Goal: Task Accomplishment & Management: Complete application form

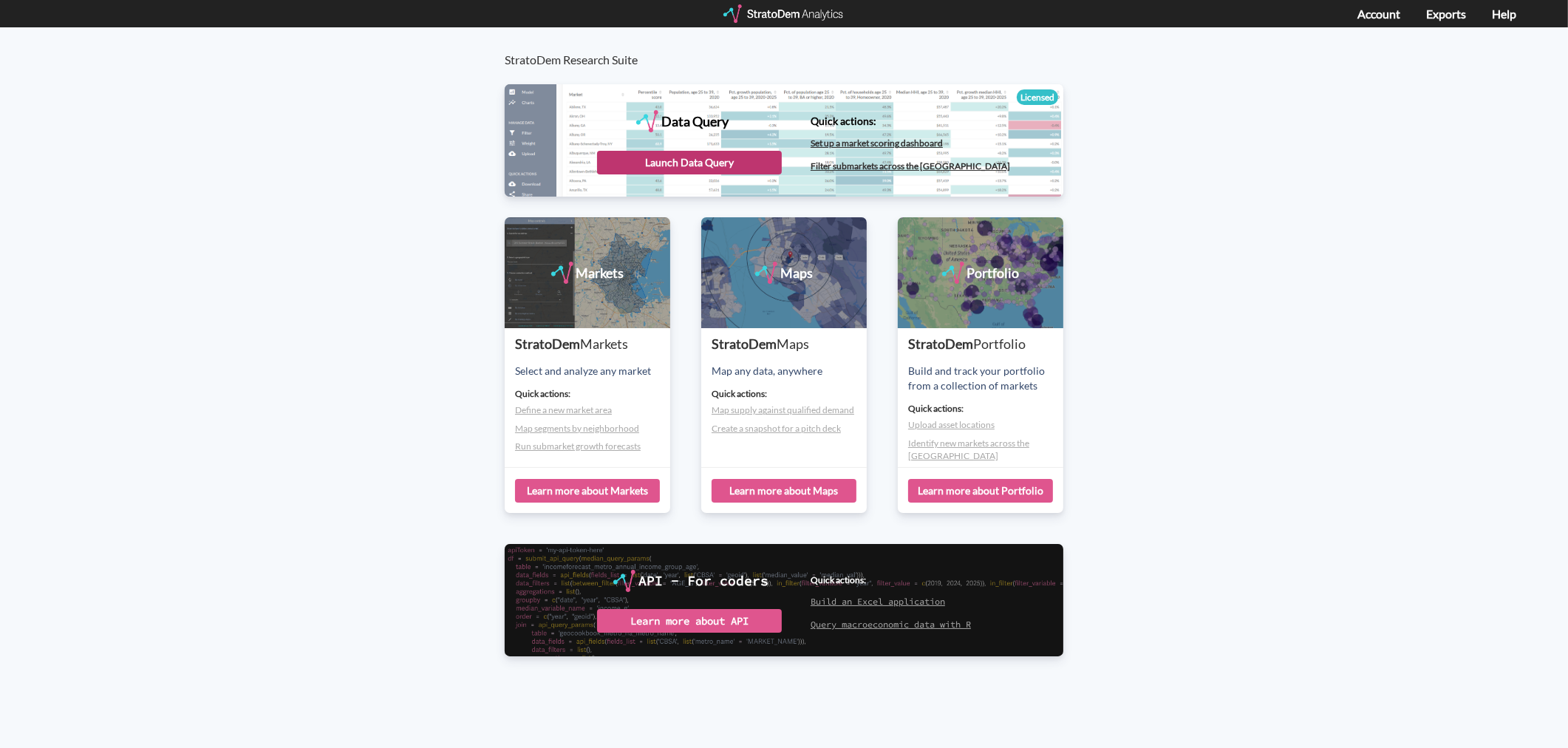
click at [717, 166] on div "Launch Data Query" at bounding box center [689, 162] width 185 height 24
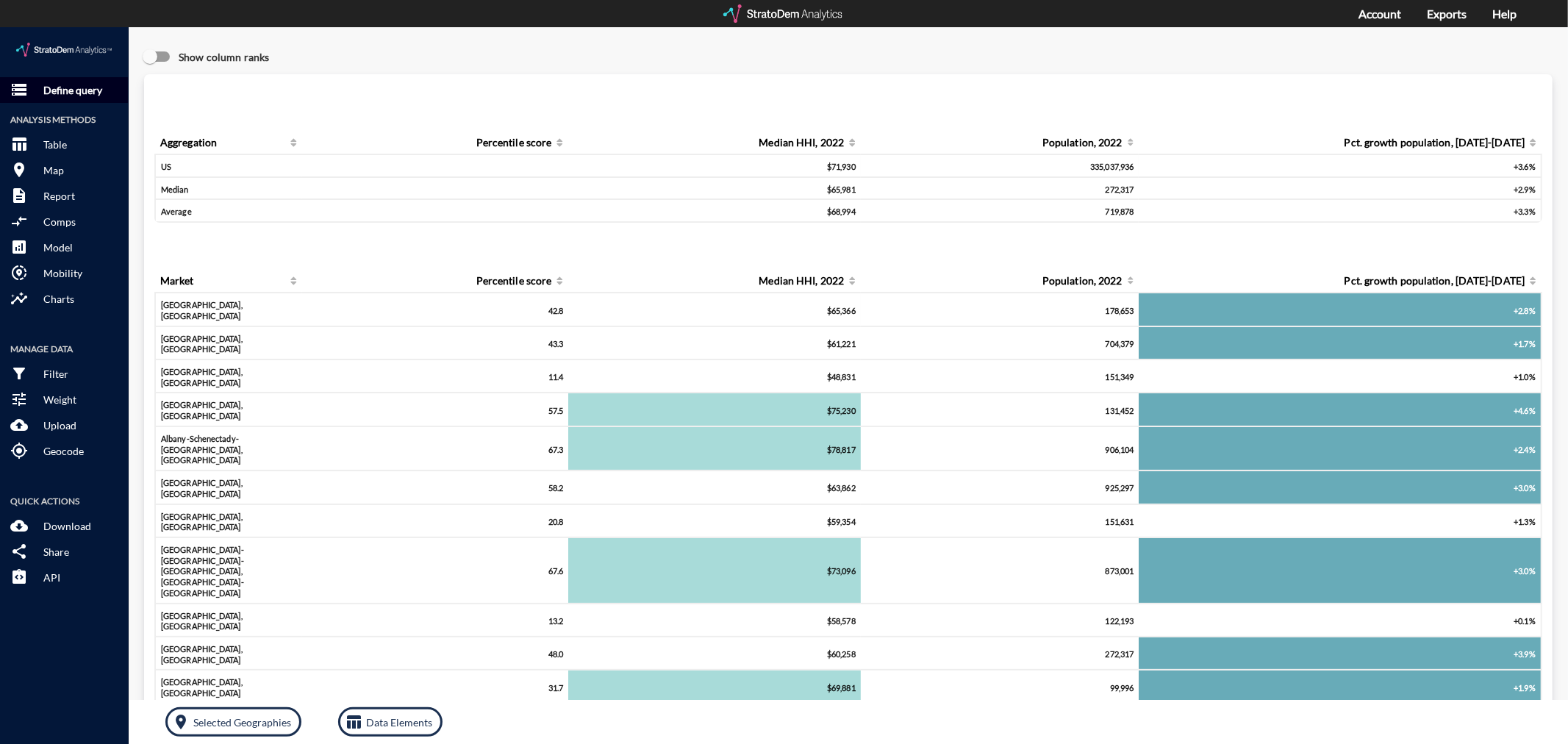
click p "Define query"
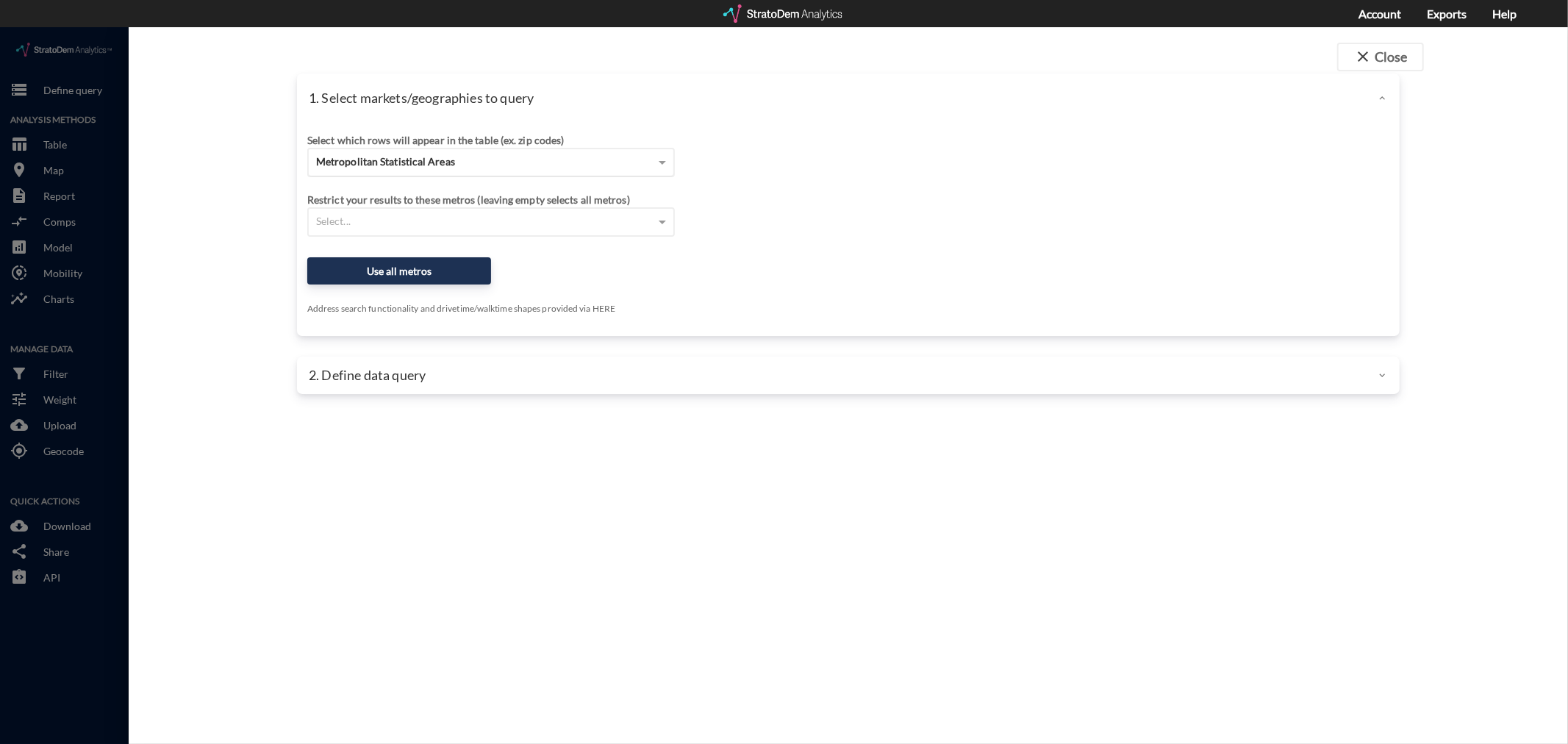
click span "Metropolitan Statistical Areas"
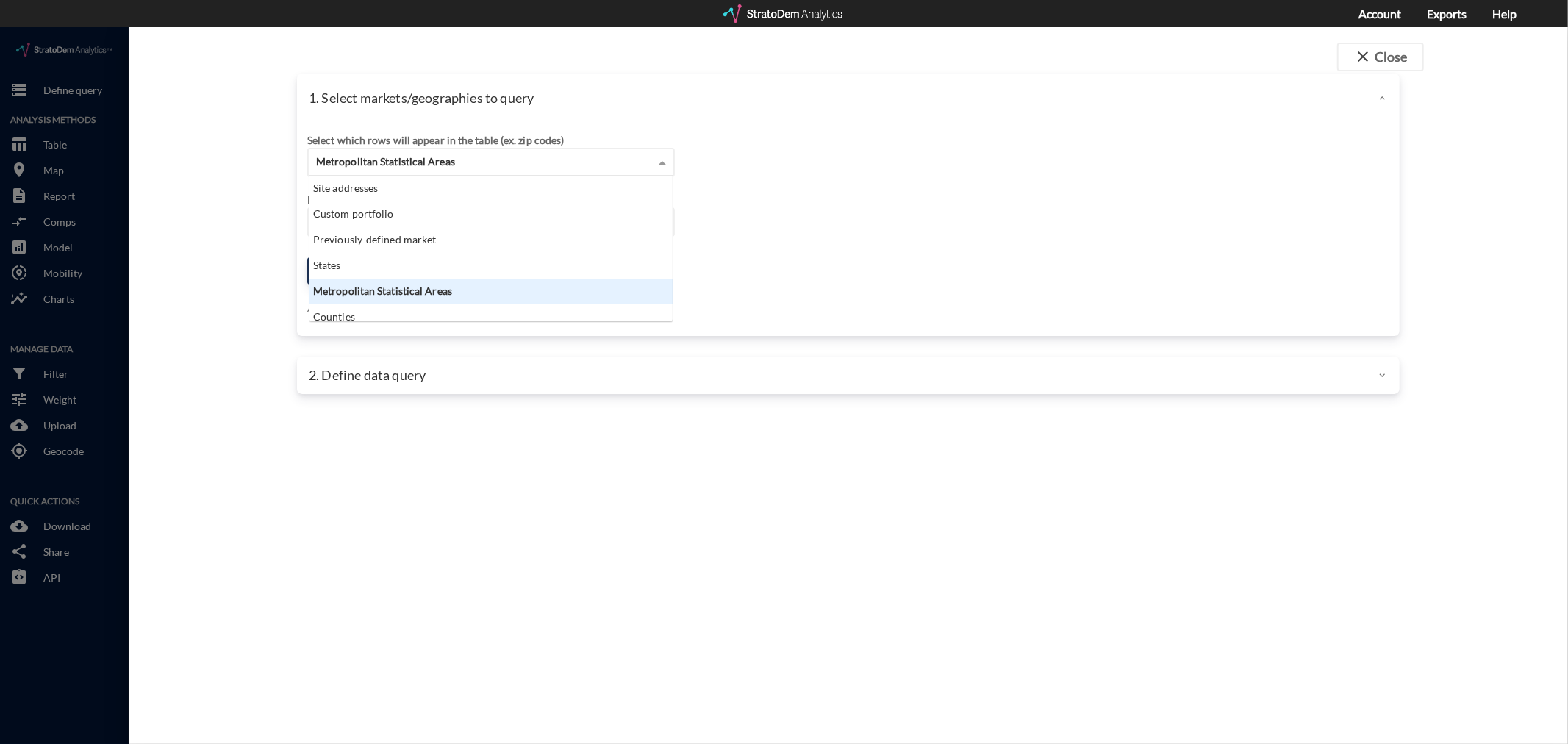
scroll to position [133, 355]
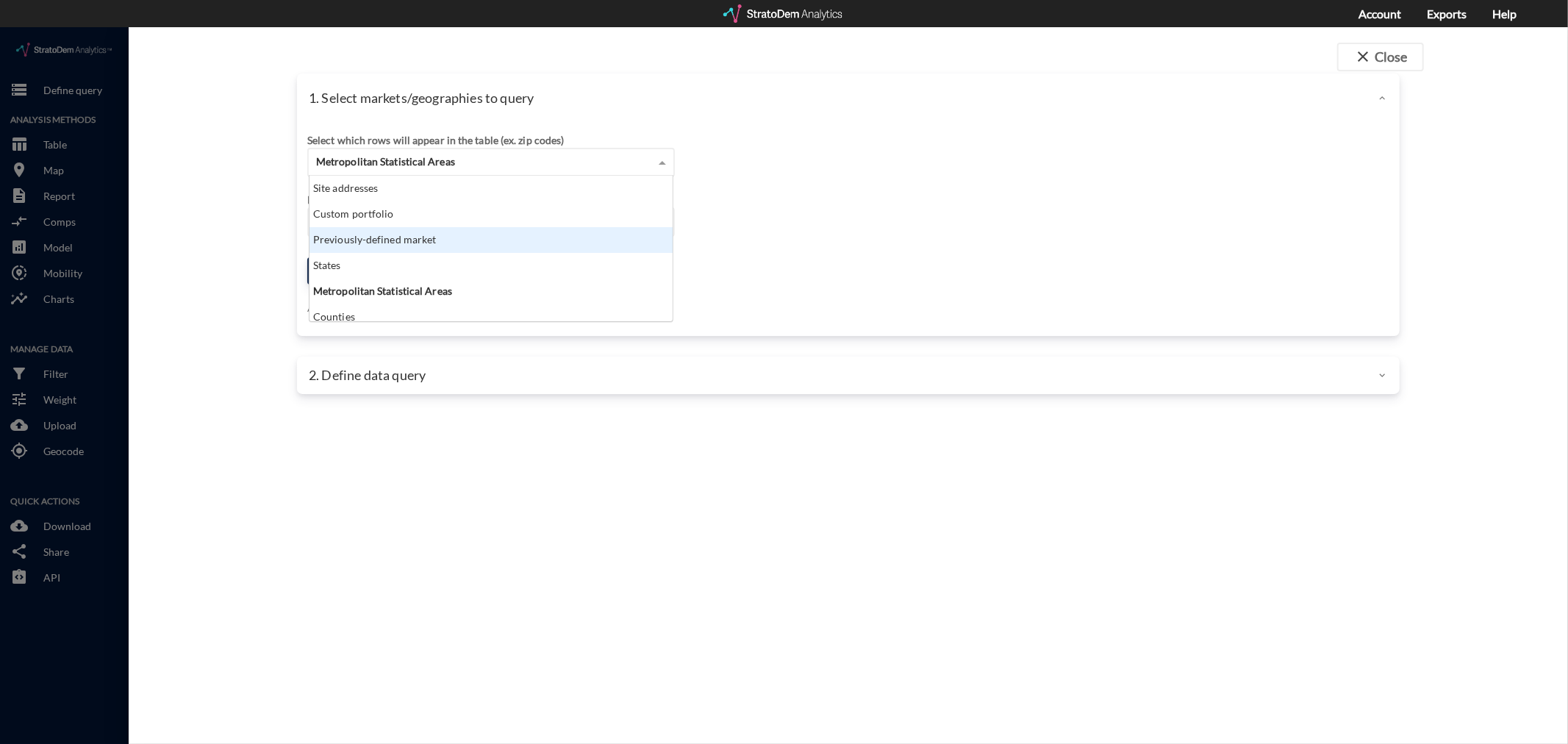
click div "Previously-defined market"
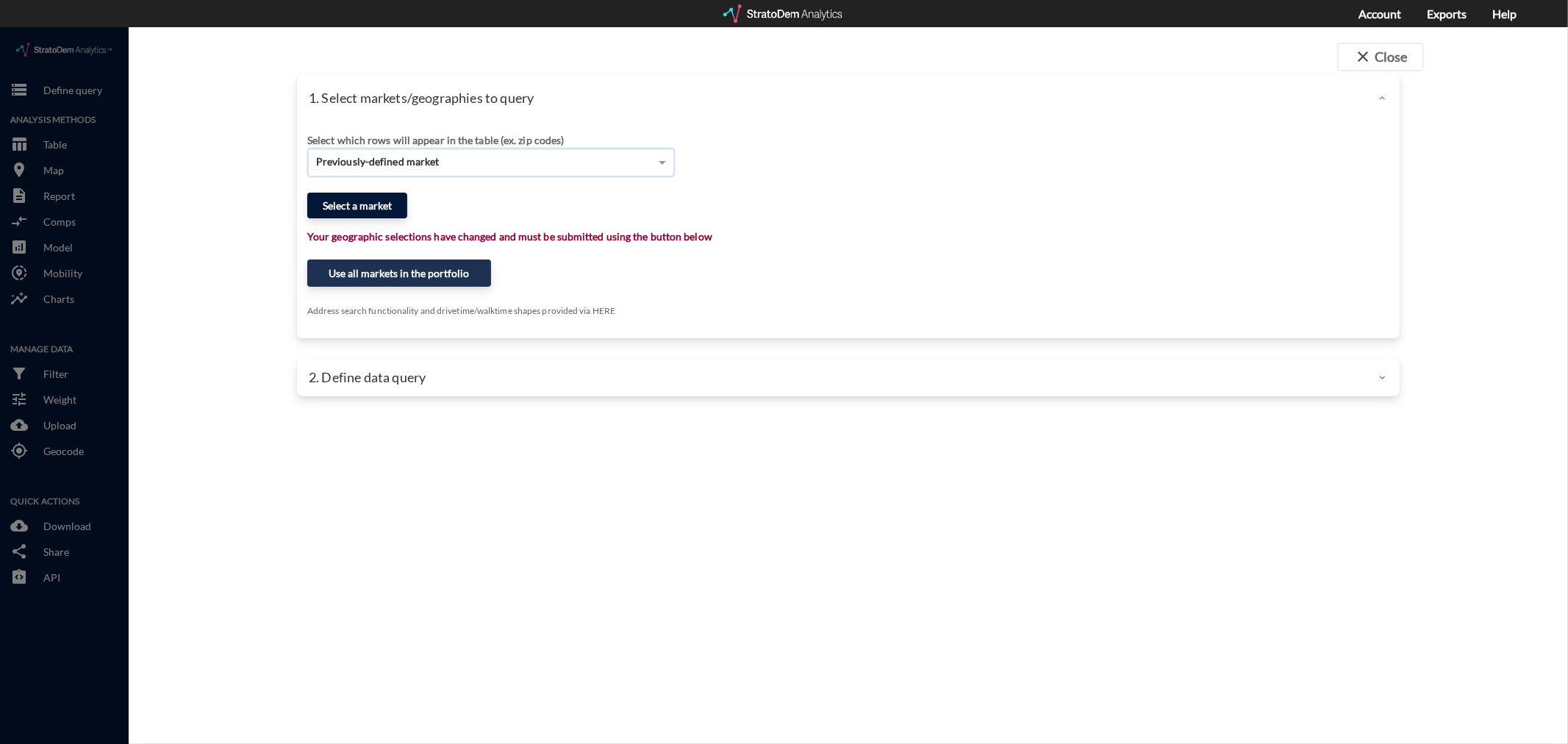
click button "Select a market"
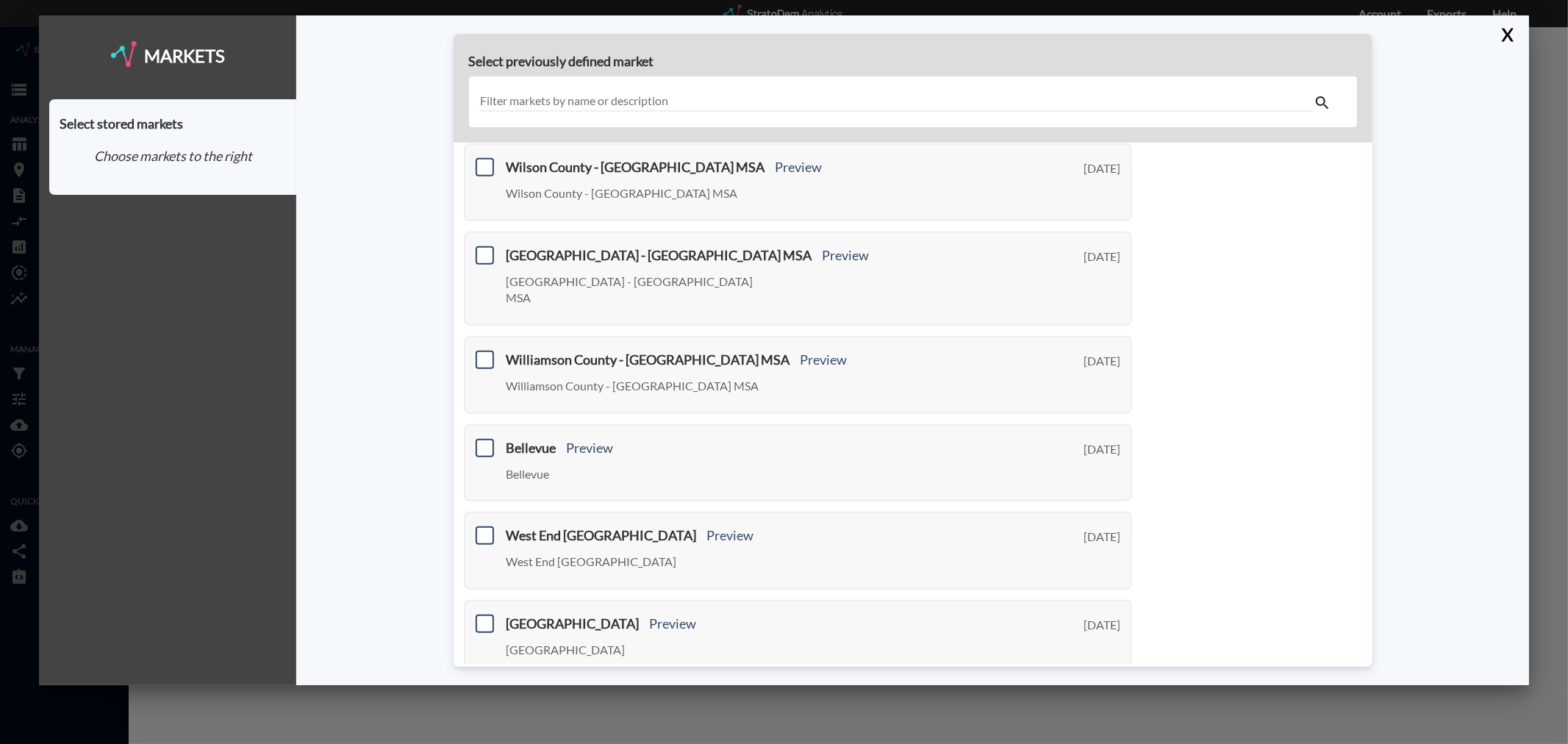
scroll to position [444, 0]
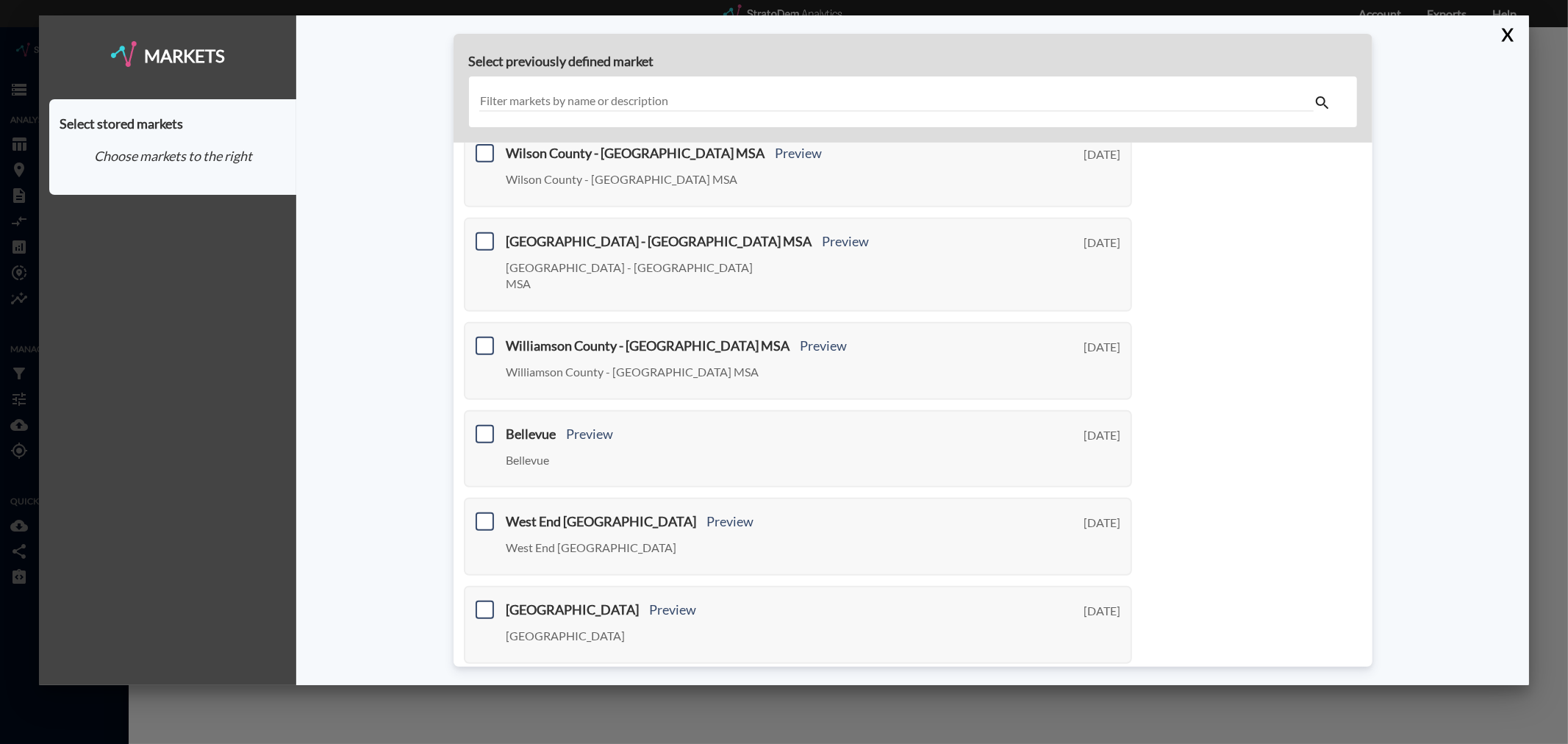
click at [1106, 679] on link "Next >" at bounding box center [1115, 687] width 33 height 17
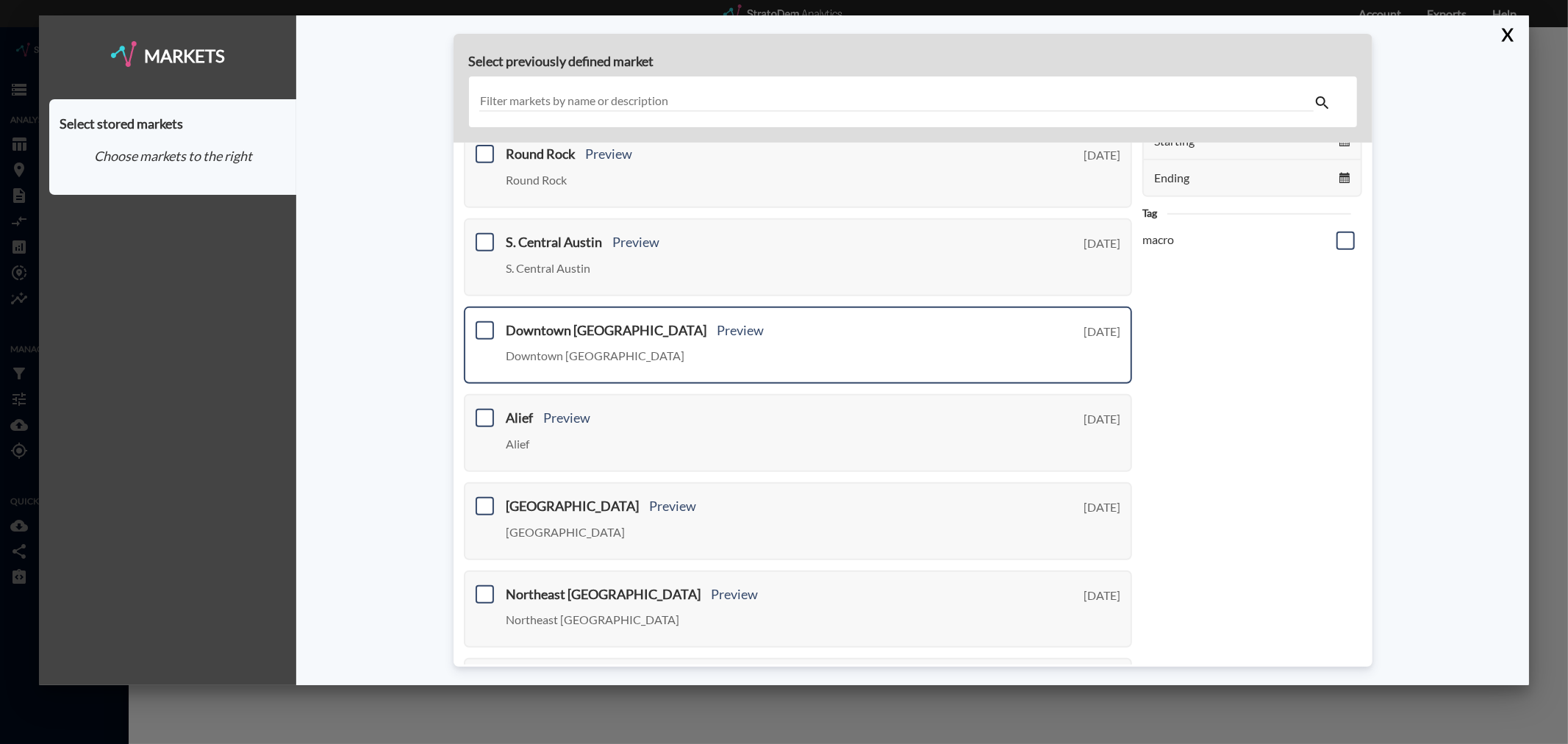
scroll to position [444, 0]
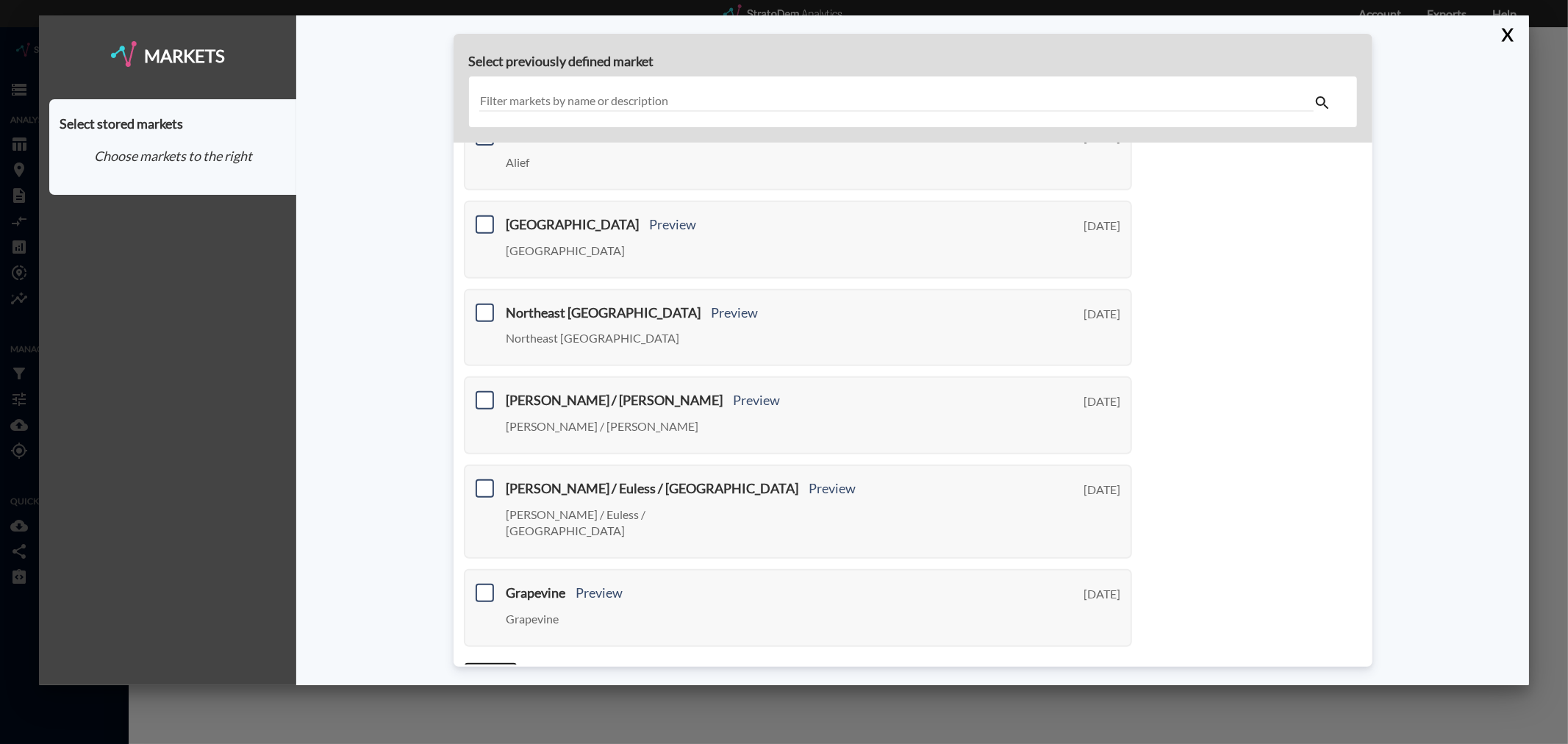
click at [490, 662] on link "< Previous" at bounding box center [491, 670] width 54 height 17
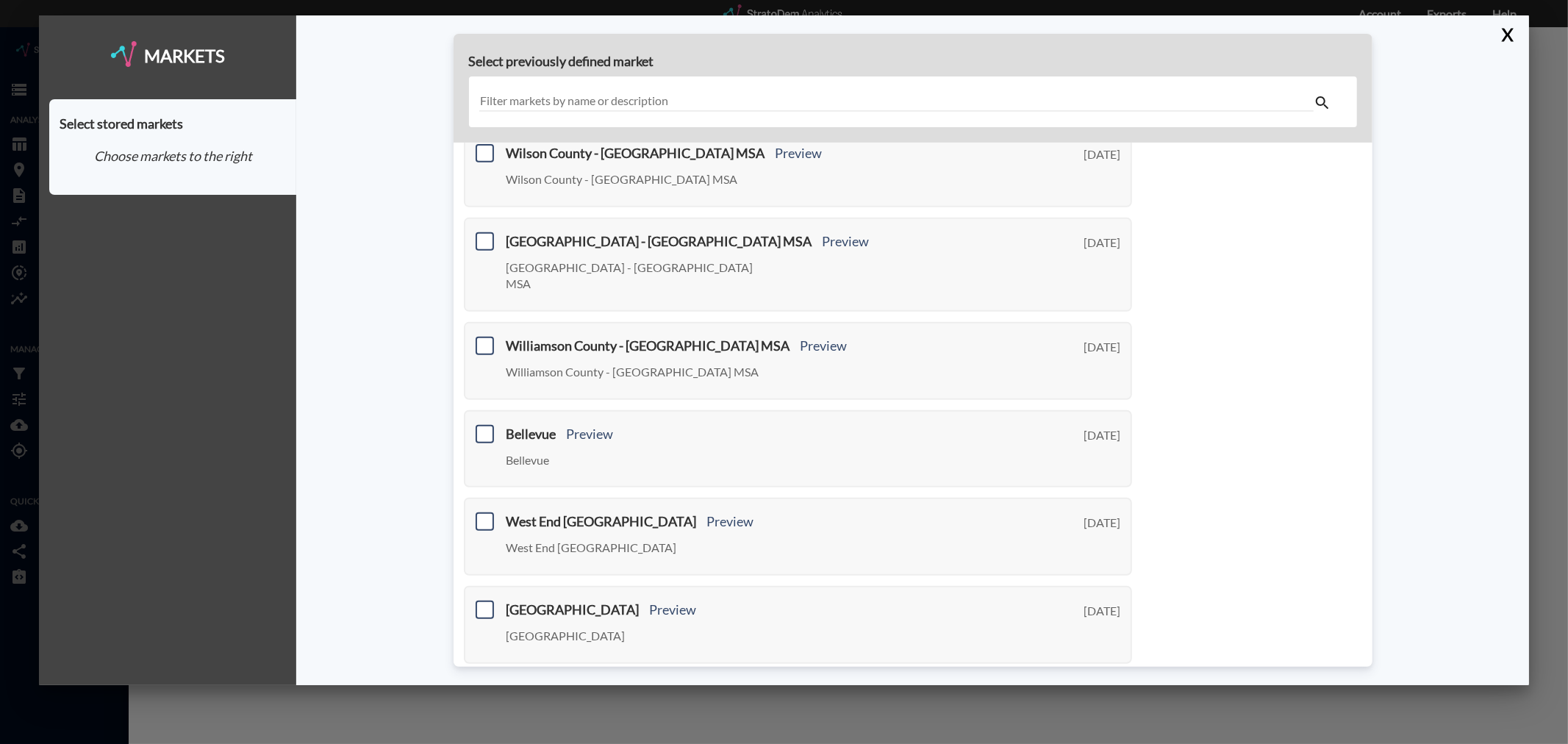
click at [1098, 679] on link "Next >" at bounding box center [1115, 687] width 33 height 17
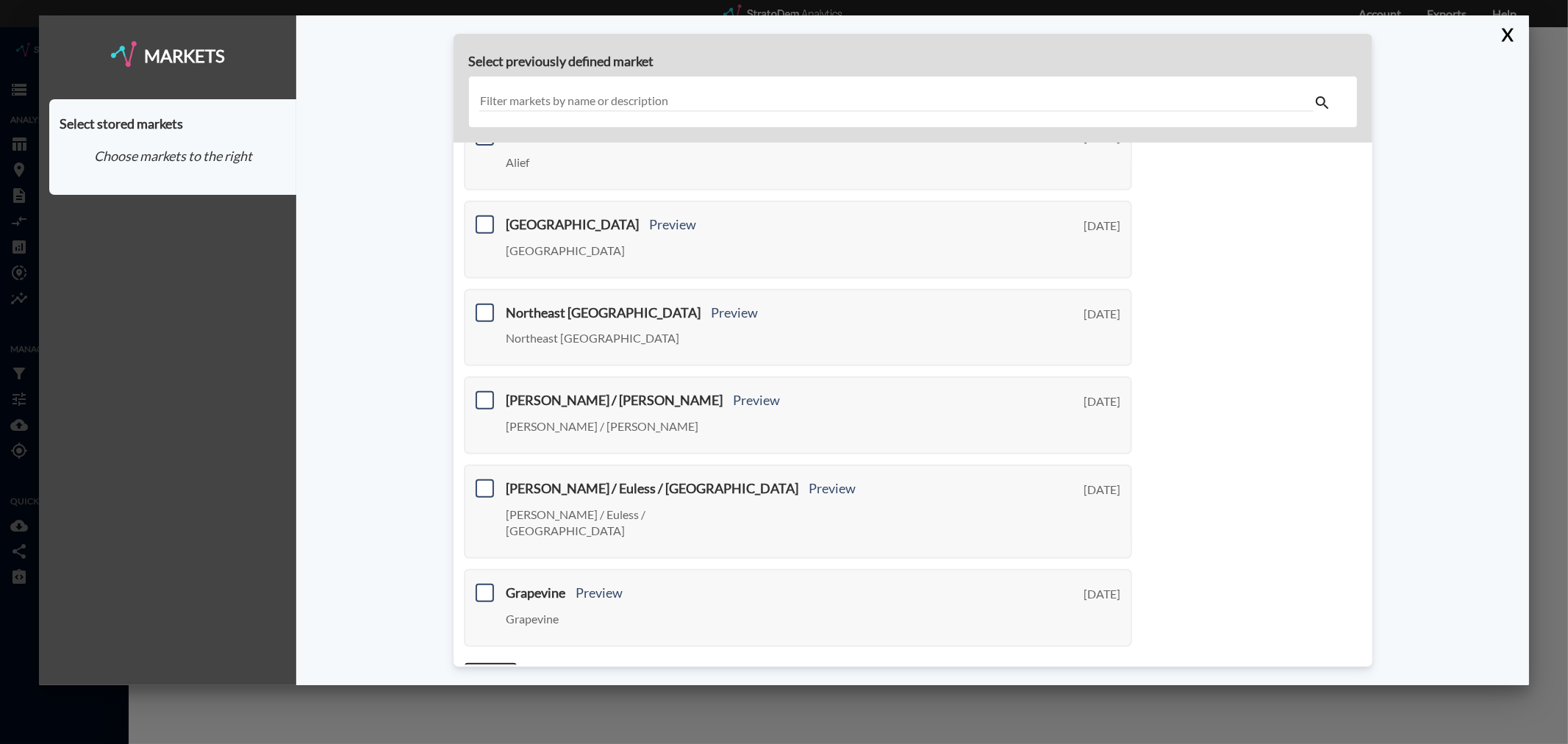
click at [496, 662] on link "< Previous" at bounding box center [491, 670] width 54 height 17
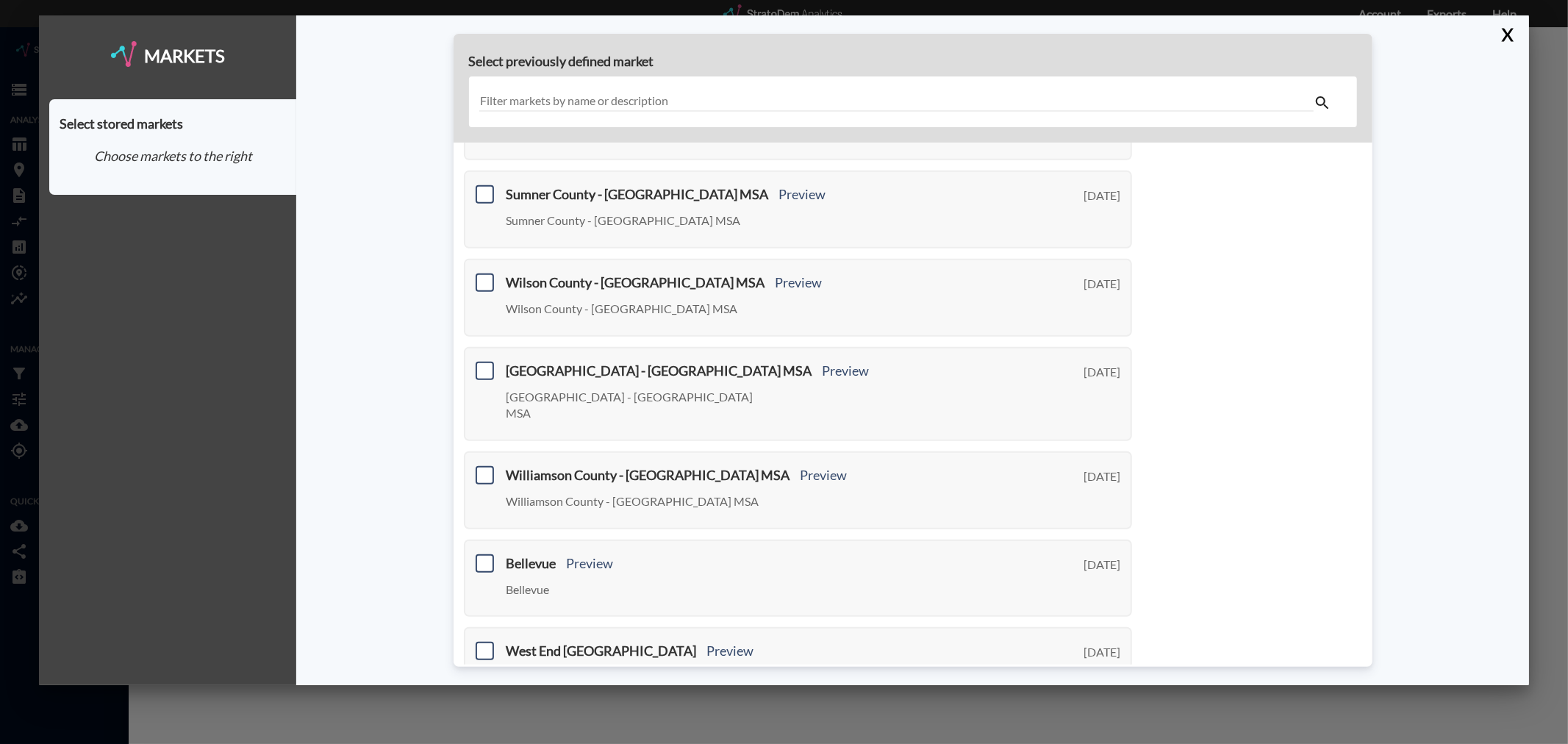
scroll to position [326, 0]
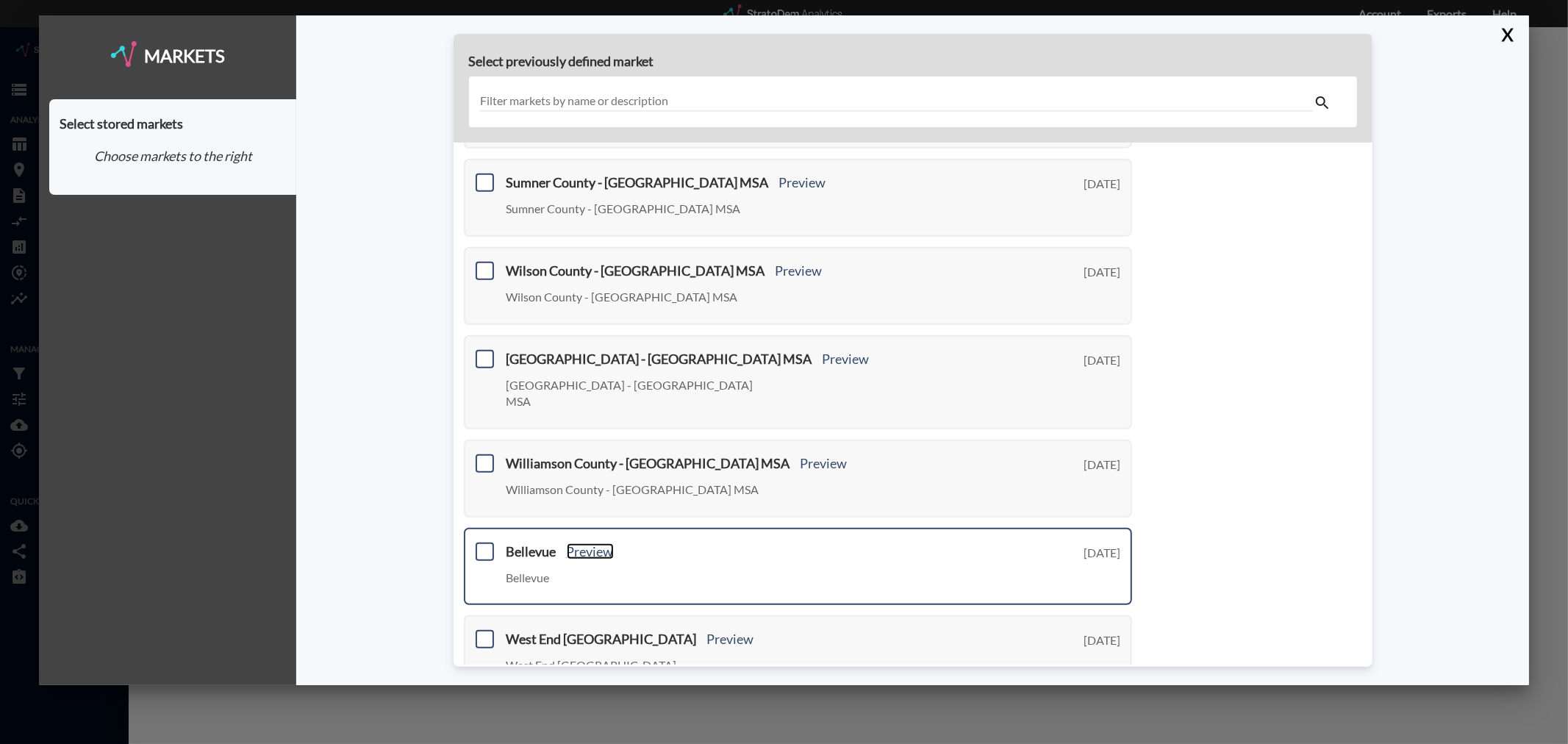
click at [594, 543] on link "Preview" at bounding box center [590, 551] width 47 height 16
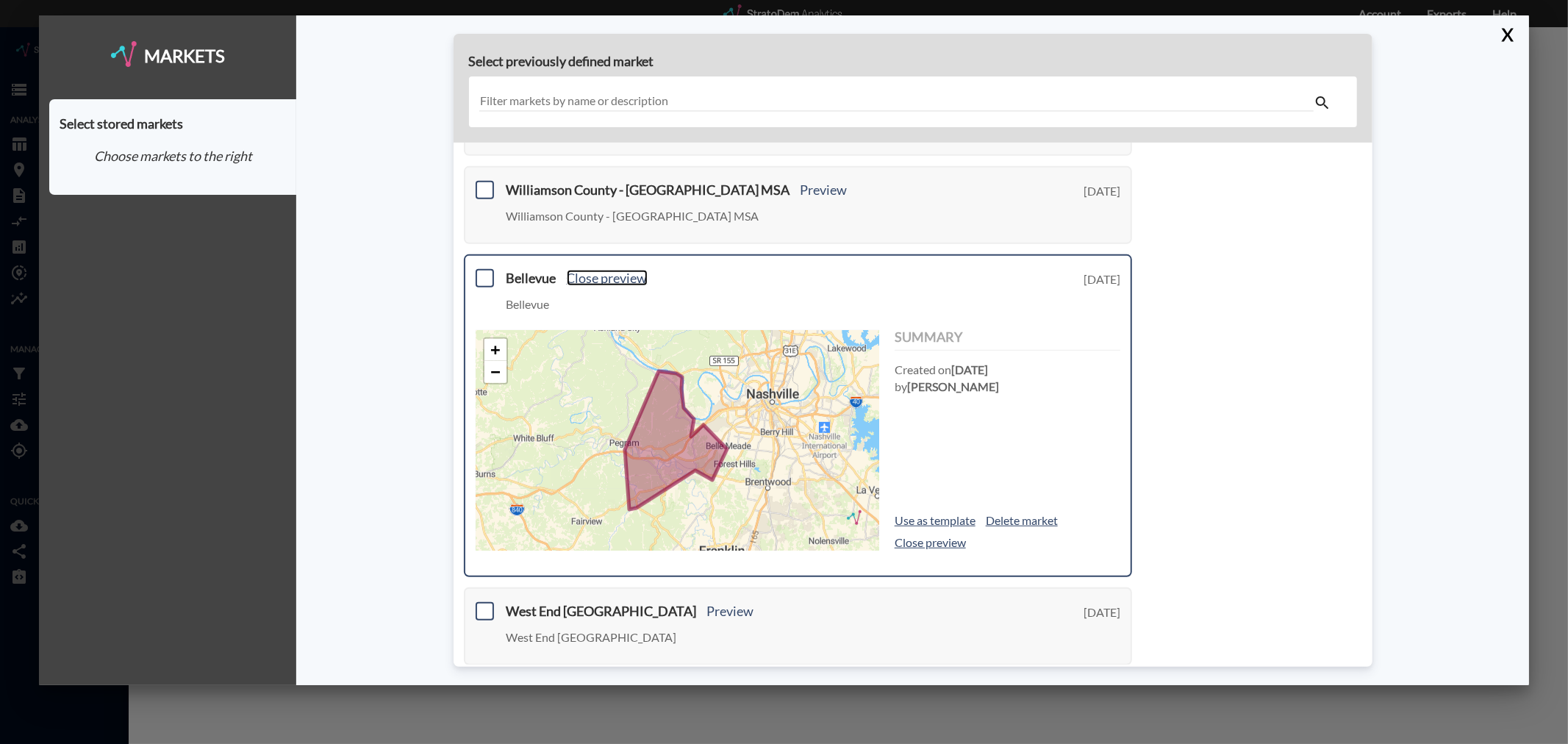
scroll to position [571, 0]
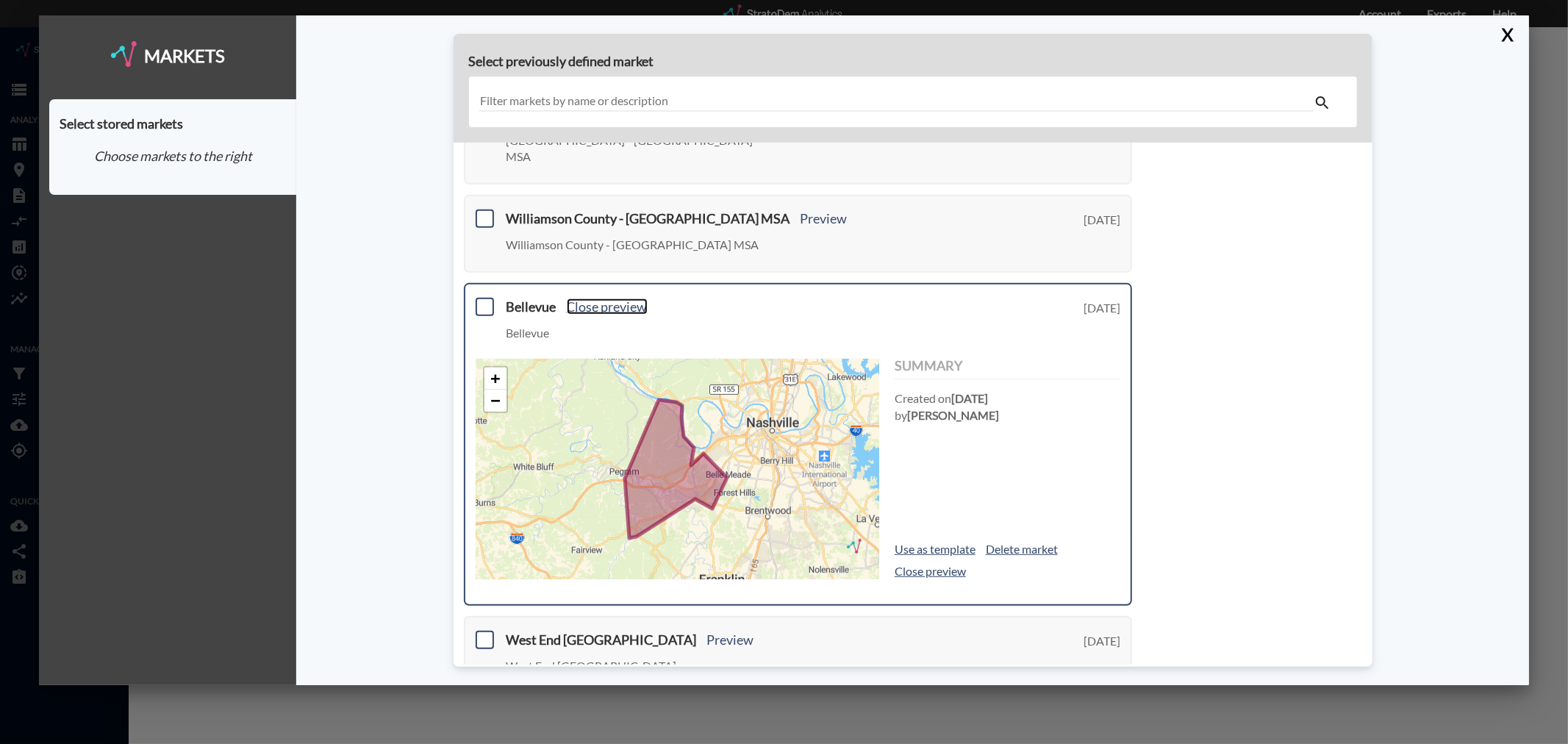
click at [597, 298] on link "Close preview" at bounding box center [607, 306] width 81 height 16
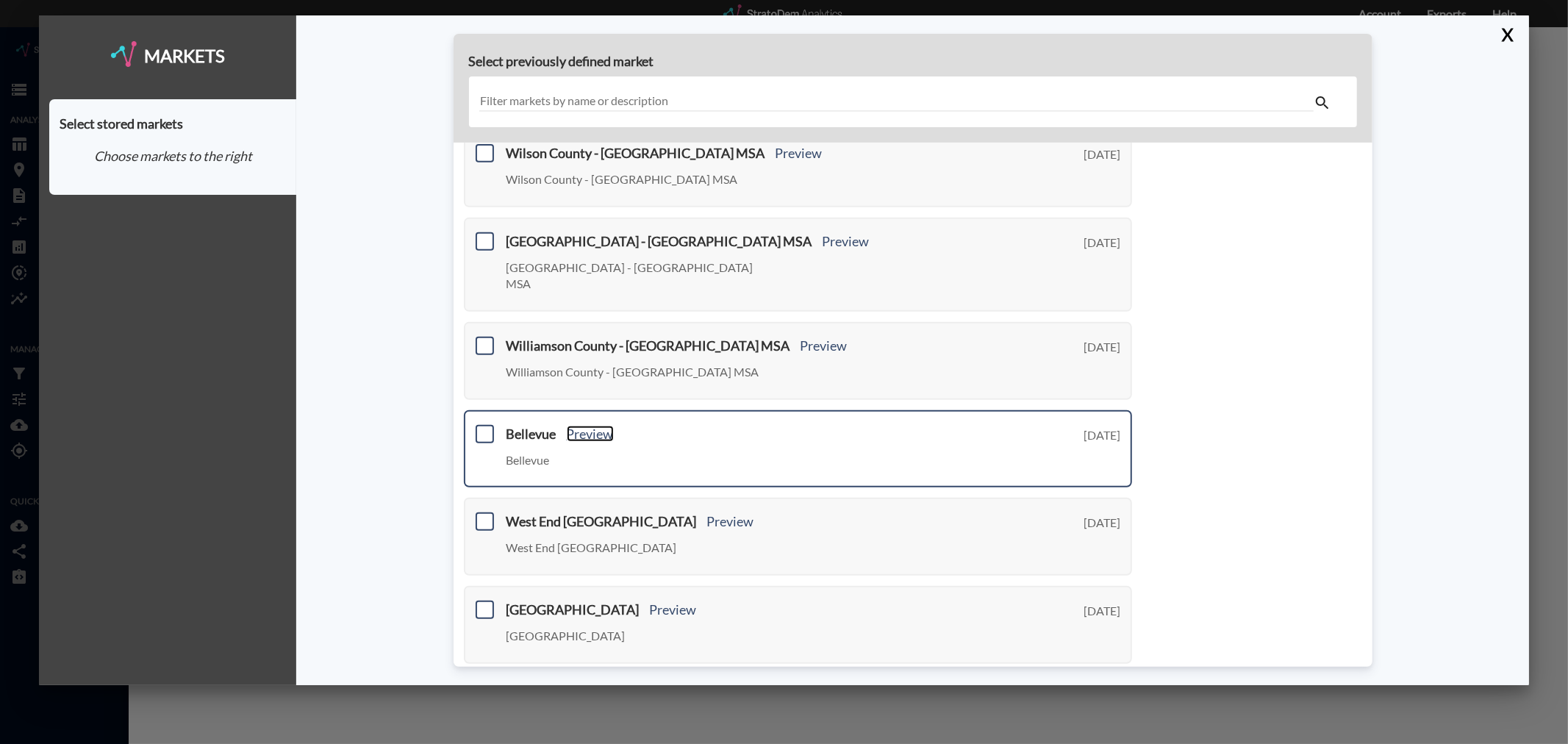
click at [600, 426] on link "Preview" at bounding box center [590, 433] width 47 height 16
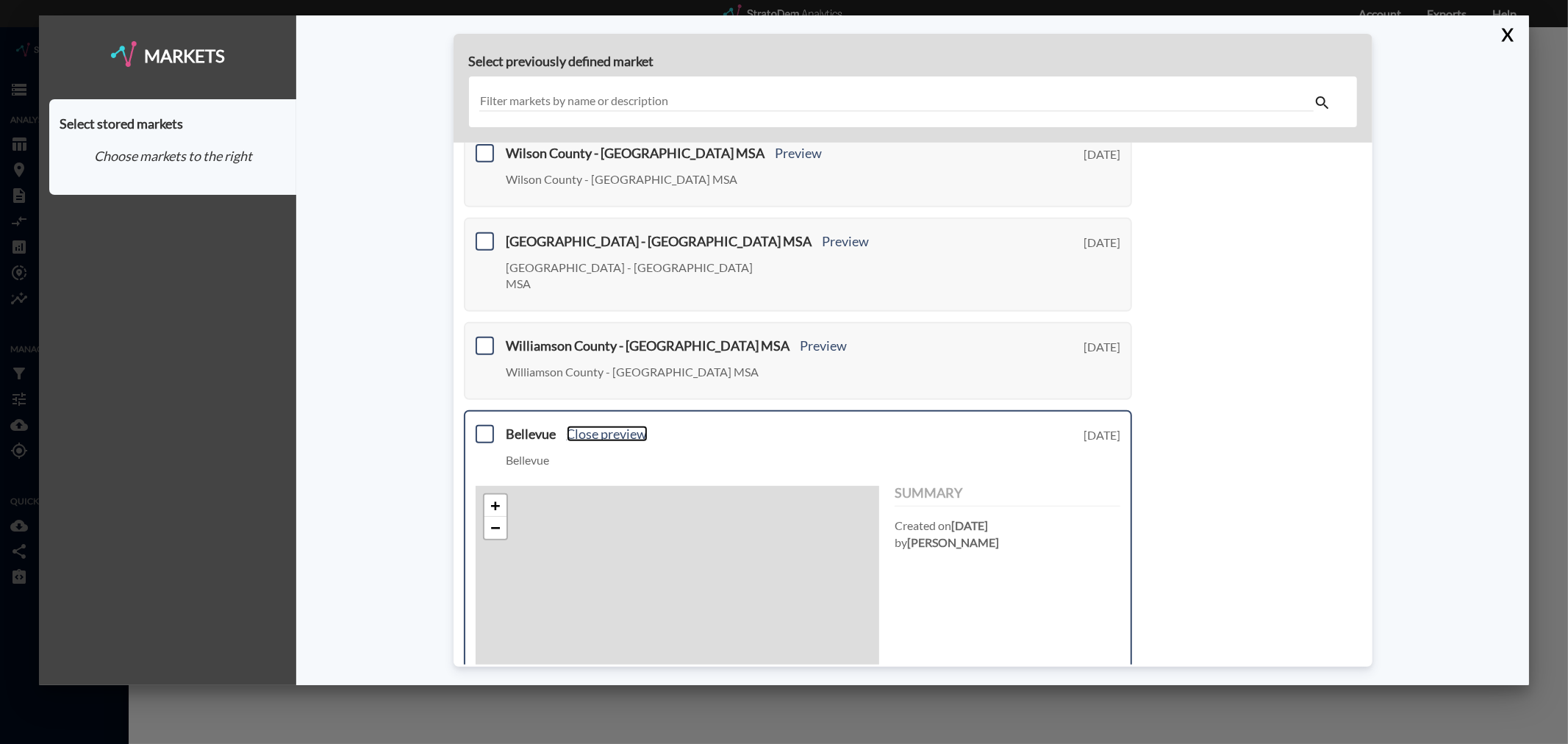
scroll to position [571, 0]
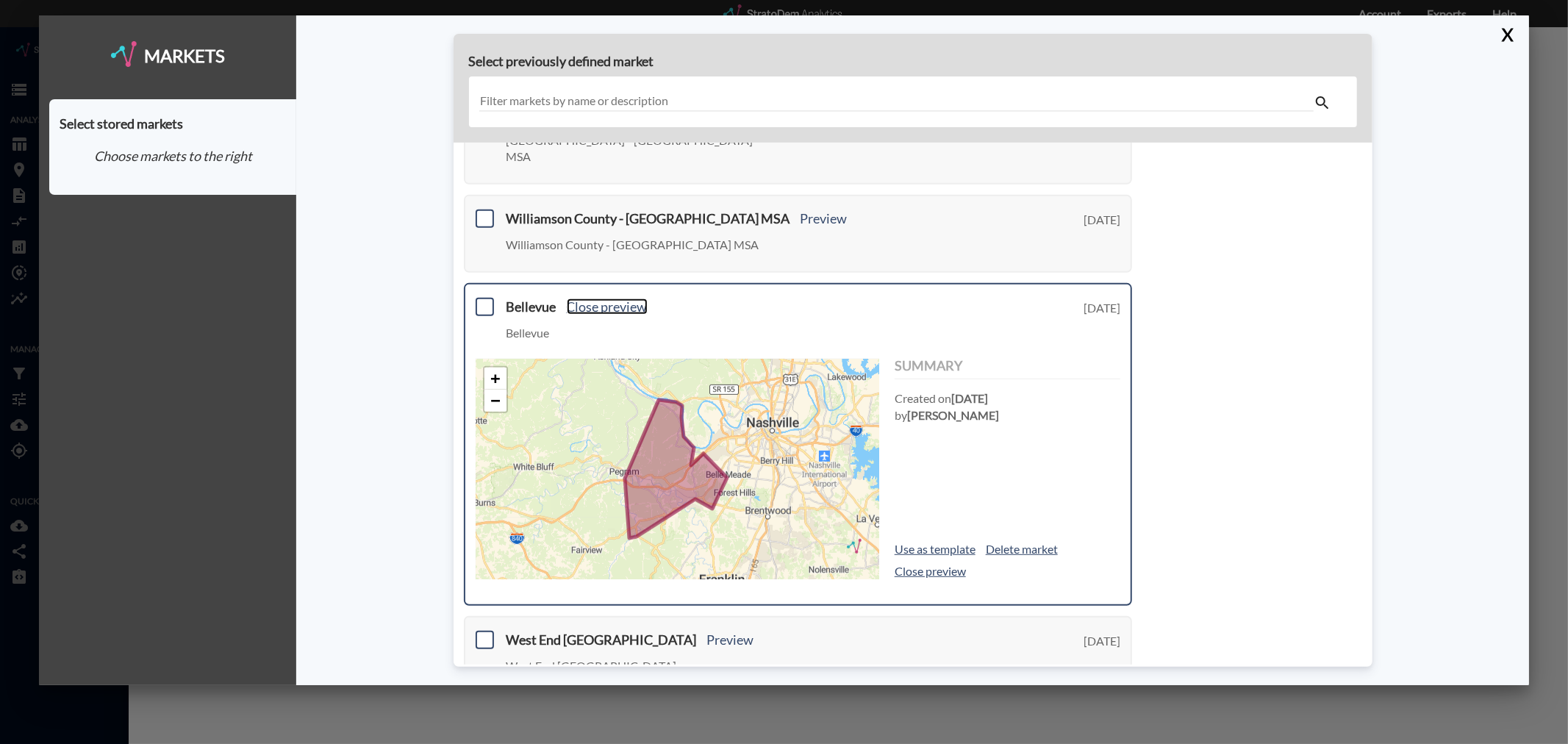
click at [606, 298] on link "Close preview" at bounding box center [607, 306] width 81 height 16
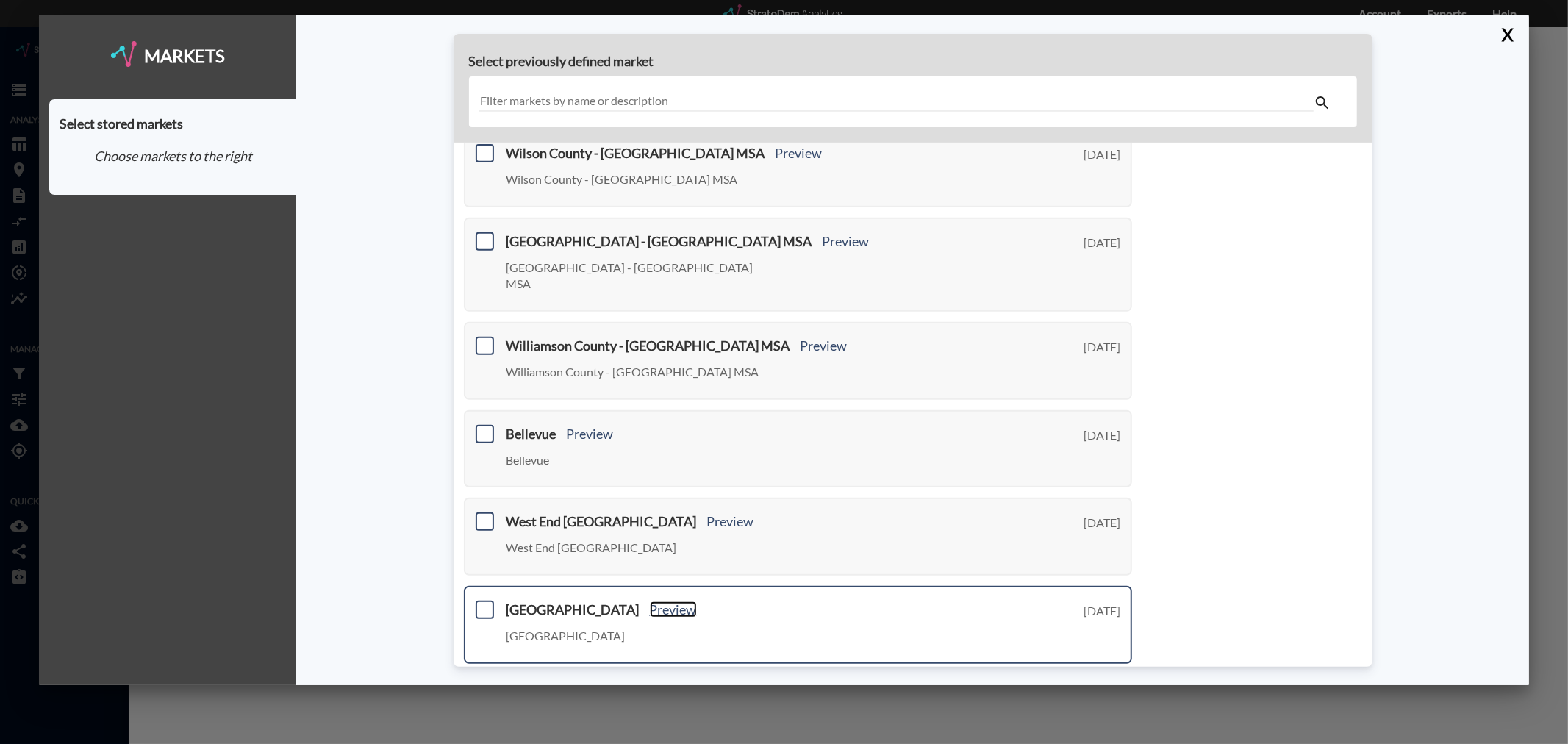
click at [650, 601] on link "Preview" at bounding box center [673, 609] width 47 height 16
click at [650, 601] on link "Close preview" at bounding box center [690, 609] width 81 height 16
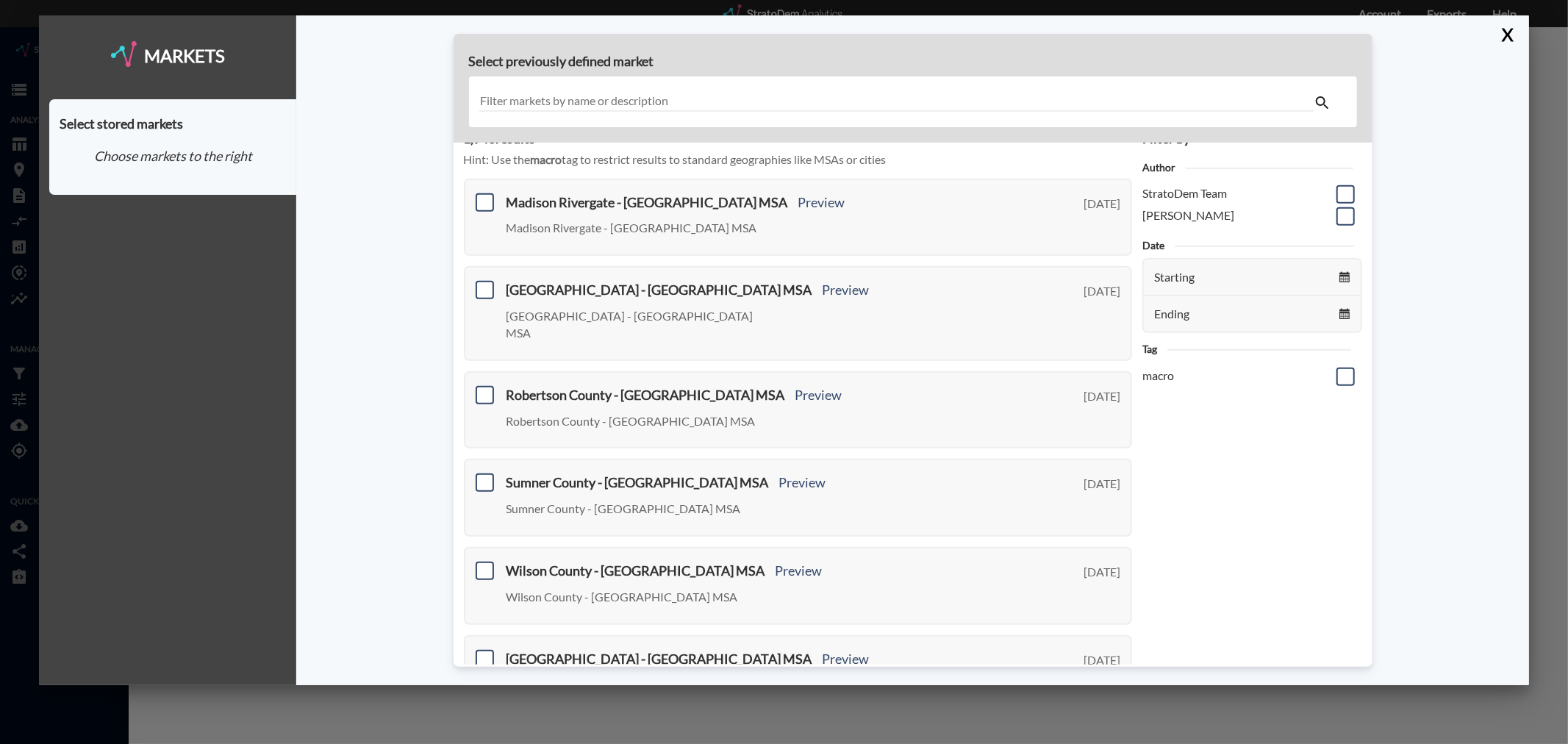
scroll to position [0, 0]
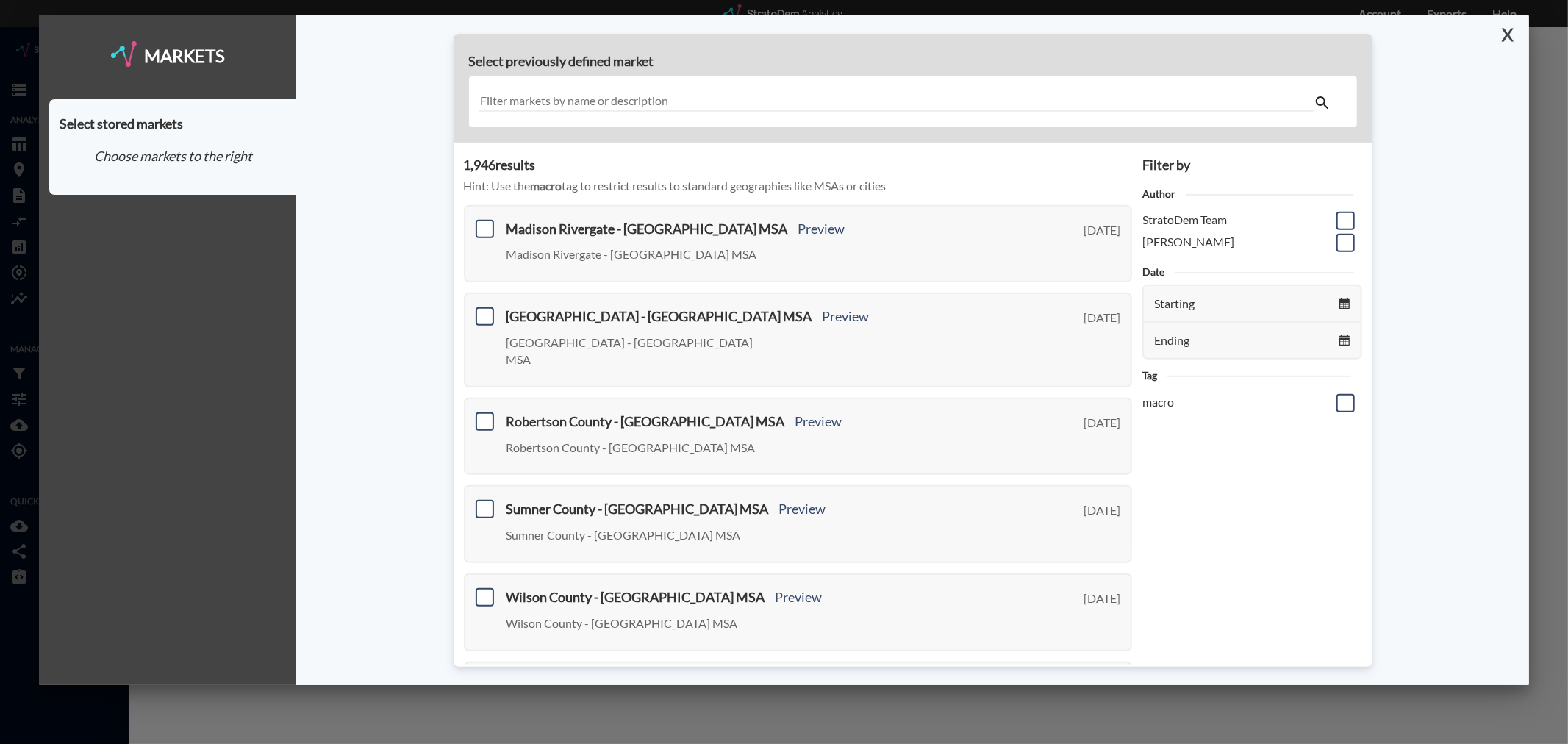
click at [1505, 30] on button "X" at bounding box center [1504, 34] width 26 height 38
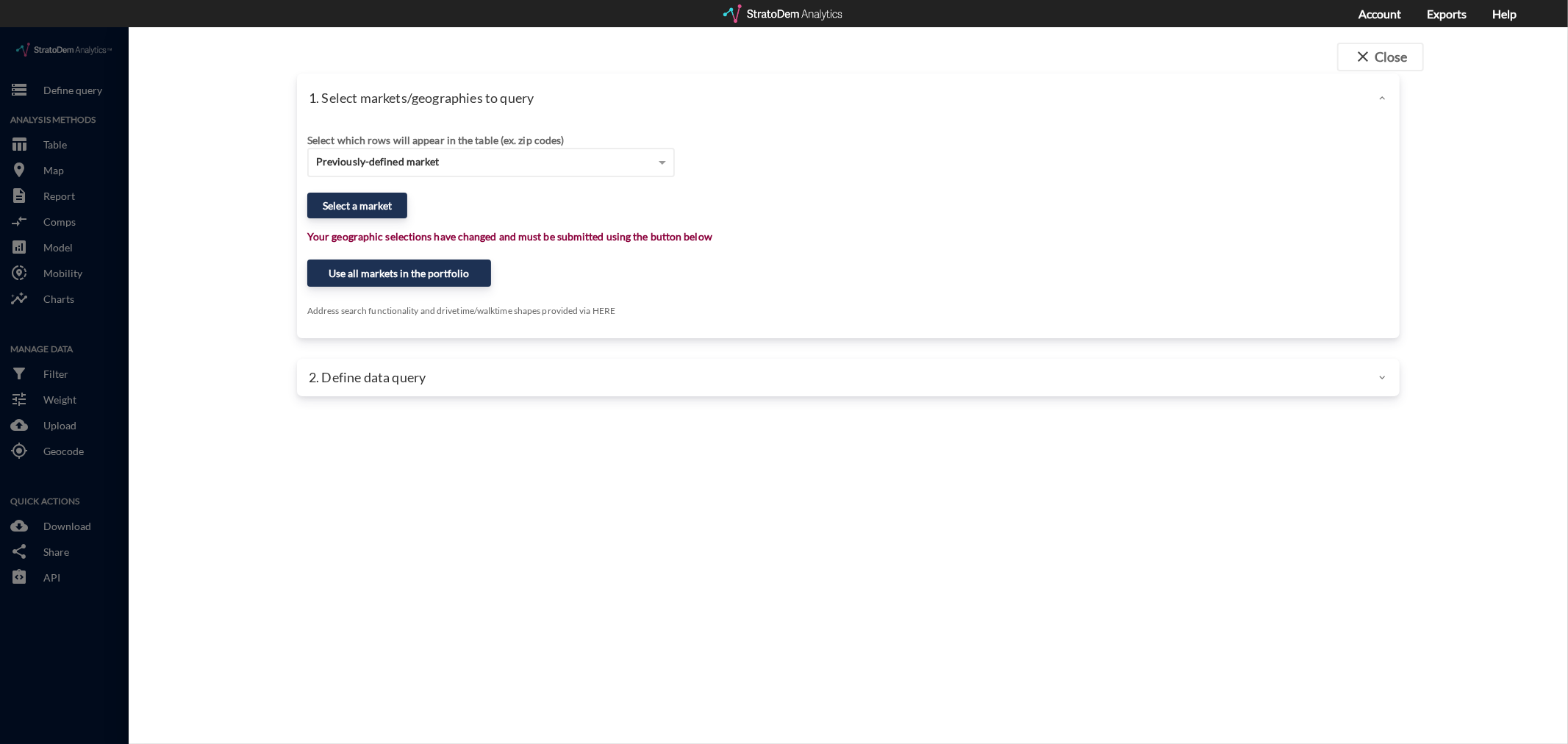
click div "close Close 1. Select markets/geographies to query Select which rows will appea…"
click button "close Close"
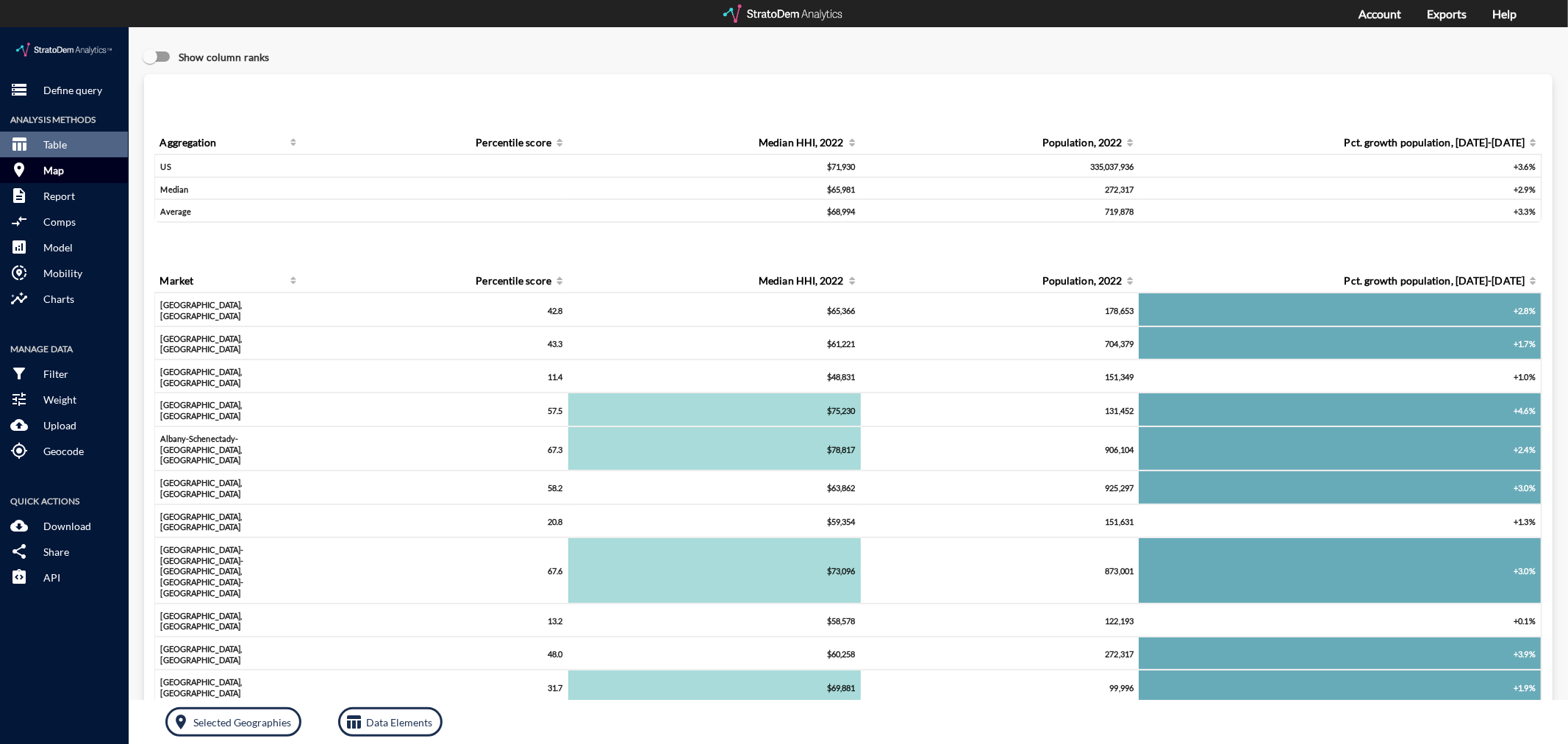
click button "room Map"
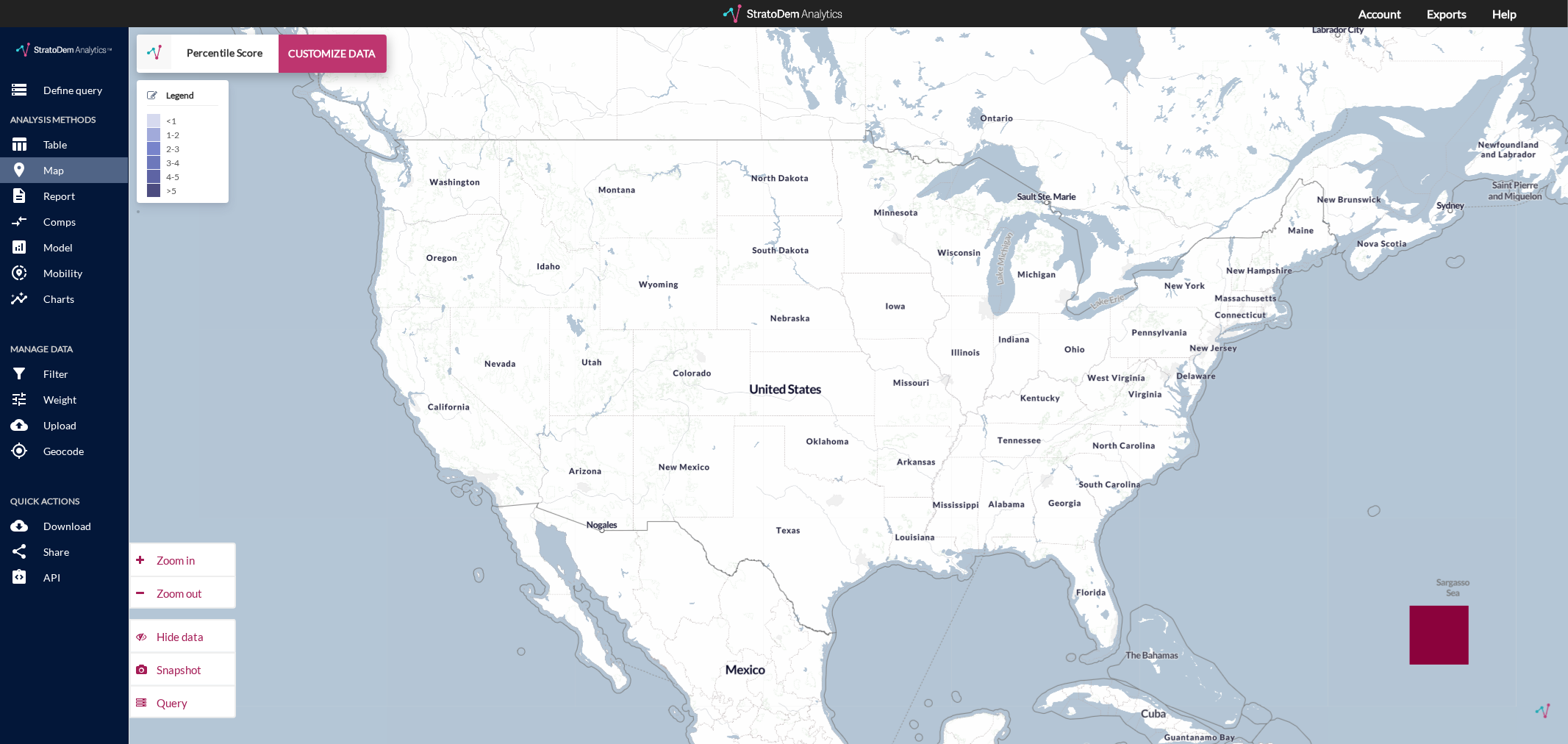
click button "CUSTOMIZE DATA"
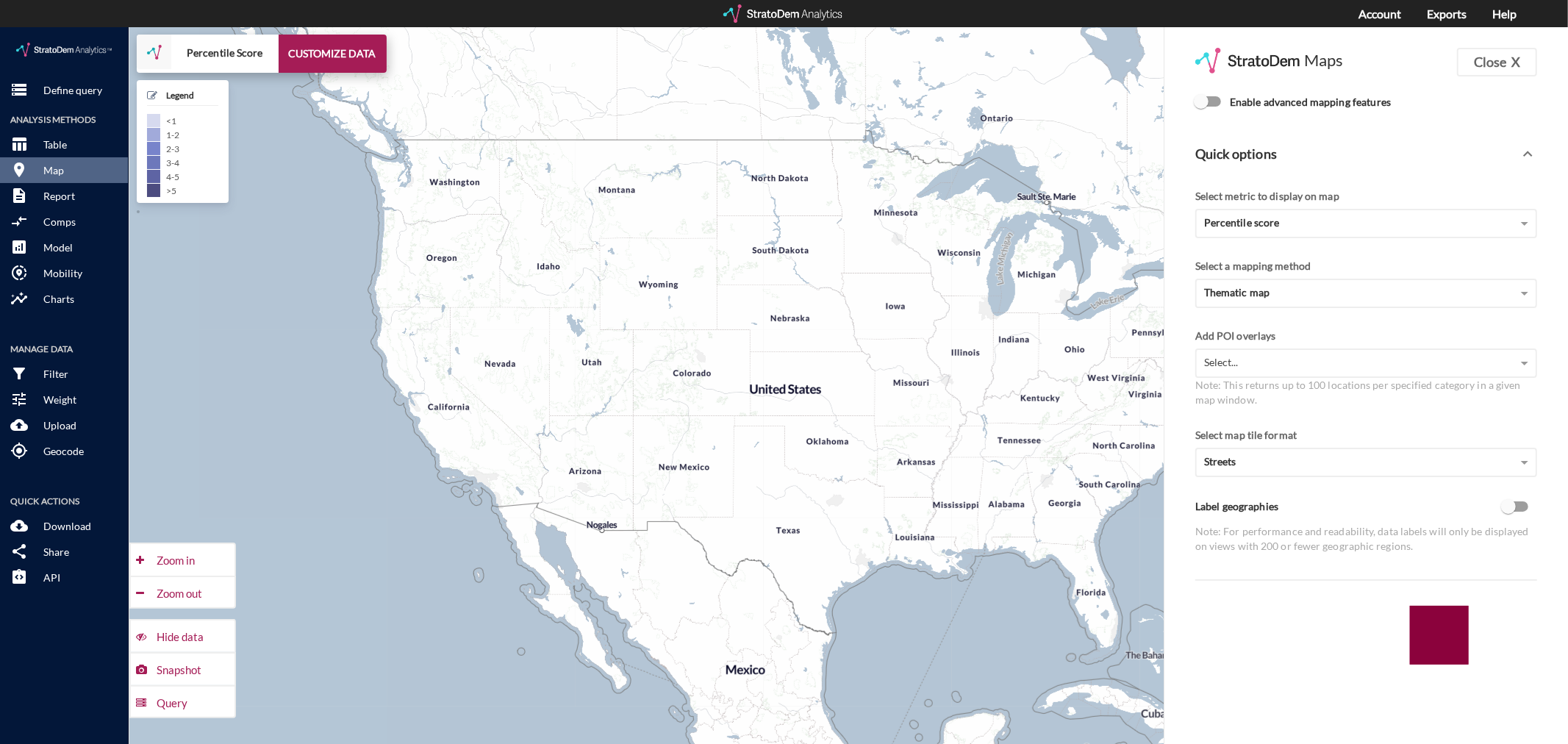
click input "Enable advanced mapping features"
checkbox input "true"
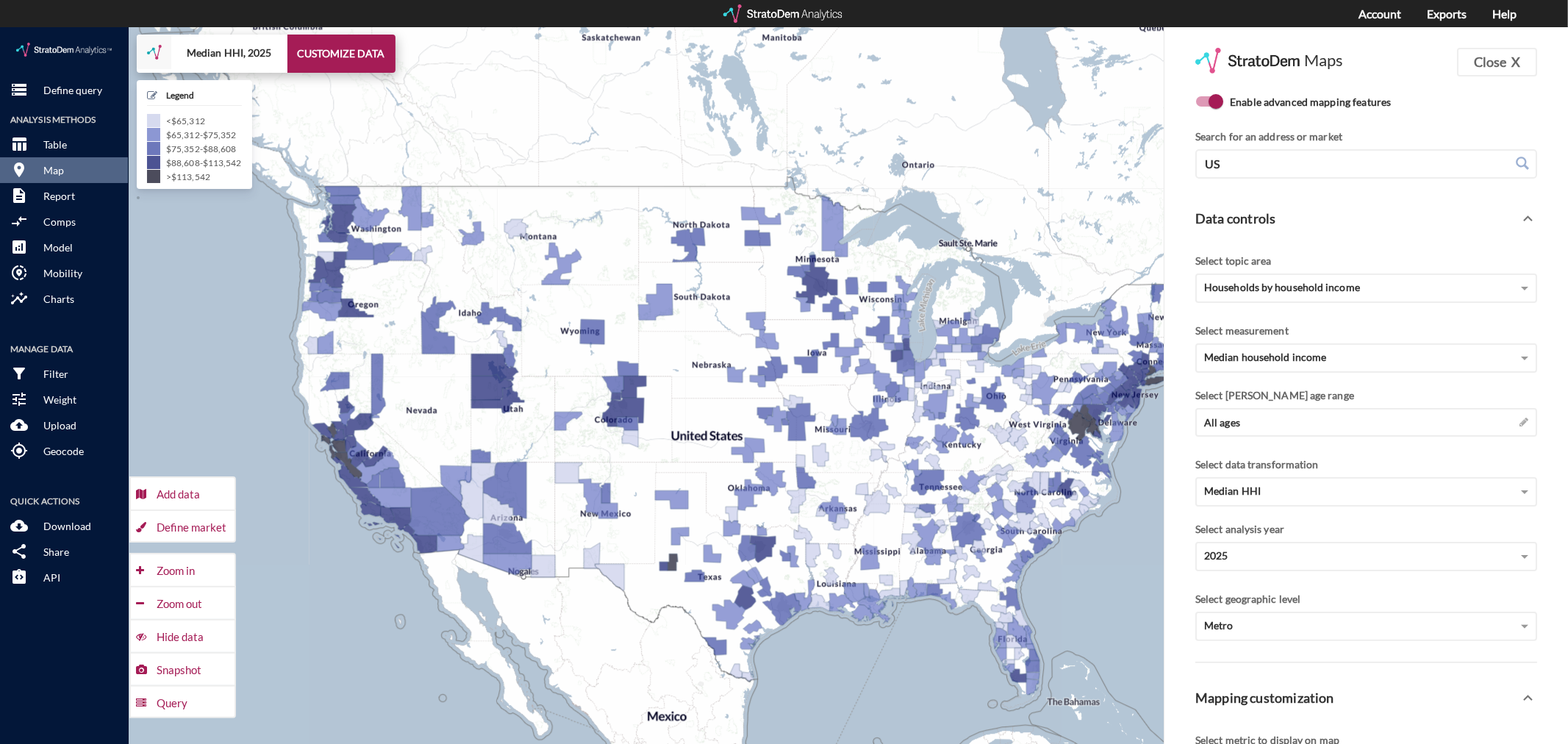
drag, startPoint x: 953, startPoint y: 600, endPoint x: 865, endPoint y: 658, distance: 105.4
click div "+ − Median HHI, 2025 CUSTOMIZE DATA Legend < $65,312 $65,312 - $75,352 $75,352 …"
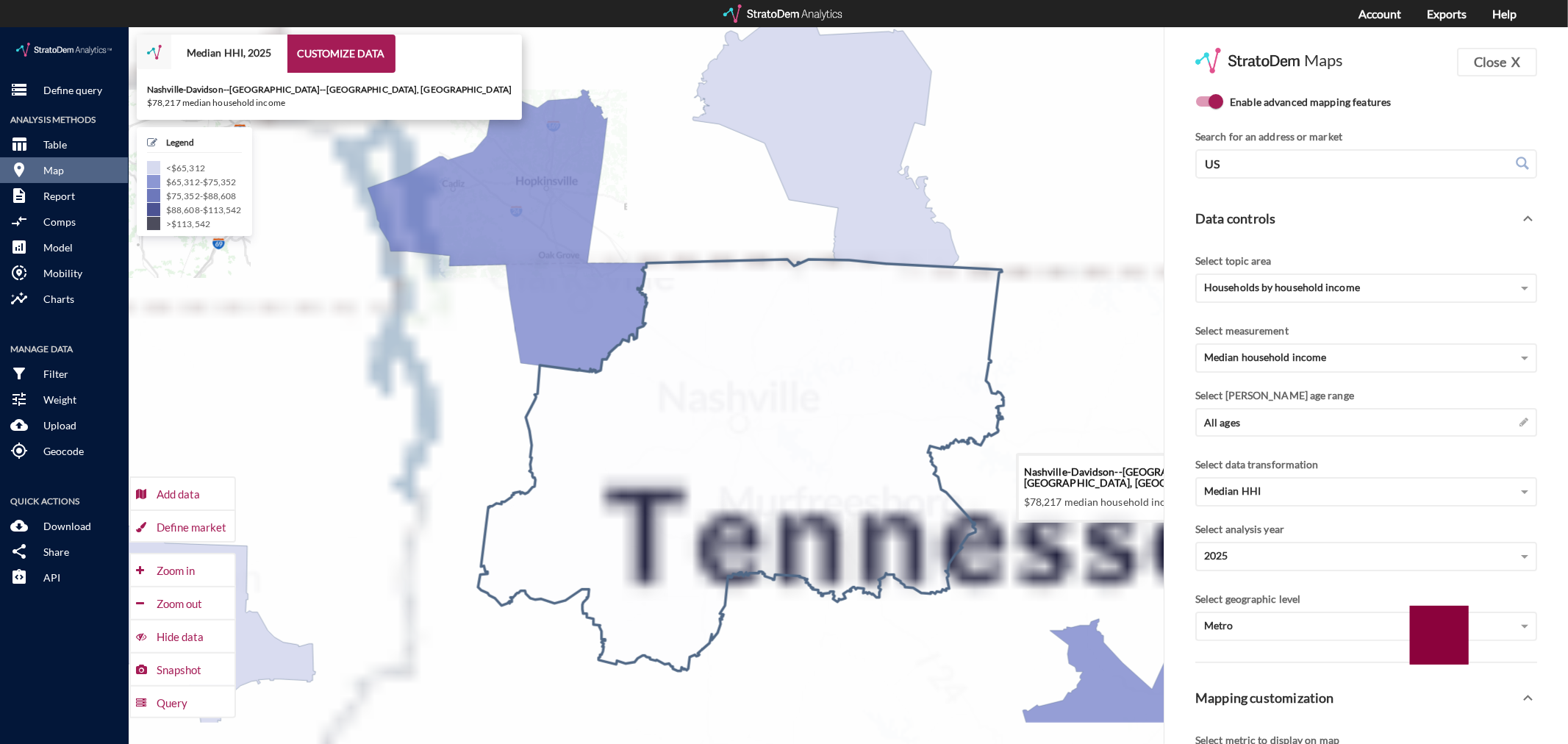
drag, startPoint x: 1015, startPoint y: 593, endPoint x: 799, endPoint y: 503, distance: 234.0
click icon
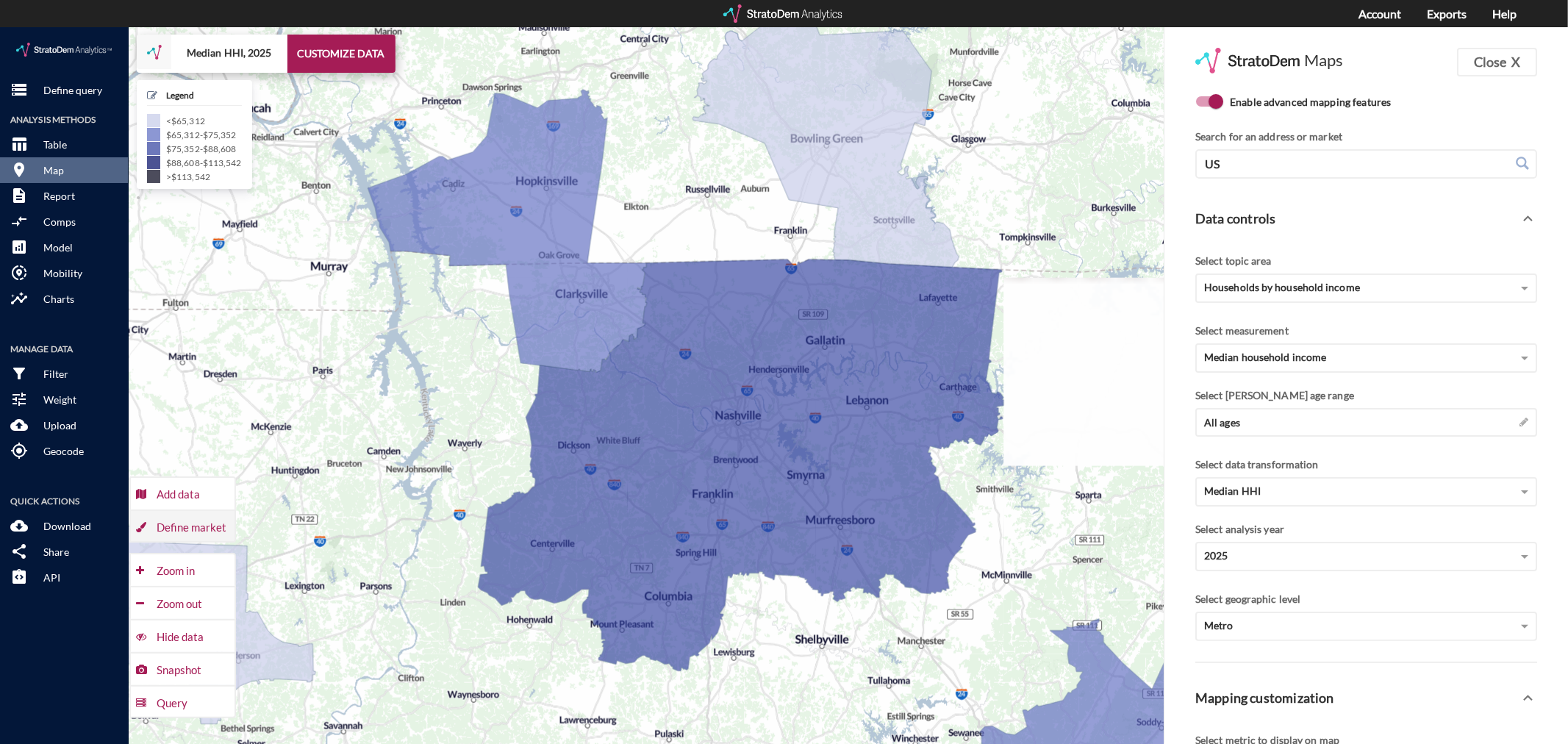
click div "Define market"
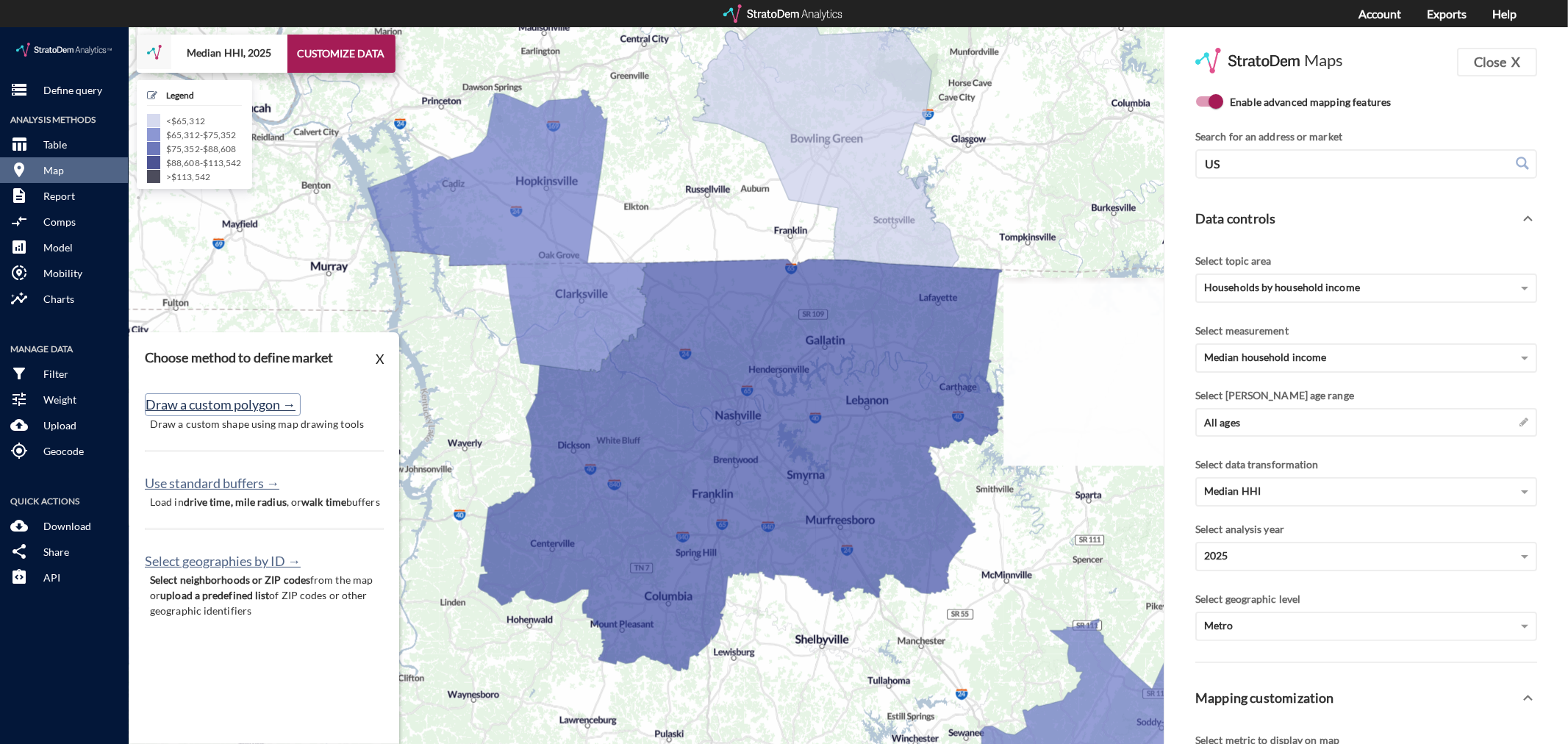
click button "Draw a custom polygon →"
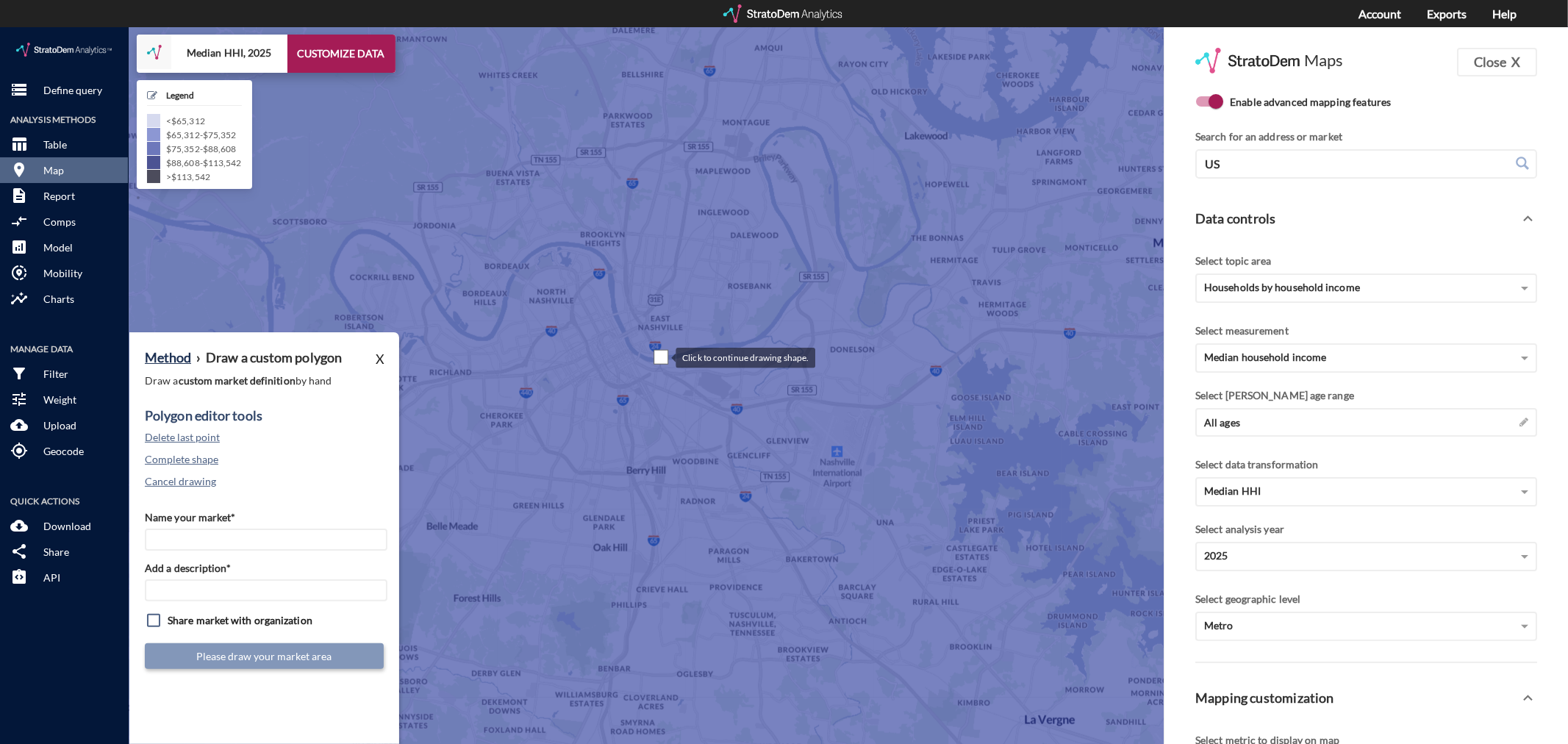
click div
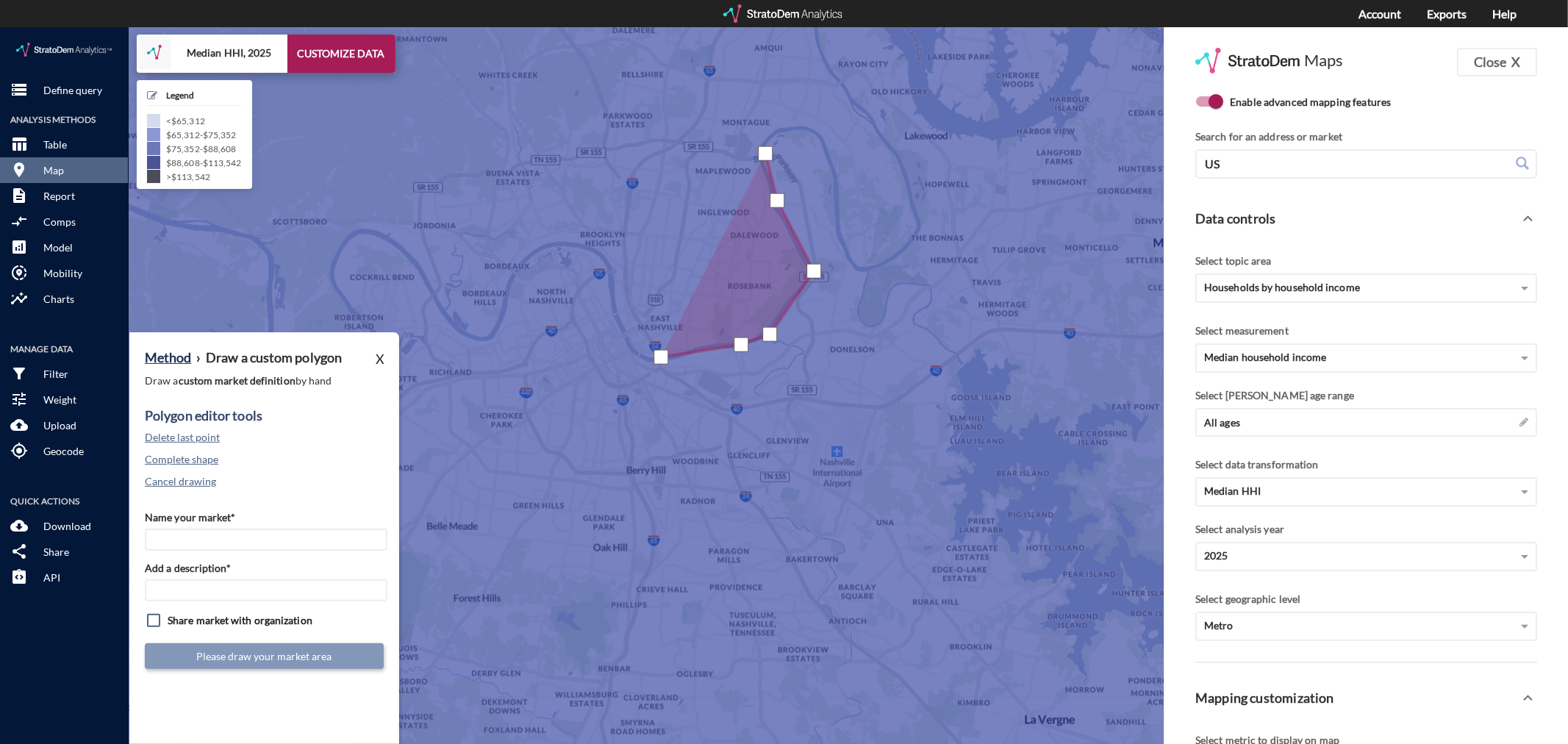
click div
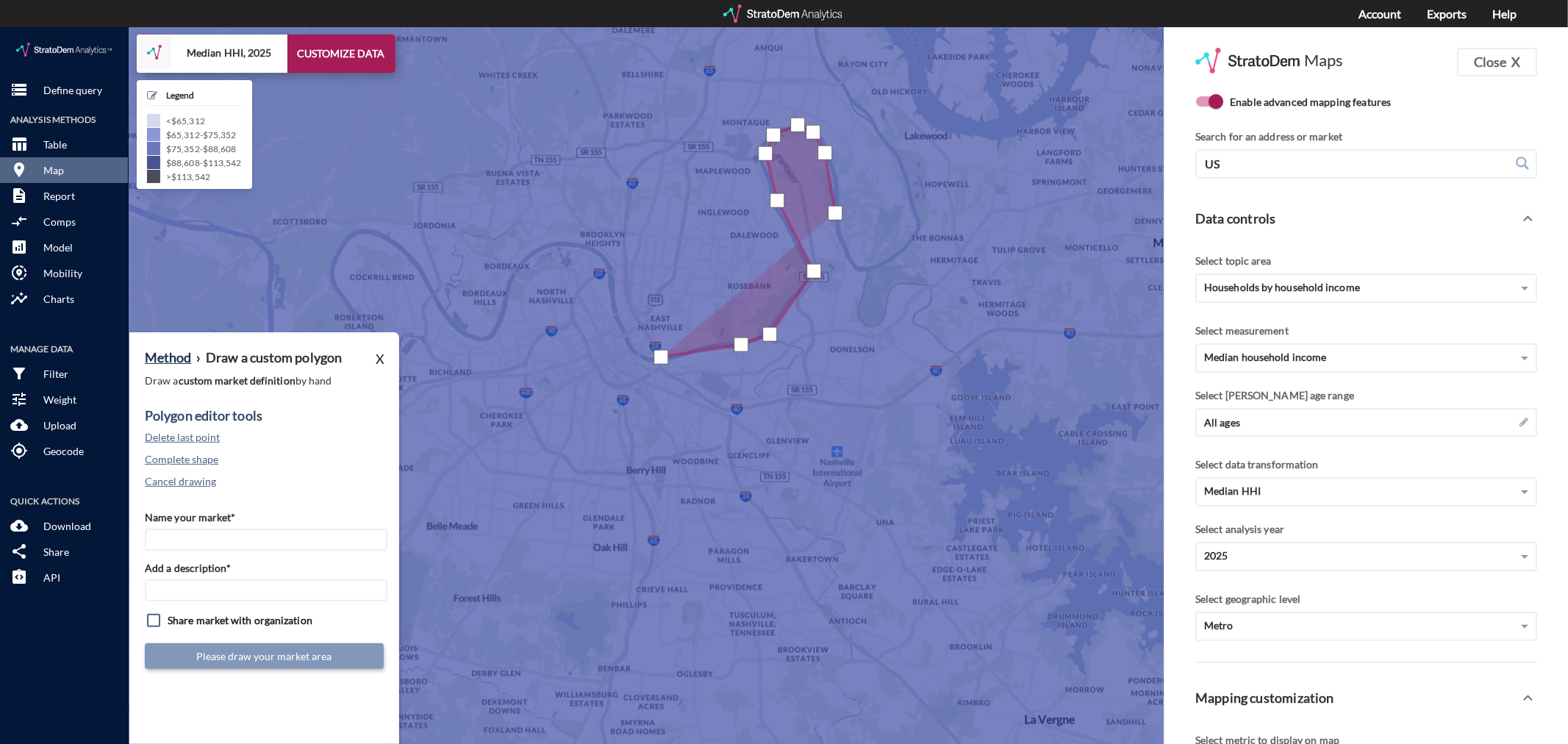
click div
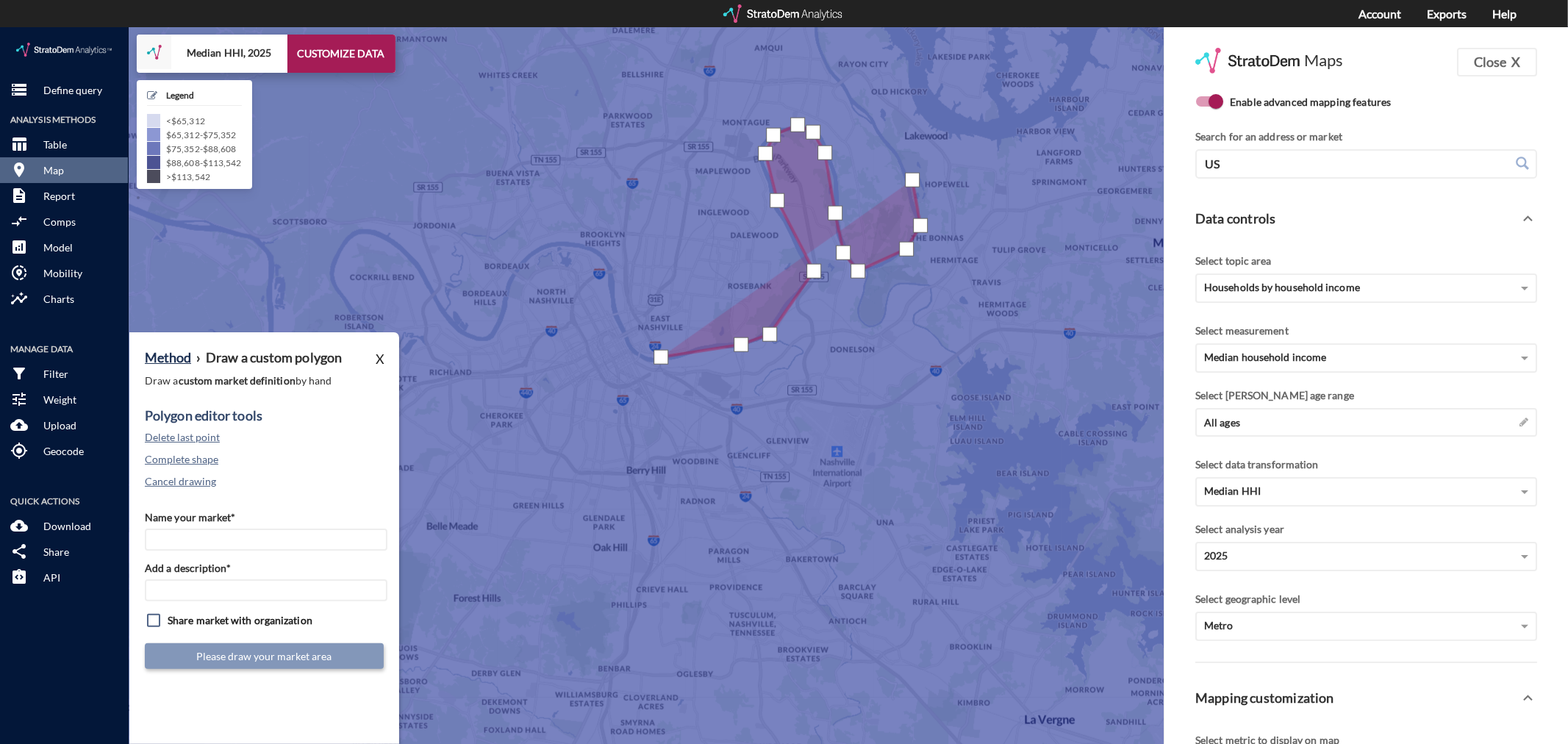
click div
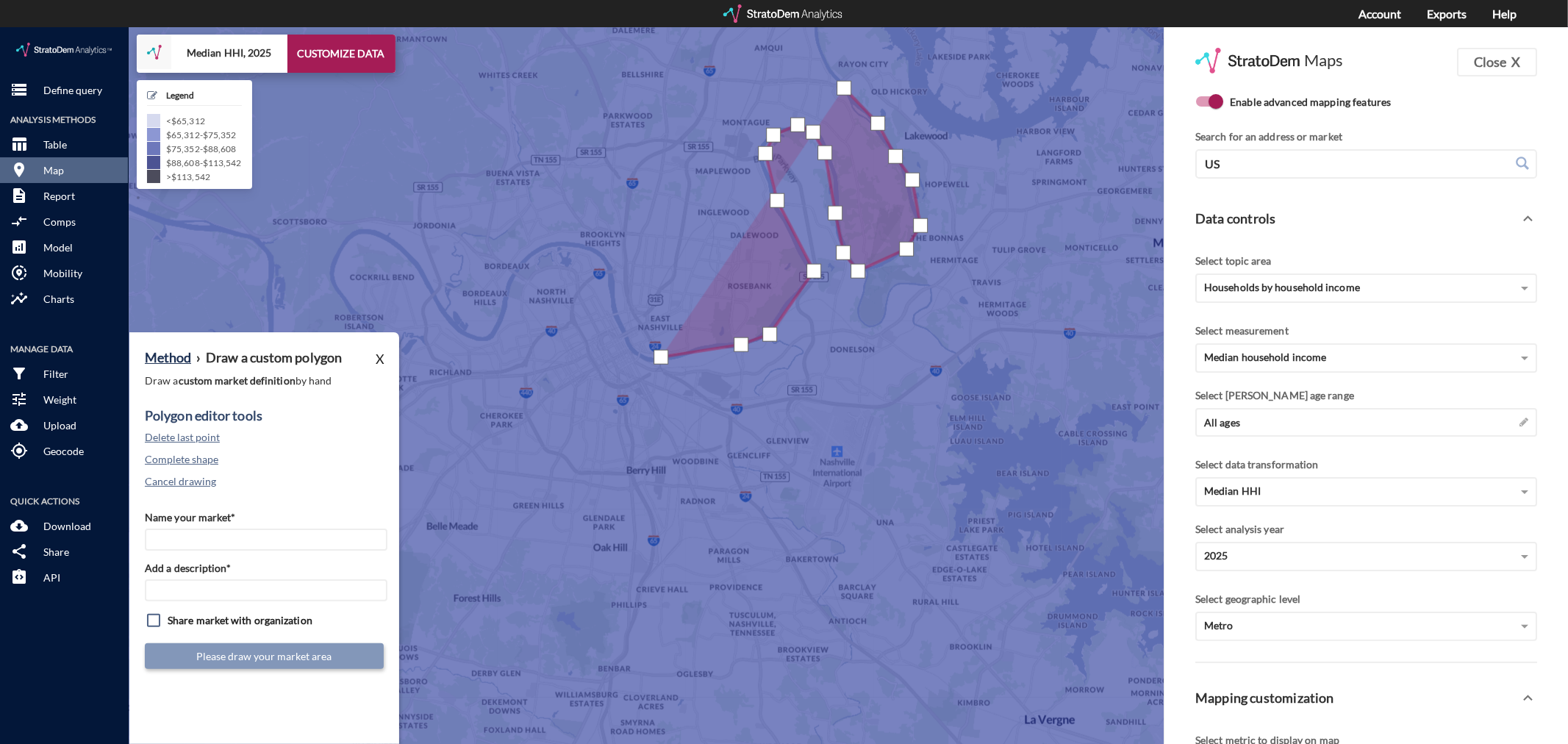
click div
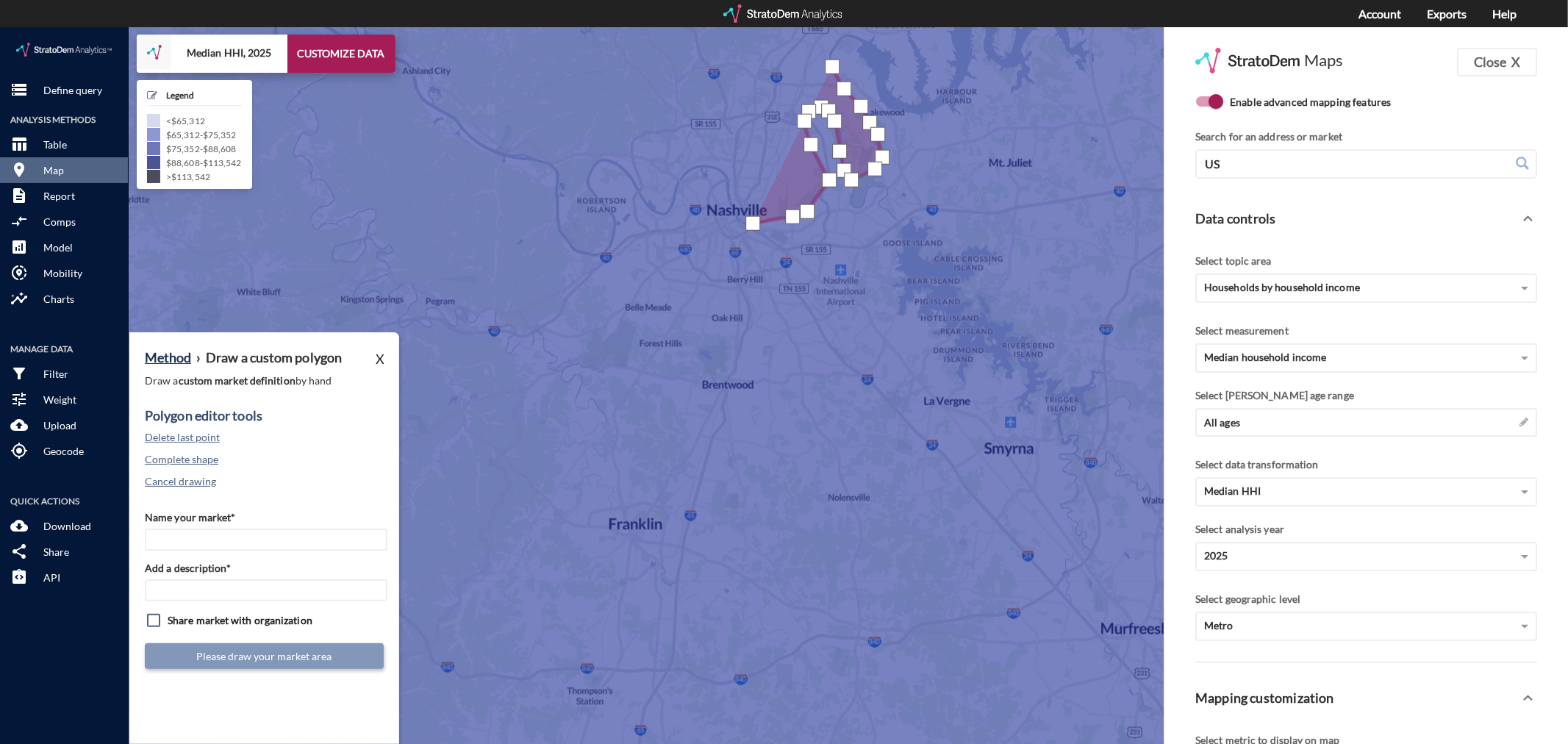
click div
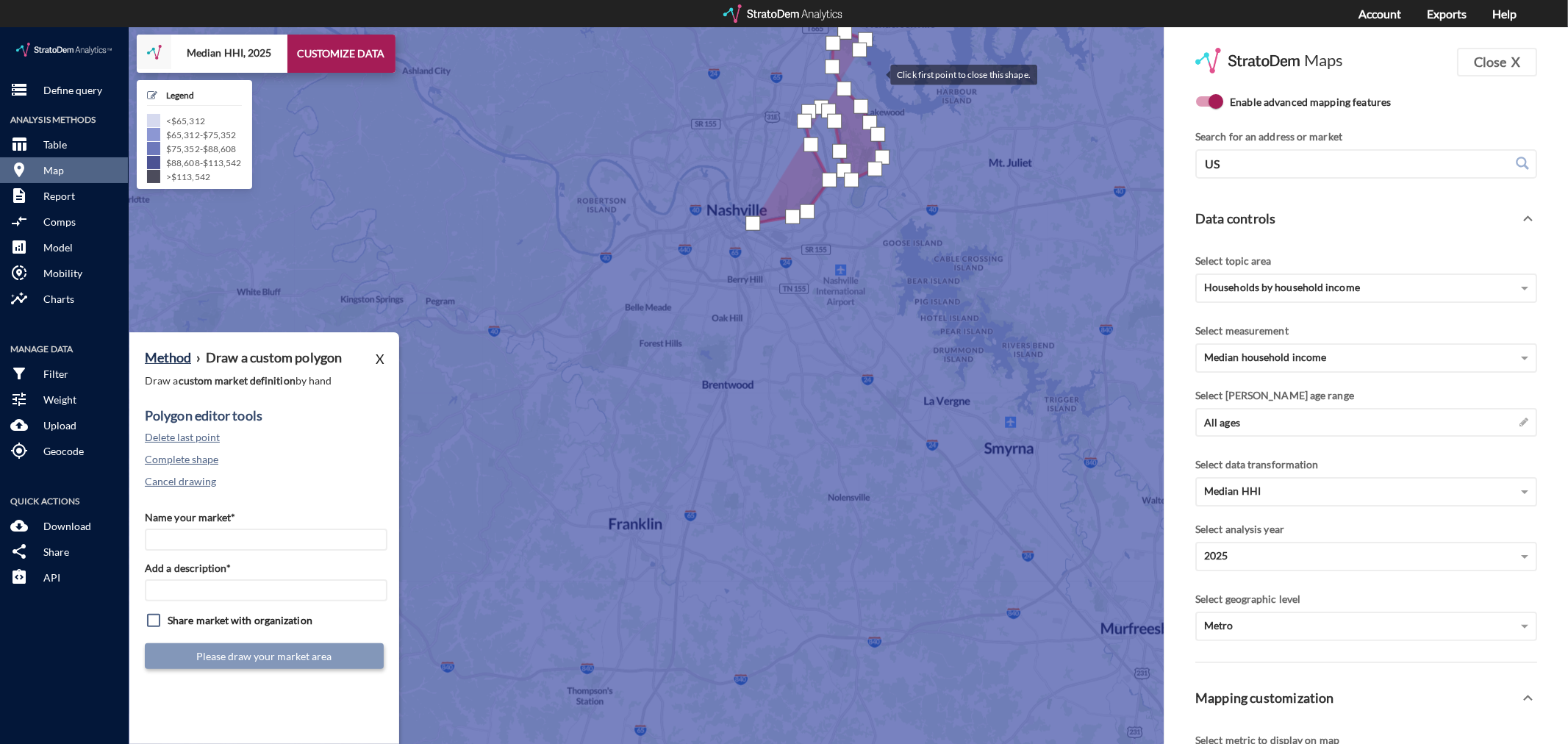
click div
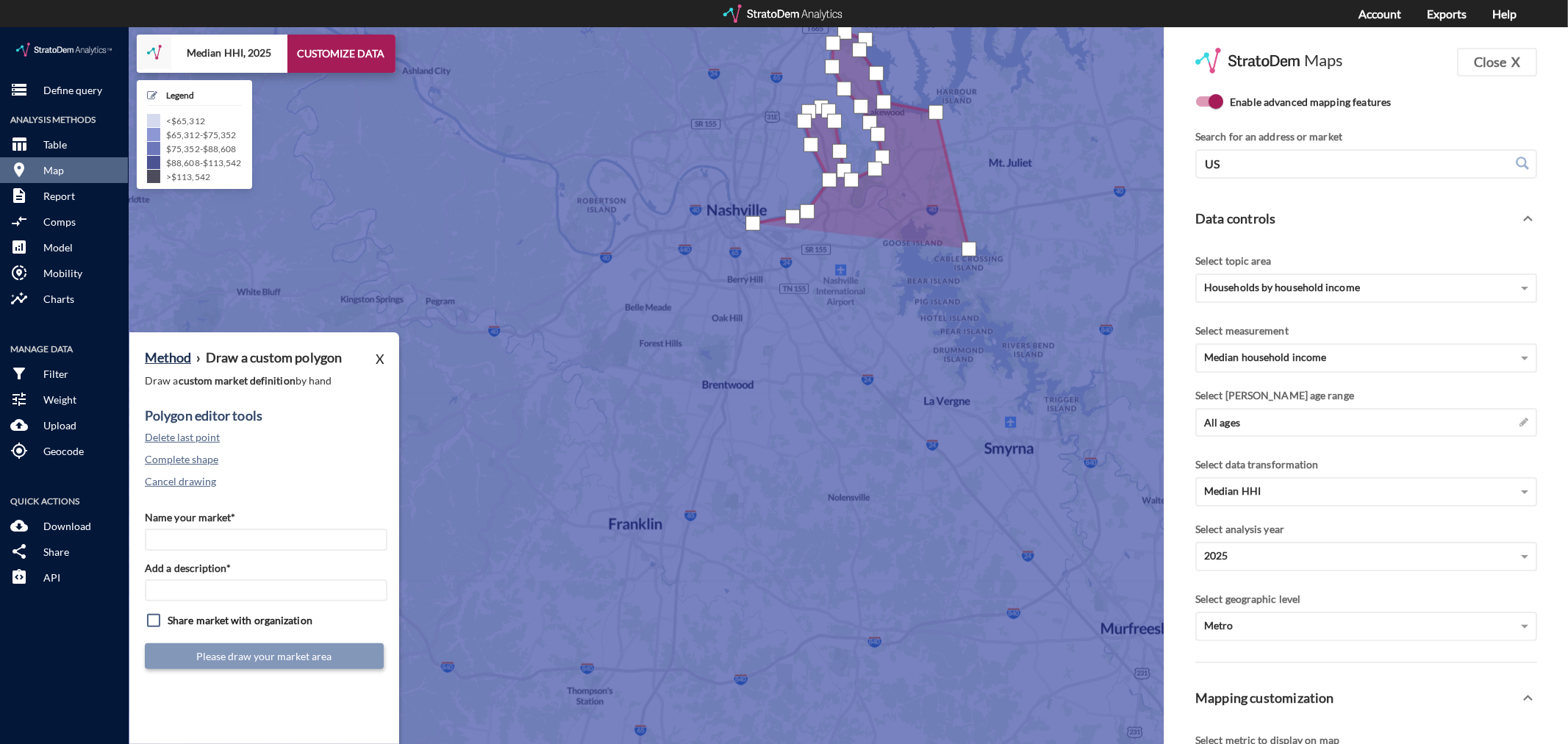
click div
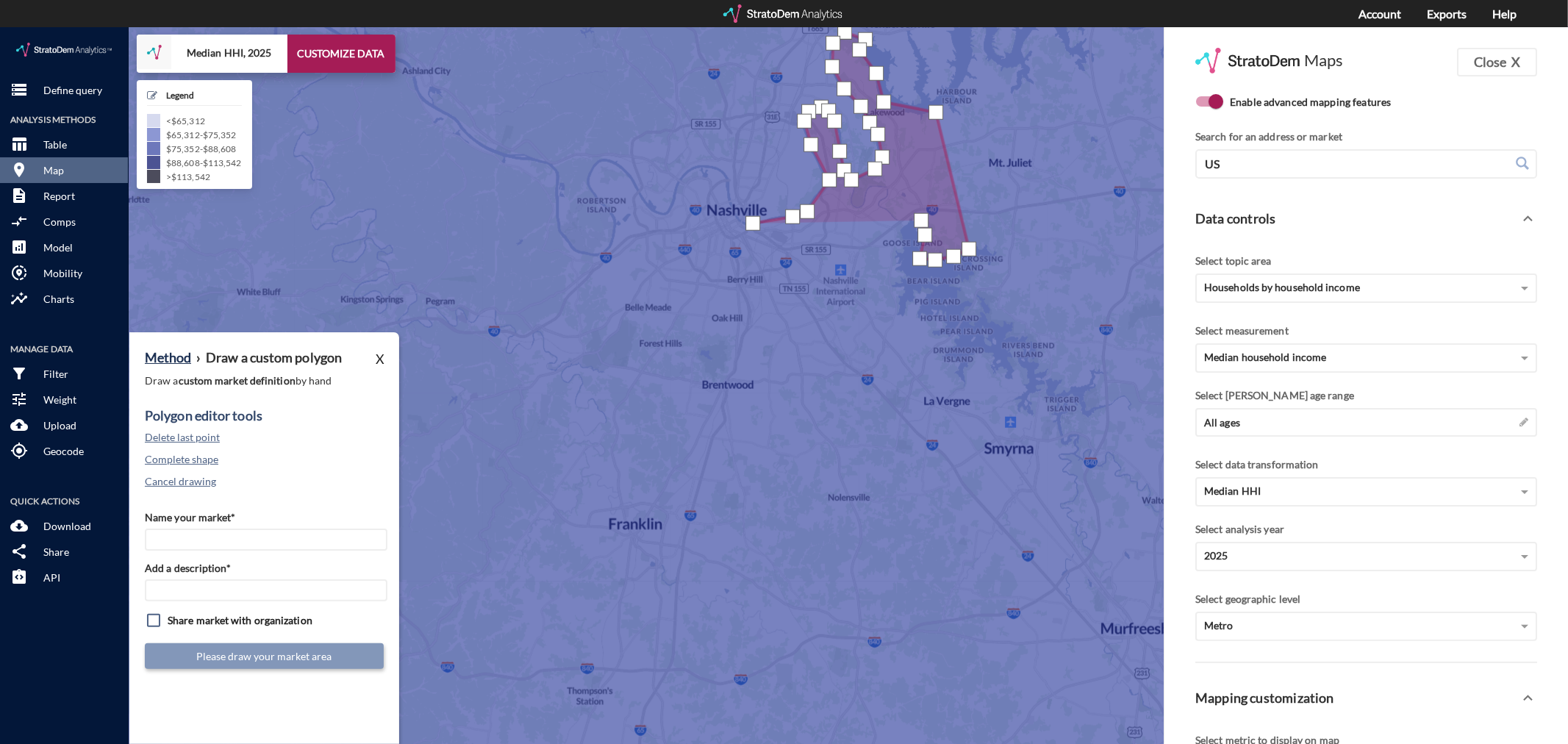
click div
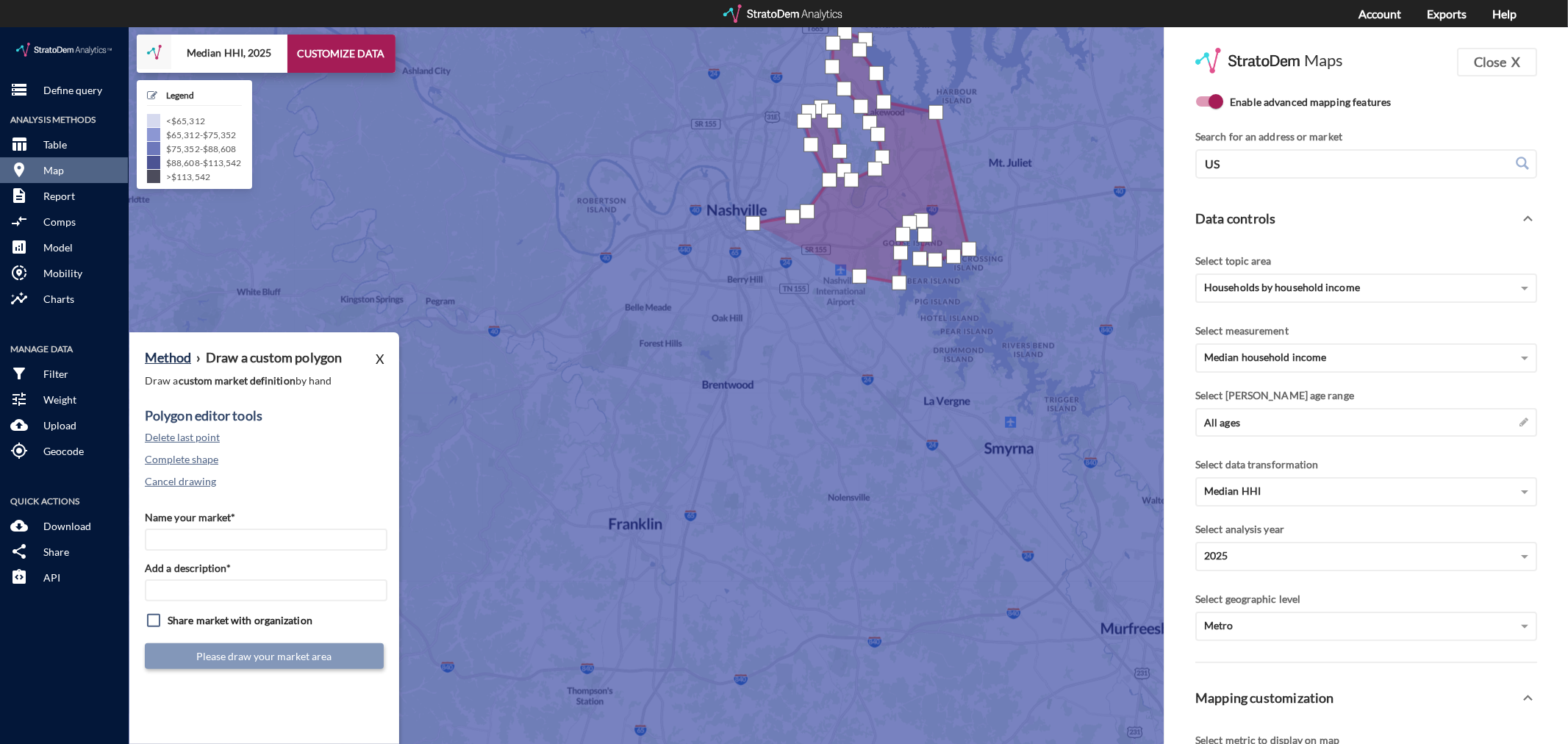
click div
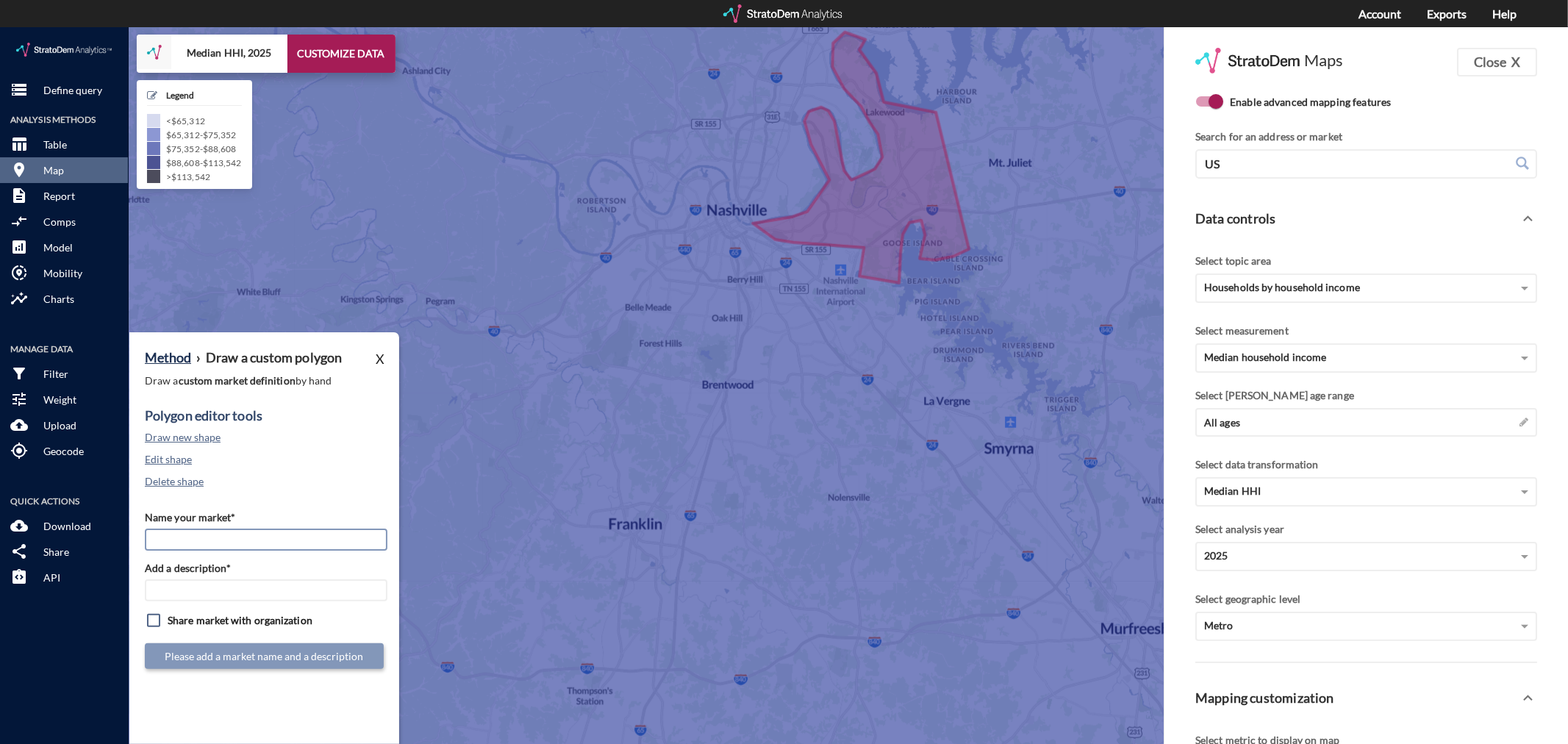
click input "Name your market*"
click input "[PERSON_NAME] / [GEOGRAPHIC_DATA] - [GEOGRAPHIC_DATA] MSA"
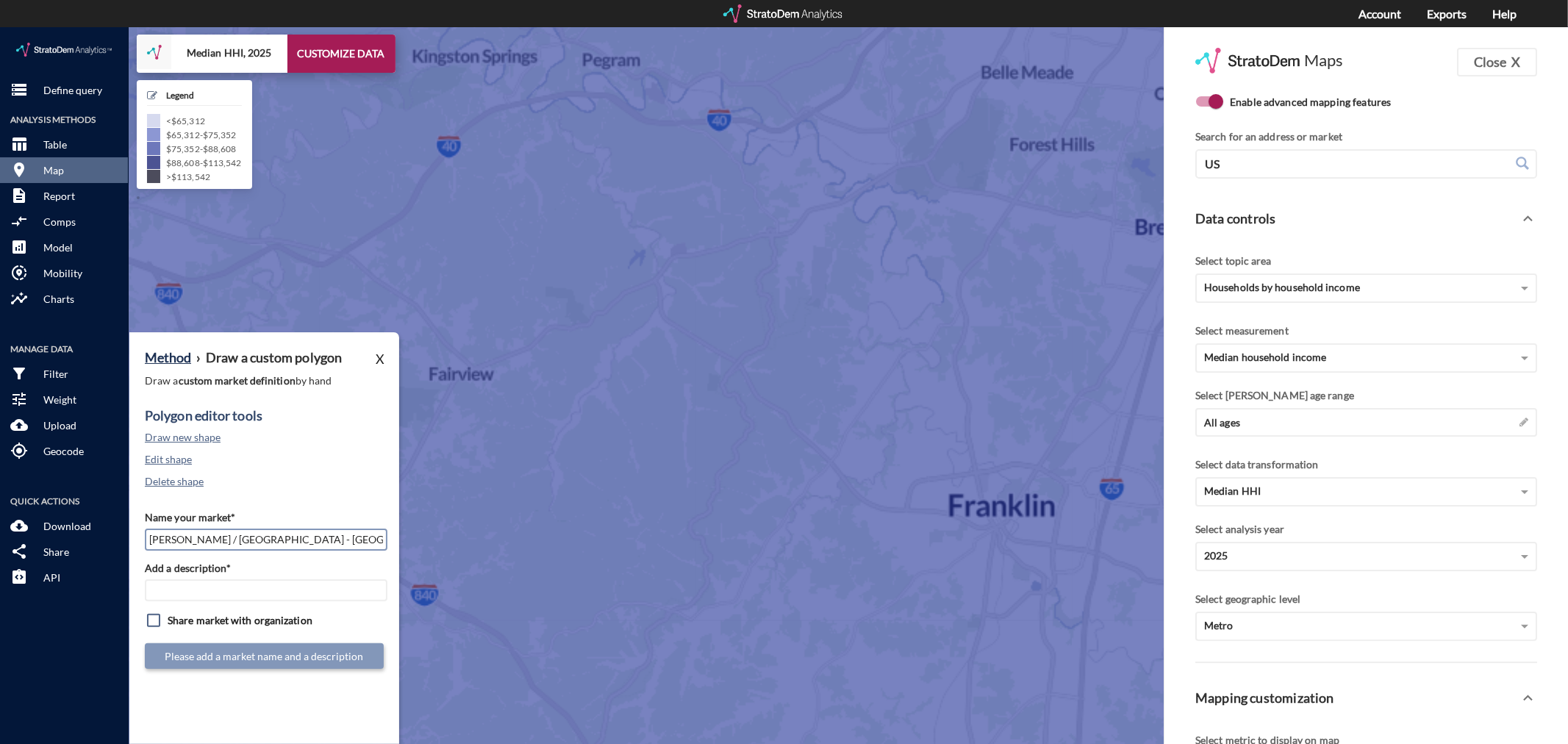
click input "[PERSON_NAME] / [GEOGRAPHIC_DATA] - [GEOGRAPHIC_DATA] MSA"
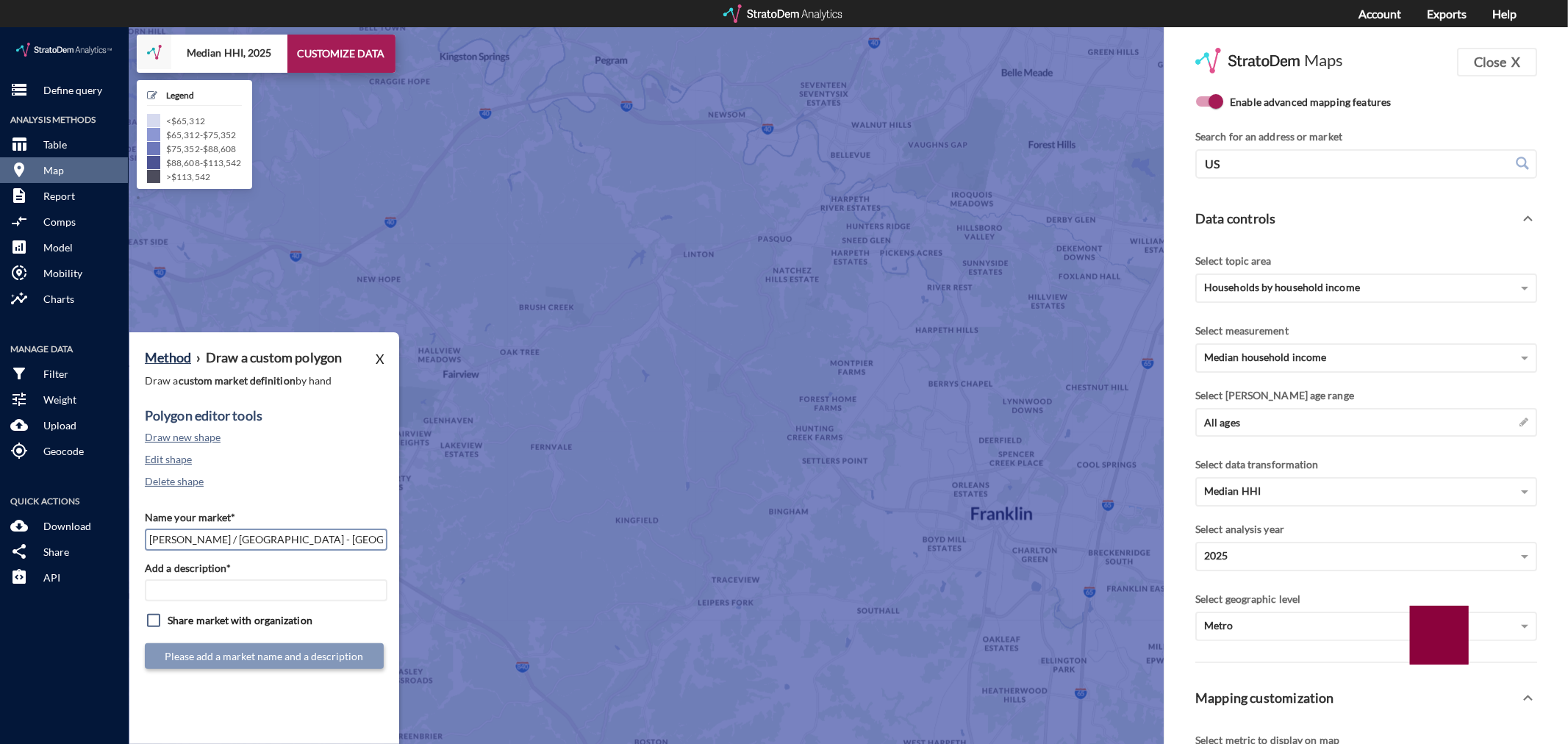
type input "[PERSON_NAME] / [GEOGRAPHIC_DATA] - [GEOGRAPHIC_DATA] MSA"
click input "Add a description*"
paste input "[PERSON_NAME] / [GEOGRAPHIC_DATA] - [GEOGRAPHIC_DATA] MSA"
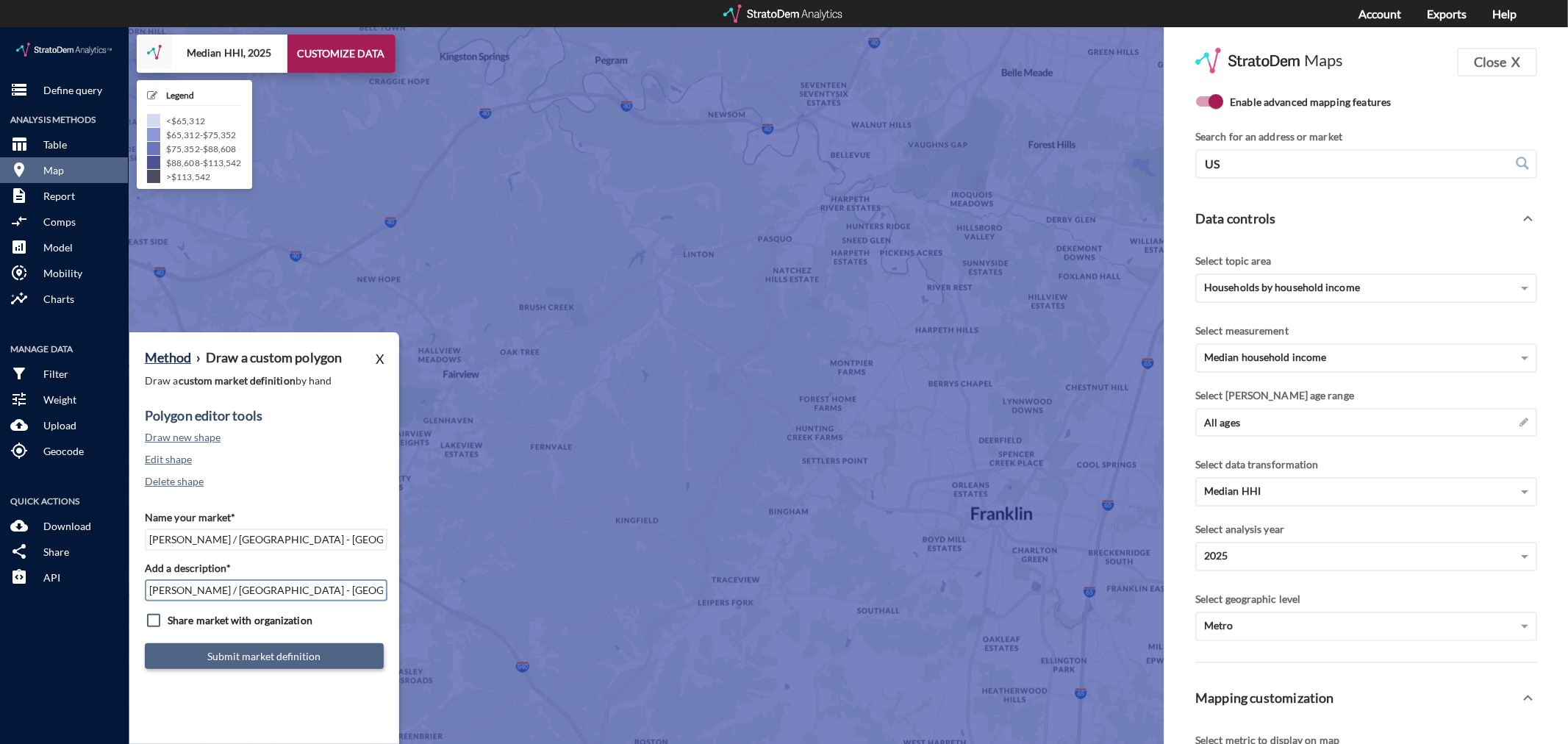
type input "[PERSON_NAME] / [GEOGRAPHIC_DATA] - [GEOGRAPHIC_DATA] MSA"
click button "Submit market definition"
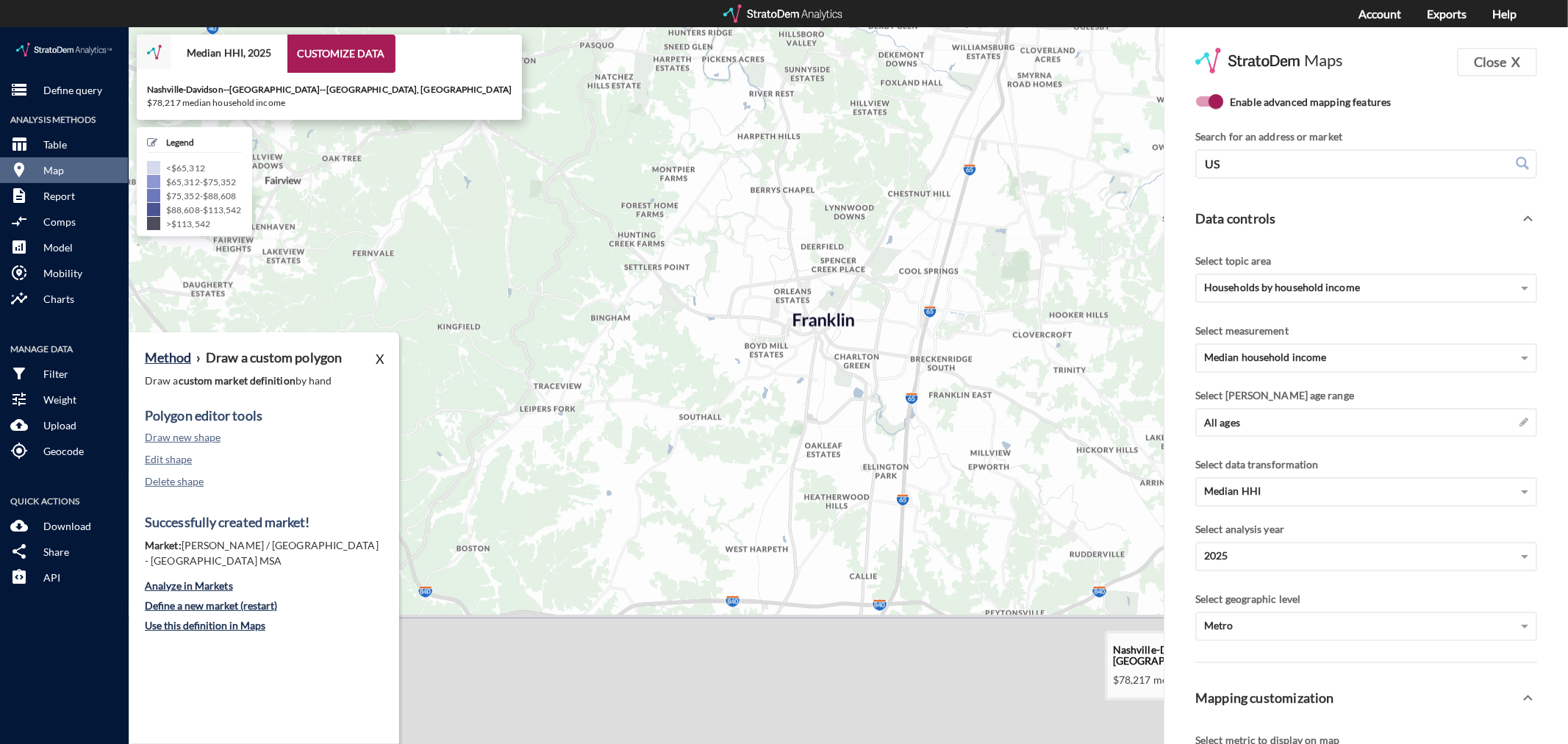
drag, startPoint x: 774, startPoint y: 583, endPoint x: 594, endPoint y: 383, distance: 269.1
click icon
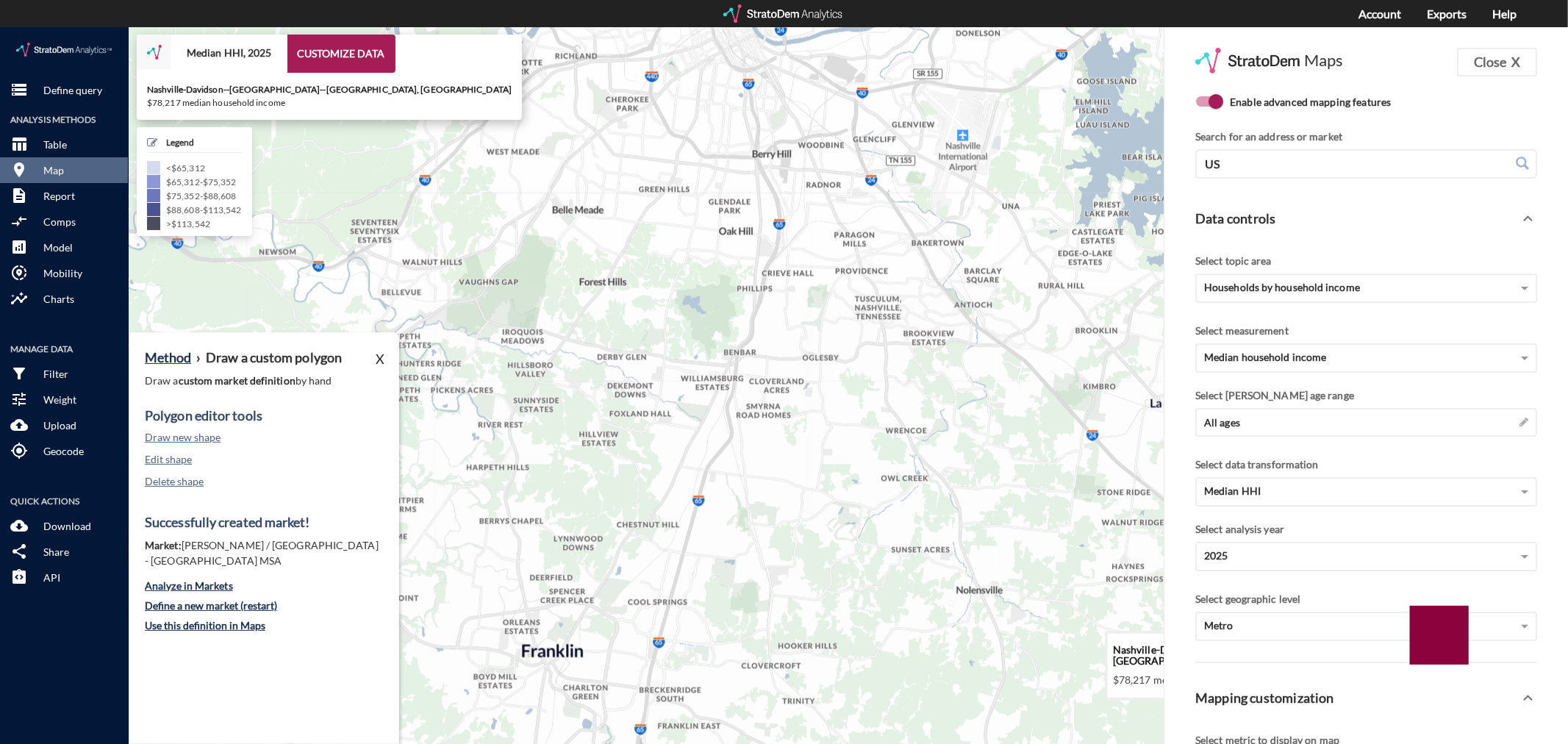
drag, startPoint x: 927, startPoint y: 201, endPoint x: 652, endPoint y: 543, distance: 438.8
click icon
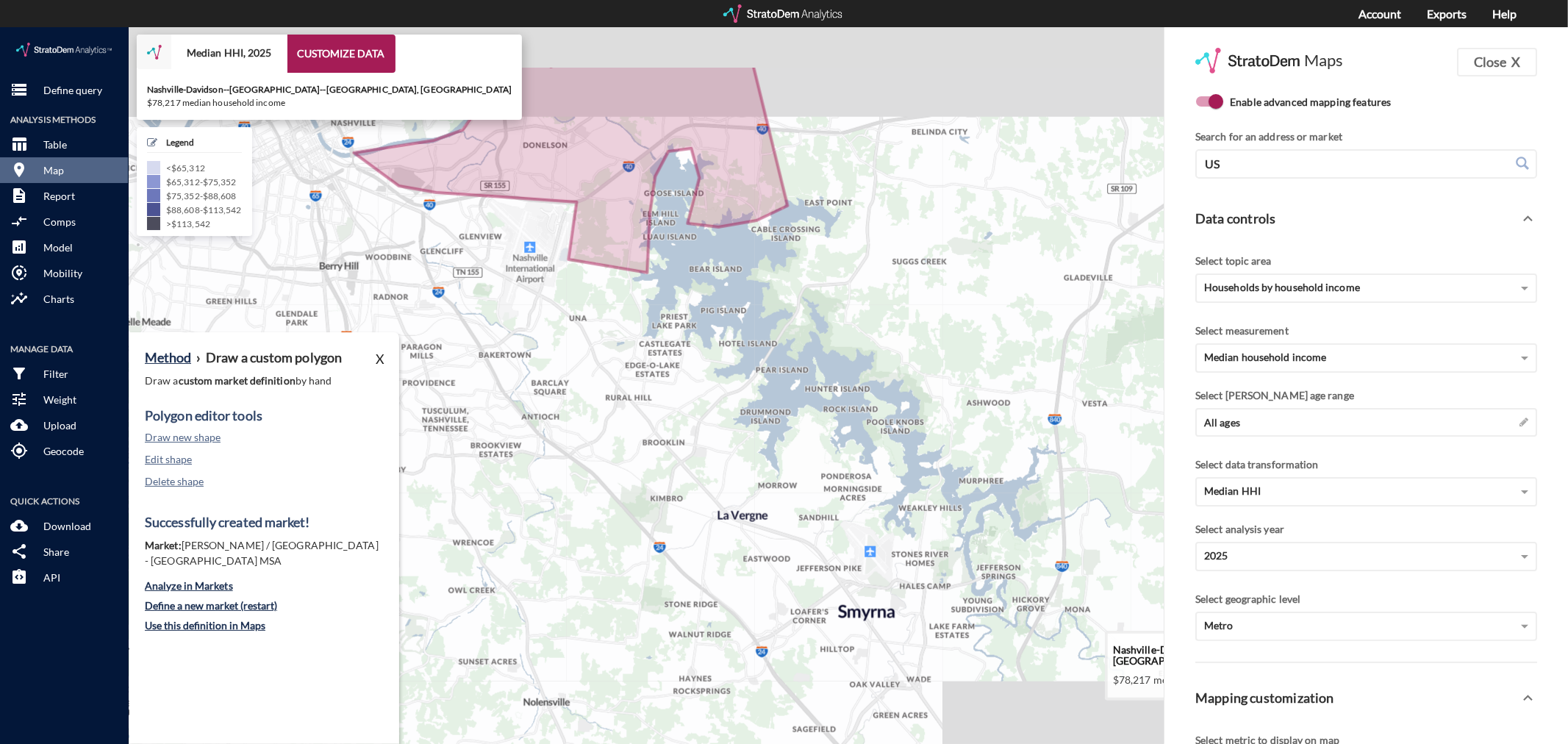
drag, startPoint x: 1004, startPoint y: 476, endPoint x: 495, endPoint y: 589, distance: 521.4
click icon
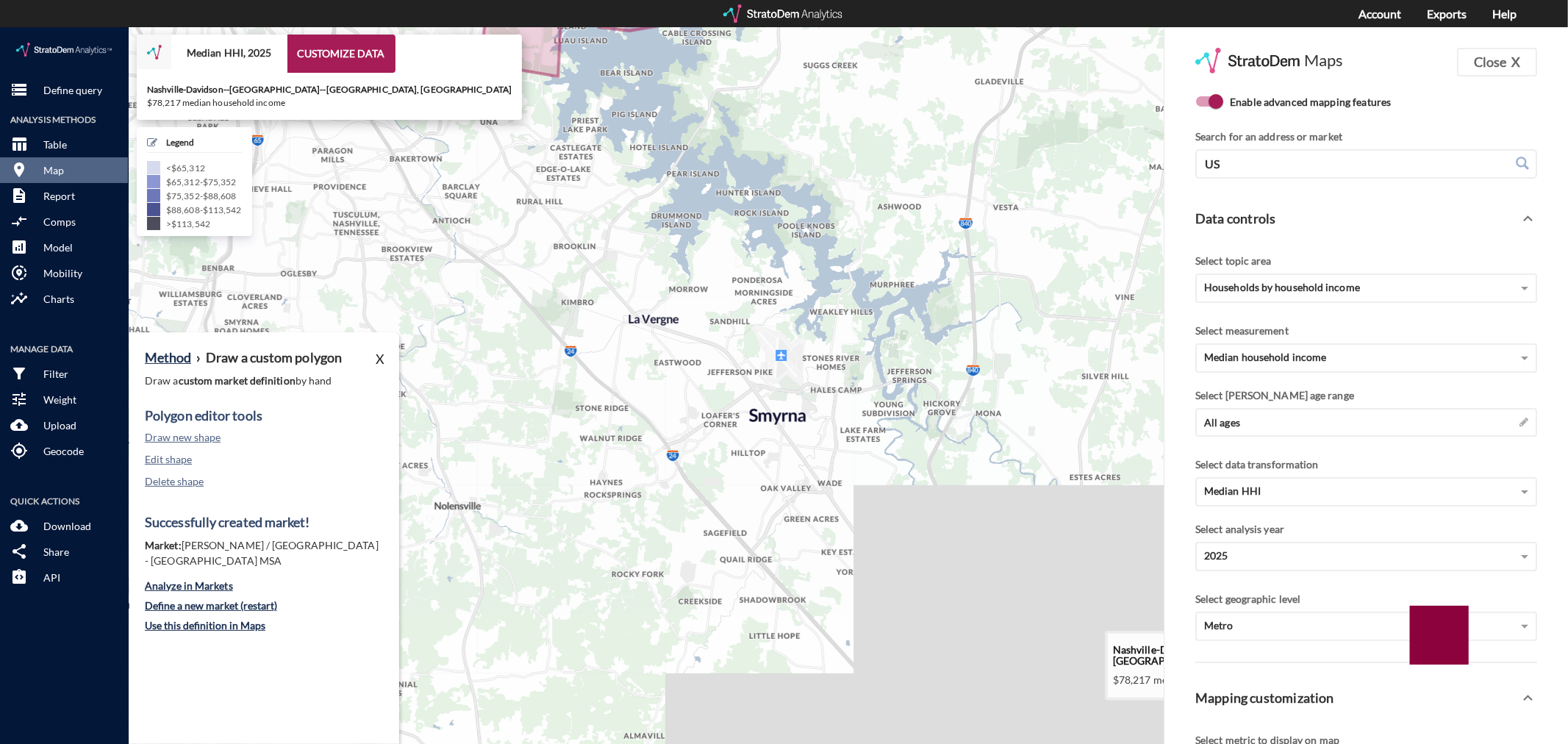
drag, startPoint x: 609, startPoint y: 667, endPoint x: 592, endPoint y: 467, distance: 200.7
click icon
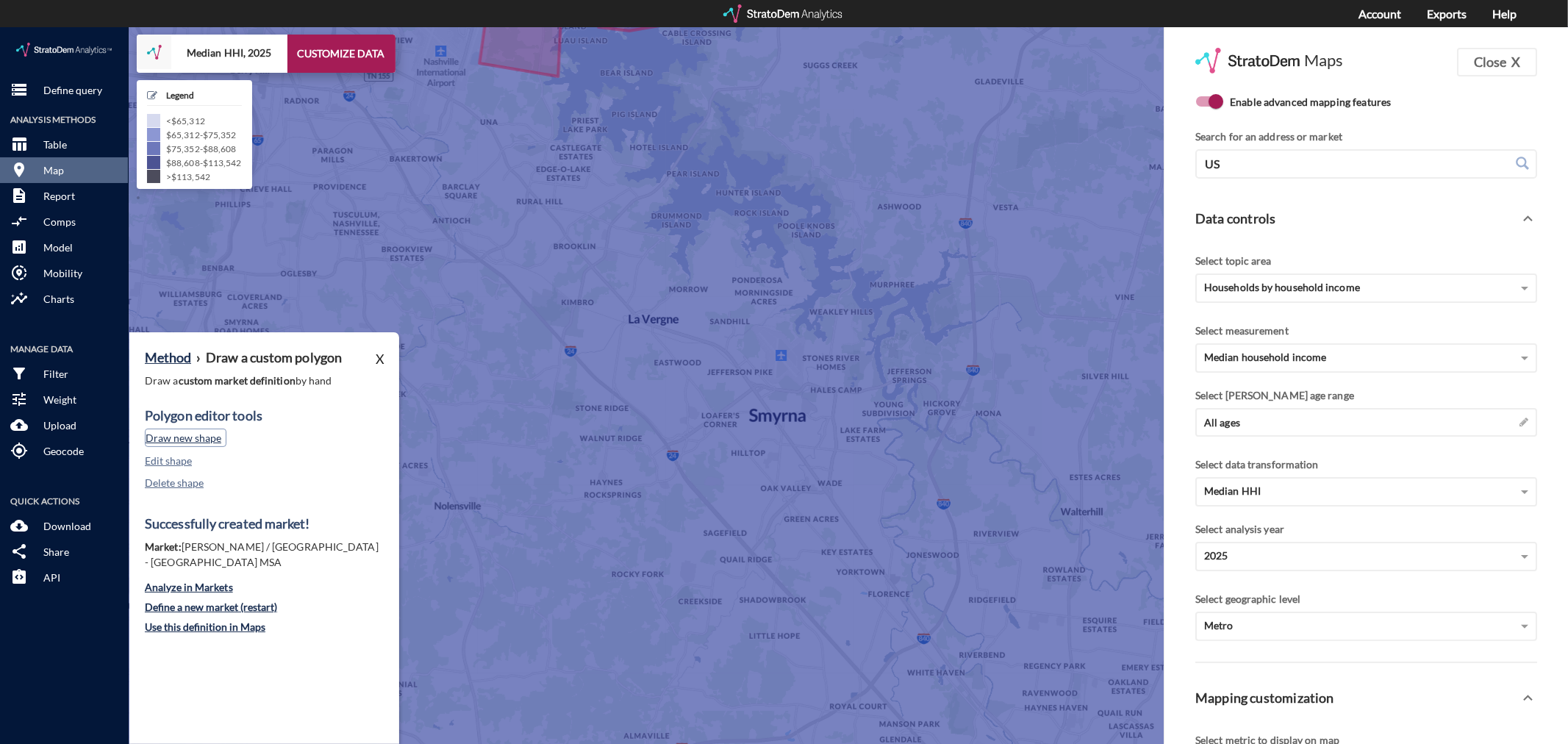
click button "Draw new shape"
click div
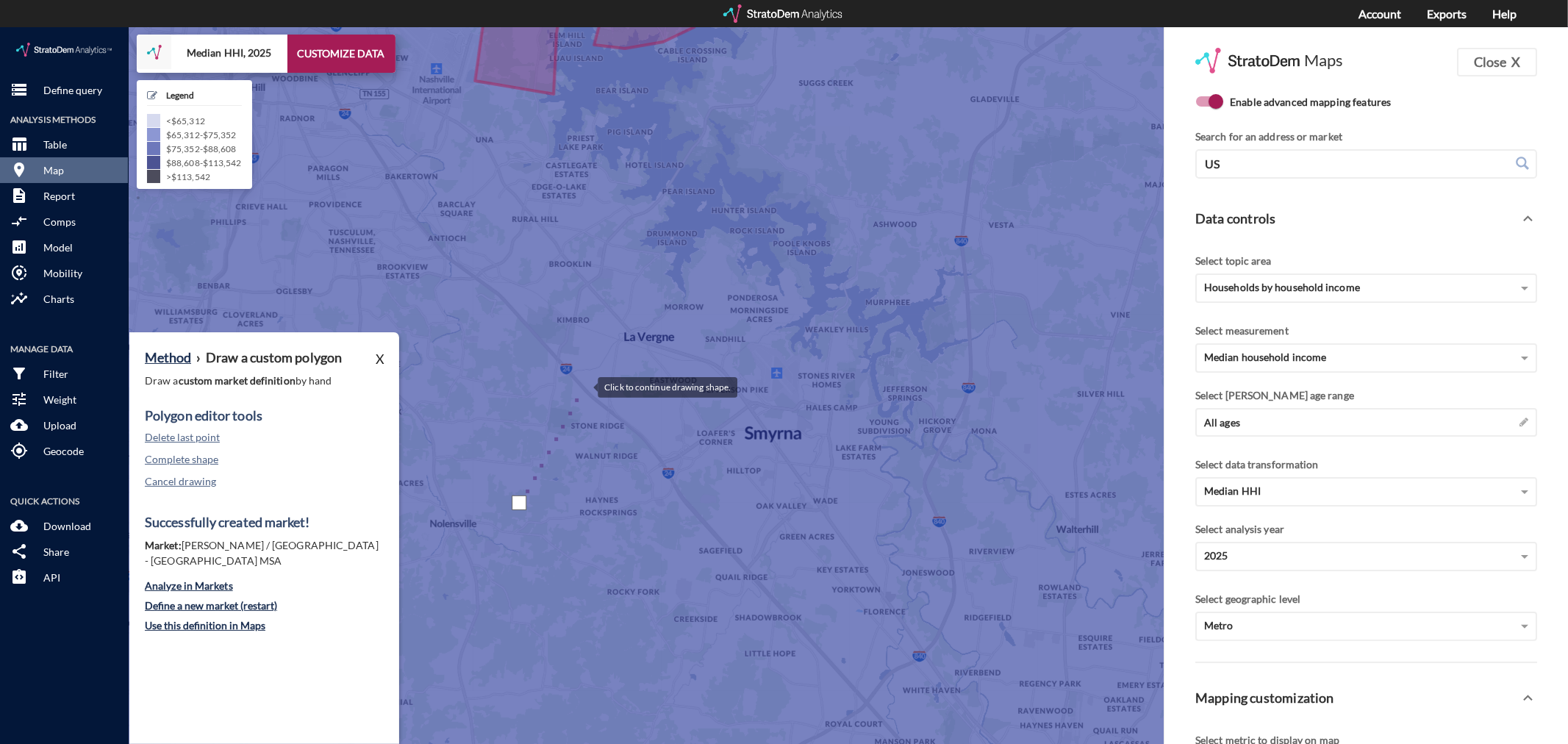
click div
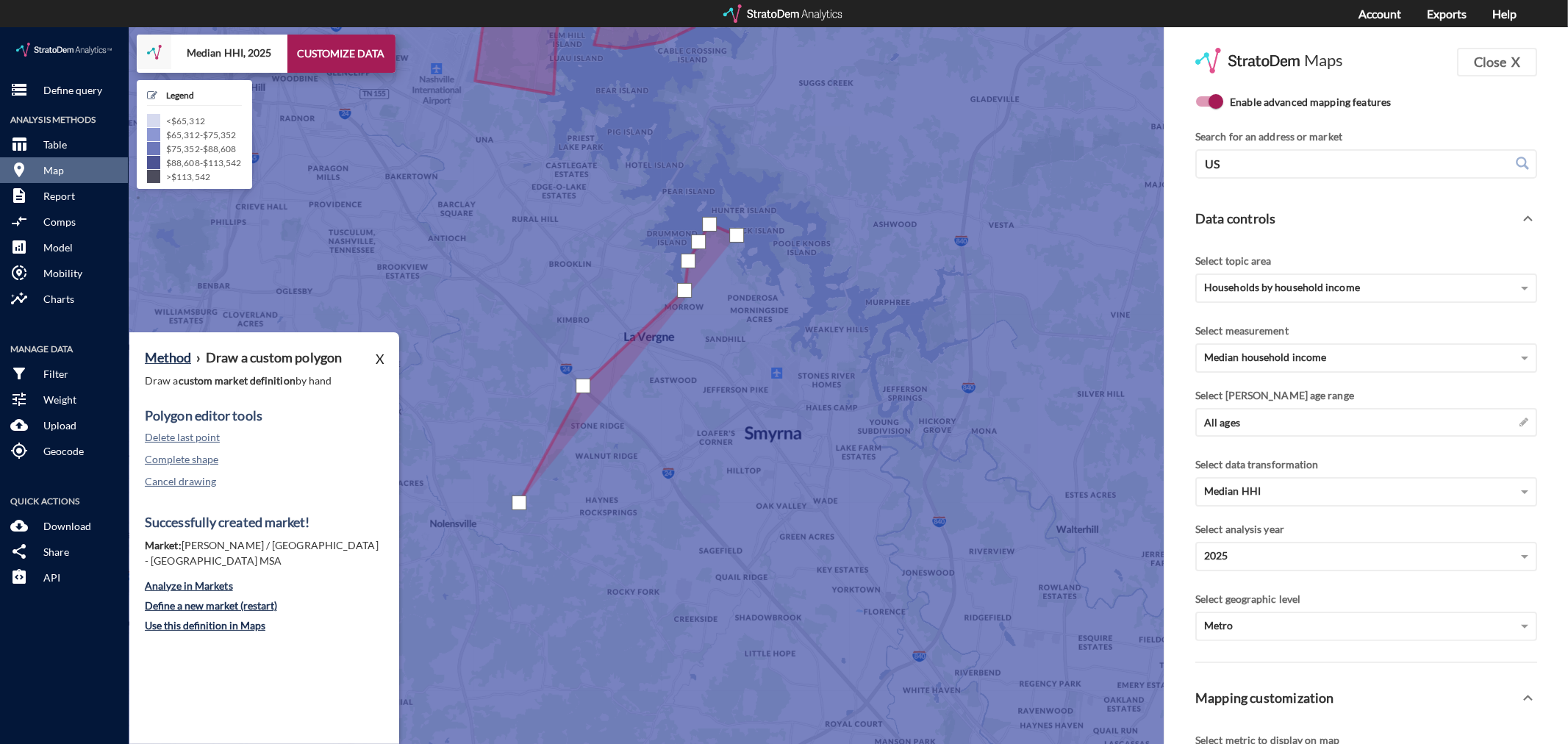
click div
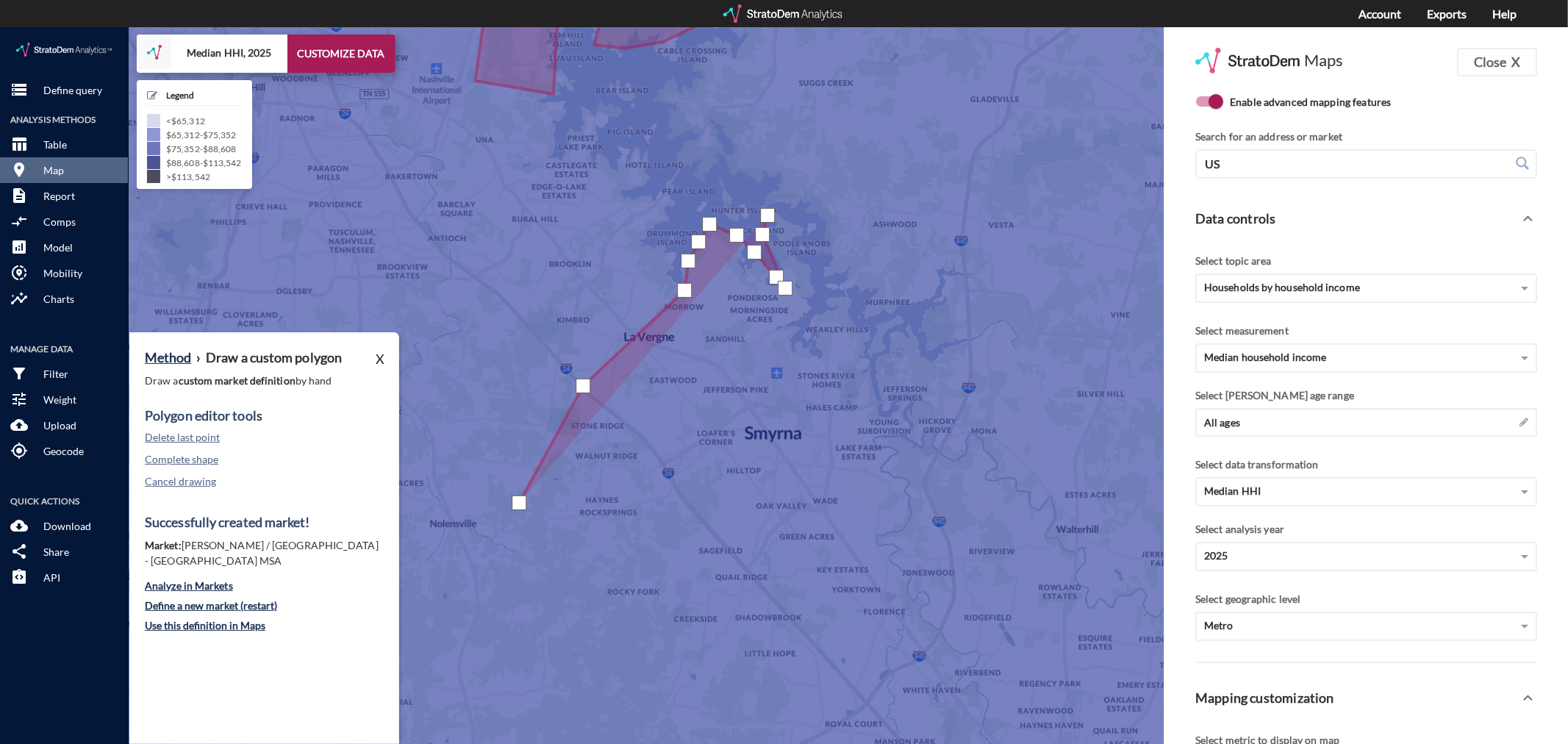
click div
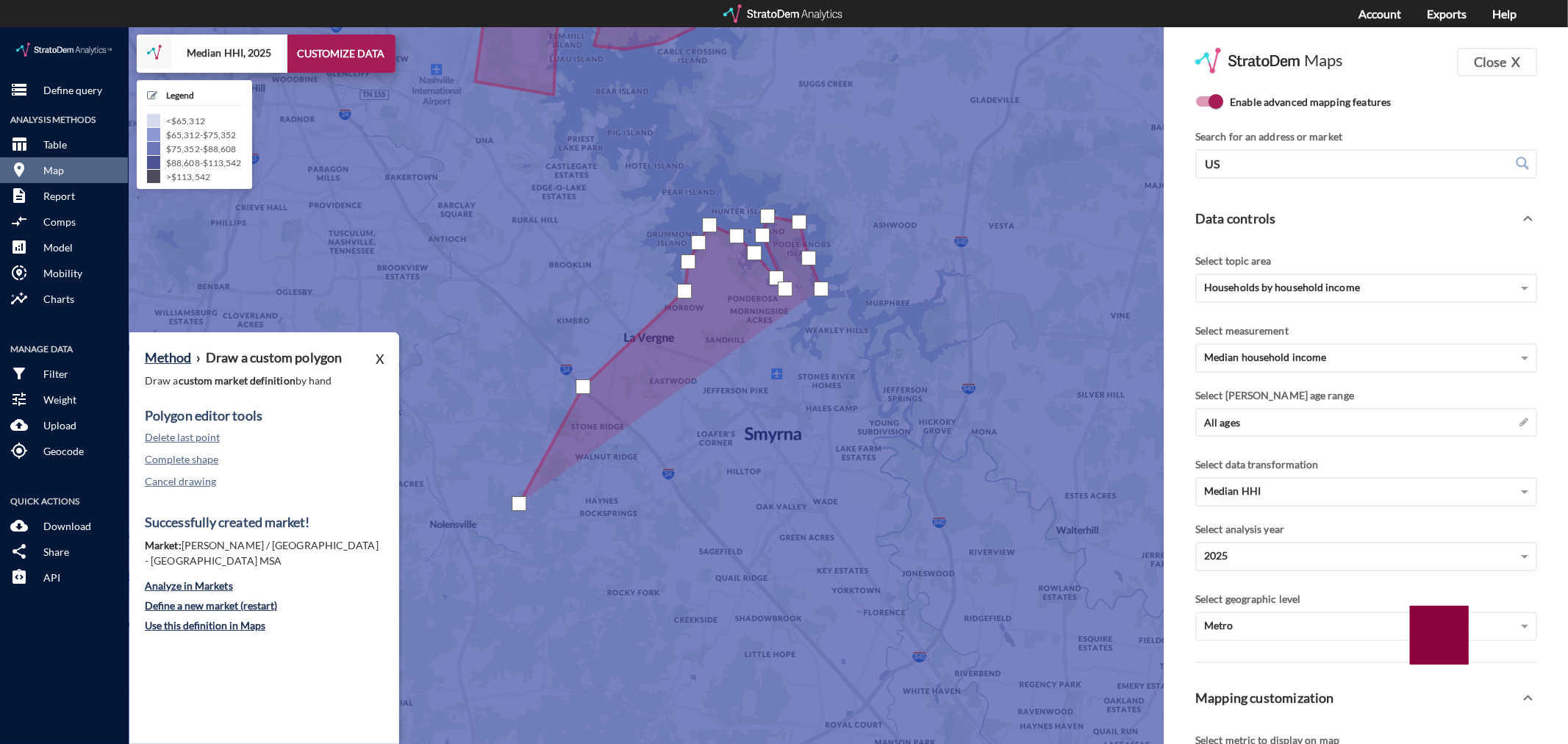
drag, startPoint x: 821, startPoint y: 262, endPoint x: 820, endPoint y: 276, distance: 14.0
click div
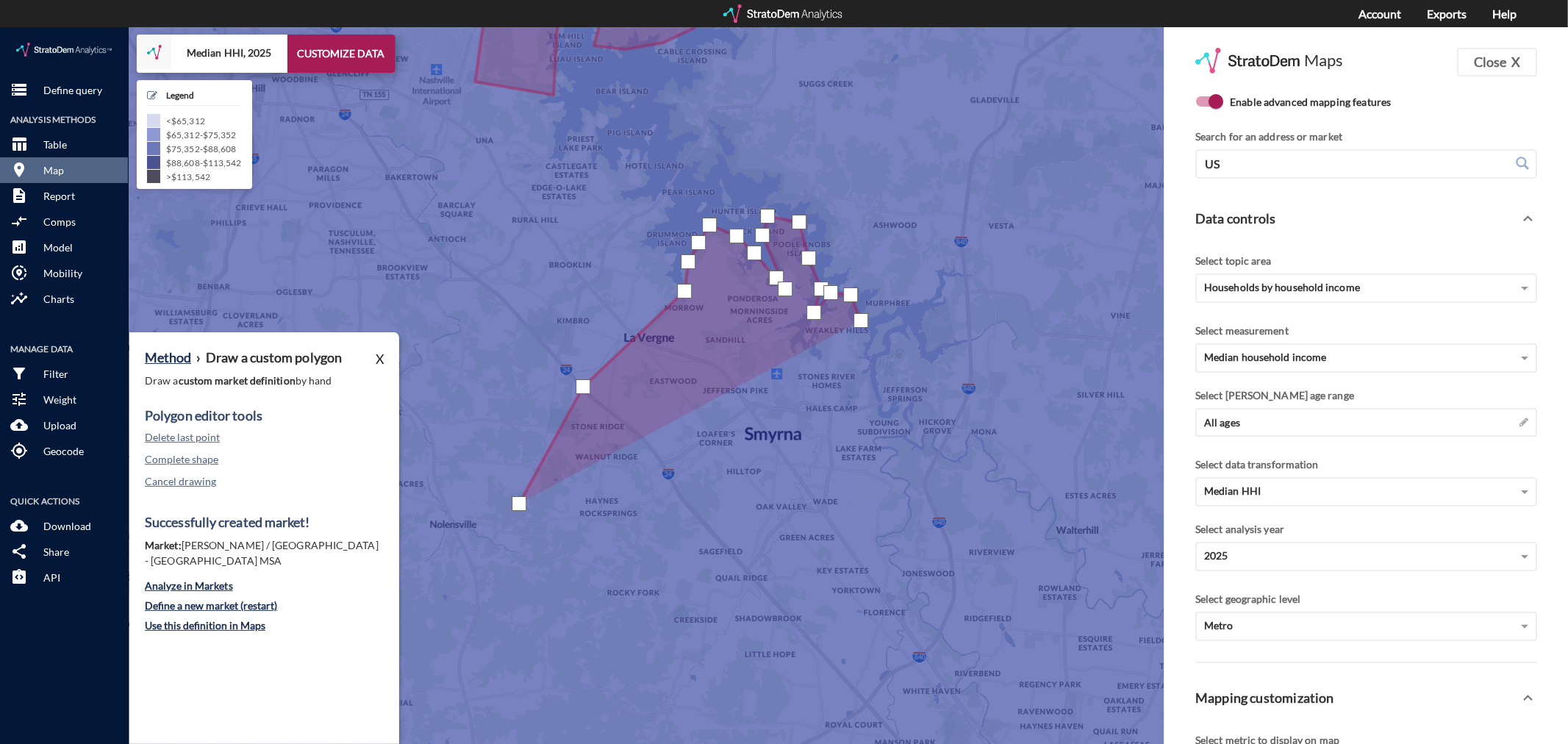
click div
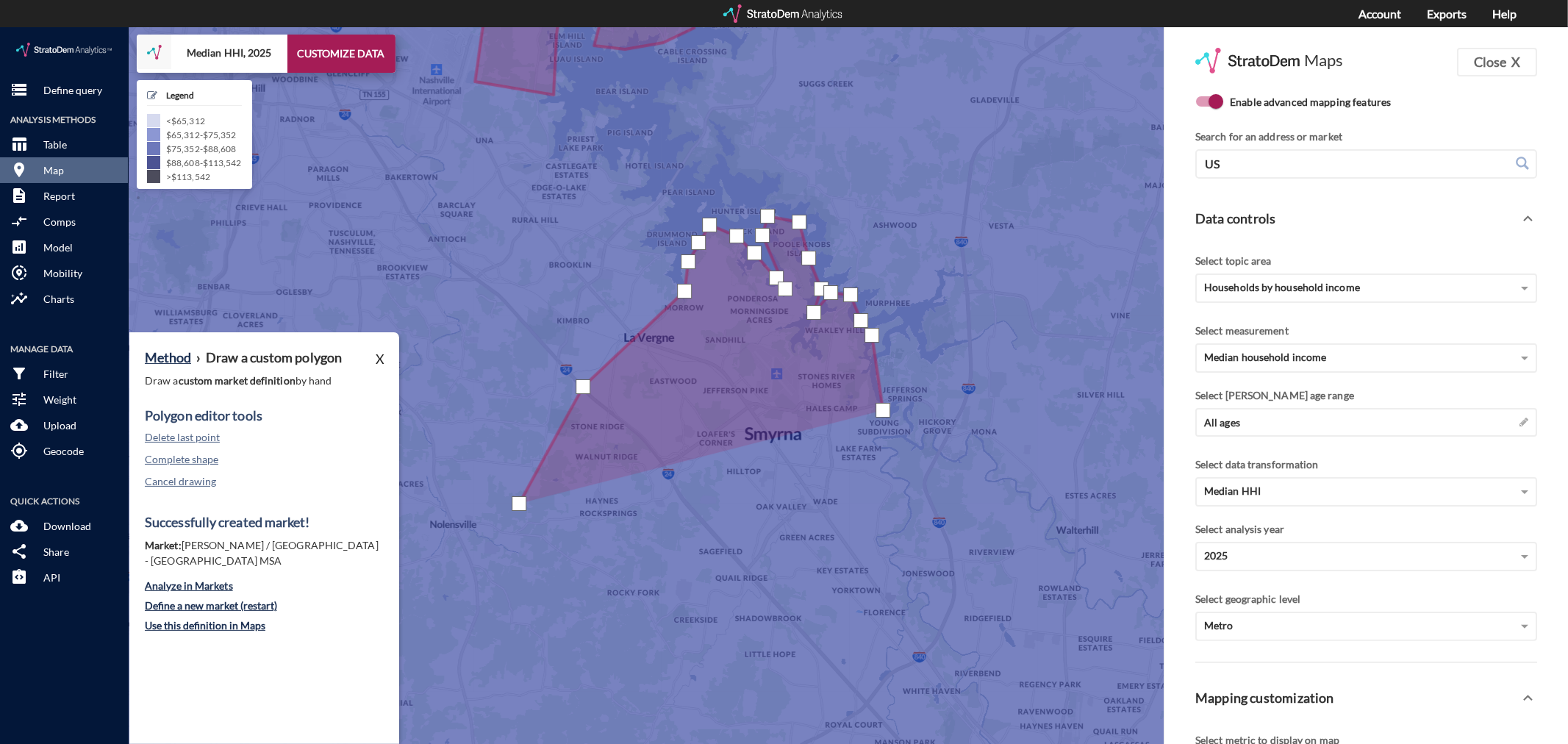
click div
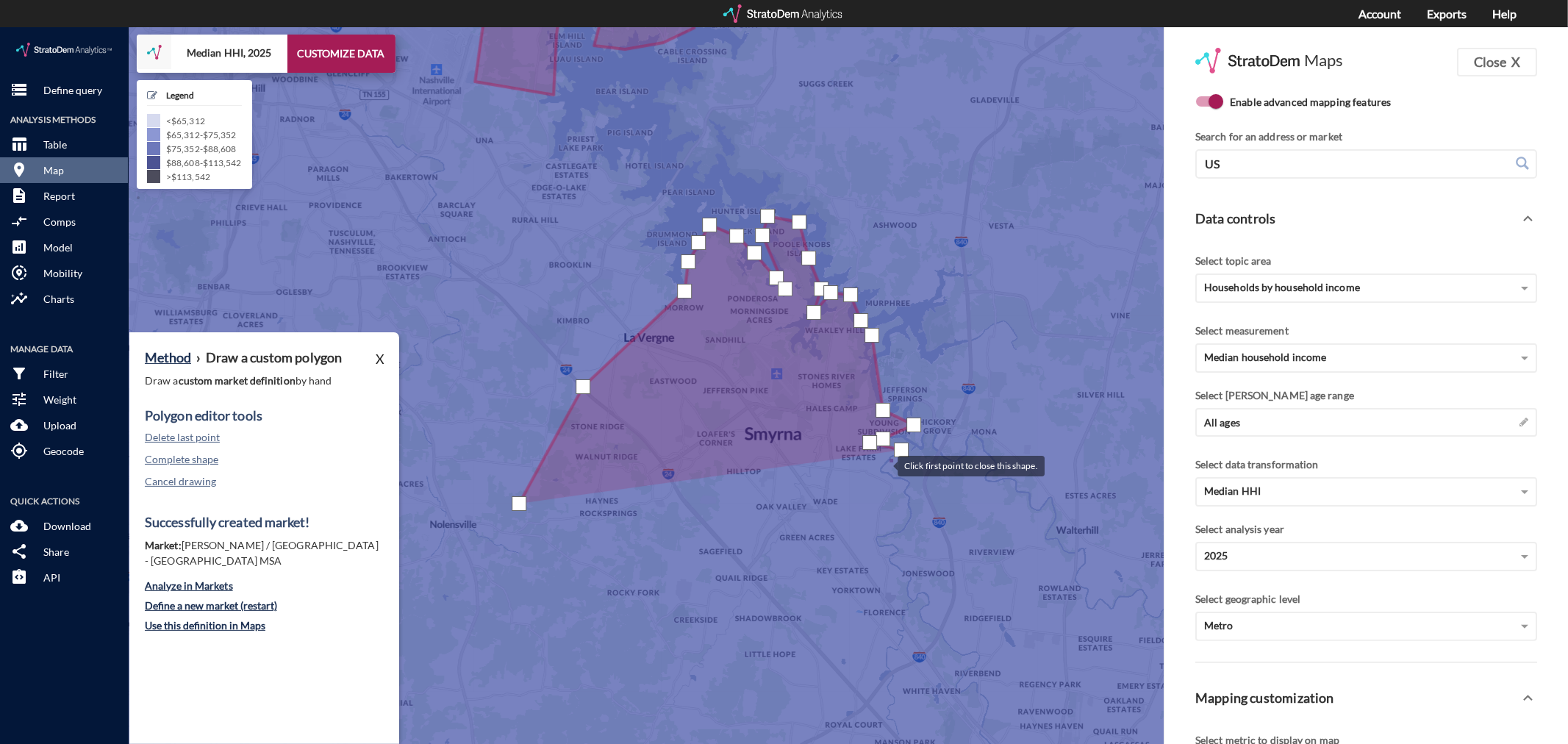
click div
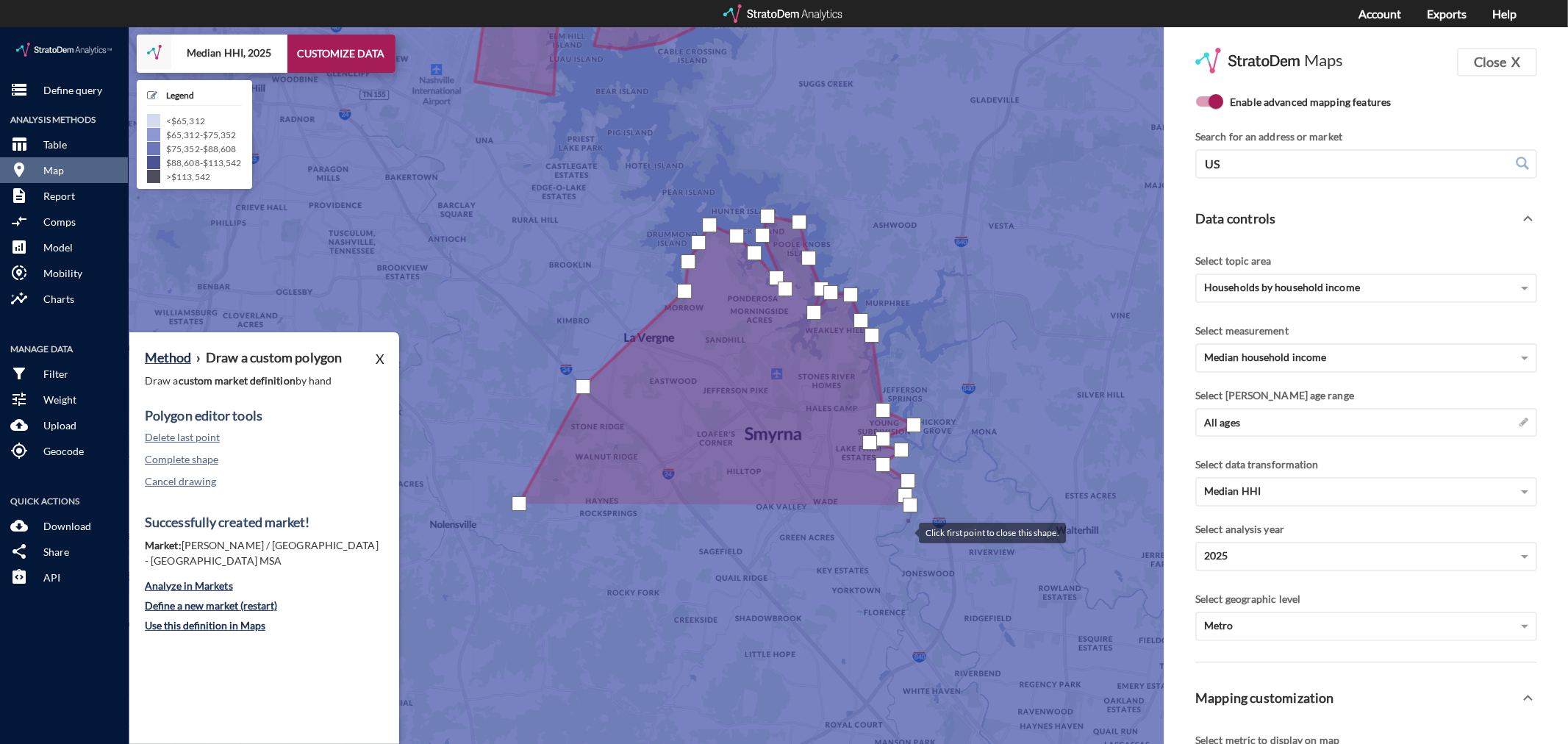
click div
drag, startPoint x: 899, startPoint y: 519, endPoint x: 899, endPoint y: 527, distance: 8.0
click div
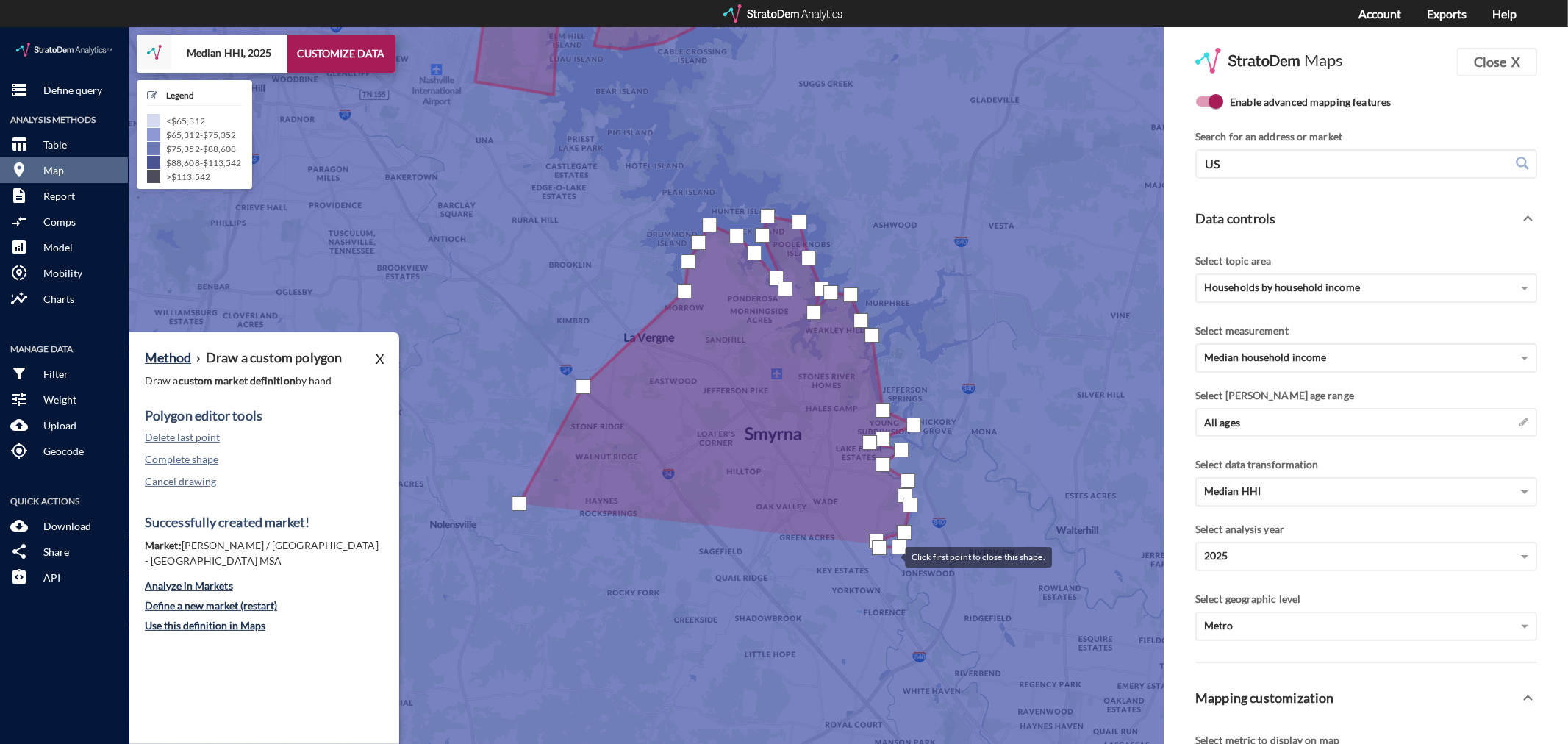
click div
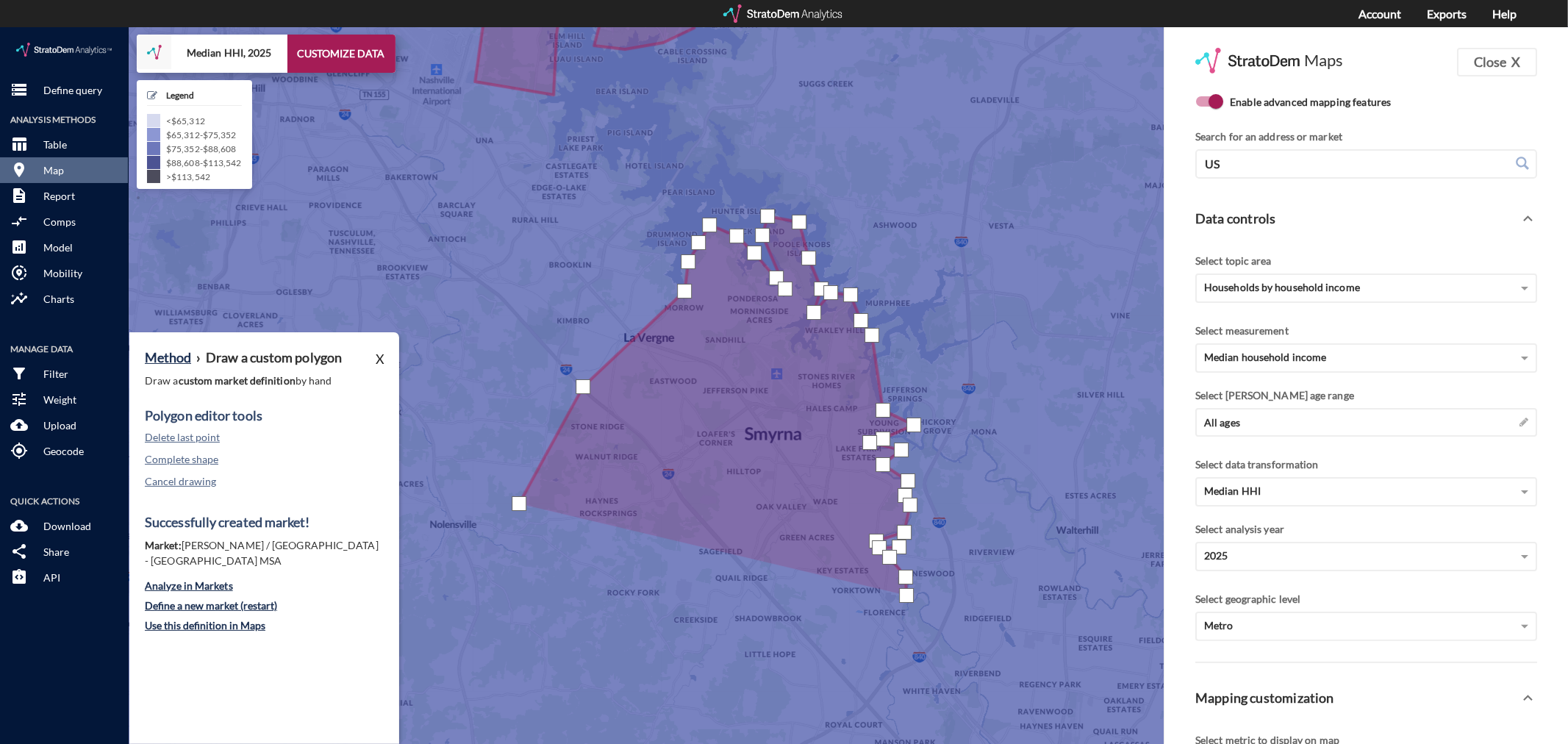
click div
drag, startPoint x: 905, startPoint y: 592, endPoint x: 899, endPoint y: 609, distance: 18.0
click div
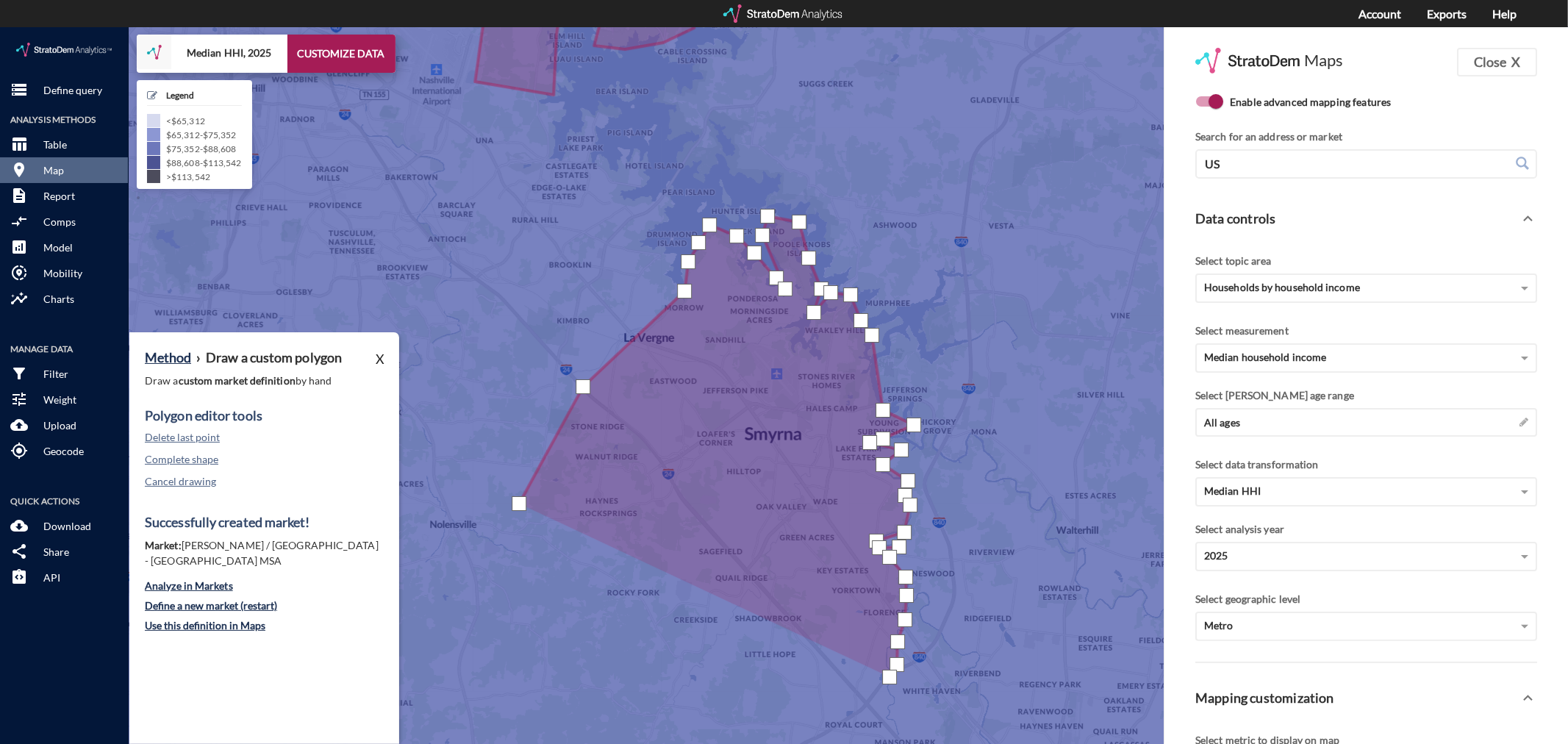
click div
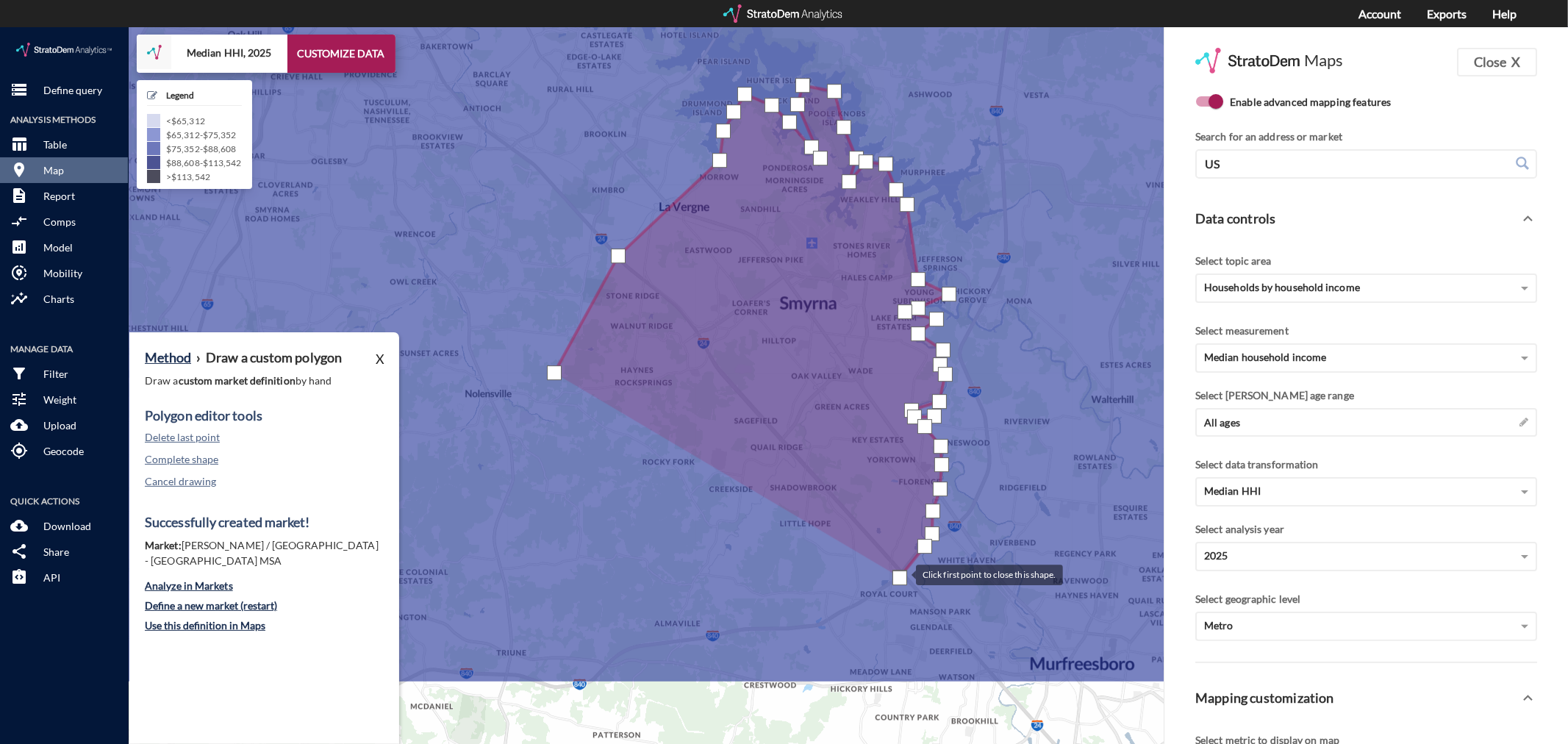
drag, startPoint x: 865, startPoint y: 680, endPoint x: 901, endPoint y: 547, distance: 137.8
click div
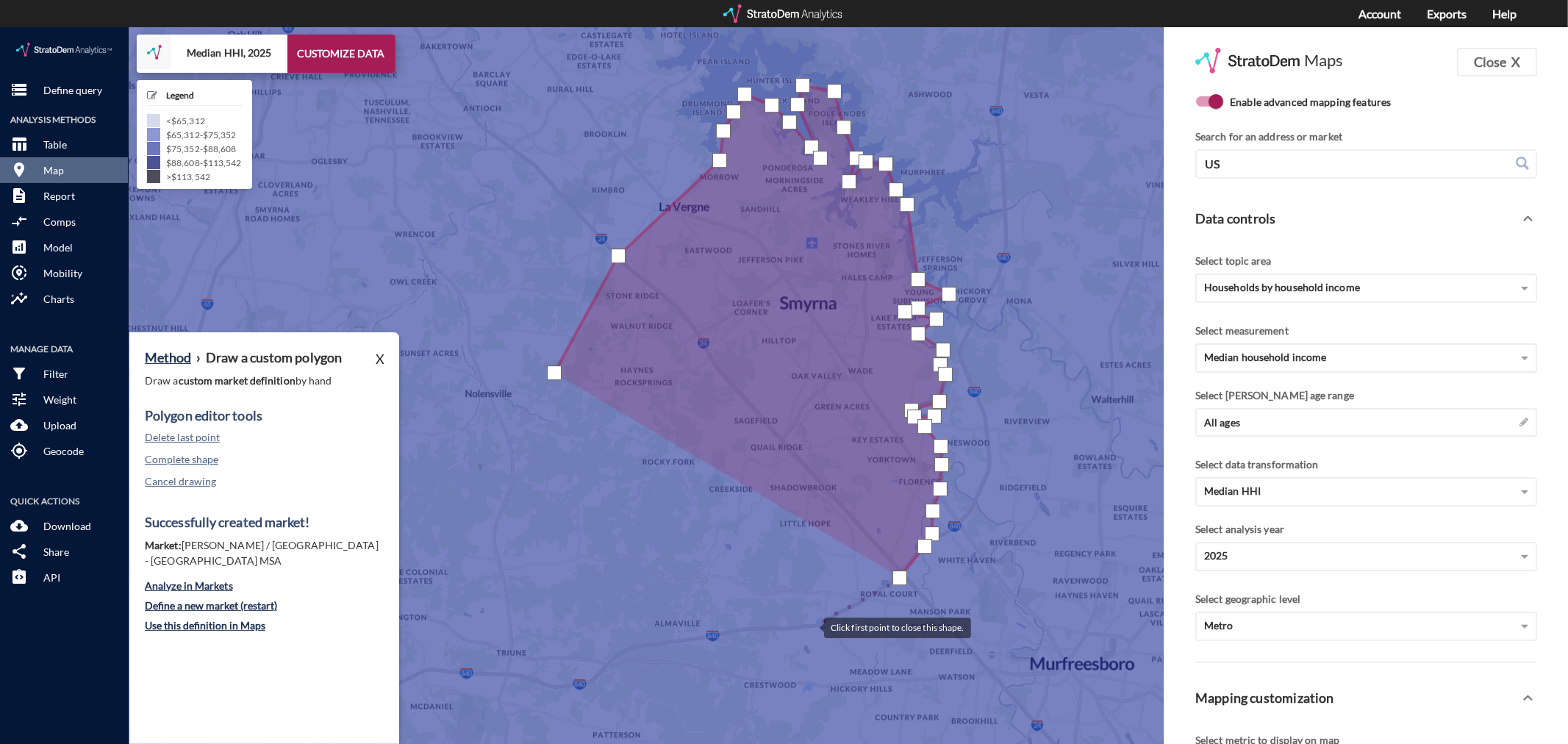
click div
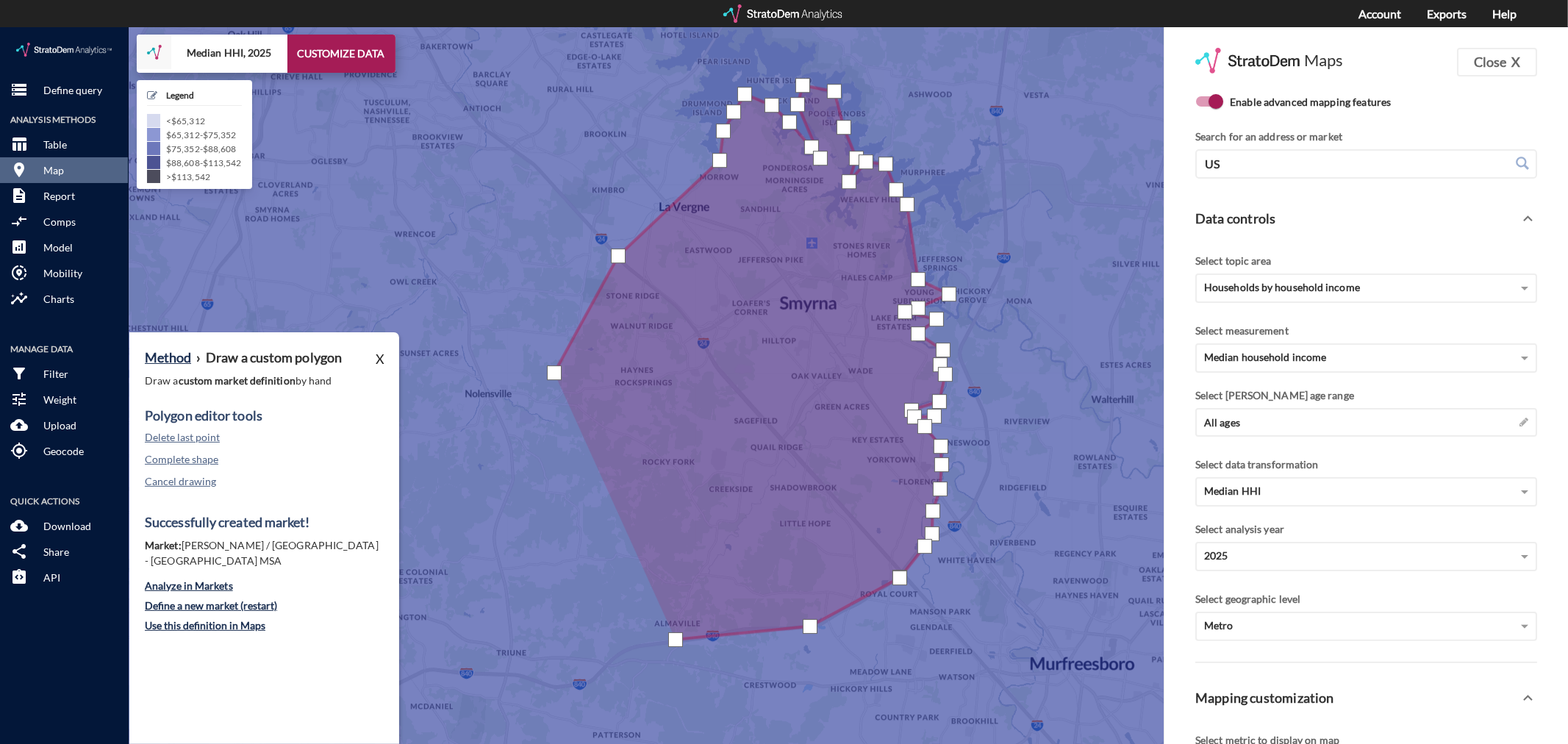
click div
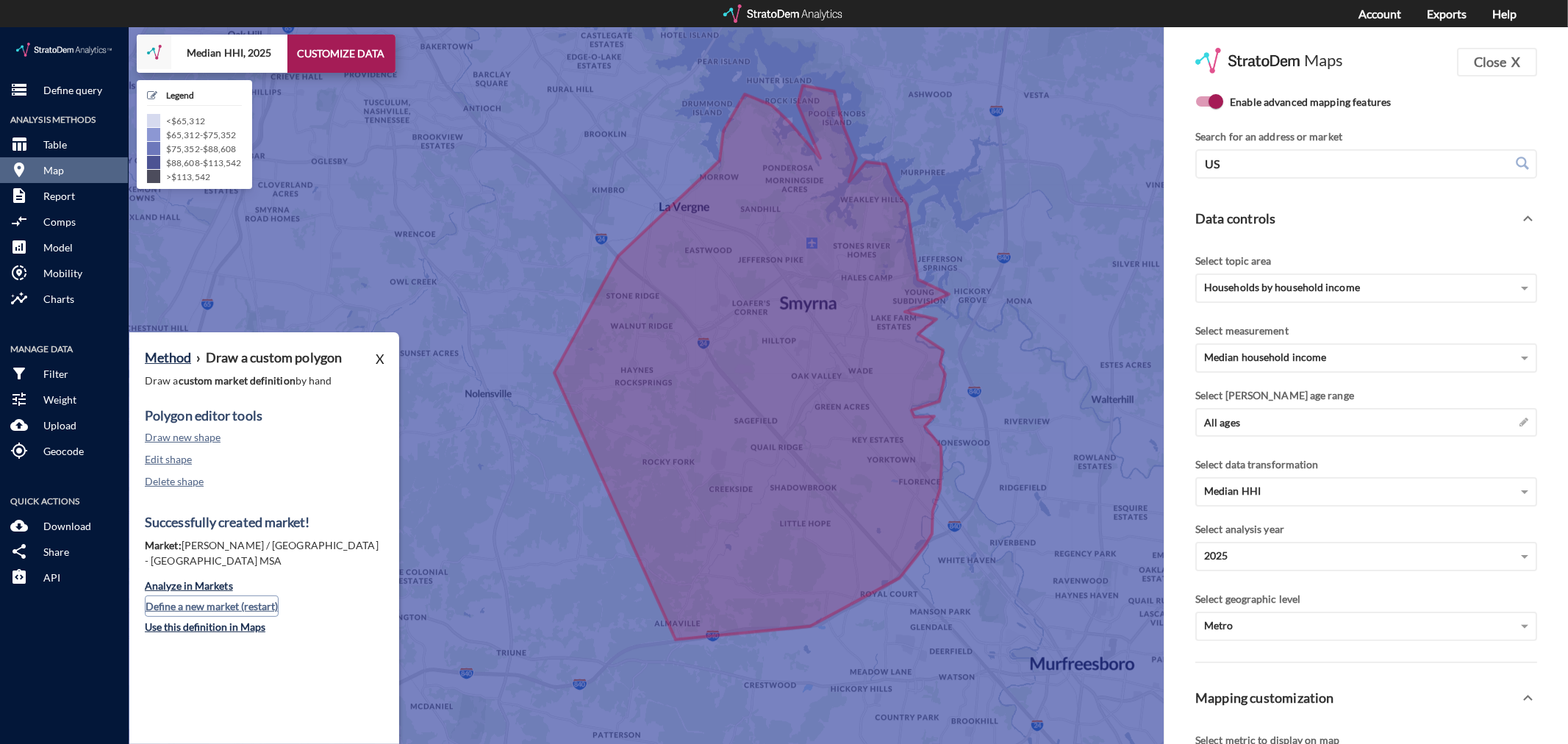
click button "Define a new market (restart)"
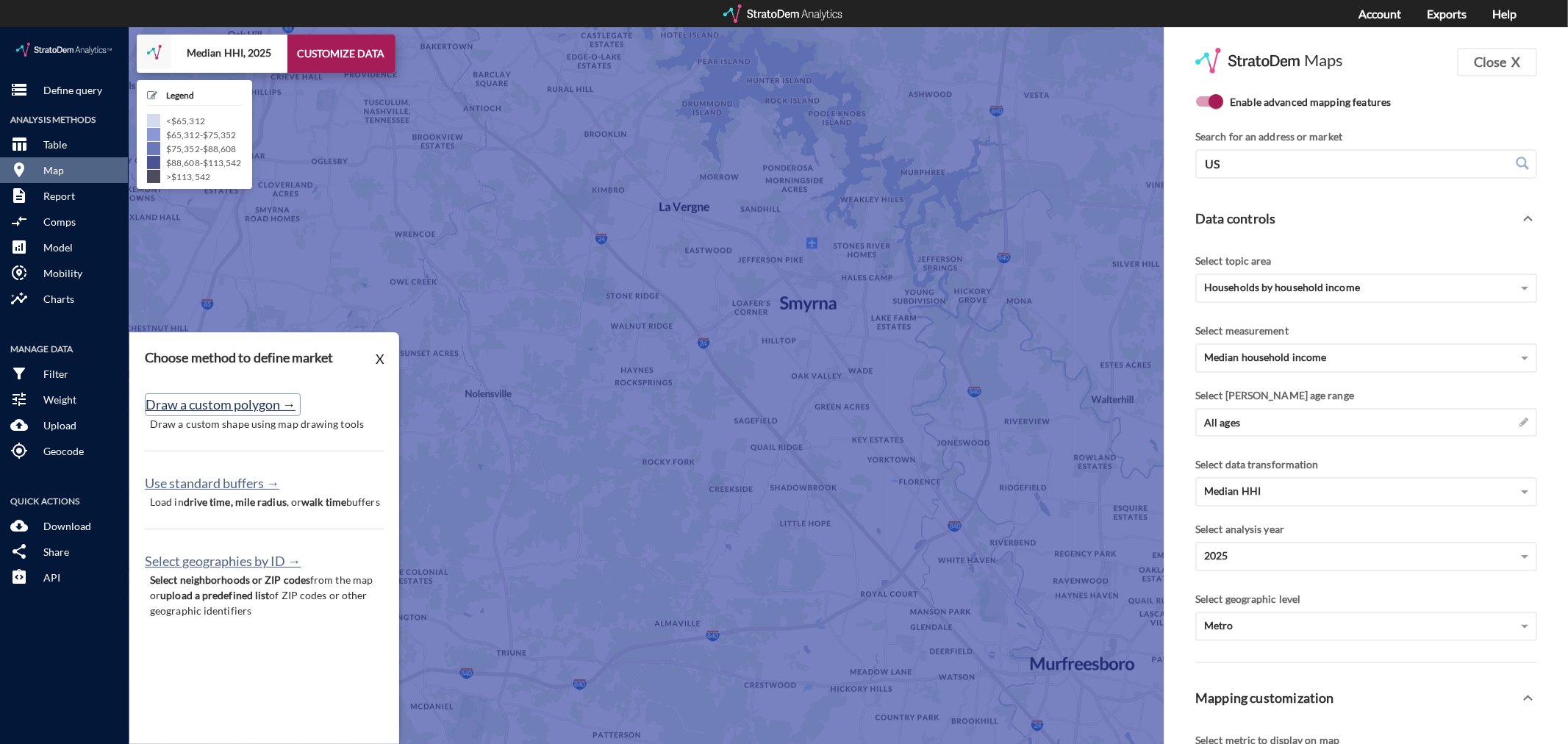
click button "Draw a custom polygon →"
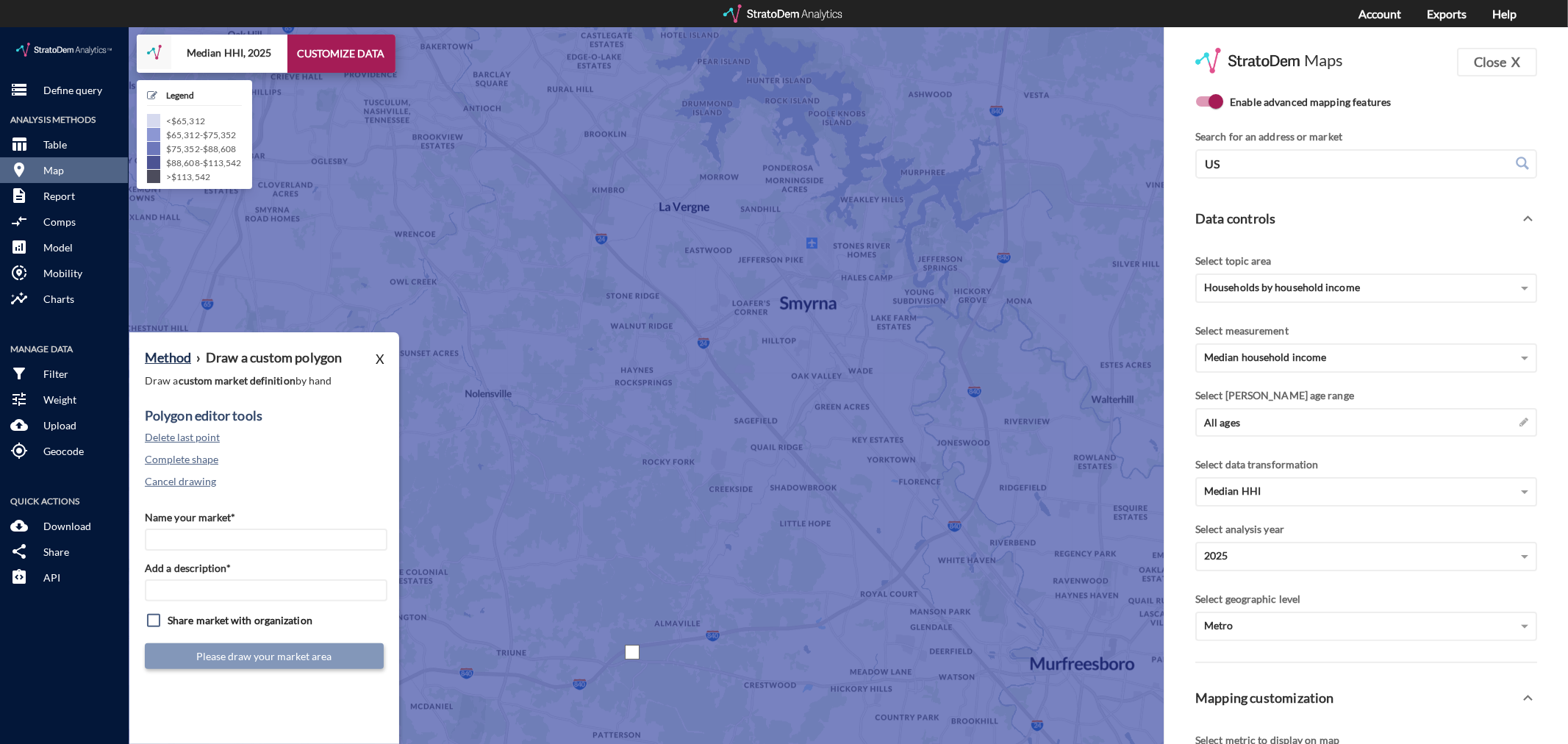
click div
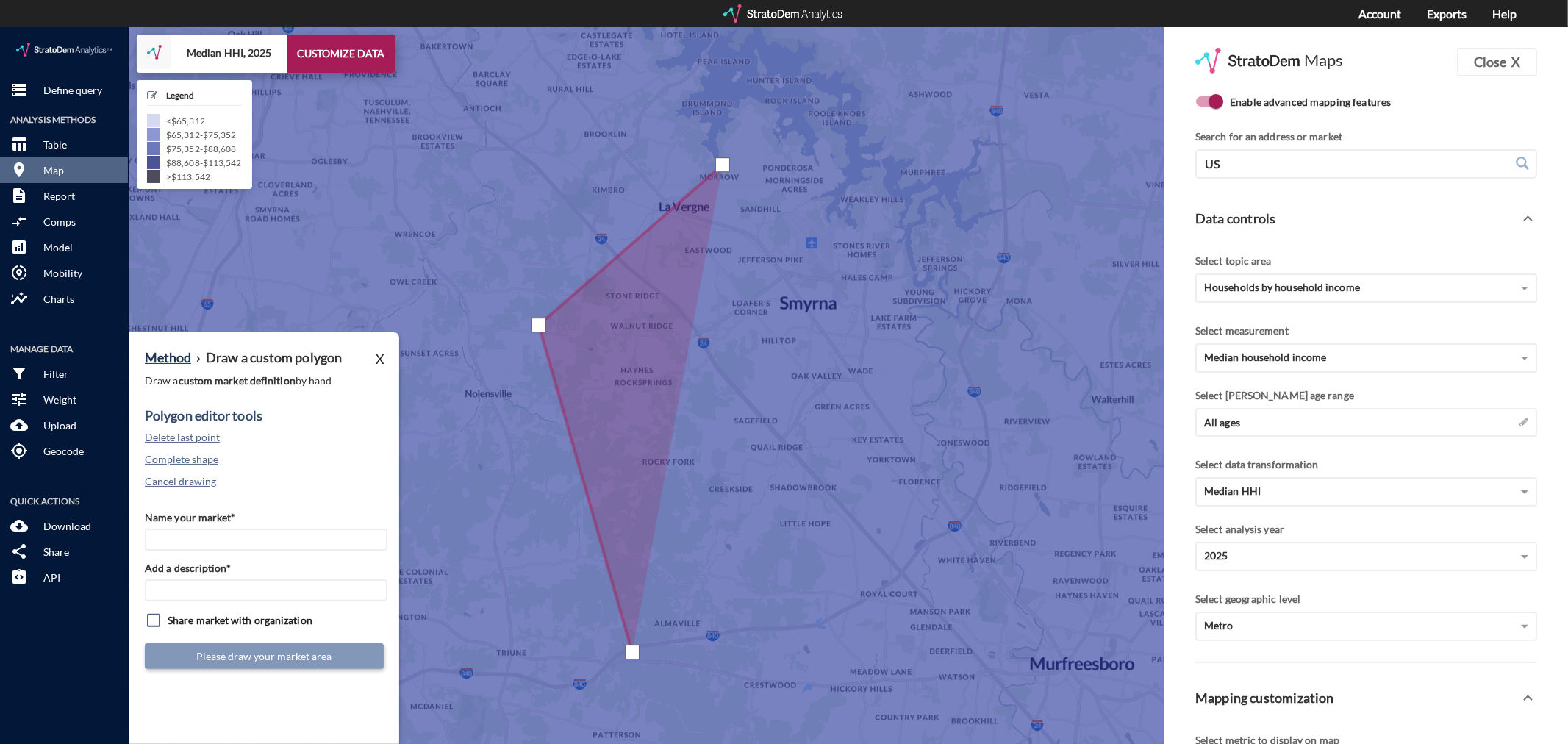
drag, startPoint x: 723, startPoint y: 137, endPoint x: 719, endPoint y: 113, distance: 24.3
click div
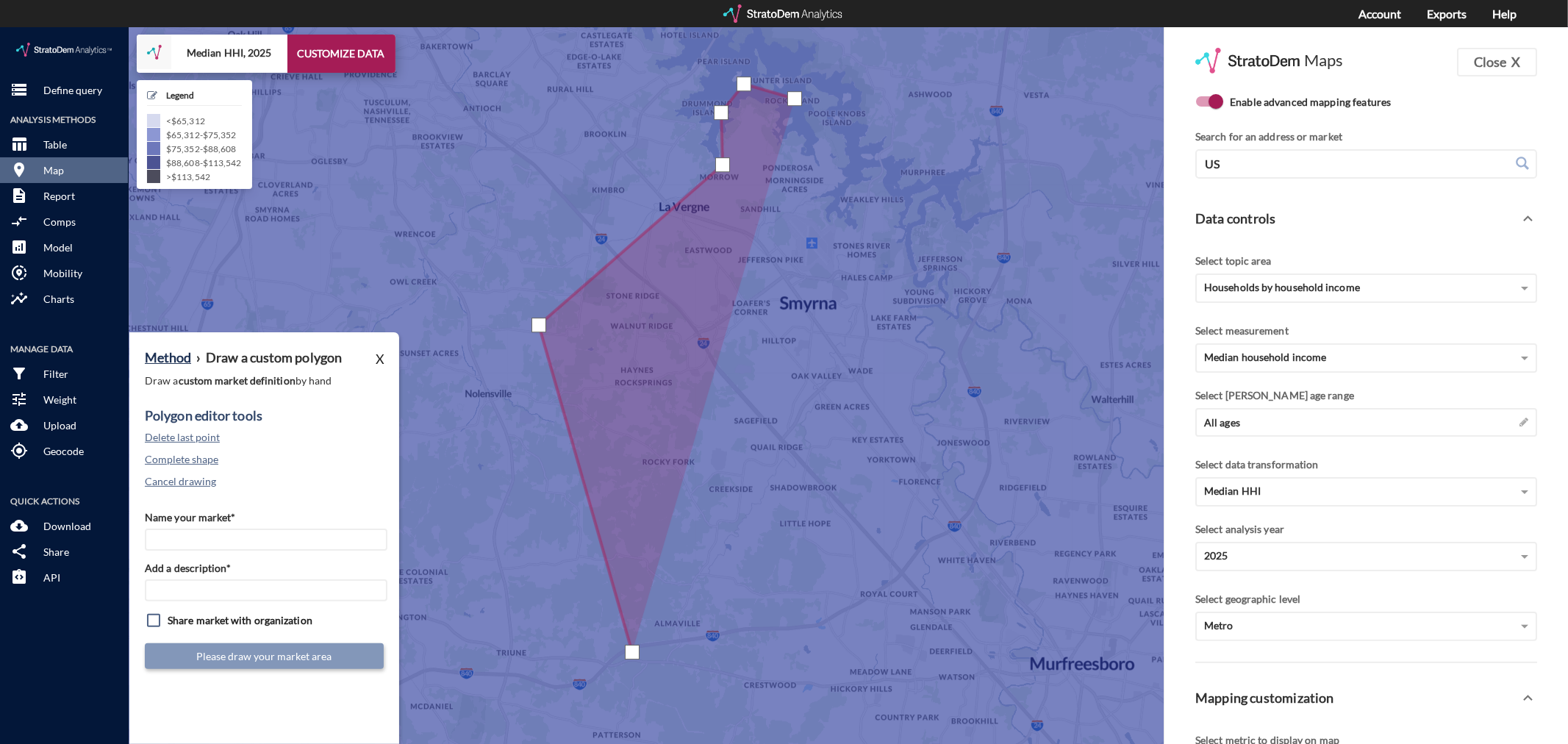
click div
drag, startPoint x: 810, startPoint y: 89, endPoint x: 804, endPoint y: 69, distance: 20.9
click div
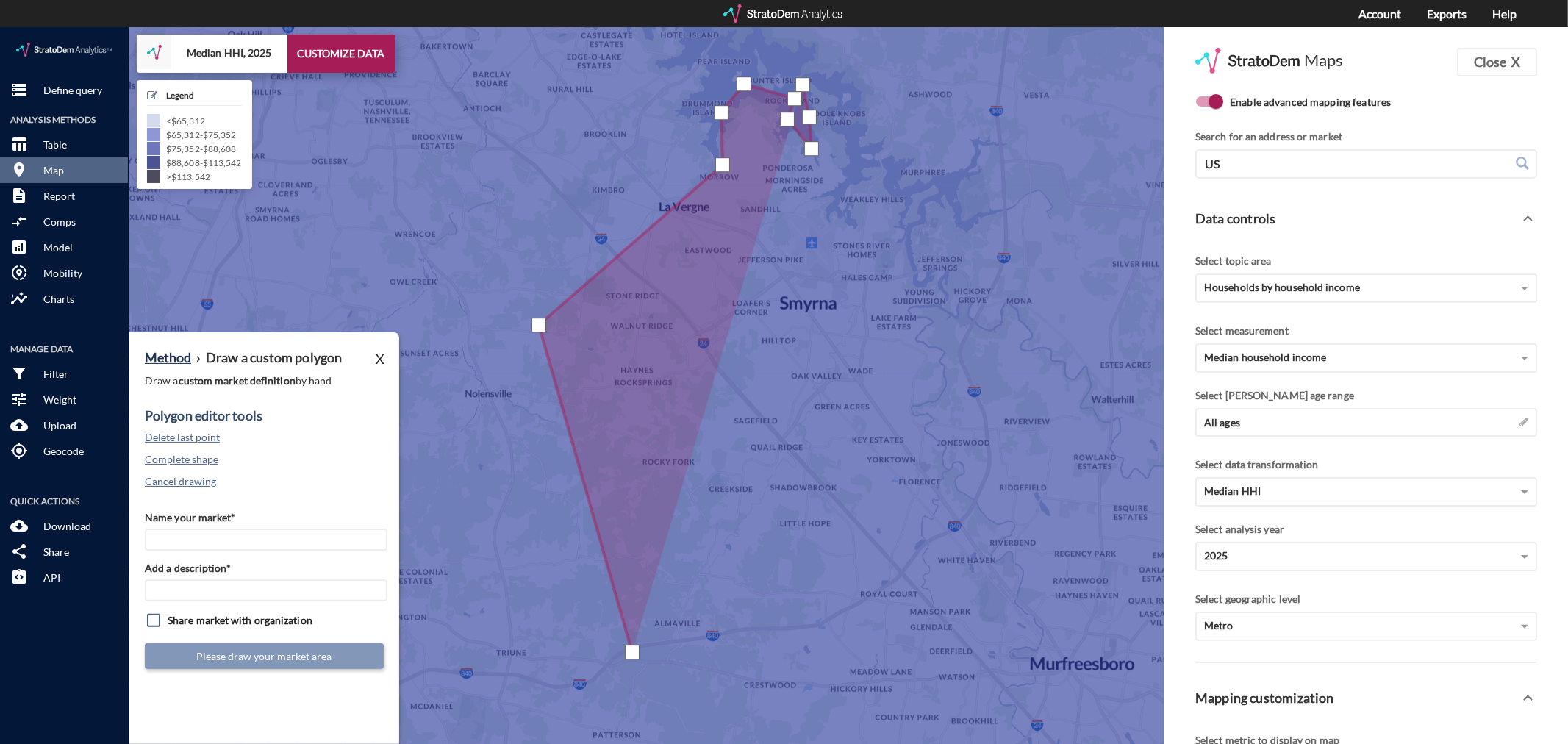
click div
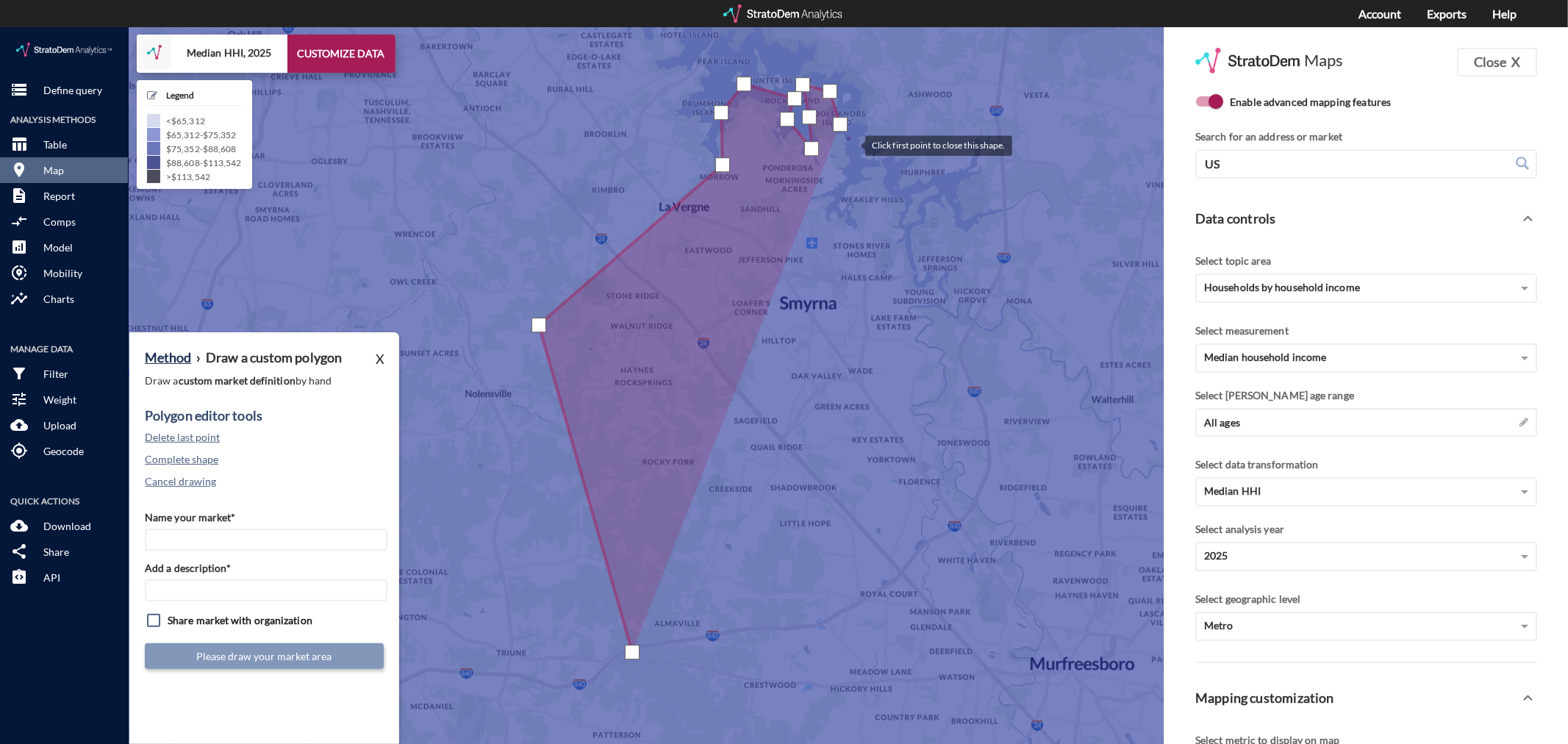
click div
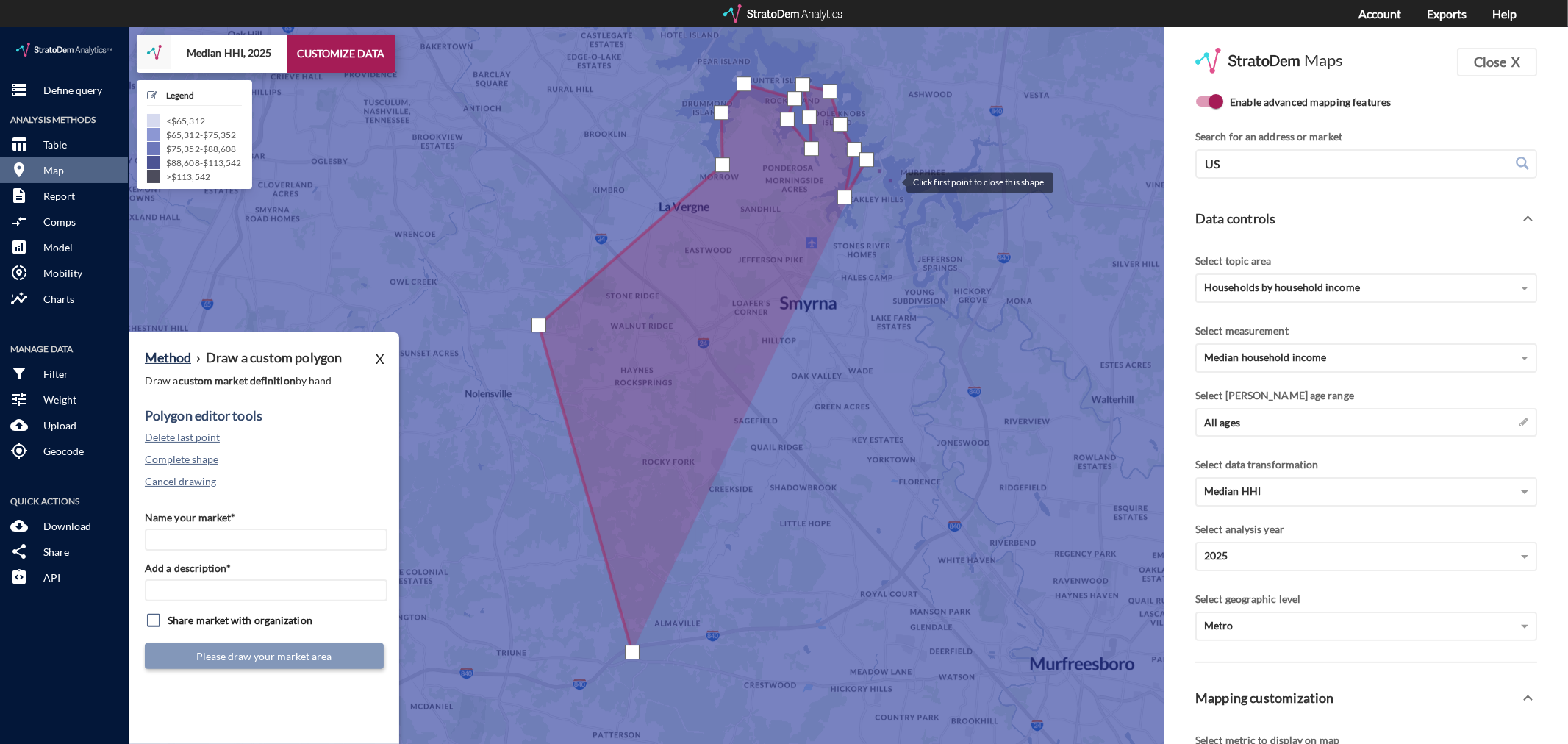
click div
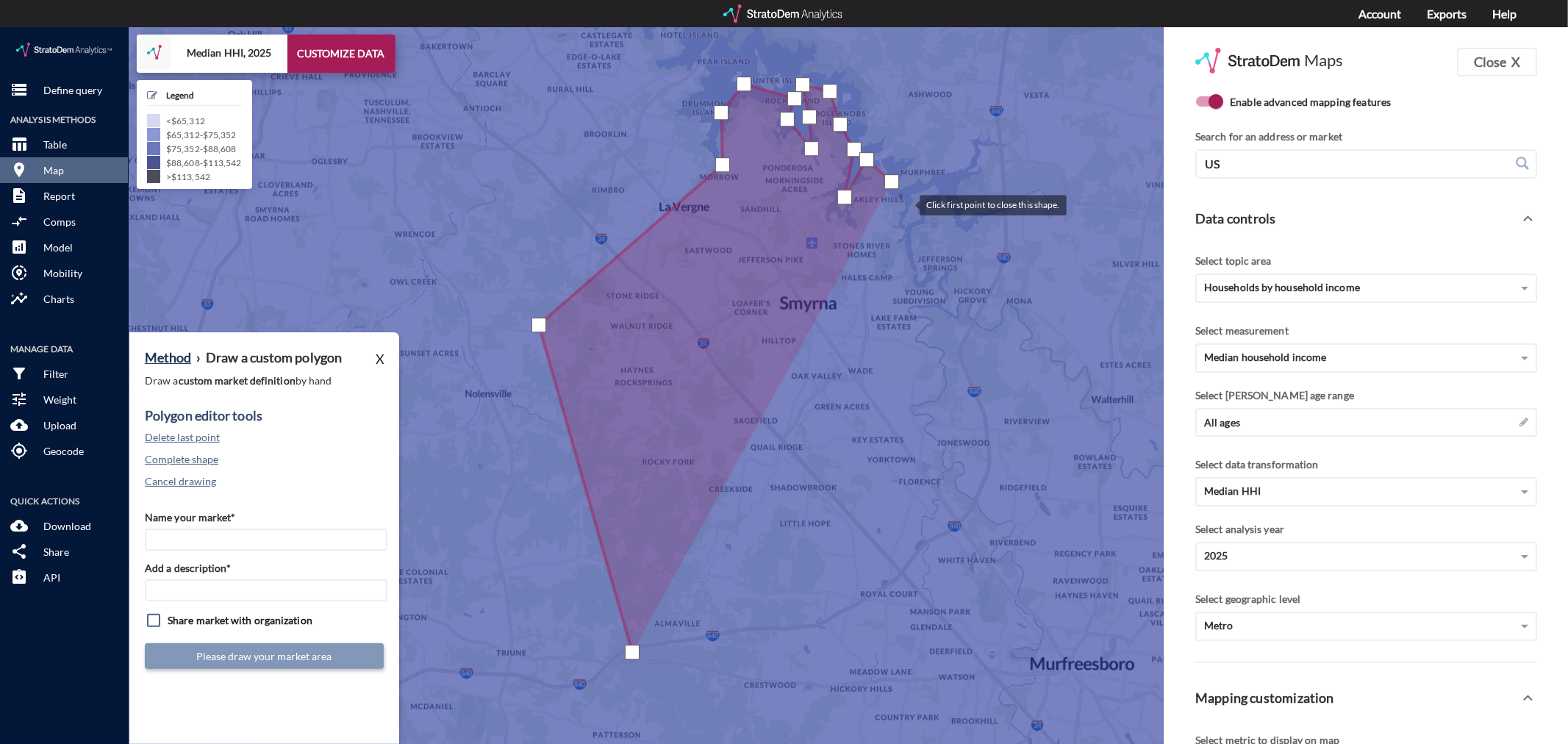
click div
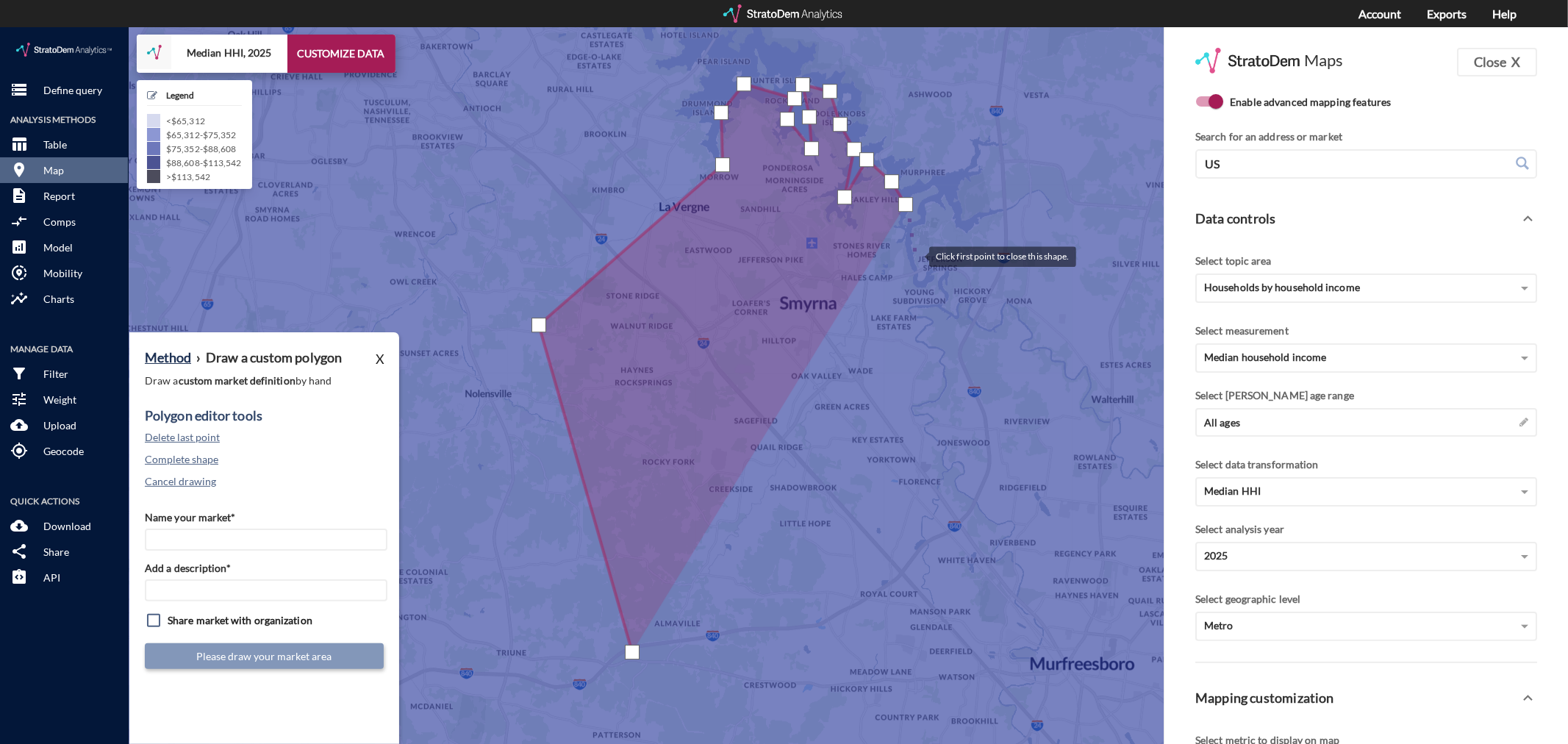
click div
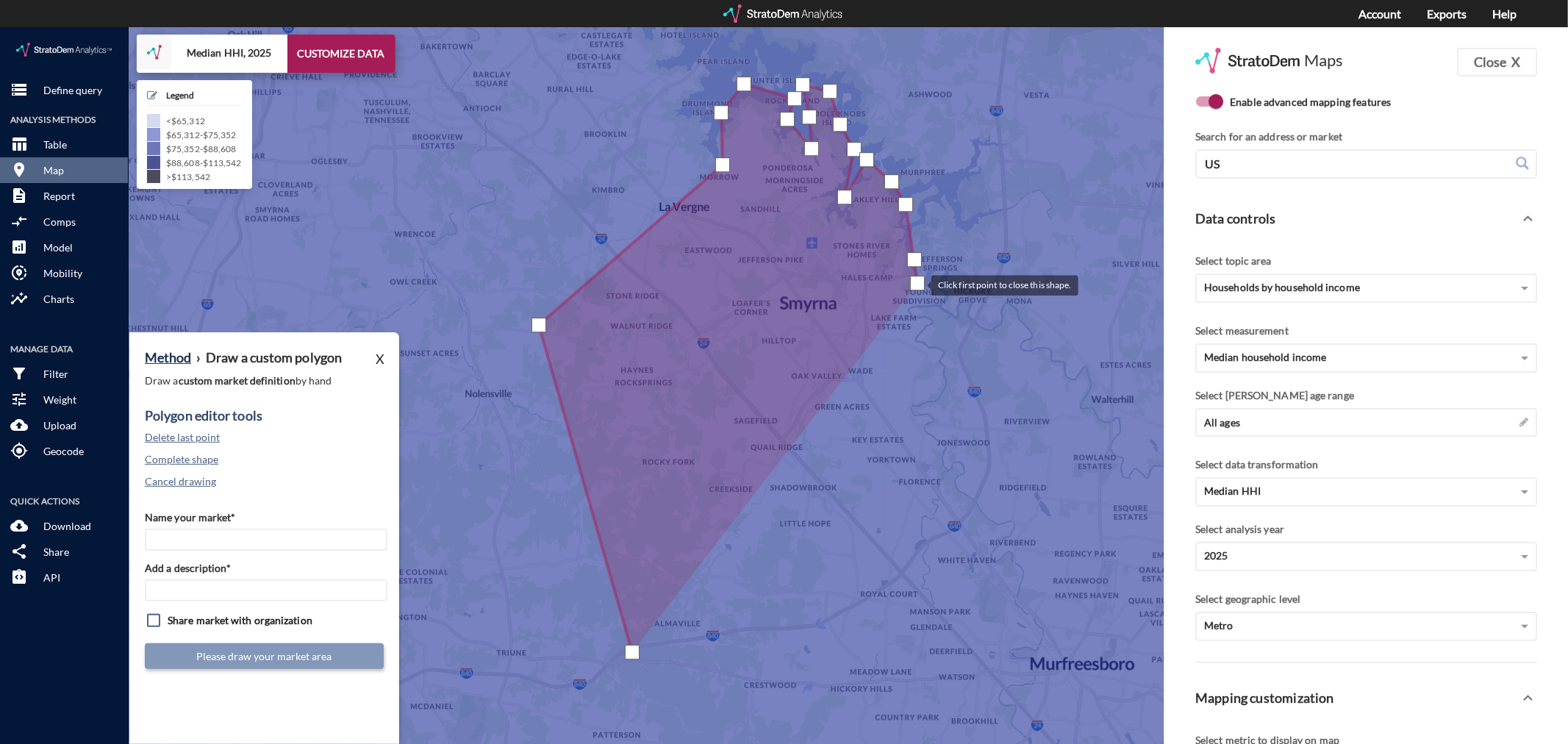
click div
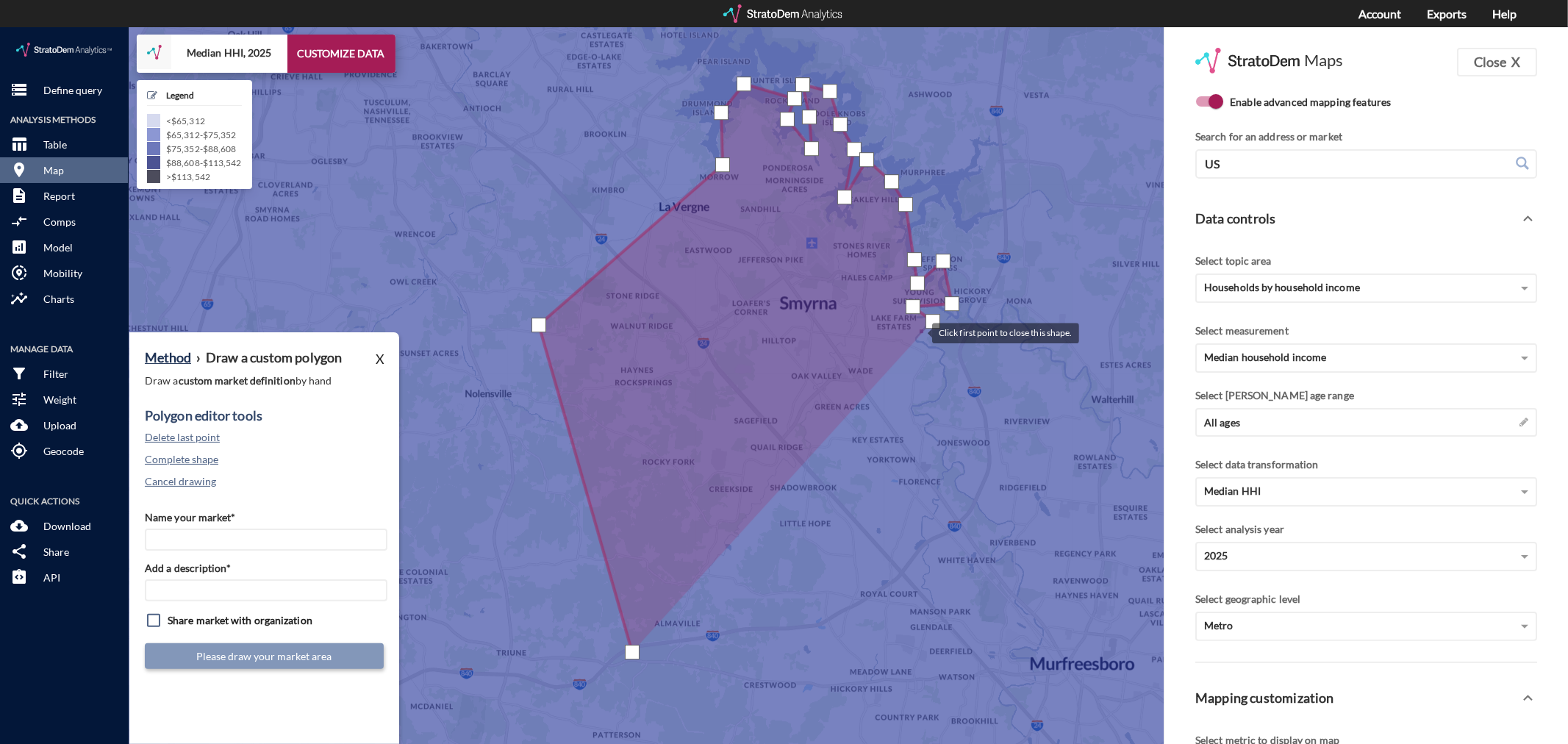
click div
drag, startPoint x: 942, startPoint y: 318, endPoint x: 941, endPoint y: 326, distance: 8.1
click div
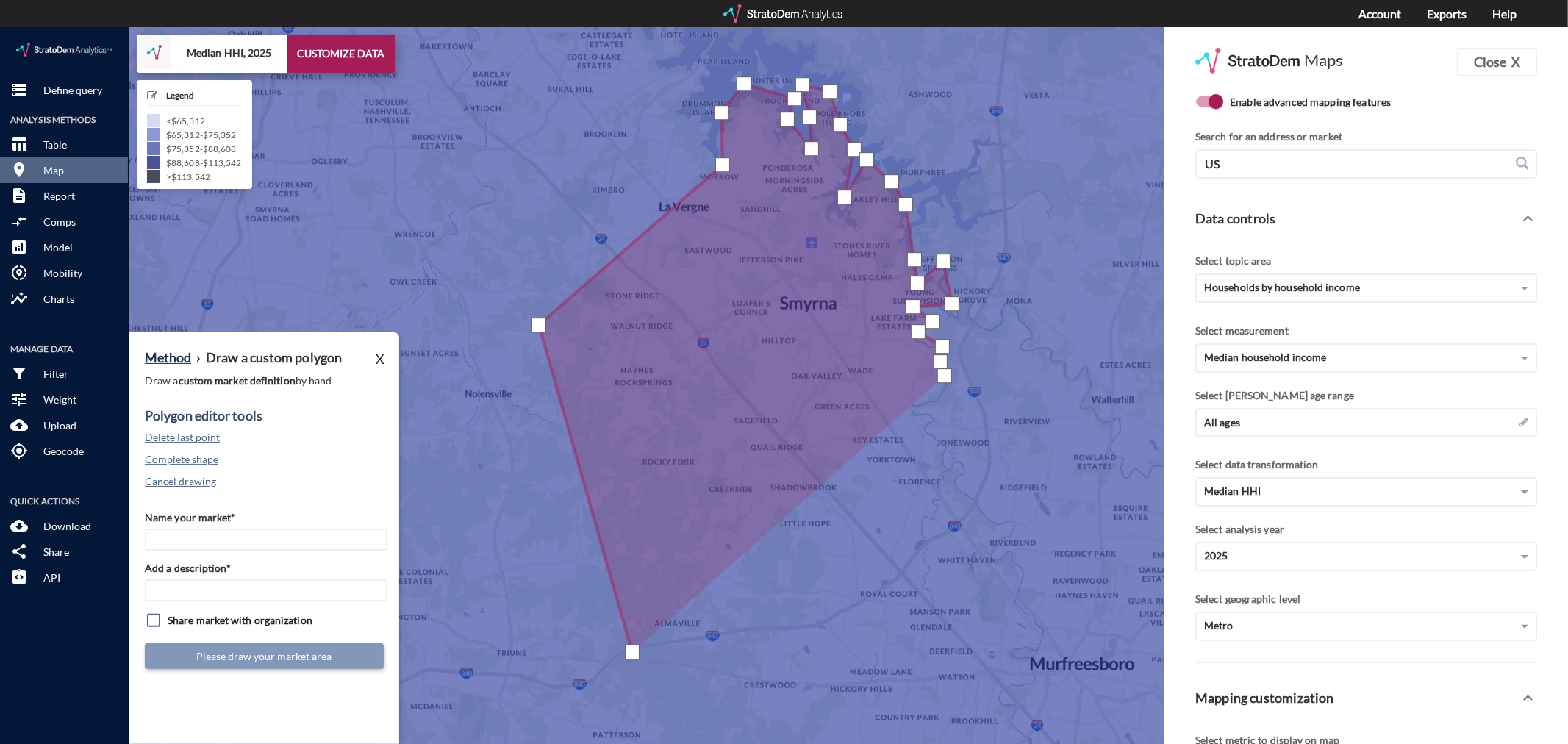
click div
drag, startPoint x: 942, startPoint y: 365, endPoint x: 919, endPoint y: 368, distance: 23.2
click div
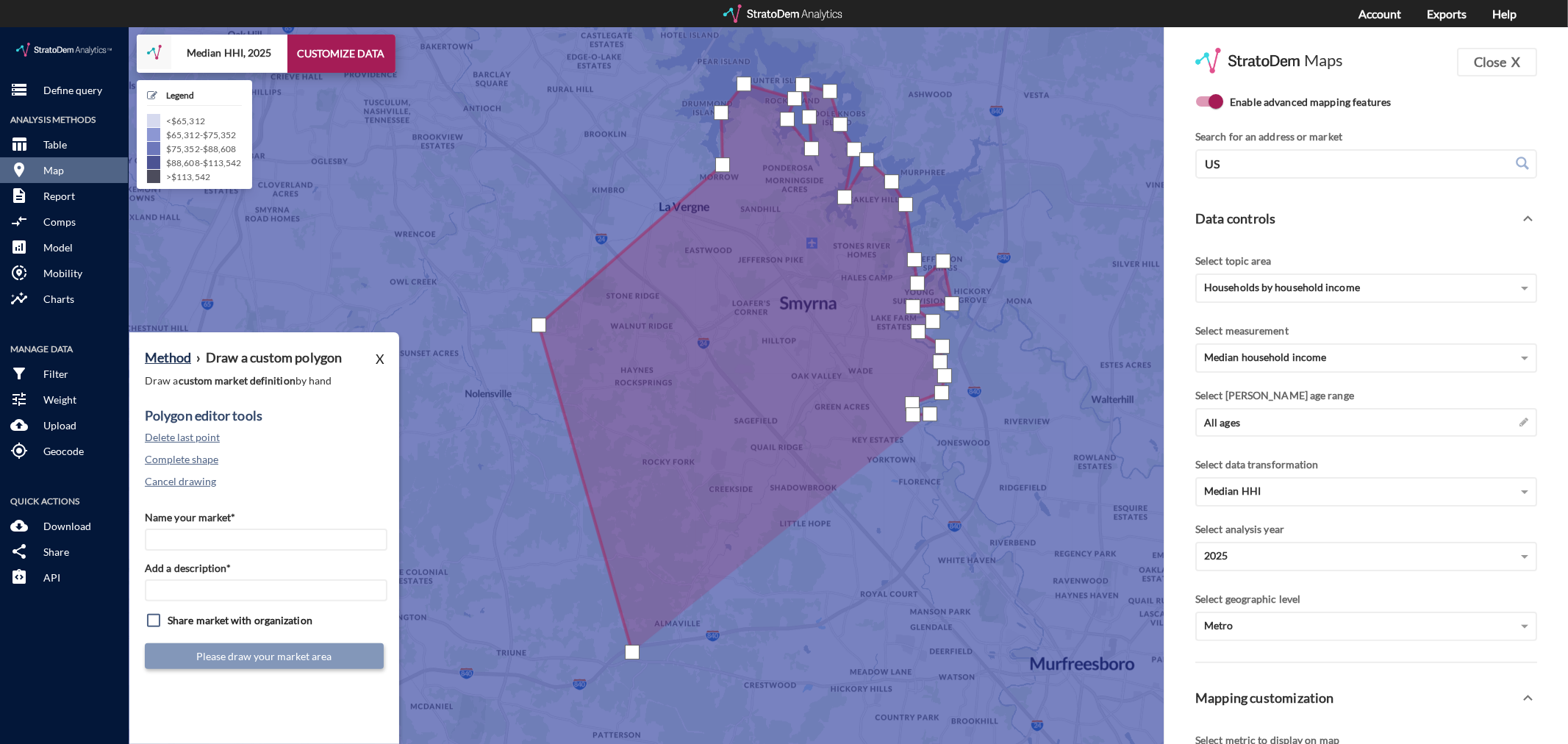
drag, startPoint x: 930, startPoint y: 386, endPoint x: 932, endPoint y: 395, distance: 9.2
click div
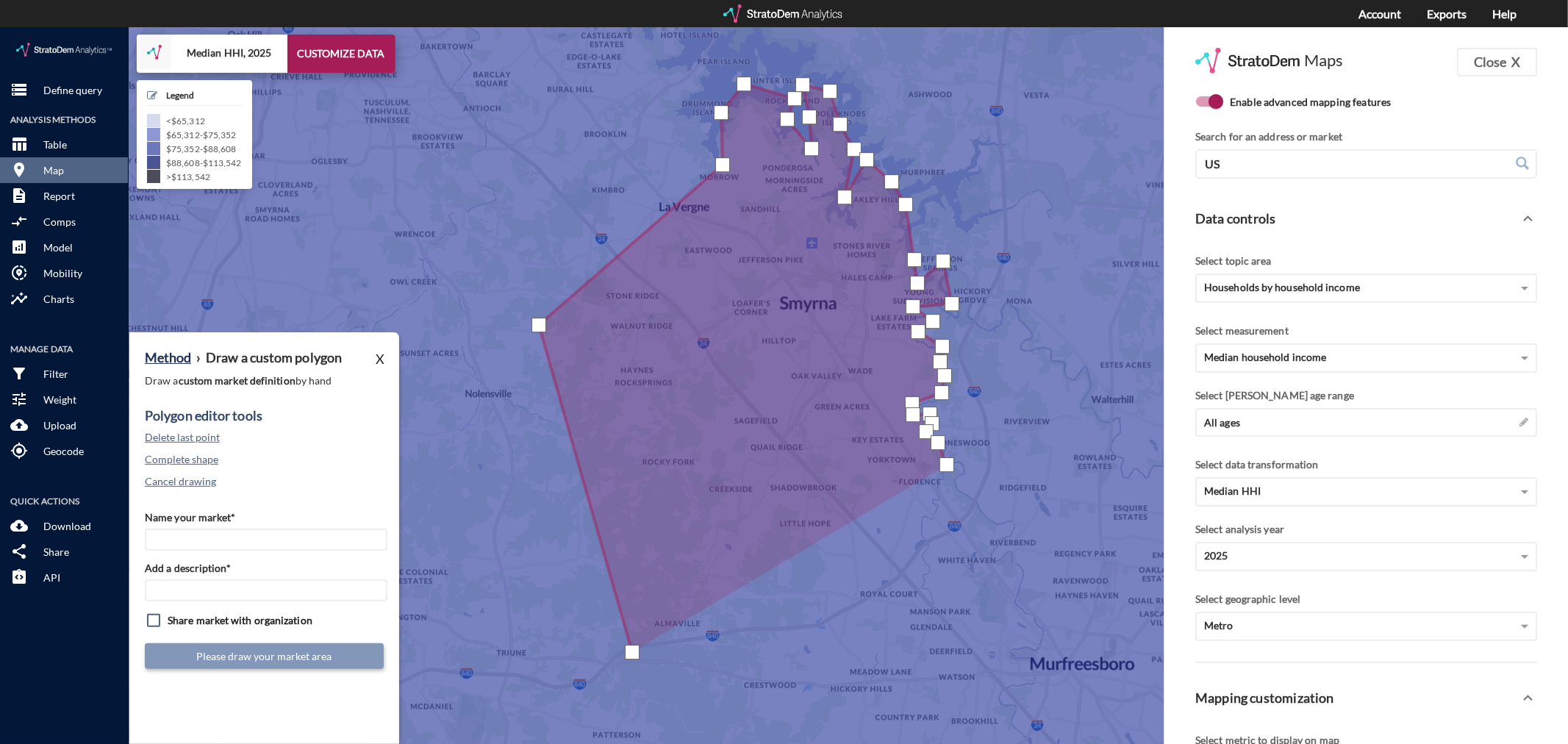
click div
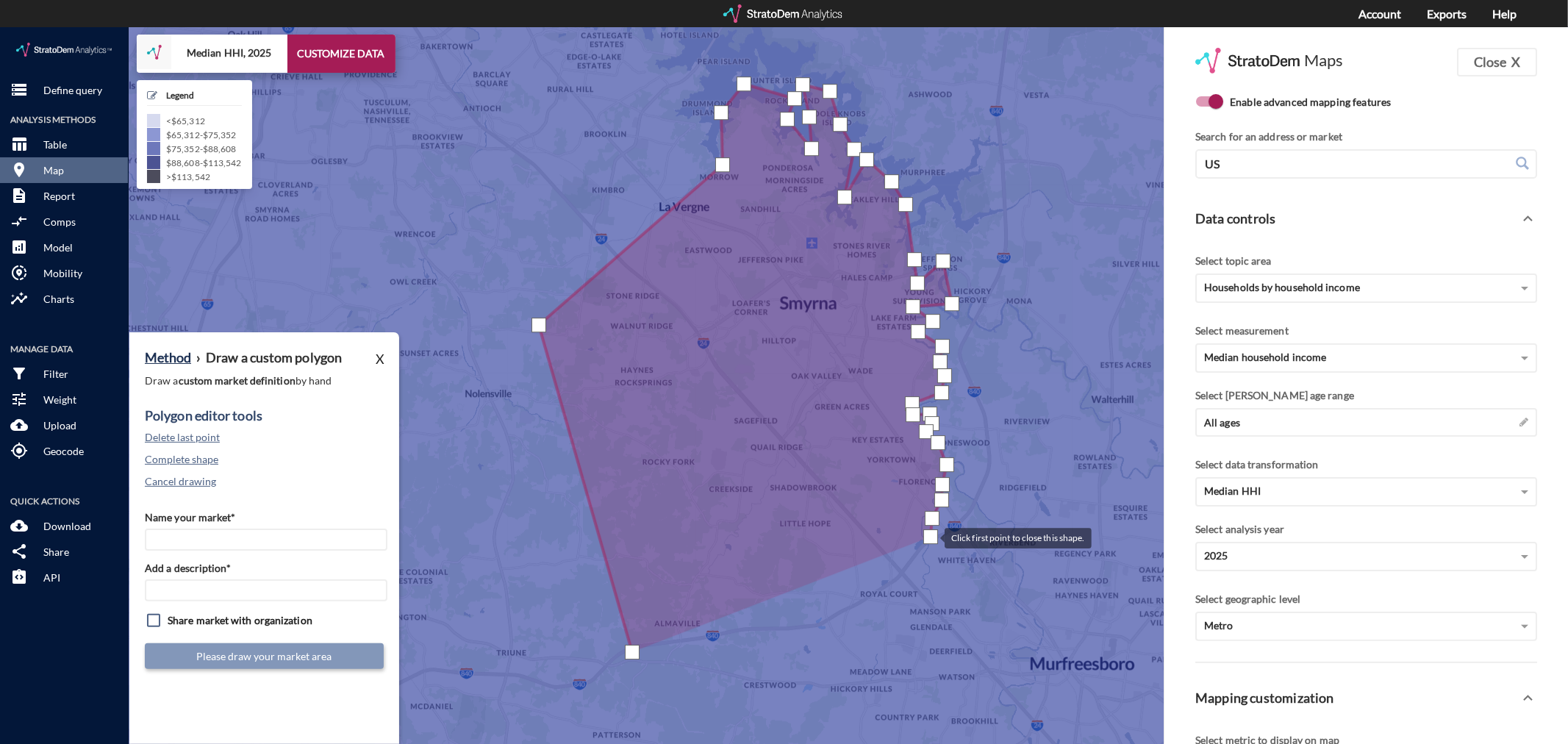
click div
drag, startPoint x: 741, startPoint y: 601, endPoint x: 696, endPoint y: 599, distance: 45.0
click div
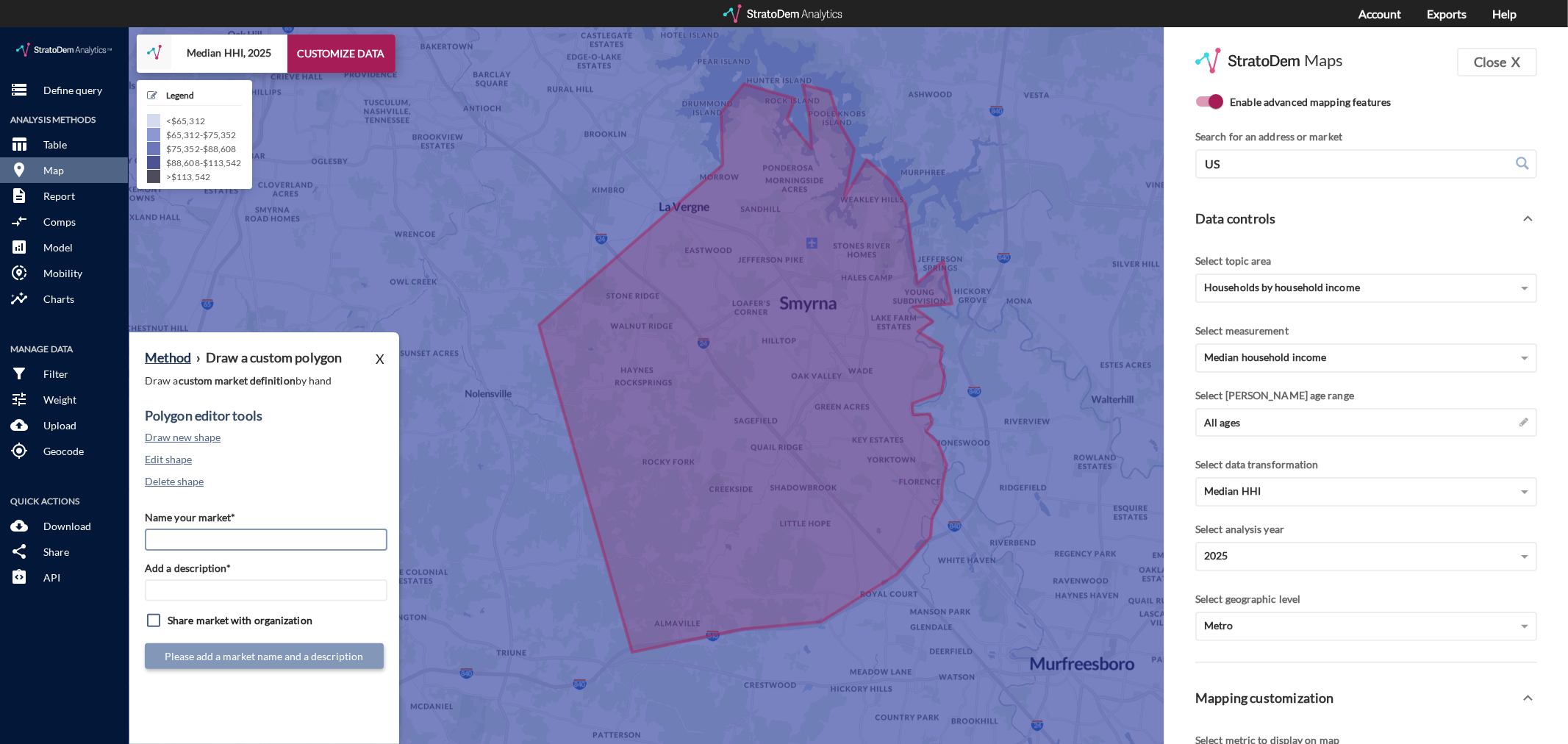
click input "Name your market*"
type input "[GEOGRAPHIC_DATA] / [GEOGRAPHIC_DATA] - [GEOGRAPHIC_DATA] MSA"
paste input "[GEOGRAPHIC_DATA] / [GEOGRAPHIC_DATA] - [GEOGRAPHIC_DATA] MSA"
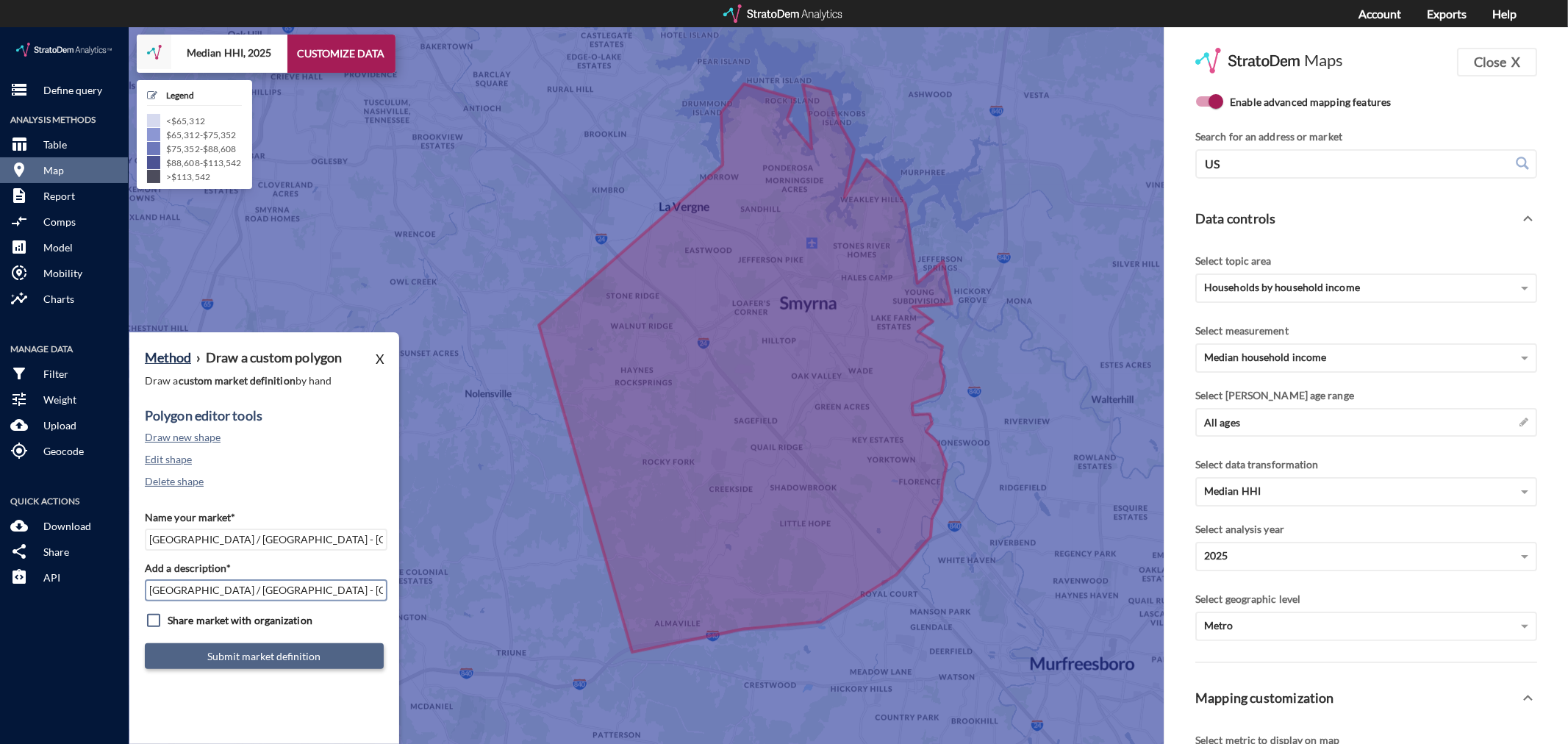
type input "[GEOGRAPHIC_DATA] / [GEOGRAPHIC_DATA] - [GEOGRAPHIC_DATA] MSA"
click button "Submit market definition"
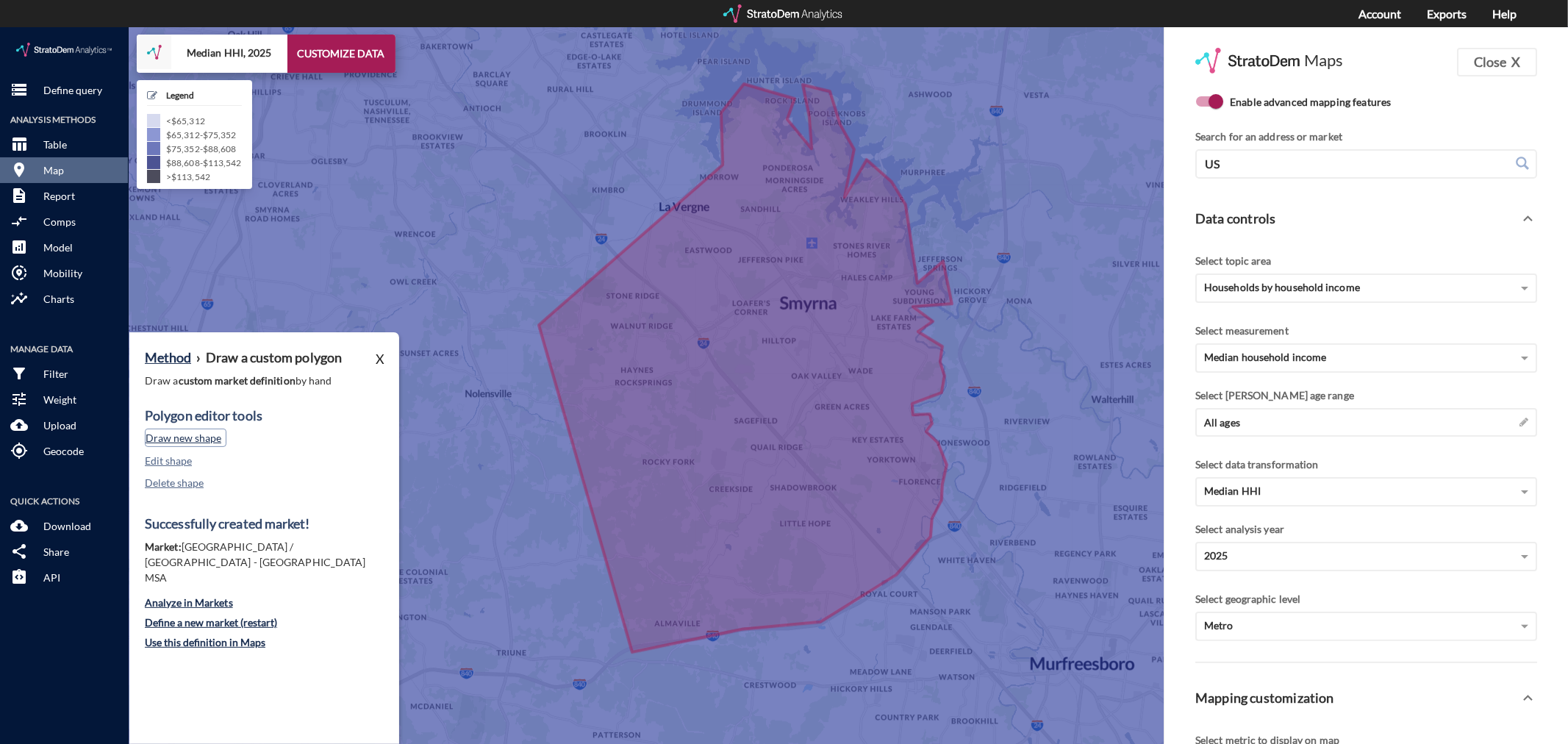
click button "Draw new shape"
click button "Define a new market (restart)"
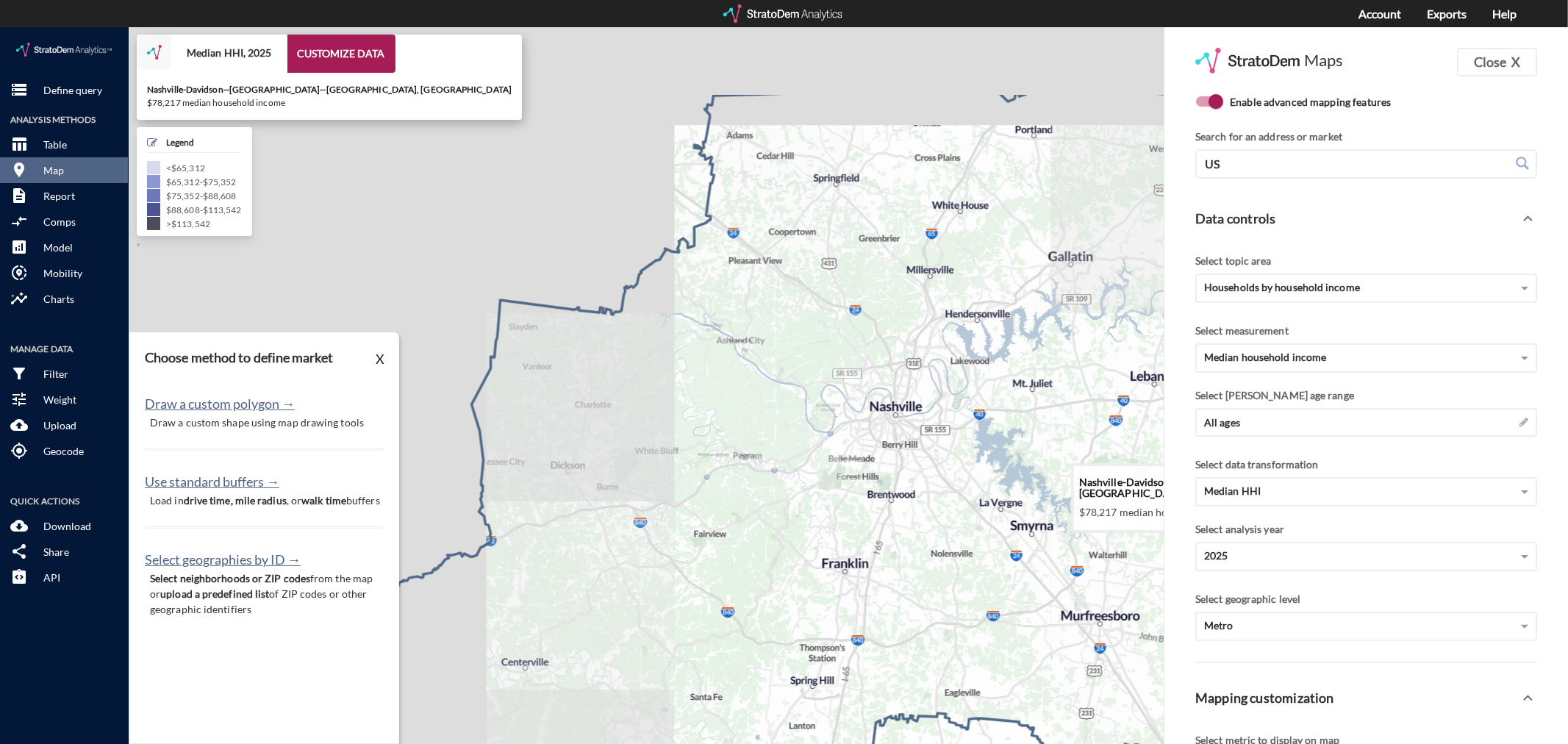
drag, startPoint x: 614, startPoint y: 314, endPoint x: 915, endPoint y: 427, distance: 321.5
click icon
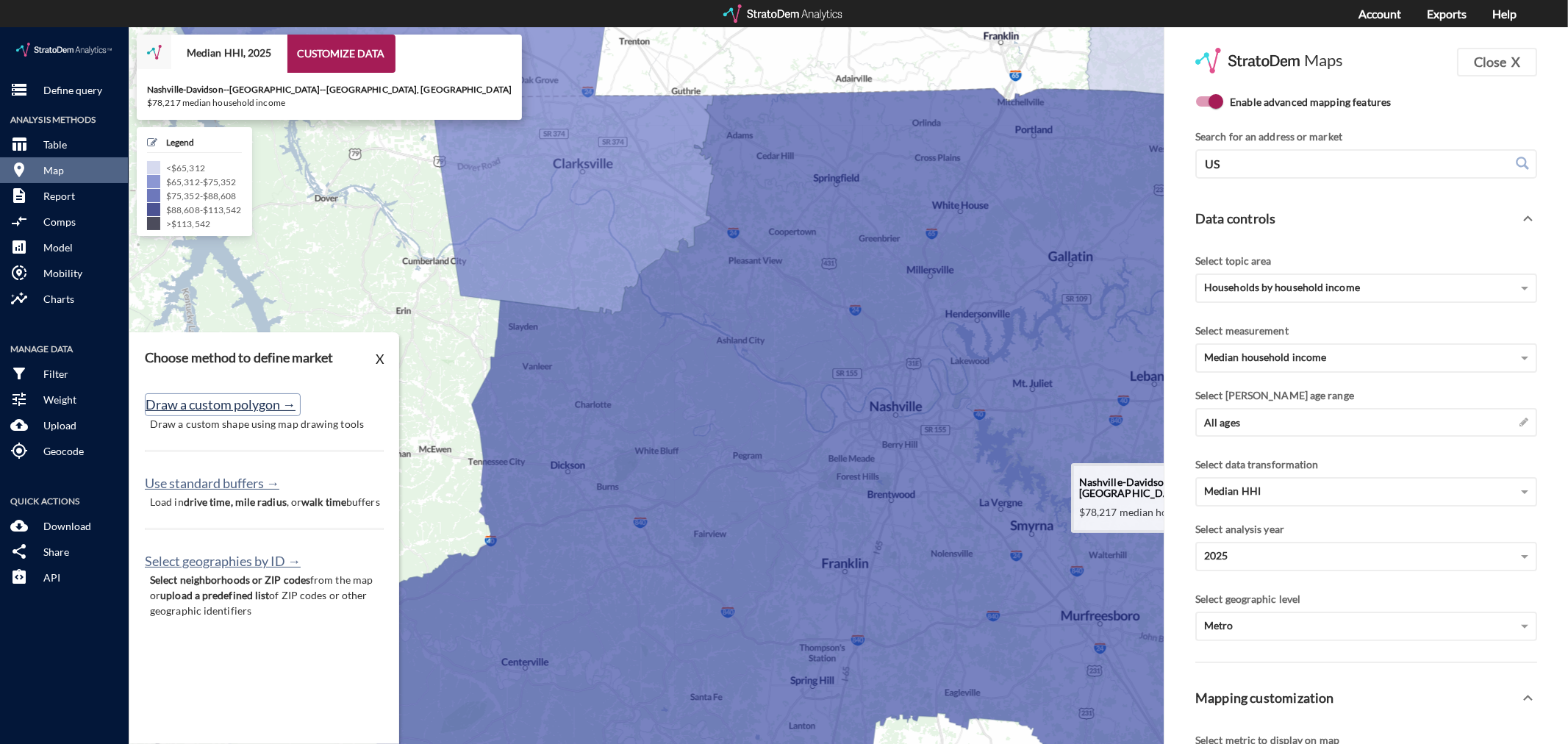
click button "Draw a custom polygon →"
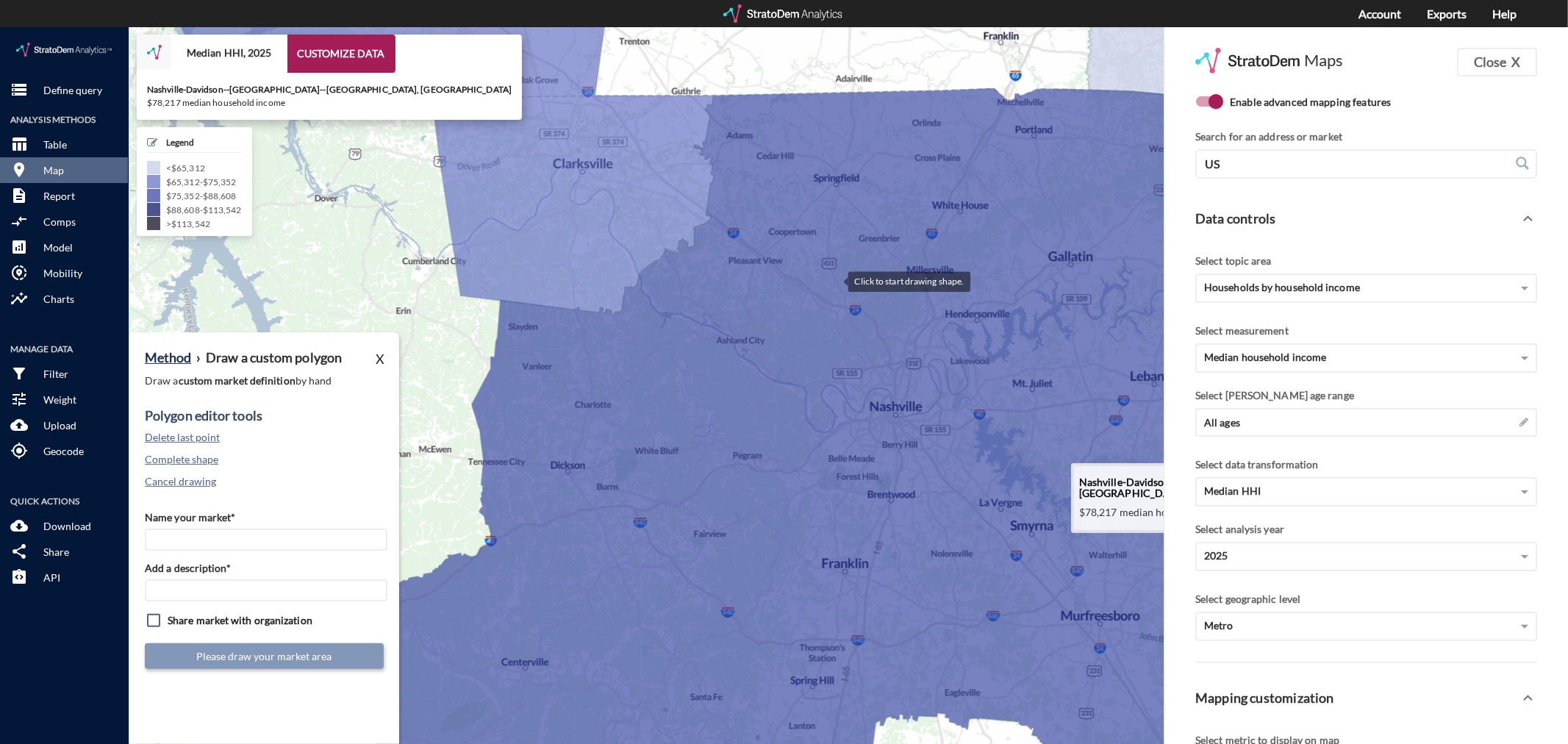
click div
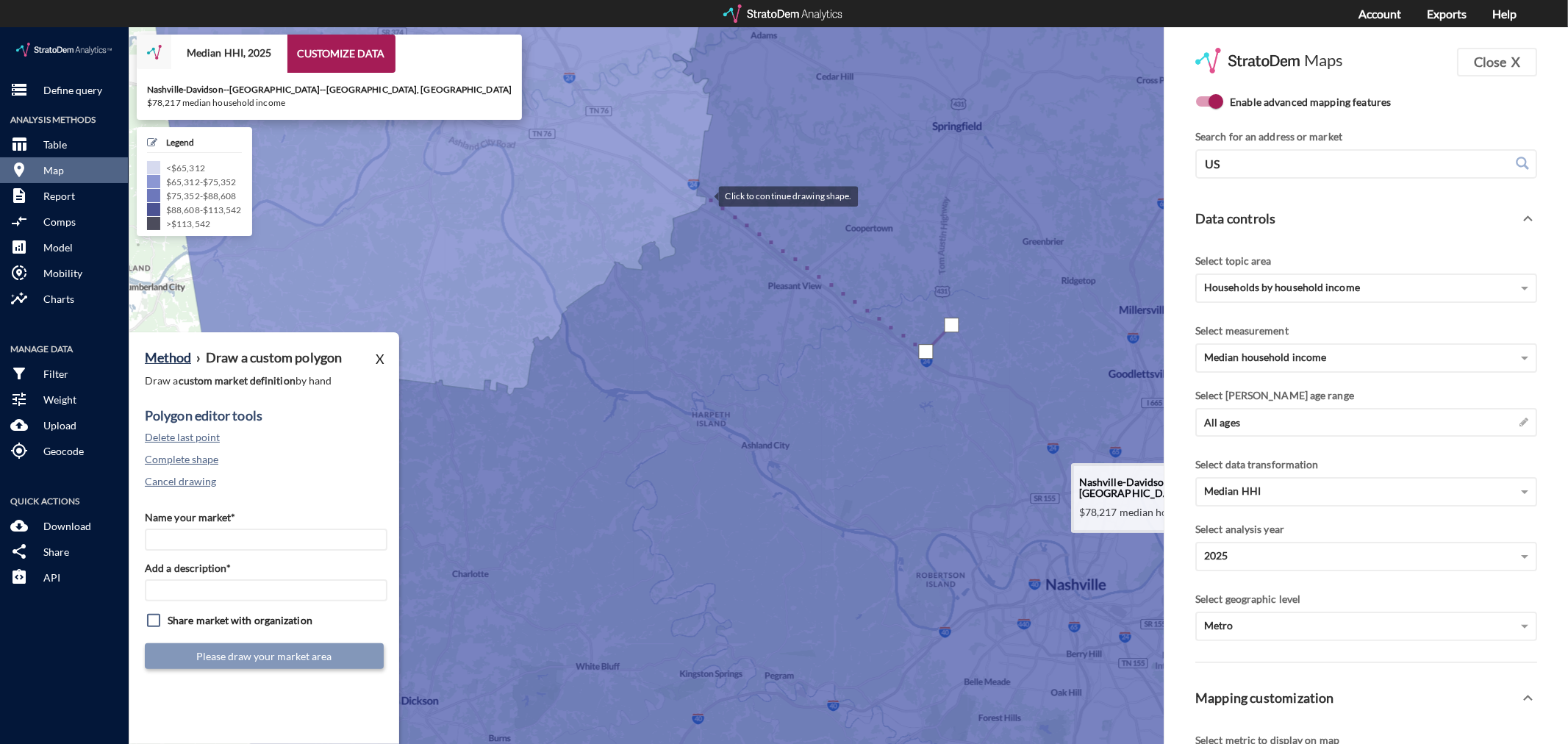
click div
drag, startPoint x: 678, startPoint y: 227, endPoint x: 656, endPoint y: 230, distance: 22.2
click div
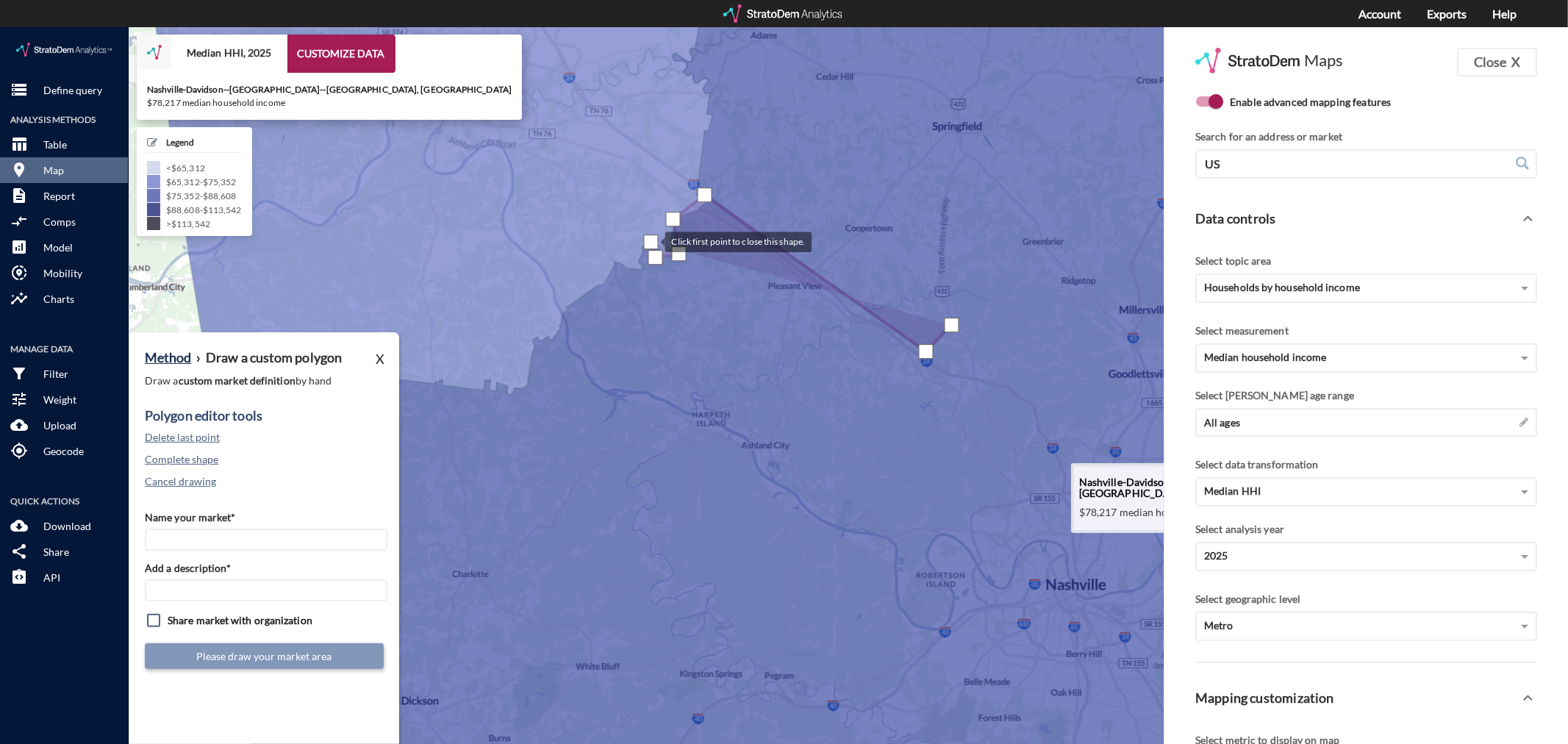
click div
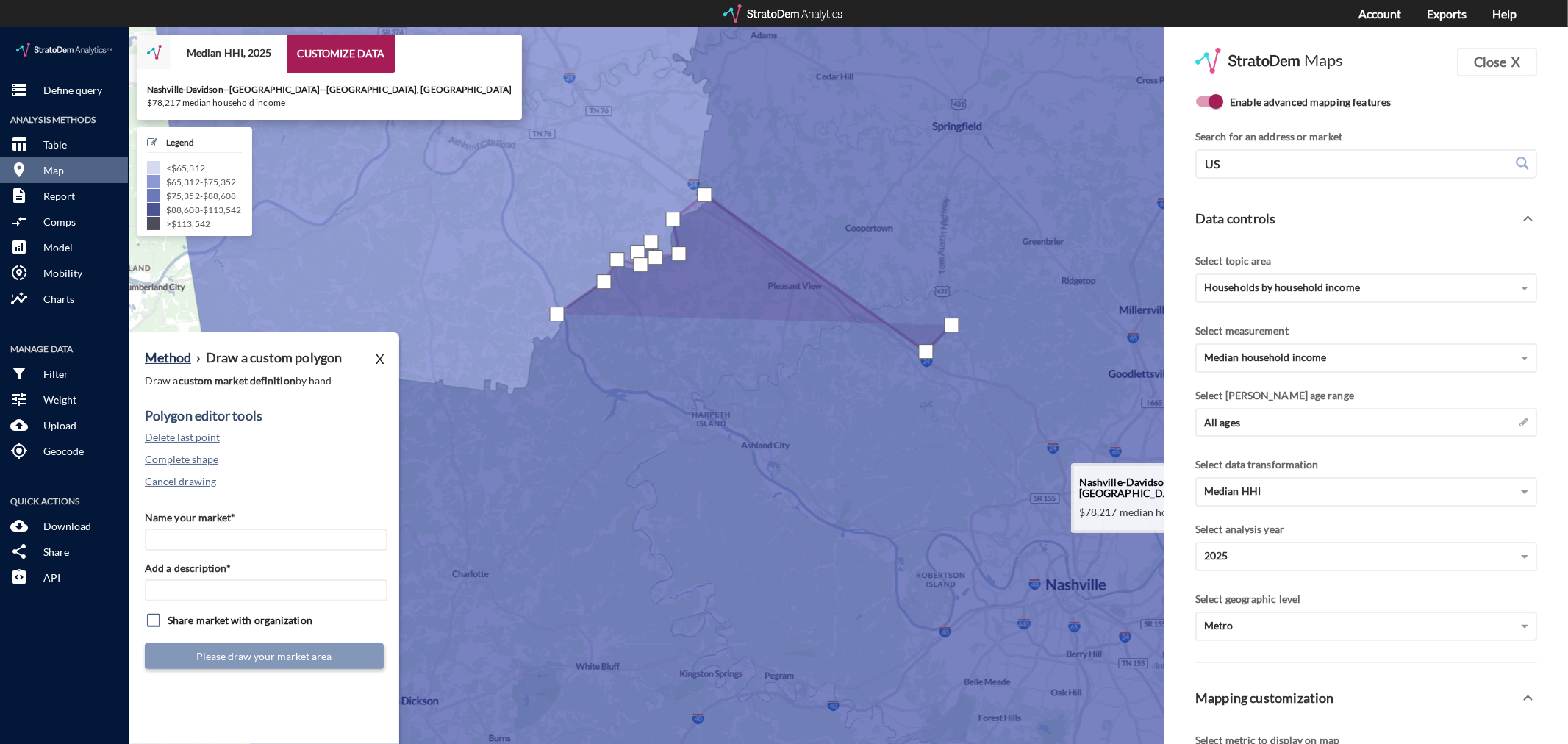
drag, startPoint x: 556, startPoint y: 286, endPoint x: 544, endPoint y: 329, distance: 44.6
click div
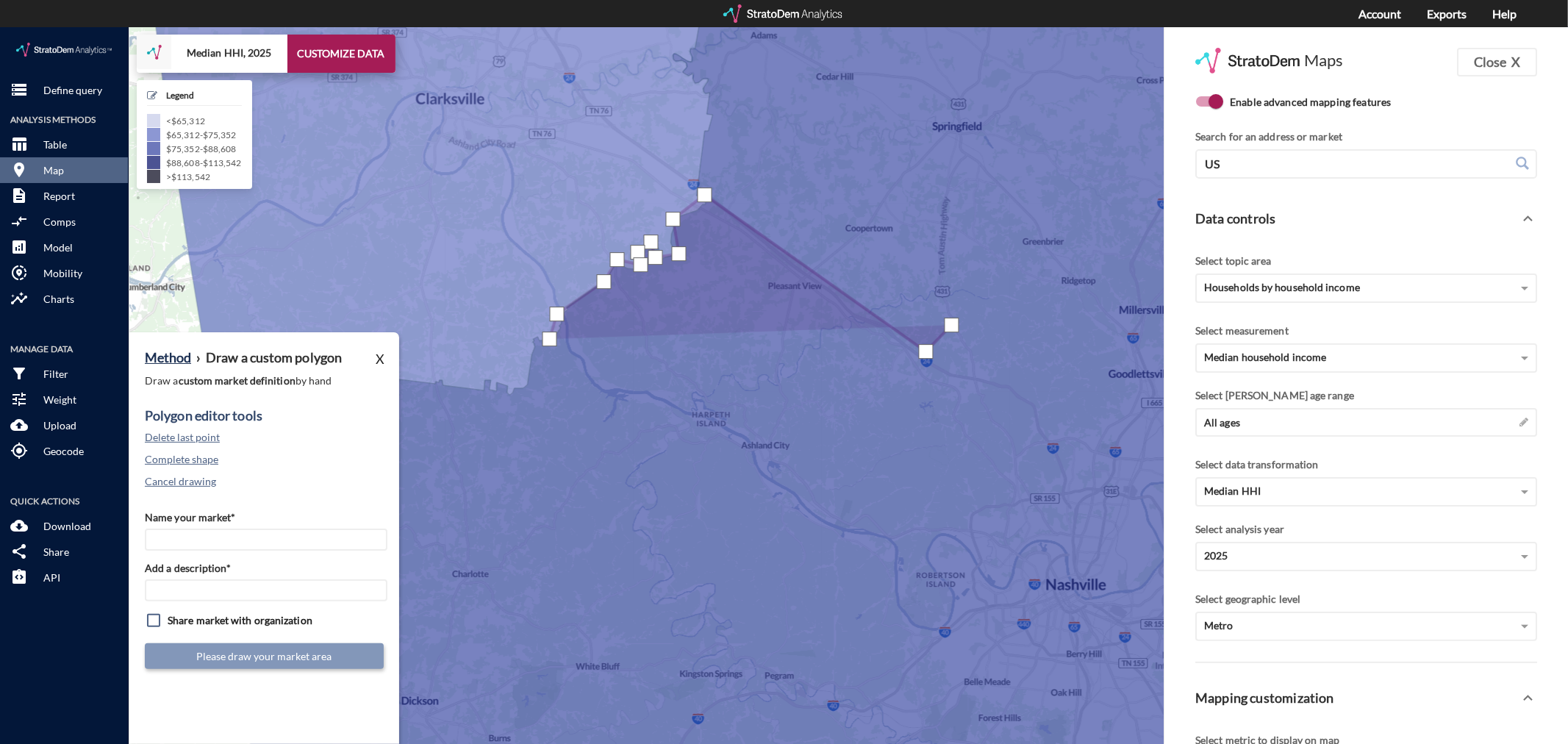
click div
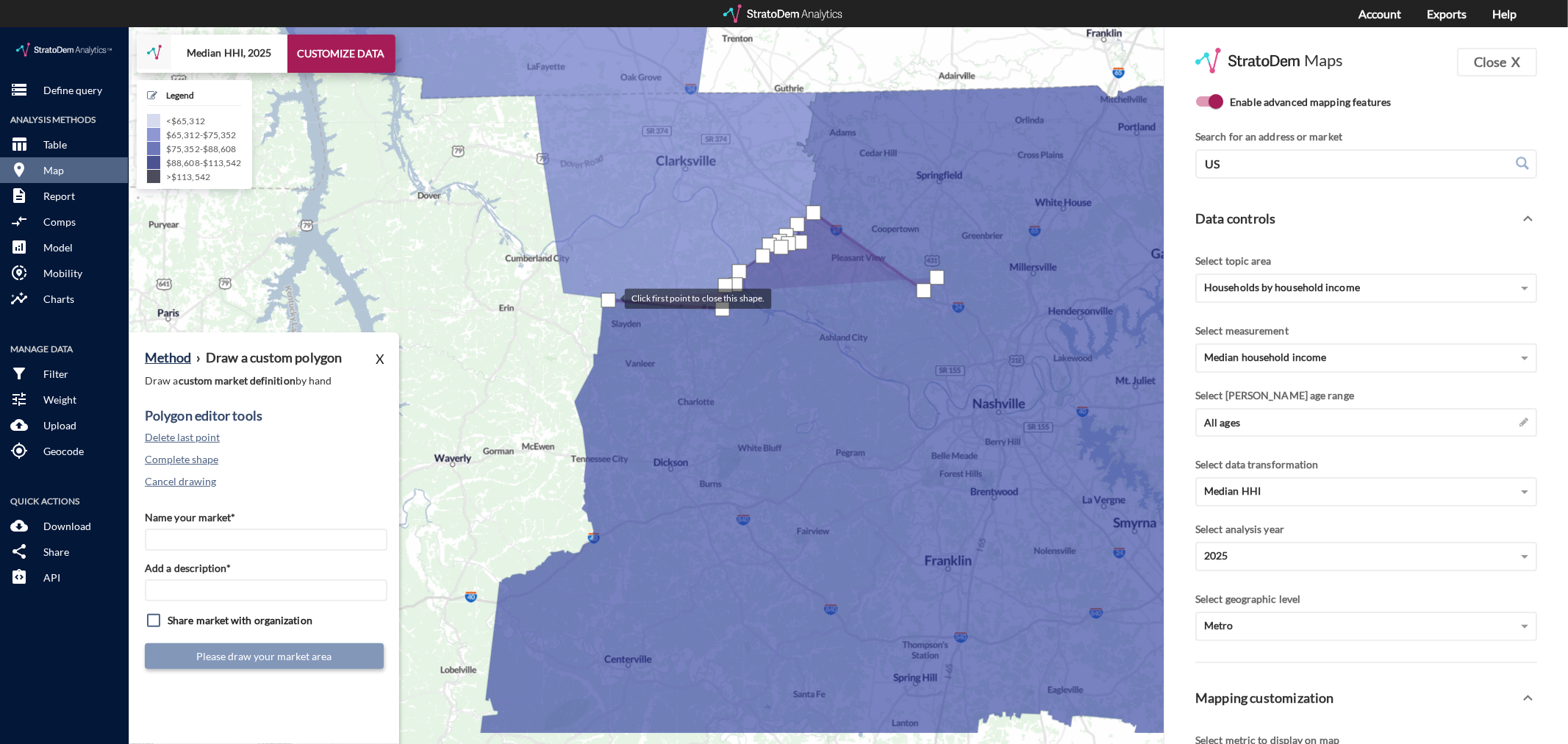
drag, startPoint x: 409, startPoint y: 351, endPoint x: 610, endPoint y: 270, distance: 216.7
click div
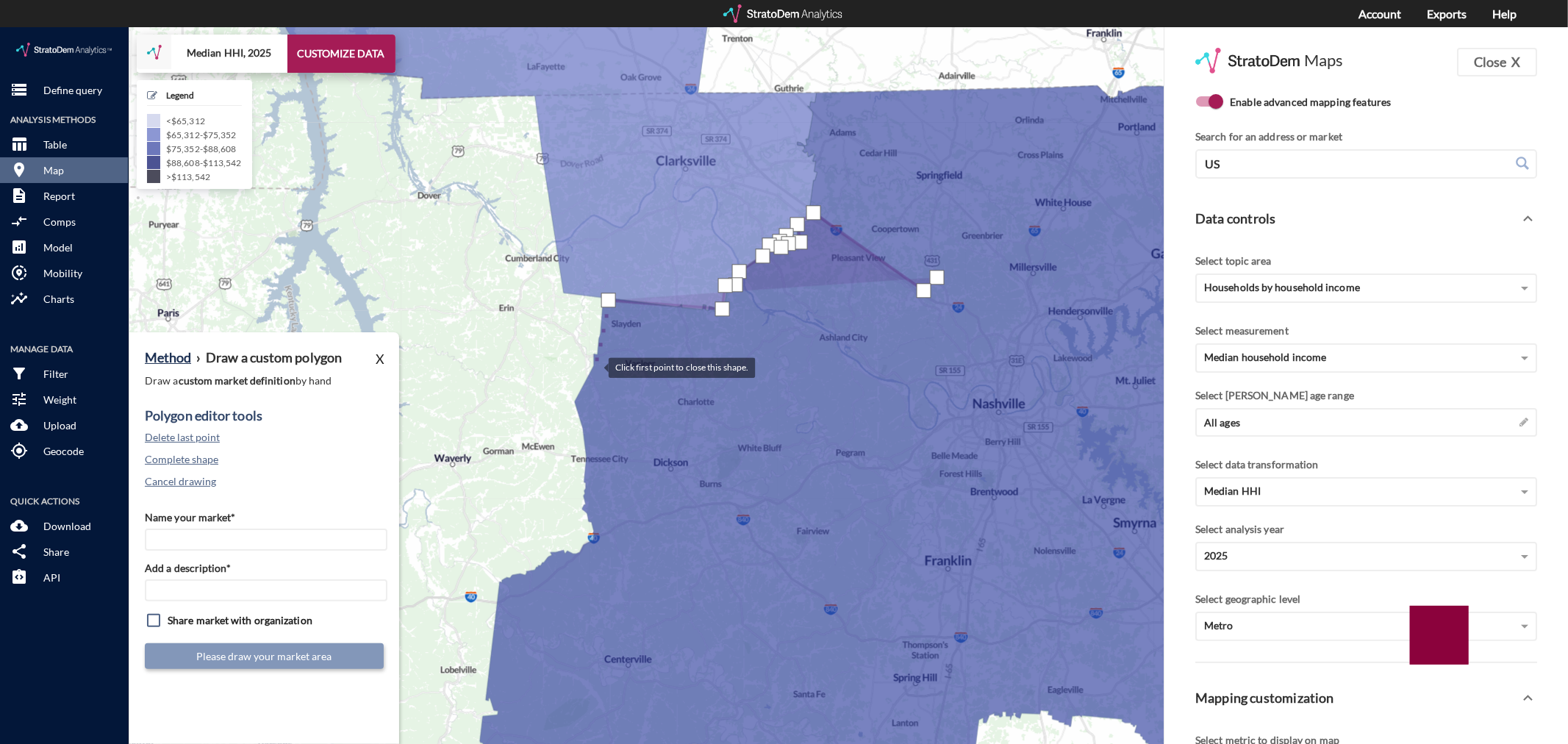
click div
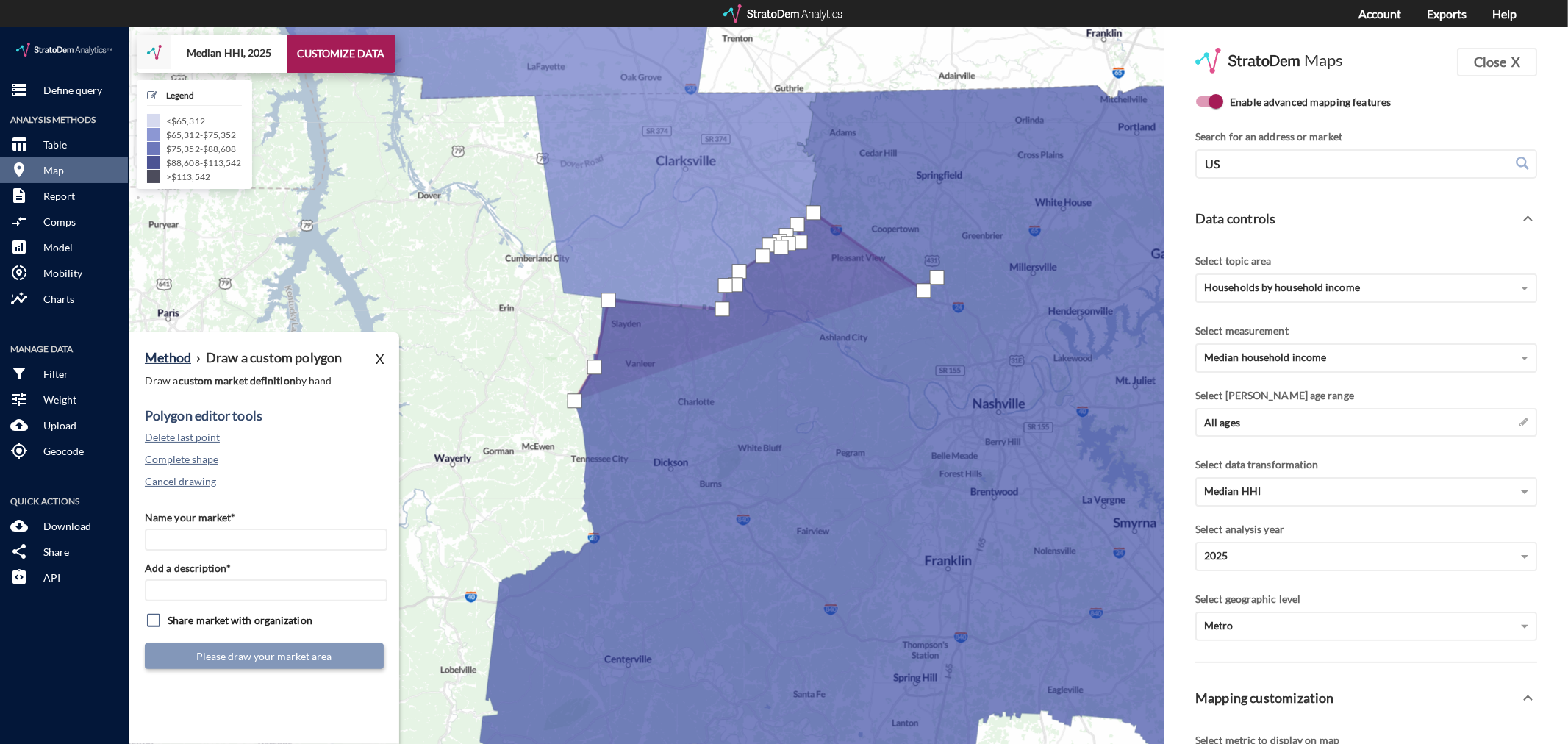
click div
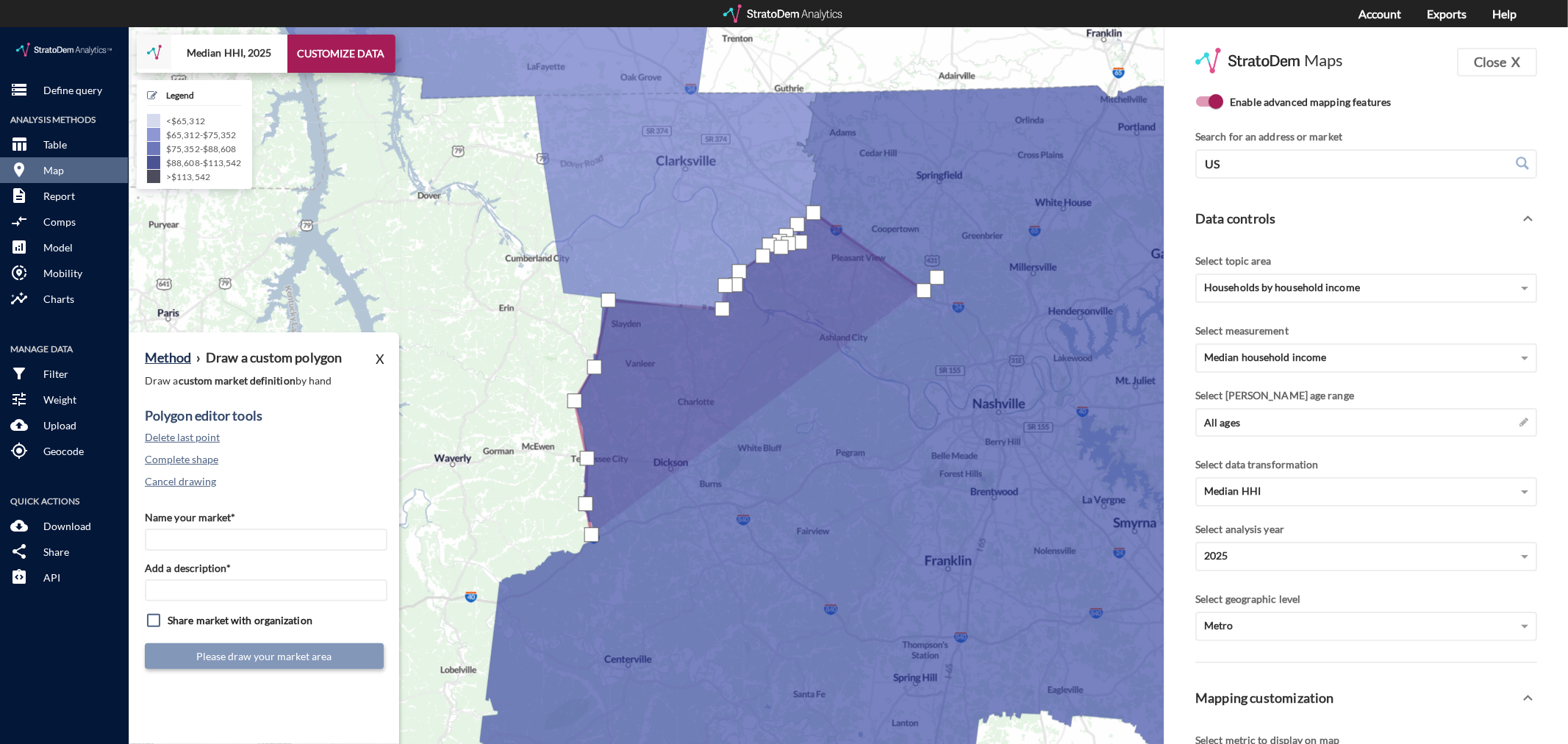
click div
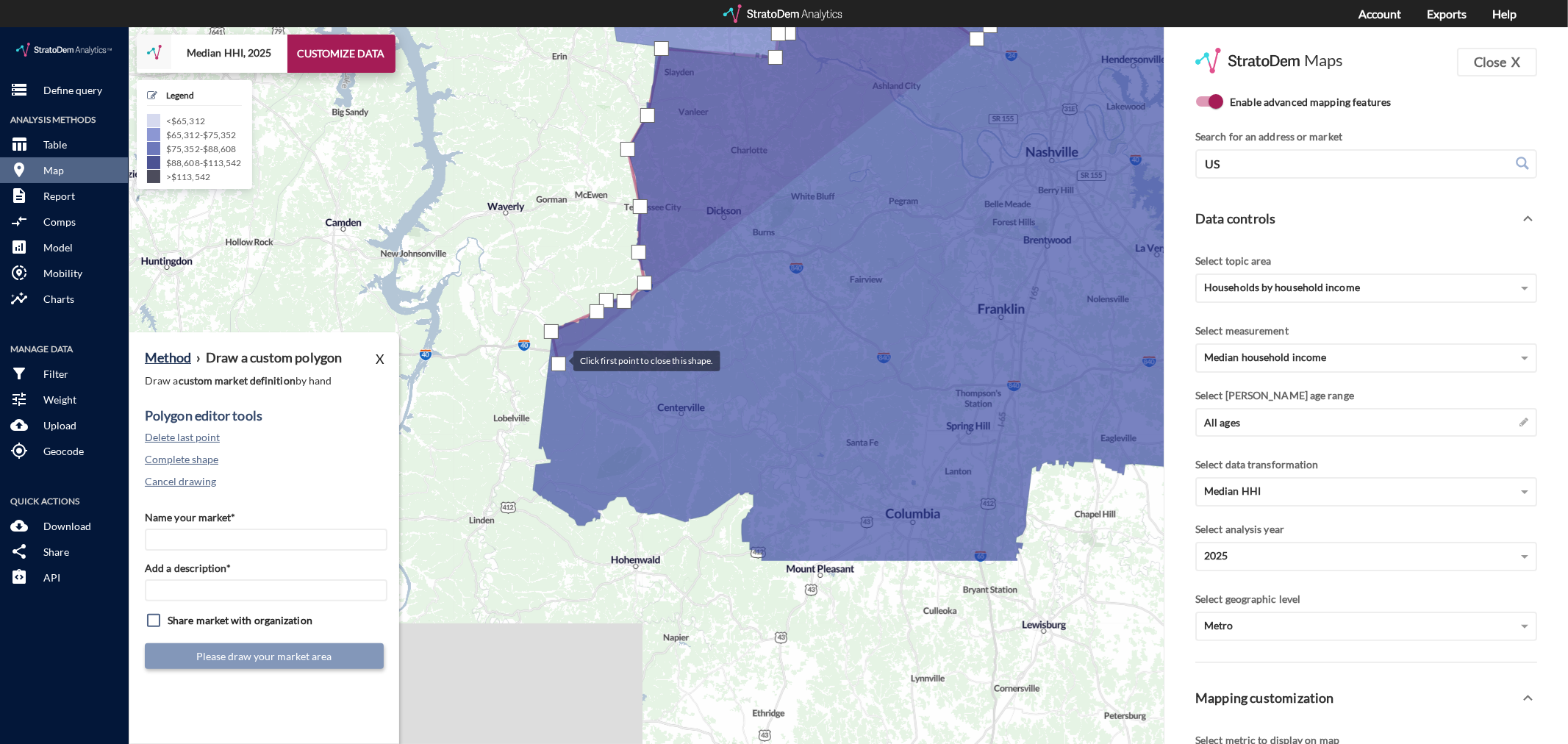
drag, startPoint x: 505, startPoint y: 587, endPoint x: 559, endPoint y: 333, distance: 259.7
click div
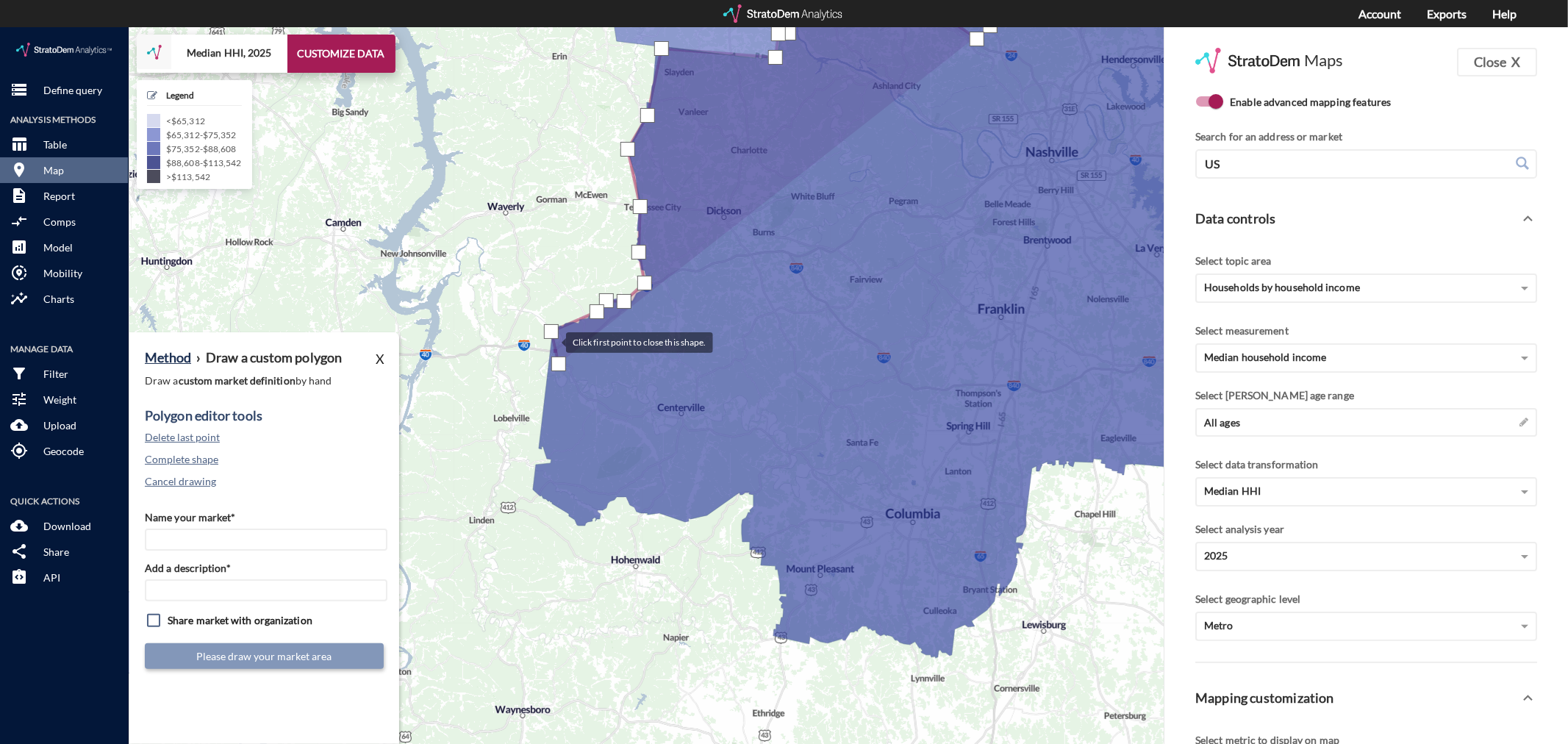
click div
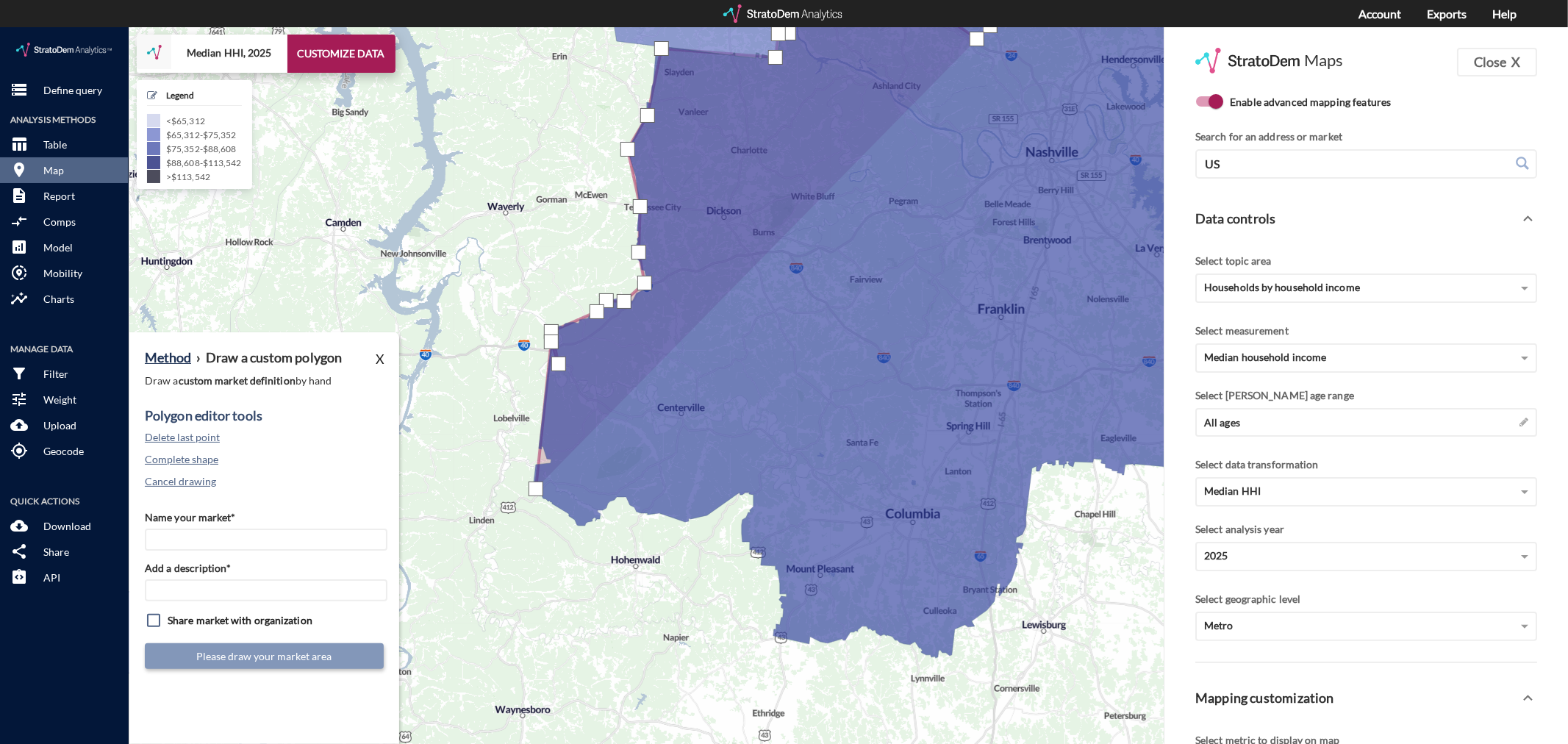
click div
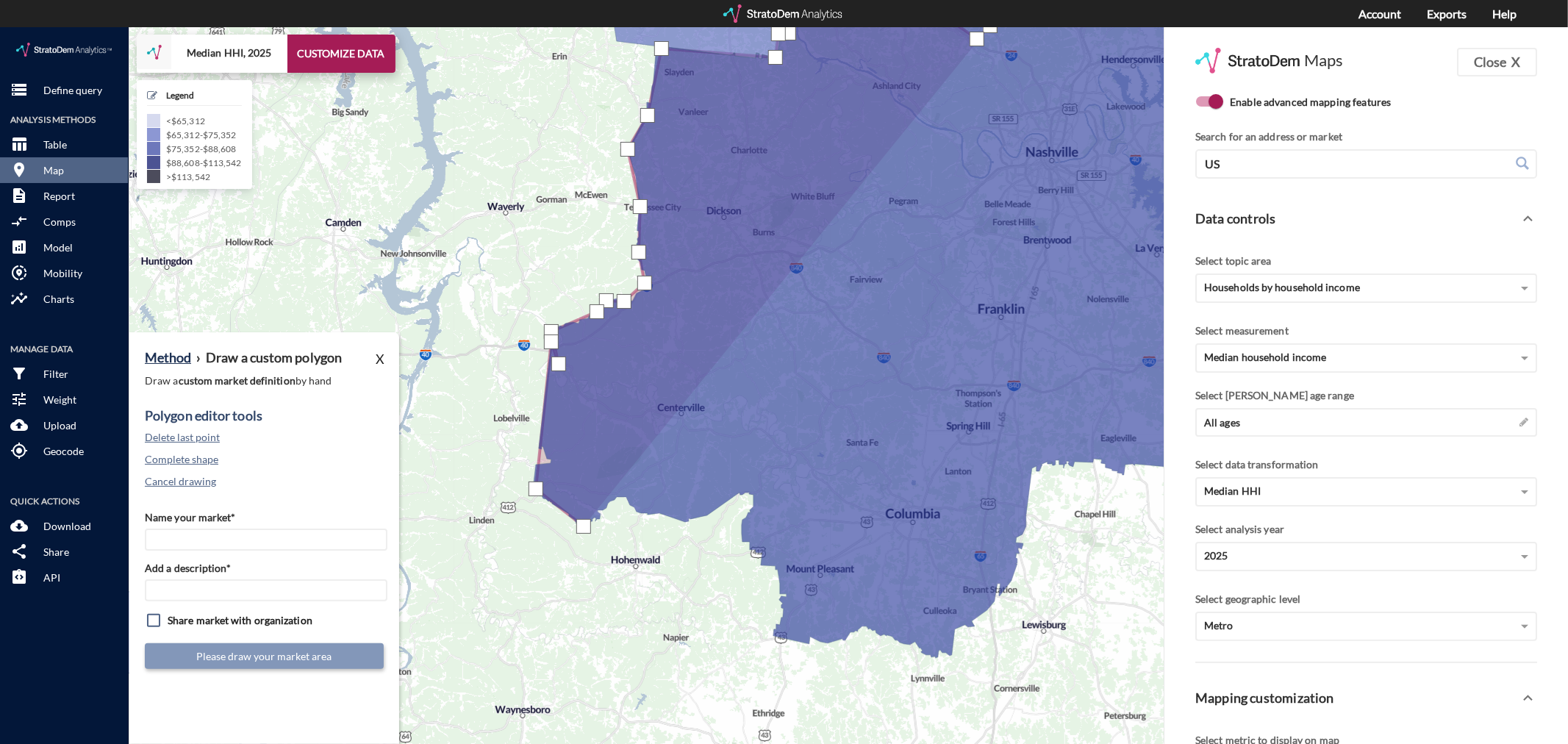
click div
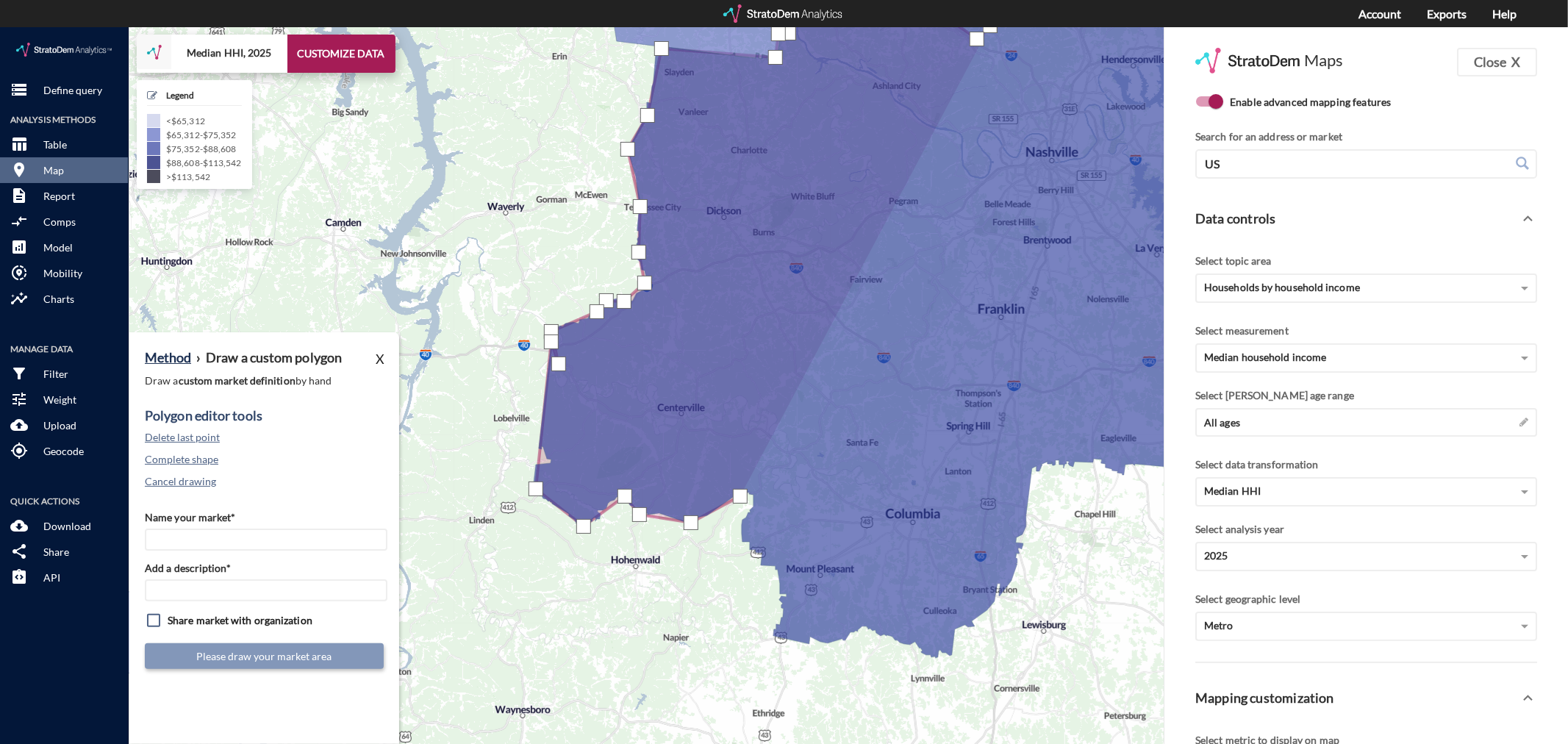
click div
drag, startPoint x: 755, startPoint y: 471, endPoint x: 746, endPoint y: 484, distance: 15.8
click div
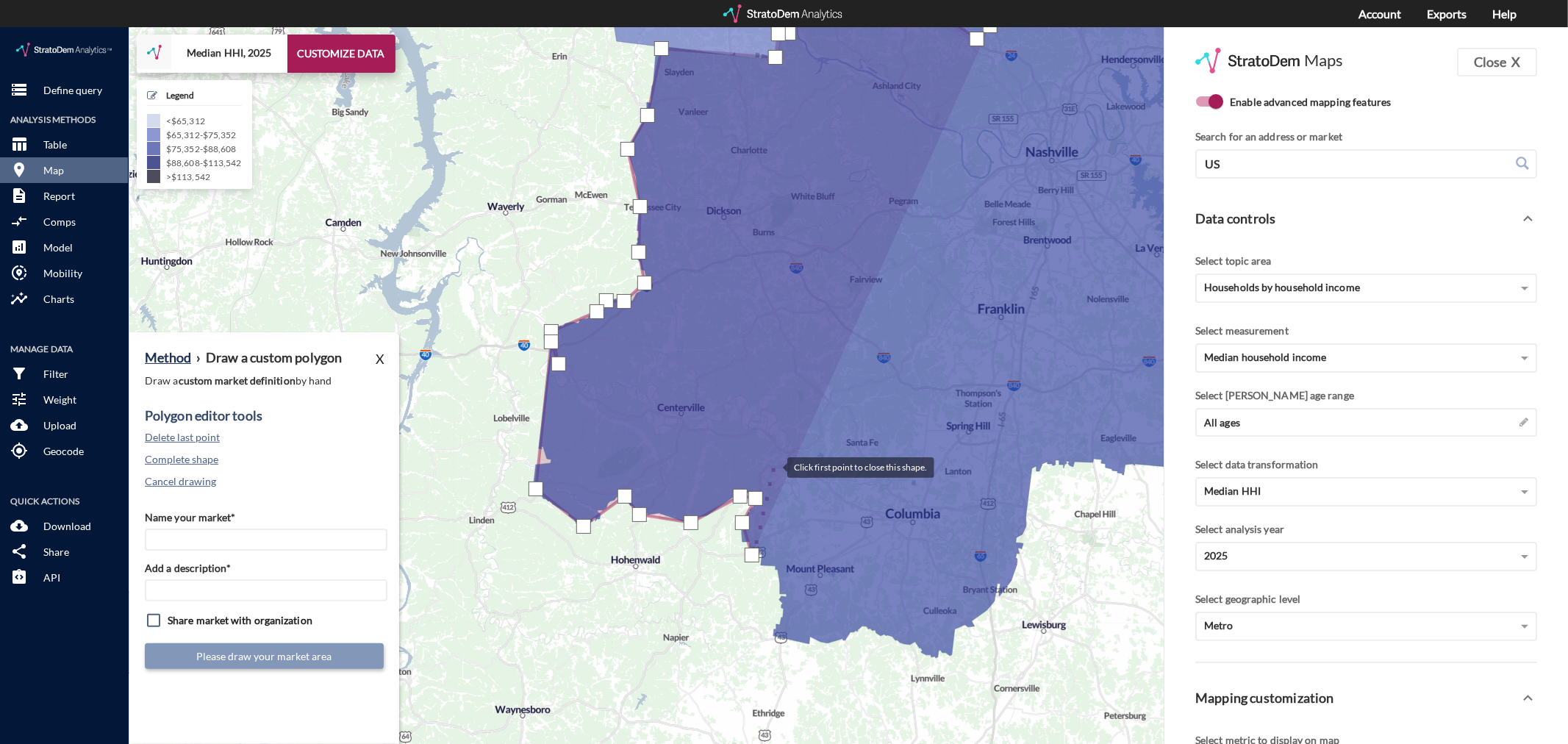
click div
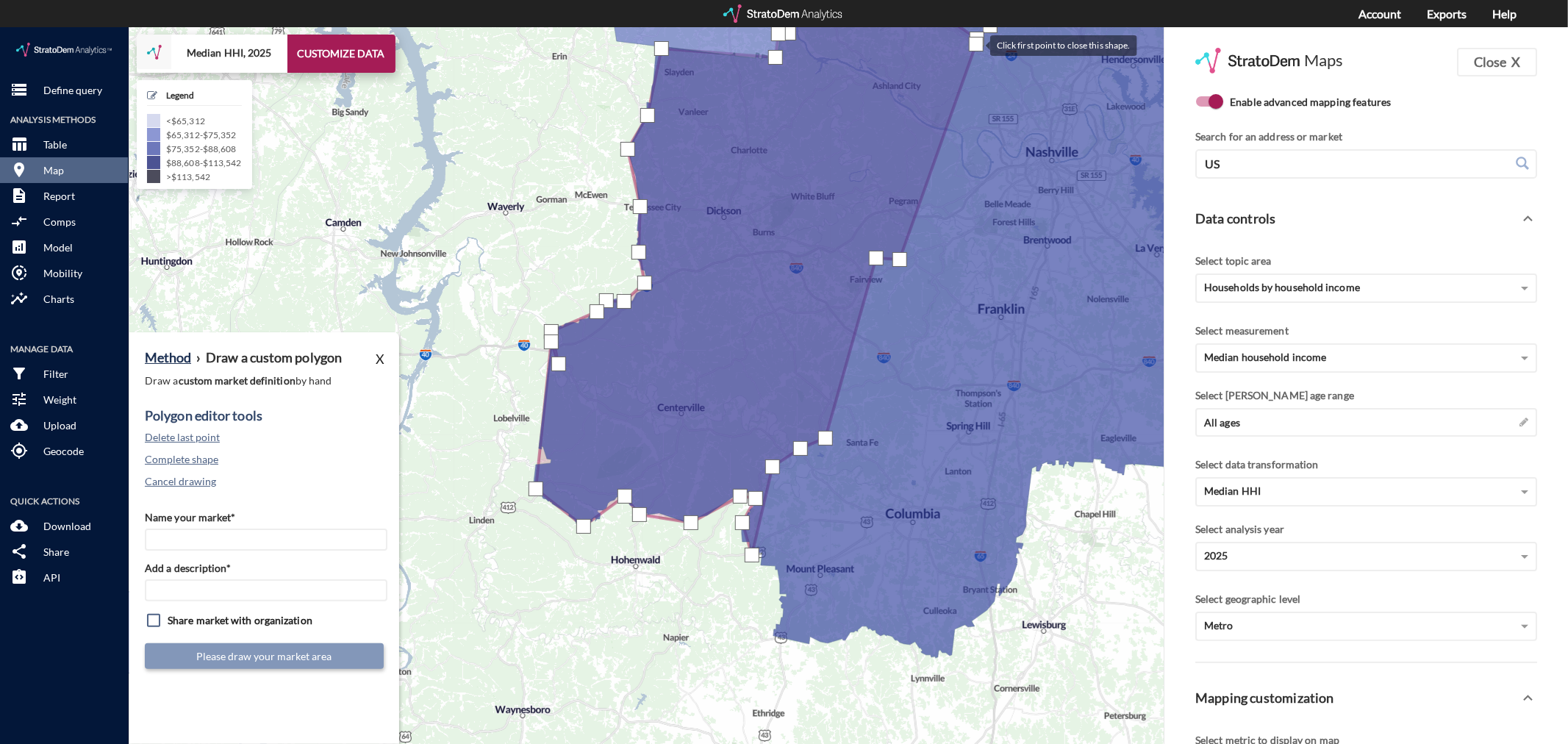
click div
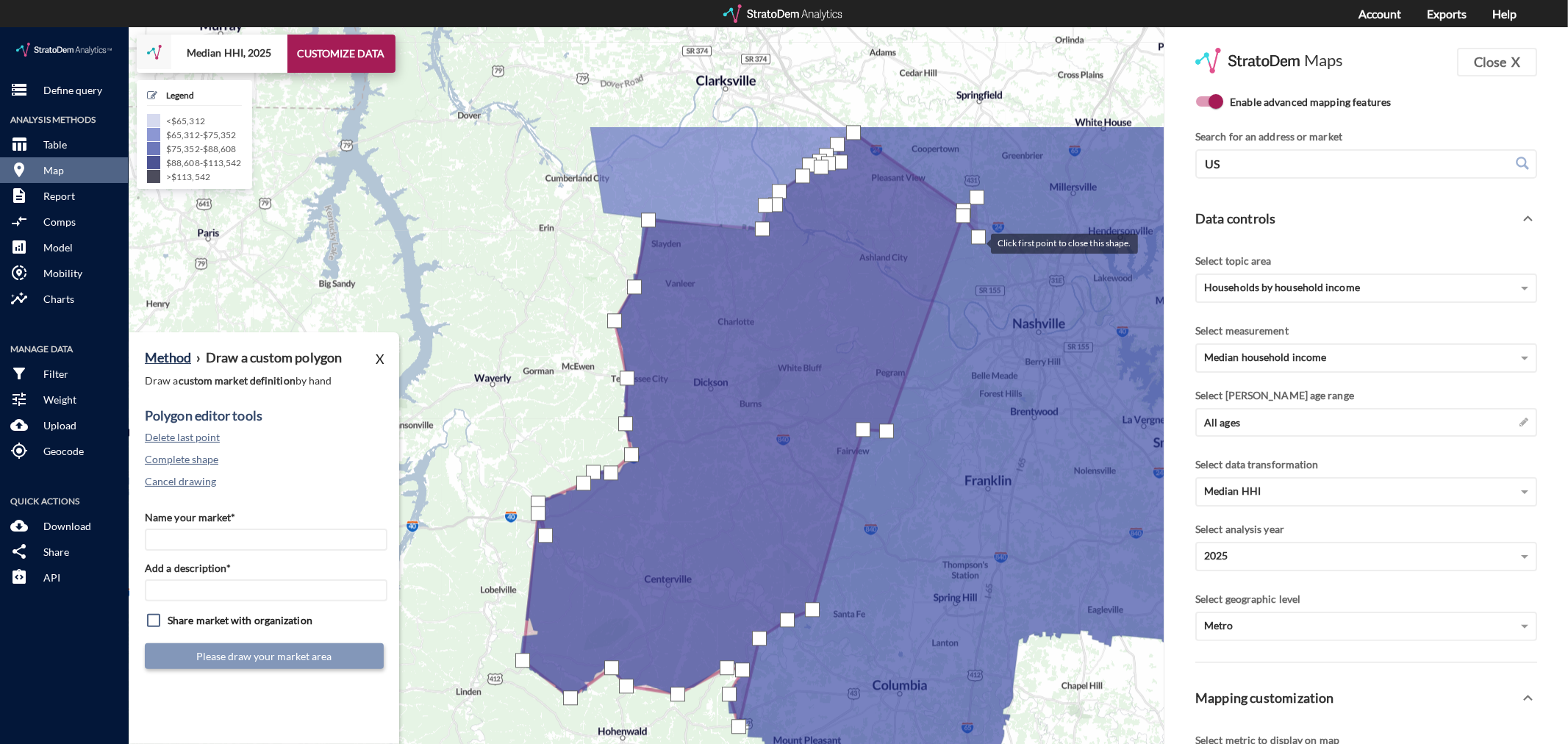
drag, startPoint x: 991, startPoint y: 38, endPoint x: 976, endPoint y: 214, distance: 176.6
click div
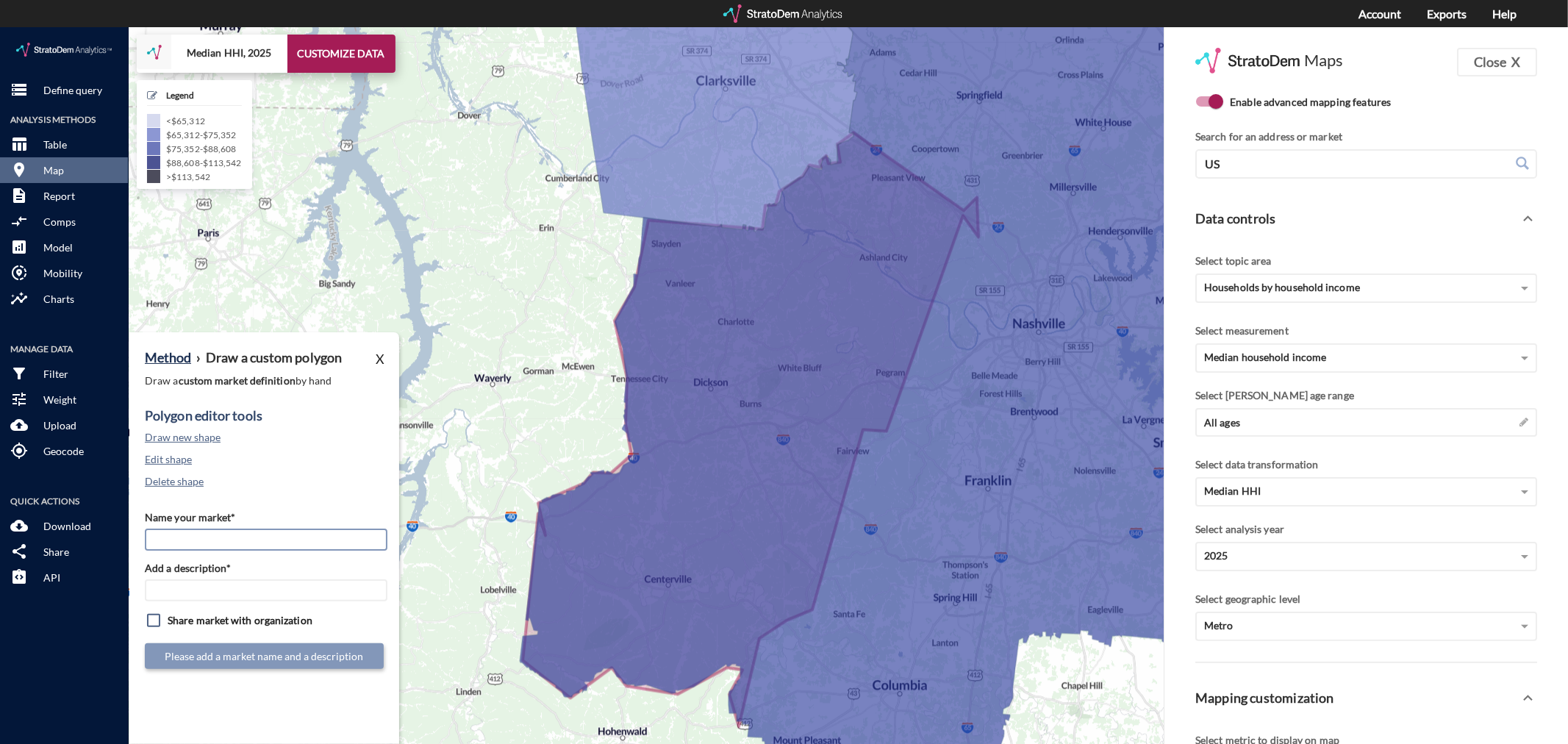
click input "Name your market*"
type input "Outlying West - [GEOGRAPHIC_DATA] MSA"
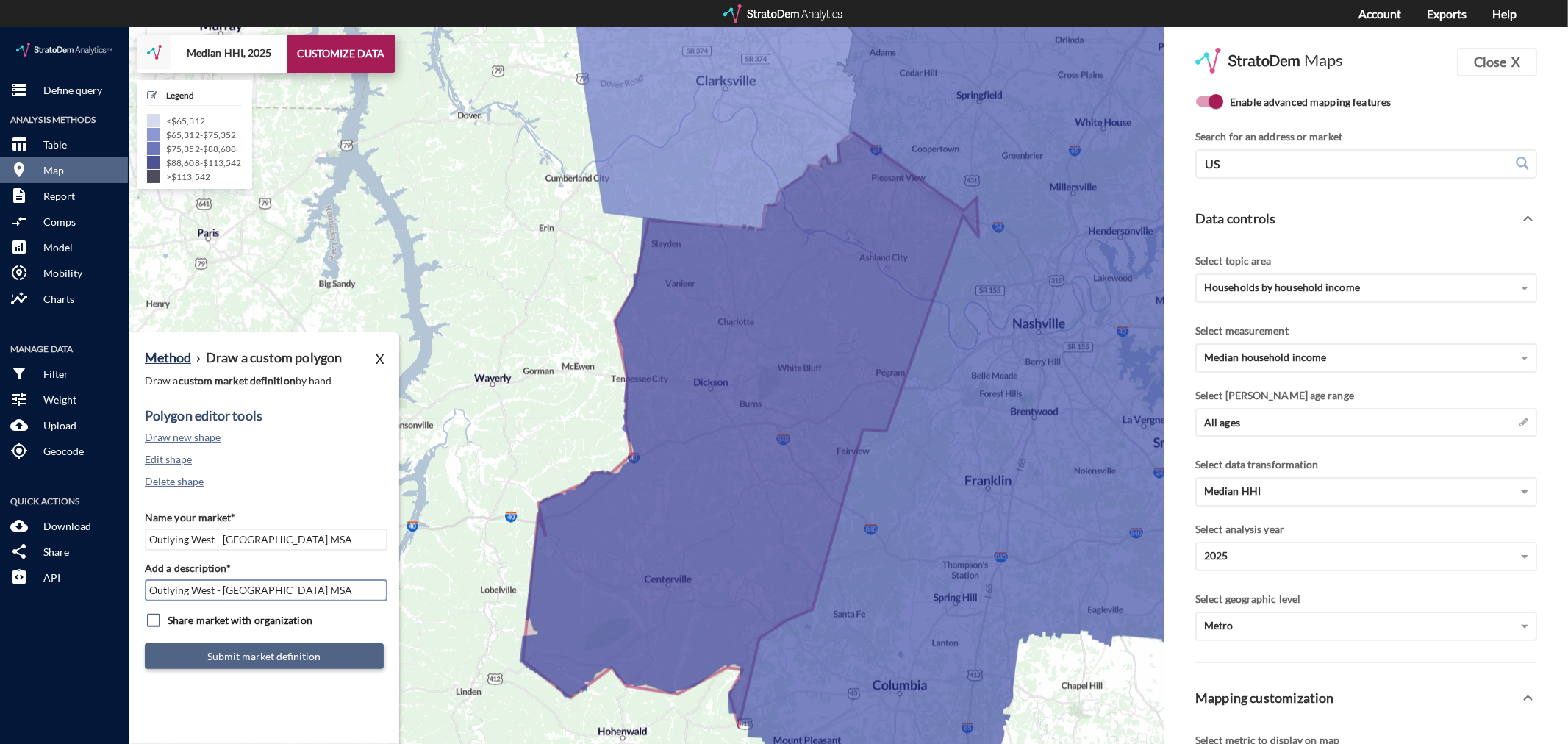
type input "Outlying West - [GEOGRAPHIC_DATA] MSA"
click button "Submit market definition"
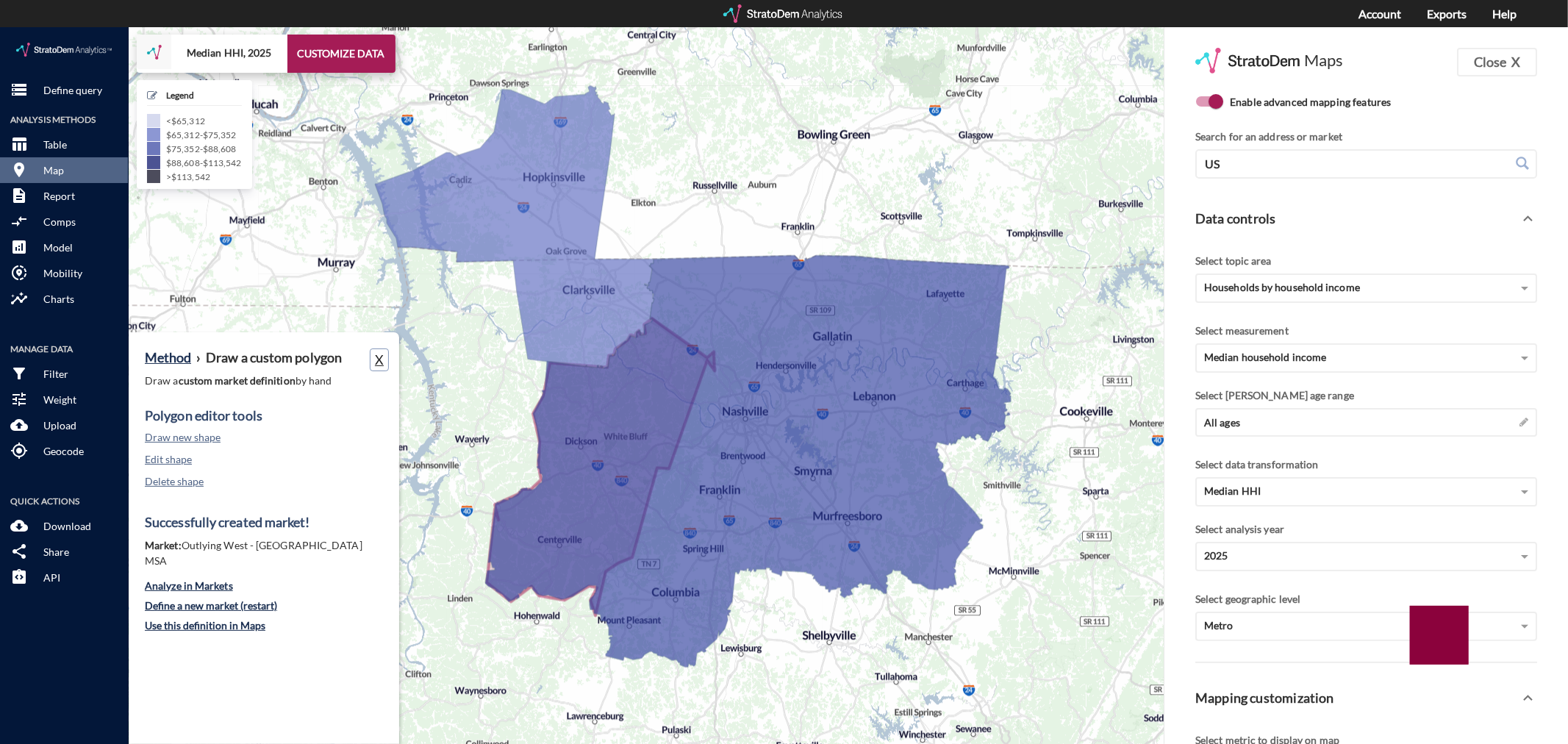
click button "X"
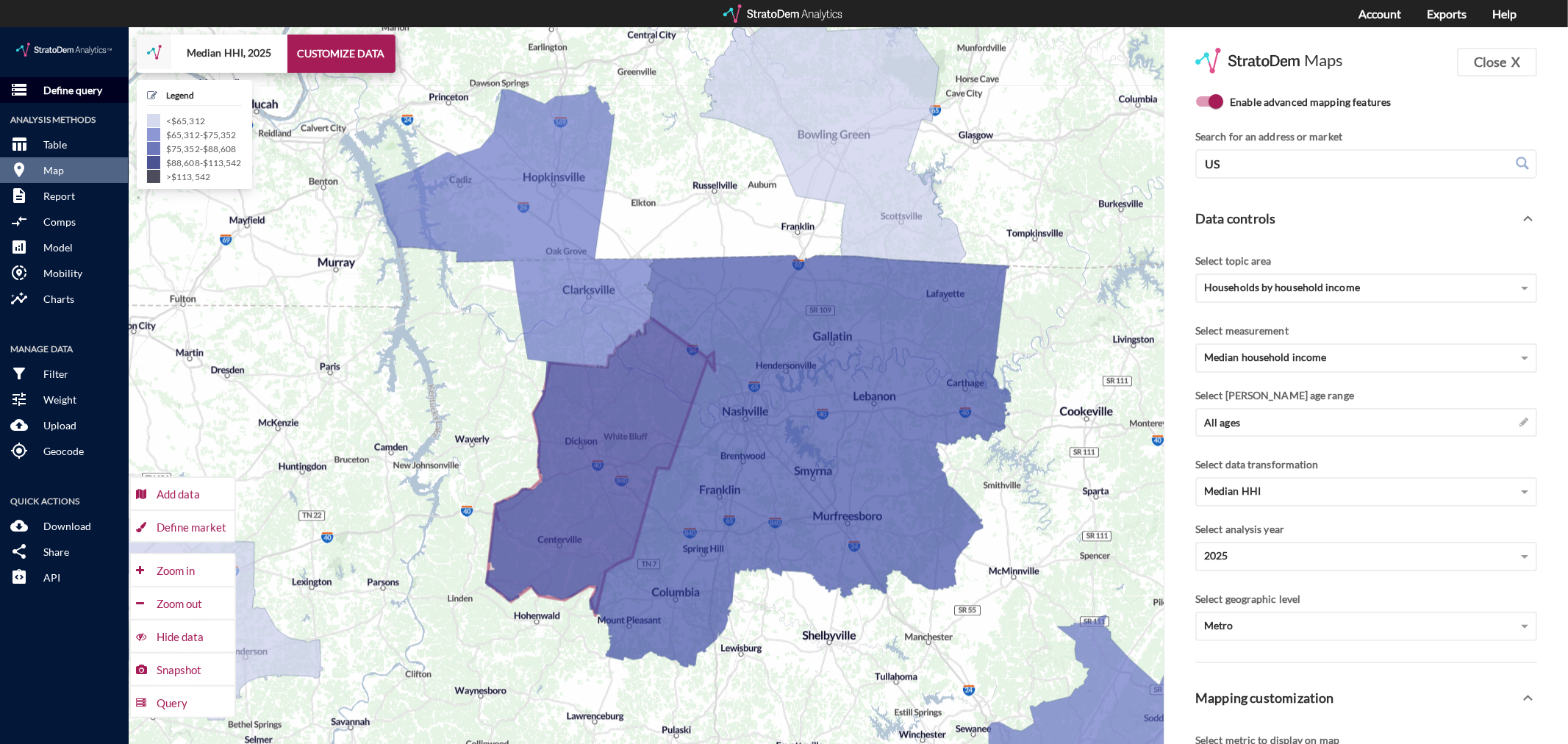
click p "Define query"
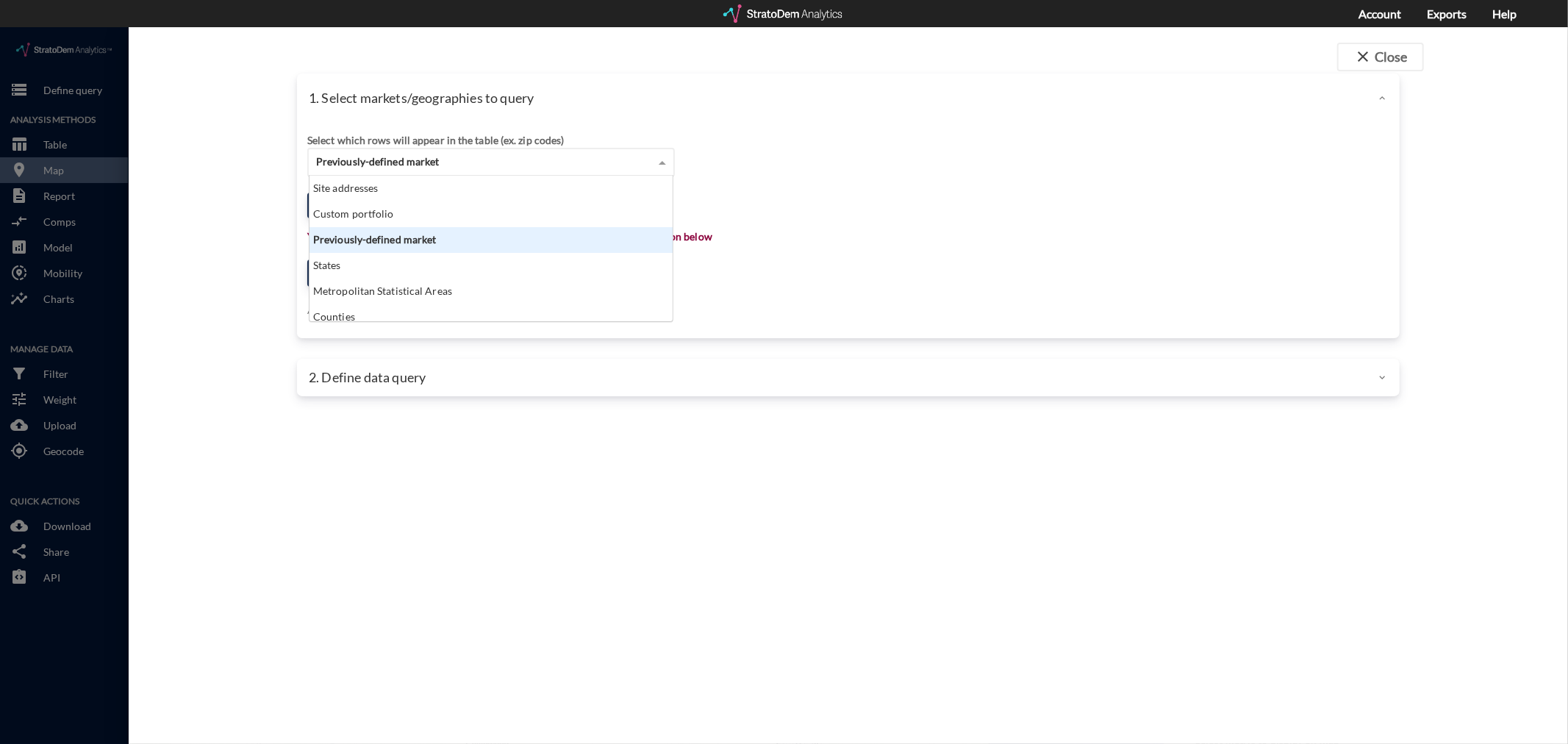
click span "Previously-defined market"
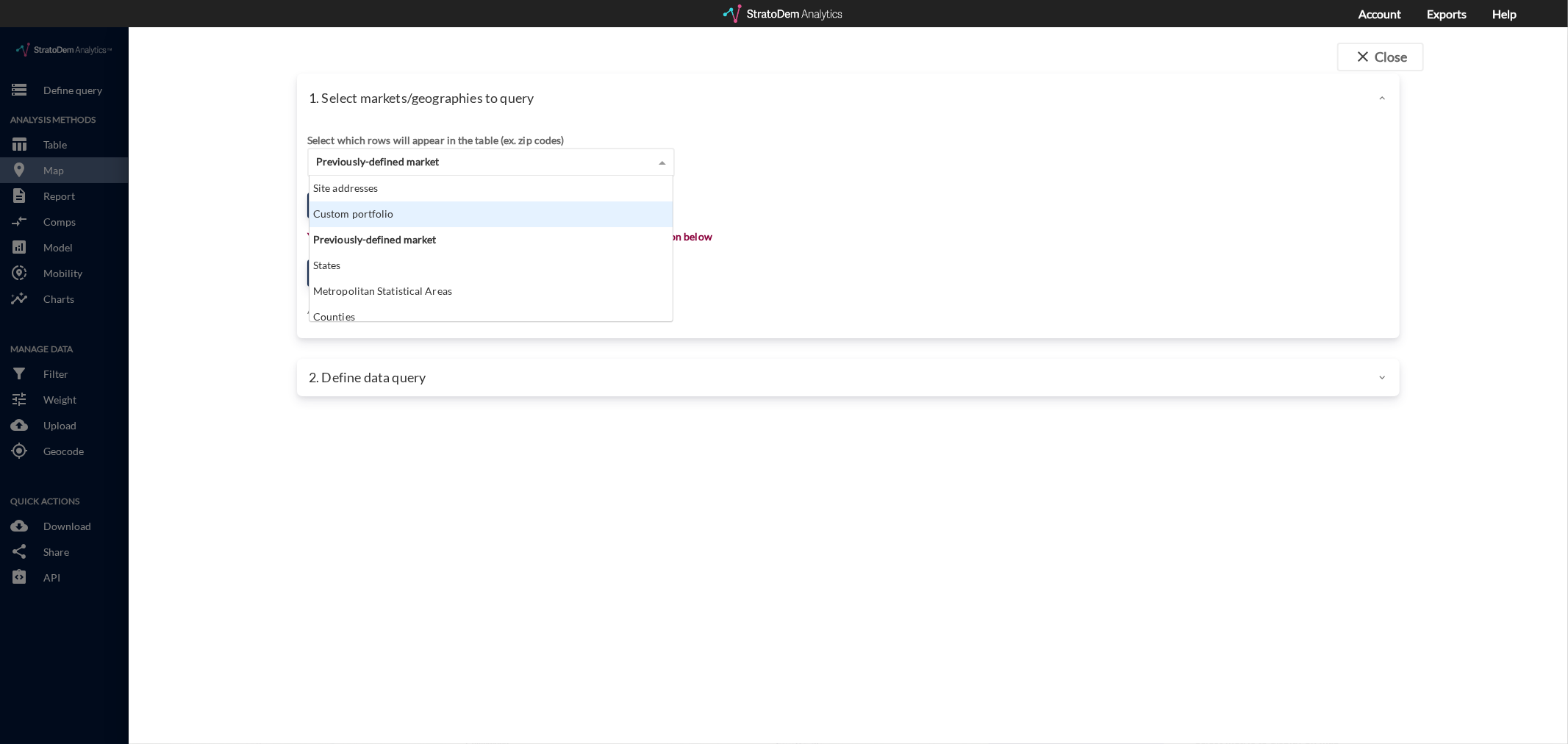
click div "Custom portfolio"
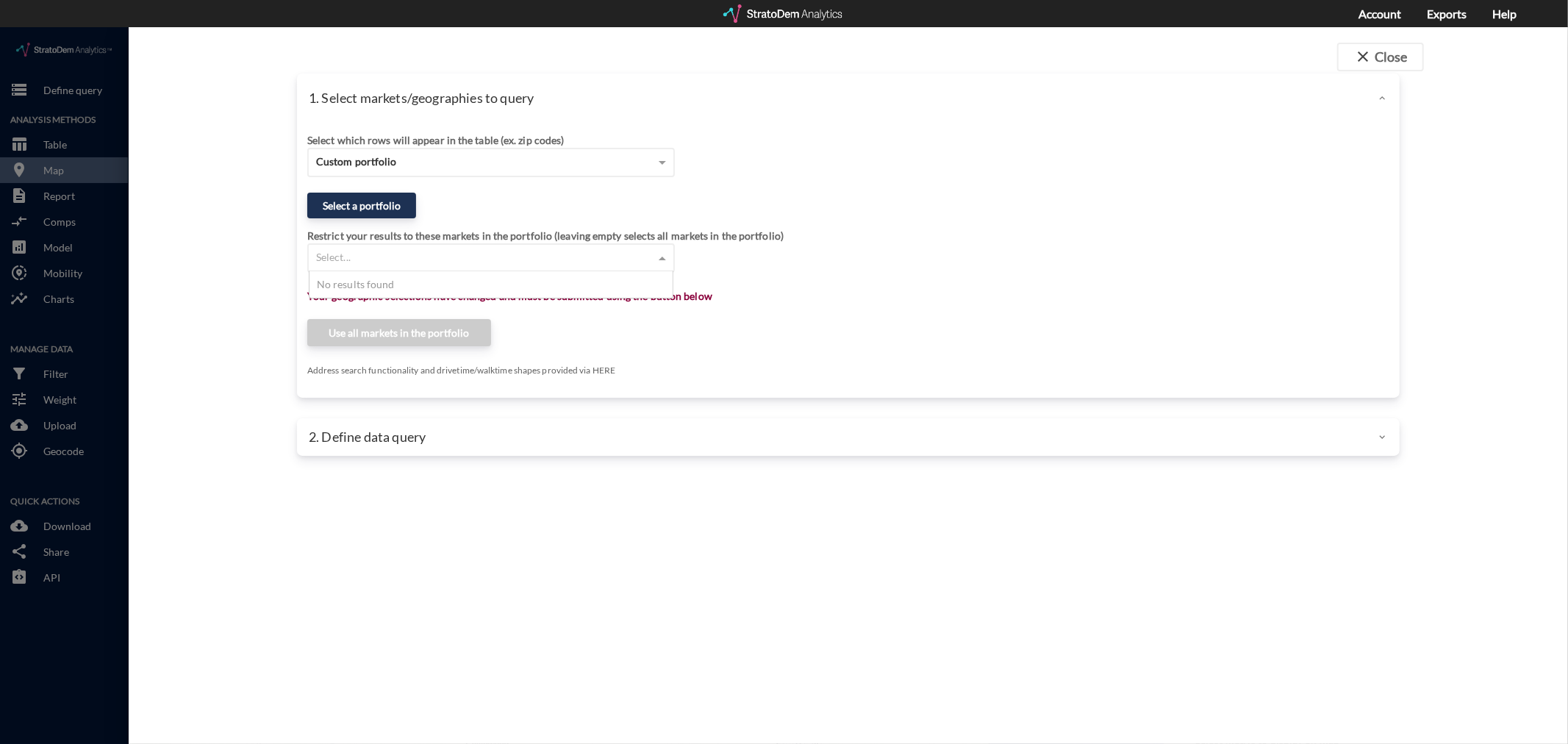
click div "Select..."
click button "Select a portfolio"
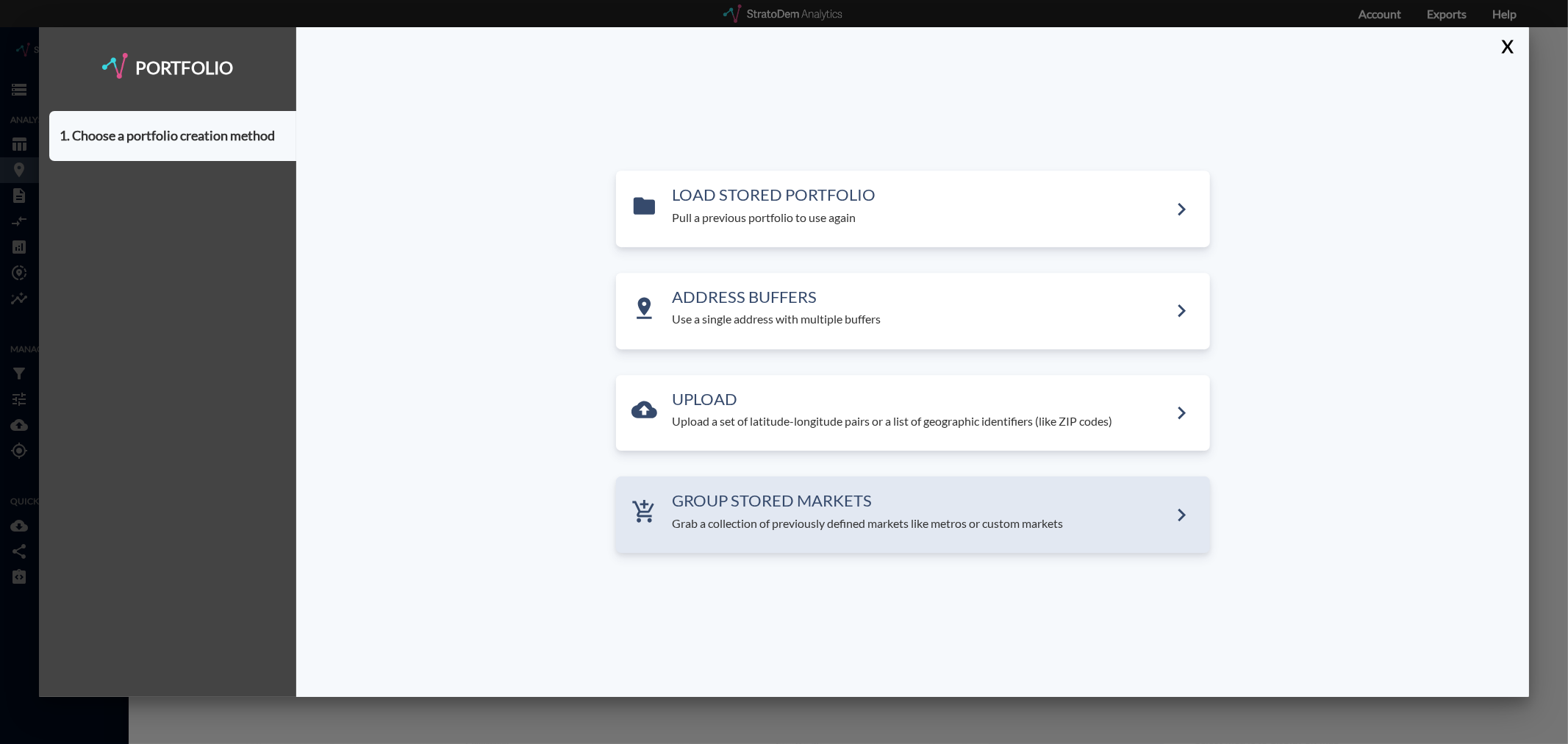
click at [702, 534] on div "GROUP STORED MARKETS Grab a collection of previously defined markets like metro…" at bounding box center [913, 514] width 594 height 76
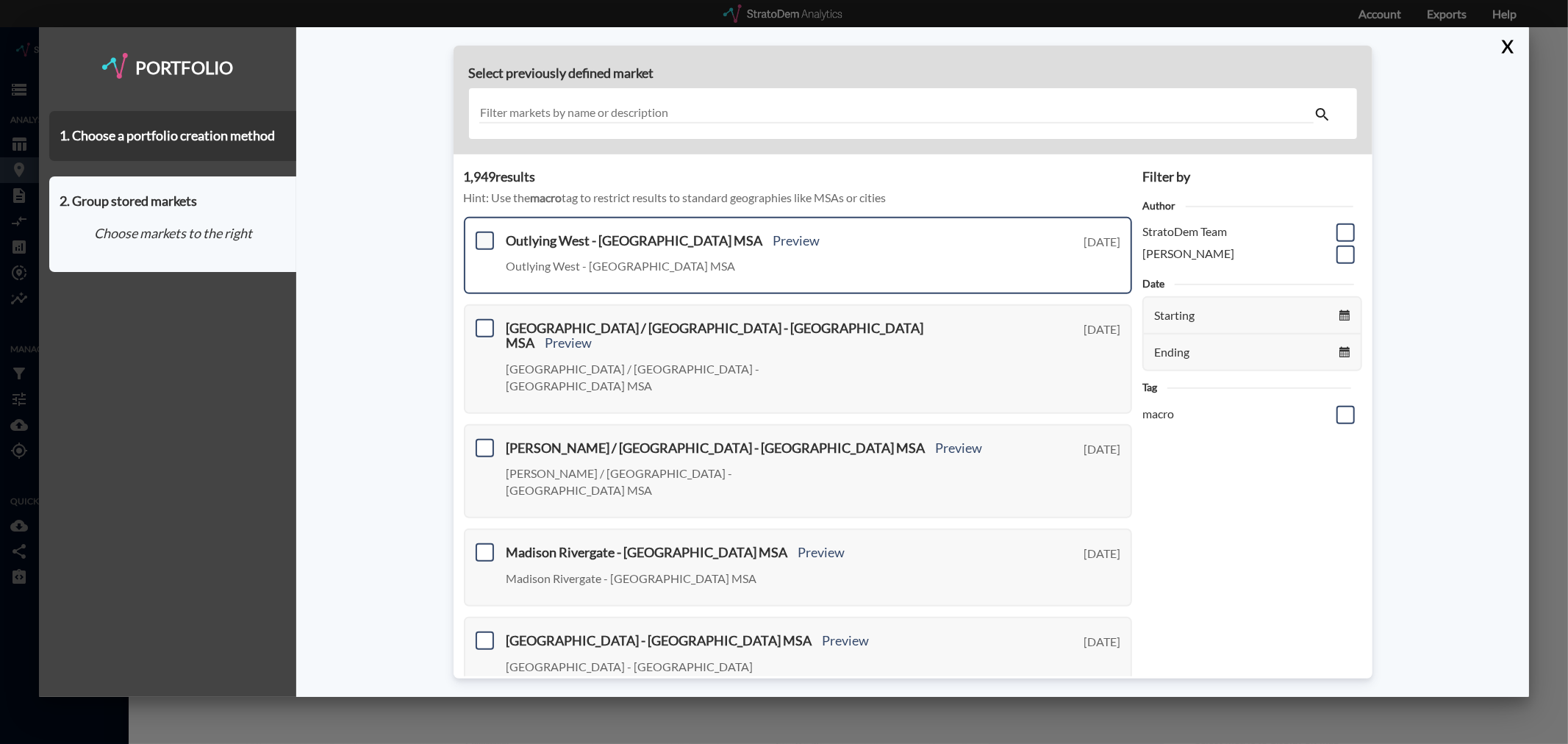
click at [483, 238] on span at bounding box center [485, 241] width 18 height 18
click at [483, 234] on input "checkbox" at bounding box center [483, 234] width 0 height 0
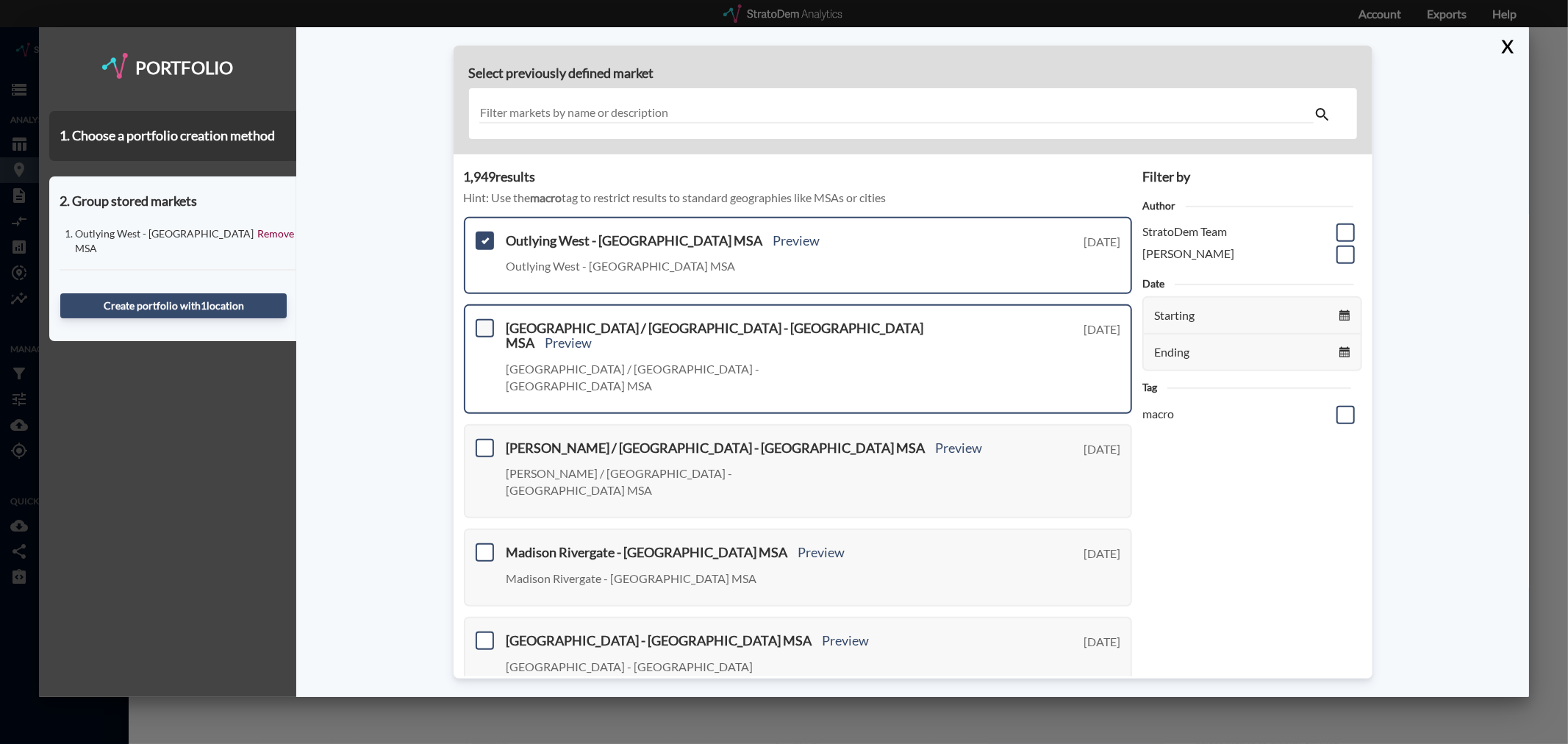
click at [483, 331] on span at bounding box center [485, 328] width 18 height 18
click at [483, 322] on input "checkbox" at bounding box center [483, 322] width 0 height 0
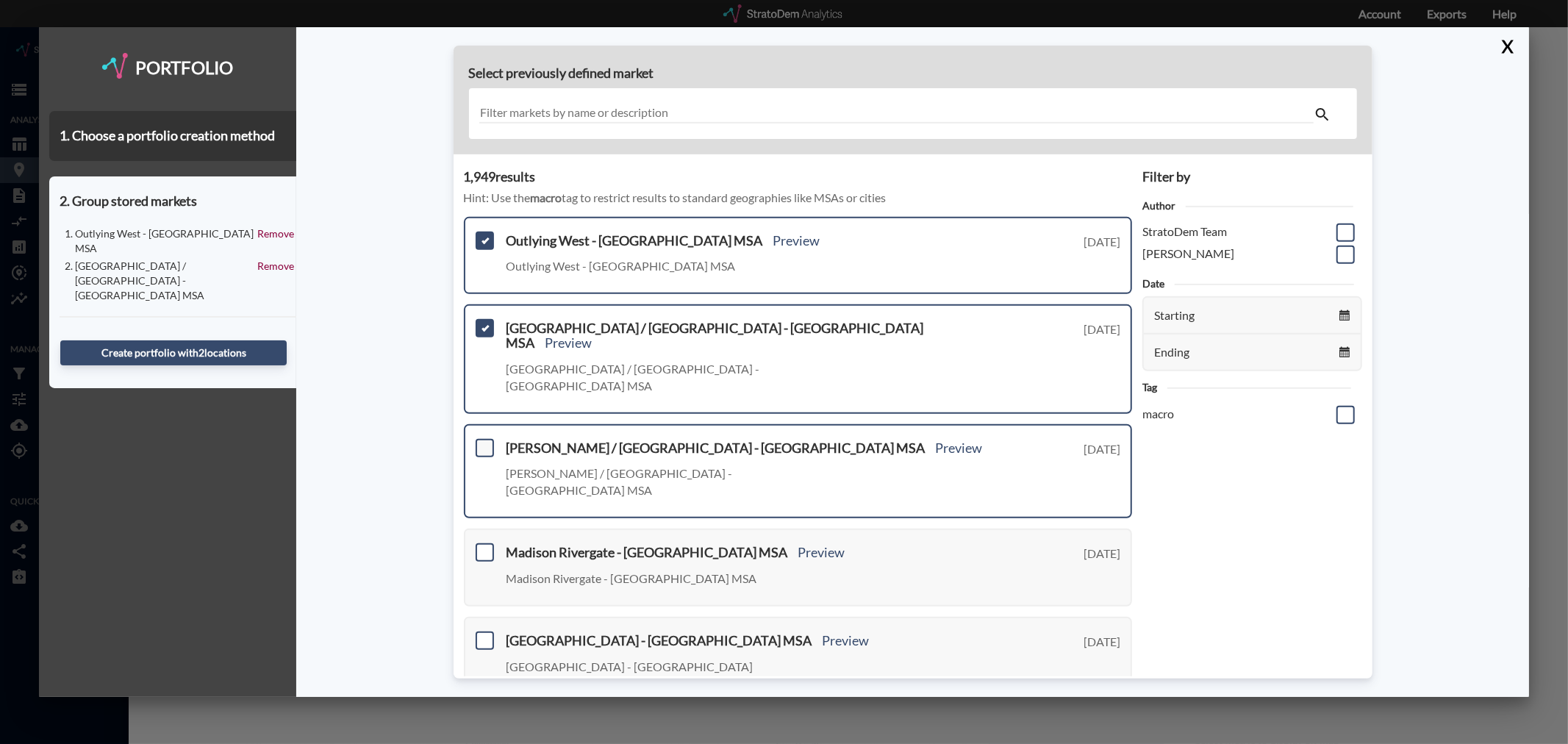
click at [487, 439] on span at bounding box center [485, 448] width 18 height 18
click at [483, 441] on input "checkbox" at bounding box center [483, 441] width 0 height 0
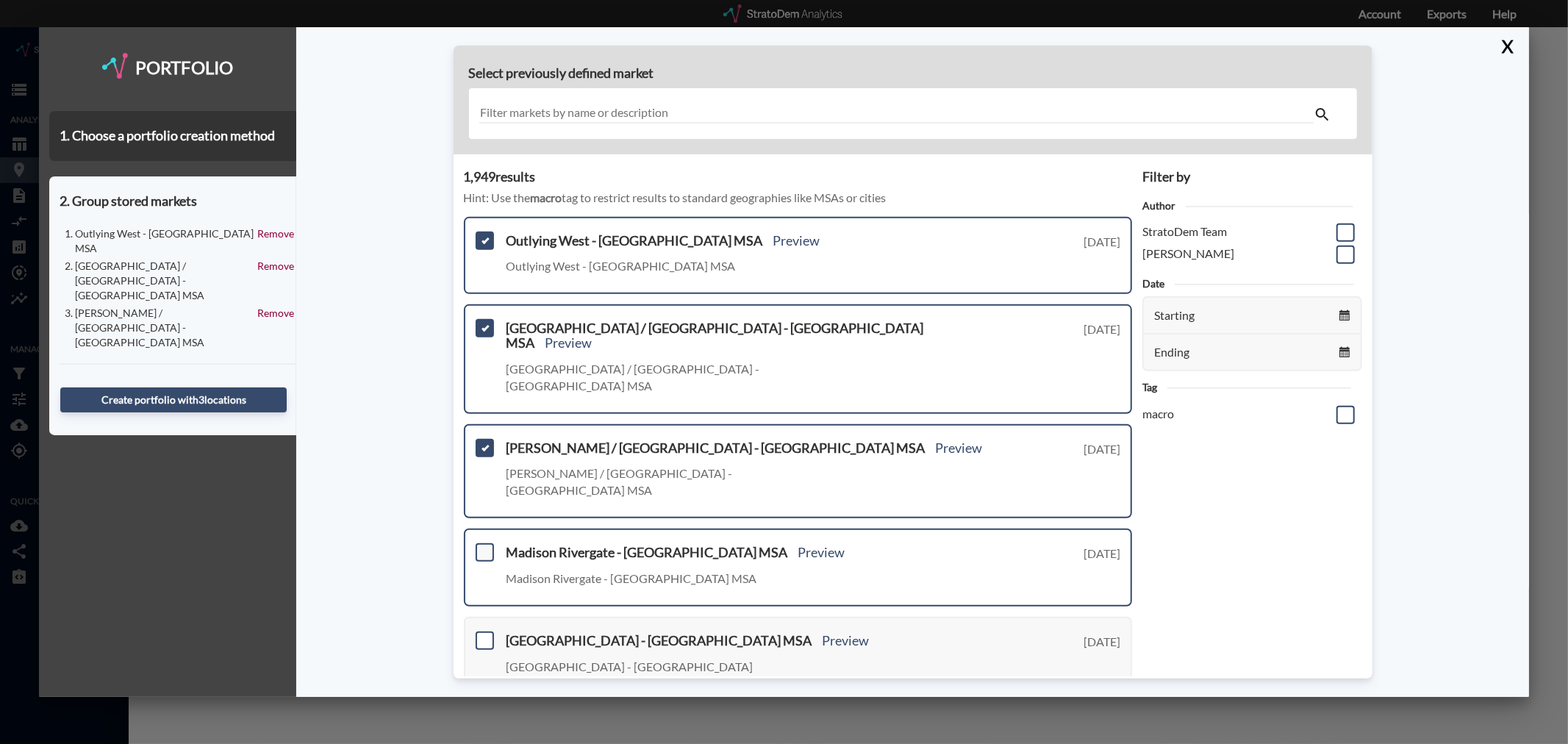
click at [483, 543] on span at bounding box center [485, 553] width 18 height 18
click at [483, 546] on input "checkbox" at bounding box center [483, 546] width 0 height 0
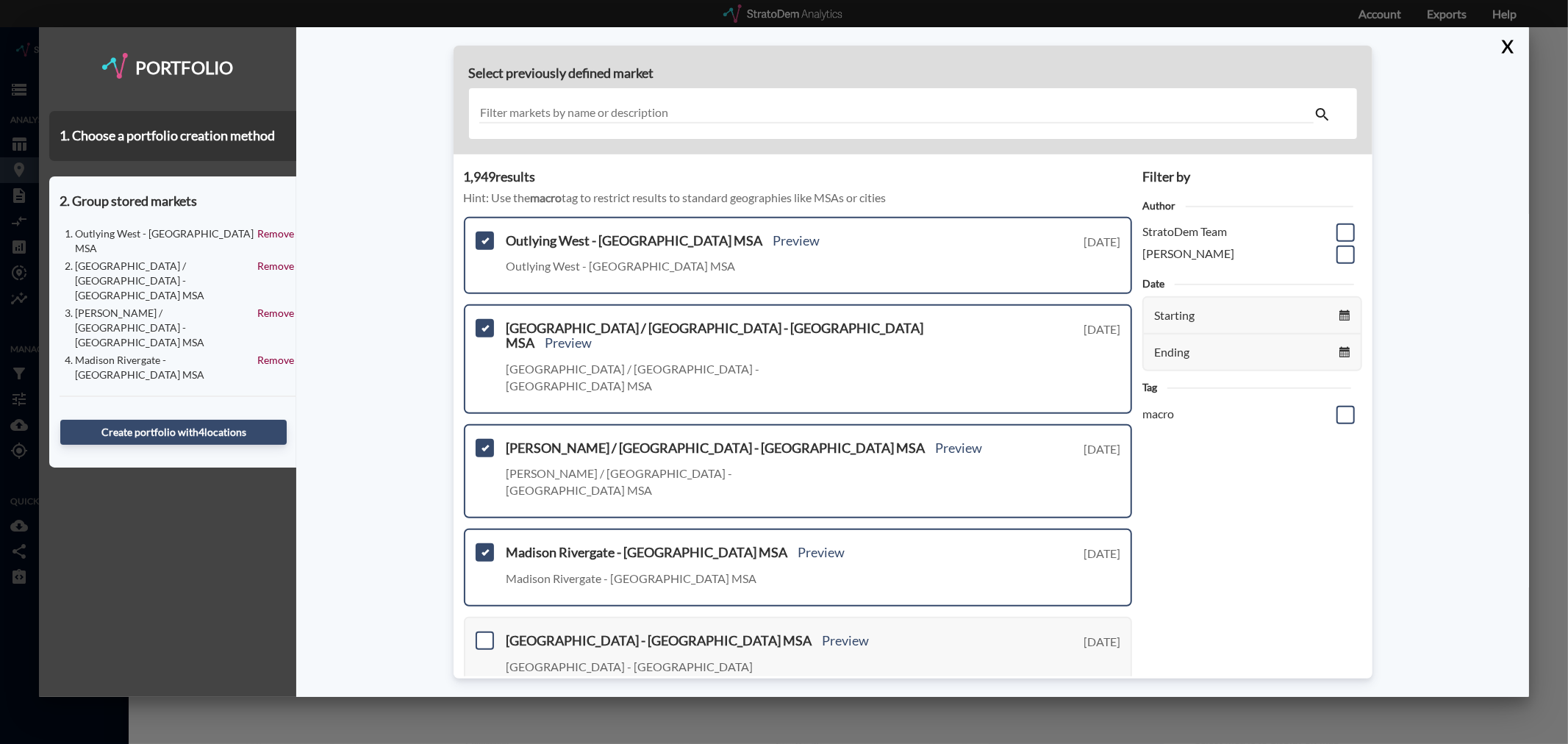
scroll to position [163, 0]
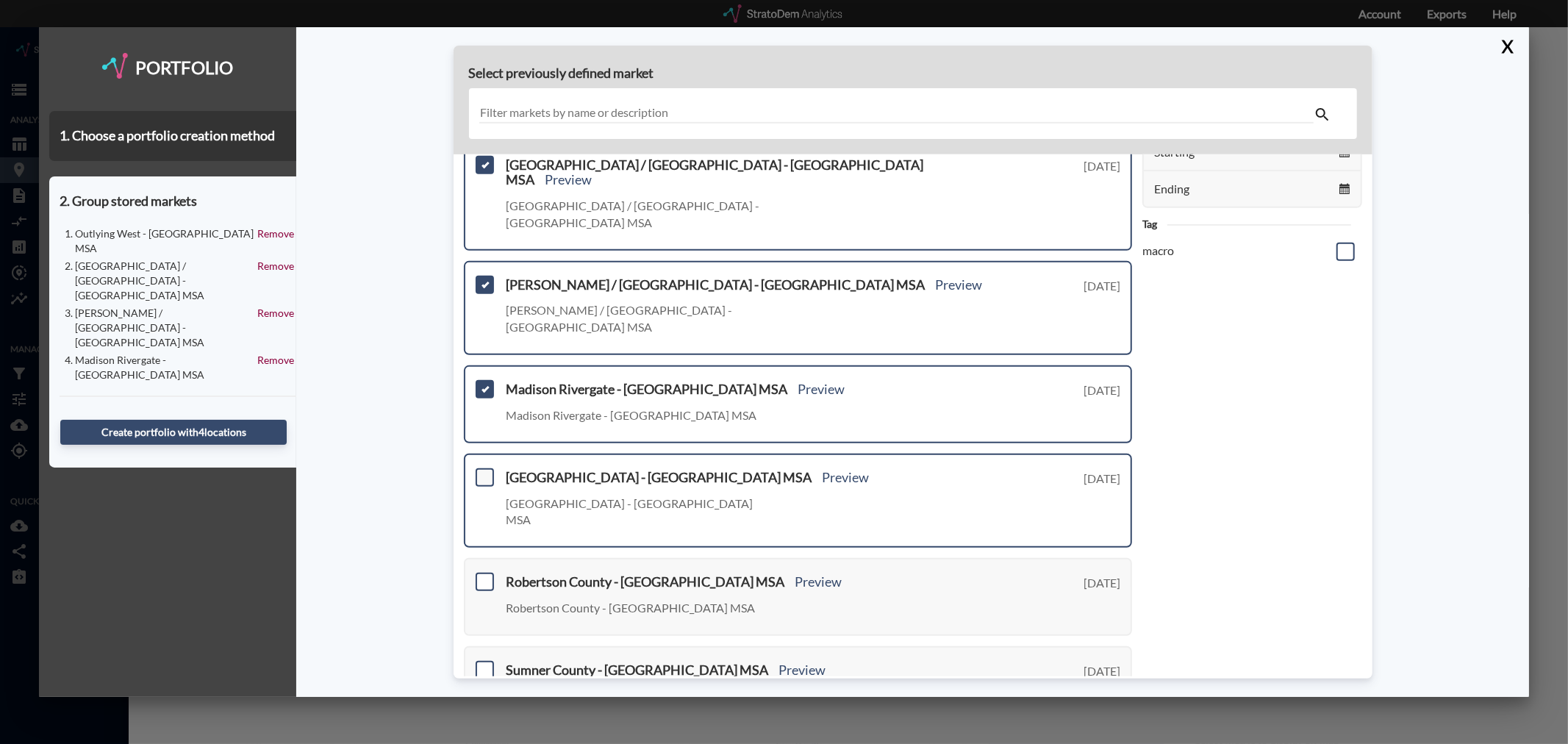
click at [488, 468] on span at bounding box center [485, 477] width 18 height 18
click at [483, 471] on input "checkbox" at bounding box center [483, 471] width 0 height 0
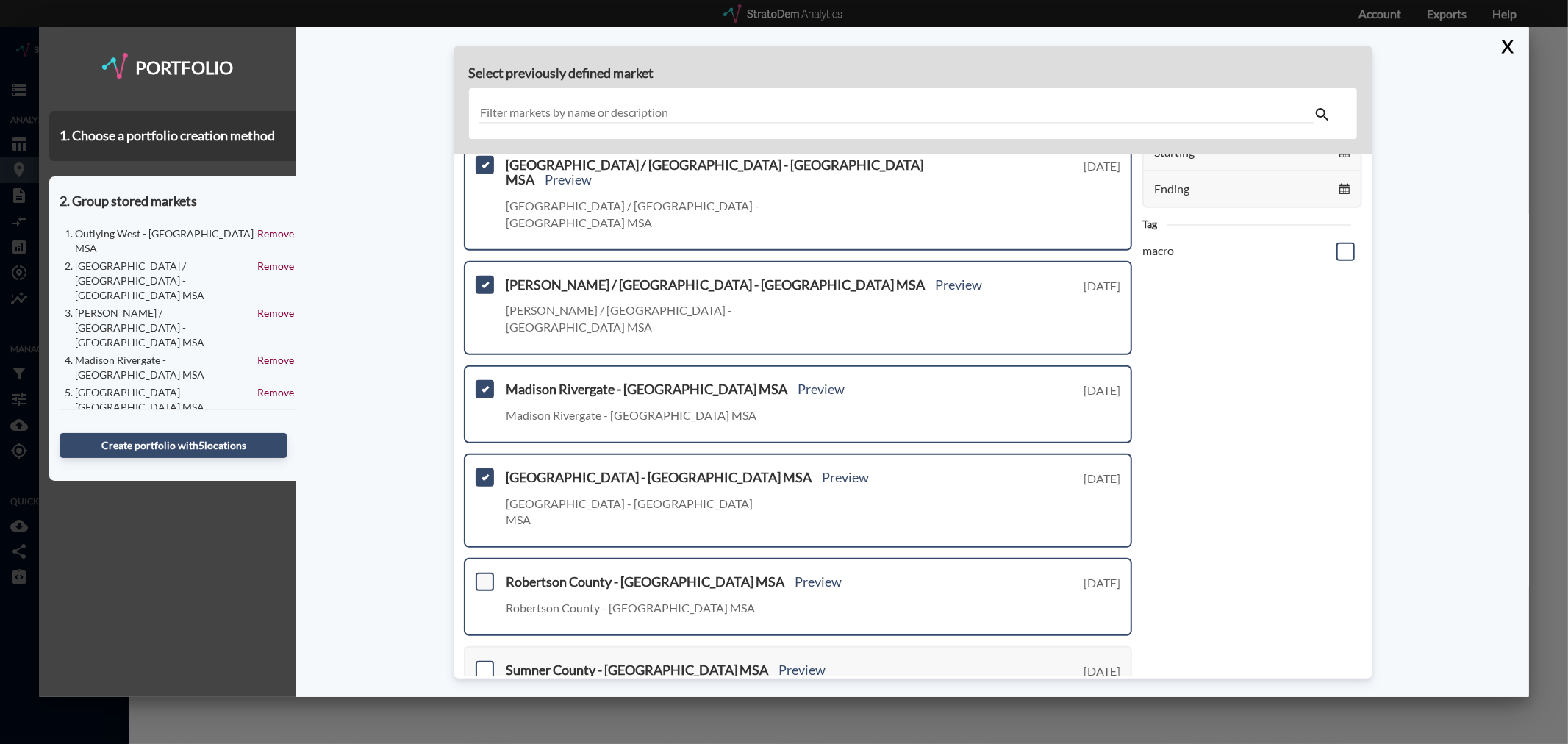
click at [483, 573] on span at bounding box center [485, 582] width 18 height 18
click at [483, 575] on input "checkbox" at bounding box center [483, 575] width 0 height 0
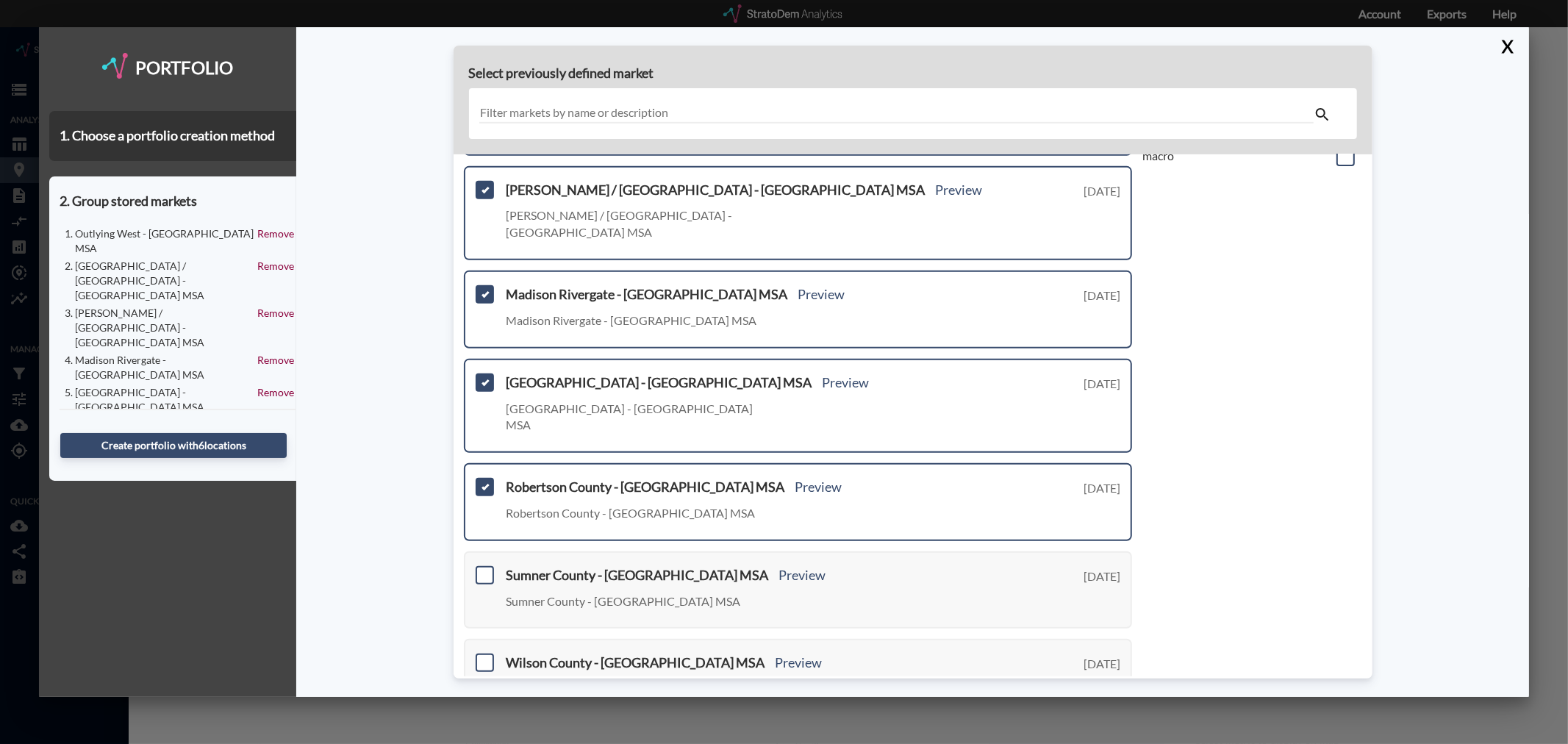
scroll to position [326, 0]
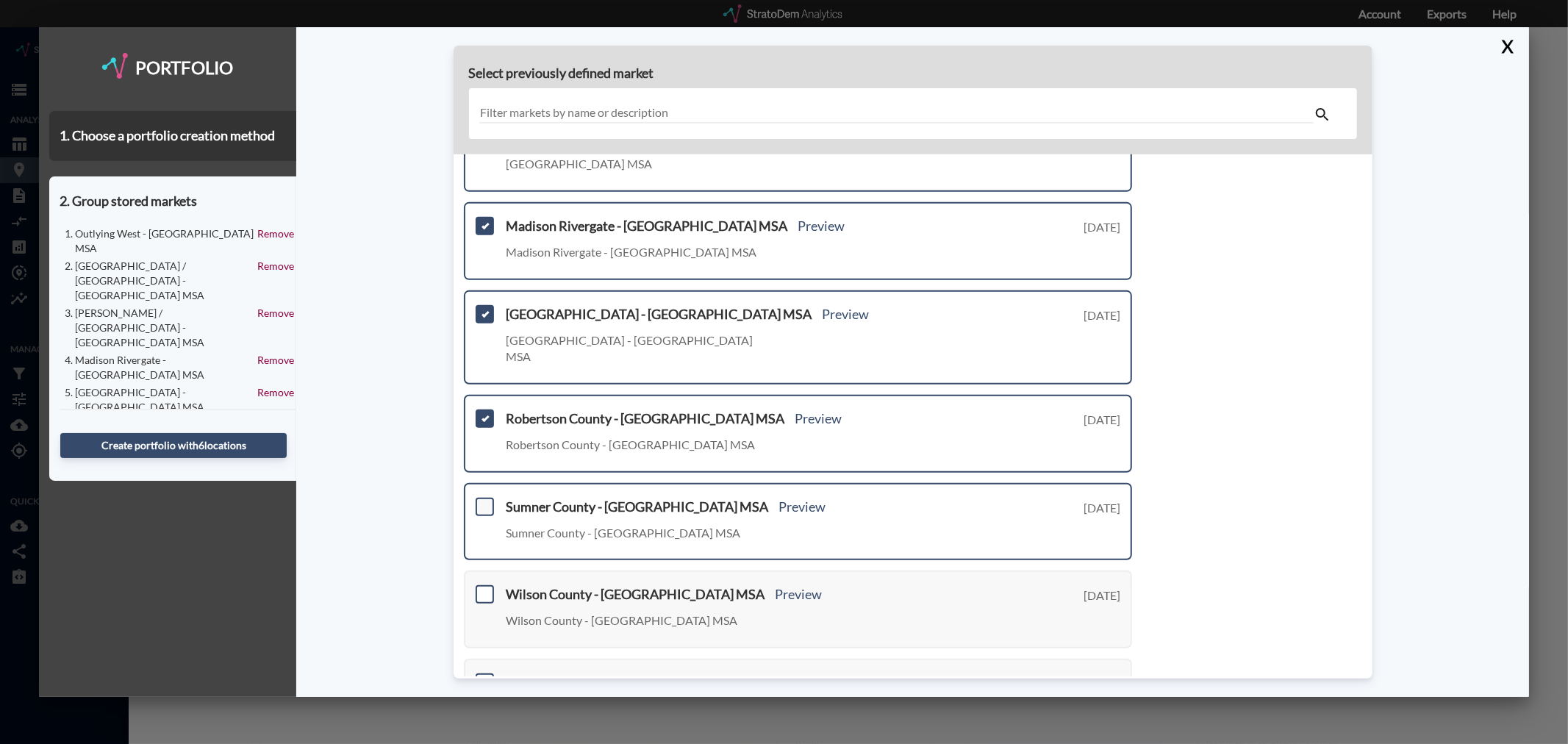
click at [485, 497] on span at bounding box center [485, 507] width 18 height 18
click at [483, 501] on input "checkbox" at bounding box center [483, 501] width 0 height 0
click at [488, 585] on span at bounding box center [485, 594] width 18 height 18
click at [483, 588] on input "checkbox" at bounding box center [483, 588] width 0 height 0
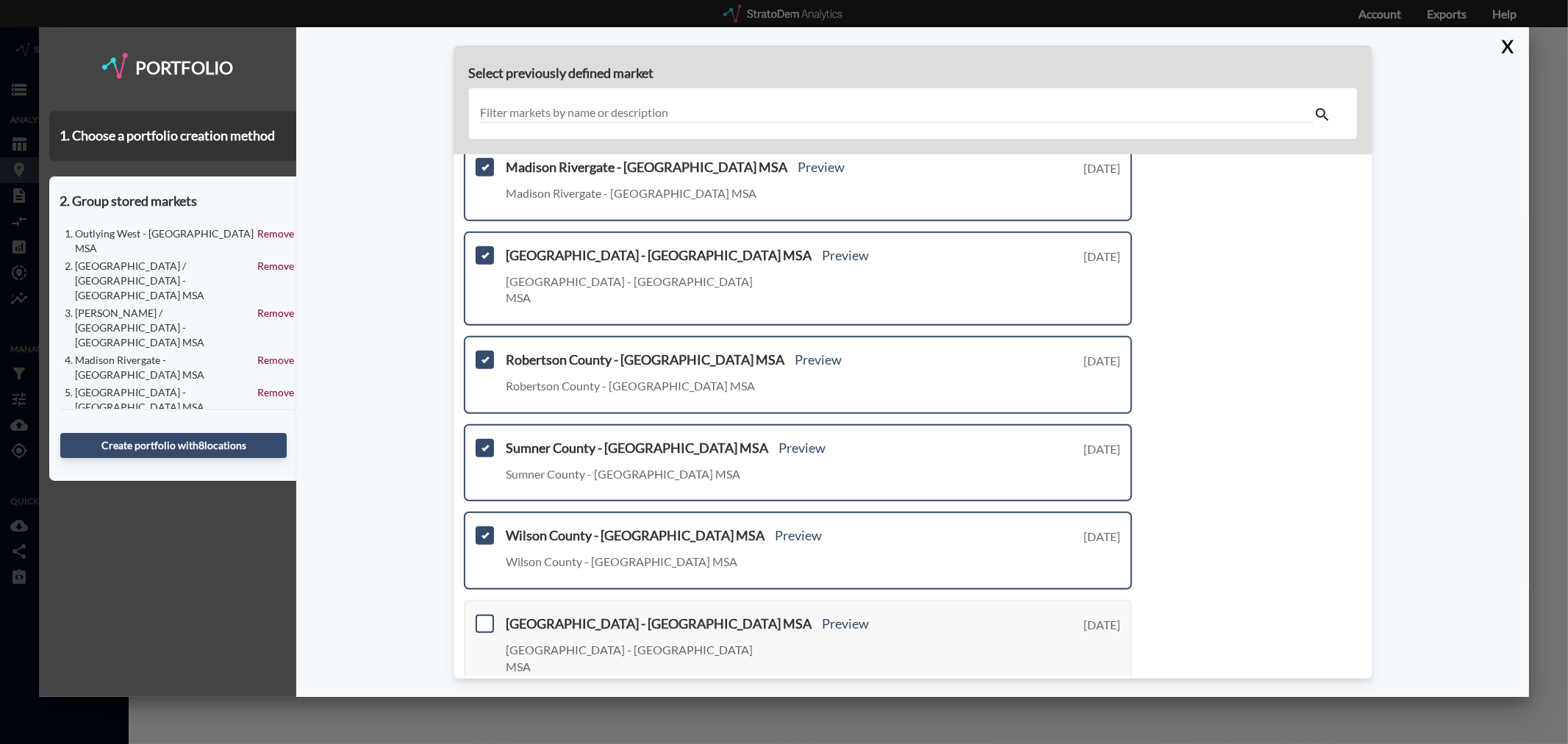
scroll to position [443, 0]
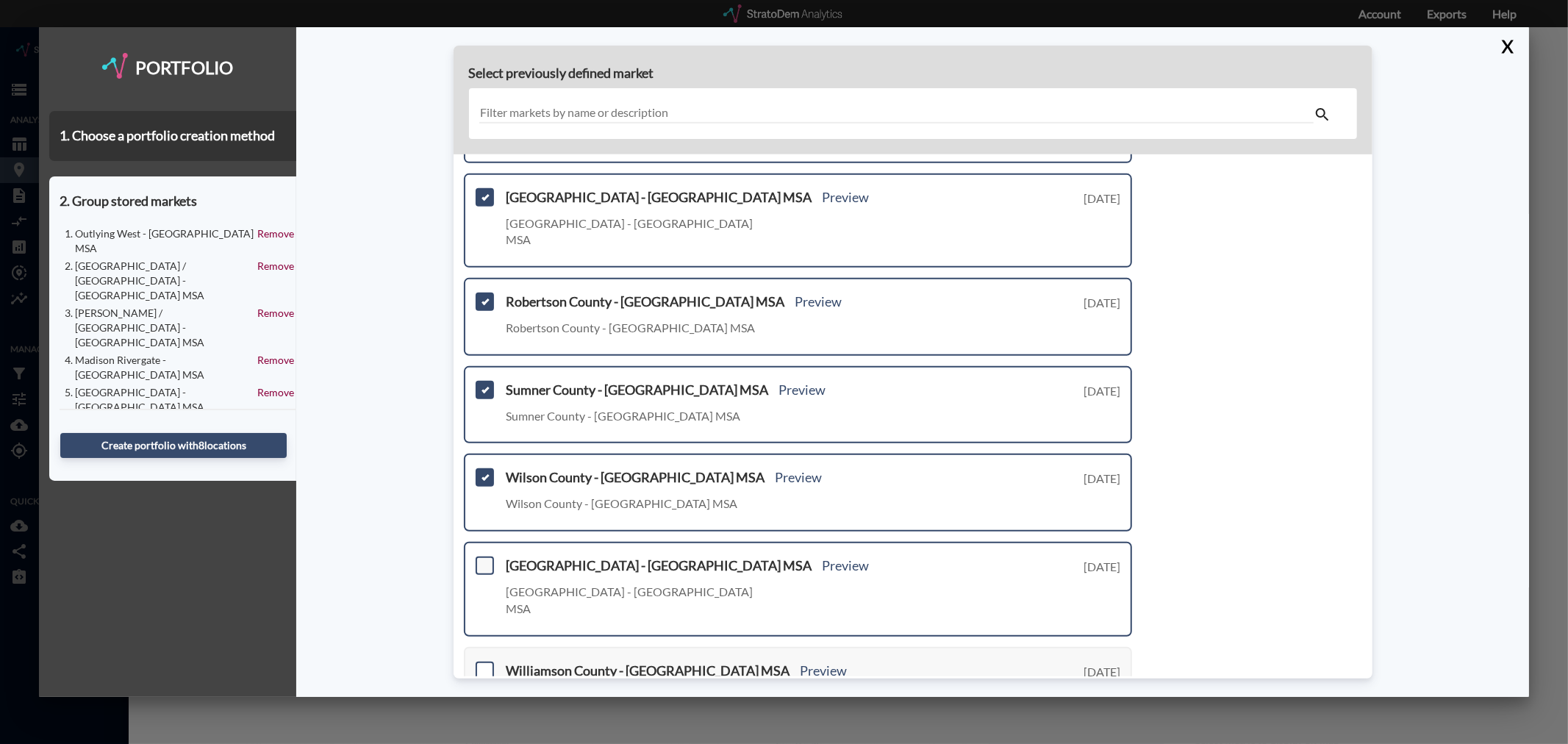
click at [487, 556] on span at bounding box center [485, 565] width 18 height 18
click at [483, 559] on input "checkbox" at bounding box center [483, 559] width 0 height 0
click at [487, 661] on span at bounding box center [485, 670] width 18 height 18
click at [483, 665] on input "checkbox" at bounding box center [483, 665] width 0 height 0
click at [1106, 739] on link "Next >" at bounding box center [1115, 747] width 33 height 17
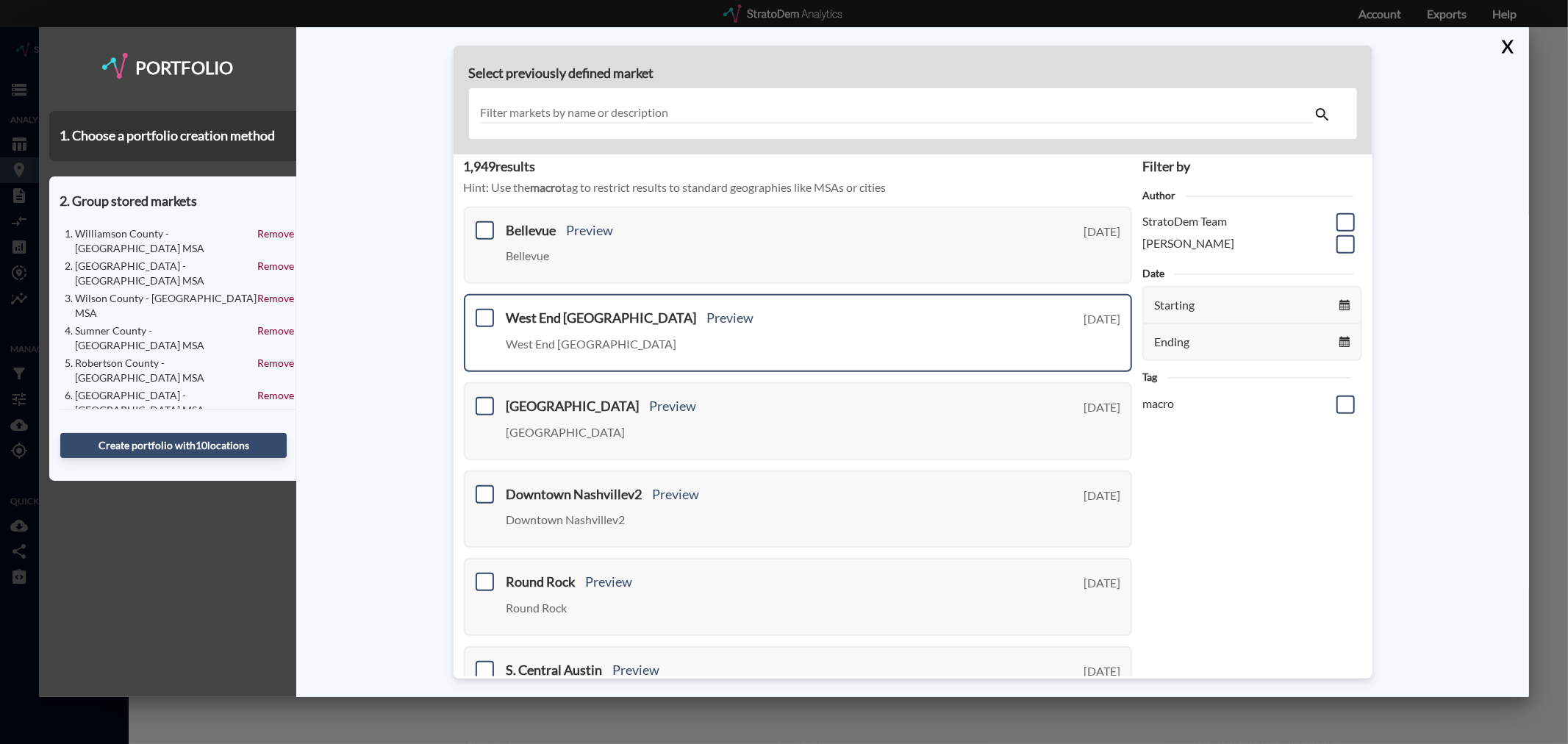
scroll to position [0, 0]
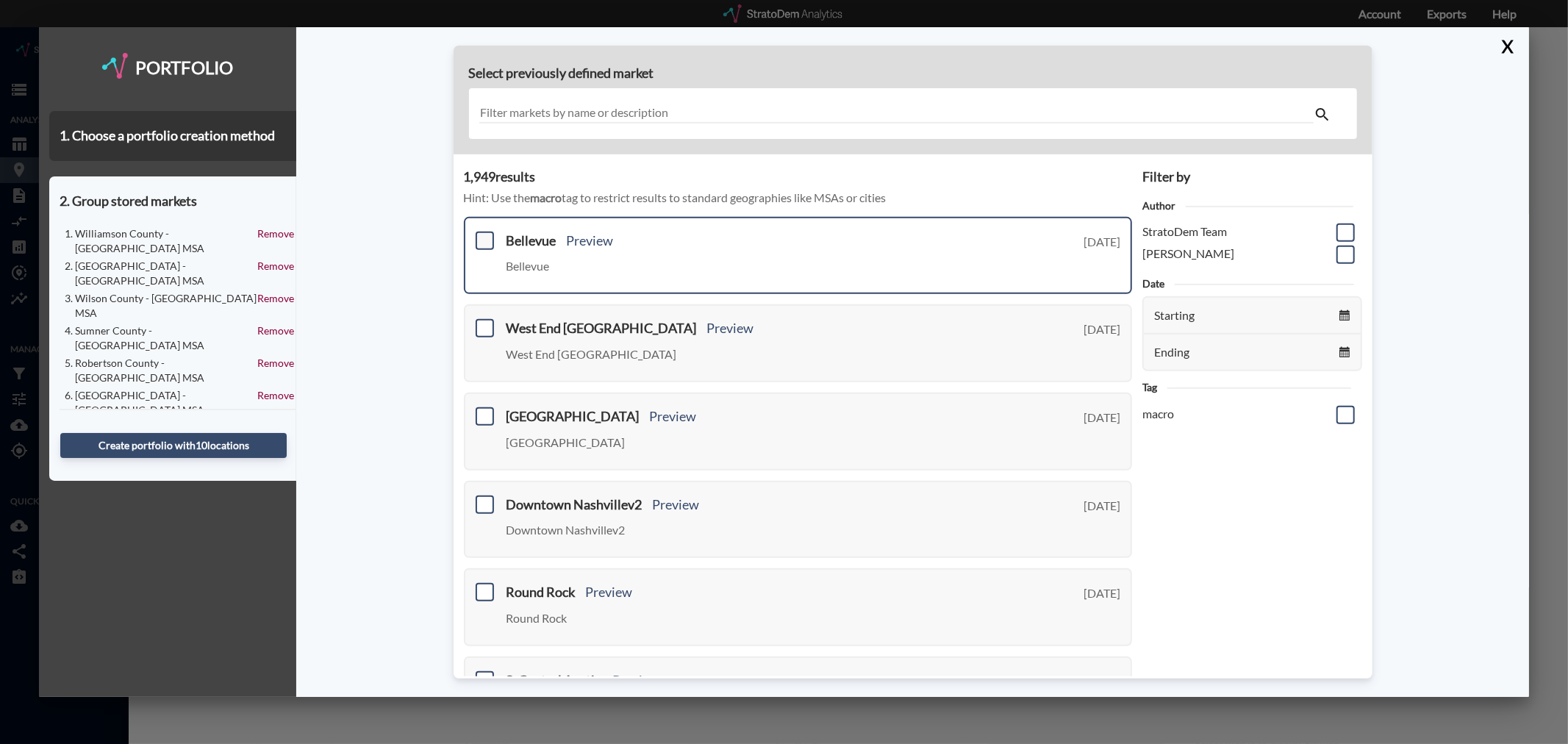
click at [489, 237] on span at bounding box center [485, 241] width 18 height 18
click at [483, 234] on input "checkbox" at bounding box center [483, 234] width 0 height 0
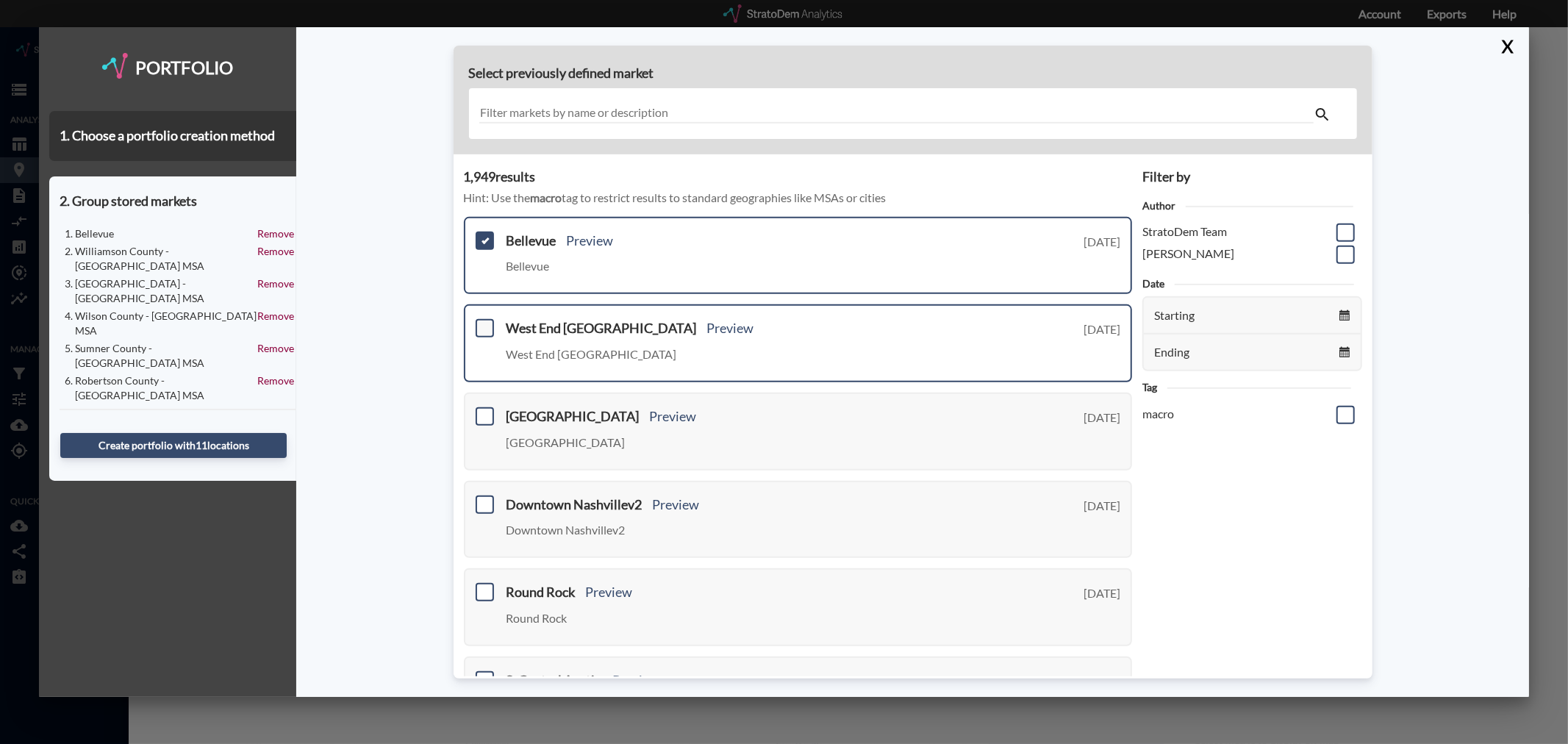
click at [480, 328] on span at bounding box center [485, 328] width 18 height 18
click at [483, 322] on input "checkbox" at bounding box center [483, 322] width 0 height 0
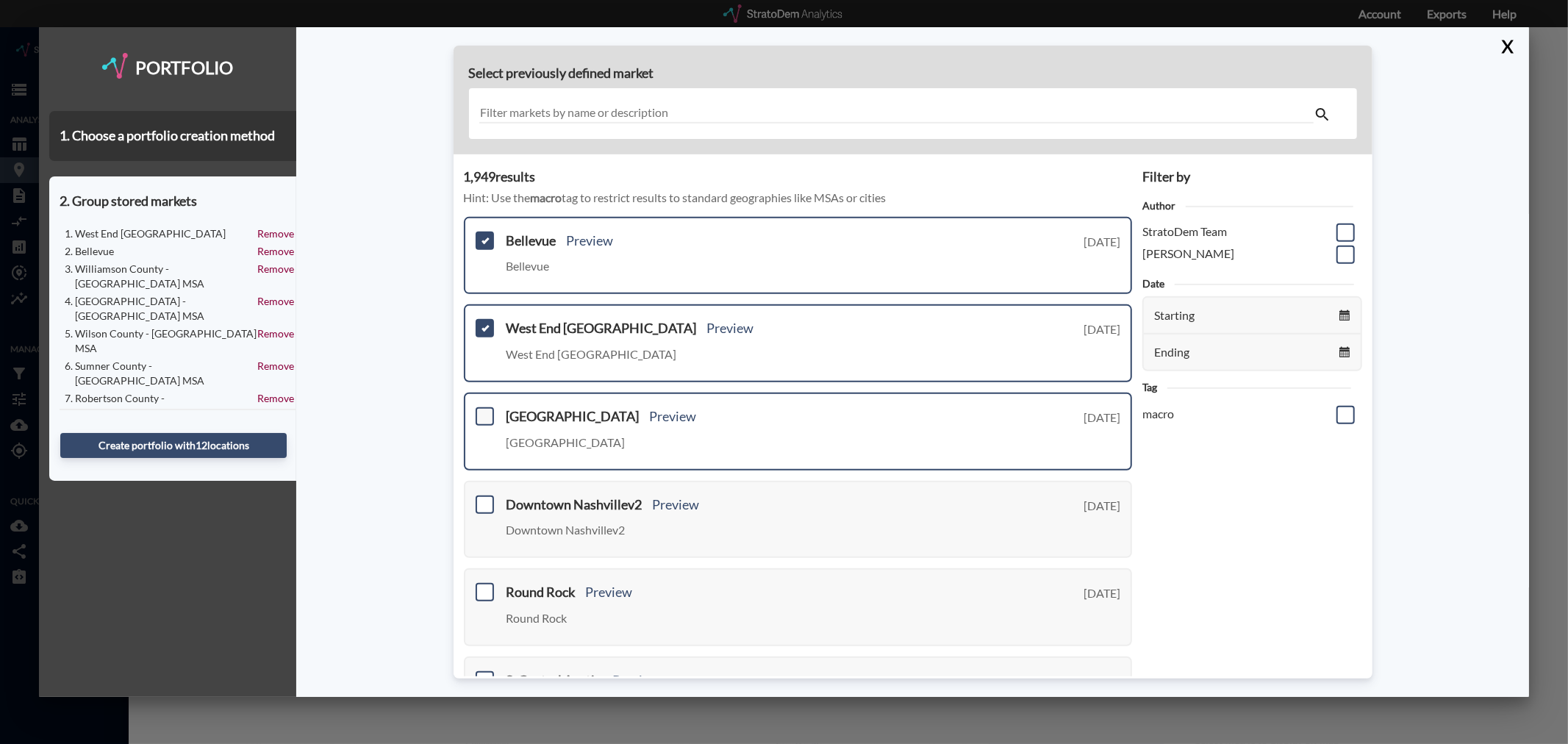
click at [486, 414] on span at bounding box center [485, 416] width 18 height 18
click at [483, 410] on input "checkbox" at bounding box center [483, 410] width 0 height 0
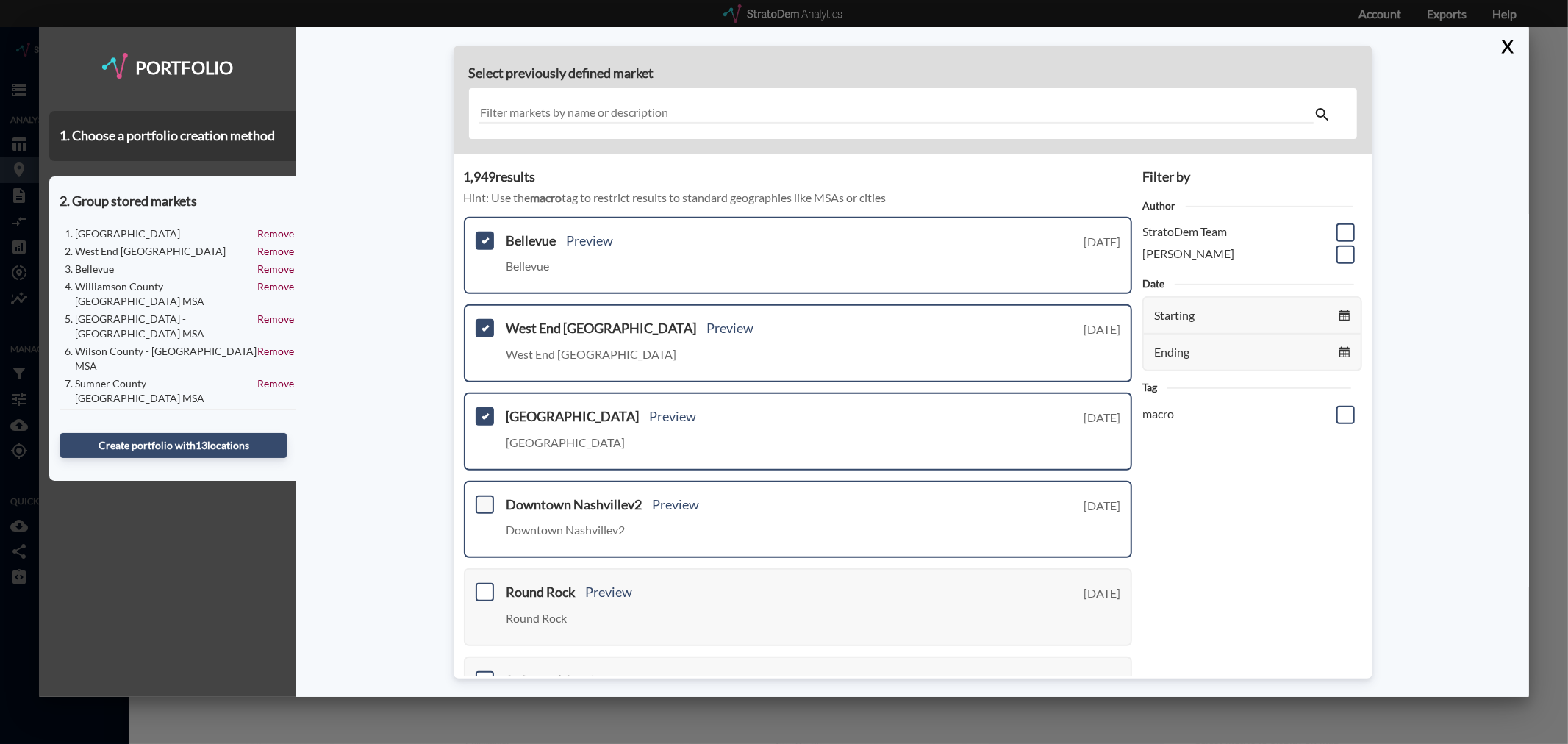
click at [485, 496] on span at bounding box center [485, 504] width 18 height 18
click at [483, 498] on input "checkbox" at bounding box center [483, 498] width 0 height 0
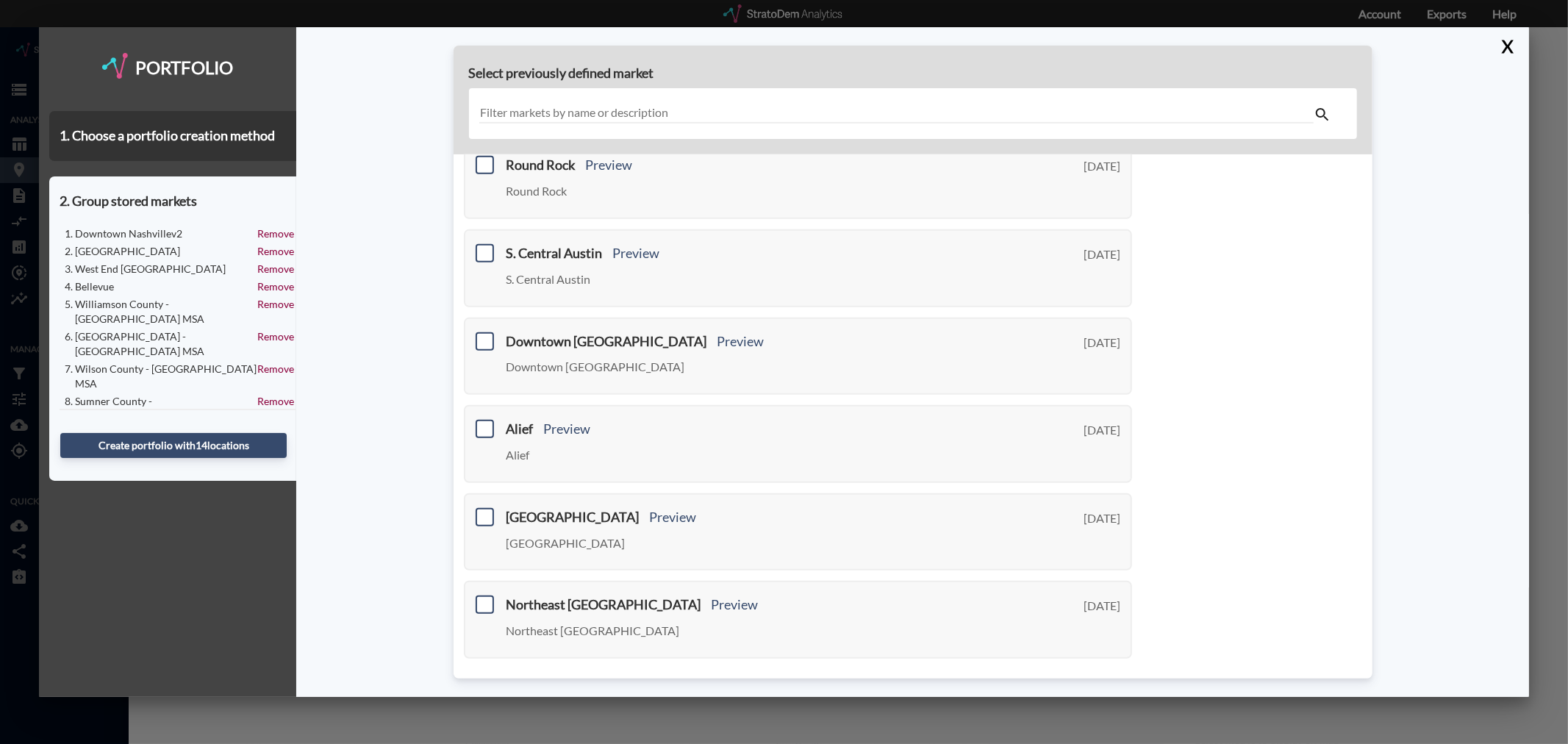
scroll to position [443, 0]
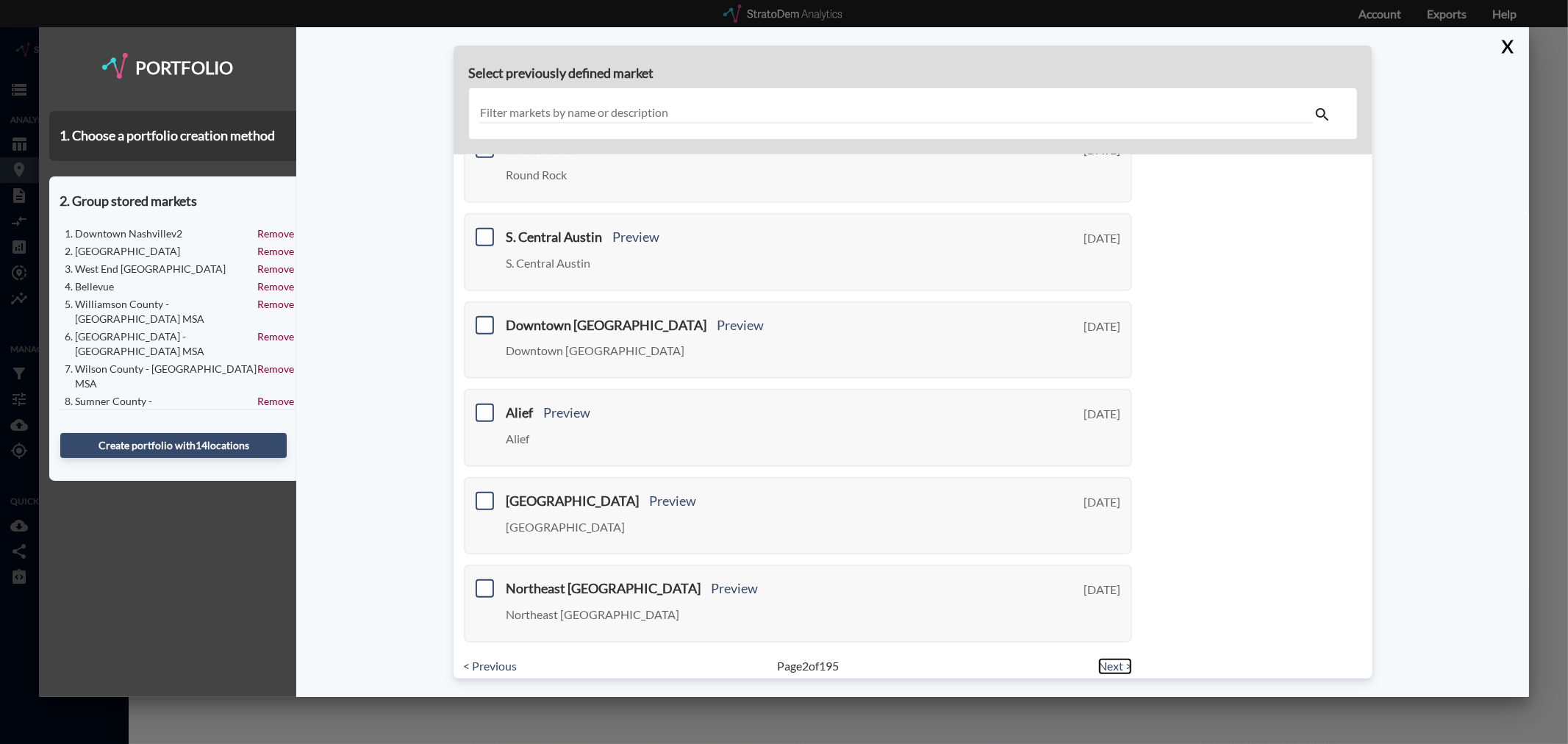
click at [1109, 658] on link "Next >" at bounding box center [1115, 666] width 33 height 17
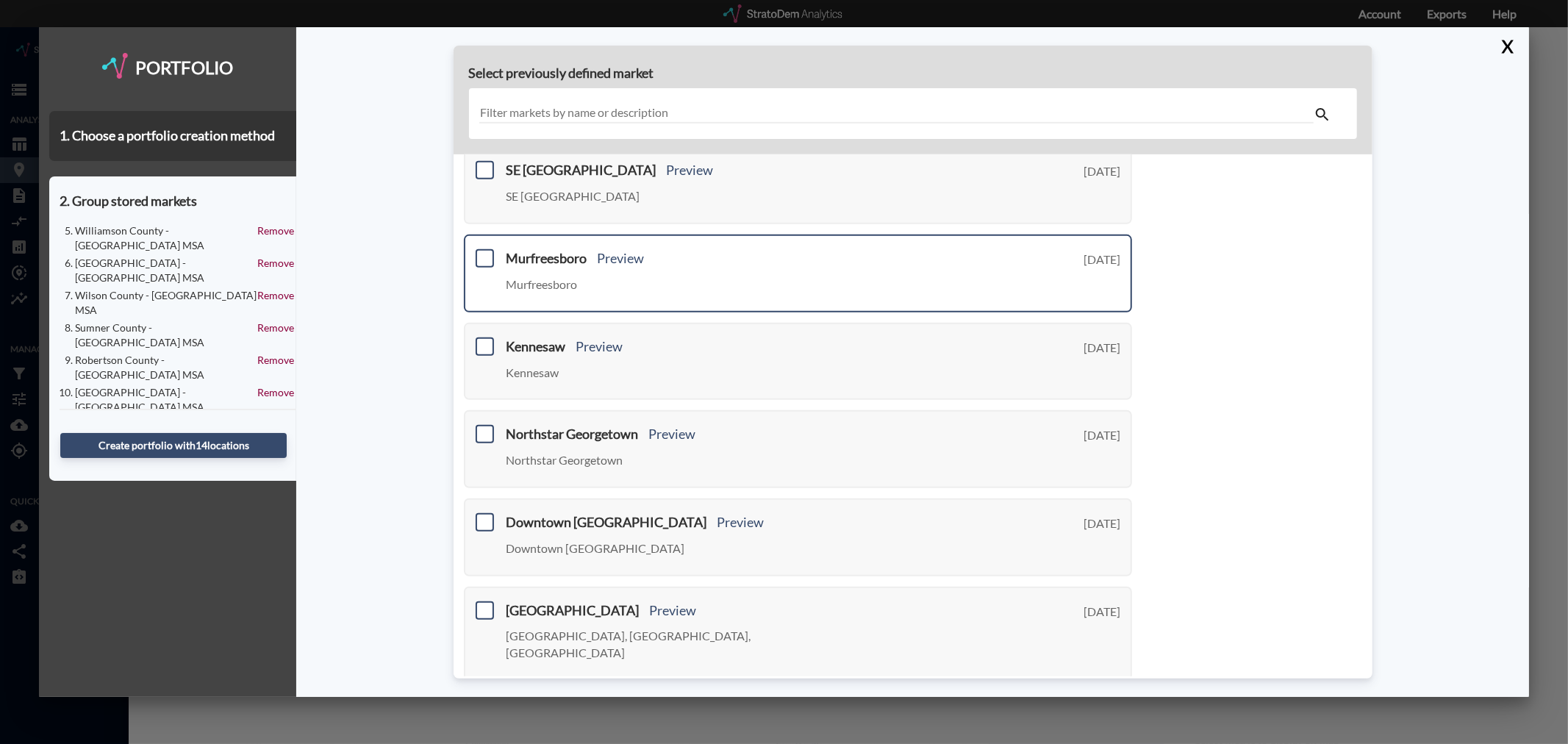
scroll to position [326, 0]
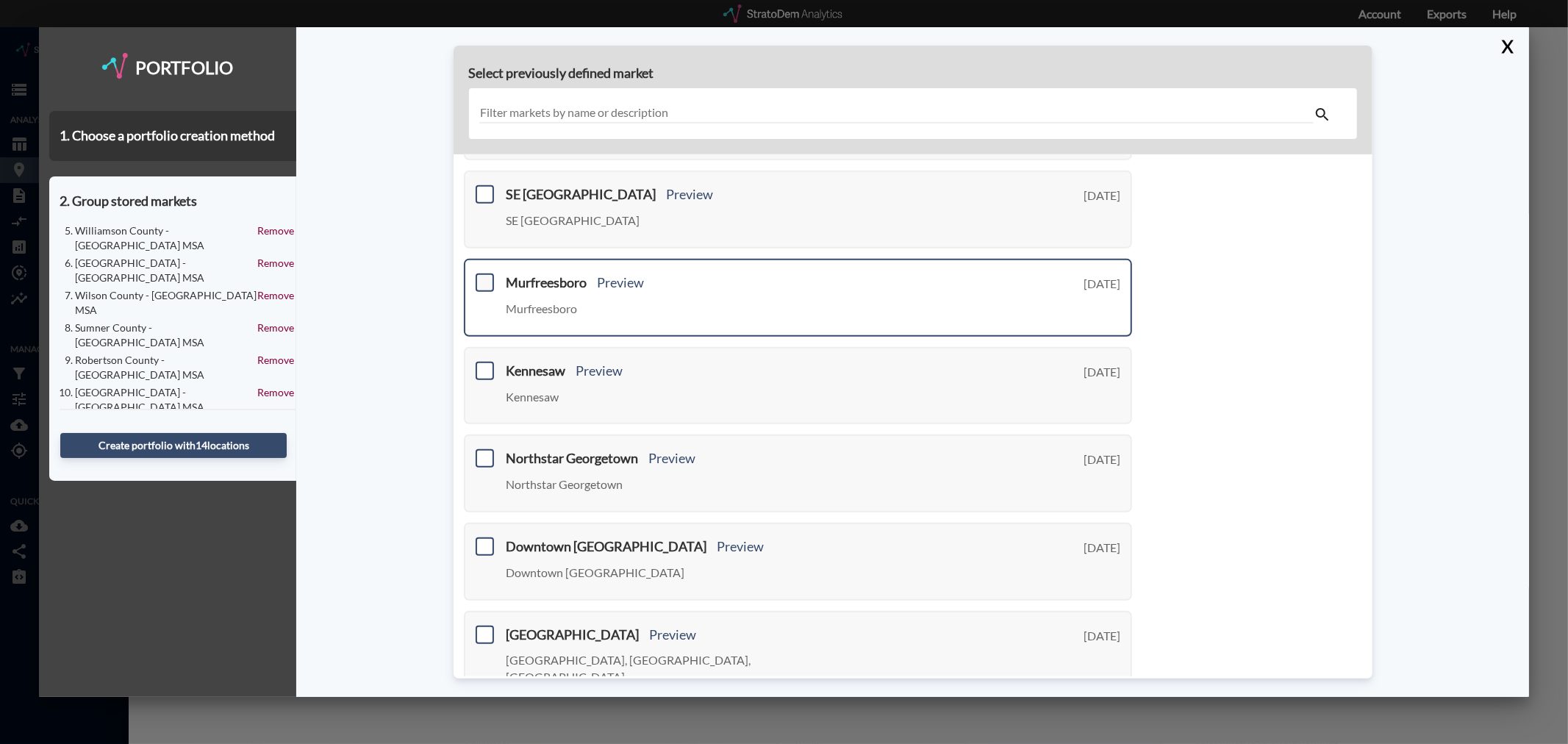
click at [485, 273] on span at bounding box center [485, 283] width 18 height 18
click at [483, 277] on input "checkbox" at bounding box center [483, 277] width 0 height 0
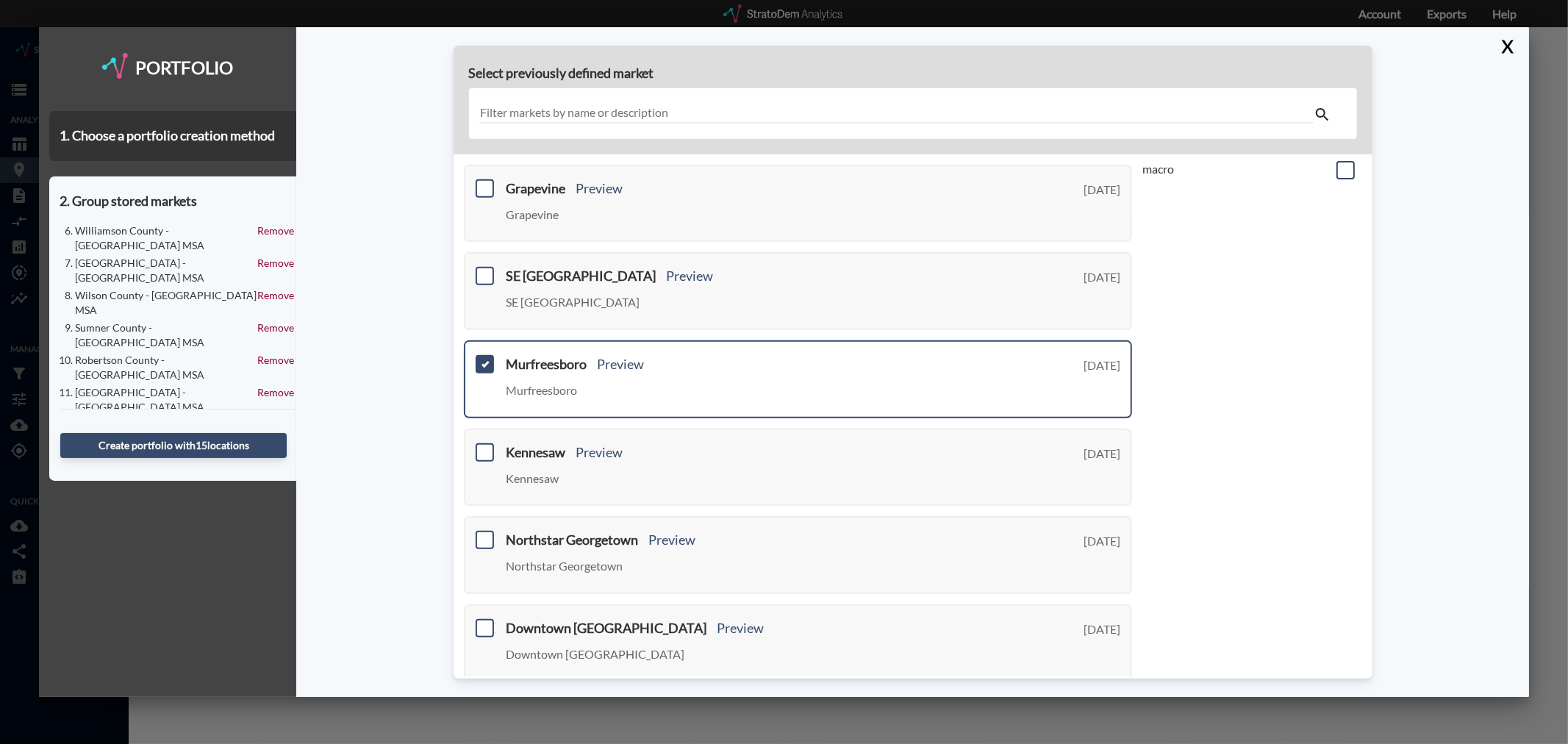
scroll to position [0, 0]
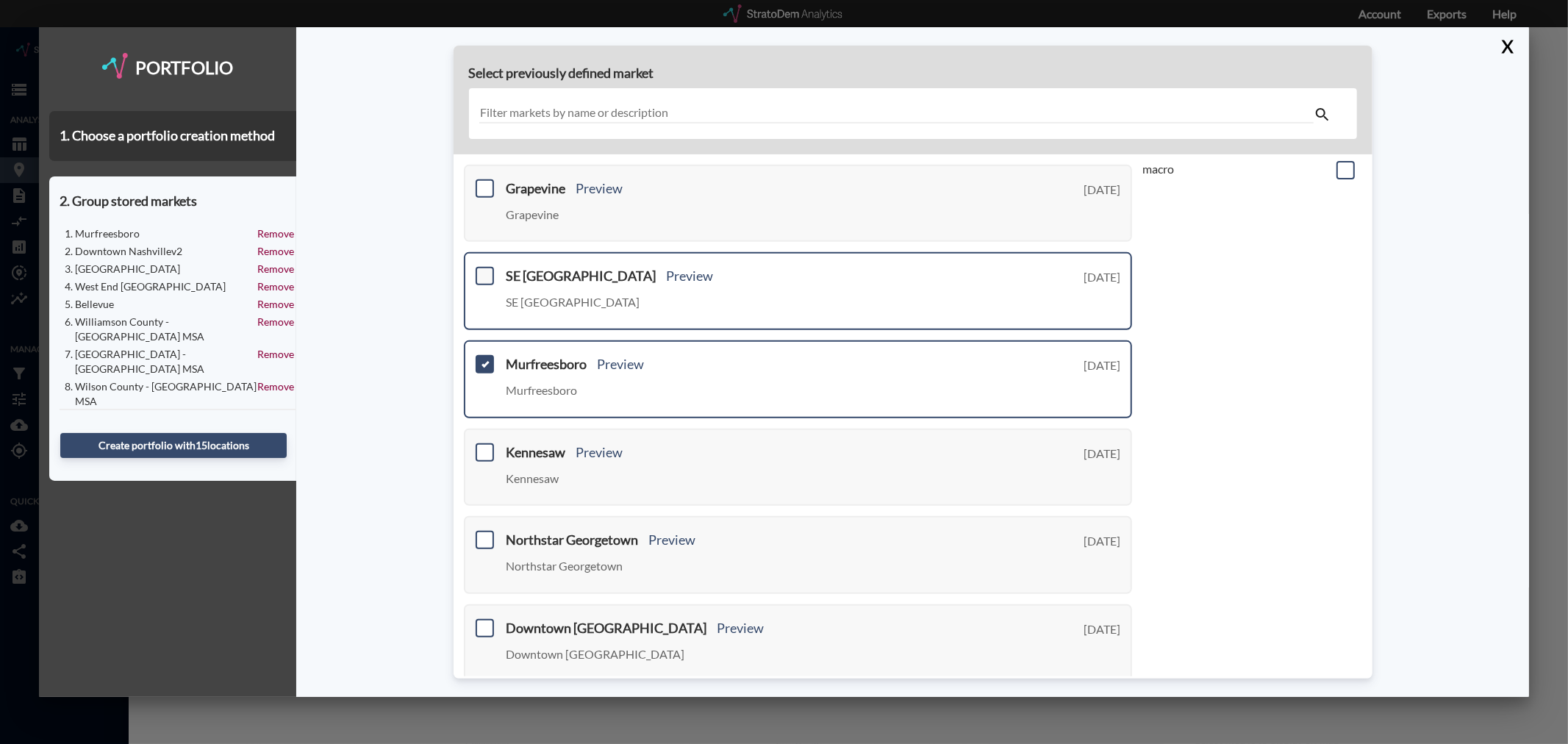
click at [483, 267] on span at bounding box center [485, 276] width 18 height 18
click at [483, 270] on input "checkbox" at bounding box center [483, 270] width 0 height 0
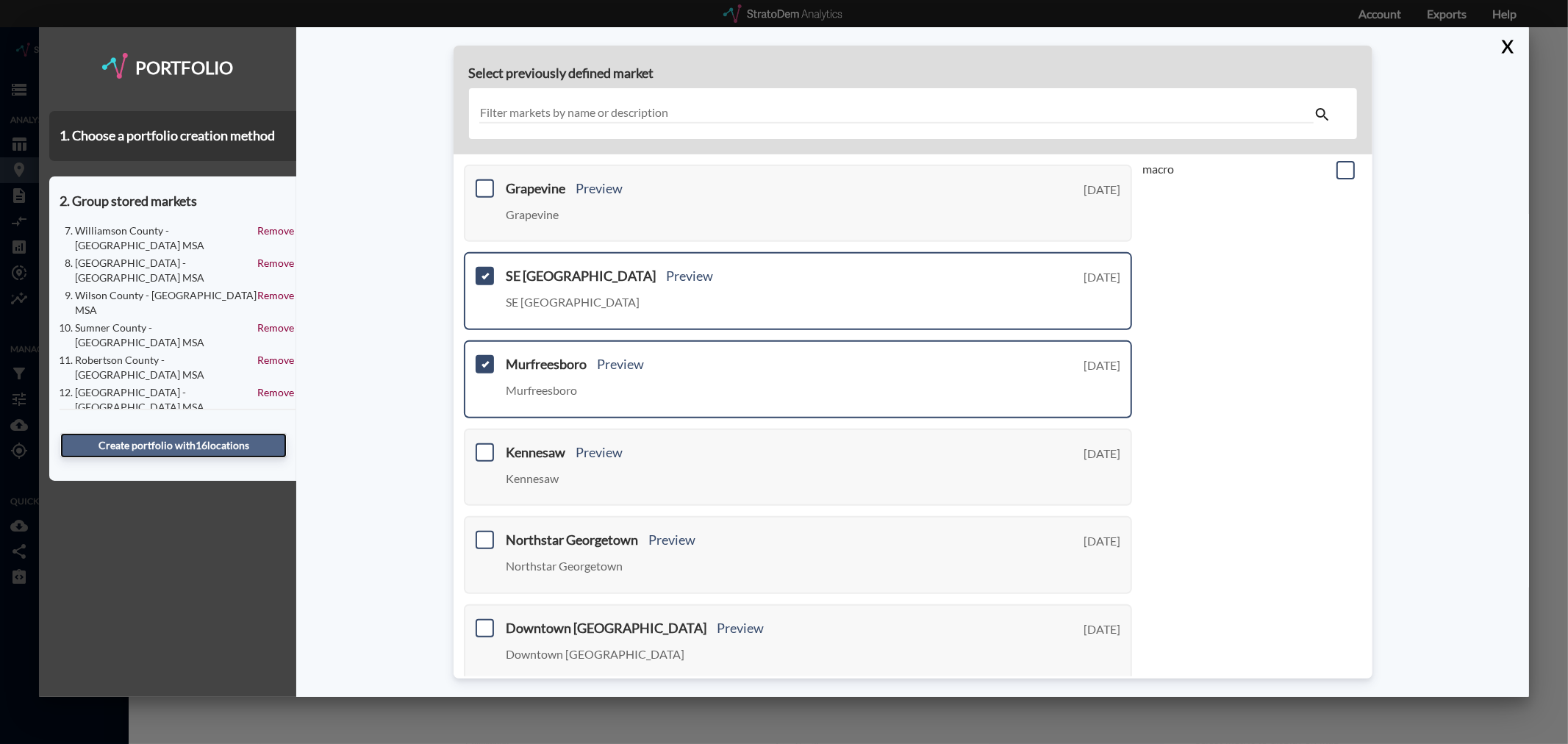
click at [225, 445] on button "Create portfolio with 16 location s" at bounding box center [173, 446] width 227 height 25
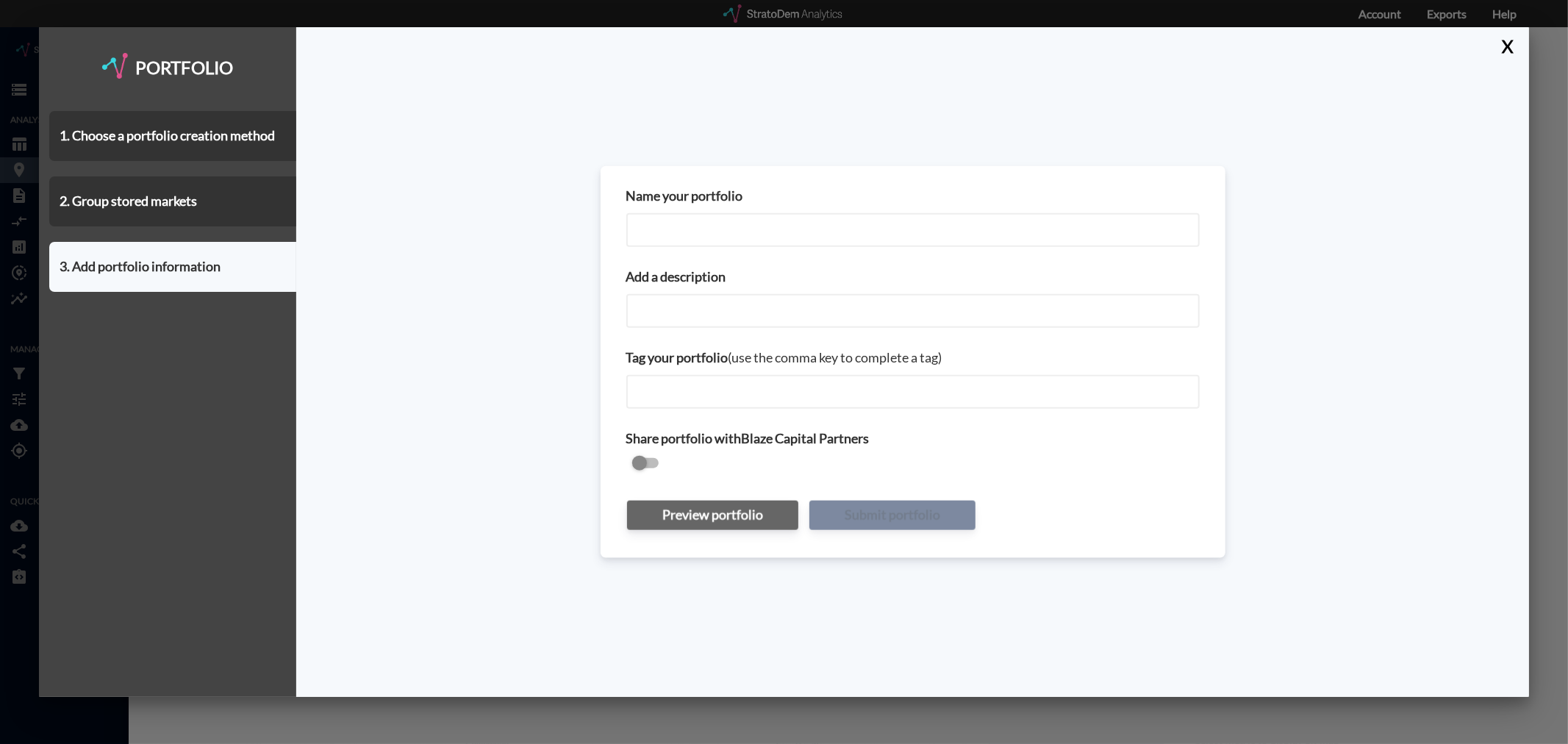
click at [707, 221] on input "Name your portfolio" at bounding box center [913, 230] width 574 height 33
type input "Nashville MSA - COSTAR MKTS"
paste input "Nashville MSA - COSTAR MKTS"
type input "Nashville MSA - COSTAR MKTS"
click at [647, 465] on input "checkbox" at bounding box center [913, 463] width 574 height 18
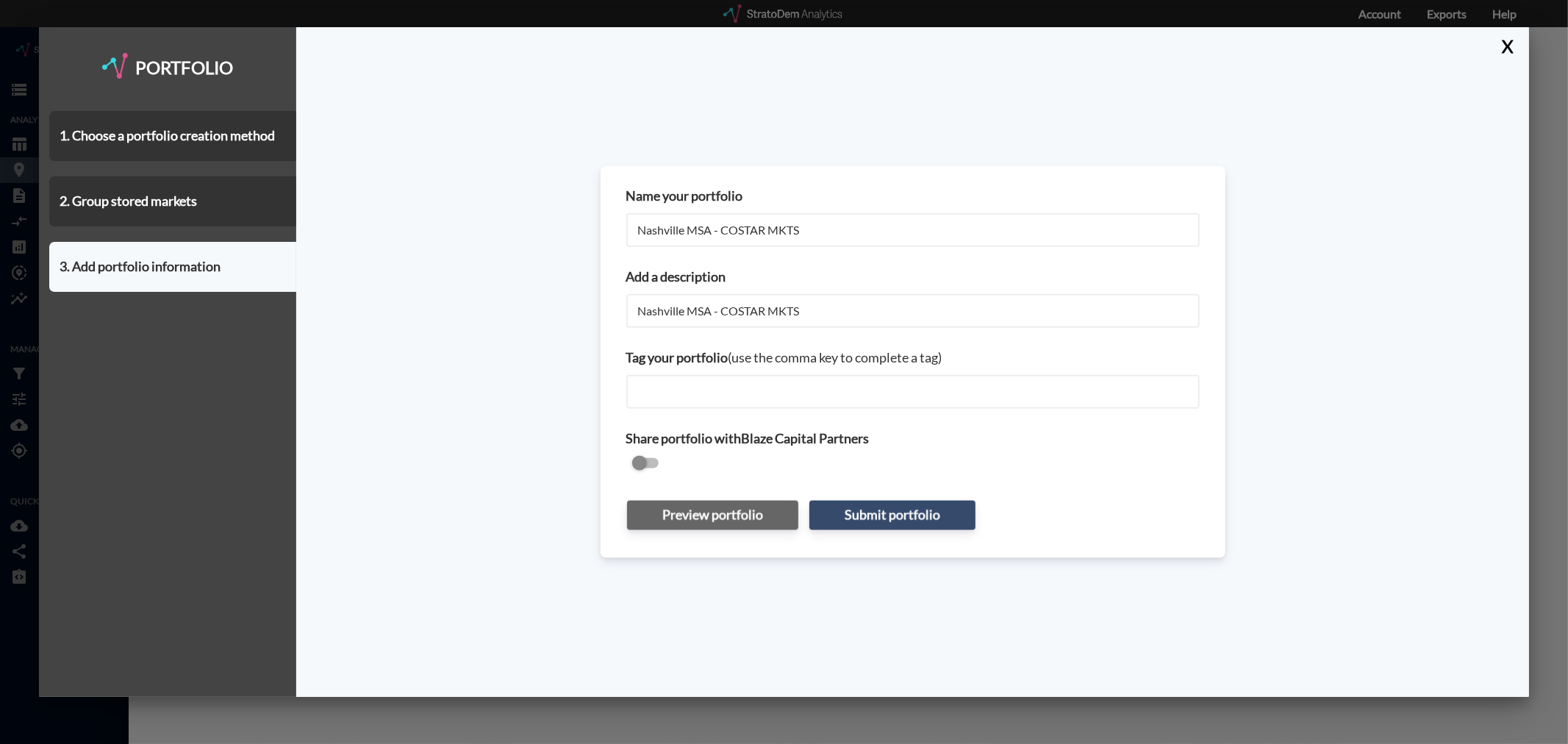
checkbox input "true"
click at [912, 517] on button "Submit portfolio" at bounding box center [892, 515] width 166 height 29
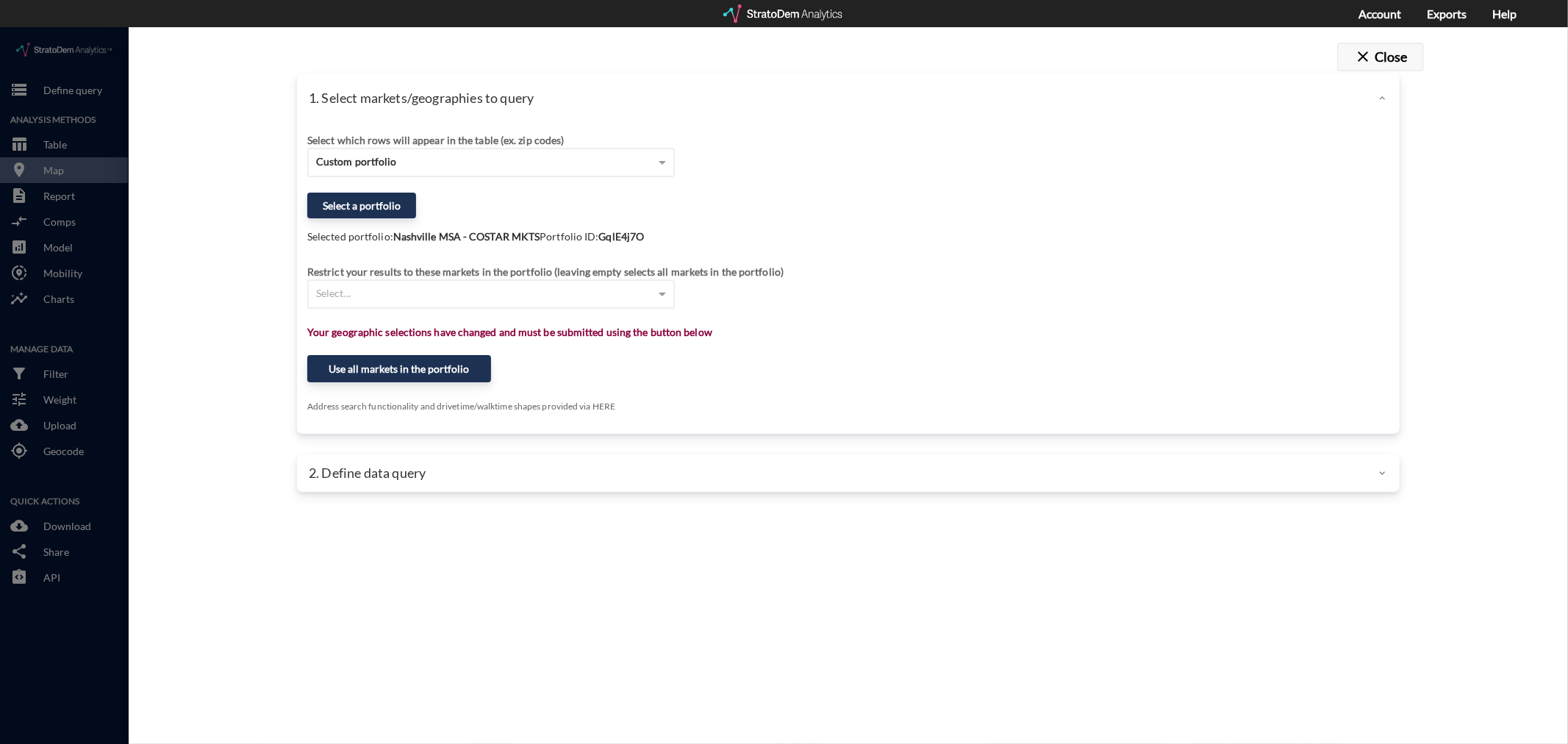
click button "close Close"
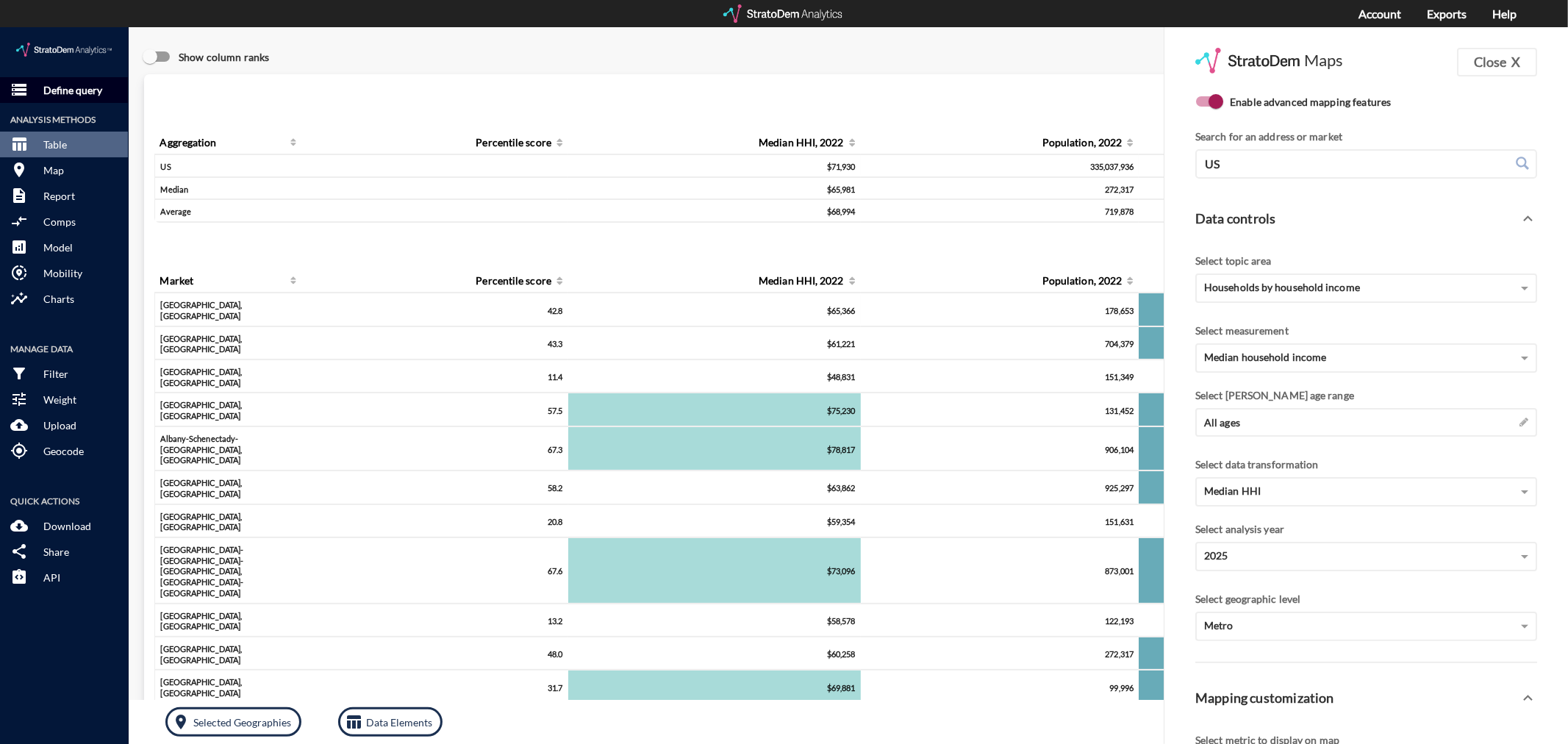
click p "Define query"
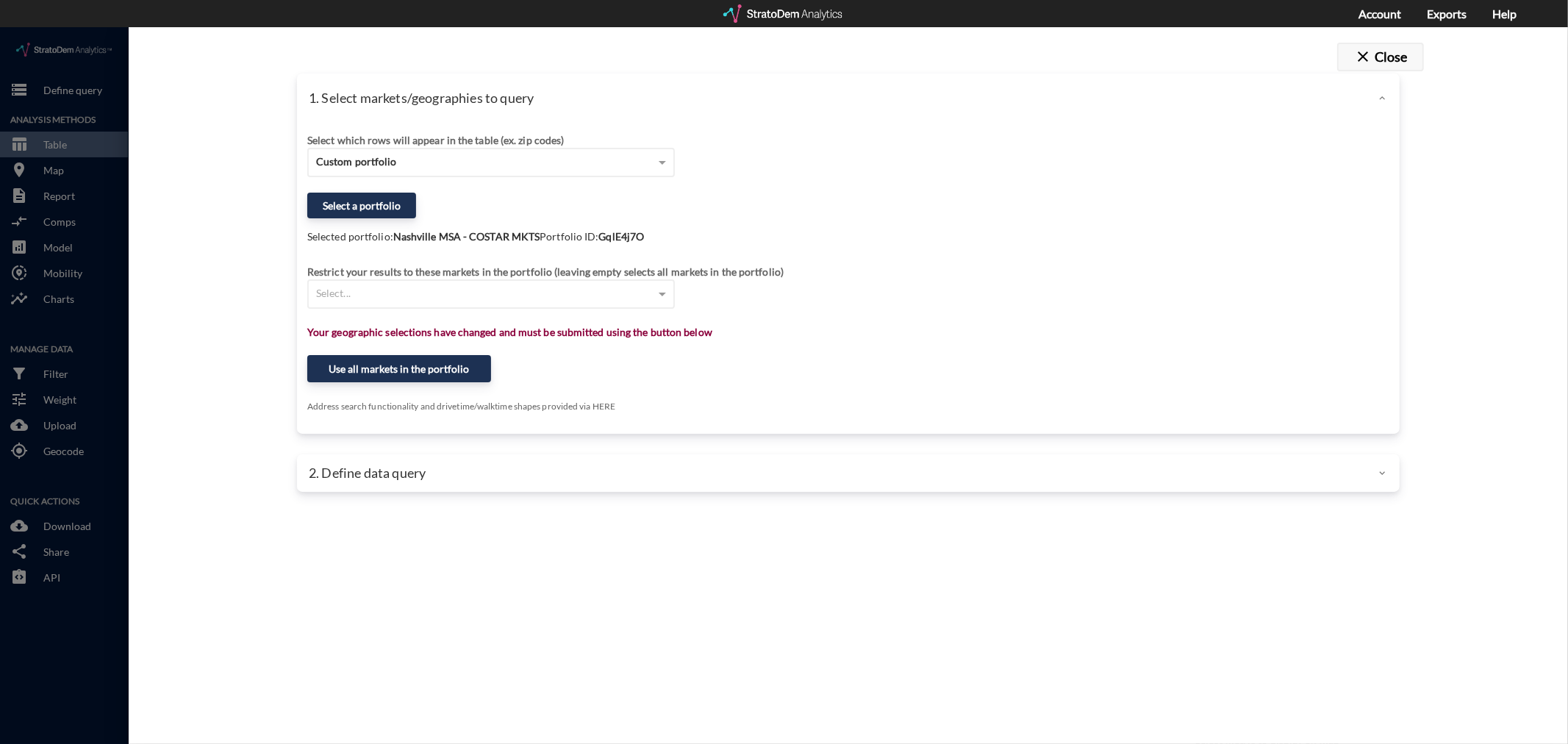
click button "close Close"
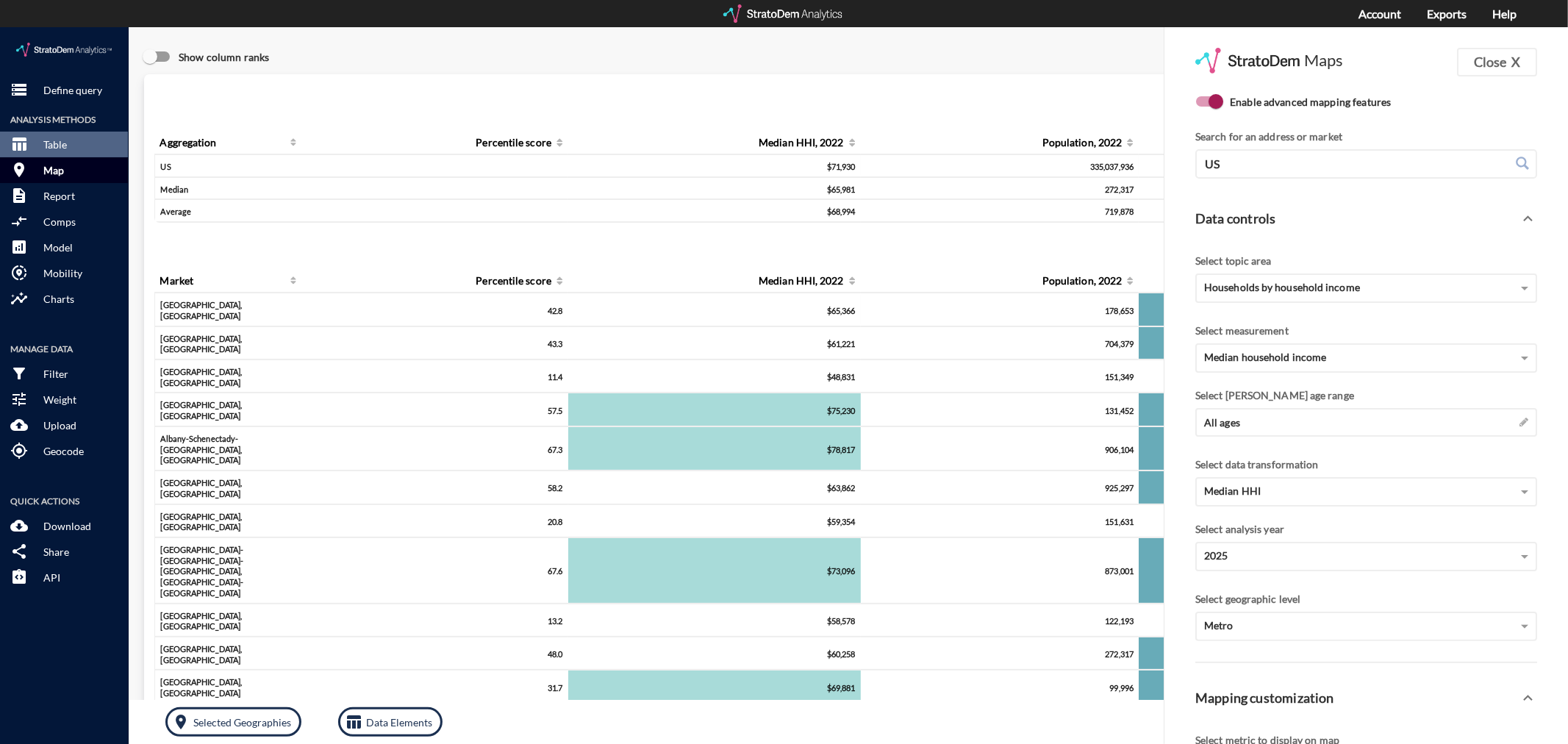
click p "Map"
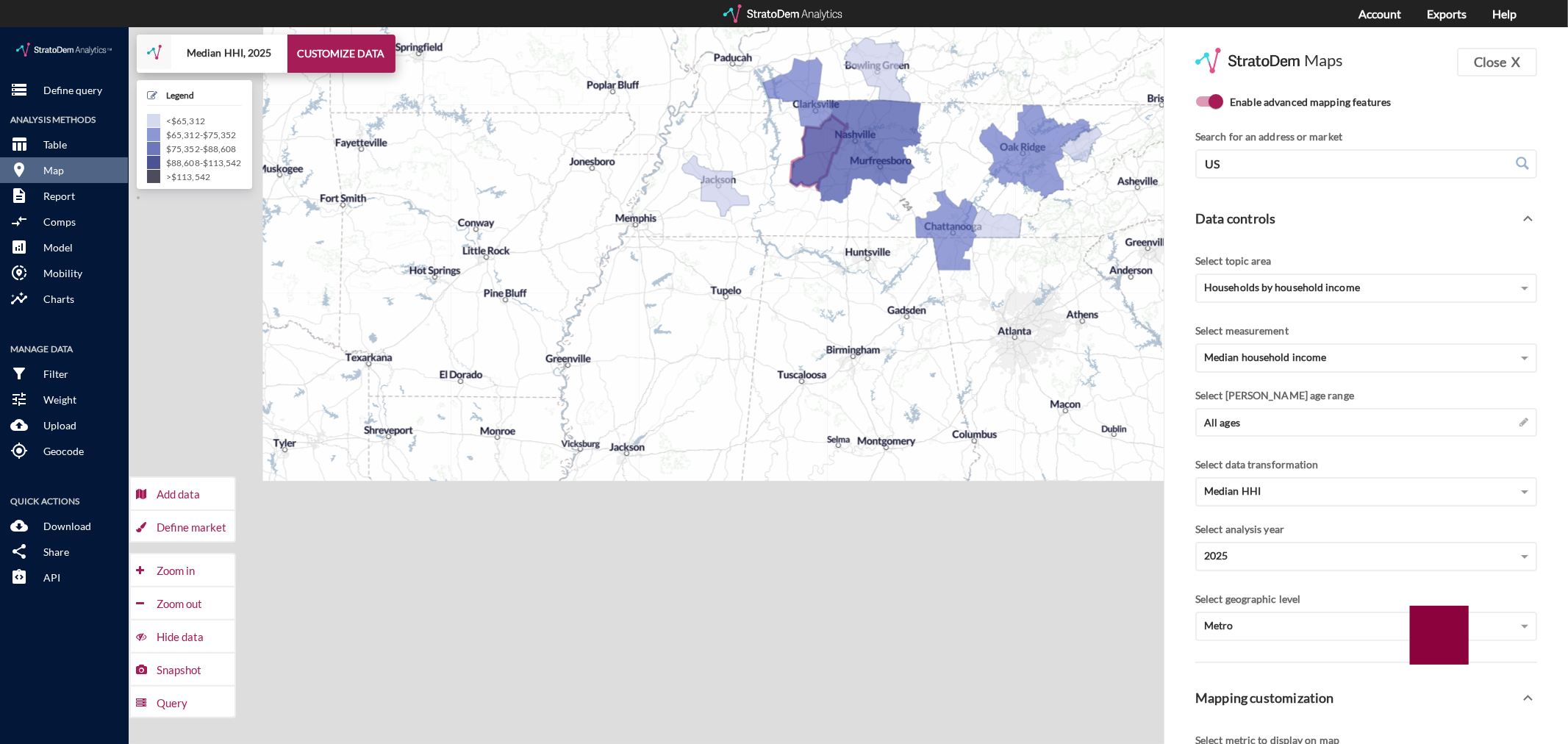
drag, startPoint x: 621, startPoint y: 586, endPoint x: 844, endPoint y: 230, distance: 420.1
click div "+ − Median HHI, 2025 CUSTOMIZE DATA Legend < $65,312 $65,312 - $75,352 $75,352 …"
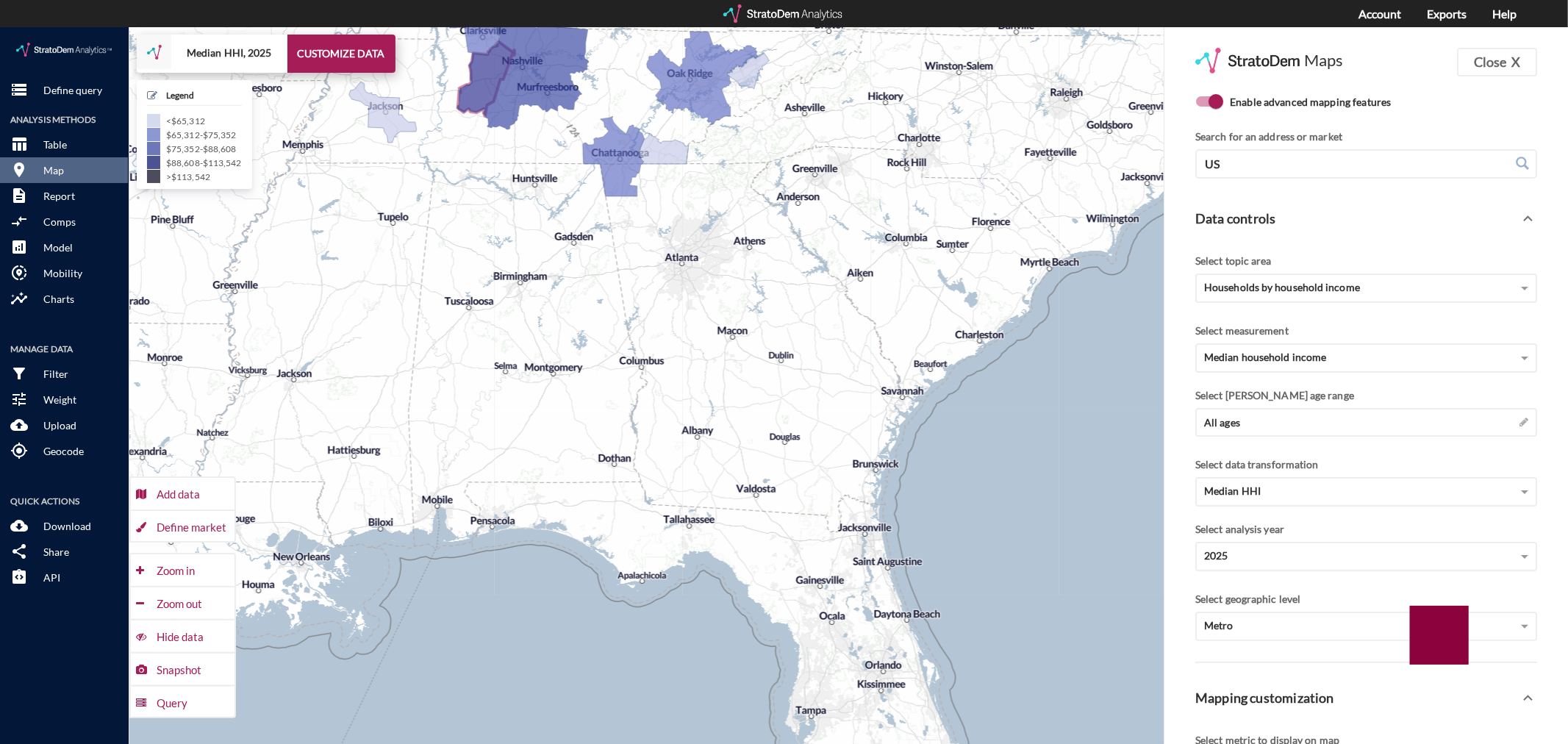
drag, startPoint x: 1009, startPoint y: 320, endPoint x: 661, endPoint y: 337, distance: 348.4
click div "+ − Median HHI, 2025 CUSTOMIZE DATA Legend < $65,312 $65,312 - $75,352 $75,352 …"
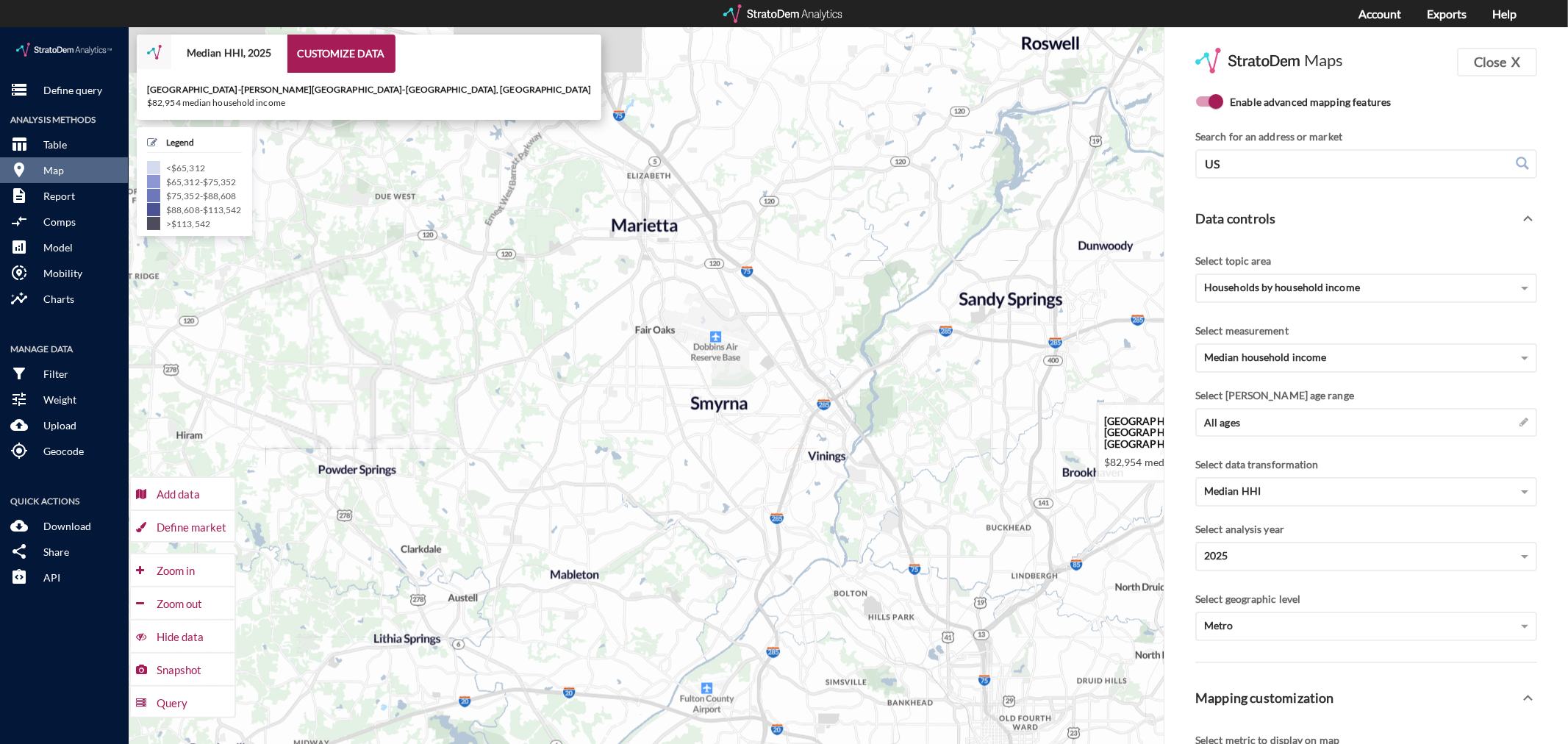
drag, startPoint x: 549, startPoint y: 225, endPoint x: 636, endPoint y: 333, distance: 138.7
click icon
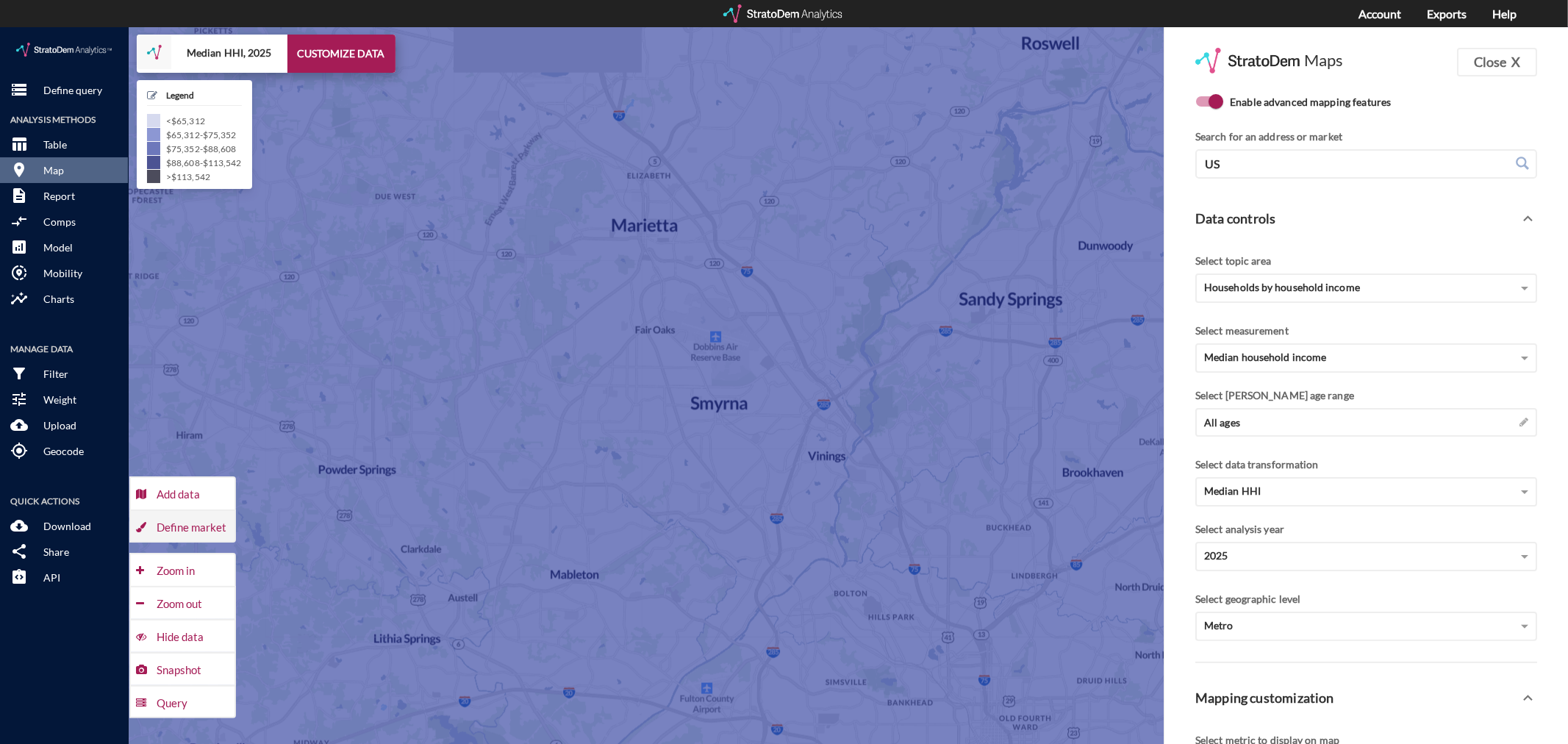
click div "Define market"
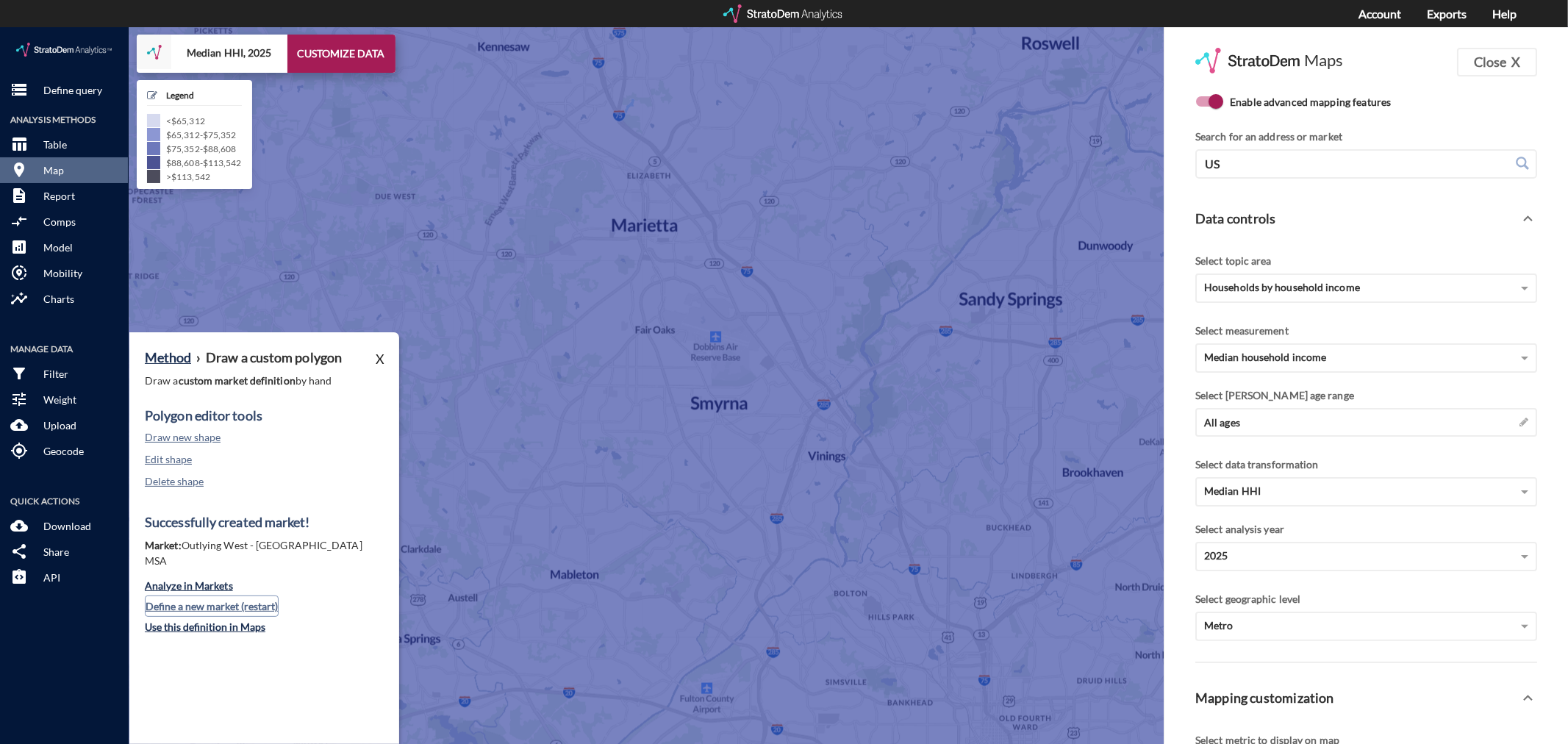
click button "Define a new market (restart)"
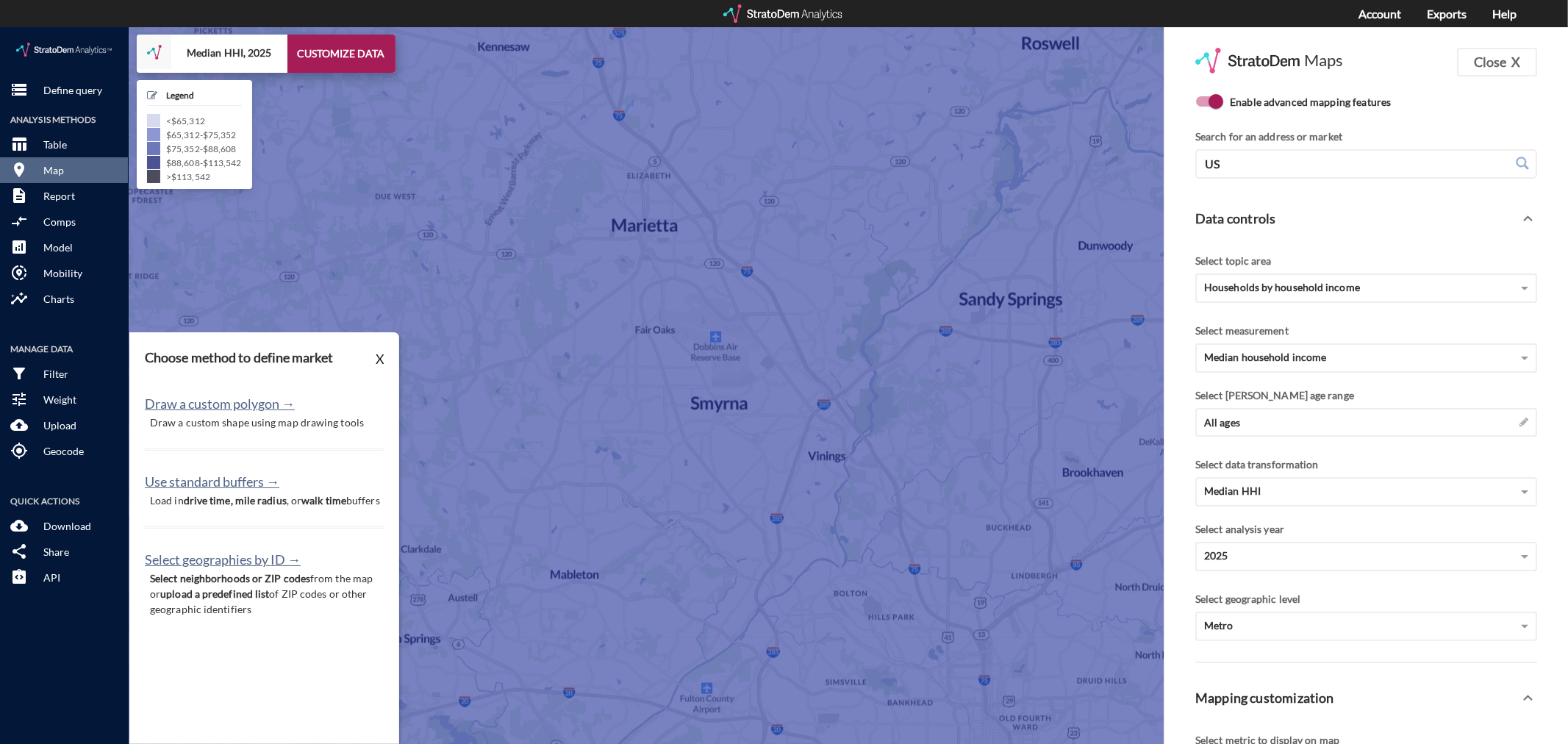
click p "Draw a custom shape using map drawing tools"
click button "Draw a custom polygon →"
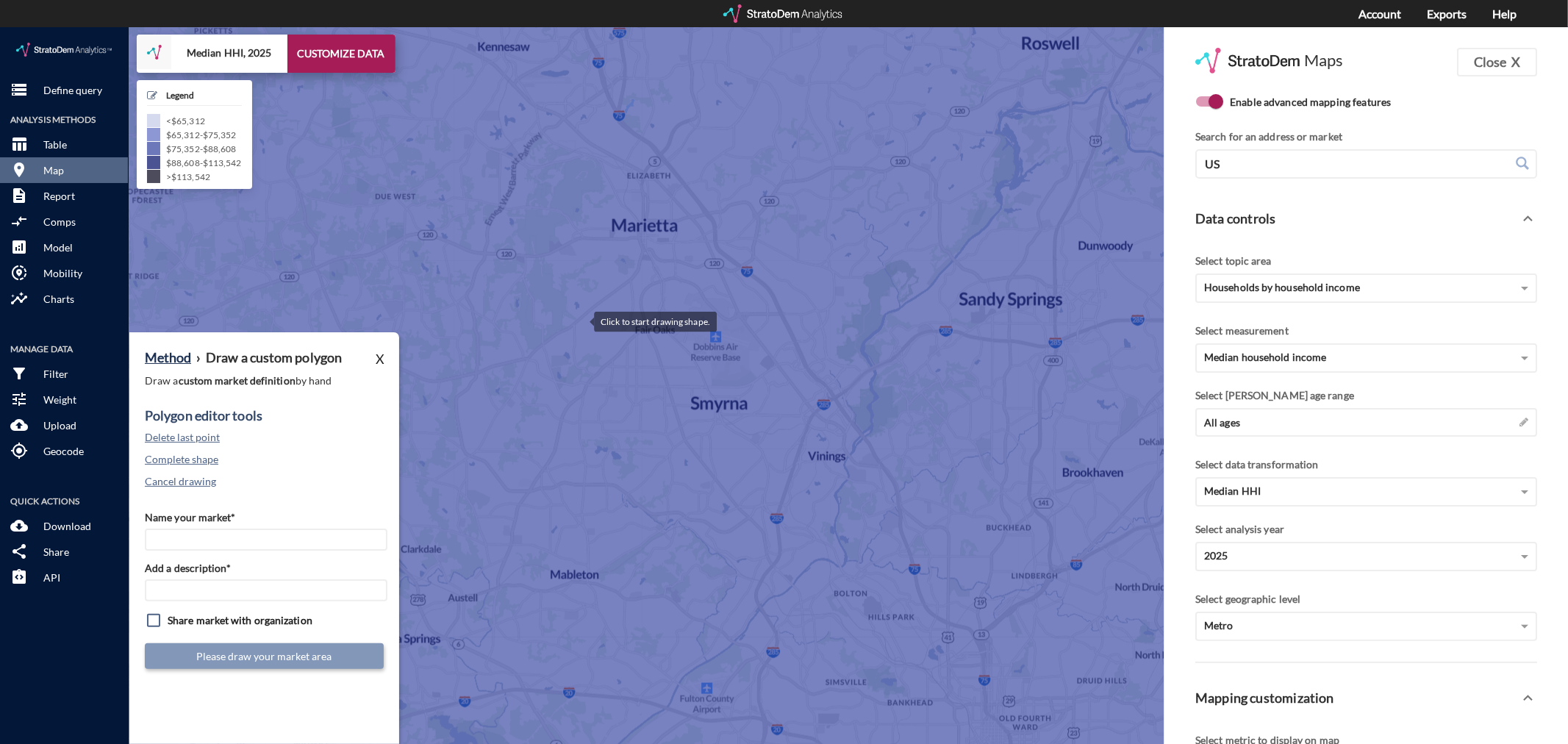
click div
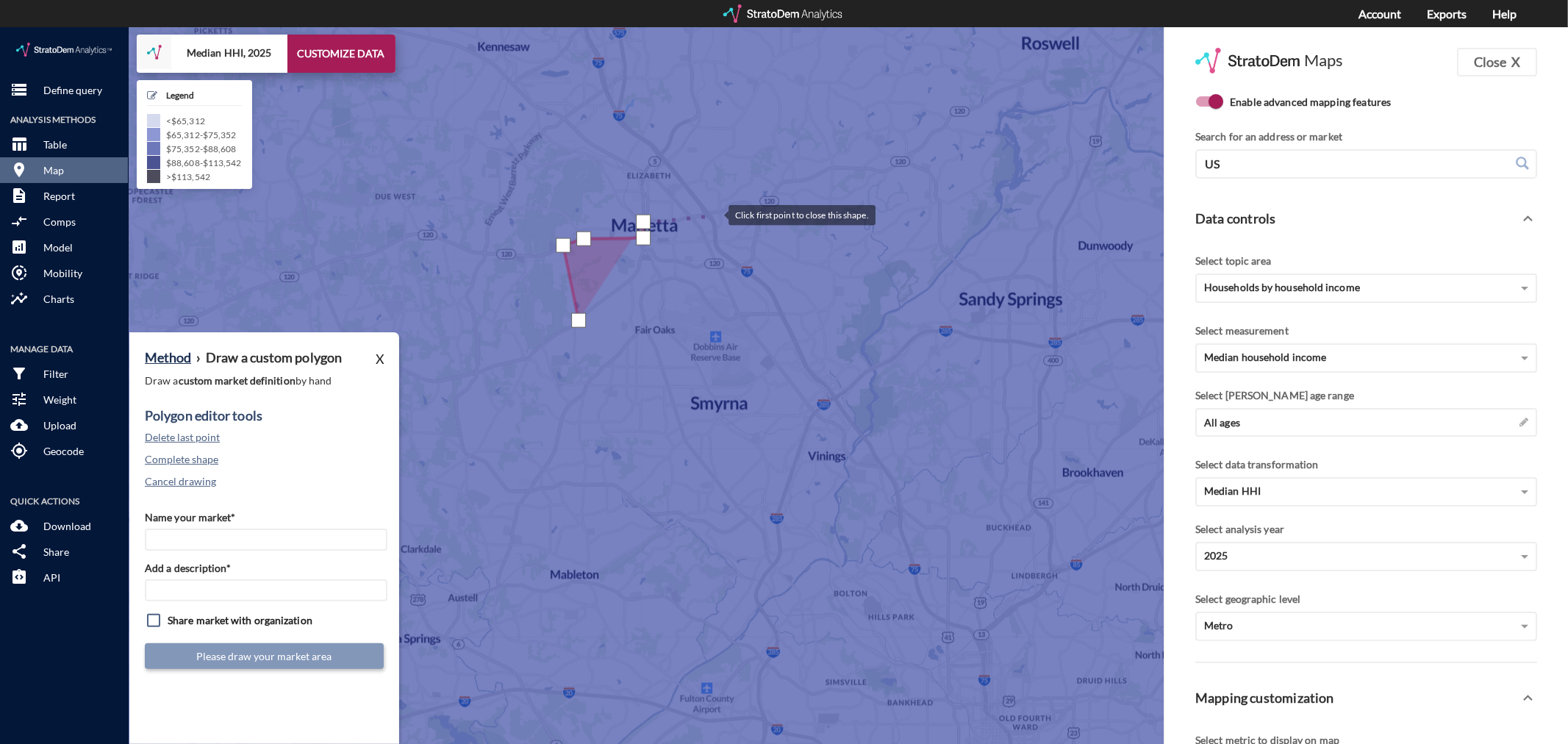
click div
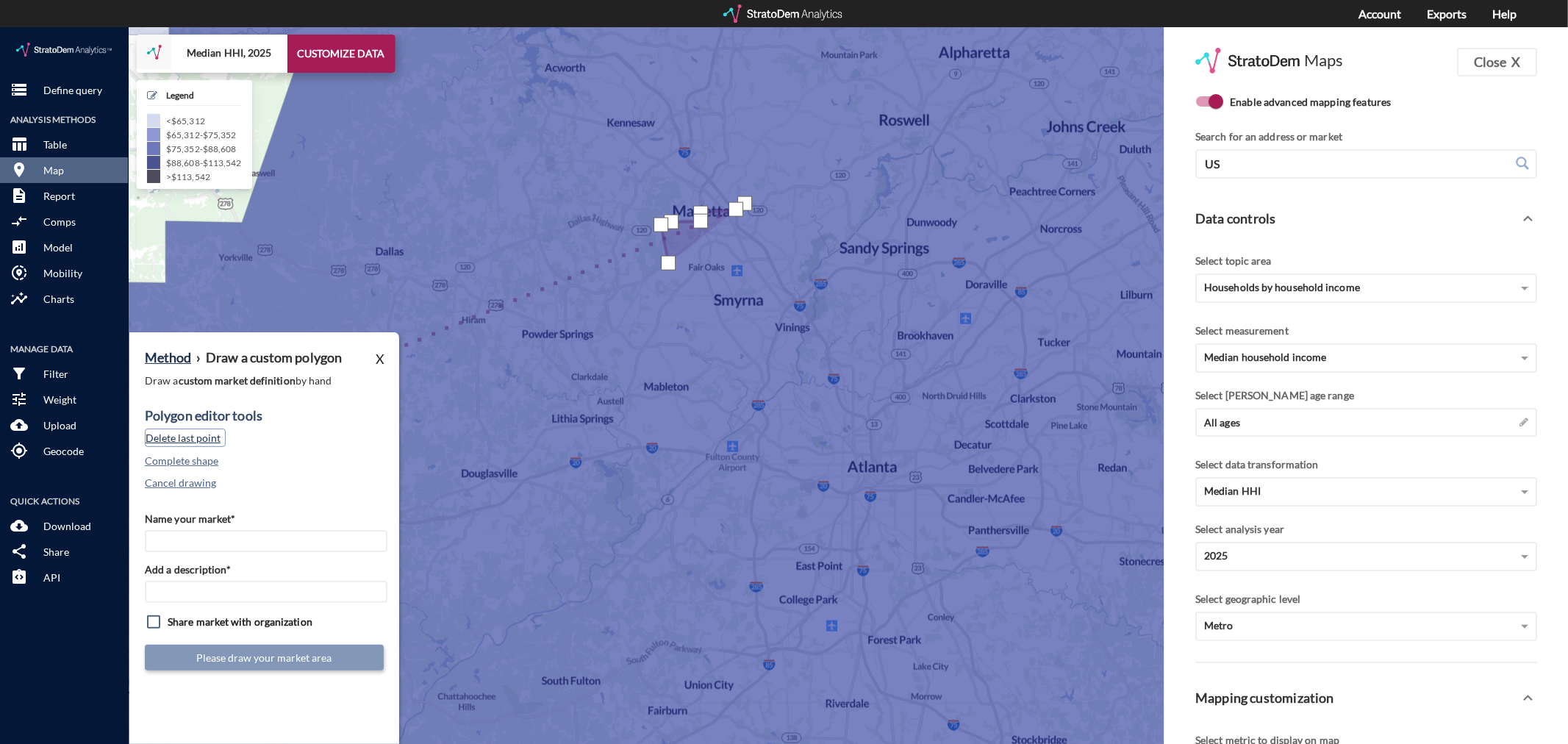
click button "Delete last point"
click div
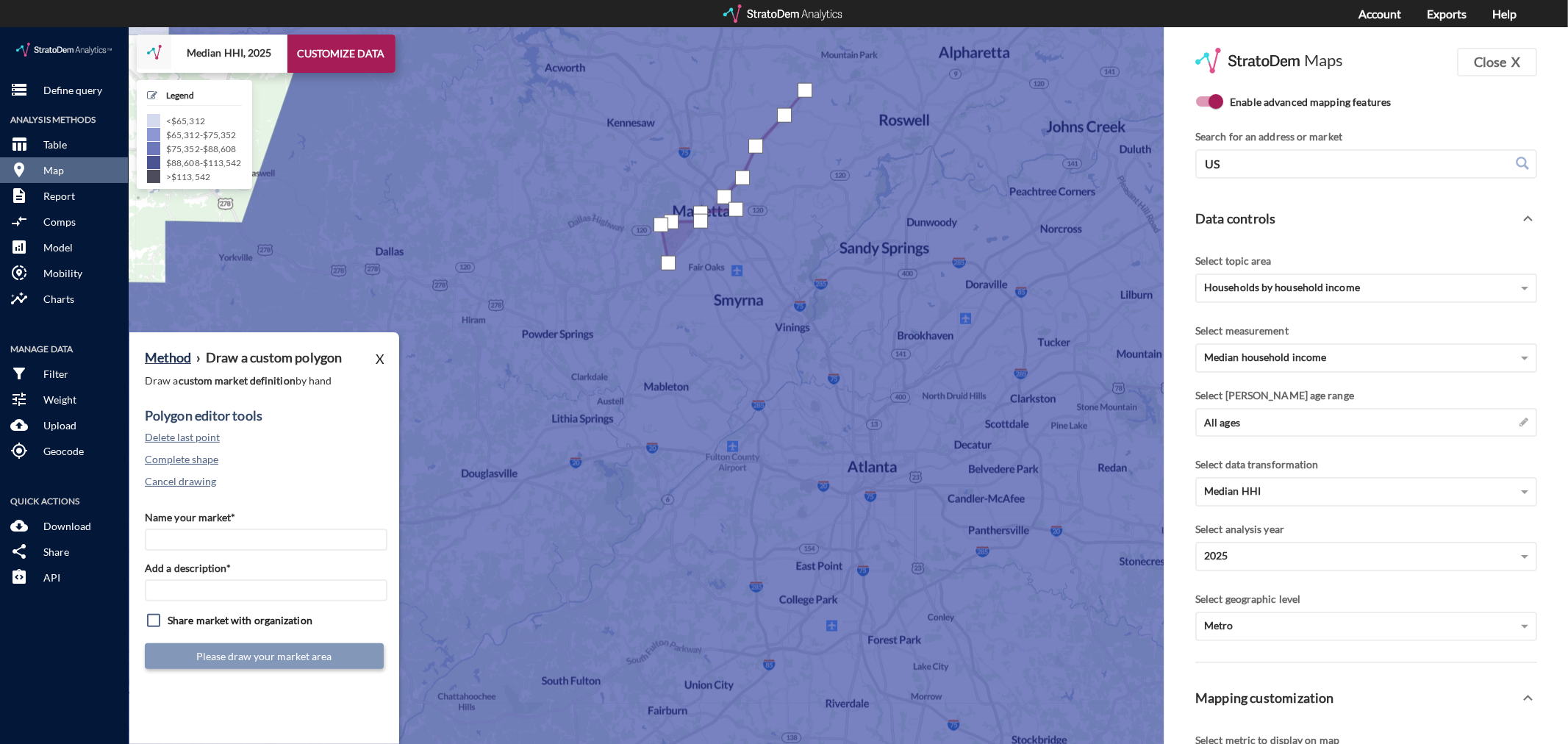
click div
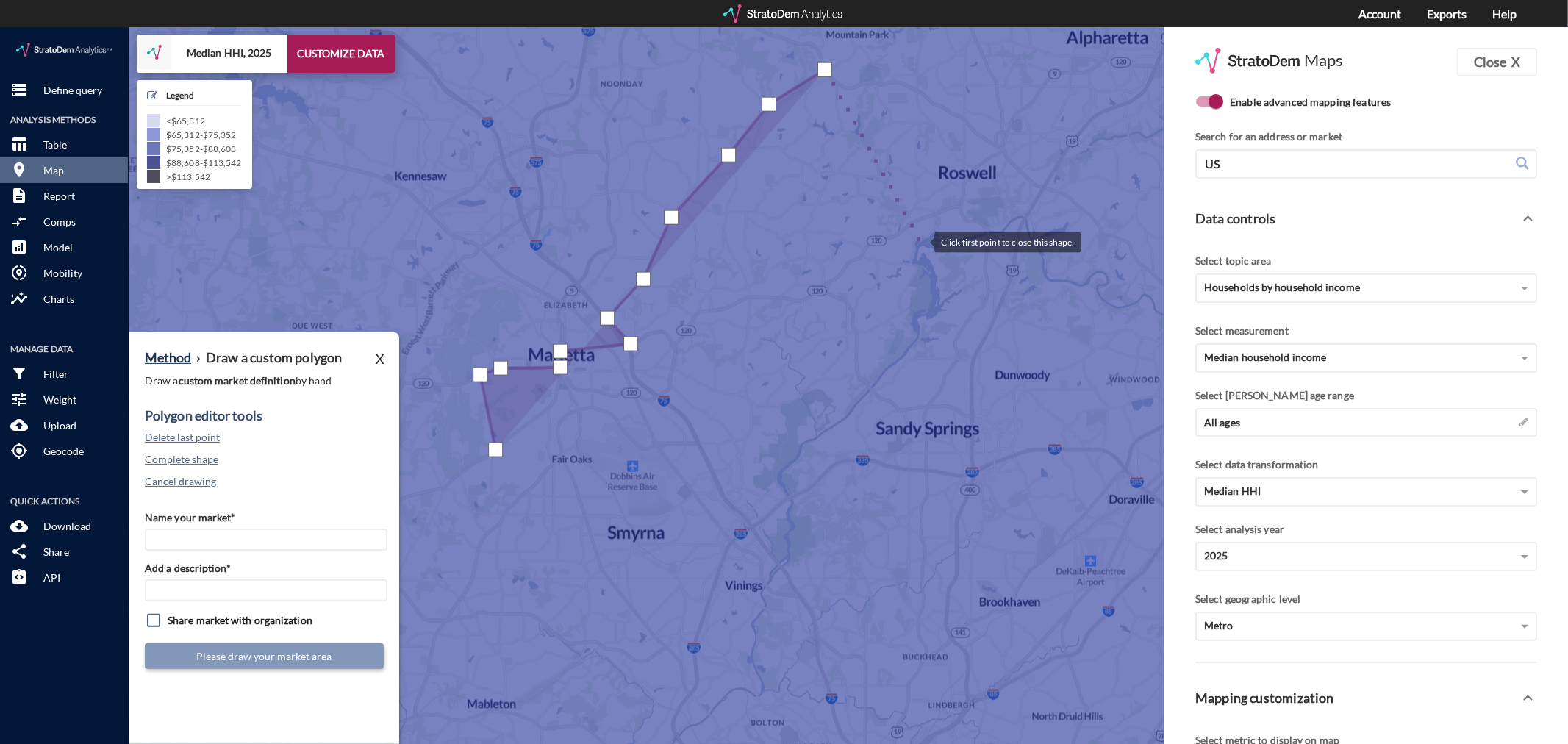
click div
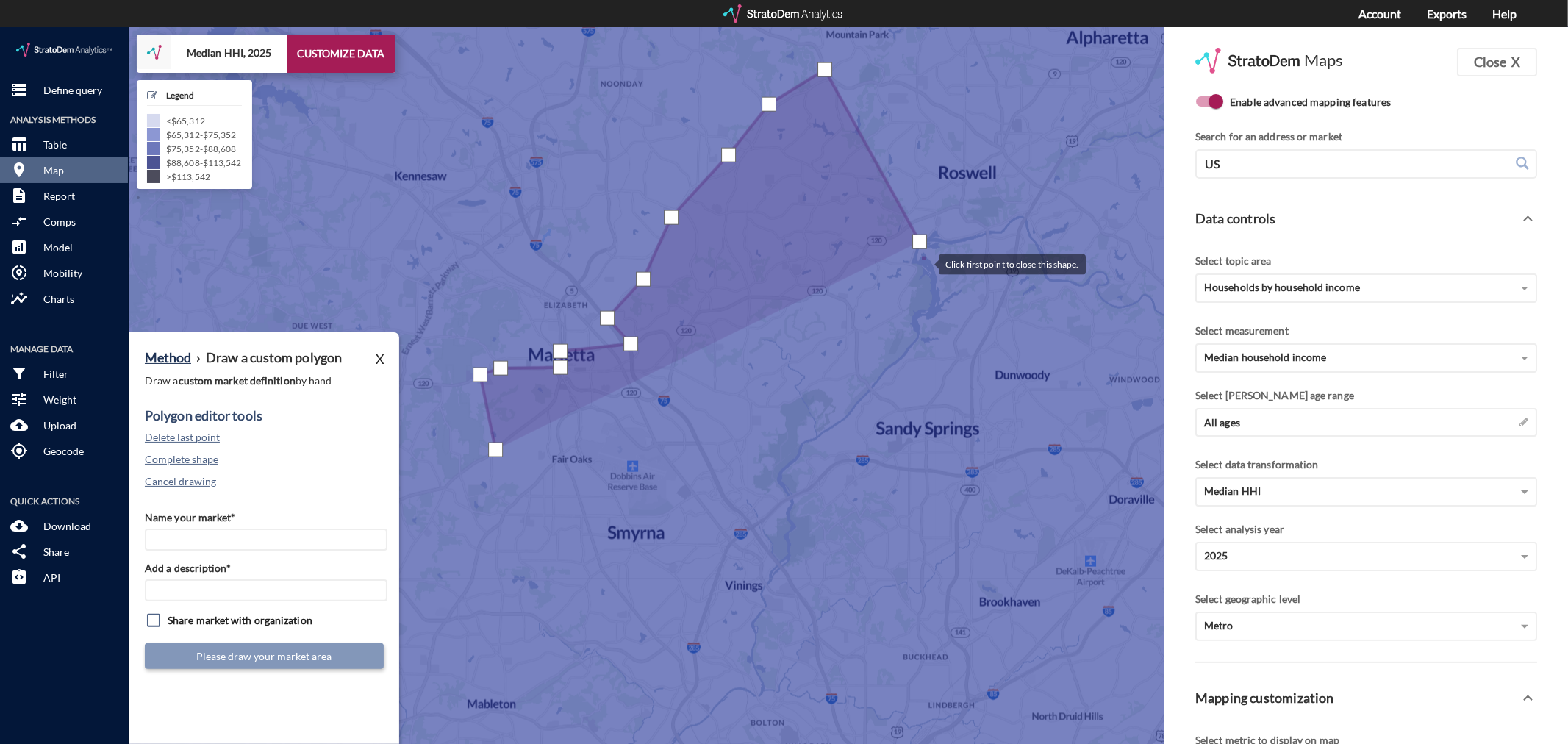
click div
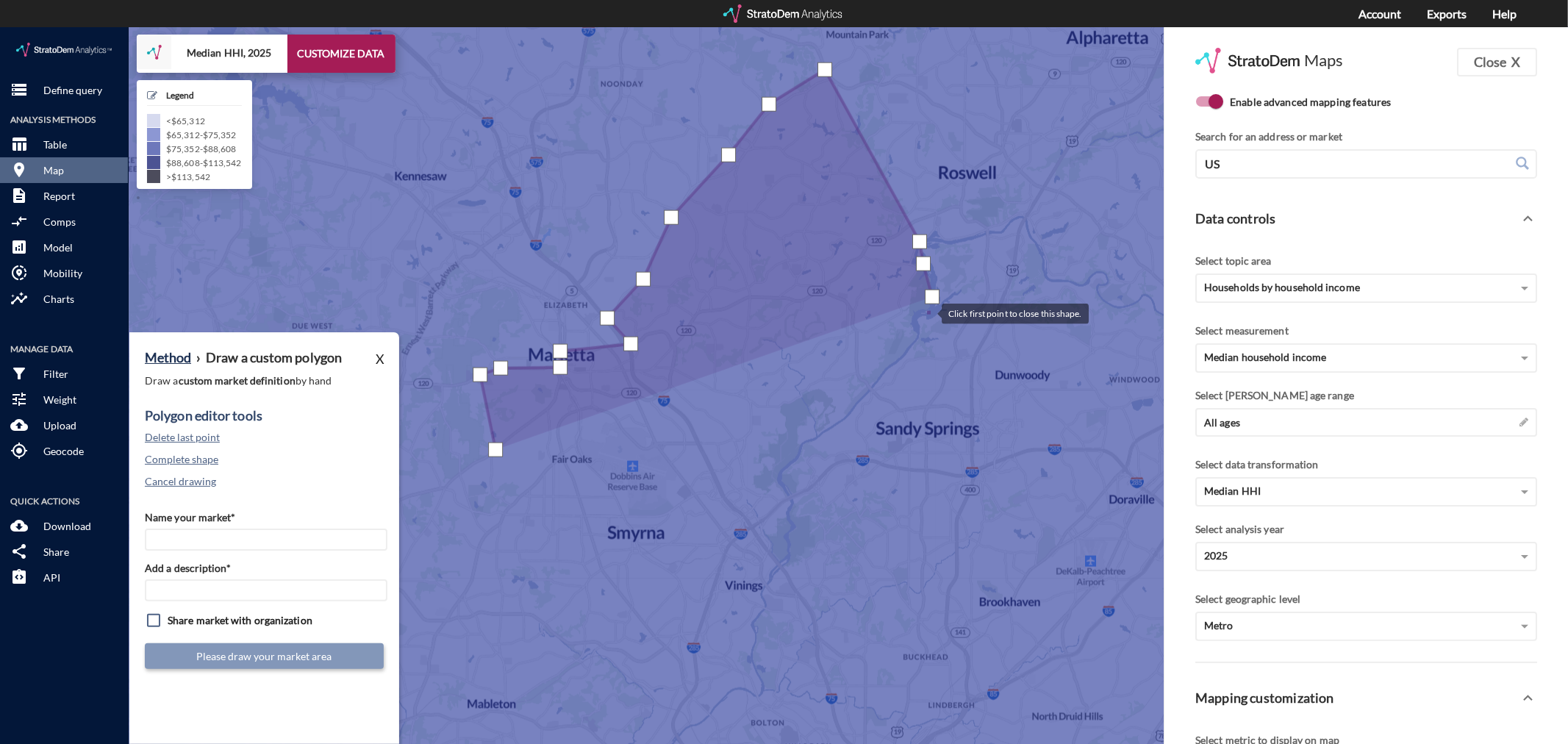
click div
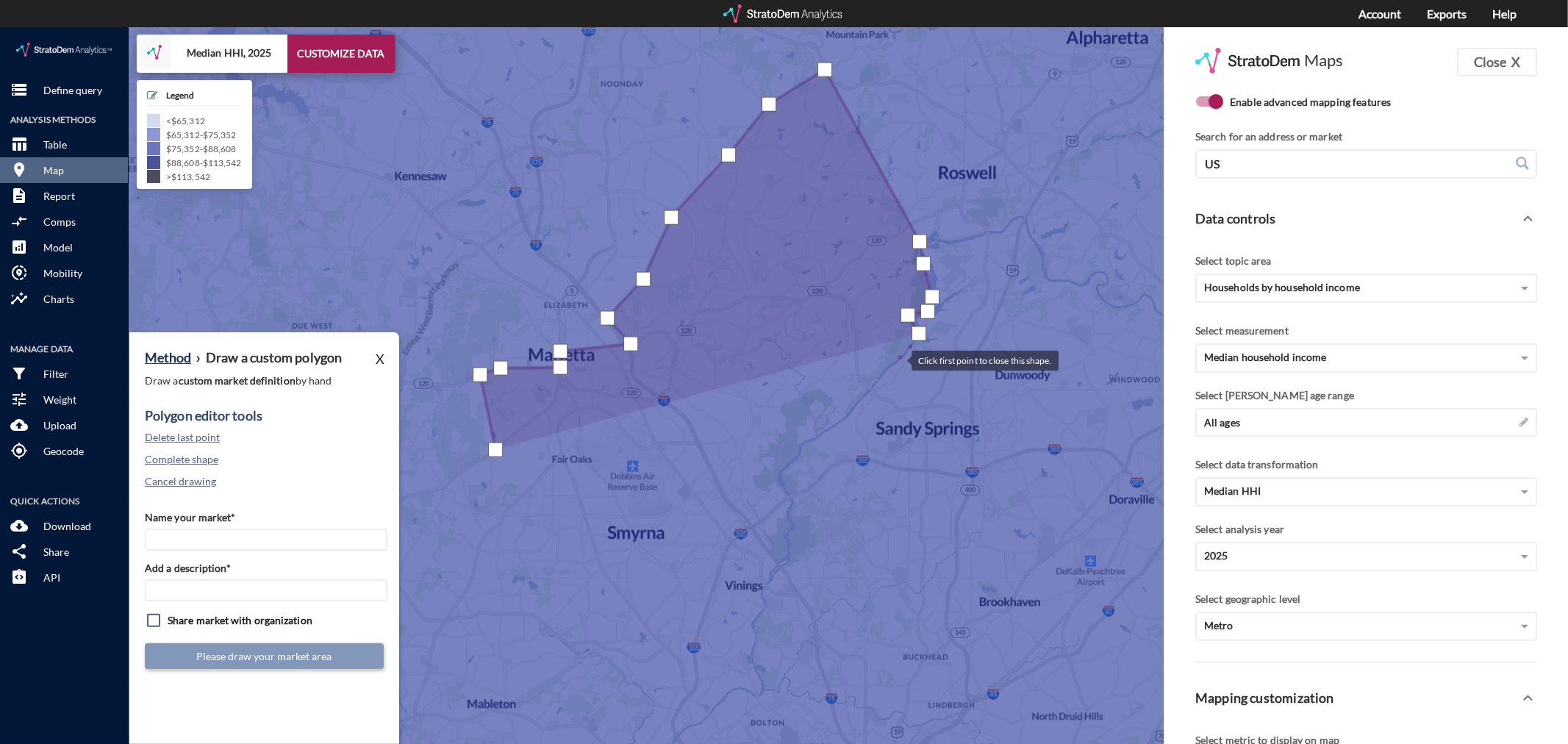
click div
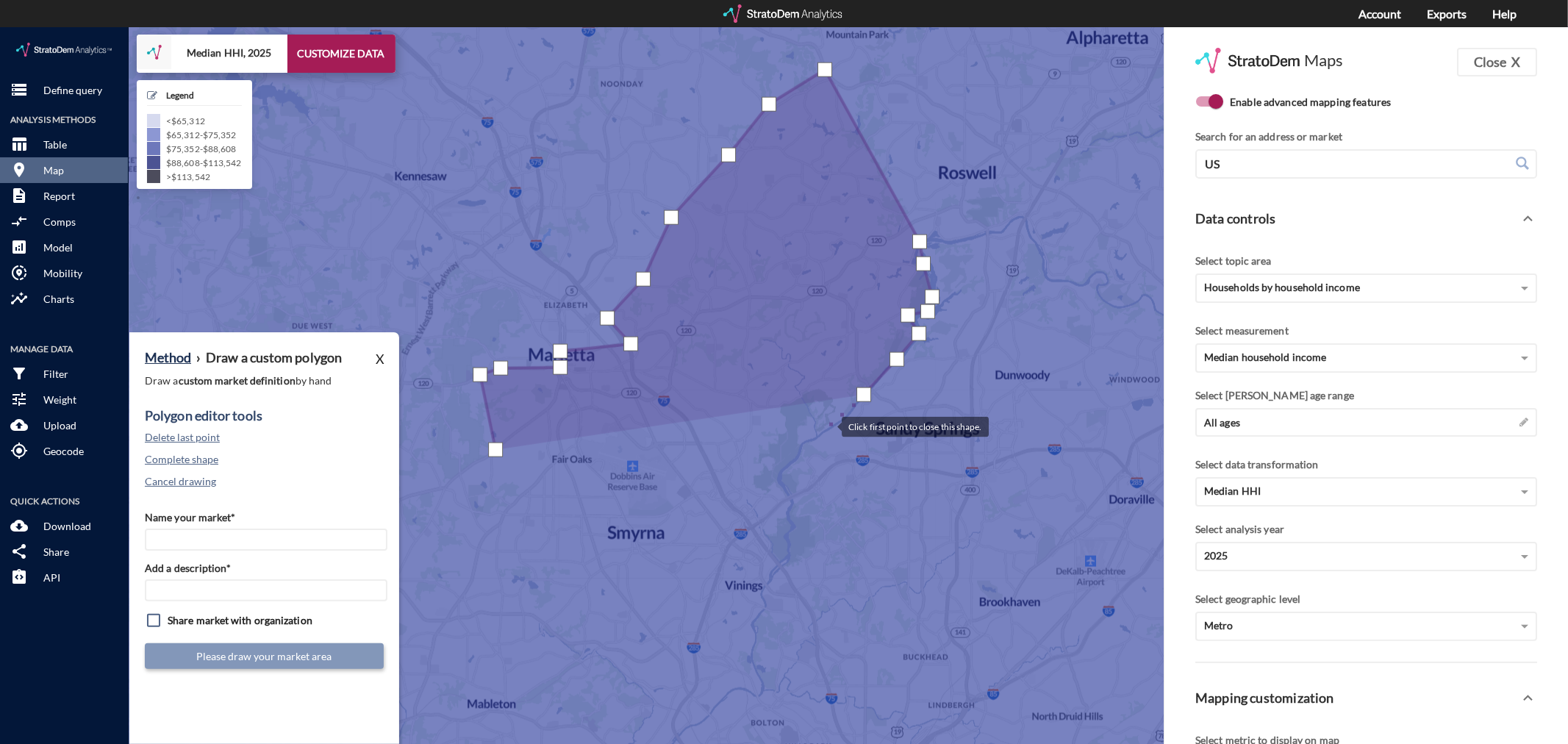
click div
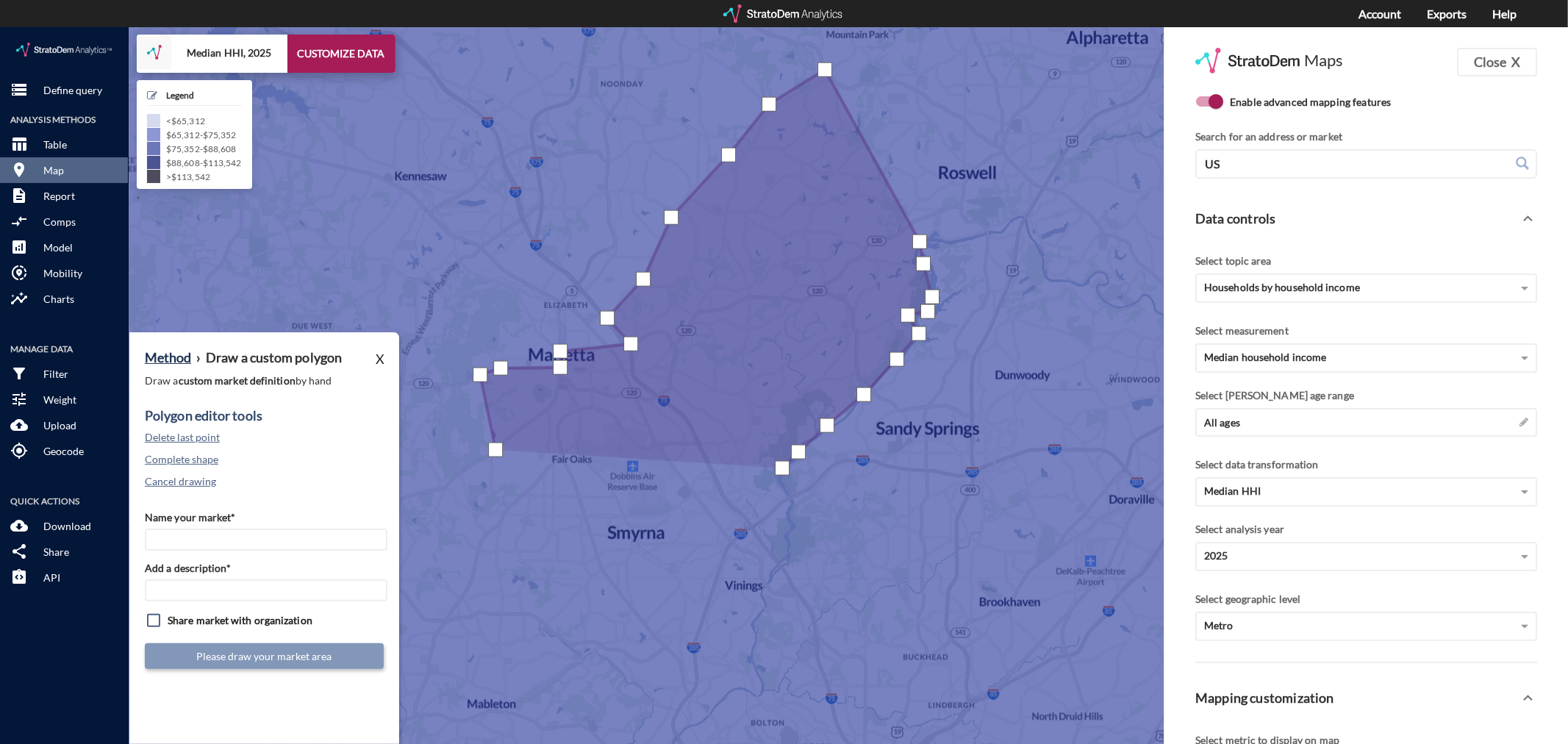
drag, startPoint x: 782, startPoint y: 441, endPoint x: 782, endPoint y: 464, distance: 23.0
click div
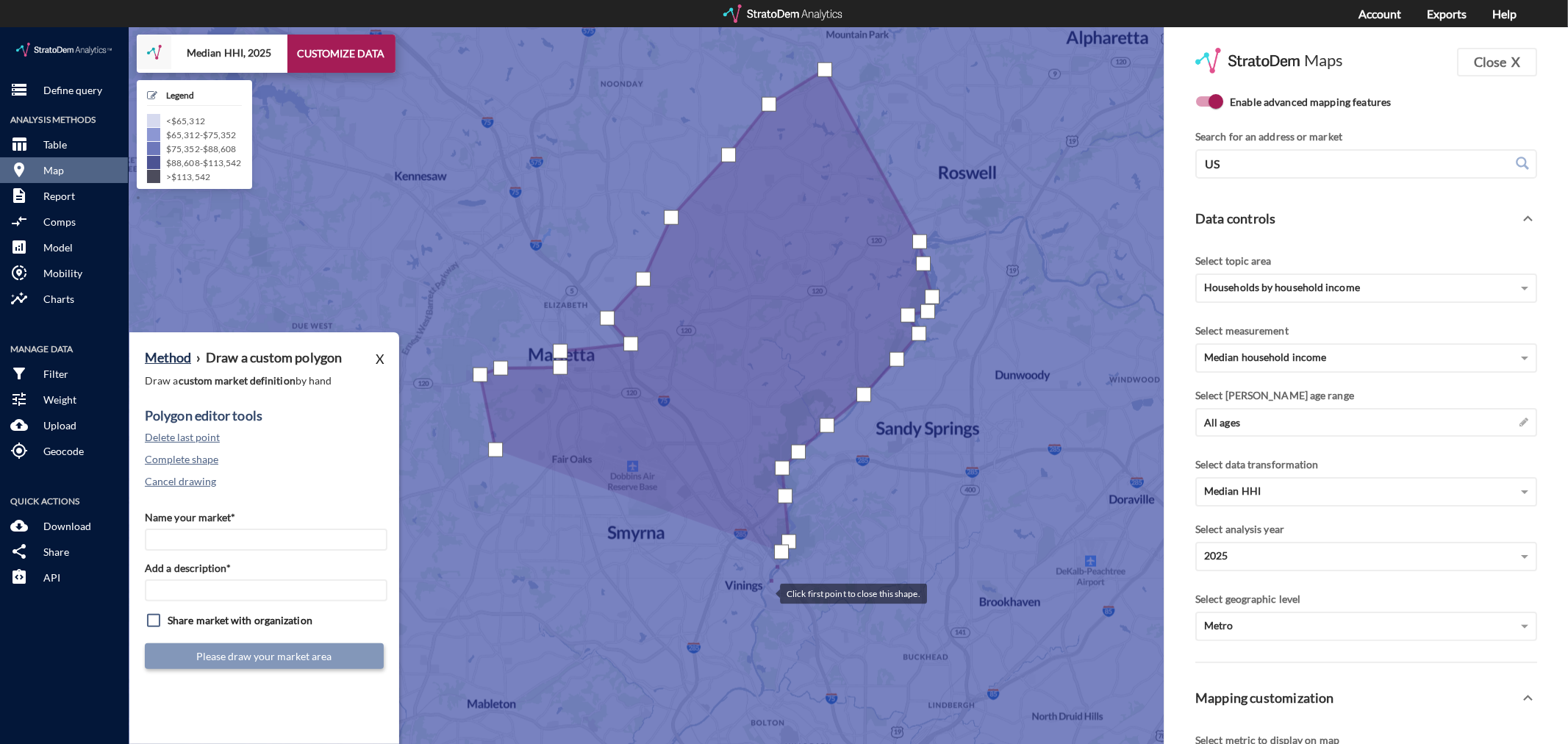
click div
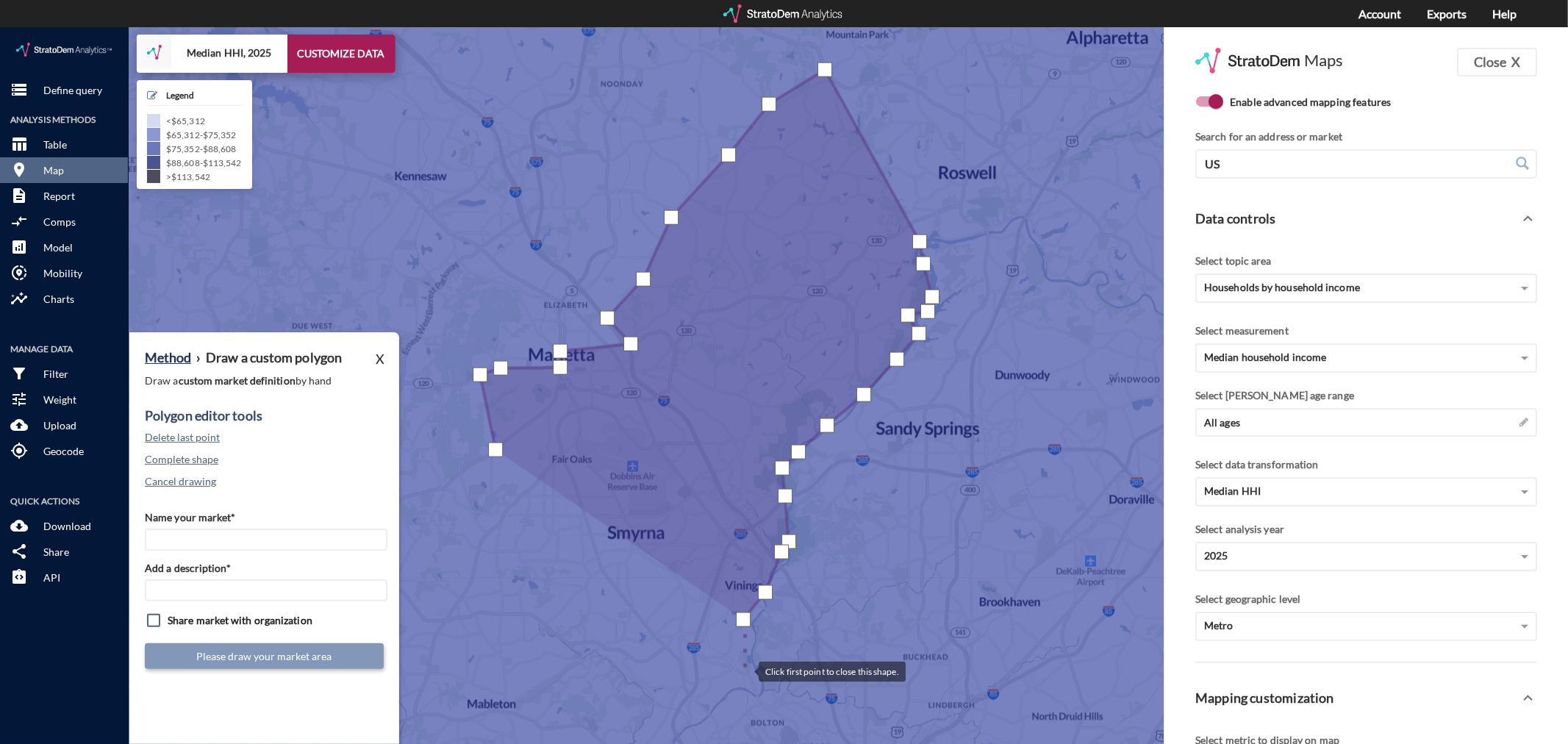
click div
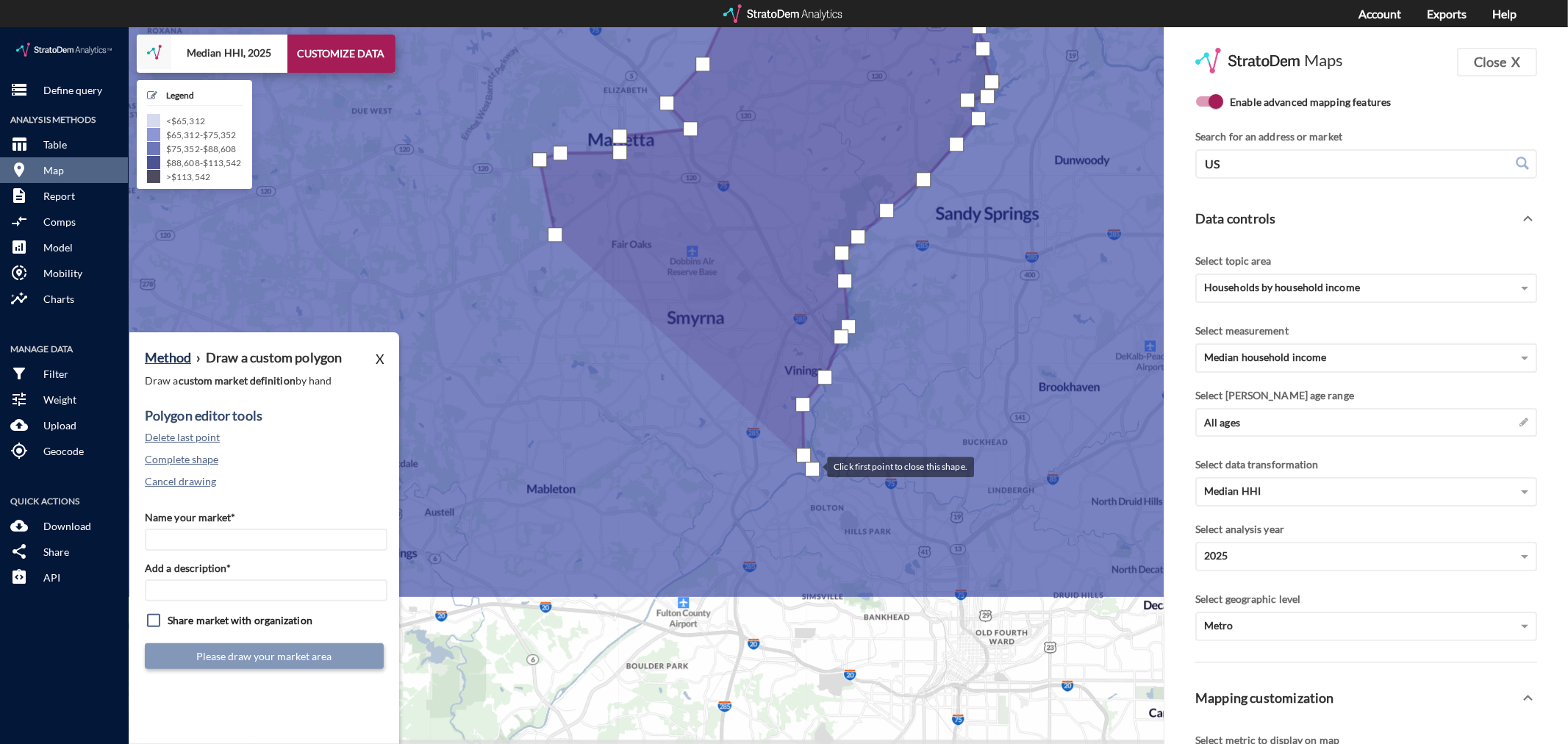
drag, startPoint x: 753, startPoint y: 656, endPoint x: 804, endPoint y: 451, distance: 211.2
click div
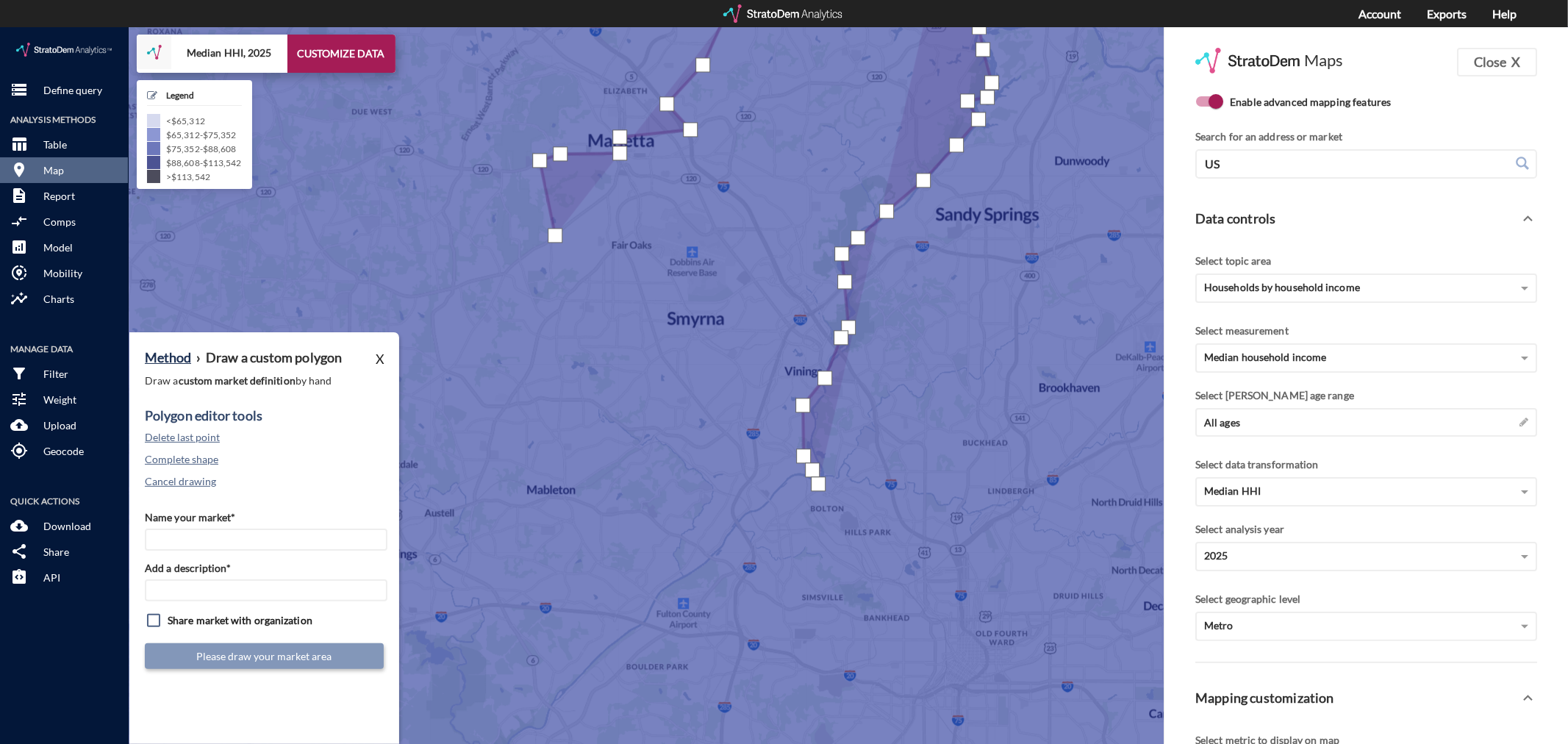
drag, startPoint x: 818, startPoint y: 456, endPoint x: 801, endPoint y: 456, distance: 17.0
click div
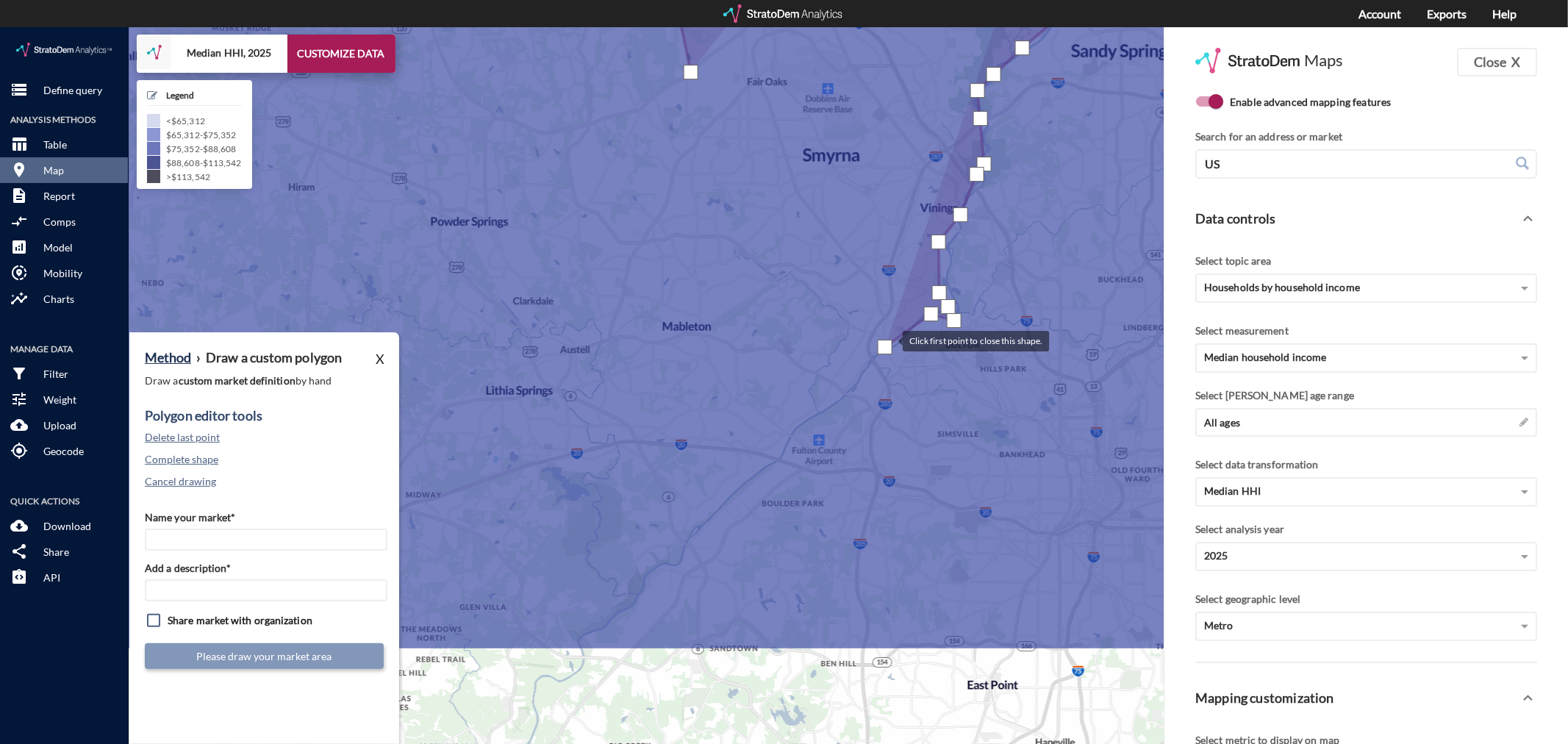
drag, startPoint x: 750, startPoint y: 482, endPoint x: 887, endPoint y: 313, distance: 217.6
click div
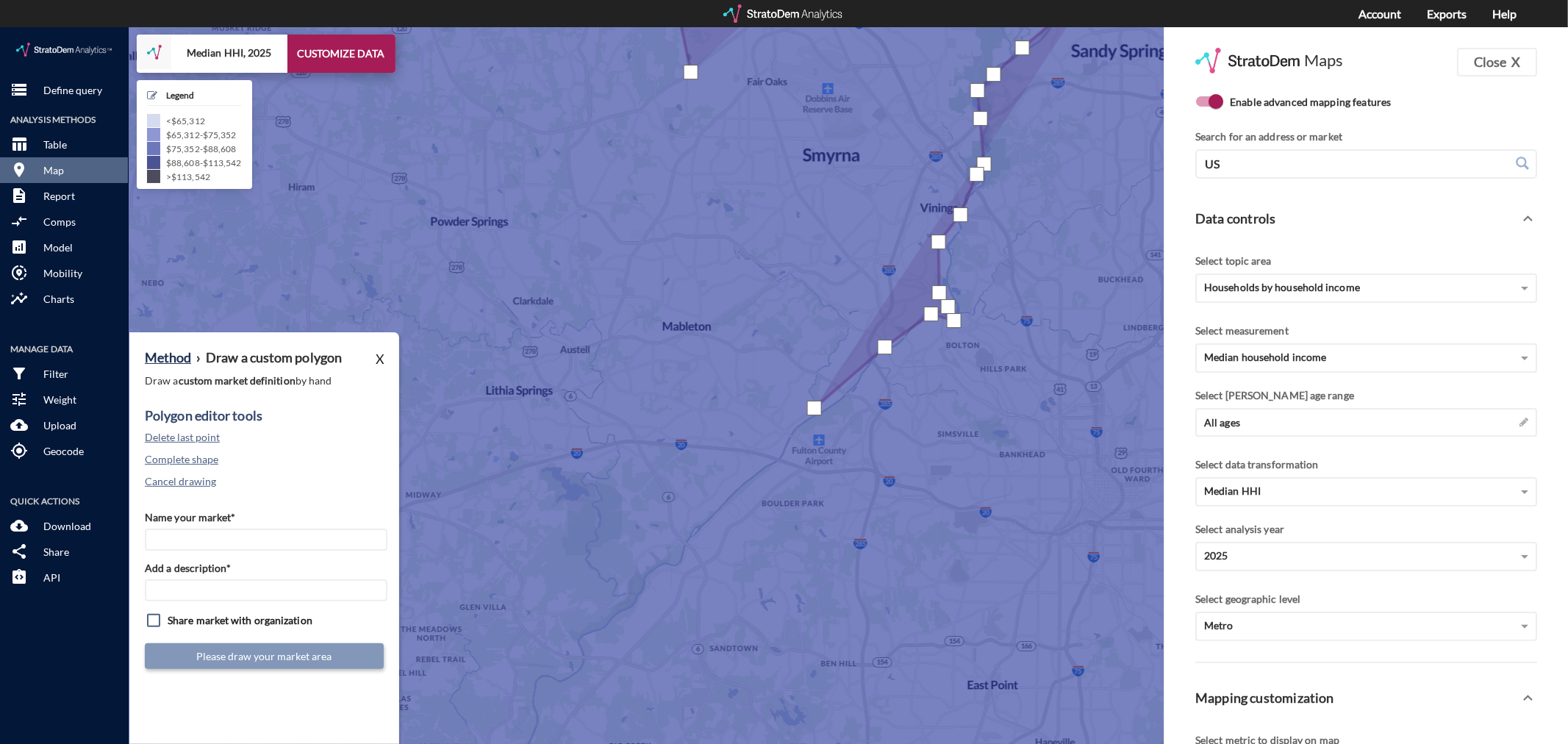
click div
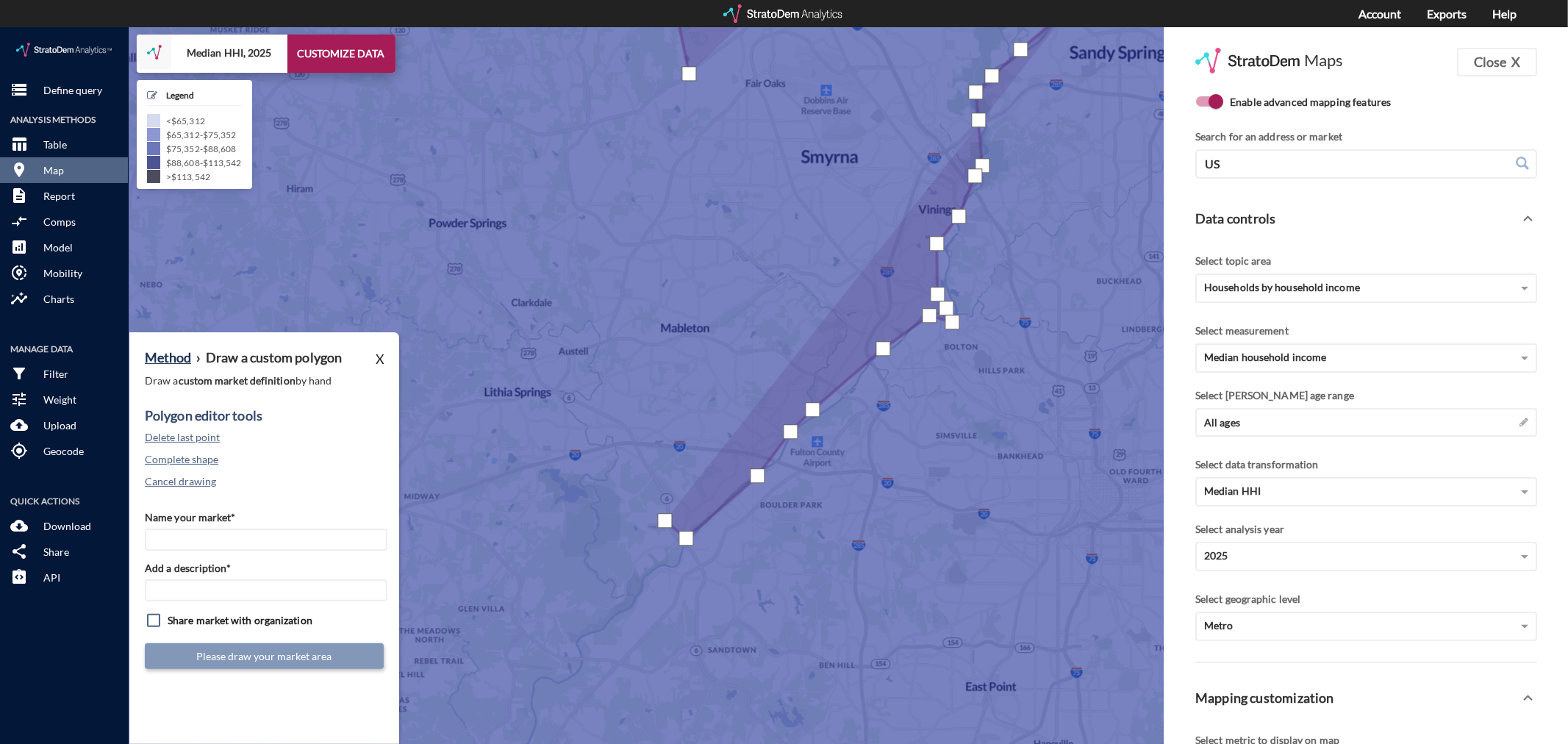
click div
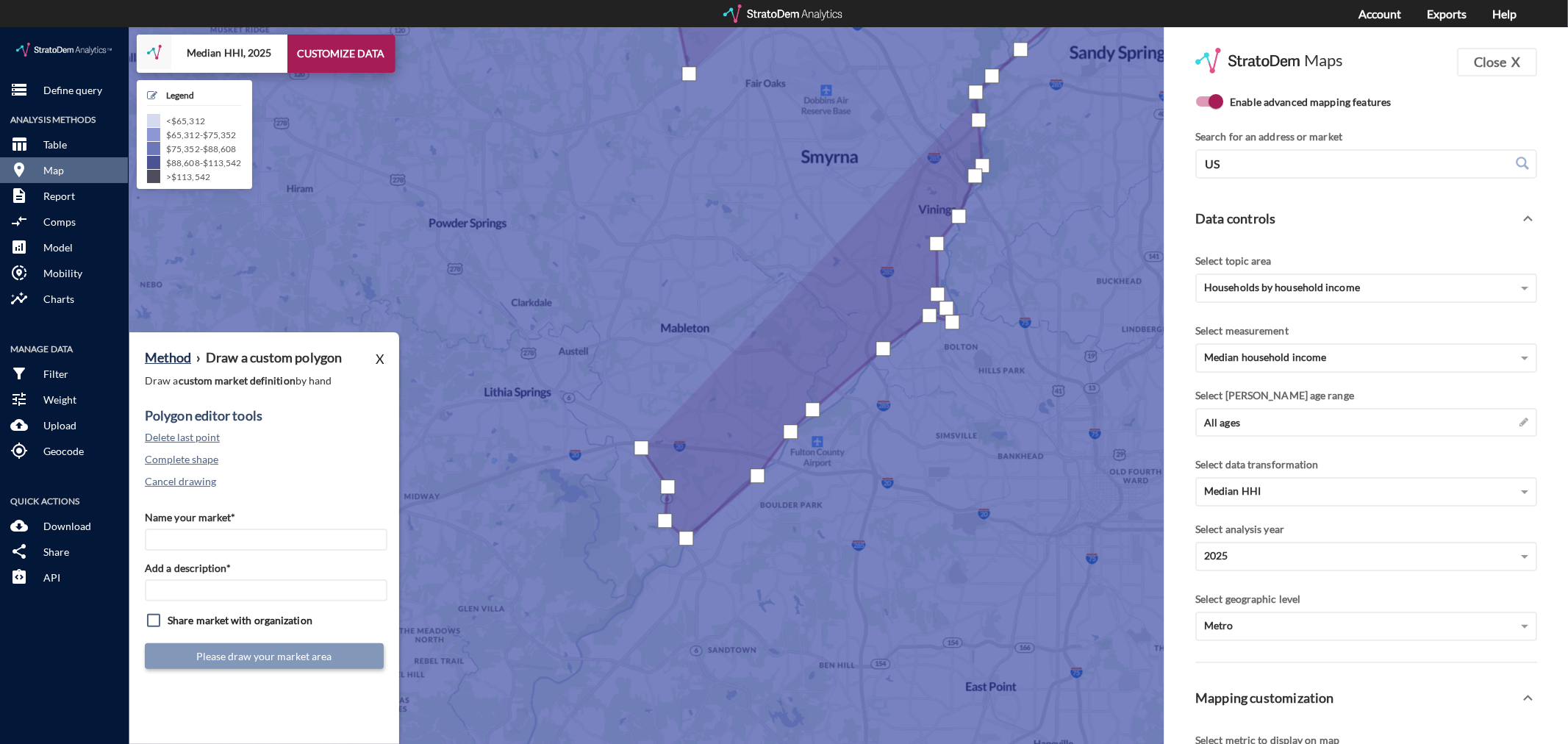
click div
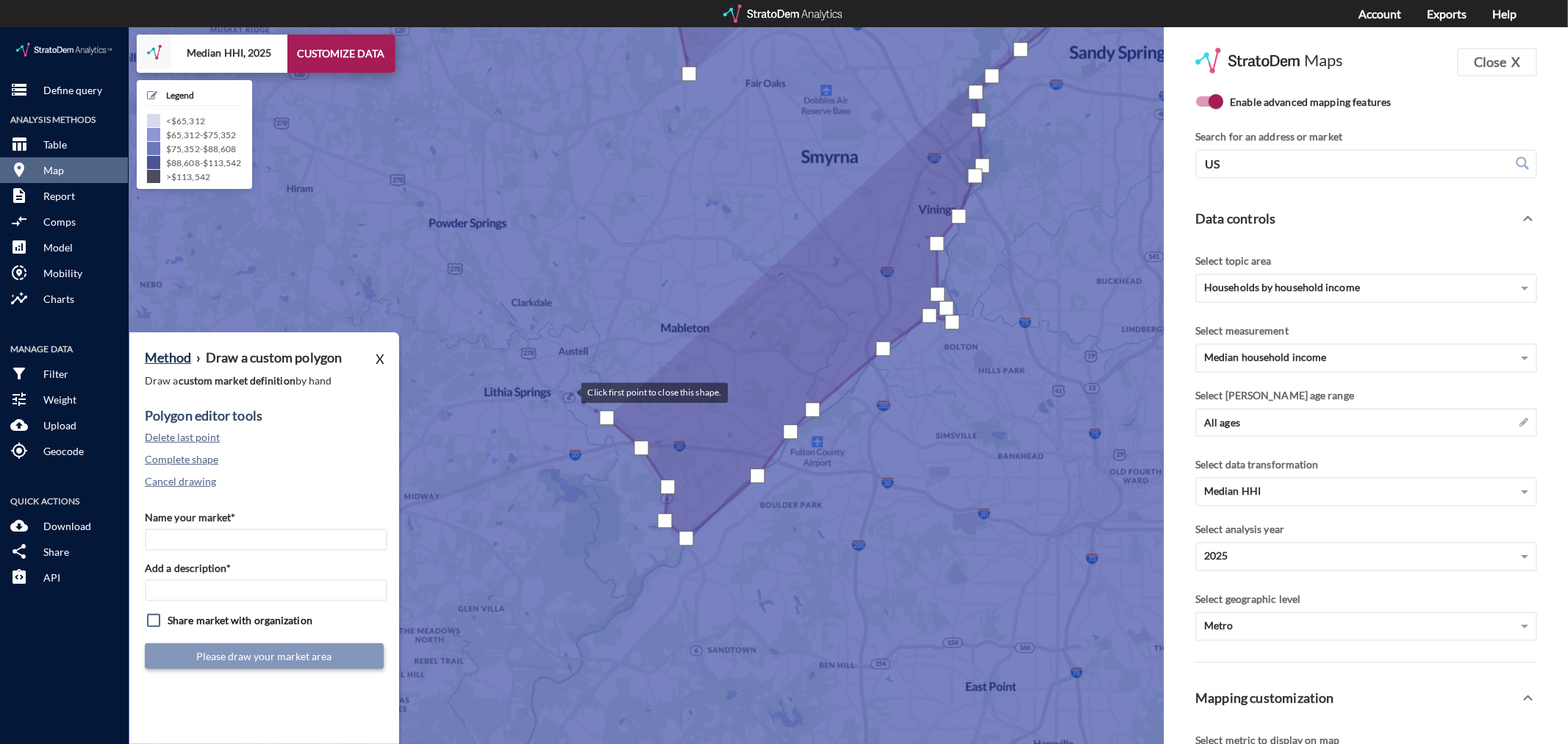
click div
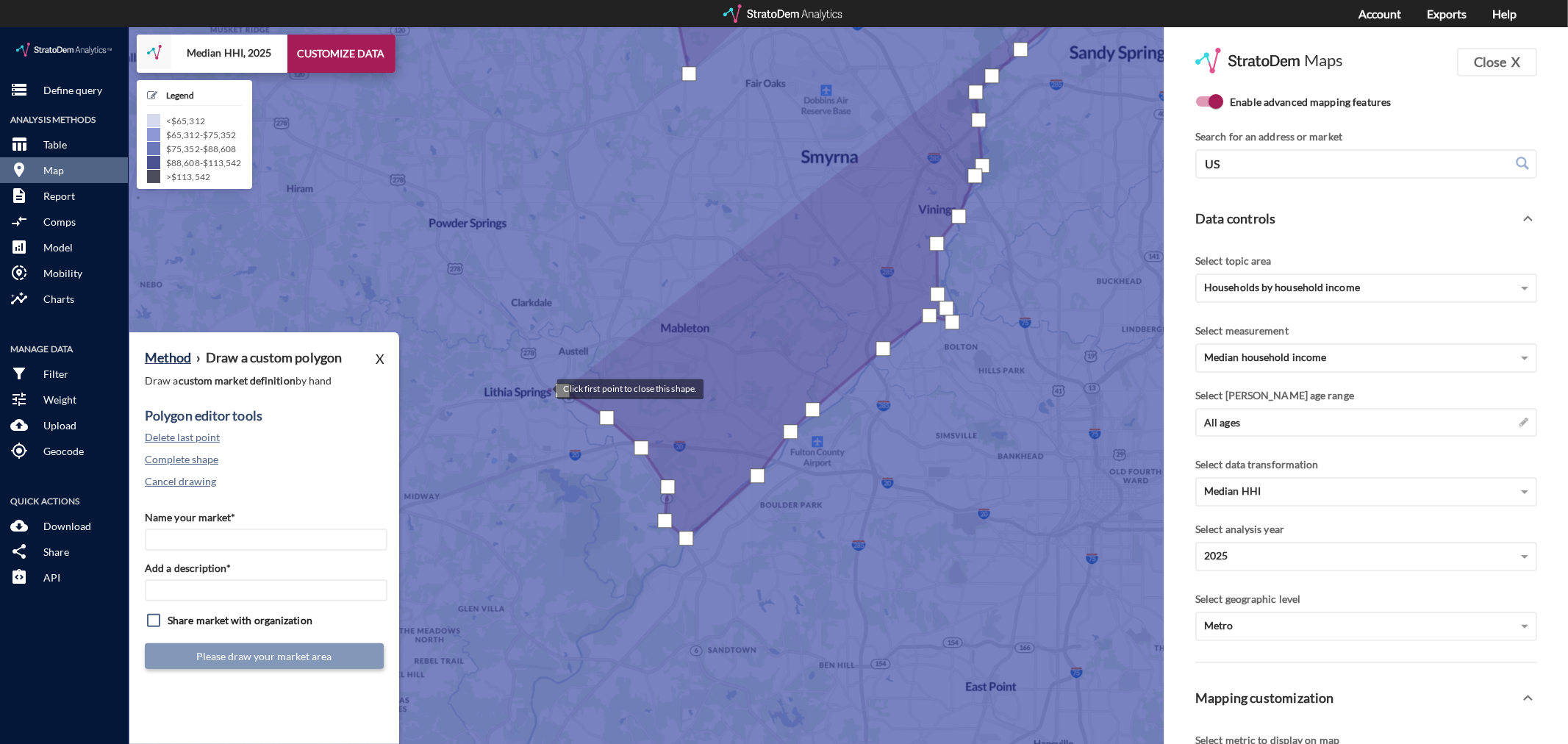
click div
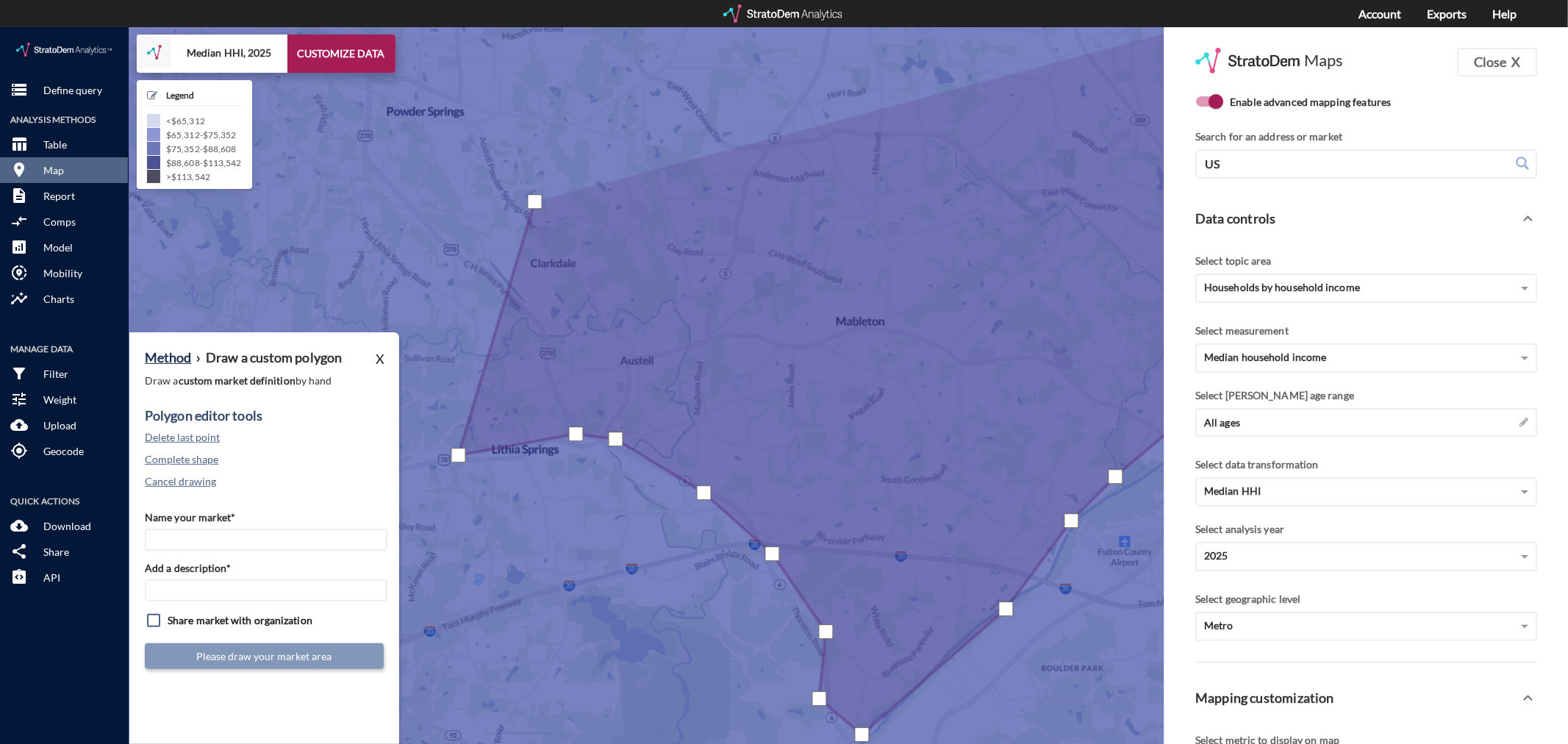
click div
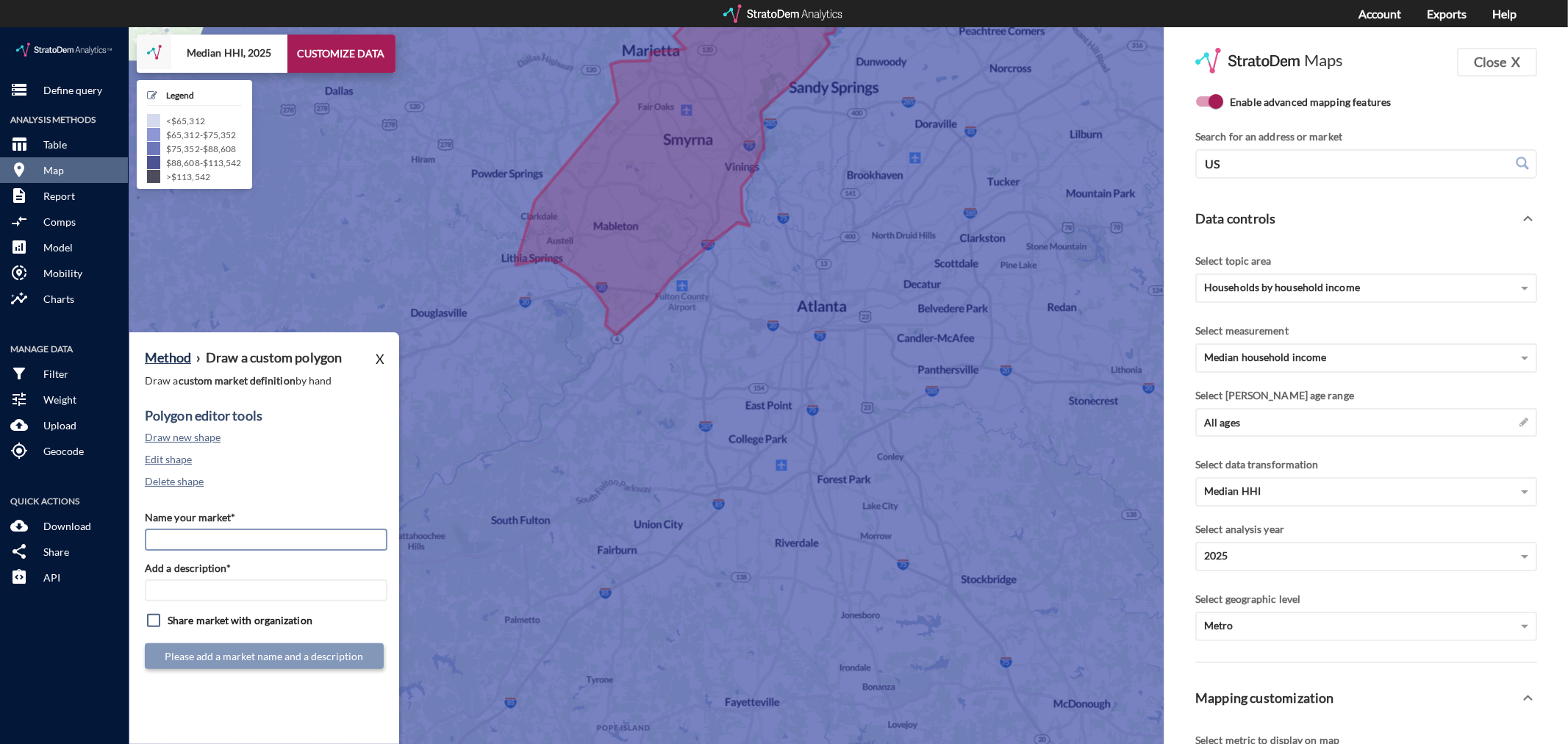
click input "Name your market*"
type input "[GEOGRAPHIC_DATA] / Galleria - [GEOGRAPHIC_DATA] MSA"
type input "`"
paste input "[GEOGRAPHIC_DATA] / Galleria - [GEOGRAPHIC_DATA] MSA"
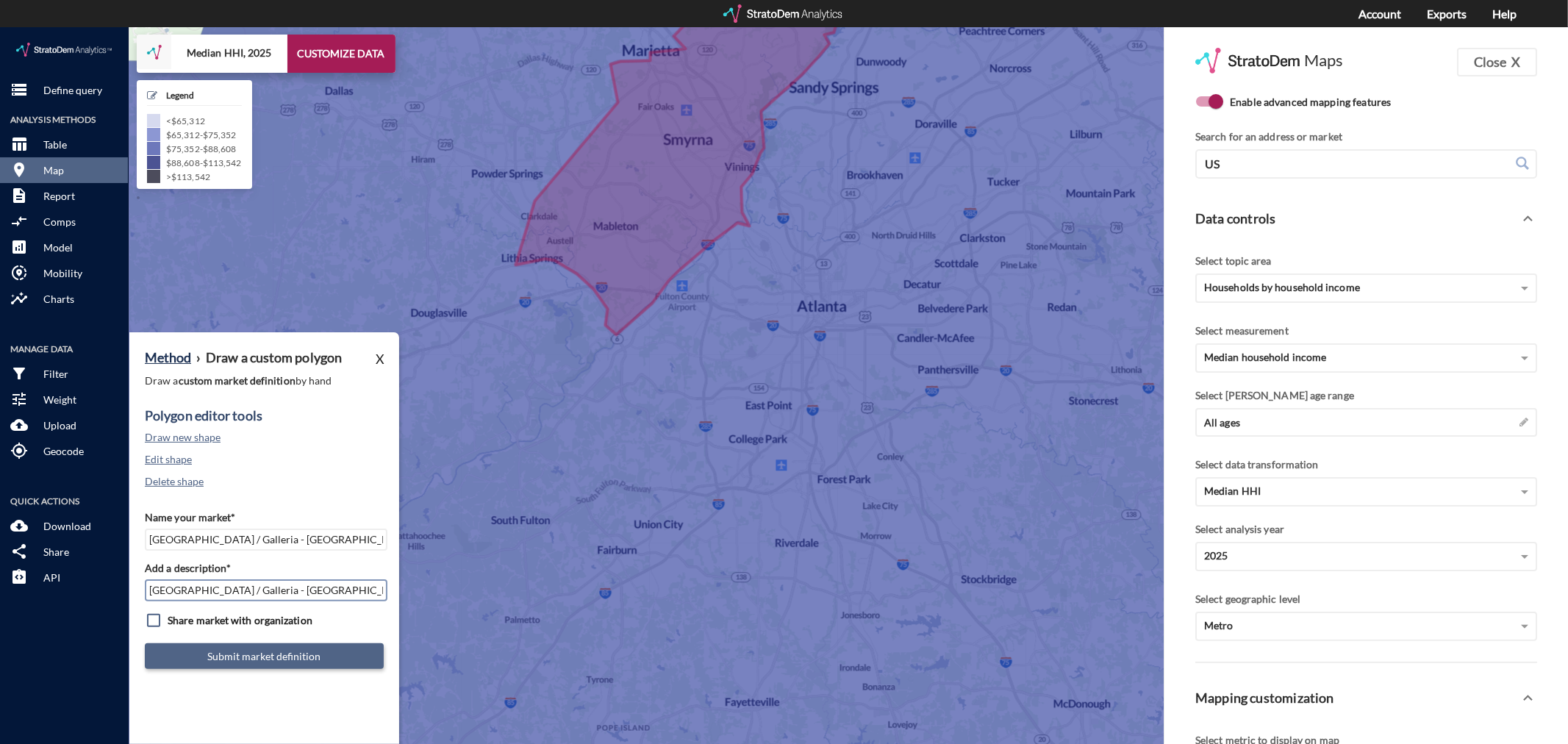
type input "[GEOGRAPHIC_DATA] / Galleria - [GEOGRAPHIC_DATA] MSA"
click button "Submit market definition"
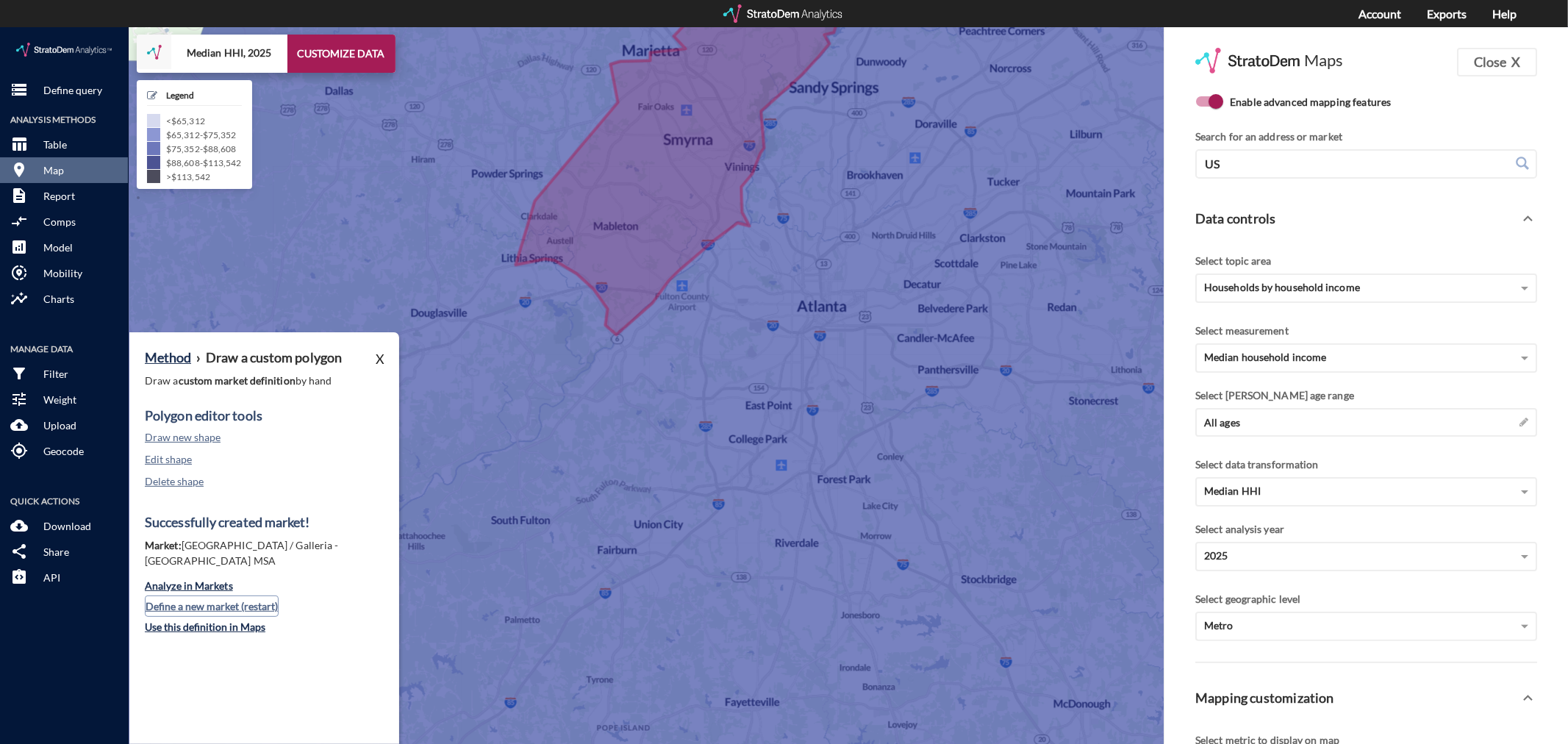
click button "Define a new market (restart)"
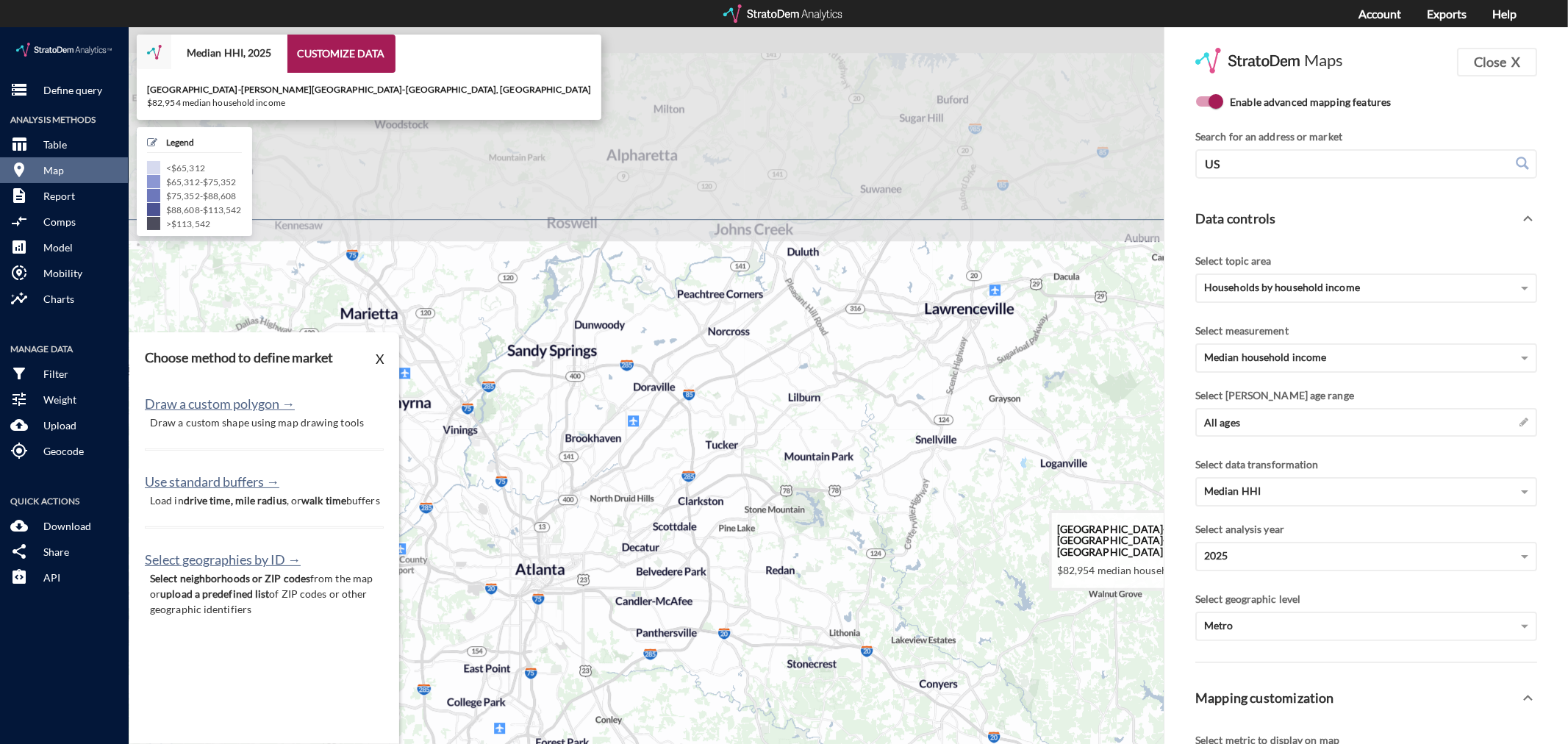
drag, startPoint x: 959, startPoint y: 213, endPoint x: 660, endPoint y: 497, distance: 412.4
click icon
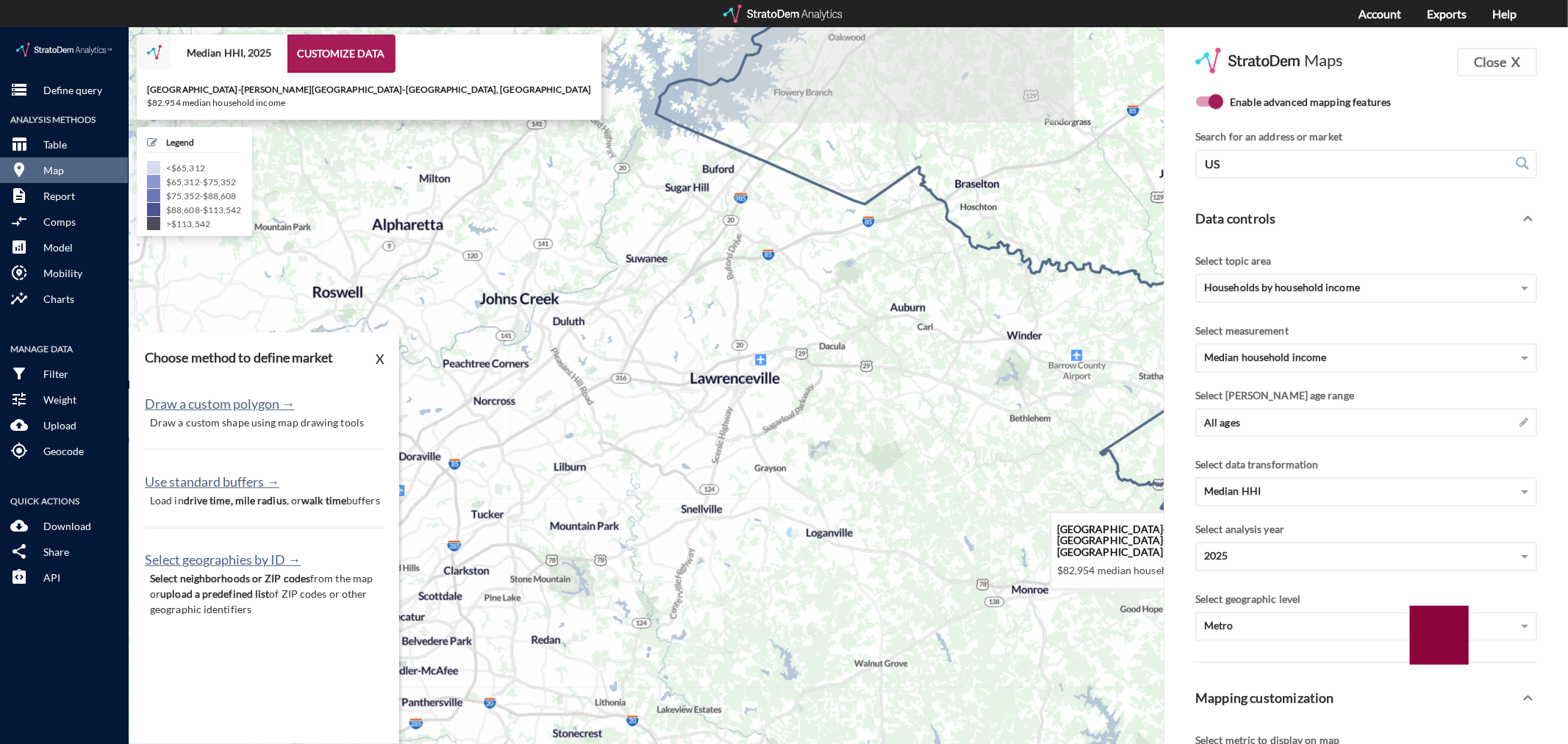
drag, startPoint x: 1121, startPoint y: 307, endPoint x: 912, endPoint y: 346, distance: 212.6
click icon
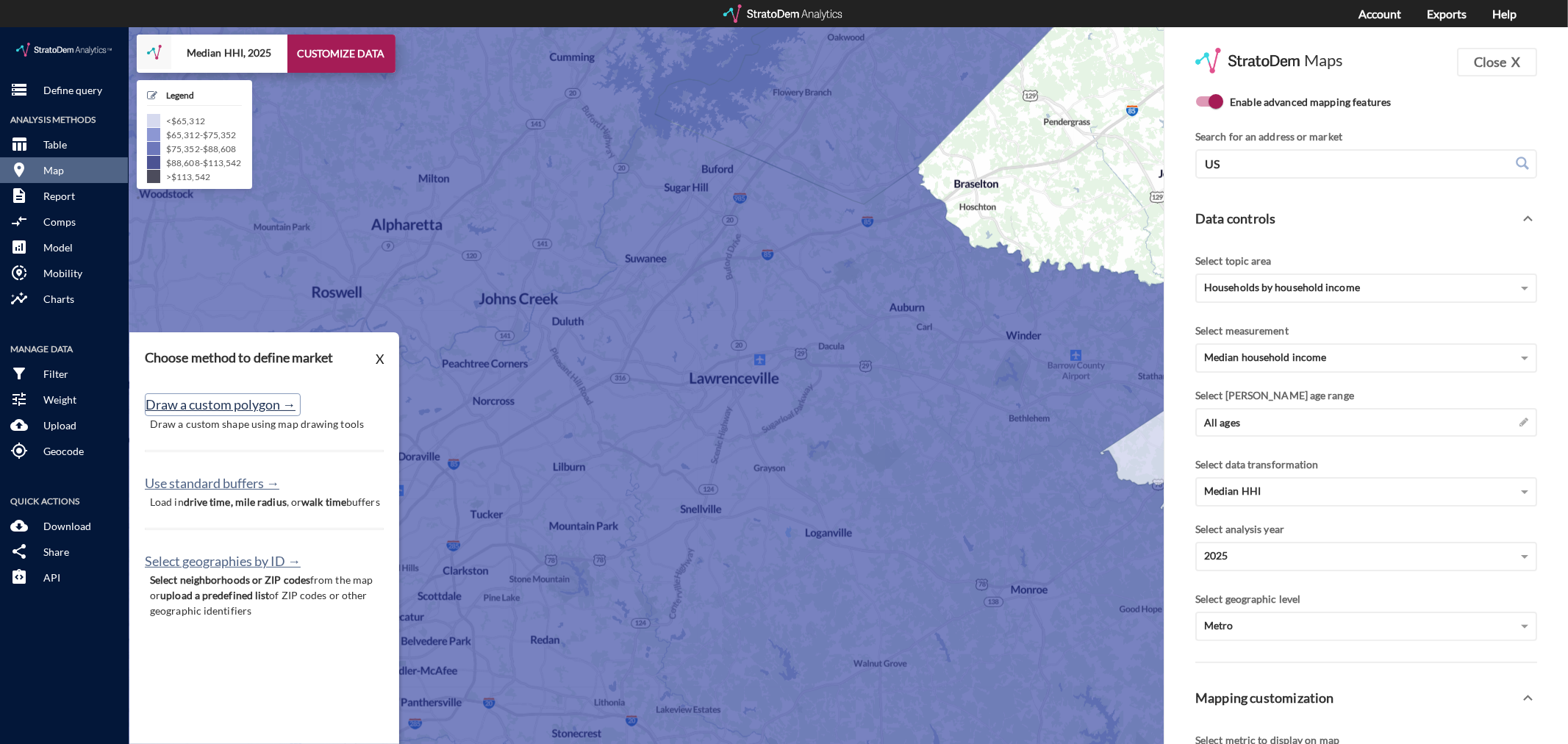
click button "Draw a custom polygon →"
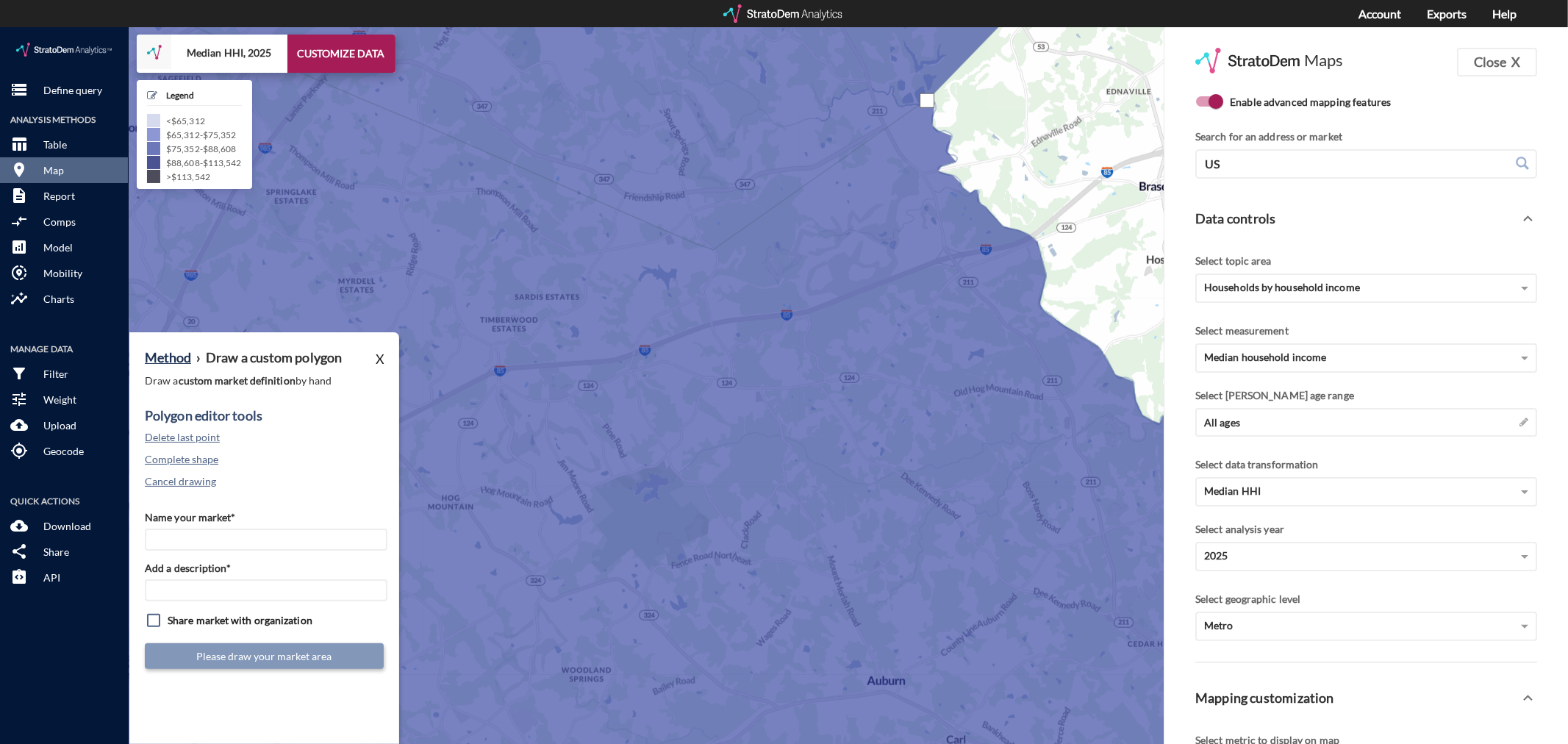
click div
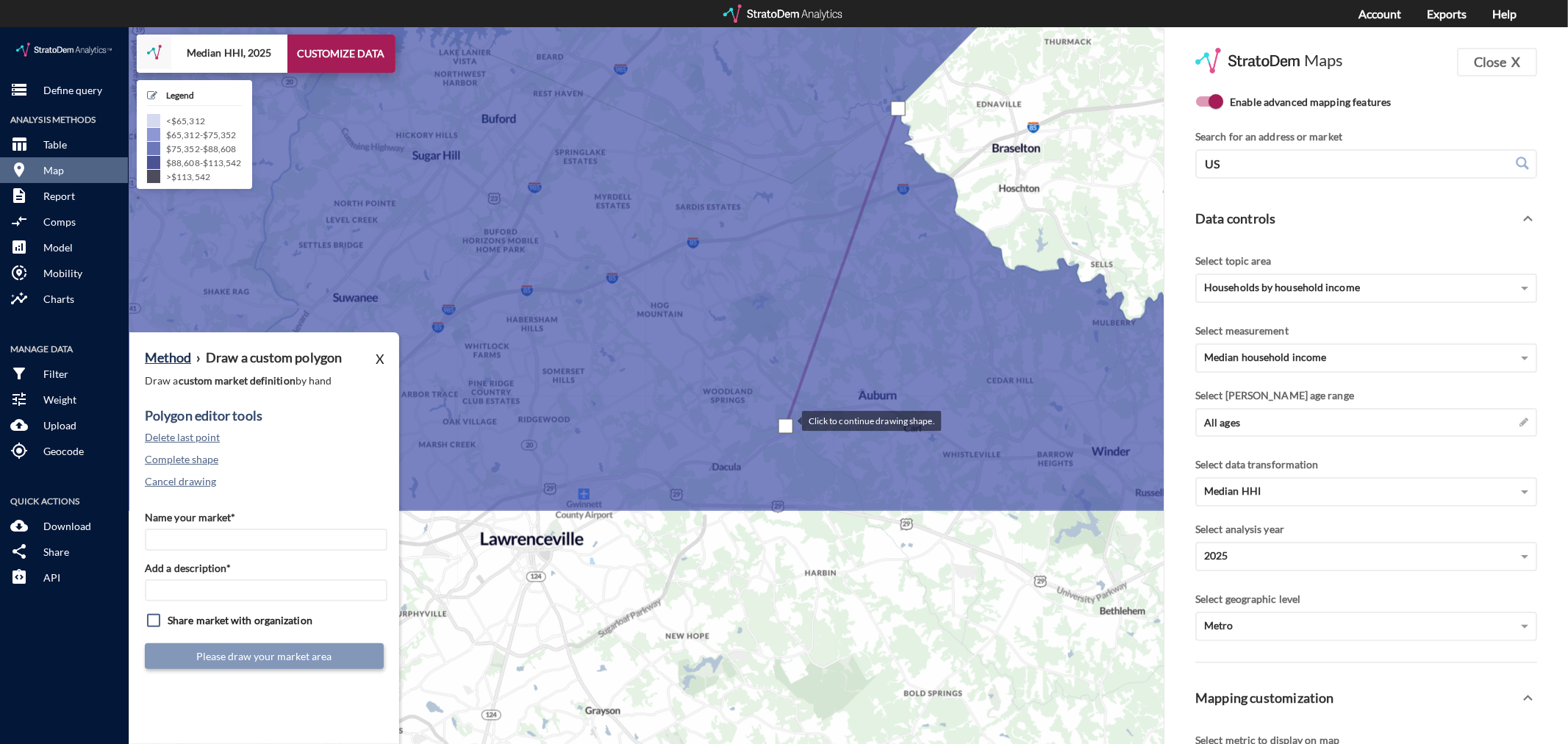
drag, startPoint x: 715, startPoint y: 699, endPoint x: 787, endPoint y: 394, distance: 313.4
click div
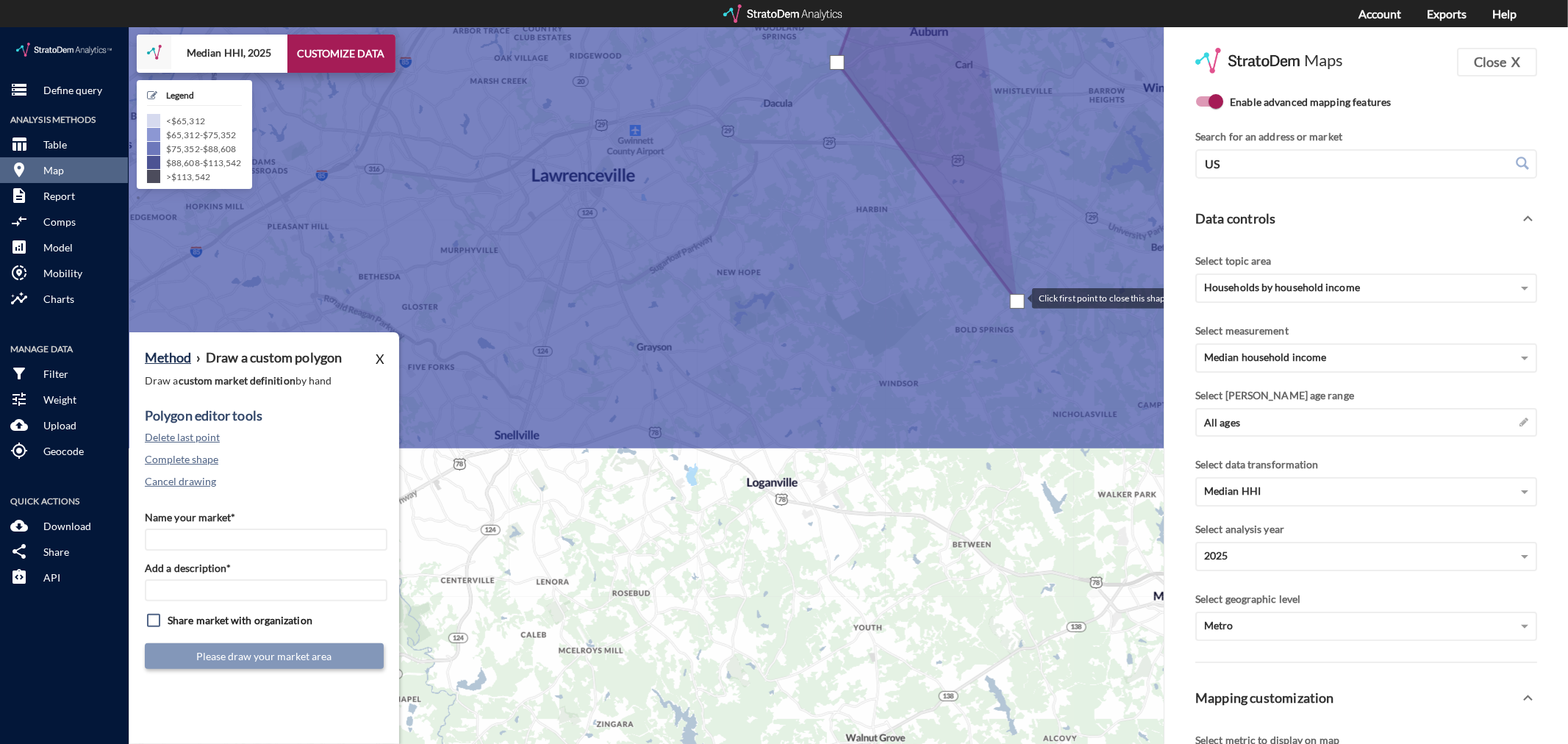
drag, startPoint x: 966, startPoint y: 637, endPoint x: 1018, endPoint y: 269, distance: 371.7
click div
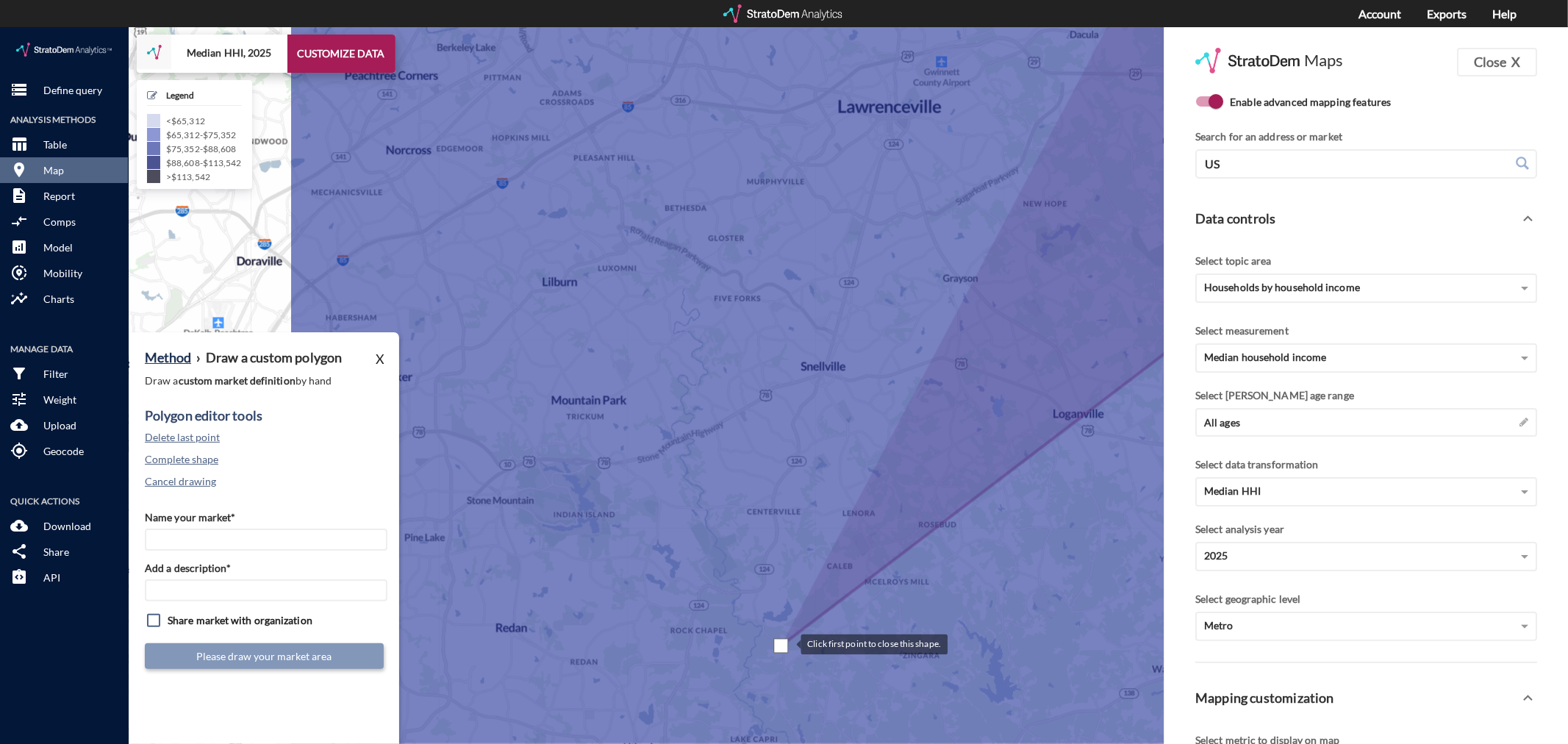
drag, startPoint x: 474, startPoint y: 686, endPoint x: 787, endPoint y: 614, distance: 321.2
click div
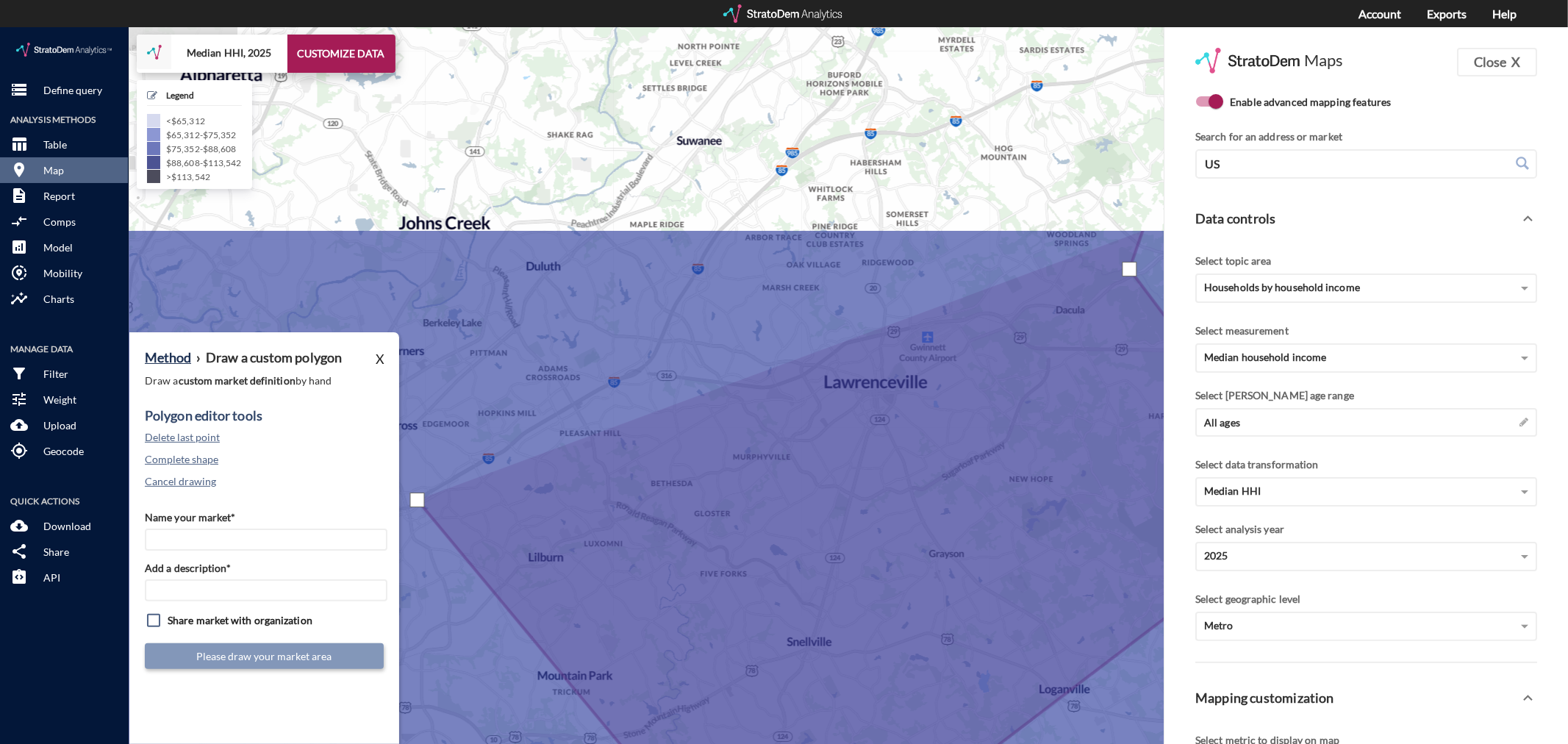
drag, startPoint x: 431, startPoint y: 197, endPoint x: 416, endPoint y: 480, distance: 283.4
click div
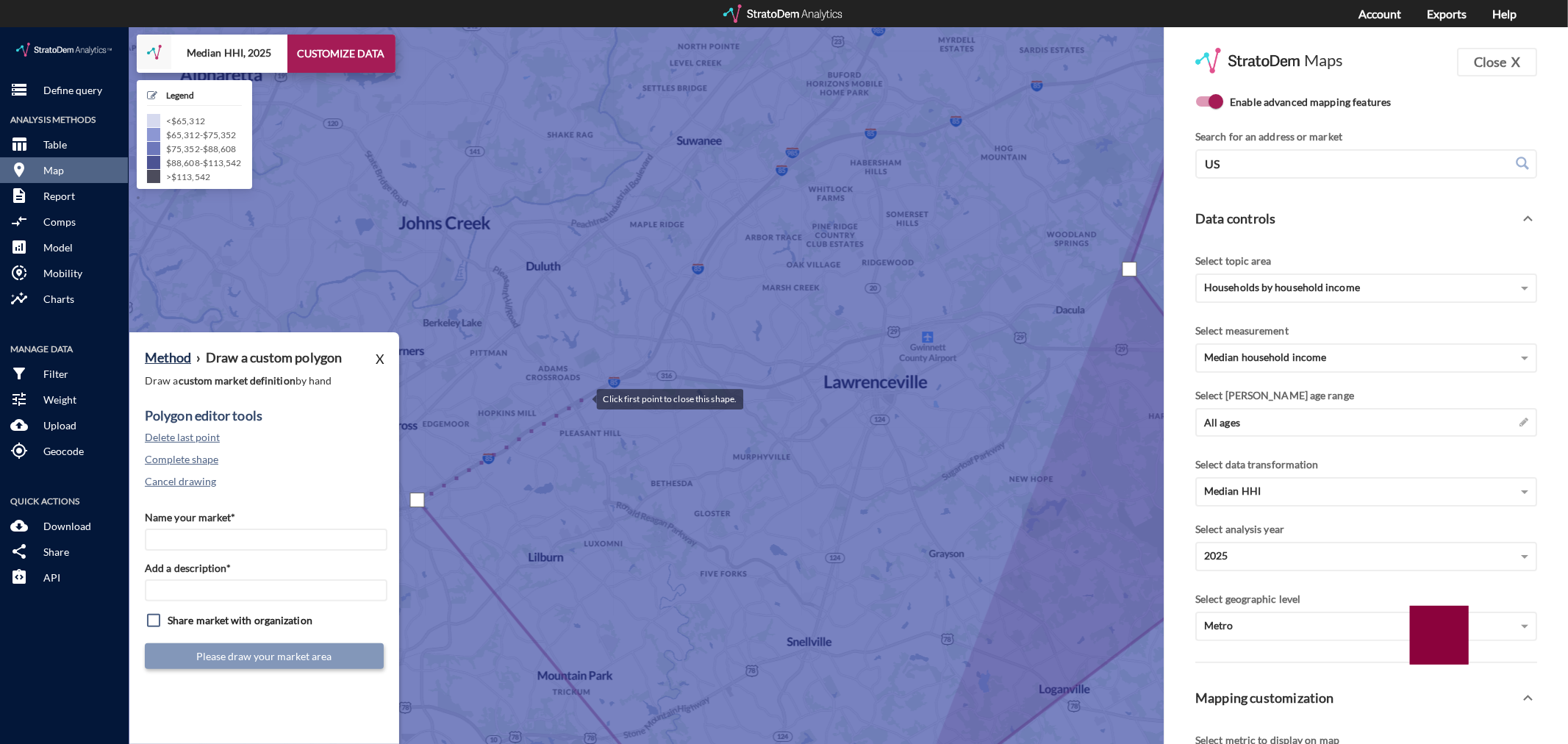
click div
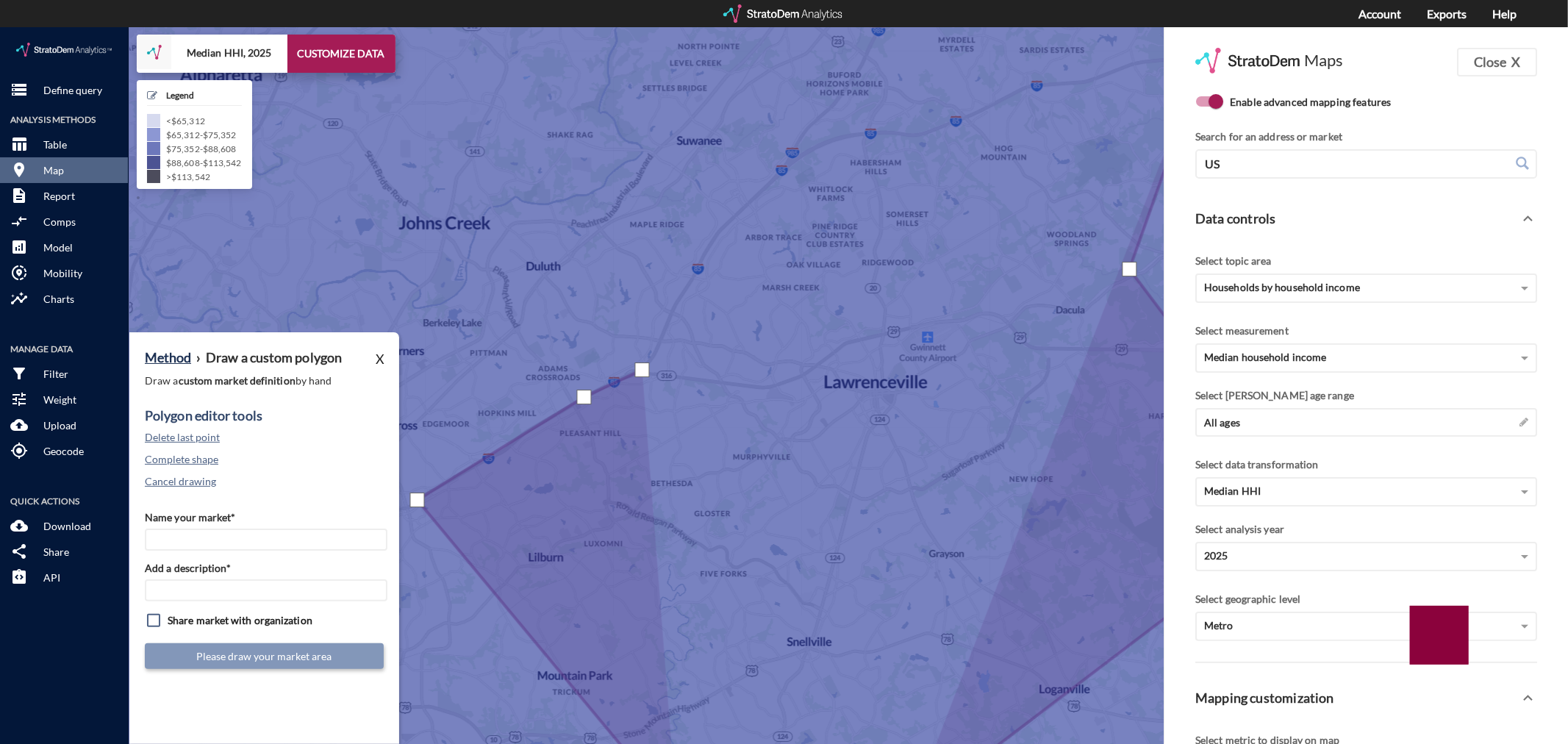
click div
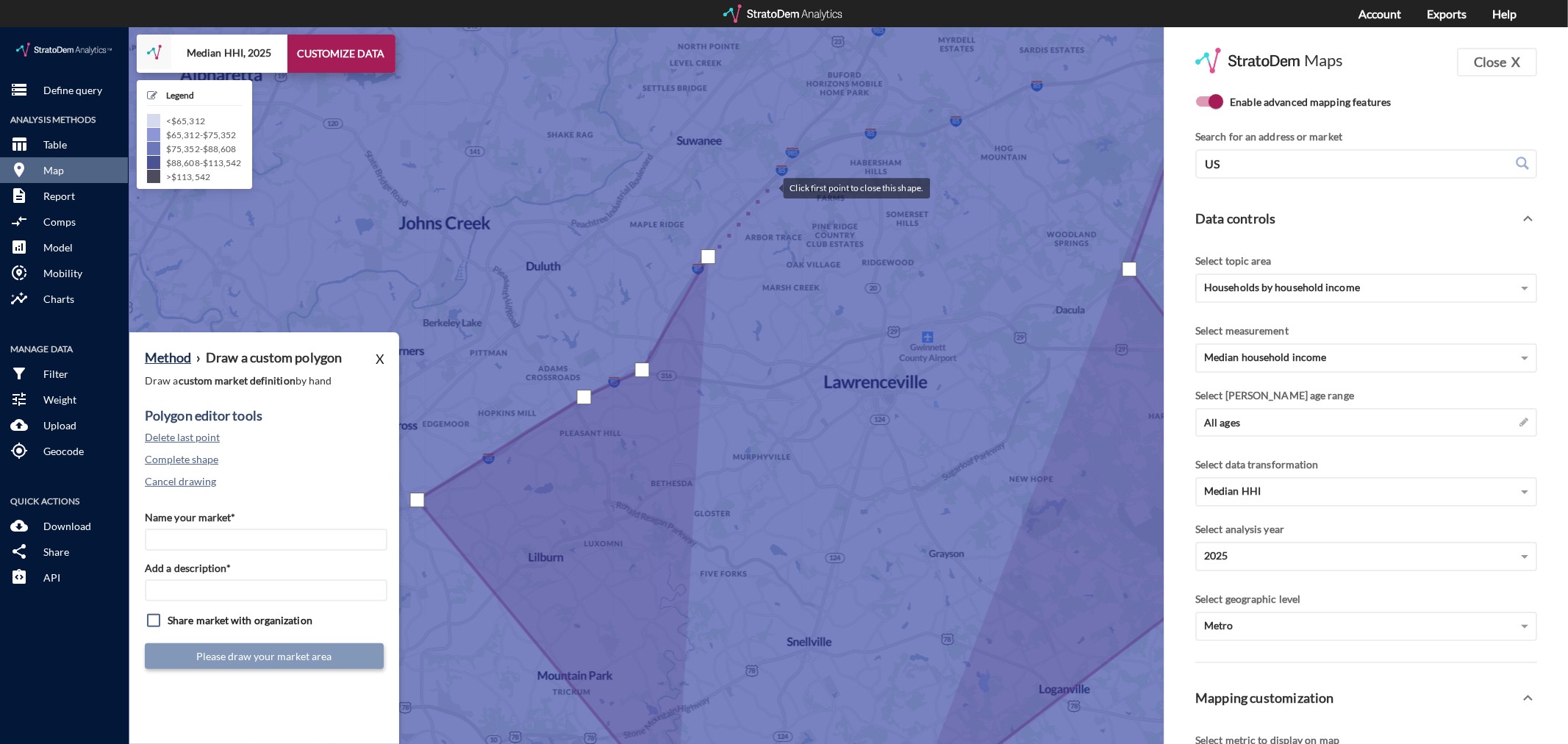
click div
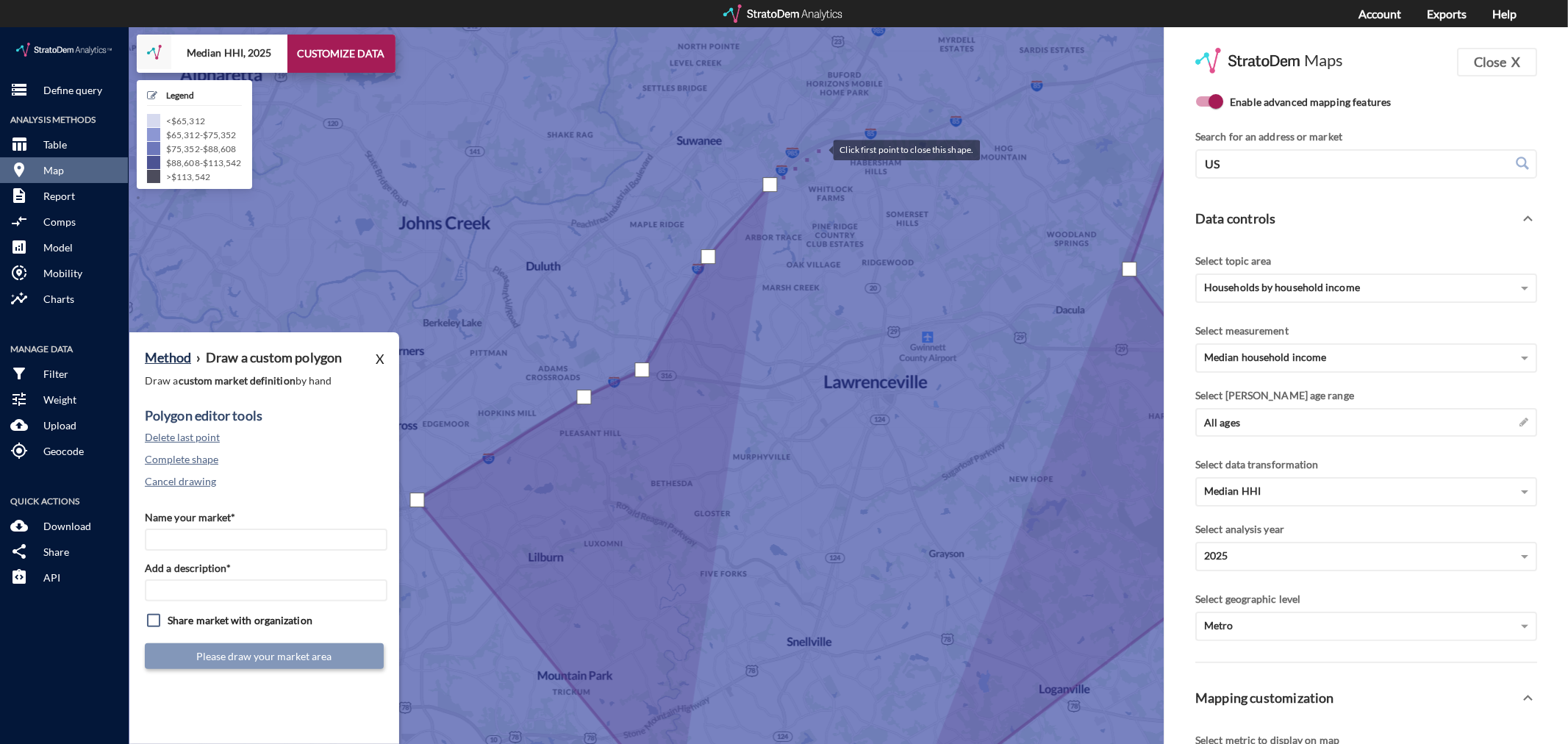
click div
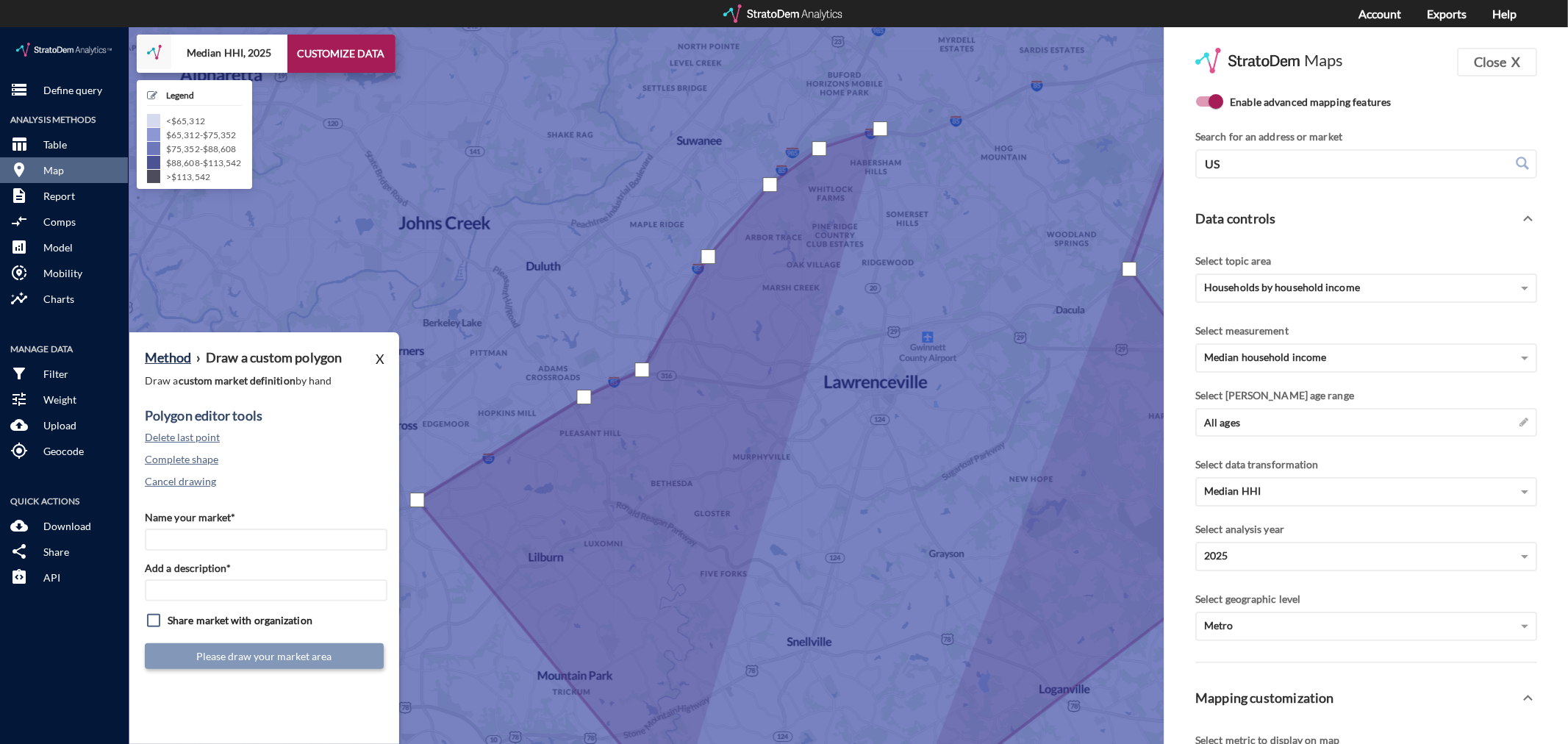
click div
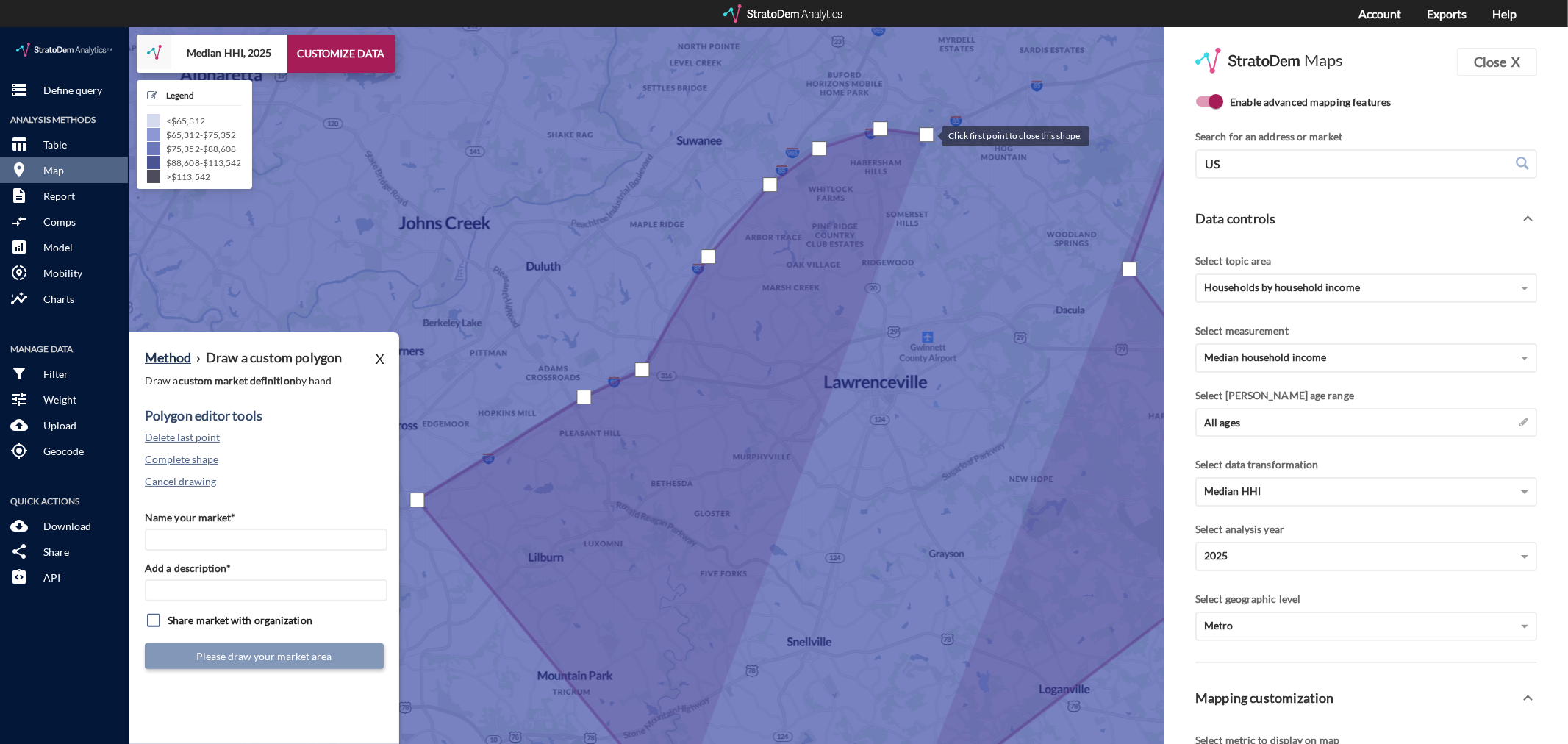
click div
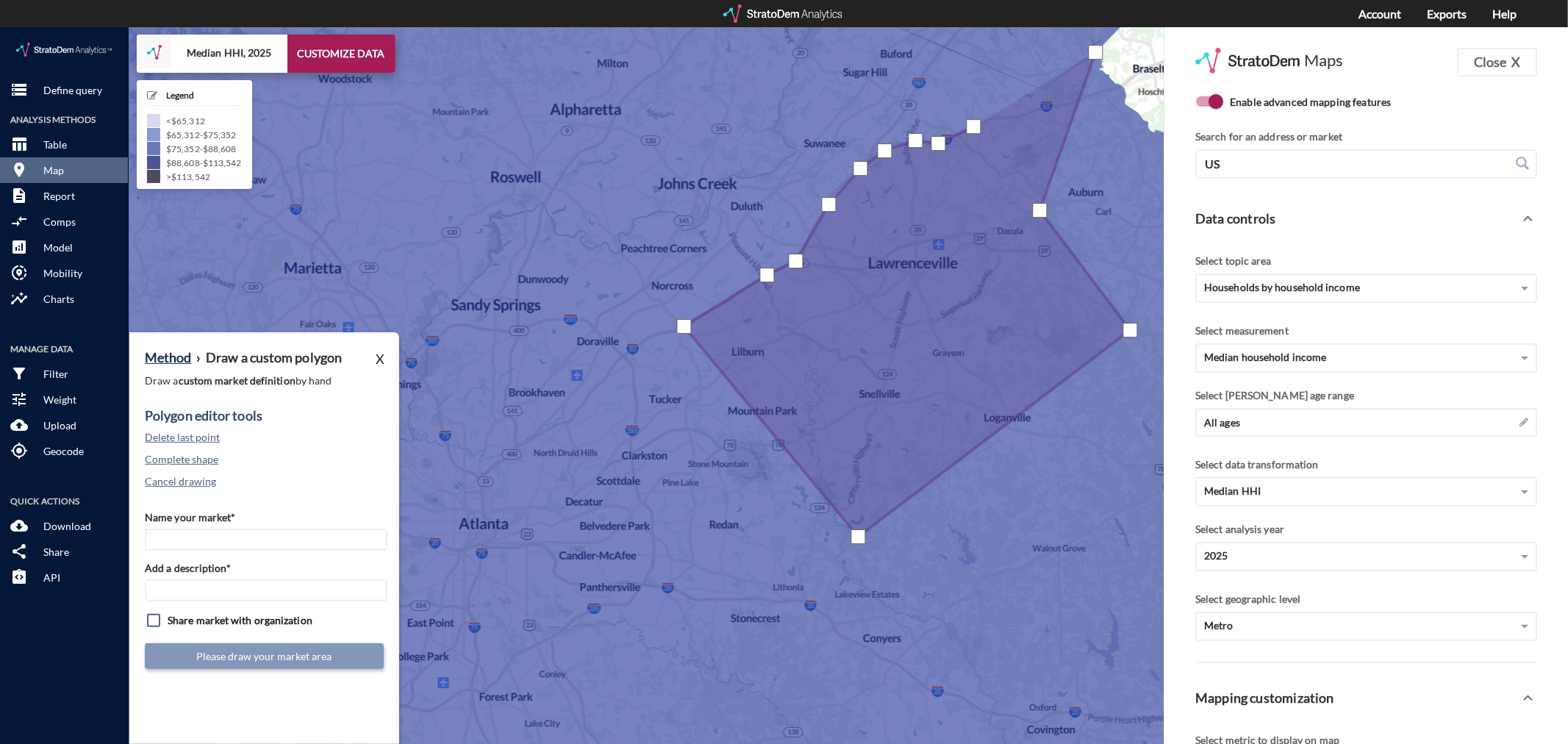
click div
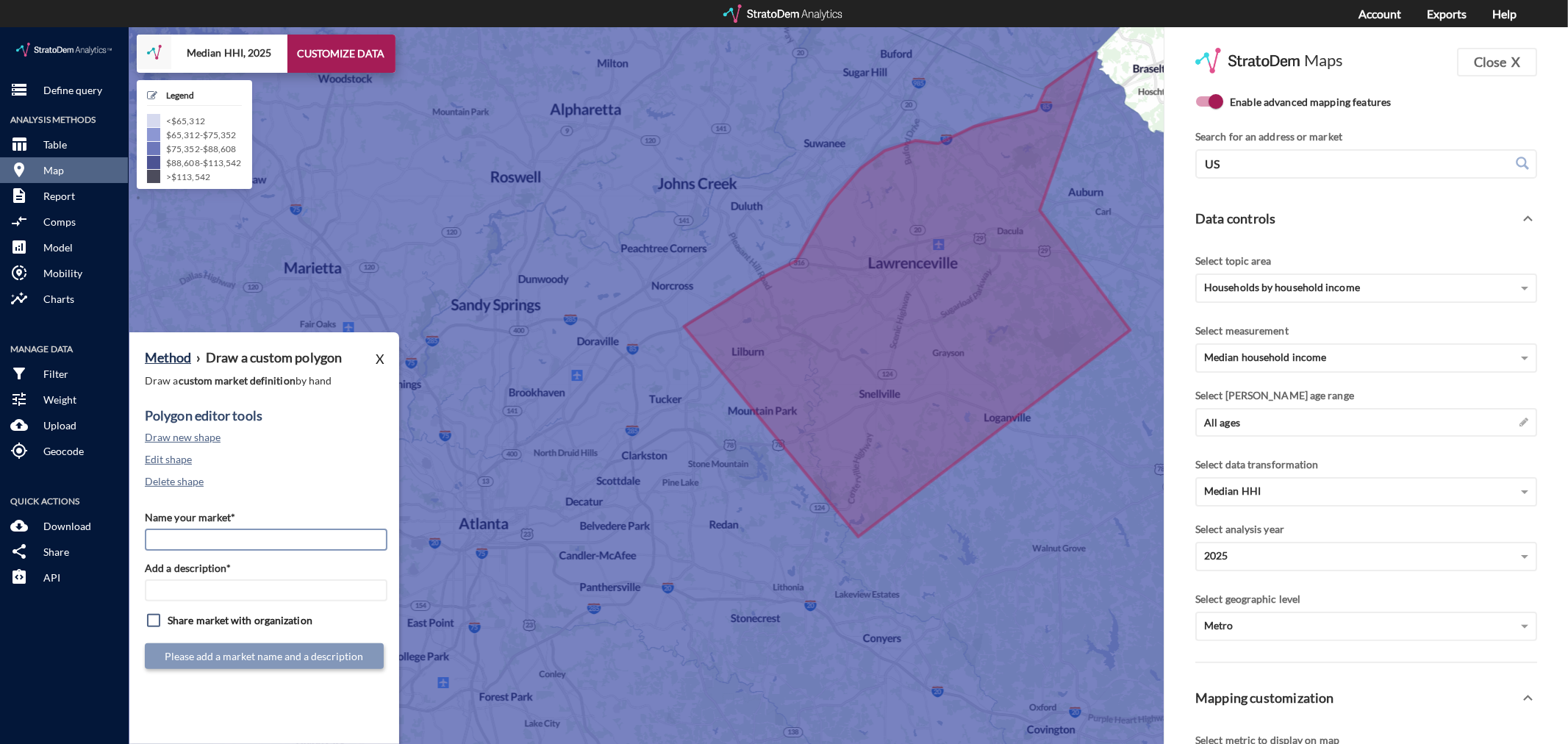
click input "Name your market*"
type input "Outlying [GEOGRAPHIC_DATA] - [GEOGRAPHIC_DATA] MSA"
paste input "Outlying [GEOGRAPHIC_DATA] - [GEOGRAPHIC_DATA] MSA"
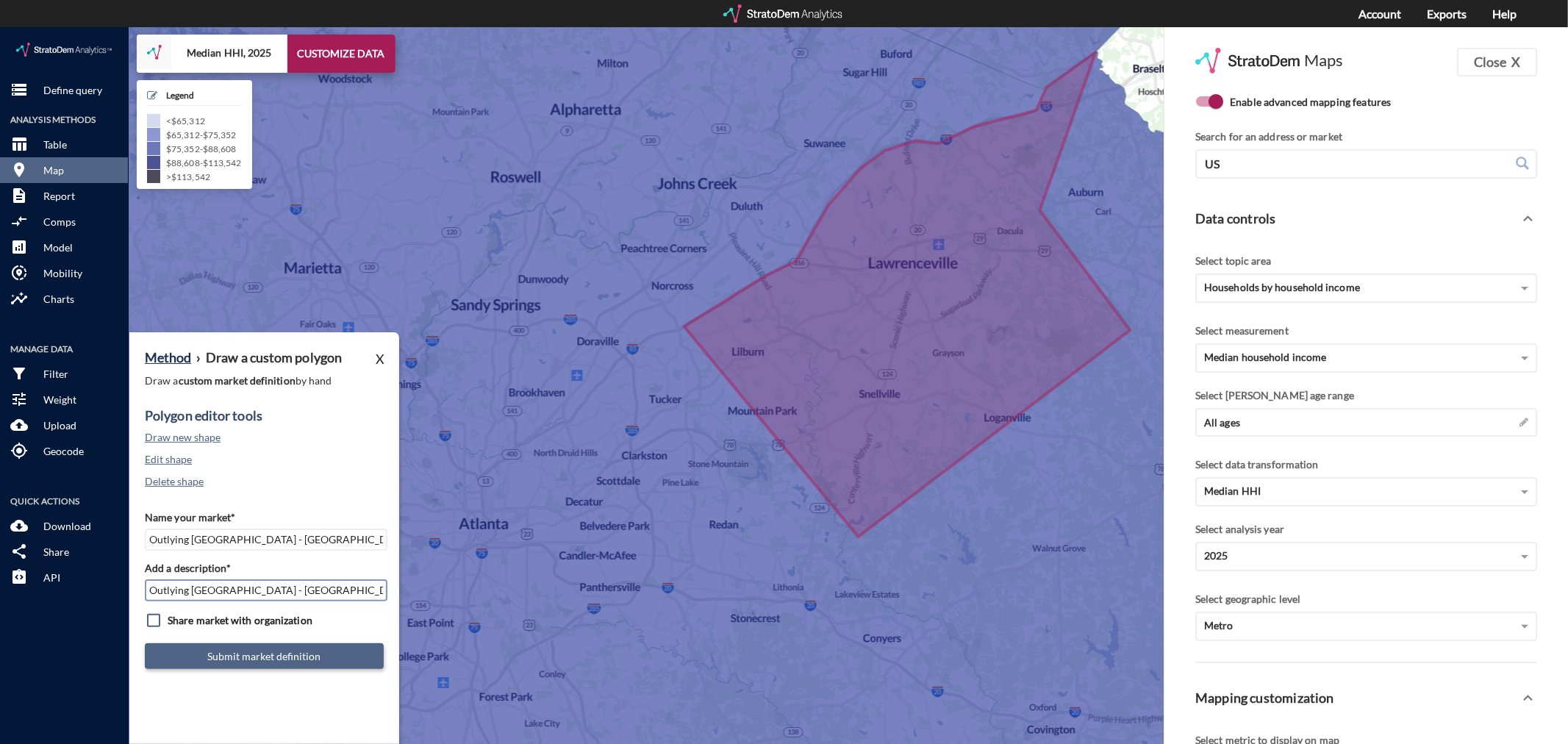
type input "Outlying [GEOGRAPHIC_DATA] - [GEOGRAPHIC_DATA] MSA"
click button "Submit market definition"
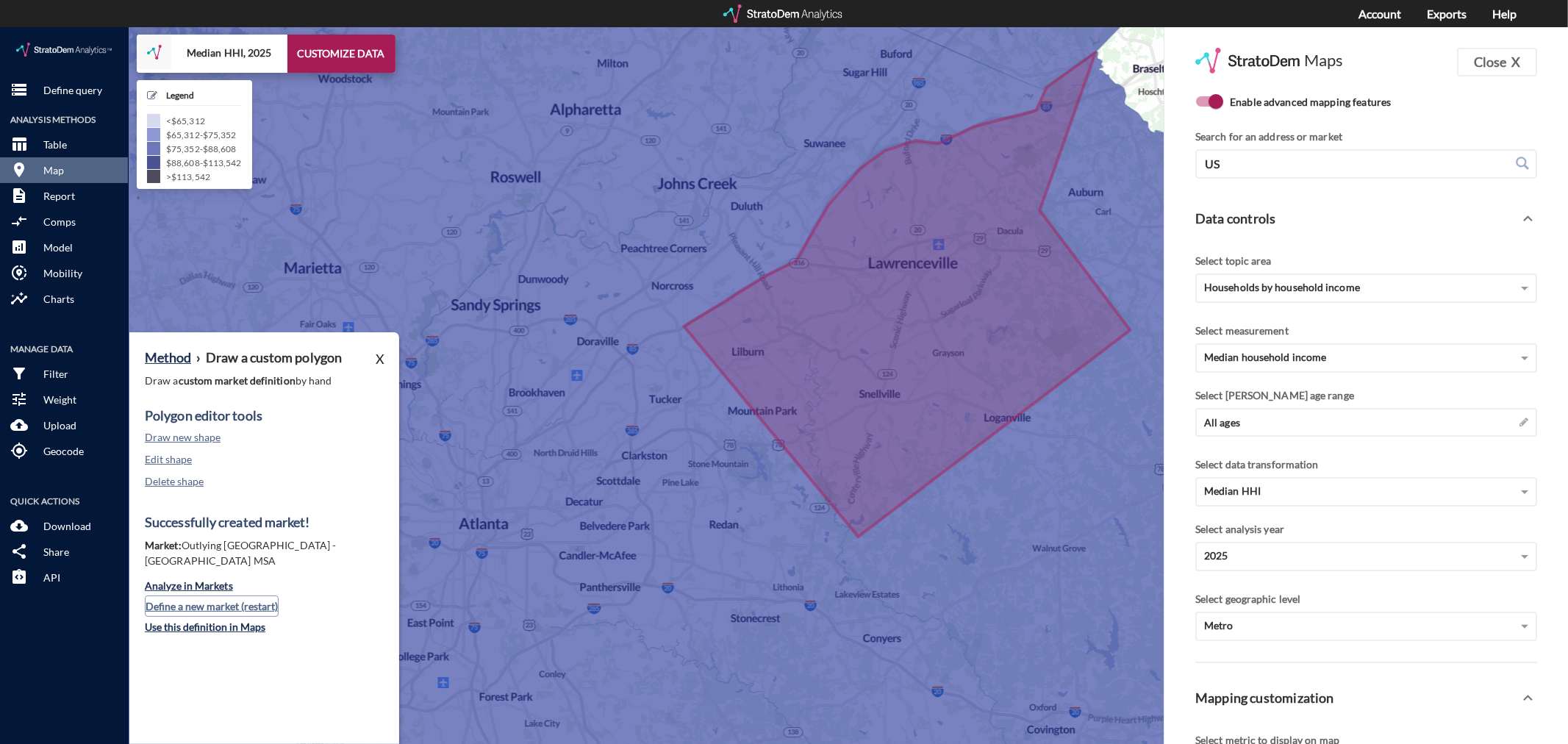
click button "Define a new market (restart)"
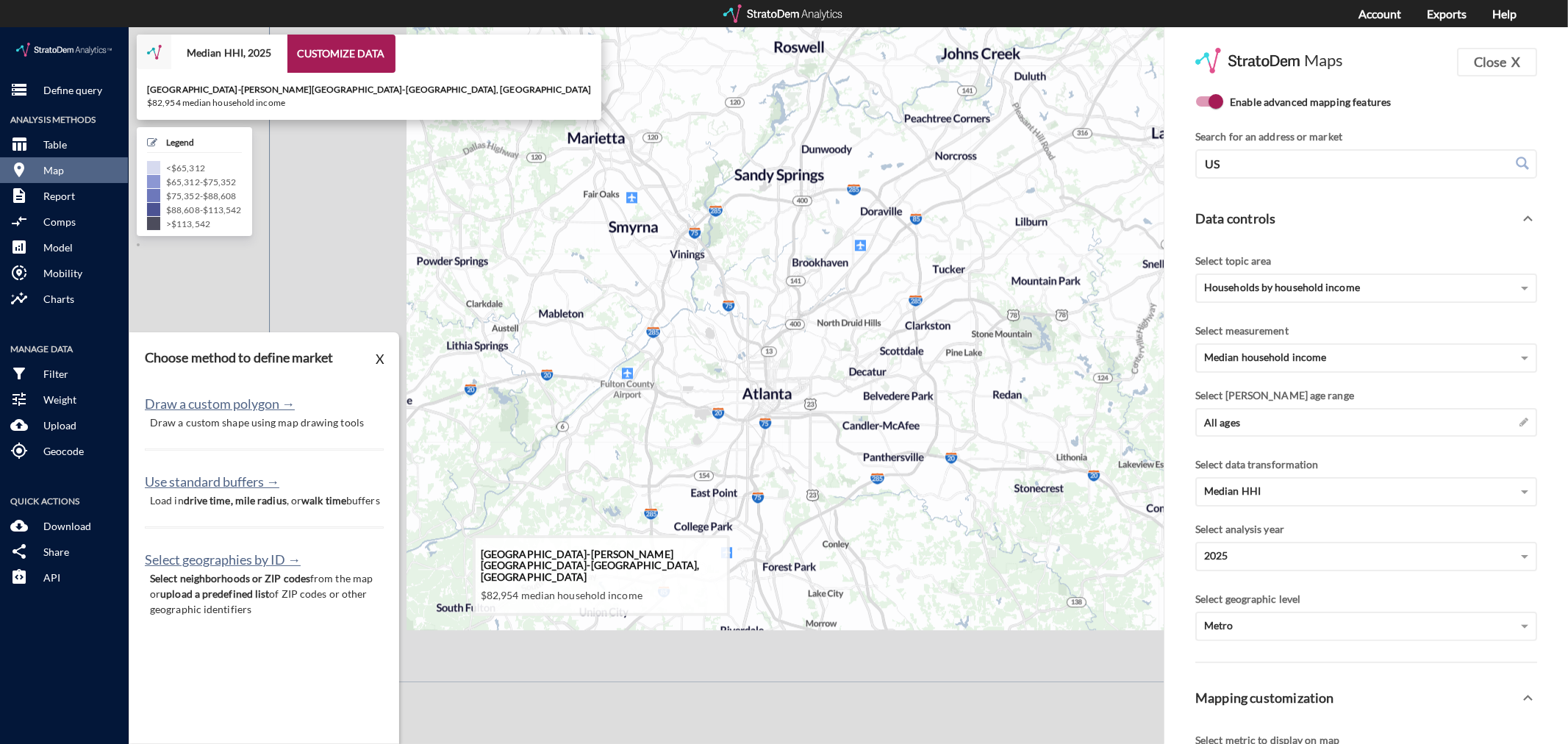
drag, startPoint x: 643, startPoint y: 496, endPoint x: 969, endPoint y: 342, distance: 360.5
click icon
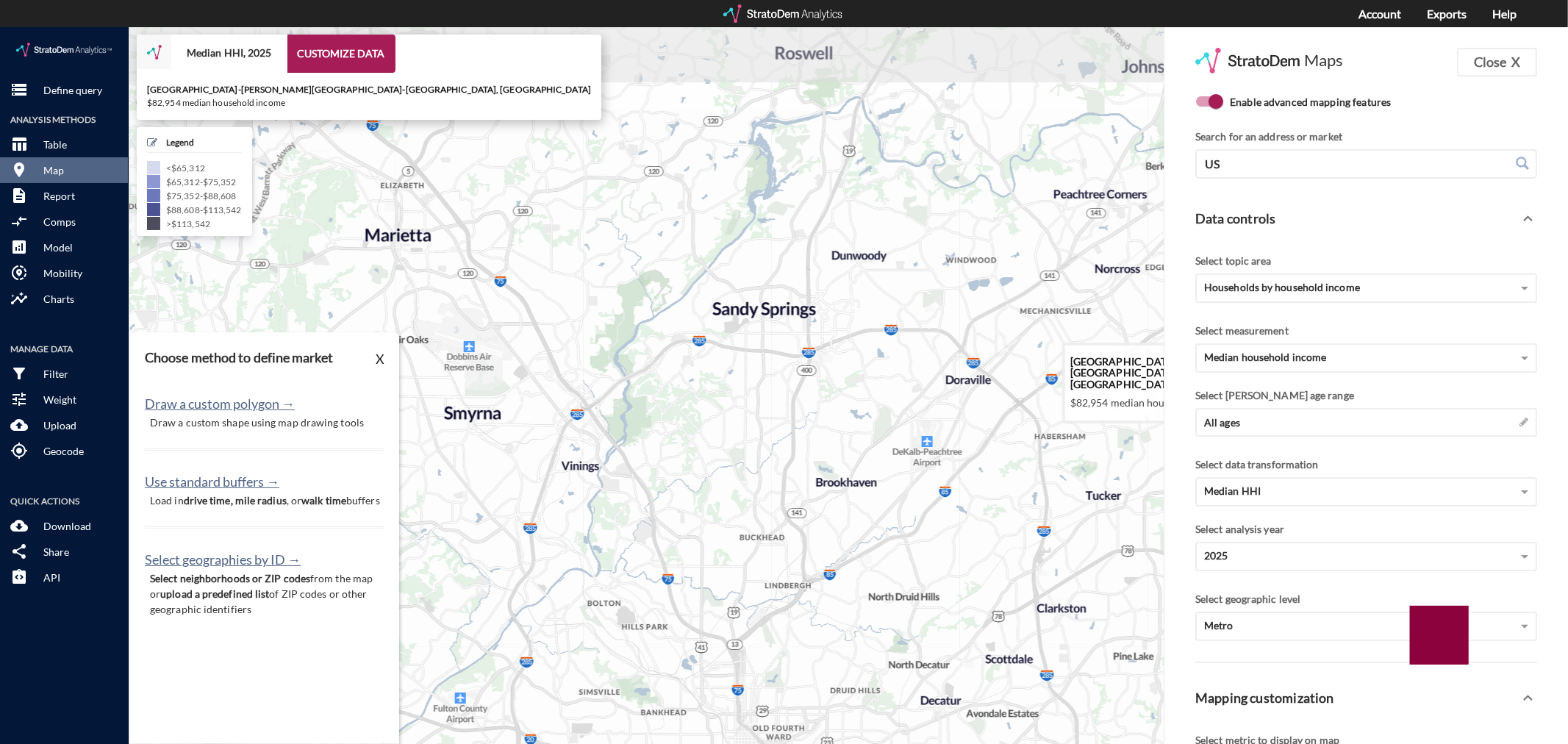
drag, startPoint x: 802, startPoint y: 154, endPoint x: 783, endPoint y: 320, distance: 167.1
click icon
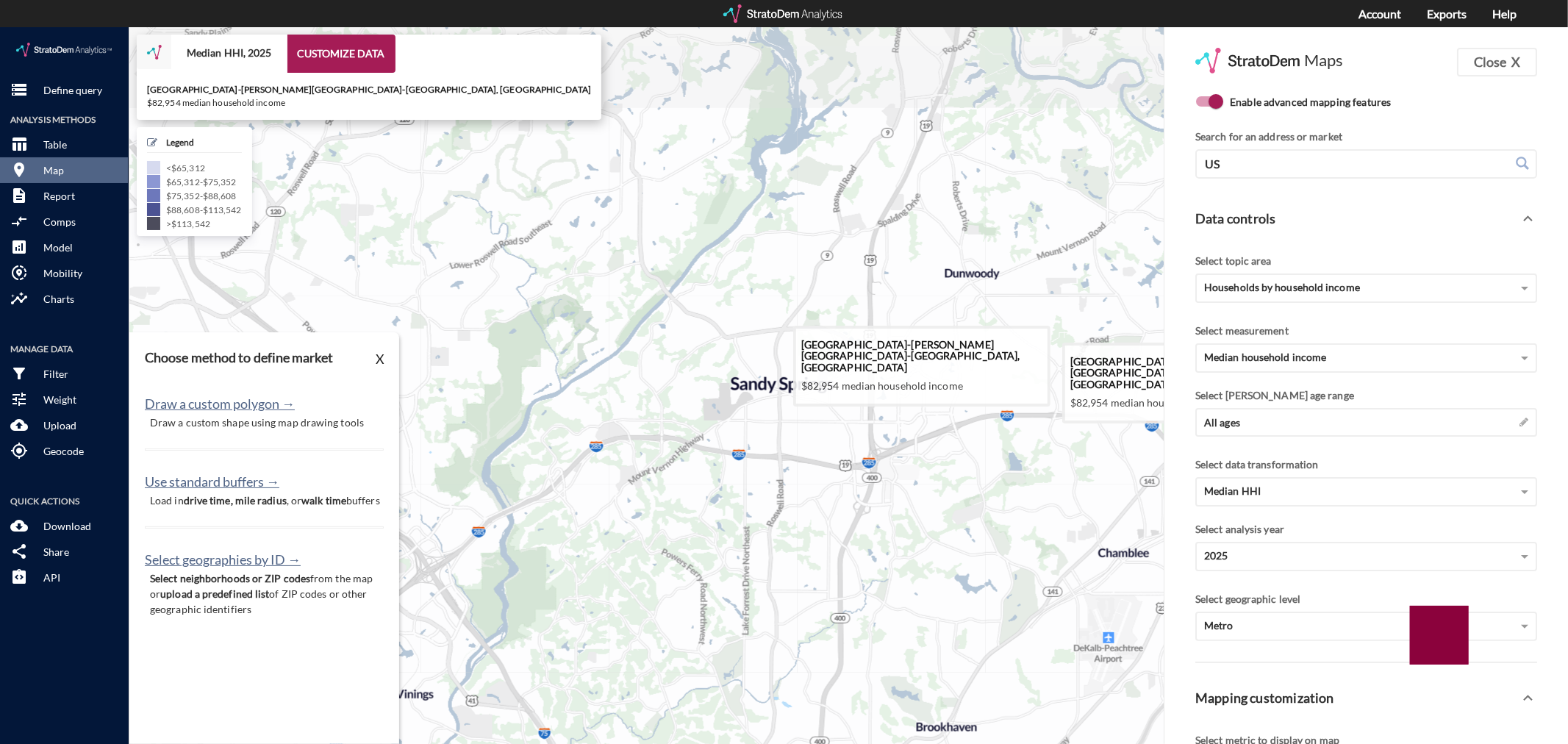
drag, startPoint x: 719, startPoint y: 166, endPoint x: 755, endPoint y: 259, distance: 99.7
click icon
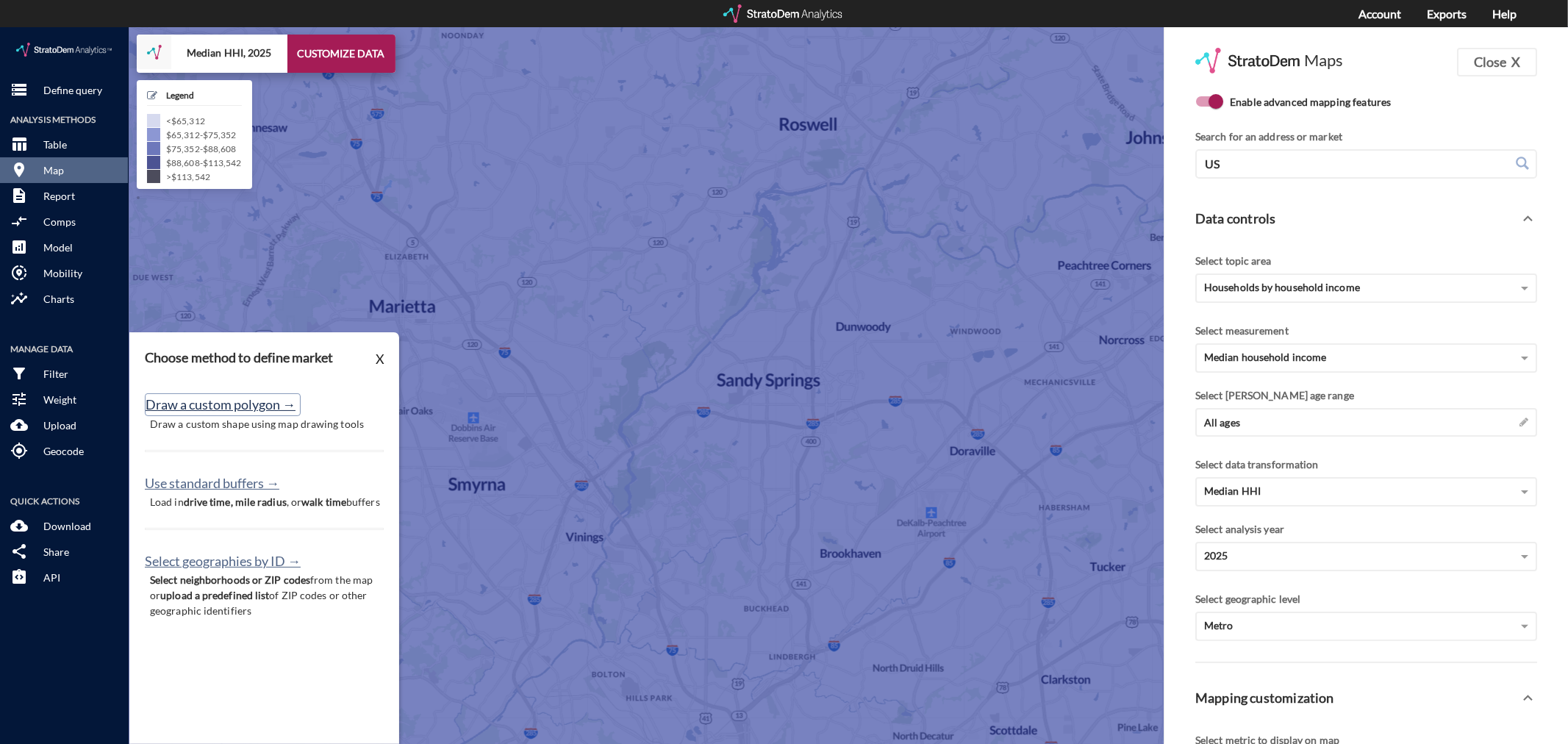
click button "Draw a custom polygon →"
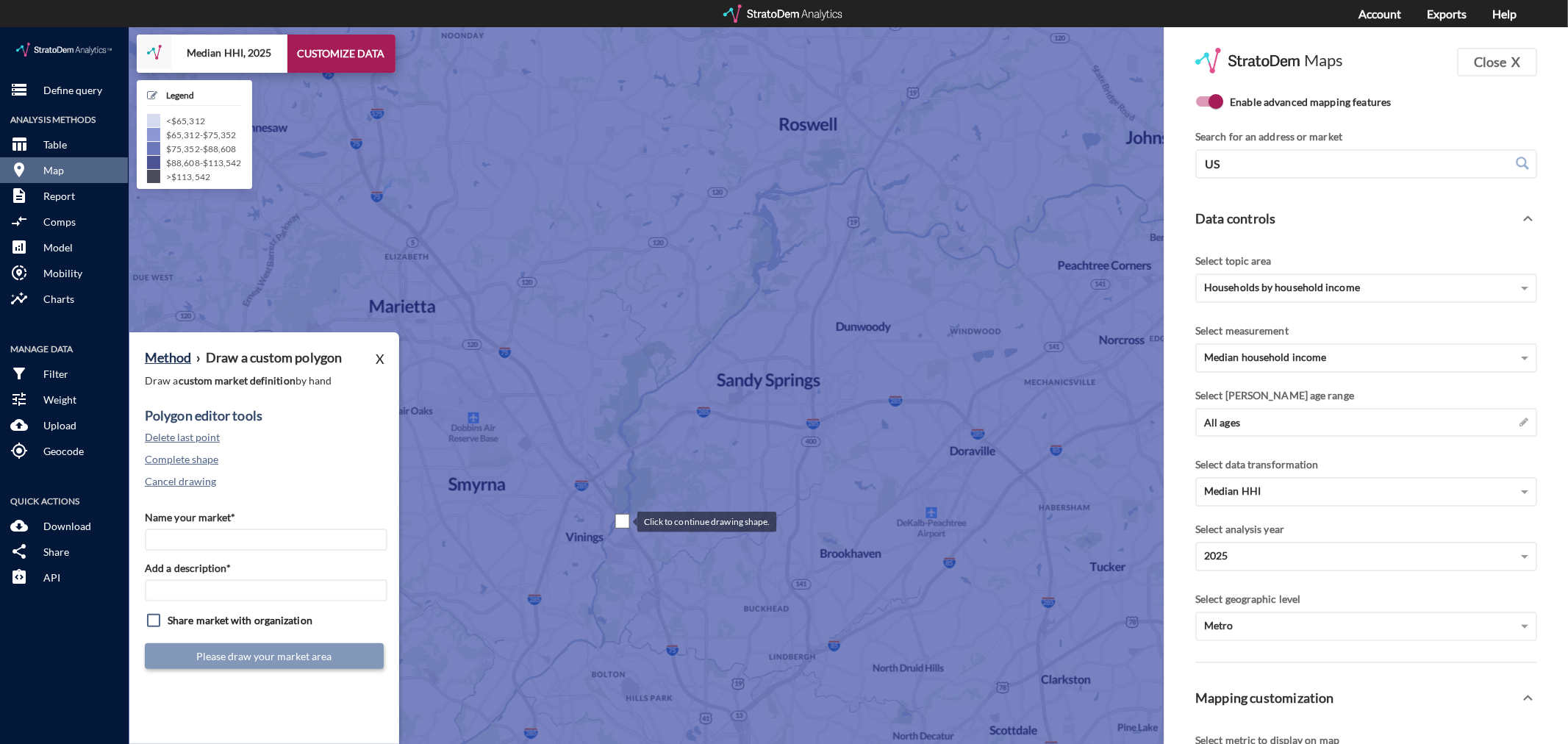
click div
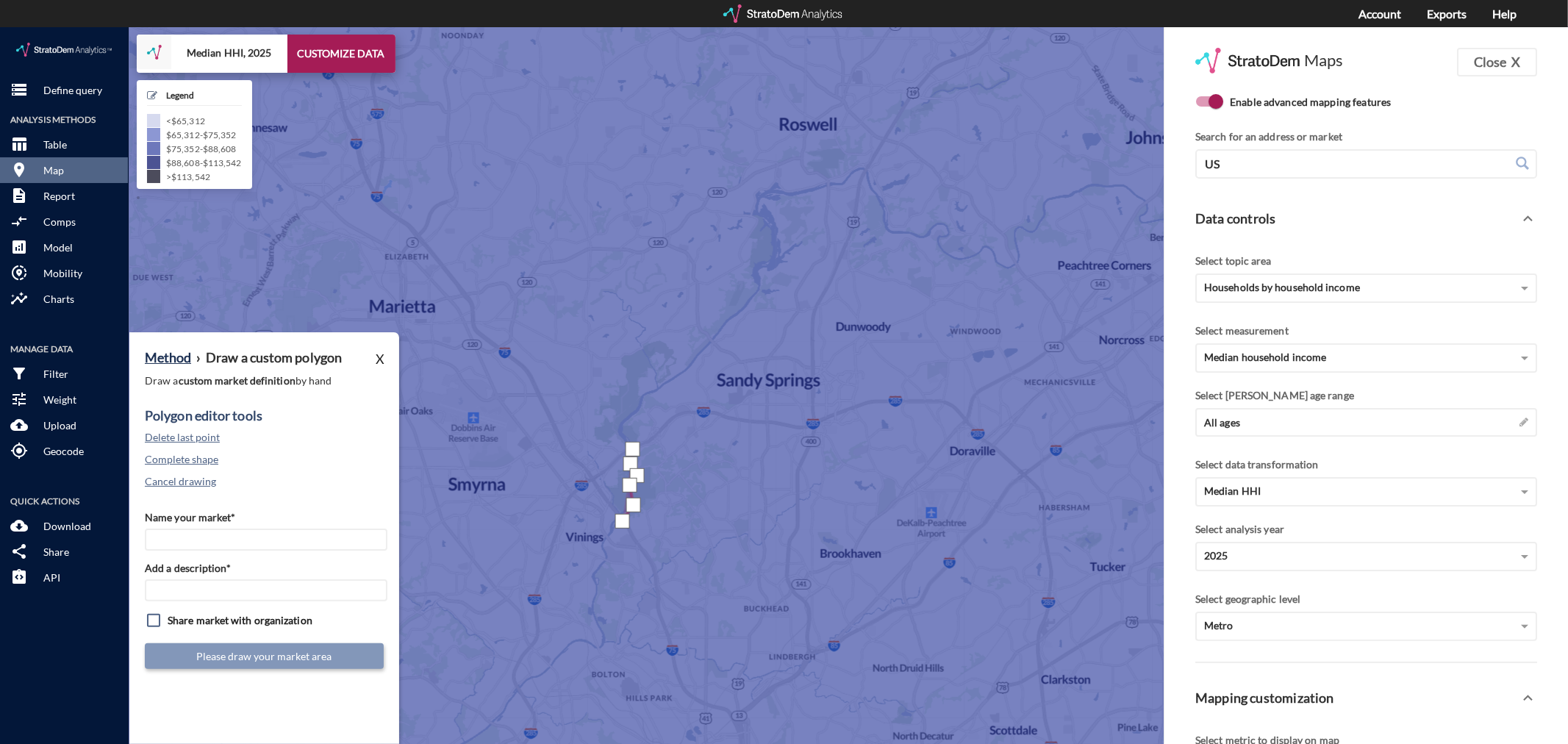
click div
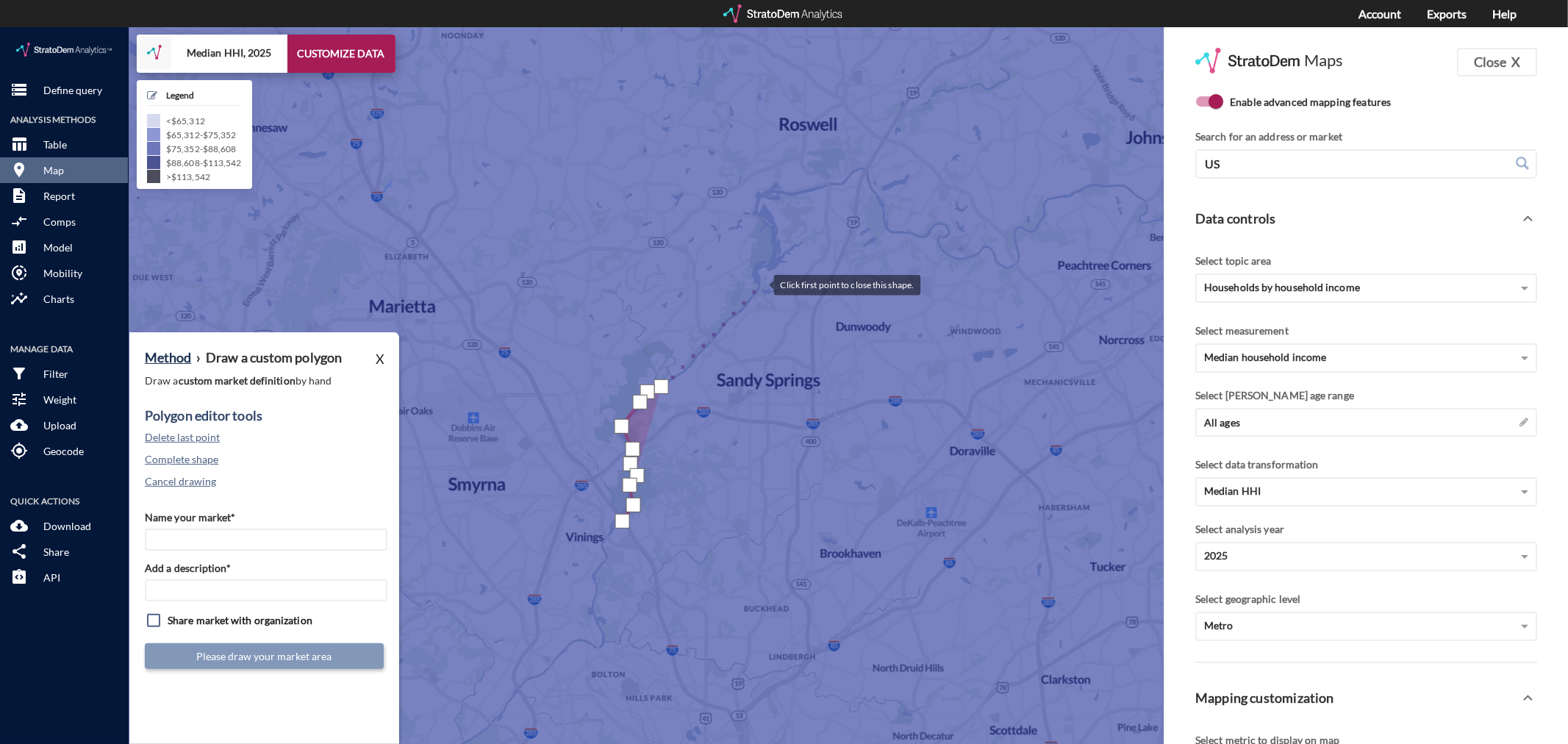
click div
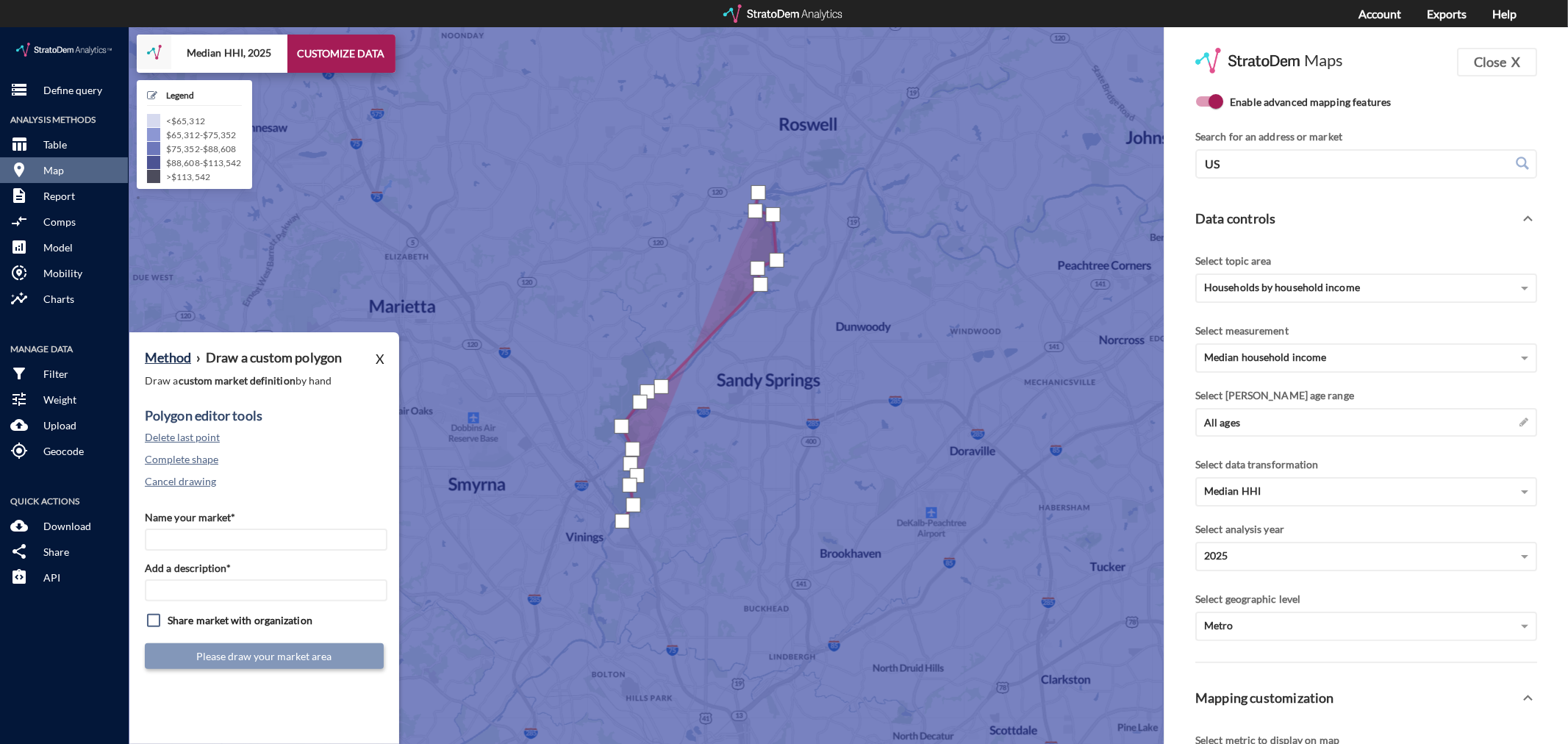
click div
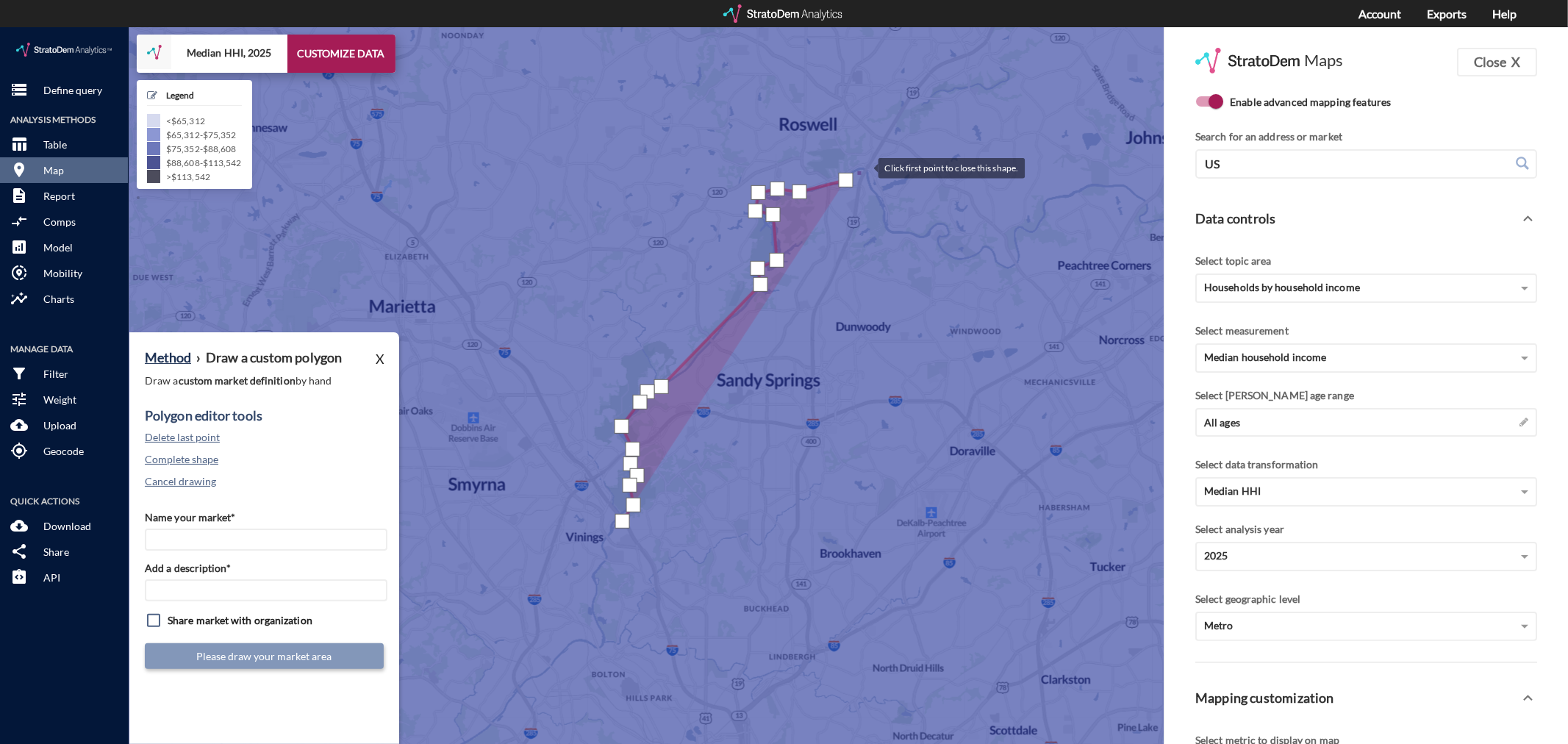
click div
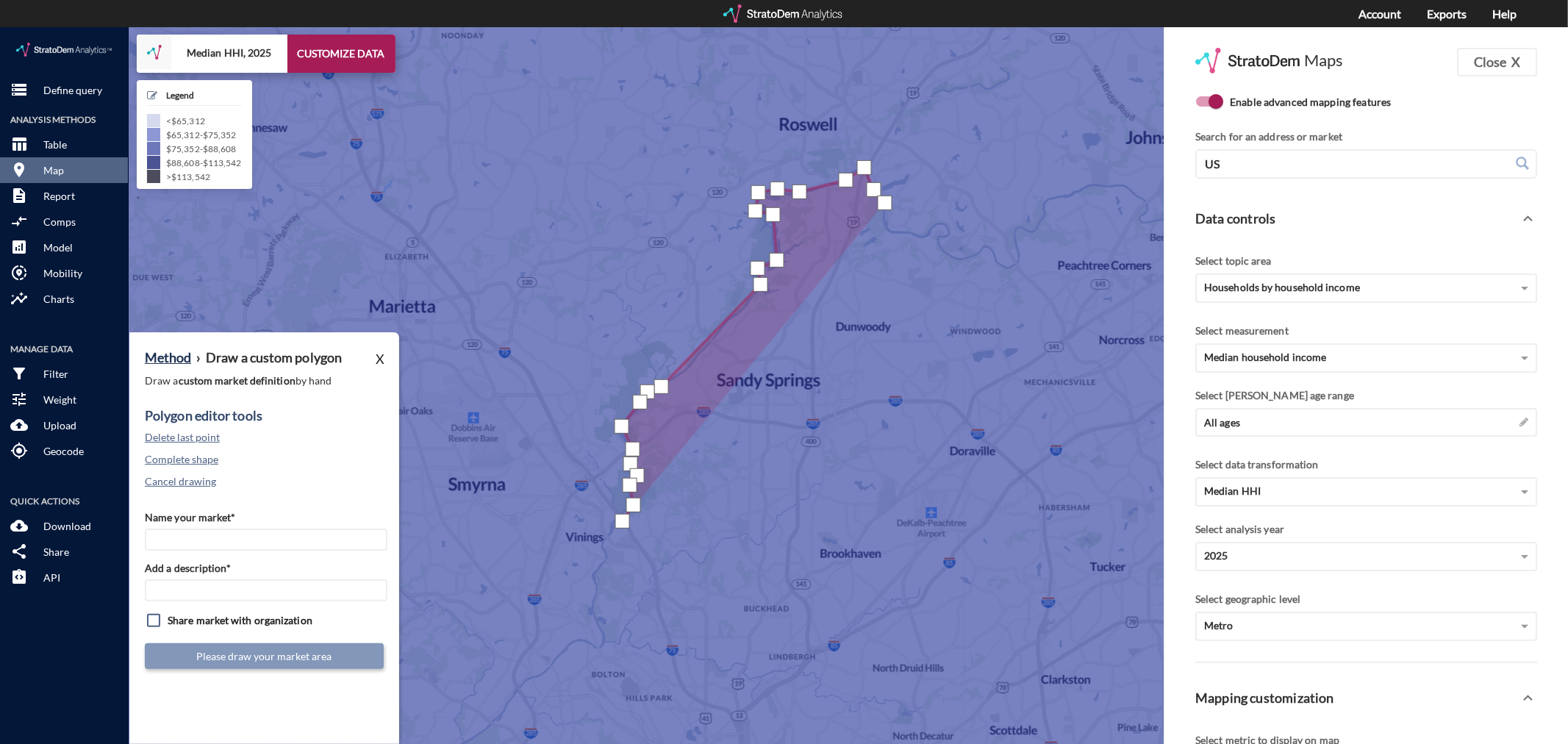
click div
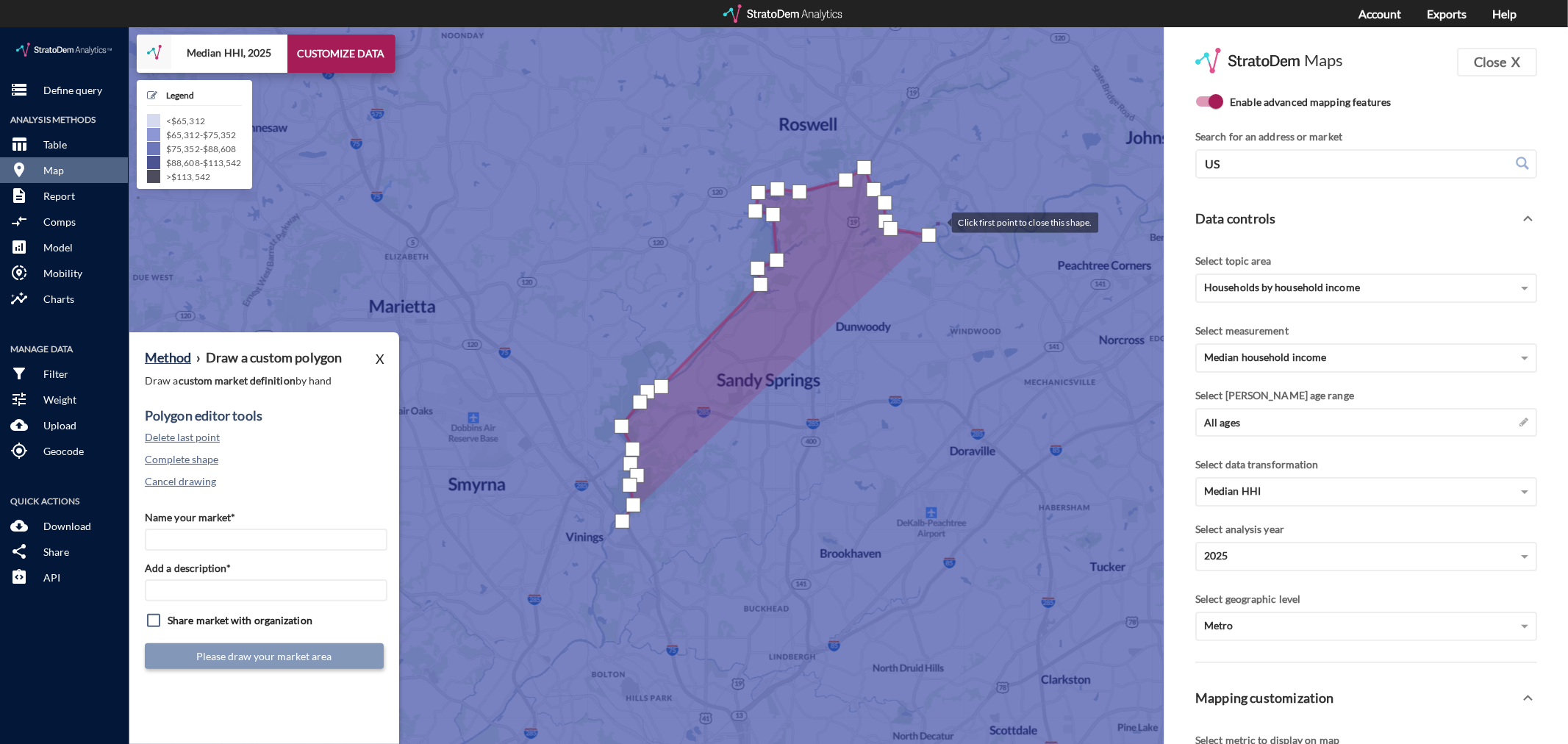
click div
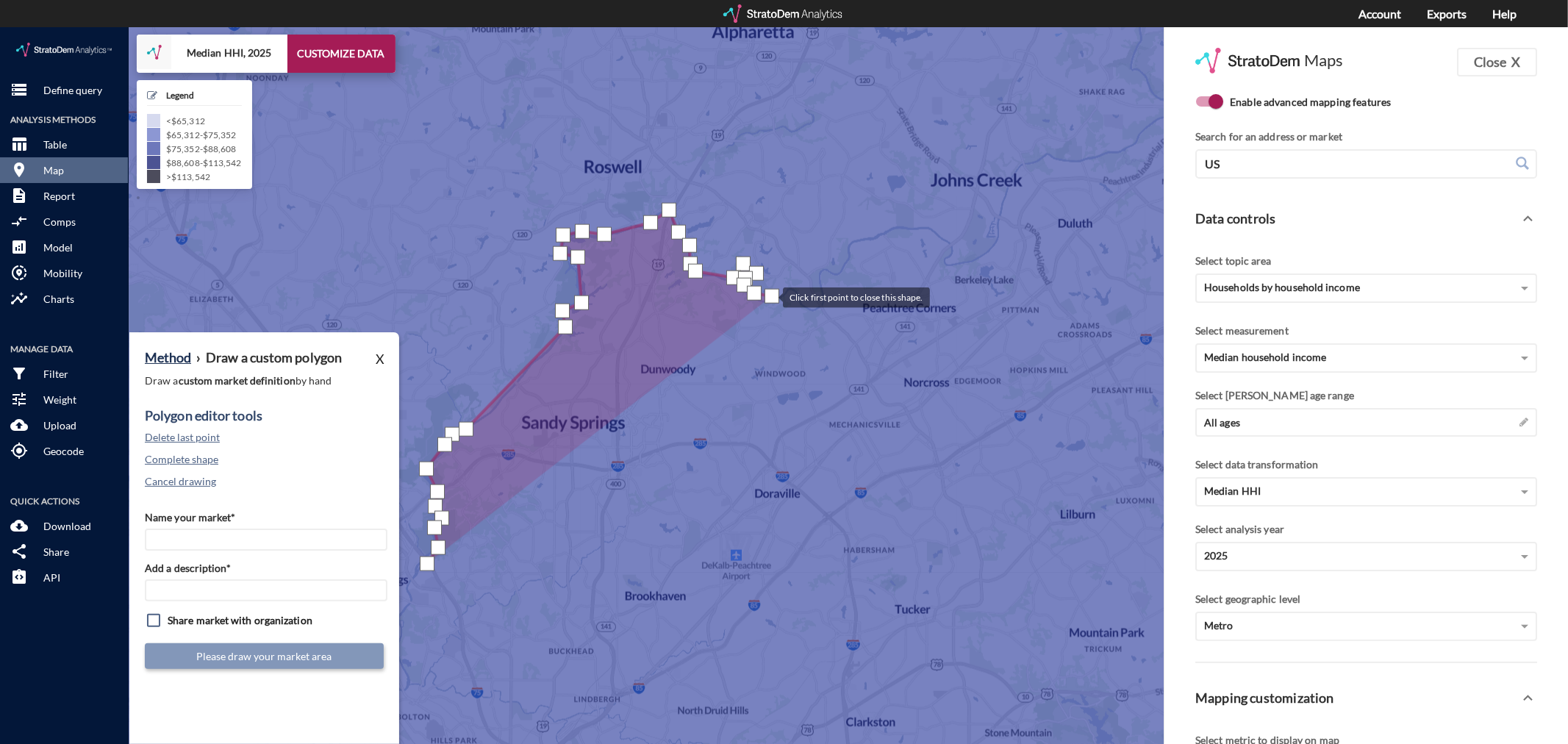
drag, startPoint x: 967, startPoint y: 226, endPoint x: 769, endPoint y: 269, distance: 202.6
click div
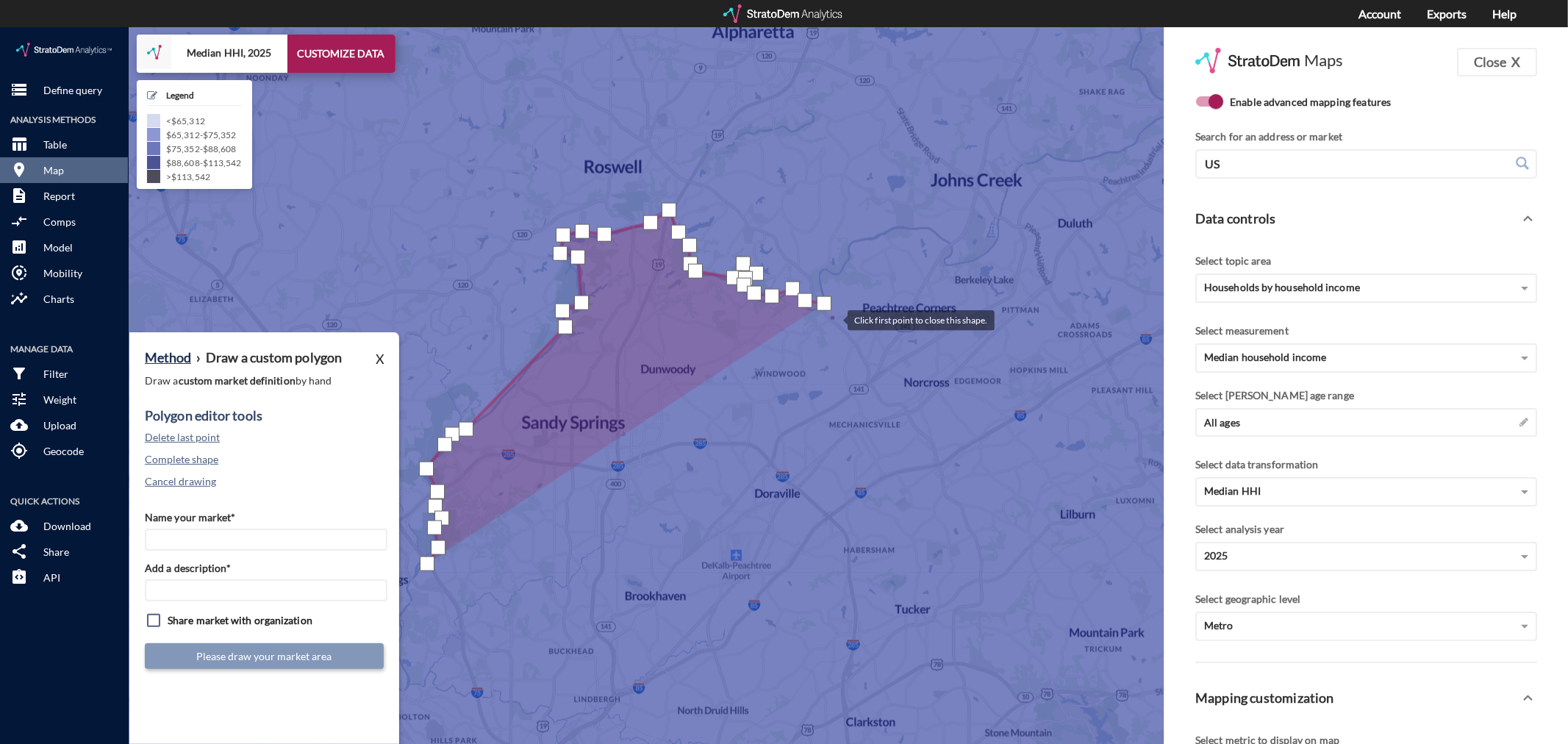
click div
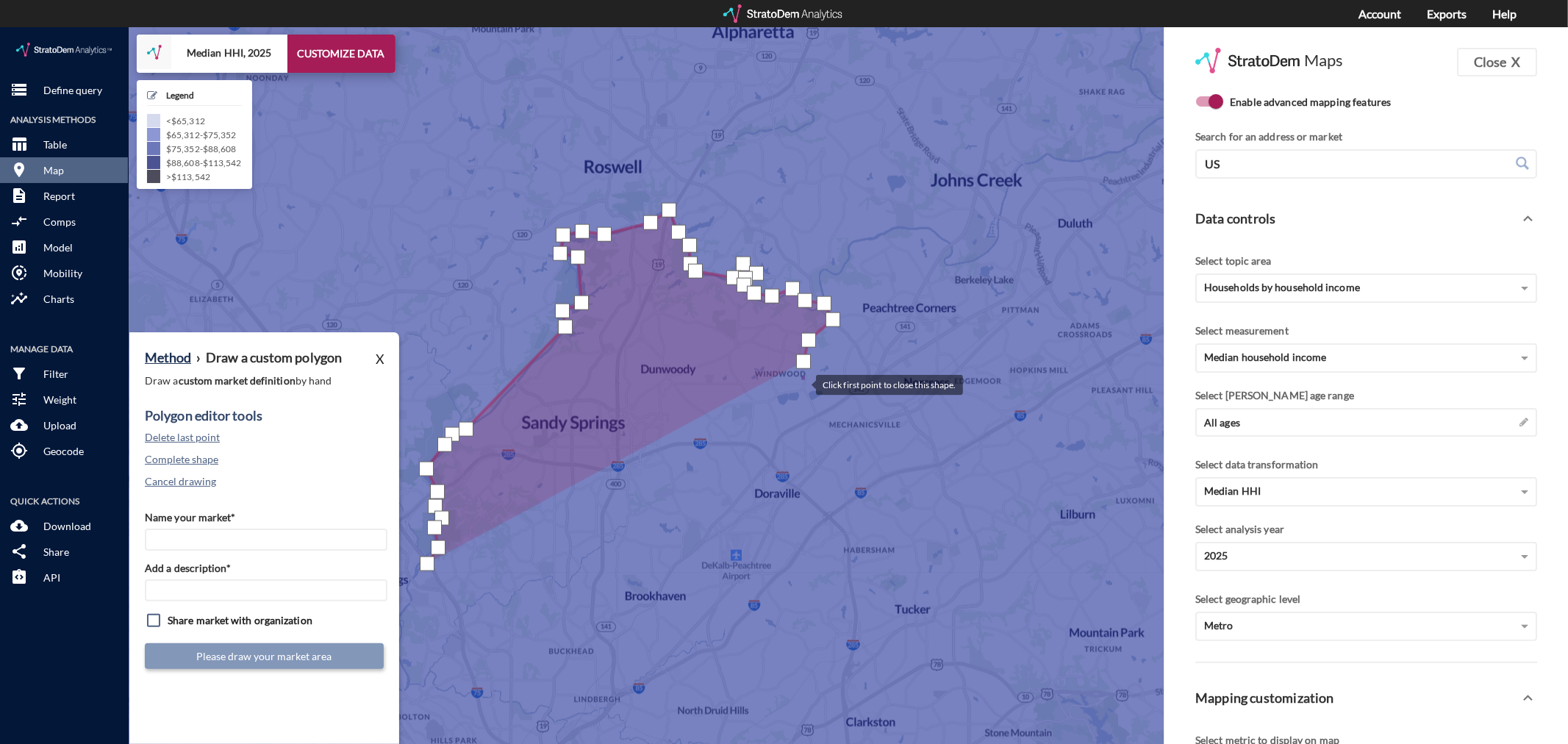
click div
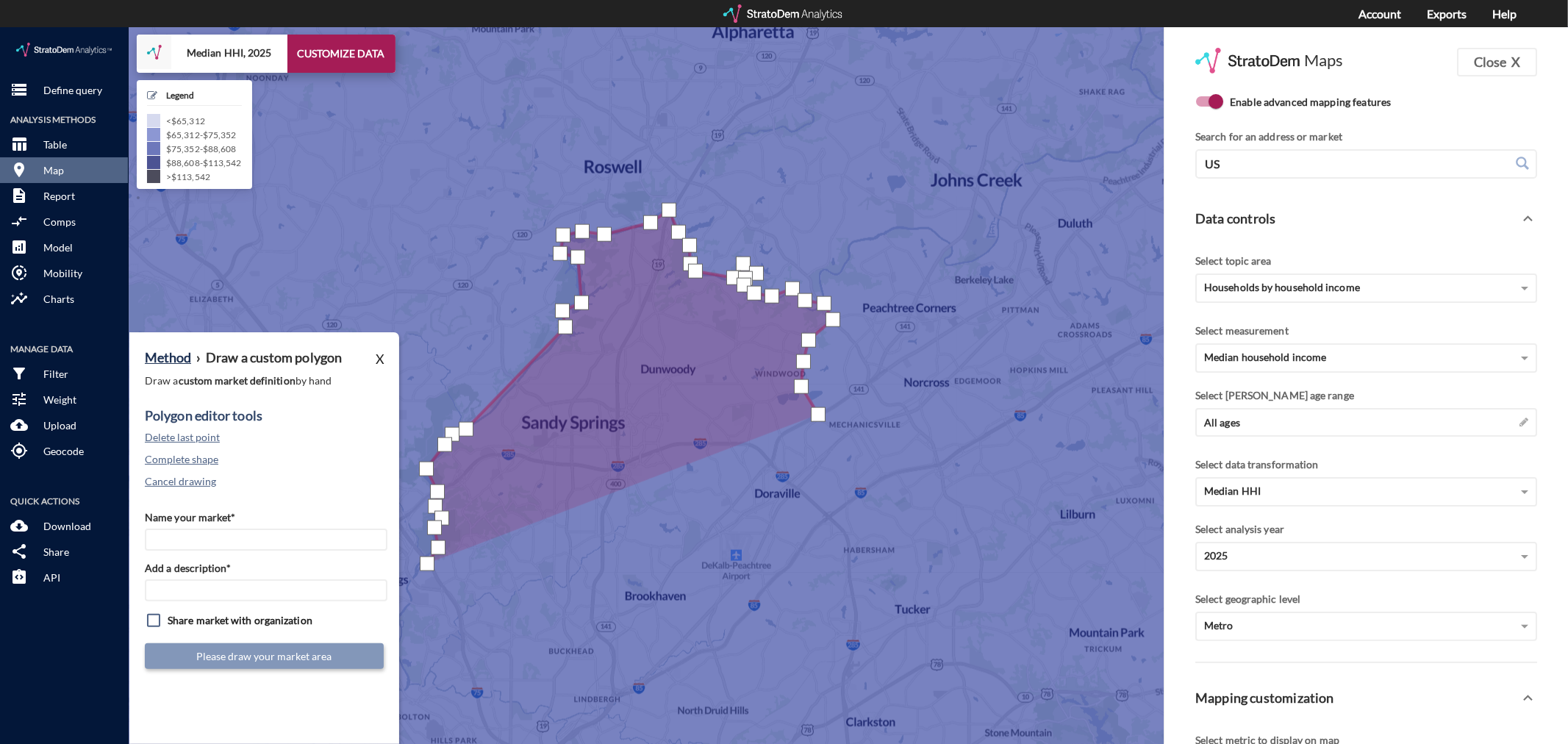
click div
drag, startPoint x: 778, startPoint y: 412, endPoint x: 759, endPoint y: 417, distance: 19.6
click div
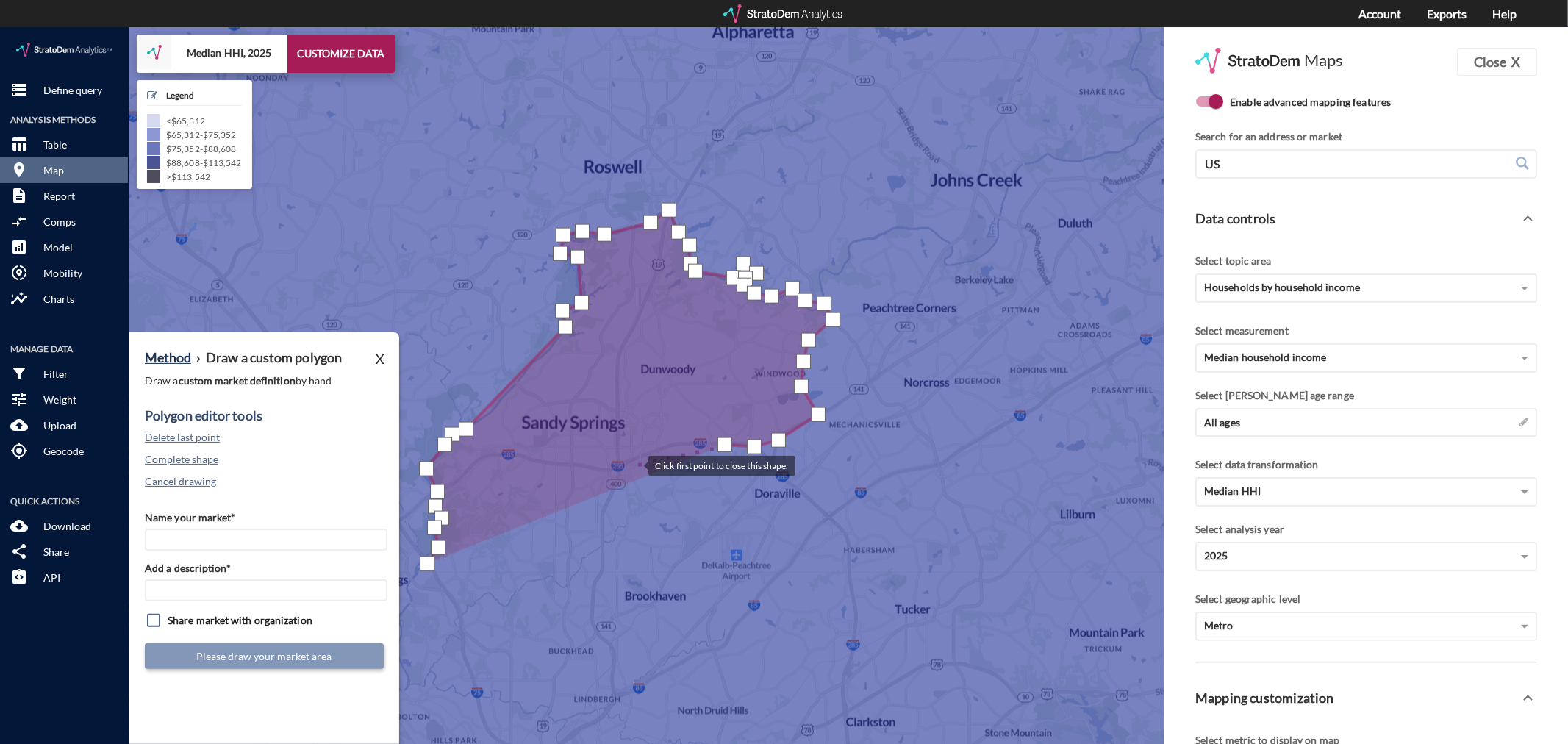
click div
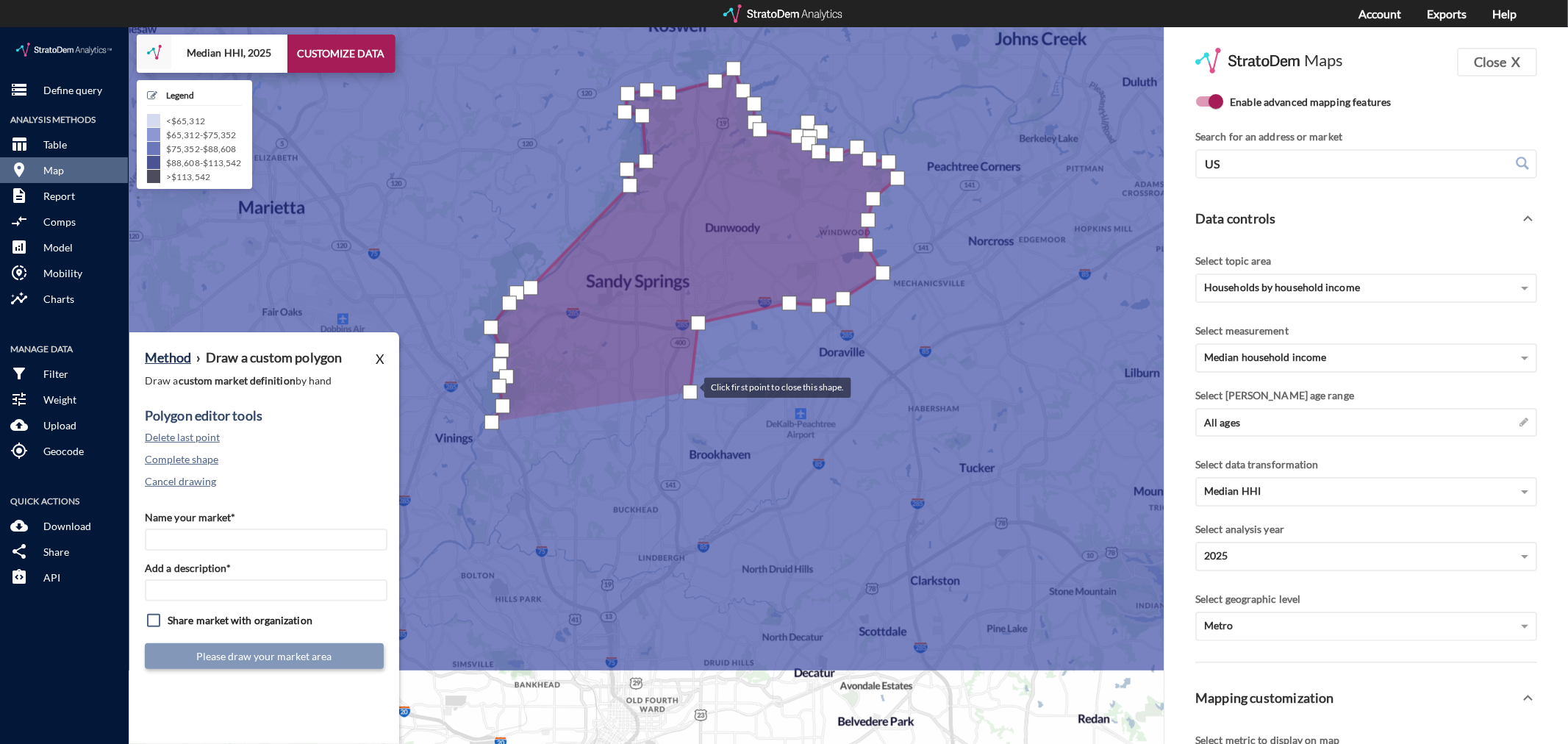
drag, startPoint x: 626, startPoint y: 506, endPoint x: 689, endPoint y: 359, distance: 159.9
click div
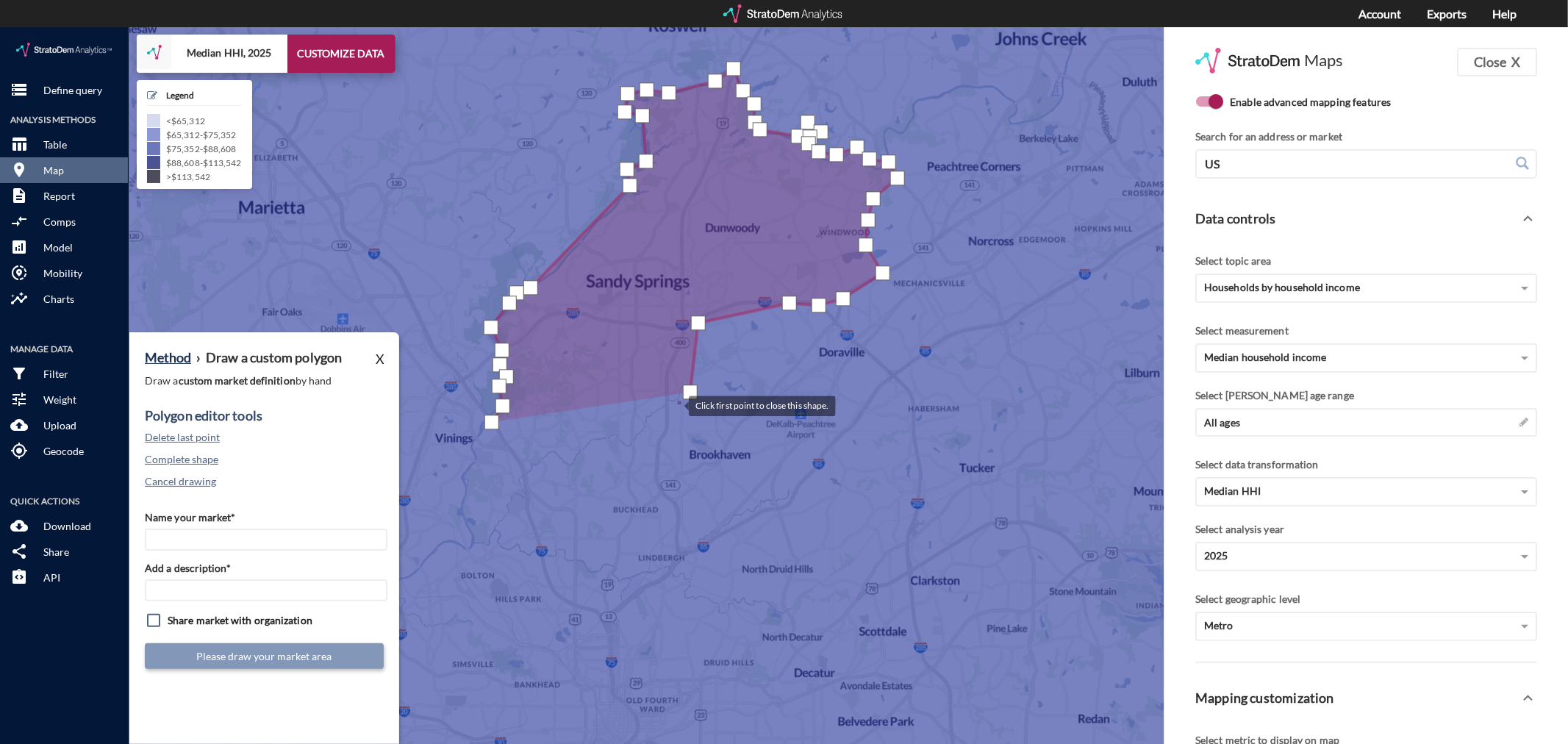
click div
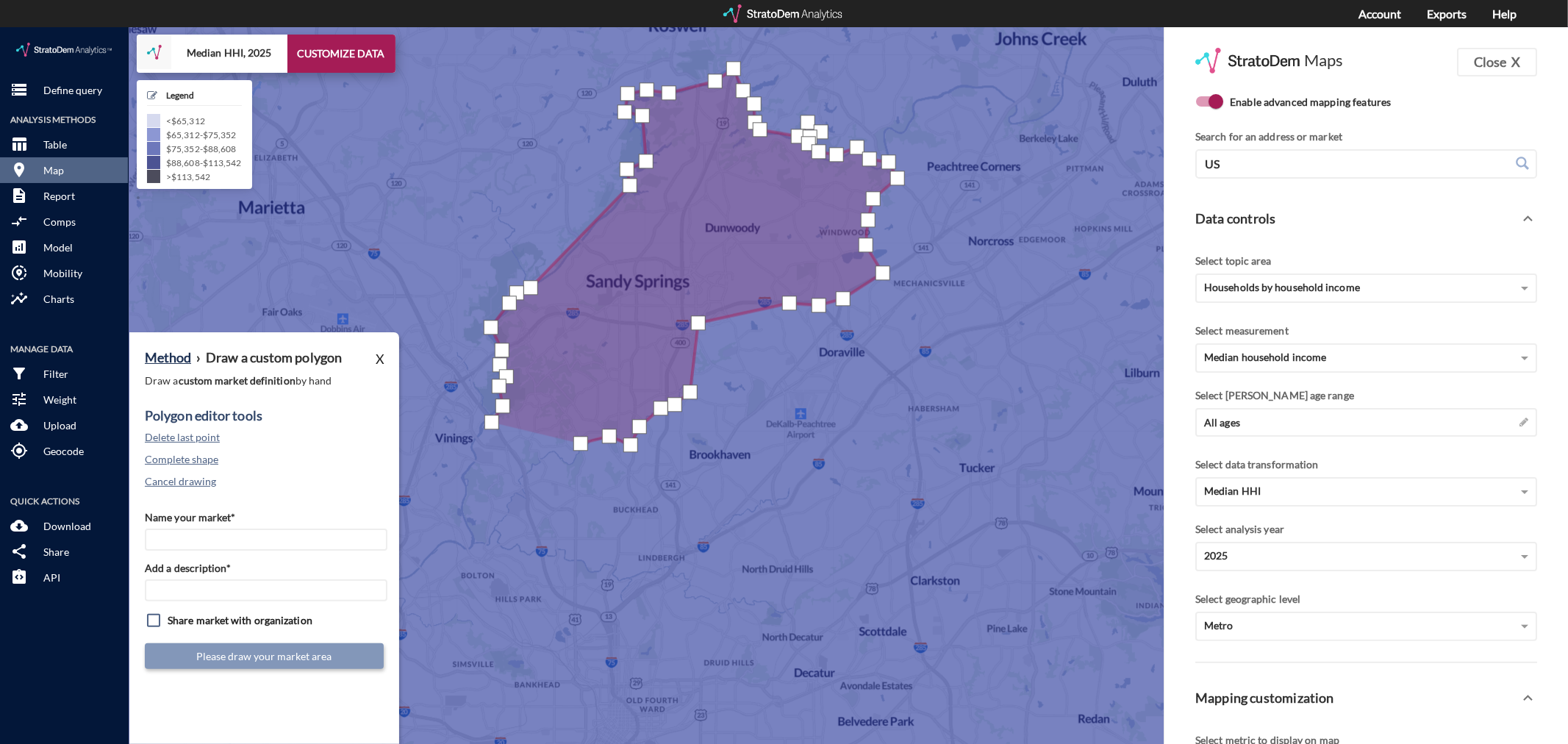
click div
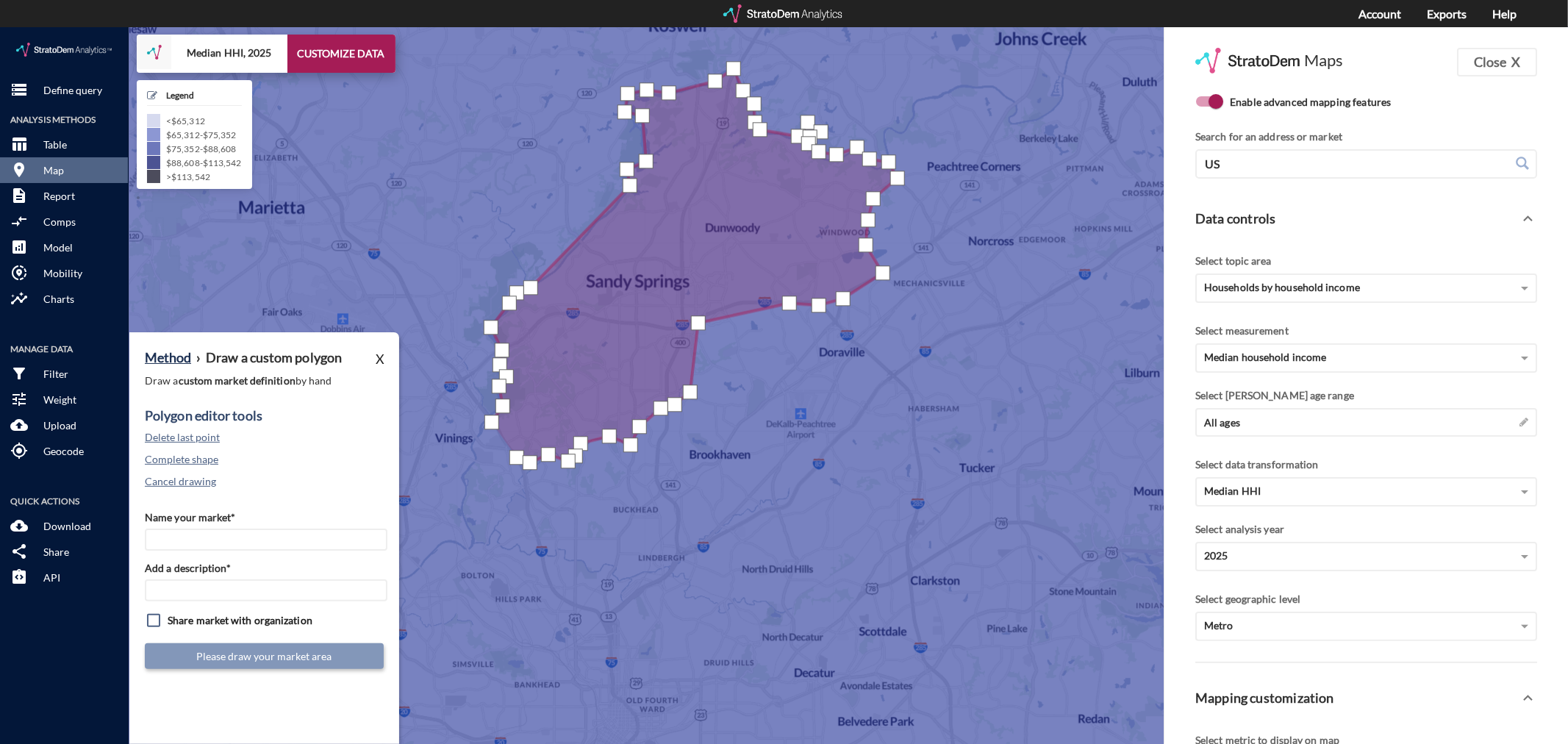
drag, startPoint x: 517, startPoint y: 430, endPoint x: 505, endPoint y: 409, distance: 24.2
click div
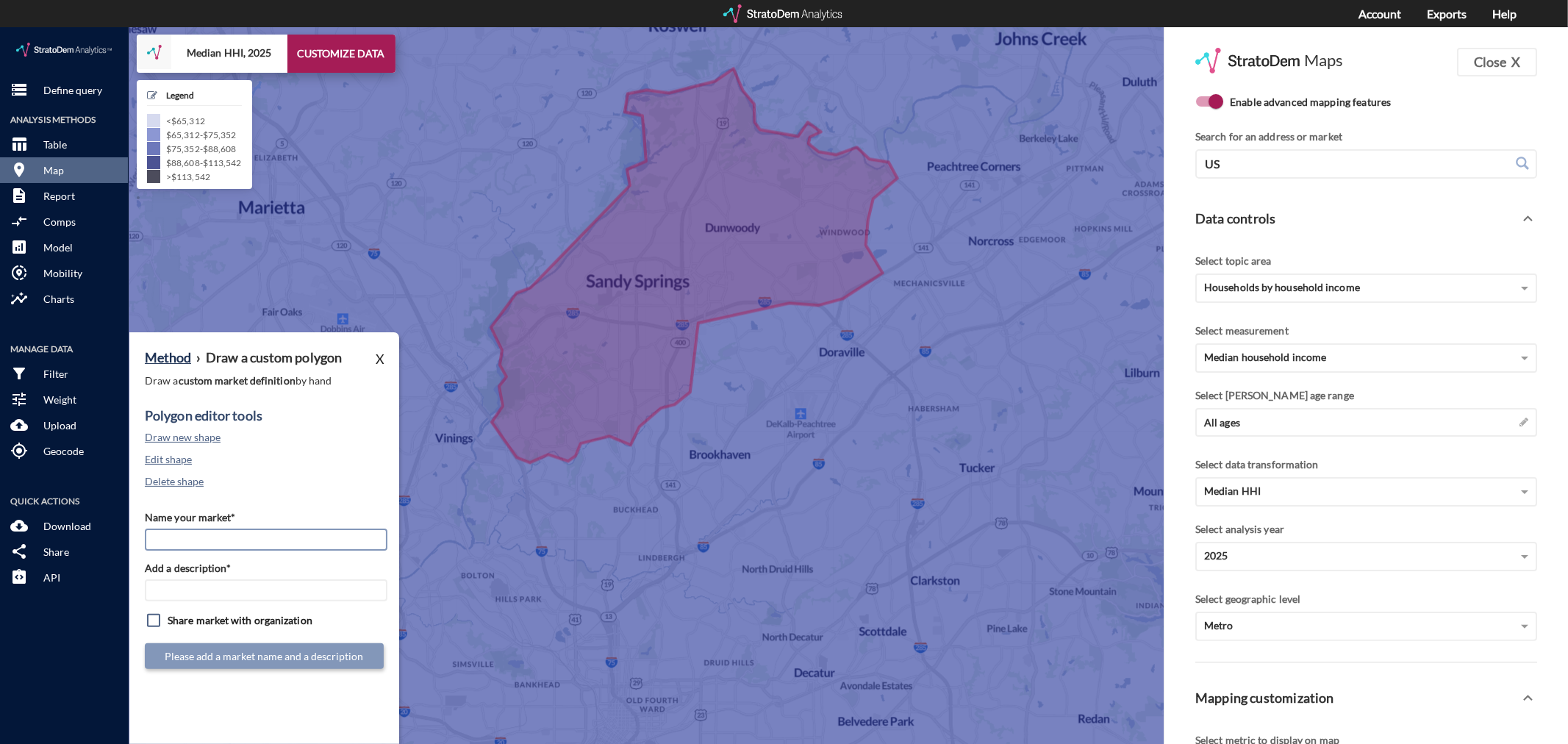
click input "Name your market*"
click input "Sandy Springs / Dunwood - Atlanta MSA"
click input "[PERSON_NAME][GEOGRAPHIC_DATA] / [GEOGRAPHIC_DATA] - [GEOGRAPHIC_DATA] MSA"
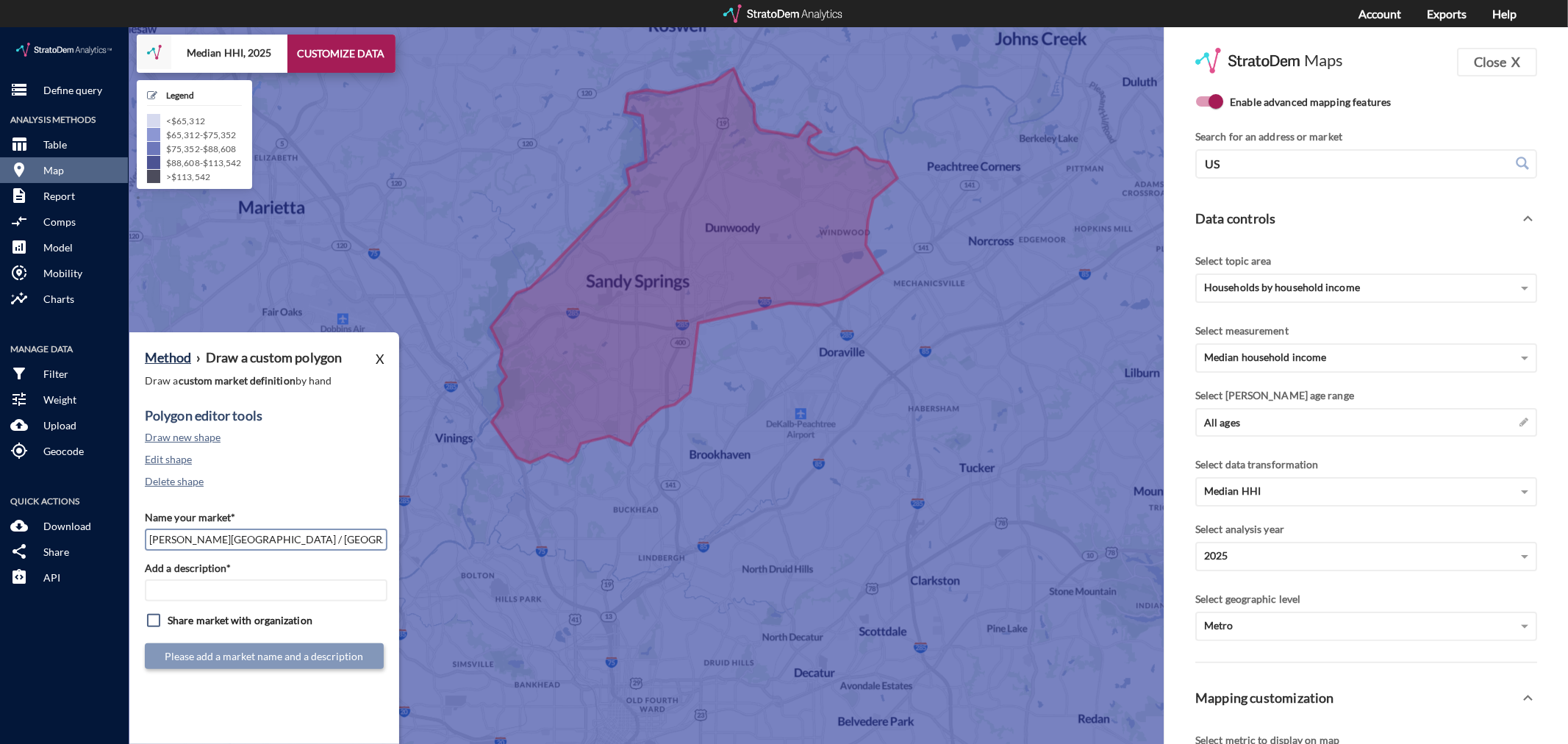
click input "[PERSON_NAME][GEOGRAPHIC_DATA] / [GEOGRAPHIC_DATA] - [GEOGRAPHIC_DATA] MSA"
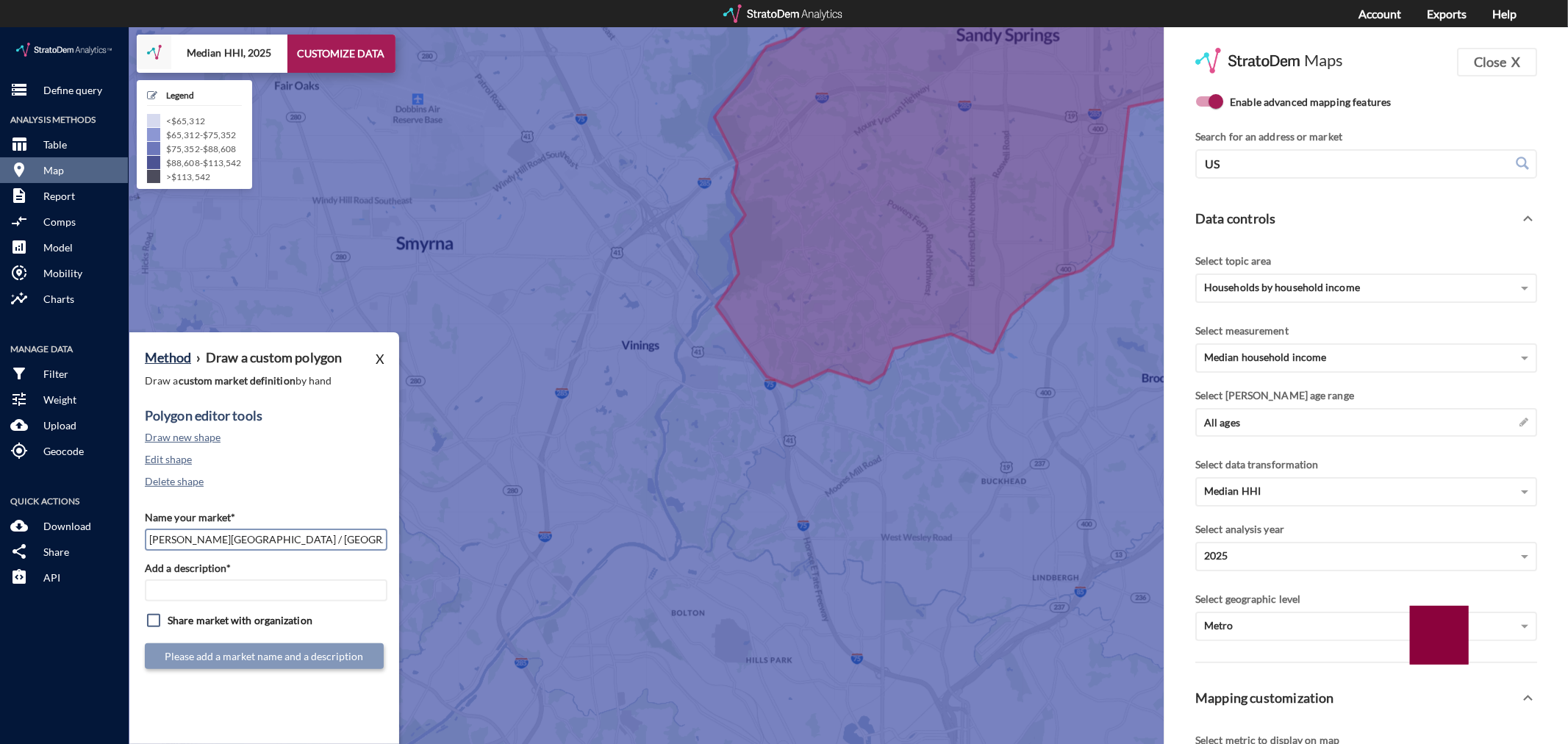
type input "[PERSON_NAME][GEOGRAPHIC_DATA] / [GEOGRAPHIC_DATA] - [GEOGRAPHIC_DATA] MSA"
click input "Add a description*"
paste input "[PERSON_NAME][GEOGRAPHIC_DATA] / [GEOGRAPHIC_DATA] - [GEOGRAPHIC_DATA] MSA"
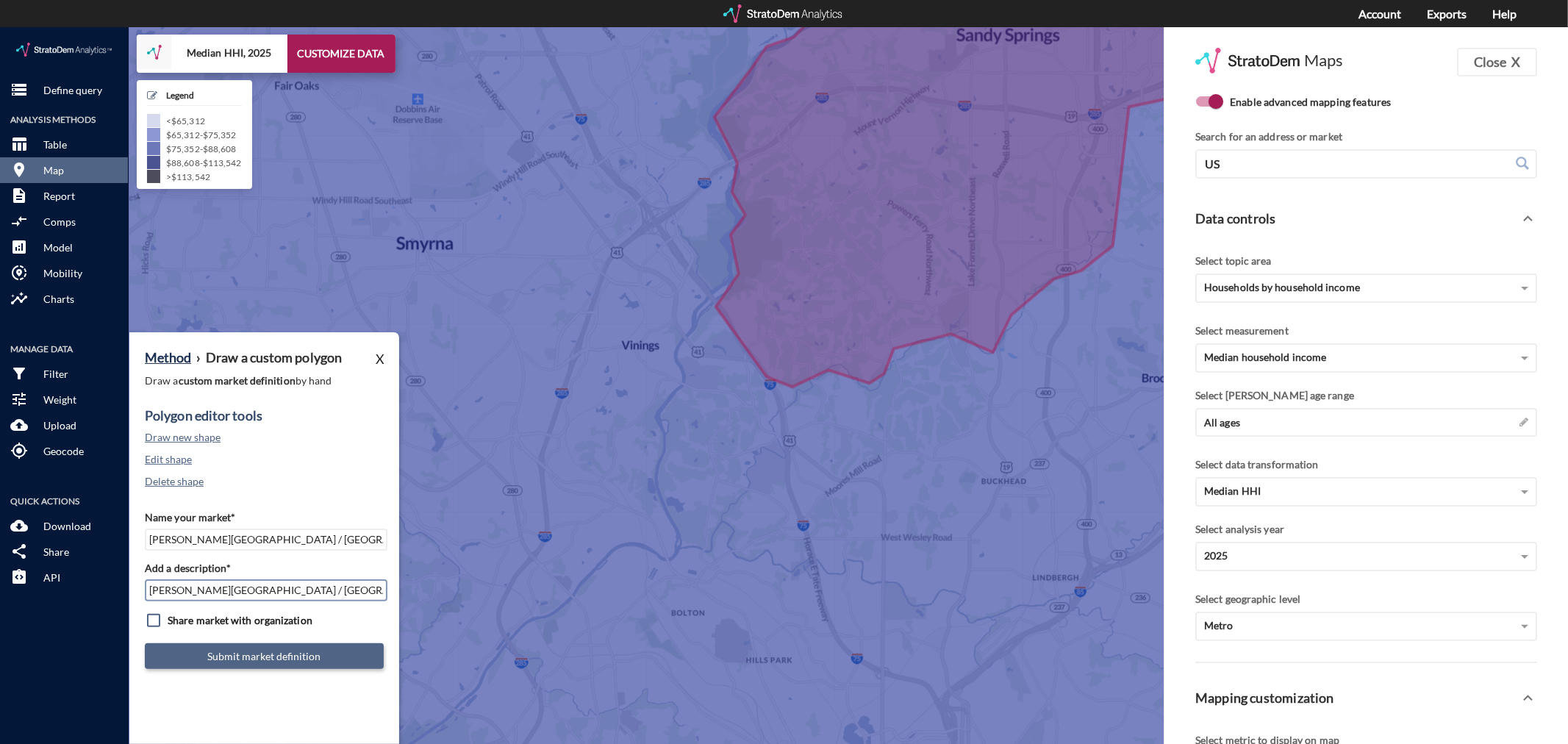
type input "[PERSON_NAME][GEOGRAPHIC_DATA] / [GEOGRAPHIC_DATA] - [GEOGRAPHIC_DATA] MSA"
click button "Submit market definition"
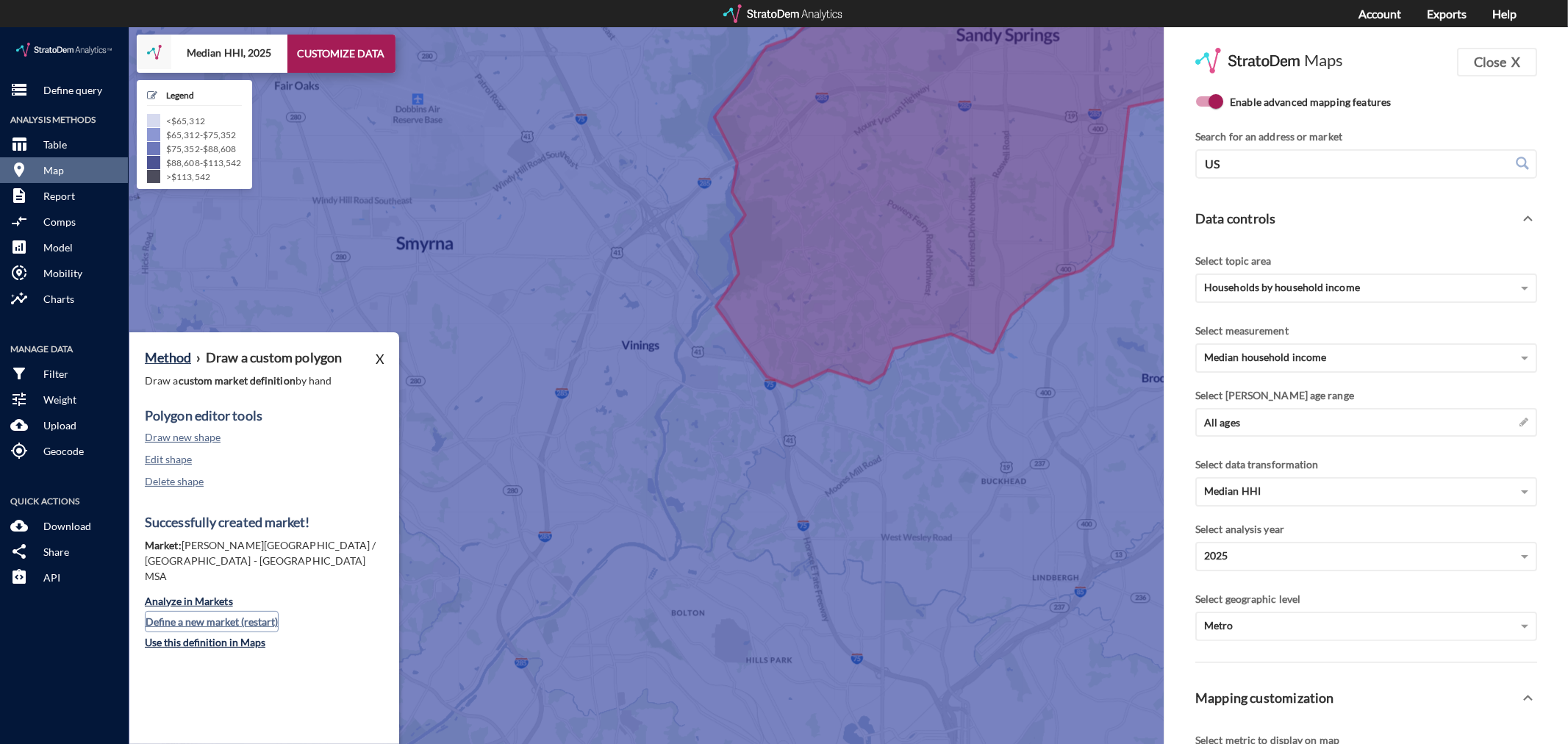
click button "Define a new market (restart)"
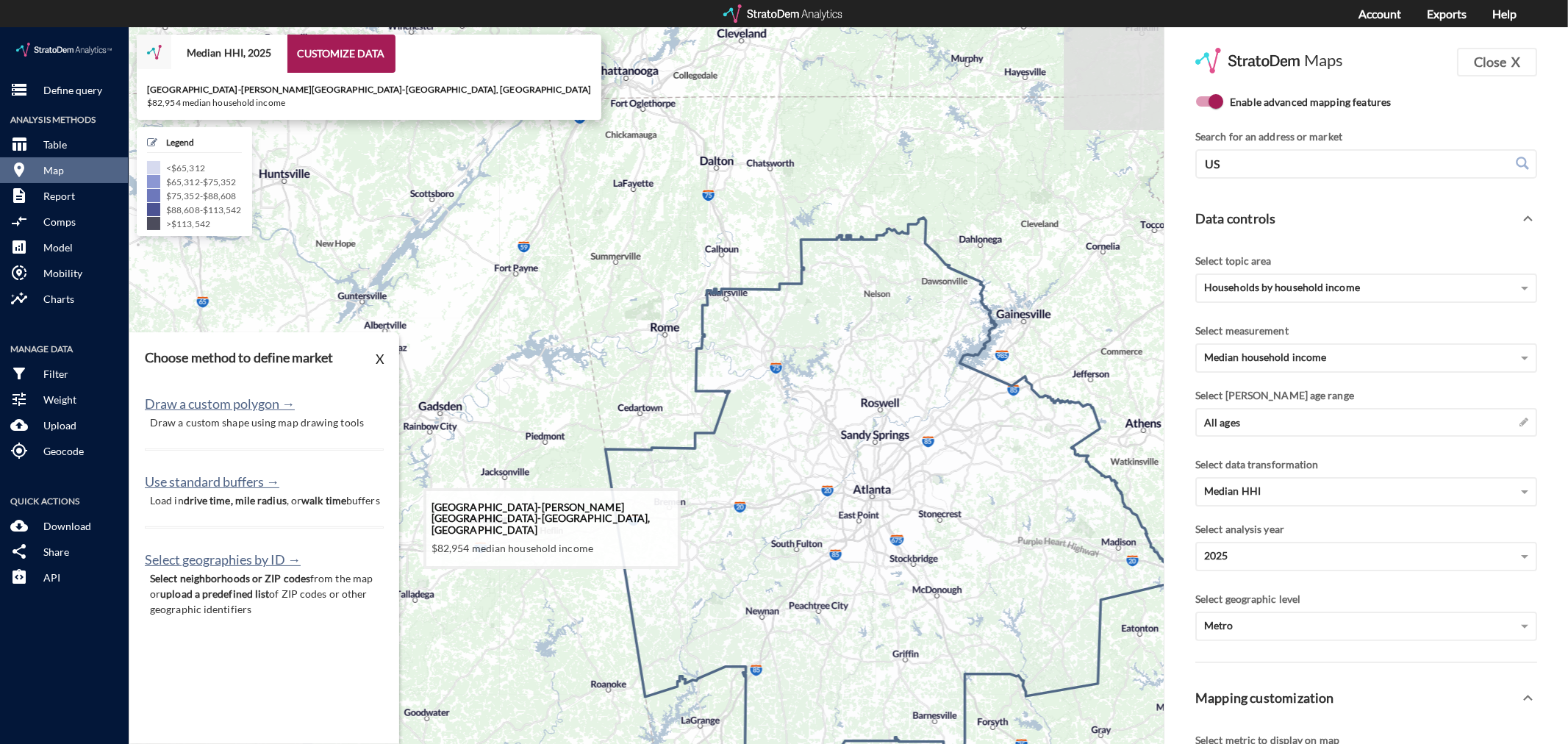
drag, startPoint x: 953, startPoint y: 305, endPoint x: 884, endPoint y: 394, distance: 112.6
click icon
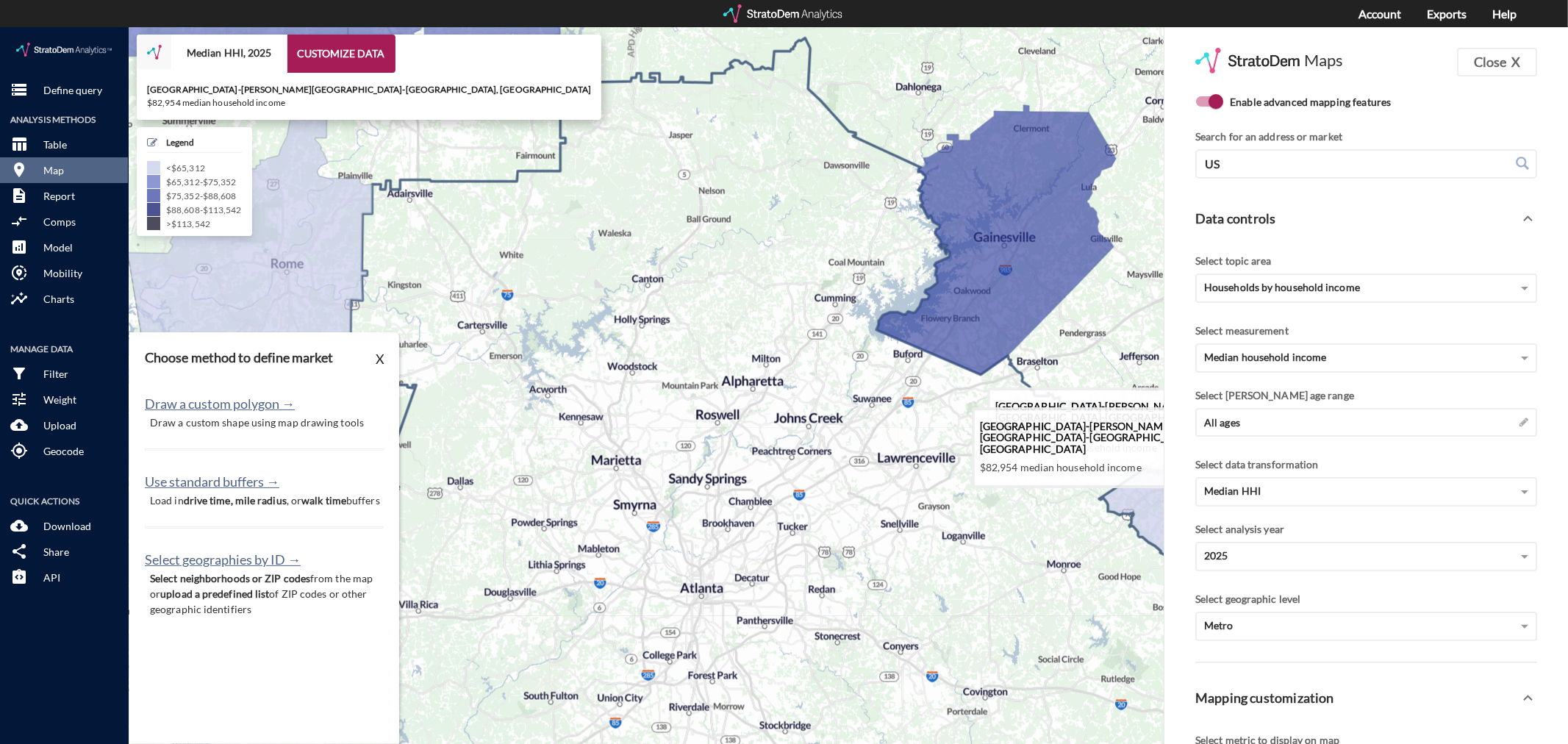
drag, startPoint x: 957, startPoint y: 411, endPoint x: 916, endPoint y: 377, distance: 53.3
click icon
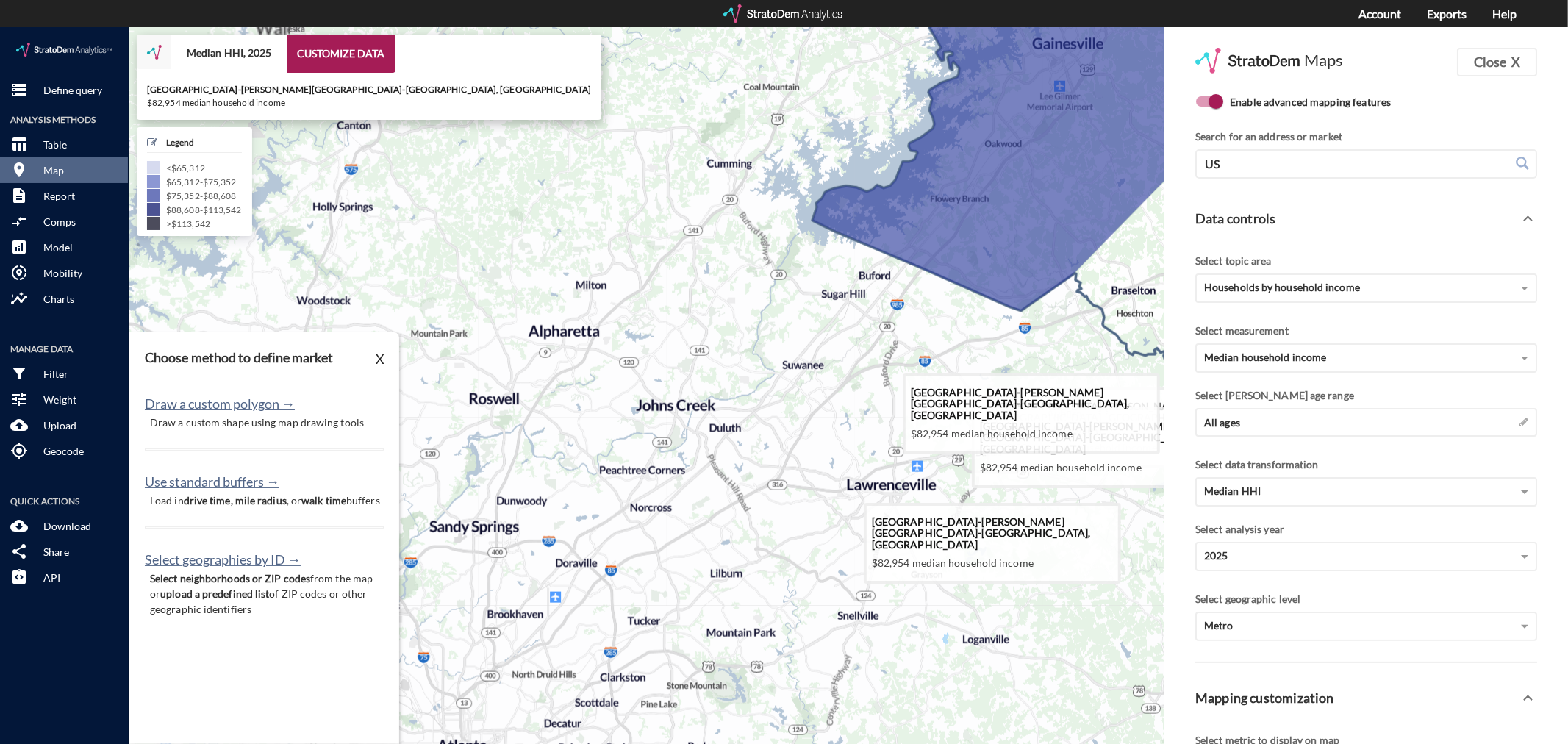
click icon
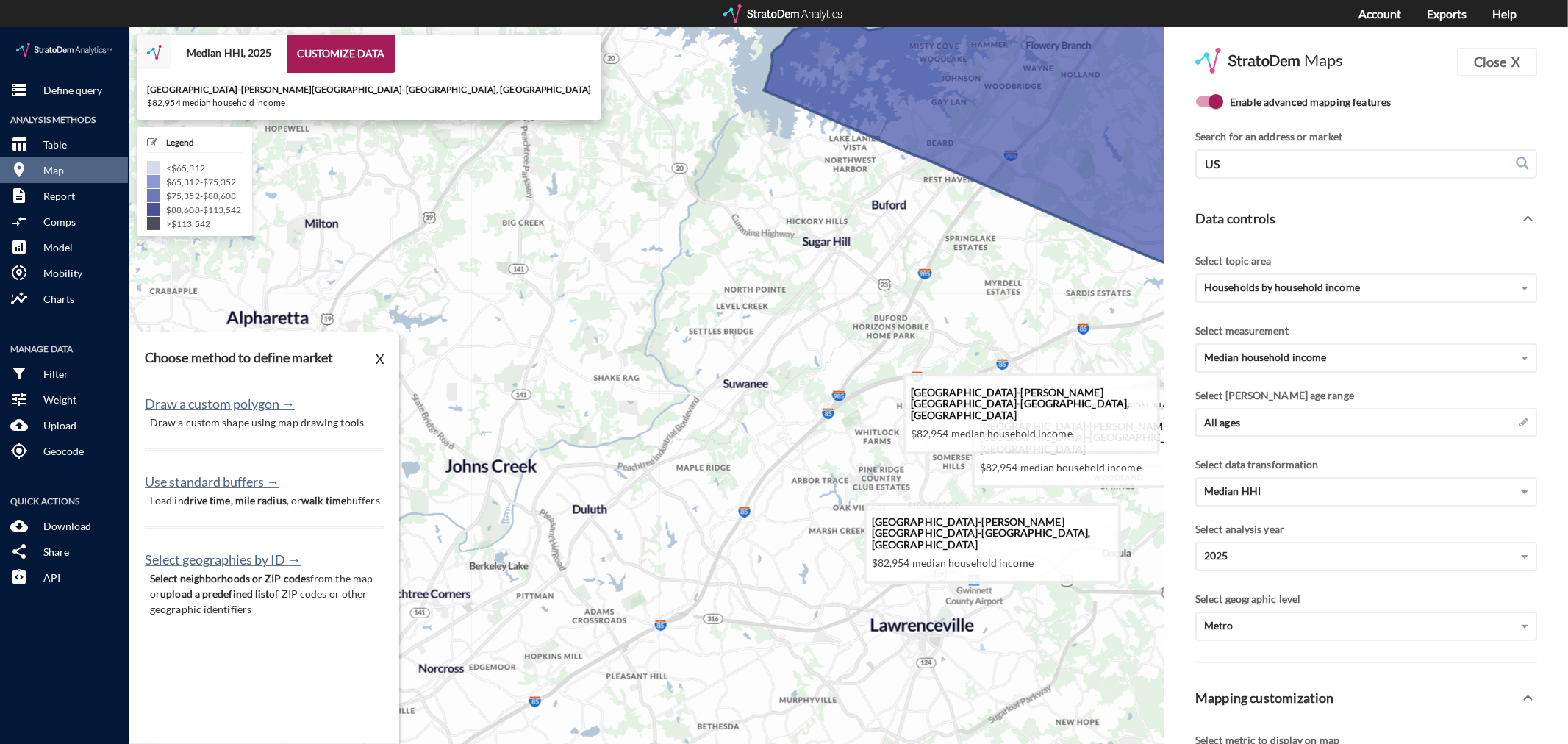
drag, startPoint x: 848, startPoint y: 308, endPoint x: 835, endPoint y: 313, distance: 13.9
click icon
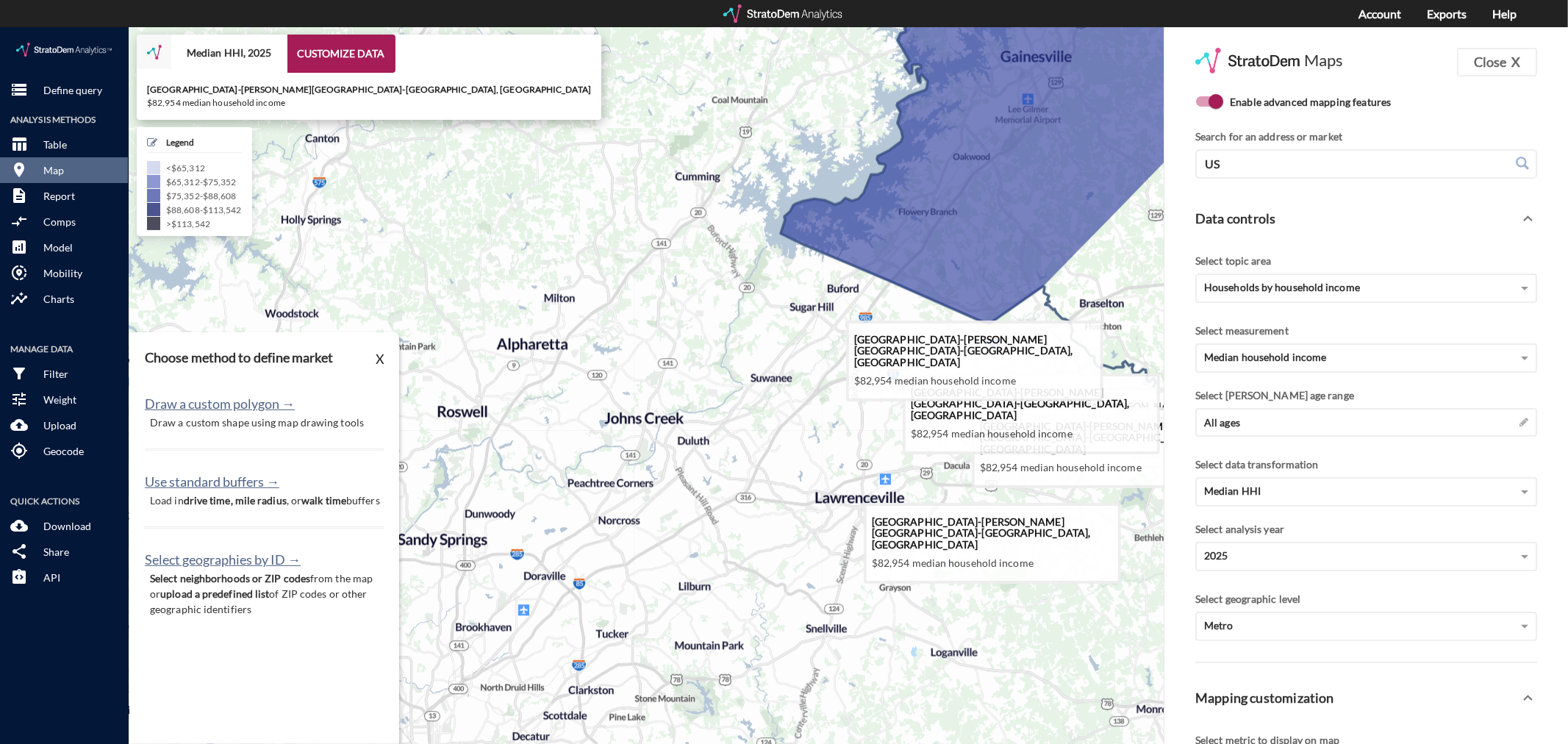
drag, startPoint x: 835, startPoint y: 313, endPoint x: 802, endPoint y: 344, distance: 45.3
click icon
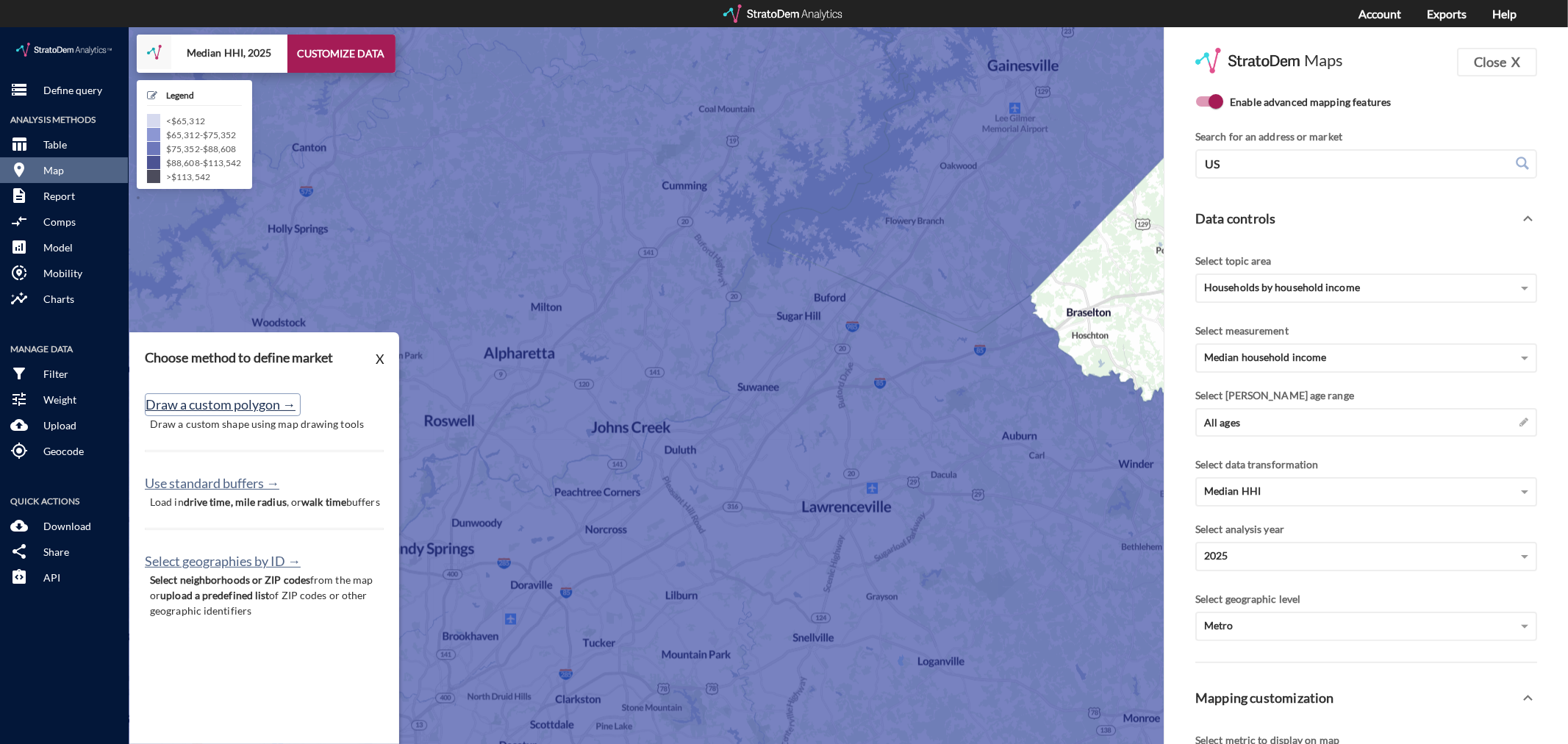
click button "Draw a custom polygon →"
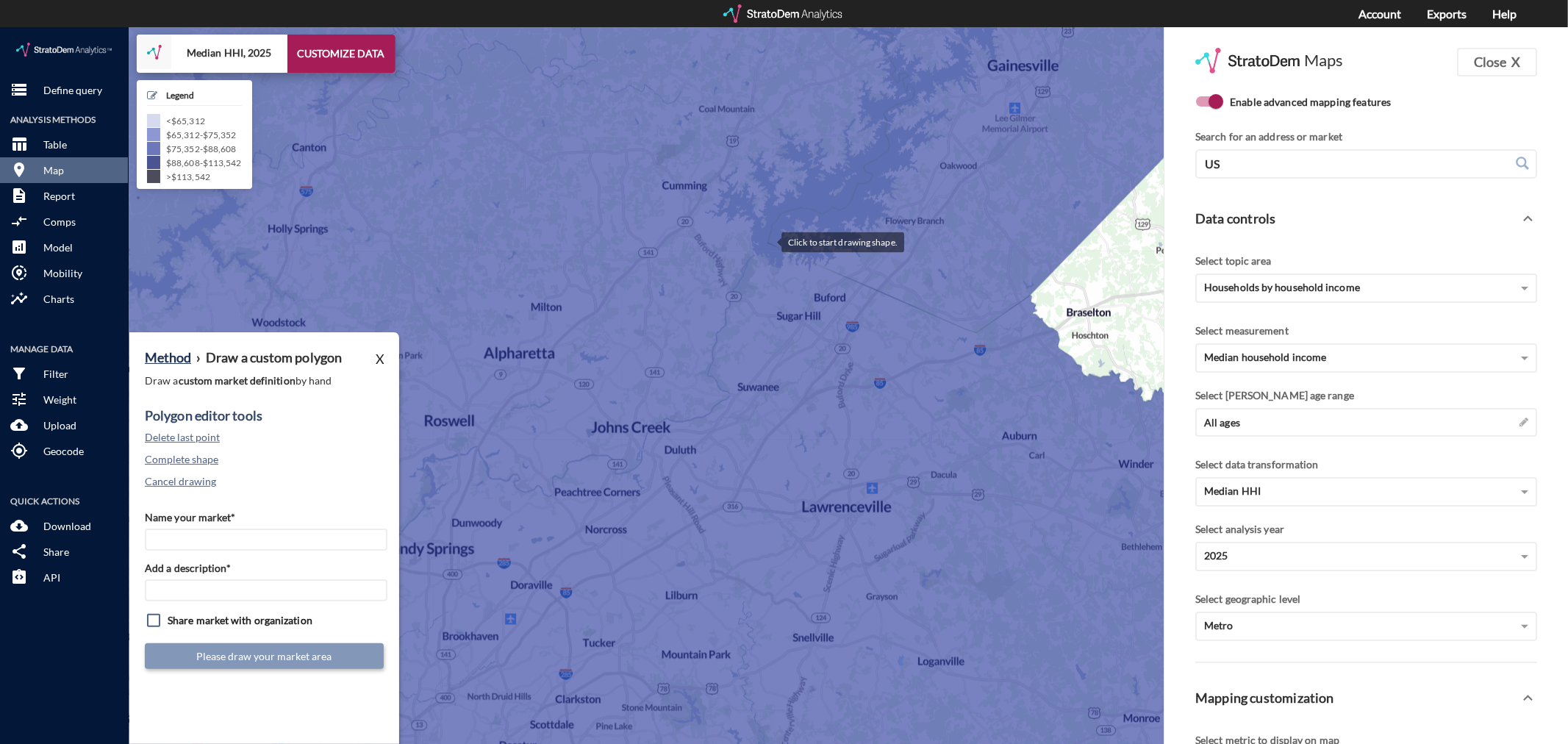
click div
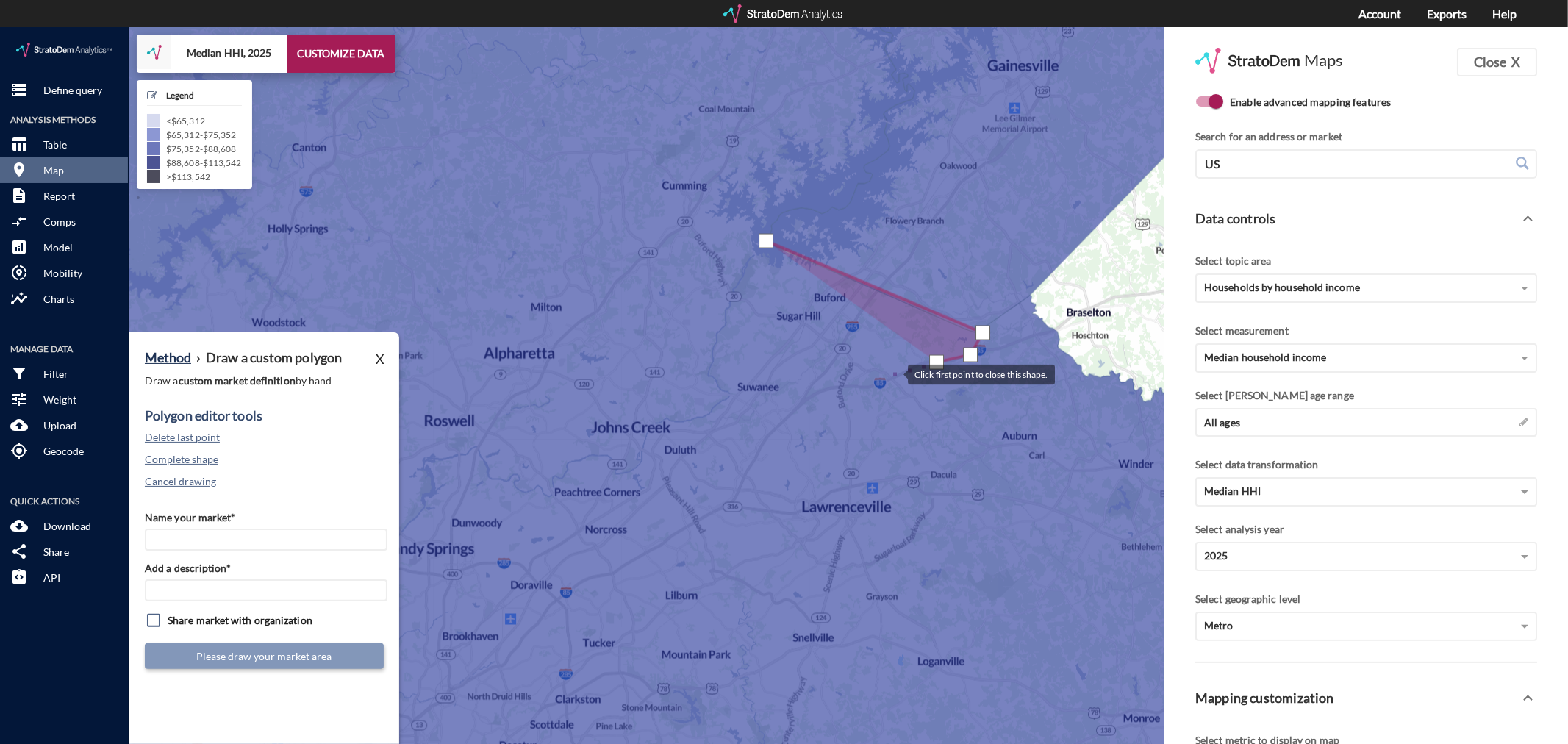
click div
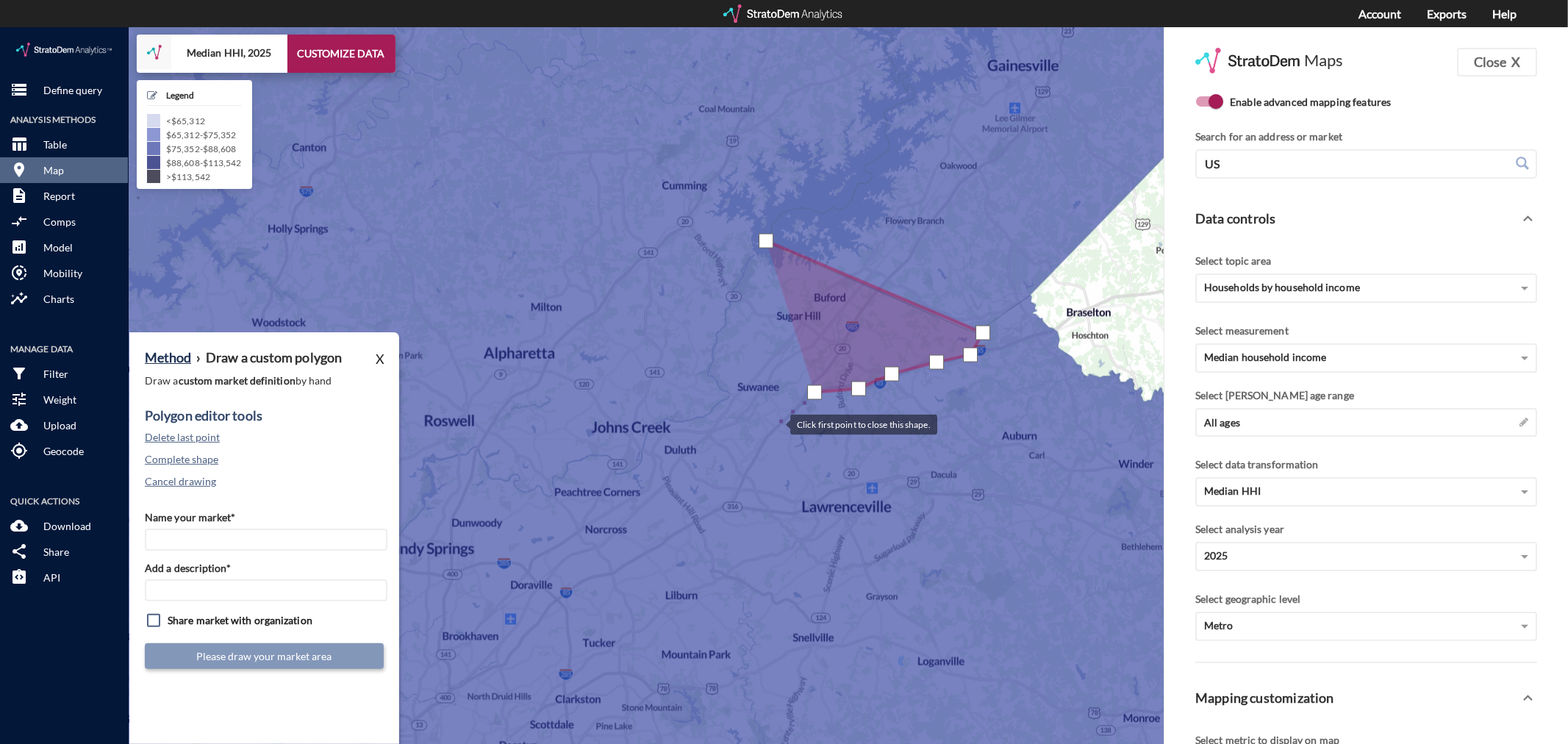
click div
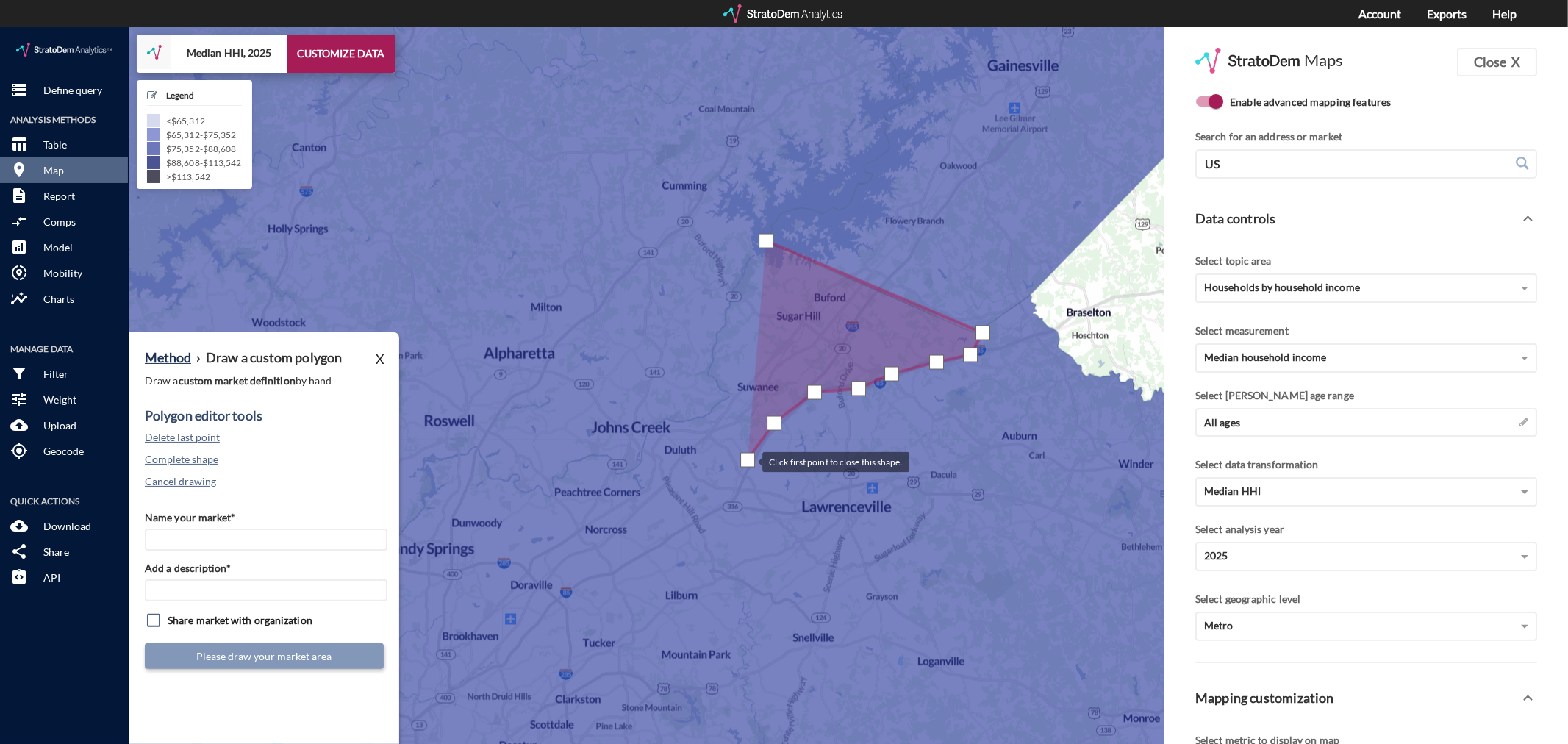
drag, startPoint x: 748, startPoint y: 432, endPoint x: 743, endPoint y: 451, distance: 19.6
click div
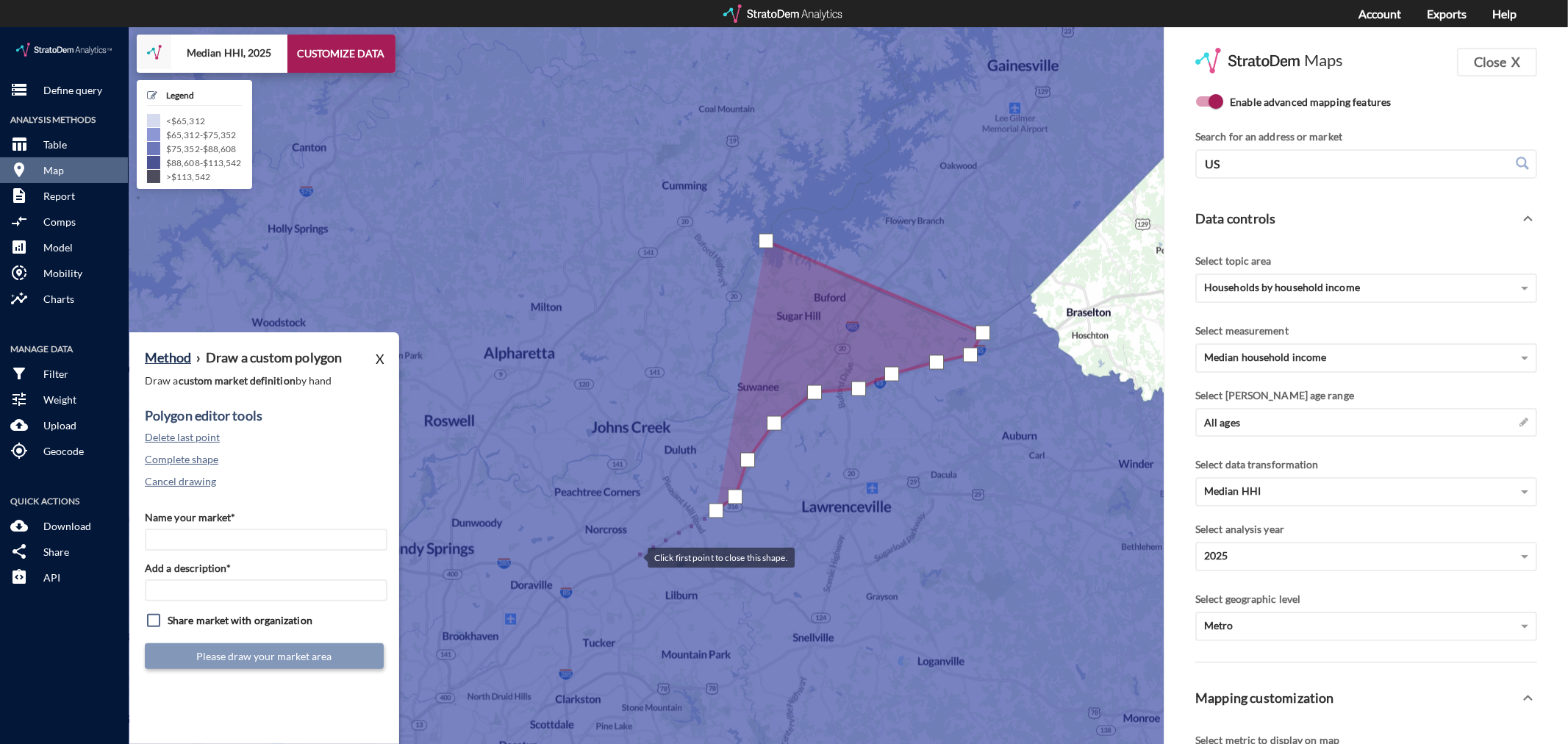
click div
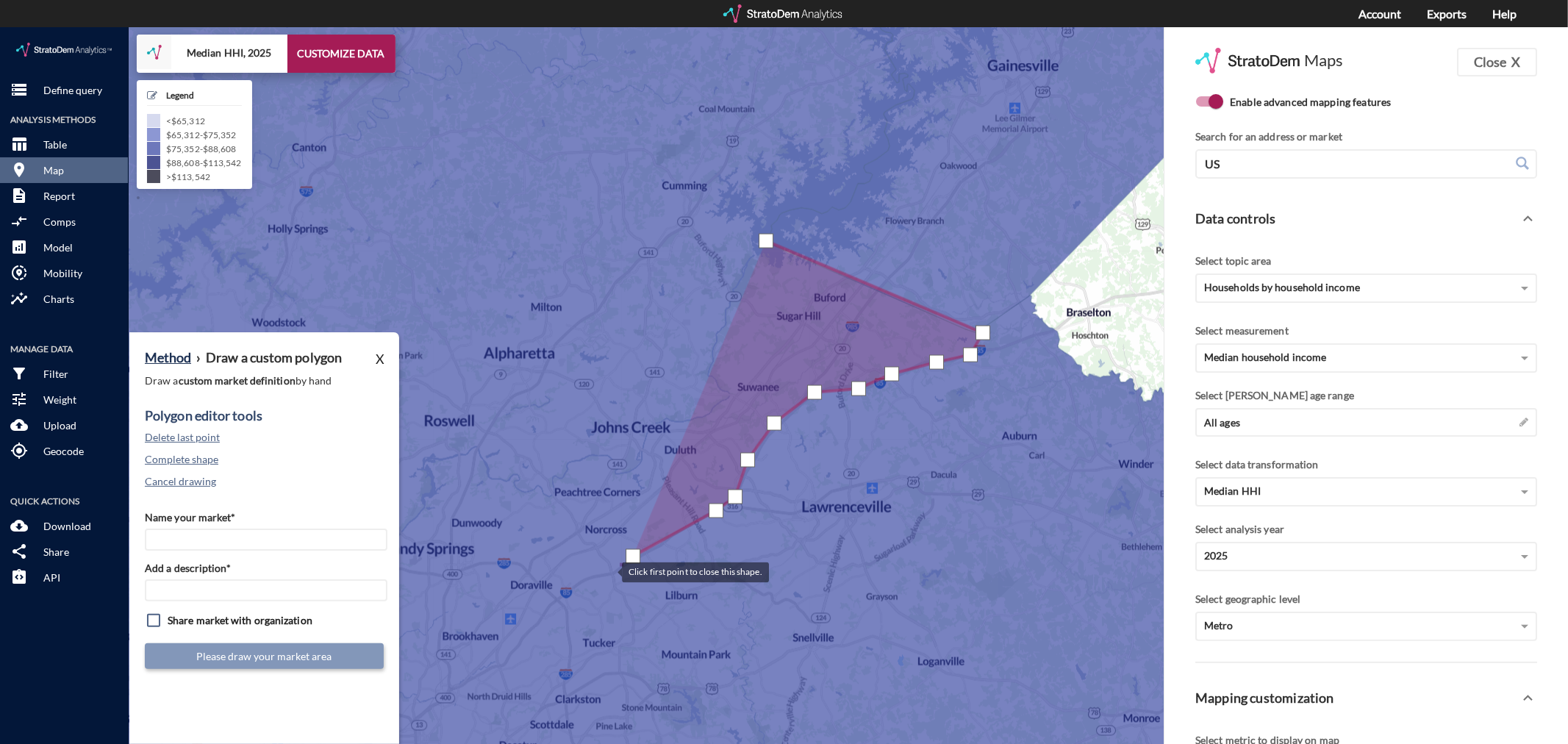
click div
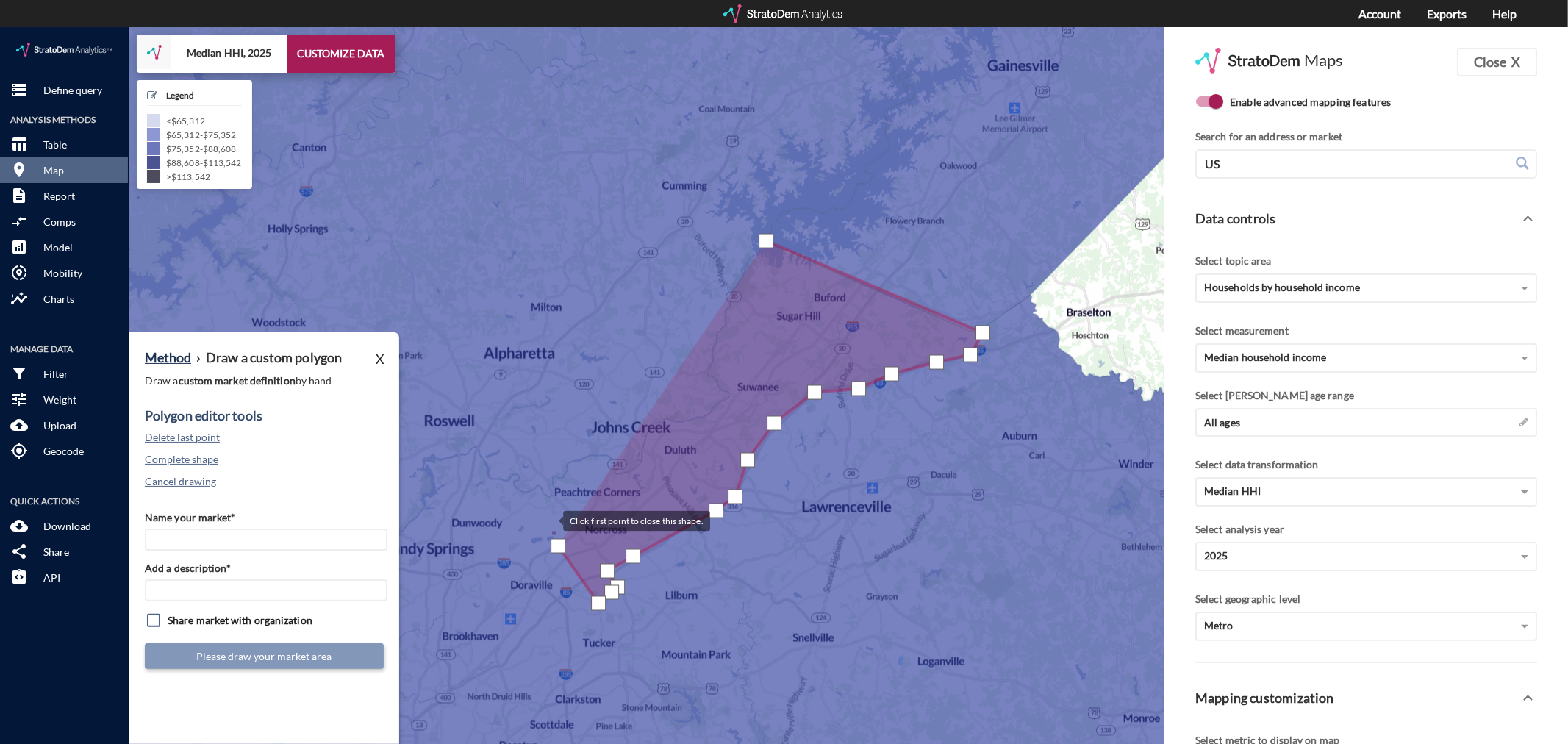
click div
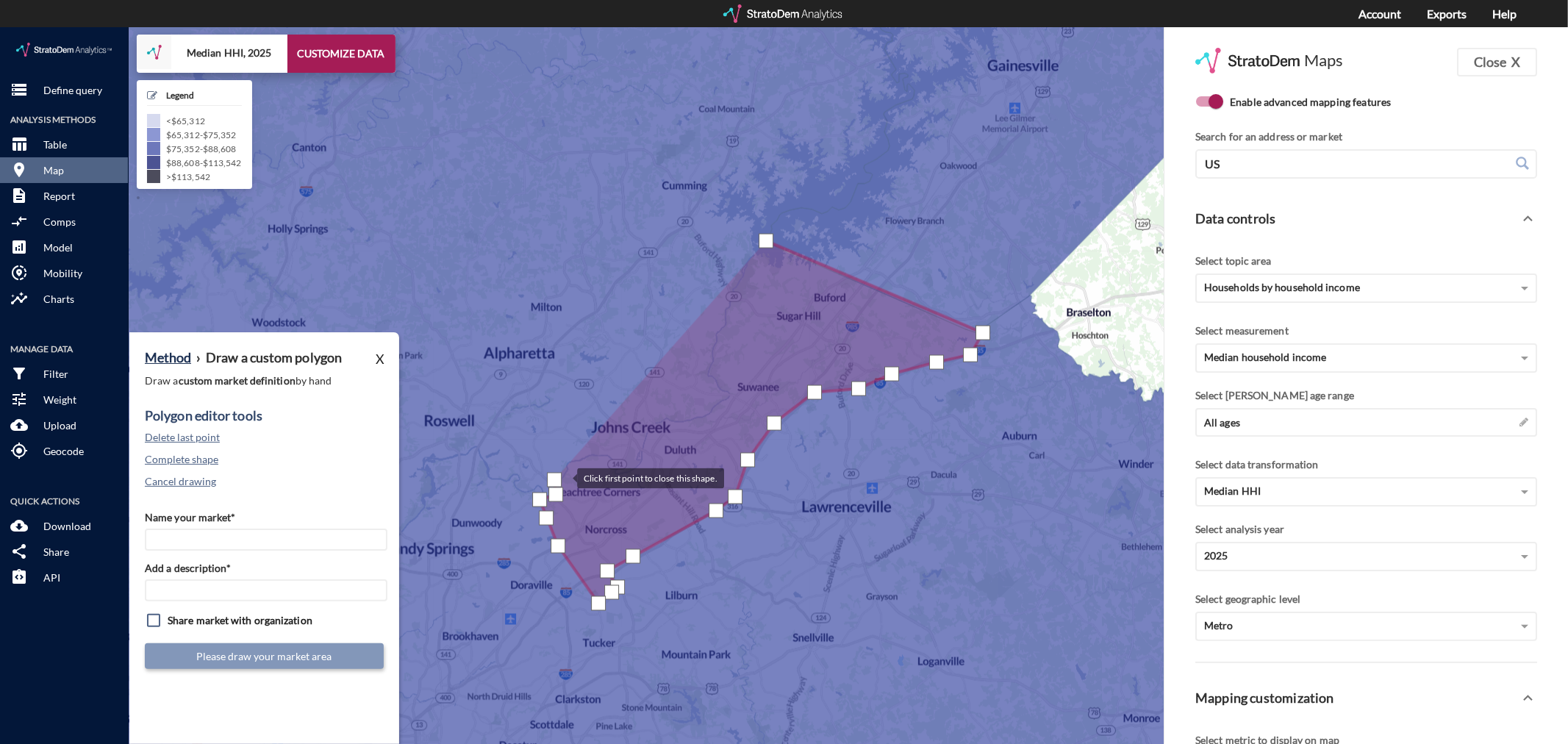
click div
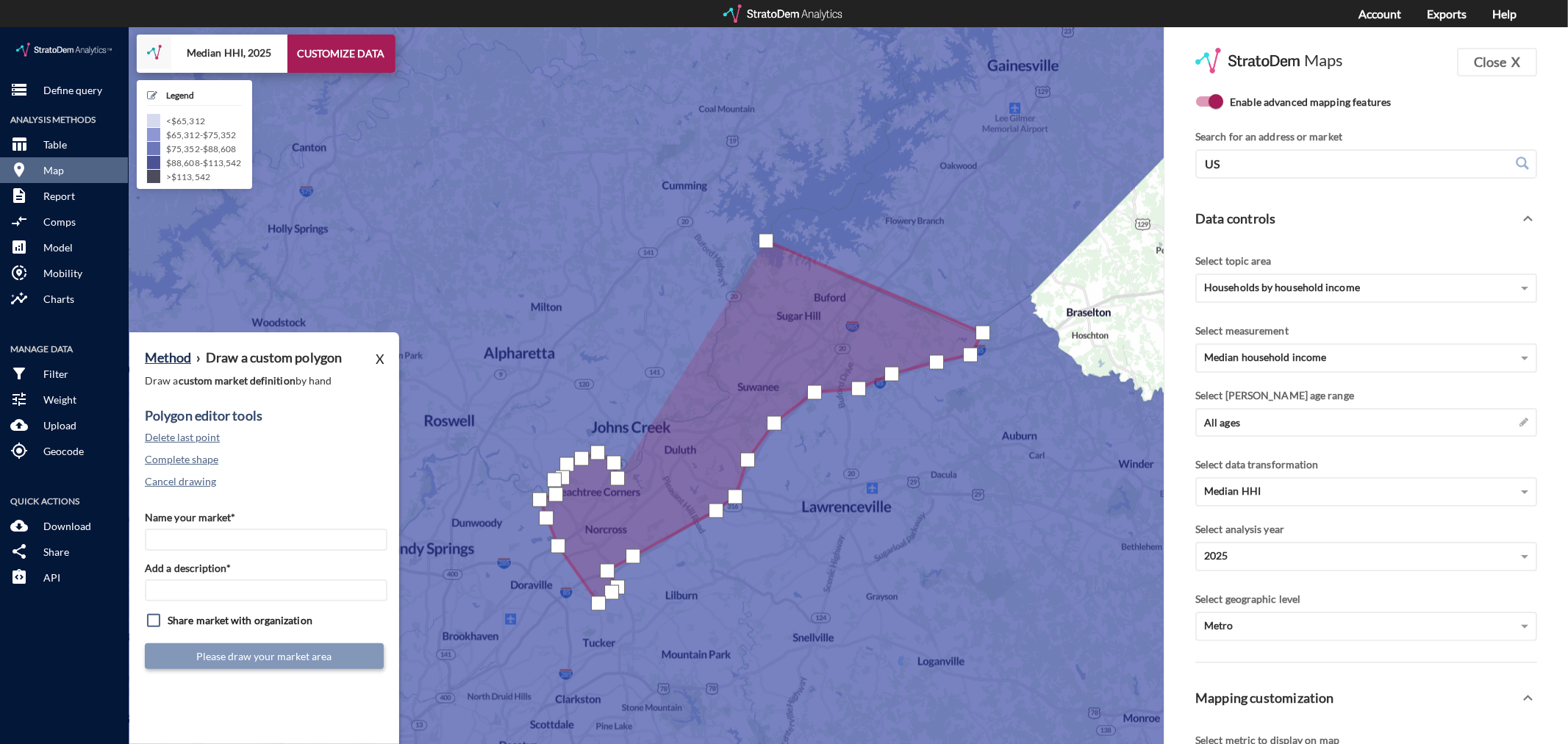
click div
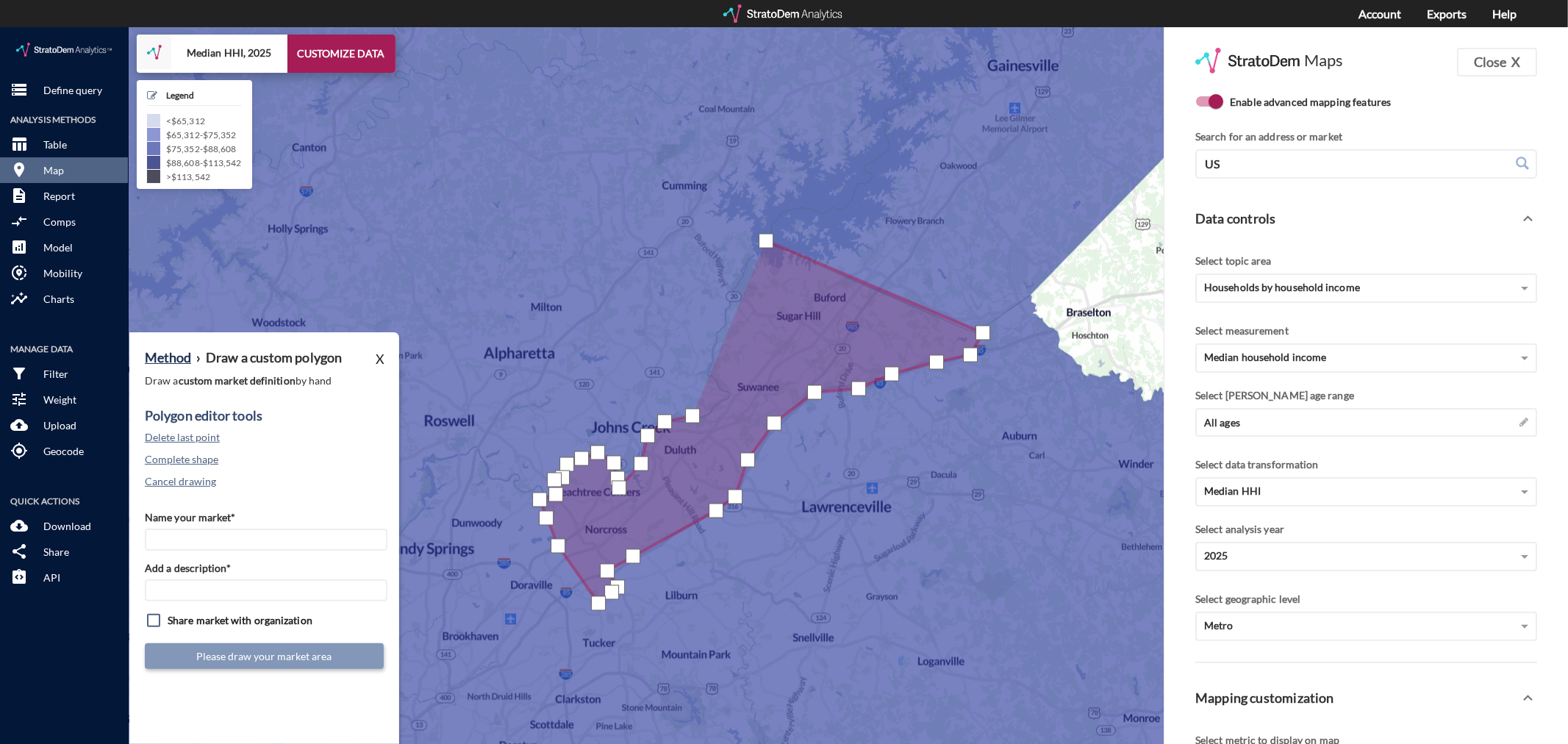
click div
drag, startPoint x: 711, startPoint y: 319, endPoint x: 726, endPoint y: 294, distance: 29.2
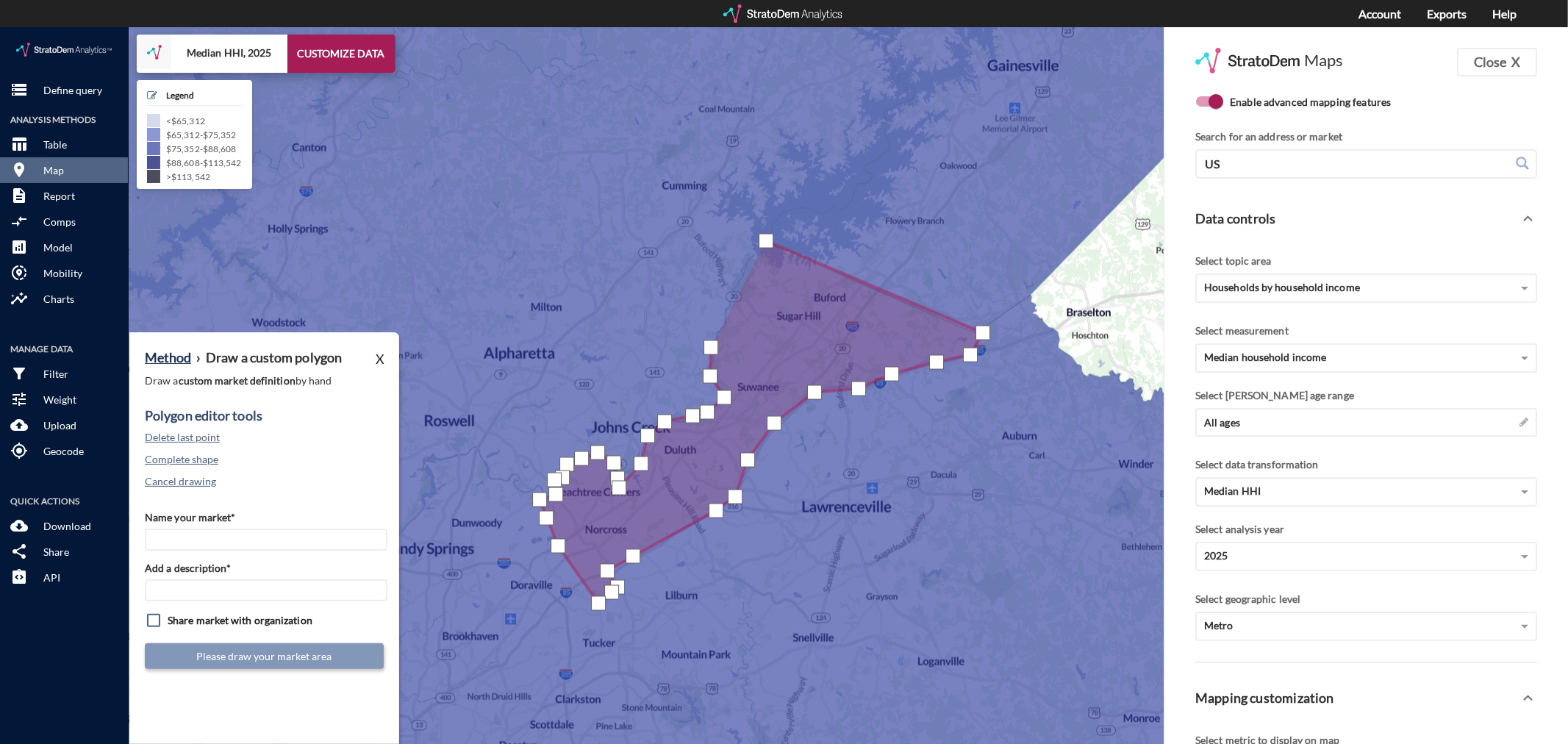
click div
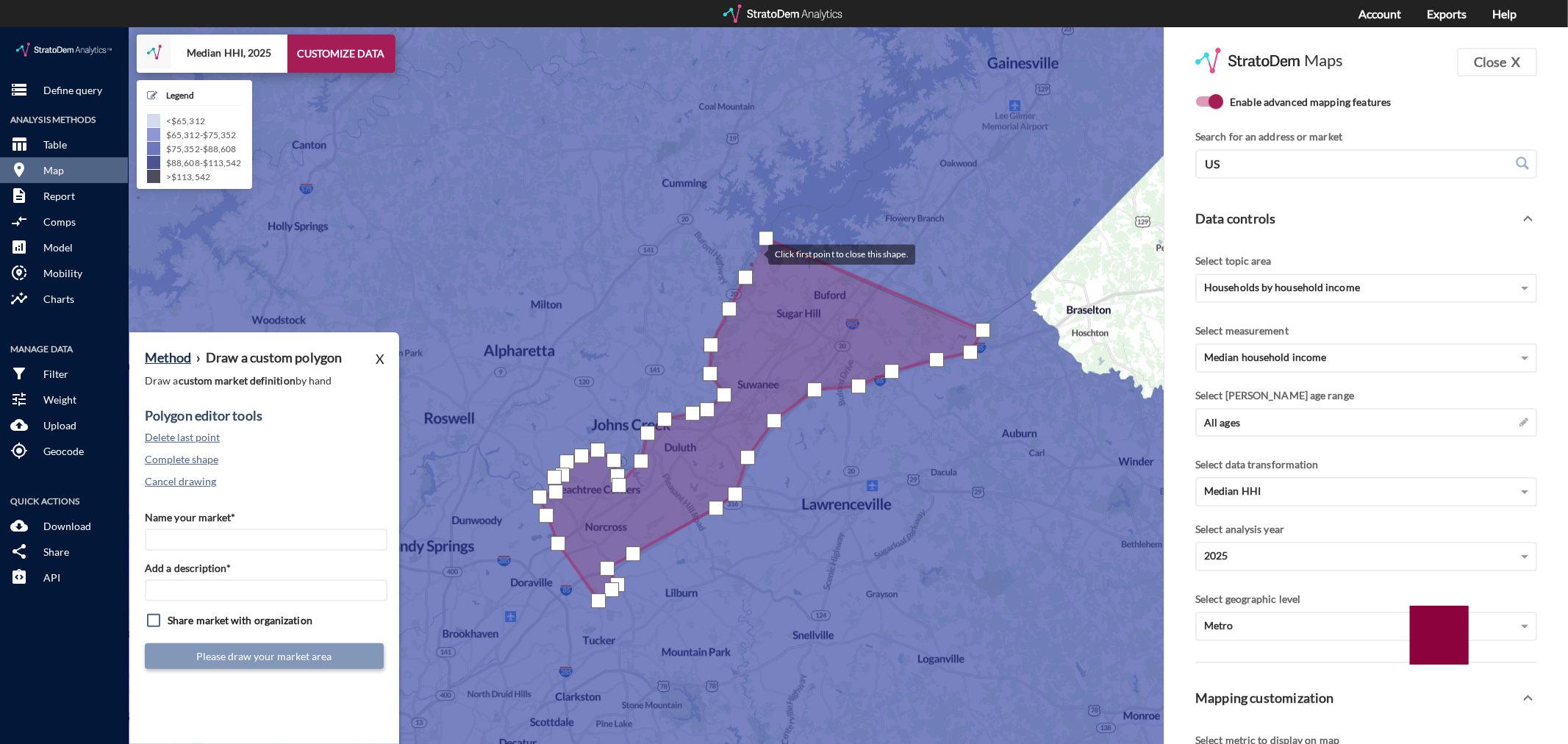
click div
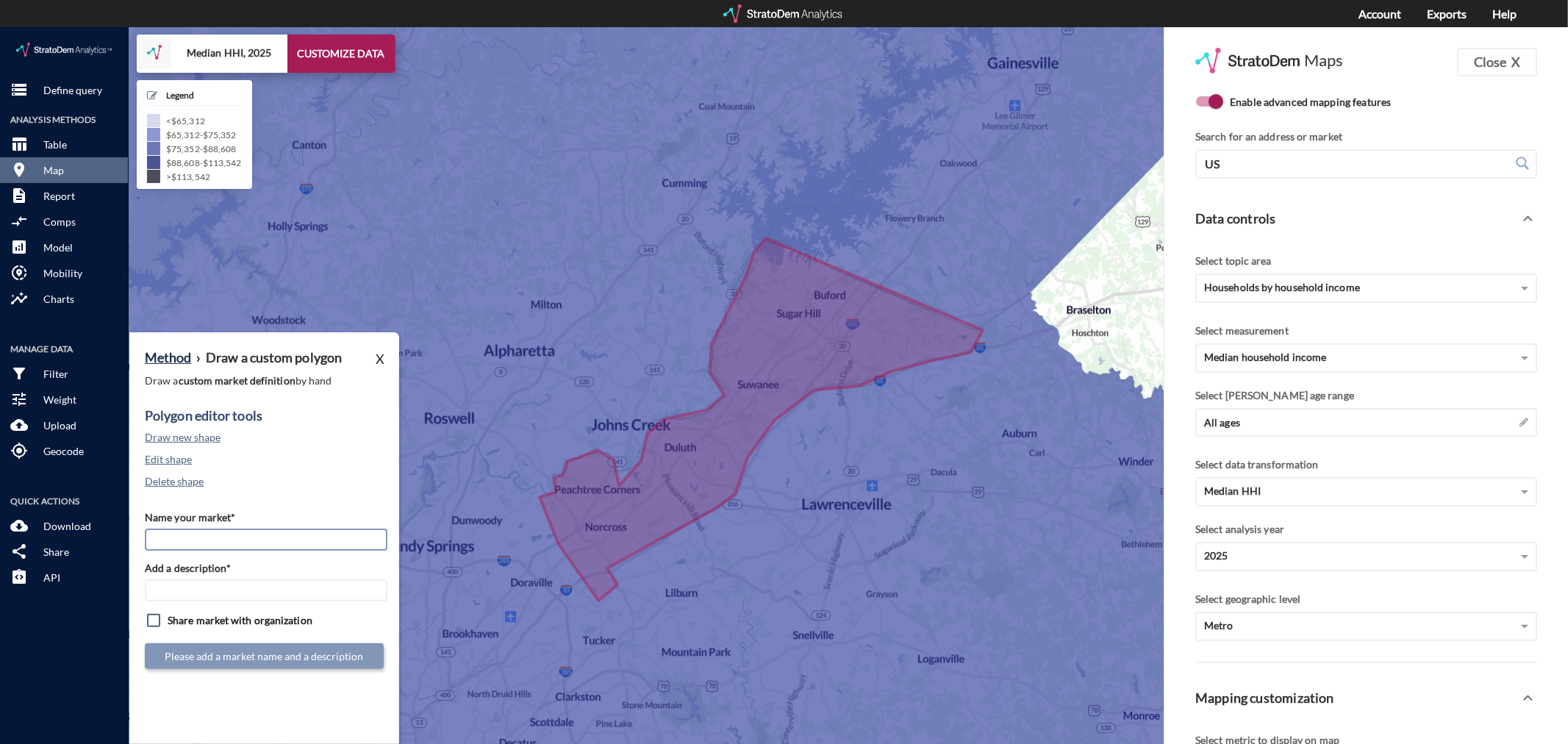
click input "Name your market*"
type input "North Gwinnett - [GEOGRAPHIC_DATA] MSA"
paste input "North Gwinnett - [GEOGRAPHIC_DATA] MSA"
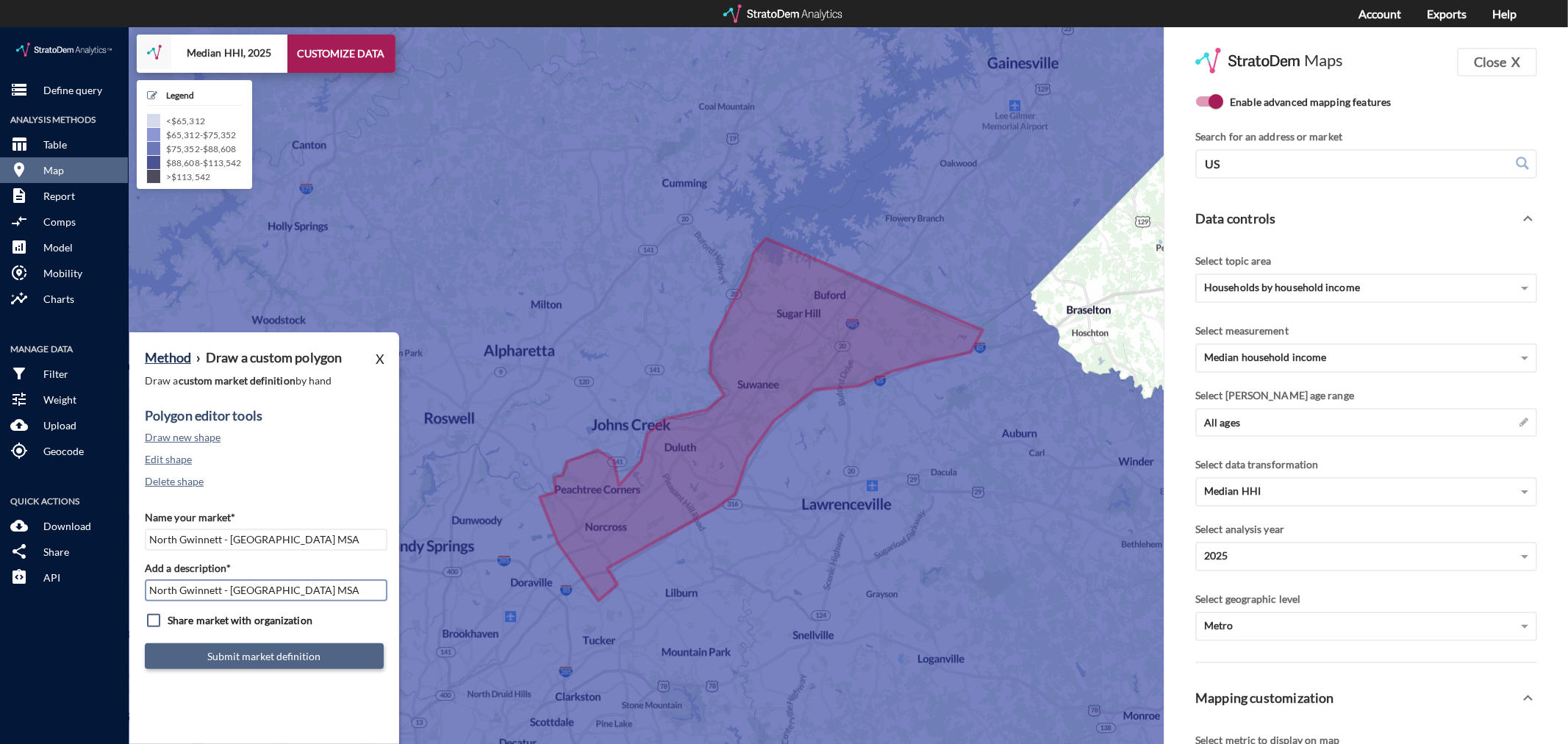
type input "North Gwinnett - [GEOGRAPHIC_DATA] MSA"
click button "Submit market definition"
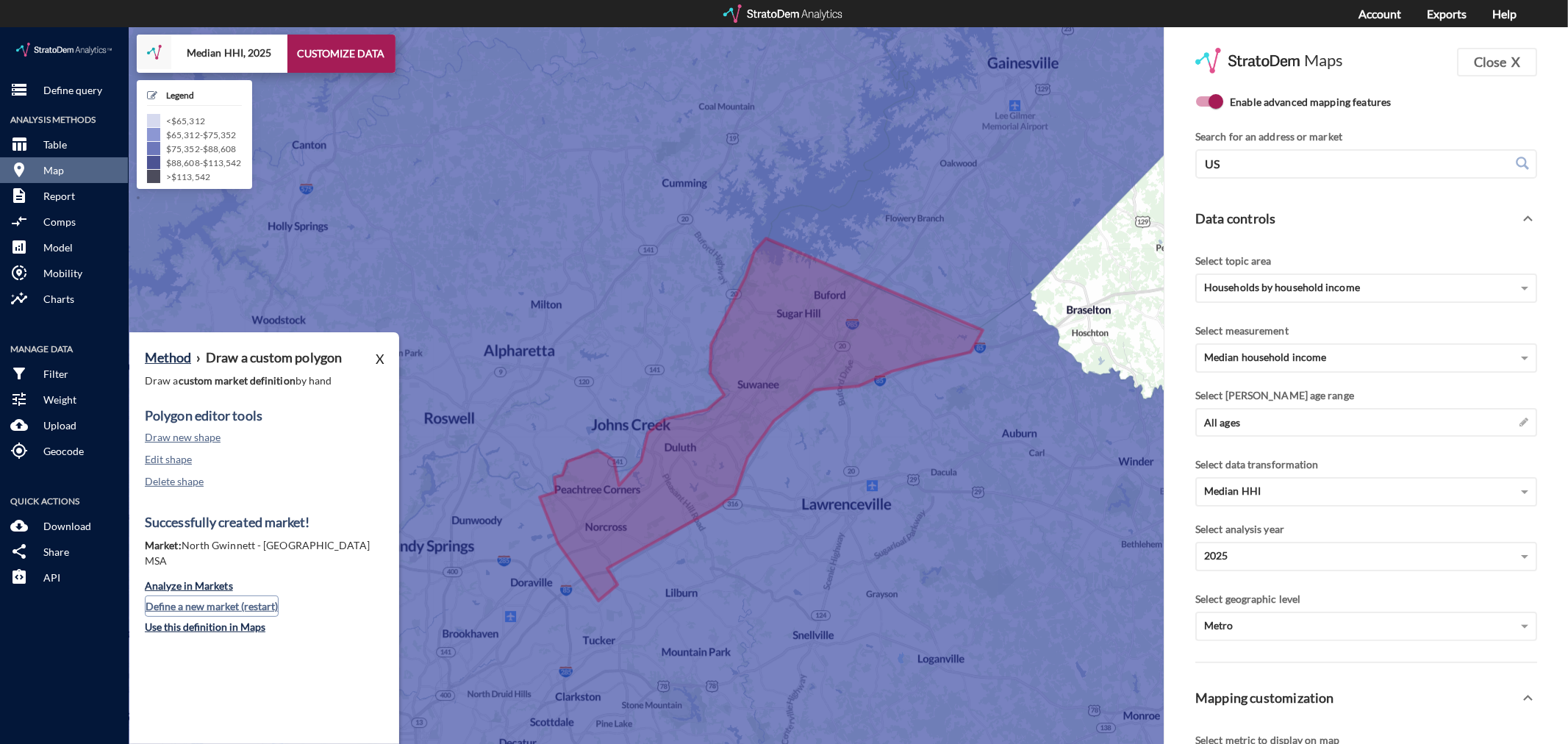
click button "Define a new market (restart)"
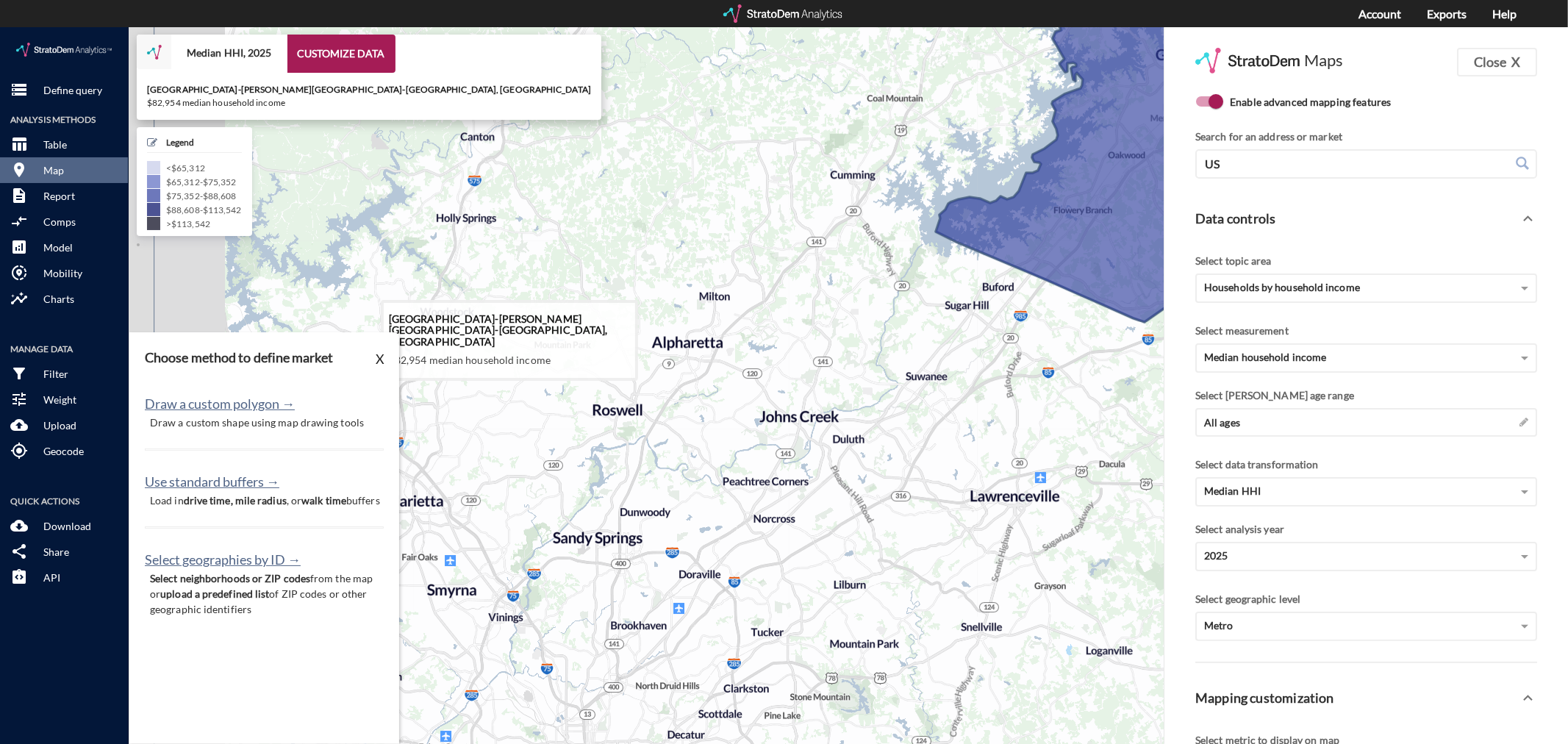
drag, startPoint x: 627, startPoint y: 398, endPoint x: 846, endPoint y: 410, distance: 219.3
click icon
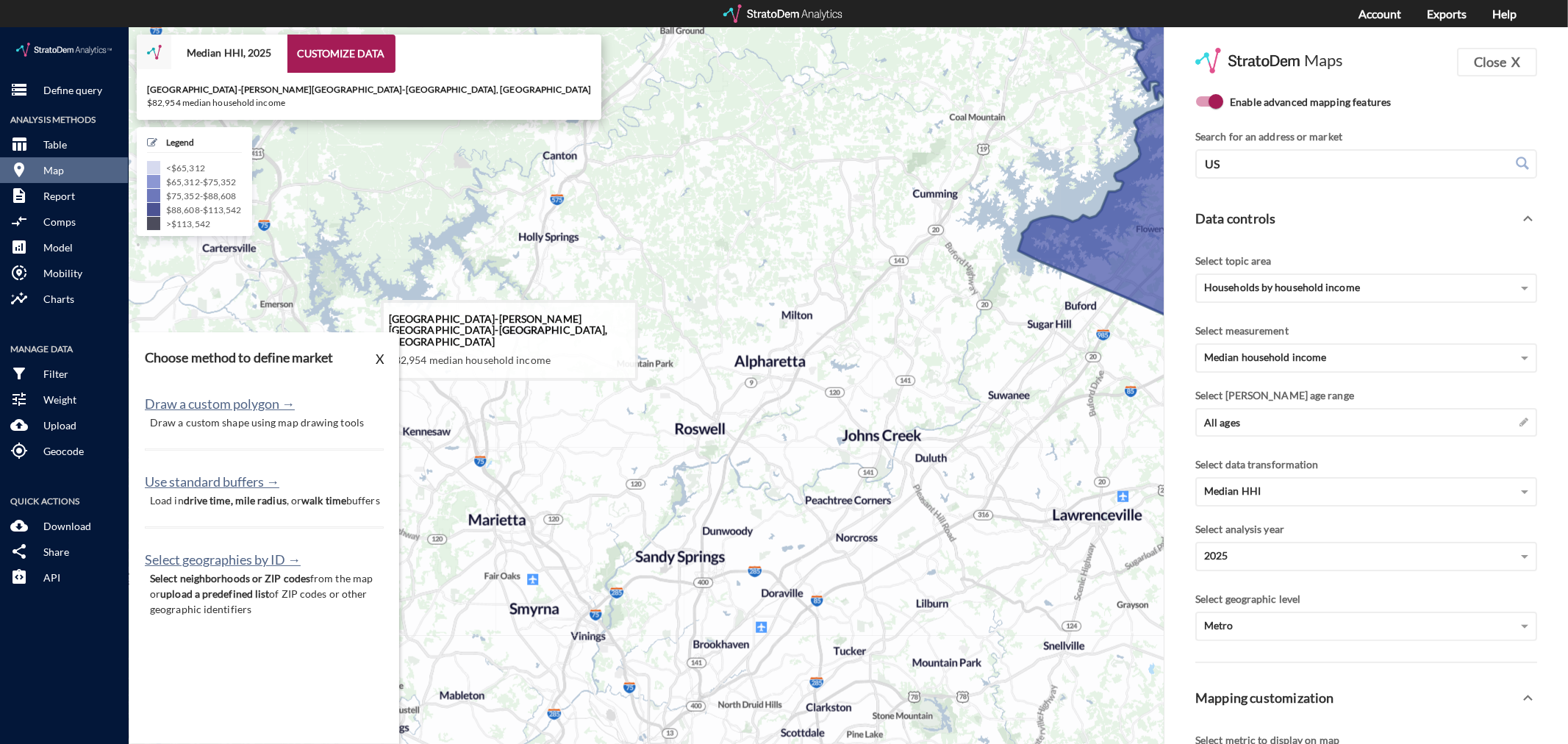
drag, startPoint x: 714, startPoint y: 419, endPoint x: 750, endPoint y: 416, distance: 36.1
click icon
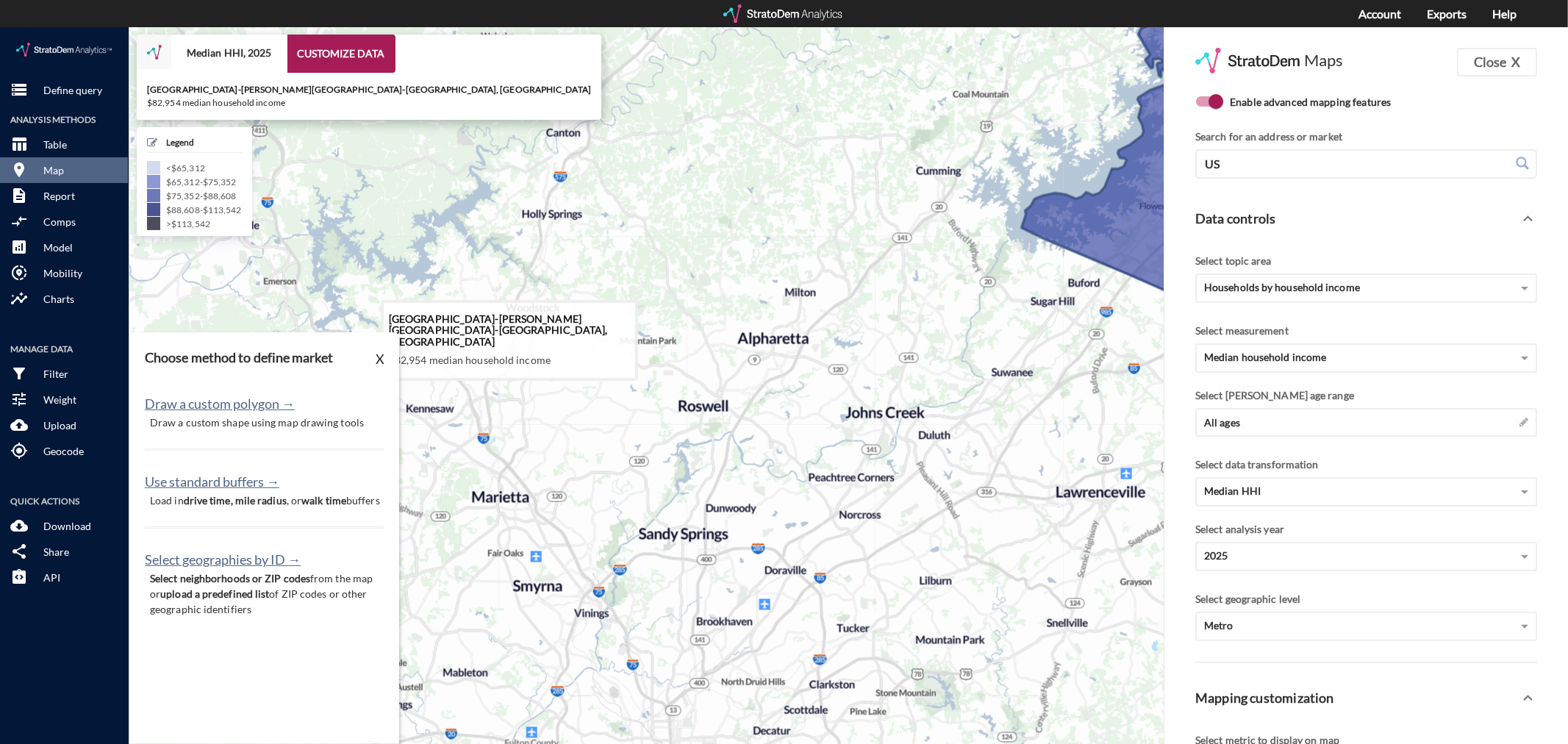
drag, startPoint x: 753, startPoint y: 436, endPoint x: 757, endPoint y: 409, distance: 27.3
click icon
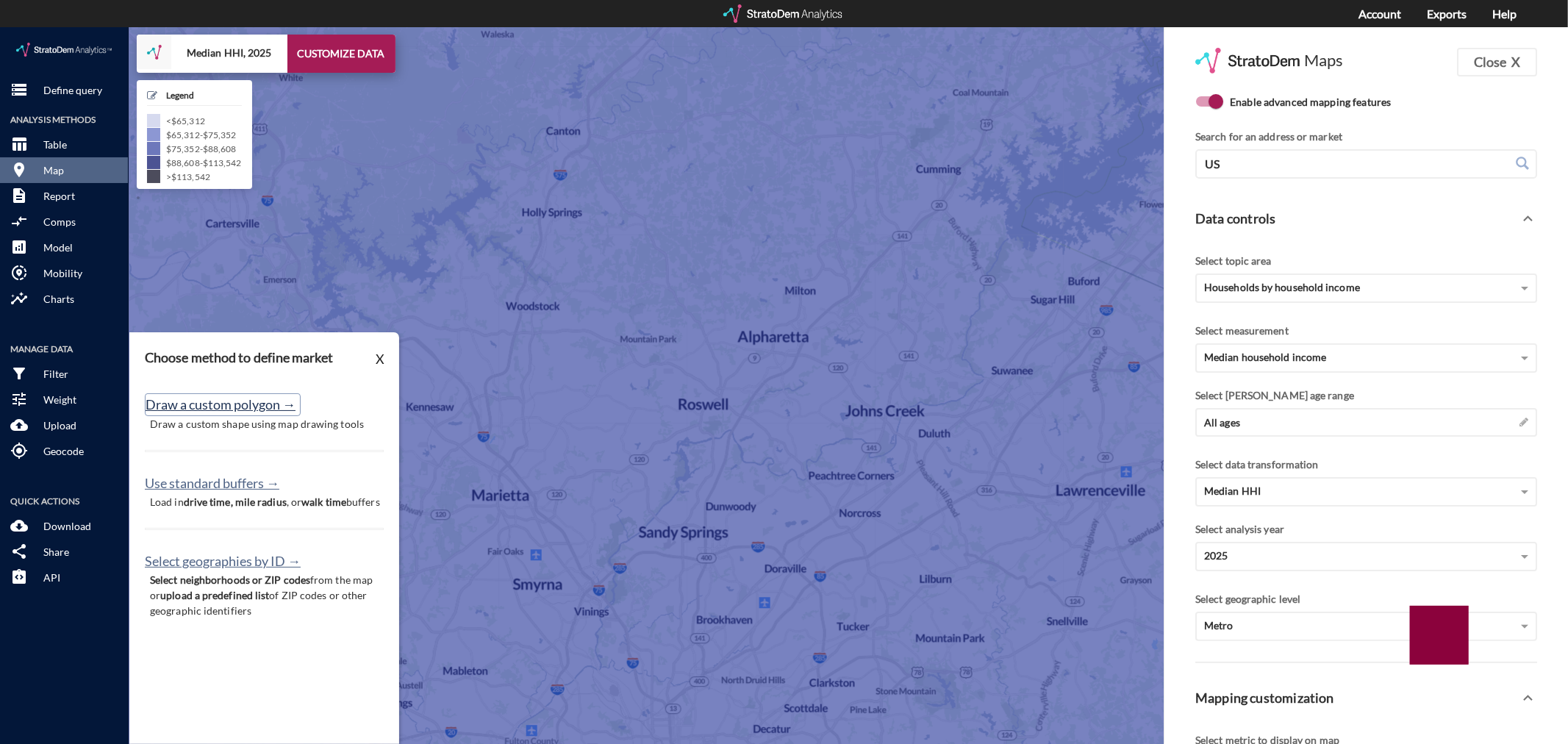
click button "Draw a custom polygon →"
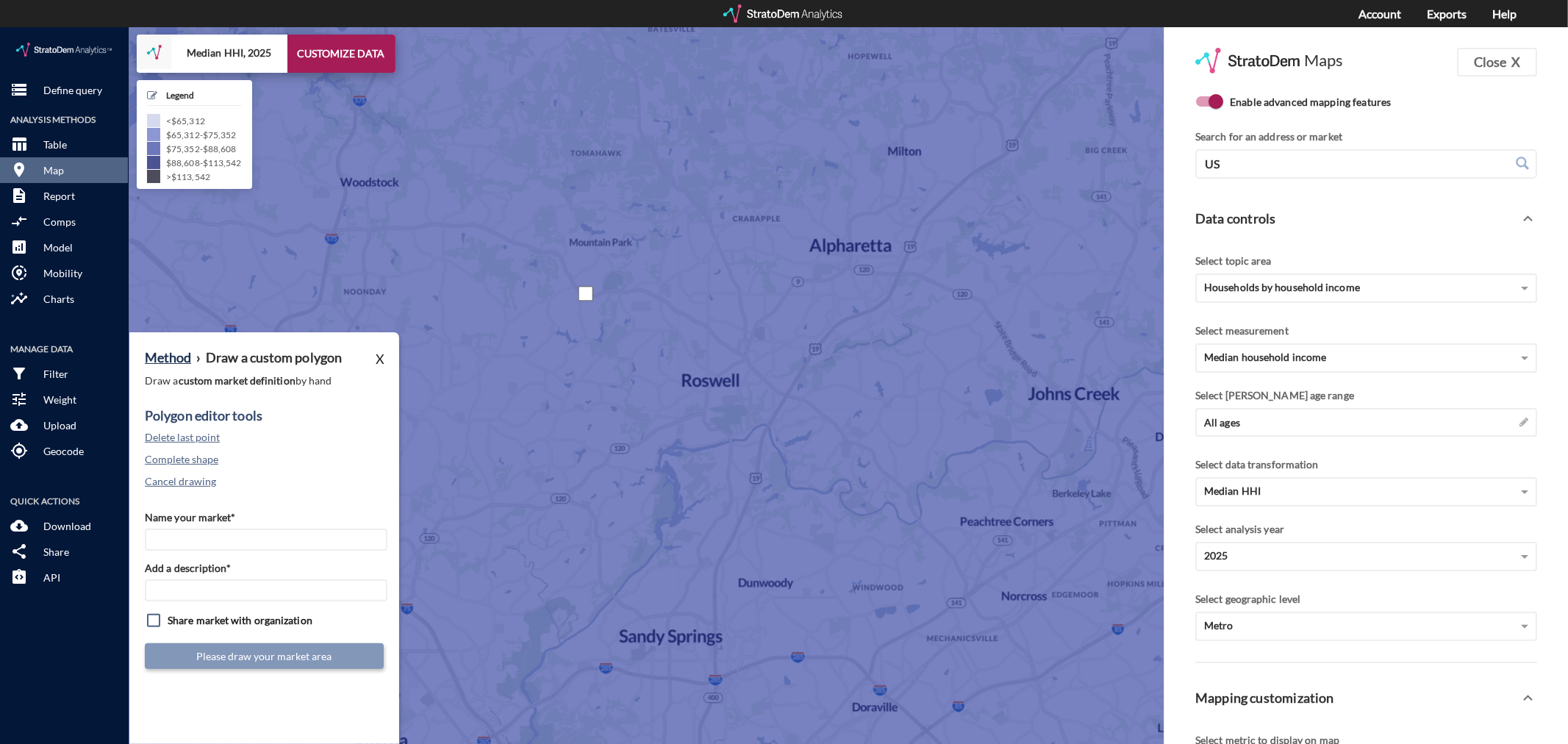
click div
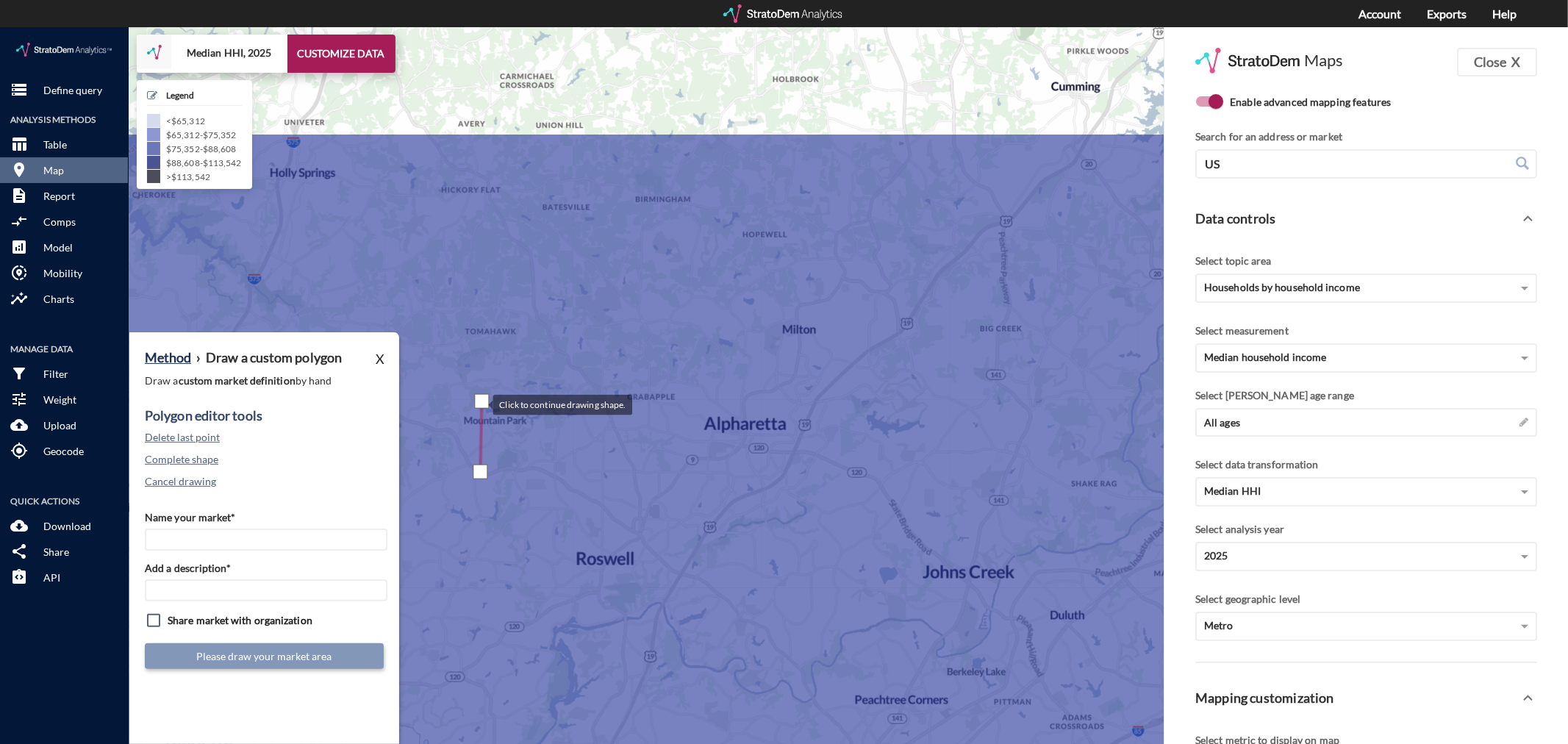
drag, startPoint x: 586, startPoint y: 196, endPoint x: 479, endPoint y: 375, distance: 208.5
click div
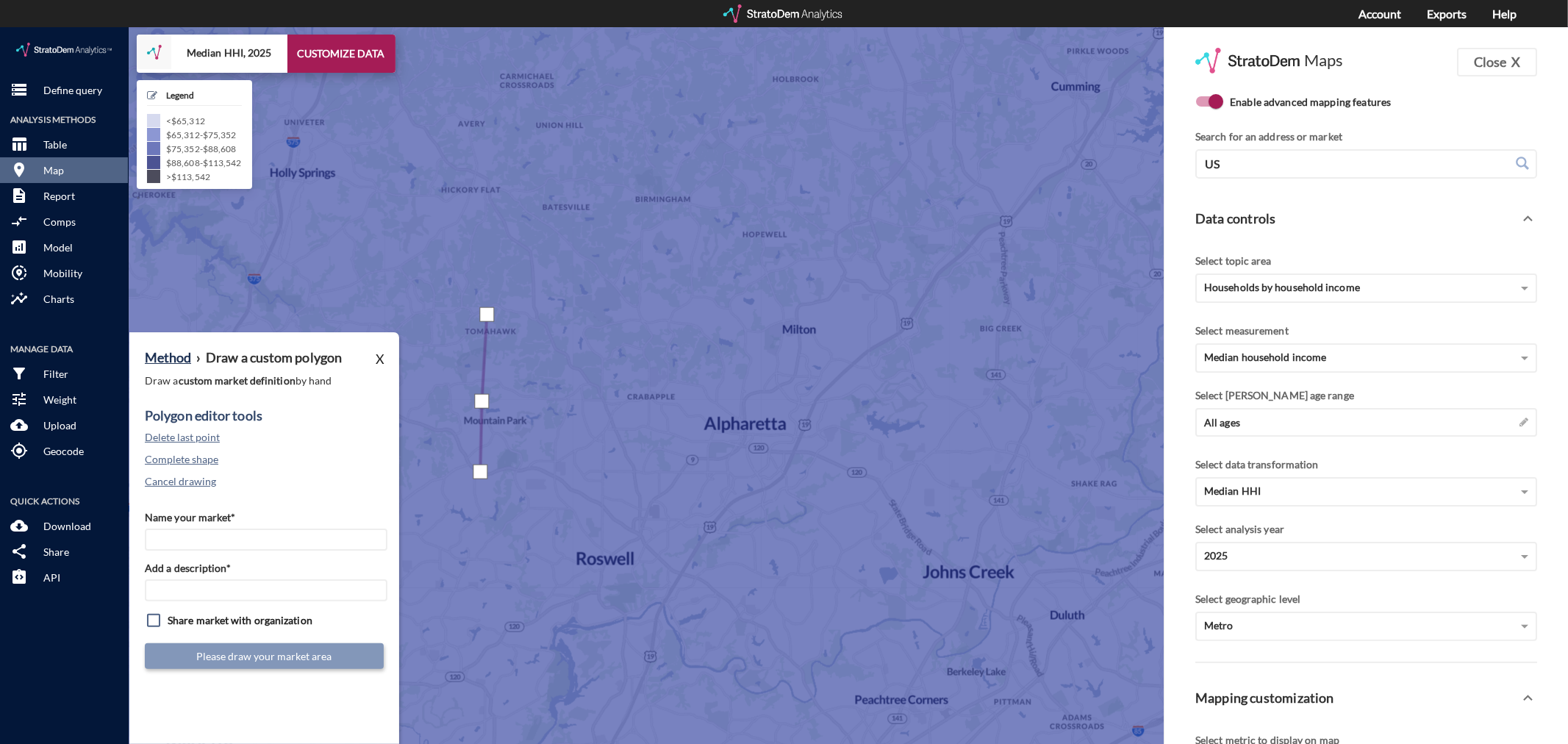
click div
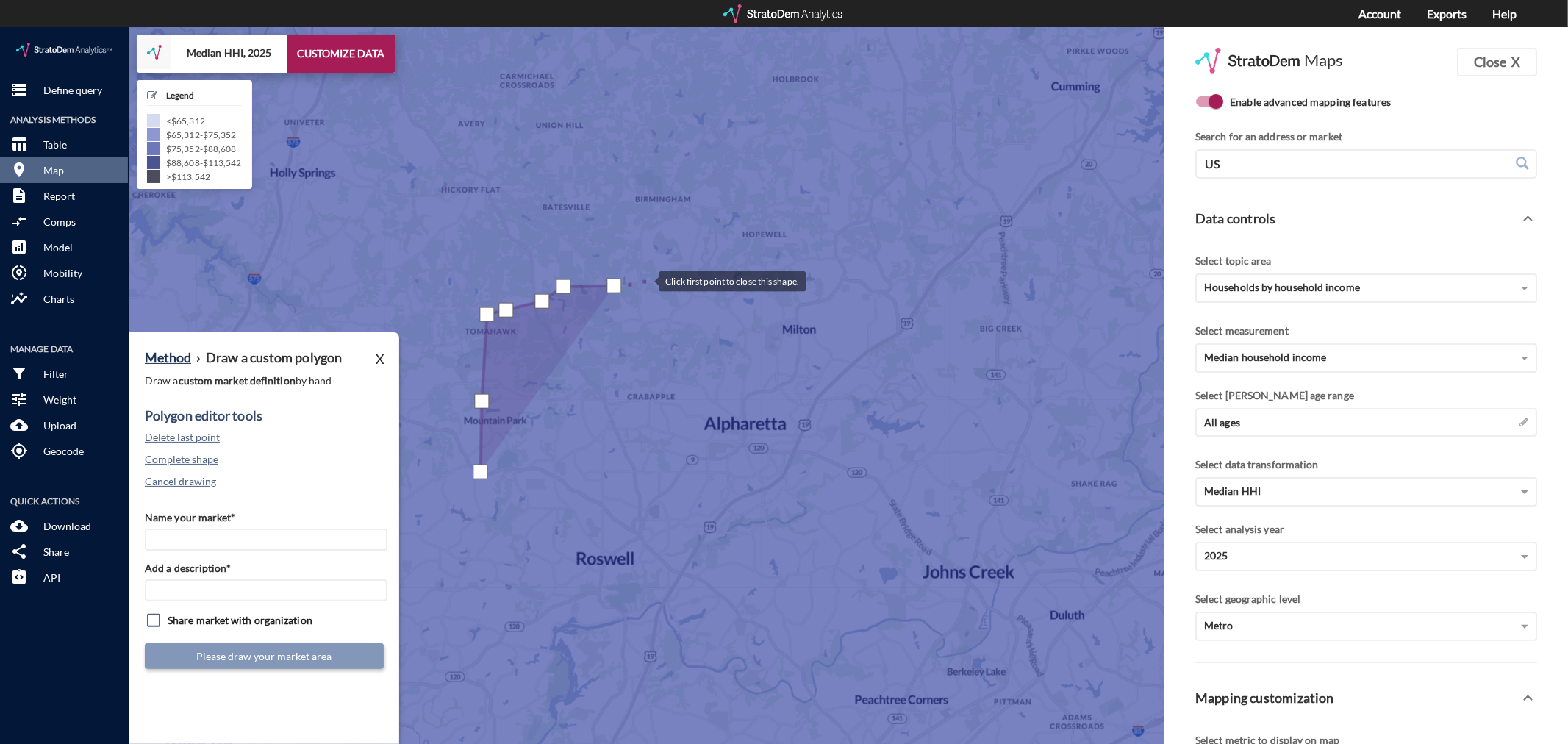
click div
drag, startPoint x: 672, startPoint y: 255, endPoint x: 693, endPoint y: 243, distance: 24.2
click div
drag, startPoint x: 762, startPoint y: 239, endPoint x: 775, endPoint y: 238, distance: 13.0
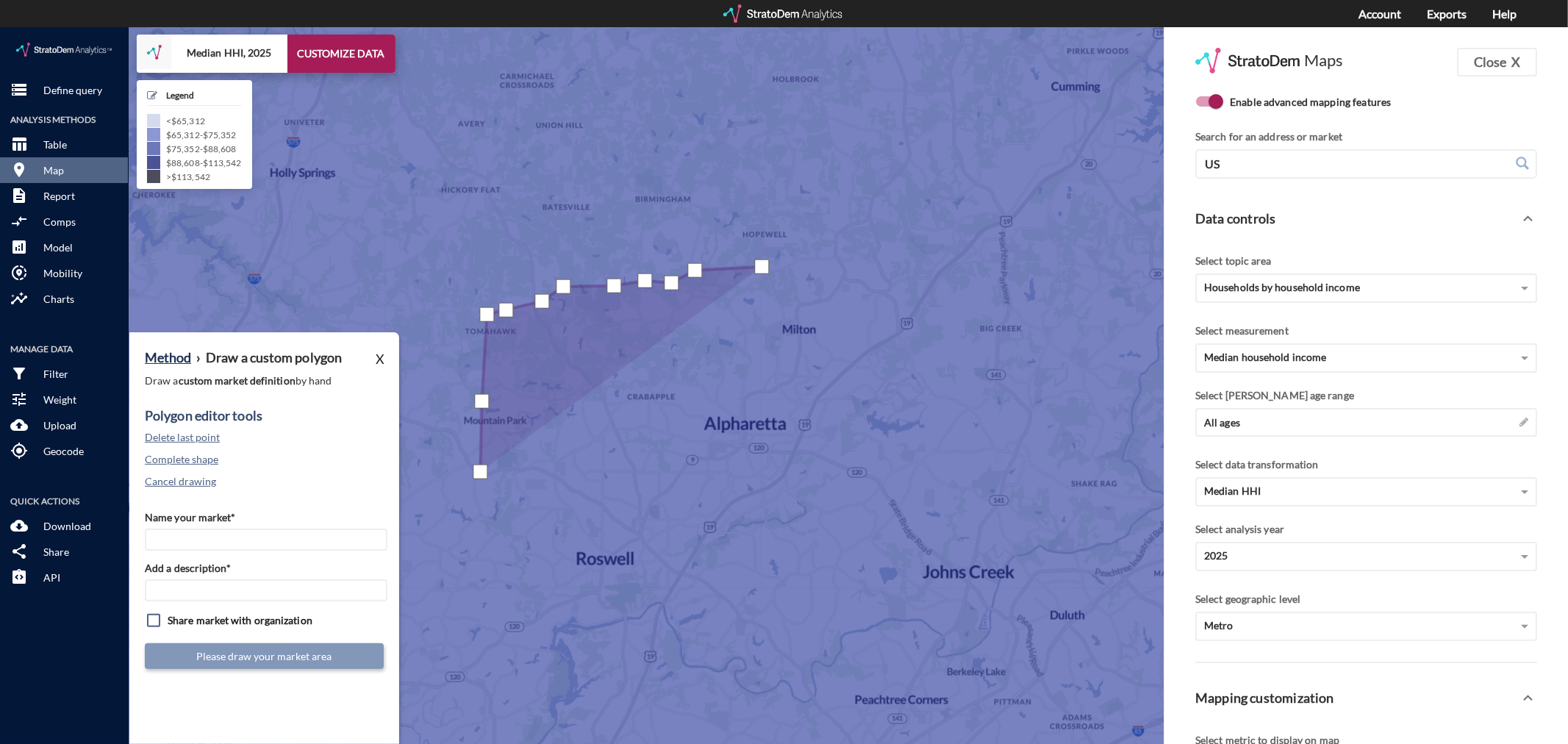
click div
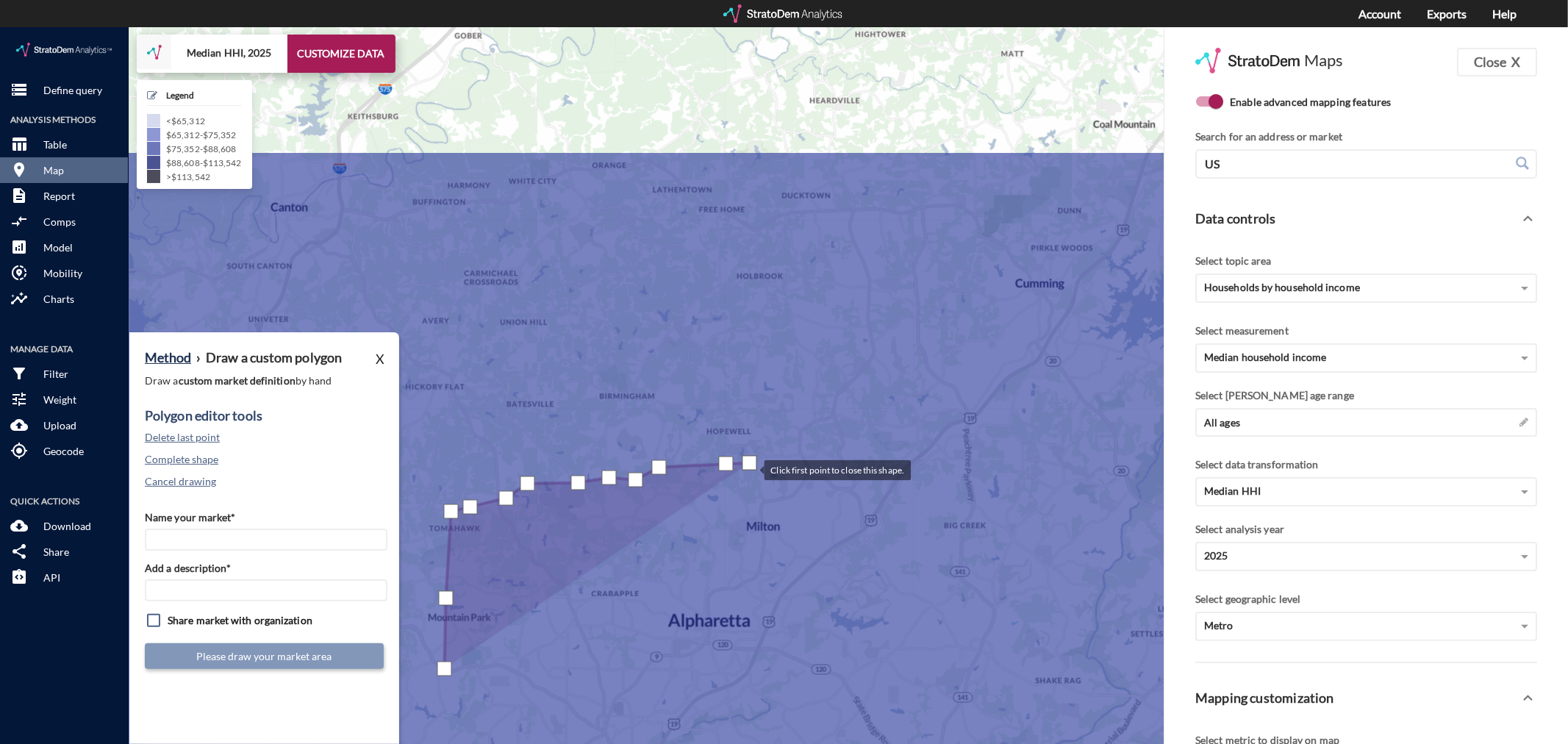
drag, startPoint x: 785, startPoint y: 238, endPoint x: 750, endPoint y: 438, distance: 203.0
click div
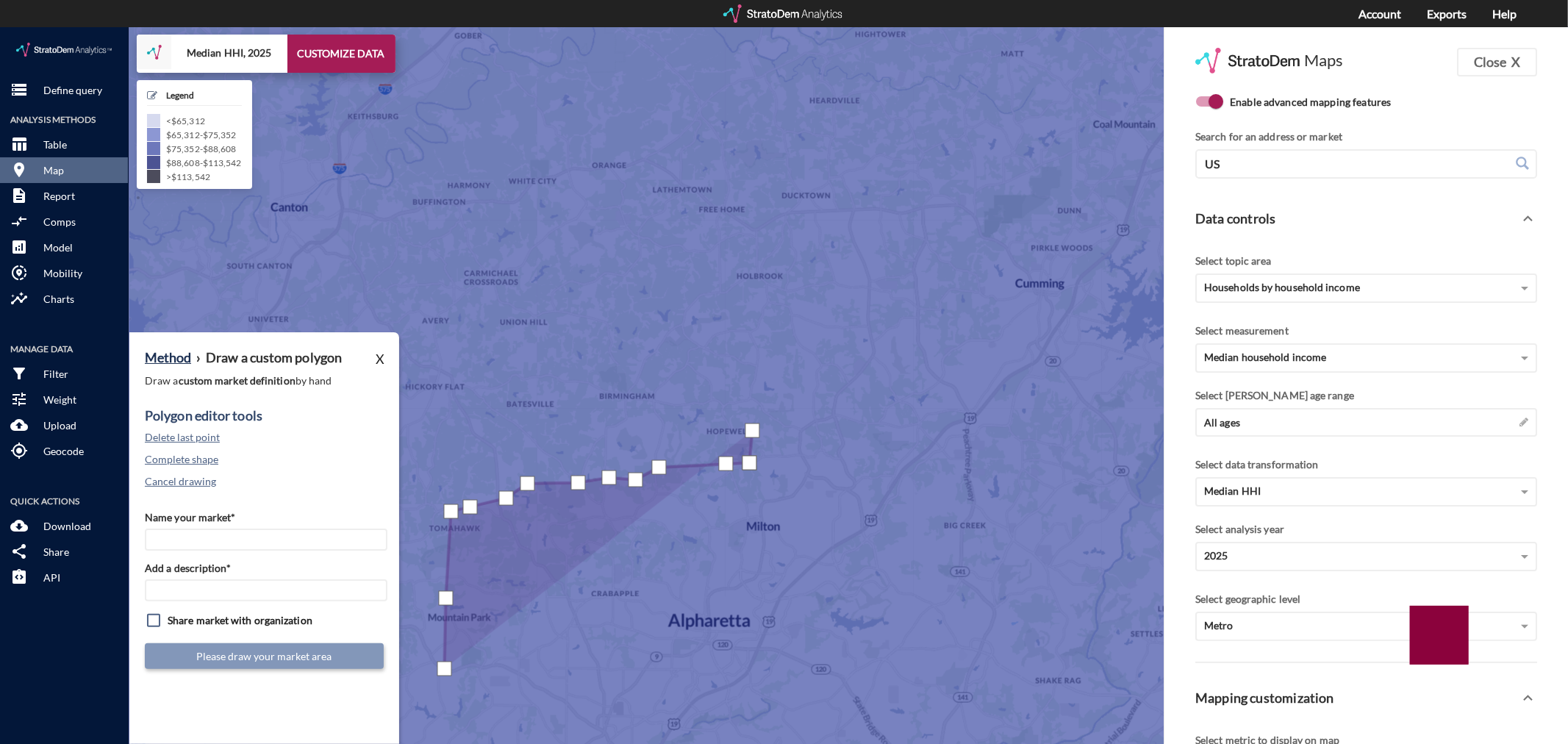
click div
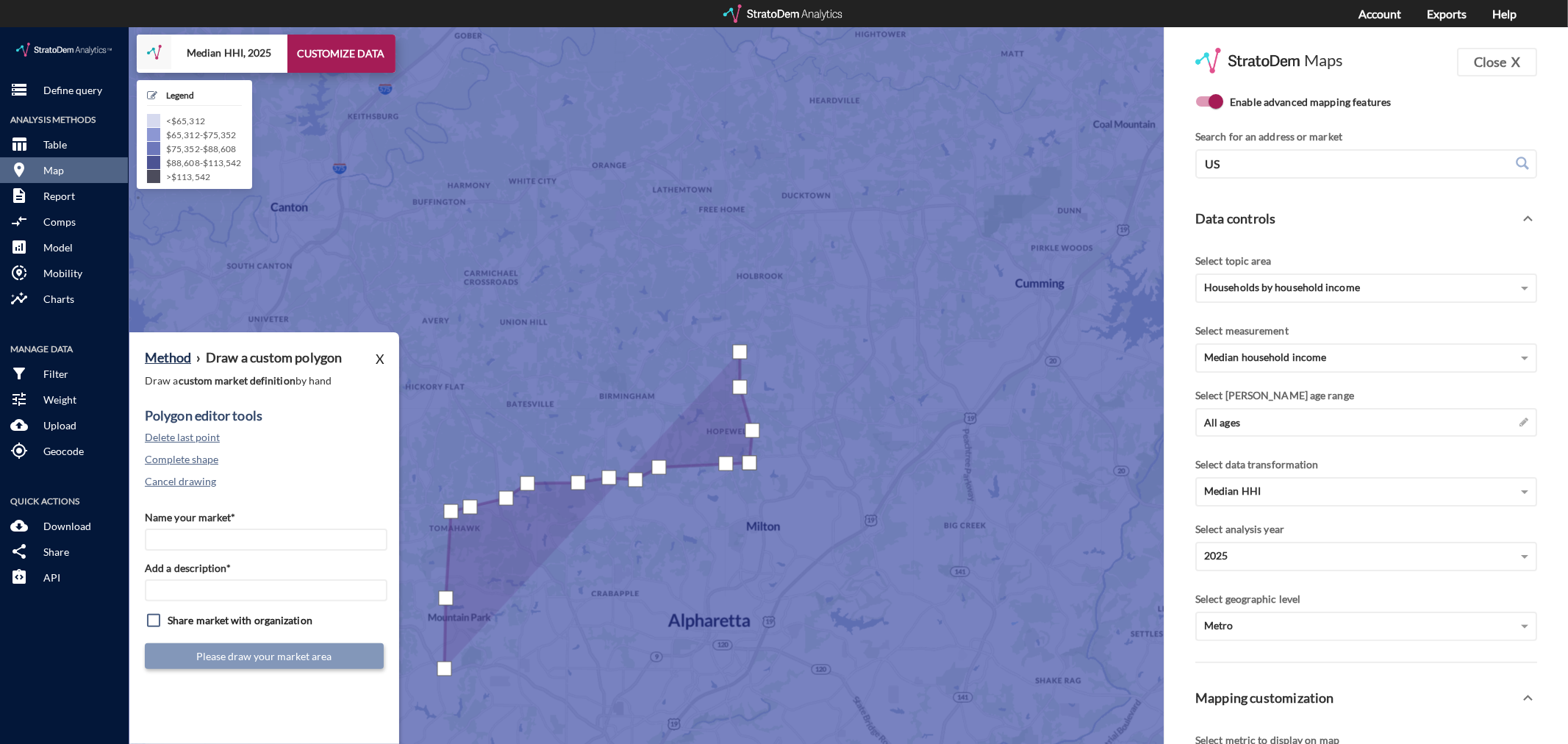
click div
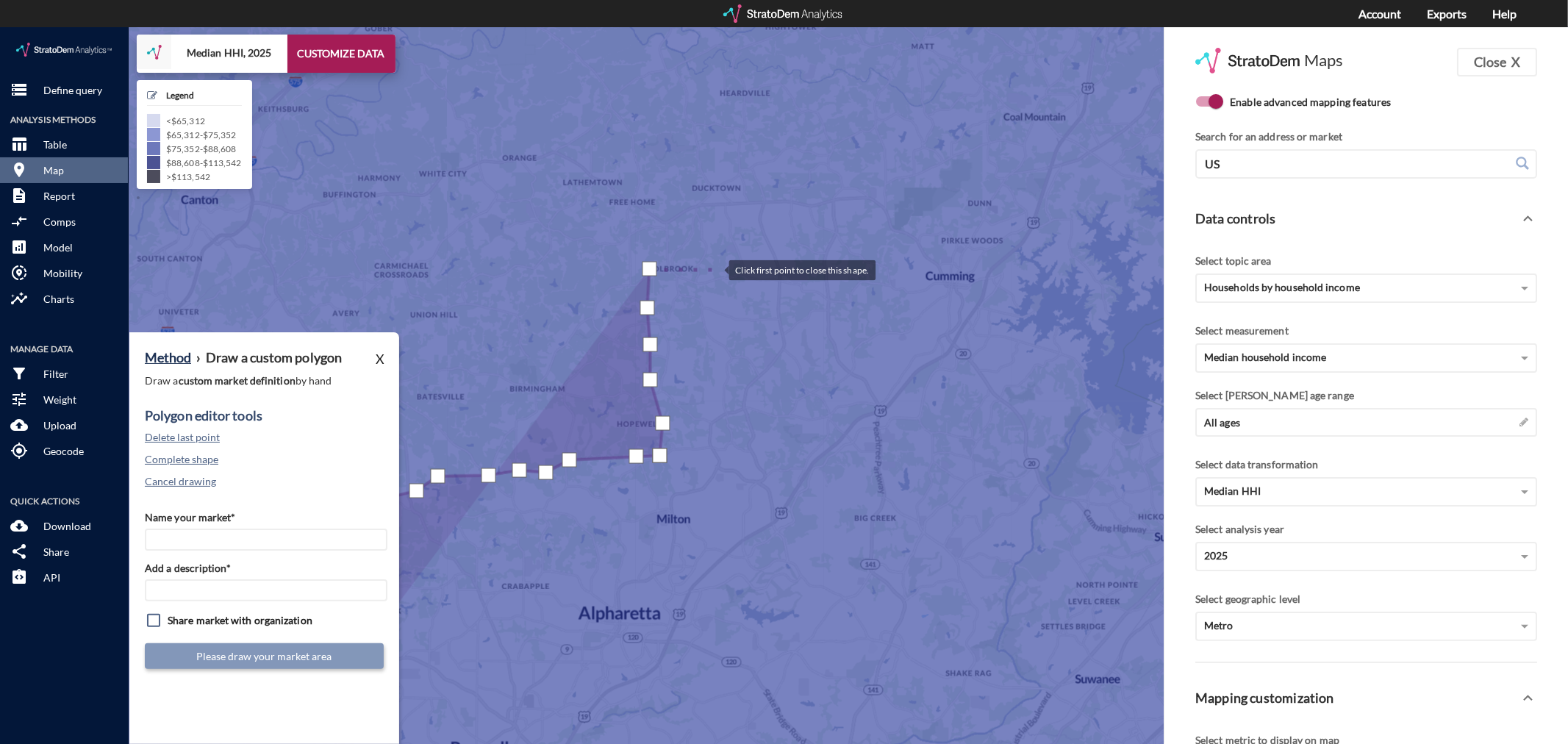
click div
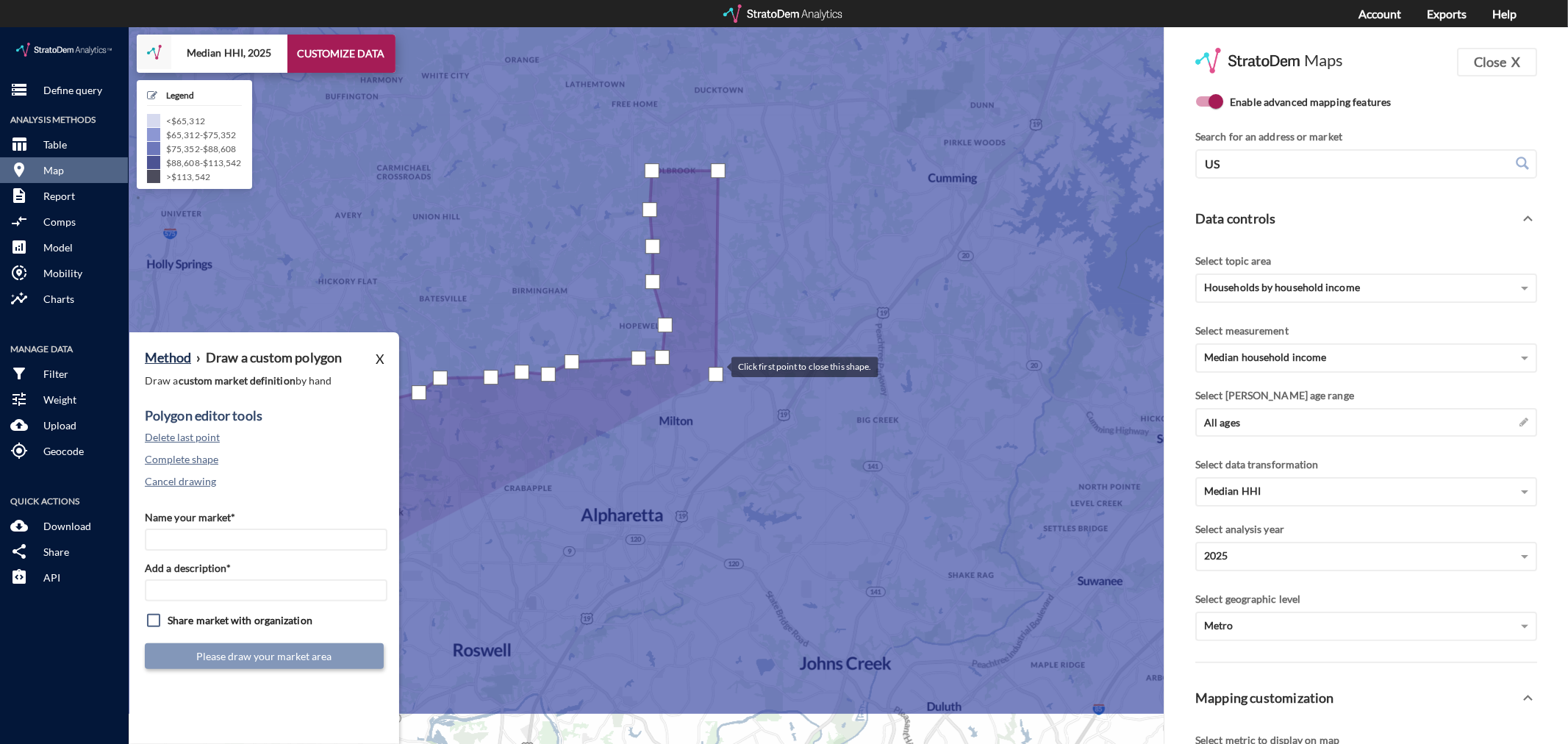
drag, startPoint x: 714, startPoint y: 445, endPoint x: 718, endPoint y: 338, distance: 107.1
click div
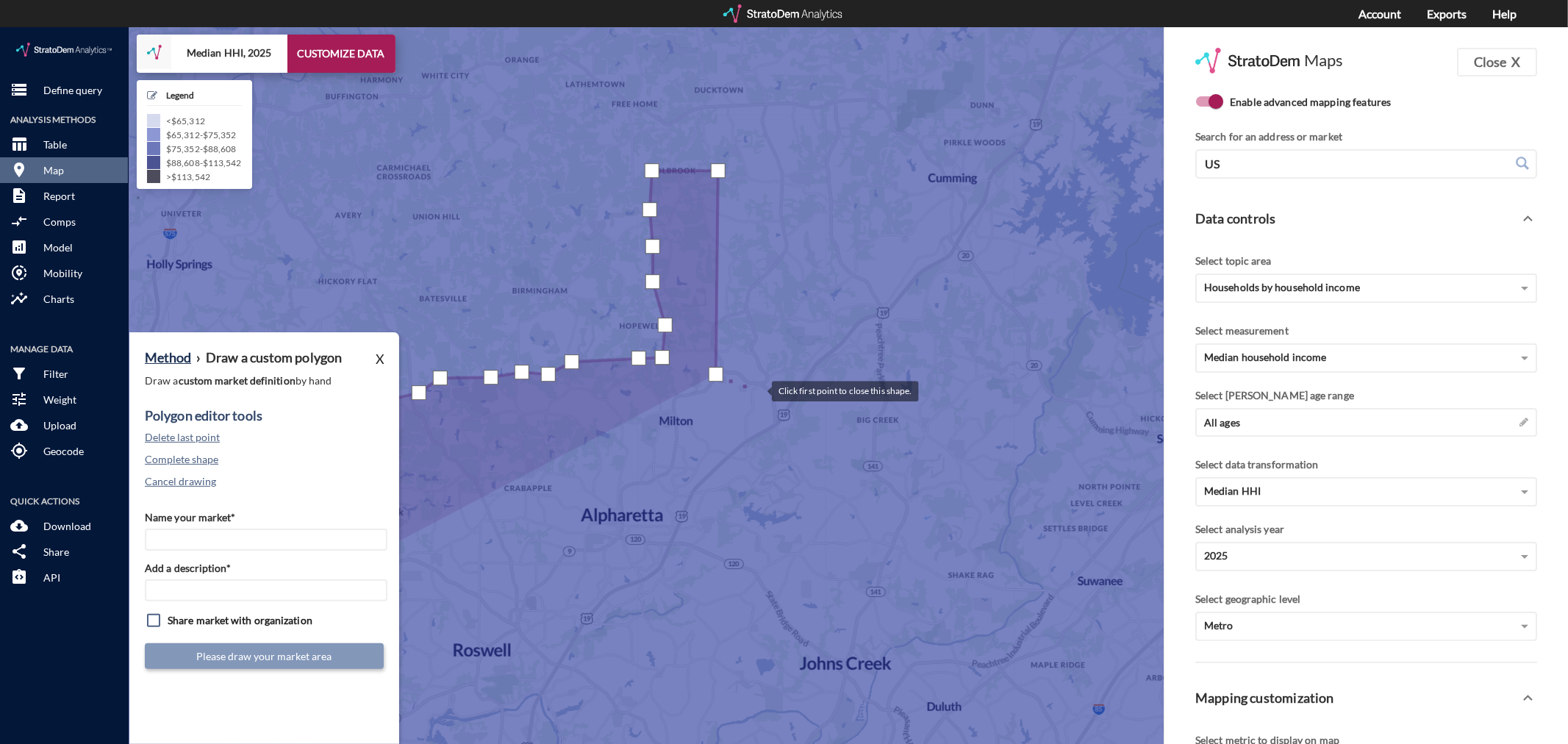
click div
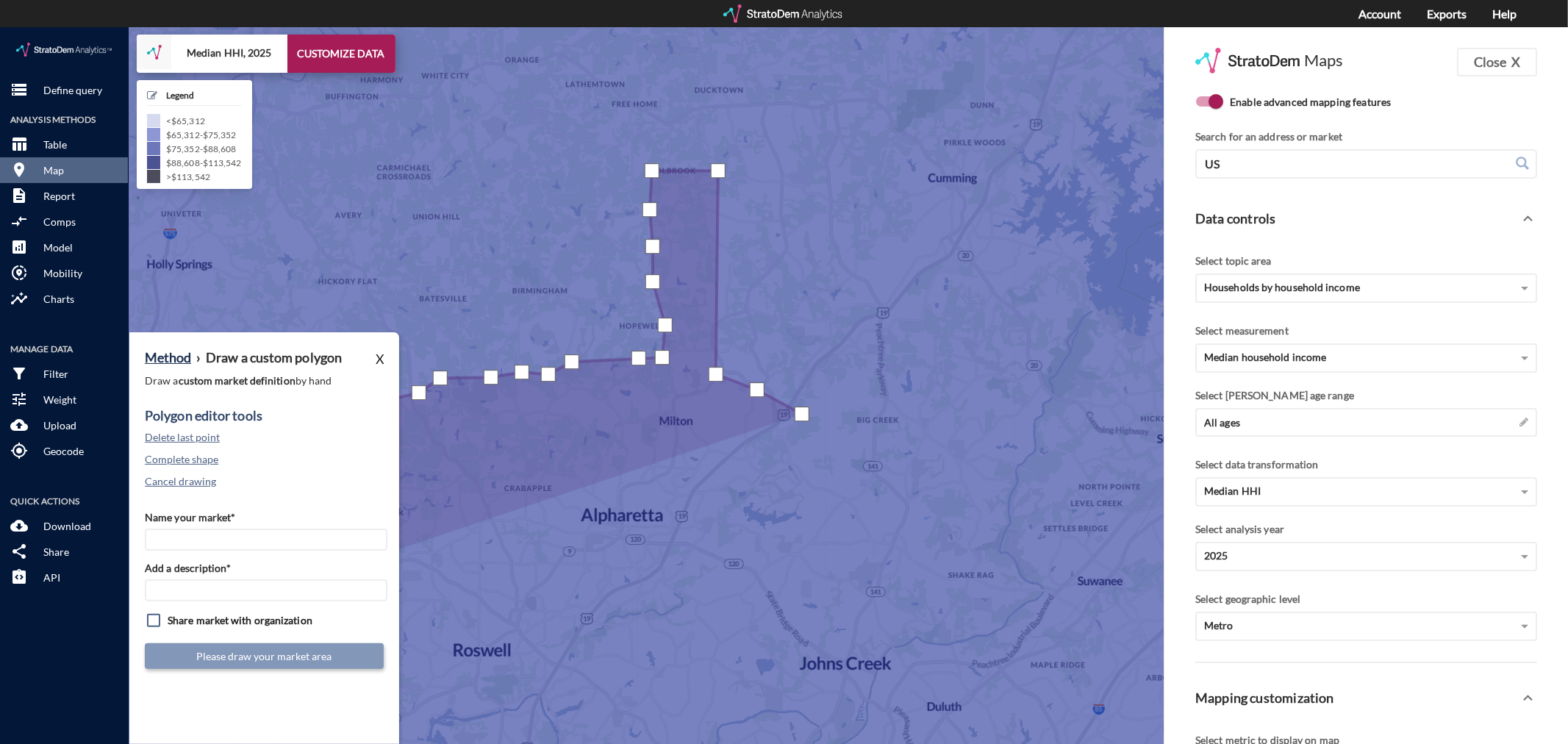
drag, startPoint x: 802, startPoint y: 386, endPoint x: 815, endPoint y: 390, distance: 13.6
click div
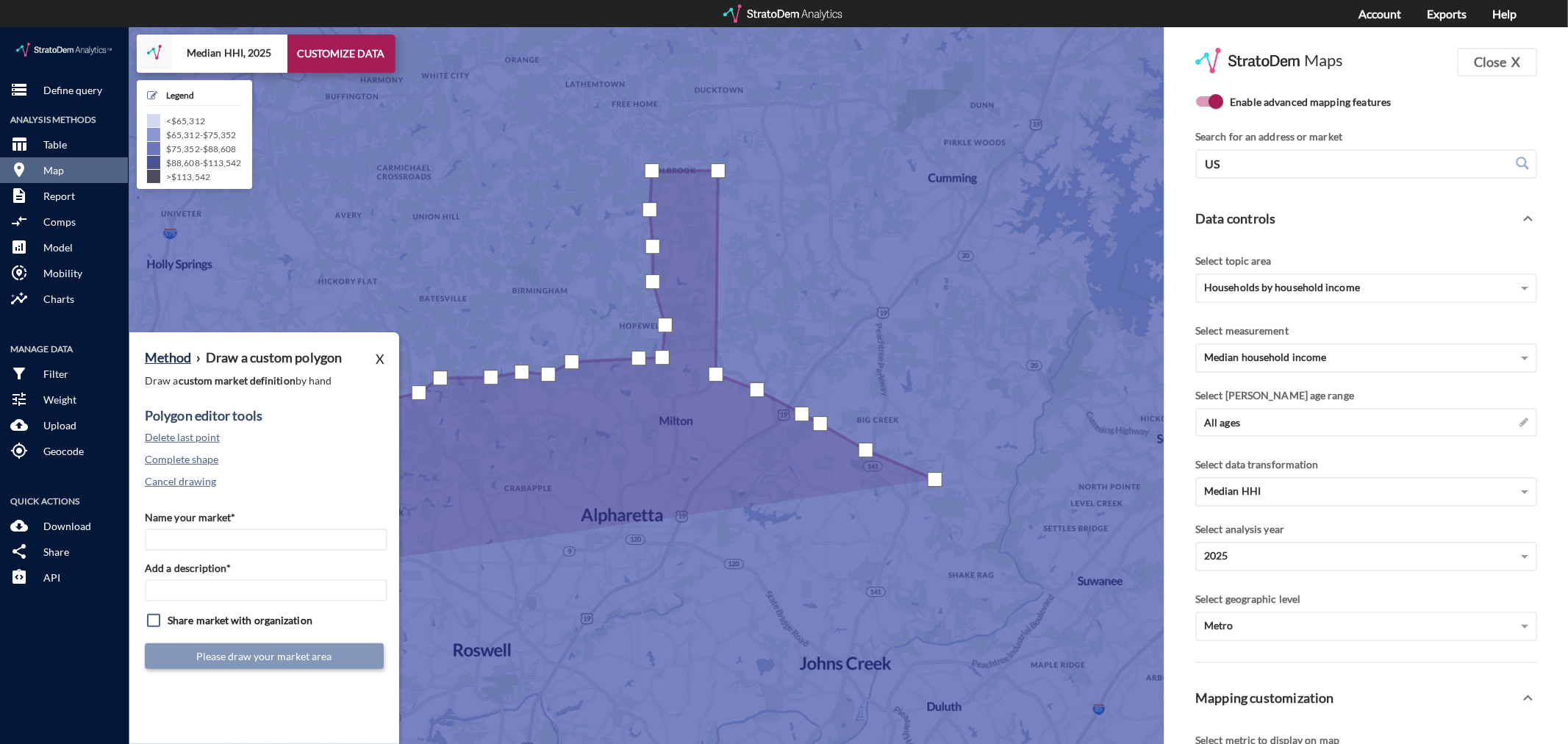
click div
drag, startPoint x: 956, startPoint y: 468, endPoint x: 964, endPoint y: 480, distance: 14.4
click div
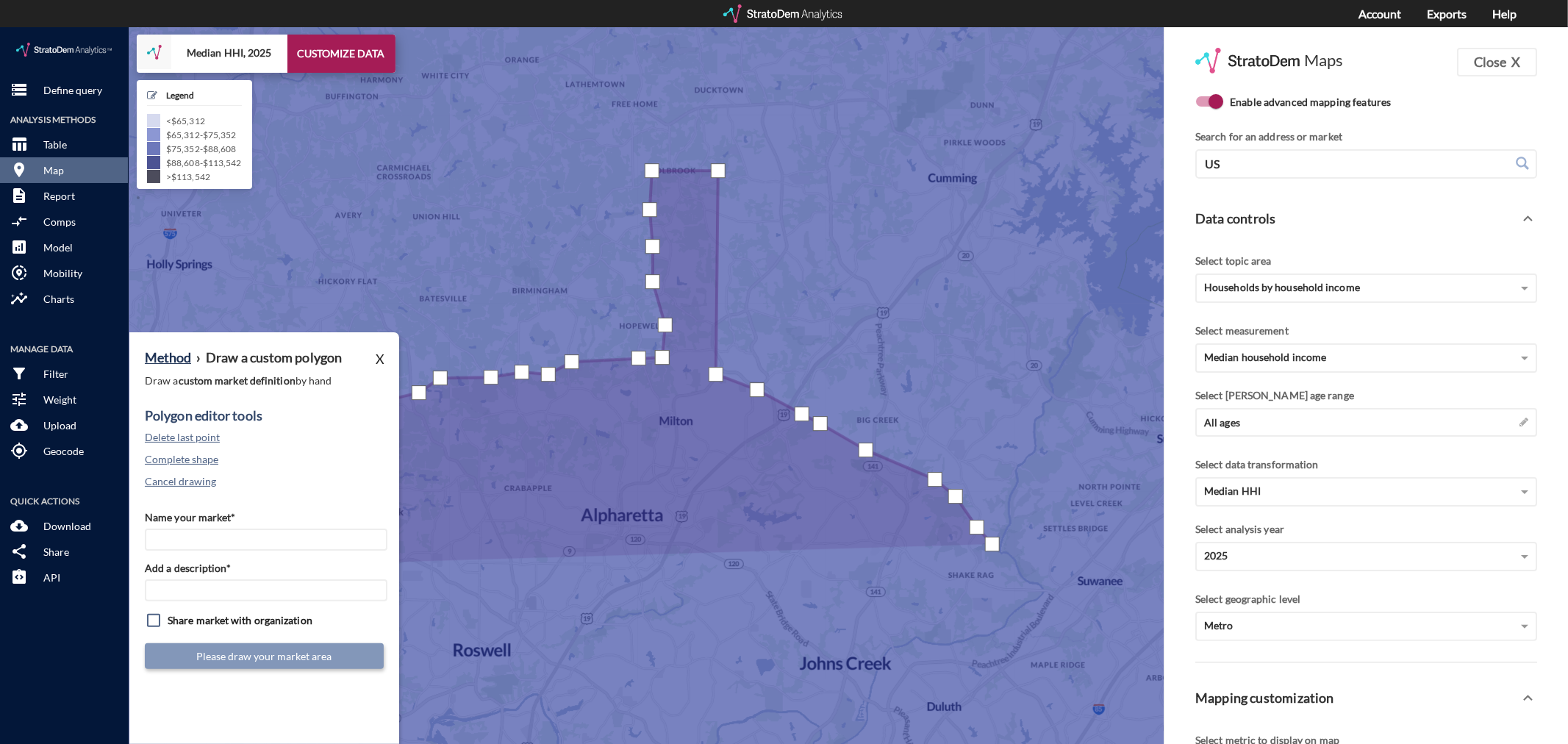
click div
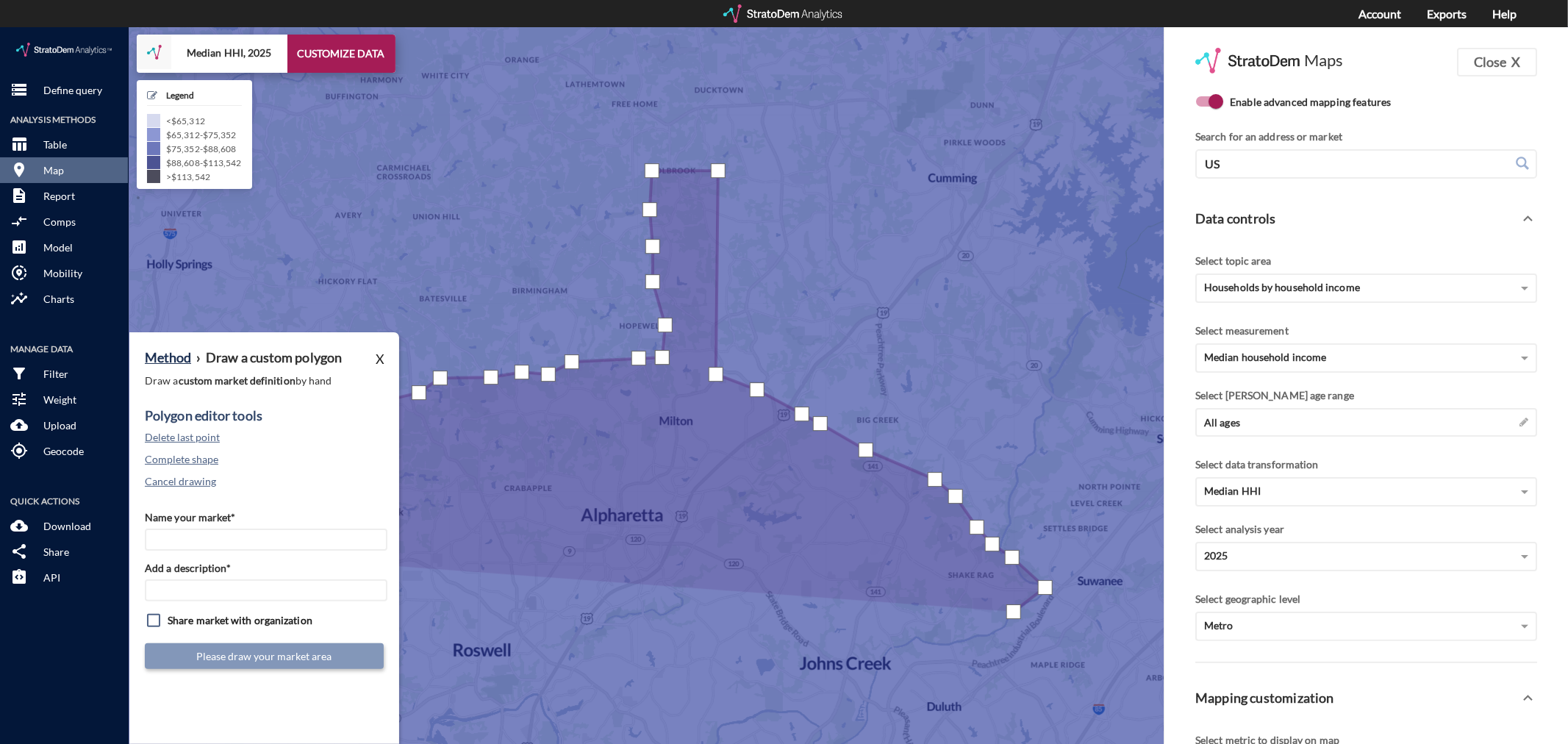
click div
drag, startPoint x: 967, startPoint y: 610, endPoint x: 921, endPoint y: 620, distance: 47.1
click div
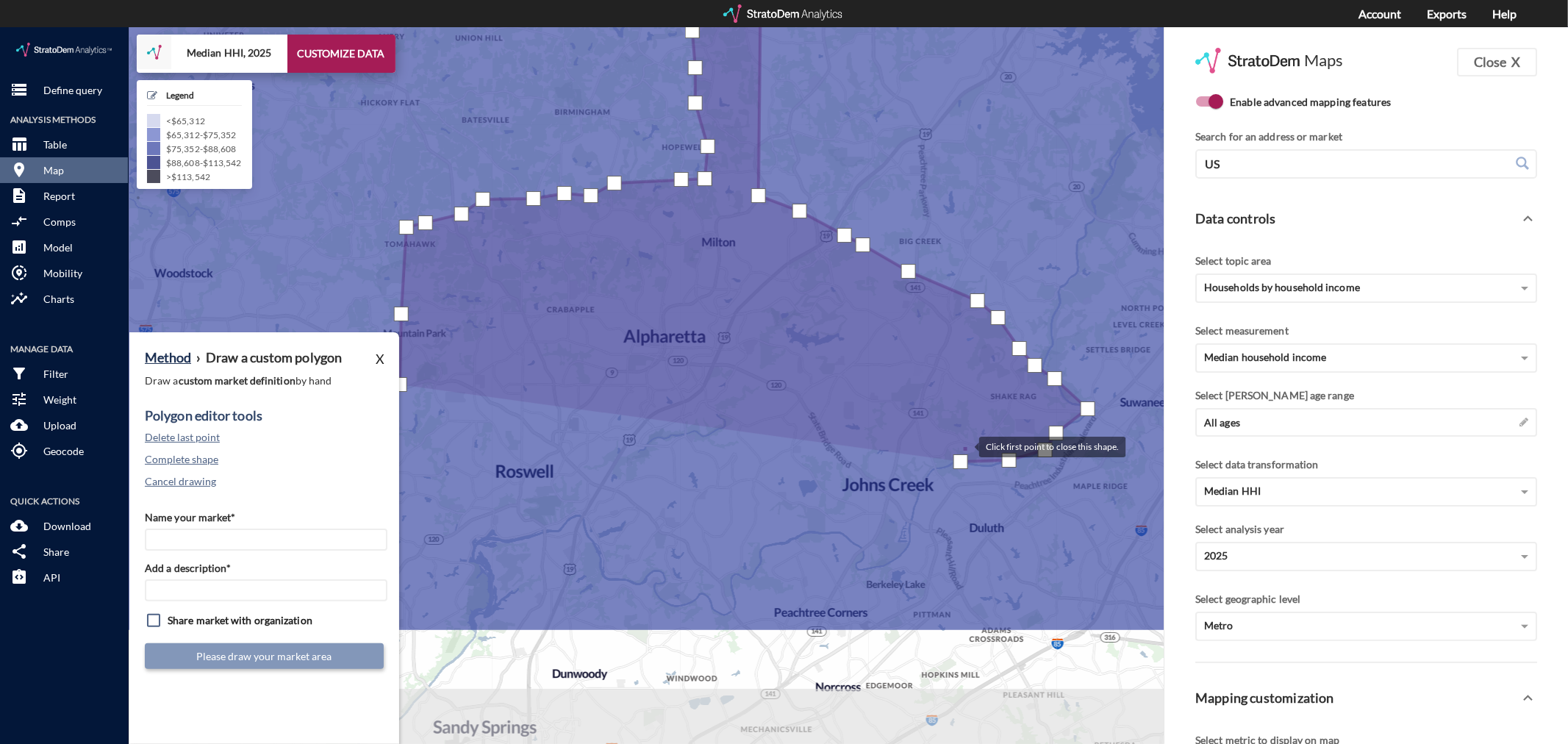
drag, startPoint x: 902, startPoint y: 616, endPoint x: 964, endPoint y: 409, distance: 216.1
click div
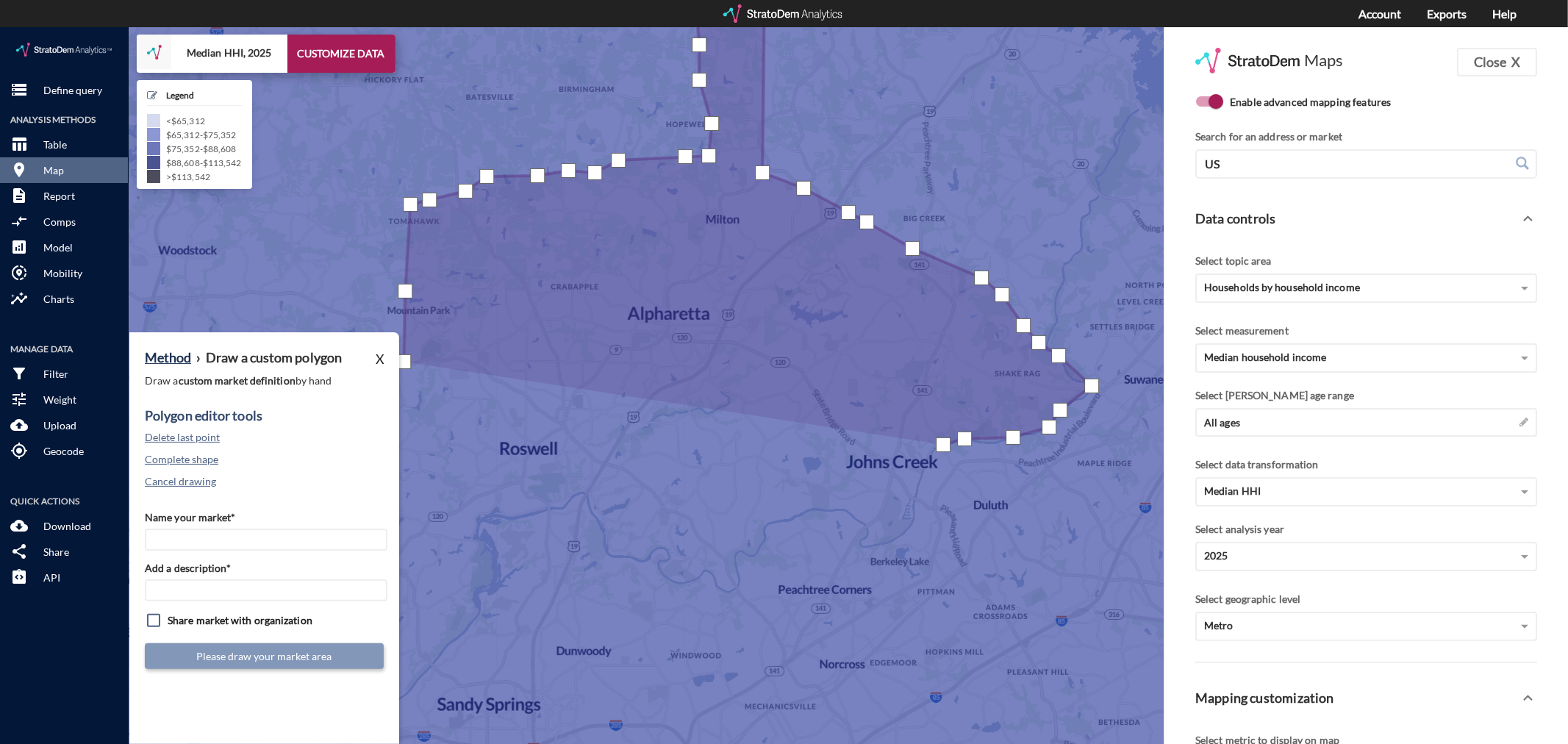
click div
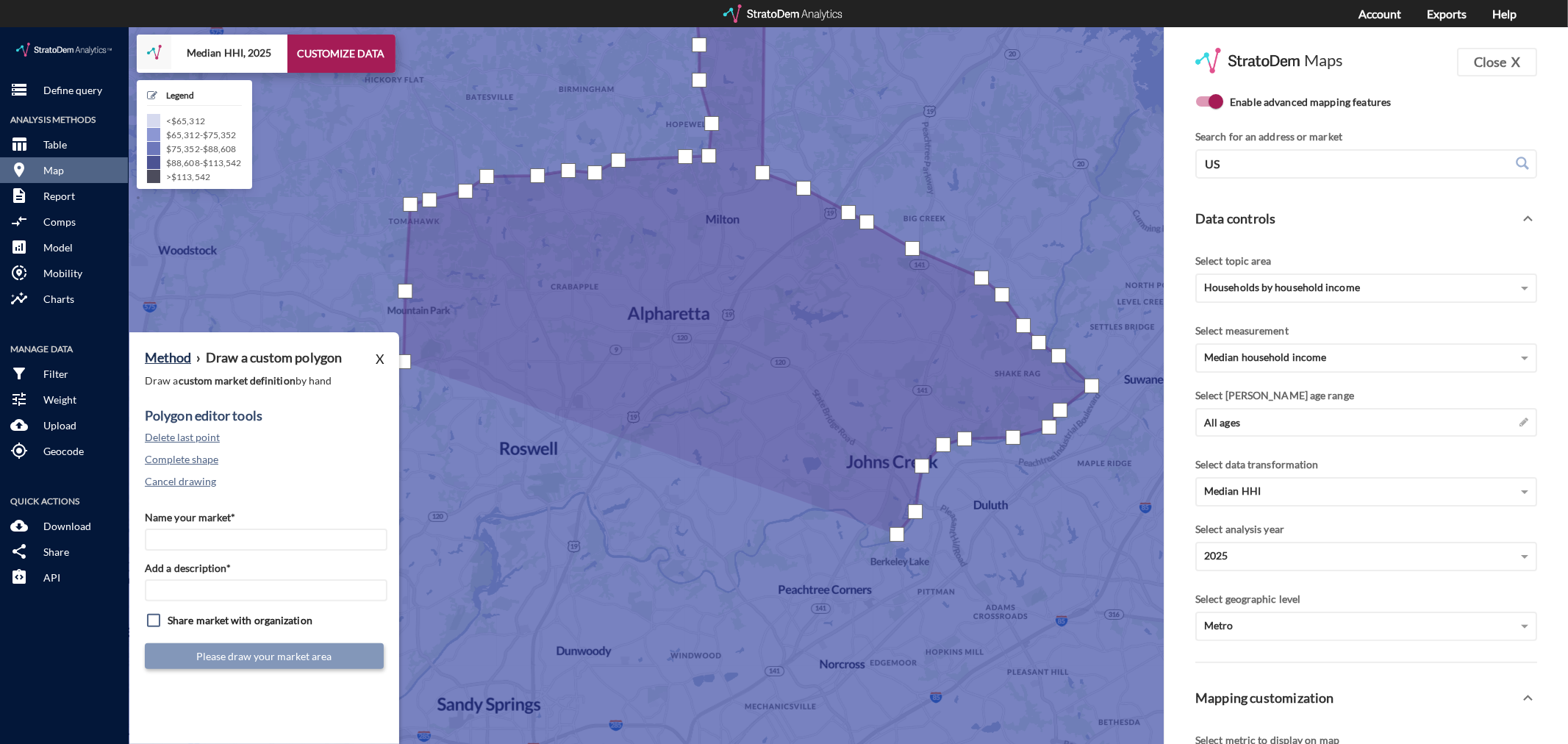
drag, startPoint x: 896, startPoint y: 507, endPoint x: 875, endPoint y: 518, distance: 23.7
click div
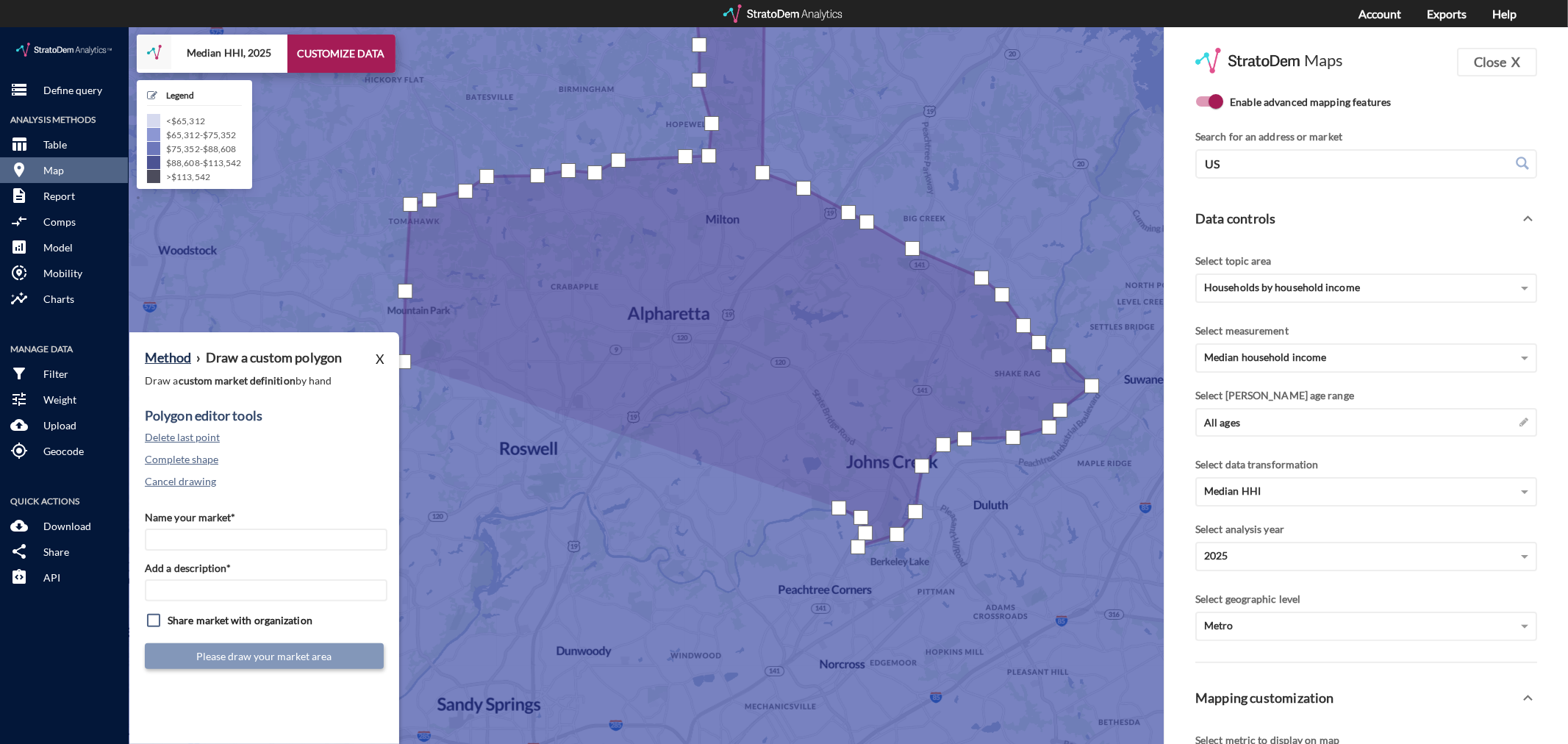
click div
drag, startPoint x: 759, startPoint y: 497, endPoint x: 759, endPoint y: 512, distance: 15.0
click div
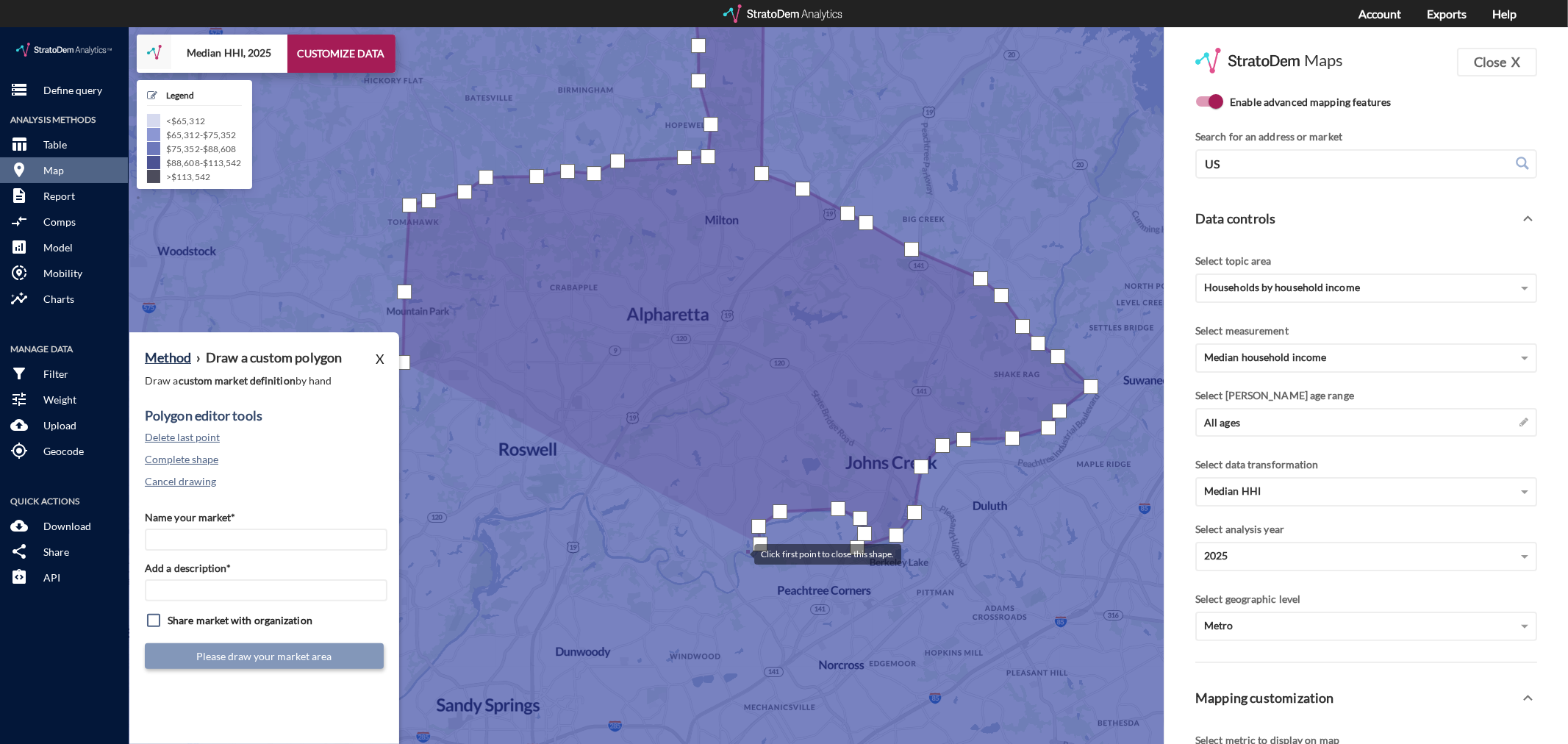
click div
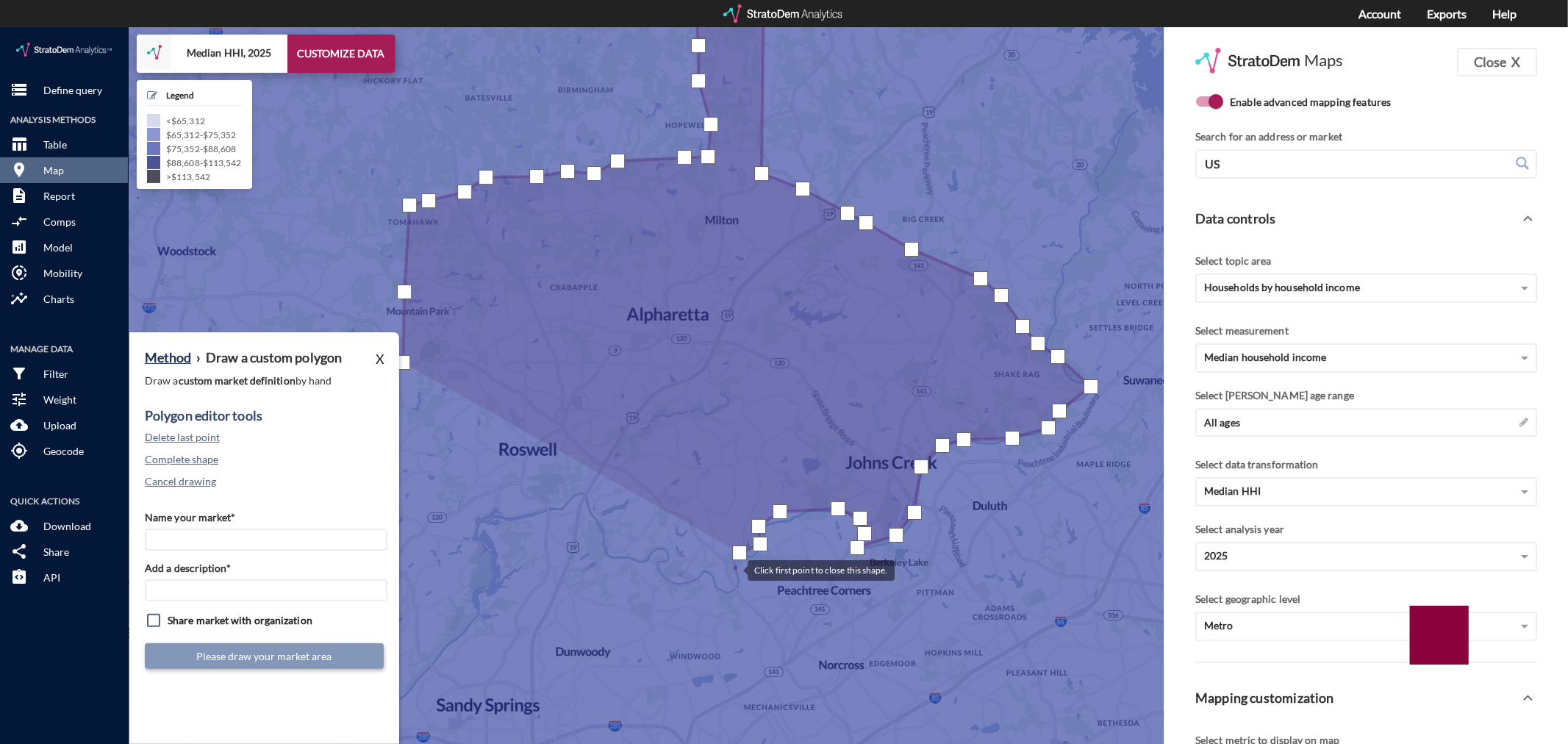
click div
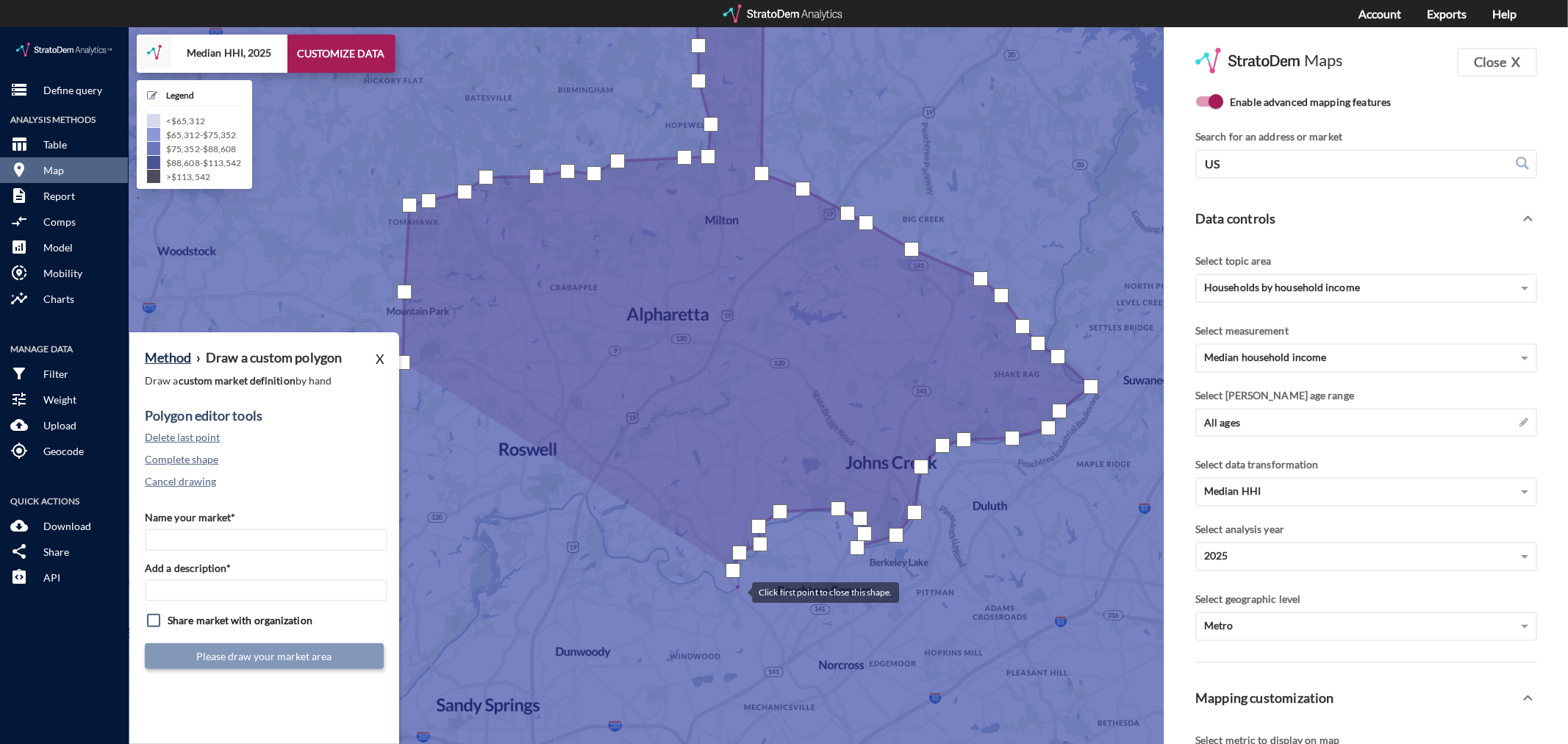
click div
drag, startPoint x: 723, startPoint y: 564, endPoint x: 714, endPoint y: 559, distance: 10.3
click div
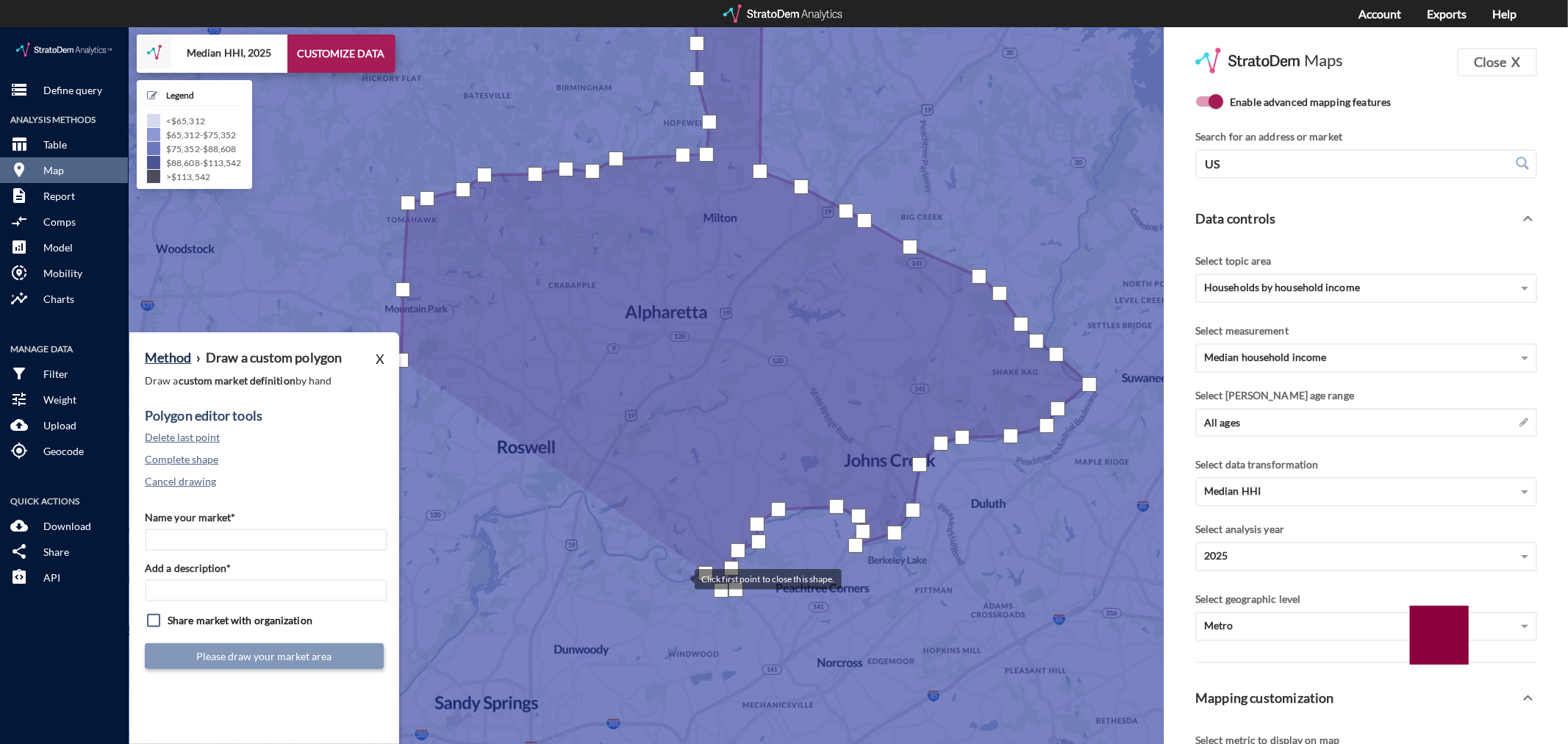
click div
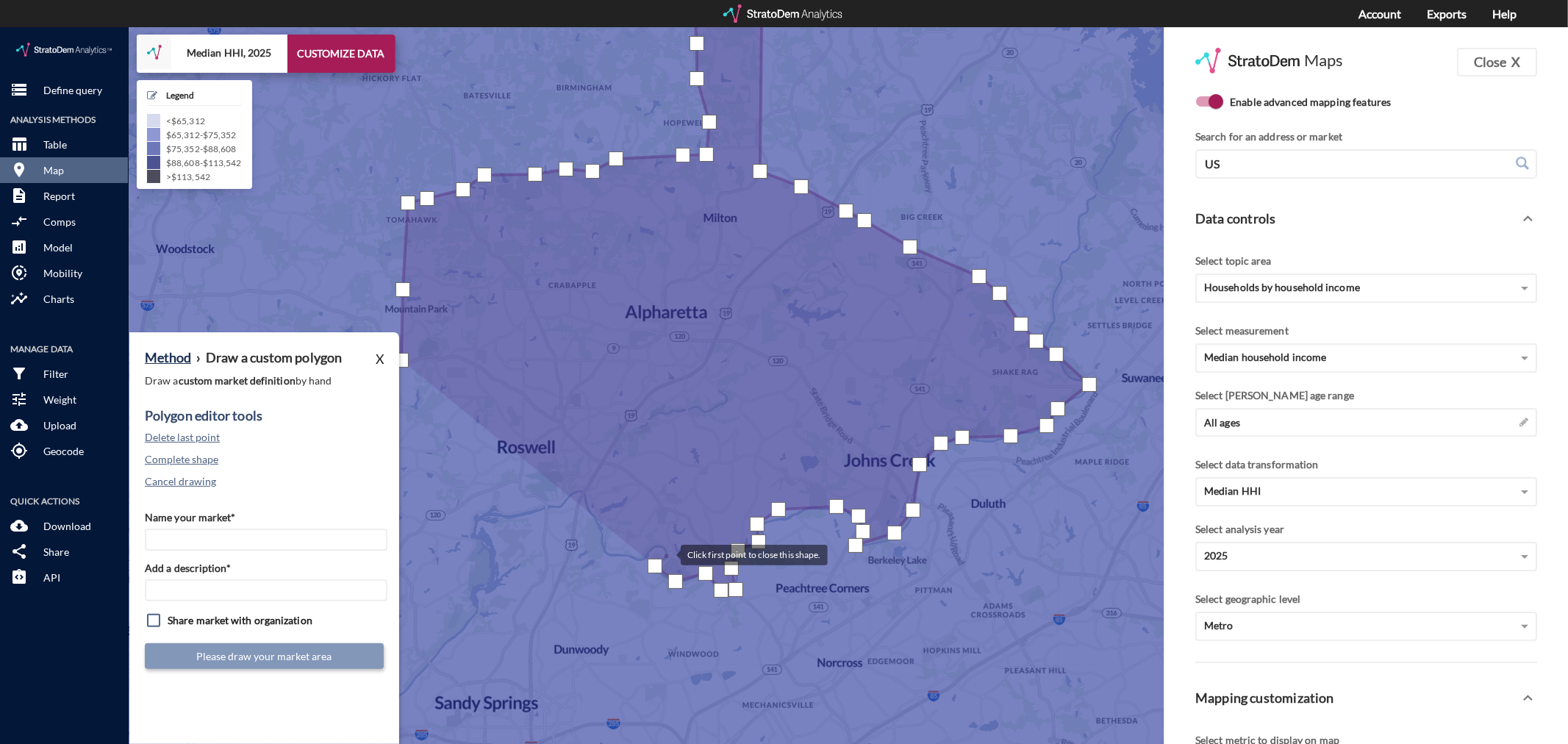
click div
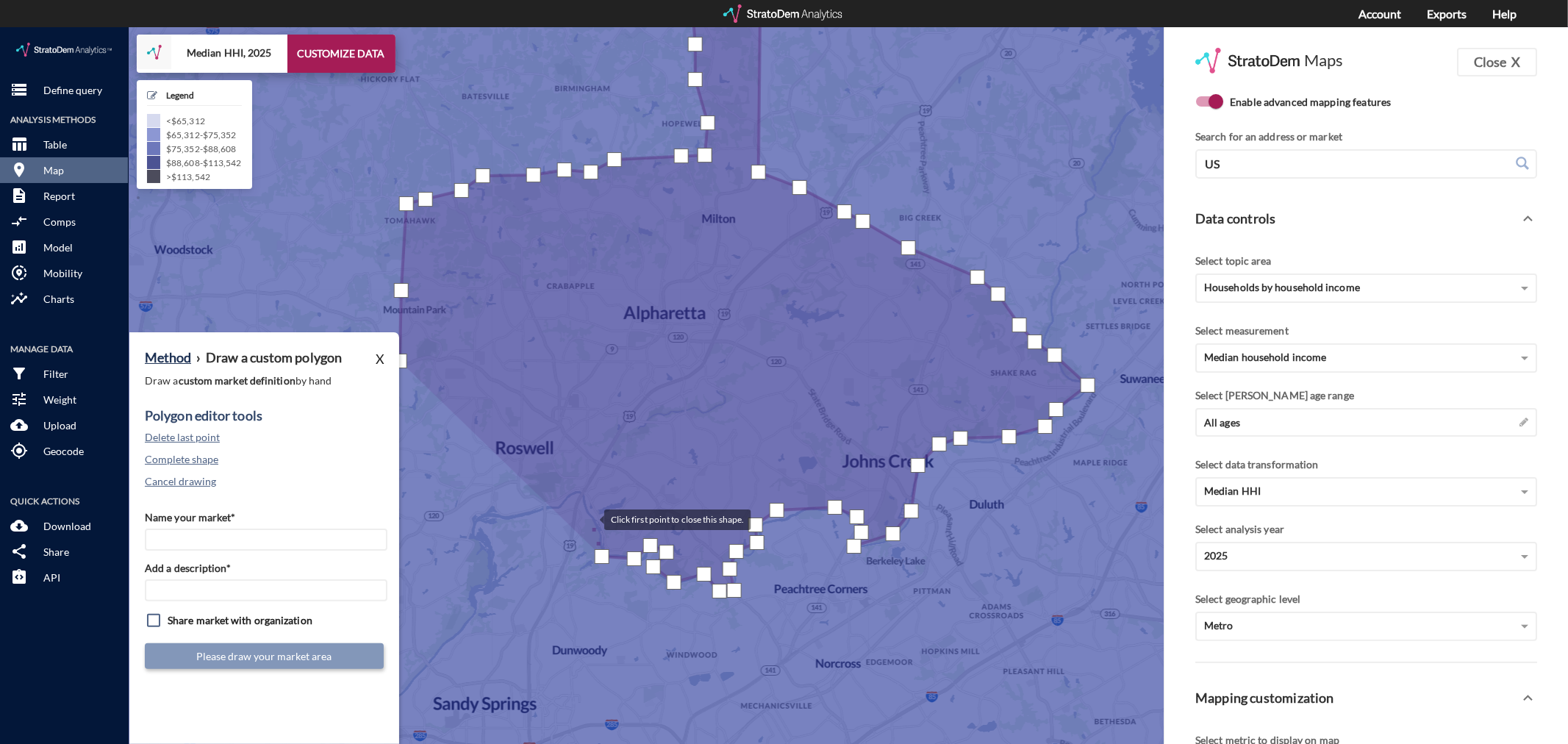
click div
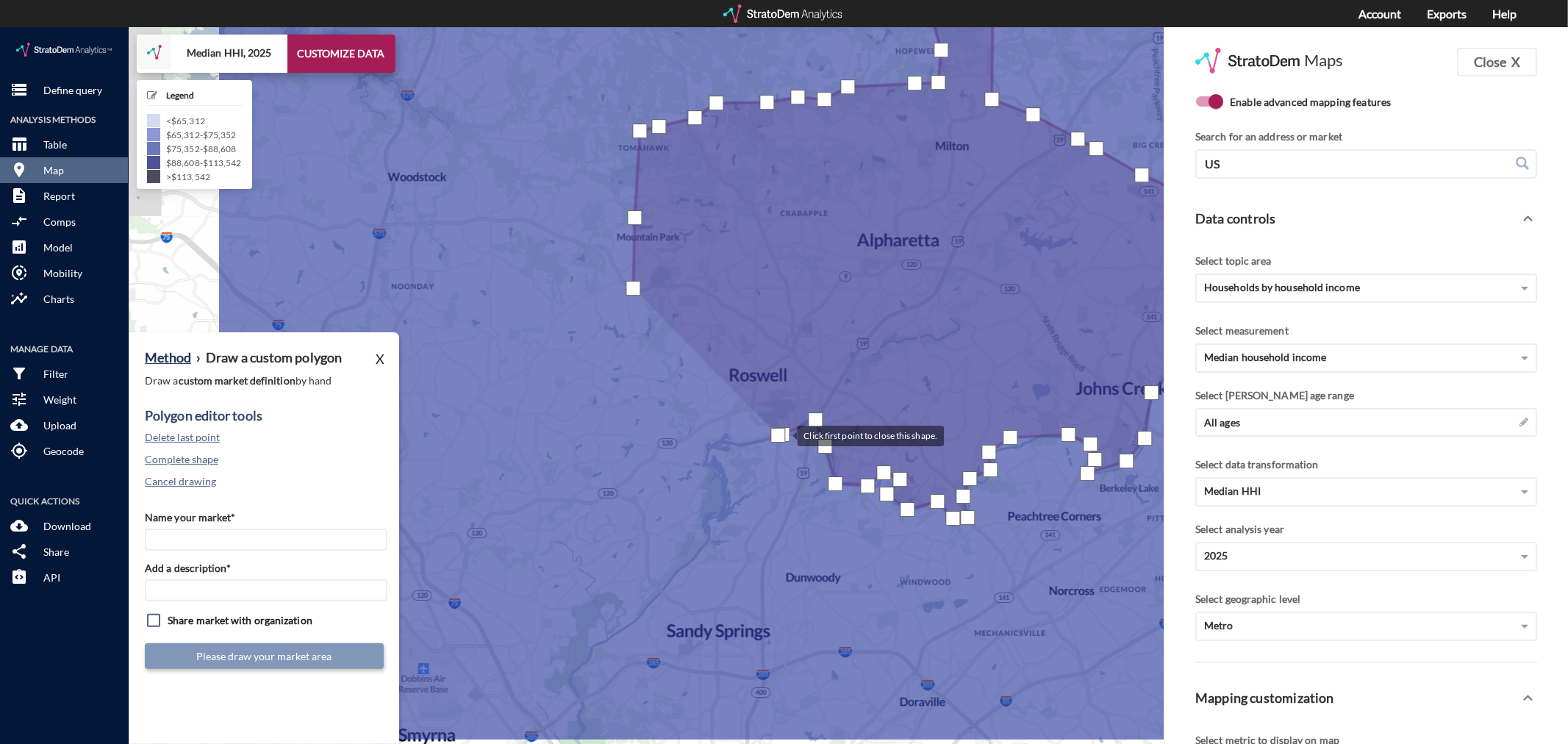
drag, startPoint x: 544, startPoint y: 481, endPoint x: 782, endPoint y: 407, distance: 249.2
click div
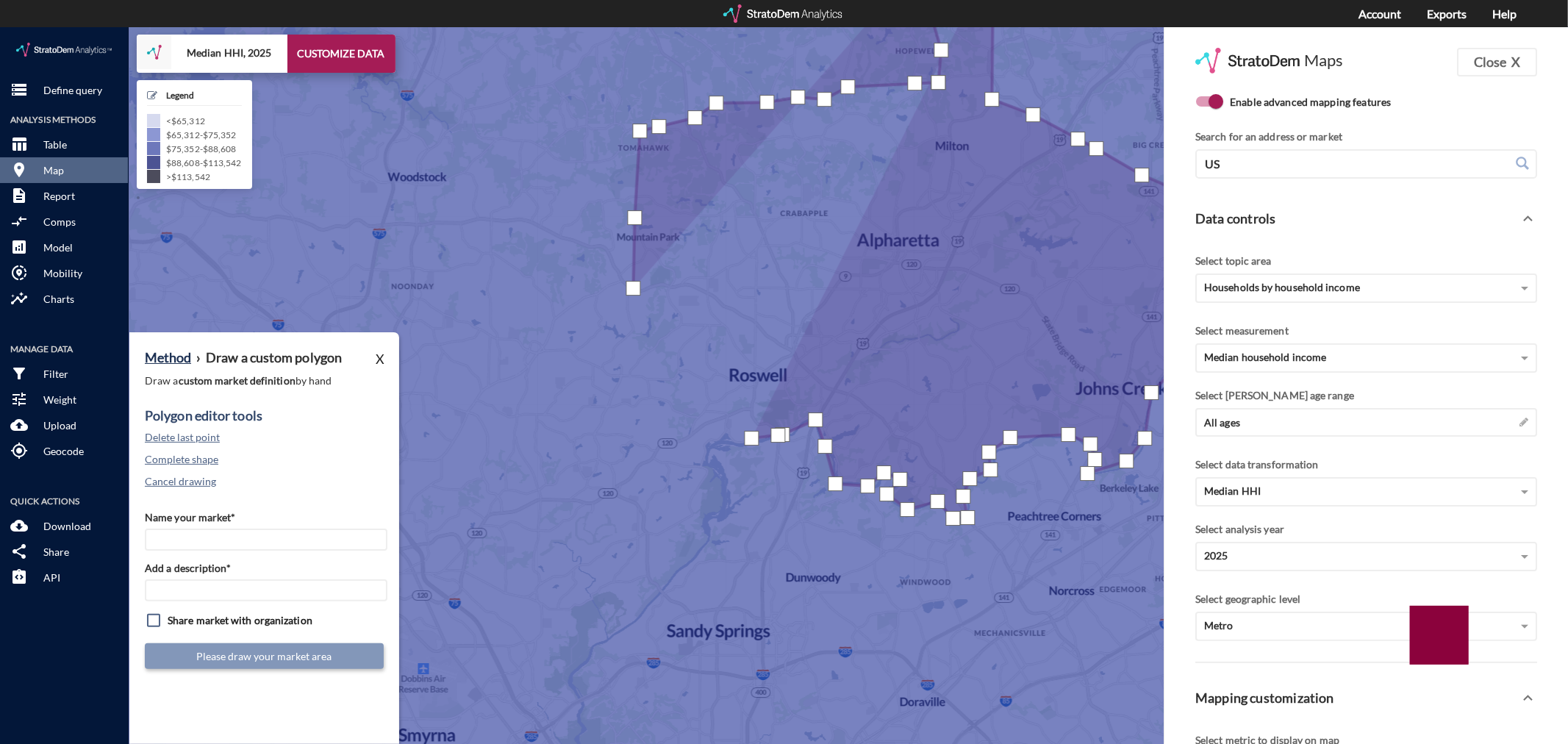
click div
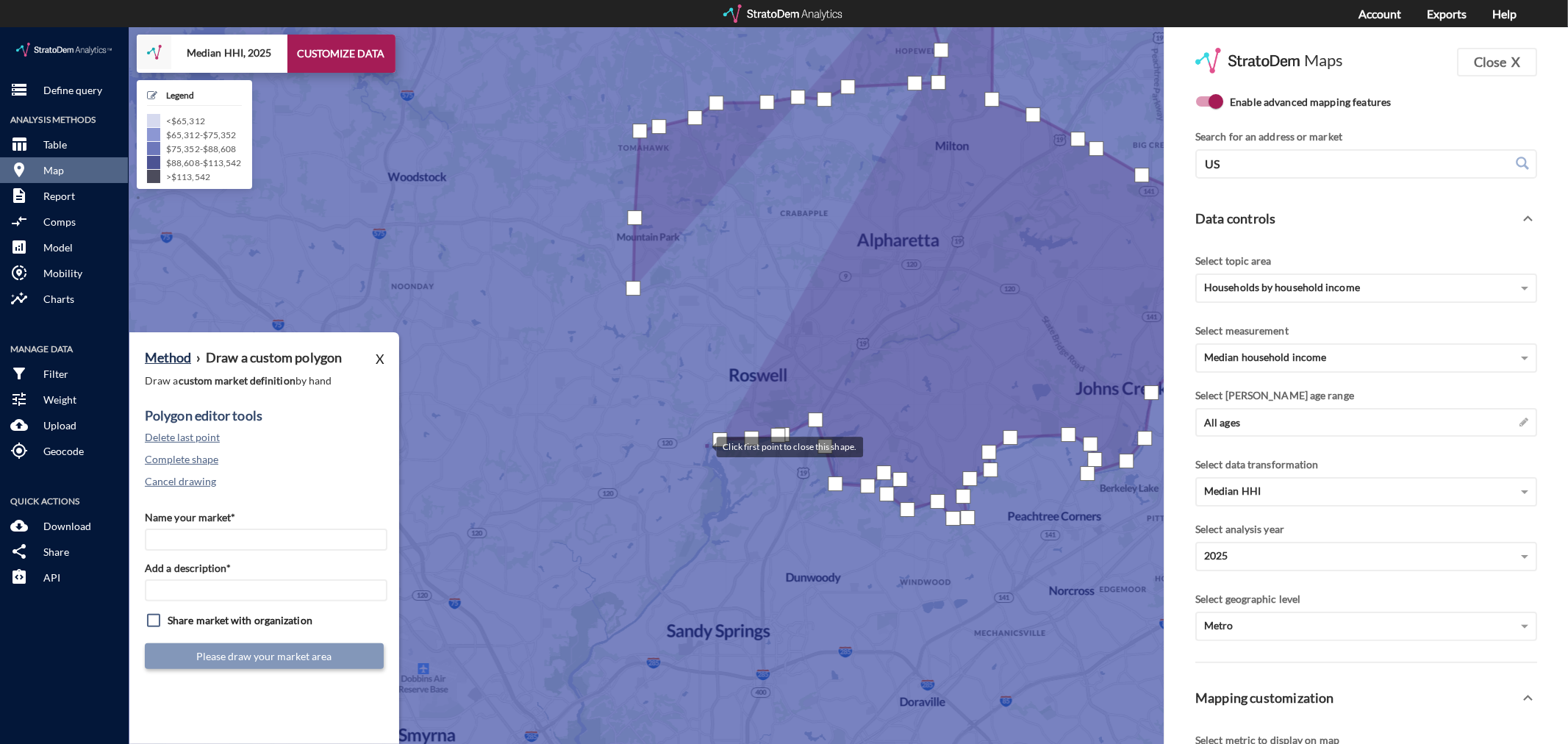
click div
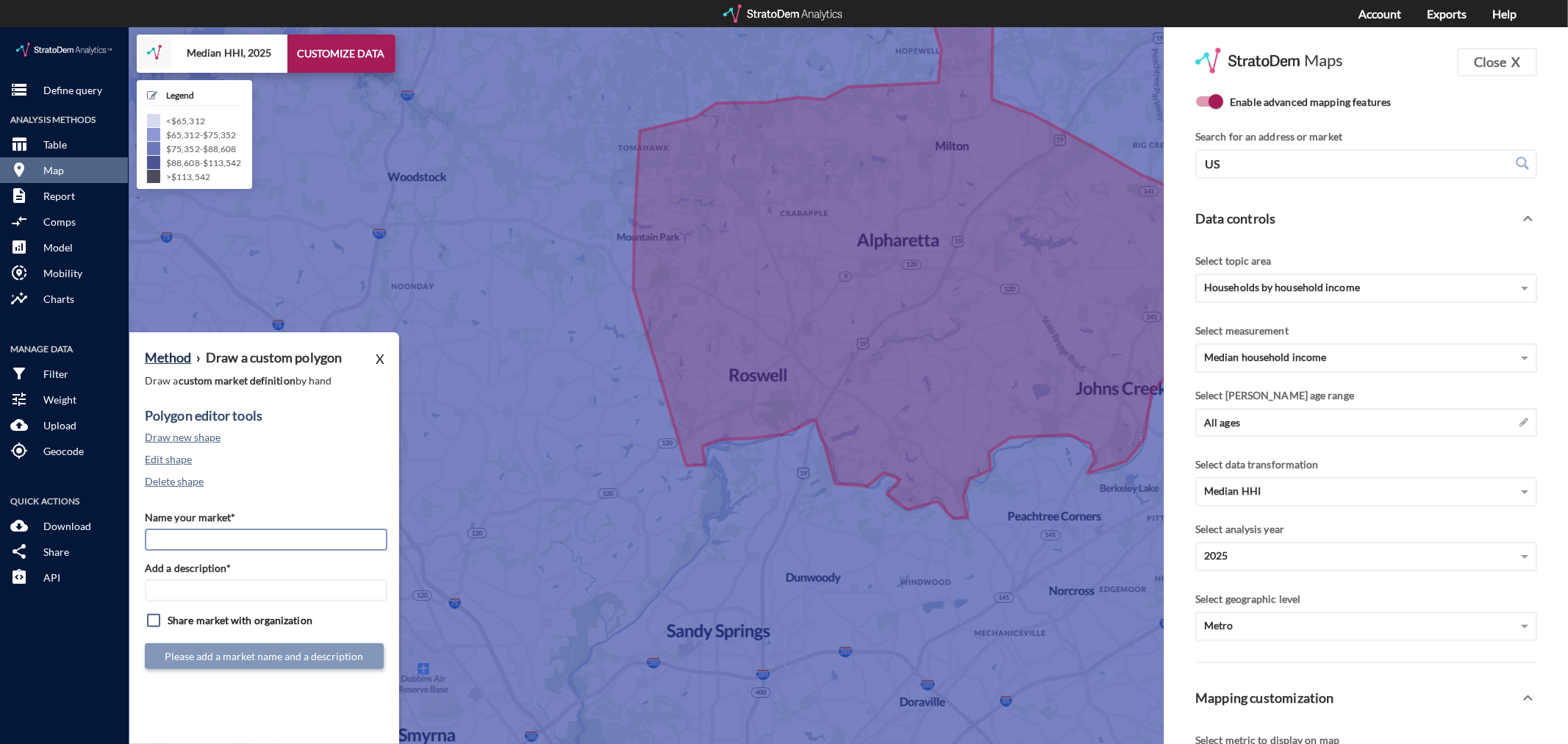
click input "Name your market*"
type input "[GEOGRAPHIC_DATA][PERSON_NAME] - [GEOGRAPHIC_DATA] MSA"
paste input "[GEOGRAPHIC_DATA][PERSON_NAME] - [GEOGRAPHIC_DATA] MSA"
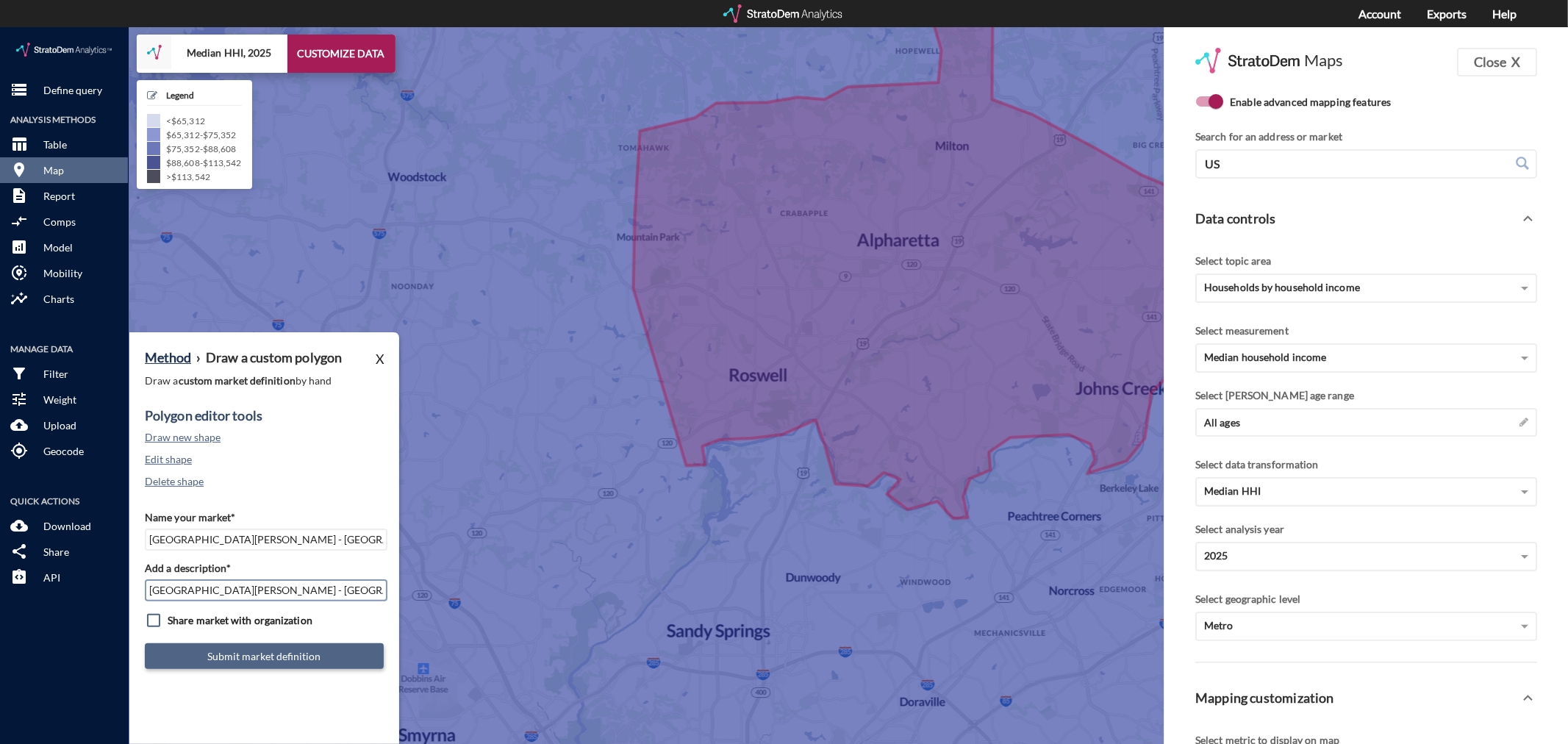
type input "[GEOGRAPHIC_DATA][PERSON_NAME] - [GEOGRAPHIC_DATA] MSA"
click button "Submit market definition"
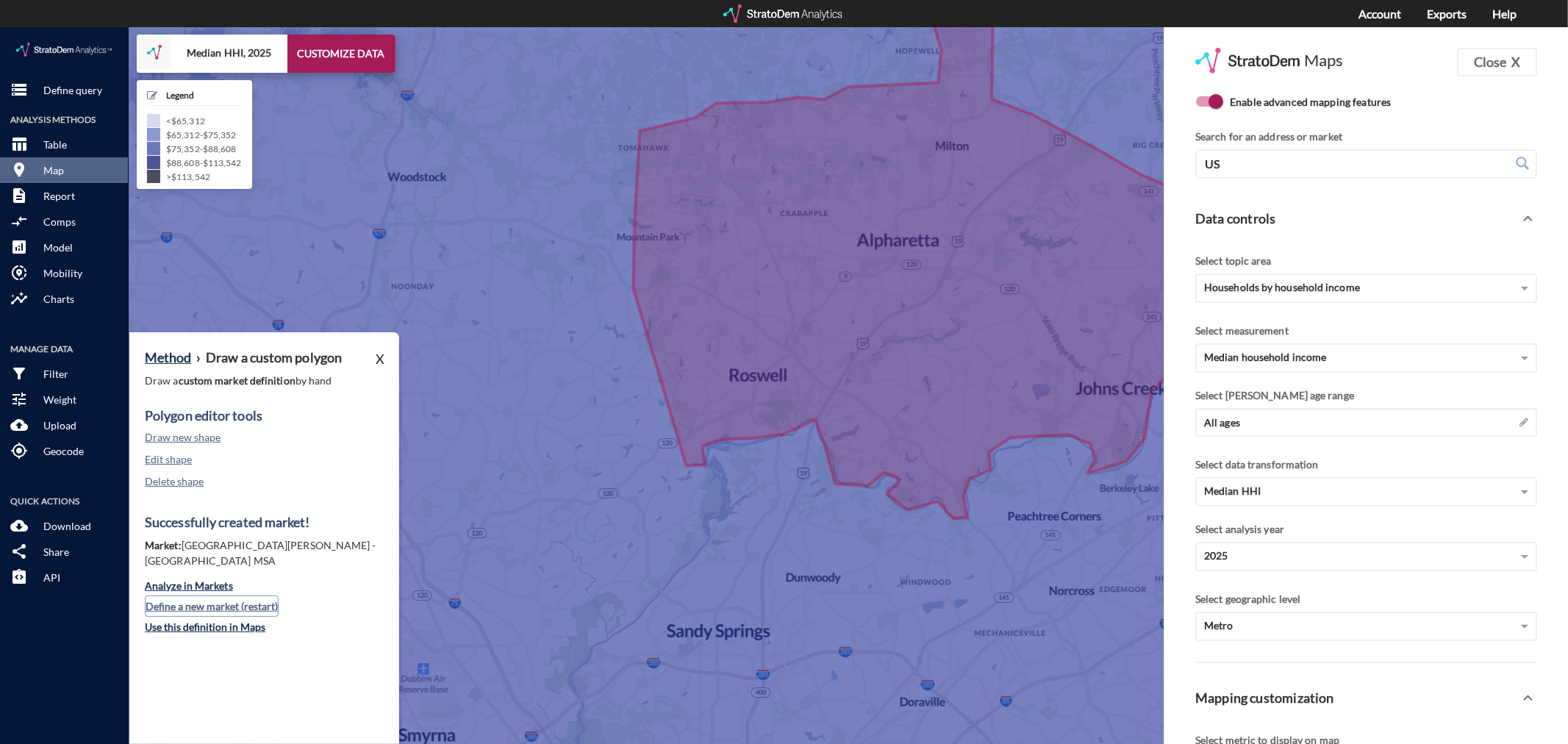
click button "Define a new market (restart)"
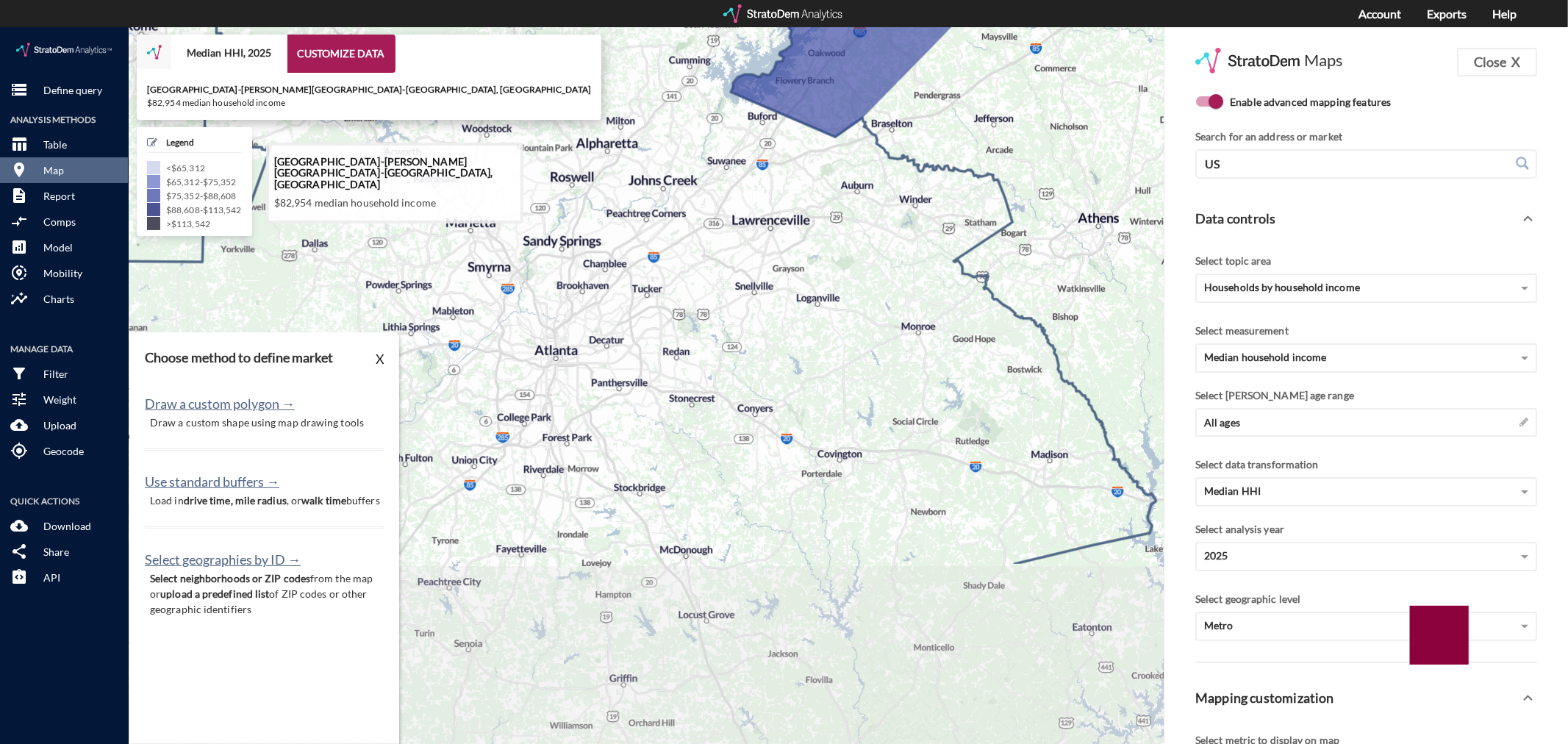
drag, startPoint x: 932, startPoint y: 502, endPoint x: 704, endPoint y: 247, distance: 342.1
click icon
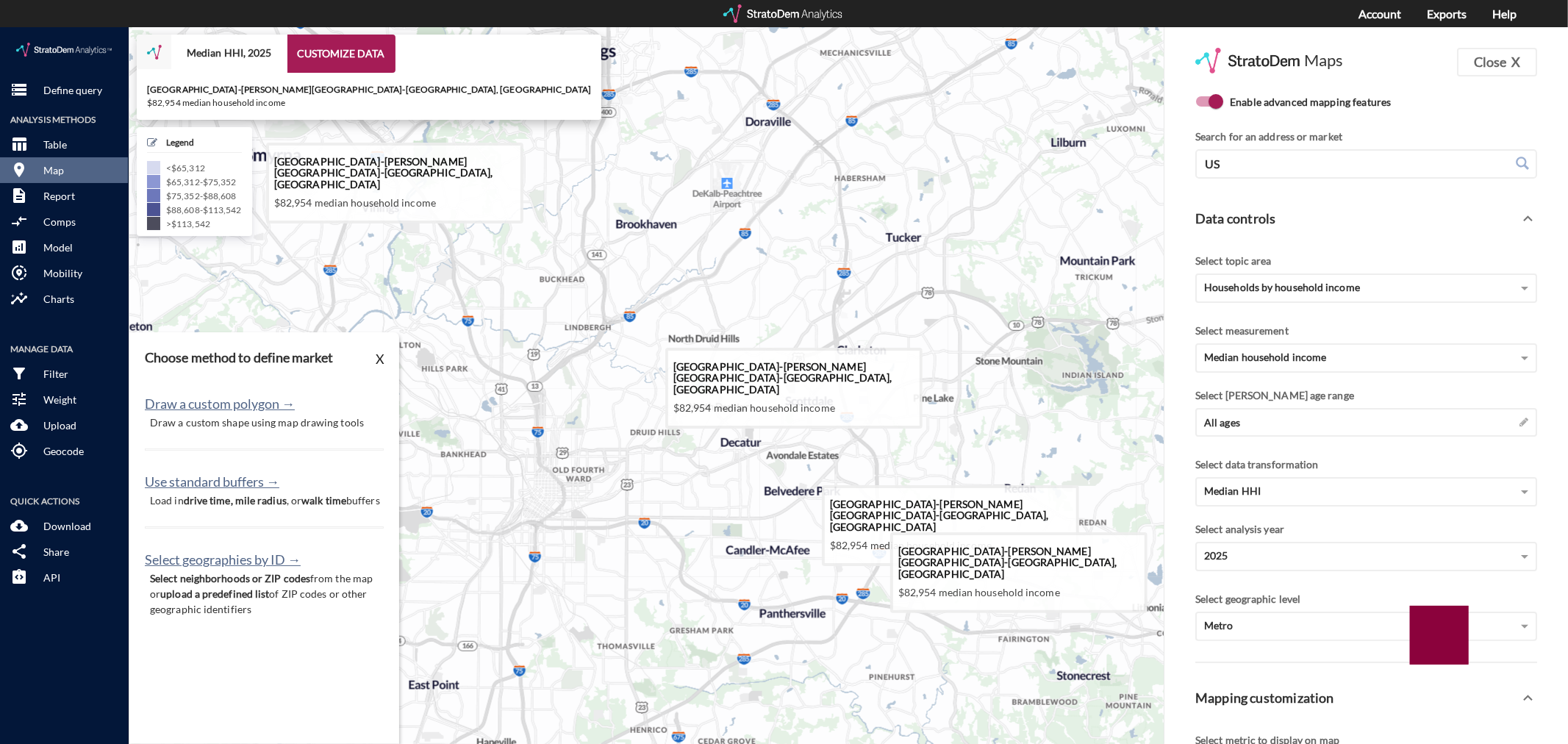
drag, startPoint x: 651, startPoint y: 338, endPoint x: 697, endPoint y: 380, distance: 62.3
click icon
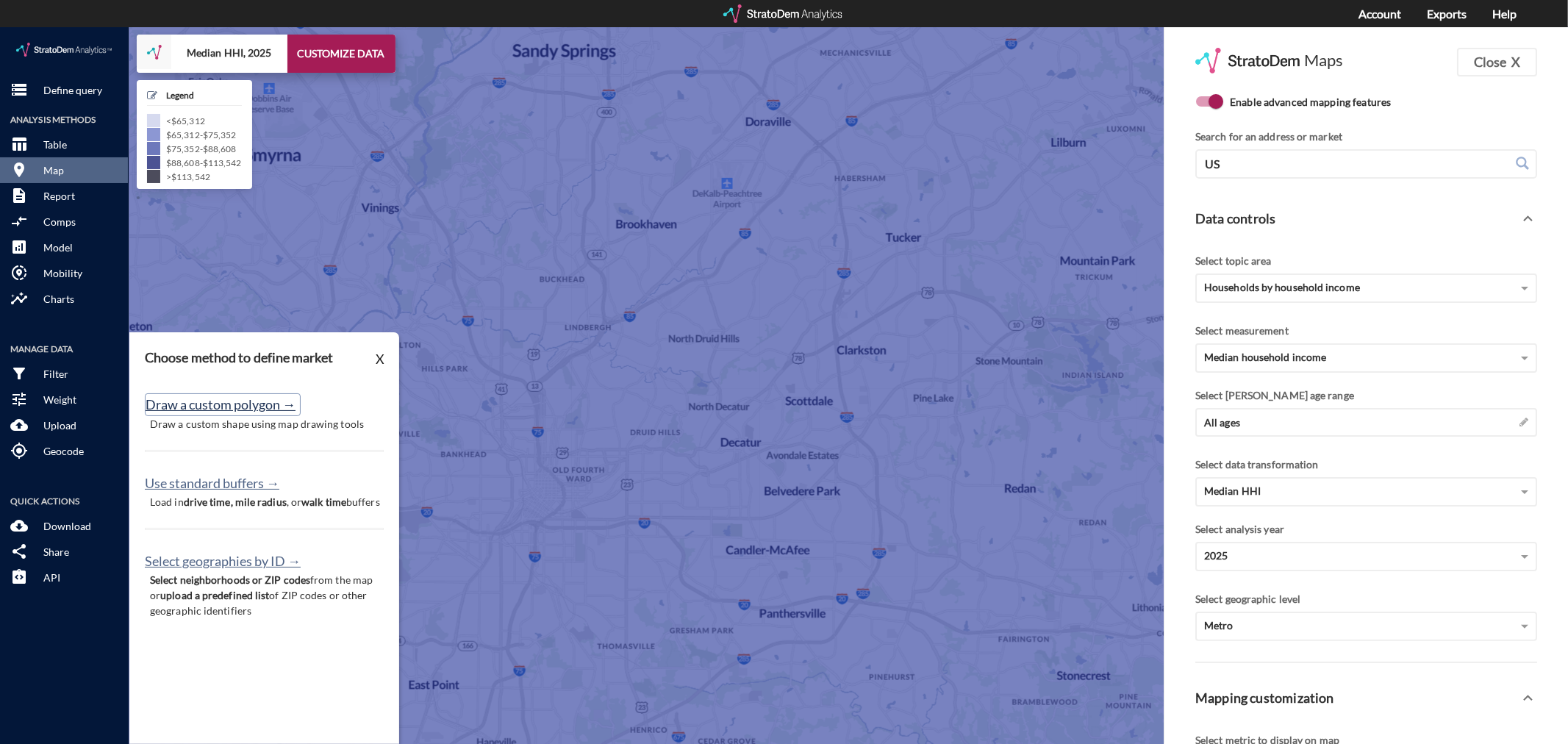
click button "Draw a custom polygon →"
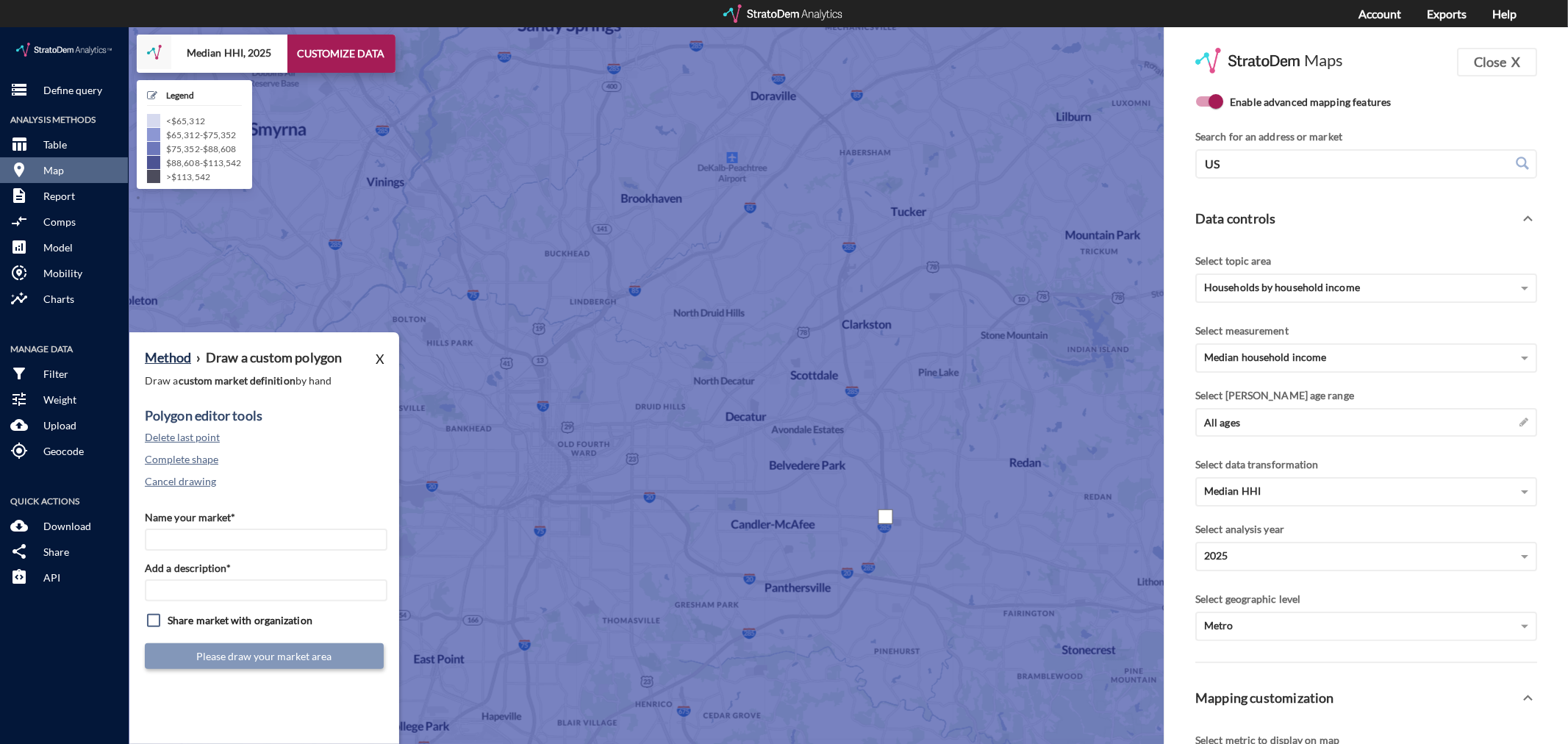
click div
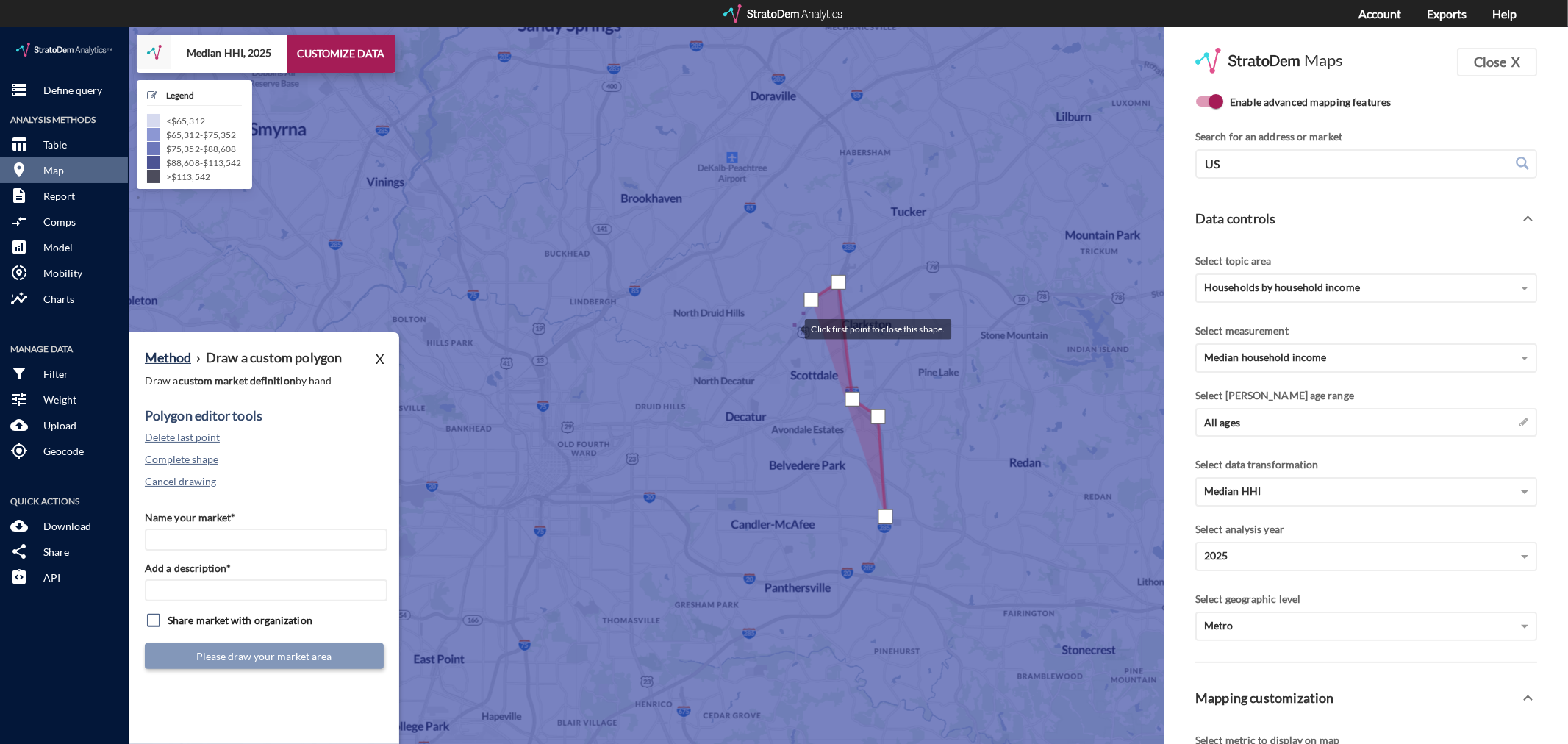
click div
click button "Delete last point"
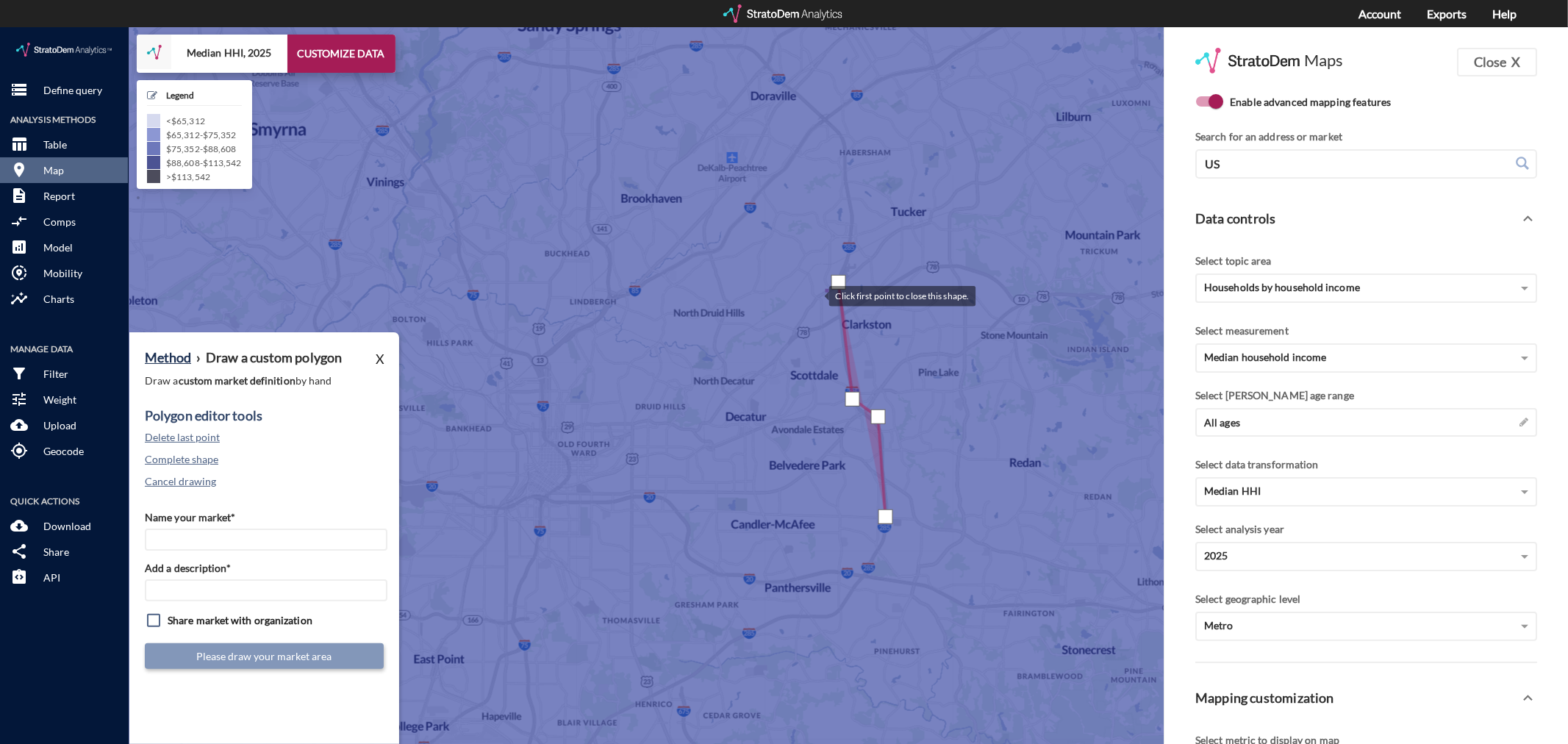
click div
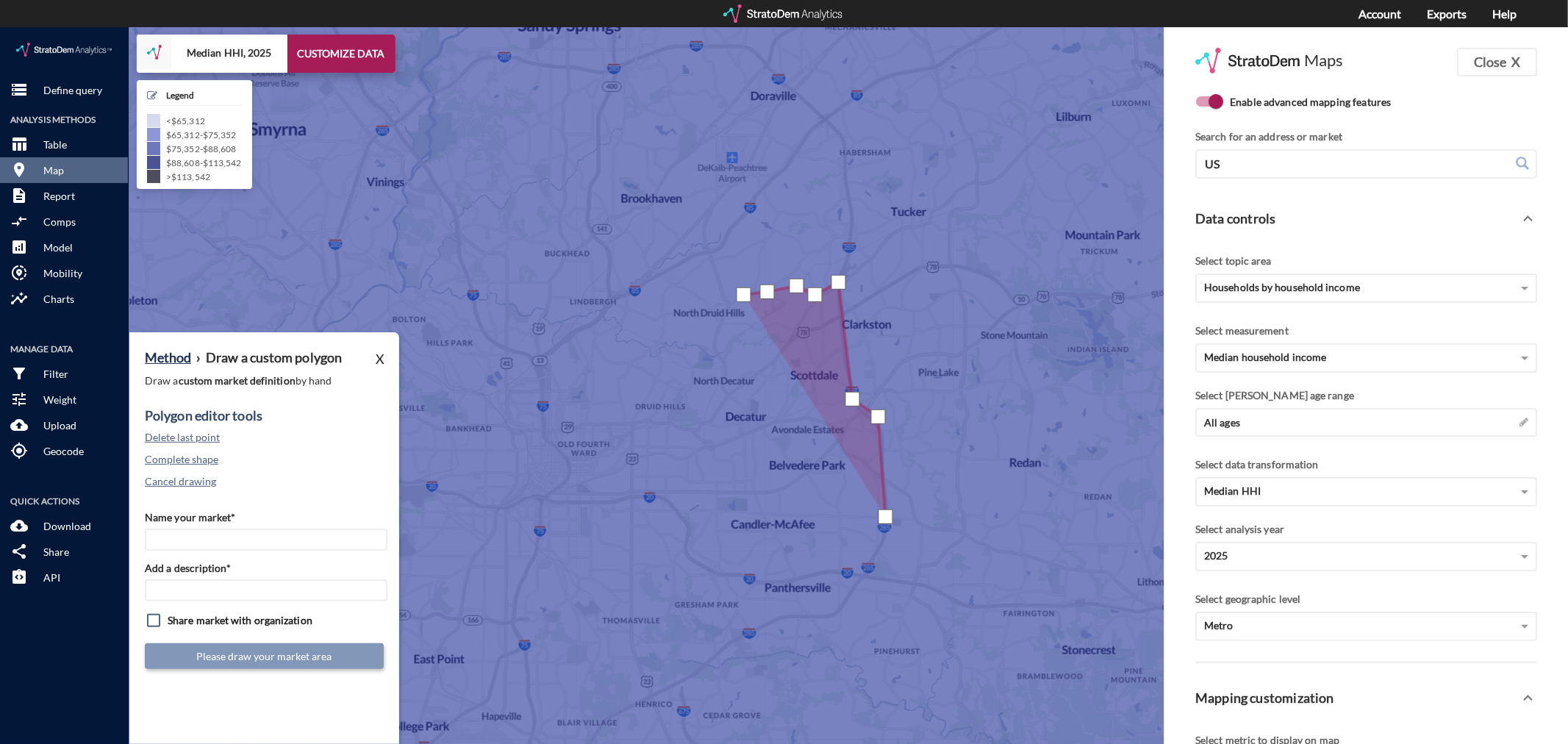
drag, startPoint x: 744, startPoint y: 268, endPoint x: 728, endPoint y: 274, distance: 17.1
click div
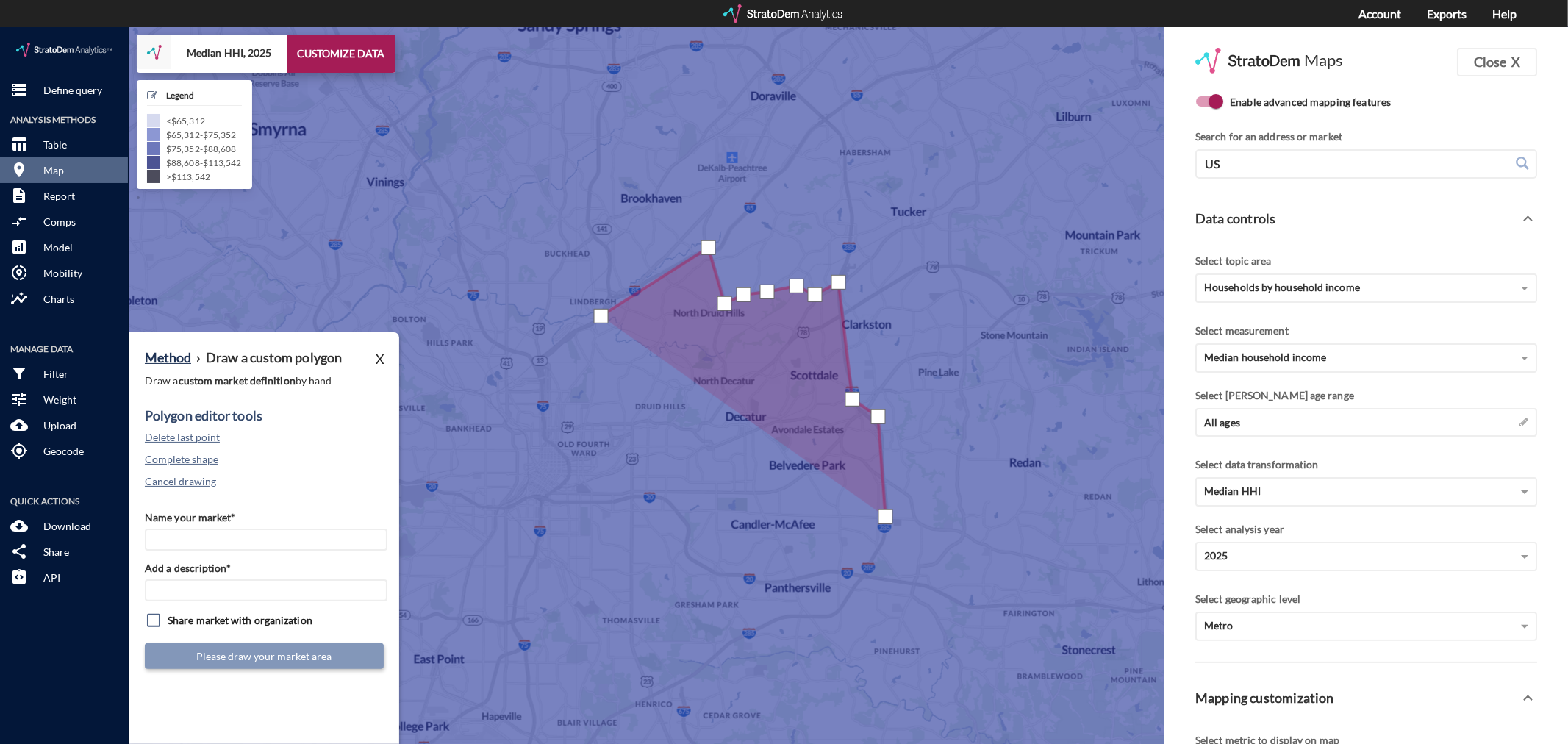
click div
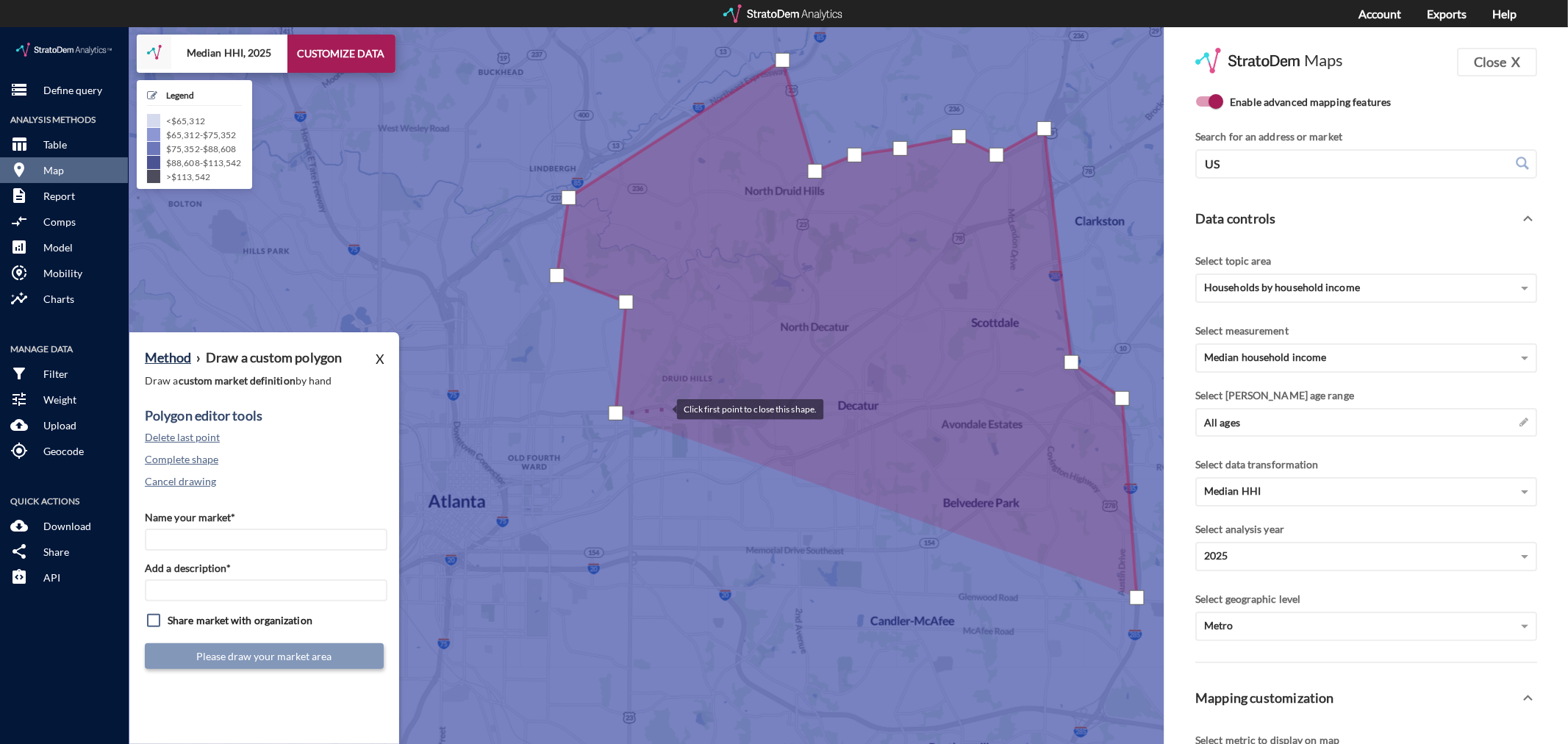
click div
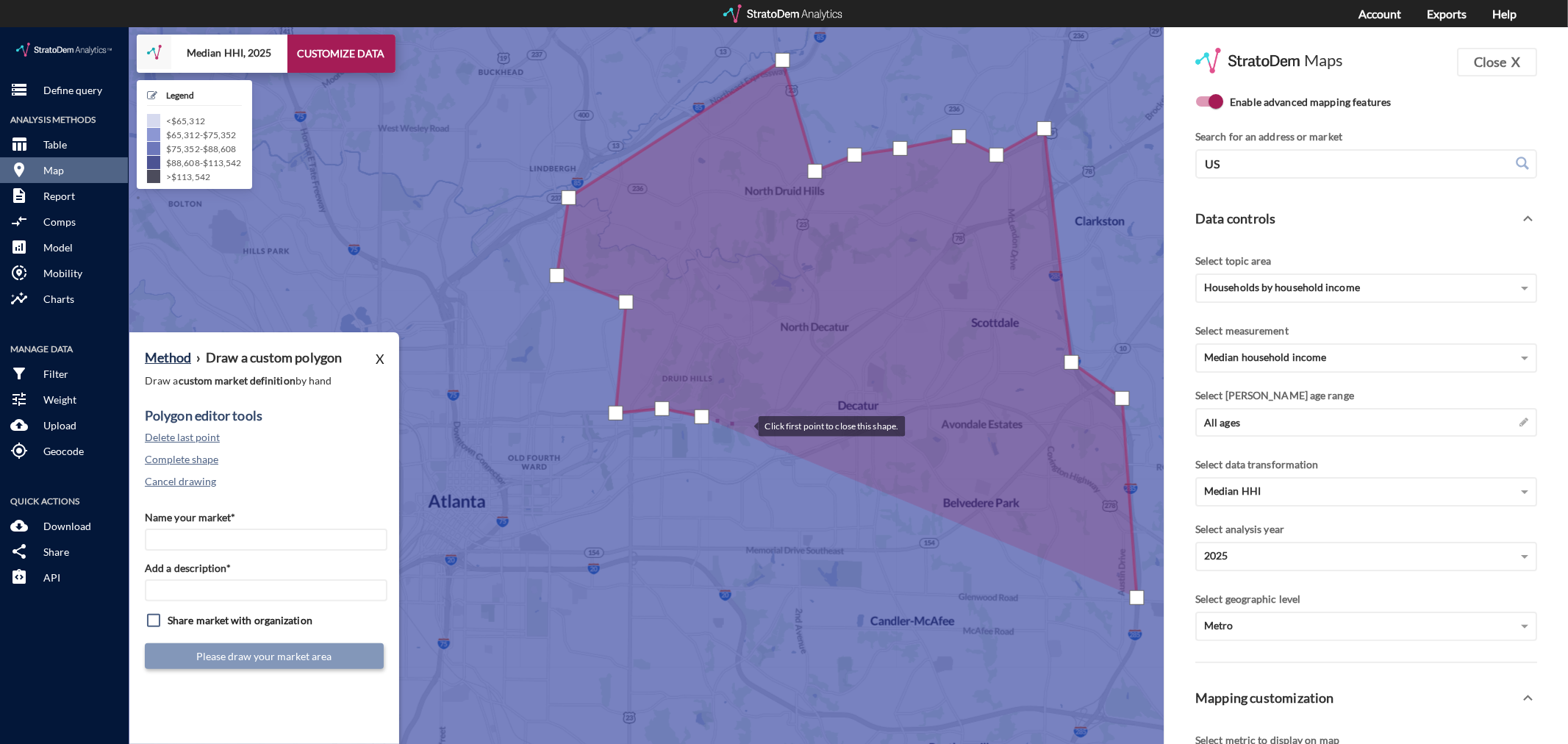
click div
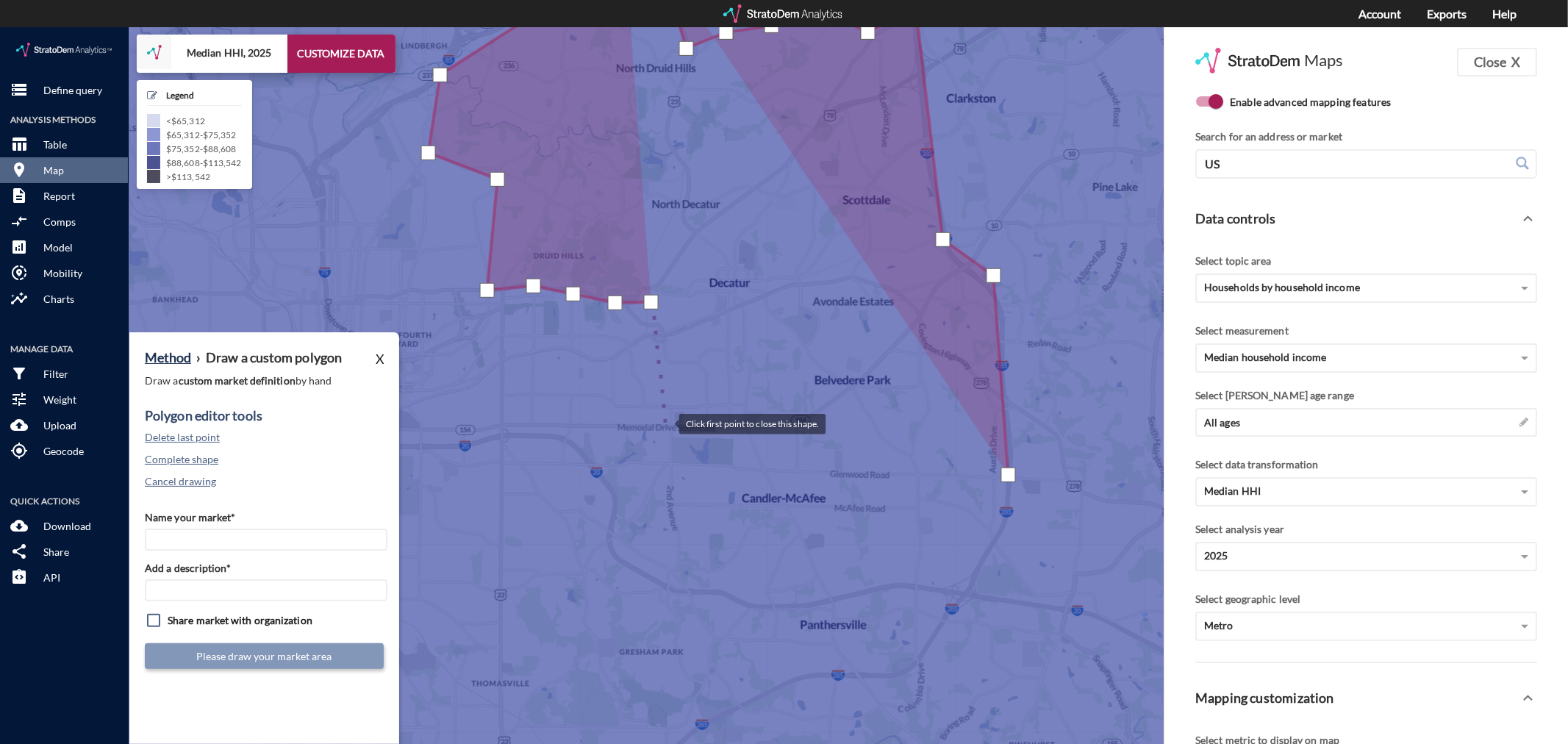
click div
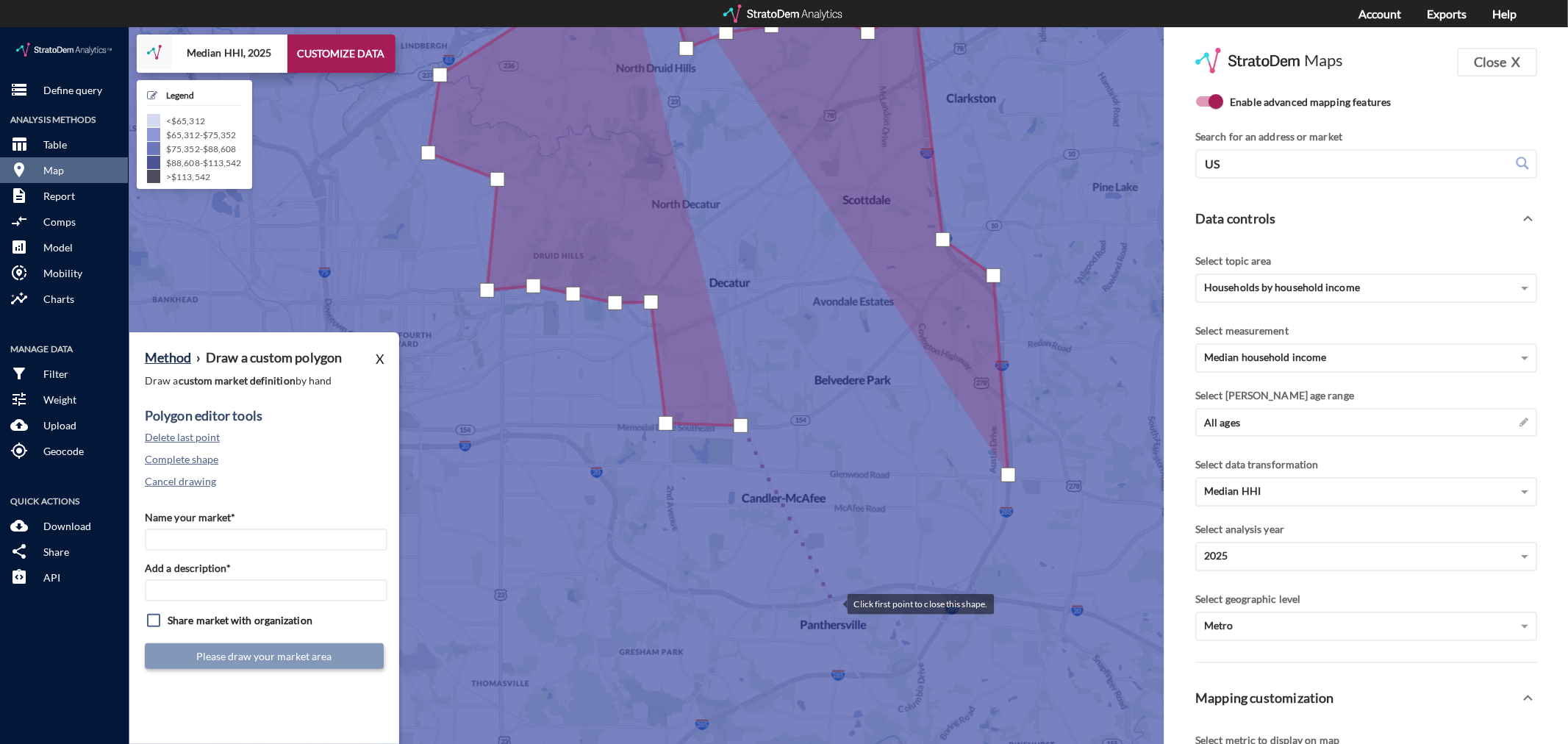
click div
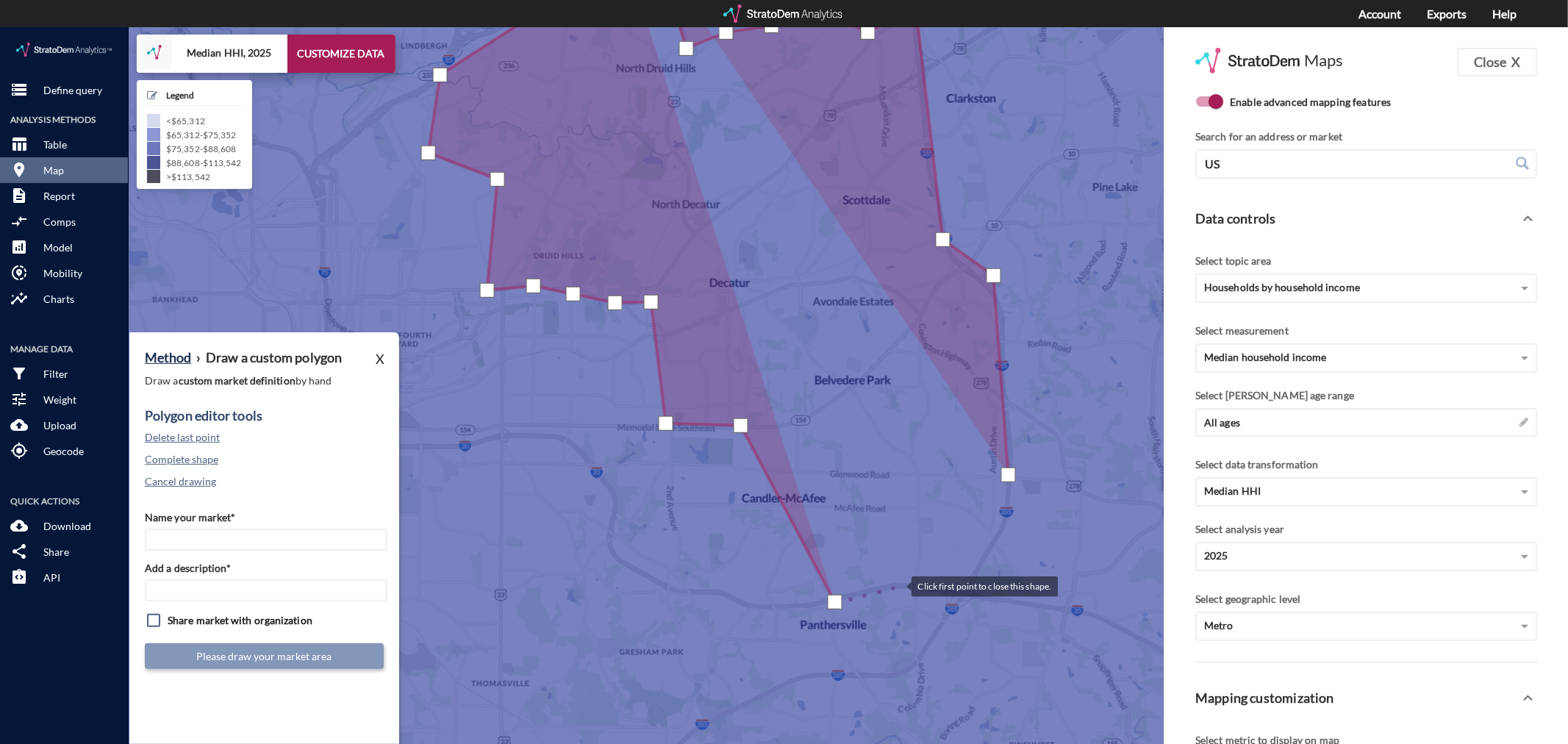
click div
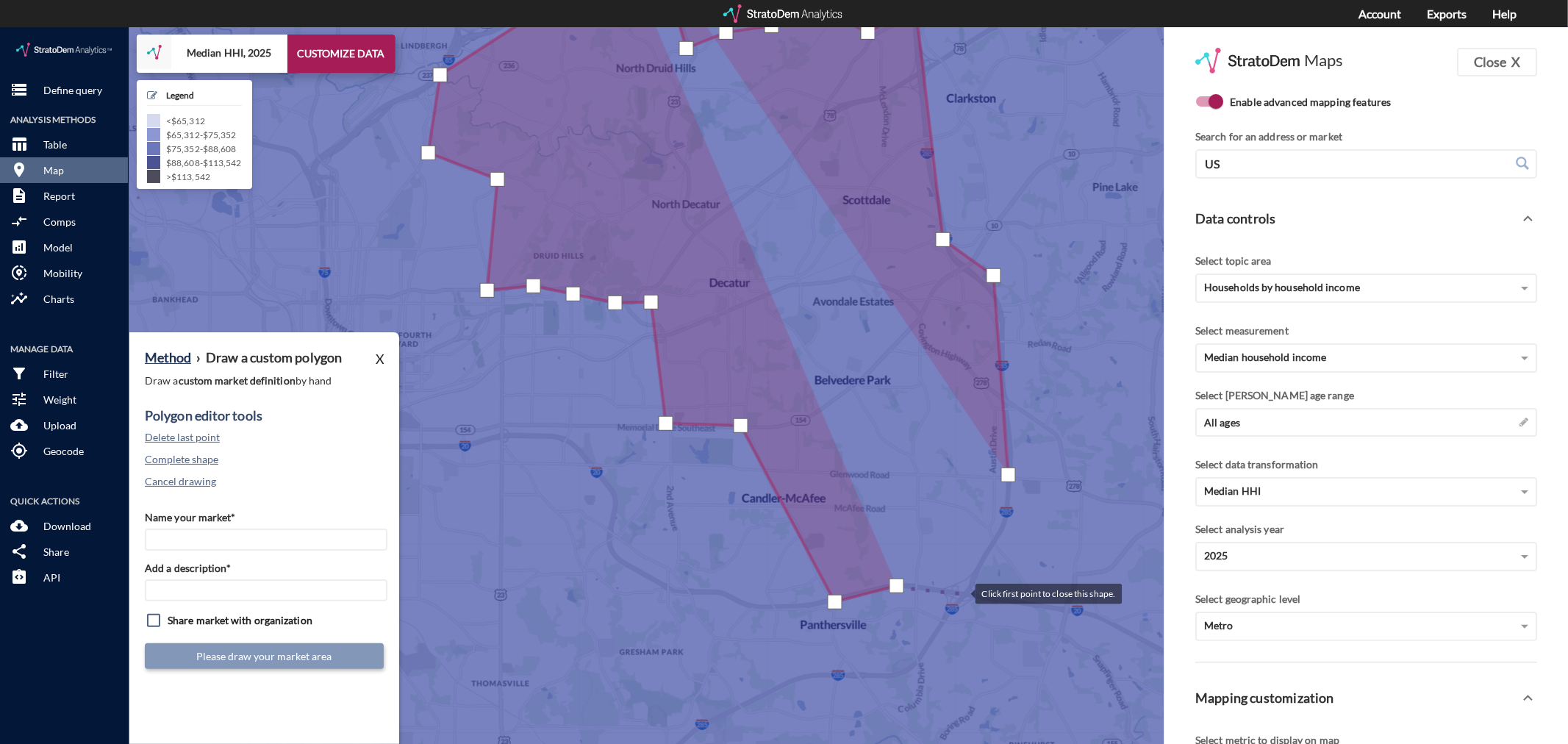
click div
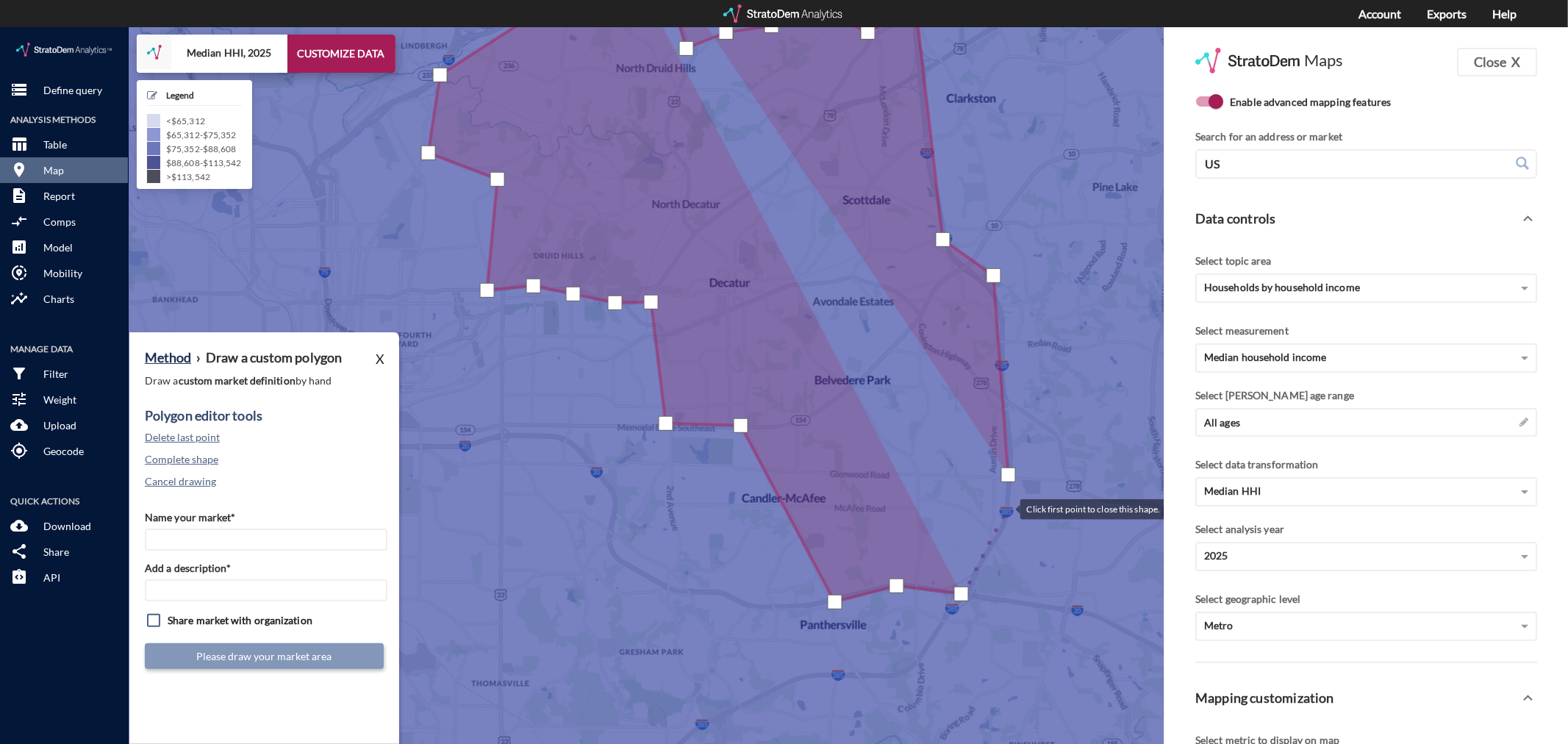
click div
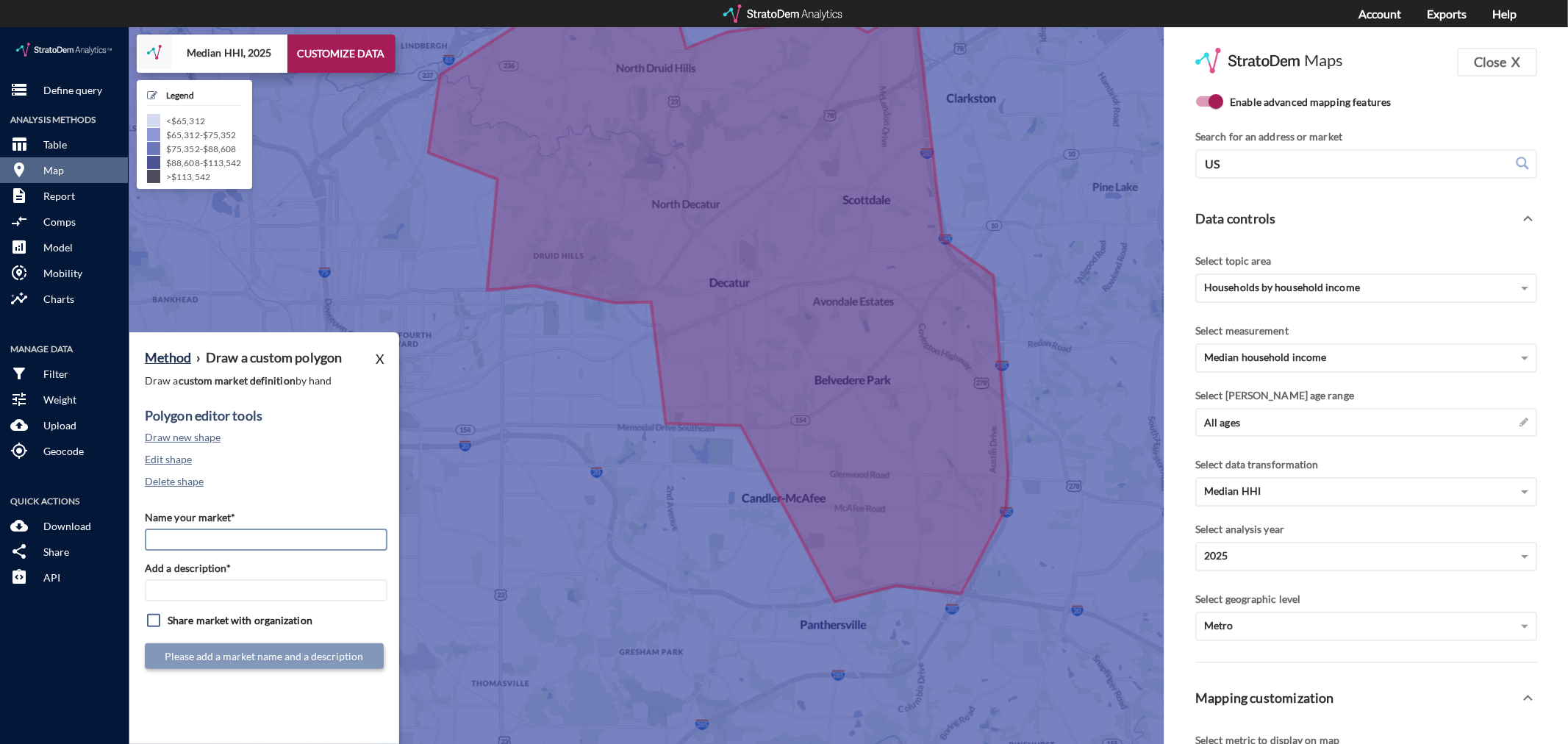
click input "Name your market*"
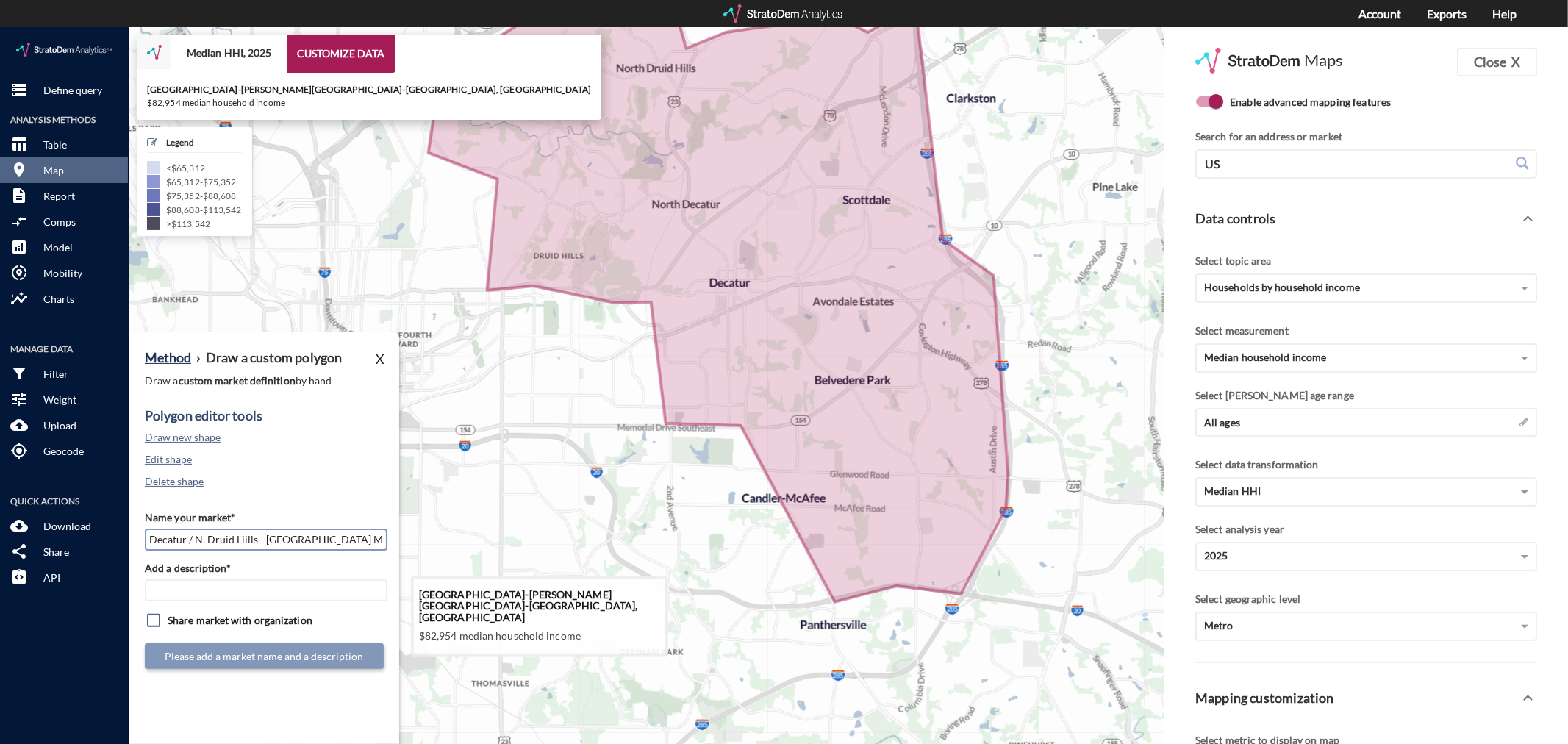
type input "Decatur / N. Druid Hills - [GEOGRAPHIC_DATA] MSA"
paste input "Decatur / N. Druid Hills - [GEOGRAPHIC_DATA] MSA"
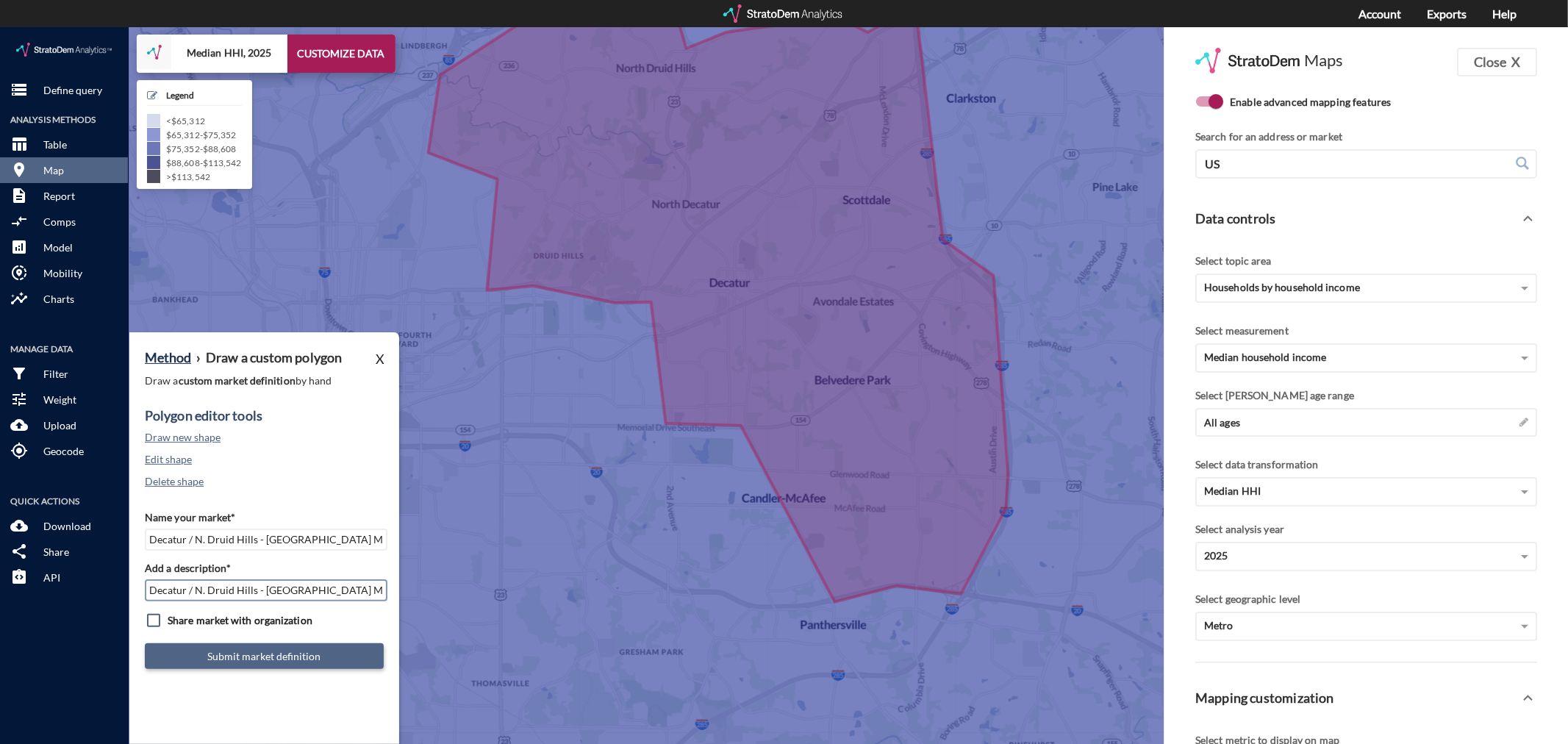
type input "Decatur / N. Druid Hills - [GEOGRAPHIC_DATA] MSA"
click button "Submit market definition"
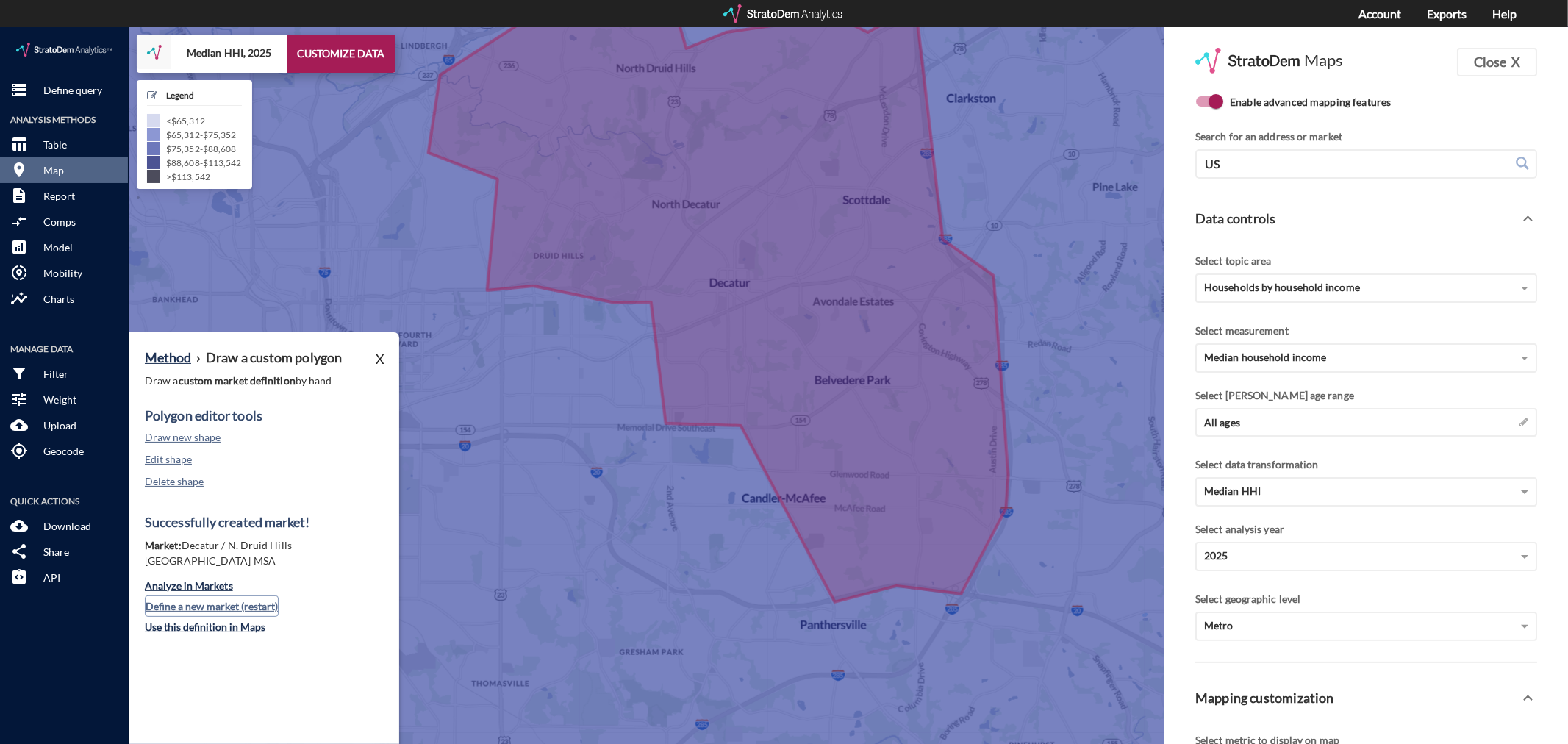
click button "Define a new market (restart)"
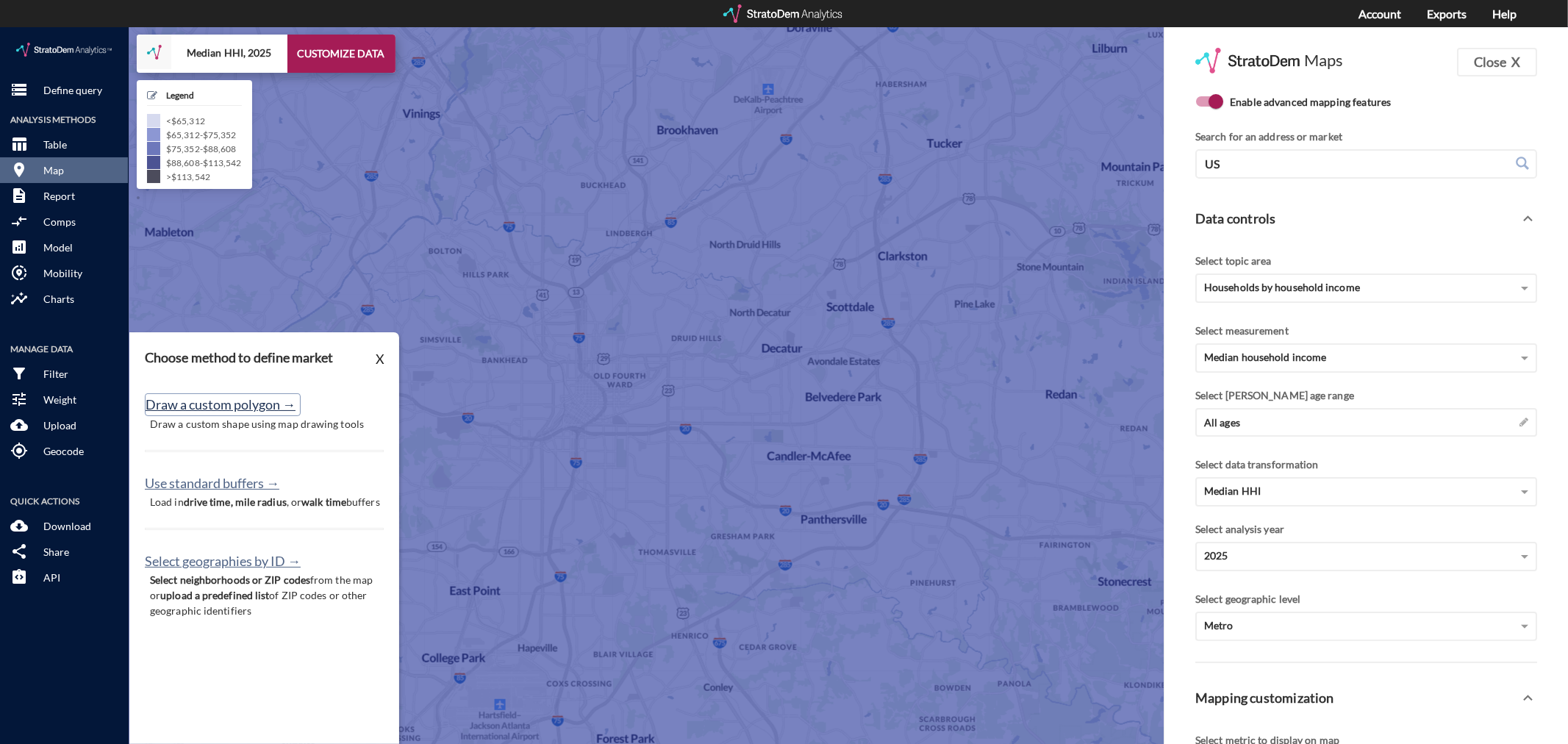
click button "Draw a custom polygon →"
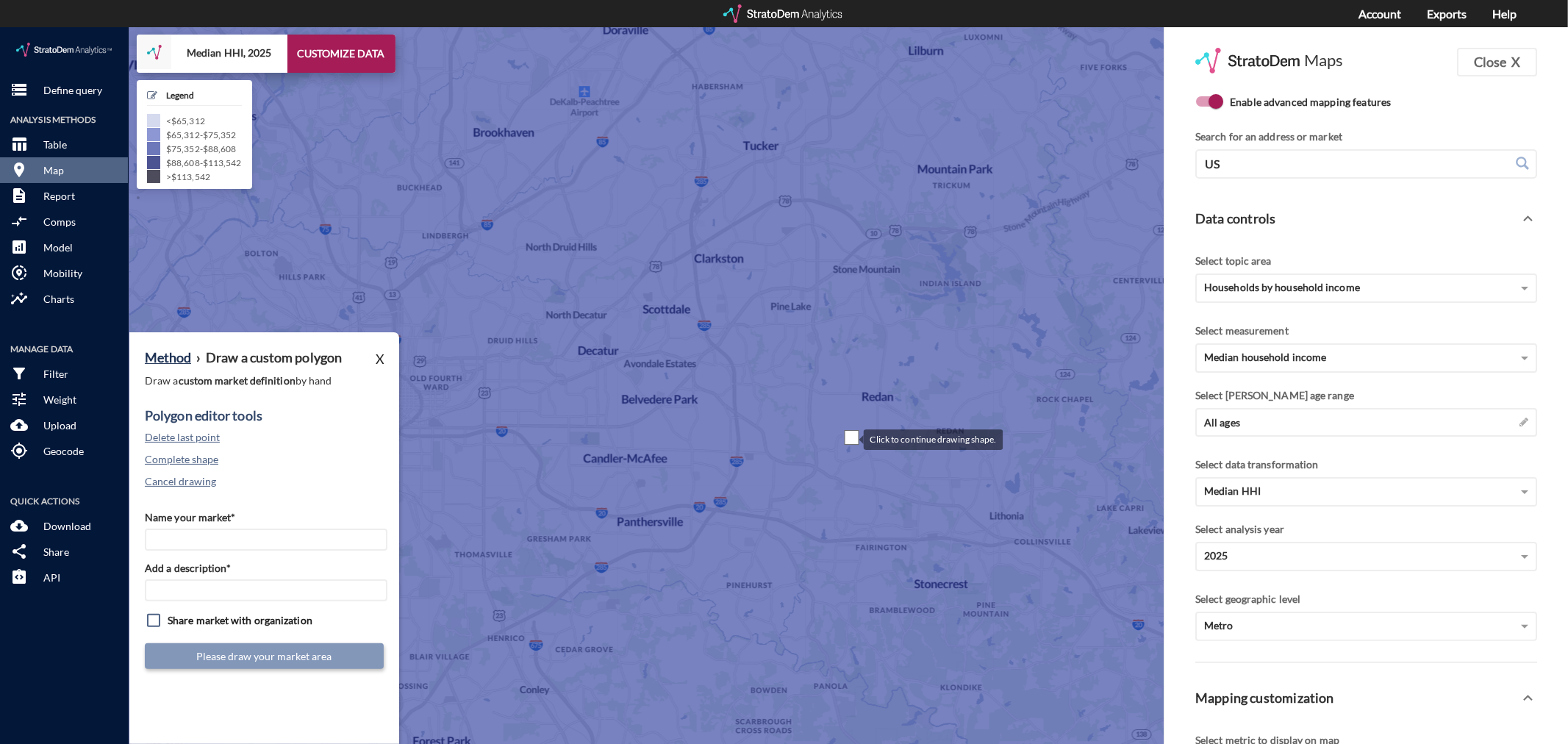
drag, startPoint x: 1035, startPoint y: 407, endPoint x: 850, endPoint y: 410, distance: 185.0
click div
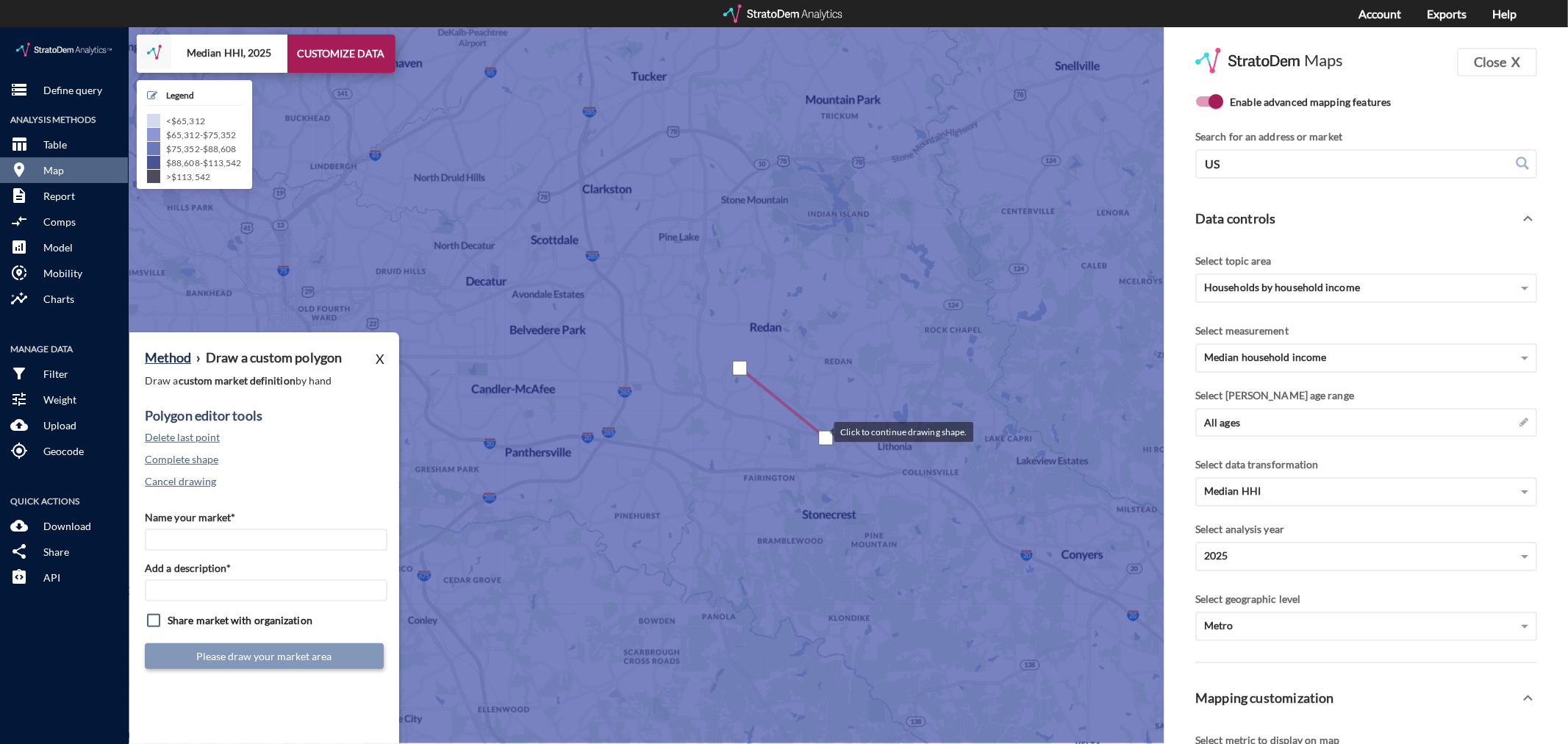
drag, startPoint x: 937, startPoint y: 480, endPoint x: 820, endPoint y: 405, distance: 139.0
click div
click button "Delete last point"
click button "Cancel drawing"
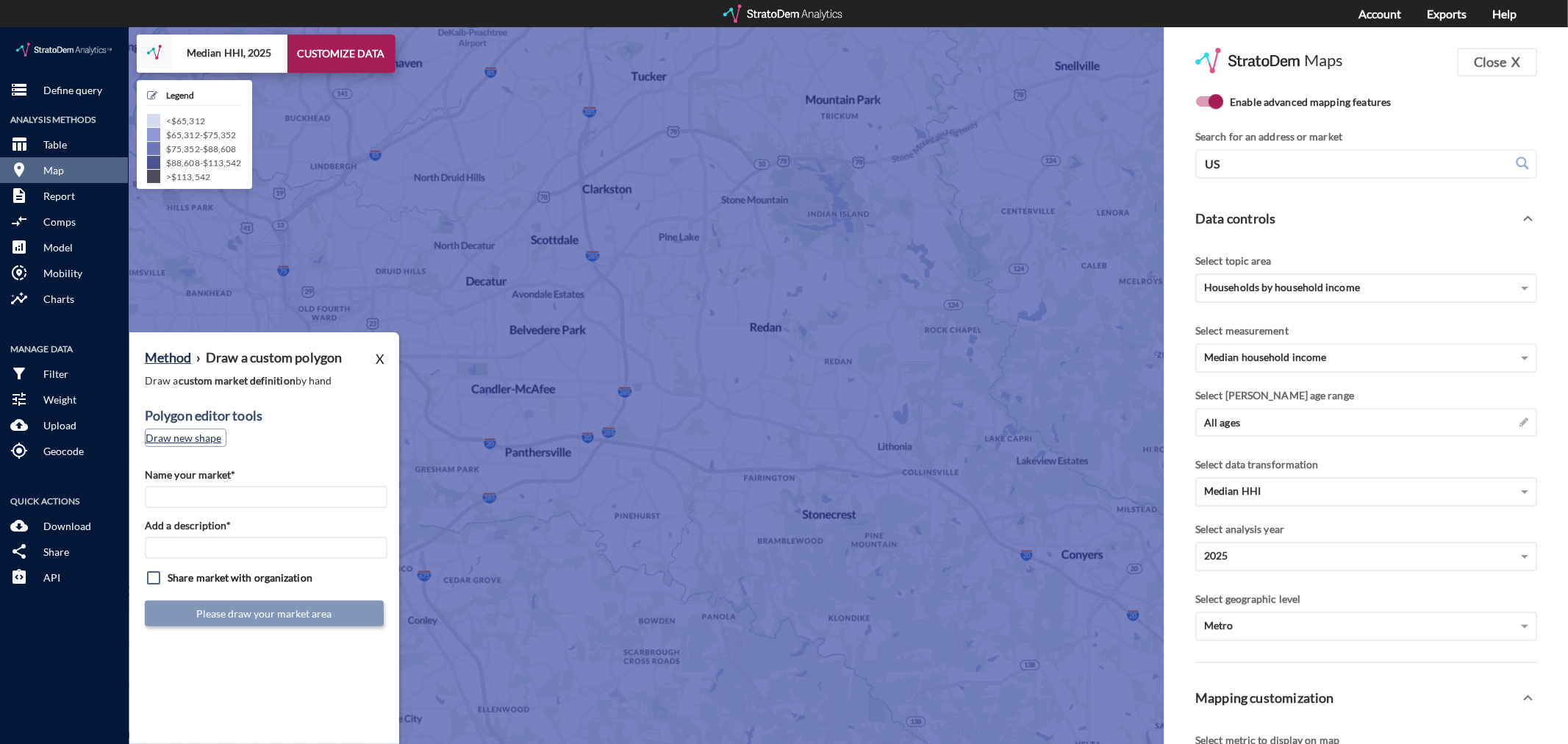
click button "Draw new shape"
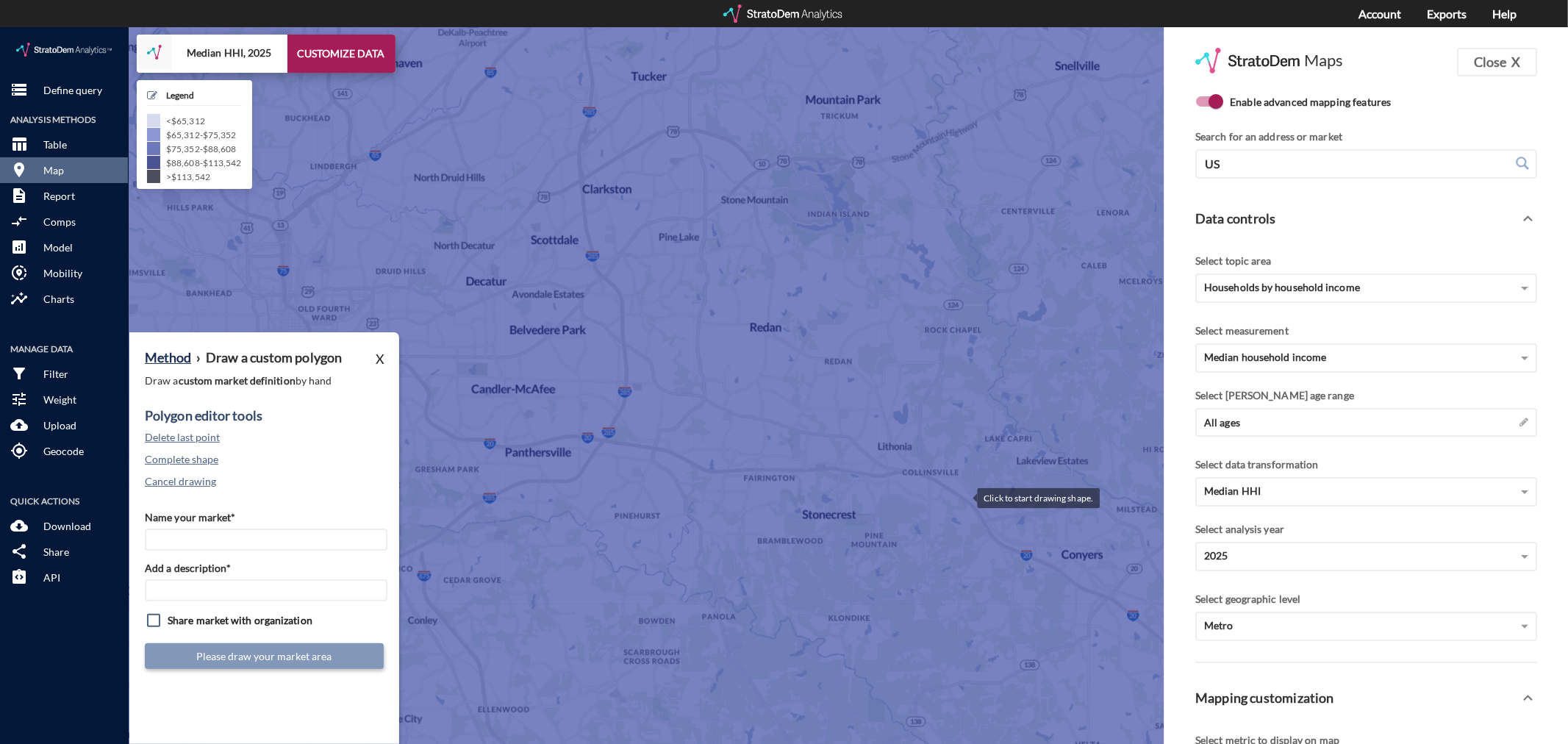
click div
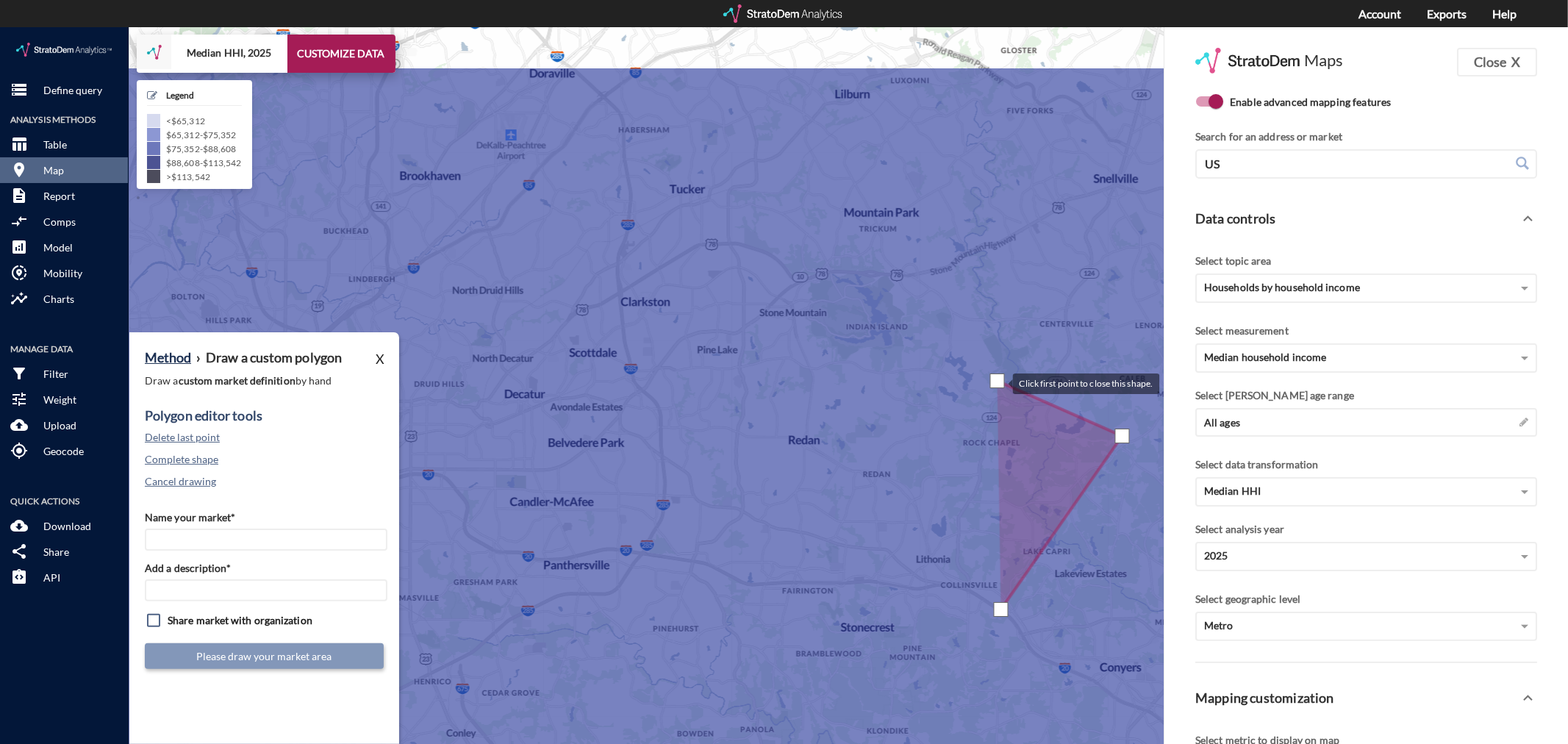
drag, startPoint x: 958, startPoint y: 240, endPoint x: 998, endPoint y: 355, distance: 121.8
click div
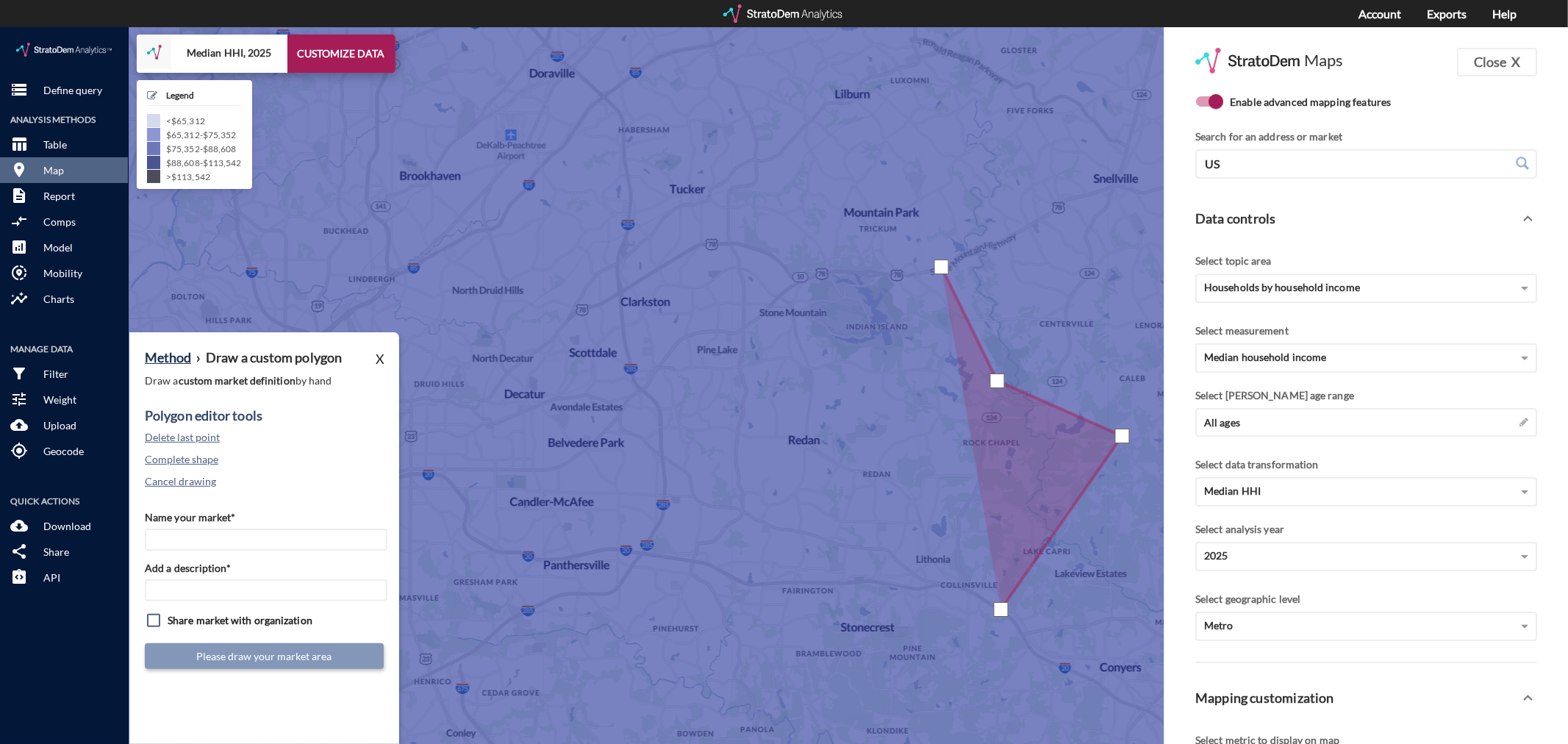
click div
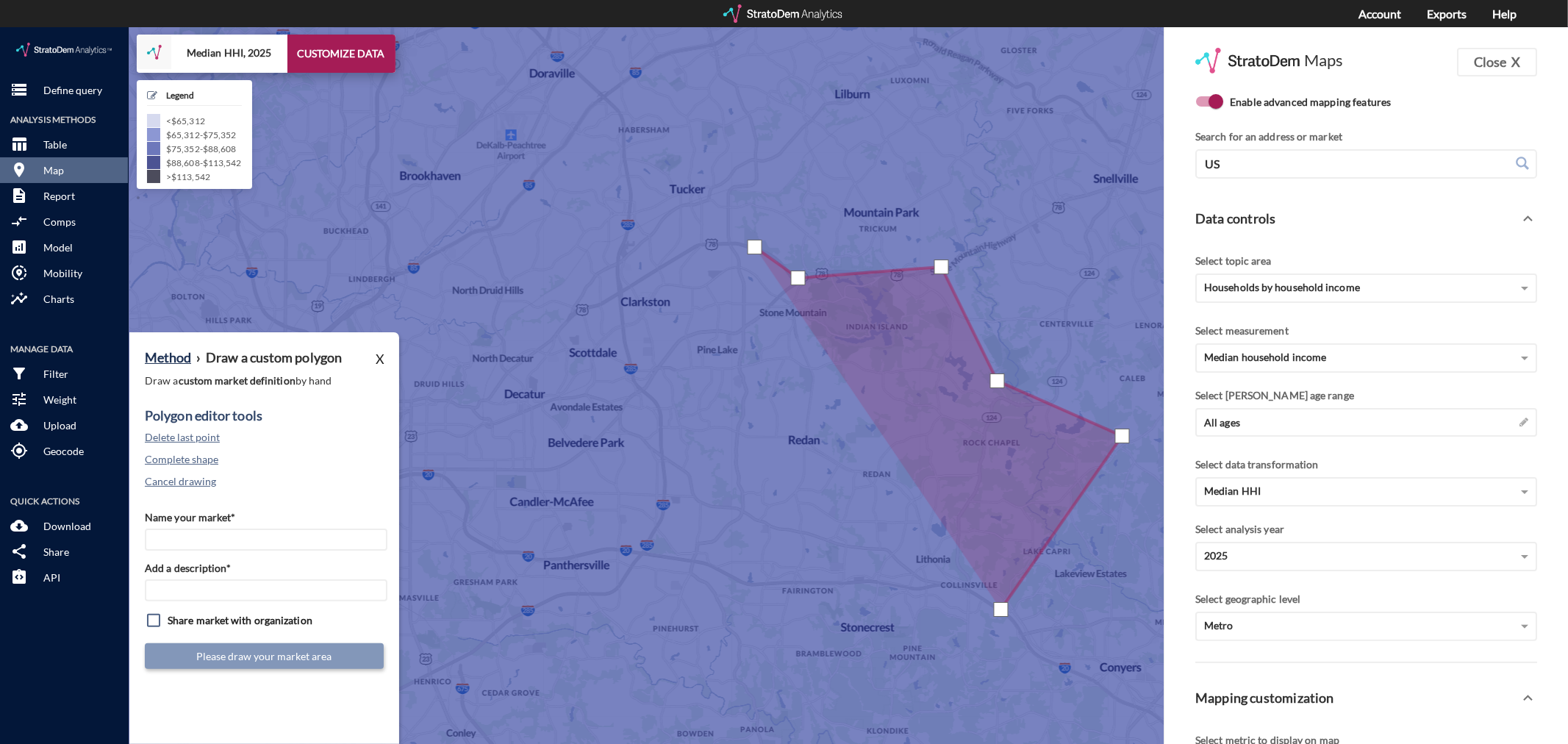
drag, startPoint x: 754, startPoint y: 219, endPoint x: 670, endPoint y: 216, distance: 84.1
click div
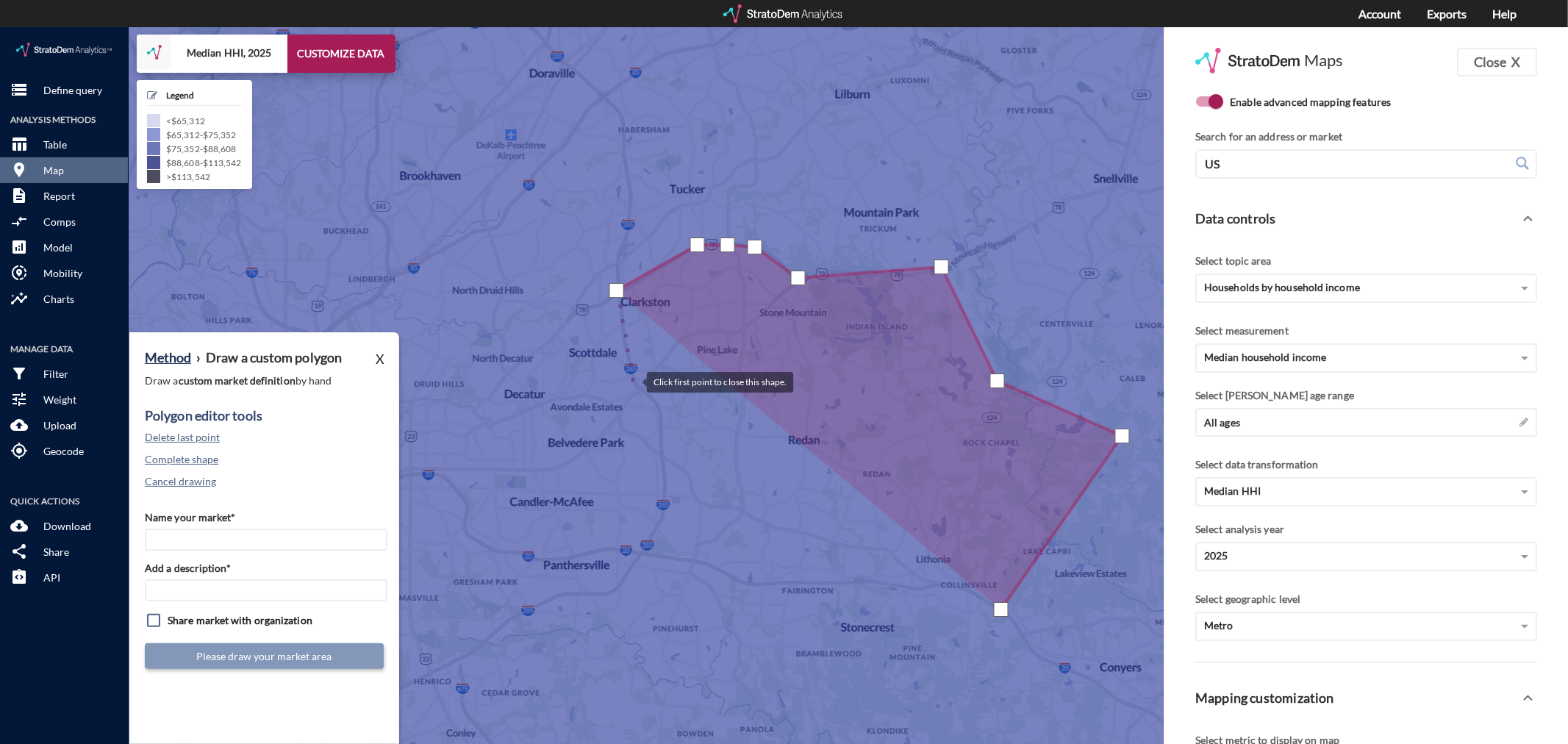
click div
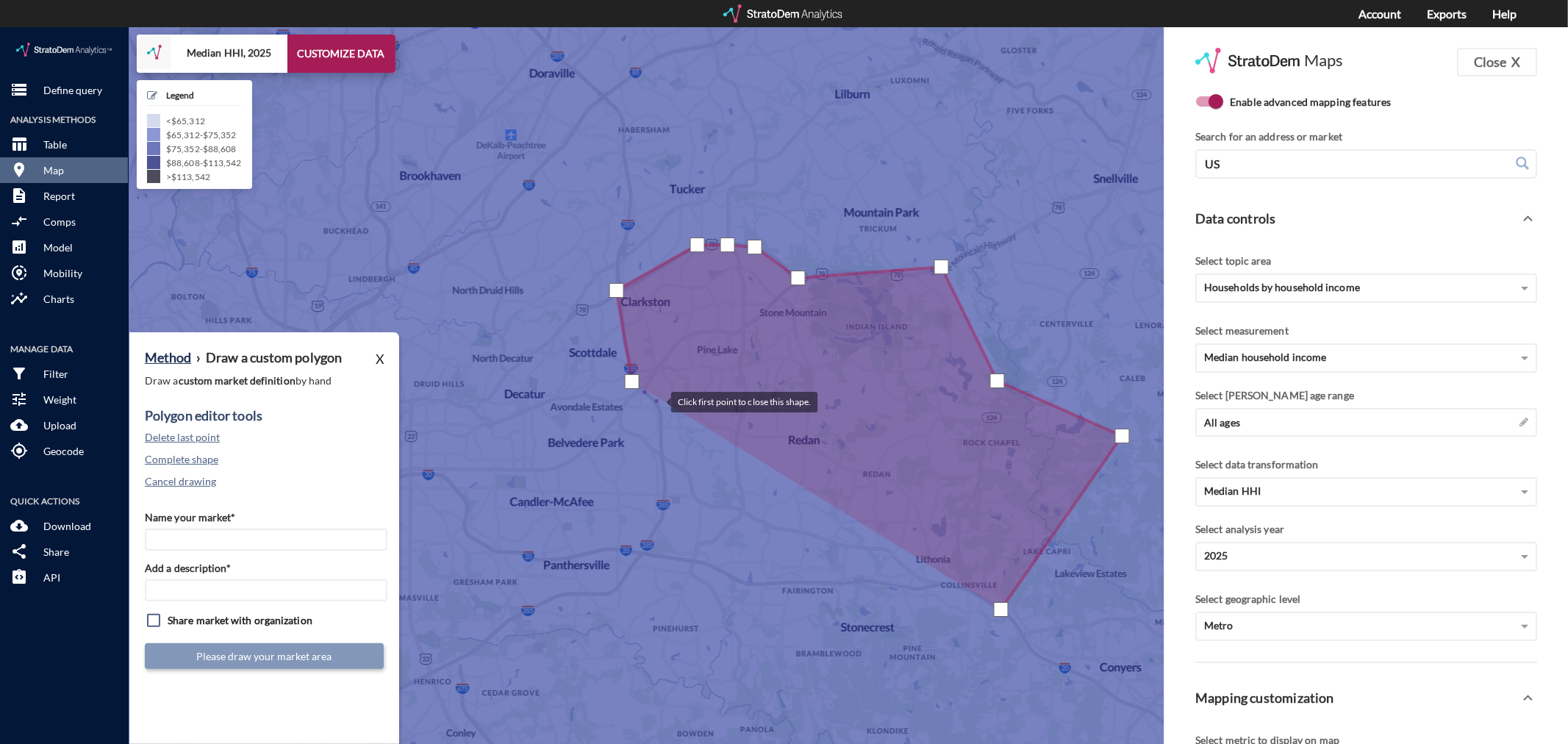
click div
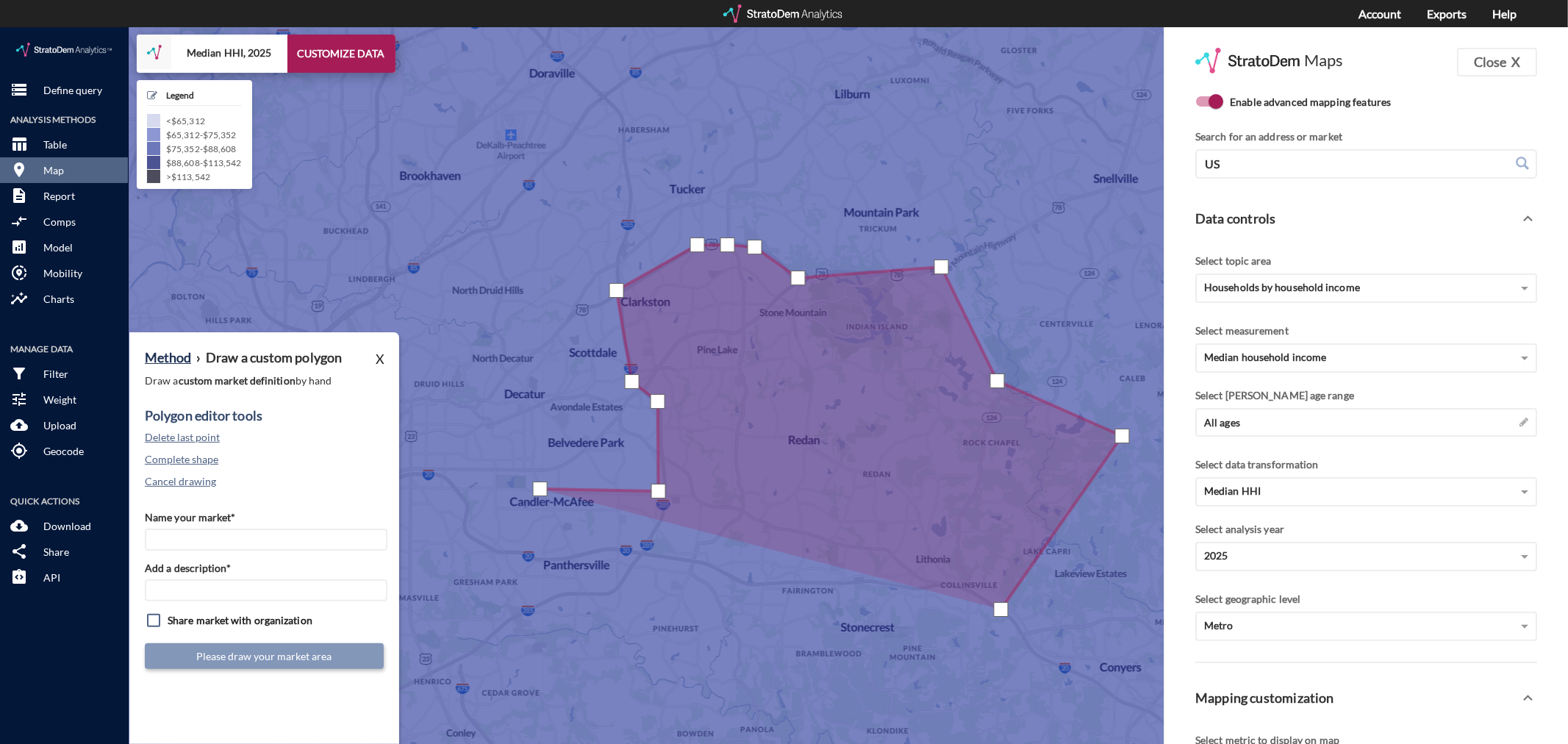
drag, startPoint x: 539, startPoint y: 461, endPoint x: 547, endPoint y: 471, distance: 12.8
click div
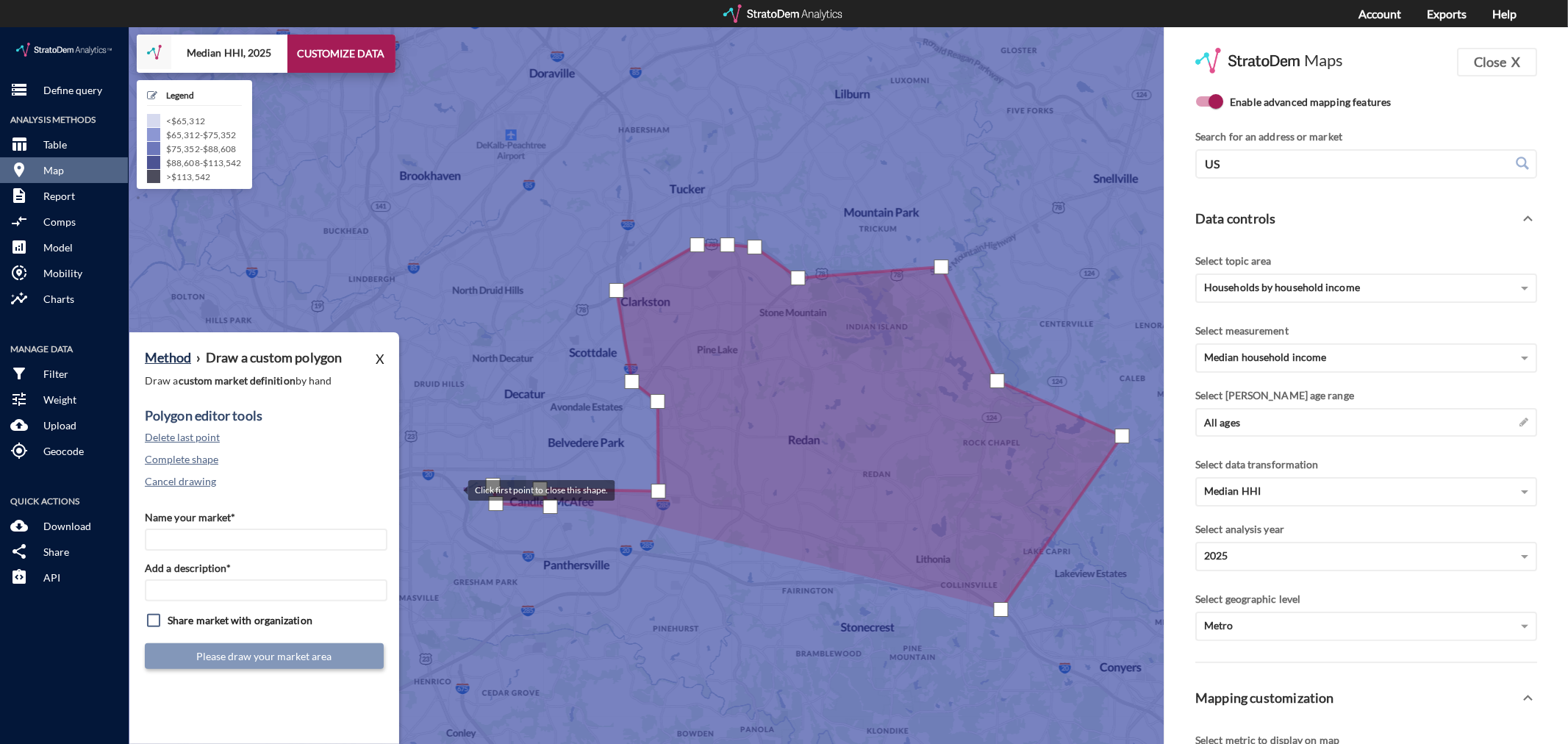
click div
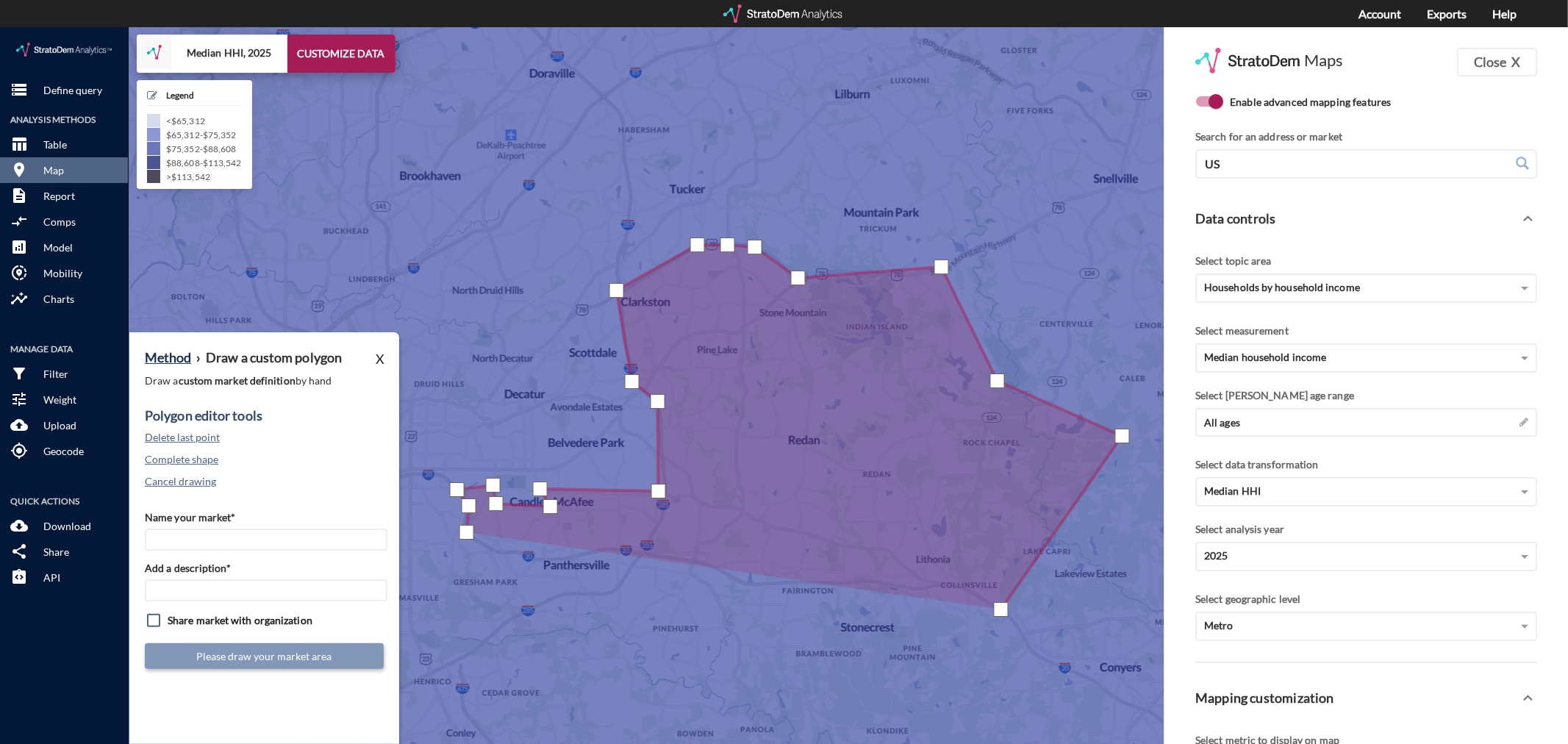
click div
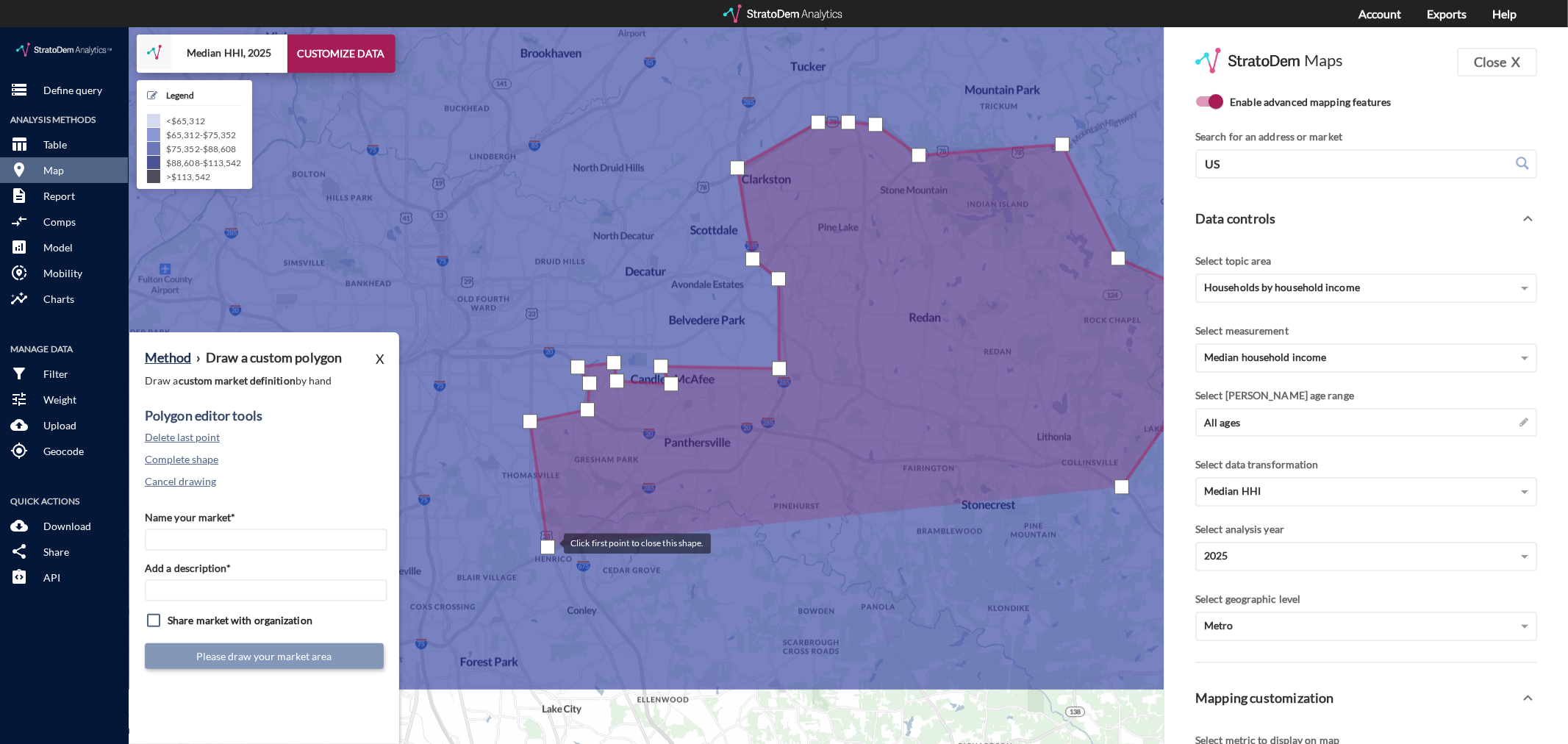
drag, startPoint x: 427, startPoint y: 642, endPoint x: 549, endPoint y: 514, distance: 176.8
click div
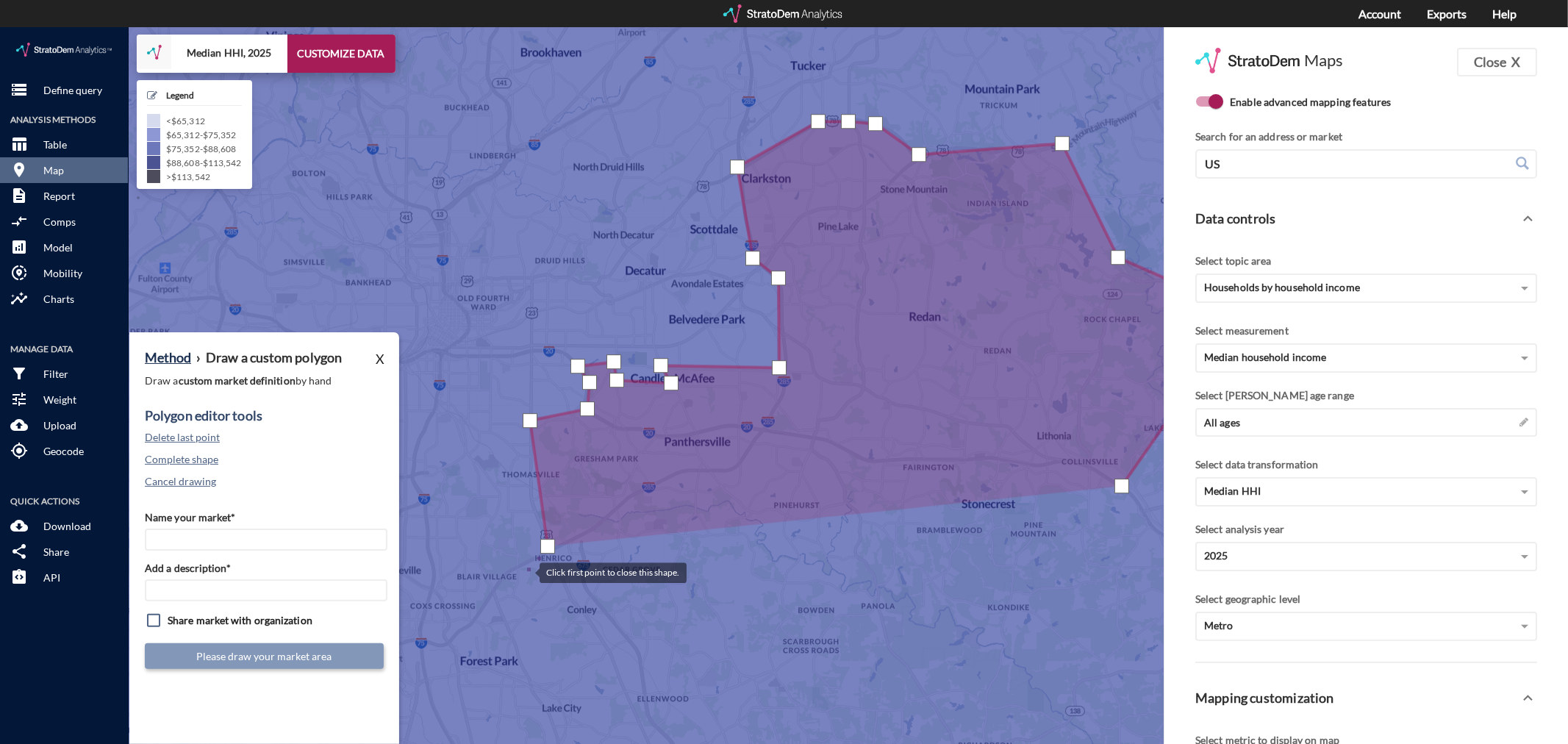
click div
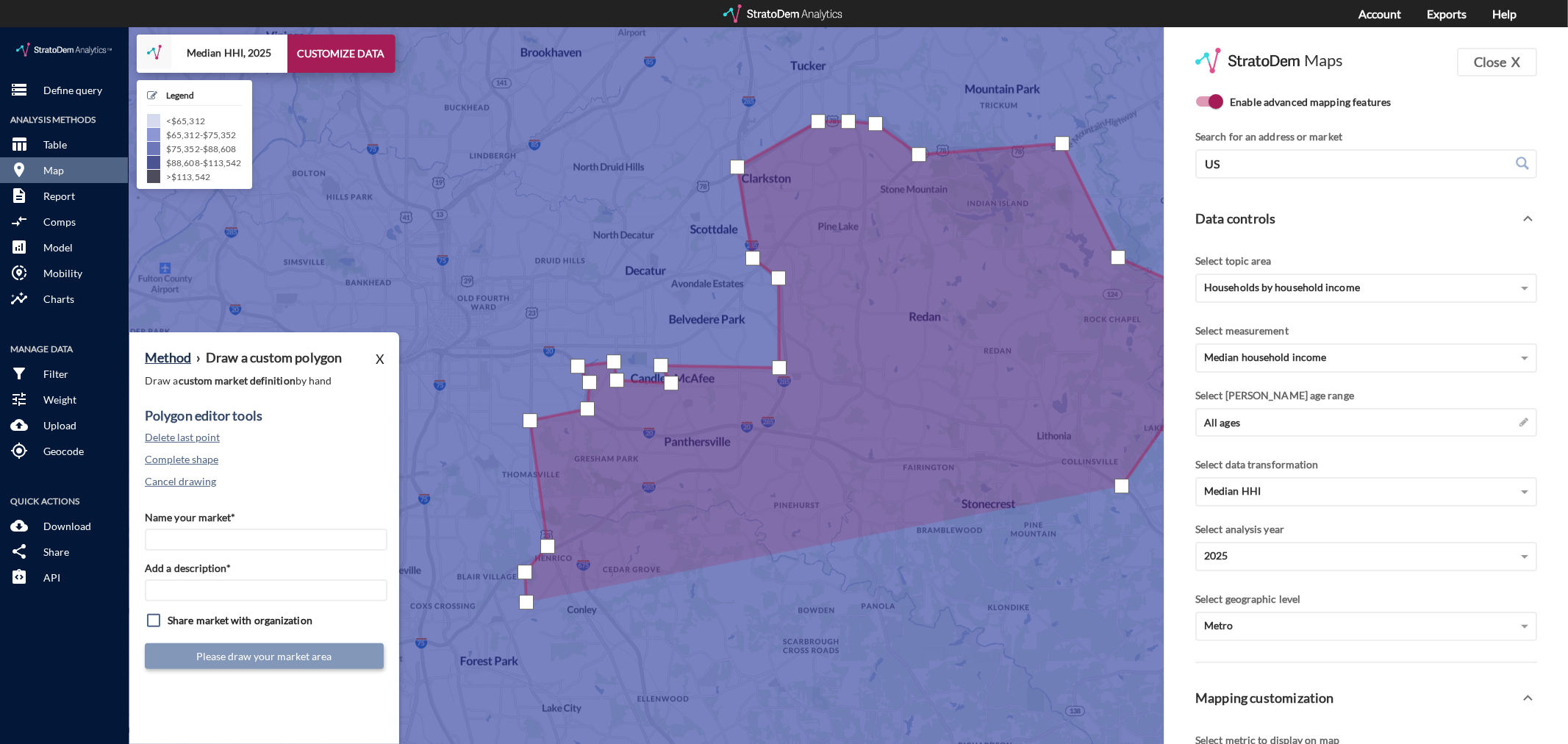
click div
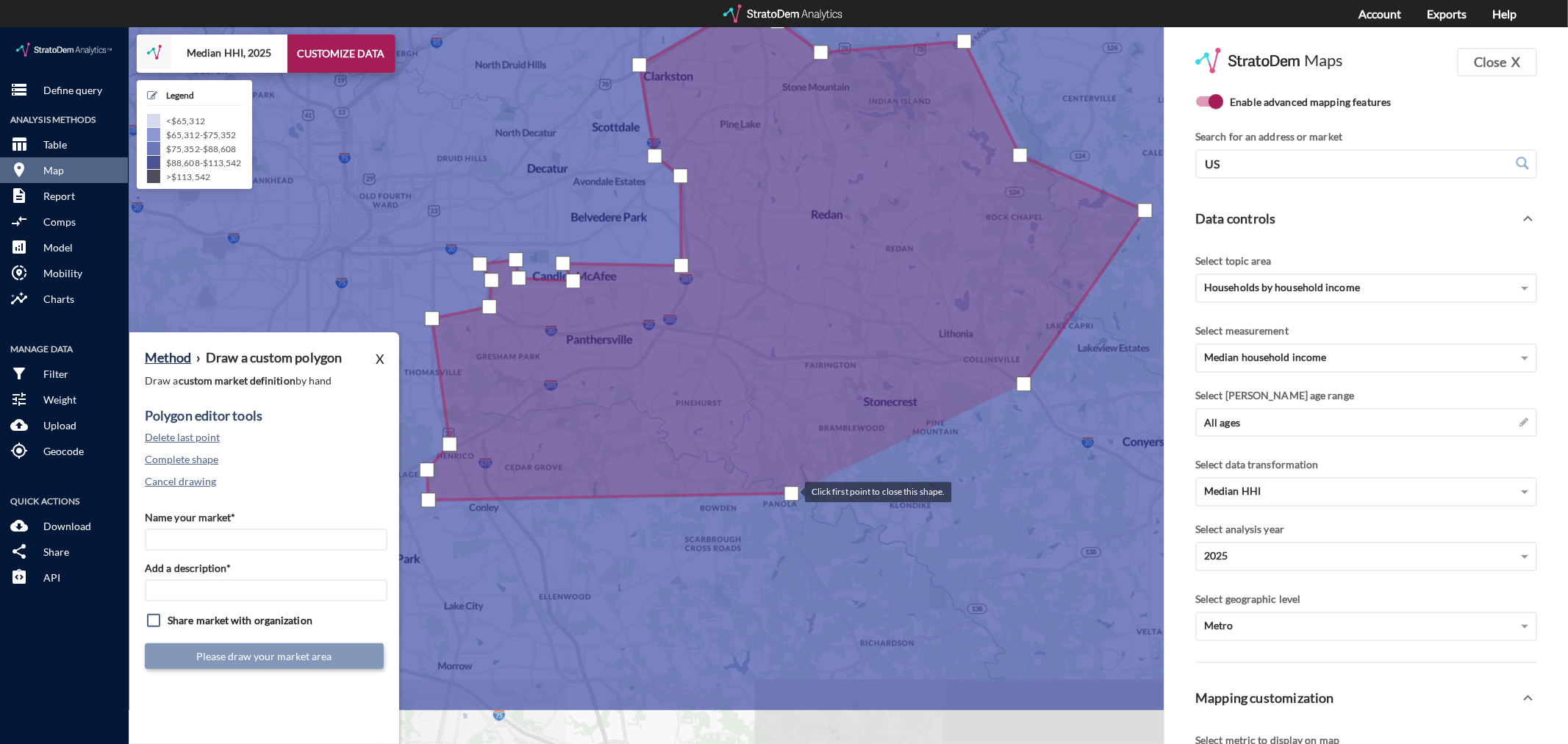
drag, startPoint x: 890, startPoint y: 568, endPoint x: 791, endPoint y: 463, distance: 144.3
click div
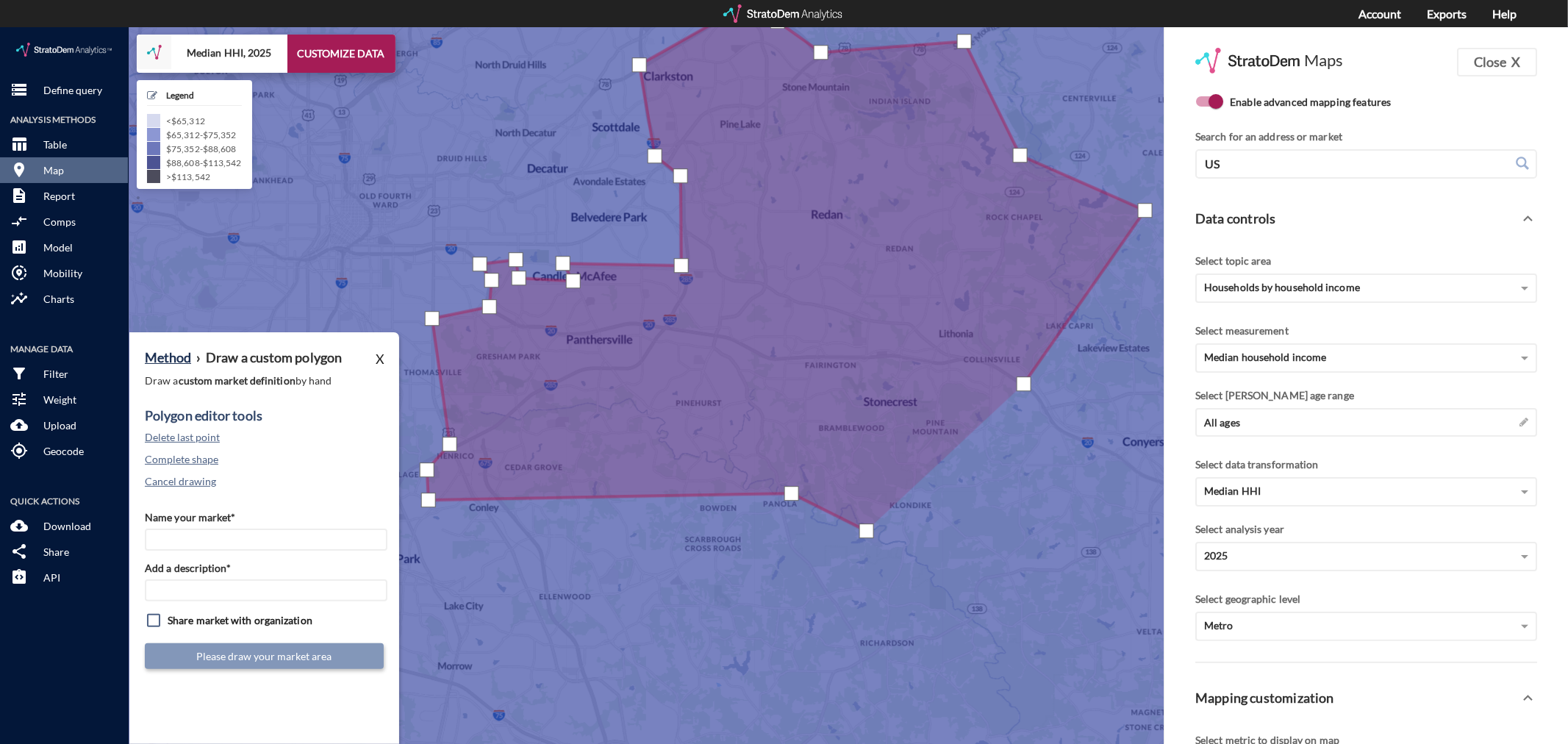
click div
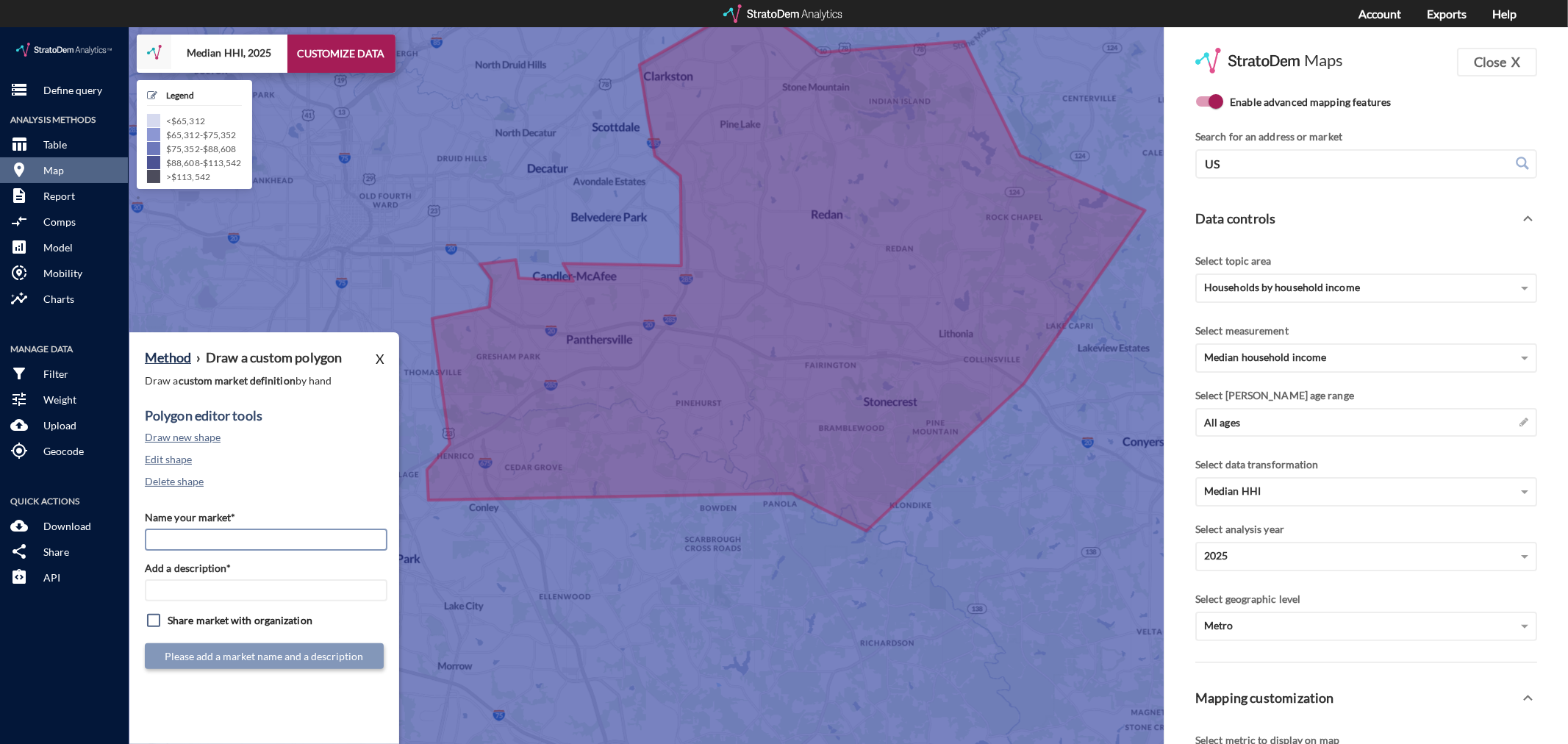
drag, startPoint x: 193, startPoint y: 514, endPoint x: 194, endPoint y: 503, distance: 11.0
click input "Name your market*"
type input "Southeast Dekalb - [GEOGRAPHIC_DATA] MSA"
paste input "Southeast Dekalb - [GEOGRAPHIC_DATA] MSA"
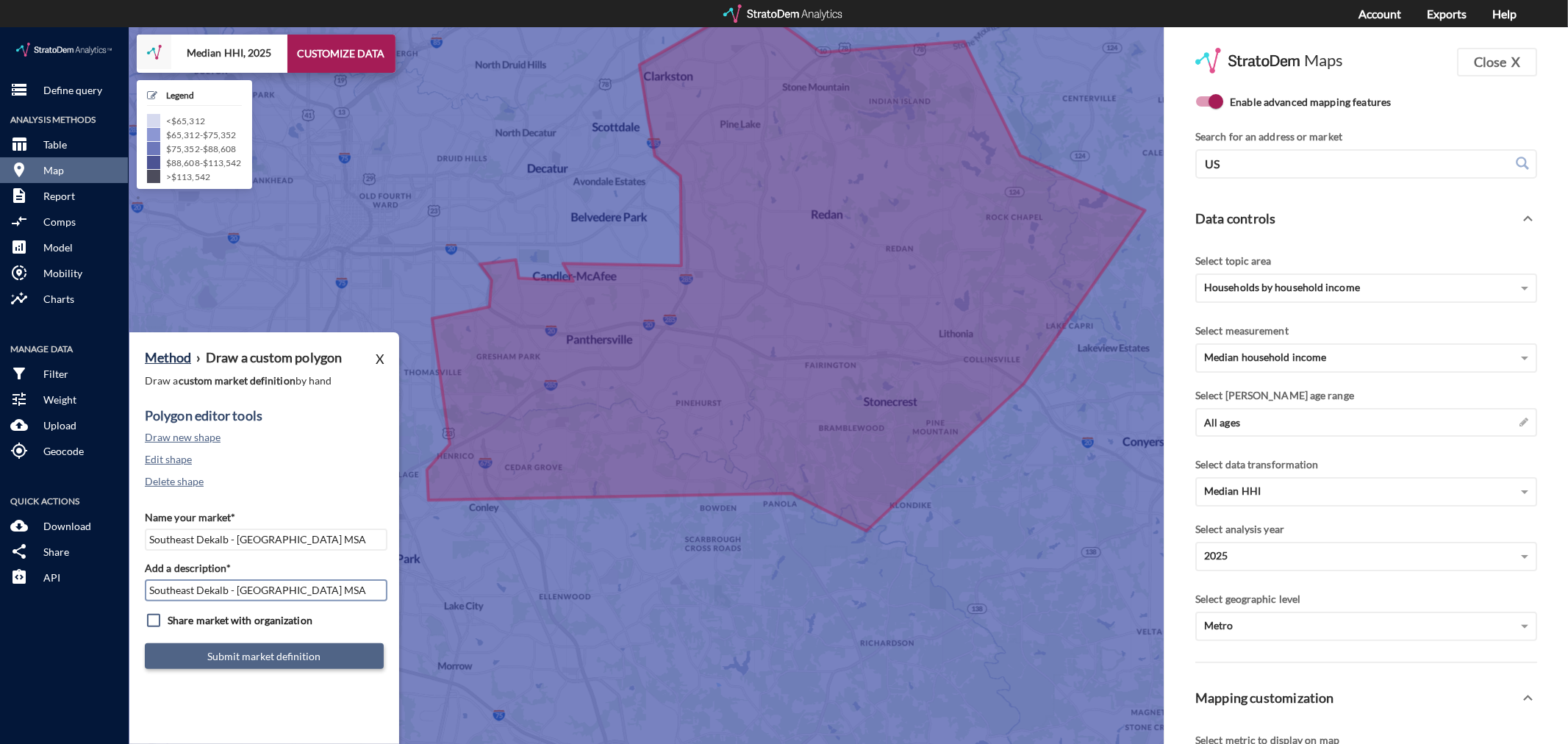
type input "Southeast Dekalb - [GEOGRAPHIC_DATA] MSA"
click button "Submit market definition"
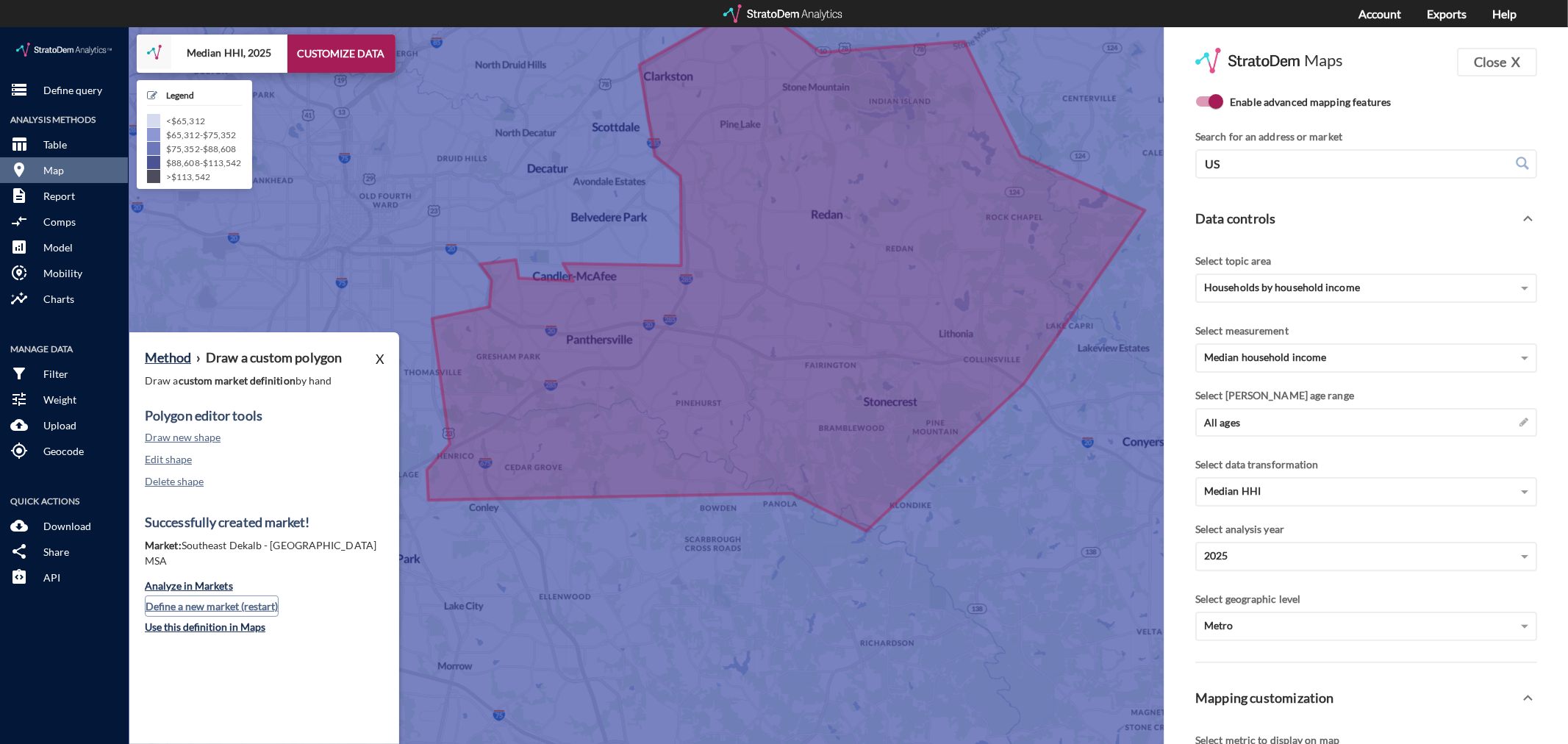
click button "Define a new market (restart)"
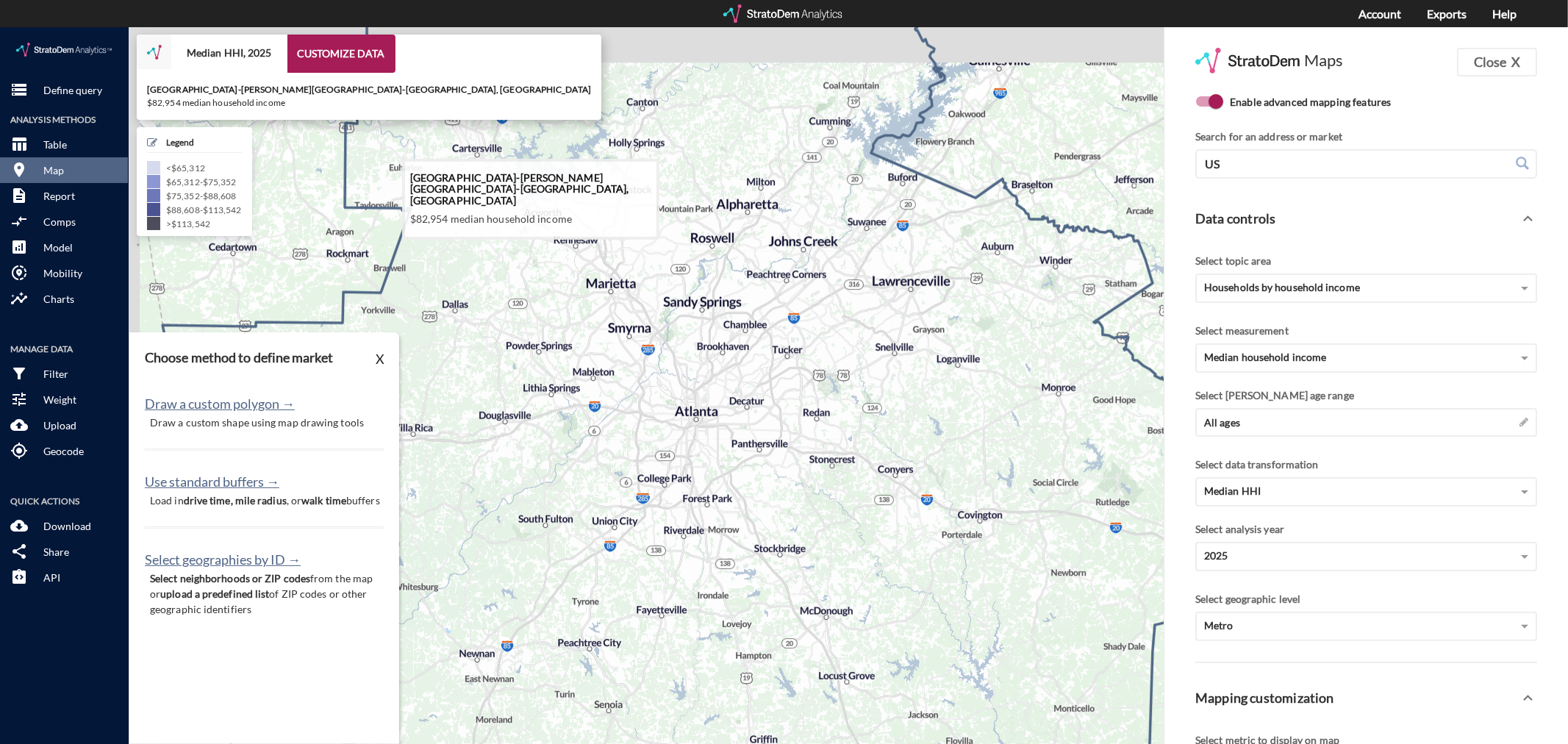
drag, startPoint x: 498, startPoint y: 375, endPoint x: 729, endPoint y: 485, distance: 255.9
click icon
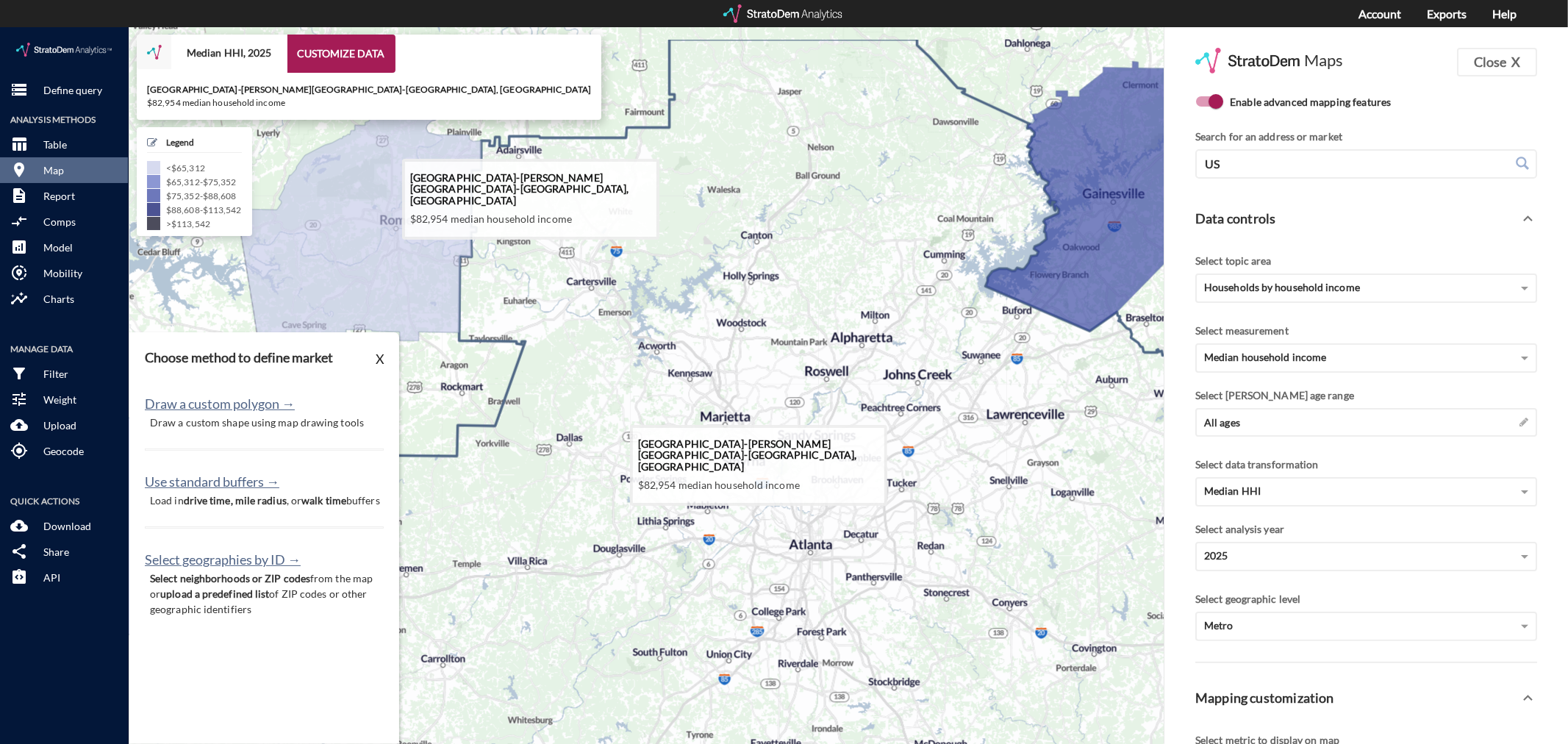
drag, startPoint x: 677, startPoint y: 284, endPoint x: 707, endPoint y: 349, distance: 71.6
click icon
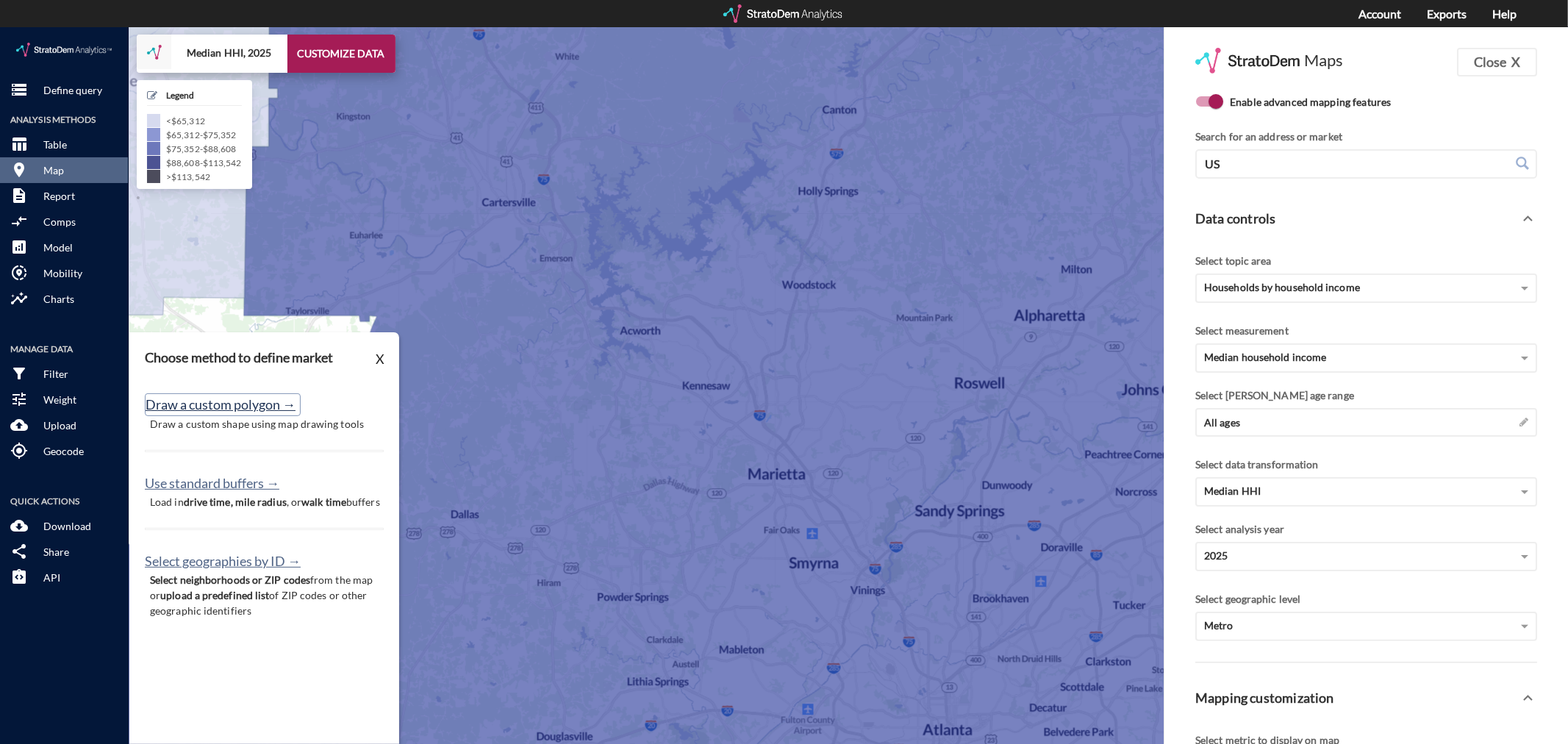
click button "Draw a custom polygon →"
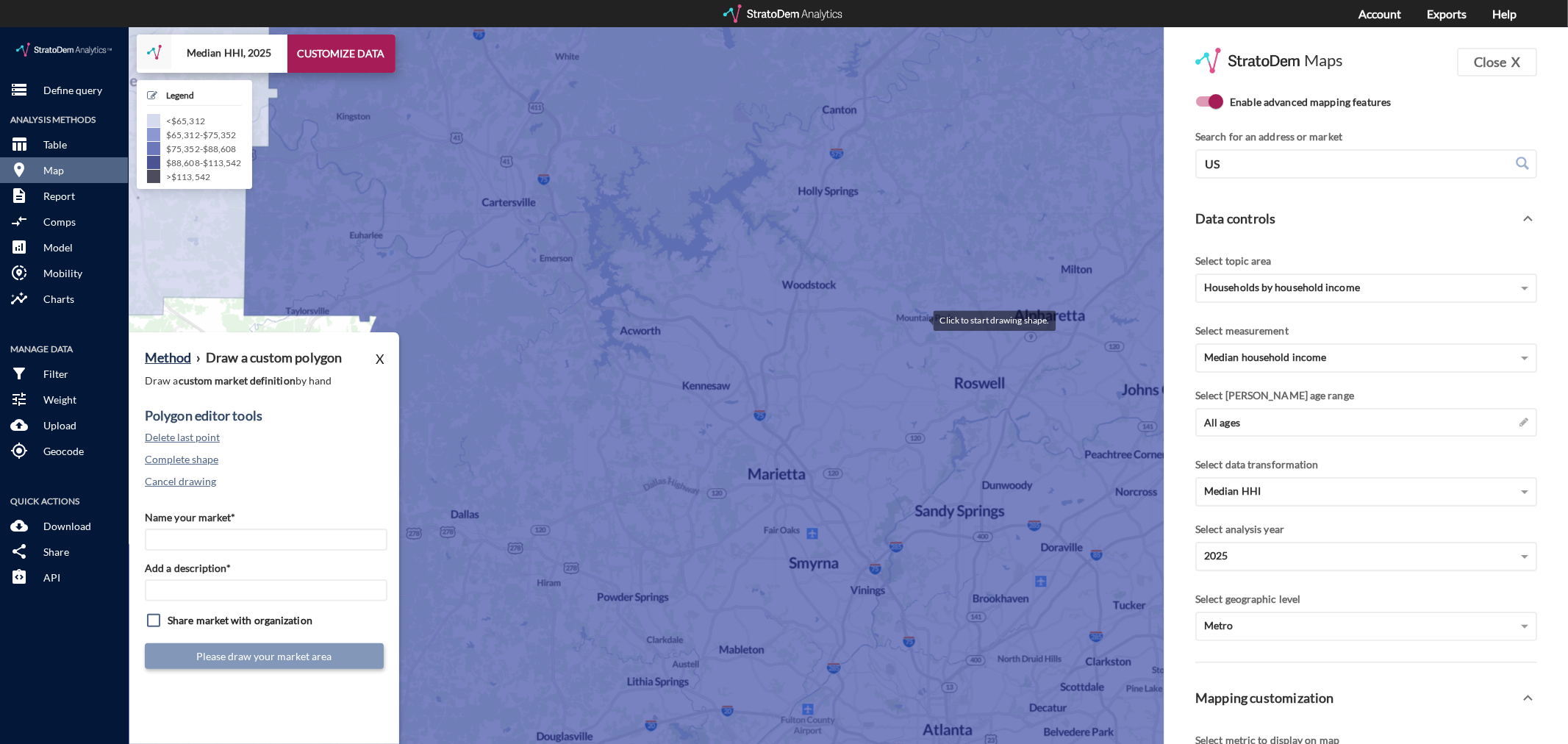
click div
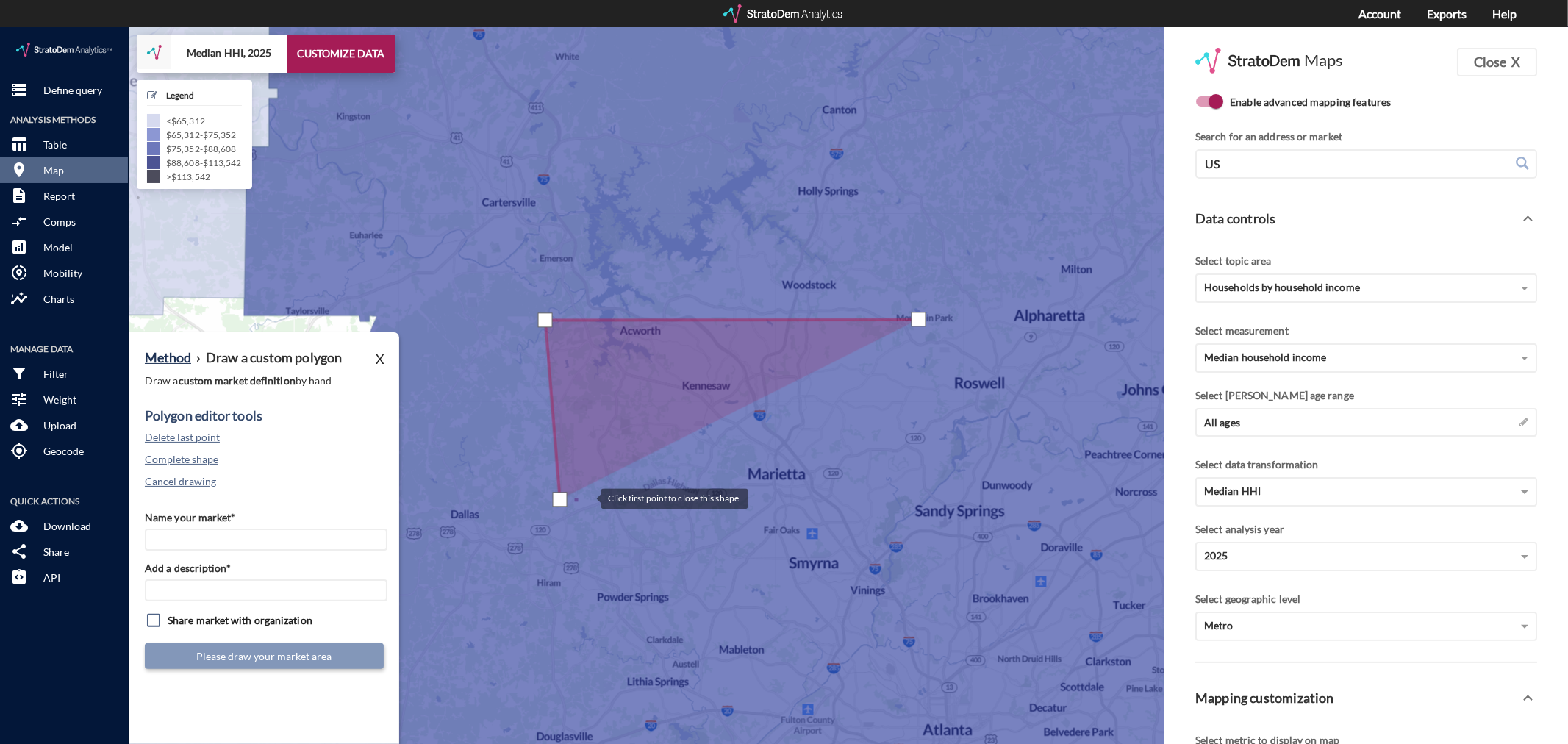
click div
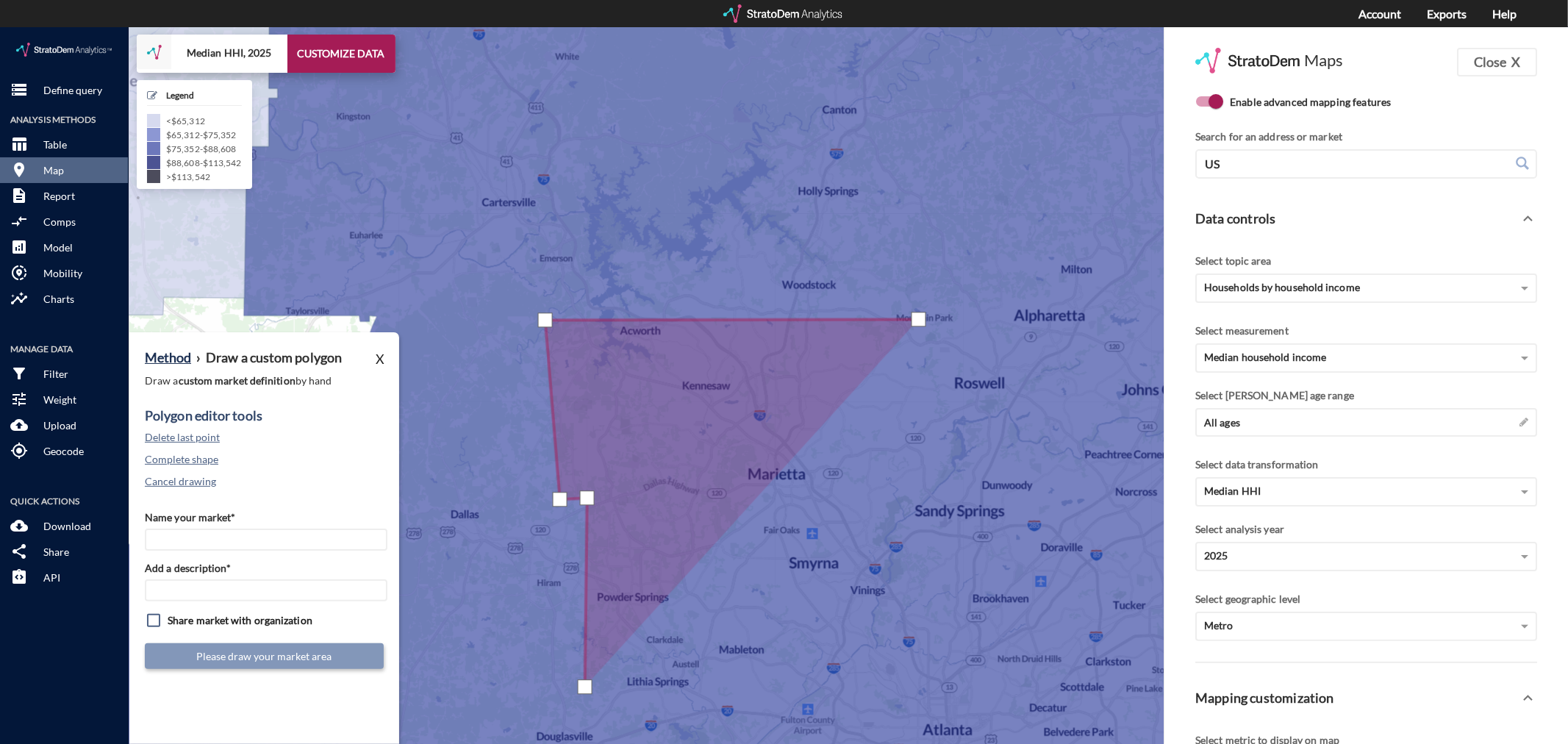
click div
drag, startPoint x: 608, startPoint y: 659, endPoint x: 608, endPoint y: 650, distance: 9.0
click div
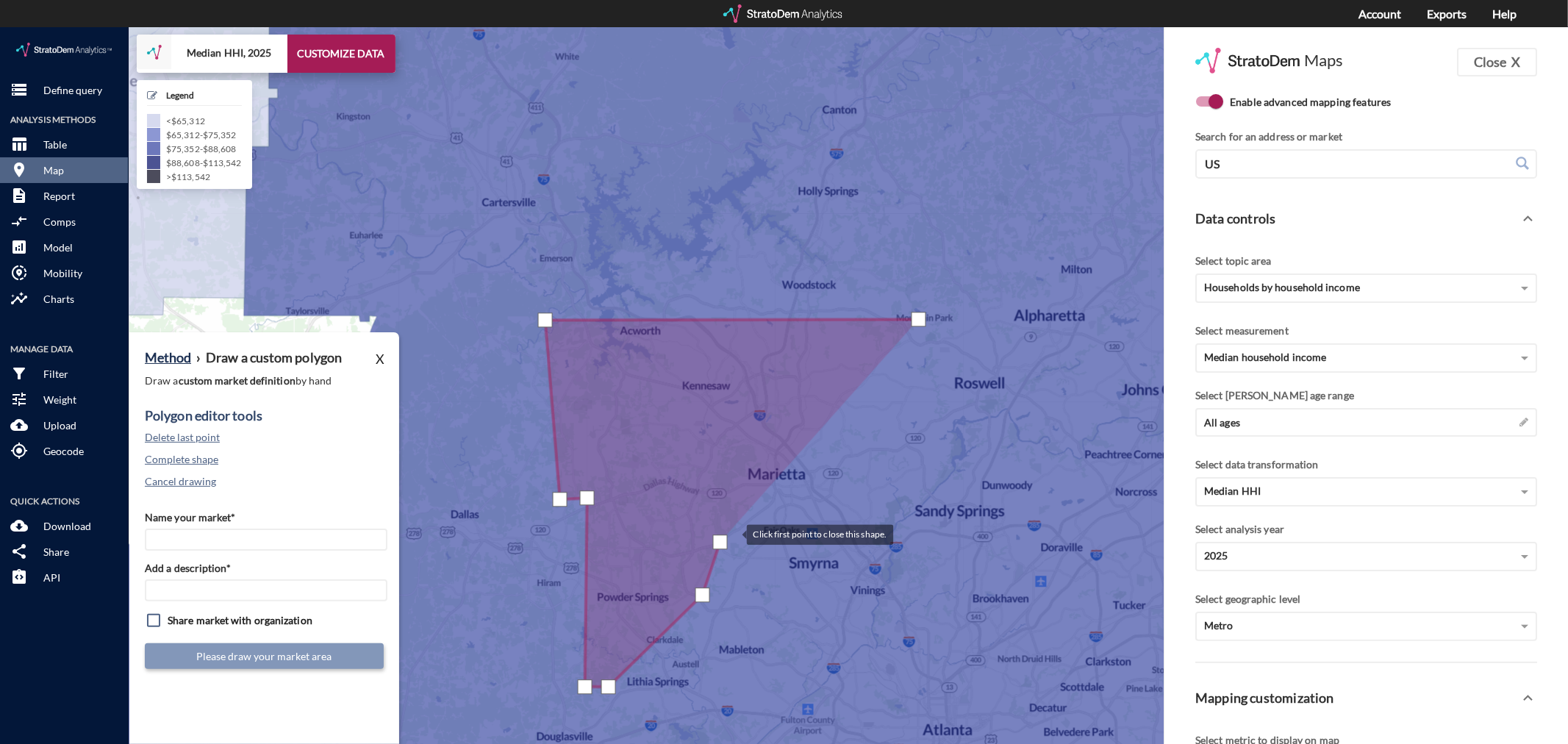
click div
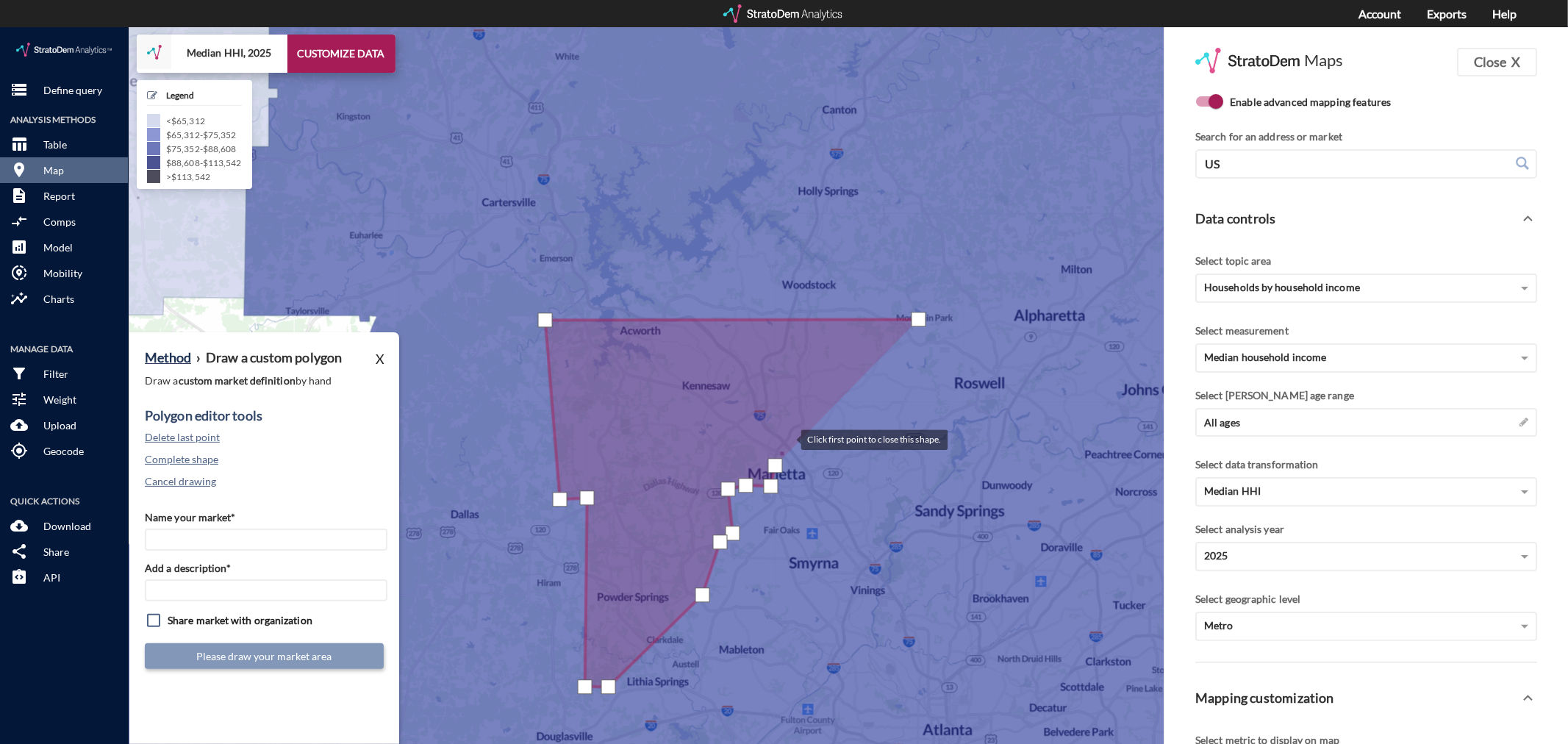
click div
drag, startPoint x: 888, startPoint y: 337, endPoint x: 914, endPoint y: 312, distance: 36.1
click div
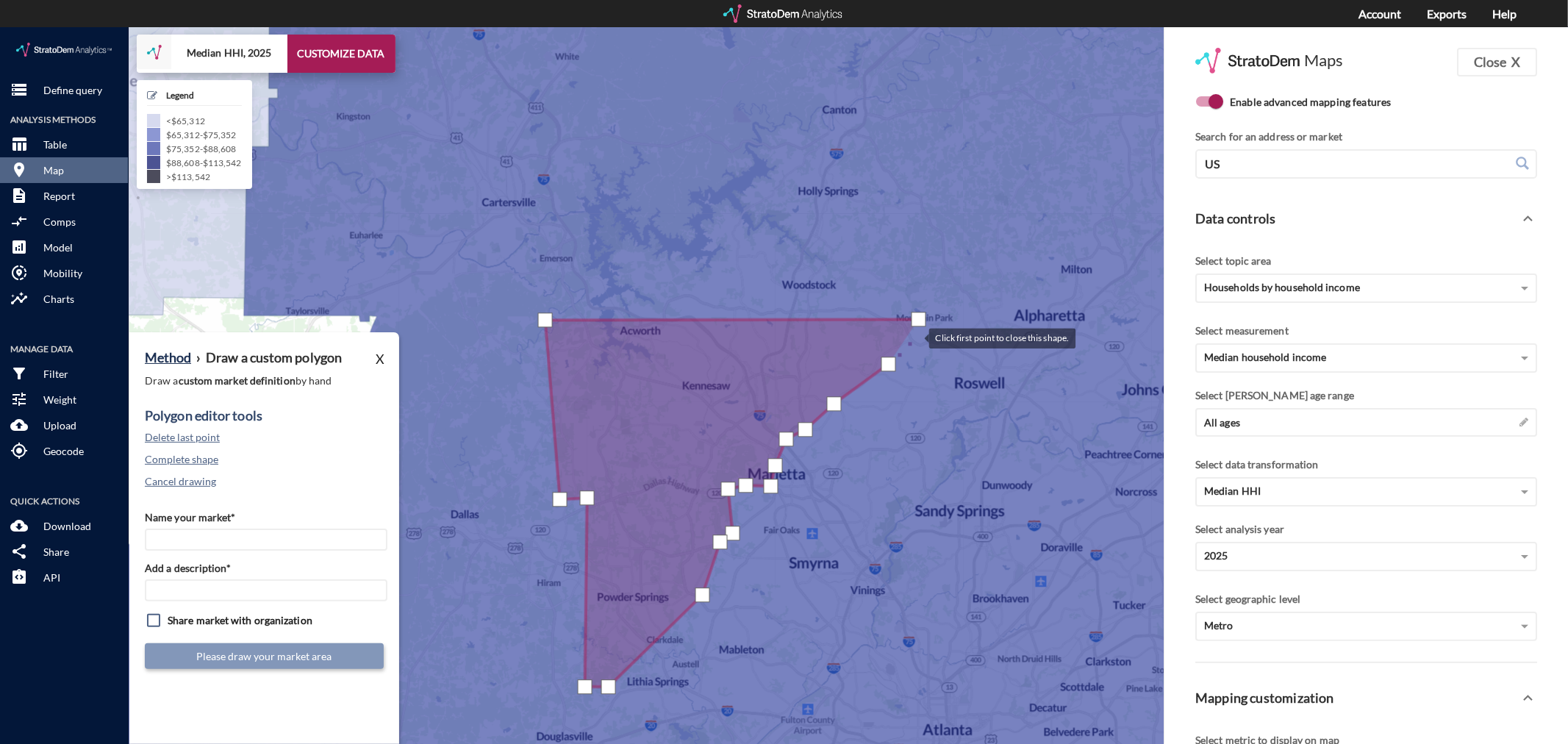
click div
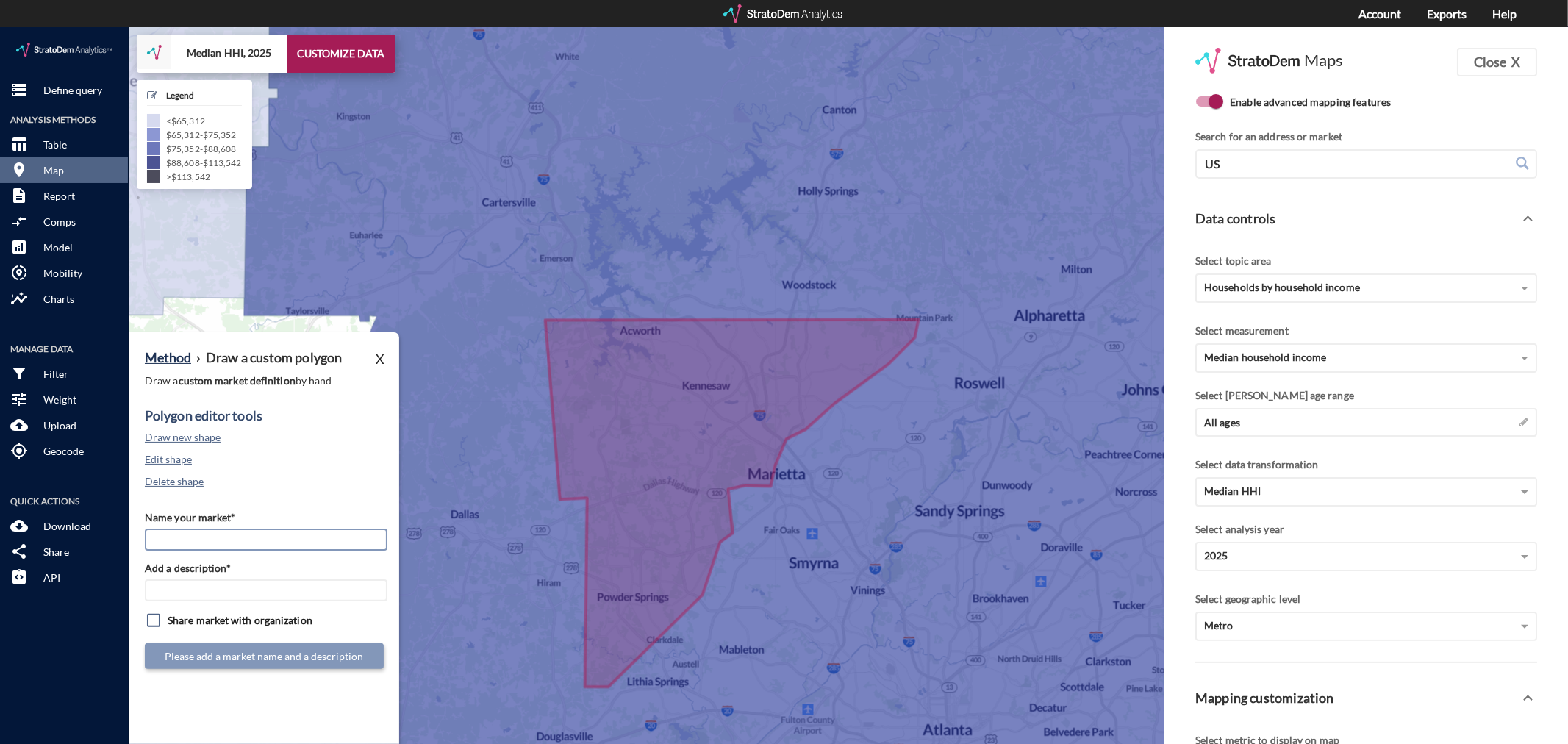
click input "Name your market*"
type input "Kennesaw - [GEOGRAPHIC_DATA] MSA"
paste input "Kennesaw - [GEOGRAPHIC_DATA] MSA"
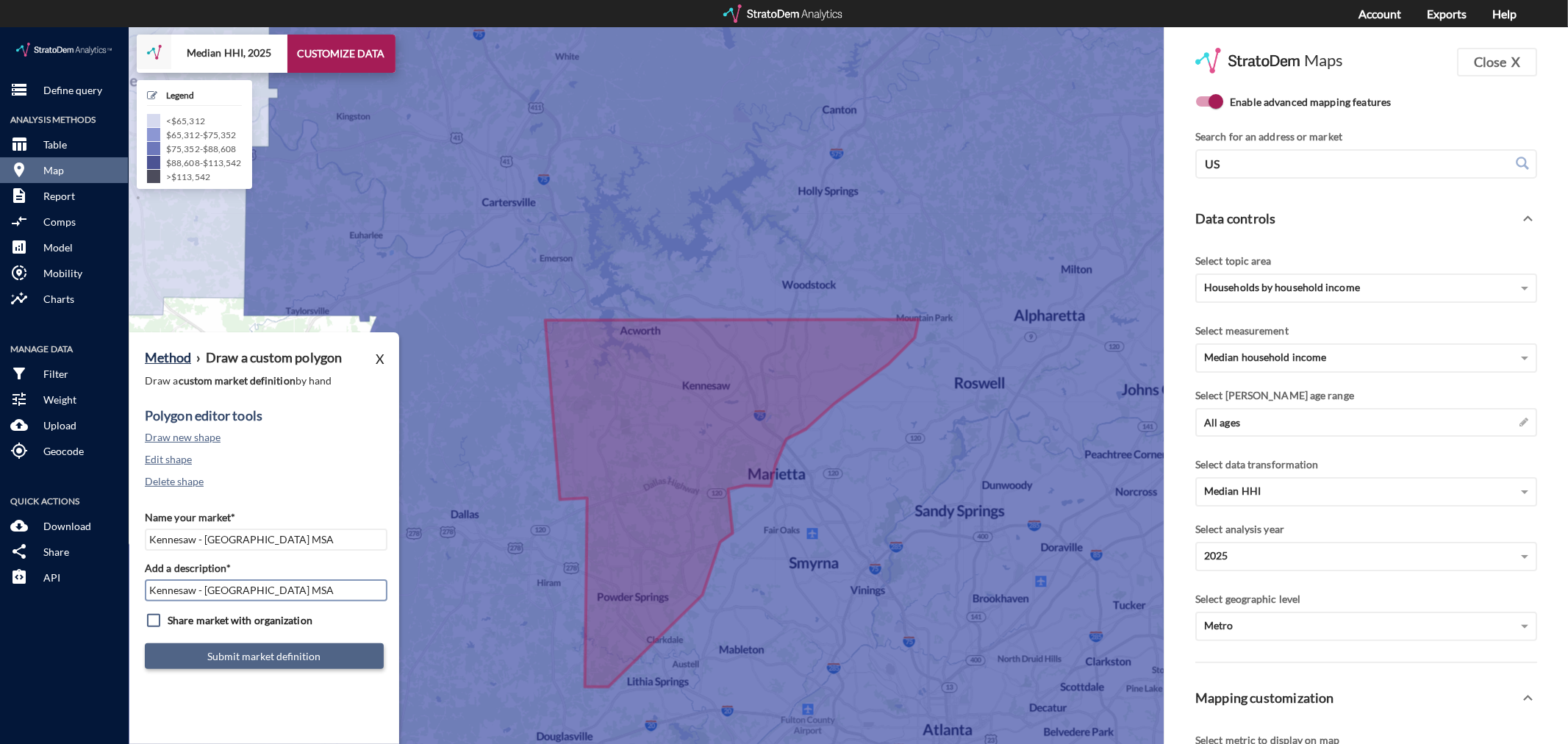
type input "Kennesaw - [GEOGRAPHIC_DATA] MSA"
click button "Submit market definition"
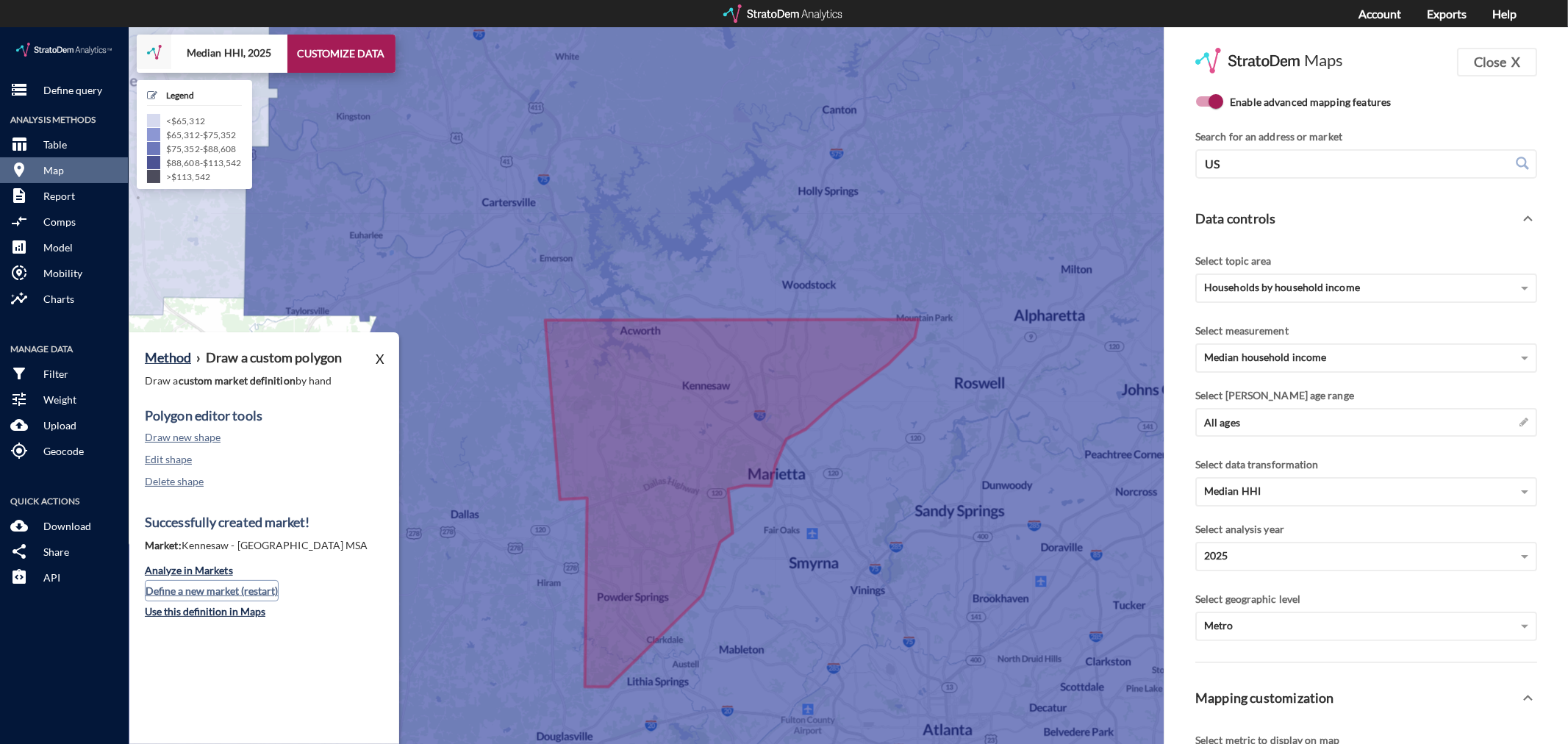
click button "Define a new market (restart)"
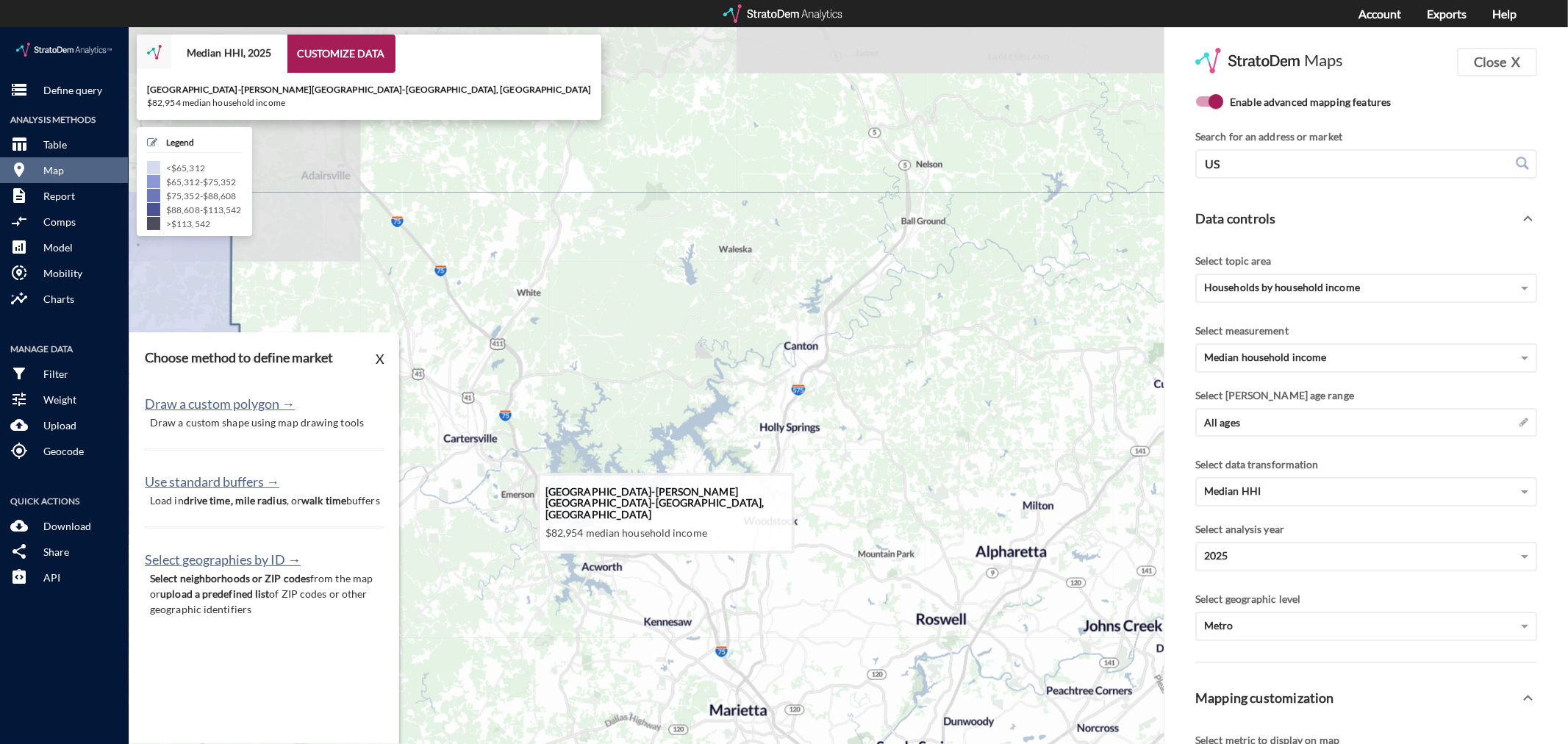
drag, startPoint x: 914, startPoint y: 252, endPoint x: 859, endPoint y: 517, distance: 270.6
click icon
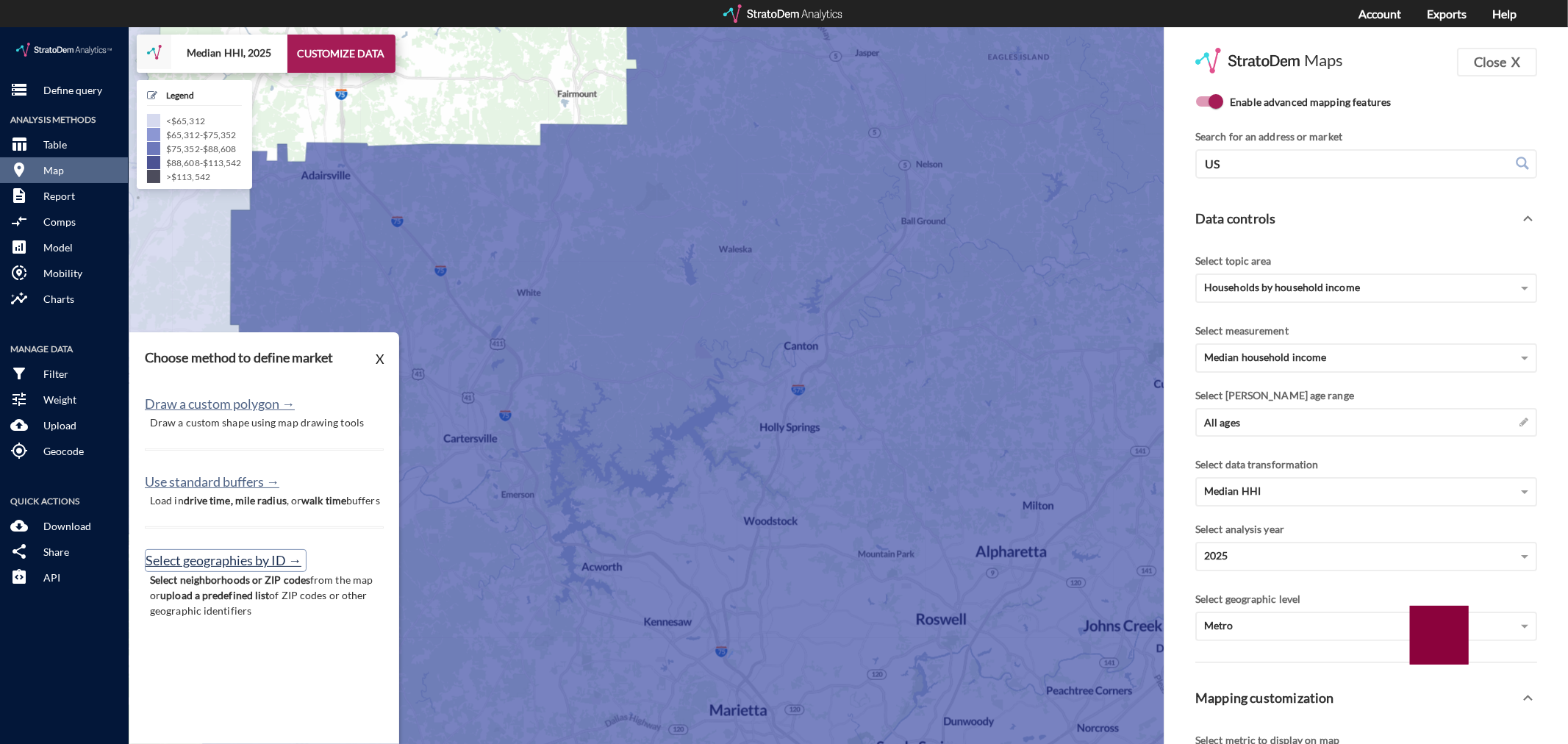
click button "Select geographies by ID →"
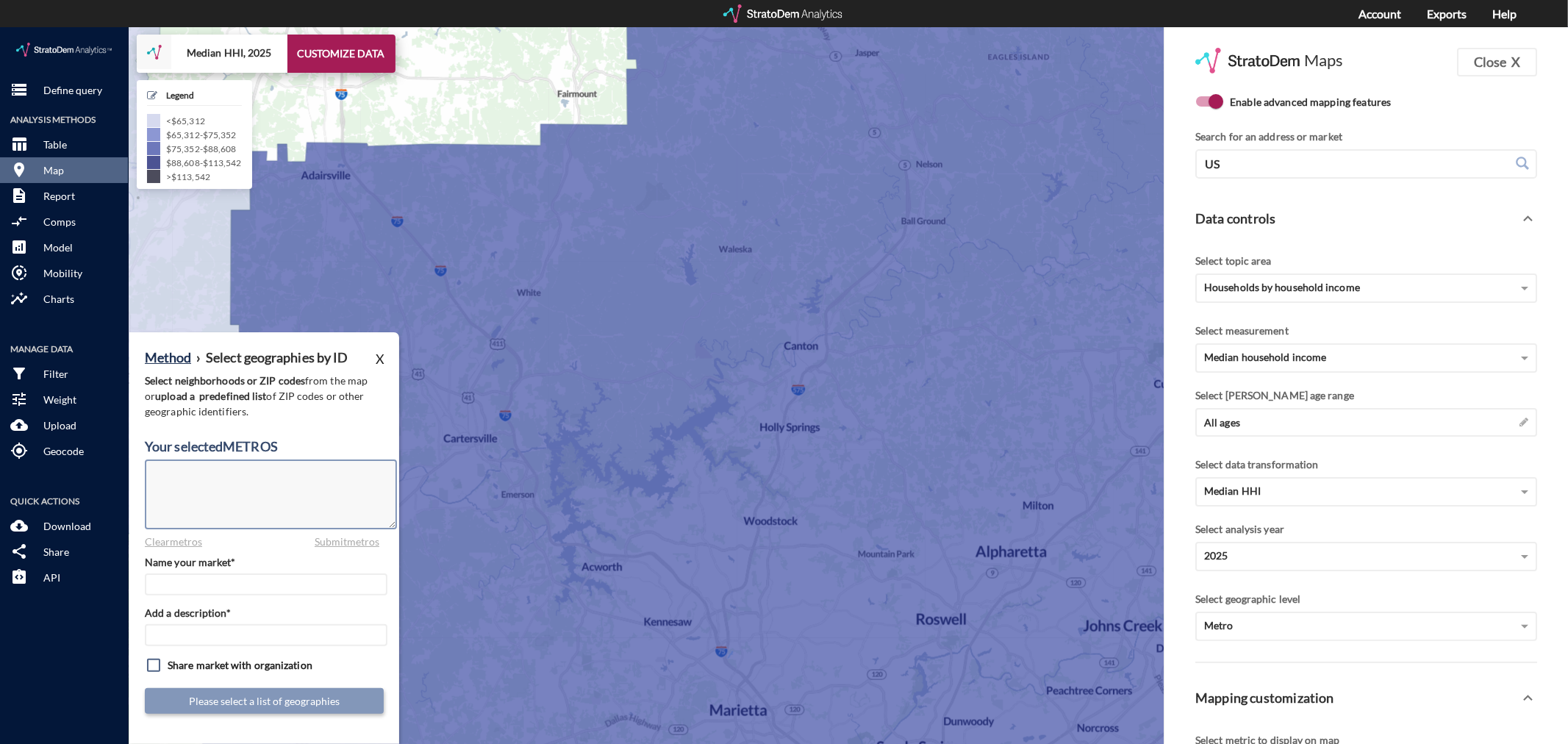
click textarea
click div "Metro"
click div "County"
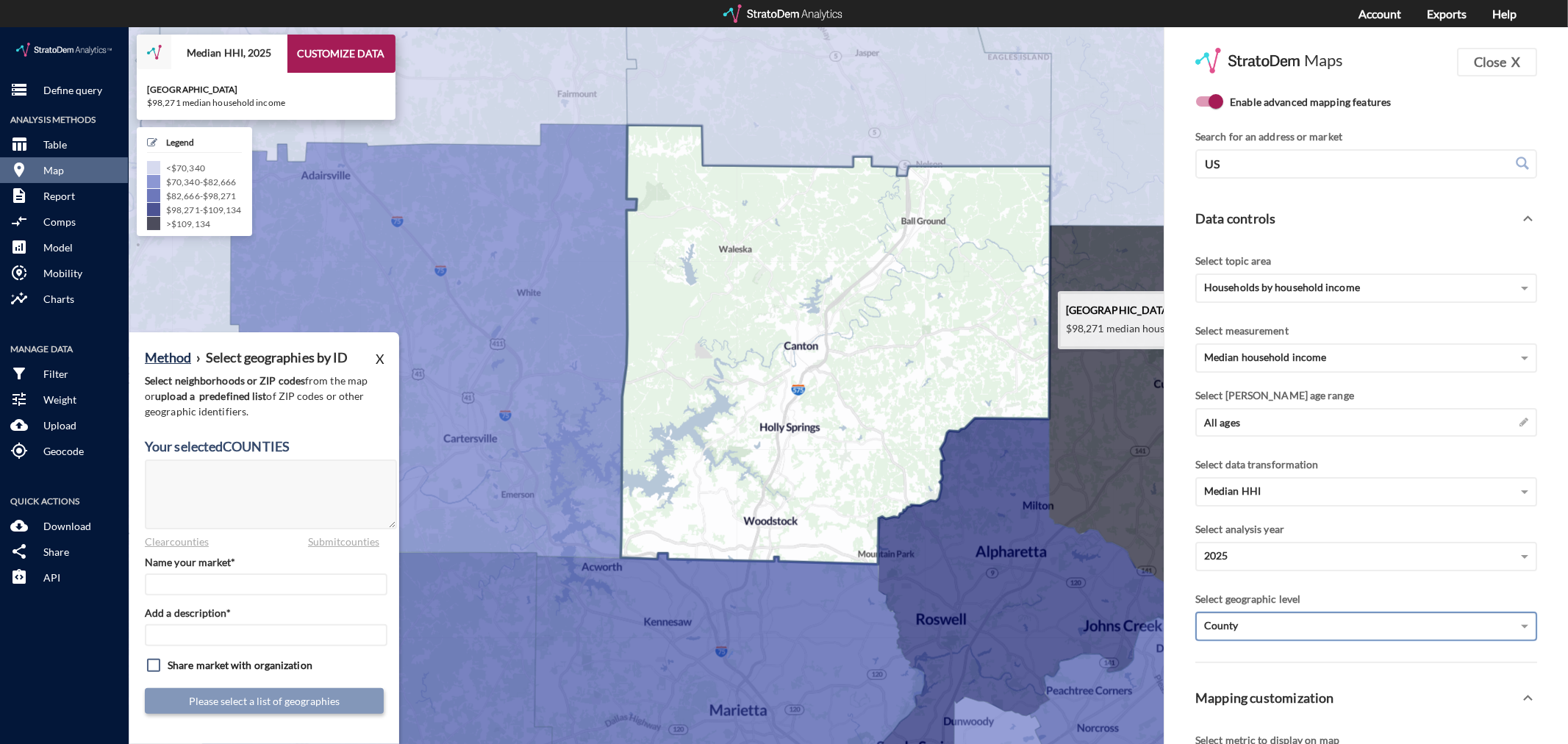
click icon
type textarea "13057"
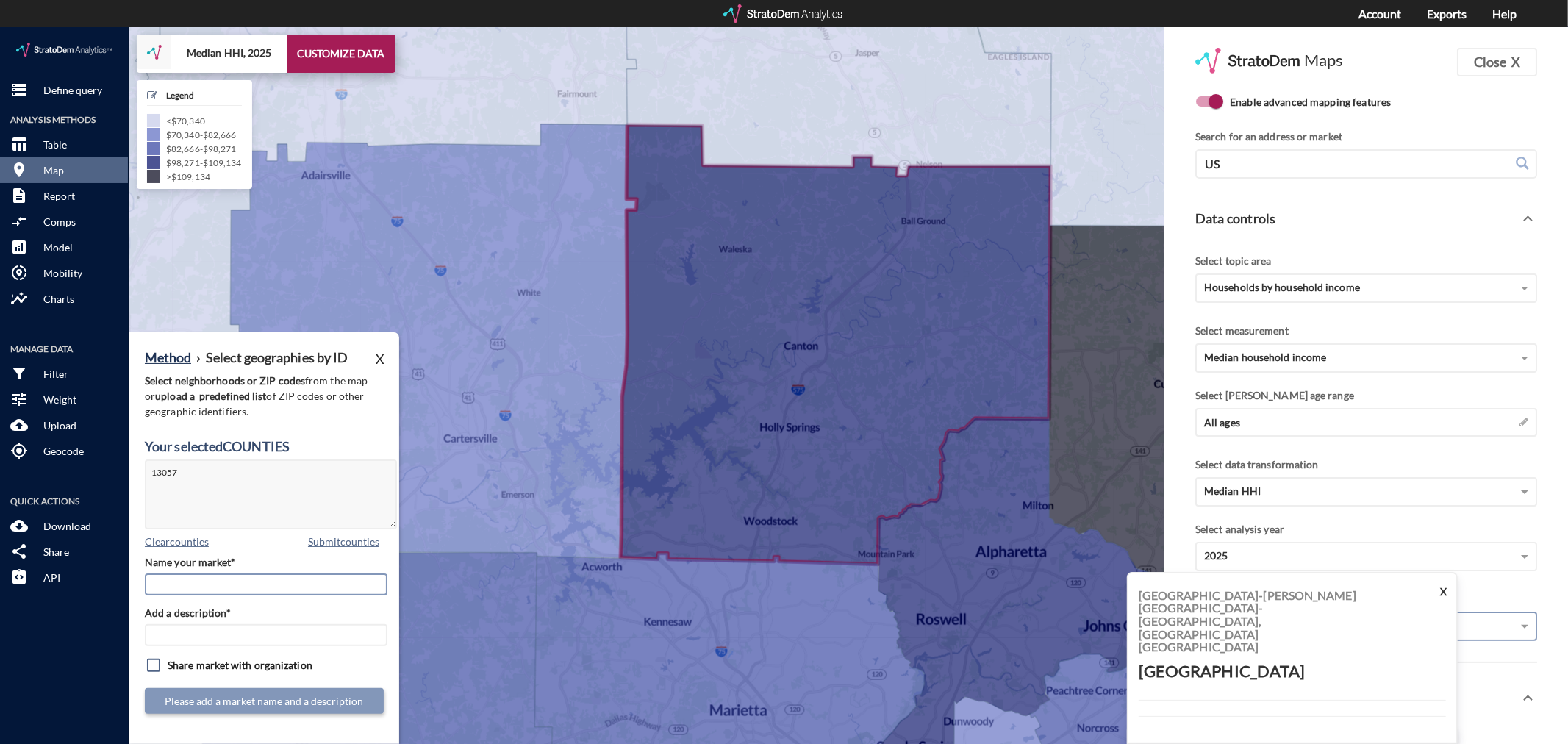
click input "Name your market*"
type input "Cherokee County"
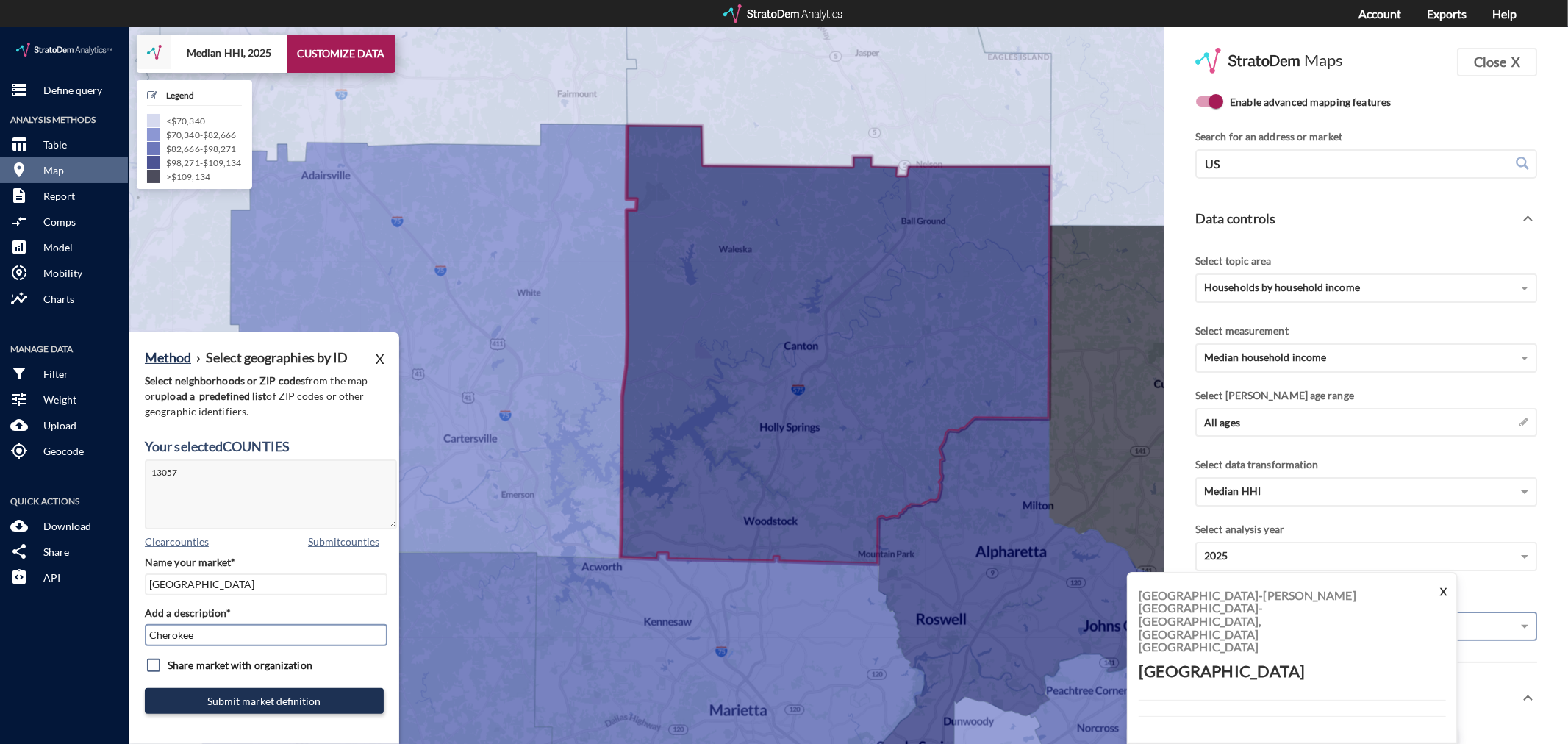
type input "Cherokee"
type input "Cherokee County - [GEOGRAPHIC_DATA] MSA"
paste input "Cherokee County - [GEOGRAPHIC_DATA] MSA"
type input "Cherokee County - [GEOGRAPHIC_DATA] MSA"
click div "Method › Select geographies by ID X Select neighborhoods or ZIP codes from the …"
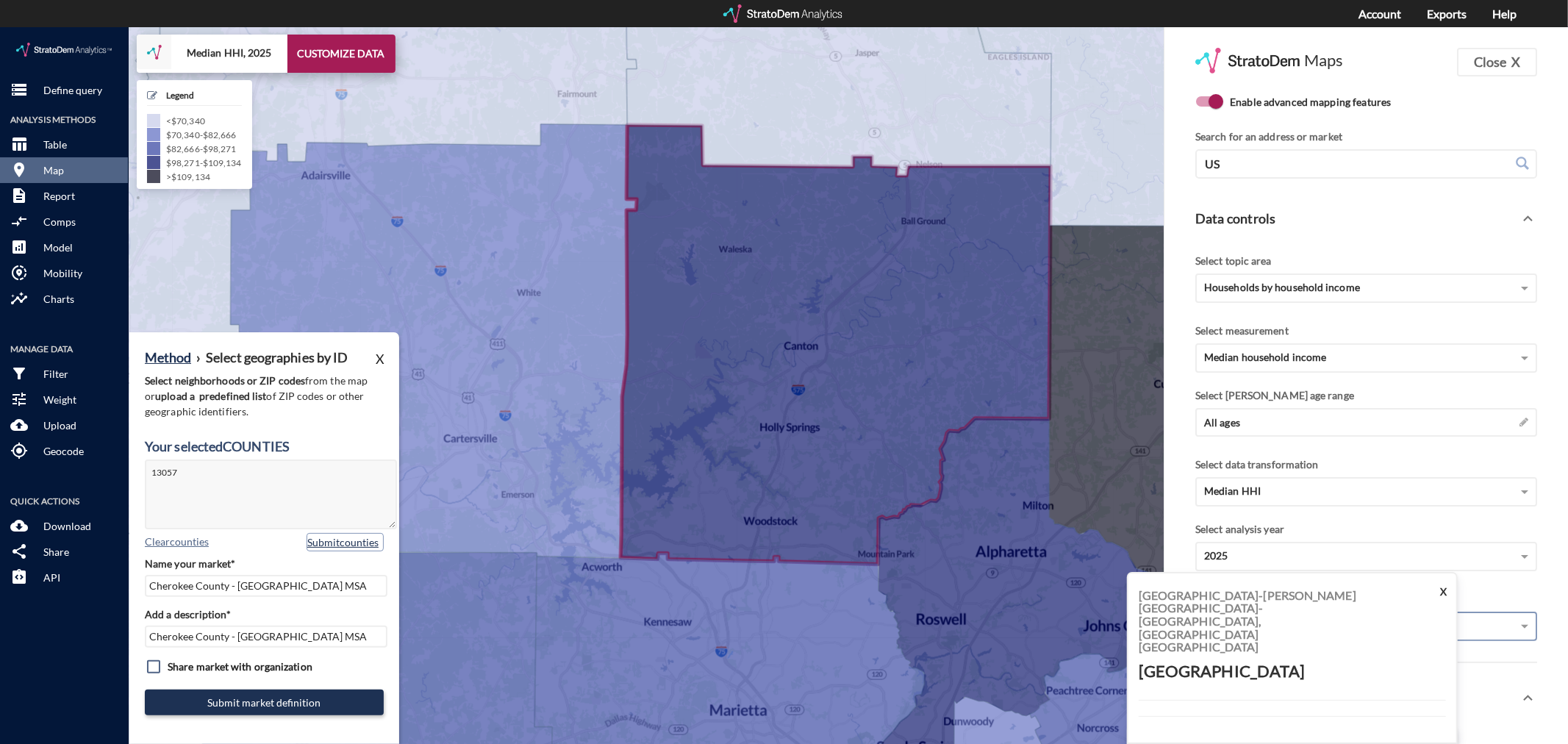
click button "Submit counties"
click button "Submit market definition"
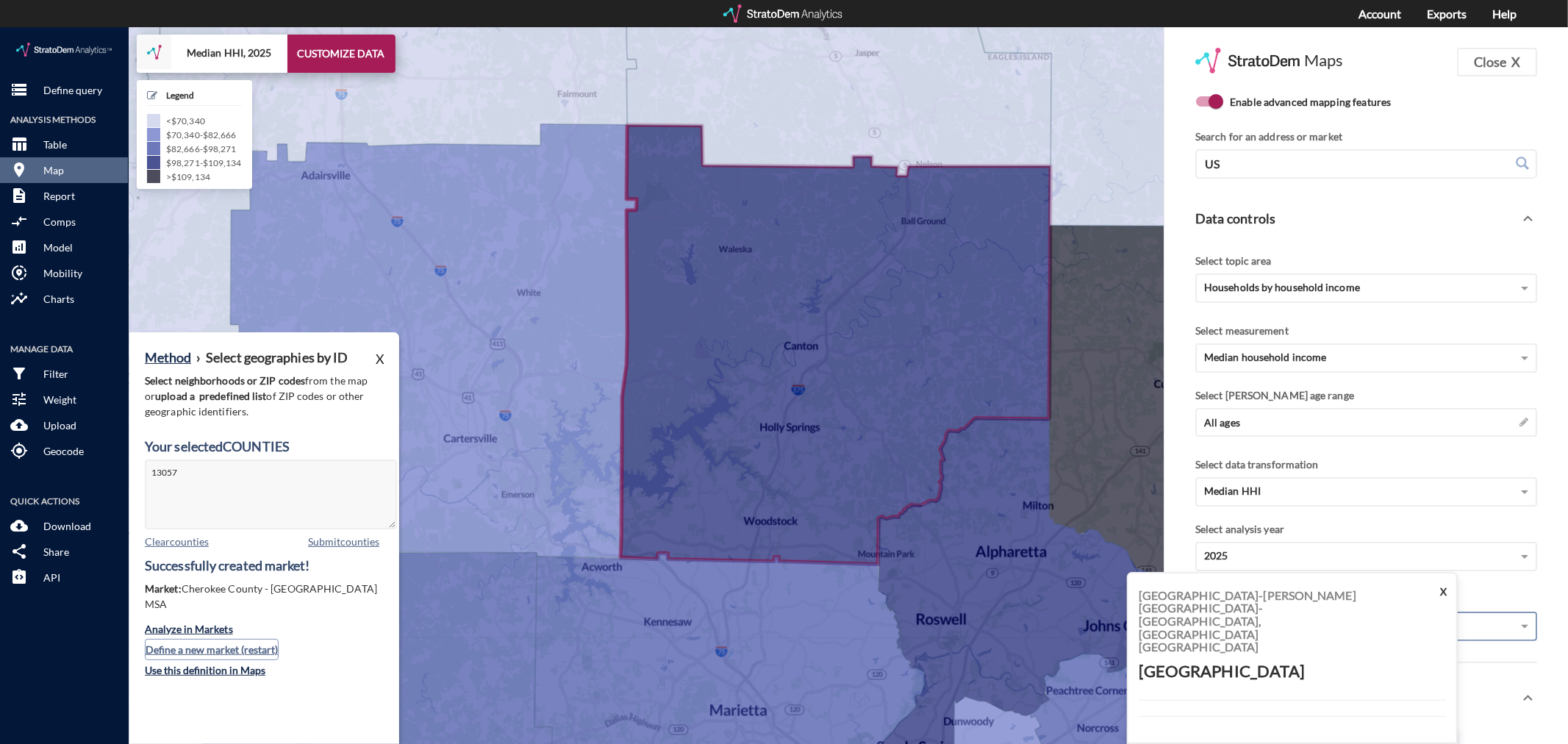
click button "Define a new market (restart)"
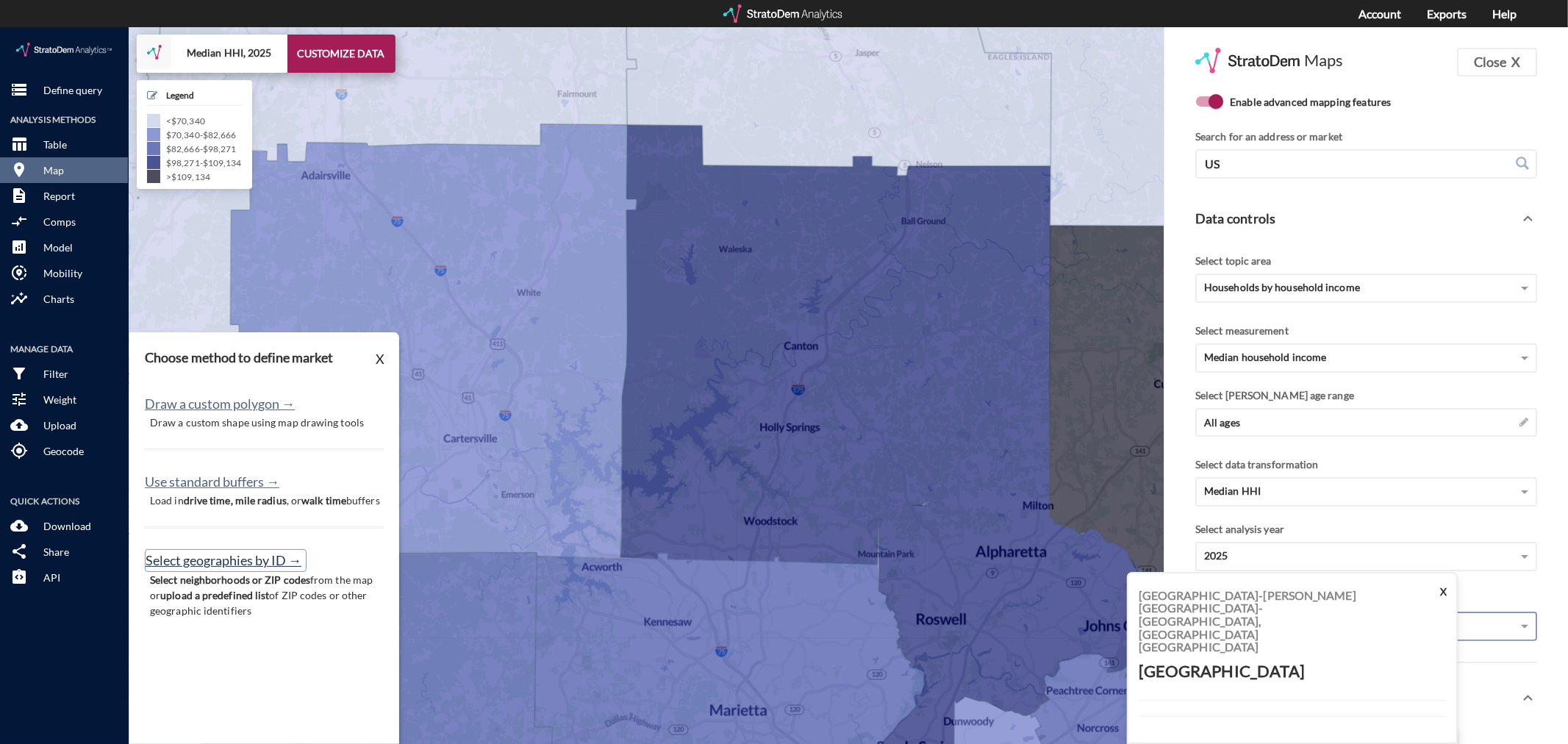
click button "Select geographies by ID →"
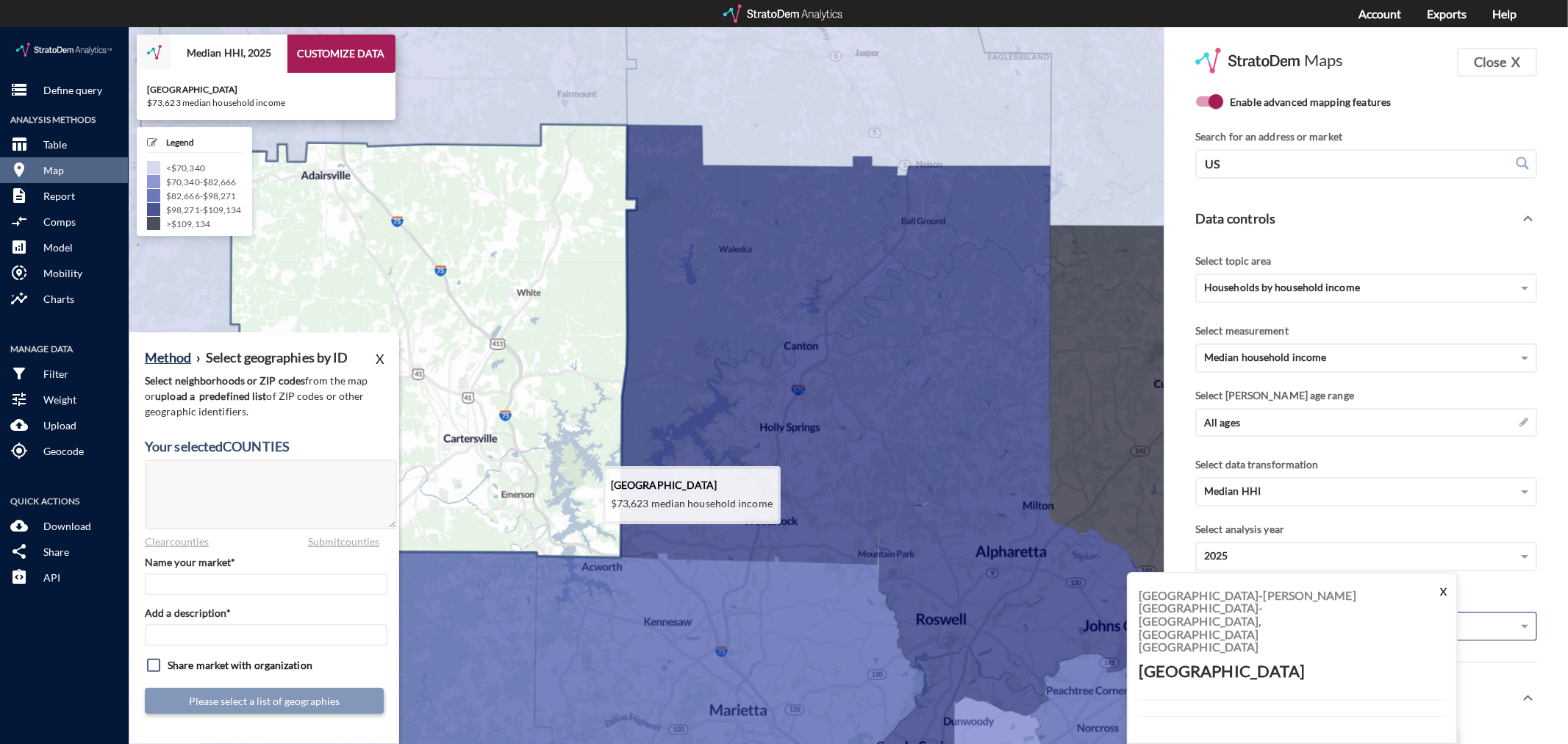
click icon
type textarea "13015"
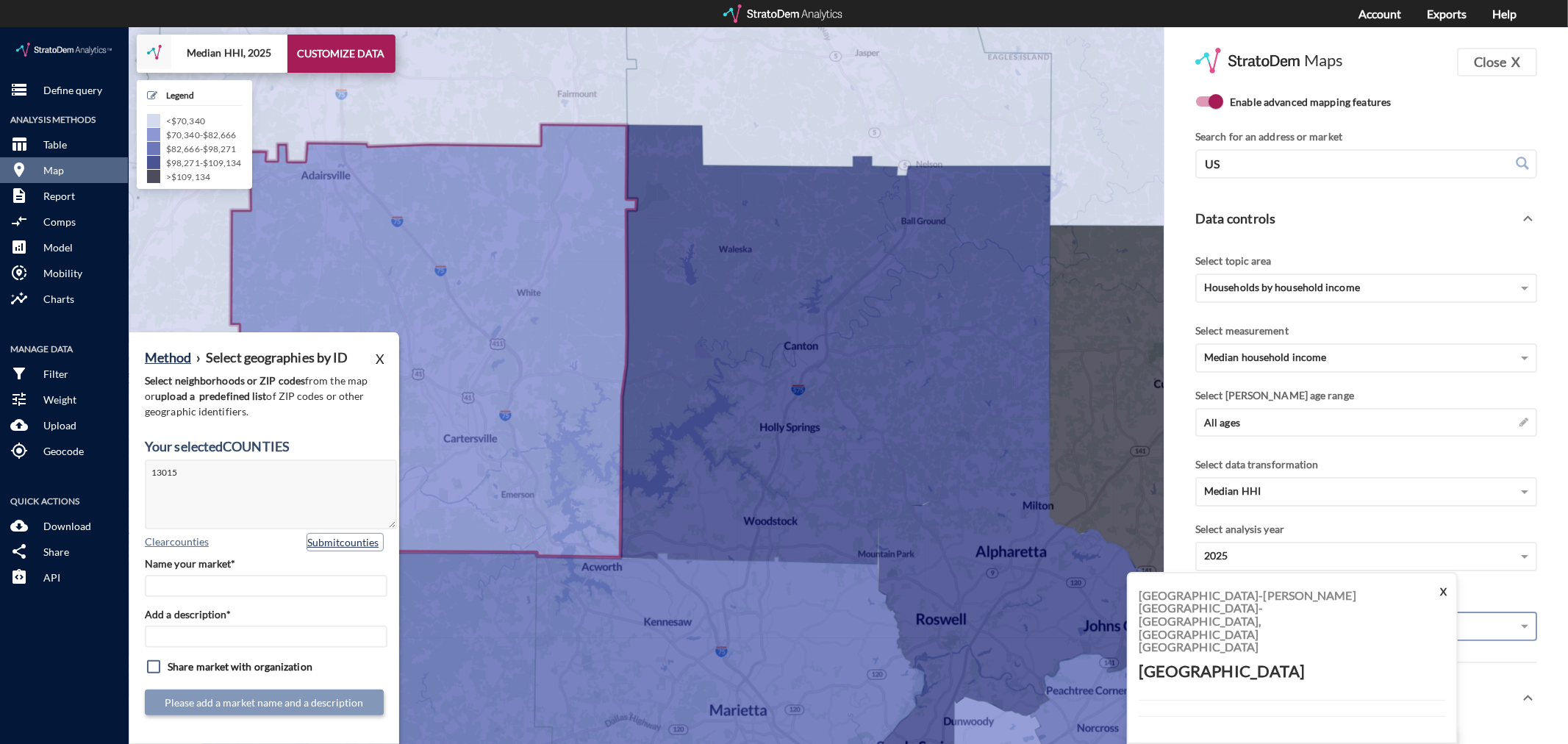
click button "Submit counties"
click input "Name your market*"
type input "[GEOGRAPHIC_DATA] - [GEOGRAPHIC_DATA] MSA"
paste input "[GEOGRAPHIC_DATA] - [GEOGRAPHIC_DATA] MSA"
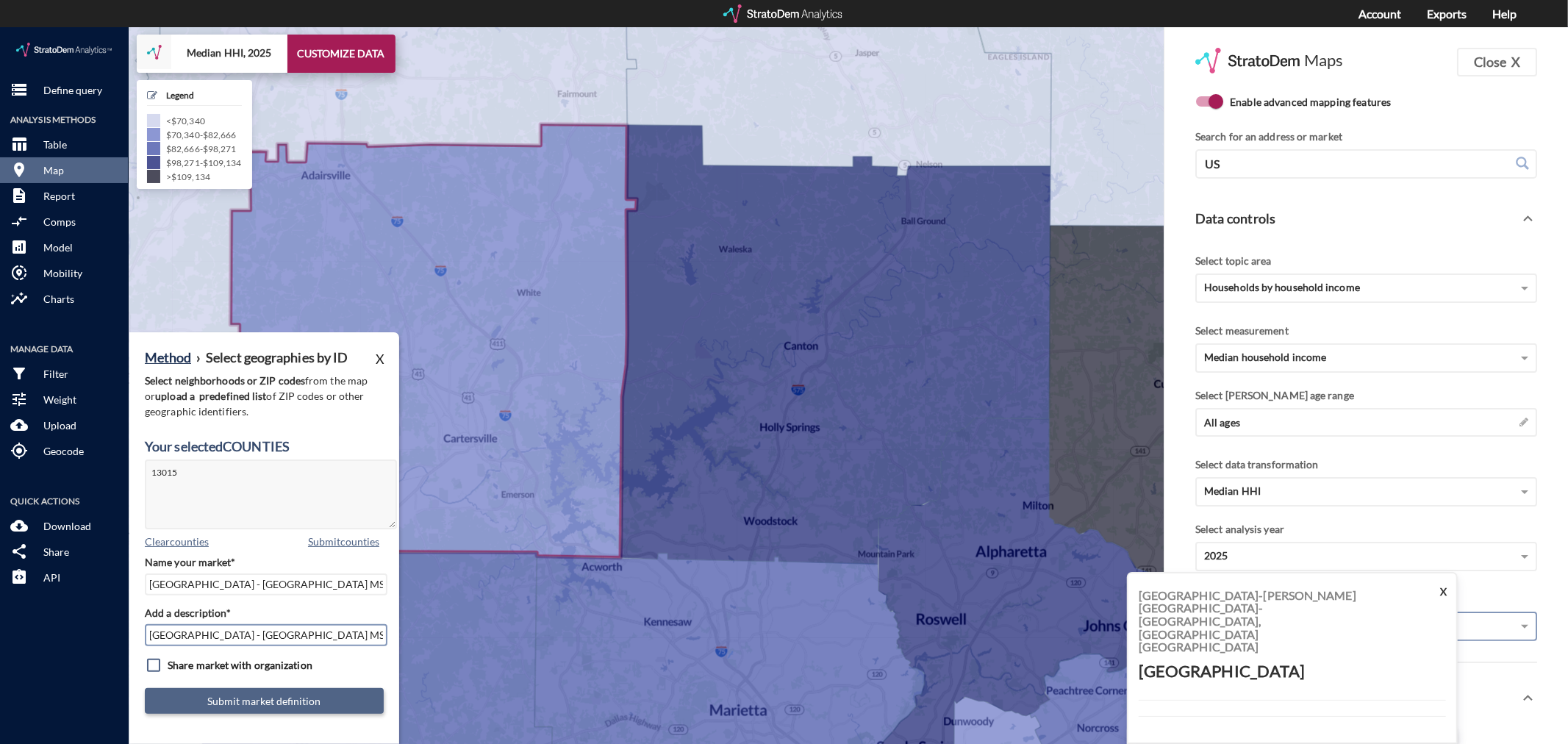
type input "[GEOGRAPHIC_DATA] - [GEOGRAPHIC_DATA] MSA"
click button "Submit market definition"
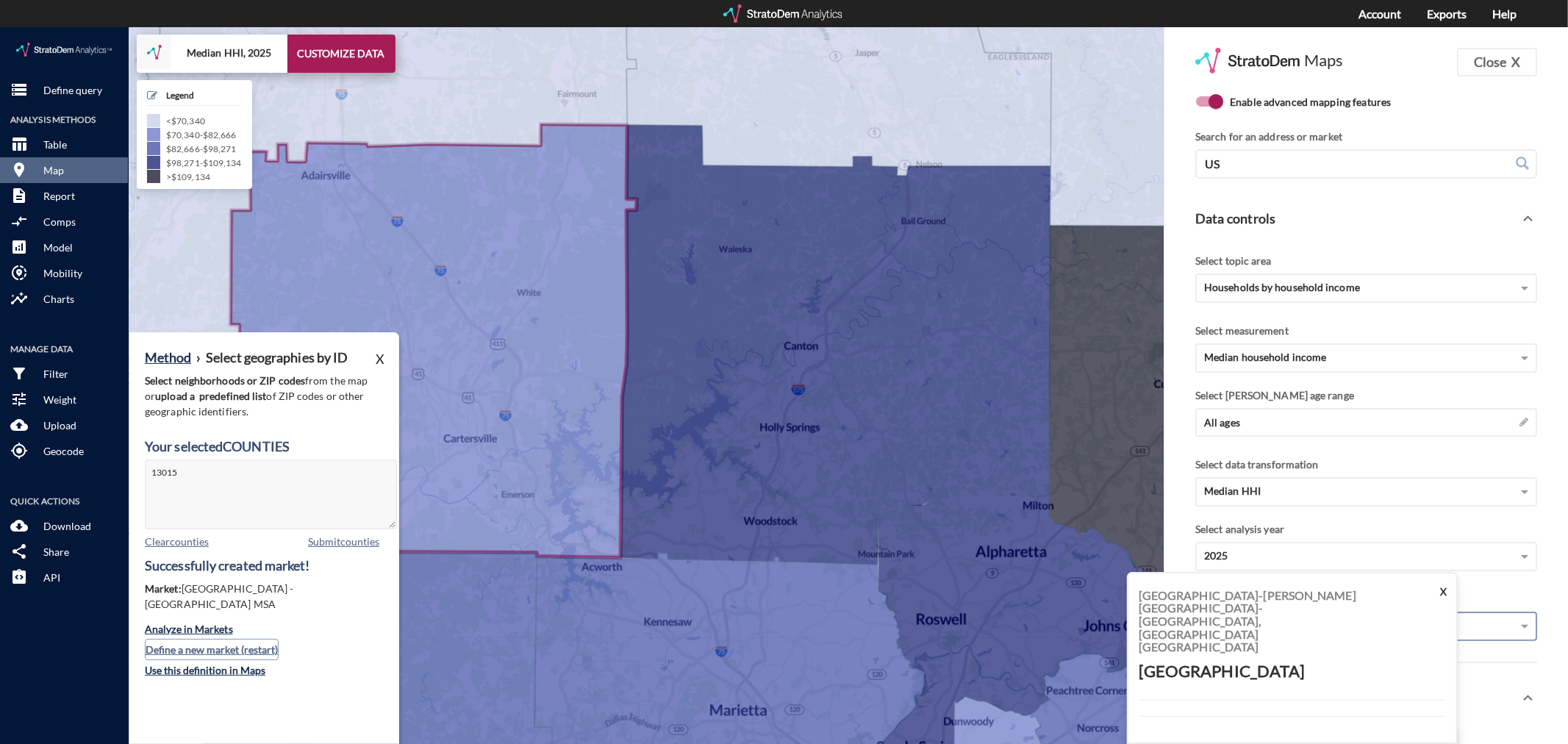
click button "Define a new market (restart)"
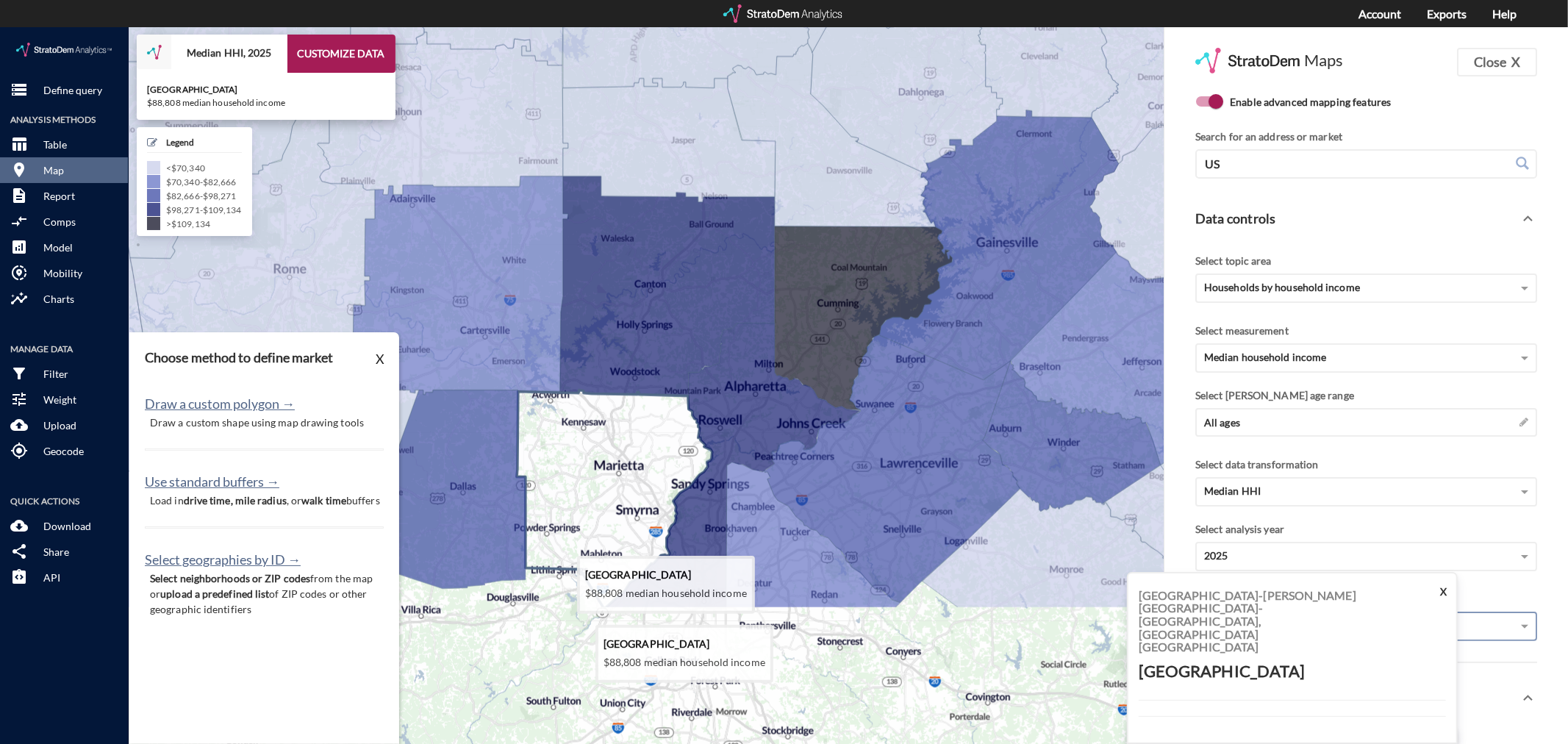
drag, startPoint x: 585, startPoint y: 618, endPoint x: 544, endPoint y: 410, distance: 212.0
click icon
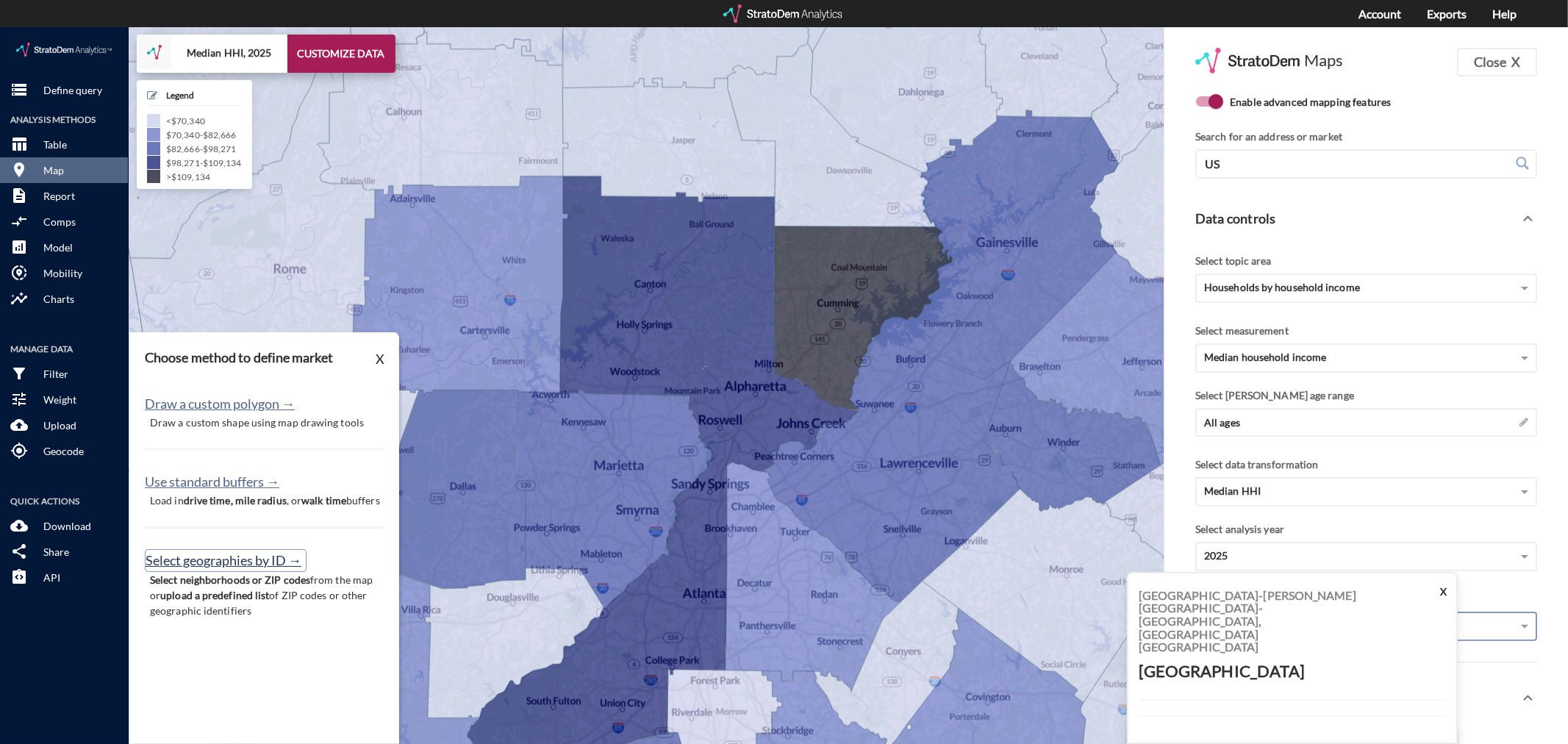
click button "Select geographies by ID →"
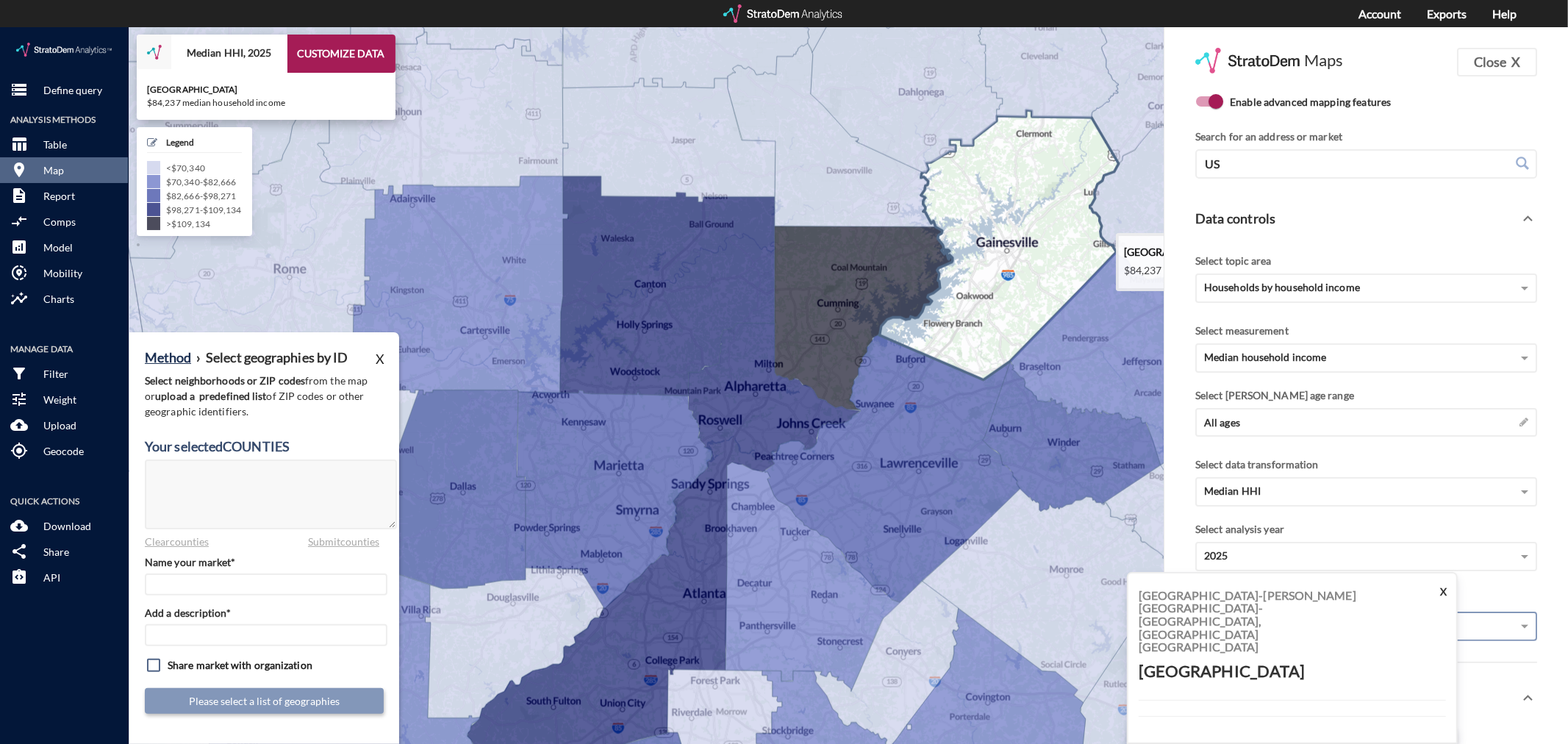
click icon
type textarea "13139"
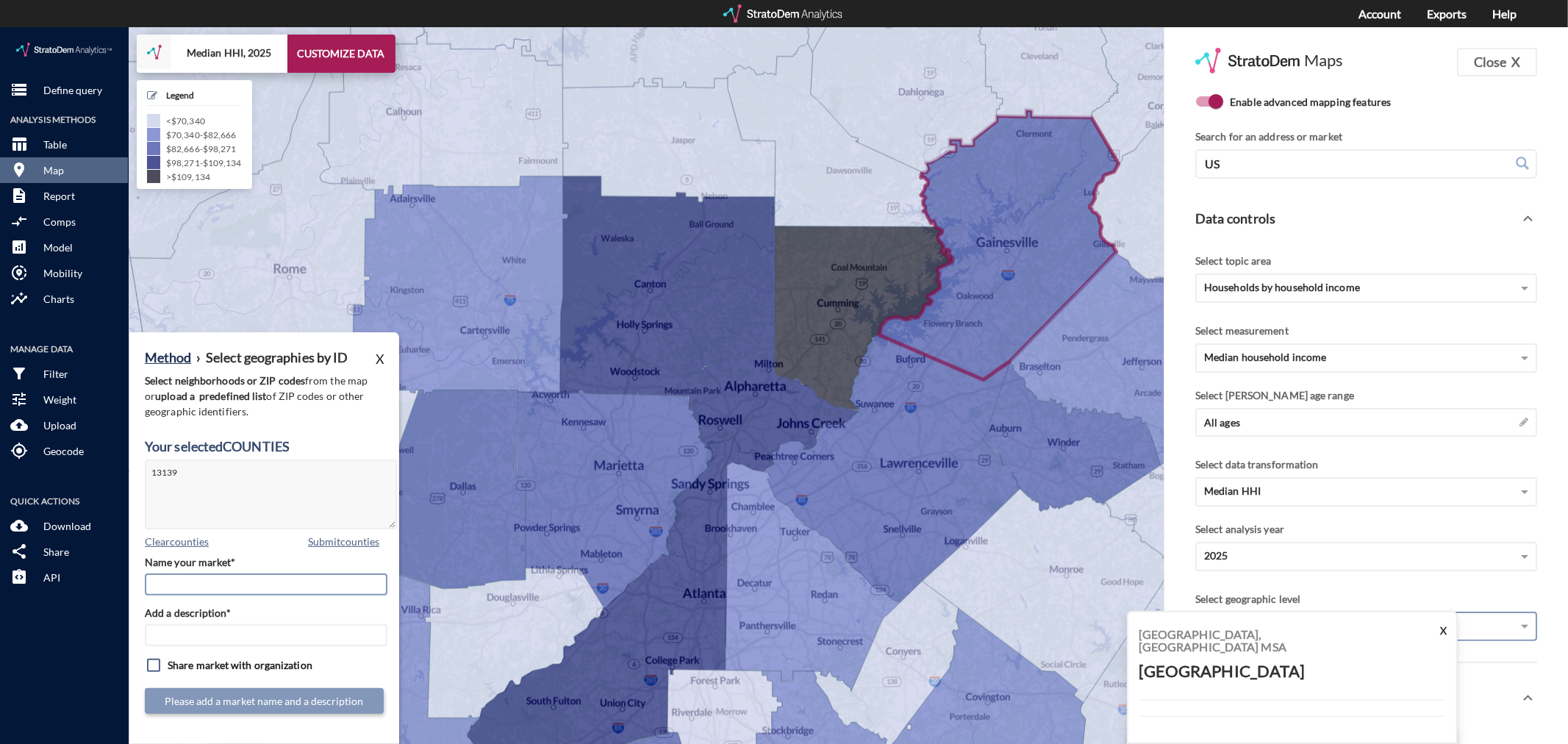
click input "Name your market*"
click button "Clear counties"
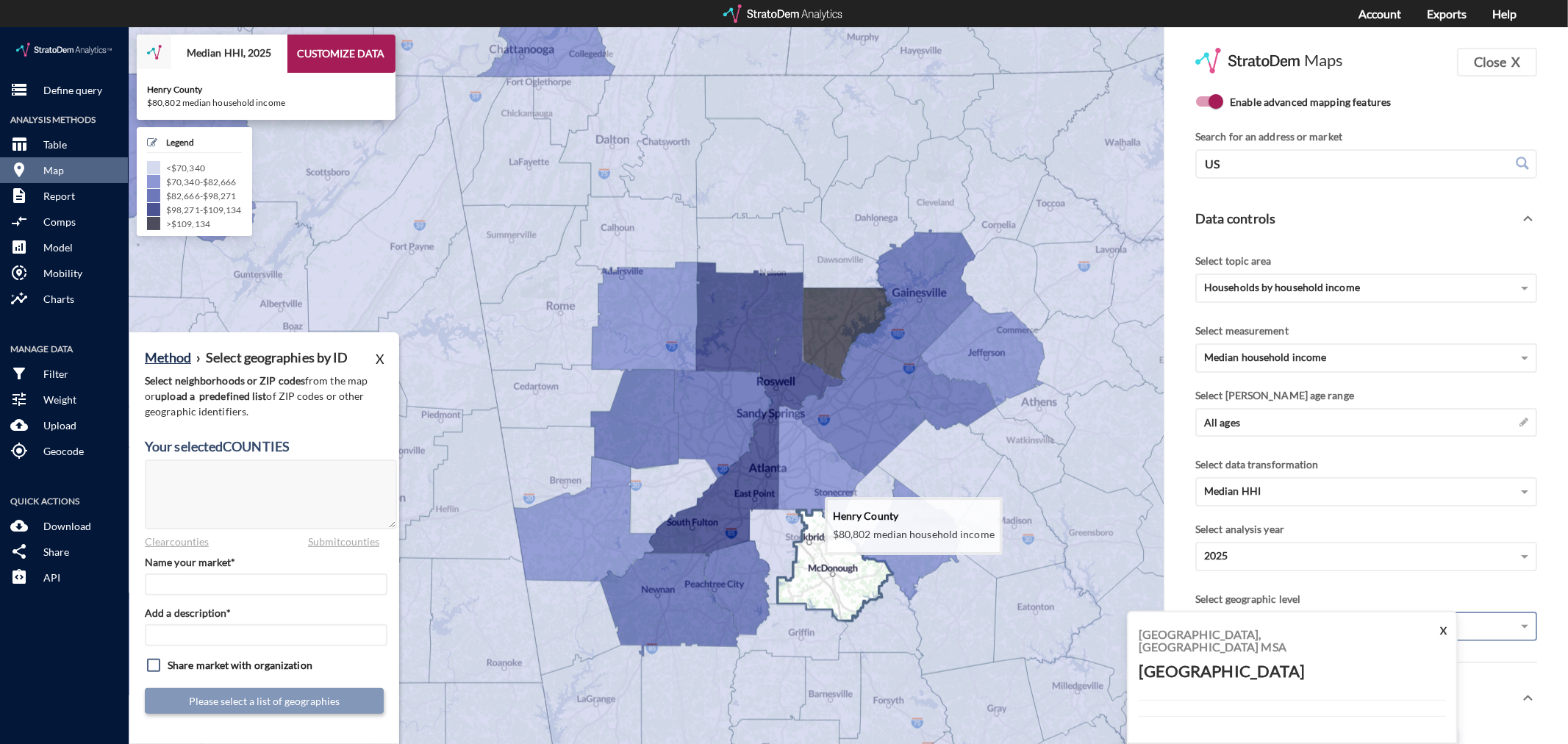
click icon
type textarea "13151"
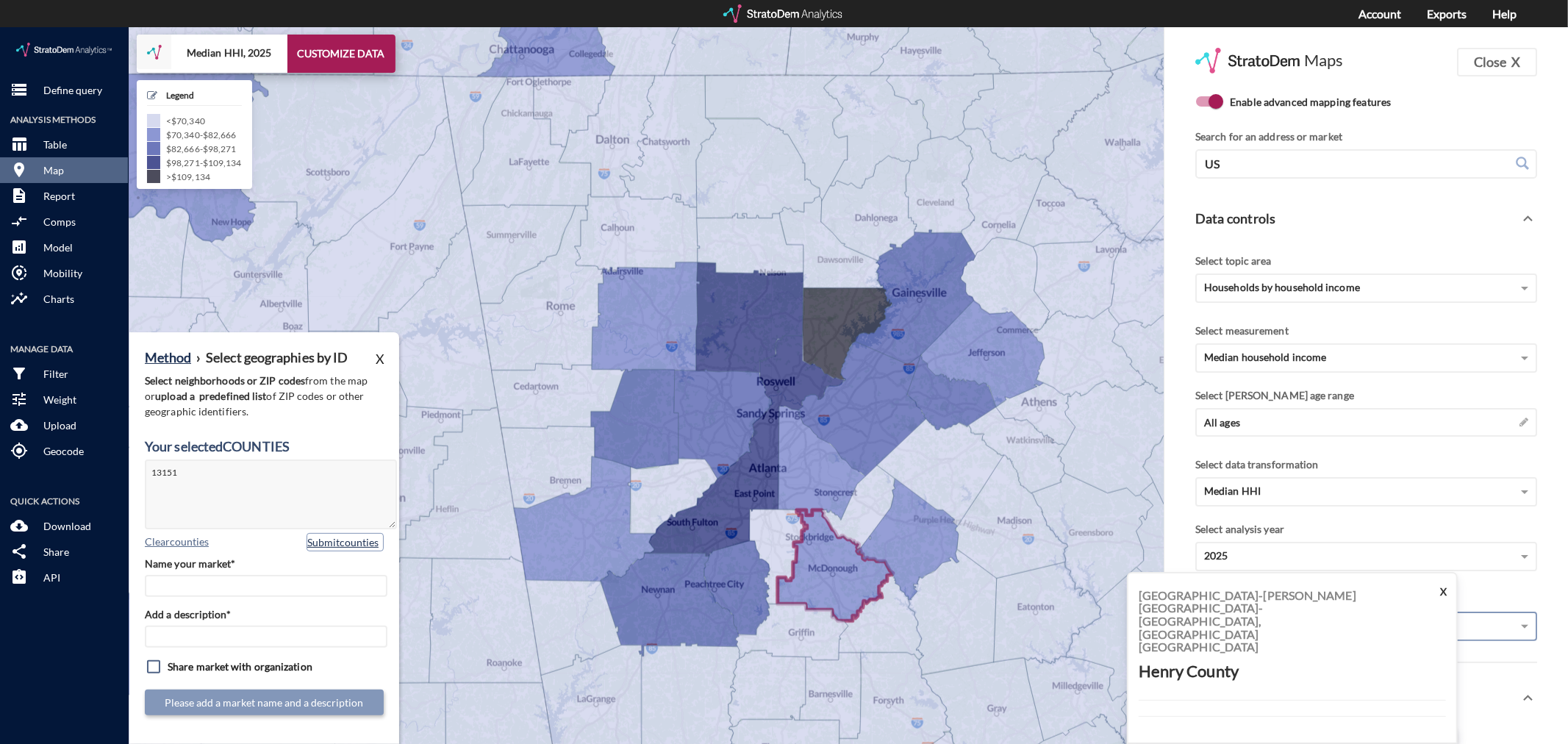
click button "Submit counties"
click input "Name your market*"
type input "Henry County - [GEOGRAPHIC_DATA] MSA"
paste input "Henry County - [GEOGRAPHIC_DATA] MSA"
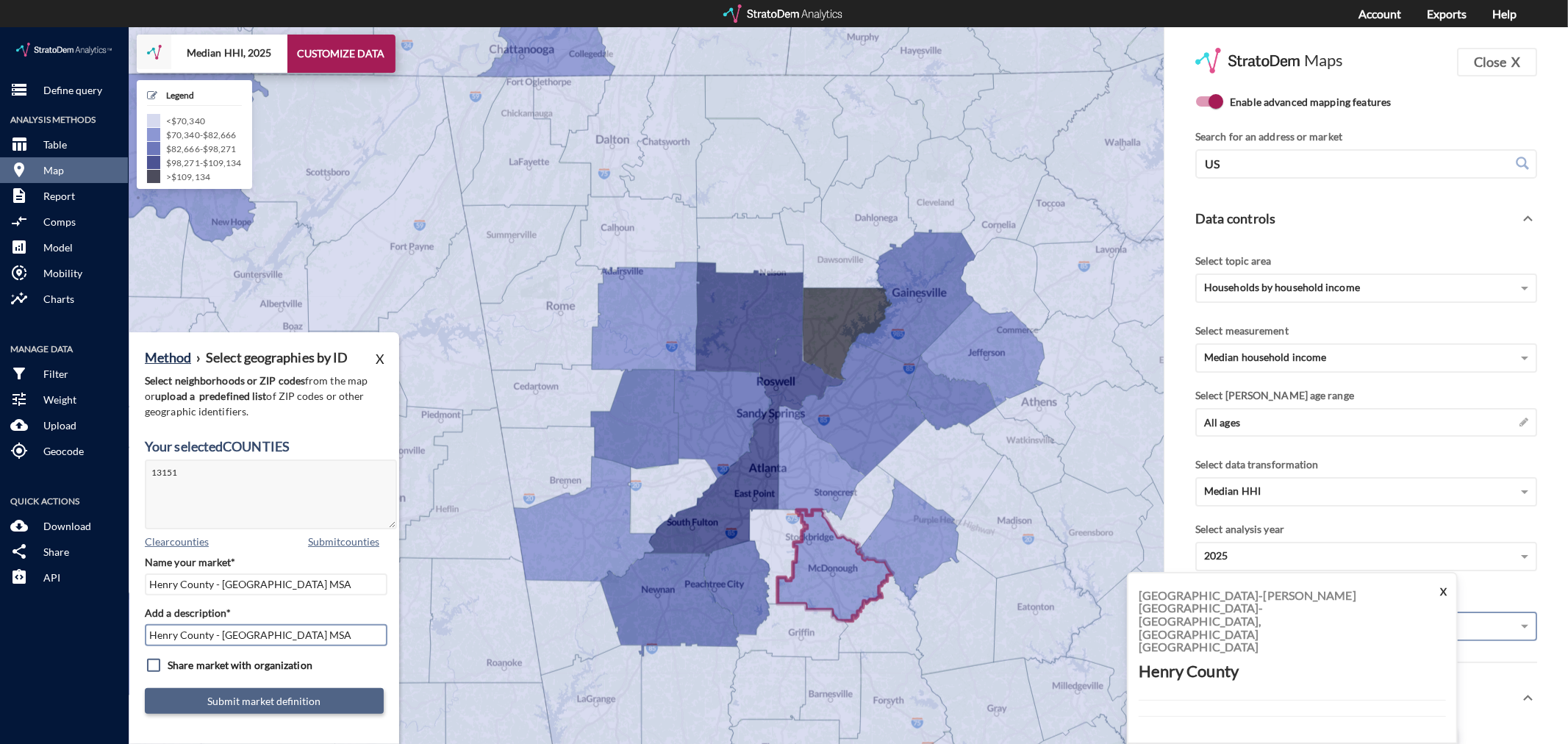
type input "Henry County - [GEOGRAPHIC_DATA] MSA"
click button "Submit market definition"
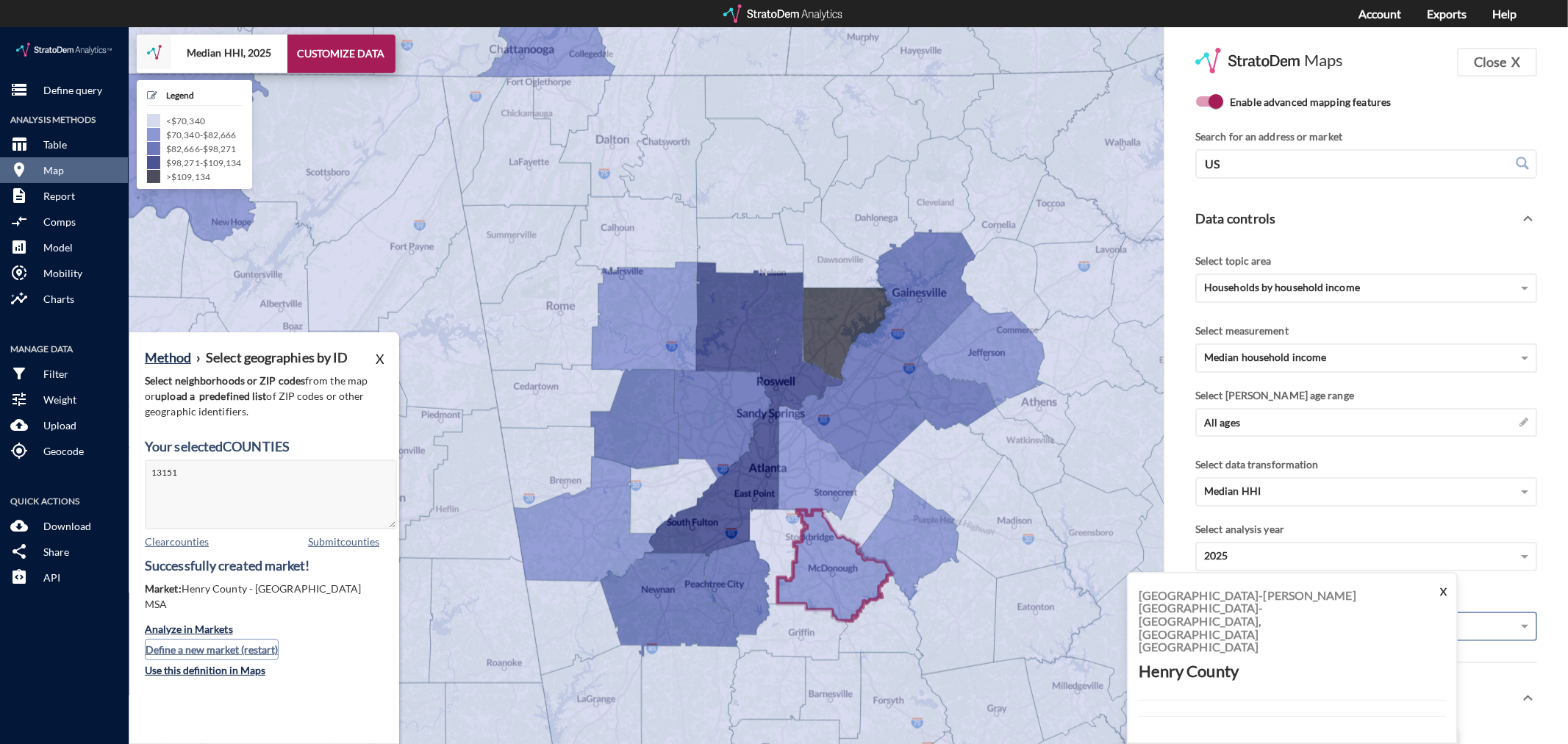
click button "Define a new market (restart)"
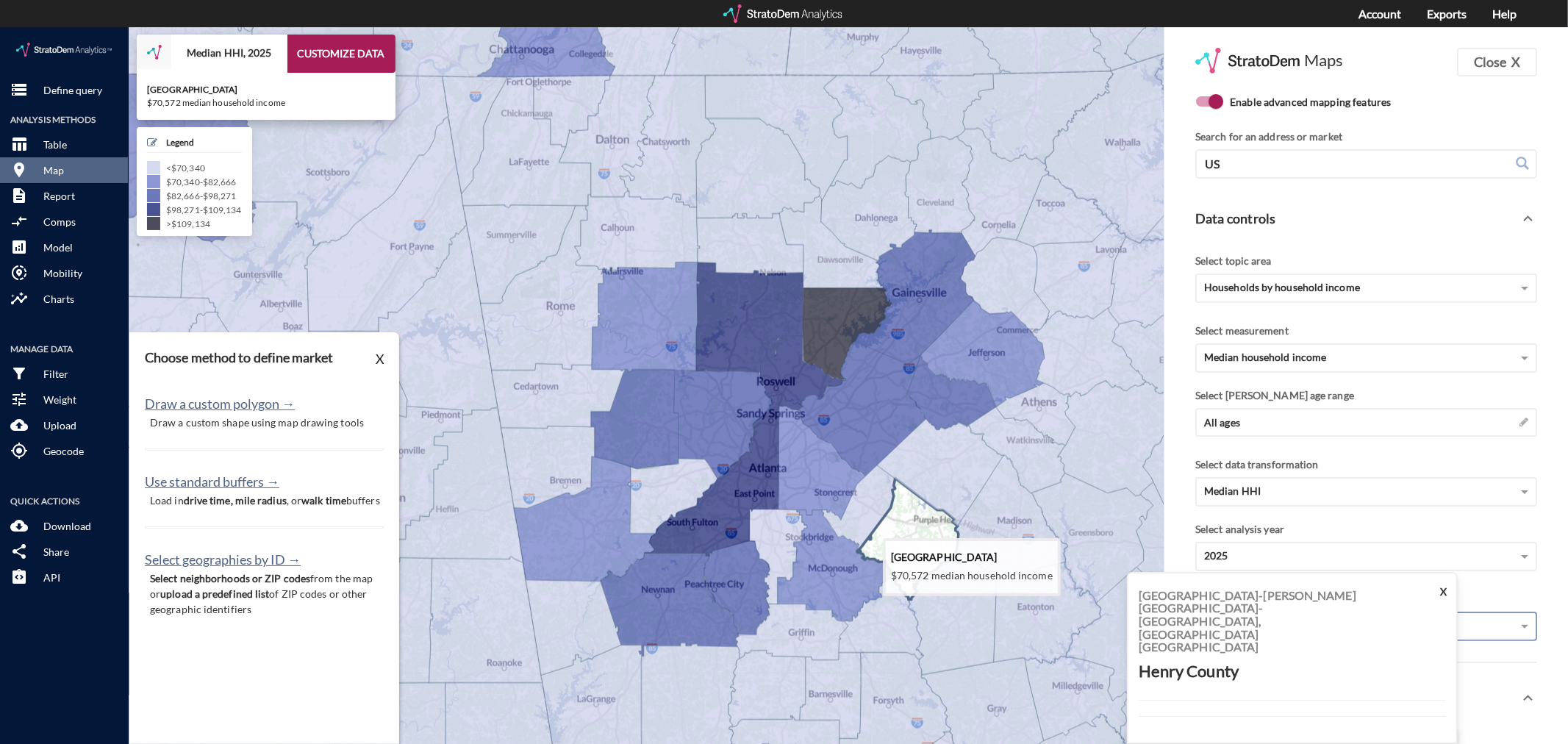
click icon
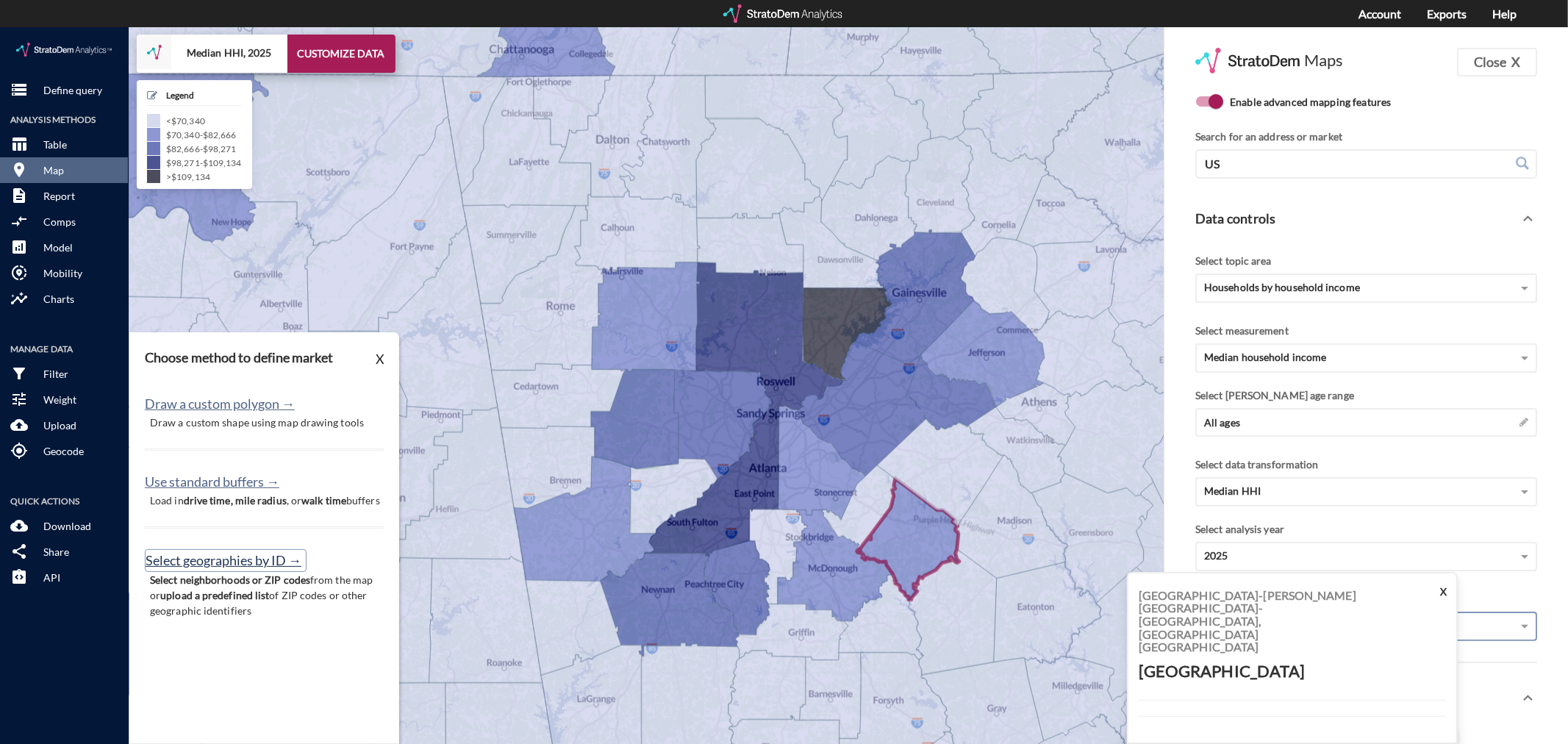
click button "Select geographies by ID →"
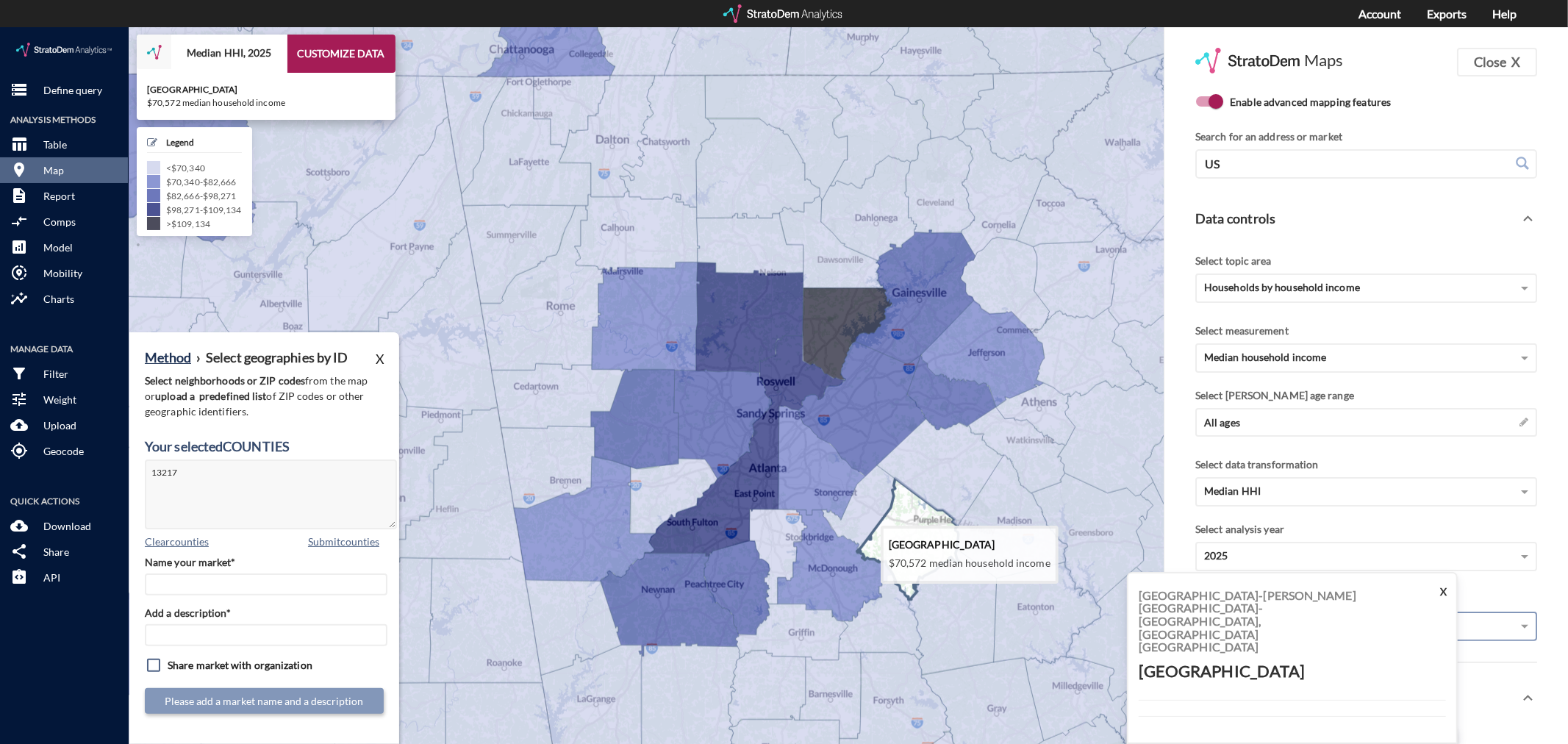
click icon
type textarea "13217"
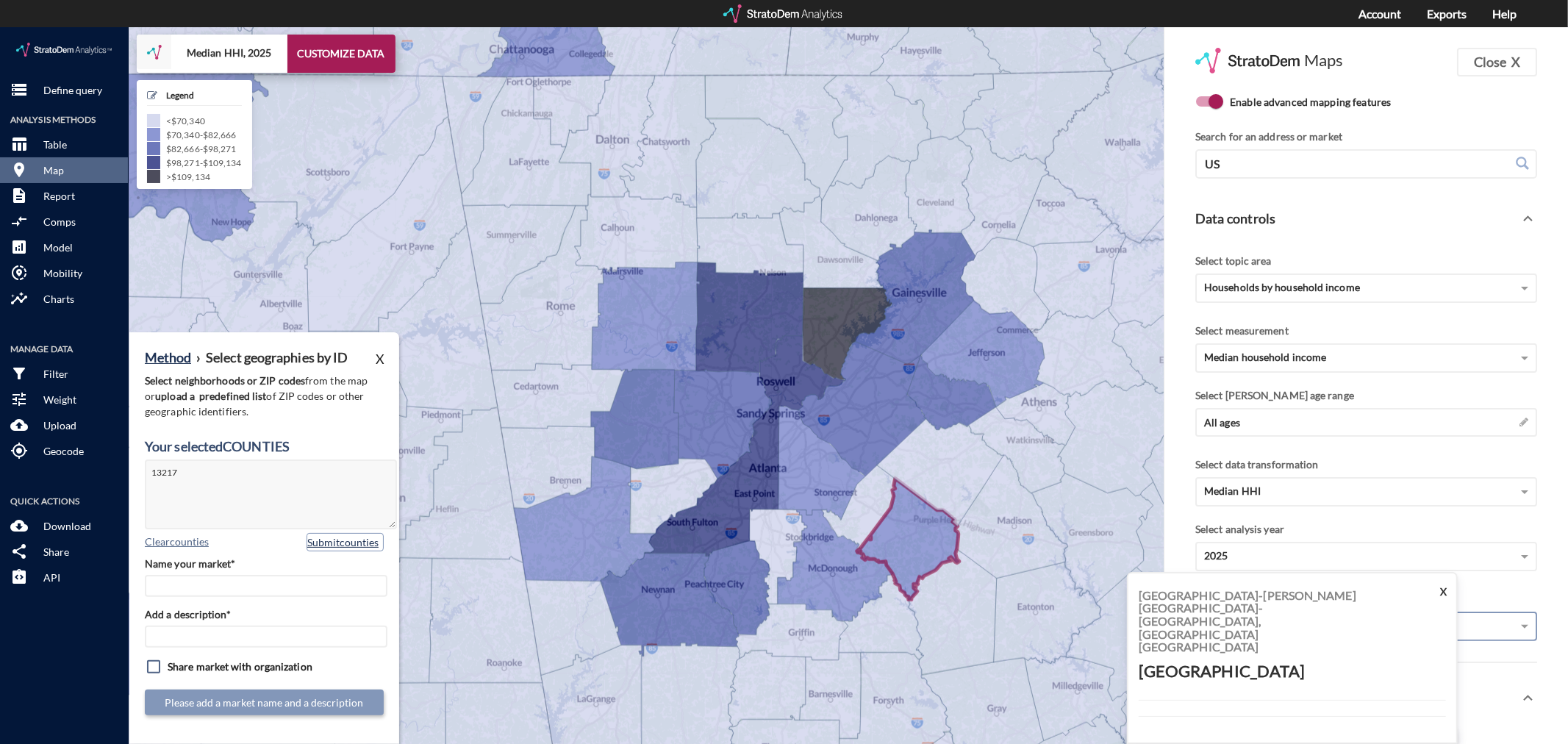
click button "Submit counties"
click input "Name your market*"
type input "[GEOGRAPHIC_DATA] - [GEOGRAPHIC_DATA] MSA"
paste input "[GEOGRAPHIC_DATA] - [GEOGRAPHIC_DATA] MSA"
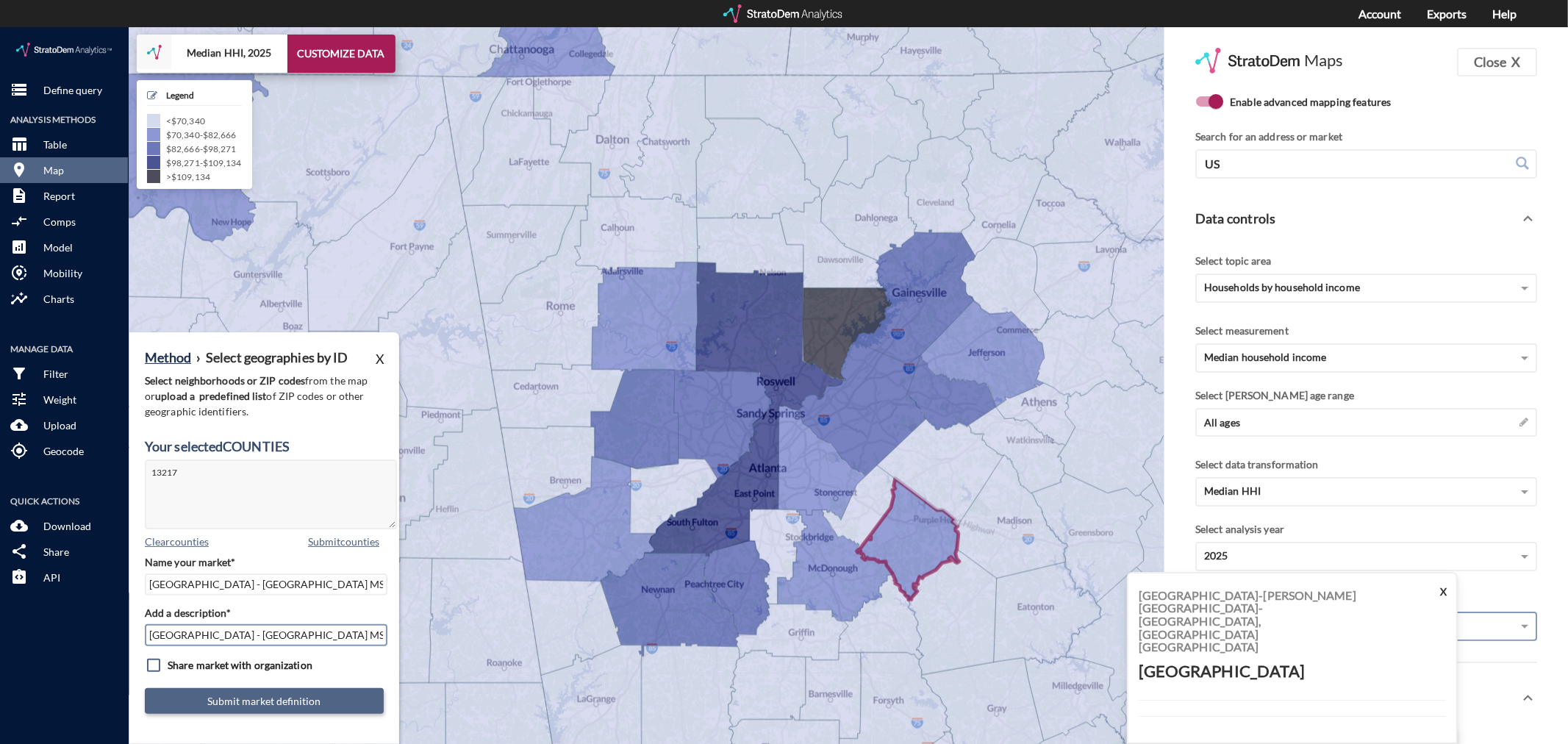
type input "[GEOGRAPHIC_DATA] - [GEOGRAPHIC_DATA] MSA"
click button "Submit market definition"
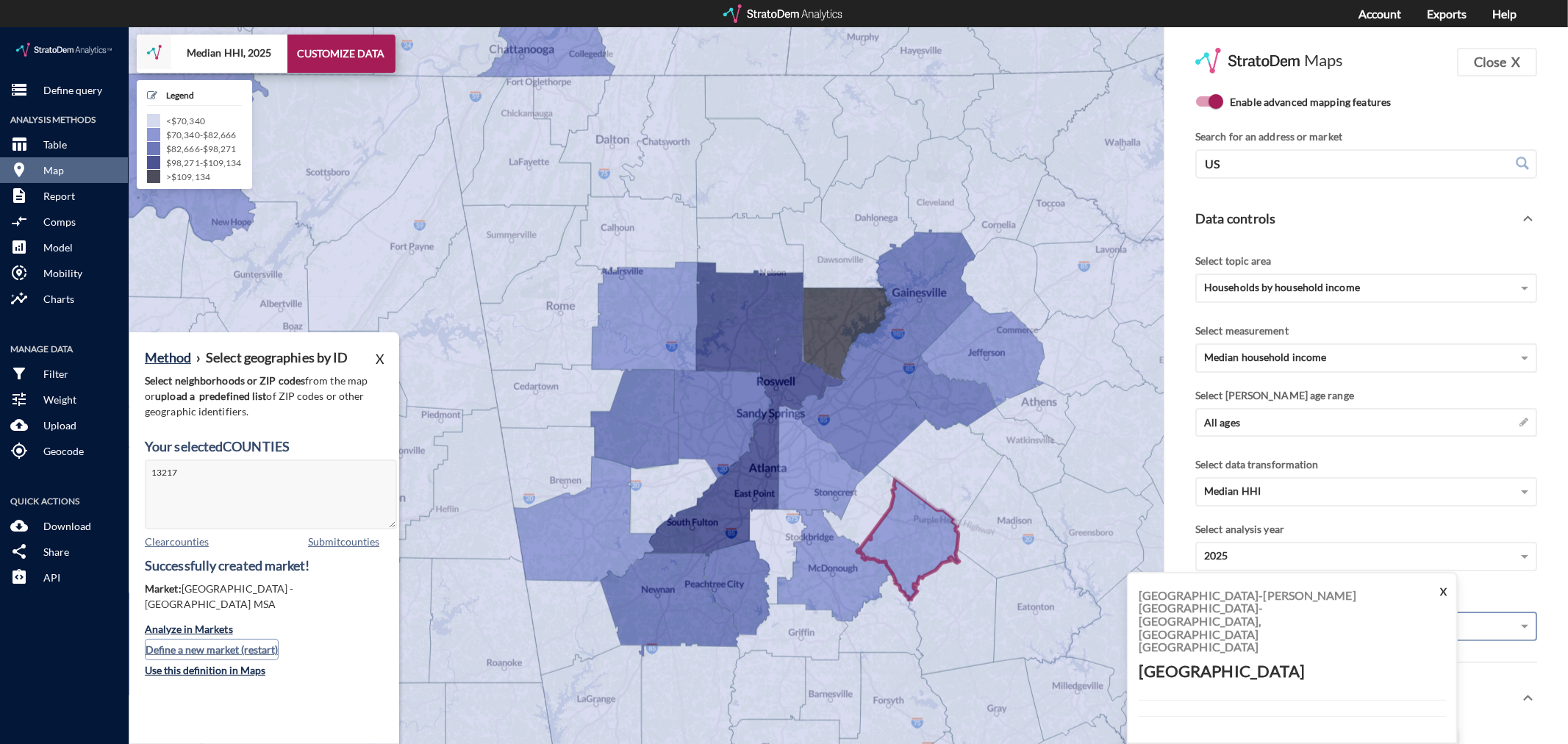
click button "Define a new market (restart)"
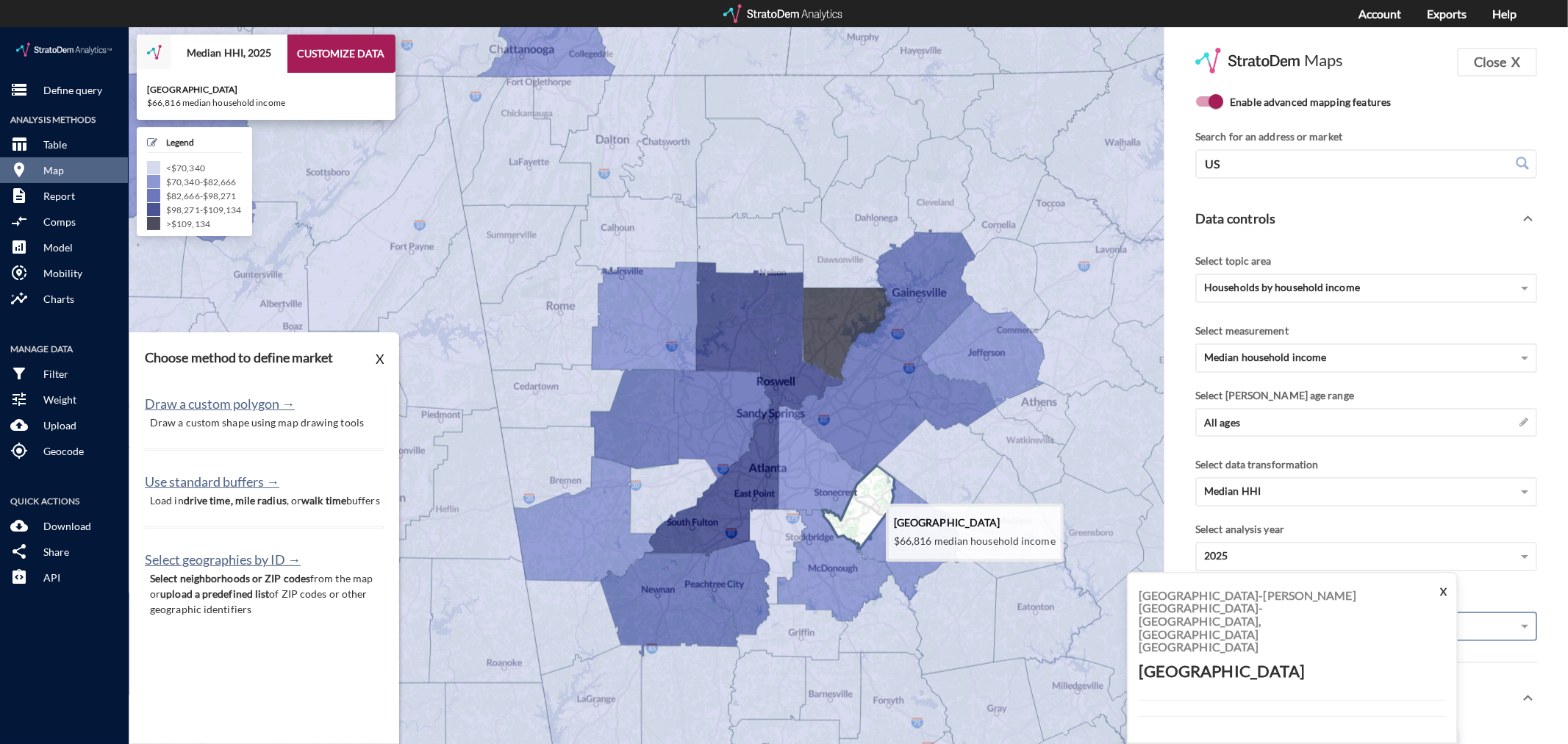
click icon
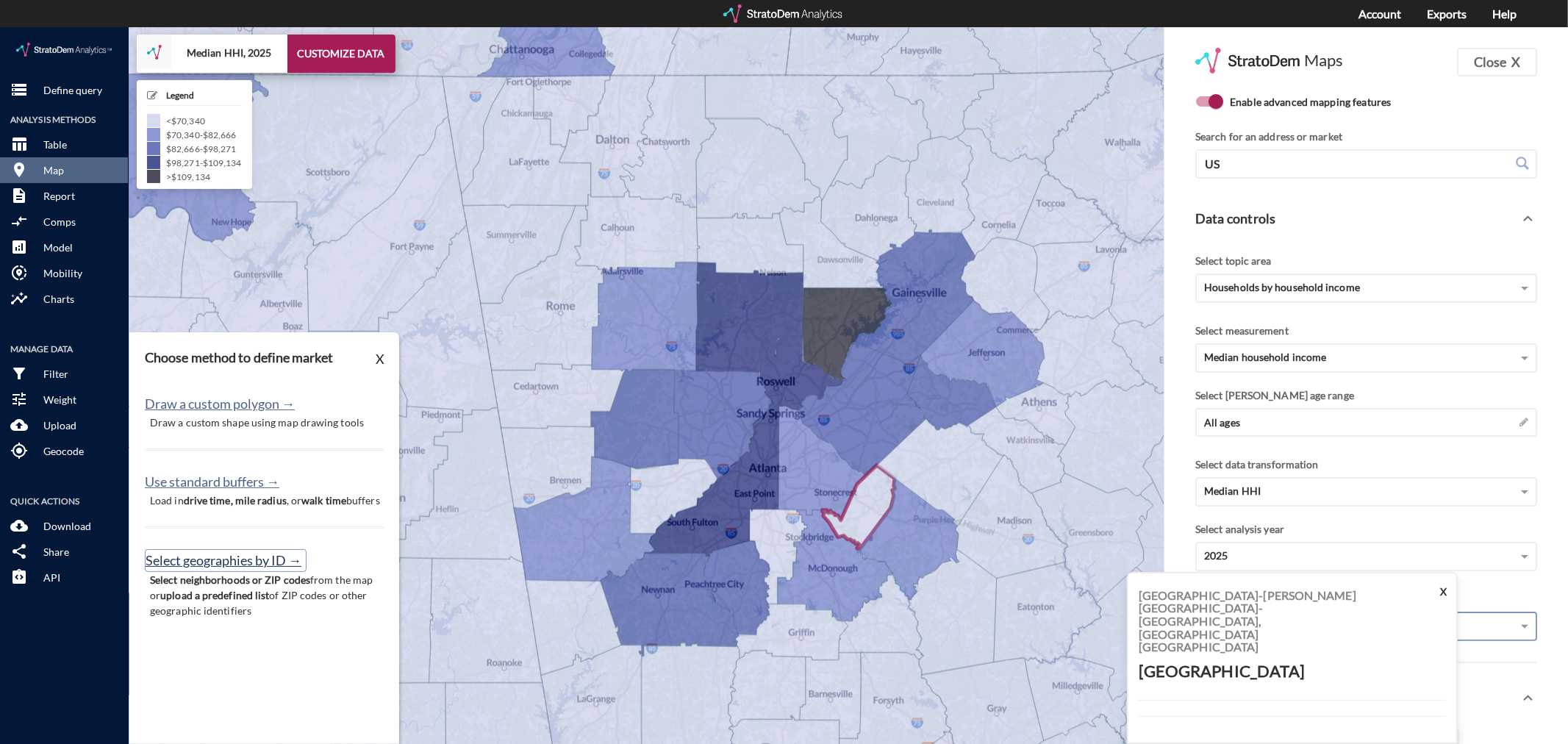
click button "Select geographies by ID →"
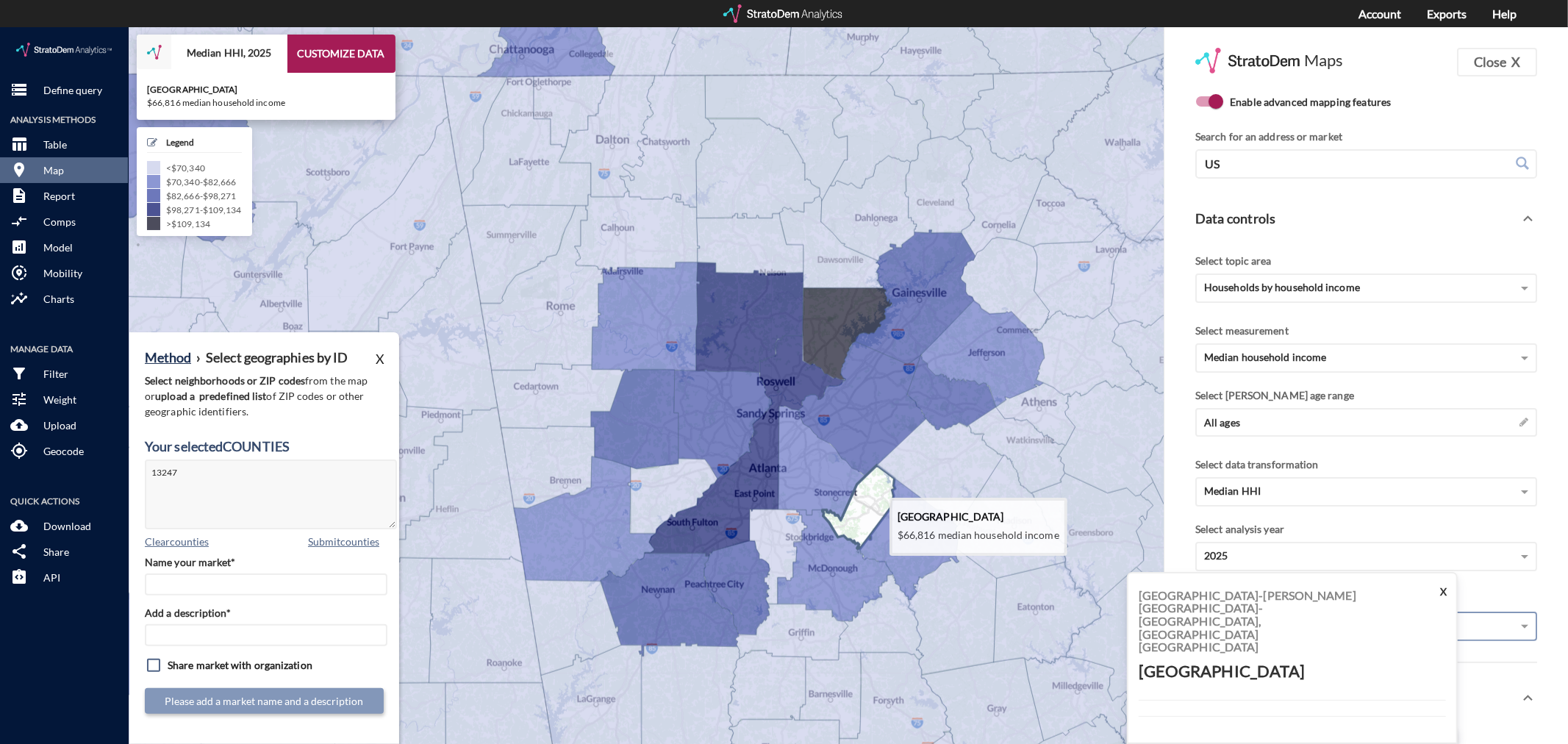
click icon
type textarea "13247"
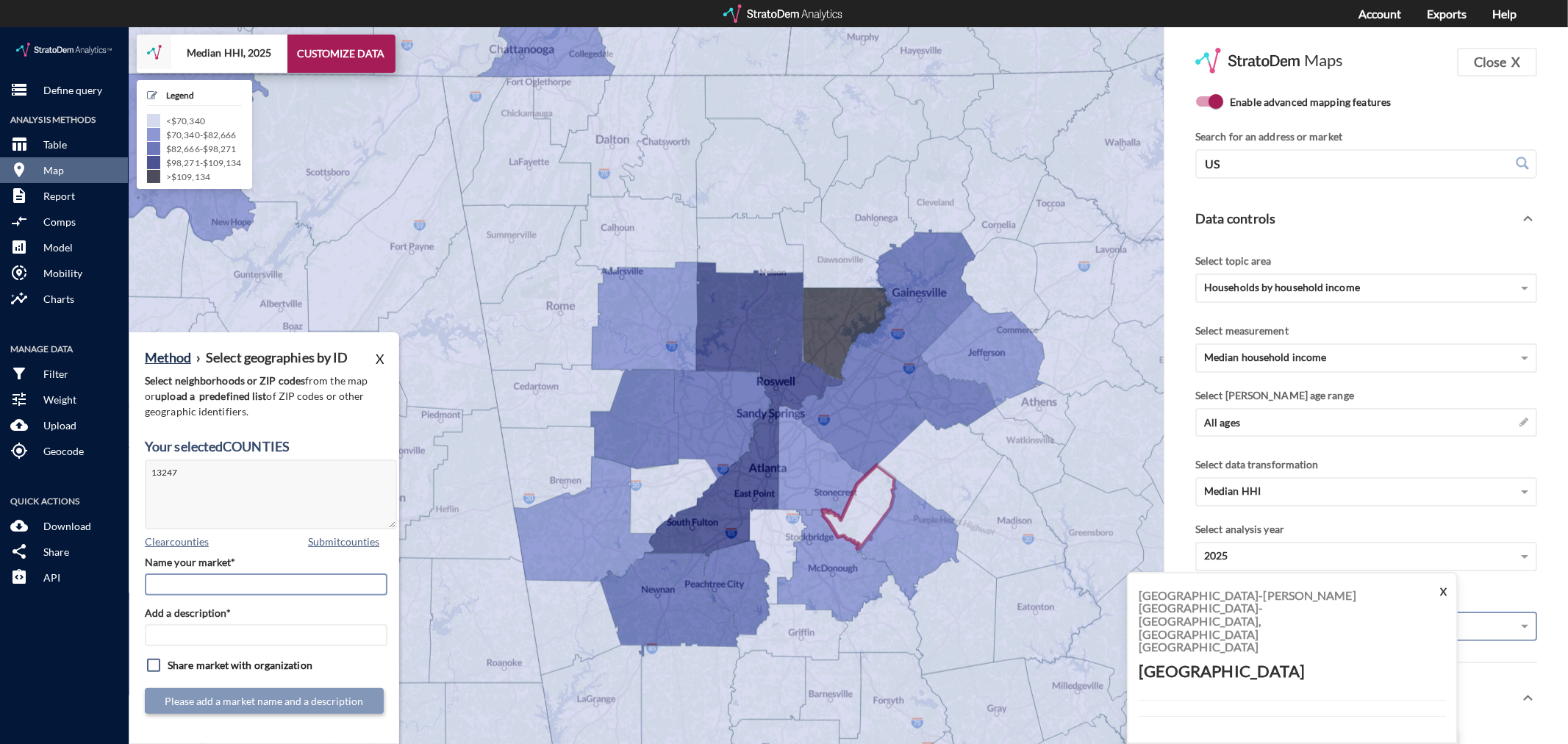
click input "Name your market*"
type input "[GEOGRAPHIC_DATA] - [GEOGRAPHIC_DATA] MSA"
paste input "[GEOGRAPHIC_DATA] - [GEOGRAPHIC_DATA] MSA"
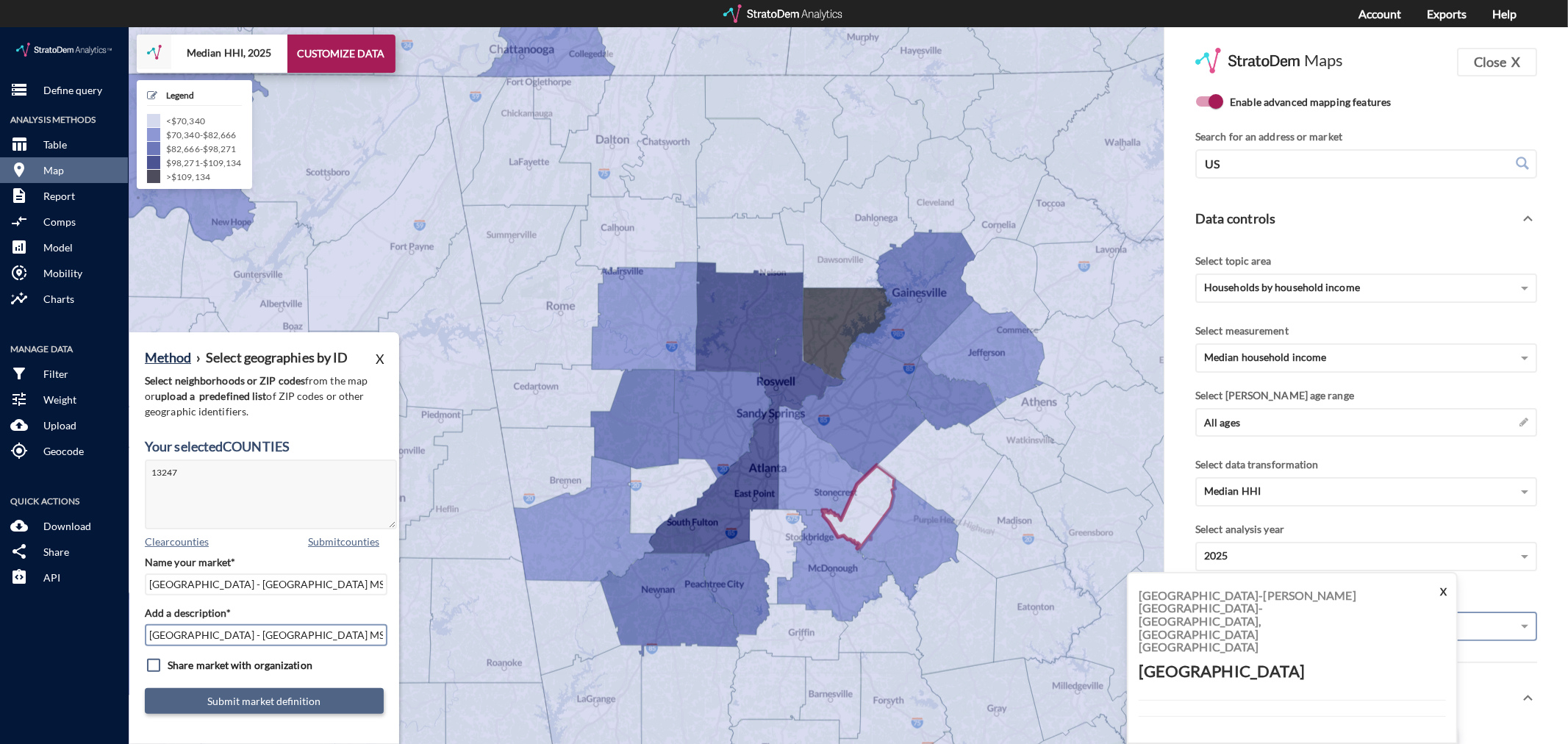
type input "[GEOGRAPHIC_DATA] - [GEOGRAPHIC_DATA] MSA"
click button "Submit market definition"
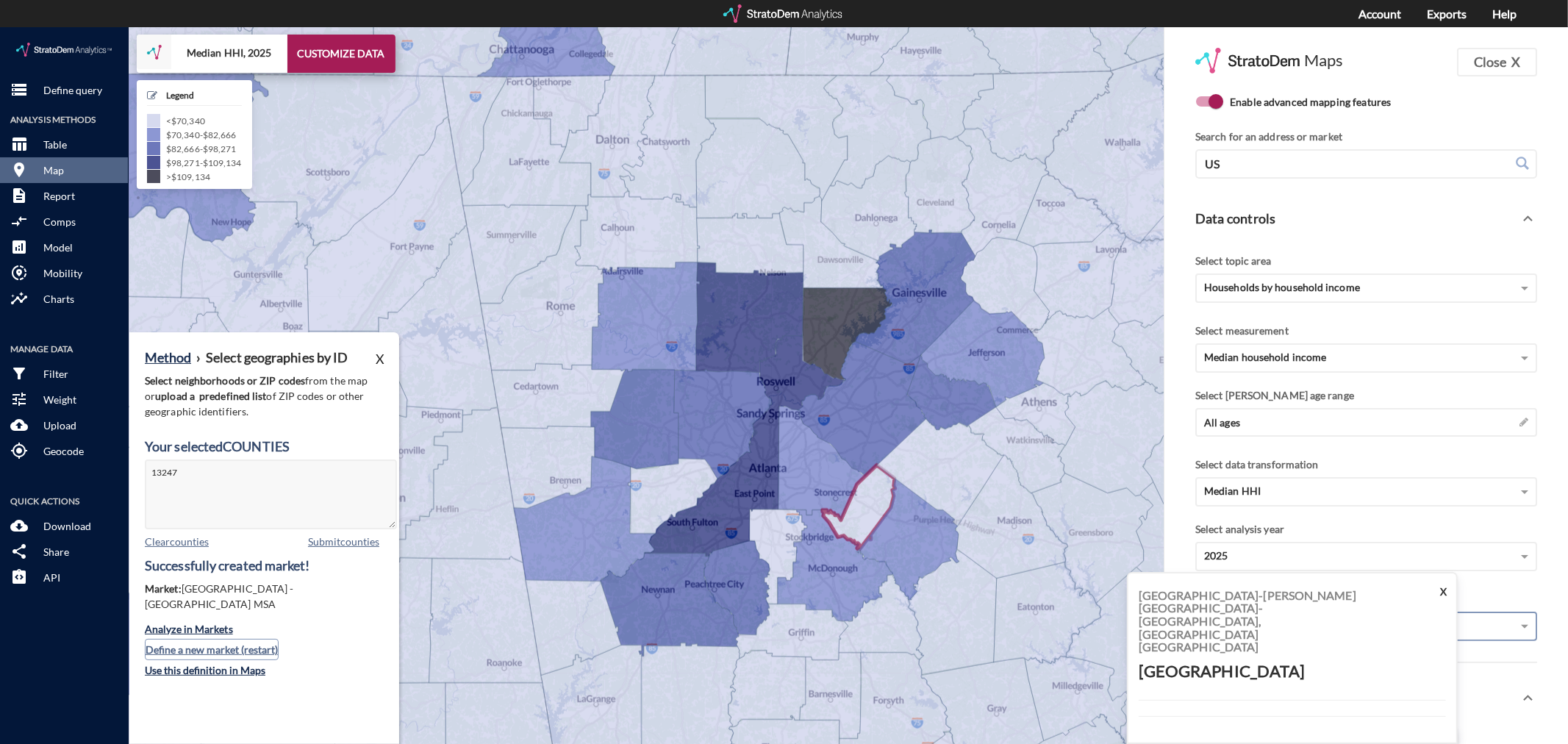
click button "Define a new market (restart)"
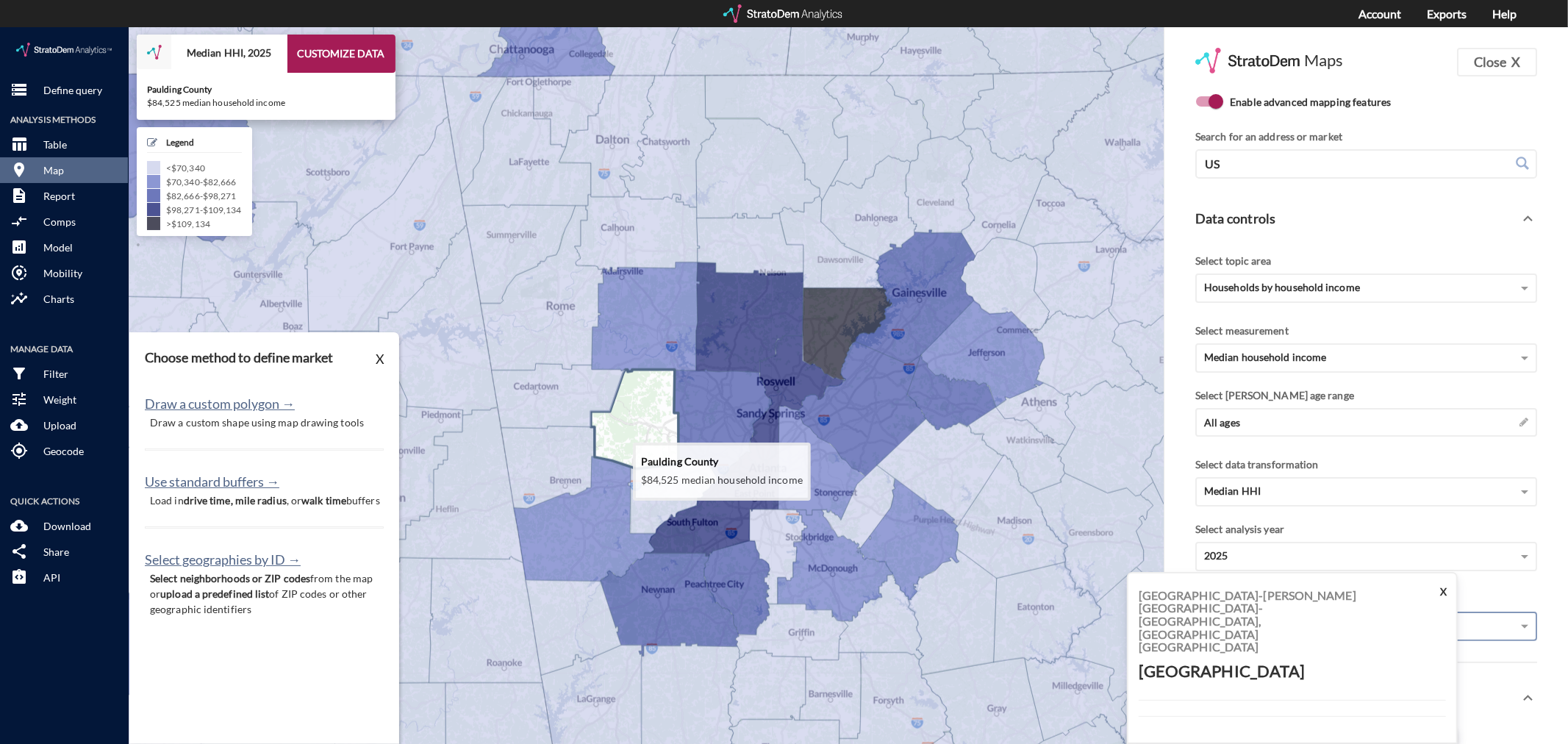
click icon
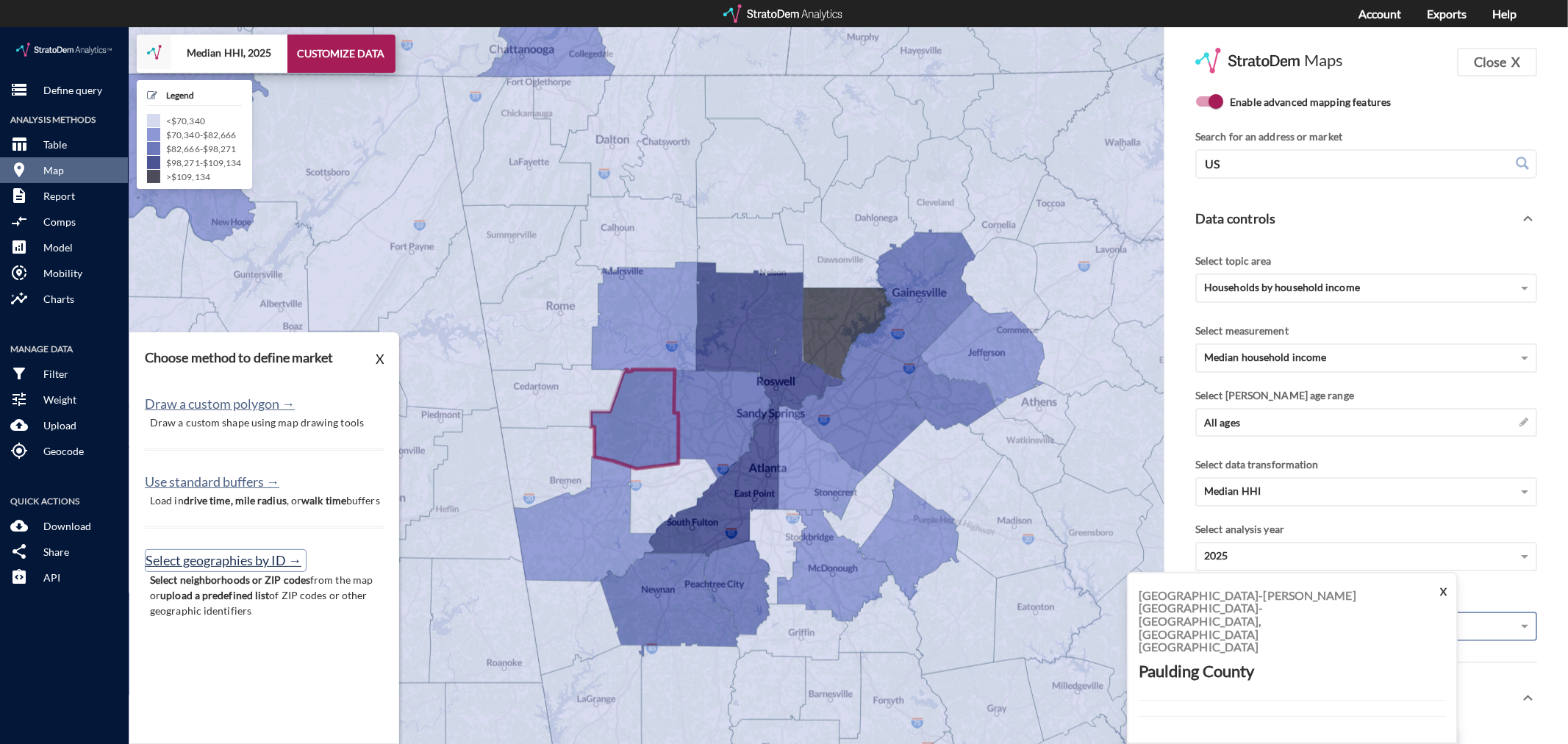
click button "Select geographies by ID →"
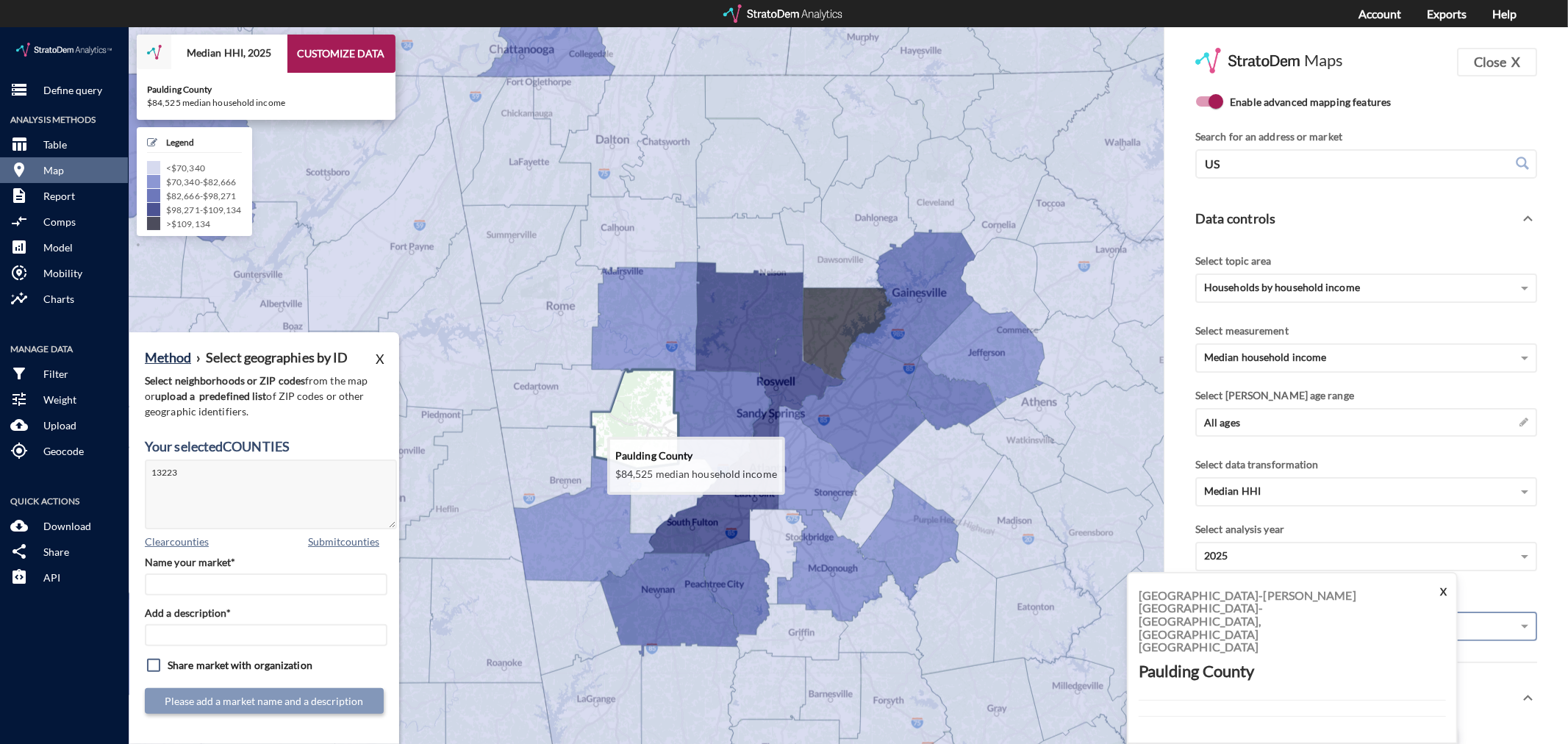
click icon
type textarea "13223"
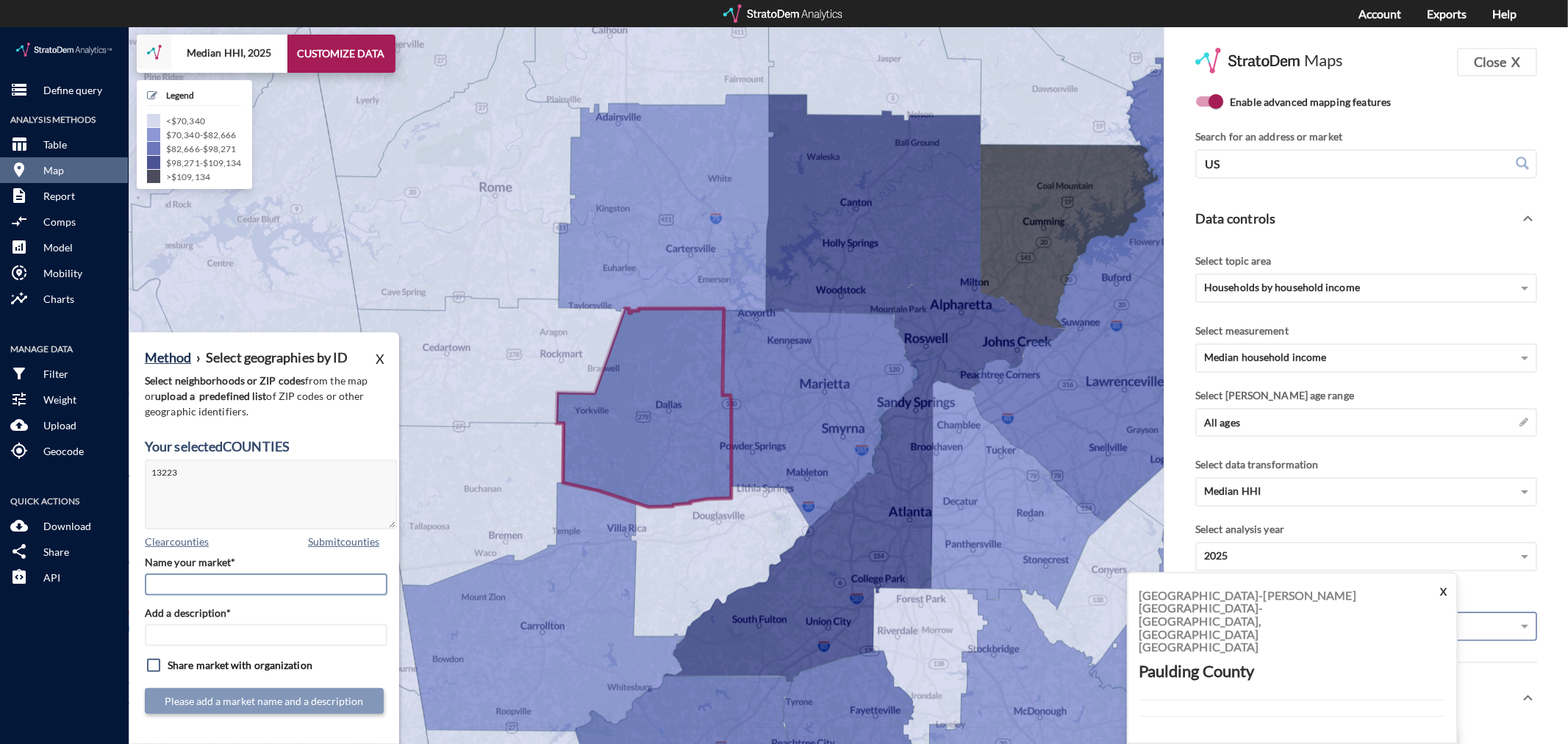
click input "Name your market*"
type input "Paulding County - [GEOGRAPHIC_DATA] MSA"
paste input "Paulding County - [GEOGRAPHIC_DATA] MSA"
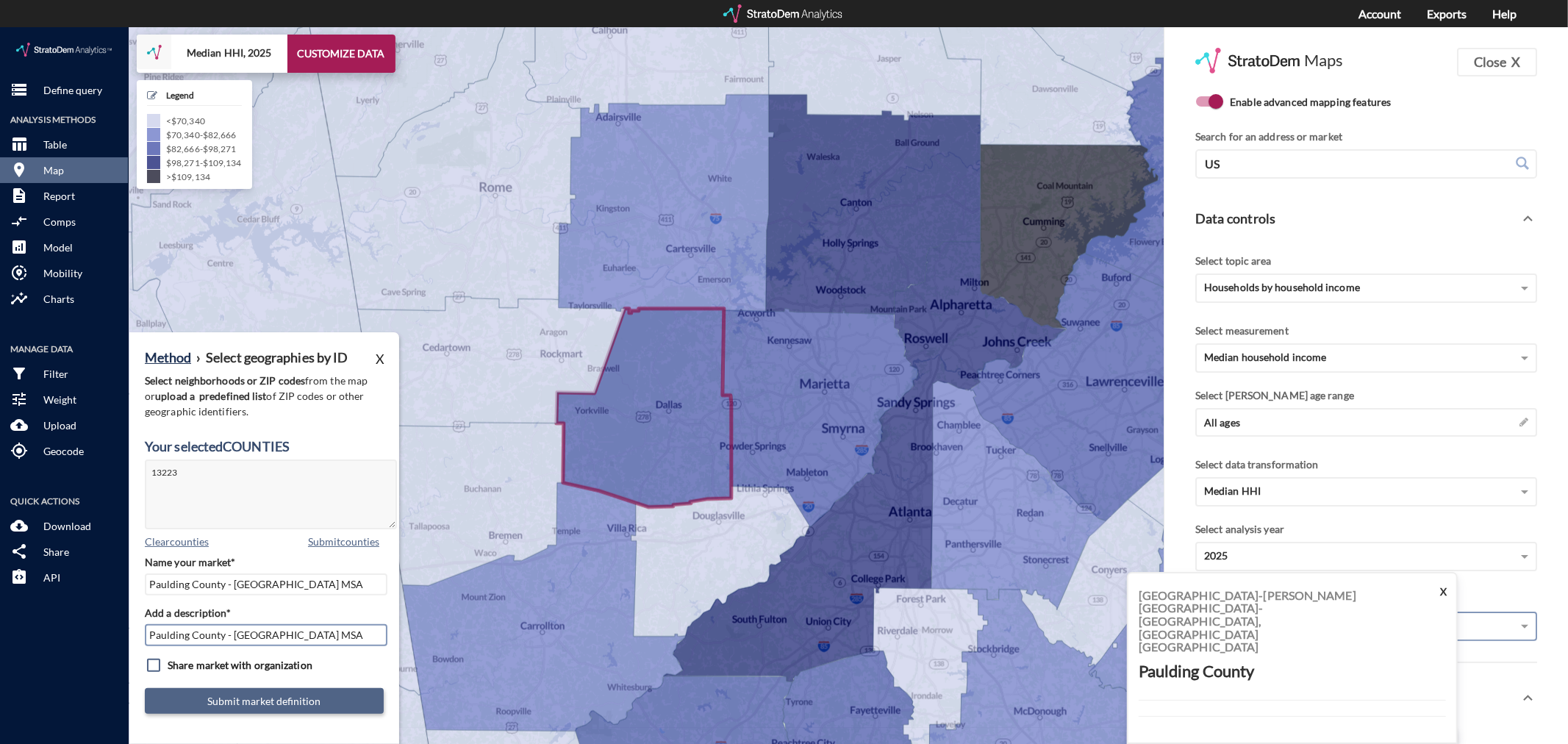
type input "Paulding County - [GEOGRAPHIC_DATA] MSA"
click button "Submit market definition"
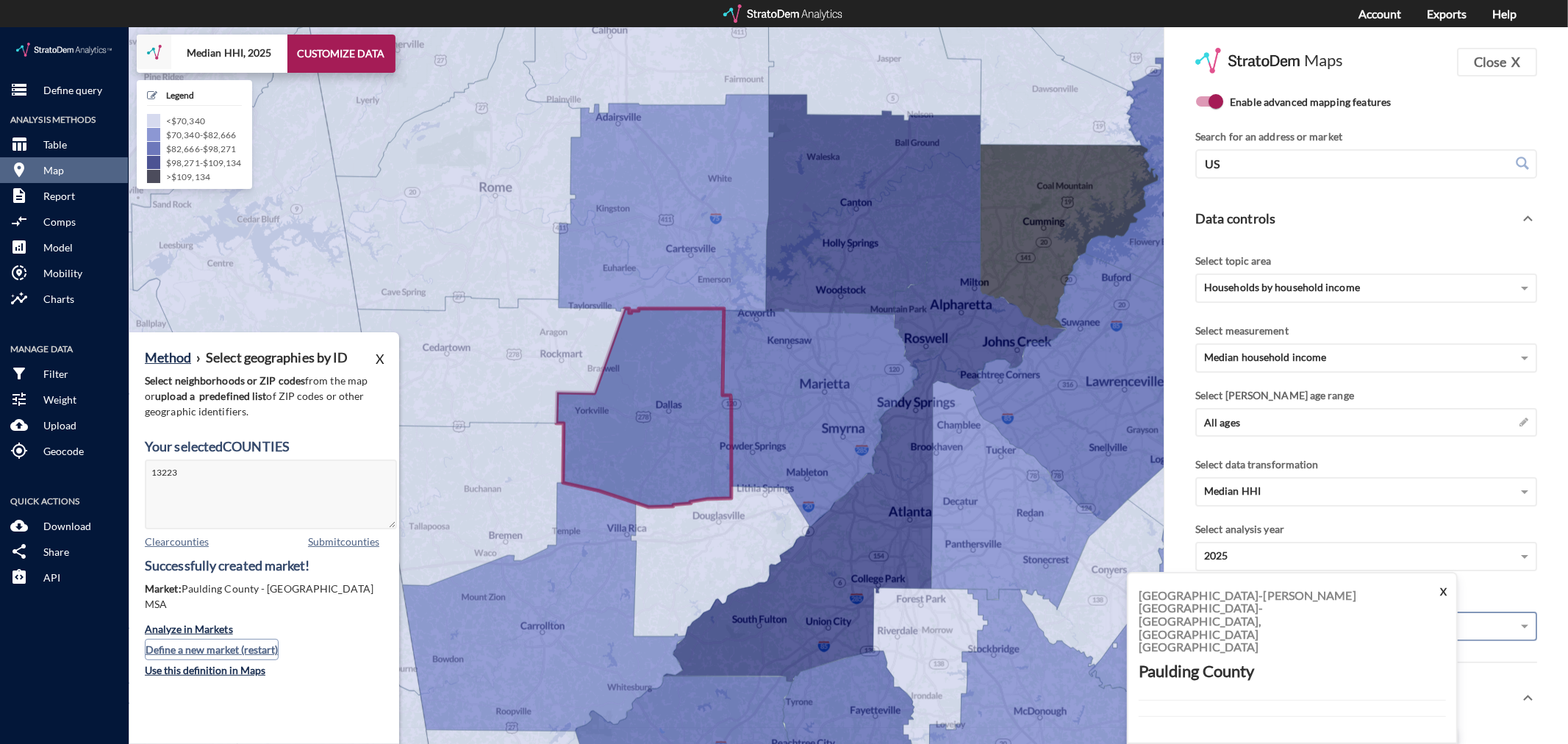
click button "Define a new market (restart)"
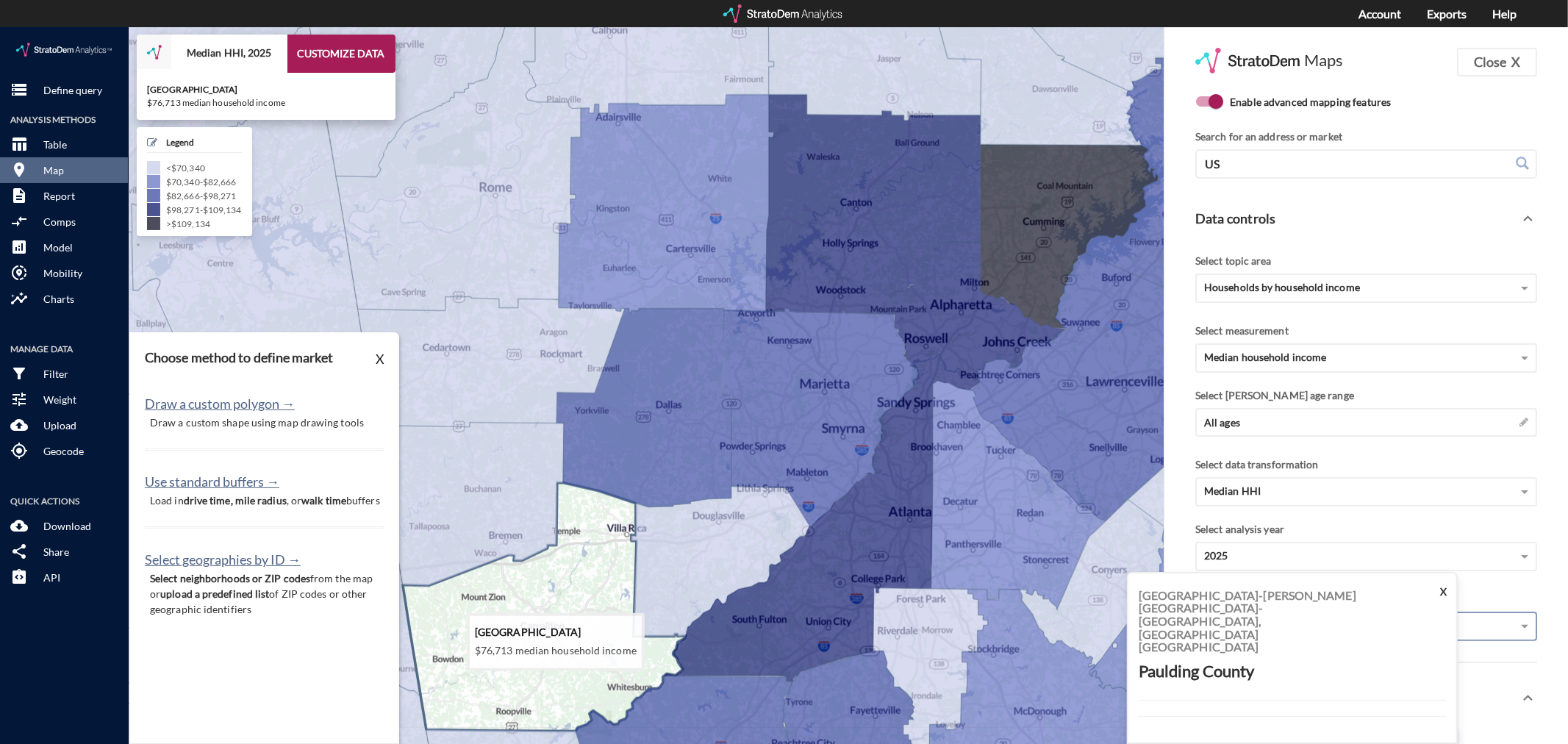
click icon
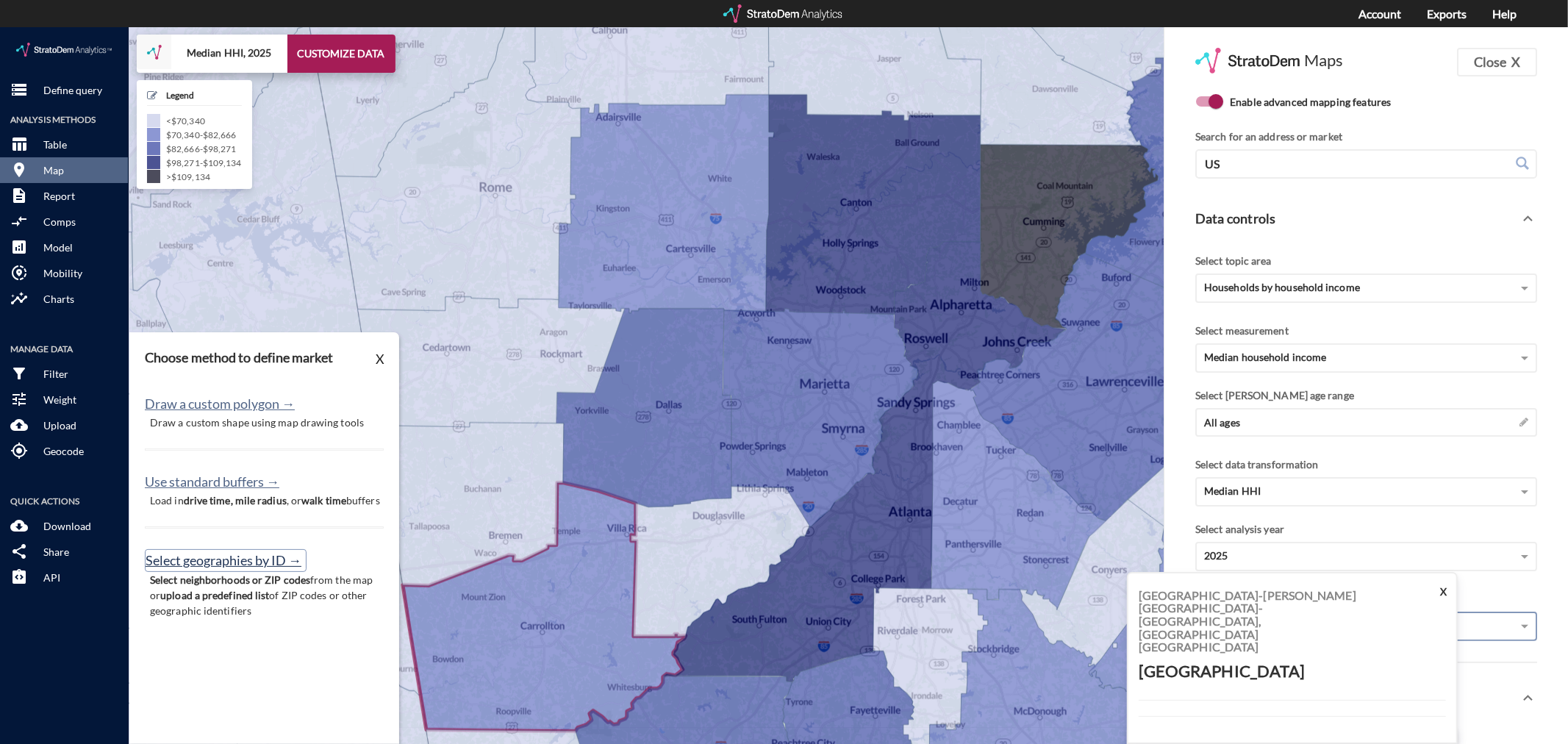
click button "Select geographies by ID →"
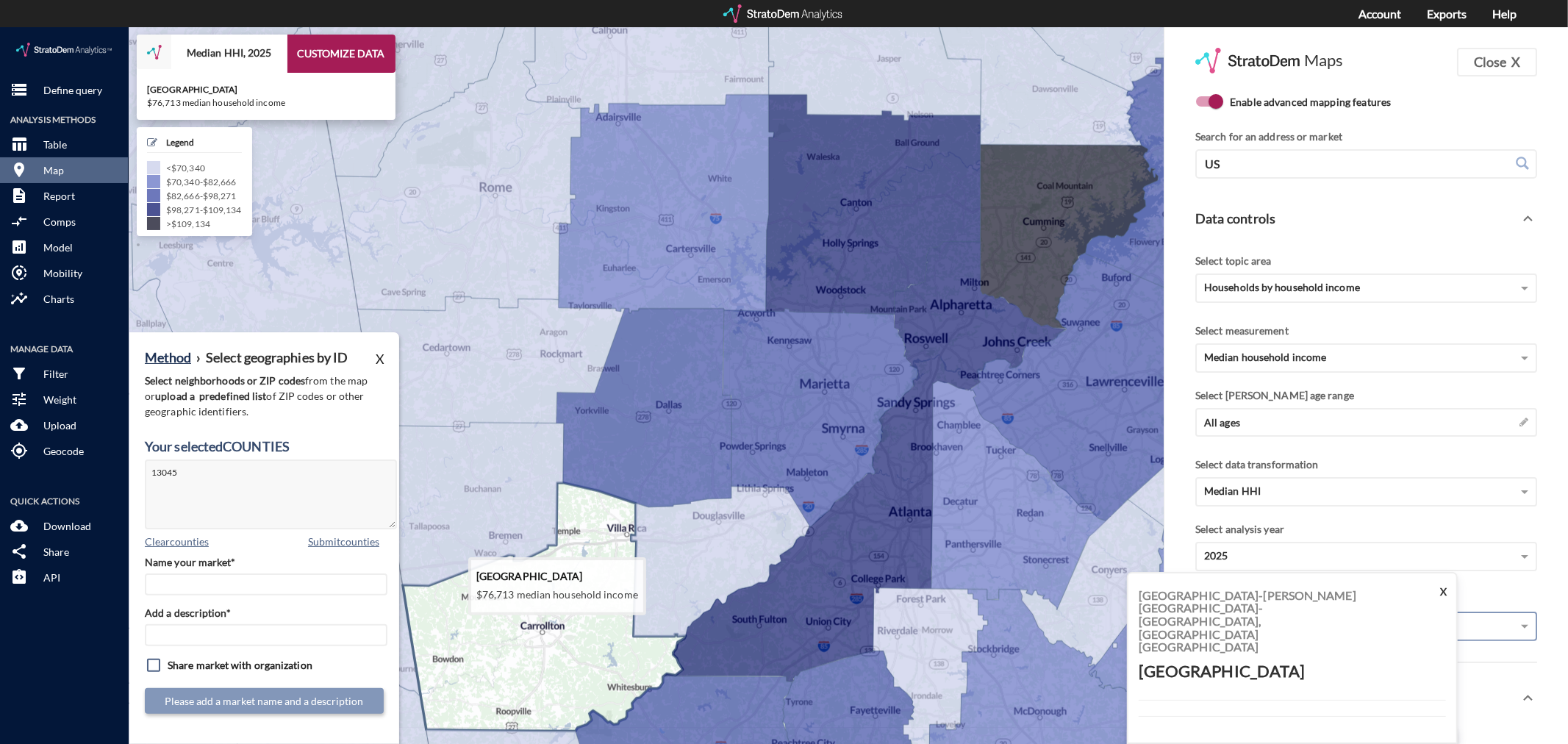
click icon
type textarea "13045"
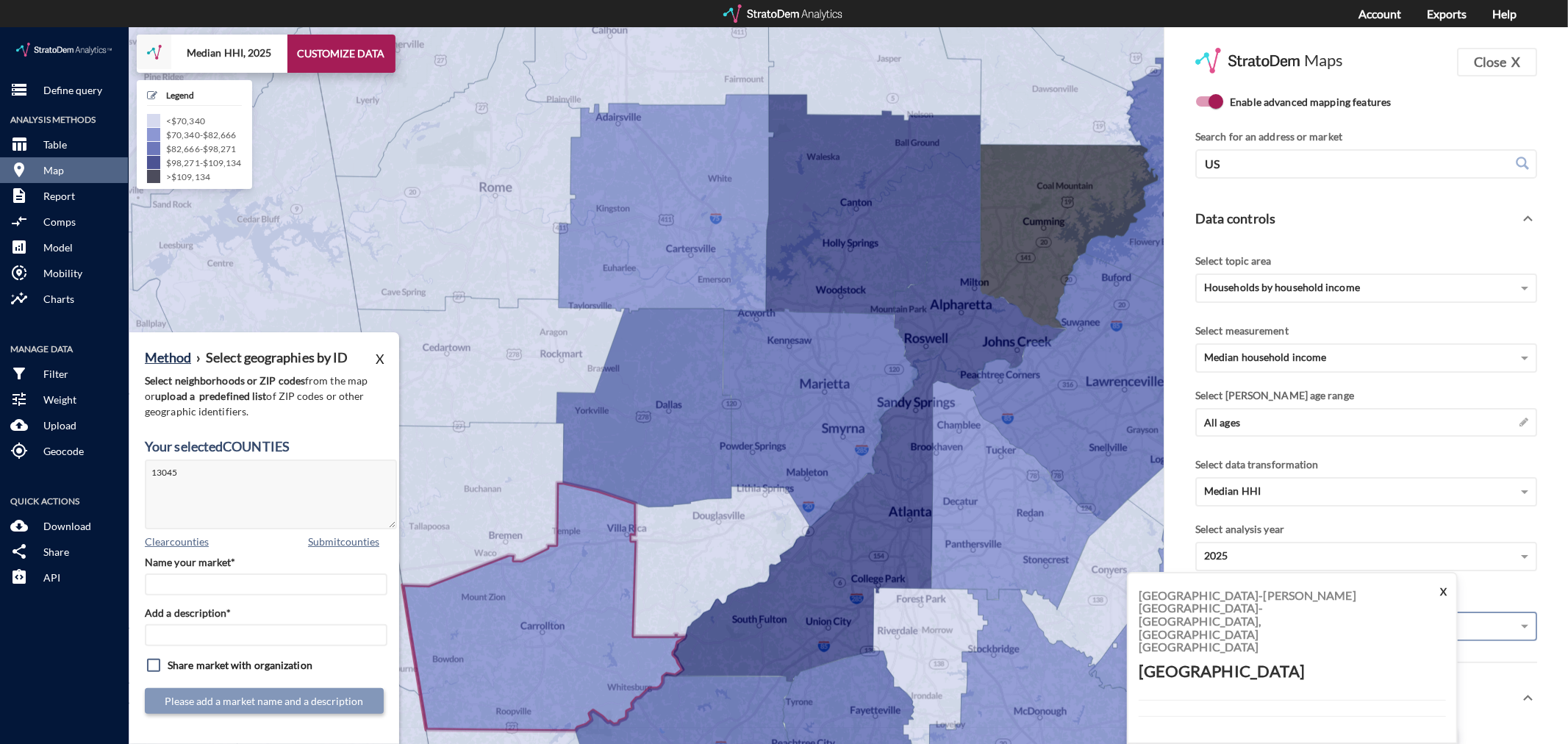
click div "Name your market* Add a description* Share market with organization Please add …"
click input "Name your market*"
type input "Carroll County - [GEOGRAPHIC_DATA] MSA"
paste input "Carroll County - [GEOGRAPHIC_DATA] MSA"
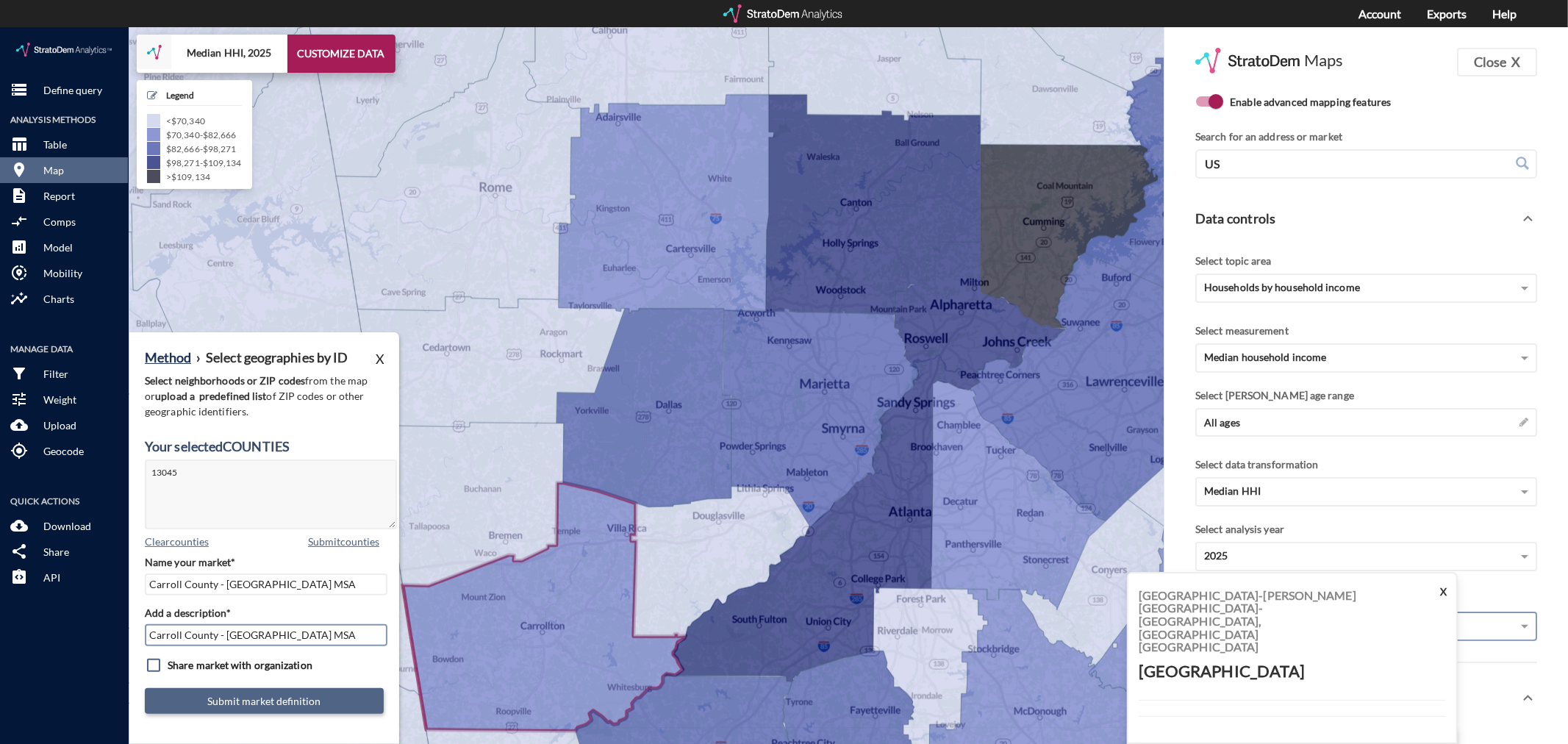
type input "Carroll County - [GEOGRAPHIC_DATA] MSA"
click button "Submit market definition"
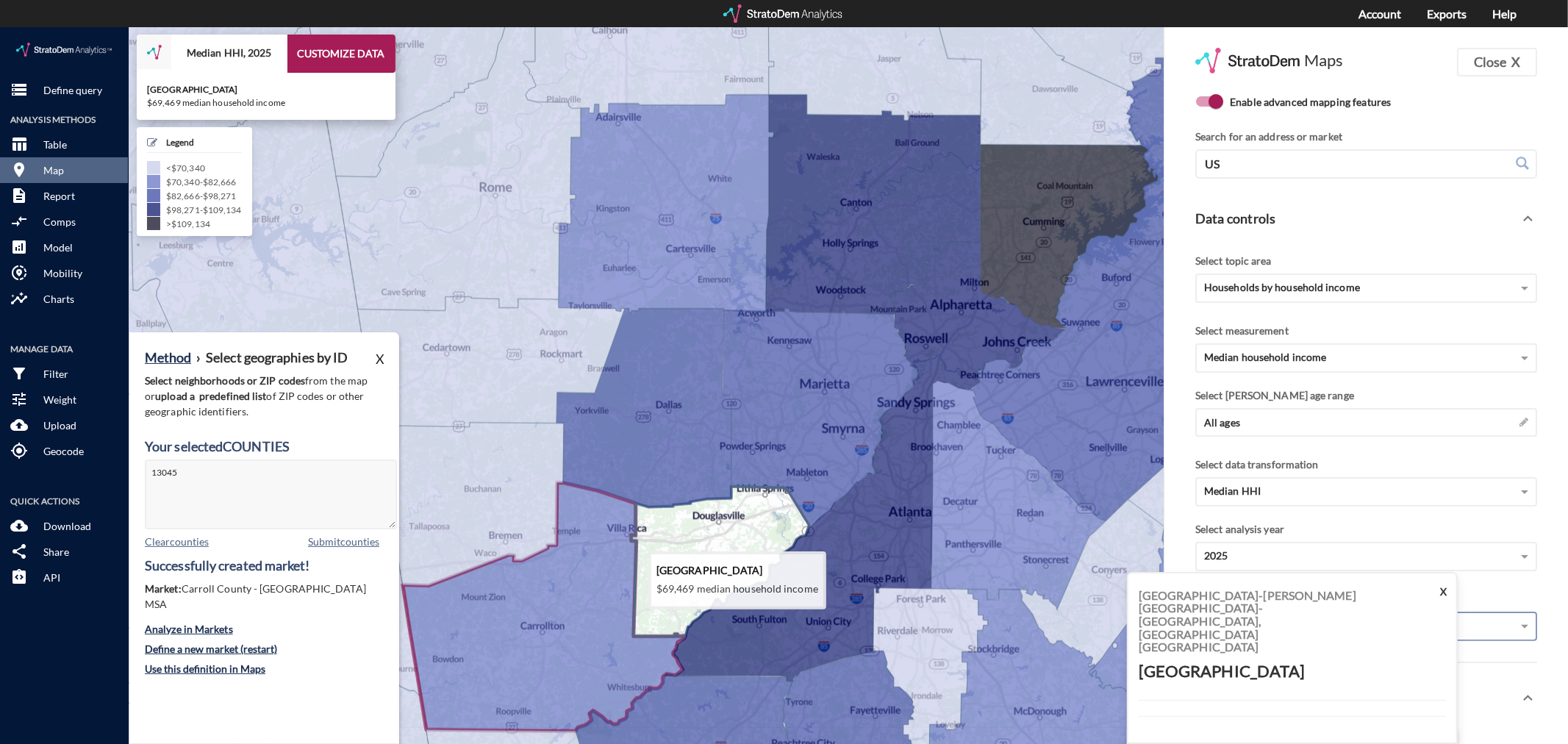
click icon
type textarea "13045, 13097"
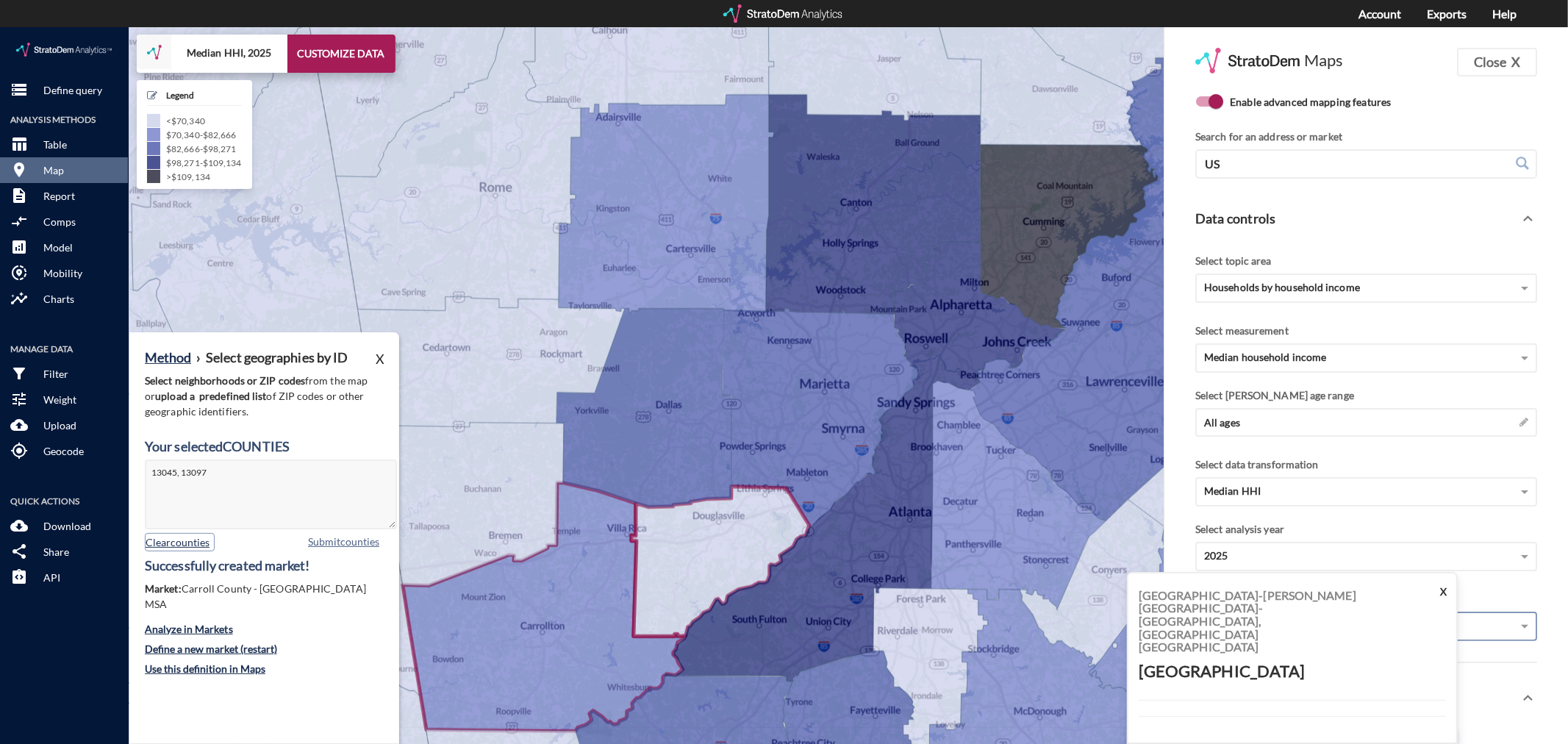
click button "Clear counties"
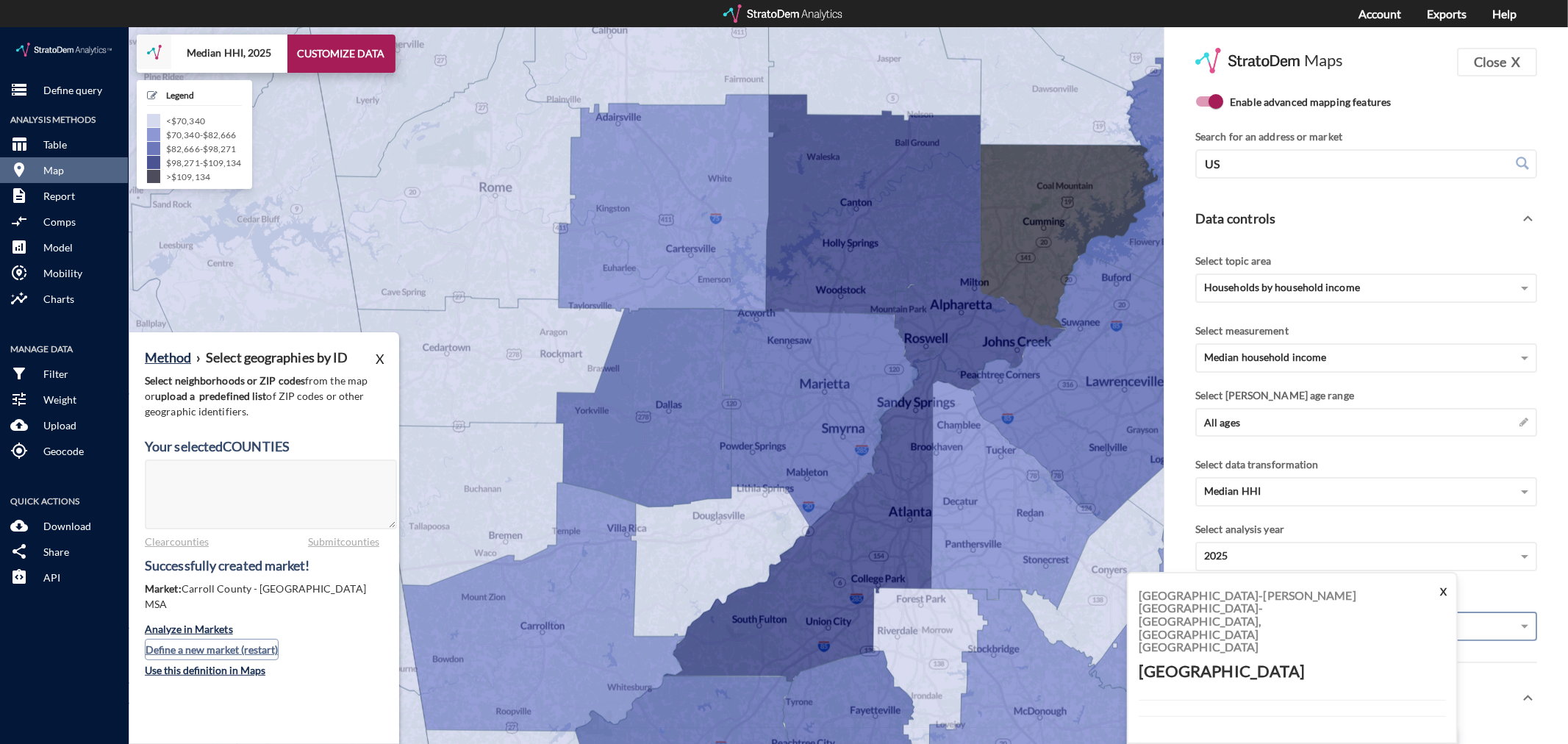
click button "Define a new market (restart)"
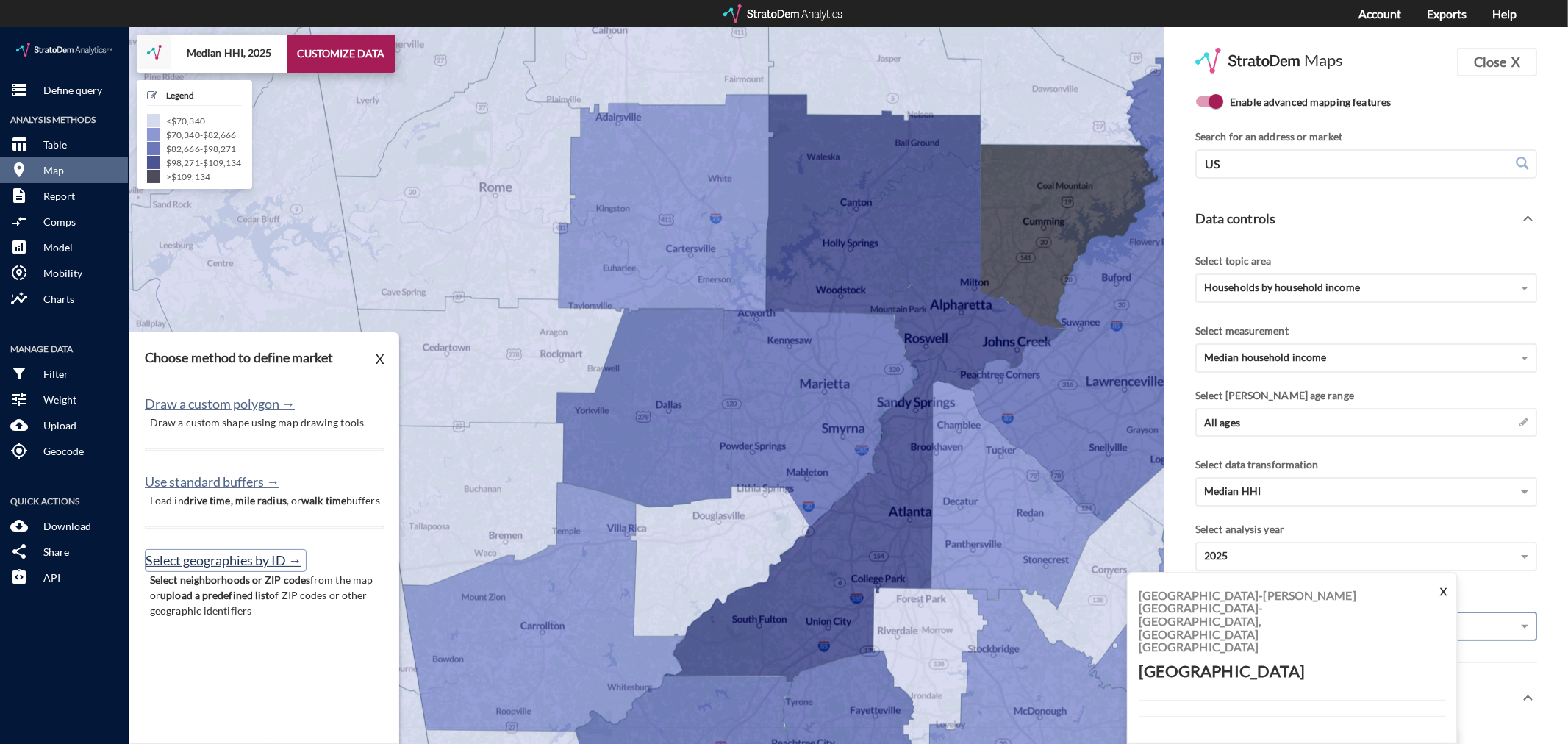
click button "Select geographies by ID →"
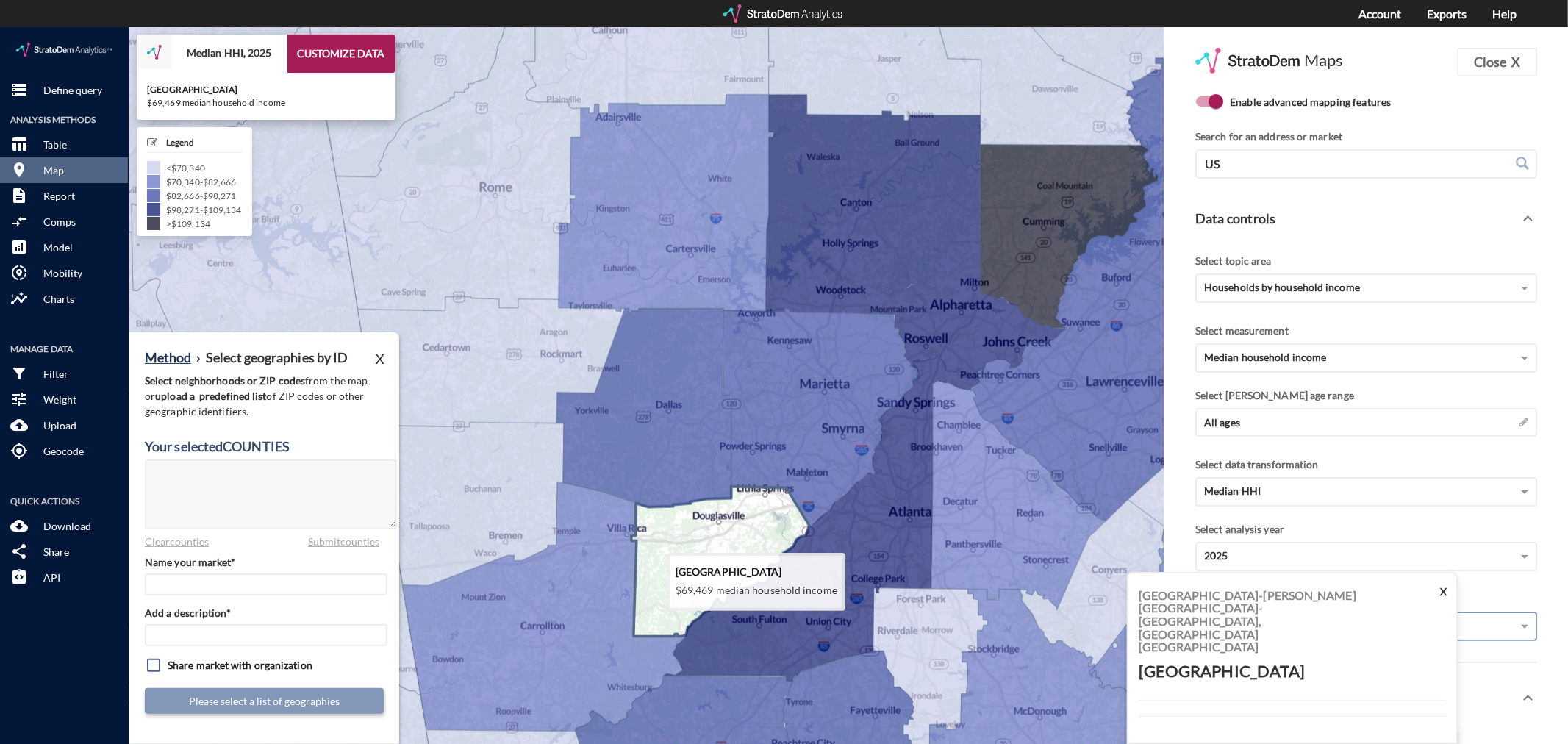
click icon
type textarea "13097"
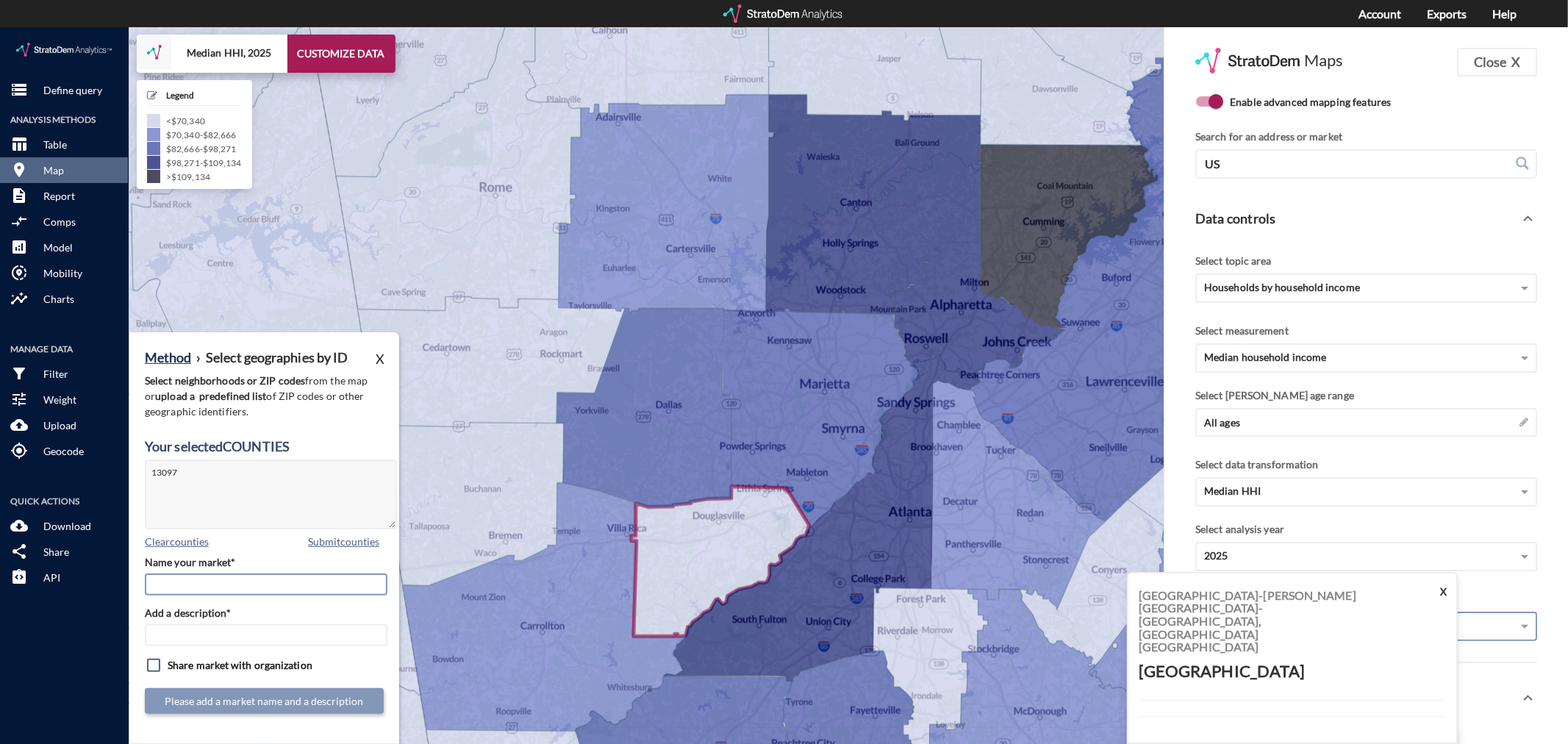
click input "Name your market*"
type input "Douglas County - [GEOGRAPHIC_DATA] MSA"
paste input "Douglas County - [GEOGRAPHIC_DATA] MSA"
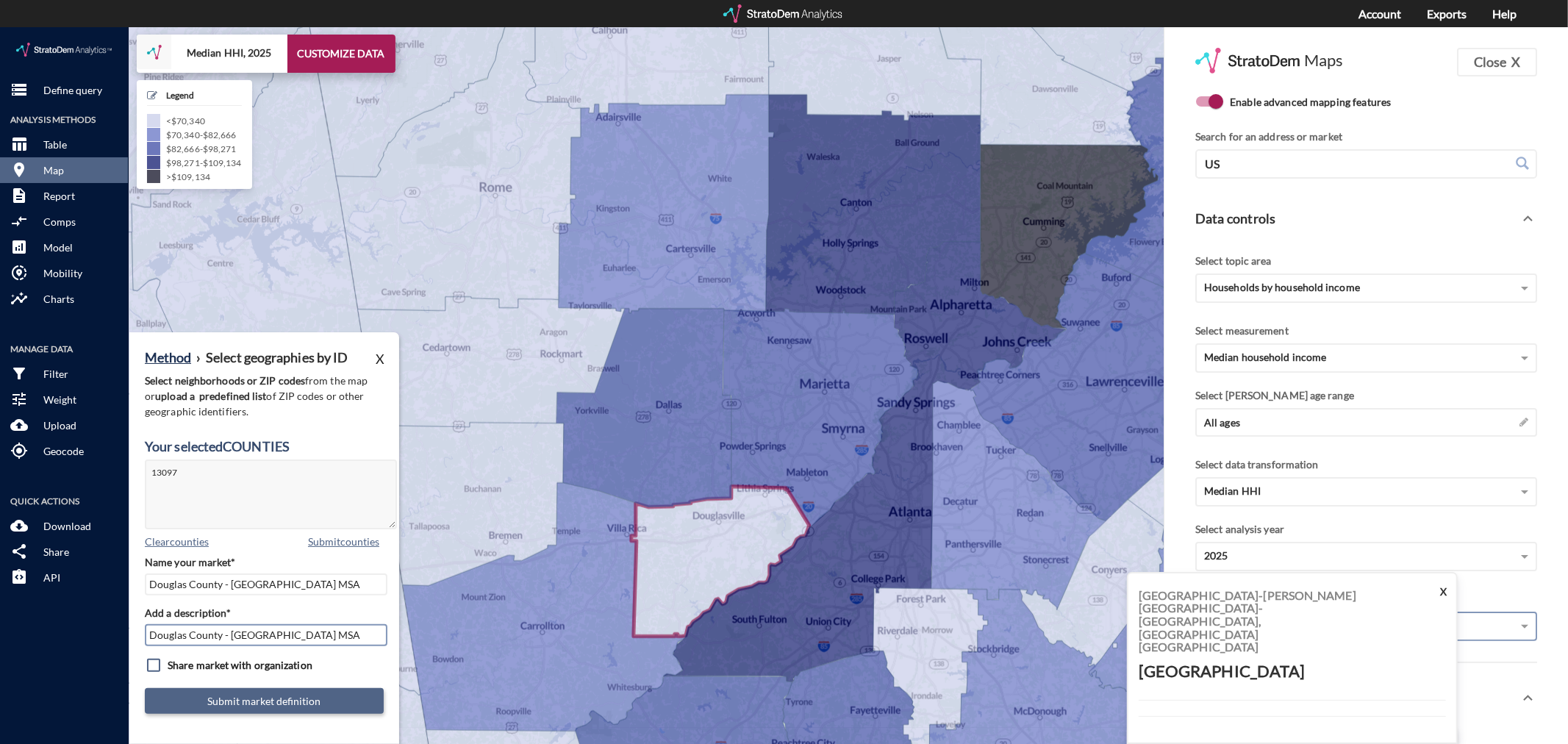
type input "Douglas County - [GEOGRAPHIC_DATA] MSA"
click button "Submit market definition"
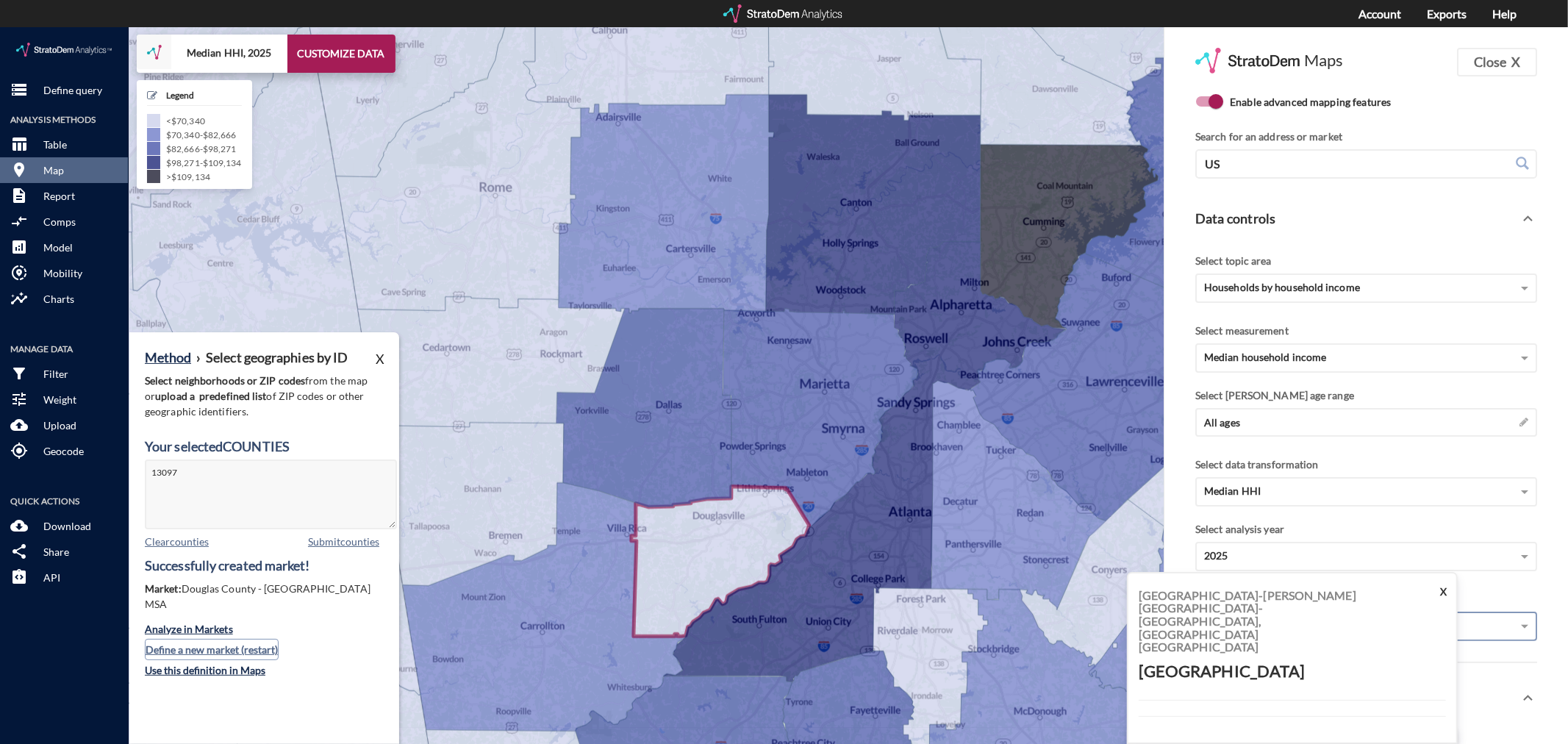
click button "Define a new market (restart)"
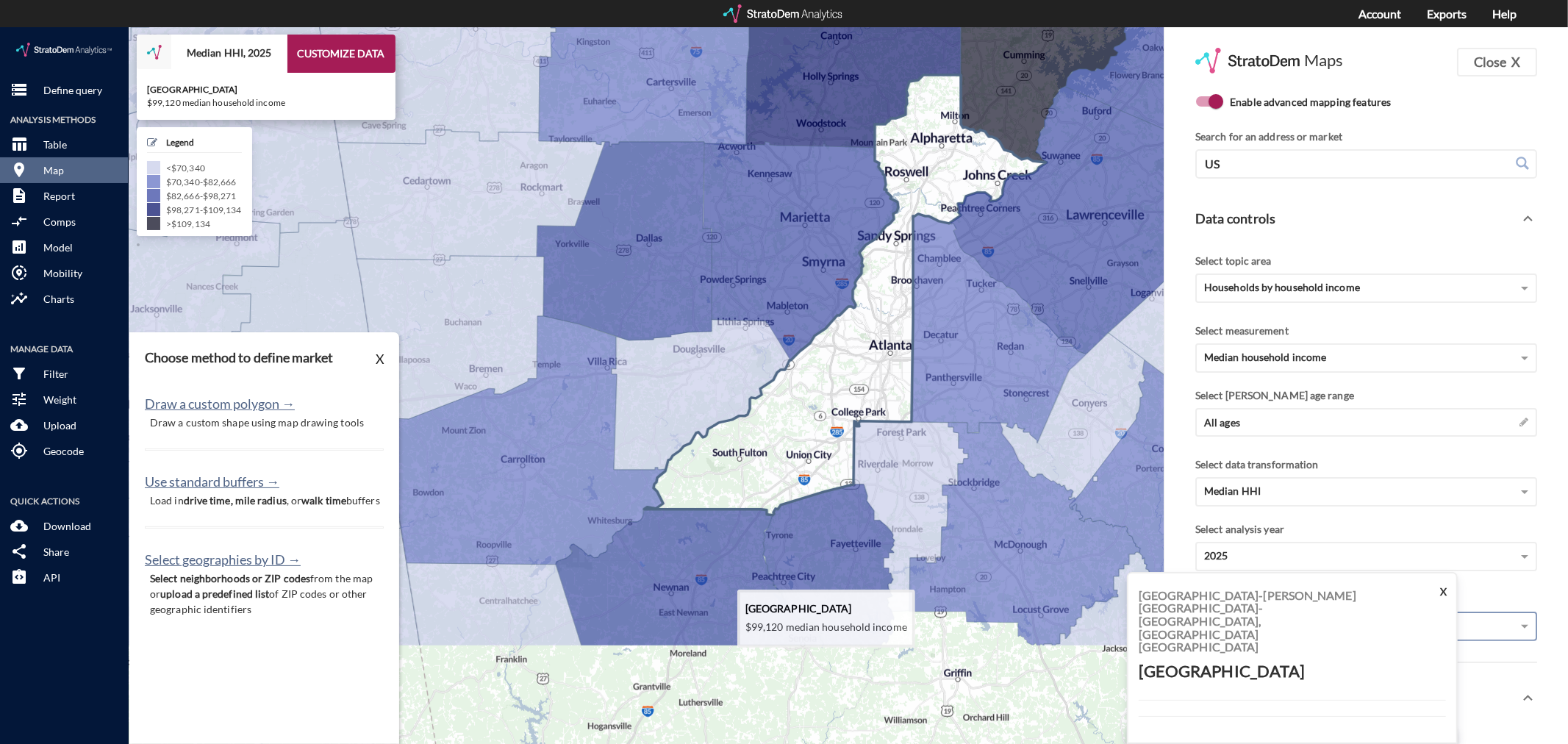
drag, startPoint x: 750, startPoint y: 624, endPoint x: 730, endPoint y: 421, distance: 204.0
click icon
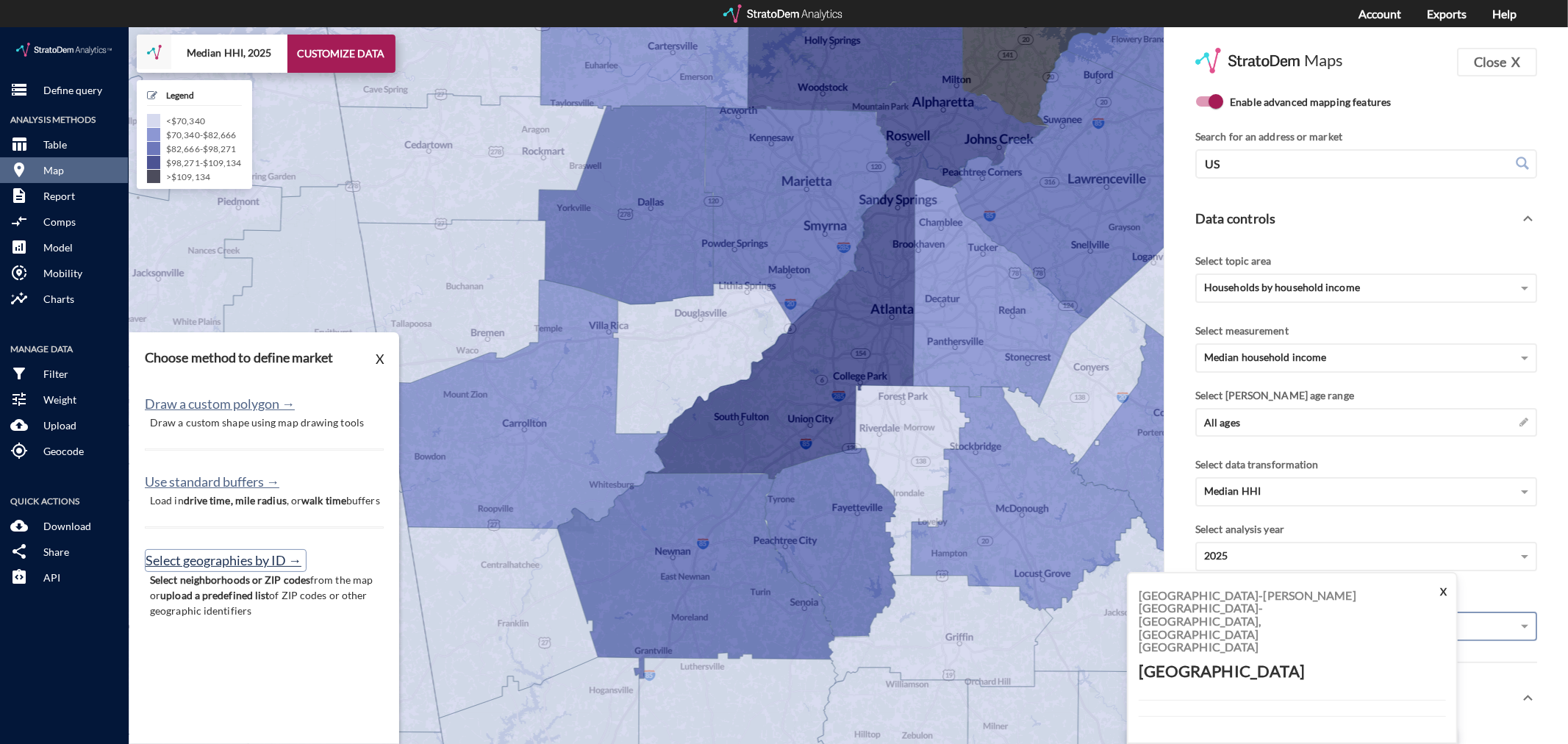
click button "Select geographies by ID →"
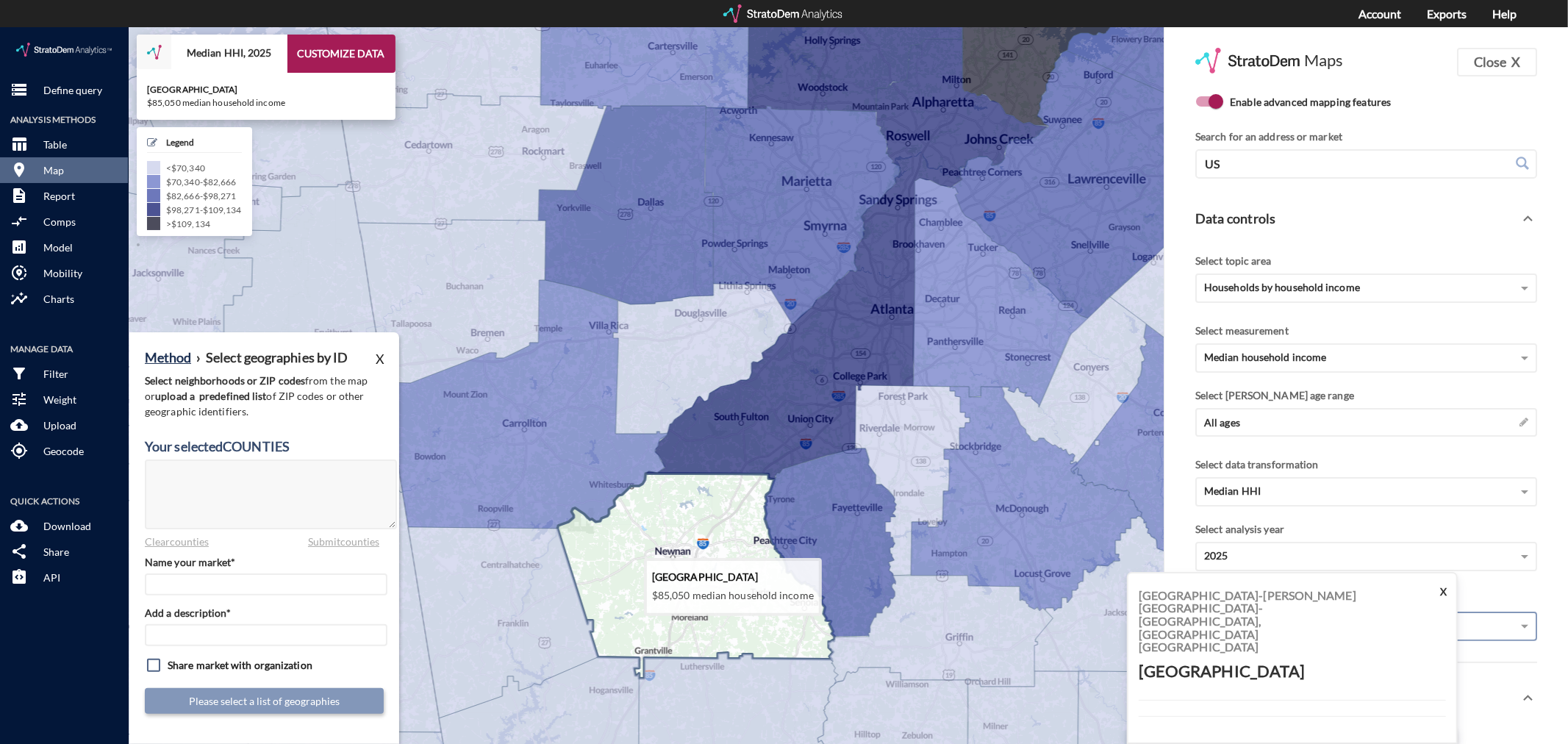
click icon
type textarea "13077"
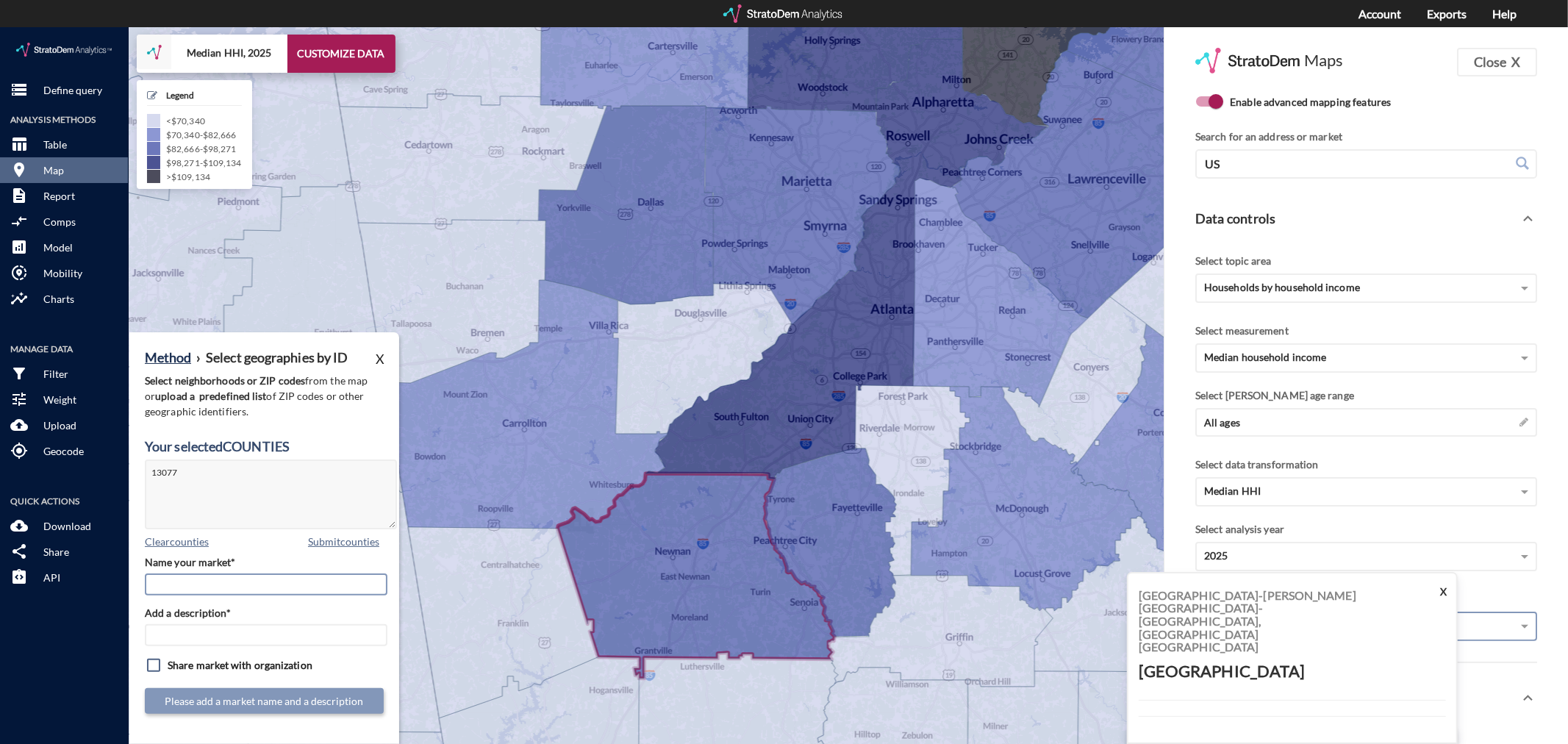
click input "Name your market*"
type input "[GEOGRAPHIC_DATA] - [GEOGRAPHIC_DATA] MSA"
paste input "[GEOGRAPHIC_DATA] - [GEOGRAPHIC_DATA] MSA"
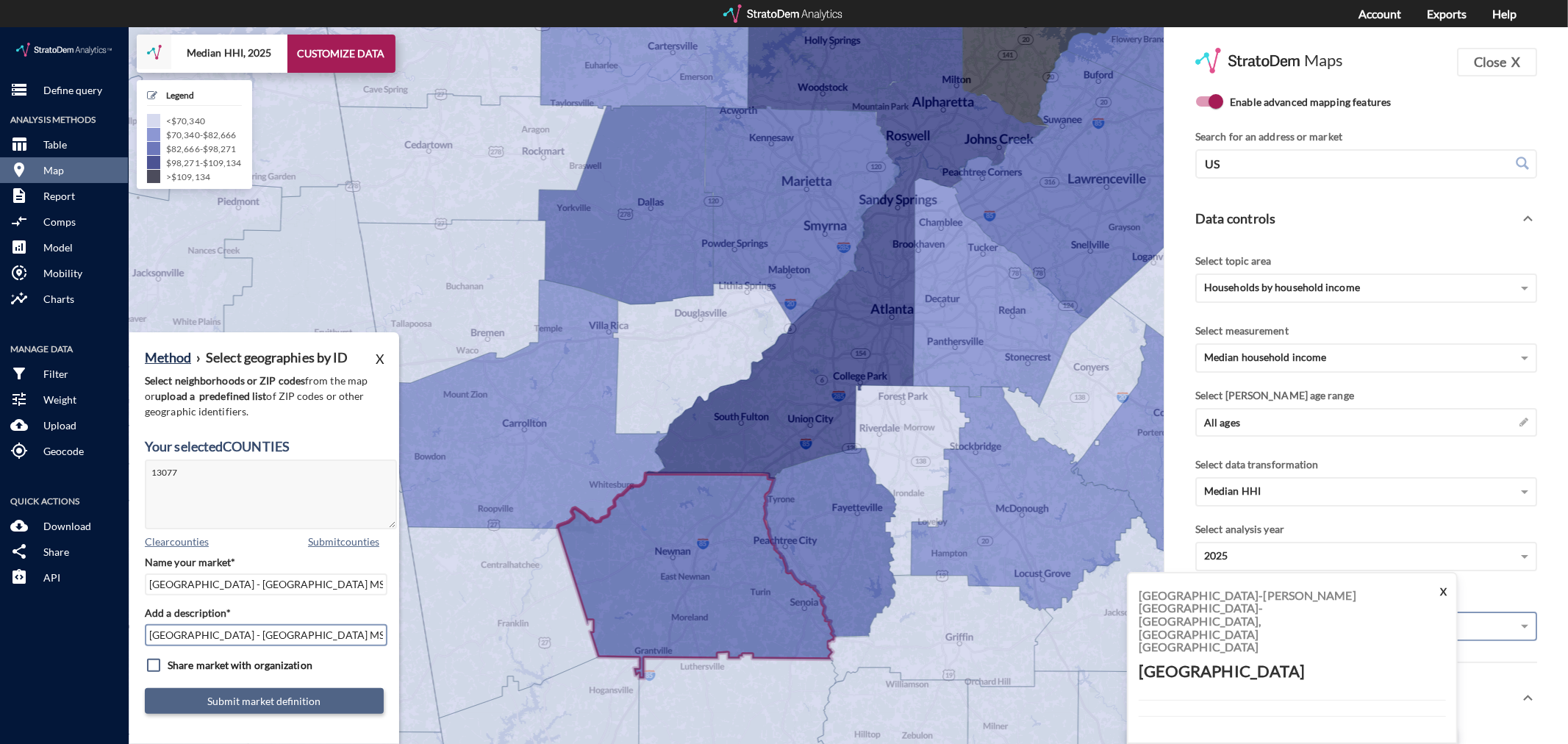
type input "[GEOGRAPHIC_DATA] - [GEOGRAPHIC_DATA] MSA"
click button "Submit market definition"
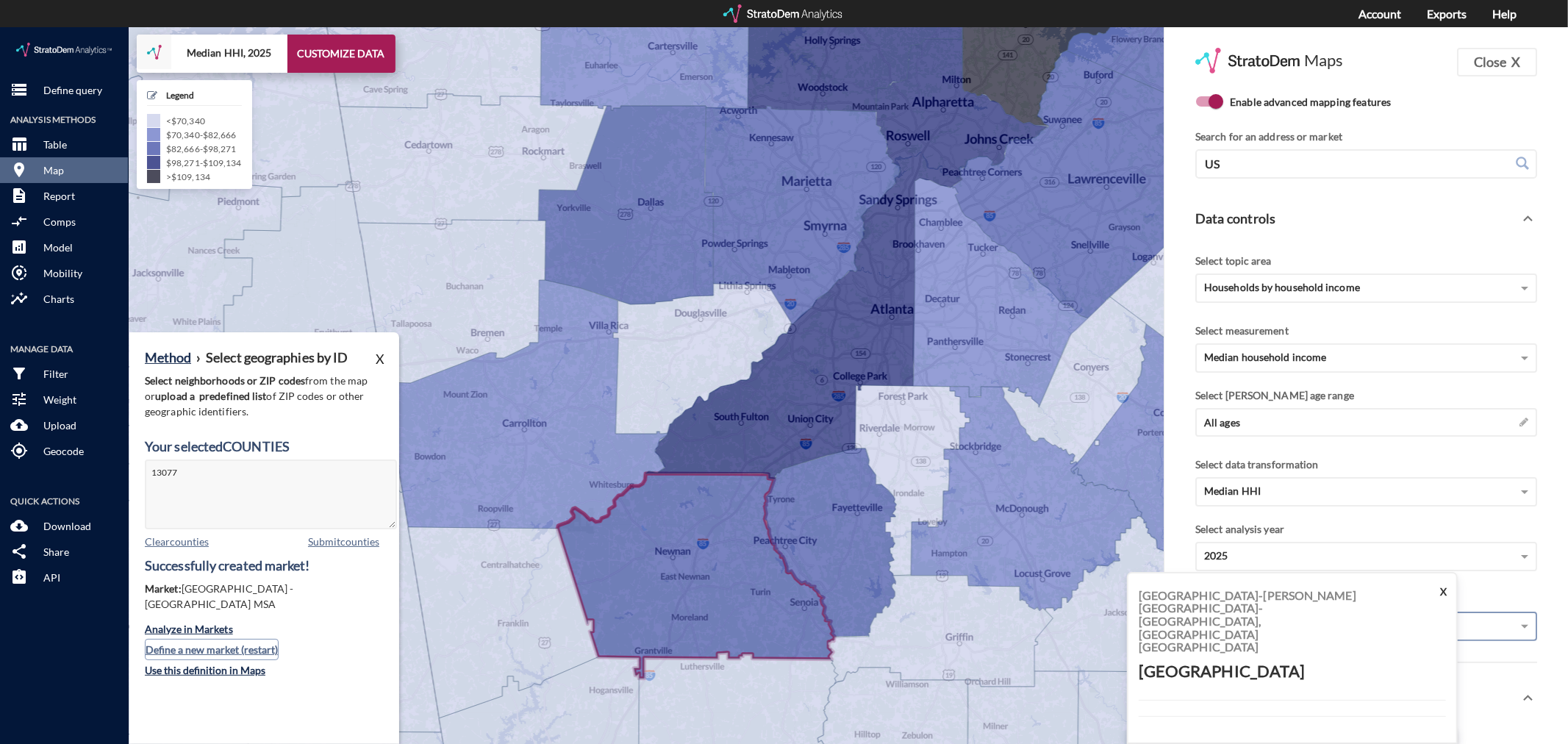
click button "Define a new market (restart)"
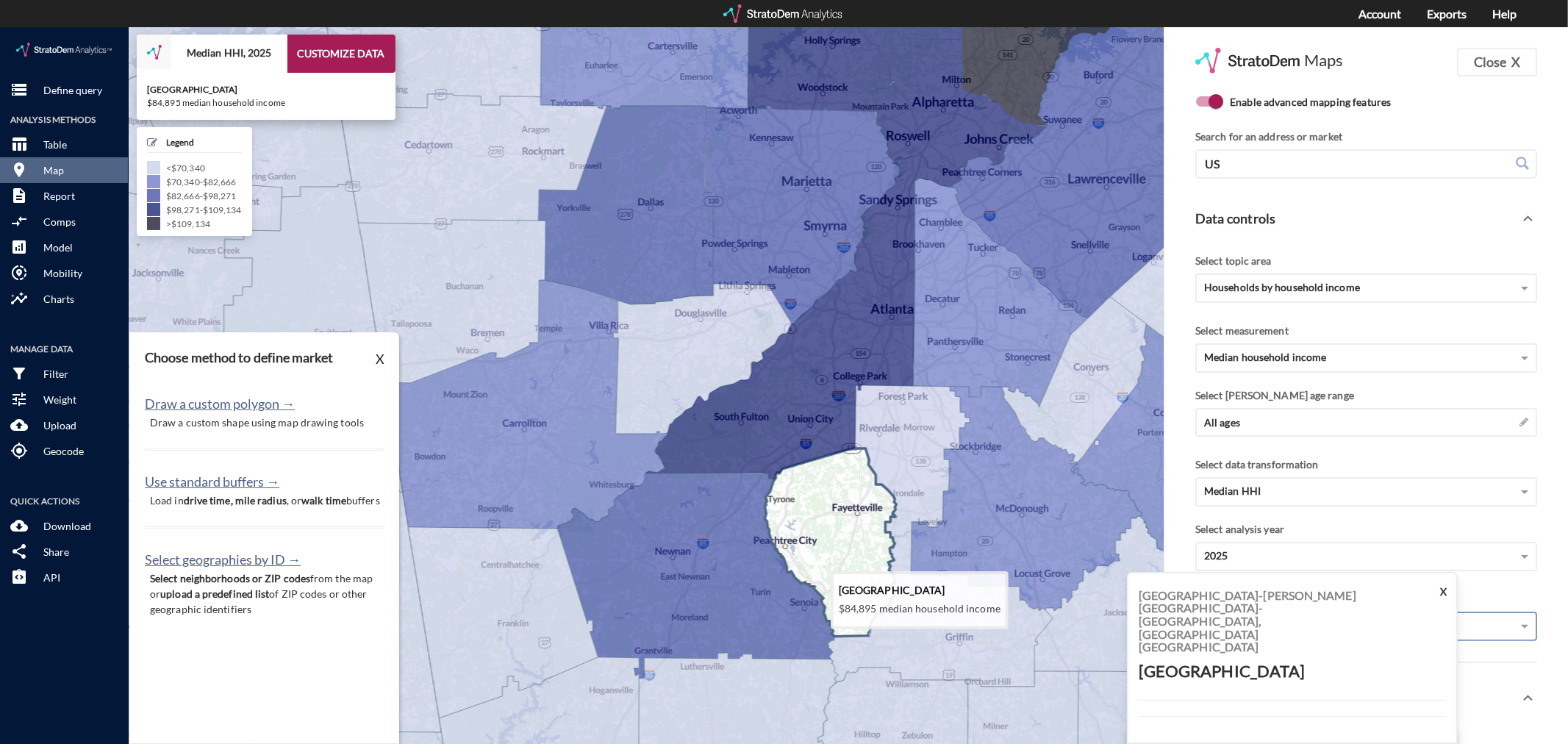
click icon
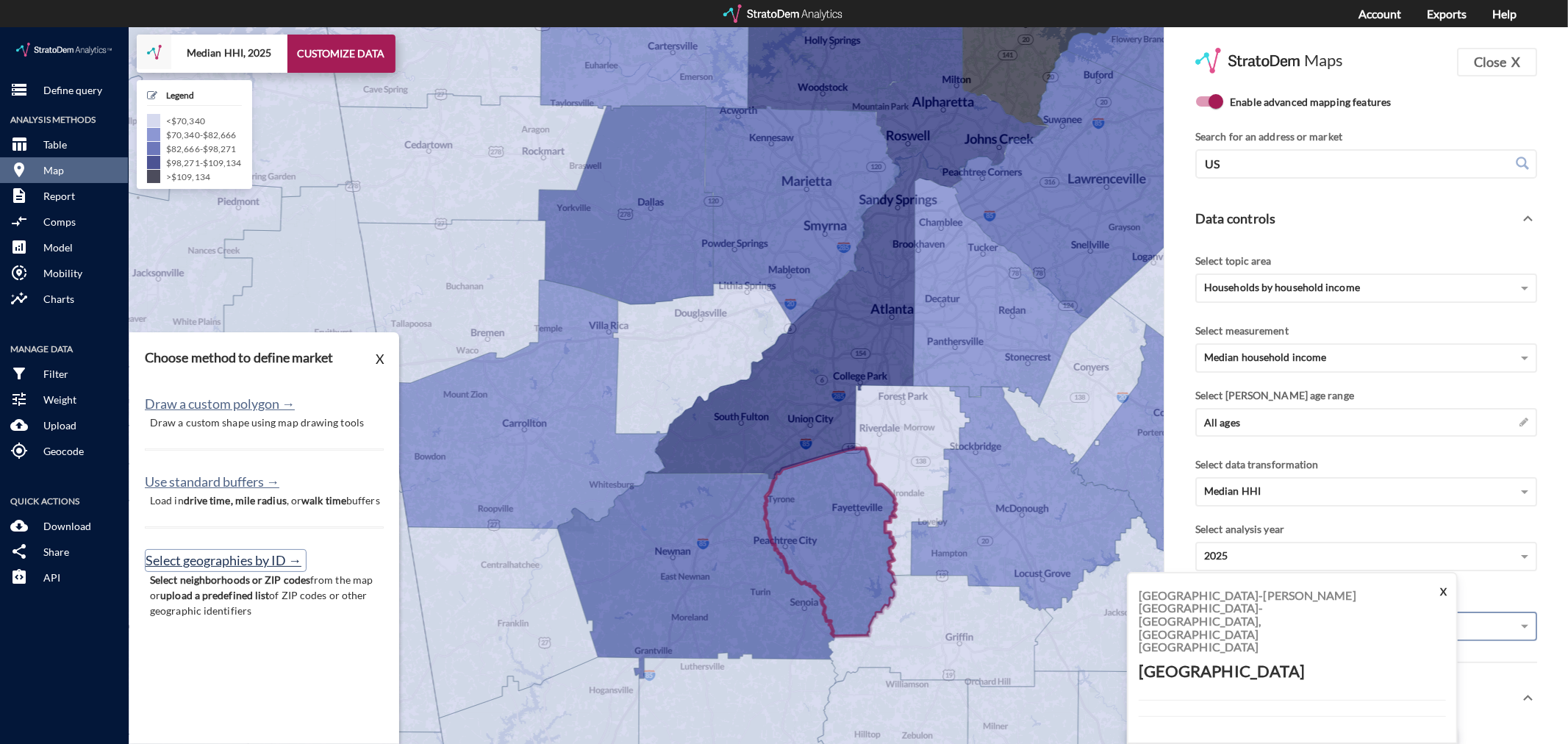
click button "Select geographies by ID →"
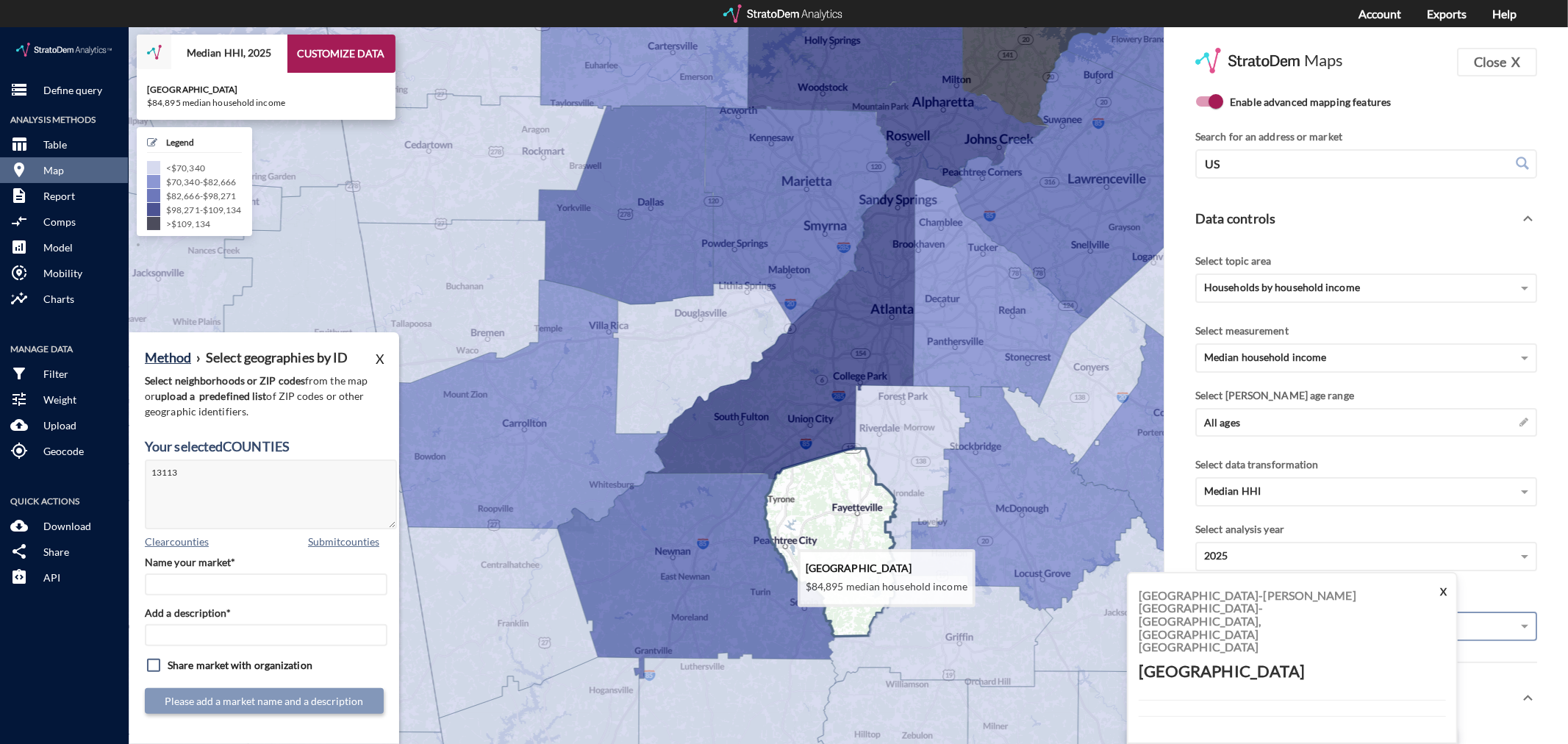
click icon
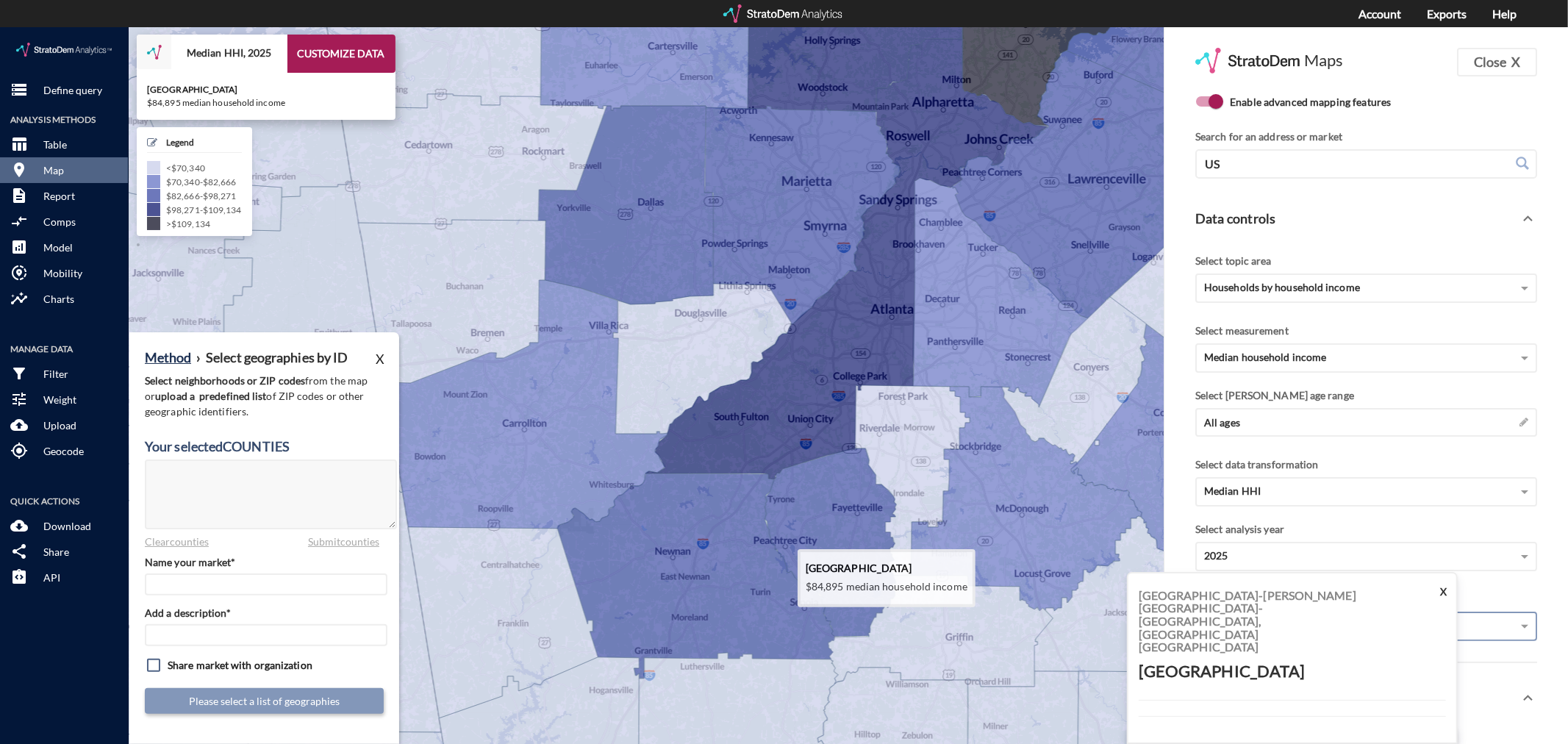
click icon
type textarea "13113"
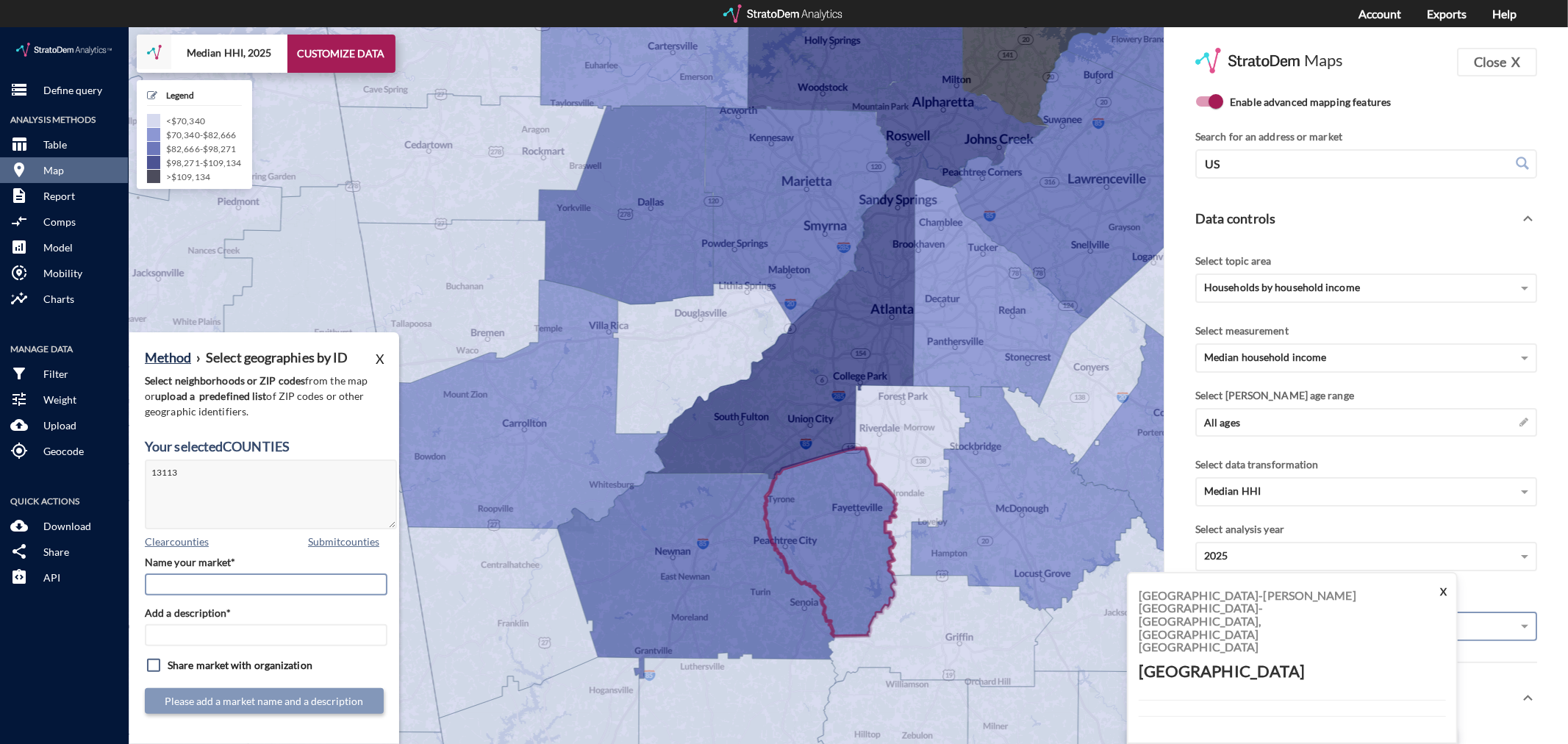
drag, startPoint x: 306, startPoint y: 548, endPoint x: 306, endPoint y: 557, distance: 9.0
click input "Name your market*"
type input "[GEOGRAPHIC_DATA] - [GEOGRAPHIC_DATA] MSA"
paste input "[GEOGRAPHIC_DATA] - [GEOGRAPHIC_DATA] MSA"
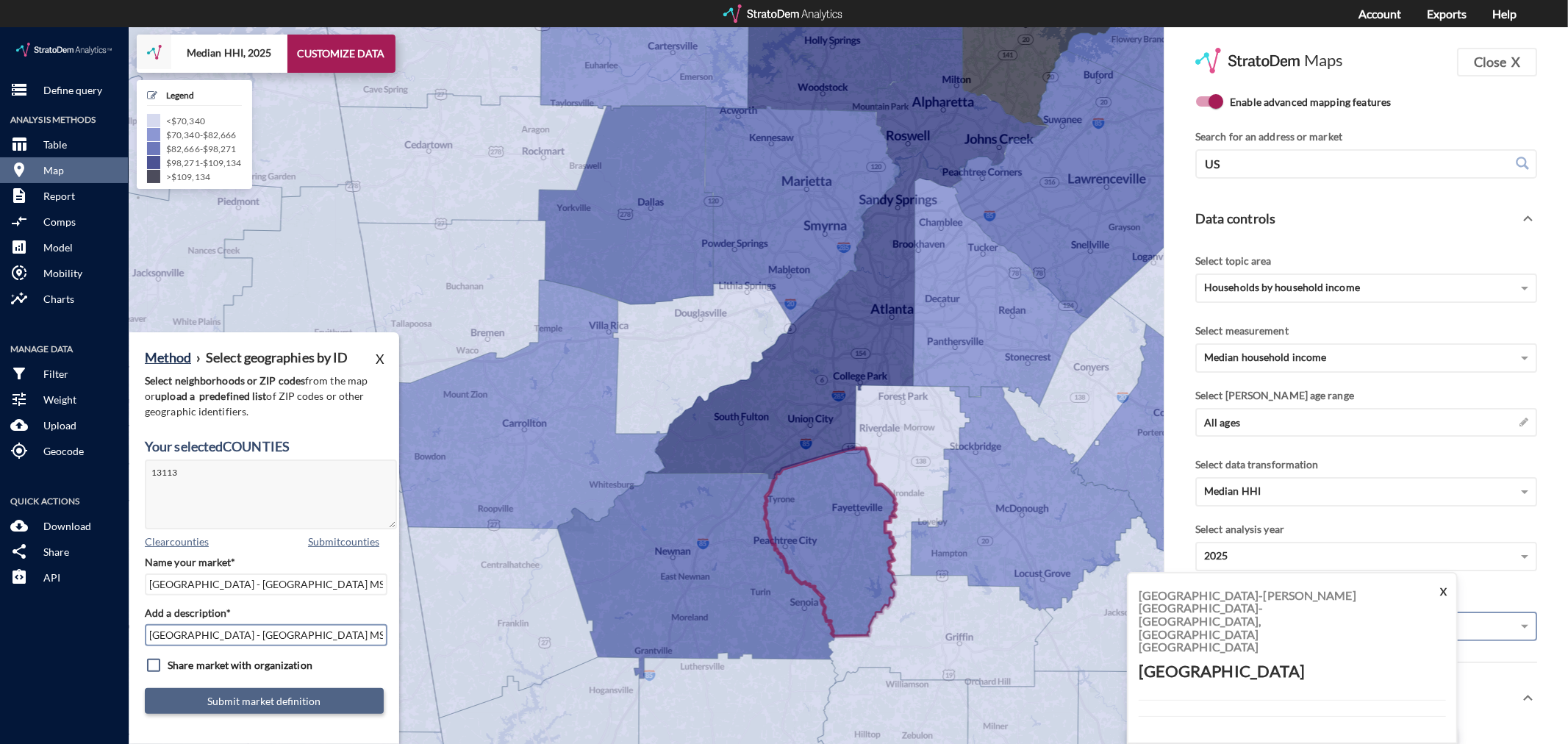
type input "[GEOGRAPHIC_DATA] - [GEOGRAPHIC_DATA] MSA"
click button "Submit market definition"
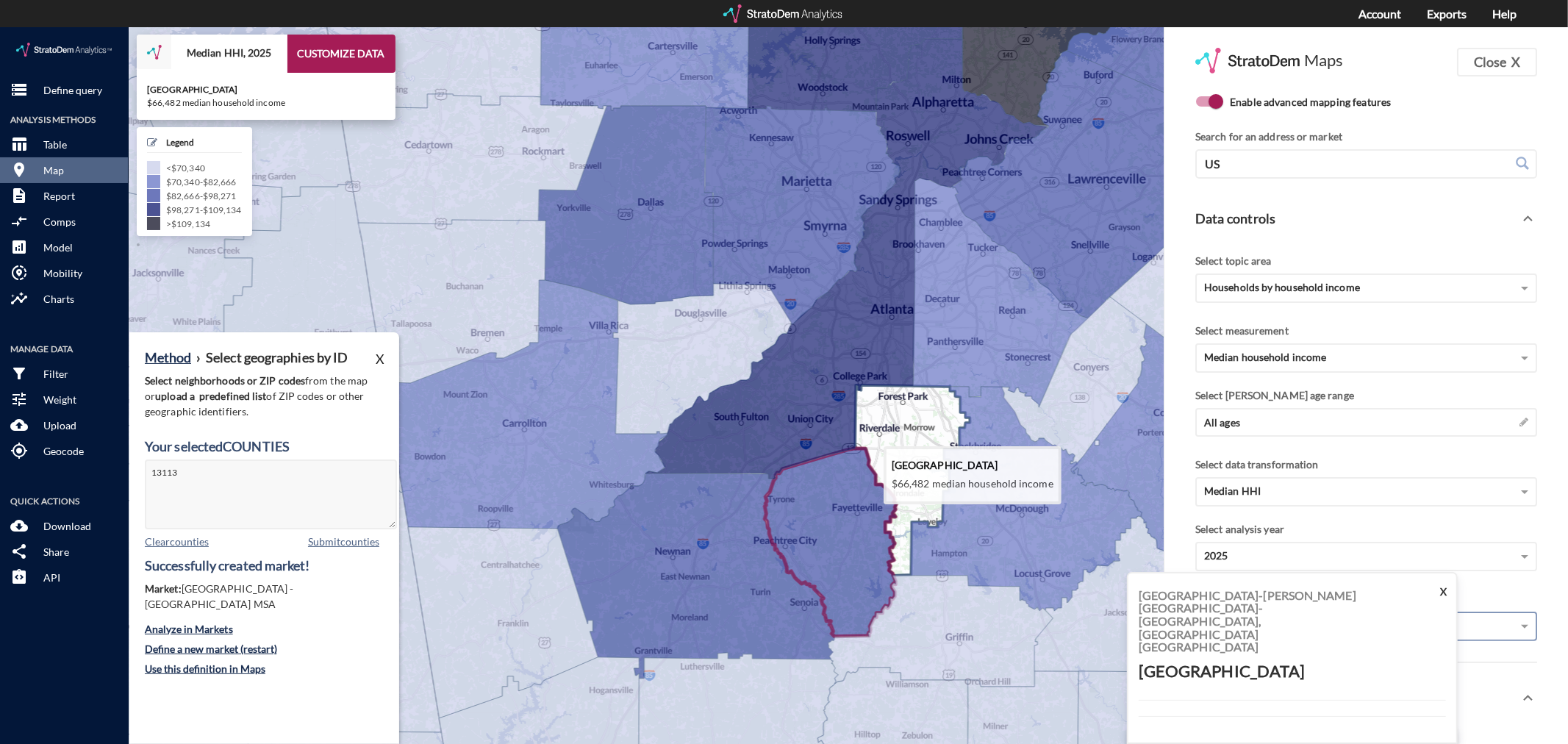
click icon
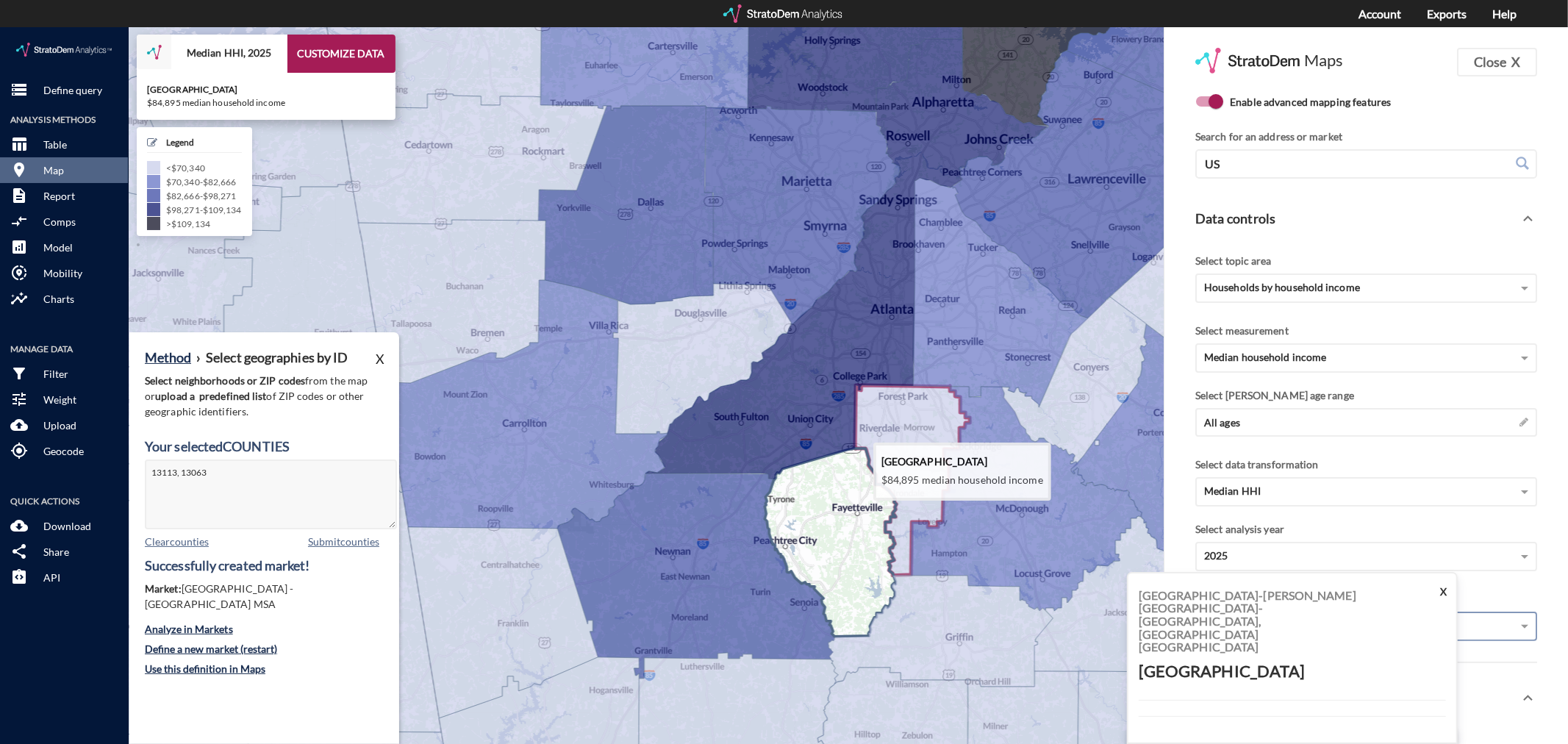
click icon
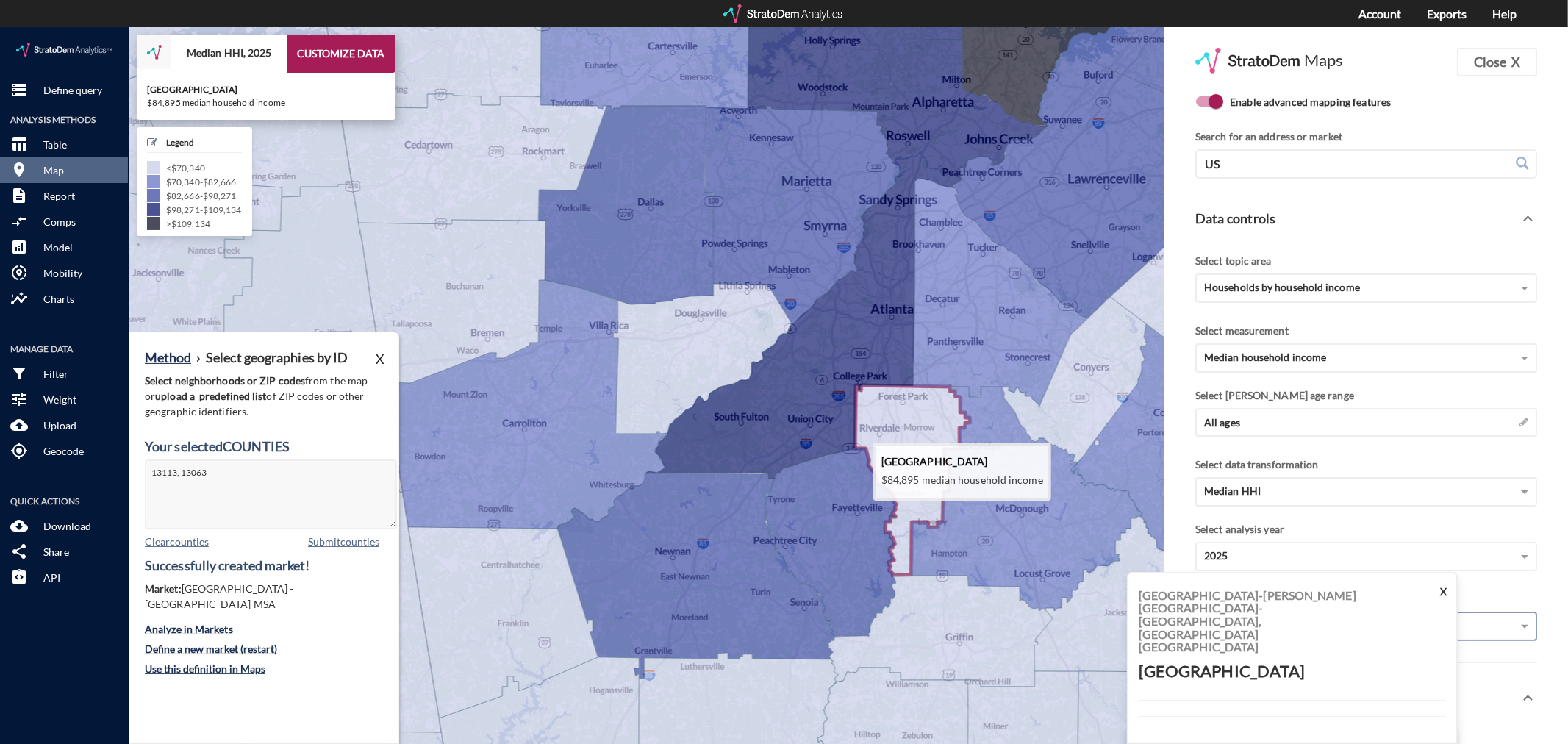
type textarea "13063"
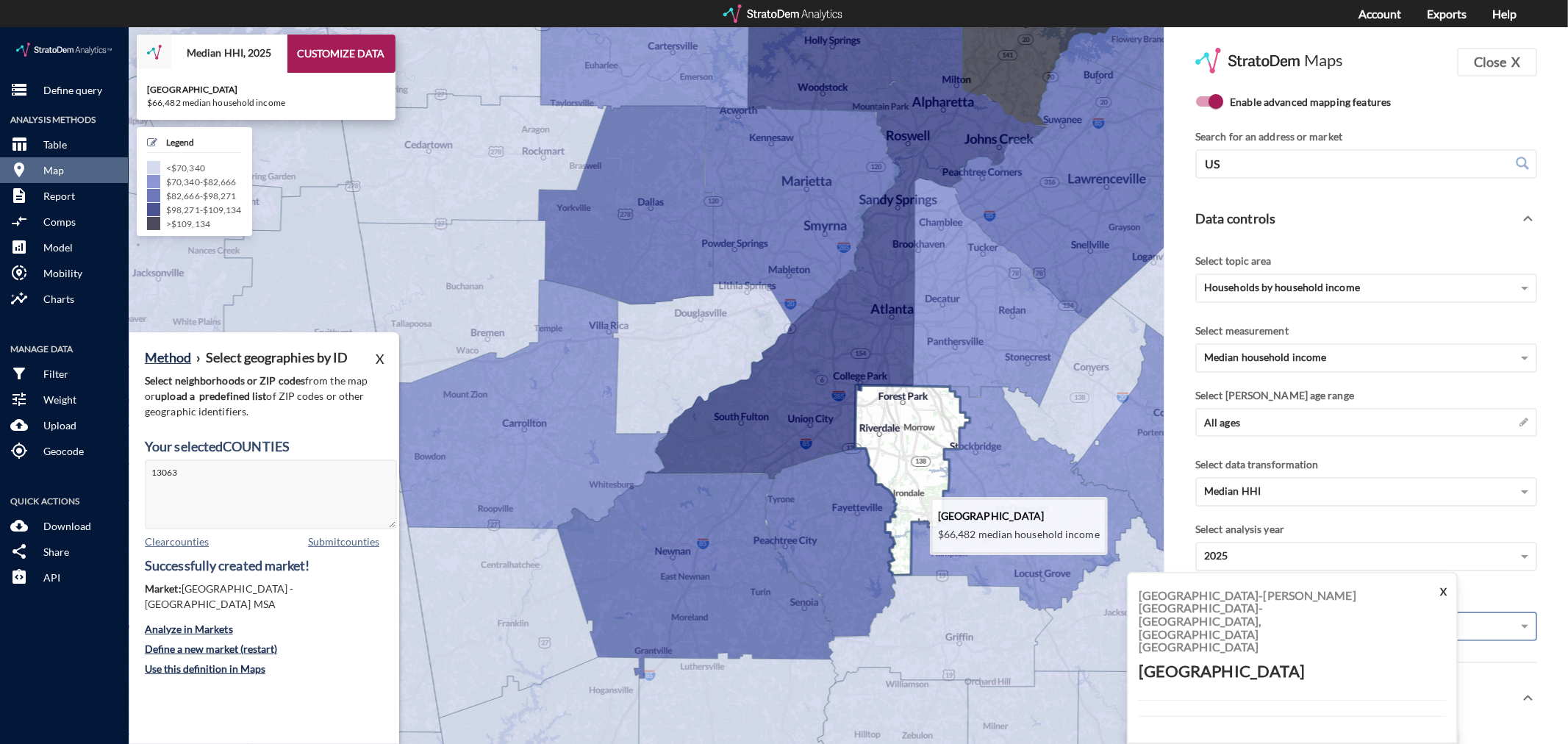
click icon
type textarea "13063"
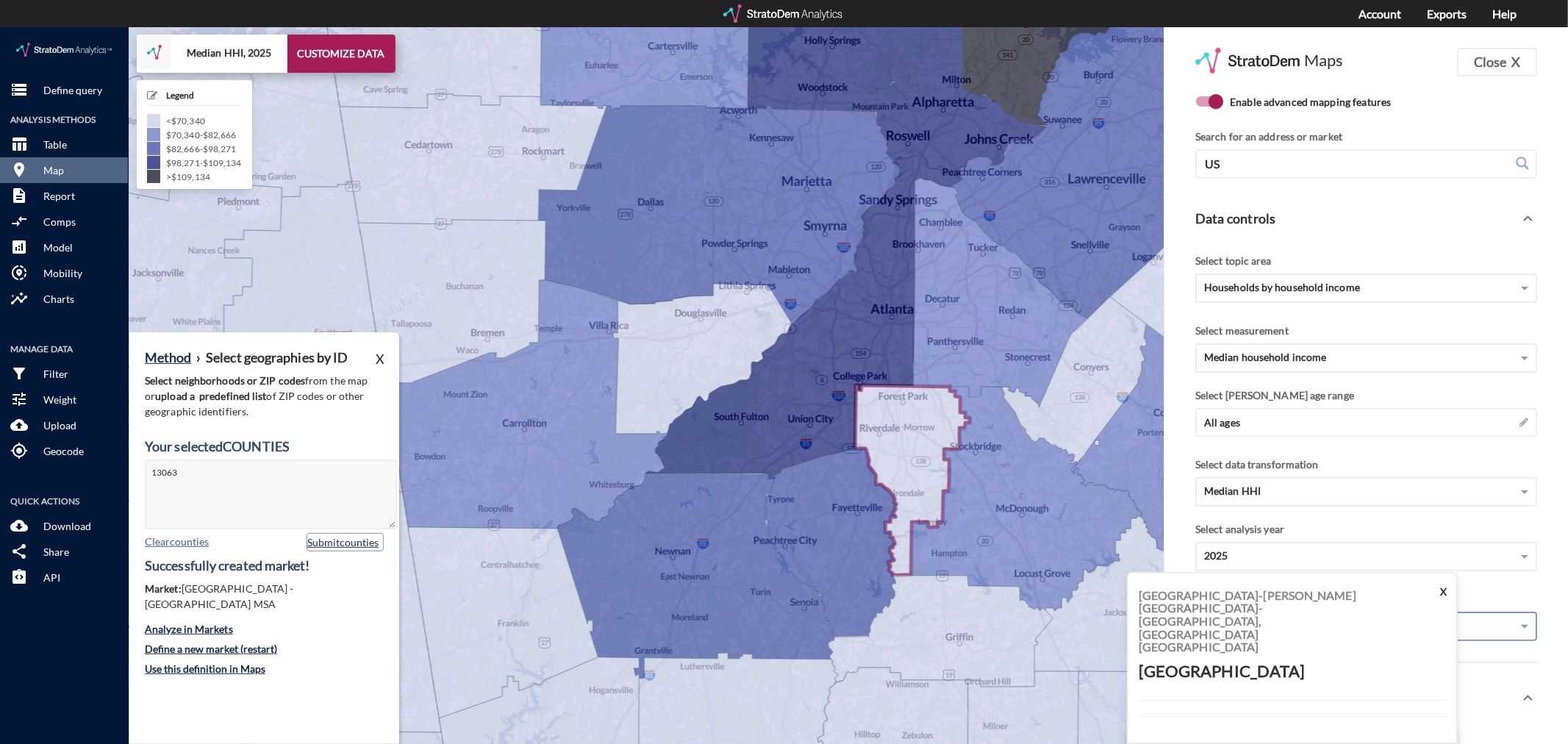
click button "Submit counties"
click button "Define a new market (restart)"
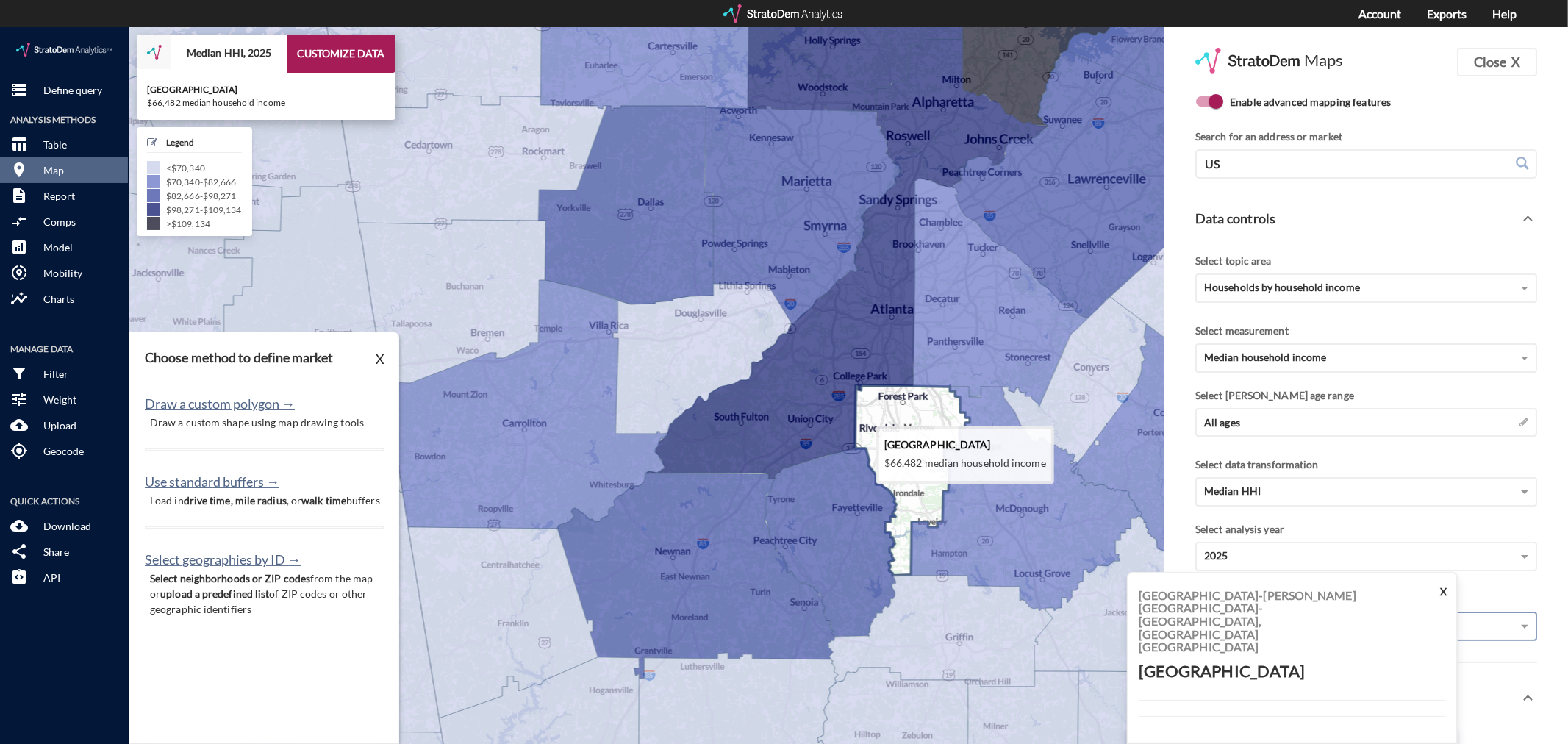
click icon
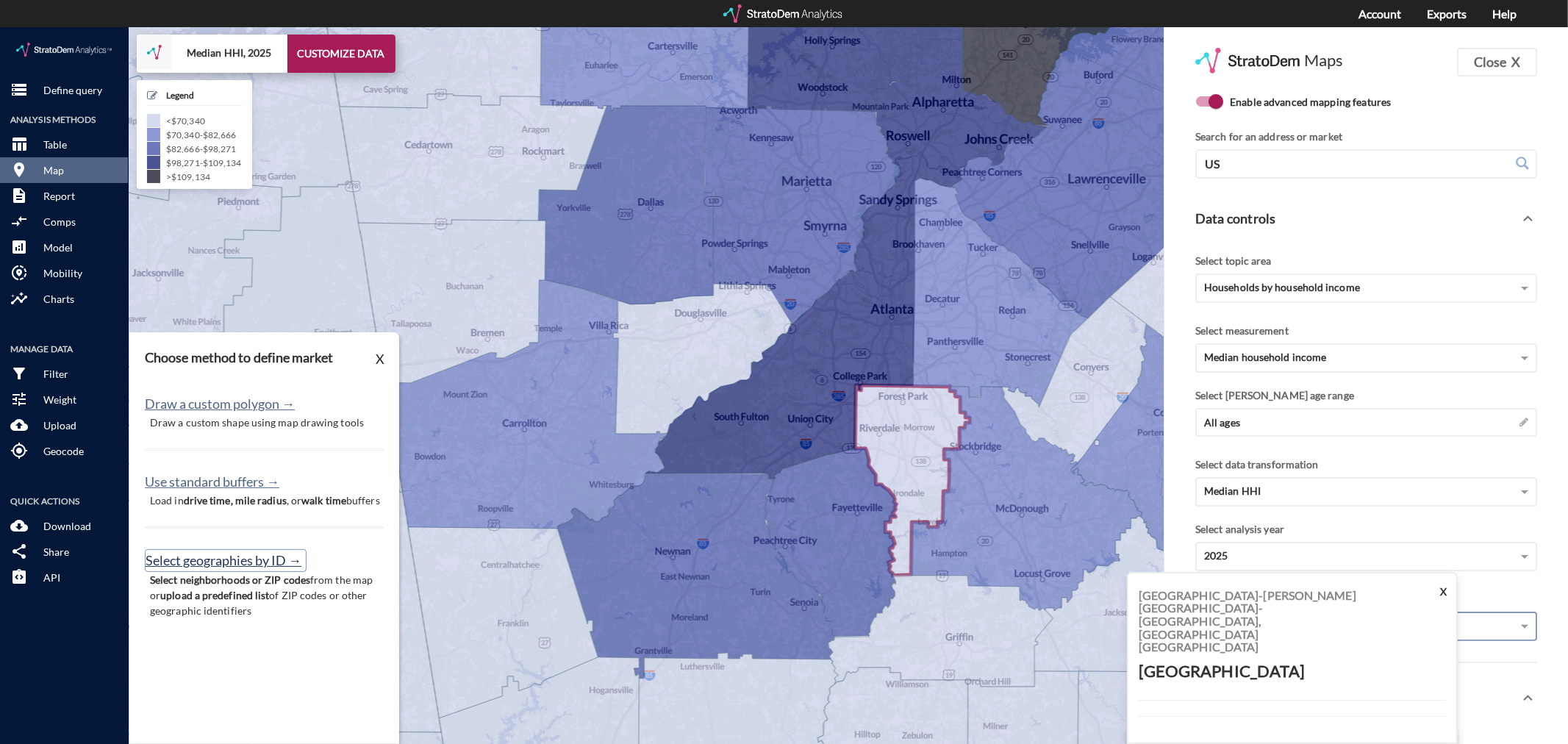
click button "Select geographies by ID →"
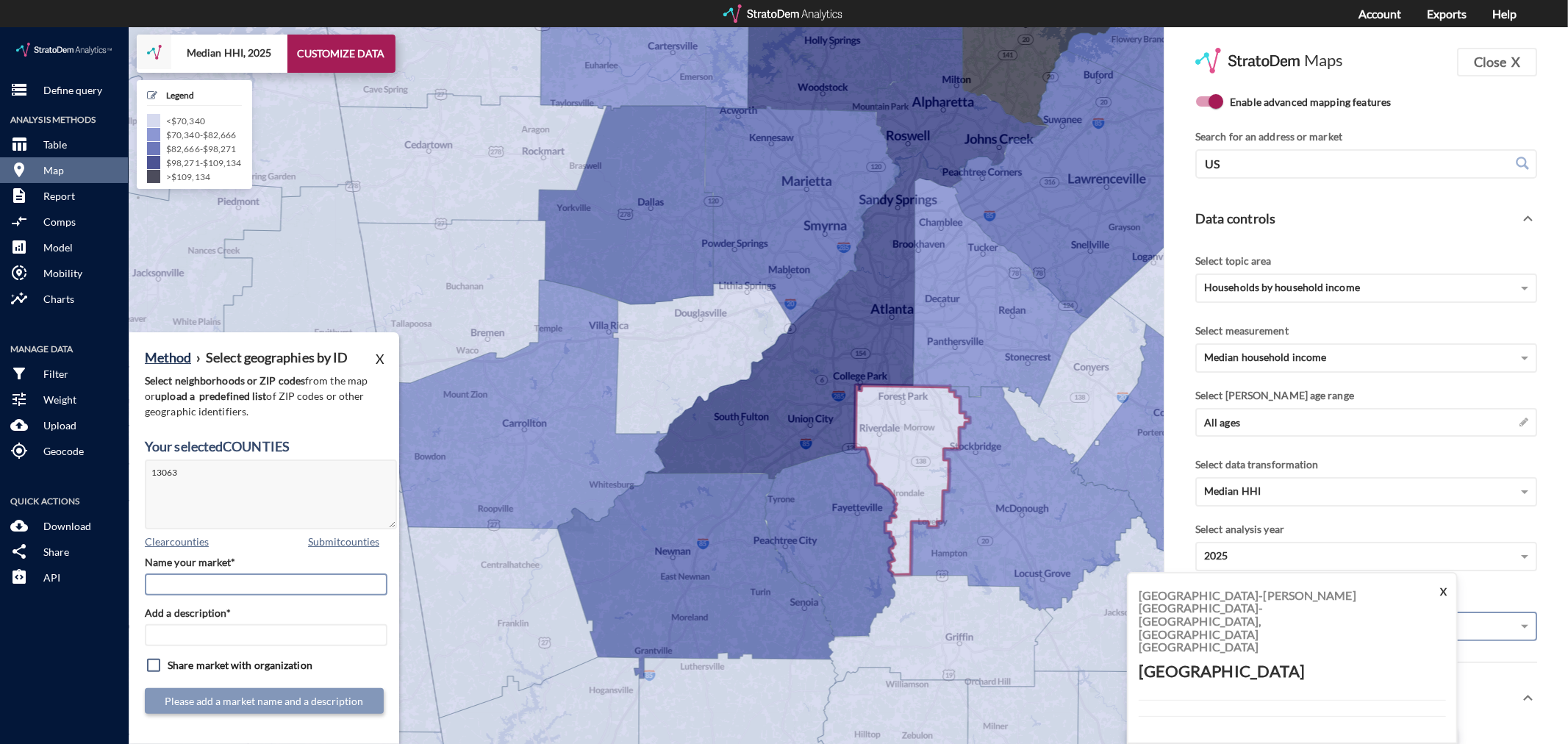
click input "Name your market*"
click button "Submit counties"
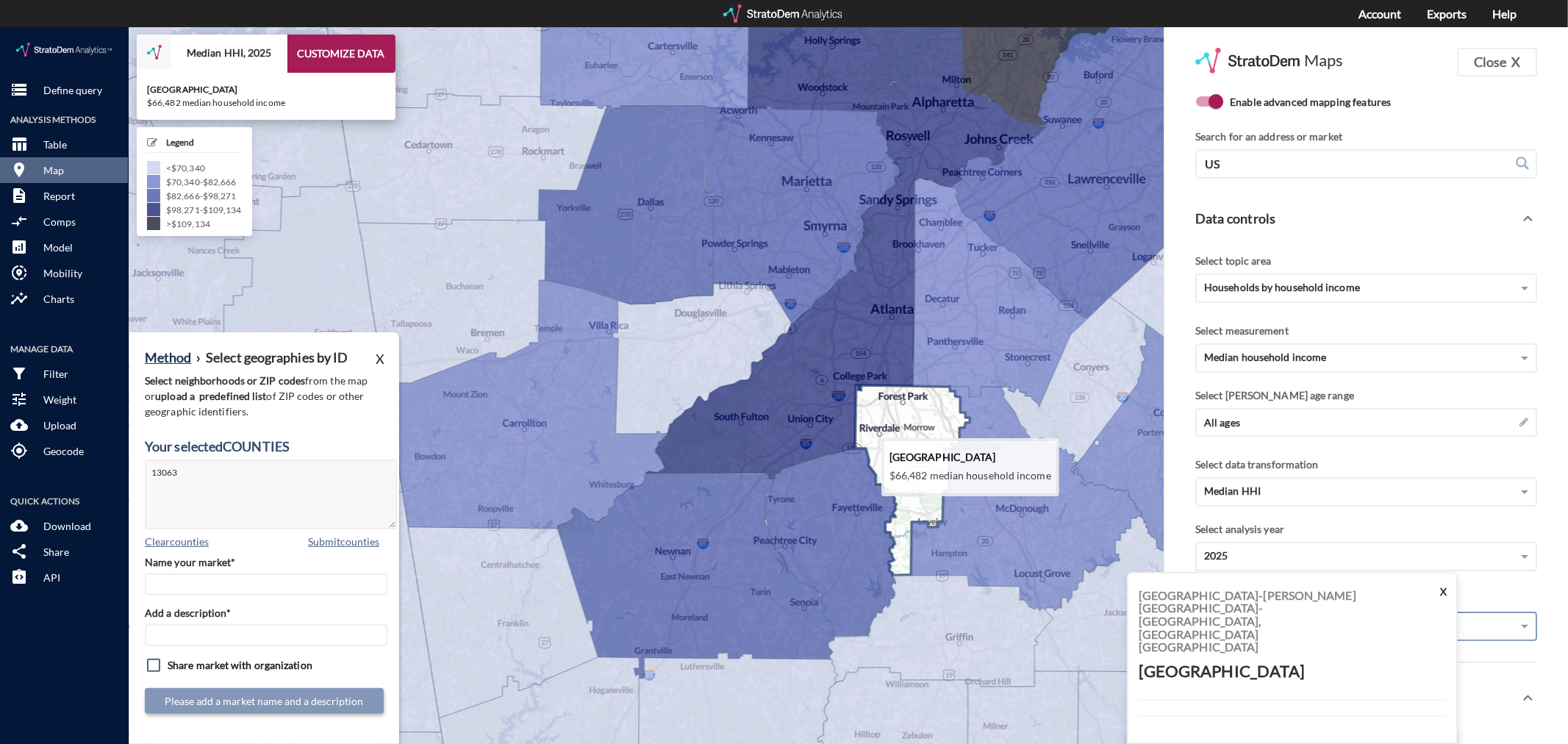
click icon
type textarea "13063"
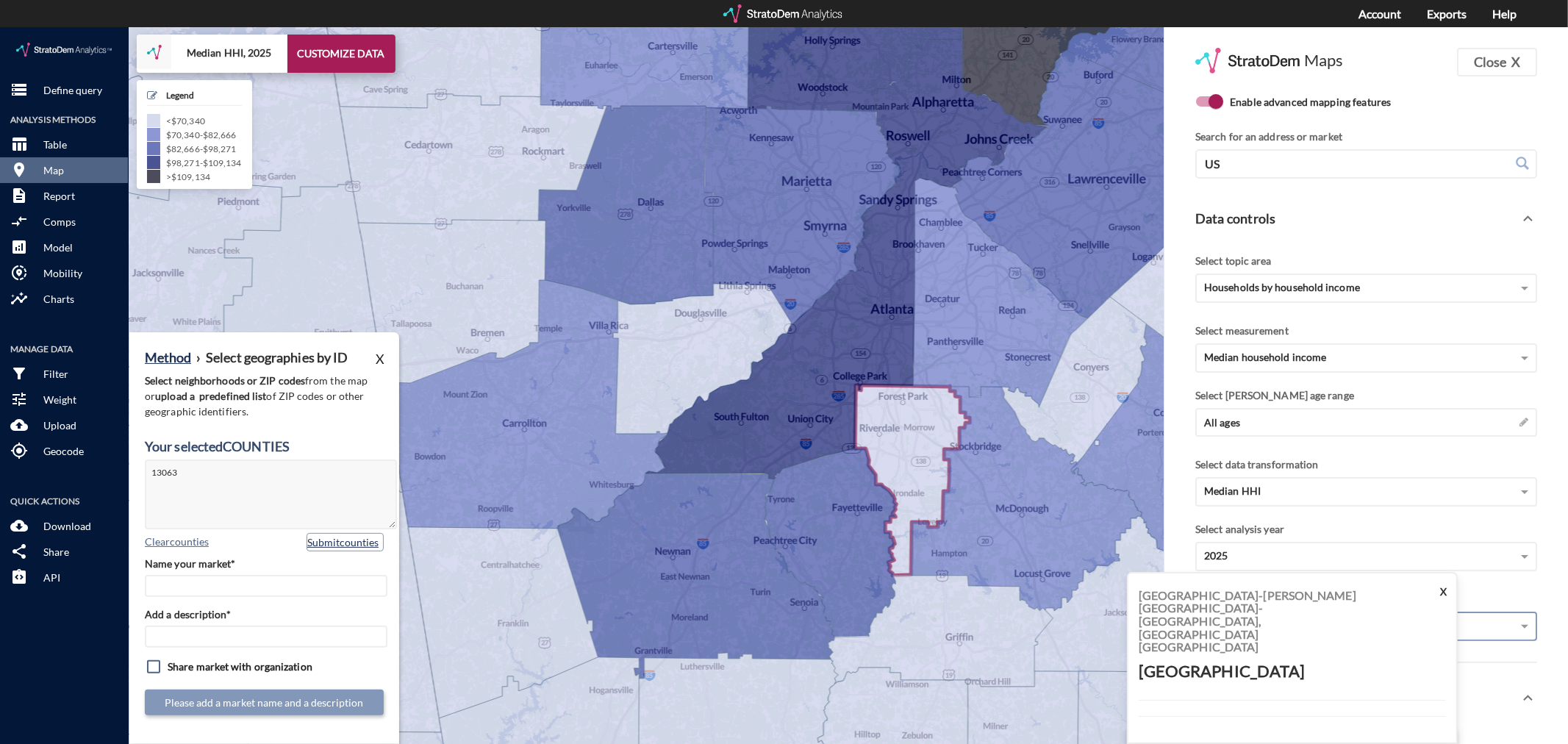
click button "Submit counties"
click input "Name your market*"
type input "Clayton County - [GEOGRAPHIC_DATA] MSA"
paste input "Clayton County - [GEOGRAPHIC_DATA] MSA"
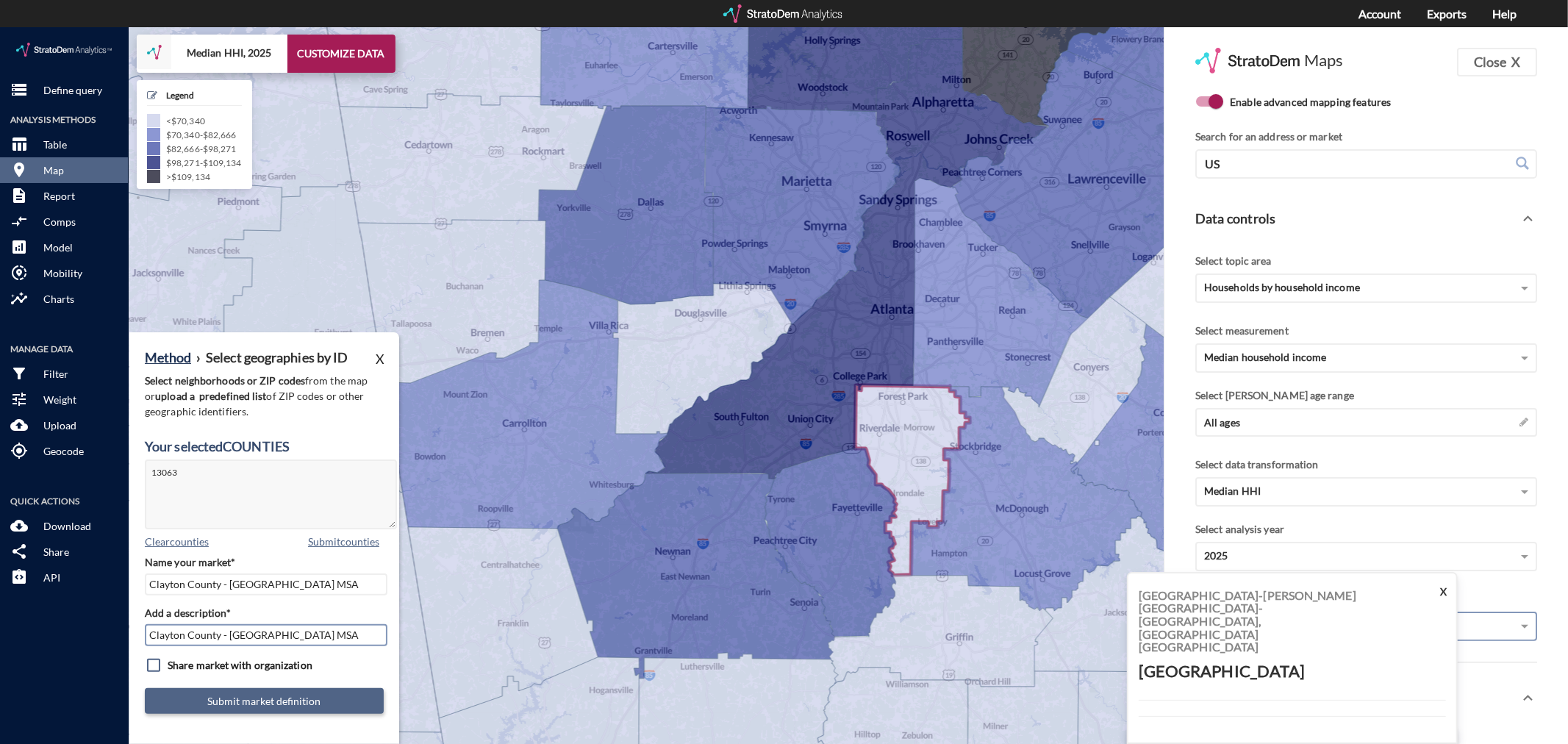
type input "Clayton County - [GEOGRAPHIC_DATA] MSA"
click button "Submit market definition"
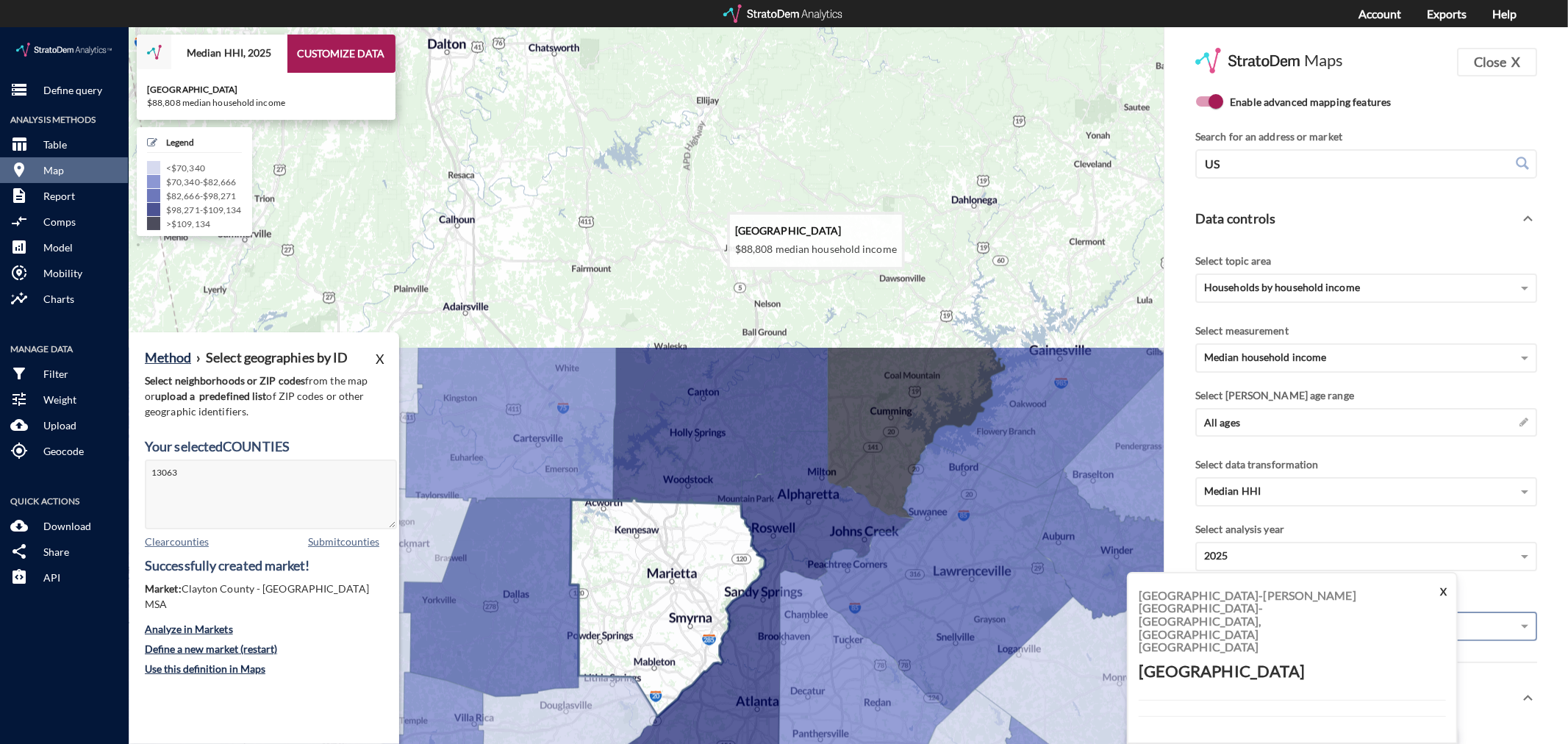
drag, startPoint x: 754, startPoint y: 164, endPoint x: 620, endPoint y: 562, distance: 420.0
click icon
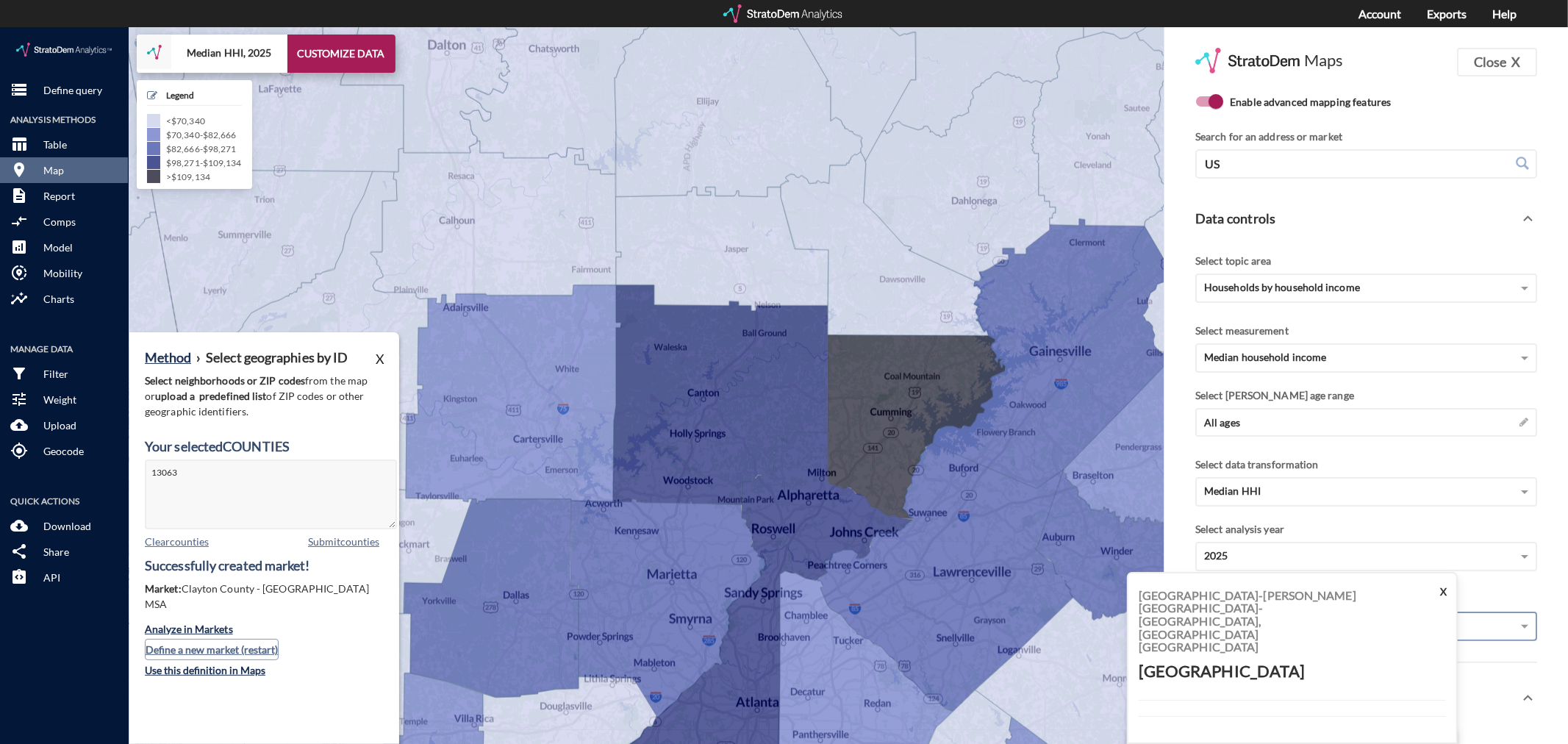
click button "Define a new market (restart)"
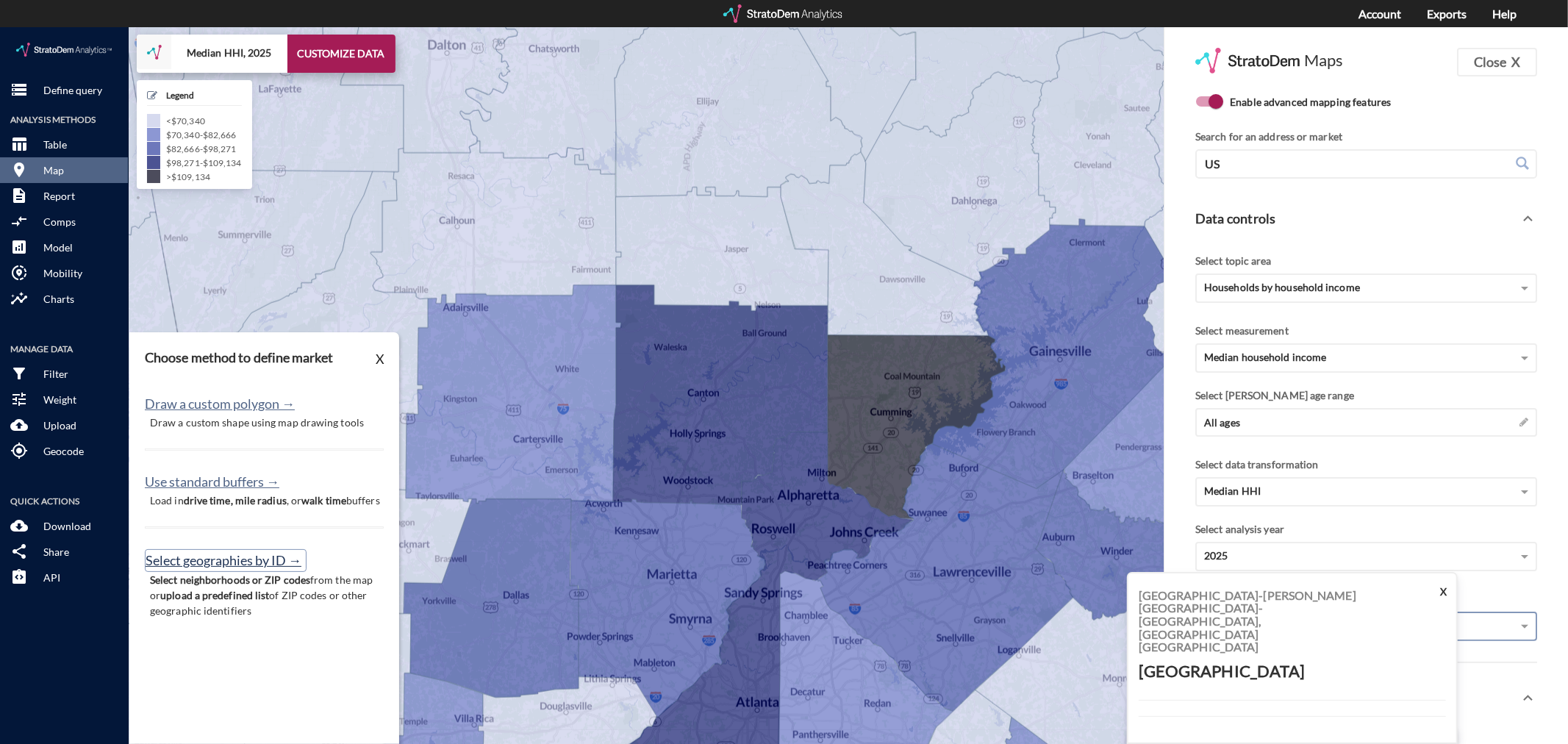
click button "Select geographies by ID →"
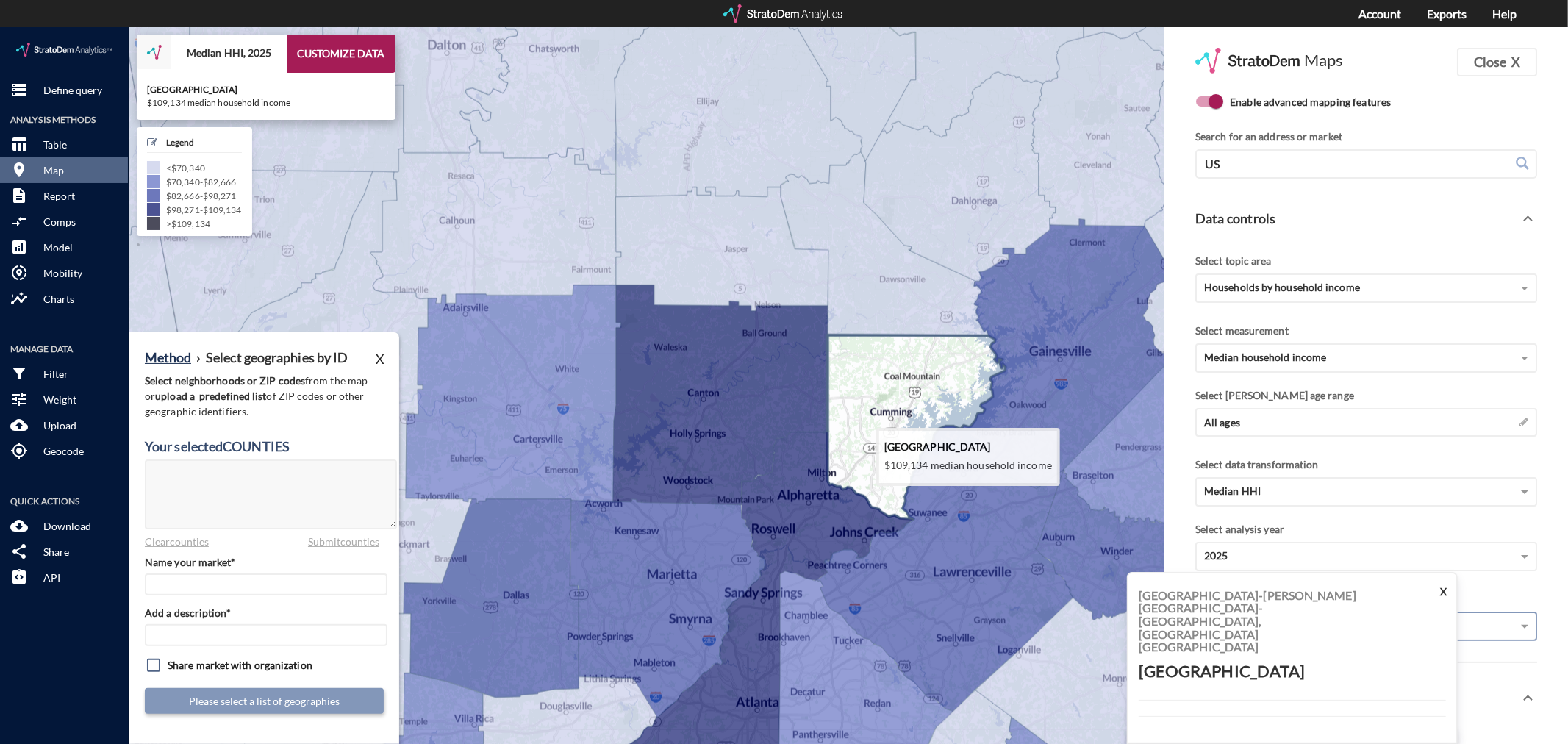
click icon
type textarea "13117"
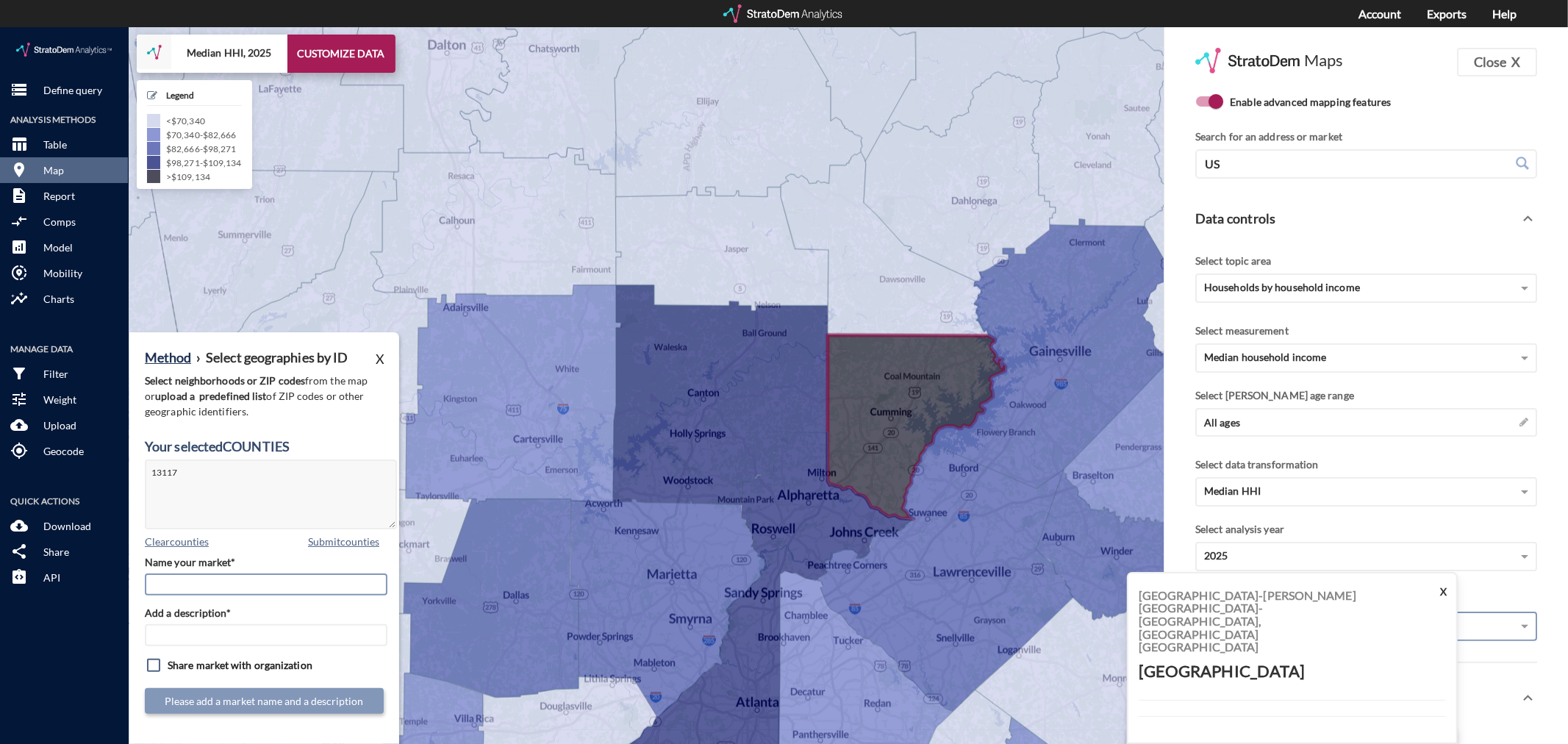
click input "Name your market*"
type input "[GEOGRAPHIC_DATA] - [GEOGRAPHIC_DATA] MSA"
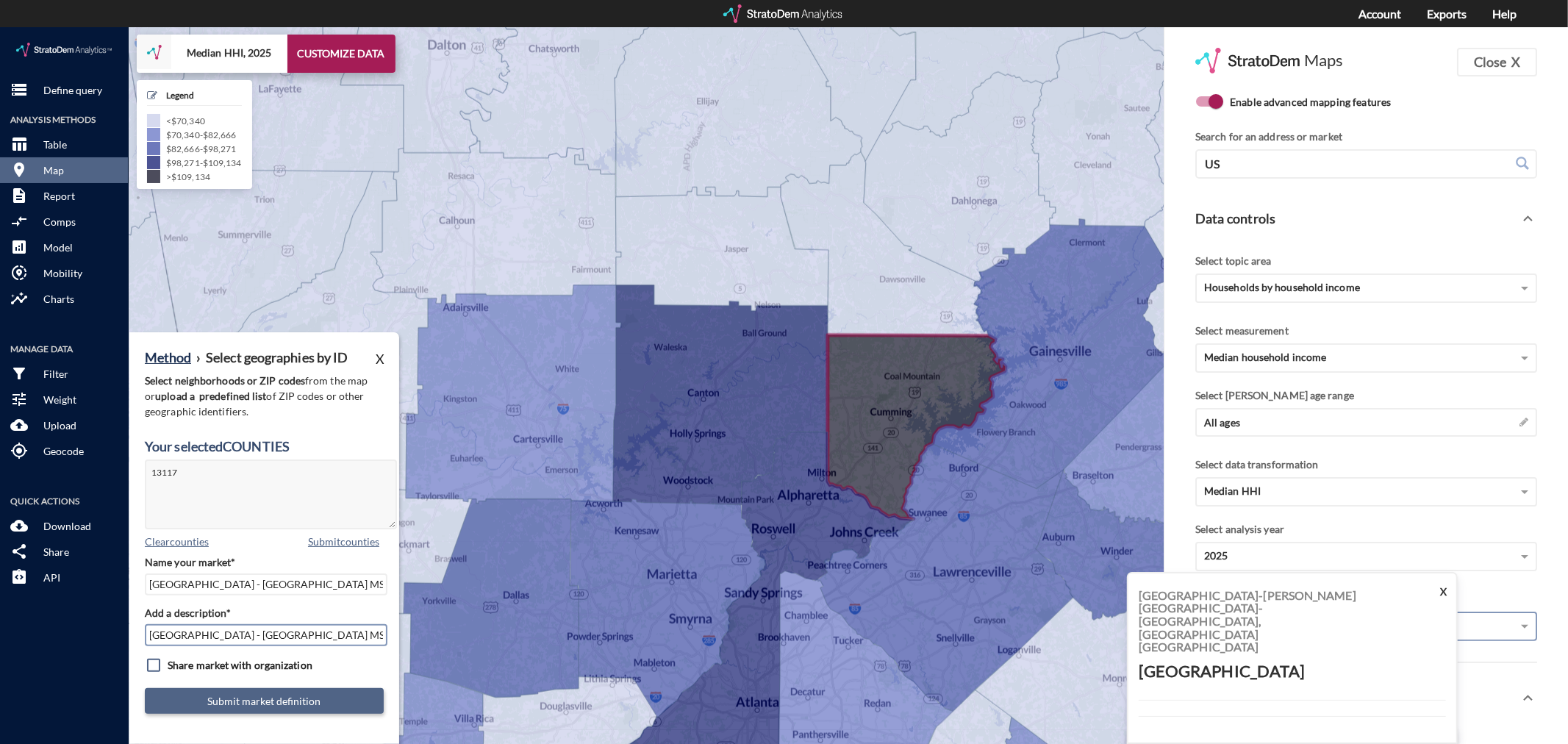
type input "[GEOGRAPHIC_DATA] - [GEOGRAPHIC_DATA] MSA"
click button "Submit market definition"
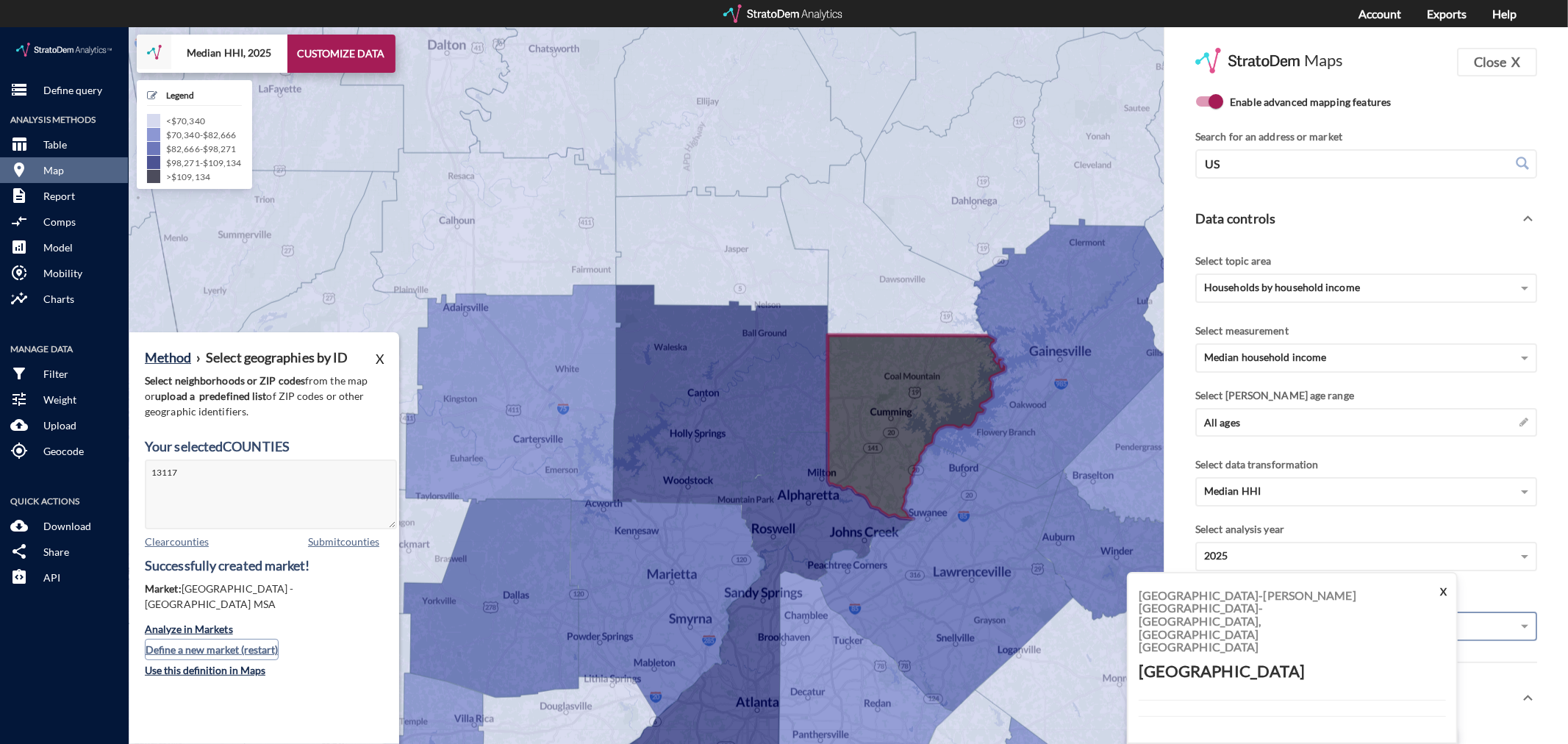
click button "Define a new market (restart)"
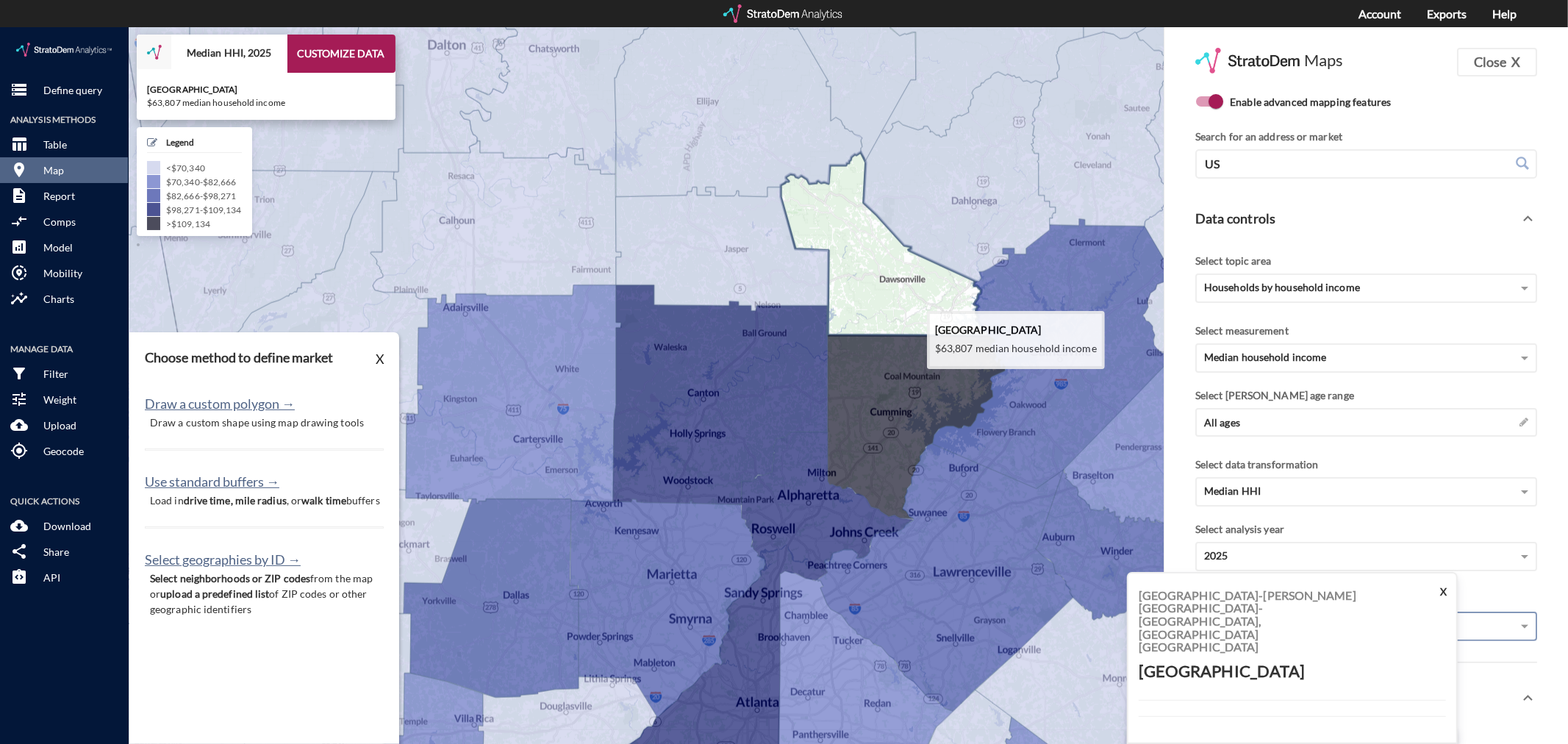
click icon
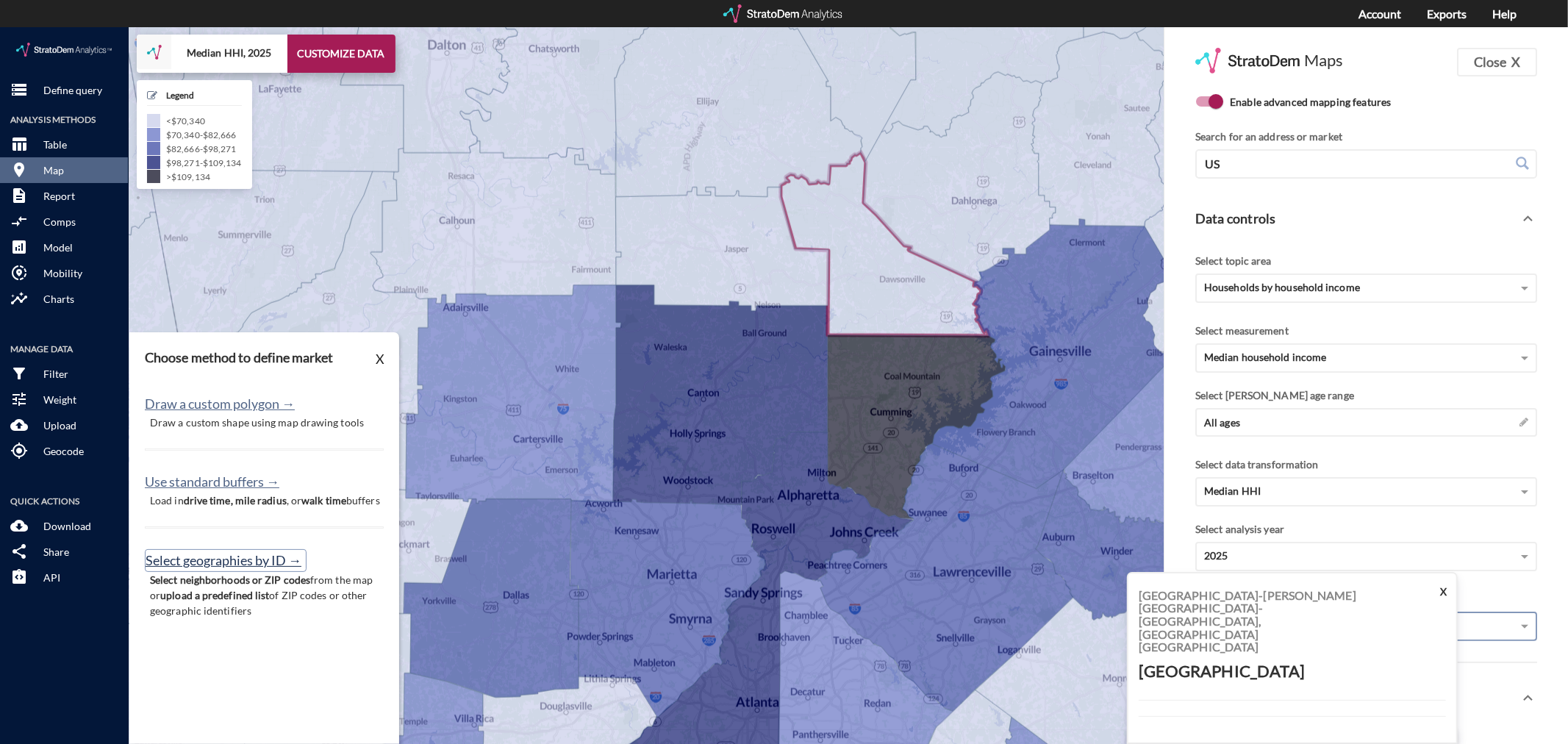
click button "Select geographies by ID →"
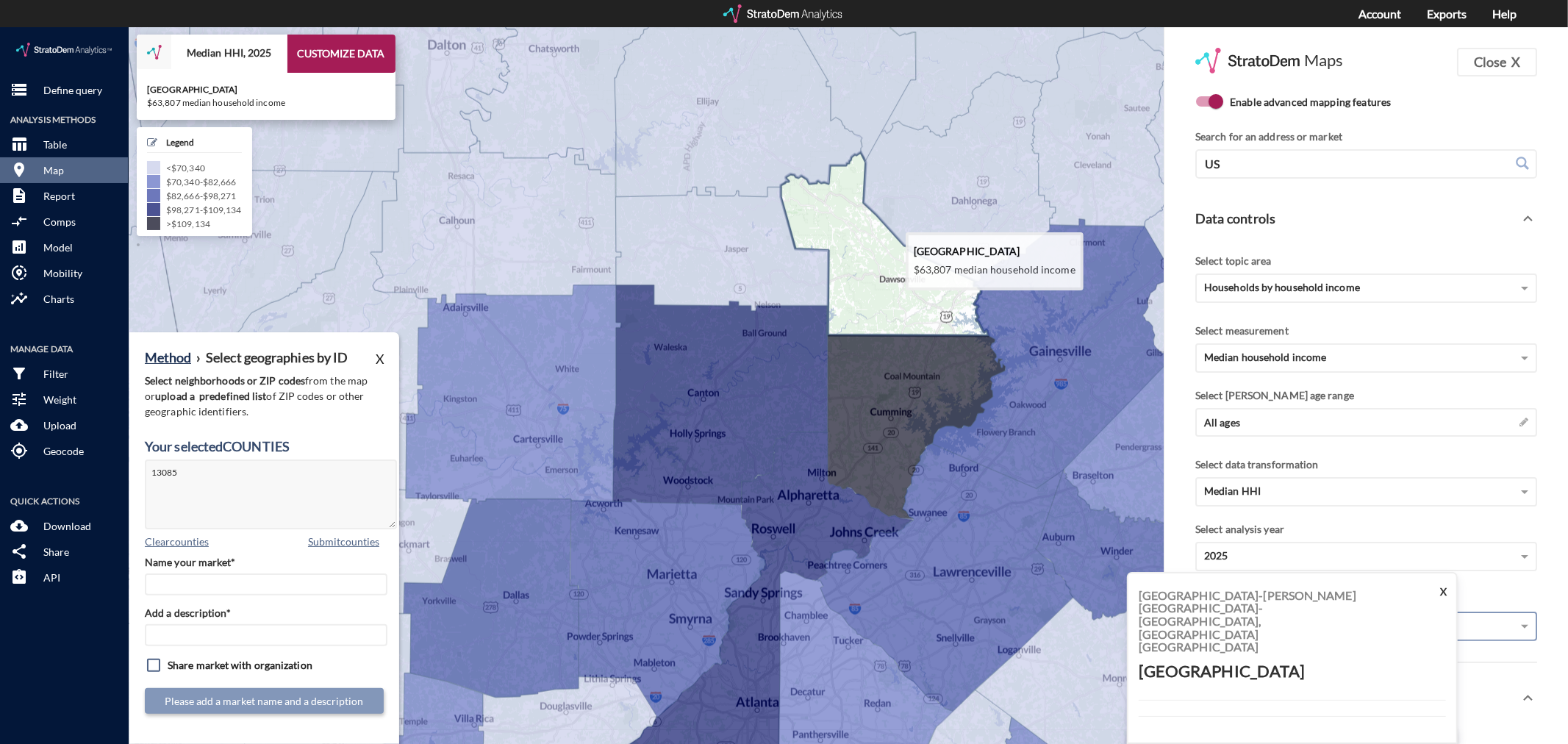
click icon
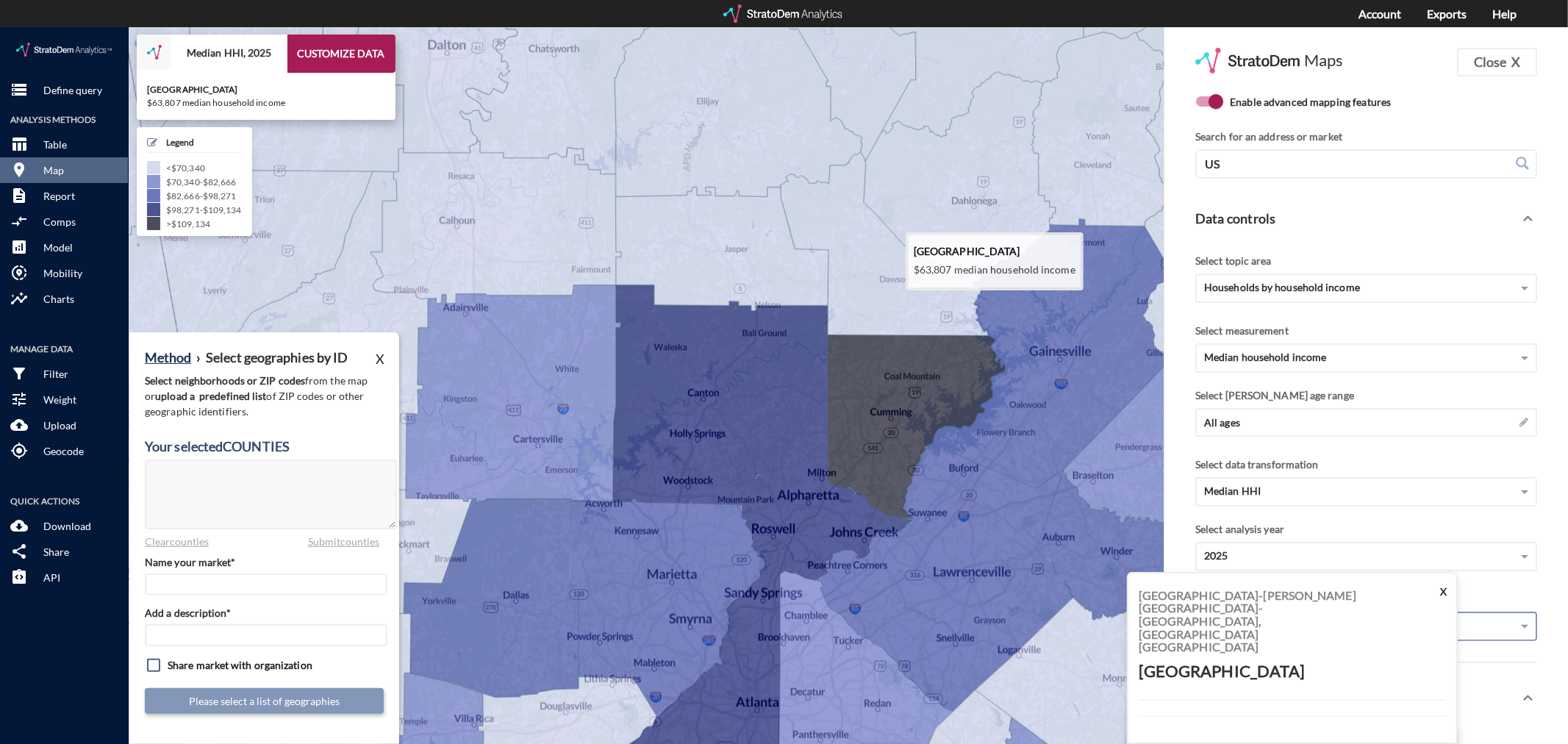
click icon
type textarea "13085"
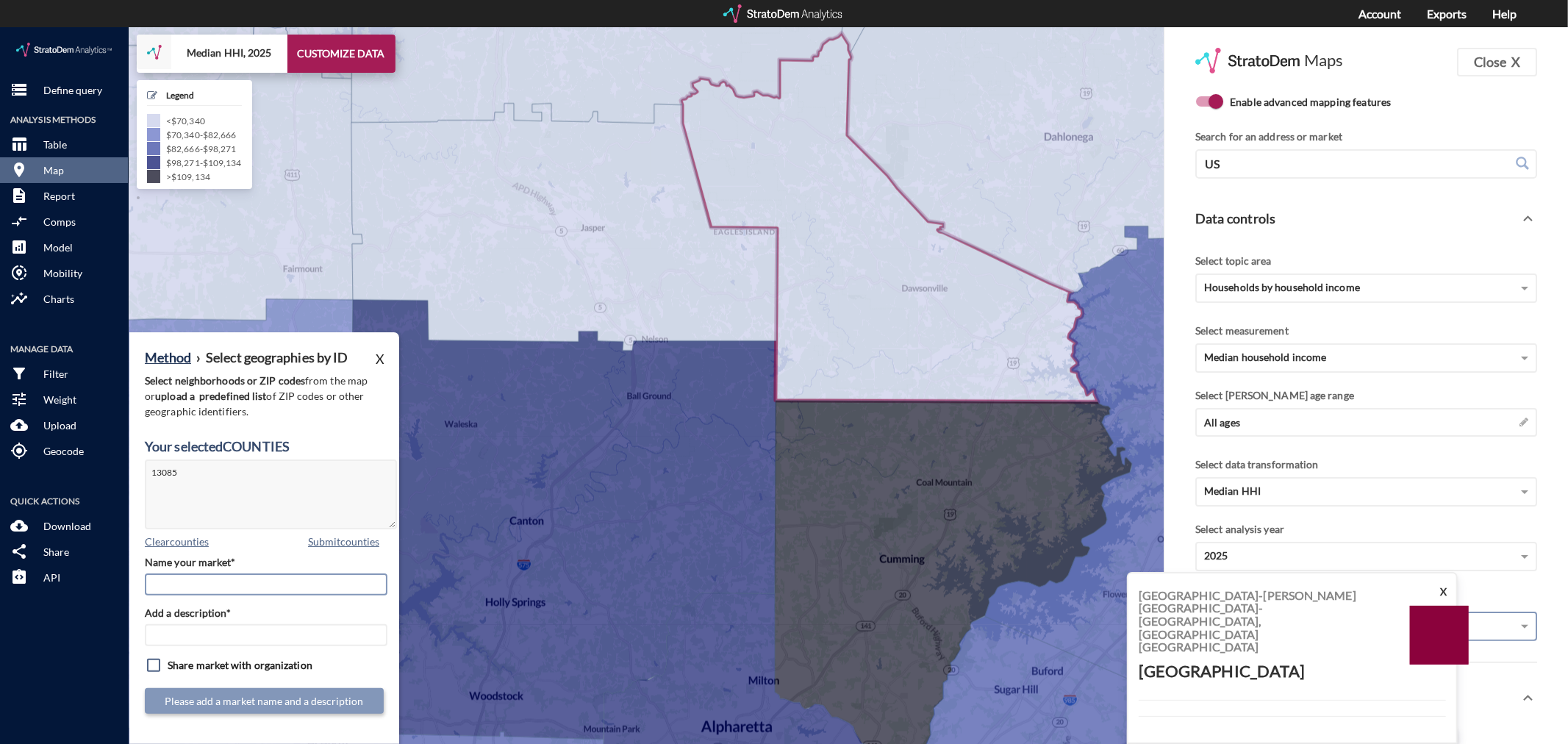
drag, startPoint x: 268, startPoint y: 558, endPoint x: 270, endPoint y: 550, distance: 8.2
click input "Name your market*"
type input "[GEOGRAPHIC_DATA] - [GEOGRAPHIC_DATA] MSA"
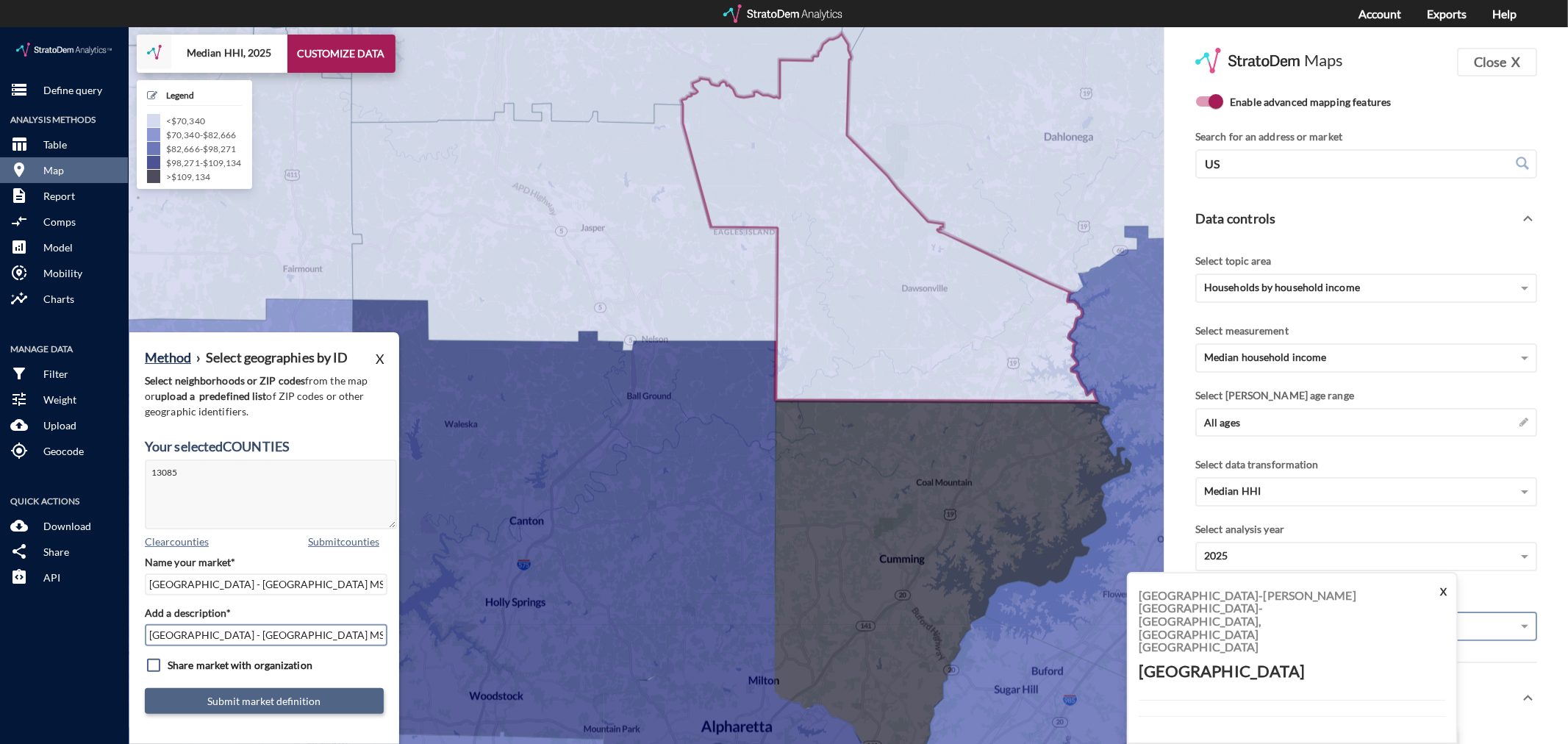
type input "[GEOGRAPHIC_DATA] - [GEOGRAPHIC_DATA] MSA"
click button "Submit market definition"
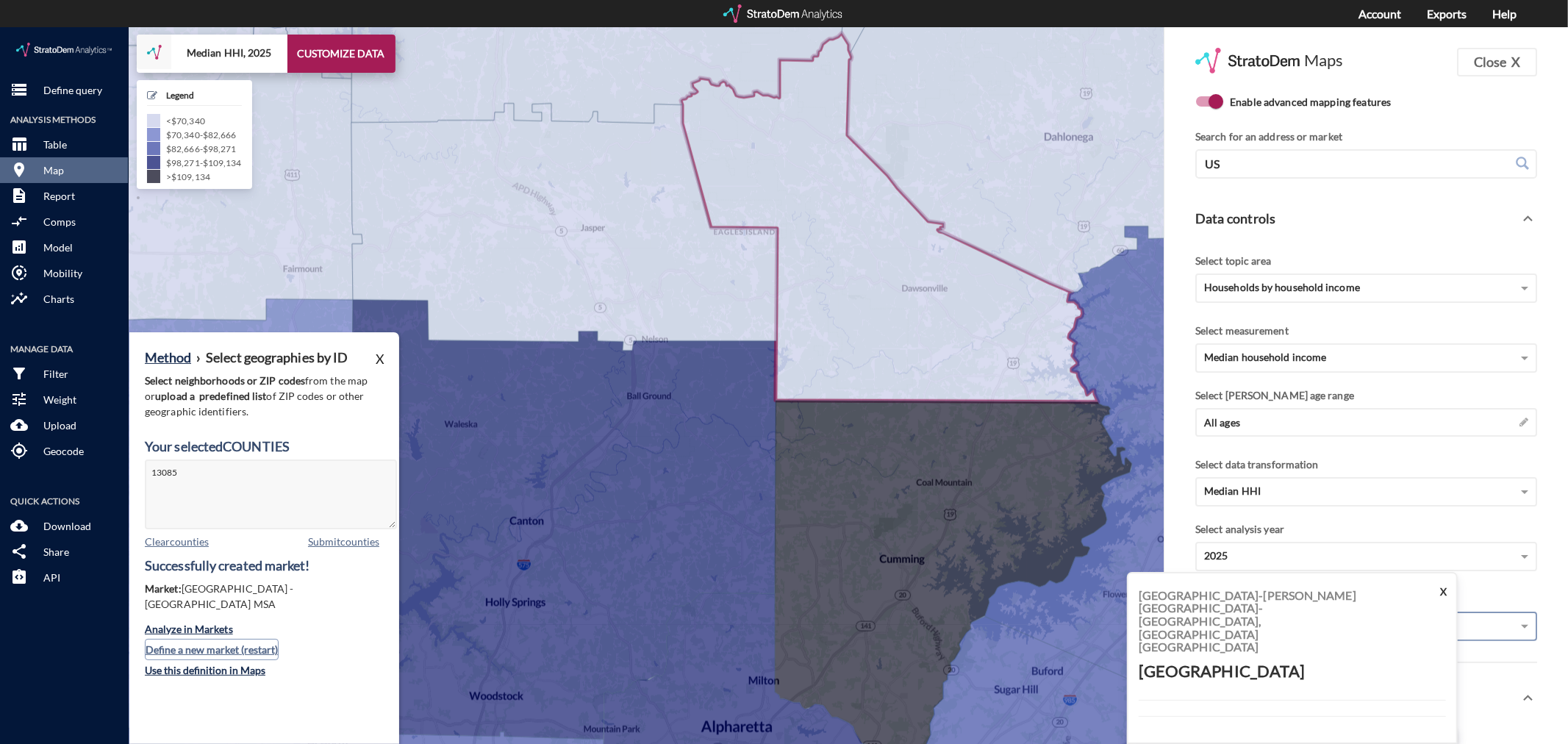
click button "Define a new market (restart)"
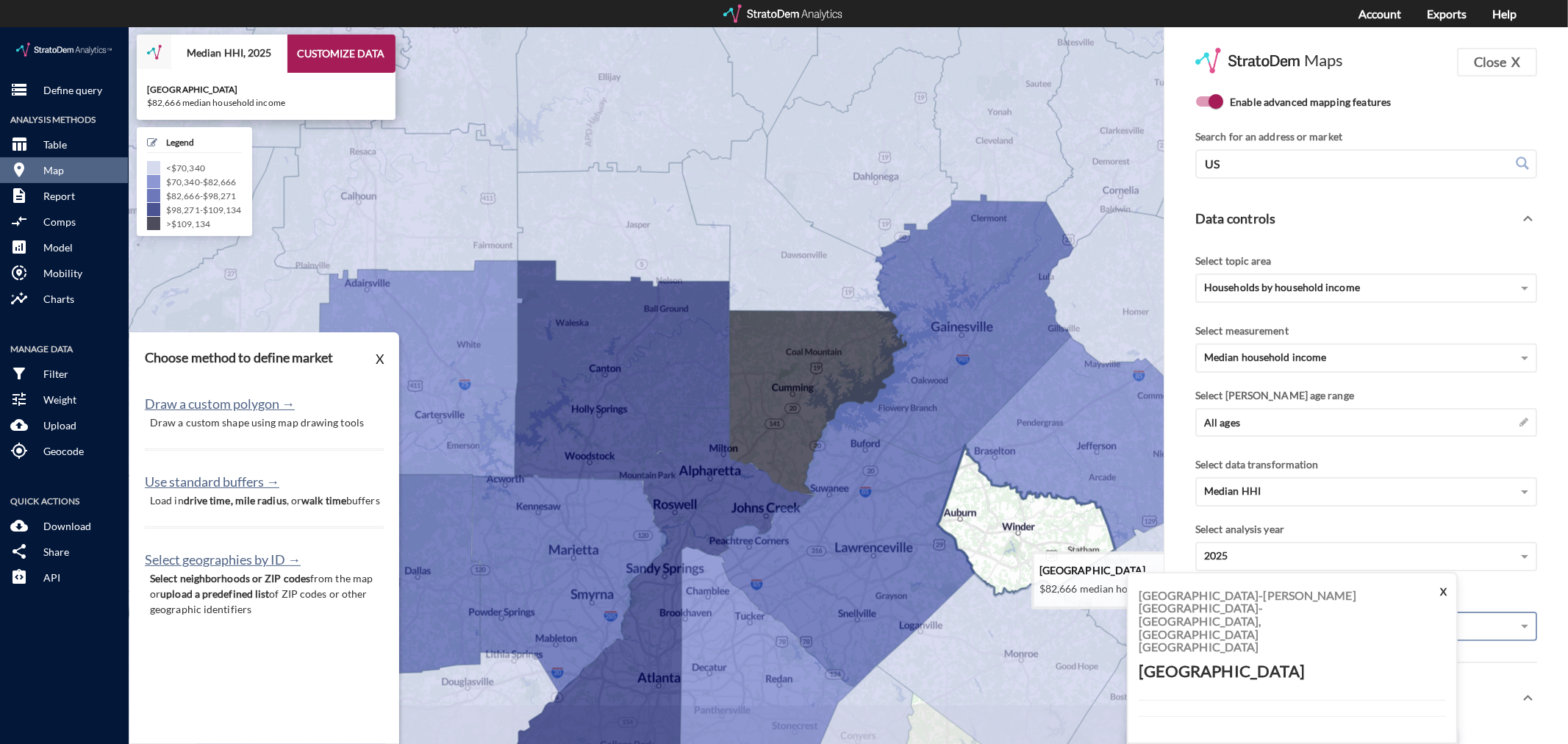
drag, startPoint x: 1008, startPoint y: 591, endPoint x: 966, endPoint y: 522, distance: 80.8
click icon
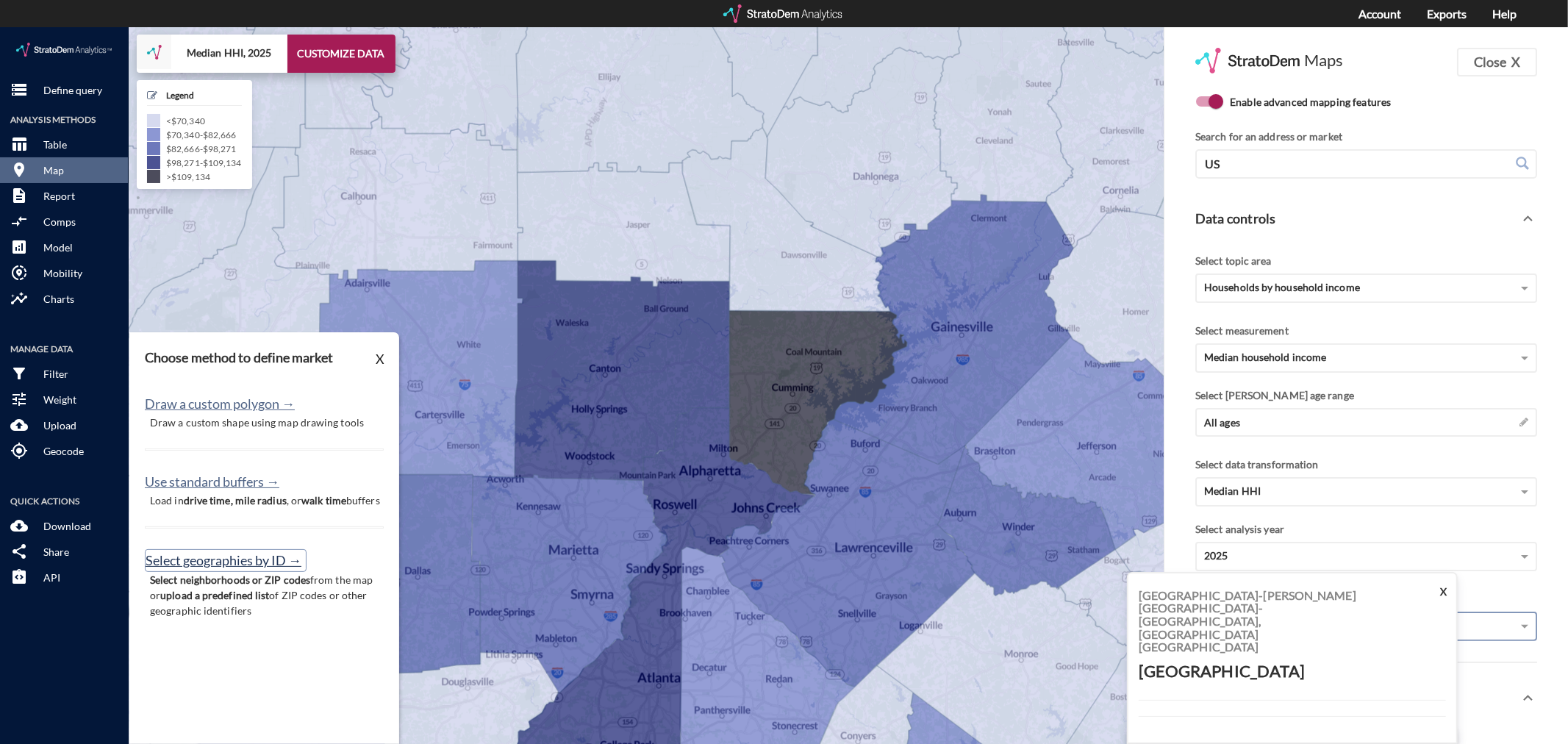
click button "Select geographies by ID →"
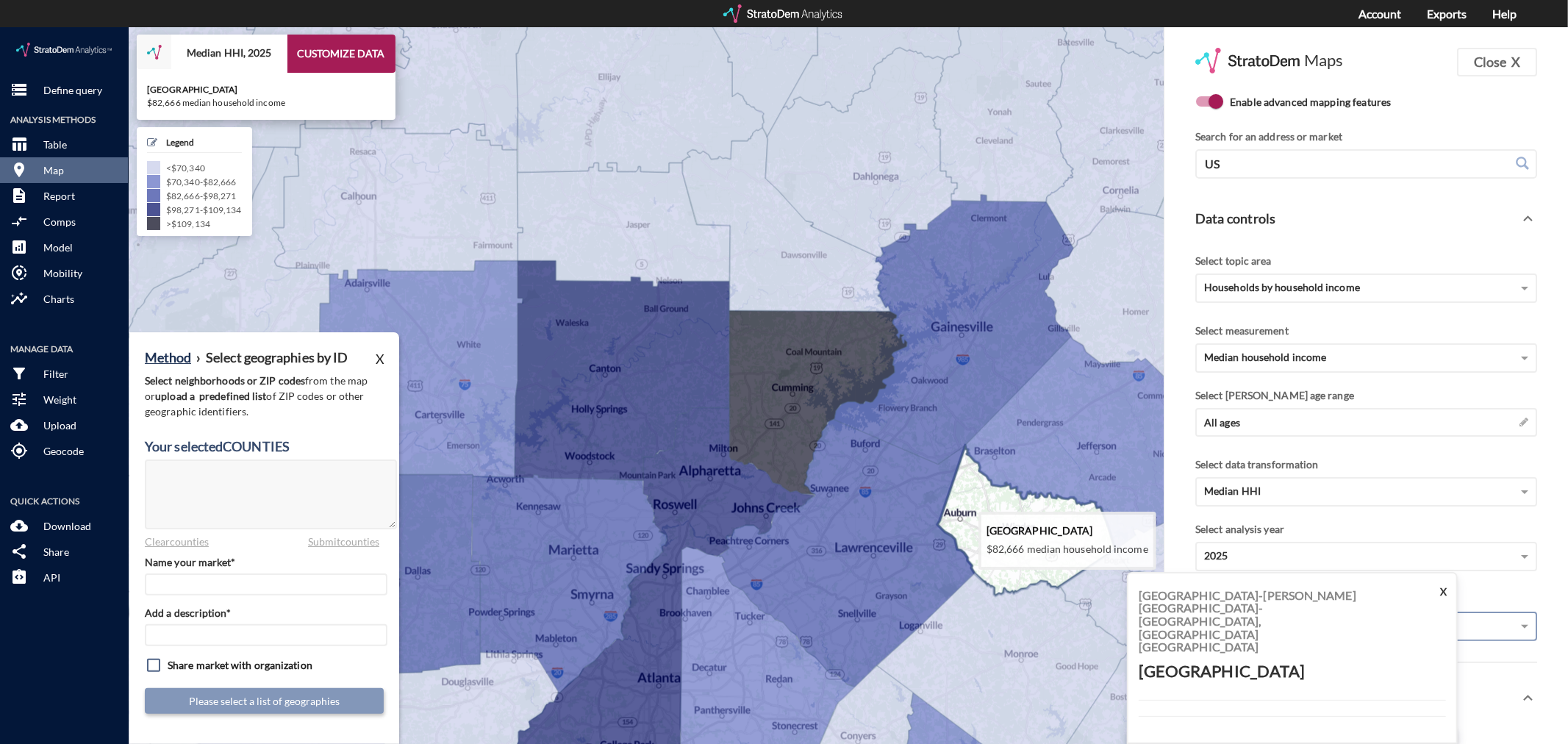
click icon
type textarea "13013"
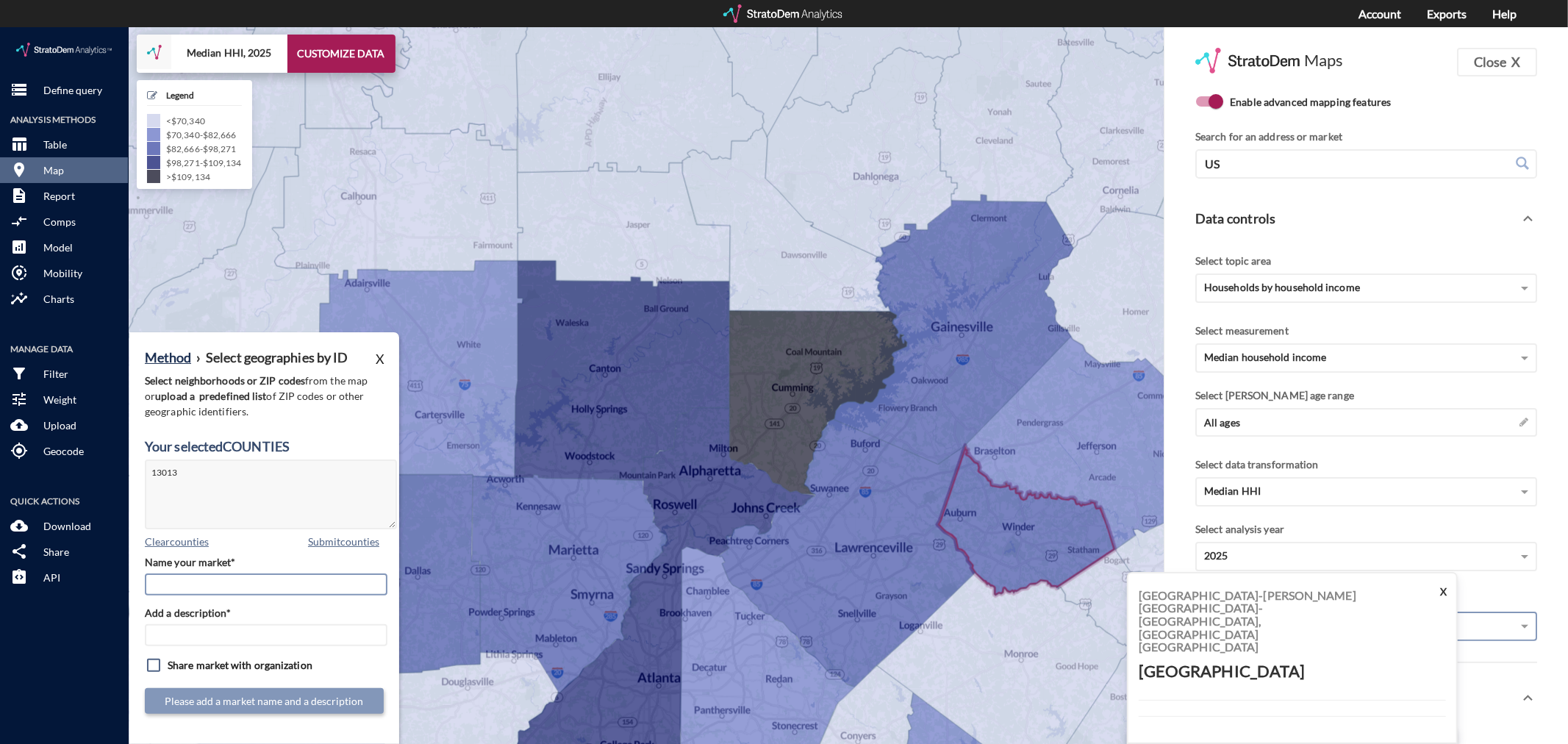
click input "Name your market*"
type input "[GEOGRAPHIC_DATA] - [GEOGRAPHIC_DATA] MSA"
paste input "[GEOGRAPHIC_DATA] - [GEOGRAPHIC_DATA] MSA"
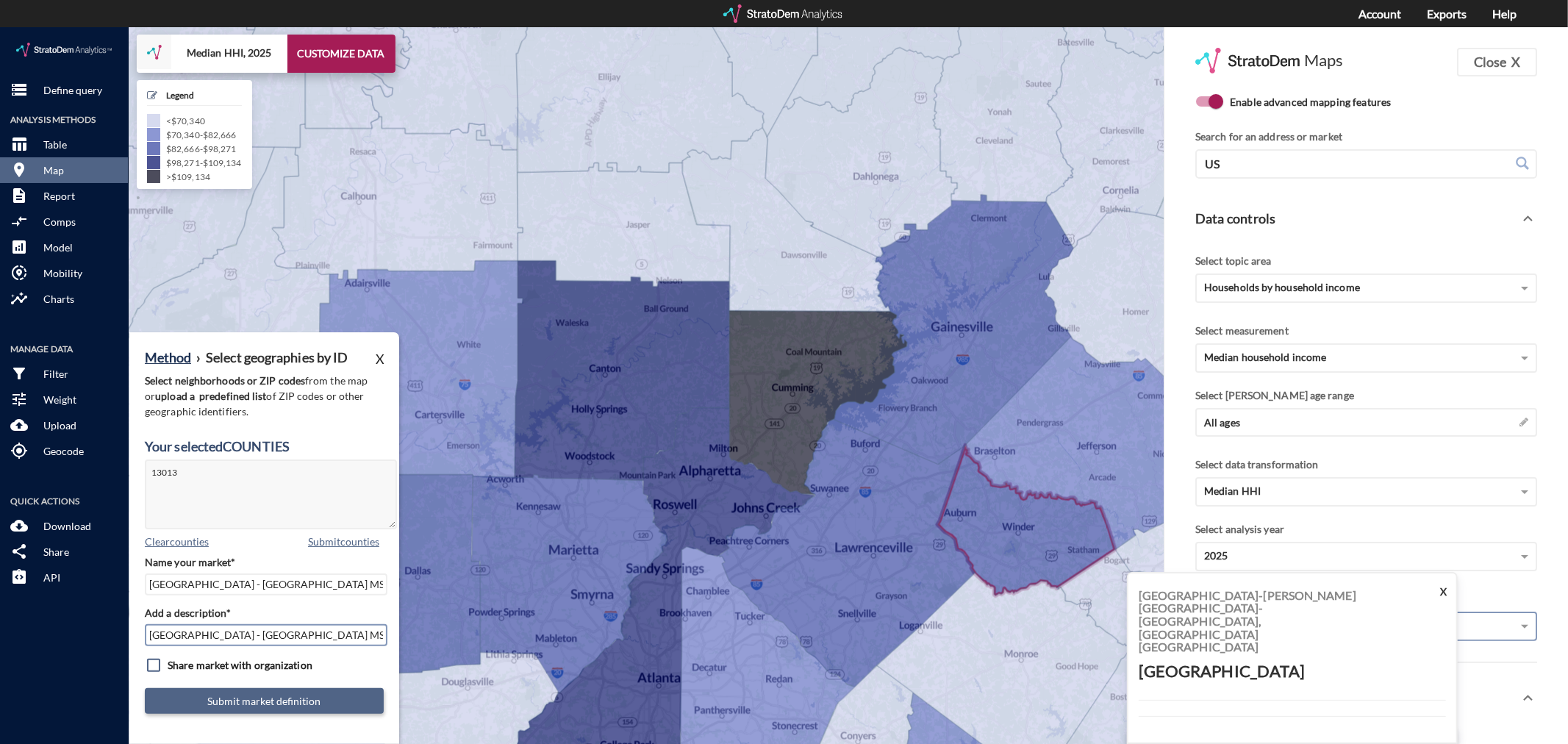
type input "[GEOGRAPHIC_DATA] - [GEOGRAPHIC_DATA] MSA"
click button "Submit market definition"
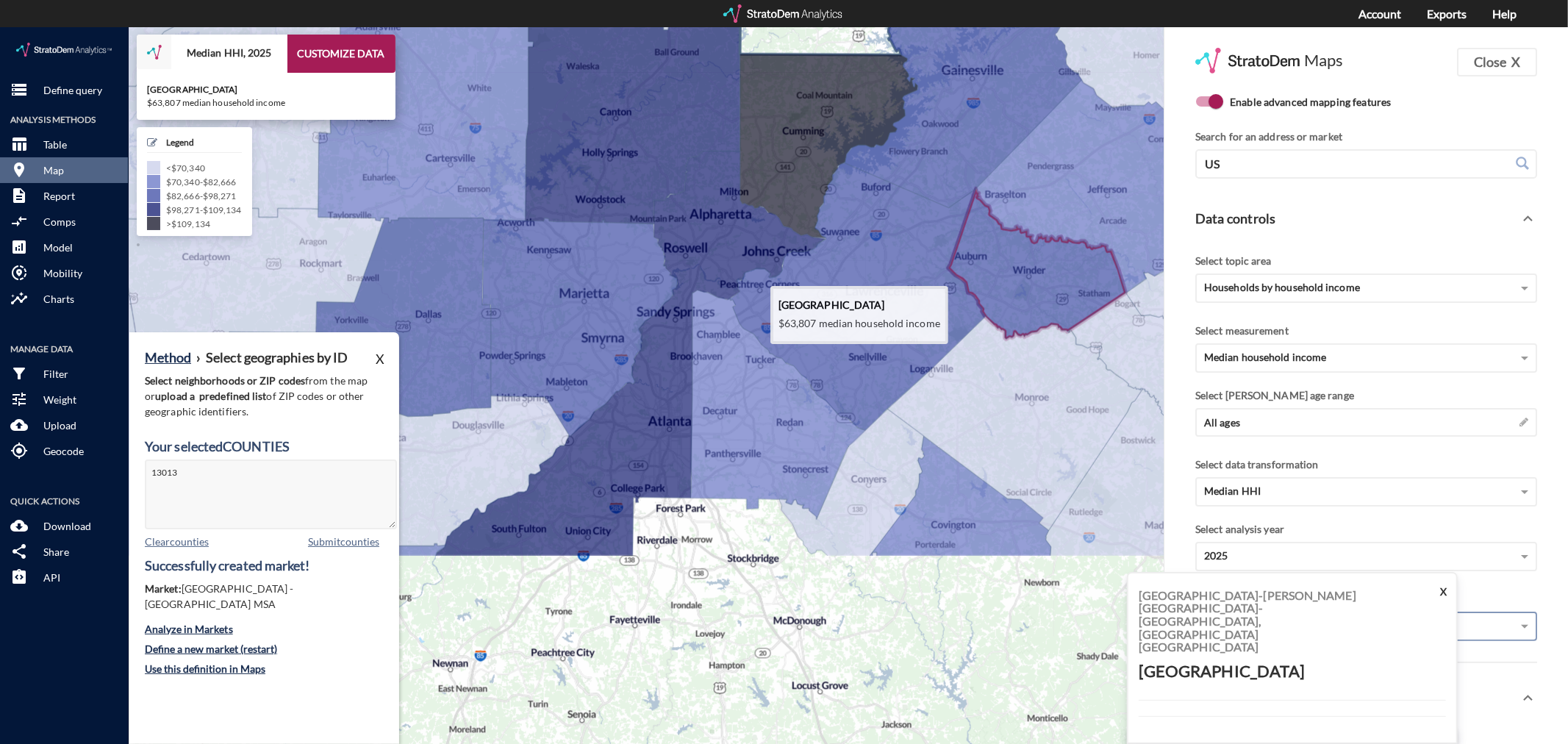
drag, startPoint x: 765, startPoint y: 270, endPoint x: 778, endPoint y: 3, distance: 267.3
click icon
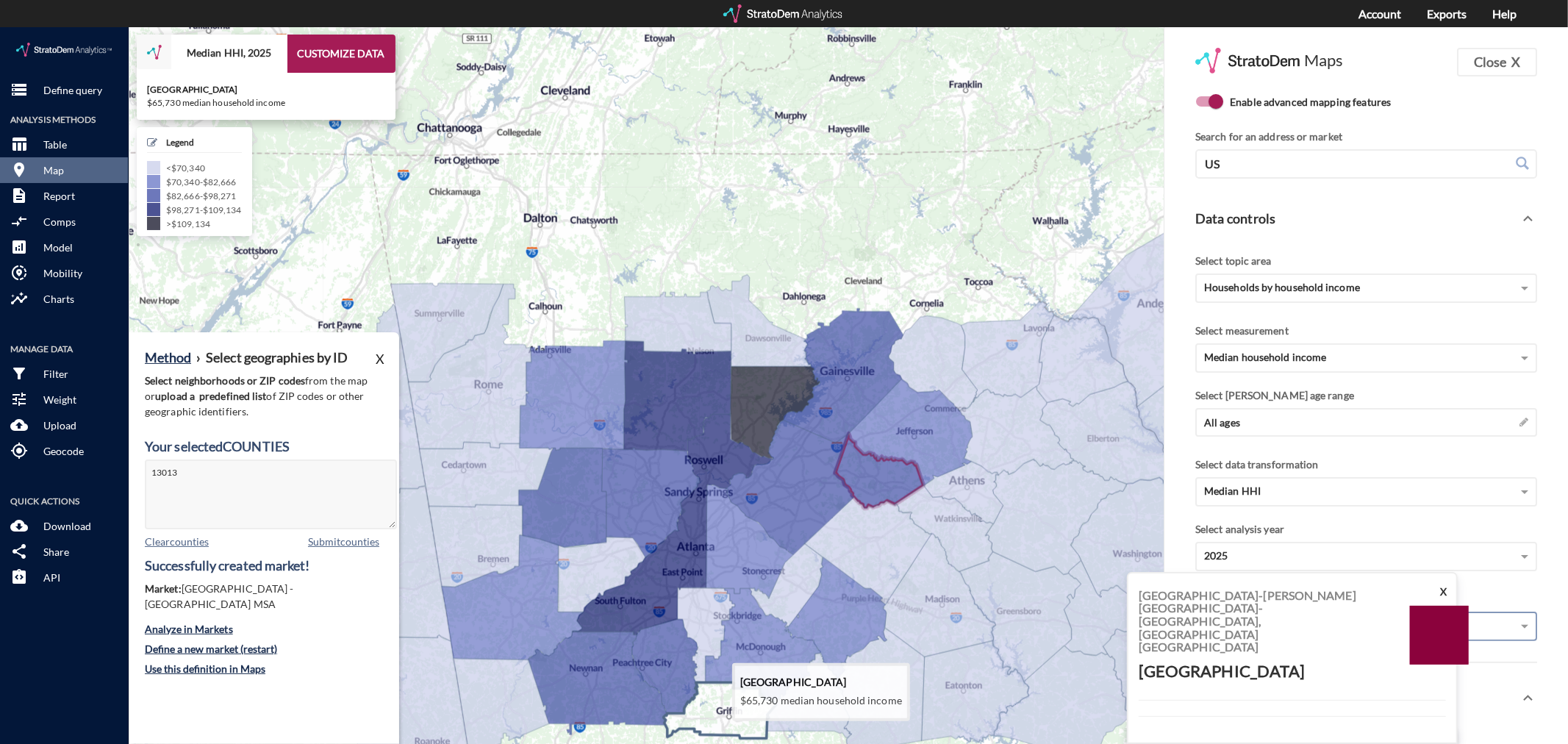
click icon
type textarea "13013, 13255"
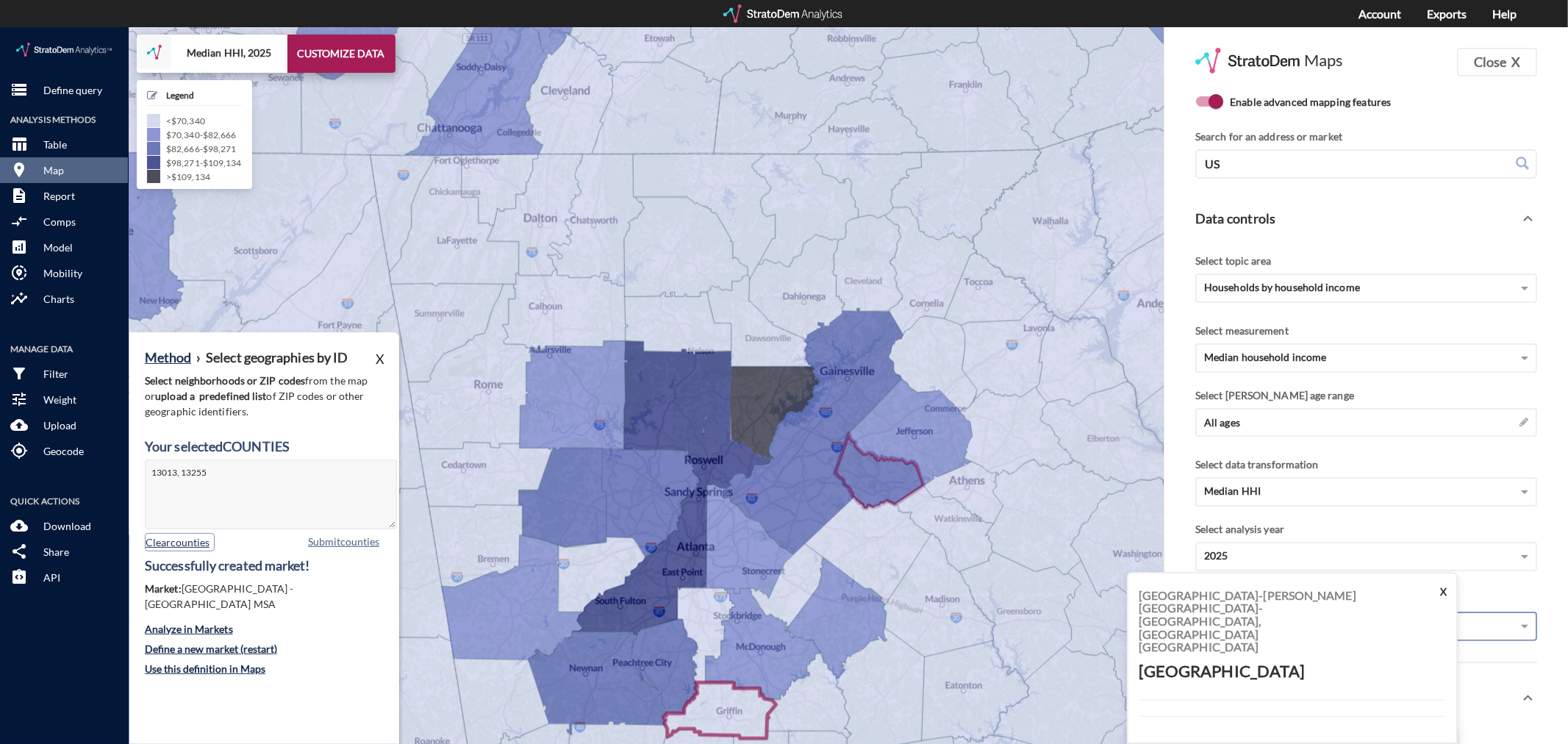
click button "Clear counties"
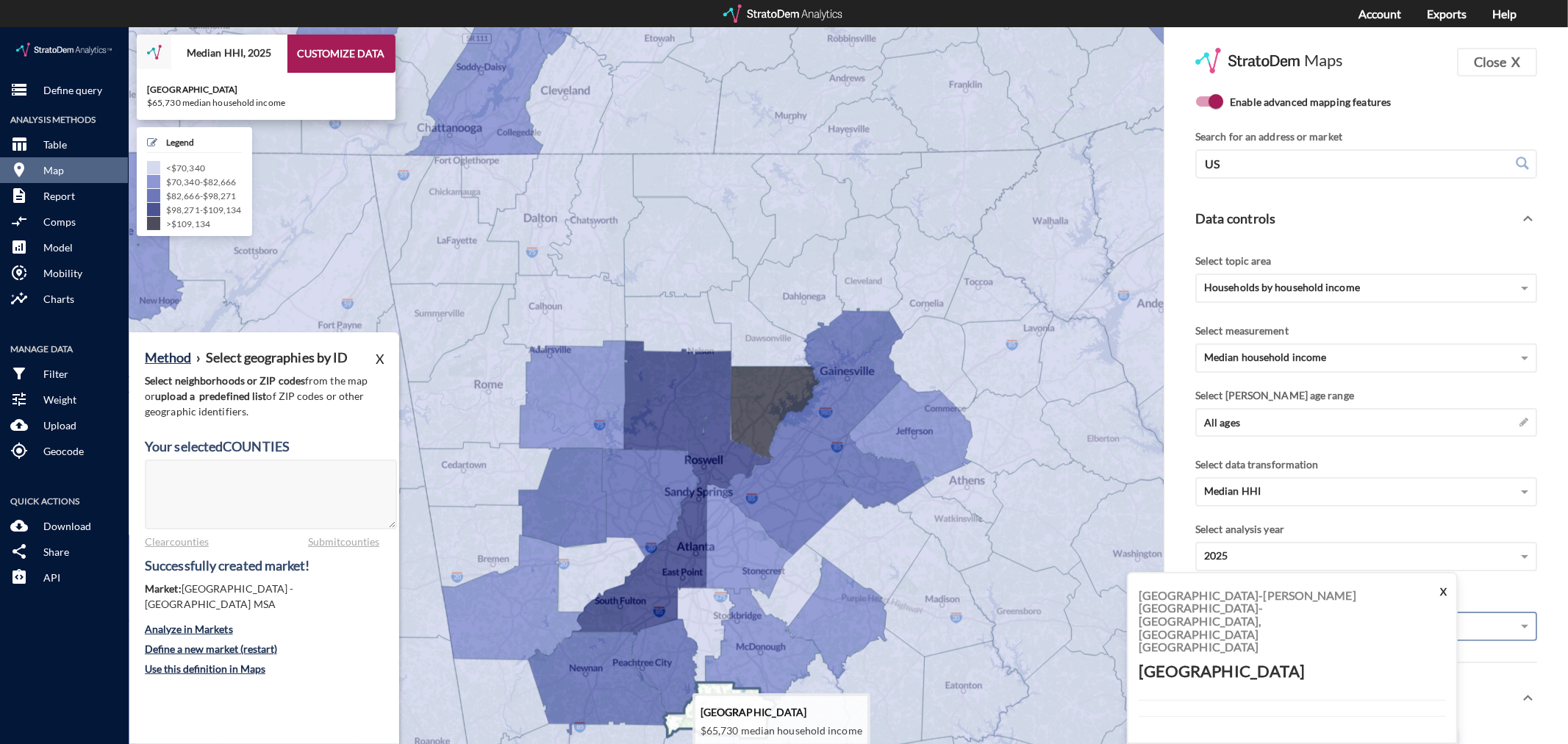
click icon
type textarea "13255"
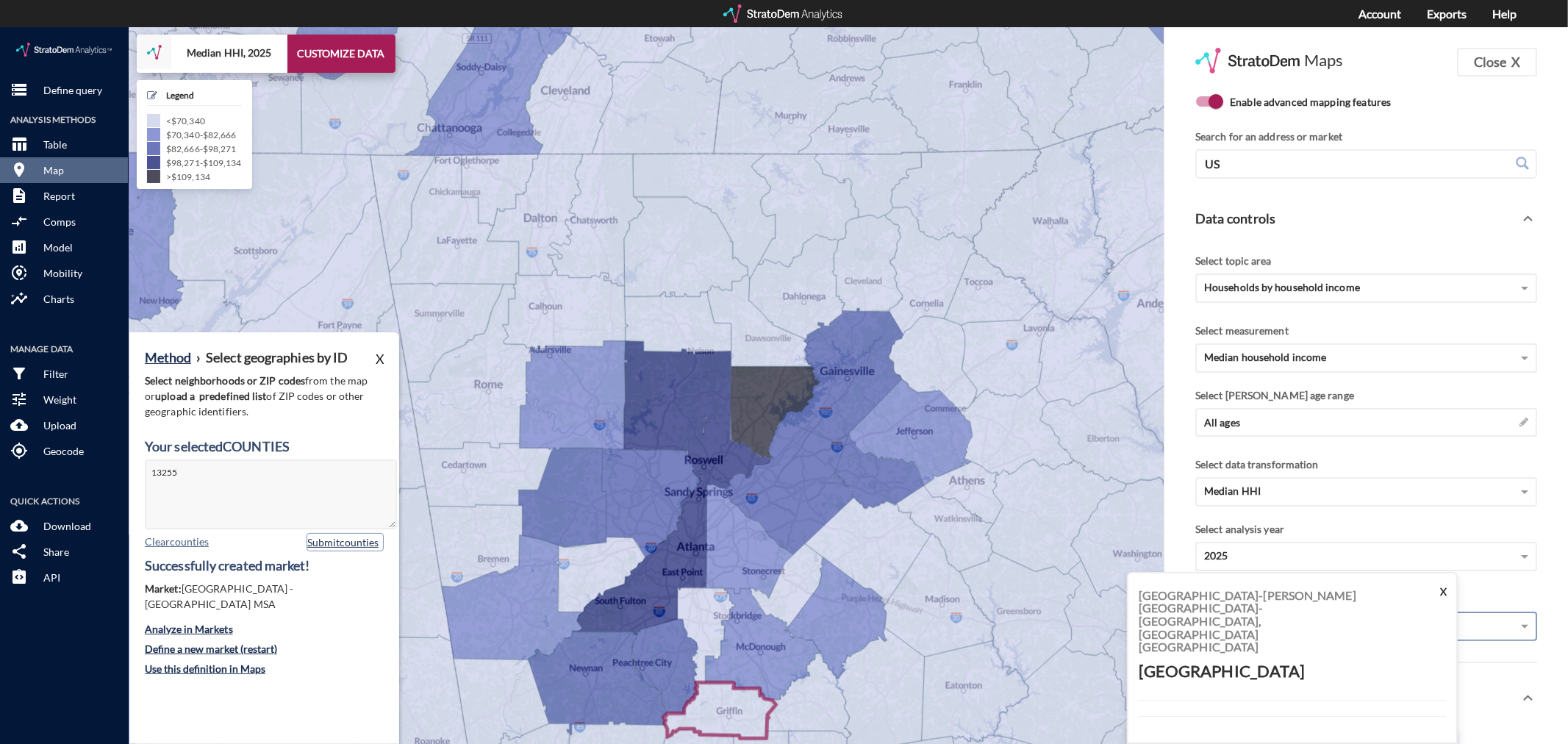
click button "Submit counties"
click button "Define a new market (restart)"
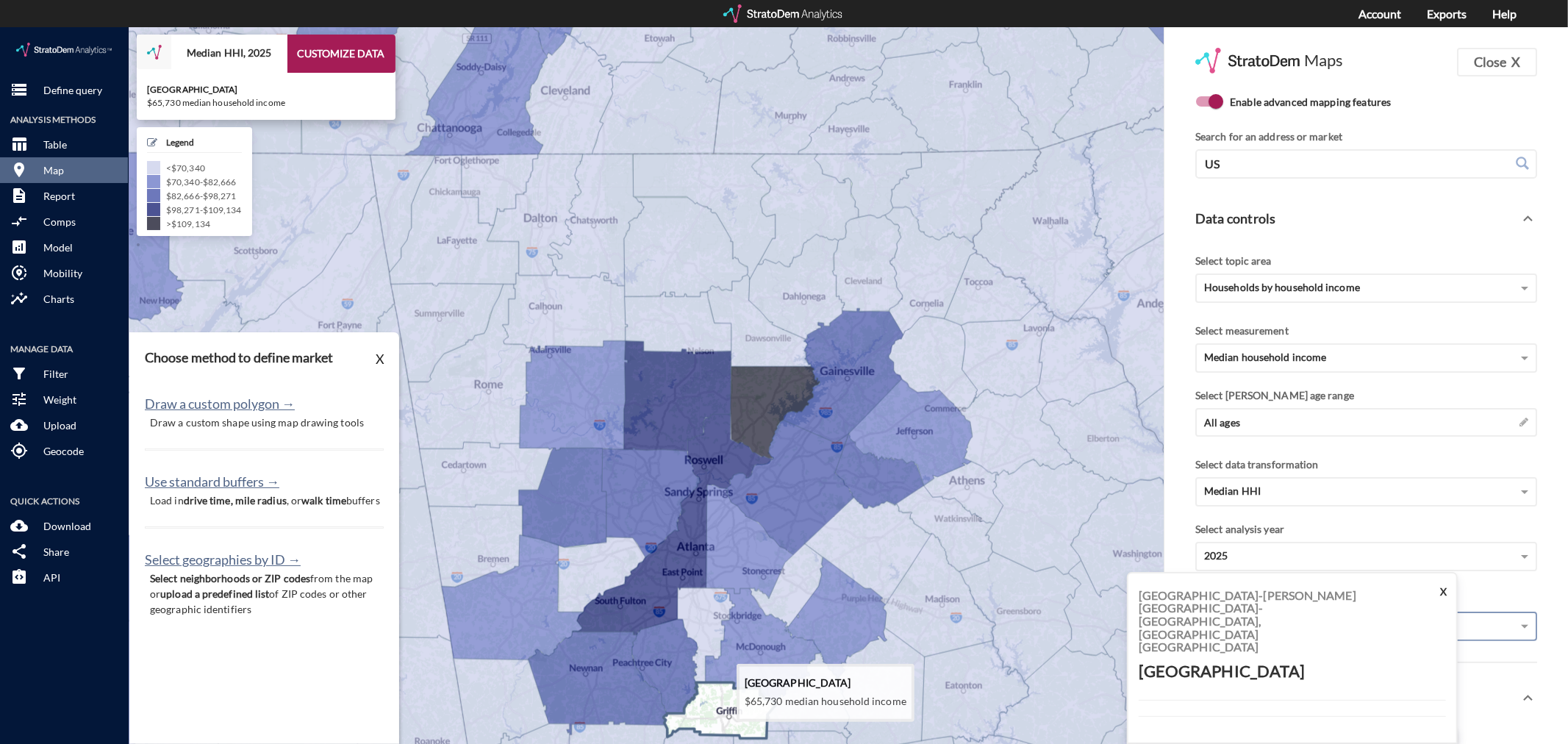
click icon
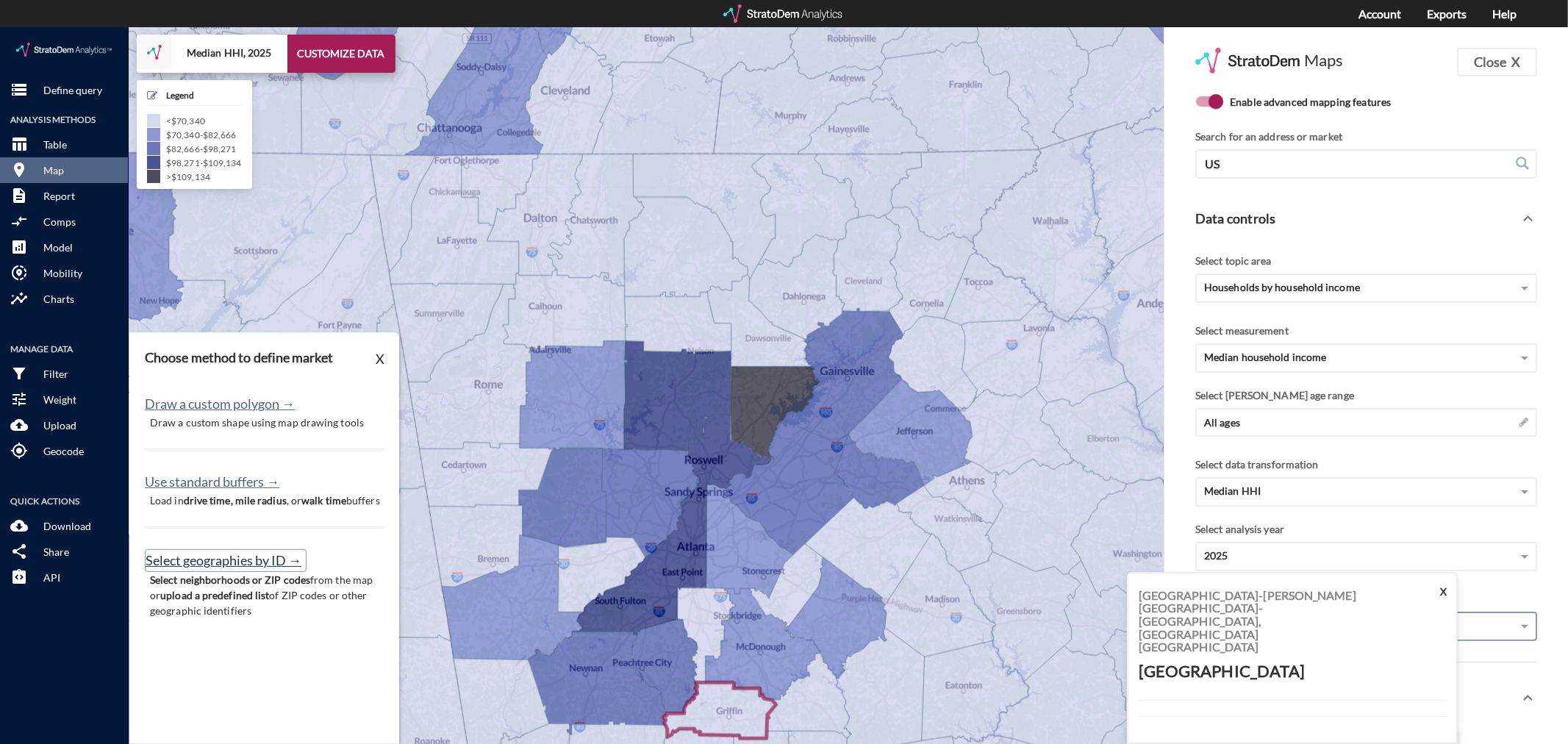
click button "Select geographies by ID →"
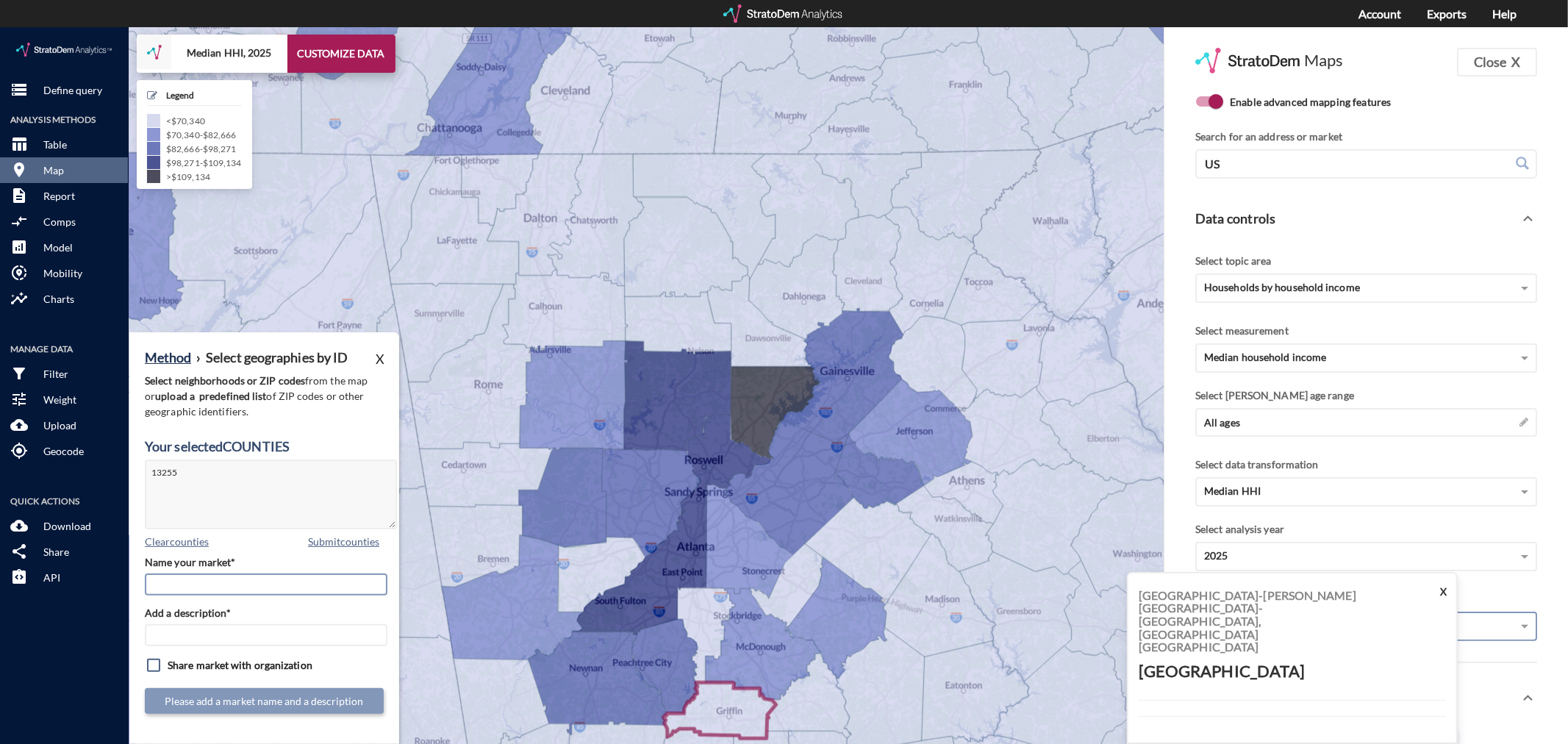
drag, startPoint x: 237, startPoint y: 558, endPoint x: 241, endPoint y: 551, distance: 8.1
click input "Name your market*"
type input "[GEOGRAPHIC_DATA] - [GEOGRAPHIC_DATA] MSA"
paste input "[GEOGRAPHIC_DATA] - [GEOGRAPHIC_DATA] MSA"
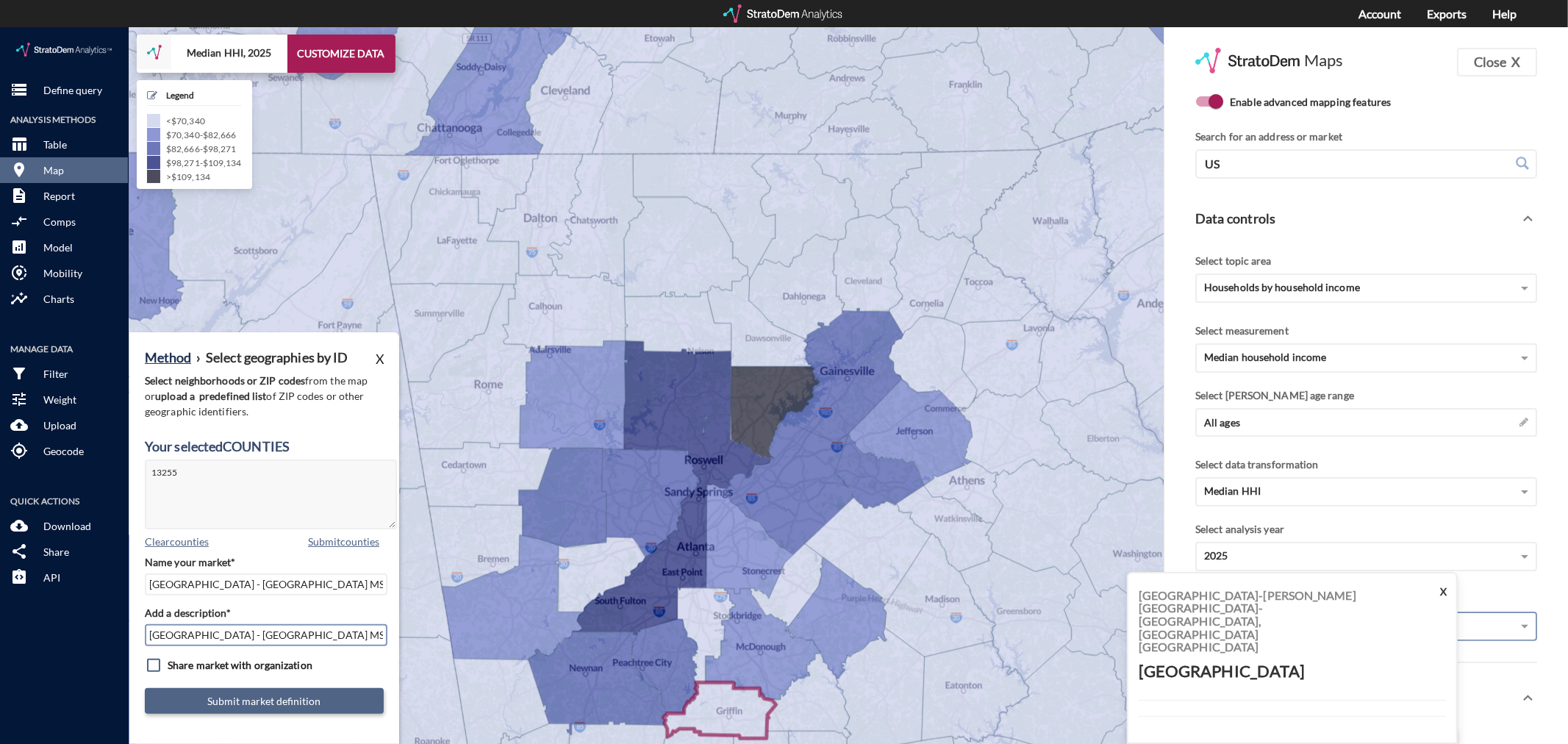
type input "[GEOGRAPHIC_DATA] - [GEOGRAPHIC_DATA] MSA"
click button "Submit market definition"
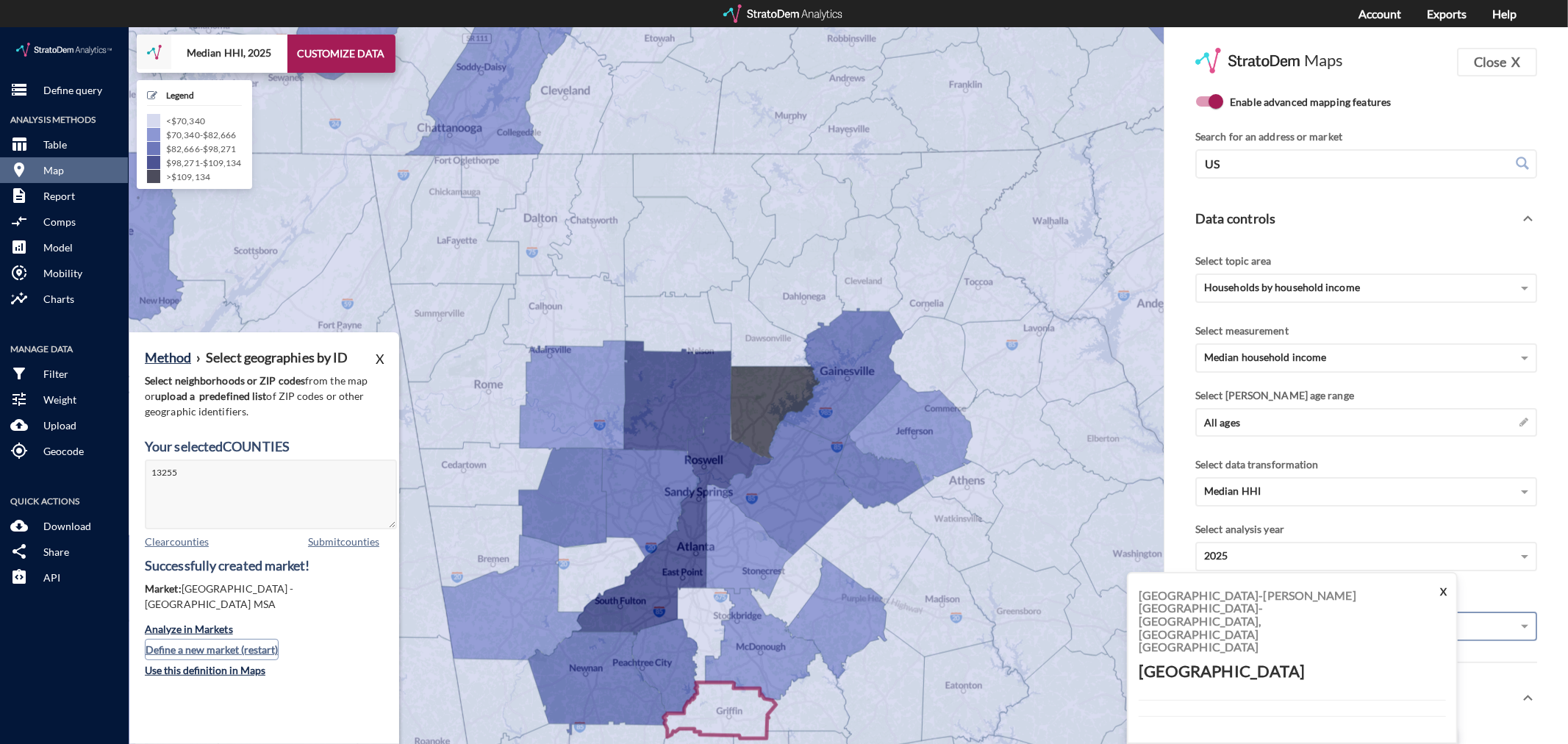
click button "Define a new market (restart)"
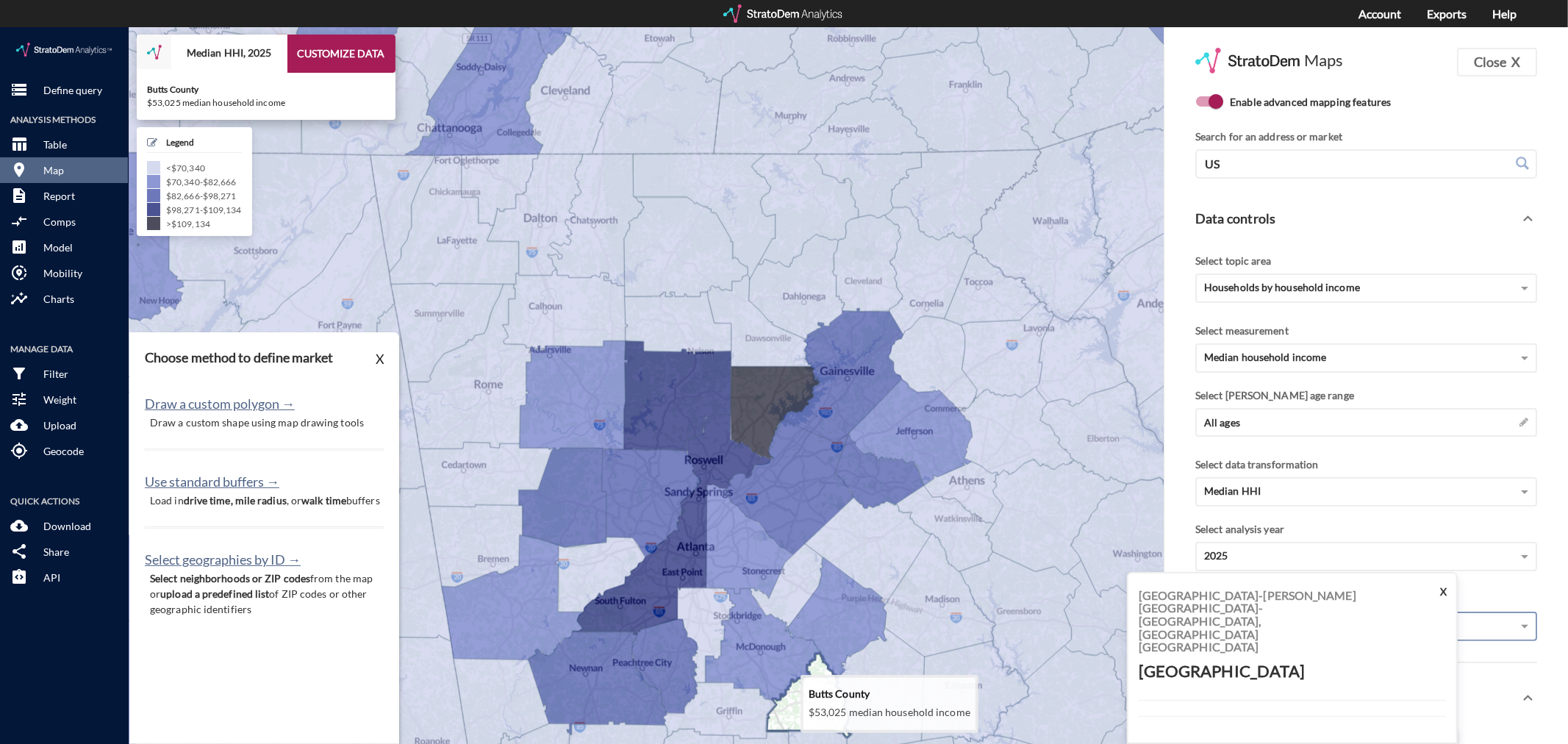
click icon
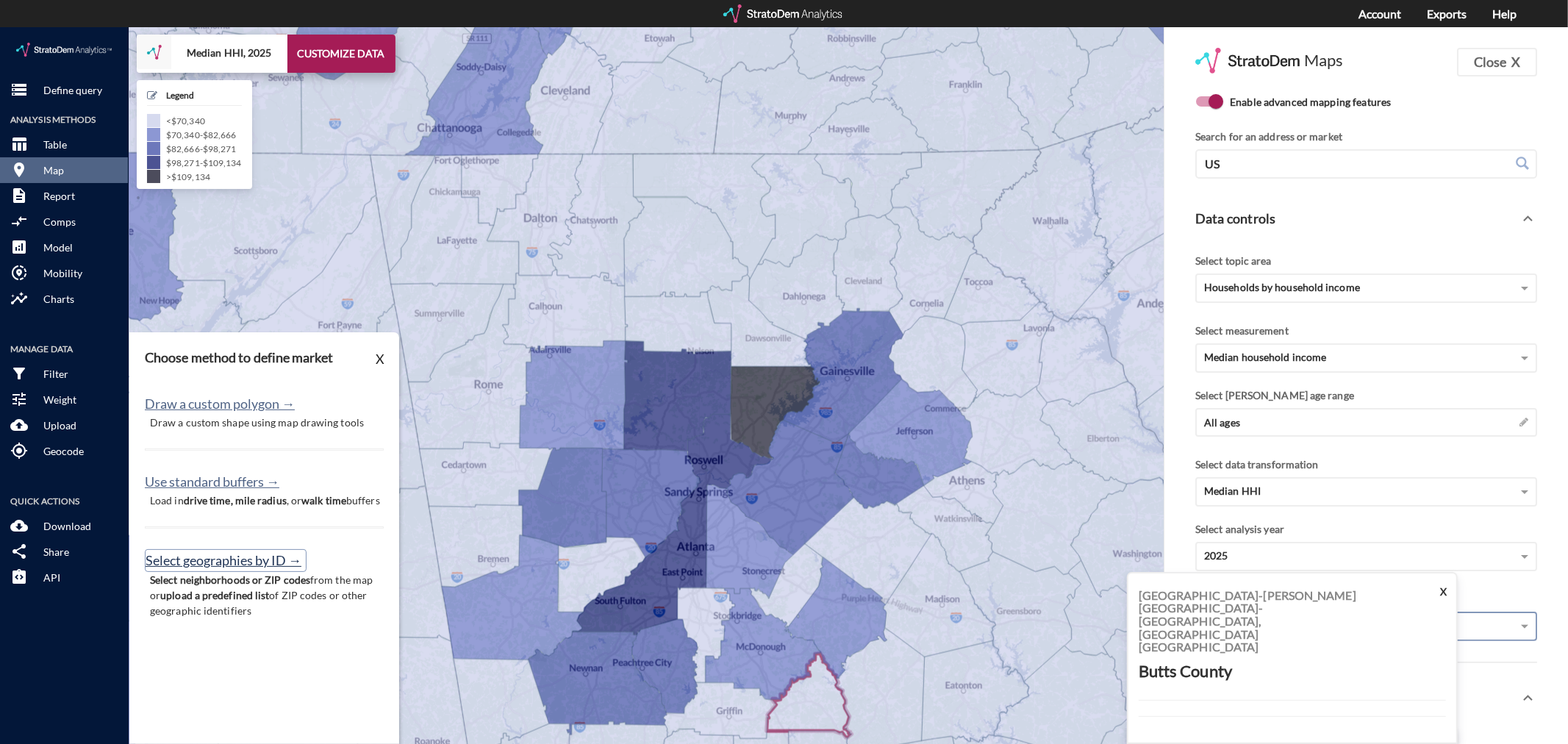
click button "Select geographies by ID →"
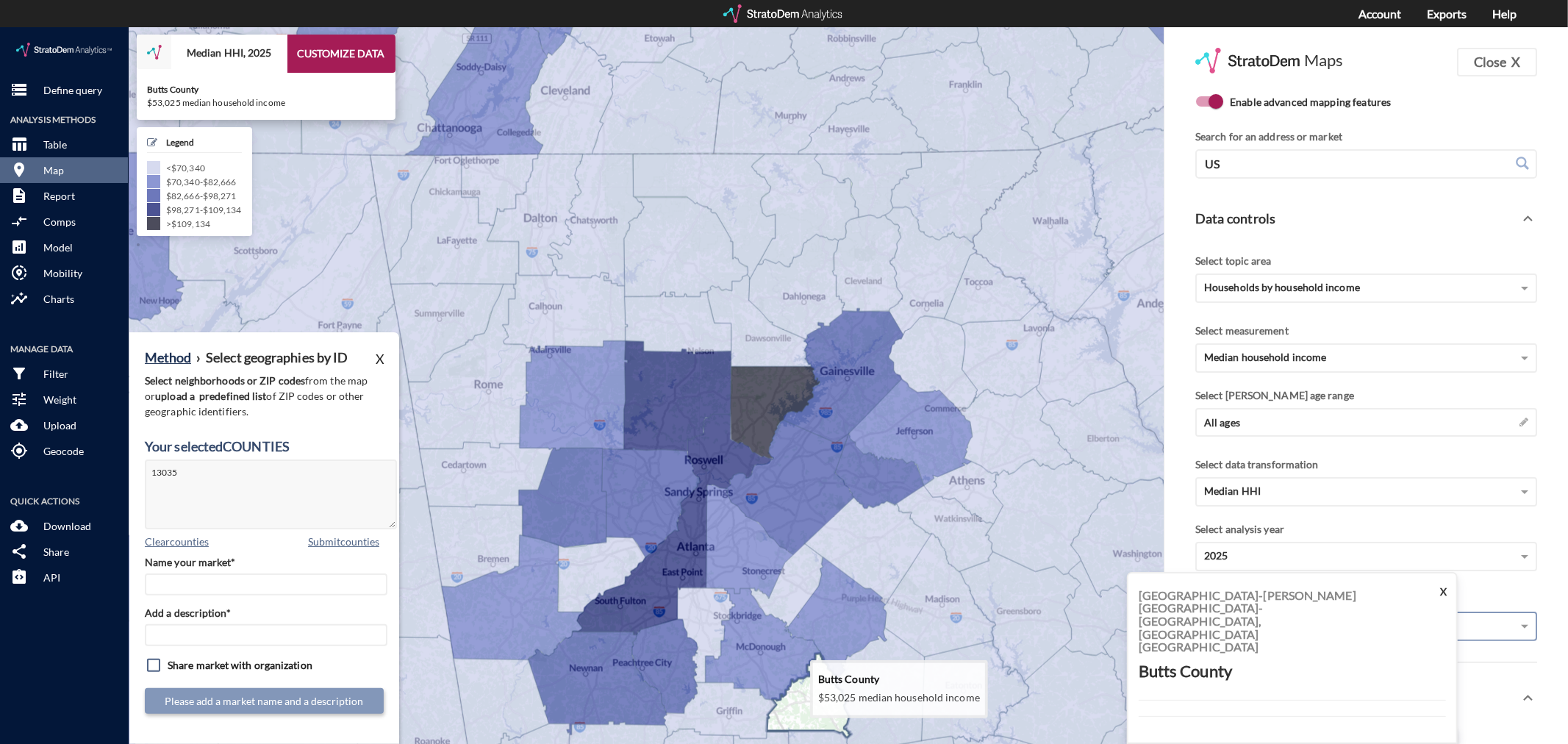
click icon
type textarea "13035"
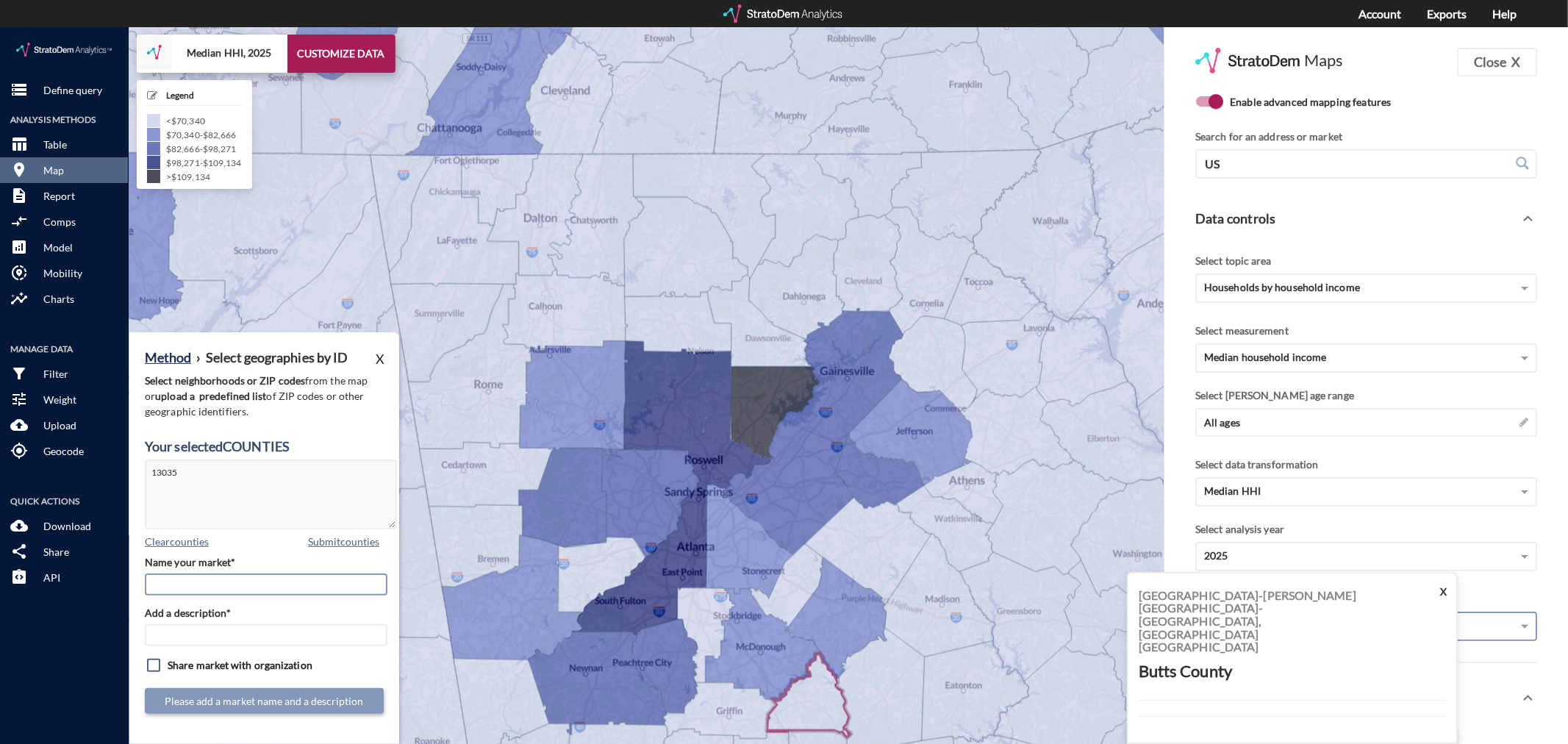
click input "Name your market*"
type input "Butts County - [GEOGRAPHIC_DATA] MSA"
paste input "Butts County - [GEOGRAPHIC_DATA] MSA"
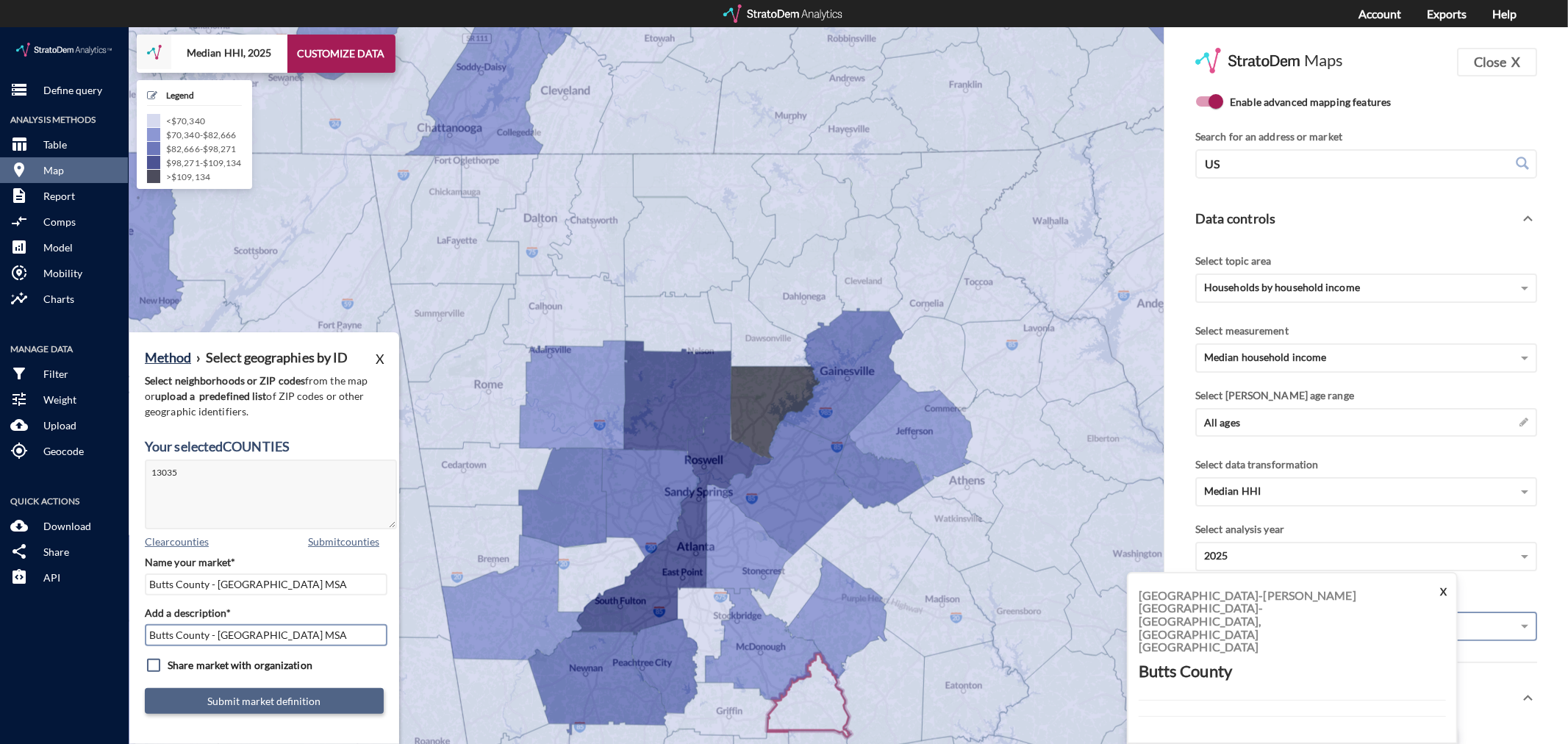
type input "Butts County - [GEOGRAPHIC_DATA] MSA"
click button "Submit market definition"
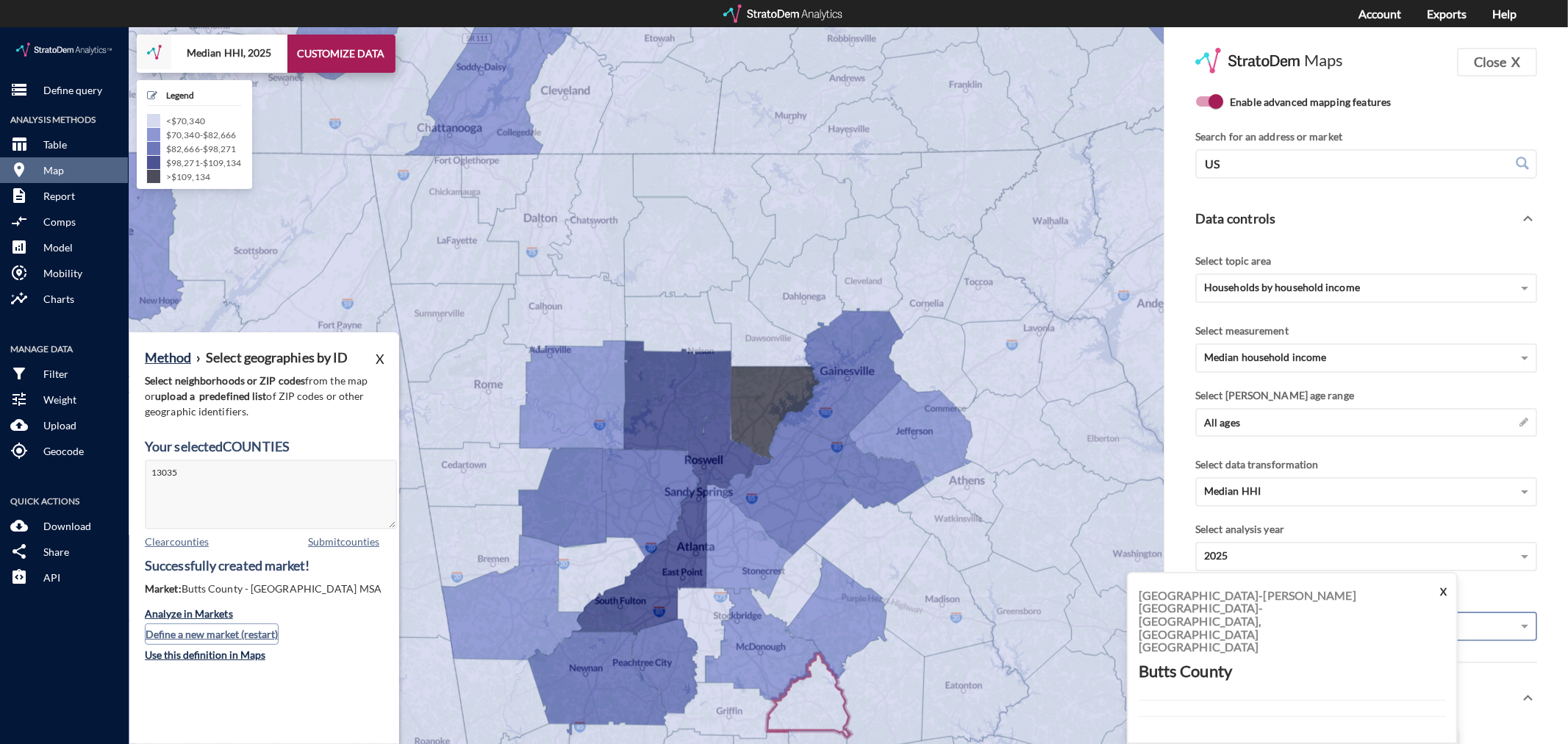
click button "Define a new market (restart)"
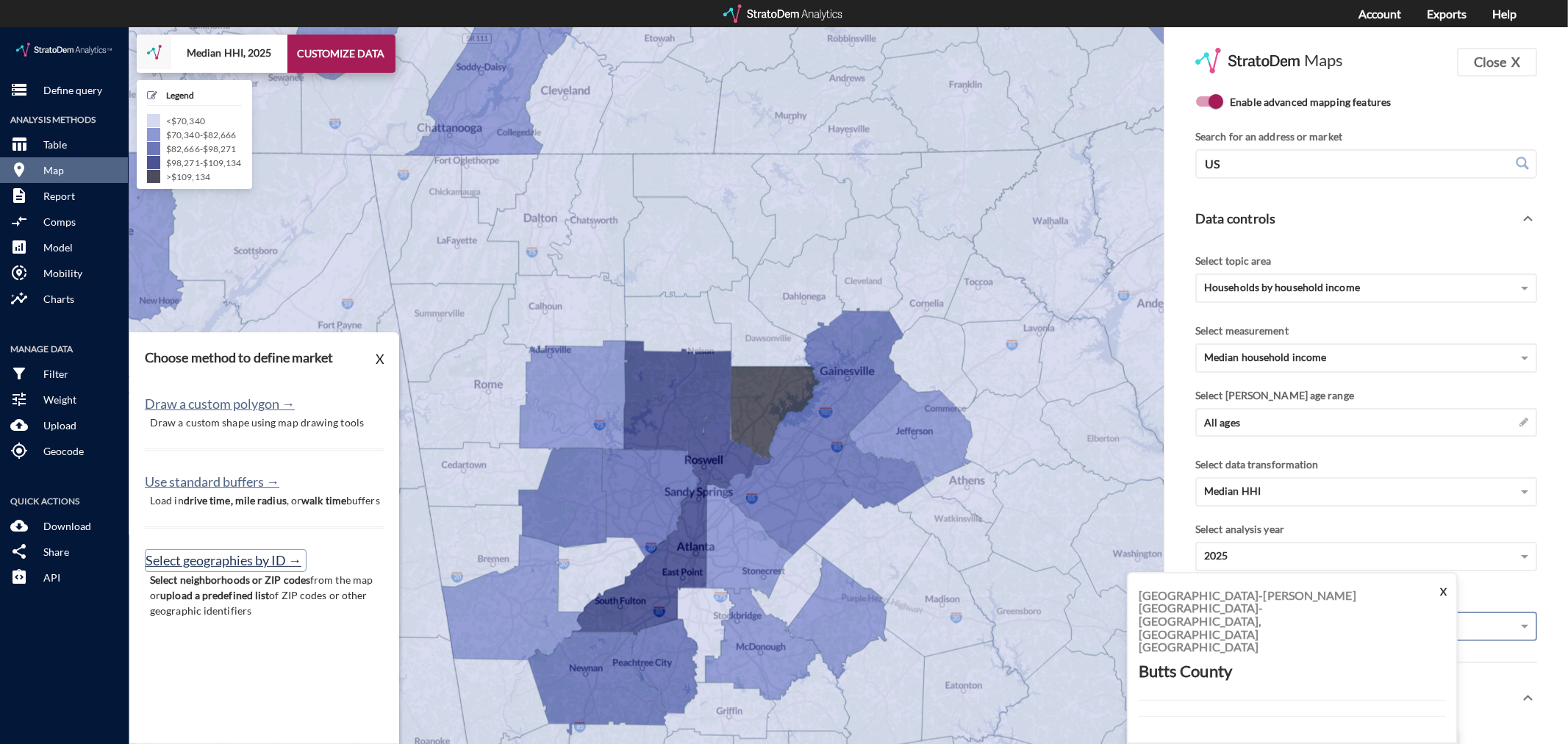
click button "Select geographies by ID →"
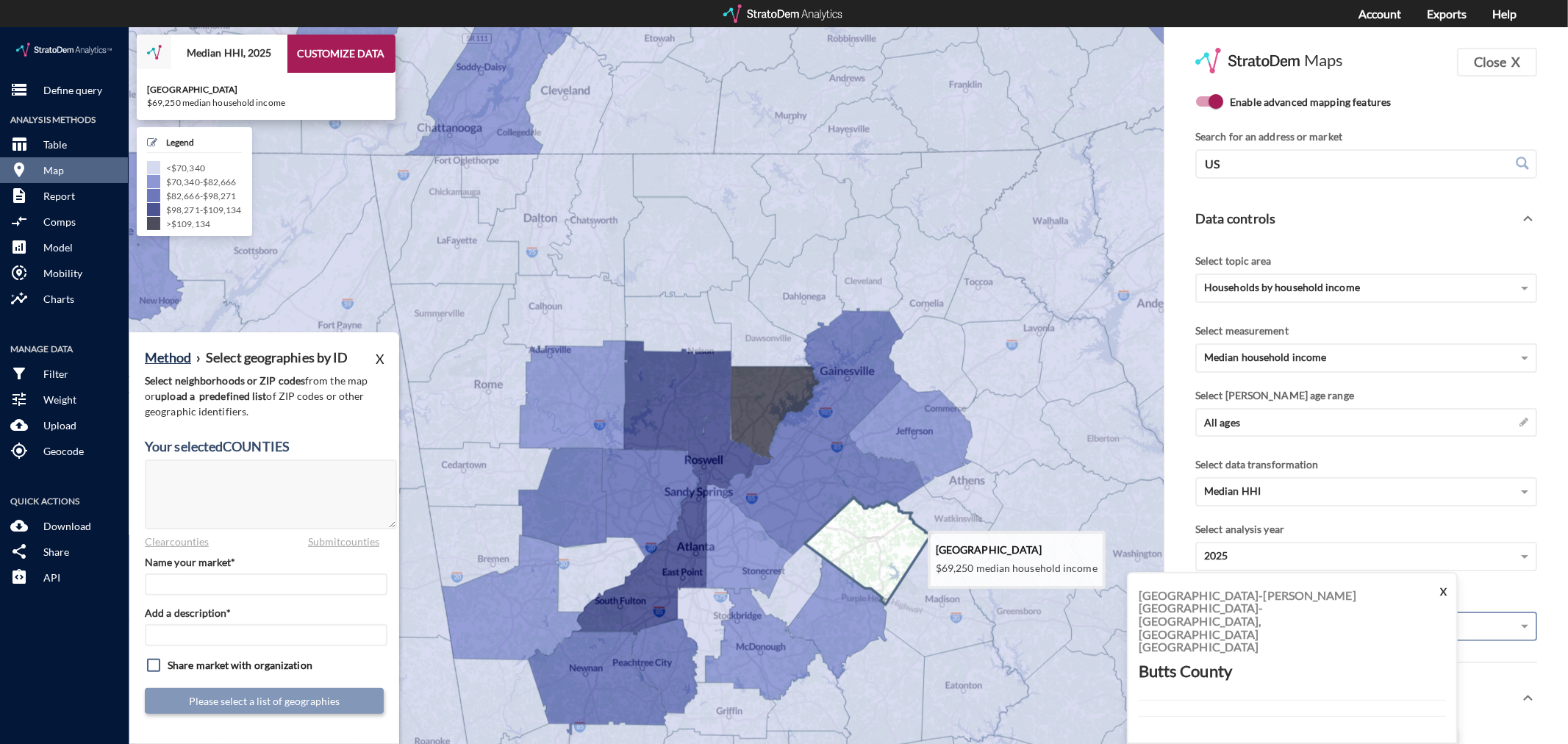
click icon
type textarea "13297"
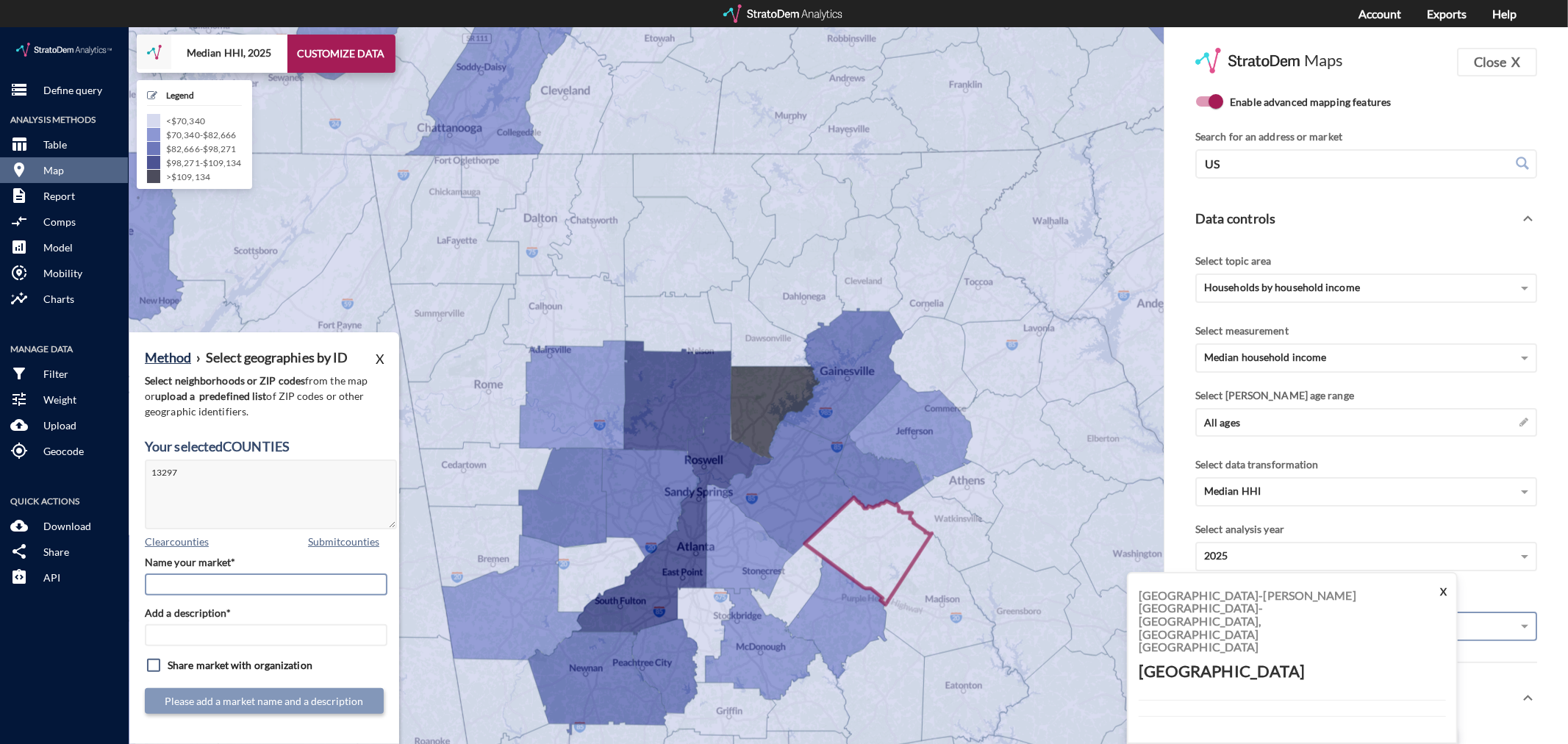
click input "Name your market*"
type input "[GEOGRAPHIC_DATA] - [GEOGRAPHIC_DATA] MSA"
paste input "[GEOGRAPHIC_DATA] - [GEOGRAPHIC_DATA] MSA"
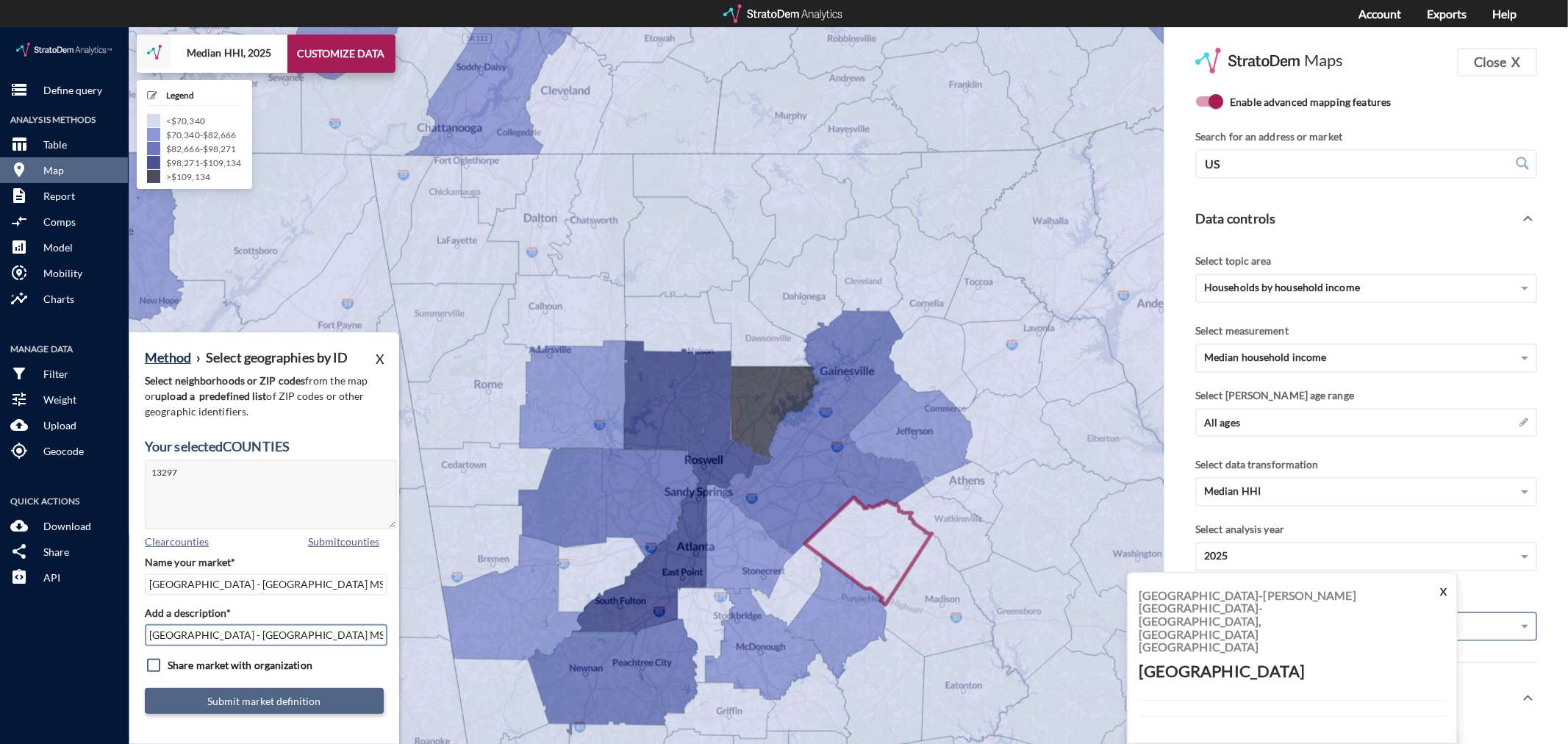
type input "[GEOGRAPHIC_DATA] - [GEOGRAPHIC_DATA] MSA"
click button "Submit market definition"
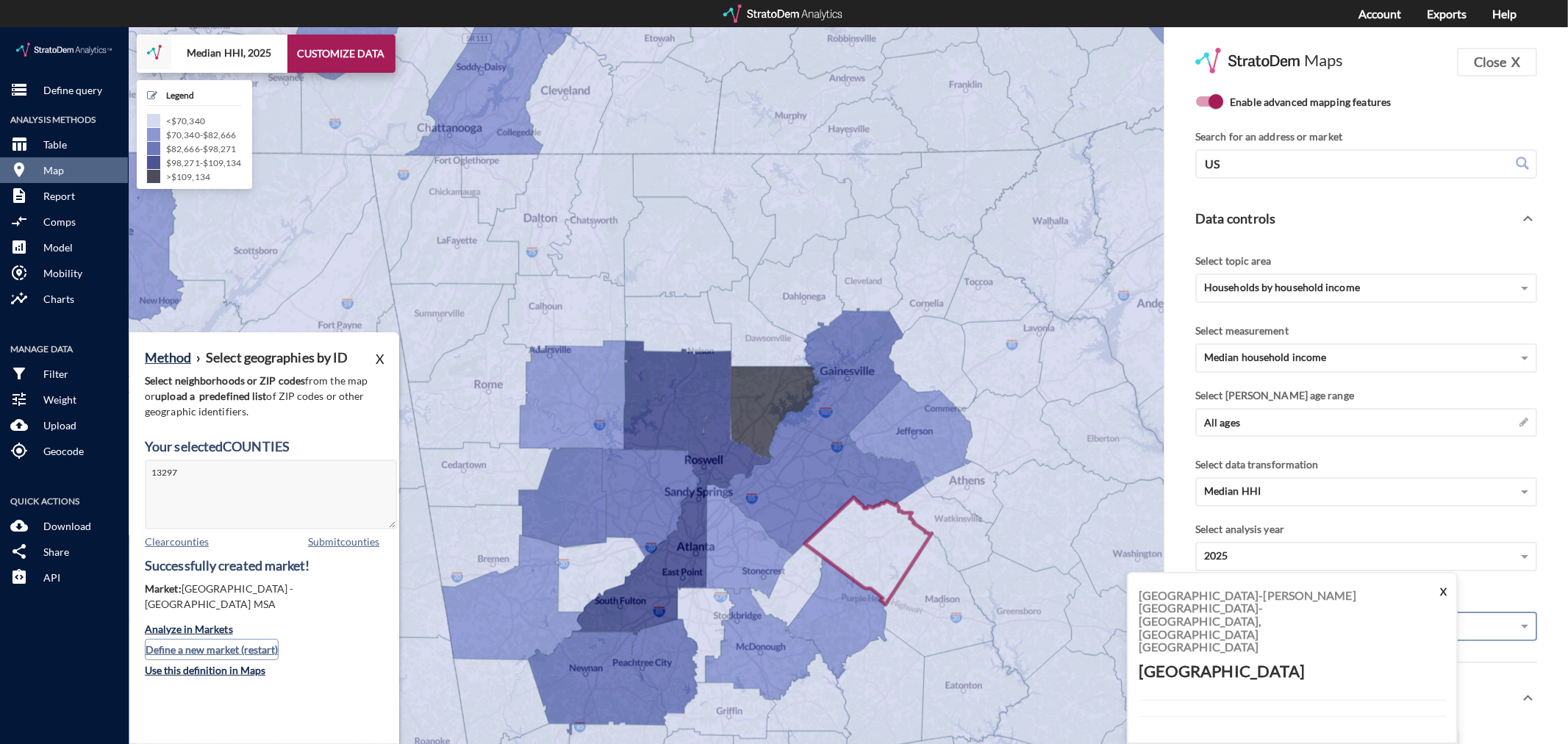
click button "Define a new market (restart)"
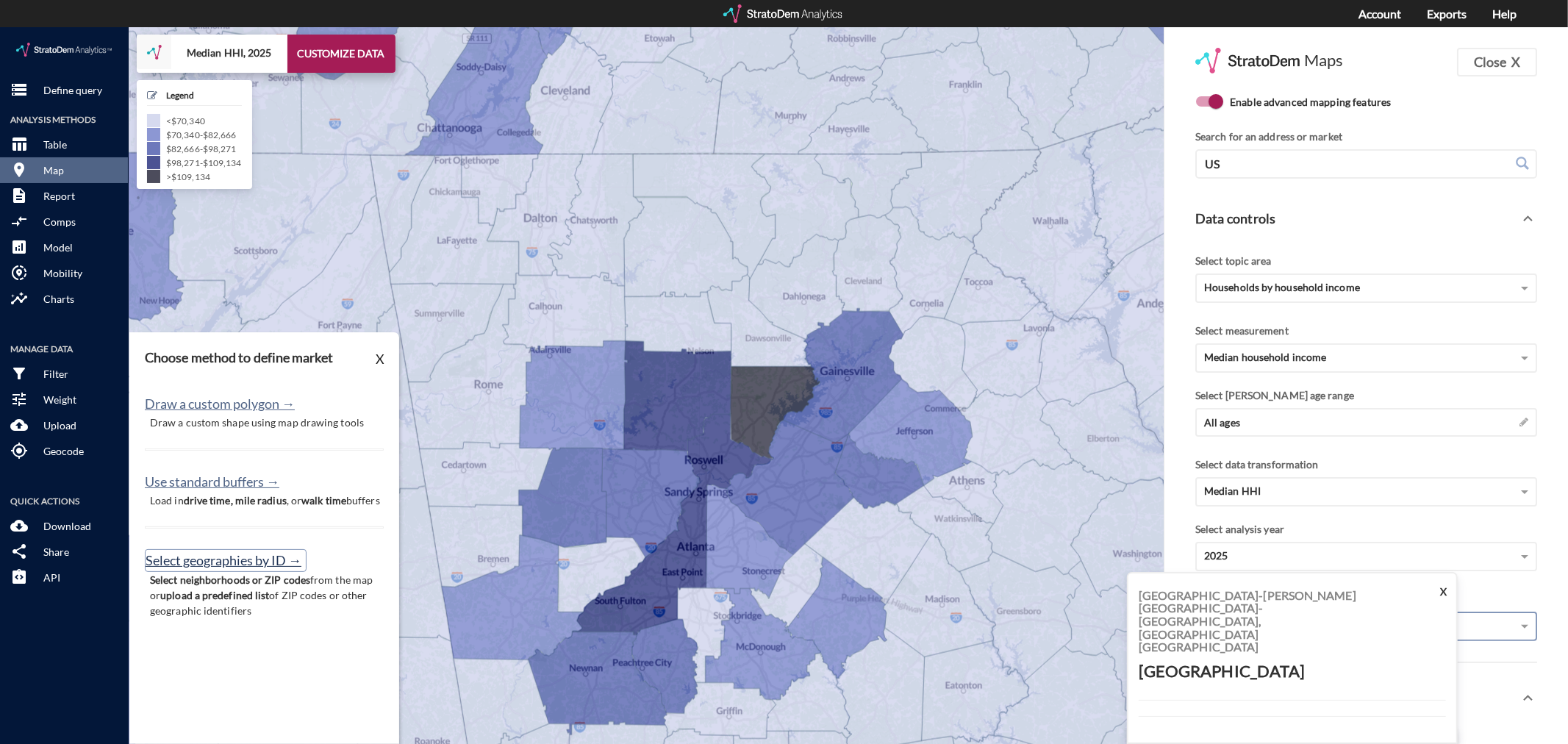
click button "Select geographies by ID →"
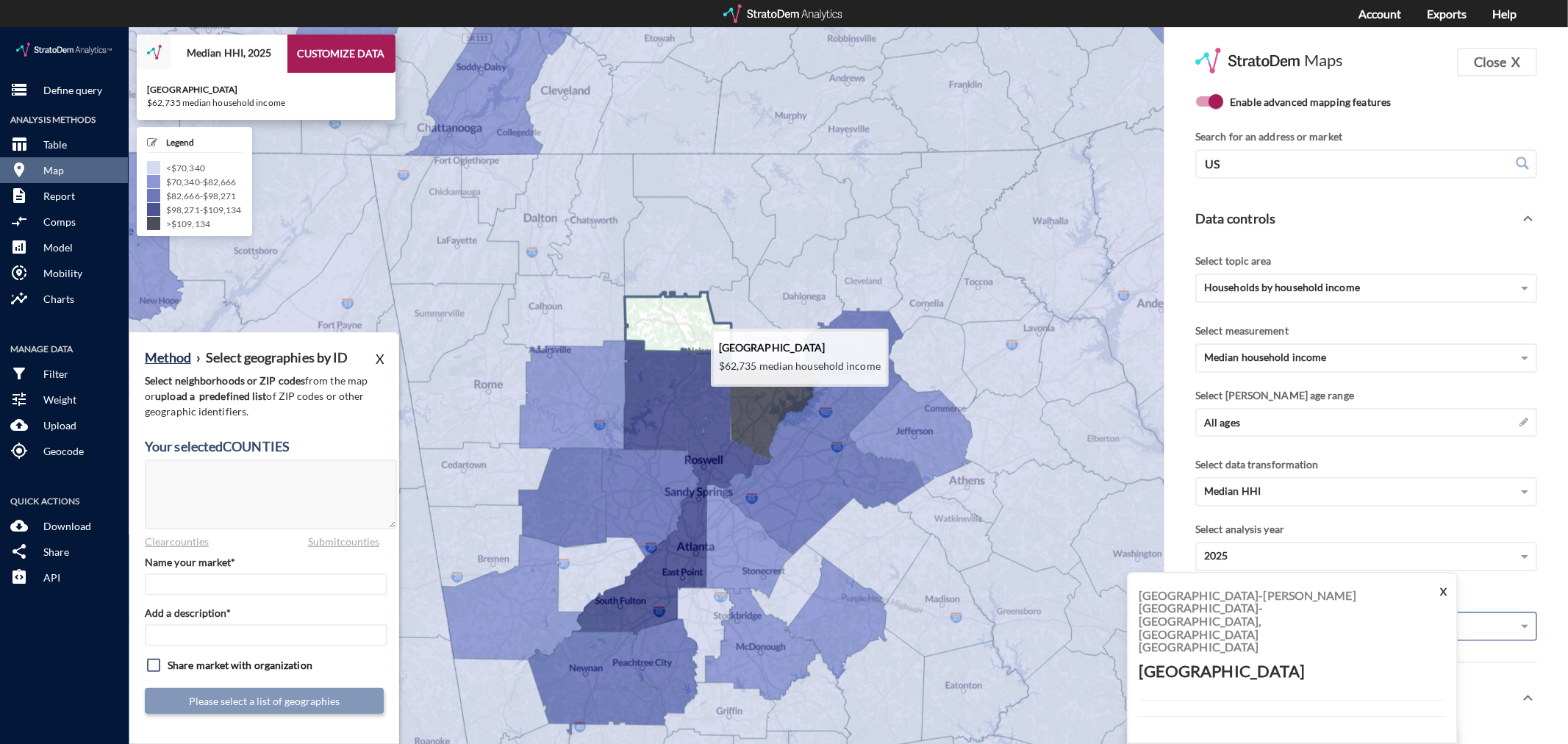
click icon
type textarea "13227"
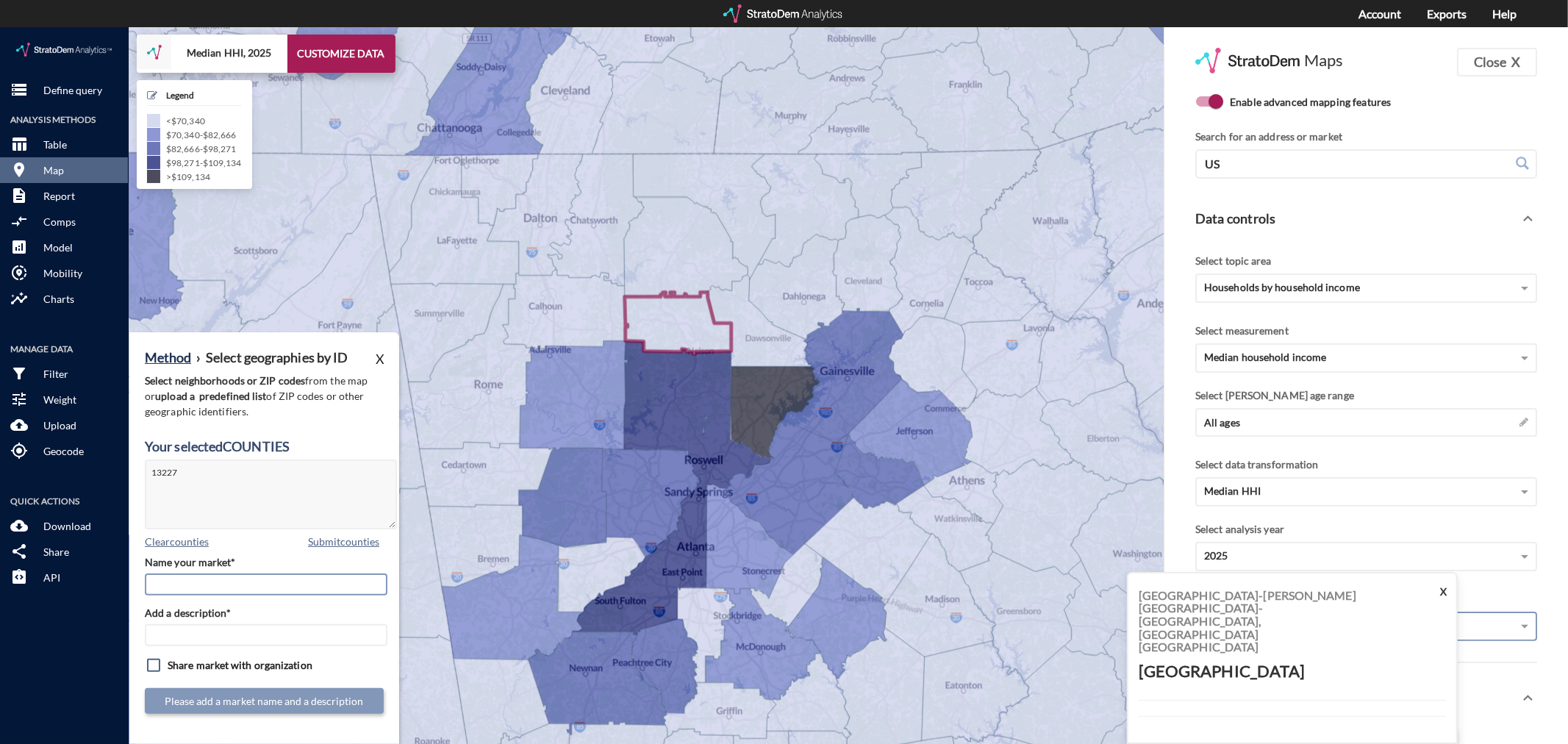
drag, startPoint x: 197, startPoint y: 556, endPoint x: 204, endPoint y: 556, distance: 7.0
click input "Name your market*"
type input "Pickens County - [GEOGRAPHIC_DATA] MSA"
paste input "Pickens County - [GEOGRAPHIC_DATA] MSA"
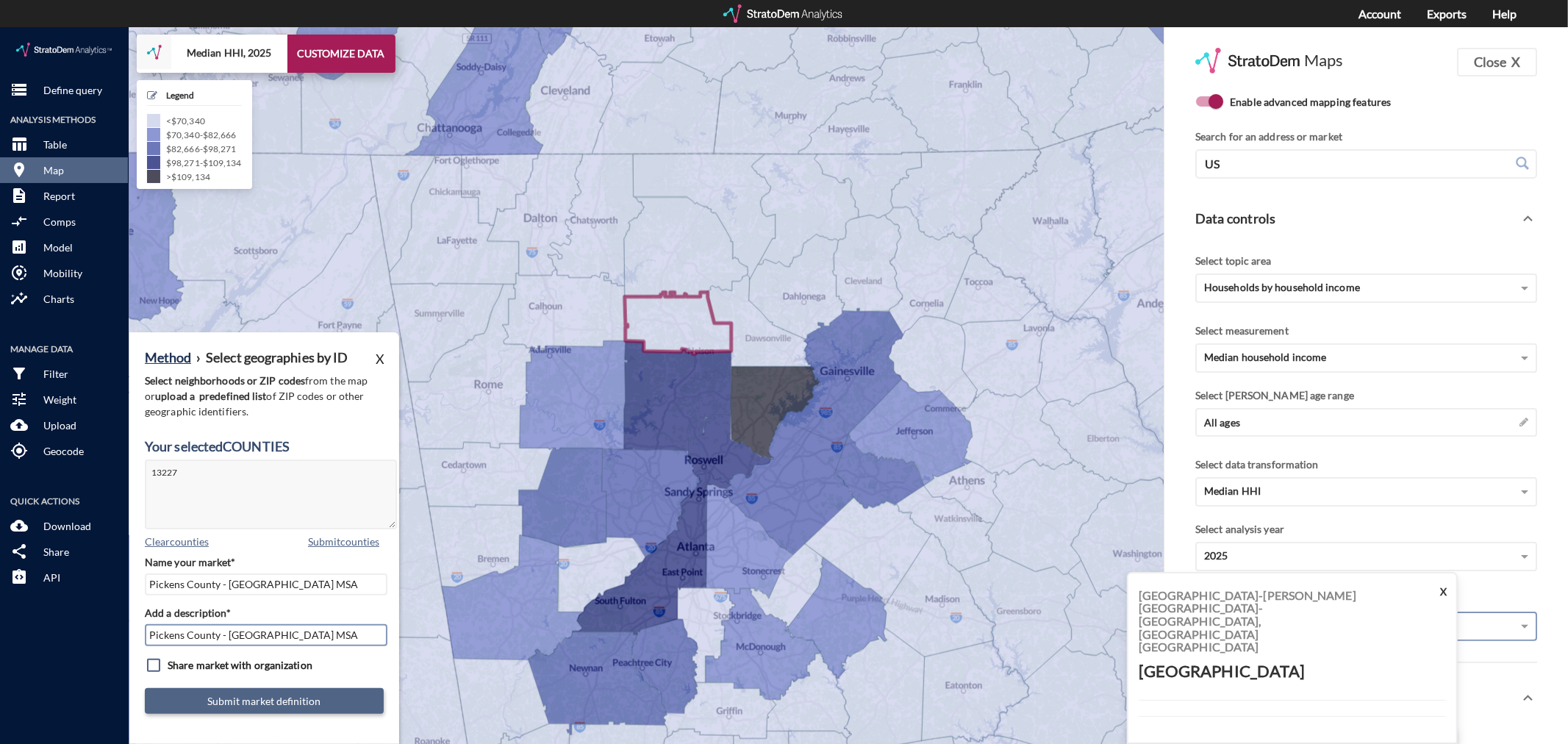
type input "Pickens County - [GEOGRAPHIC_DATA] MSA"
click button "Submit market definition"
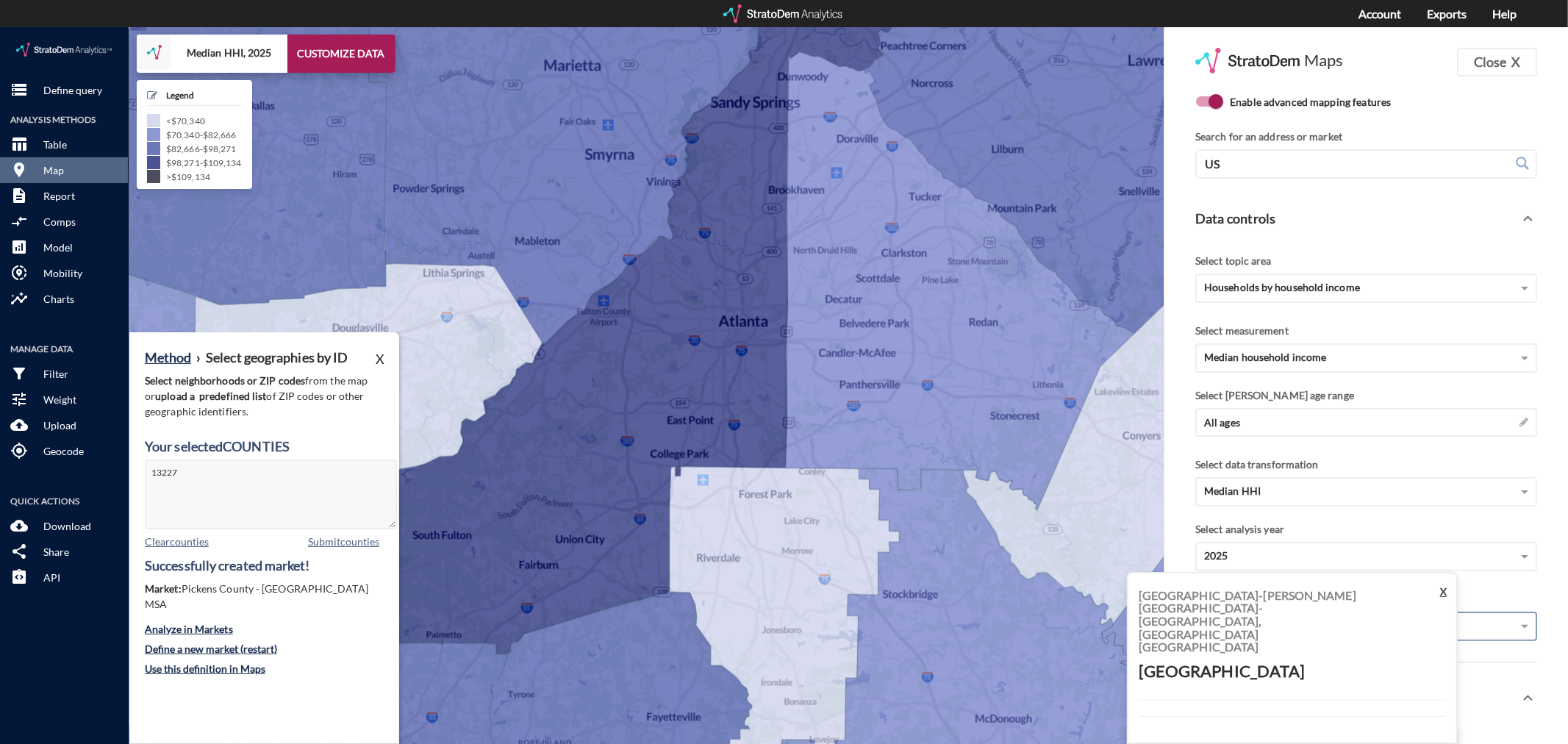
click button "X"
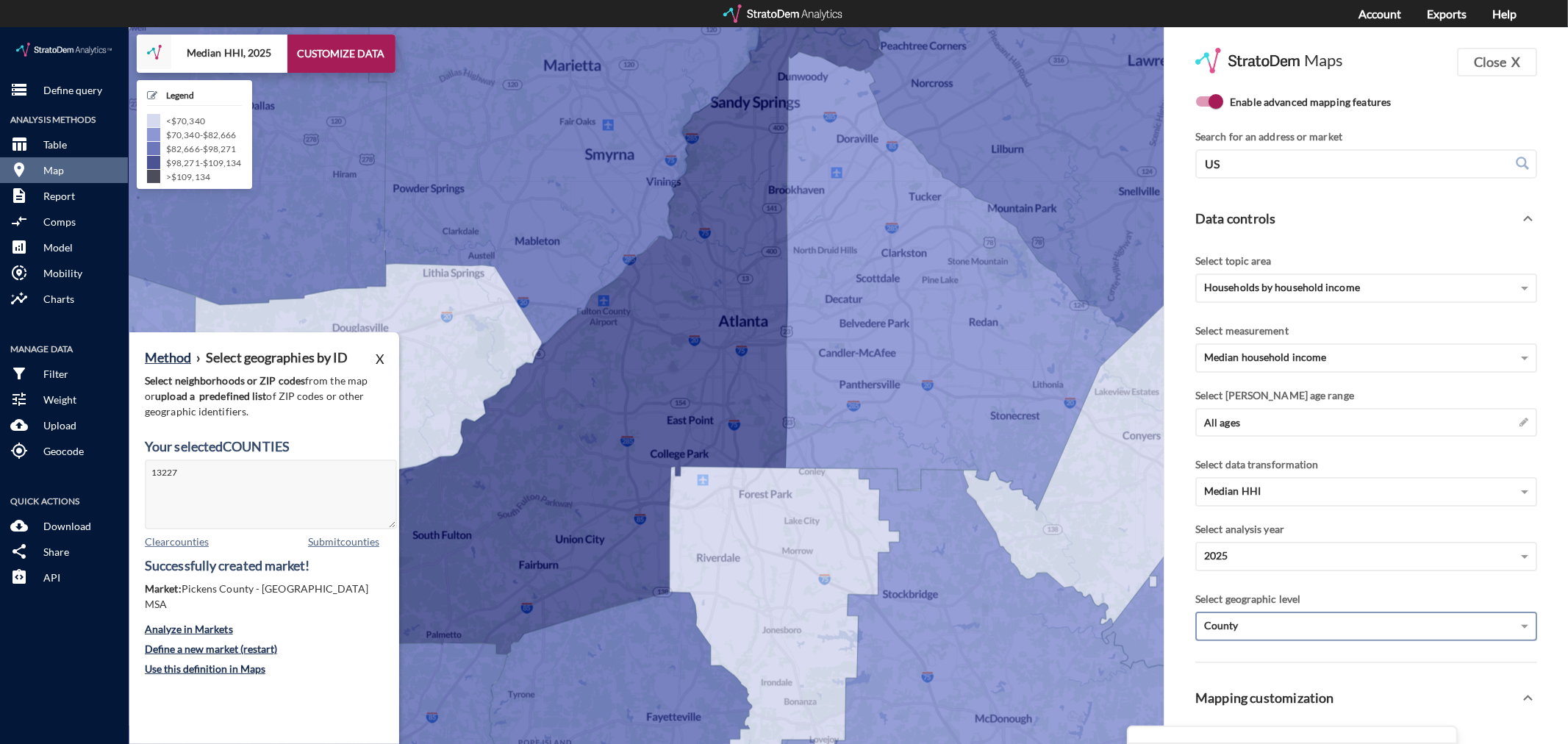
click div "County"
click div "State"
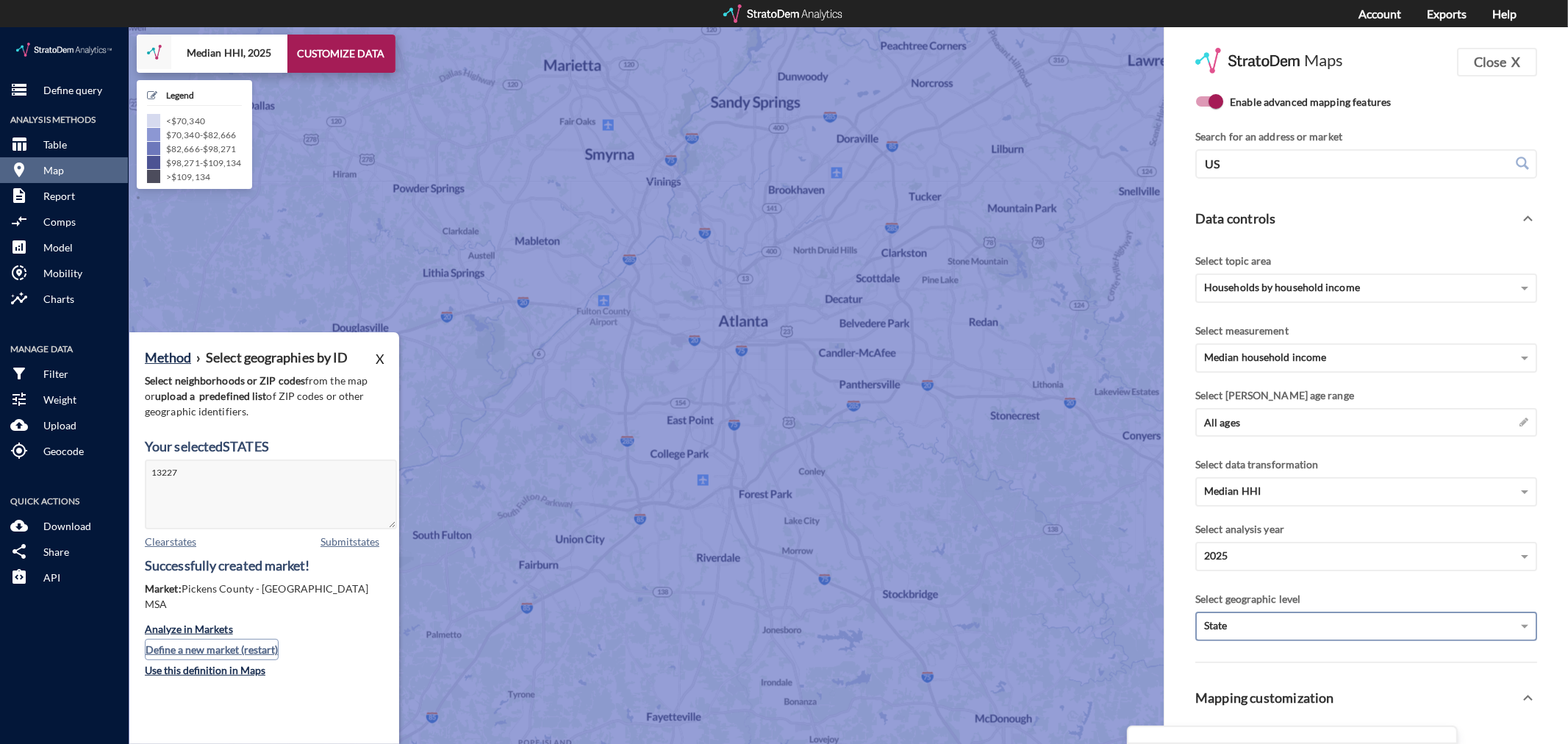
click button "Define a new market (restart)"
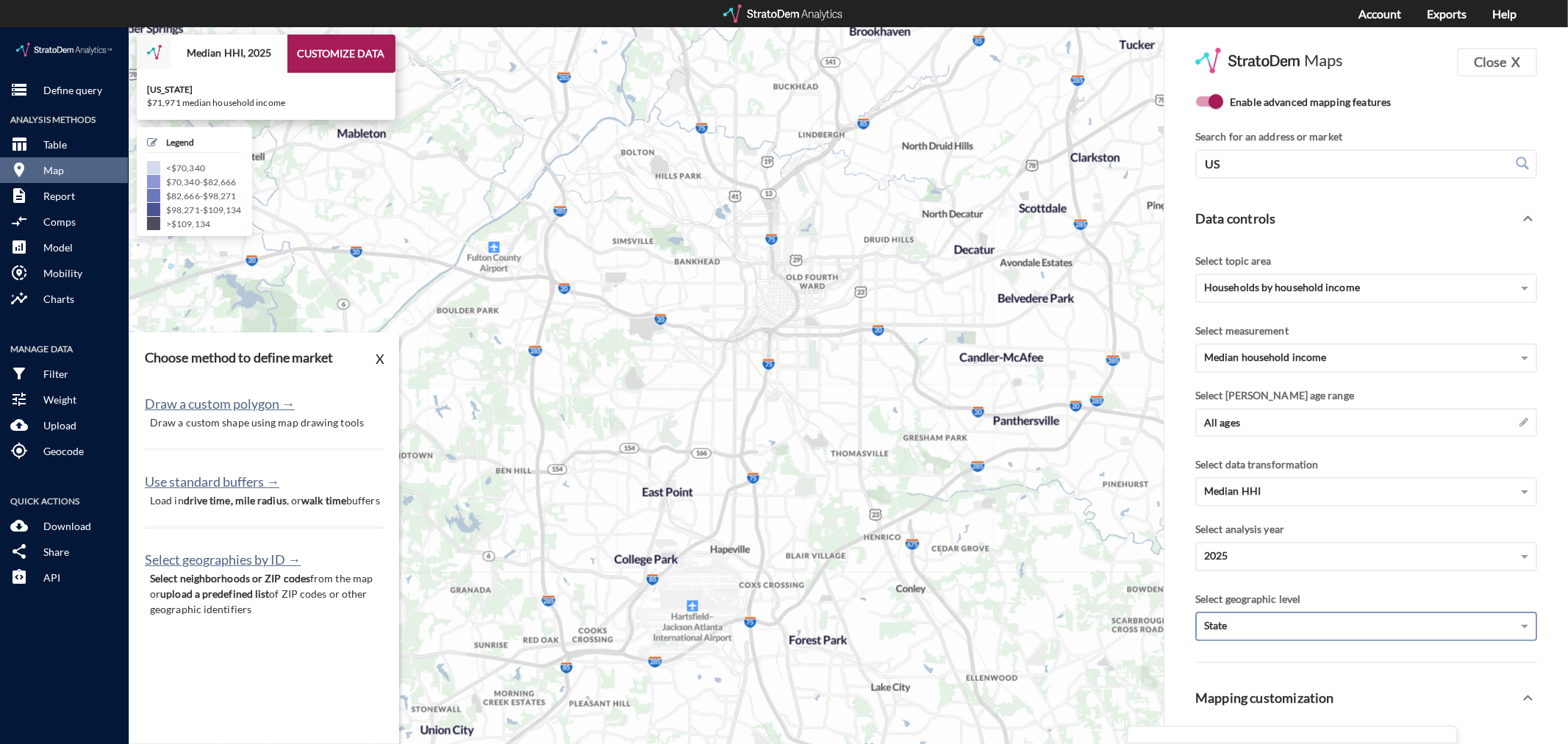
drag, startPoint x: 712, startPoint y: 389, endPoint x: 718, endPoint y: 354, distance: 35.5
click icon
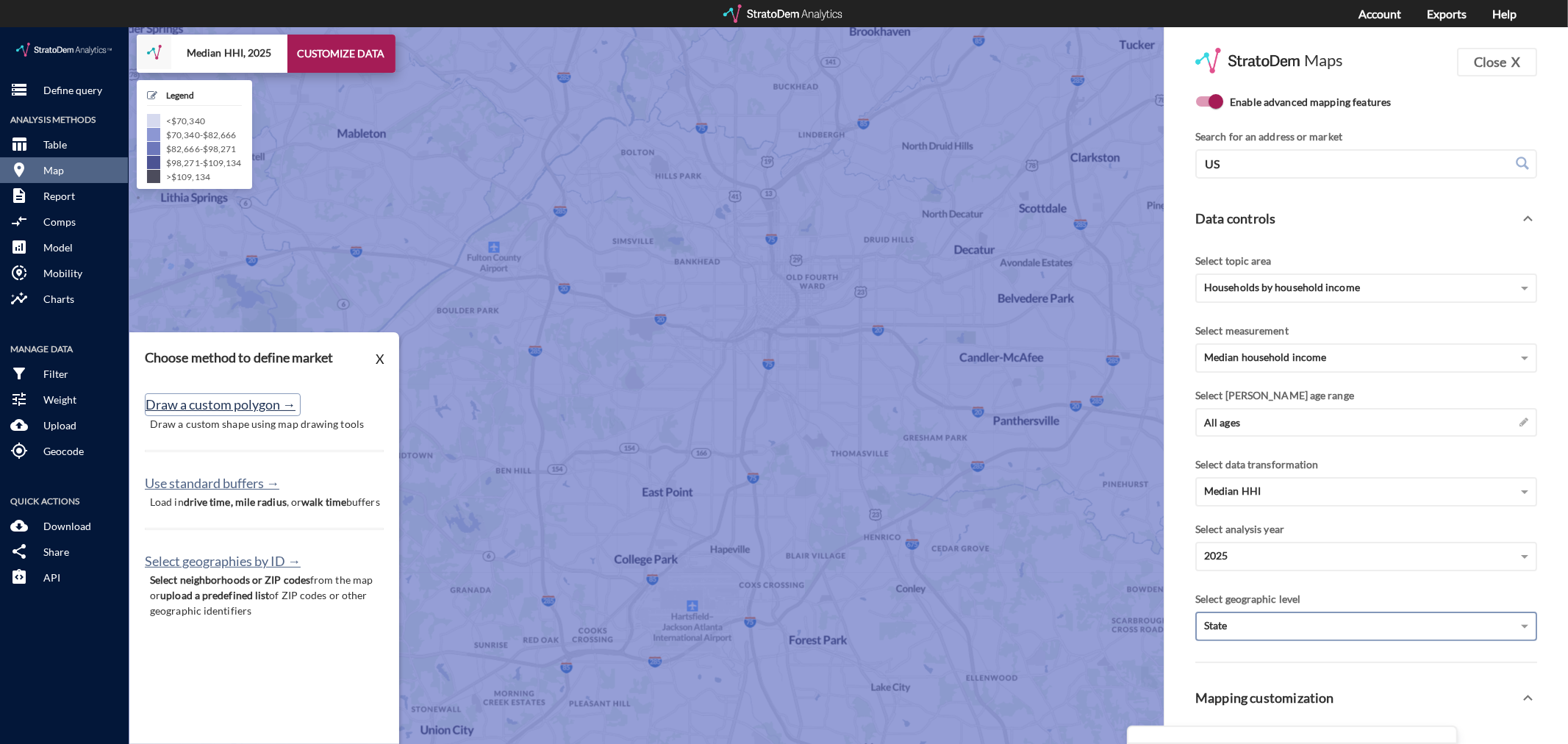
click button "Draw a custom polygon →"
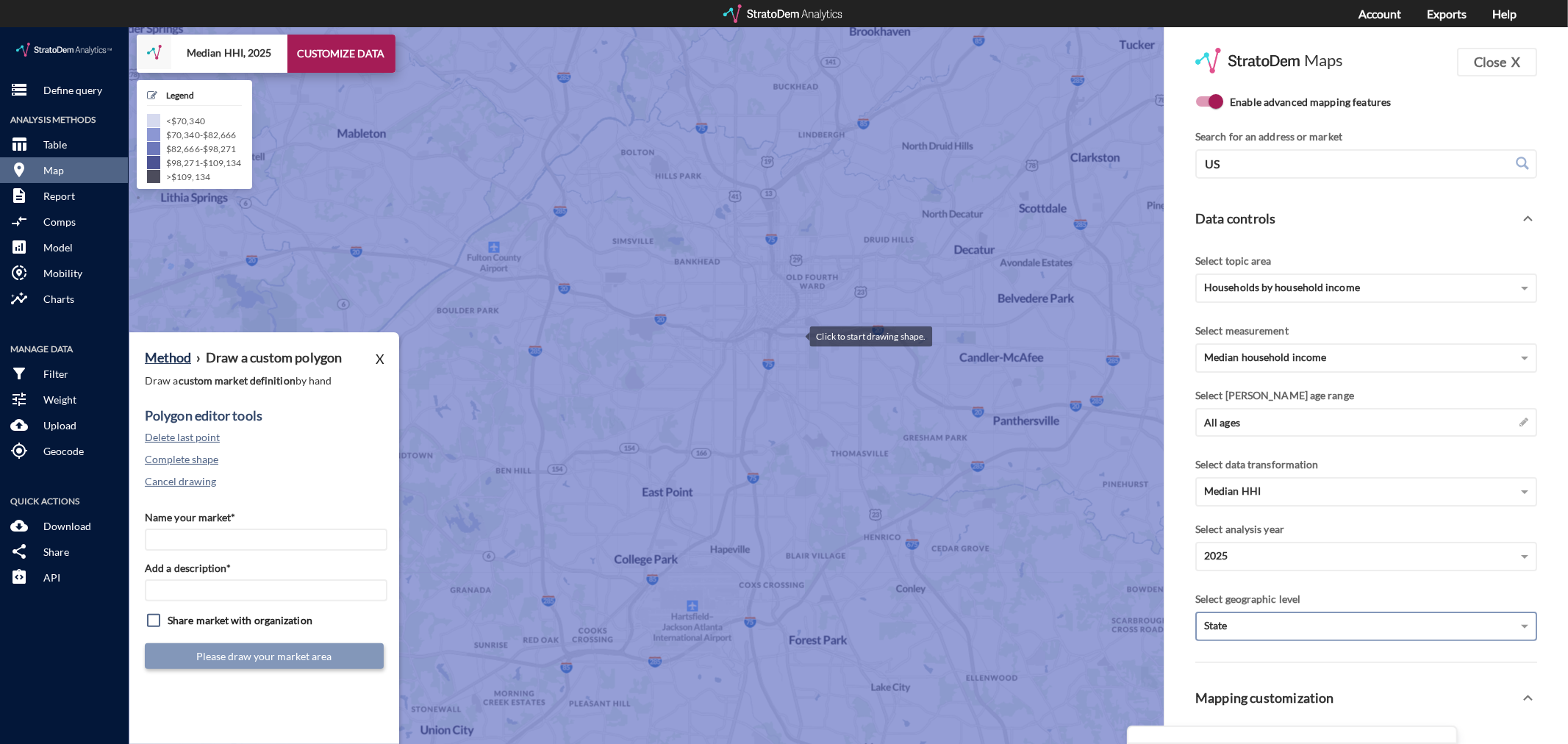
click div
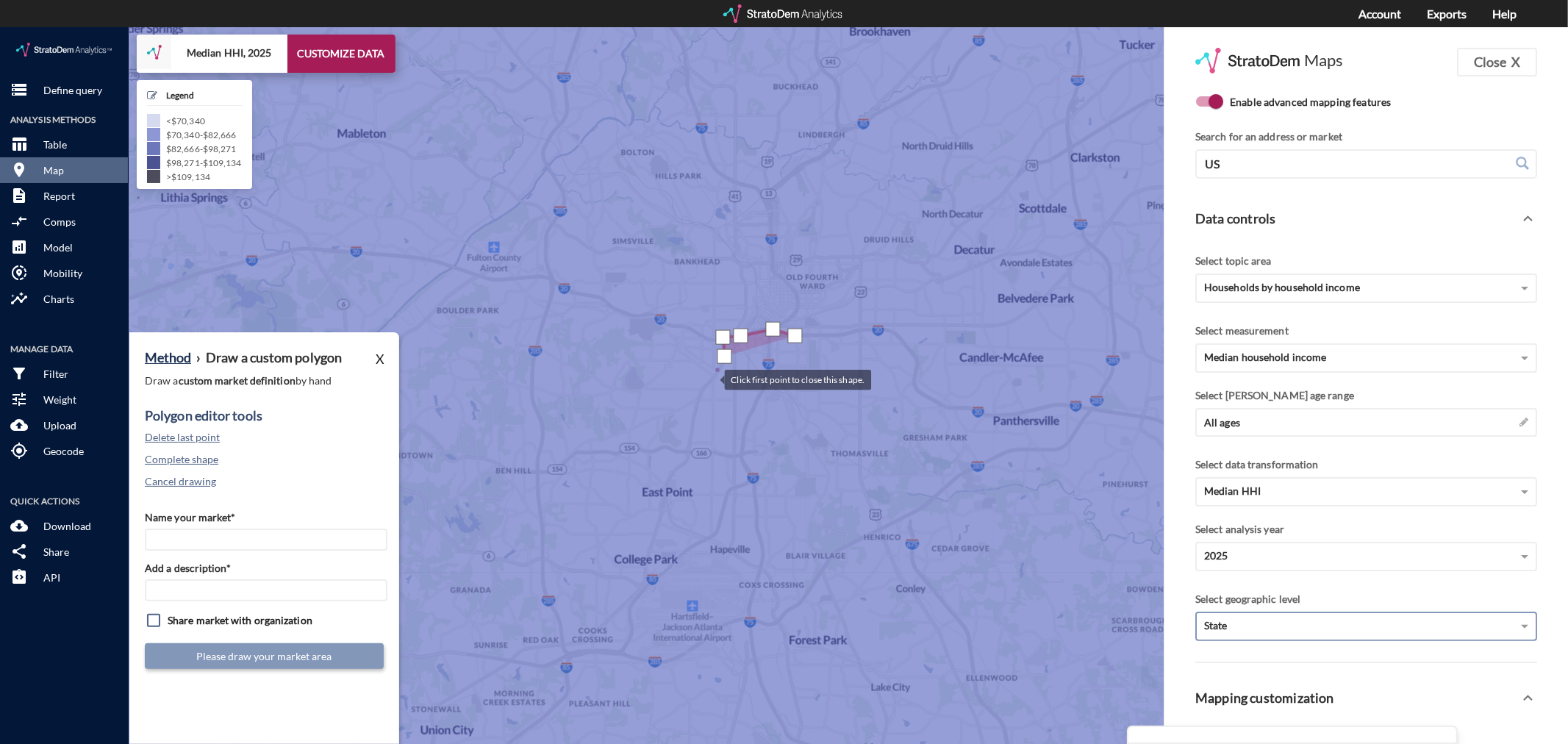
click div
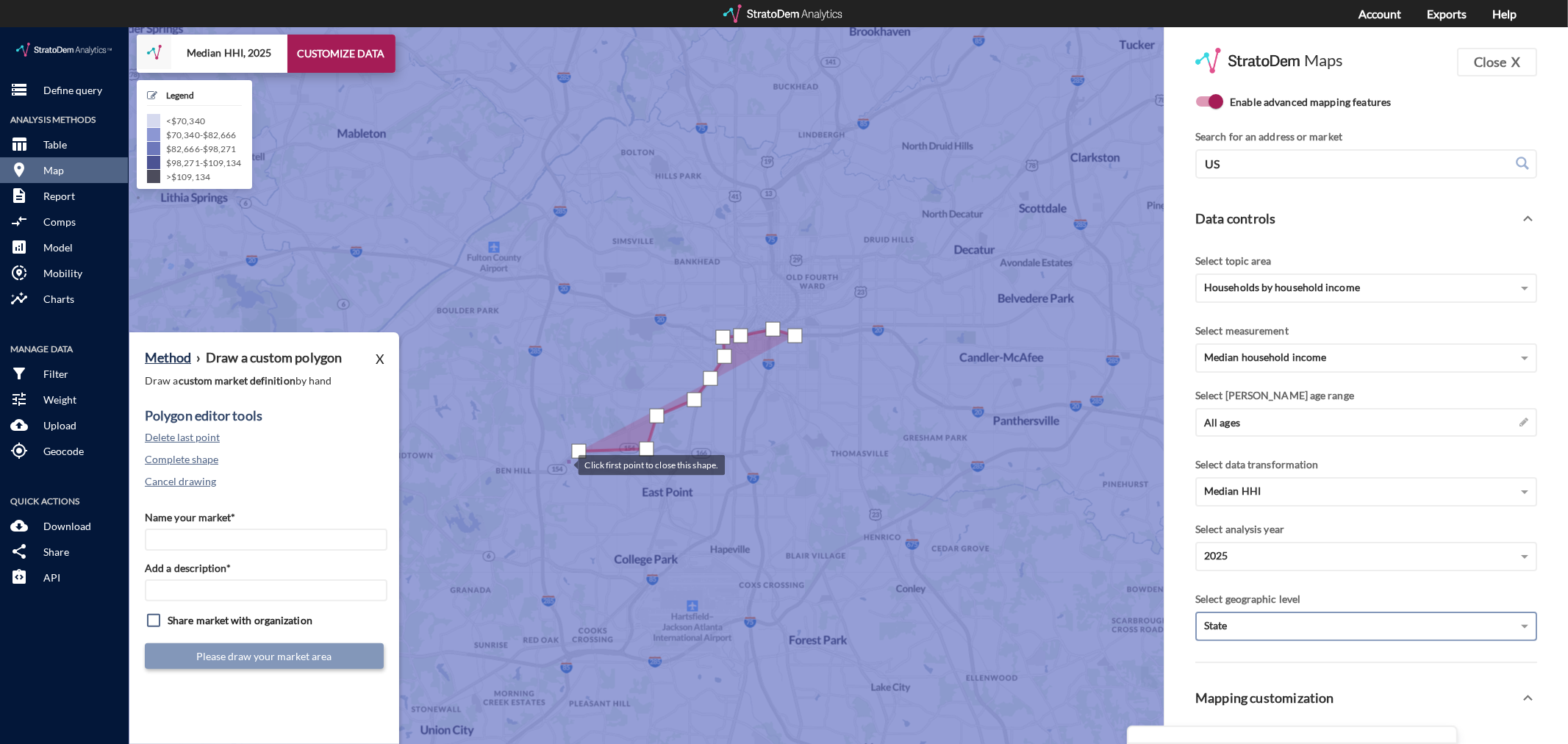
click div
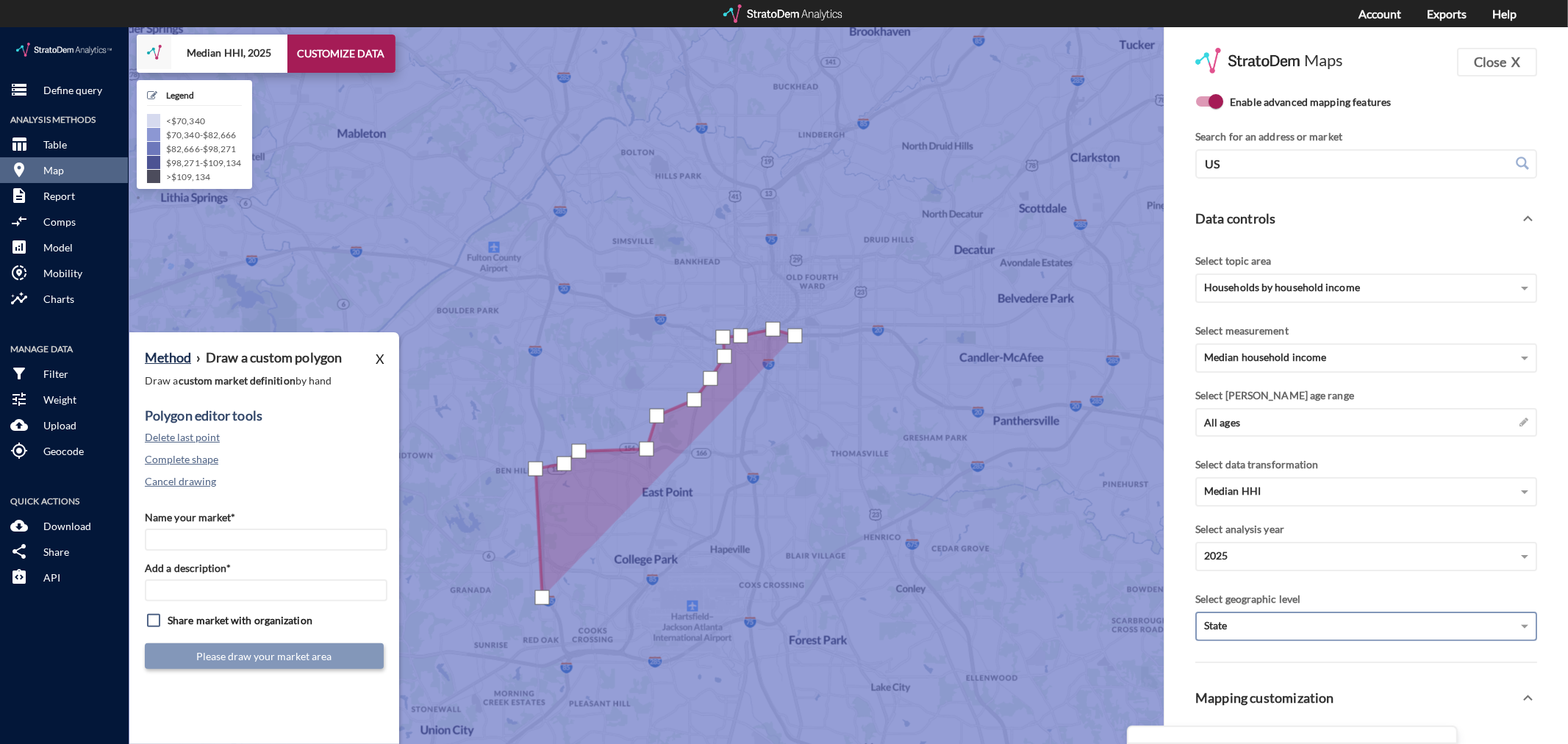
click div
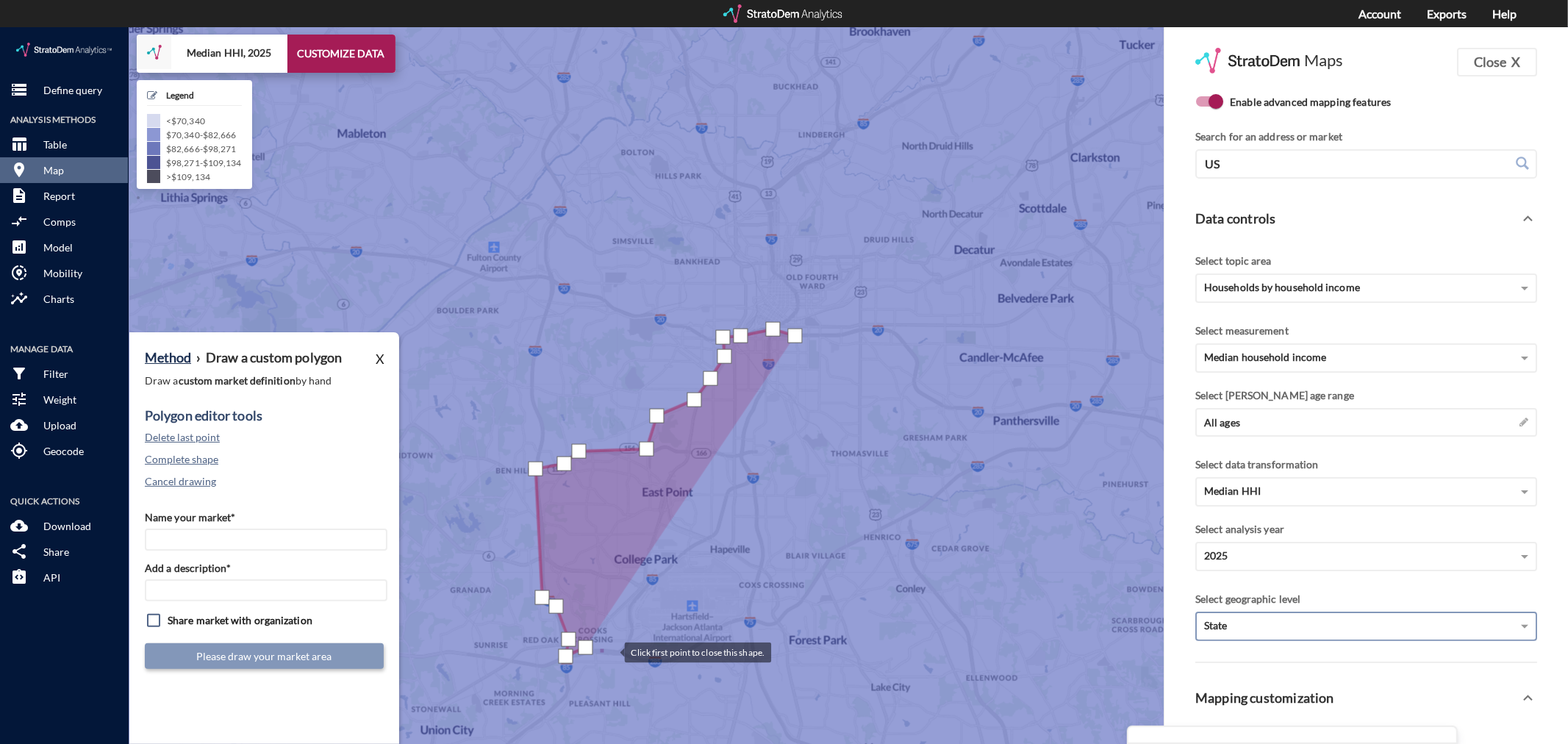
click div
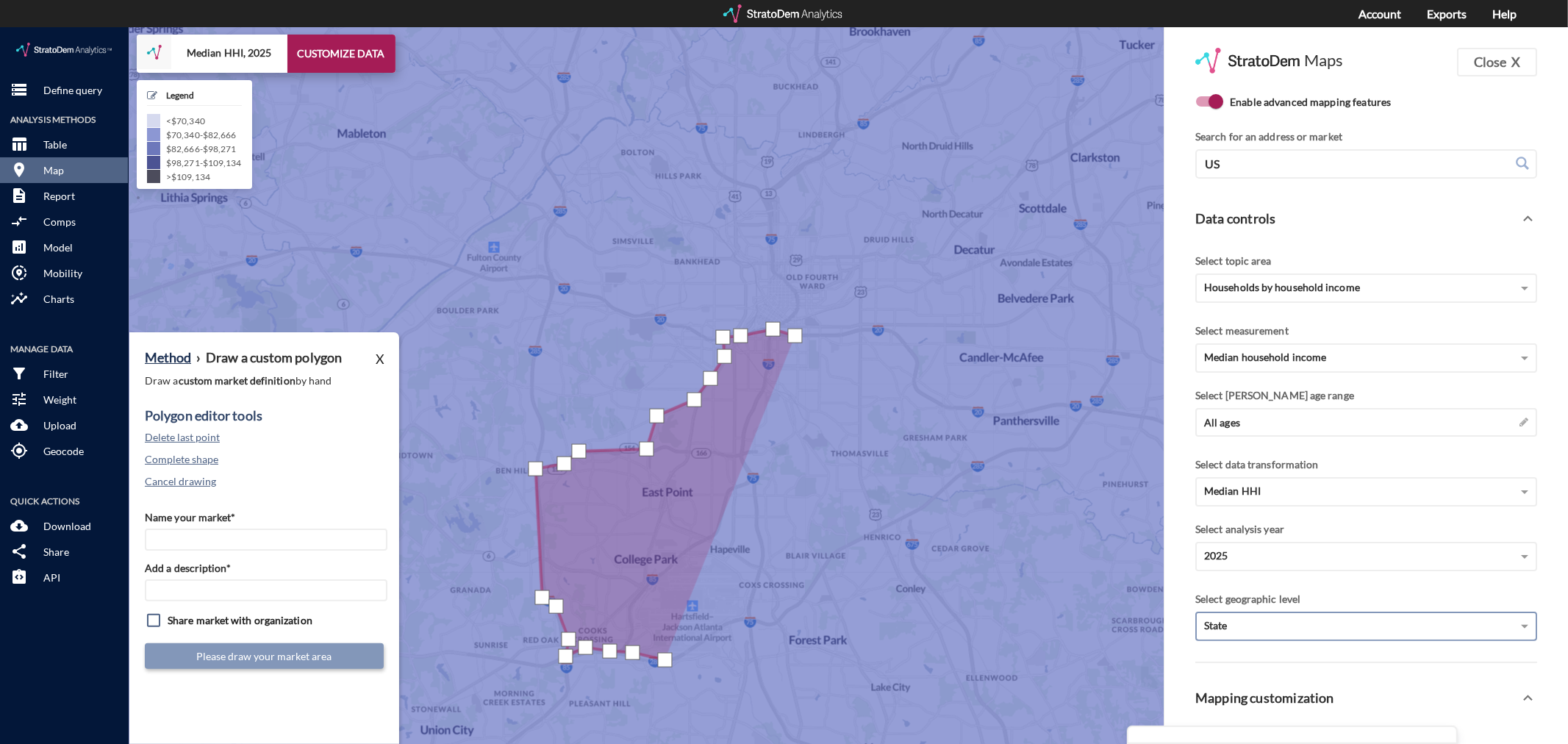
click div
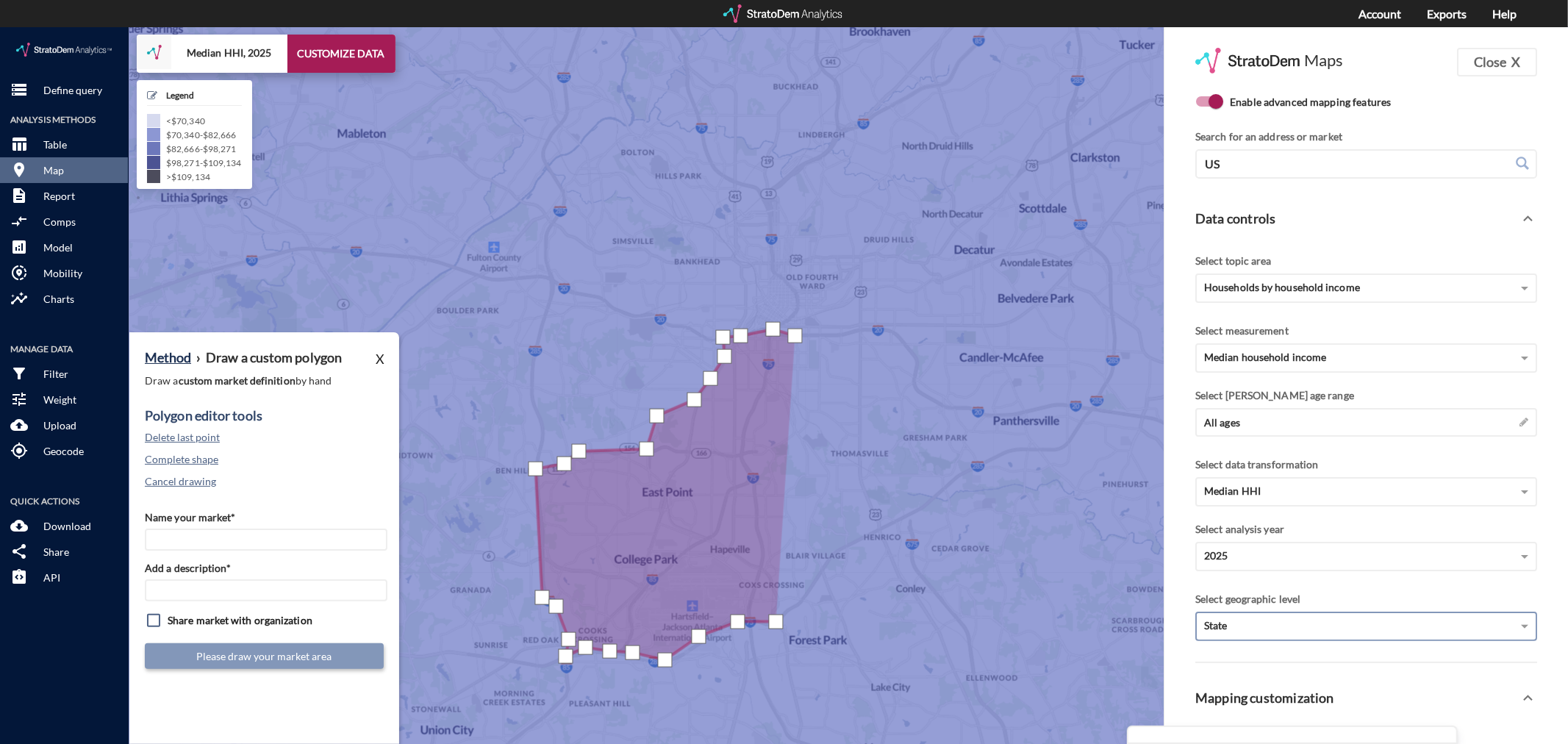
click div
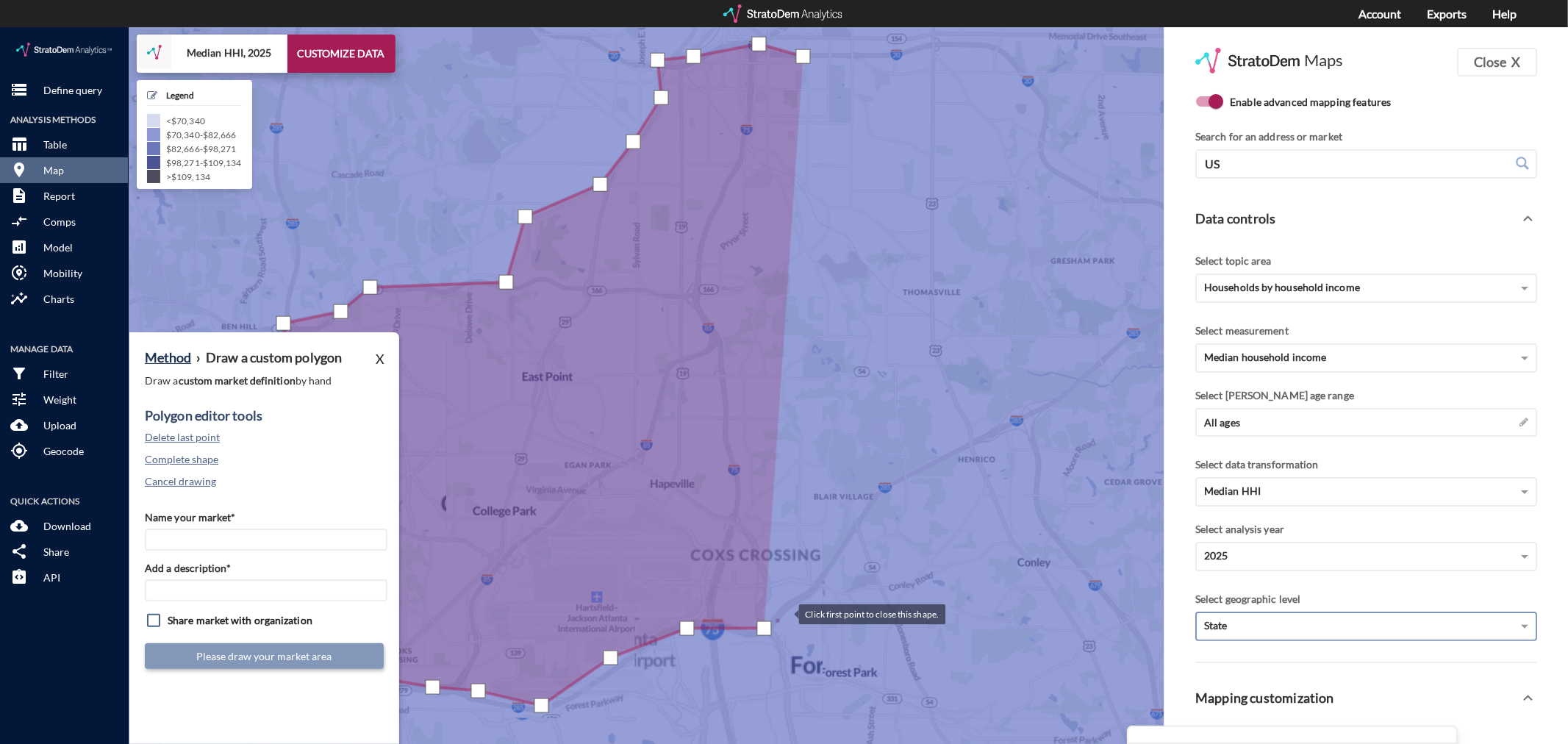
click div
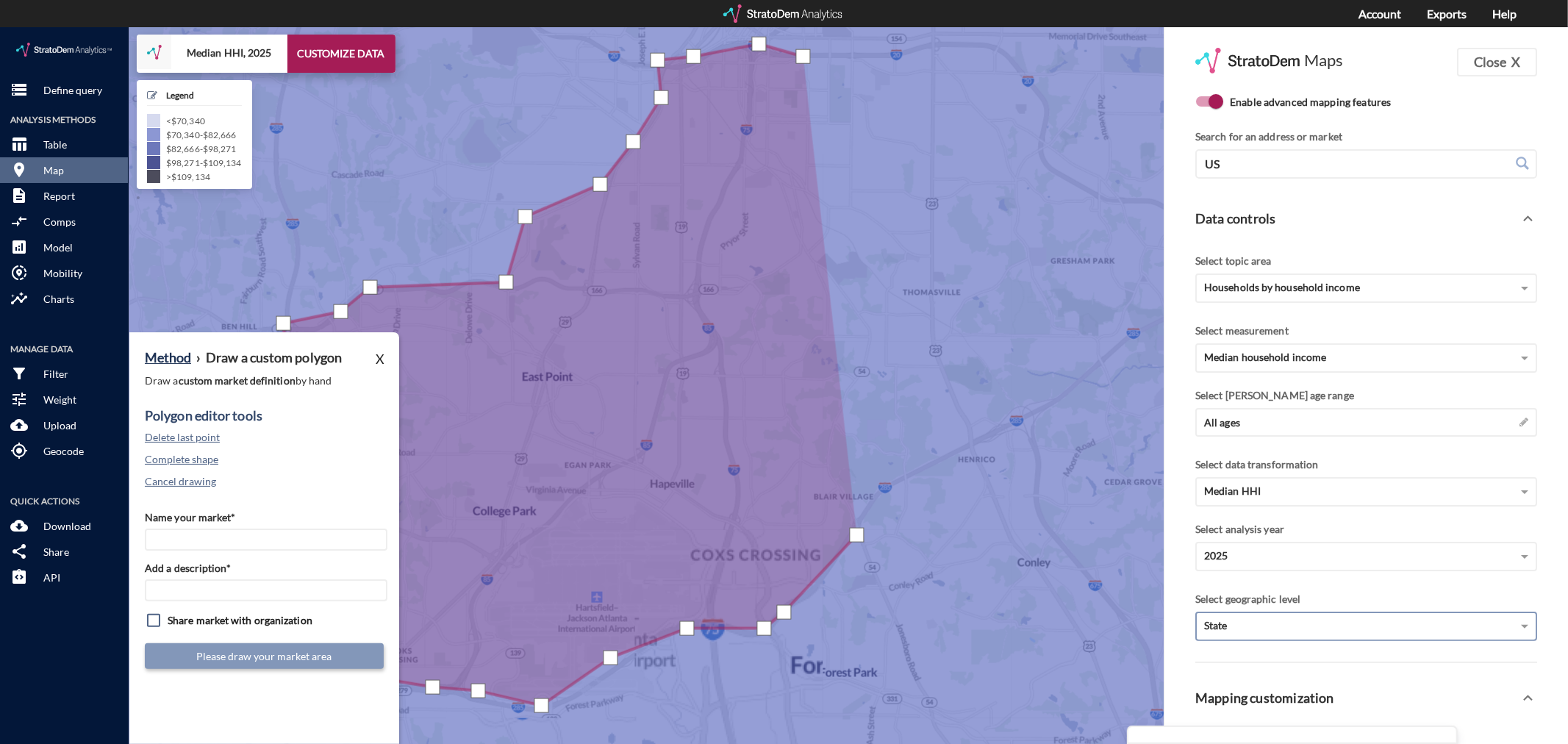
click div
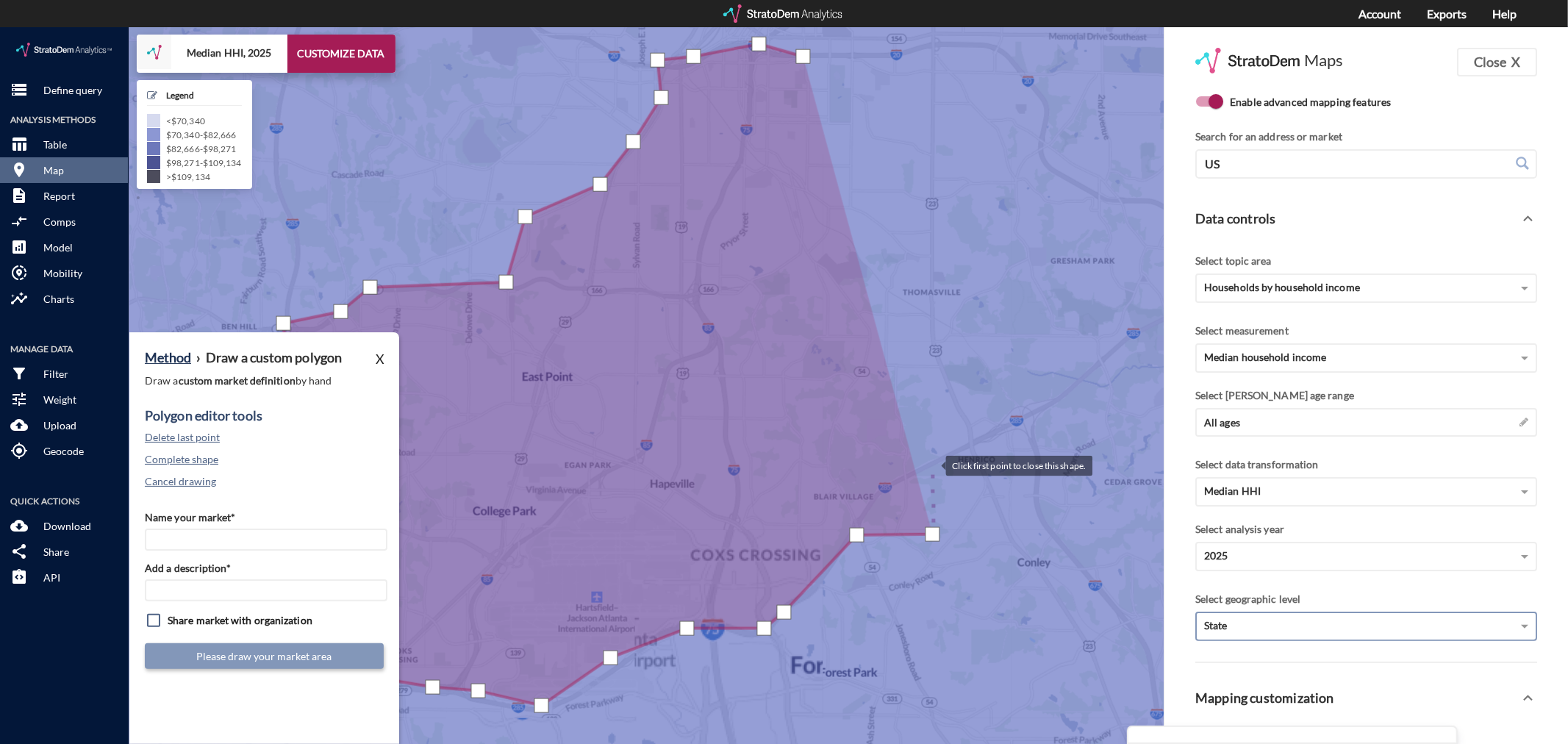
click div
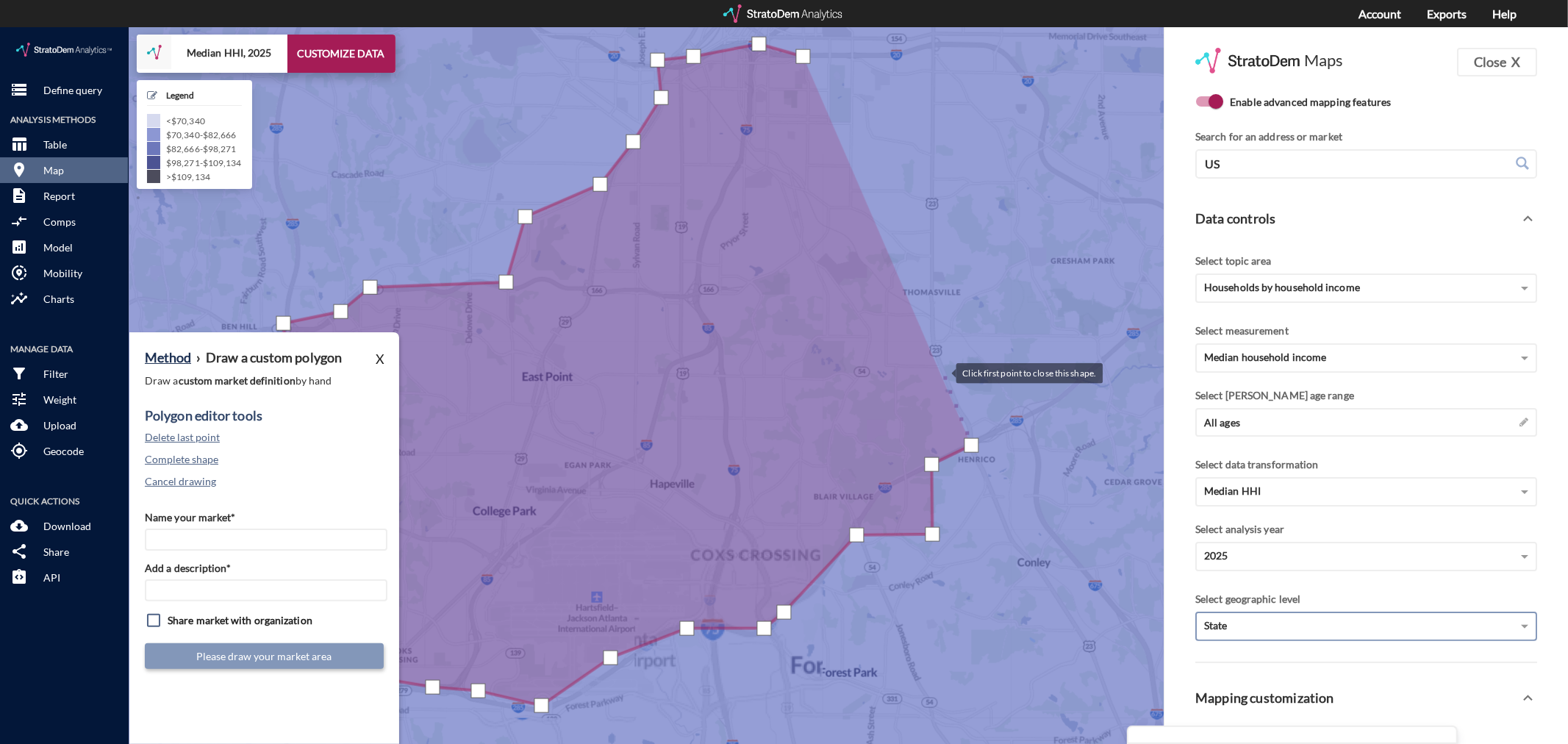
click div
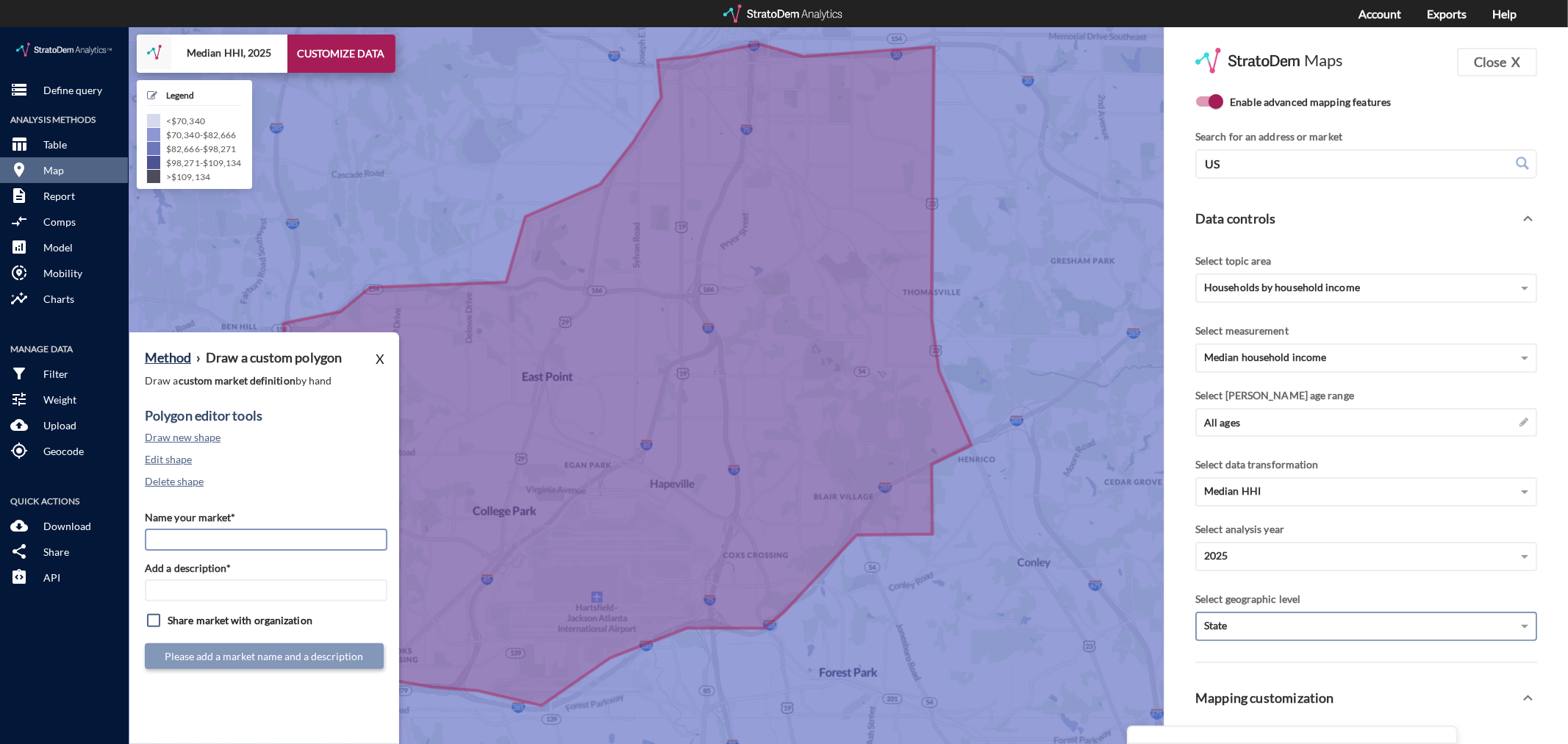
click input "Name your market*"
type input "[GEOGRAPHIC_DATA] - [GEOGRAPHIC_DATA] MSA"
paste input "[GEOGRAPHIC_DATA] - [GEOGRAPHIC_DATA] MSA"
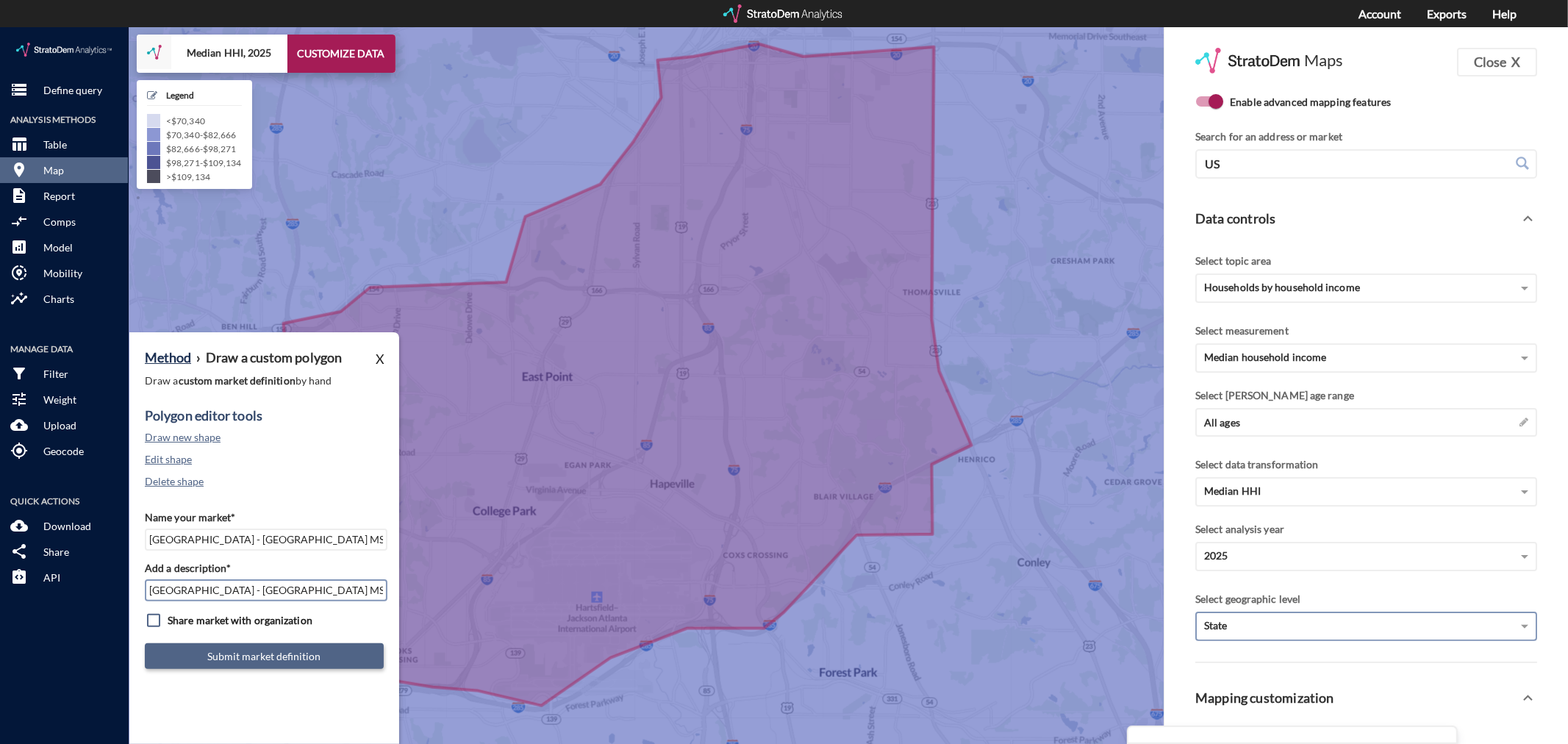
type input "[GEOGRAPHIC_DATA] - [GEOGRAPHIC_DATA] MSA"
click button "Submit market definition"
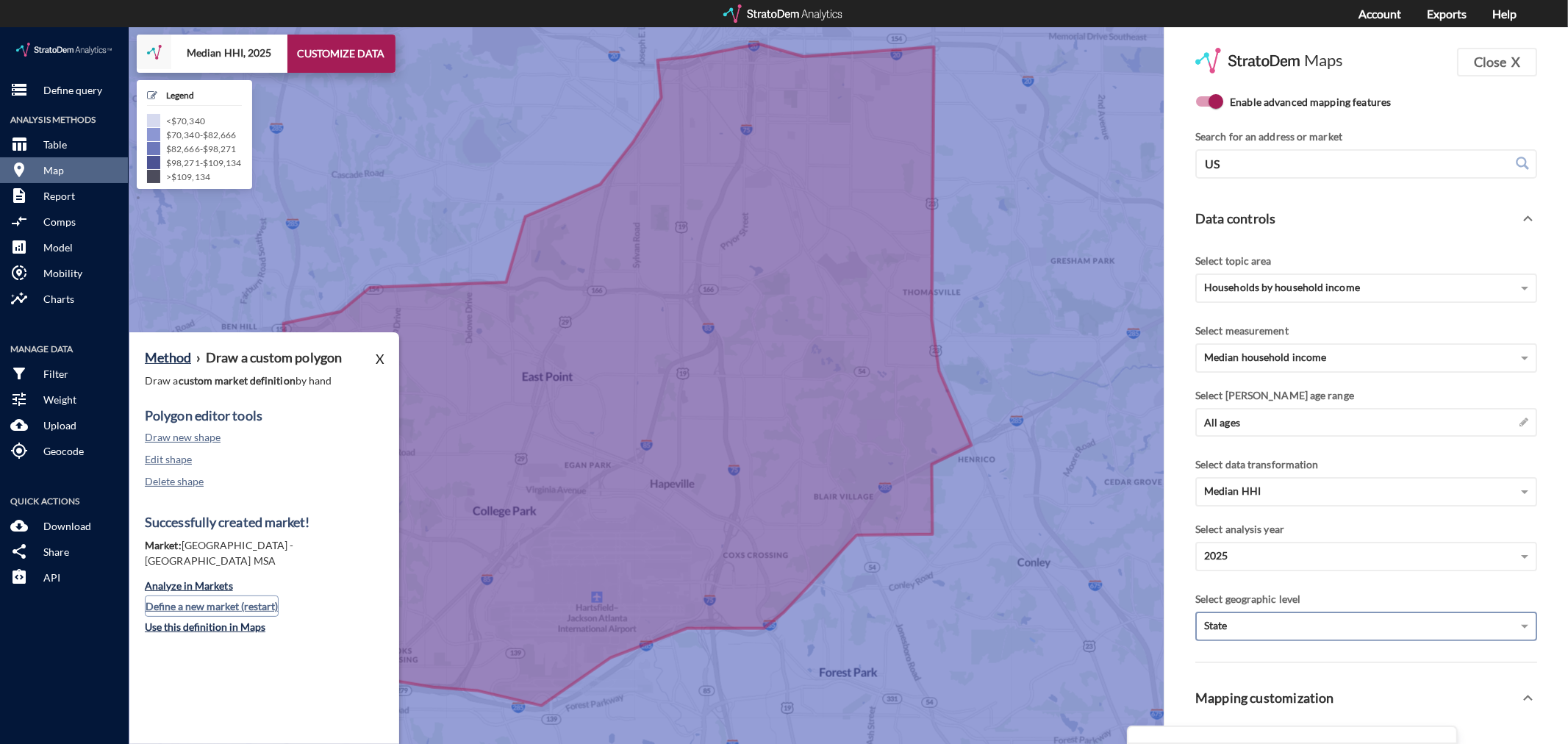
click button "Define a new market (restart)"
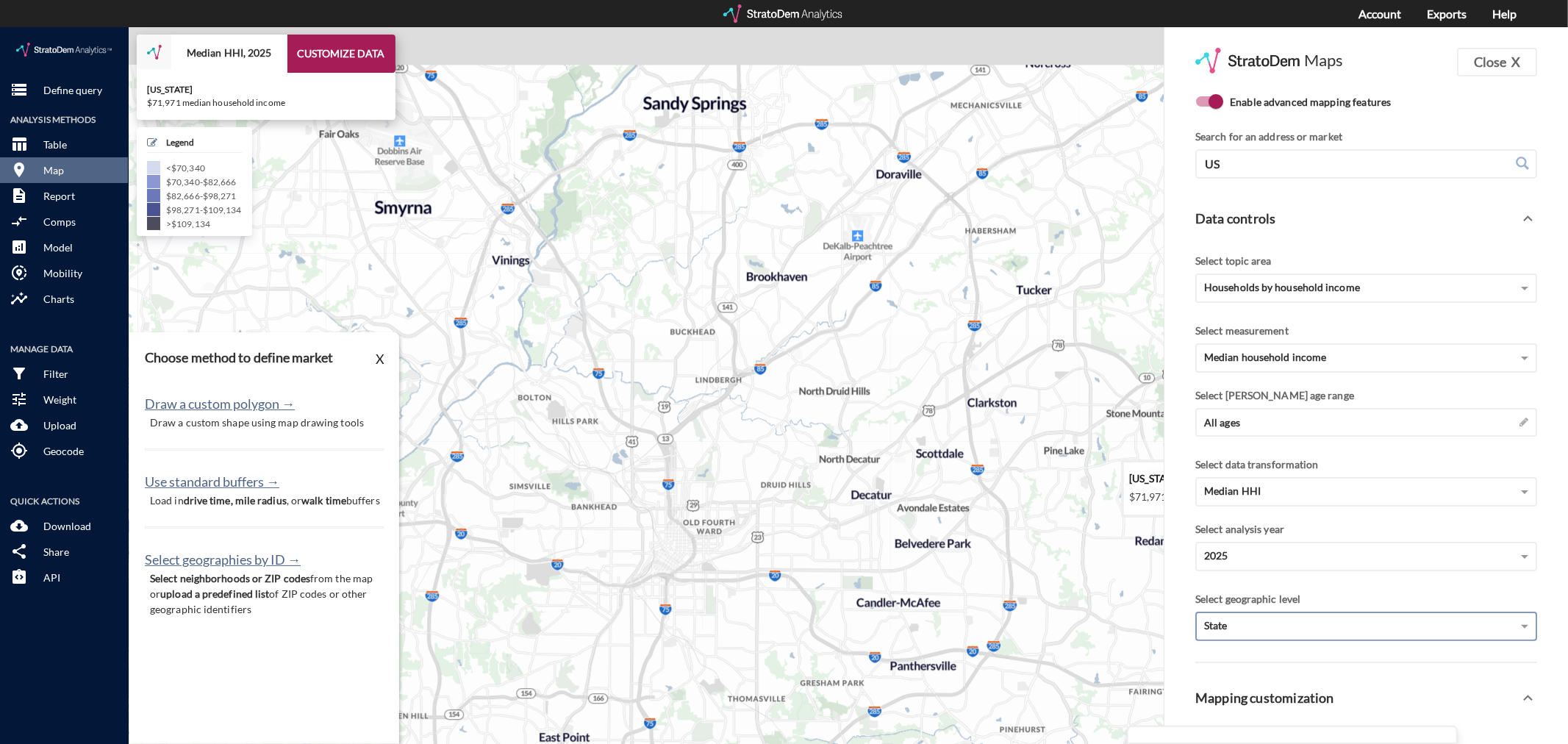
drag, startPoint x: 835, startPoint y: 162, endPoint x: 748, endPoint y: 564, distance: 411.3
click icon
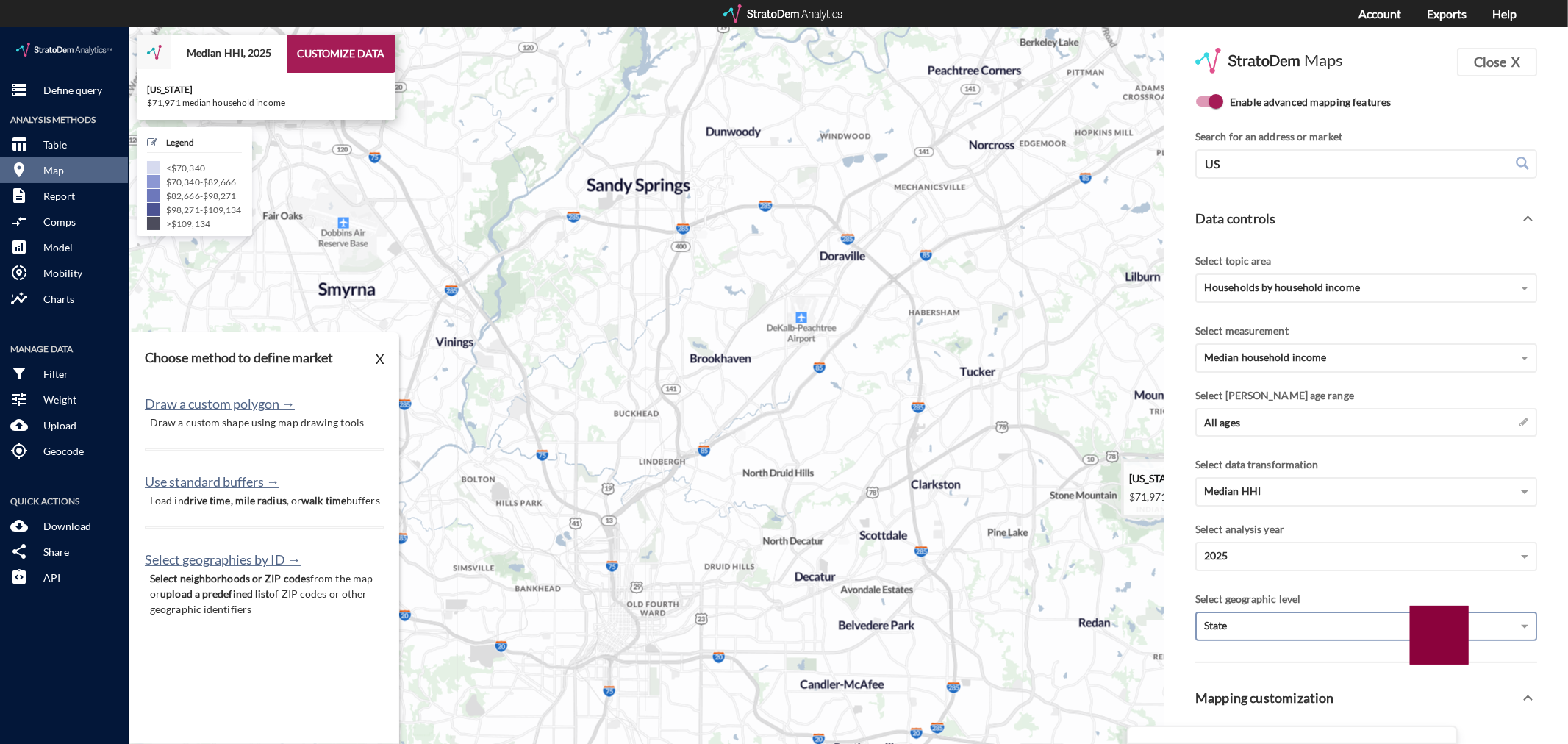
drag, startPoint x: 920, startPoint y: 268, endPoint x: 861, endPoint y: 340, distance: 93.1
click icon
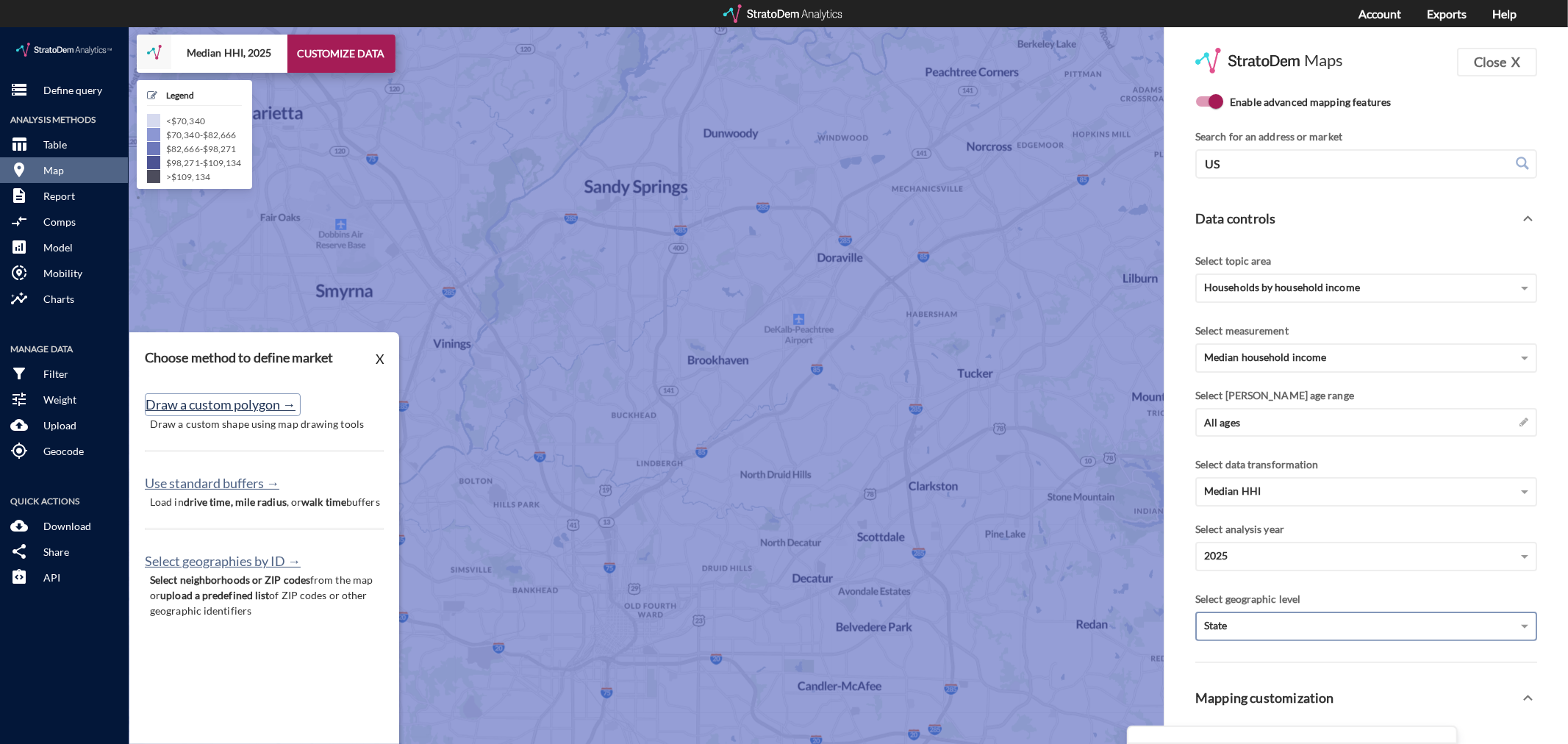
click button "Draw a custom polygon →"
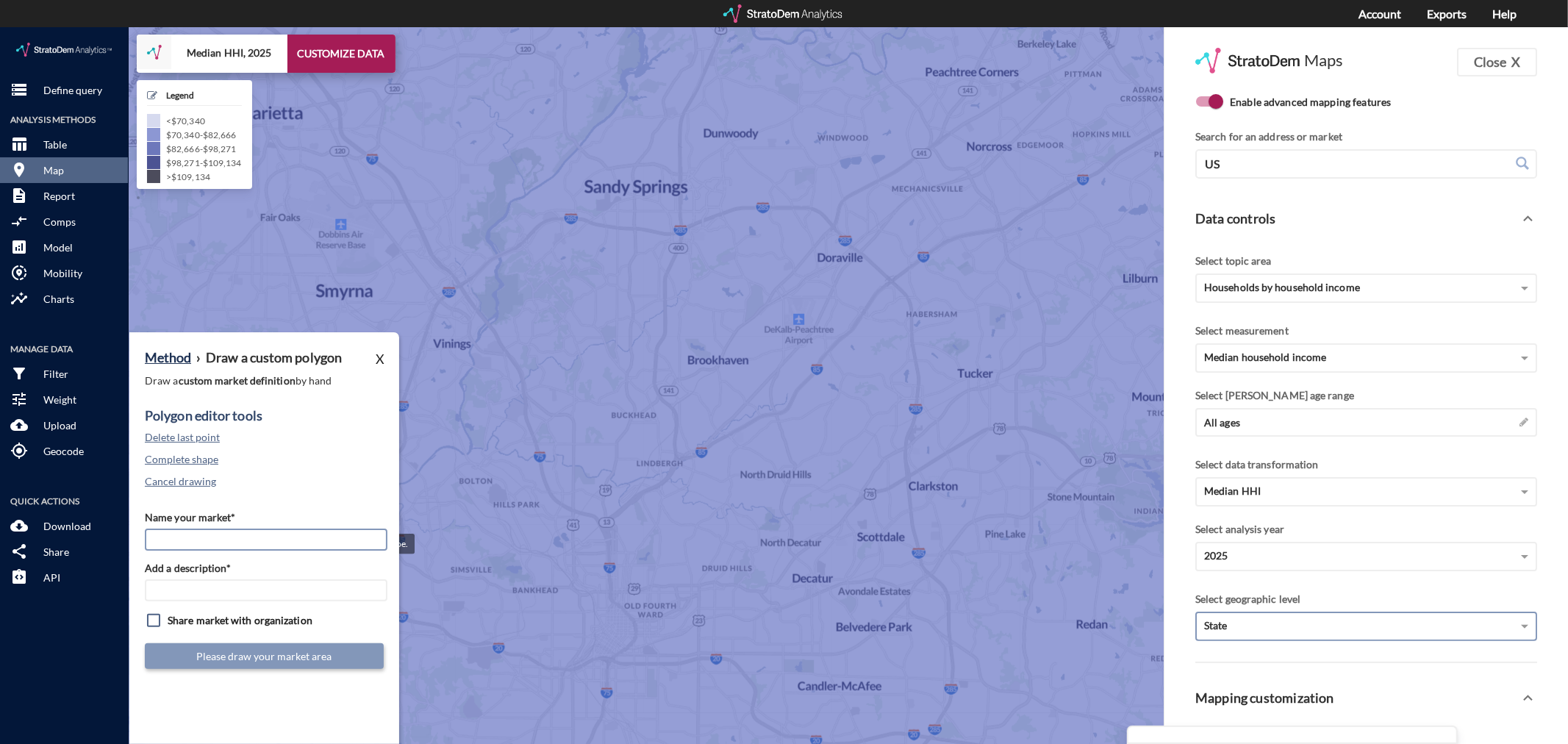
click input "Name your market*"
click div
click button "Cancel drawing"
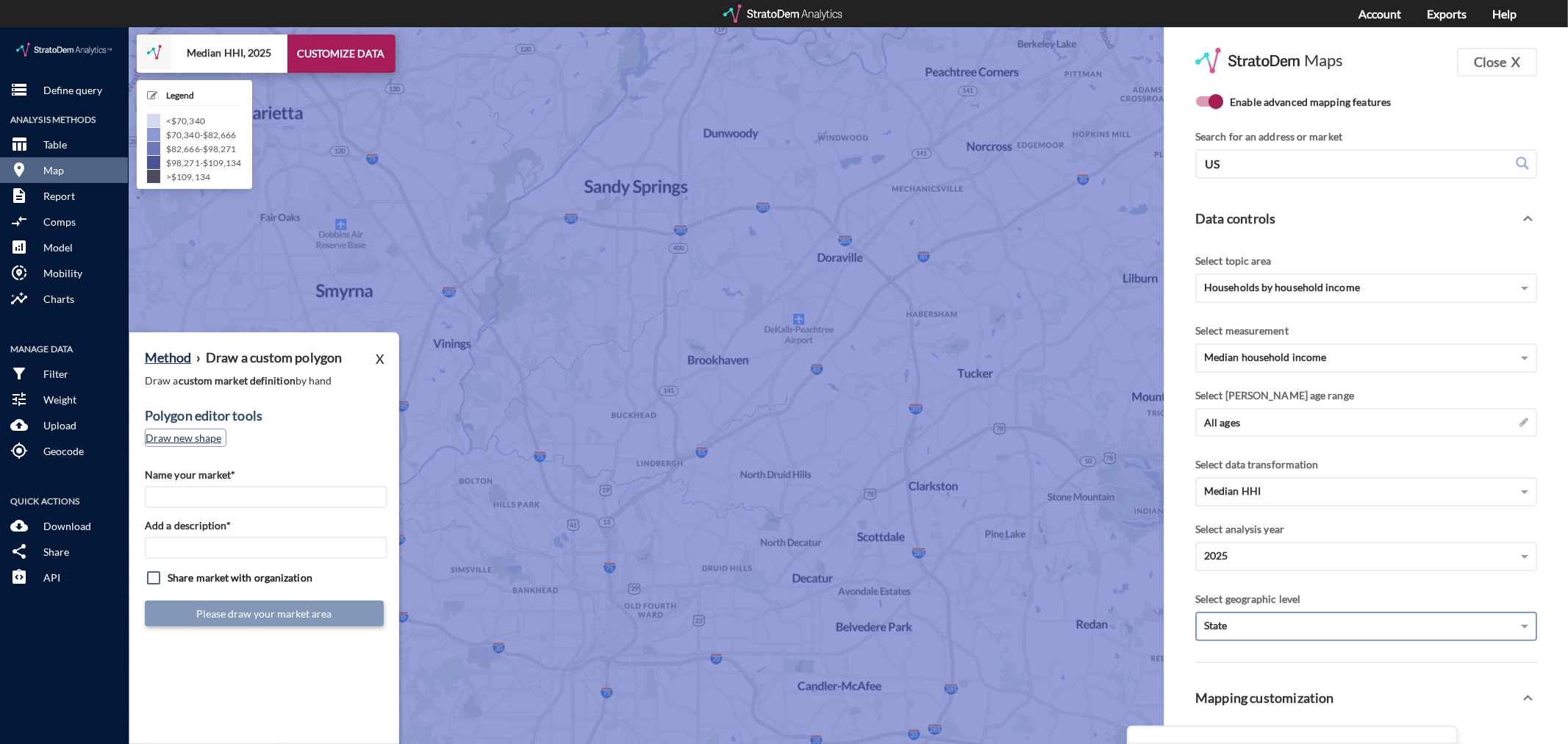
click button "Draw new shape"
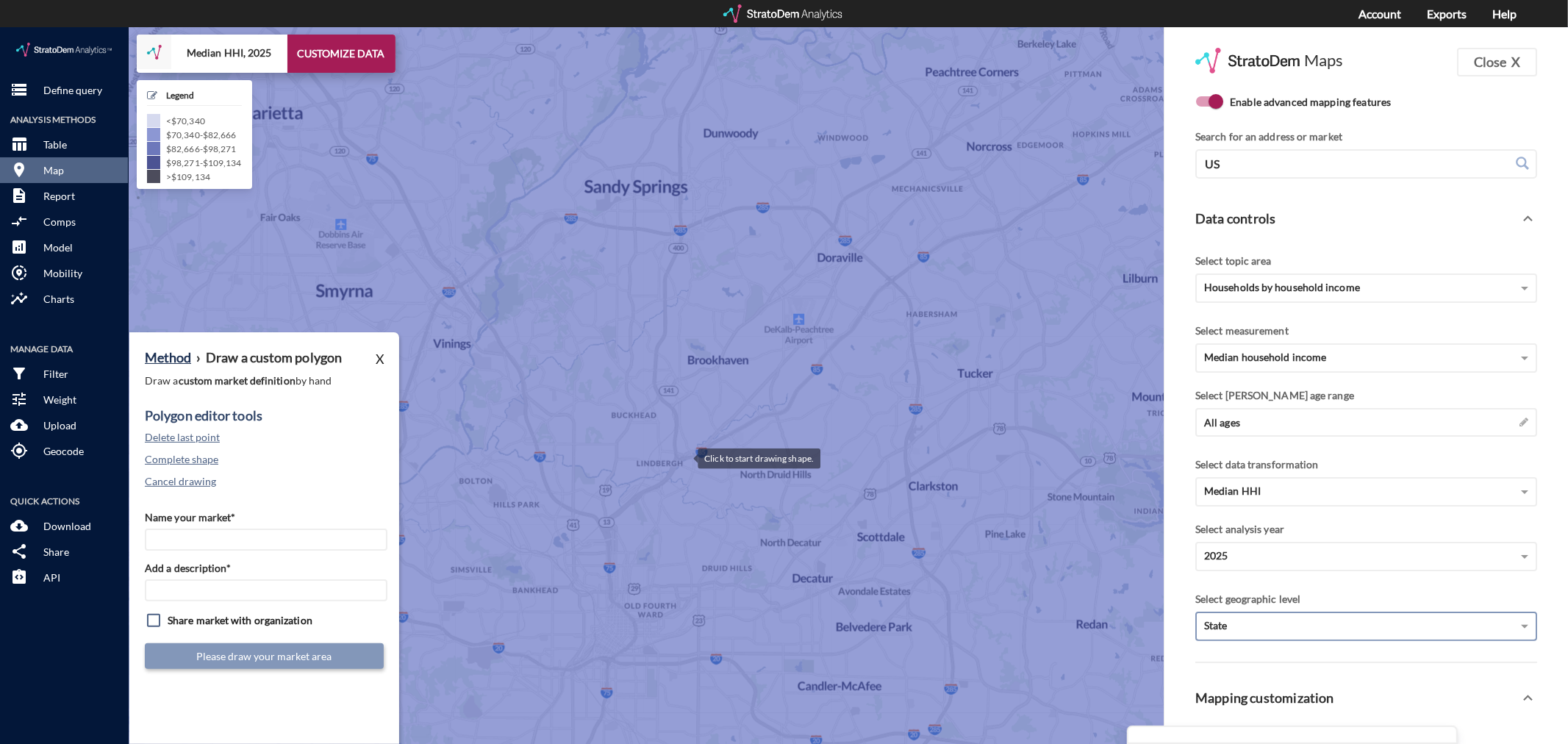
click div
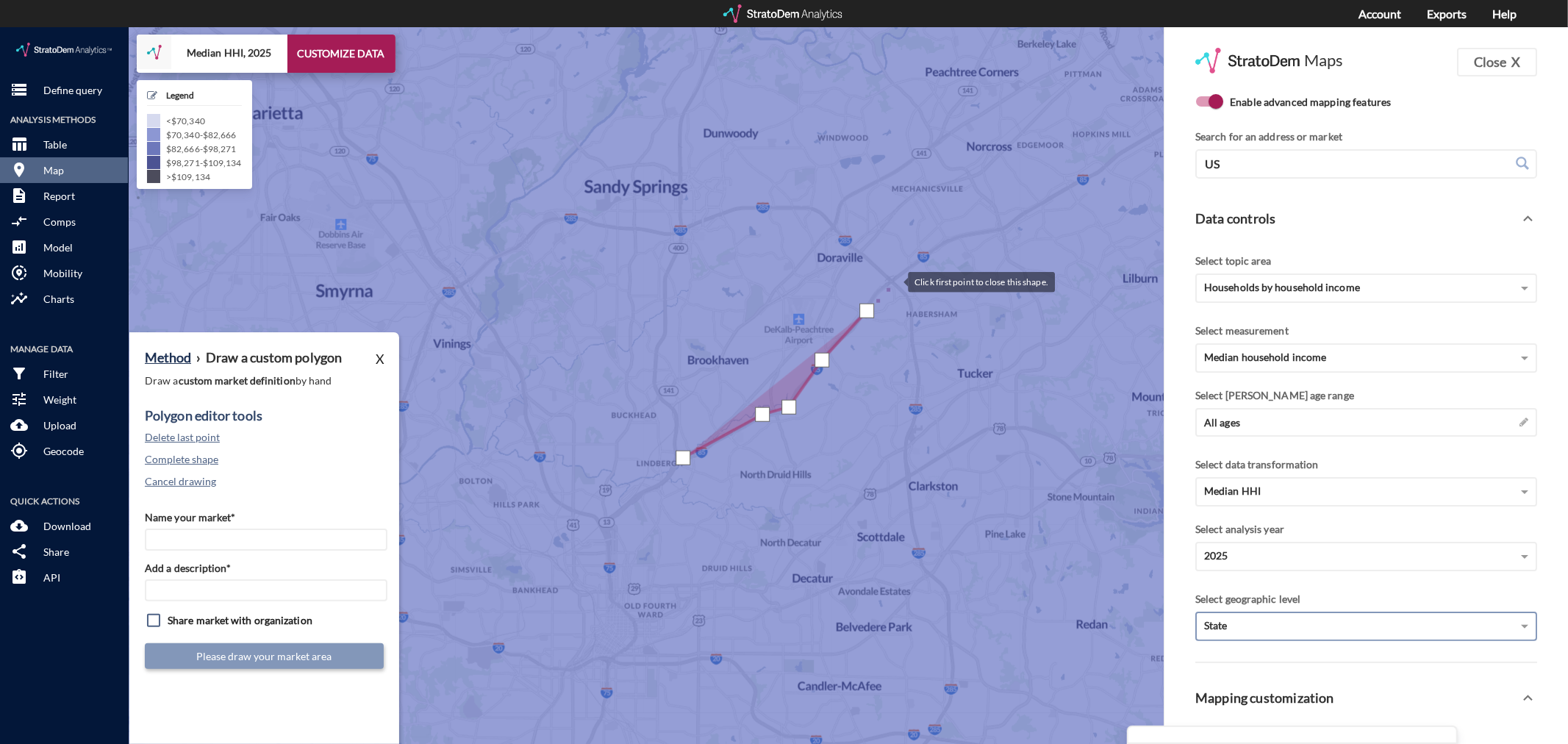
click div
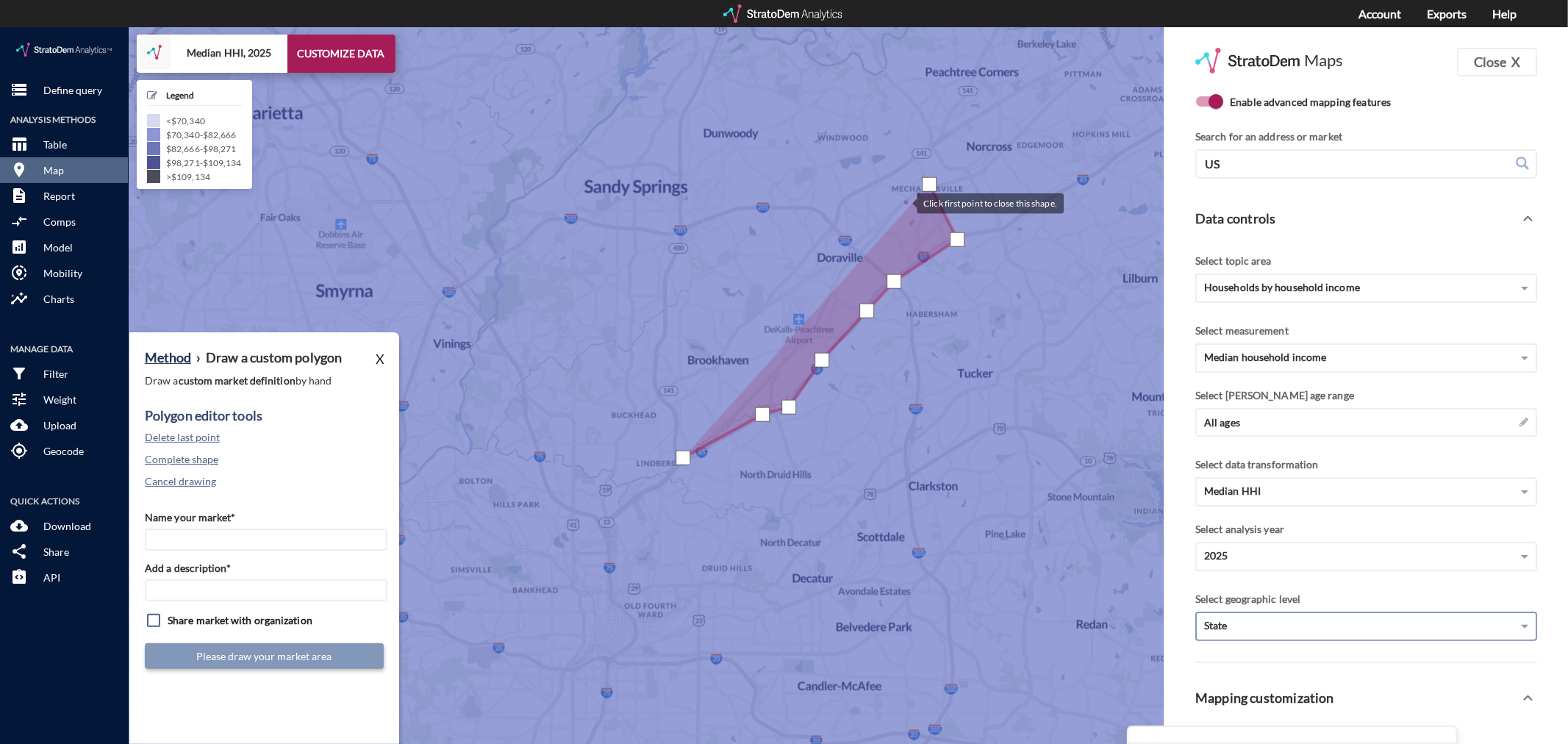
click div
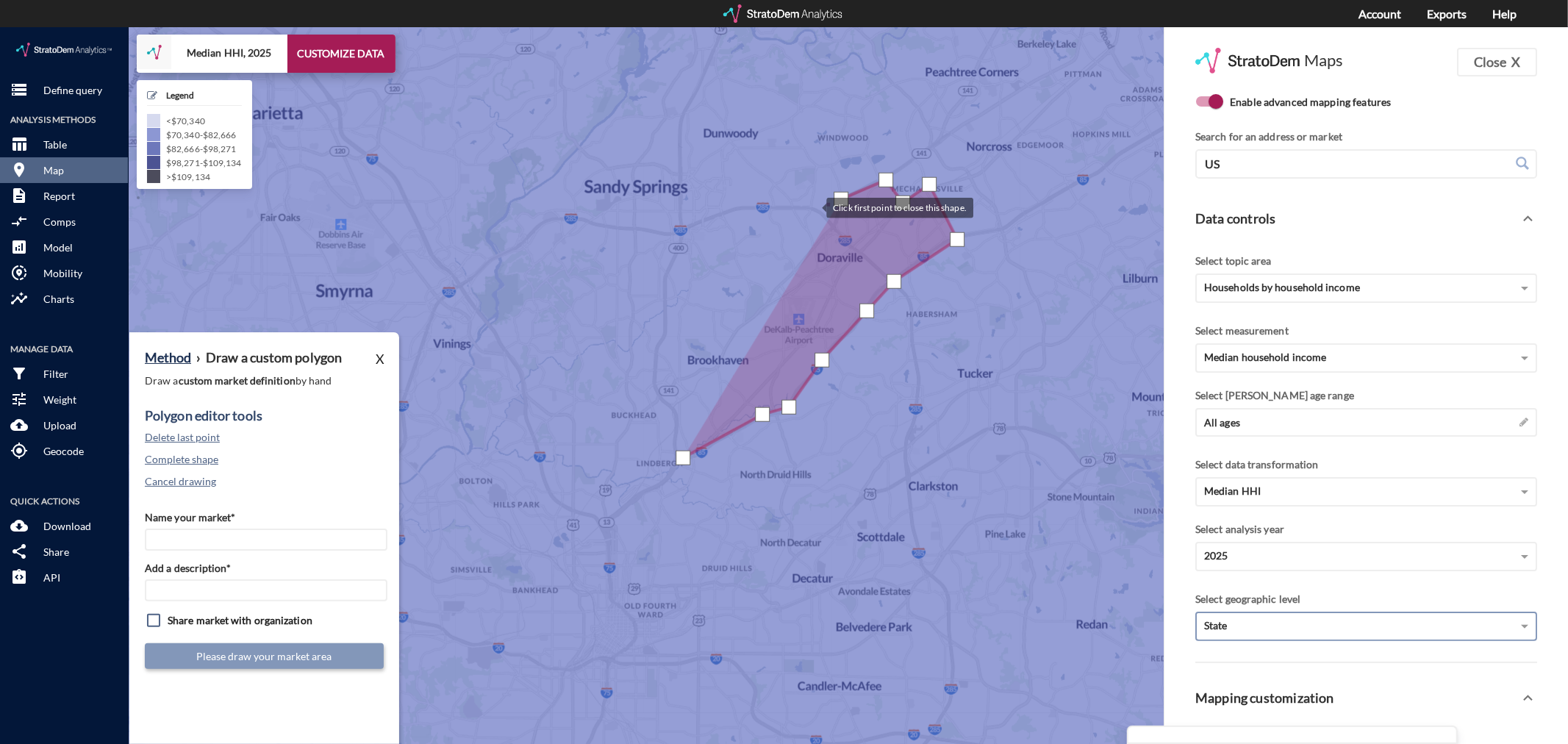
click div
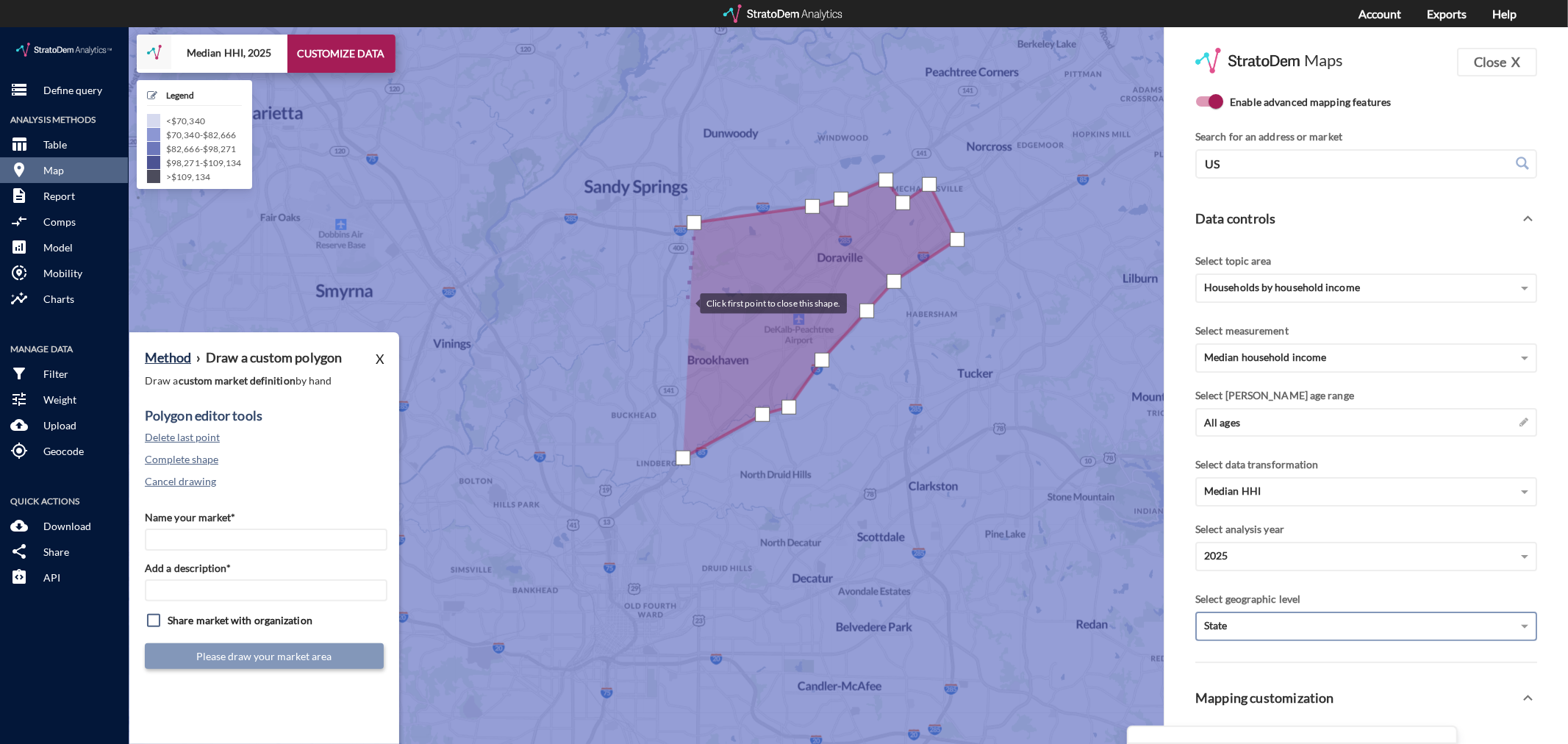
click div
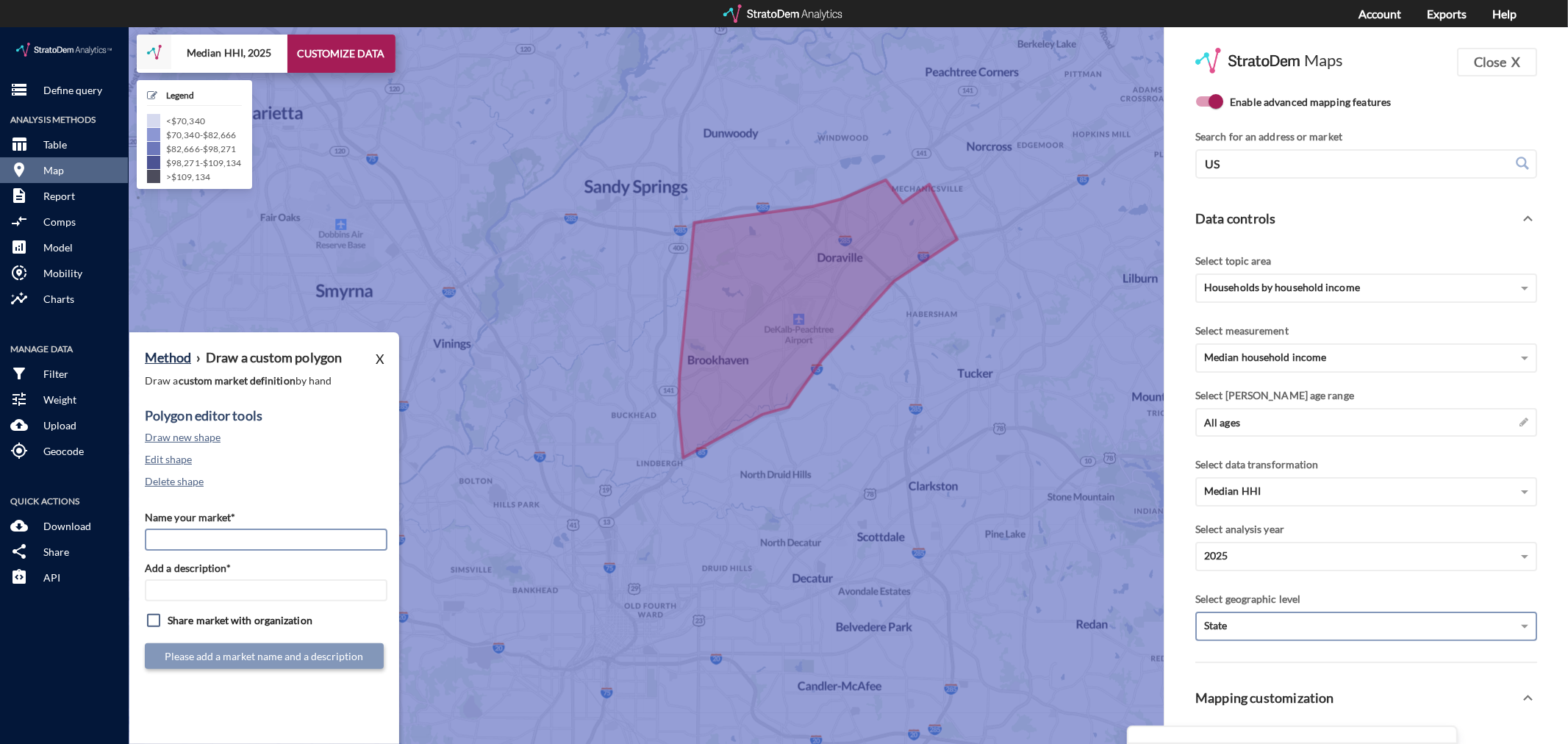
click input "Name your market*"
type input "Northlake - [GEOGRAPHIC_DATA] MSA"
paste input "Northlake - [GEOGRAPHIC_DATA] MSA"
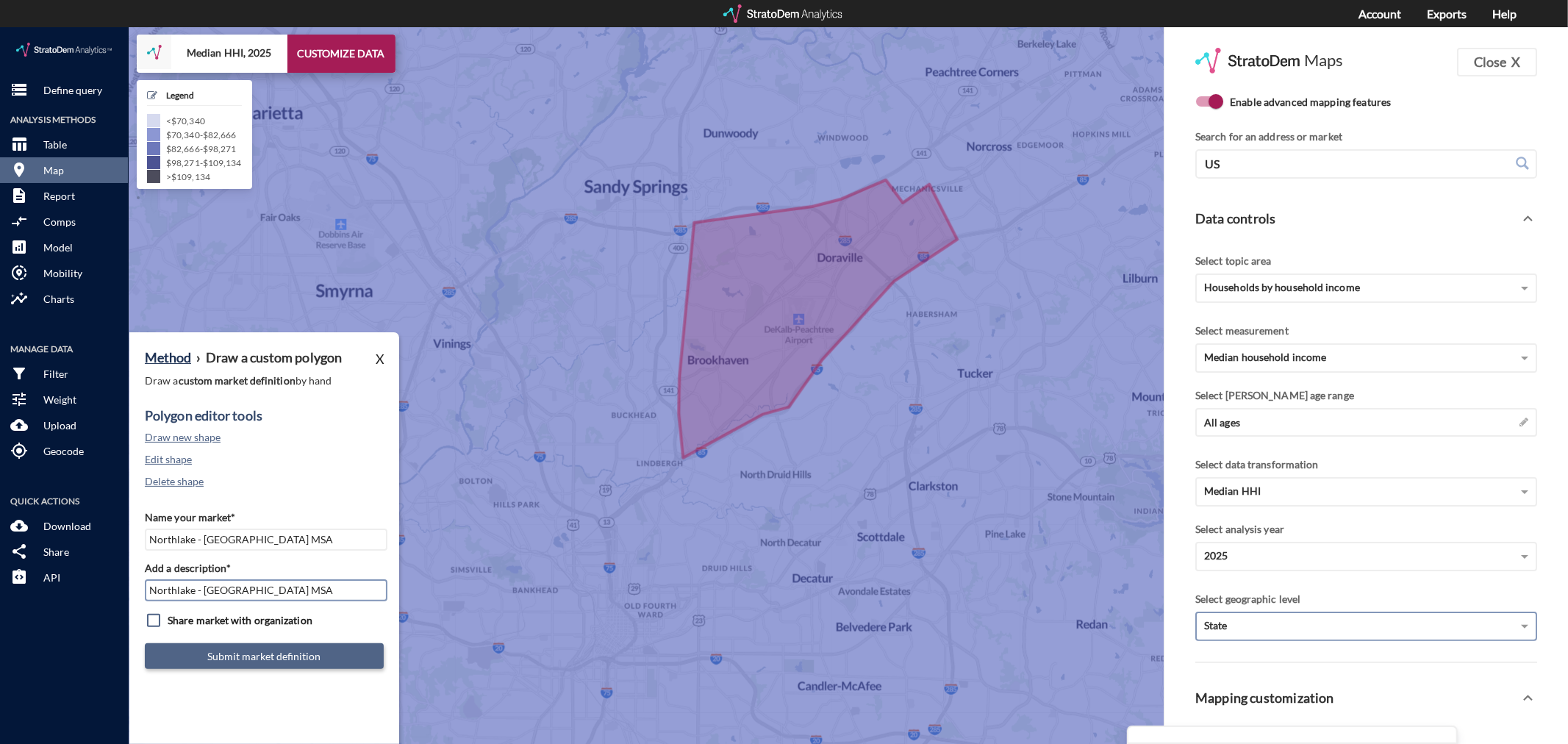
type input "Northlake - [GEOGRAPHIC_DATA] MSA"
click button "Submit market definition"
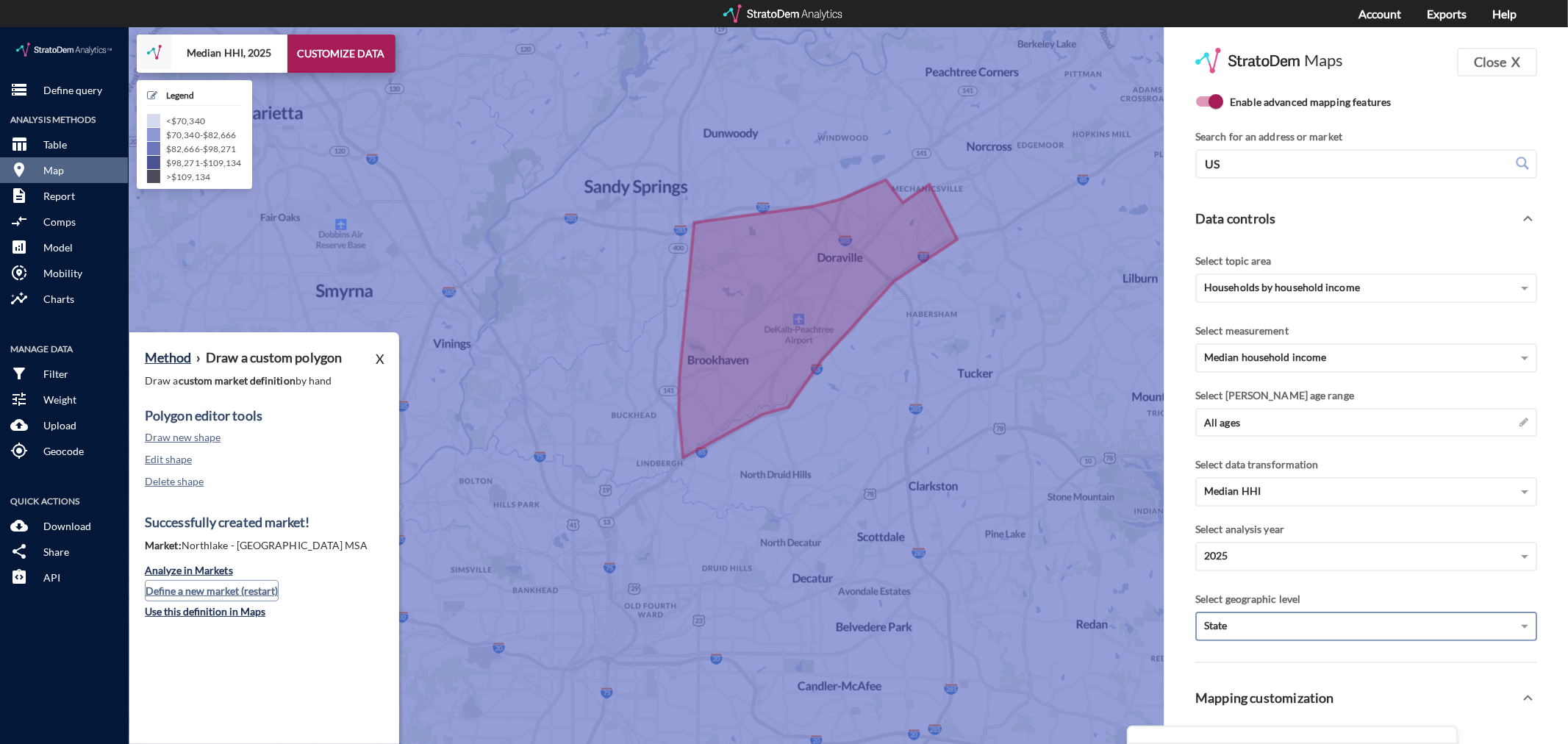
click button "Define a new market (restart)"
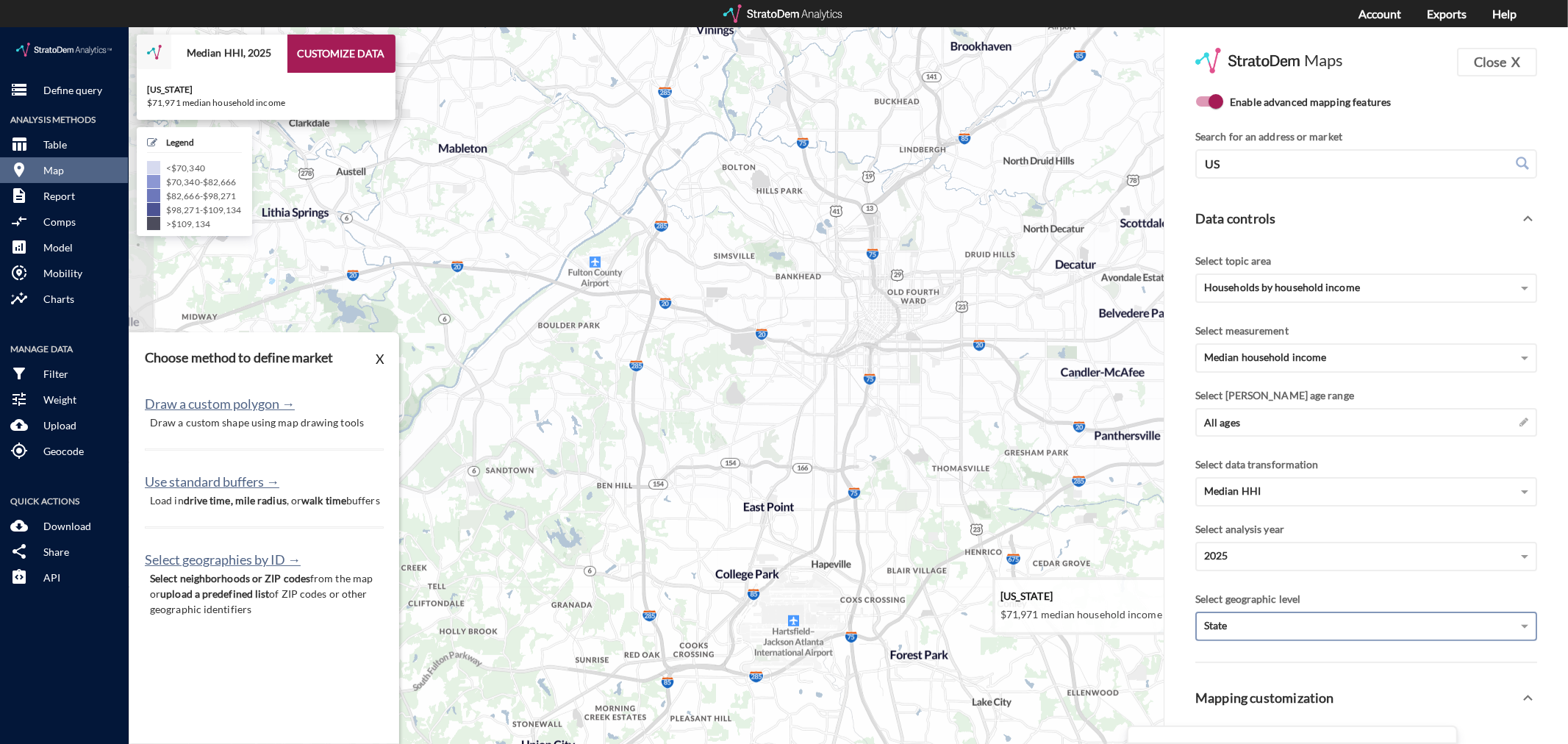
drag, startPoint x: 605, startPoint y: 609, endPoint x: 873, endPoint y: 284, distance: 421.2
click icon
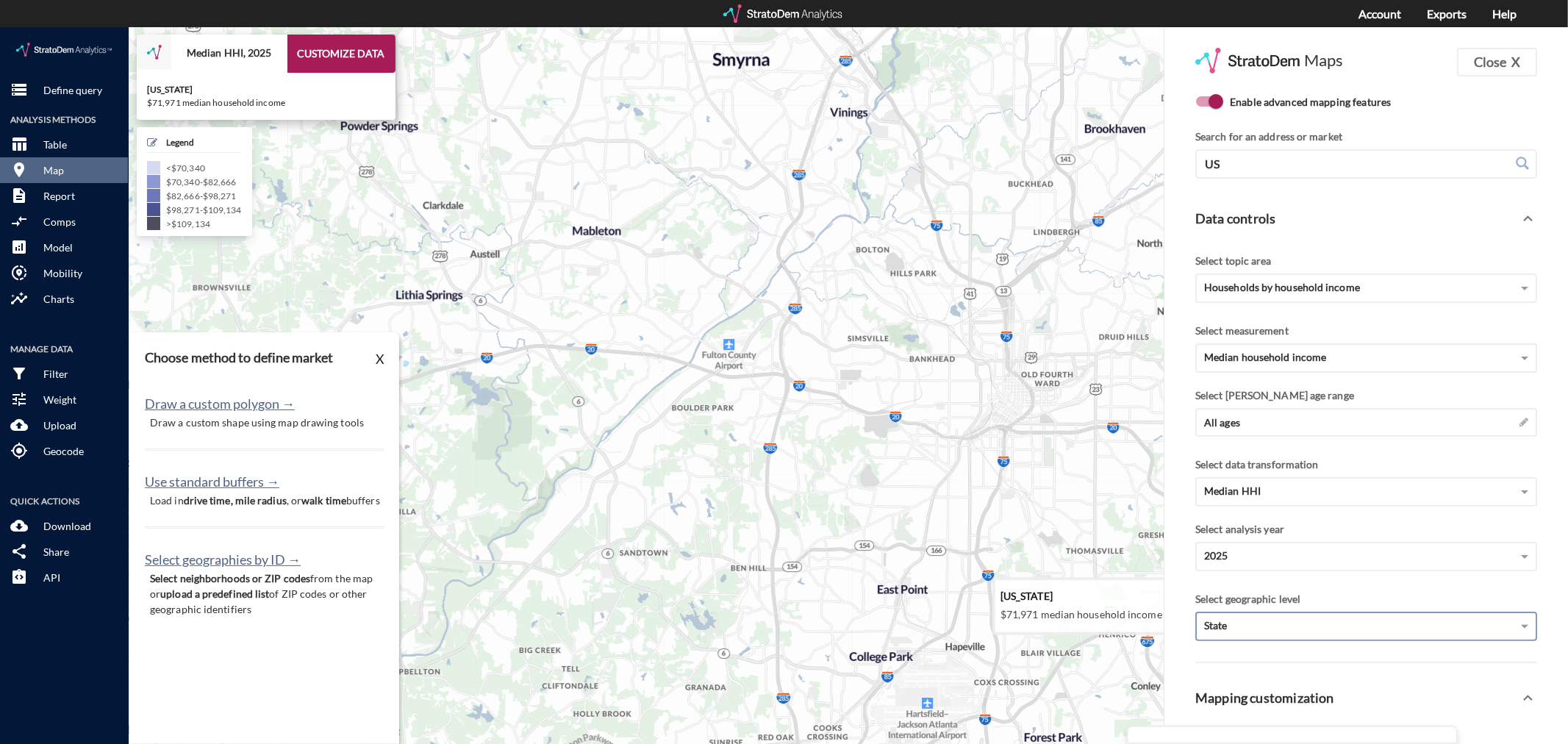
drag, startPoint x: 714, startPoint y: 275, endPoint x: 849, endPoint y: 359, distance: 159.0
click icon
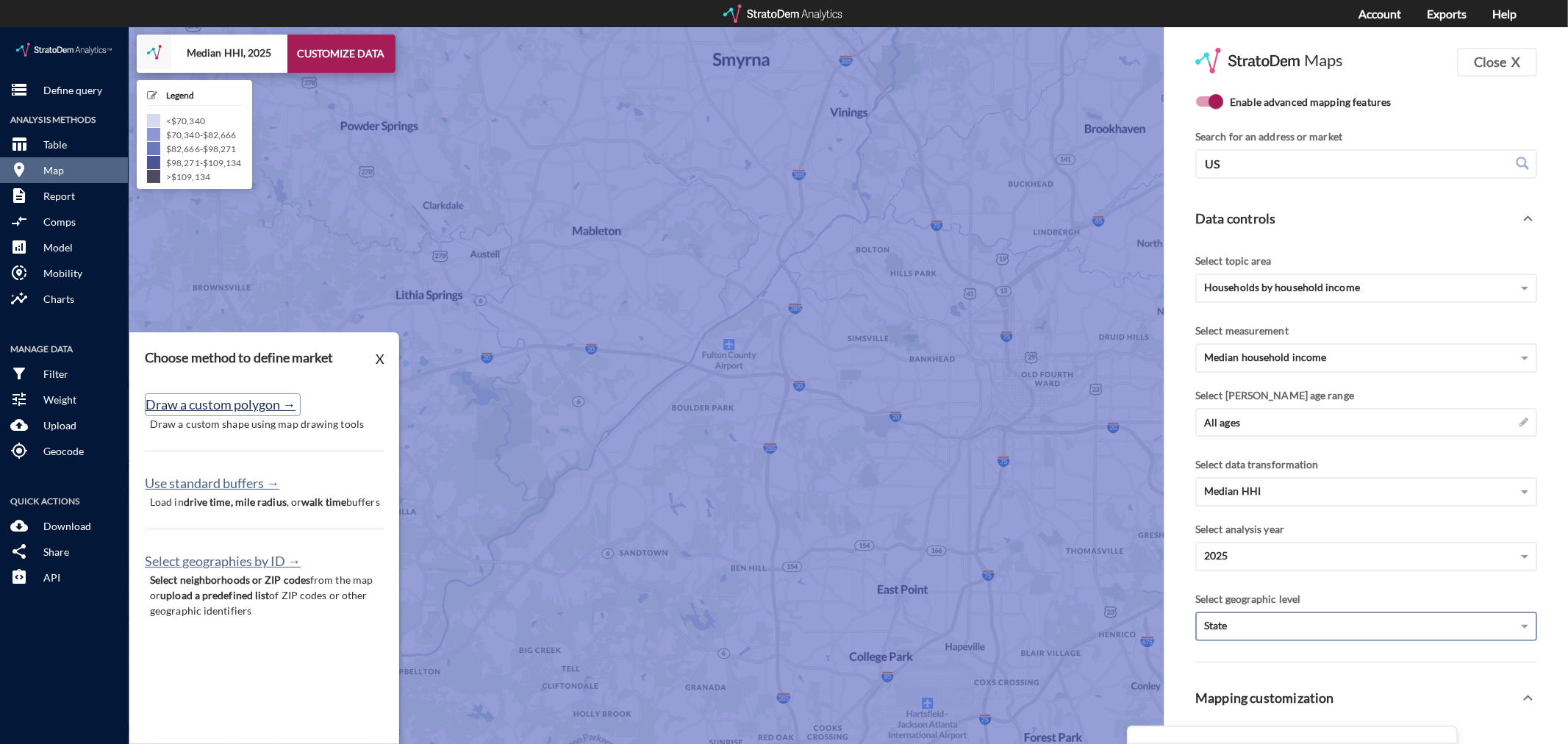
click button "Draw a custom polygon →"
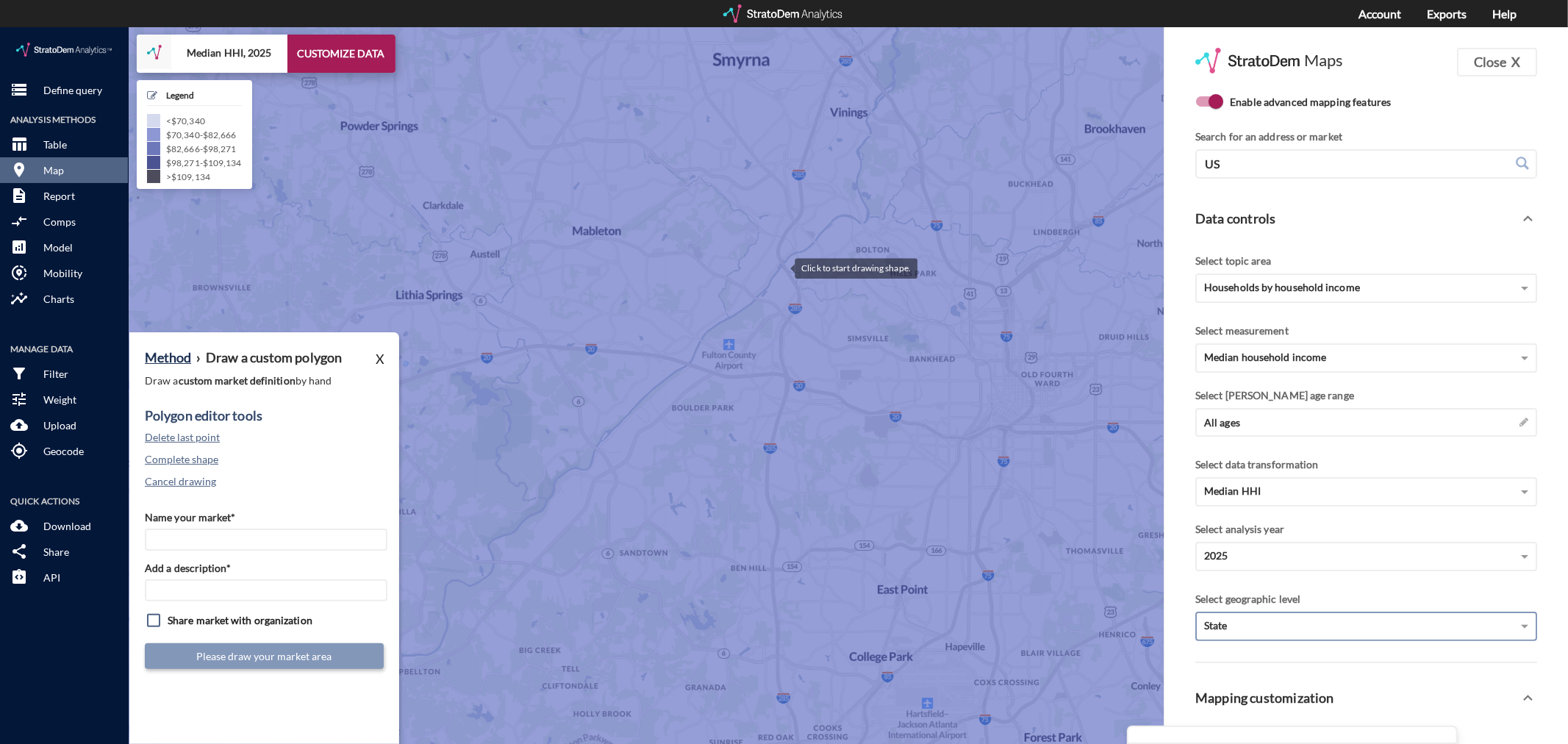
click div
drag, startPoint x: 755, startPoint y: 271, endPoint x: 735, endPoint y: 285, distance: 24.4
click div
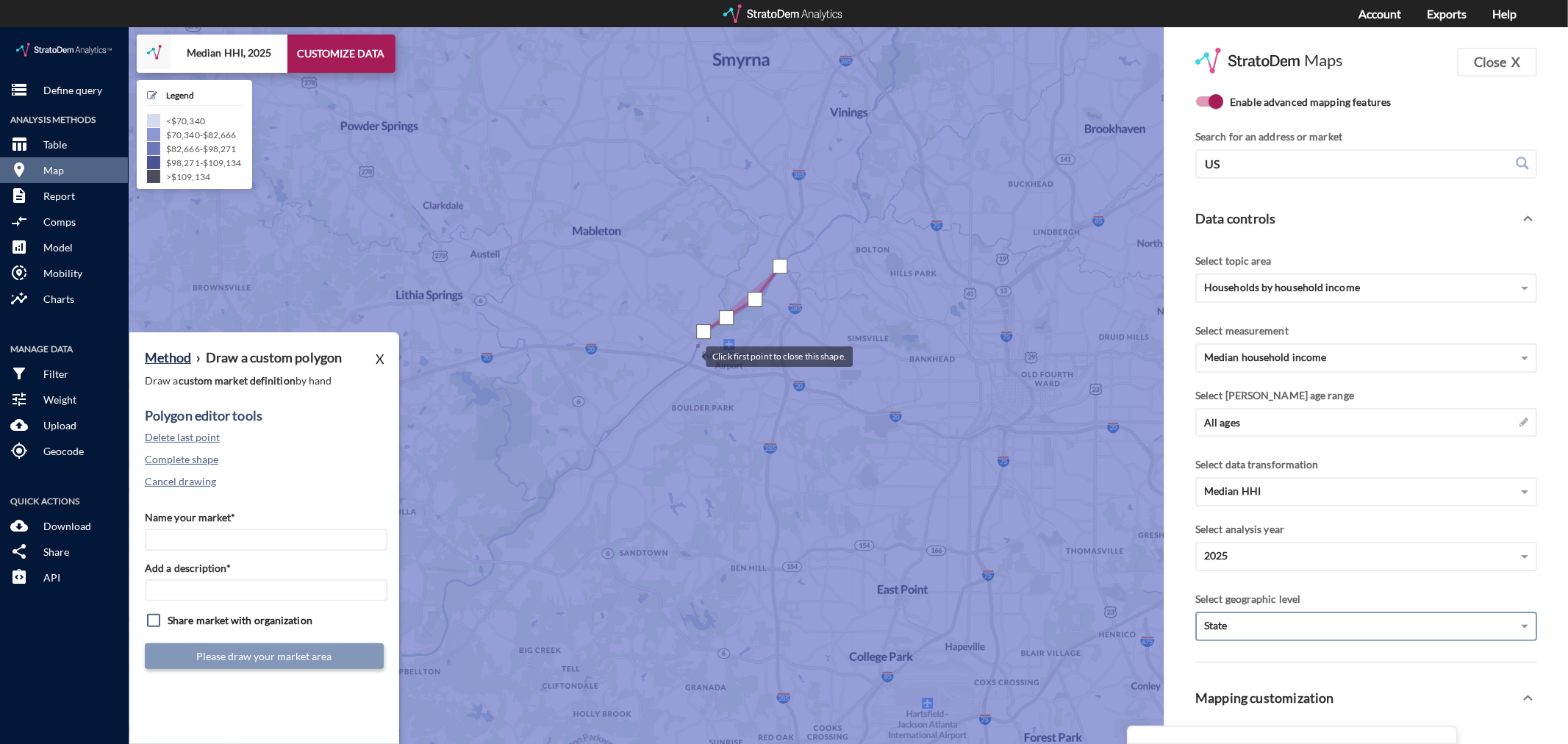
click div
drag, startPoint x: 635, startPoint y: 379, endPoint x: 619, endPoint y: 385, distance: 17.1
click div
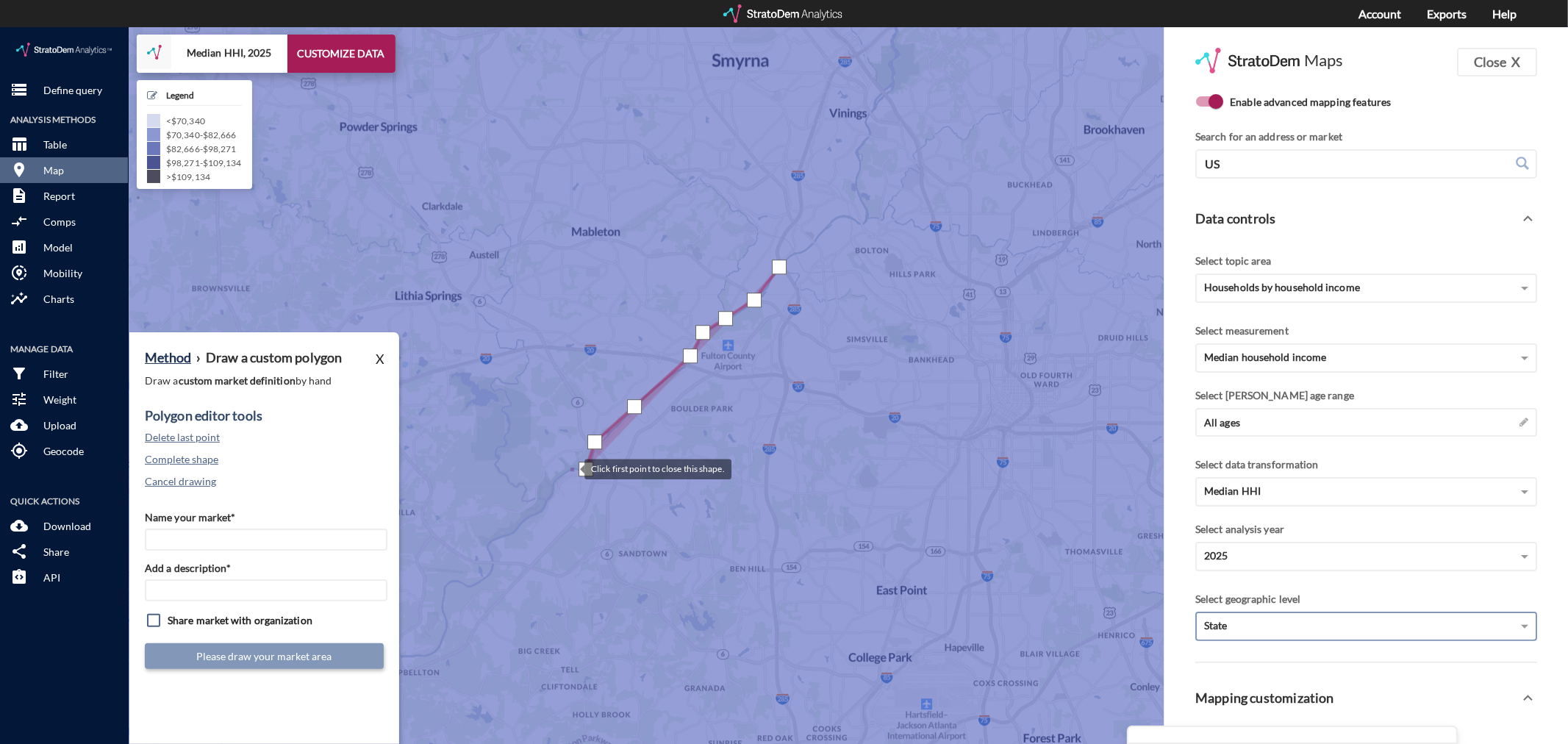
click div
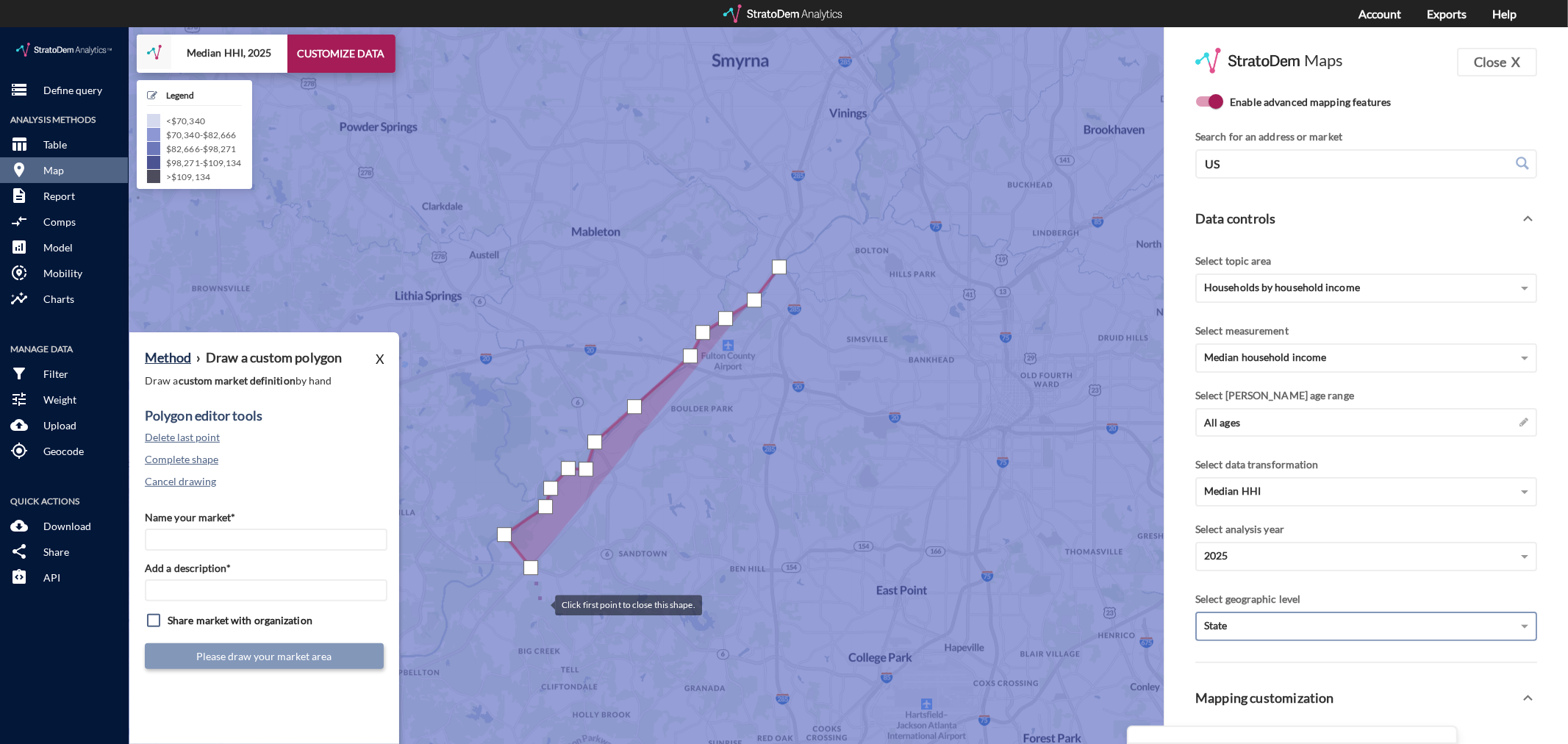
click div
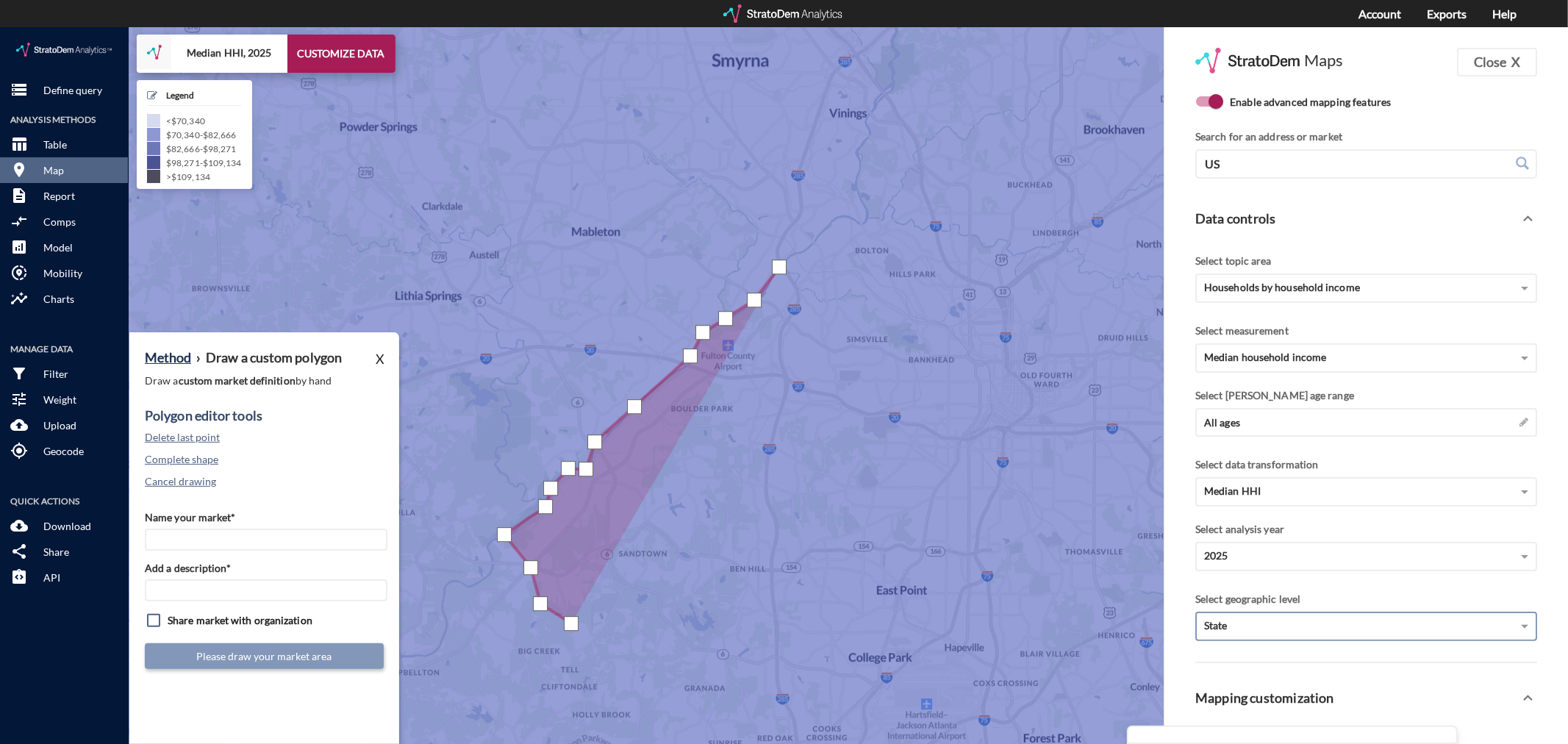
click div
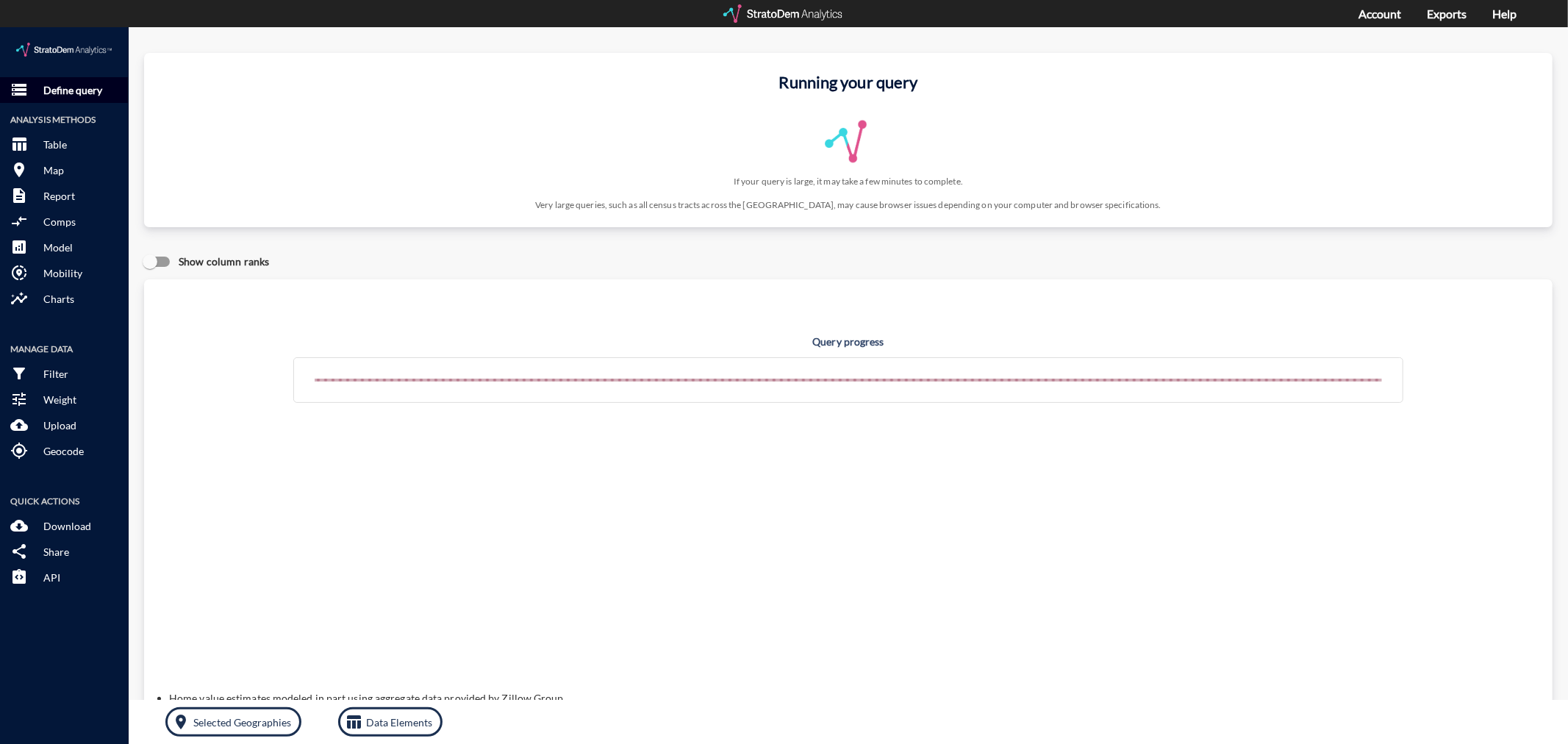
click p "Define query"
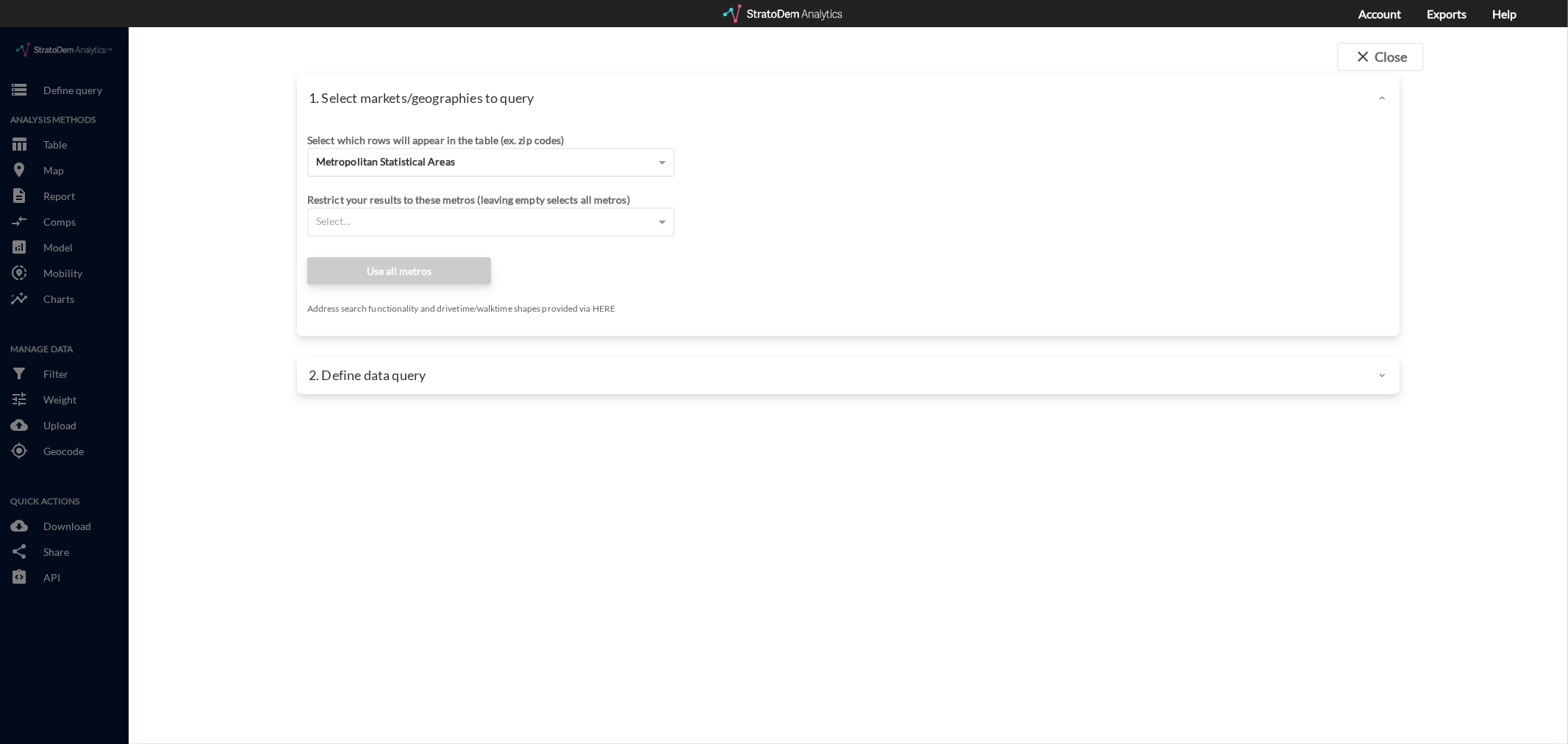
click div "Metropolitan Statistical Areas"
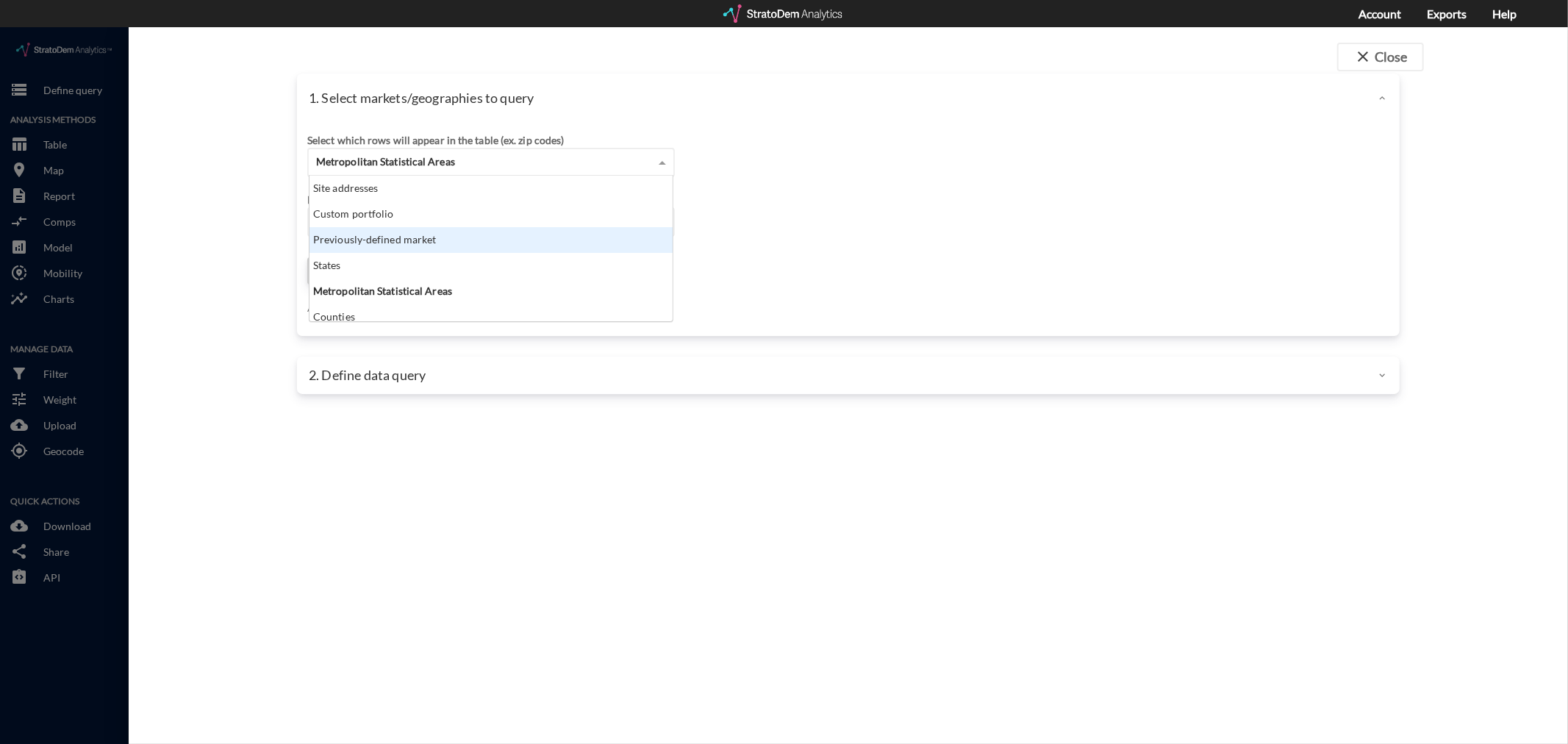
scroll to position [133, 355]
click div "Previously-defined market"
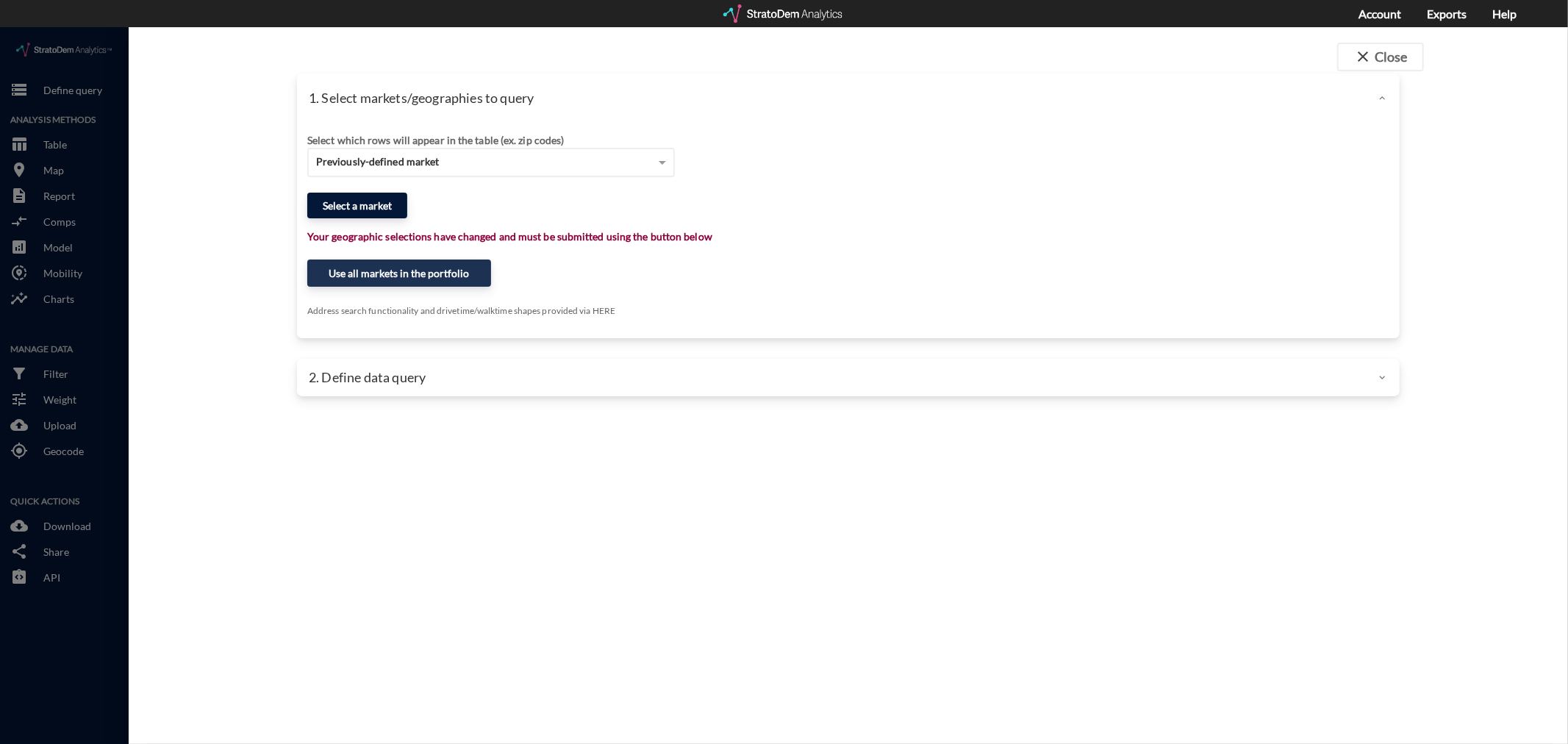
click button "Select a market"
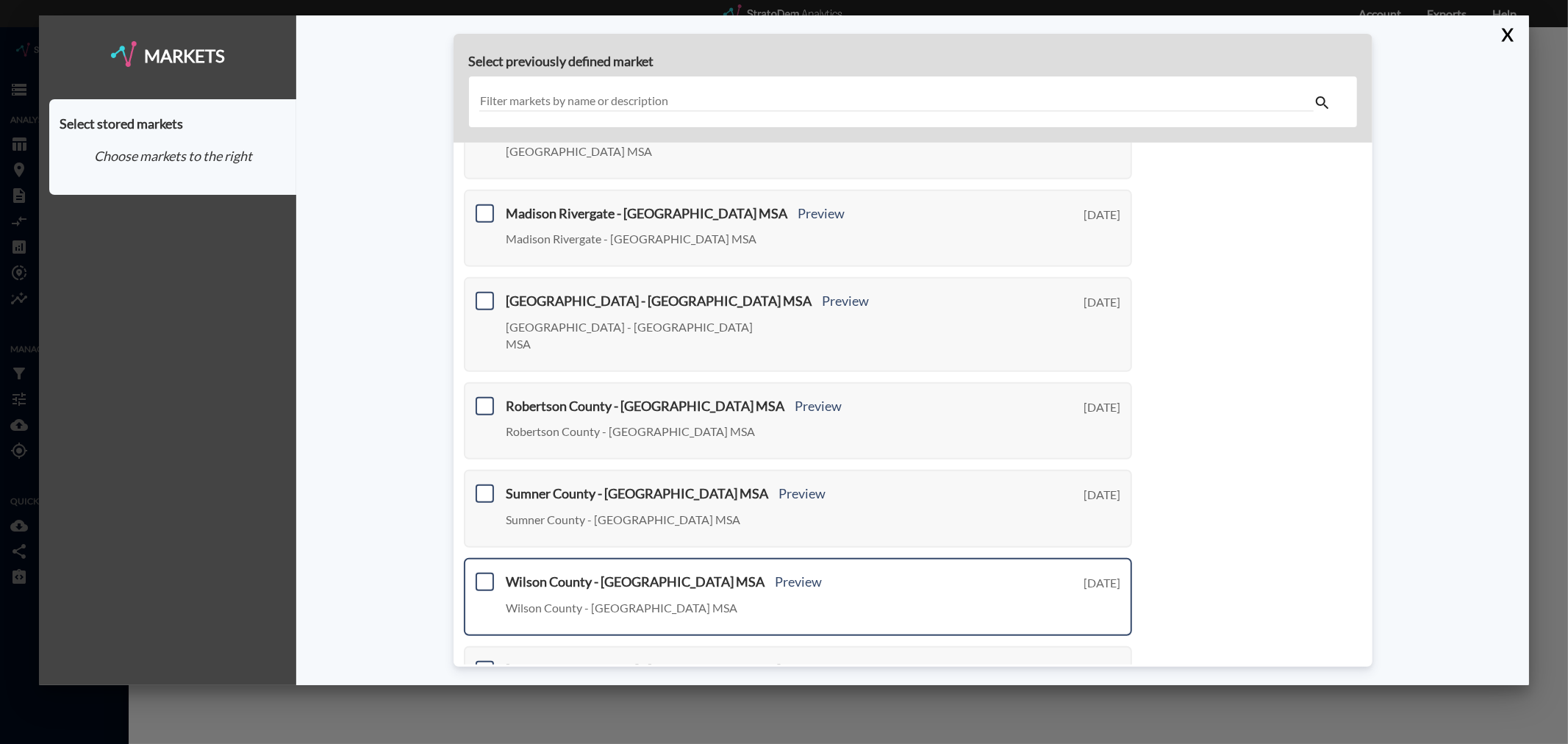
scroll to position [444, 0]
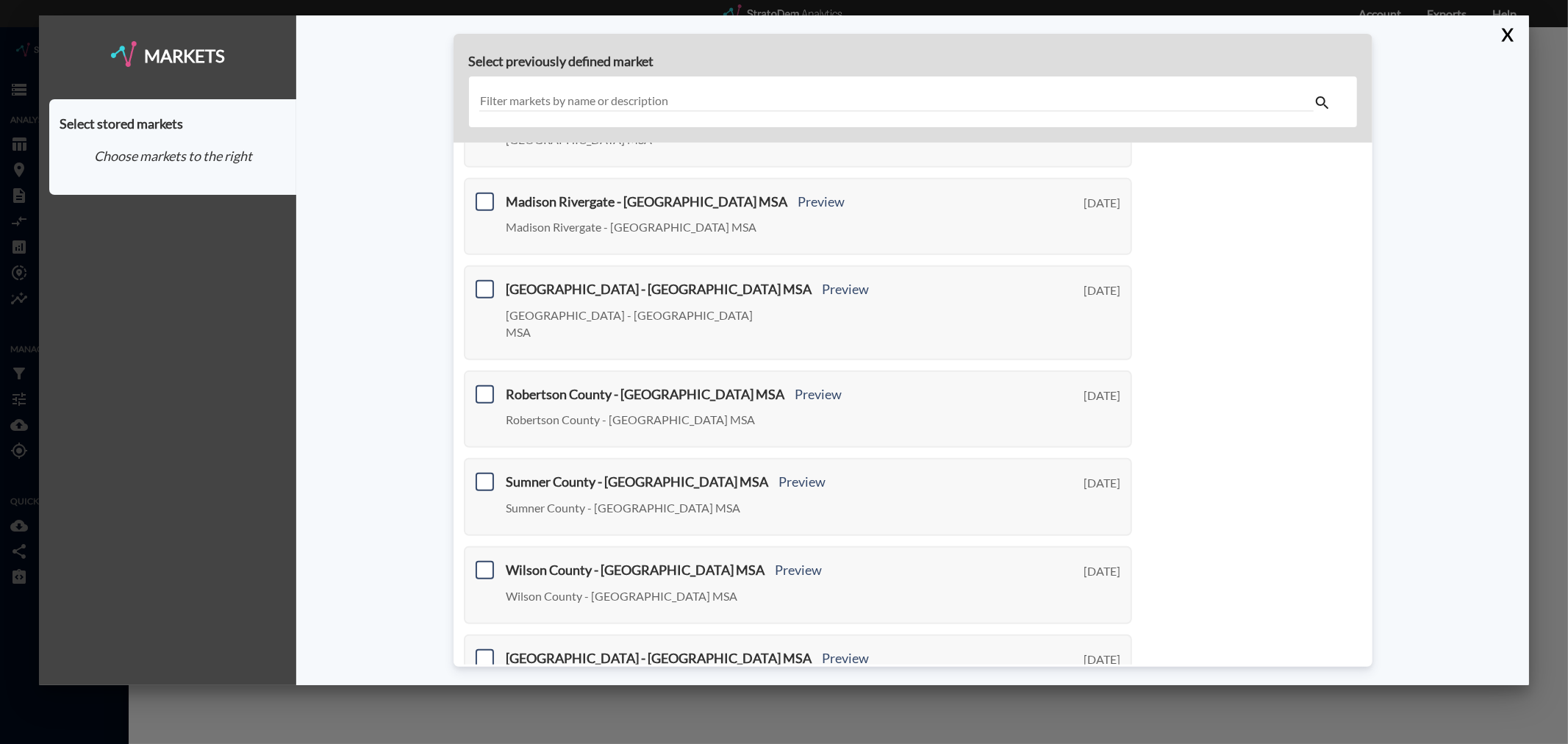
click at [1107, 743] on link "Next >" at bounding box center [1115, 752] width 33 height 17
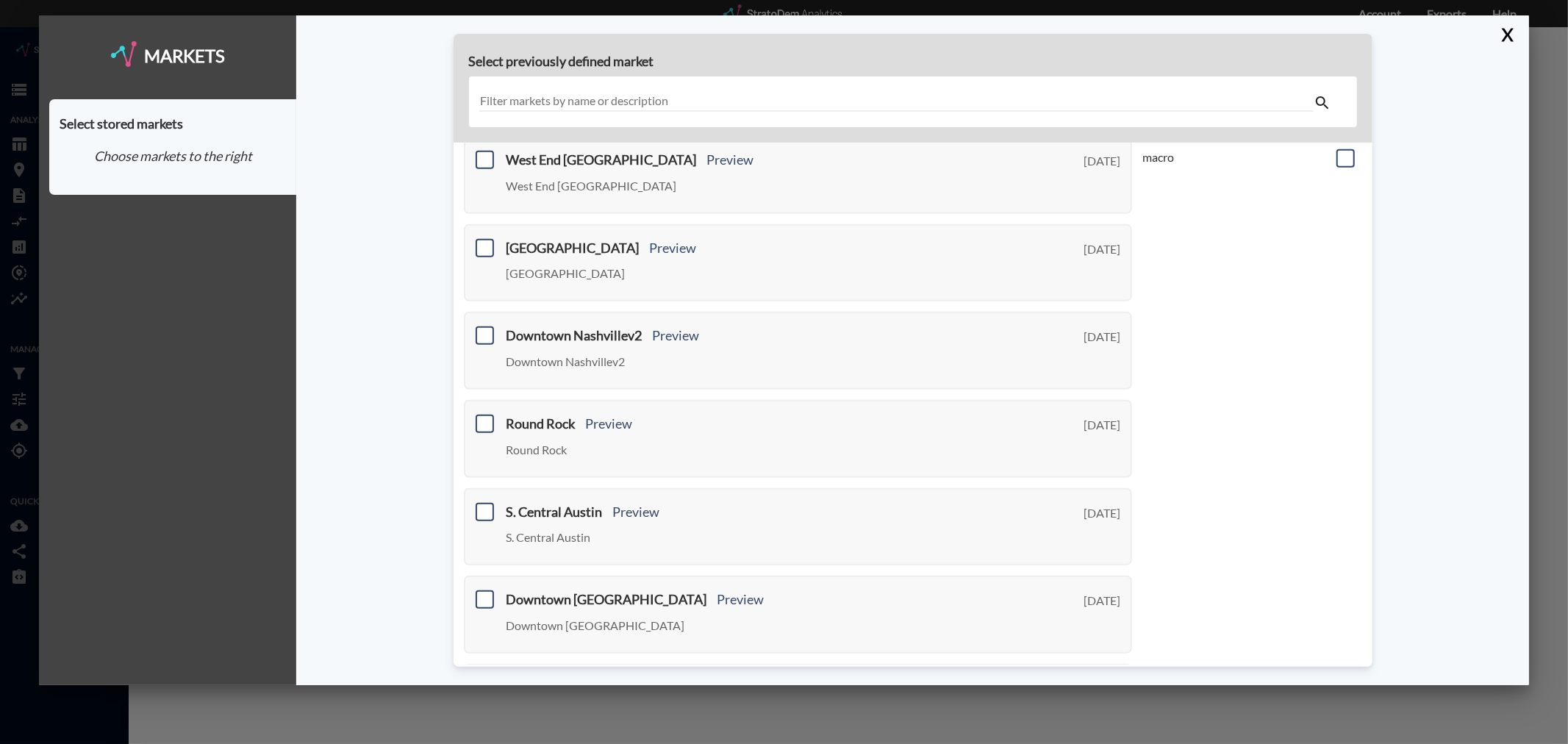
scroll to position [444, 0]
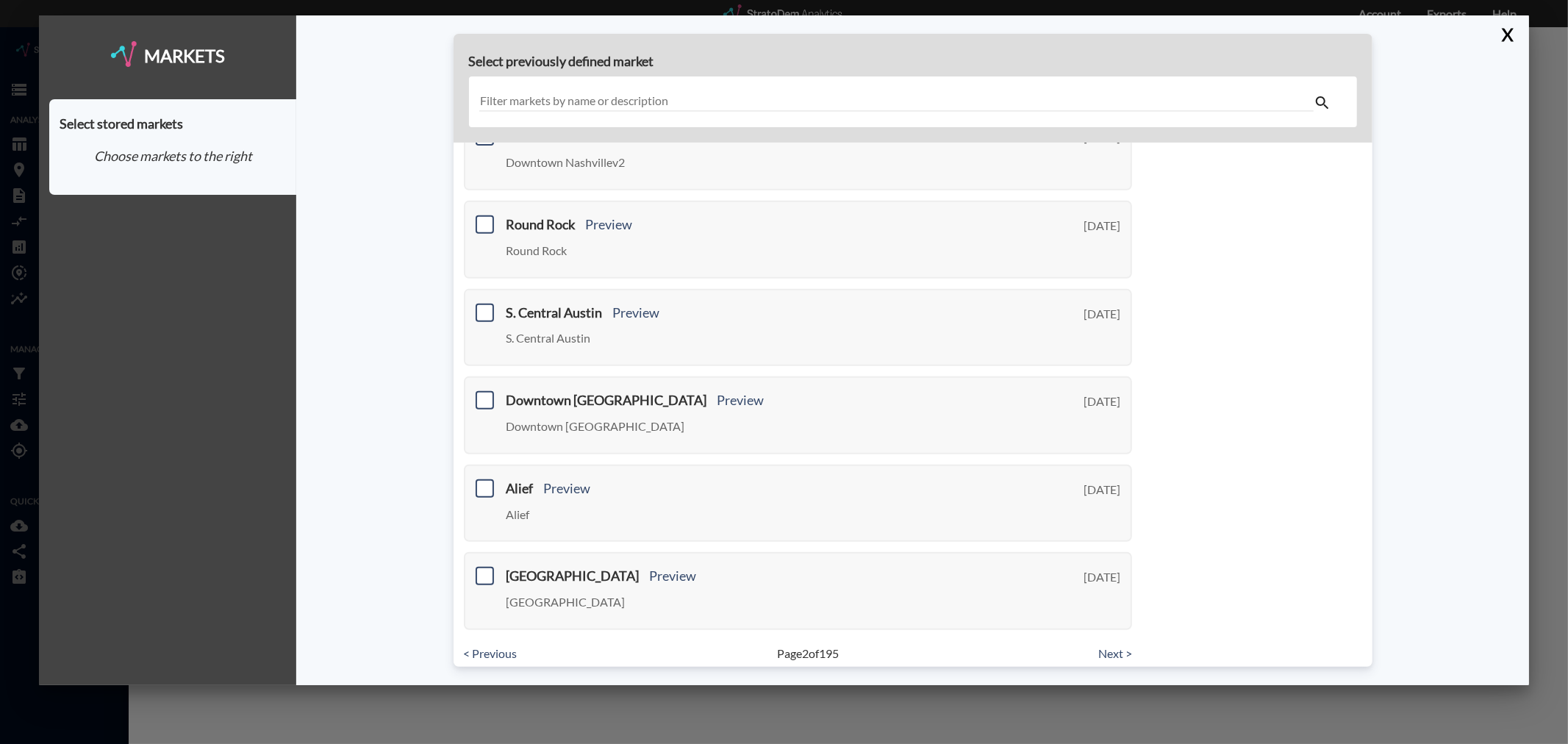
click at [1111, 645] on link "Next >" at bounding box center [1115, 654] width 33 height 17
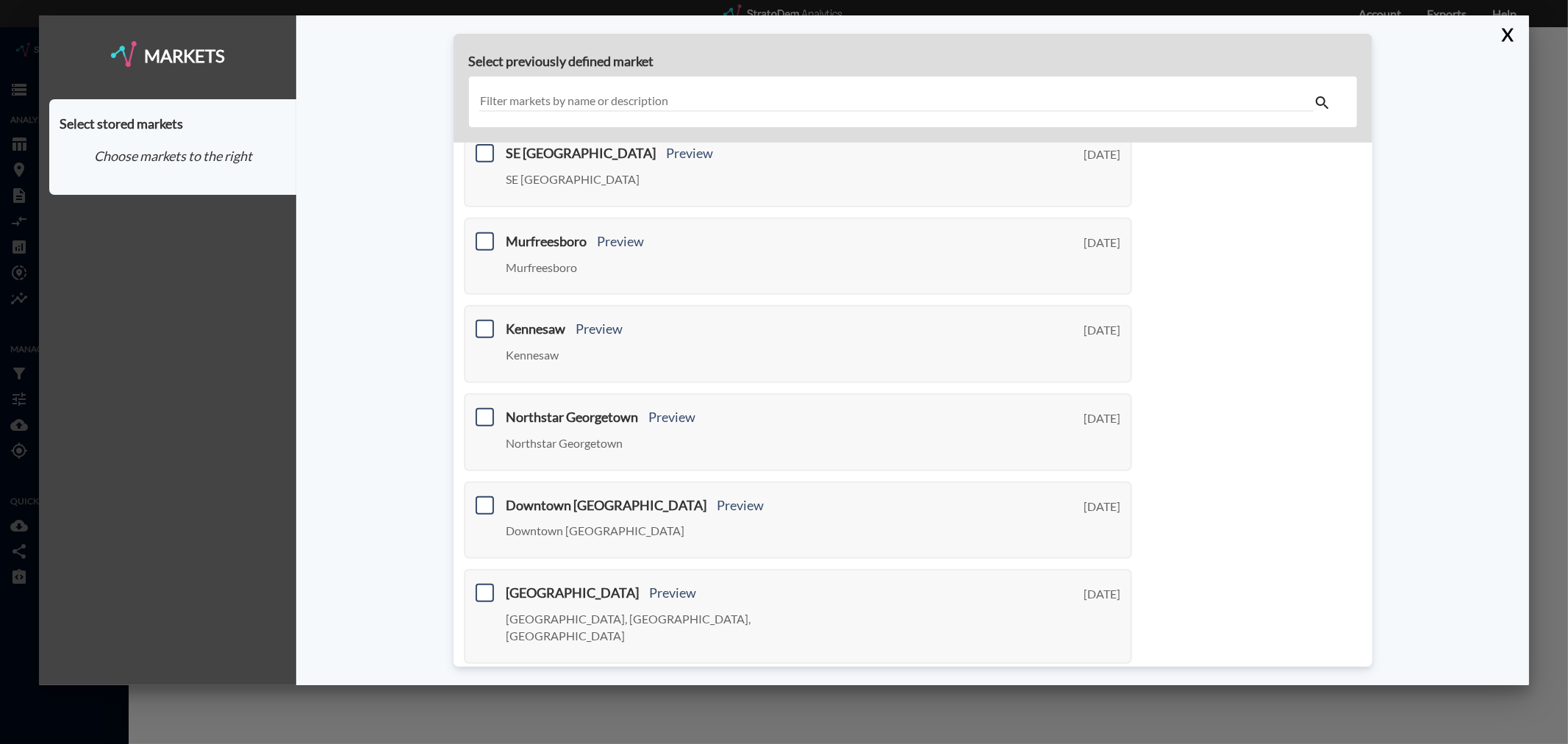
click at [1106, 679] on link "Next >" at bounding box center [1115, 687] width 33 height 17
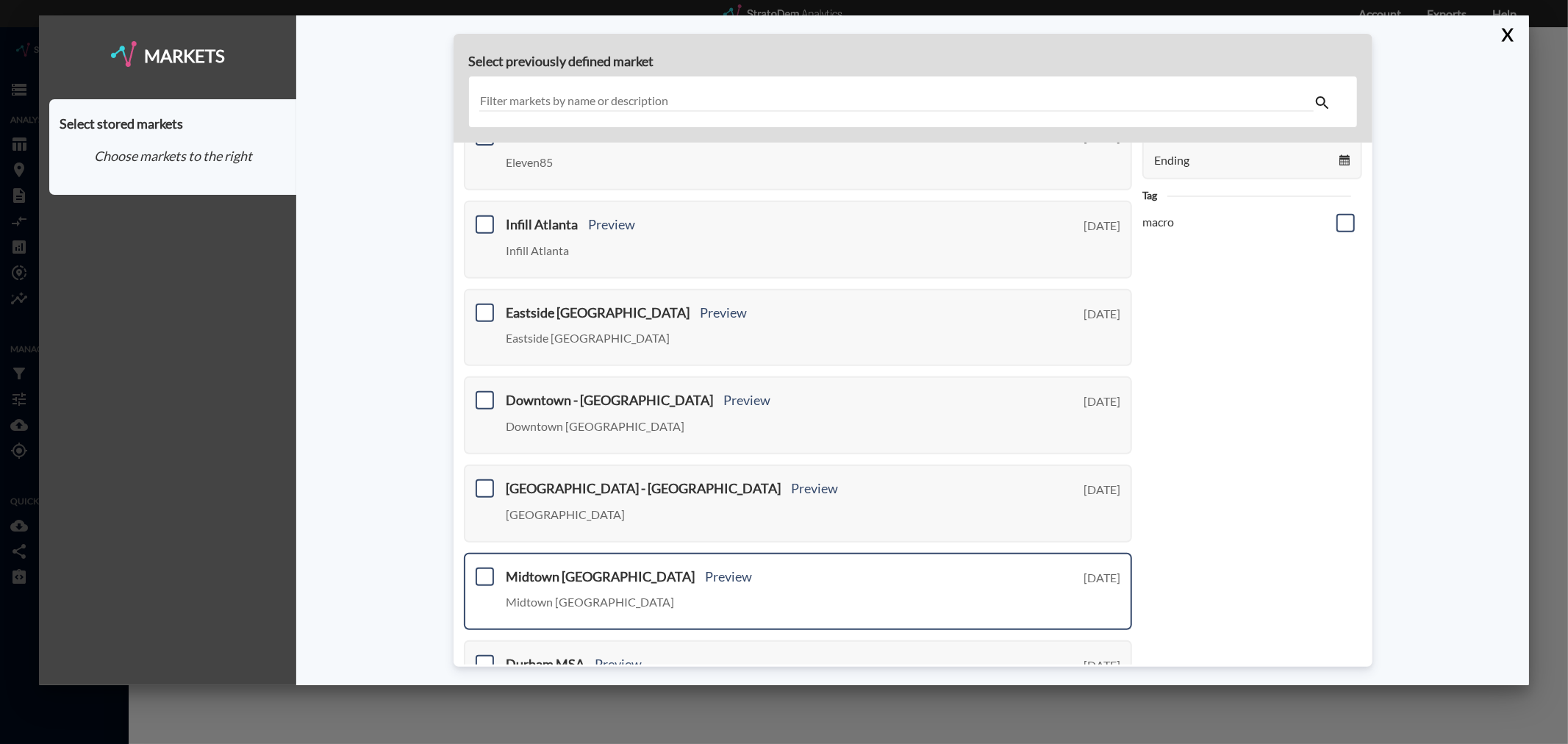
scroll to position [0, 0]
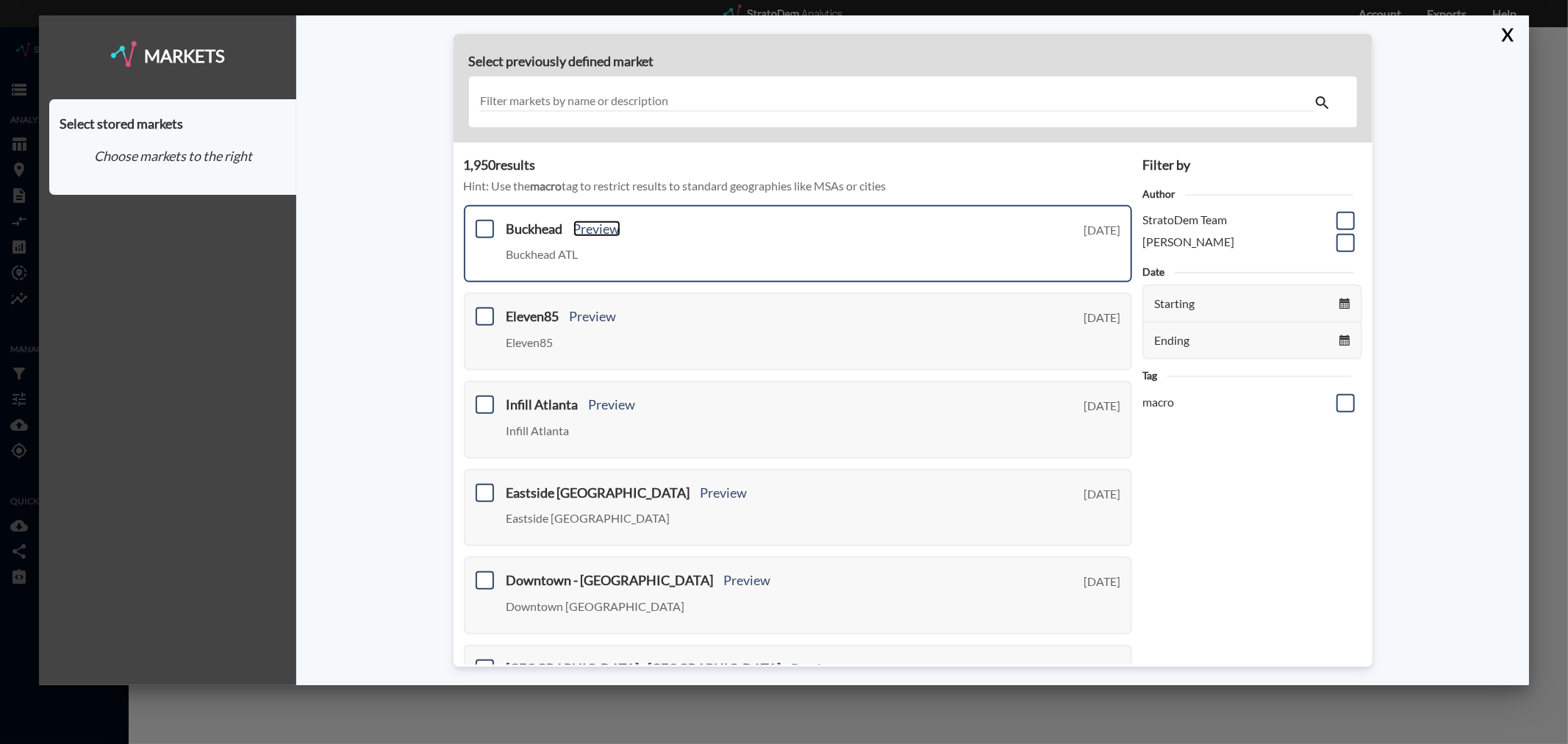
click at [603, 228] on link "Preview" at bounding box center [597, 228] width 47 height 16
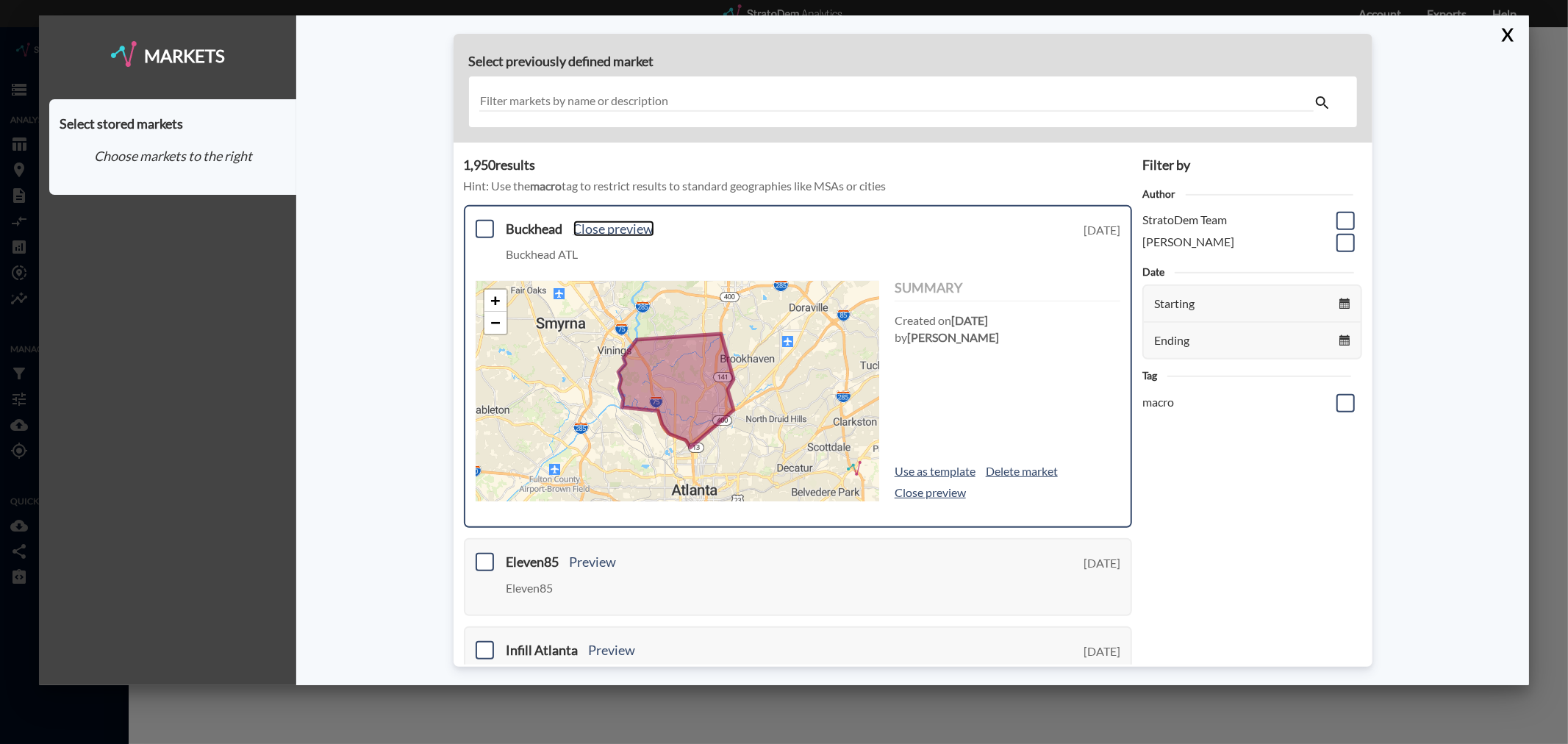
click at [603, 228] on link "Close preview" at bounding box center [614, 228] width 81 height 16
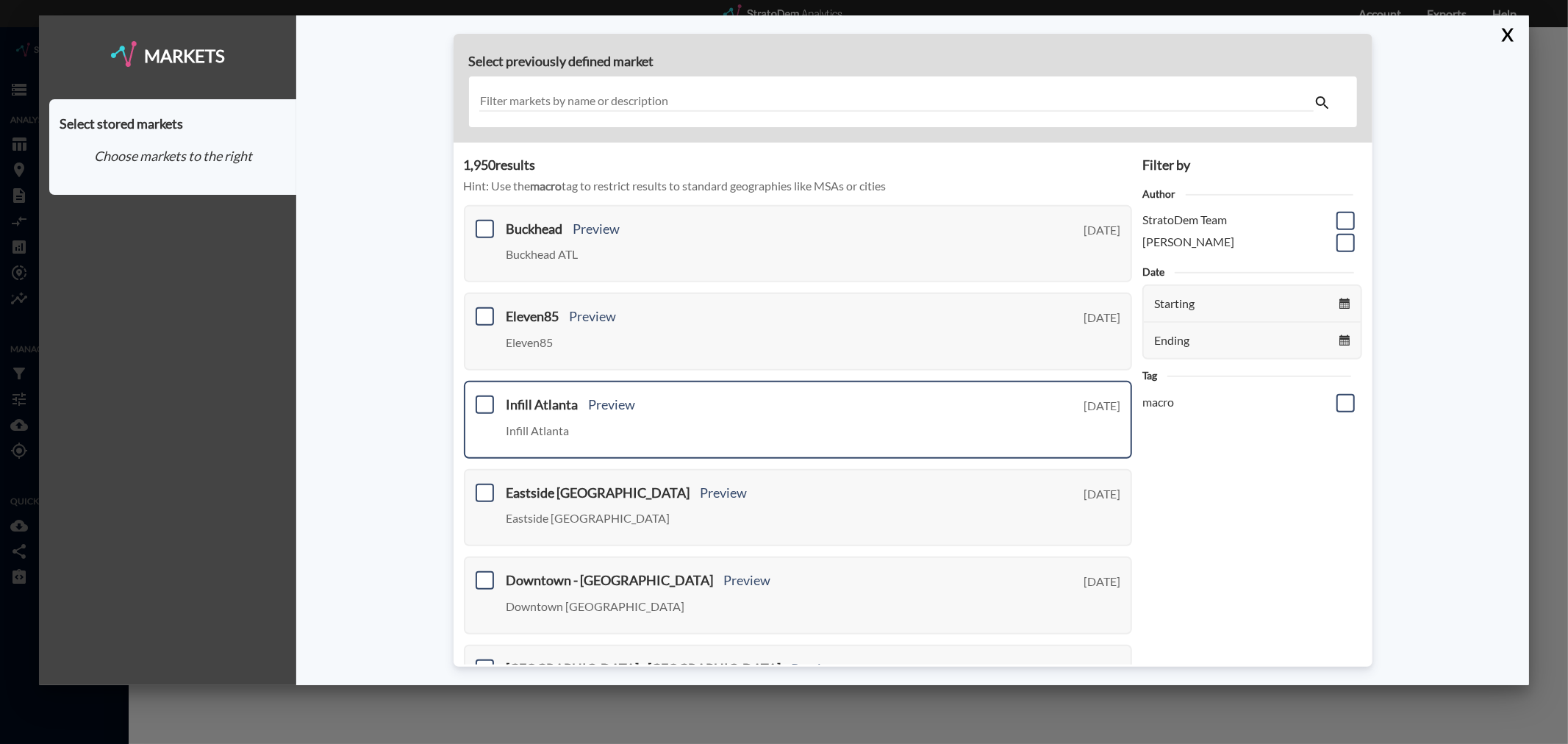
scroll to position [82, 0]
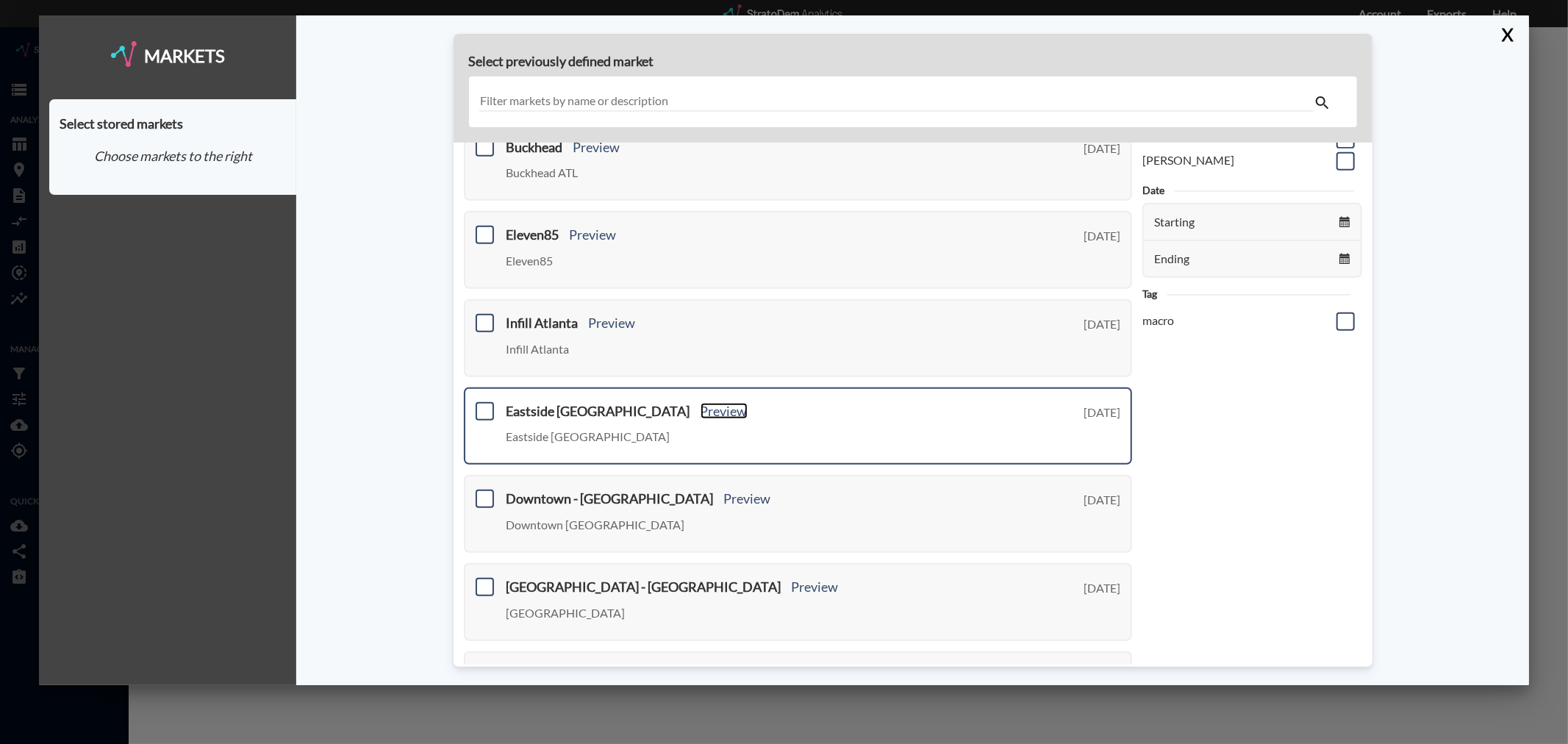
click at [701, 405] on link "Preview" at bounding box center [724, 410] width 47 height 16
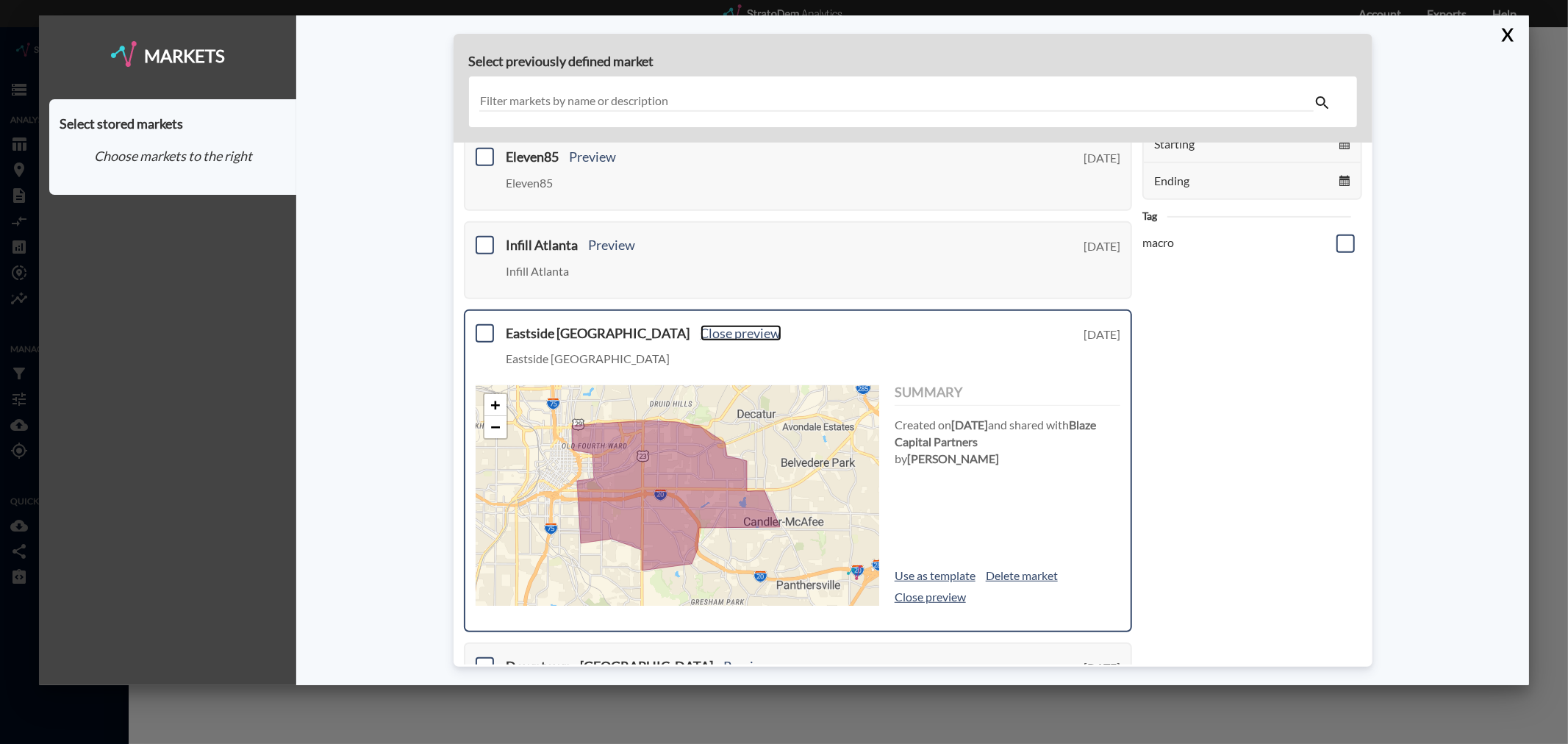
scroll to position [163, 0]
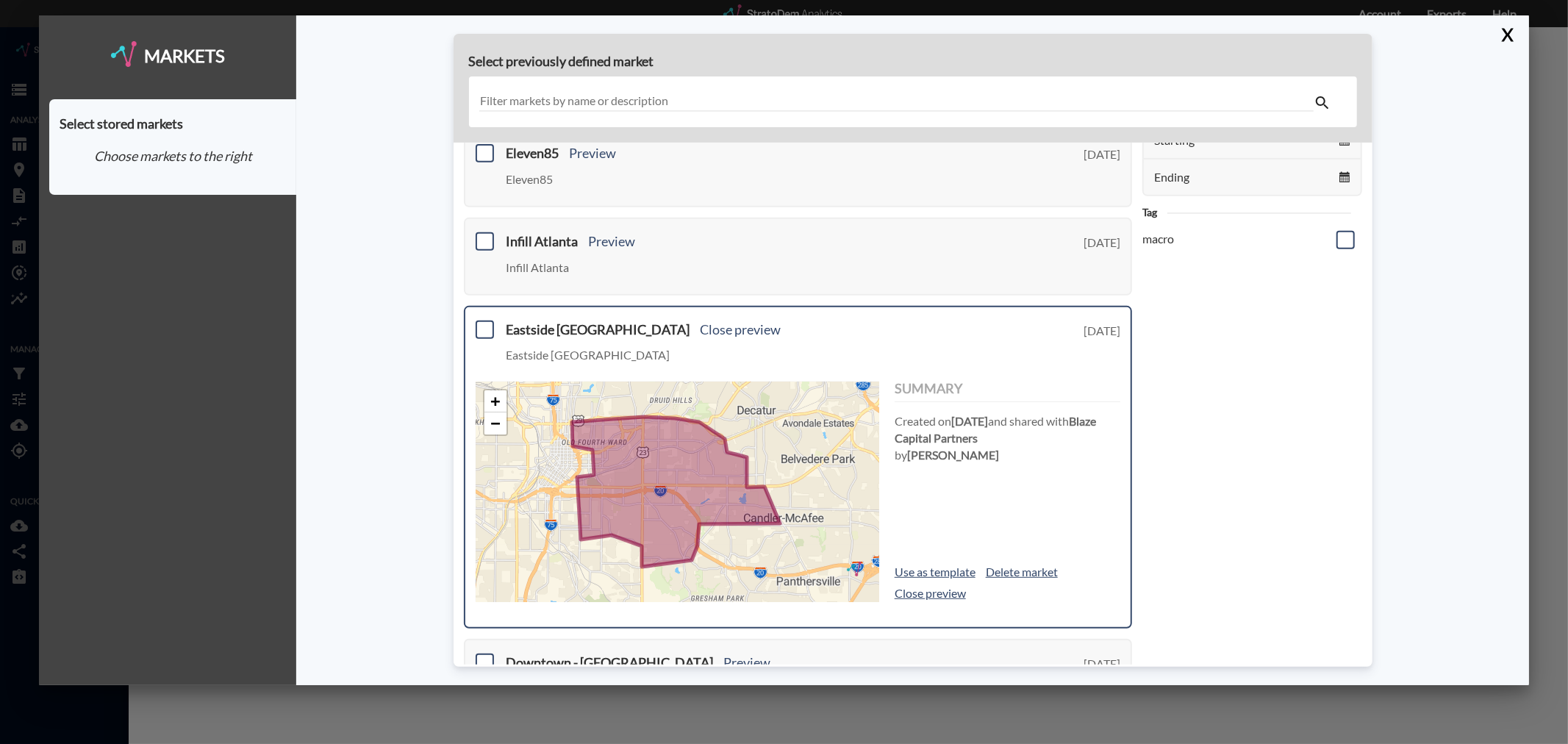
click at [638, 331] on div "Eastside Atlanta Close preview Eastside Atlanta" at bounding box center [814, 347] width 615 height 49
click at [701, 325] on link "Close preview" at bounding box center [741, 329] width 81 height 16
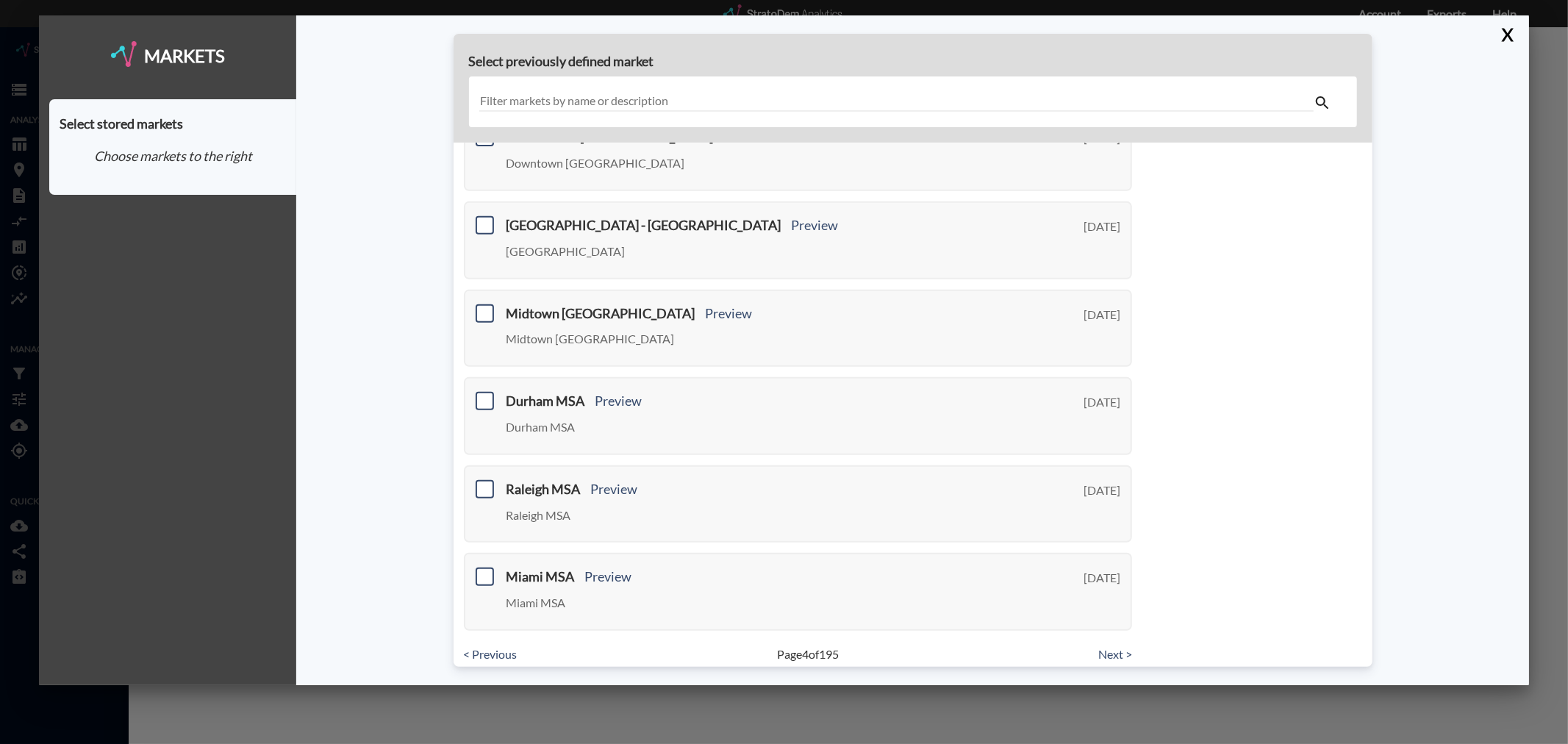
scroll to position [444, 0]
click at [1101, 645] on link "Next >" at bounding box center [1115, 654] width 33 height 17
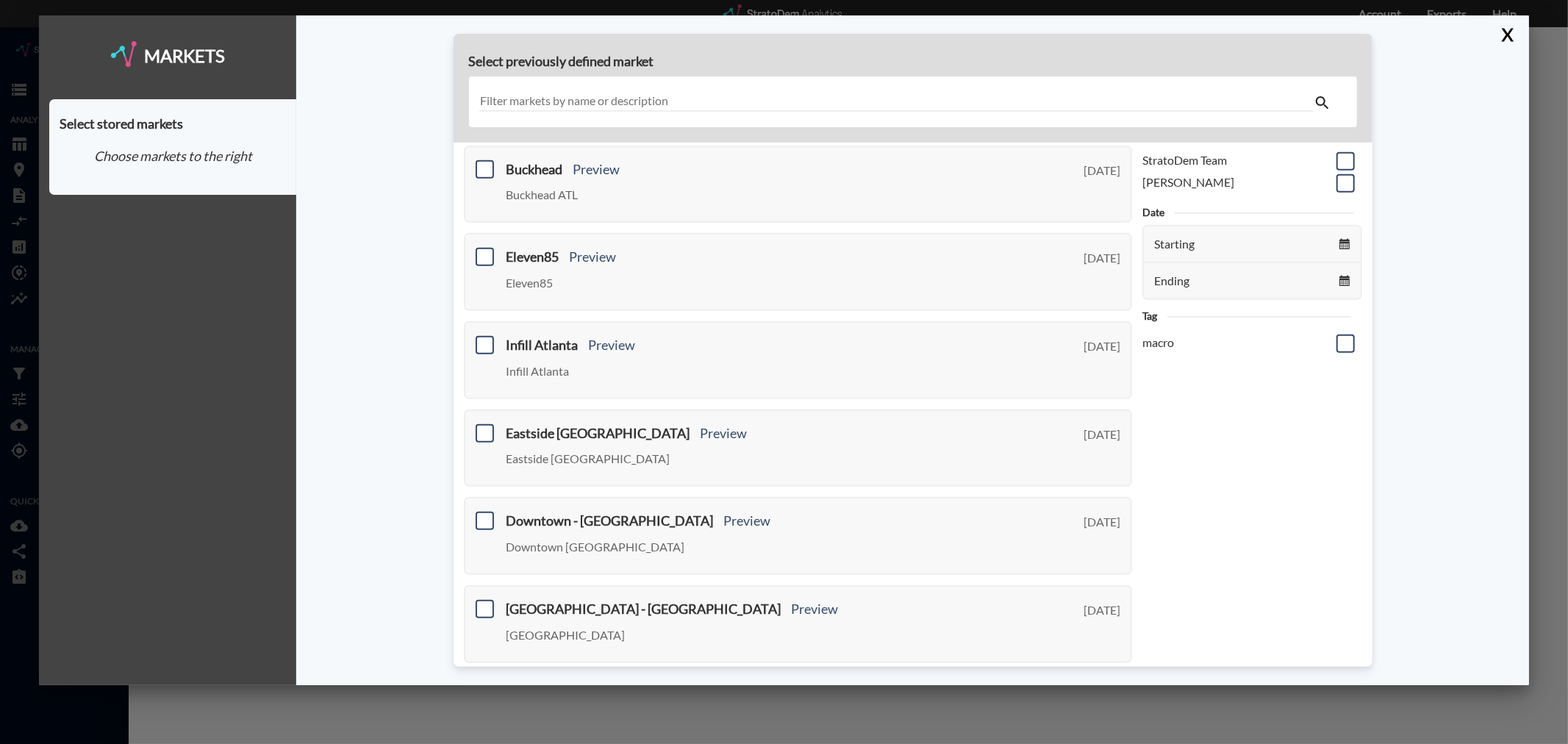
scroll to position [0, 0]
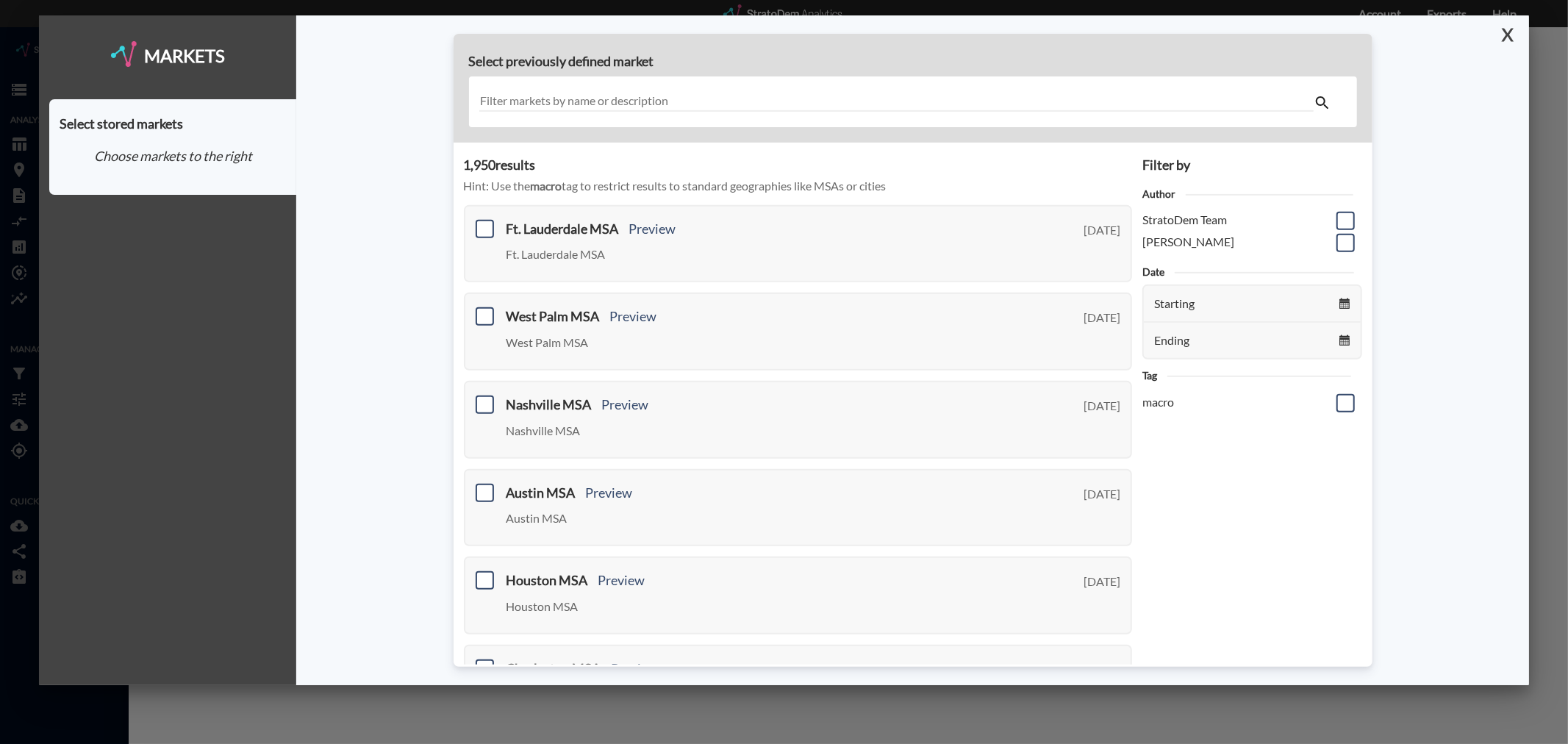
click at [1507, 33] on button "X" at bounding box center [1504, 34] width 26 height 38
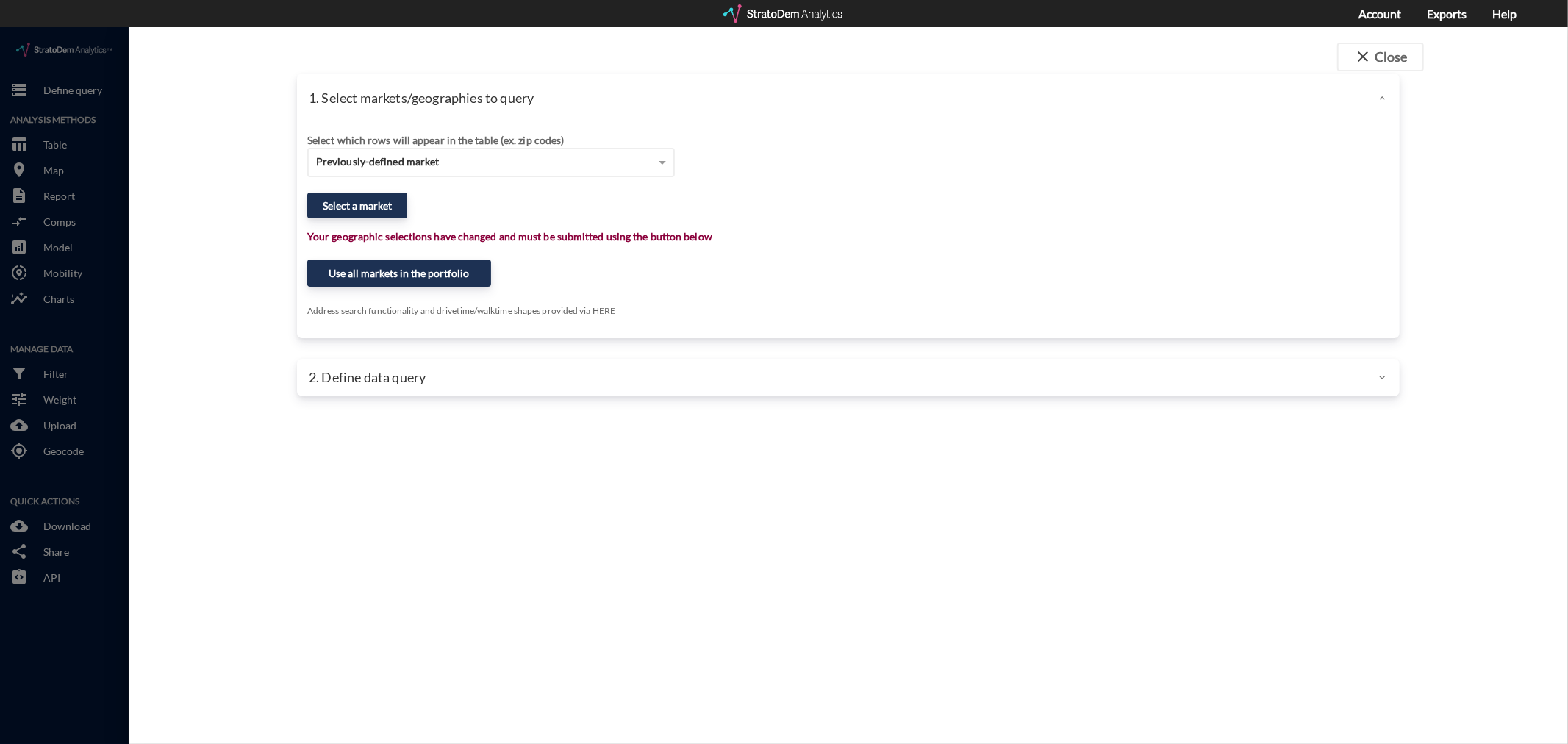
click div "close Close 1. Select markets/geographies to query Select which rows will appea…"
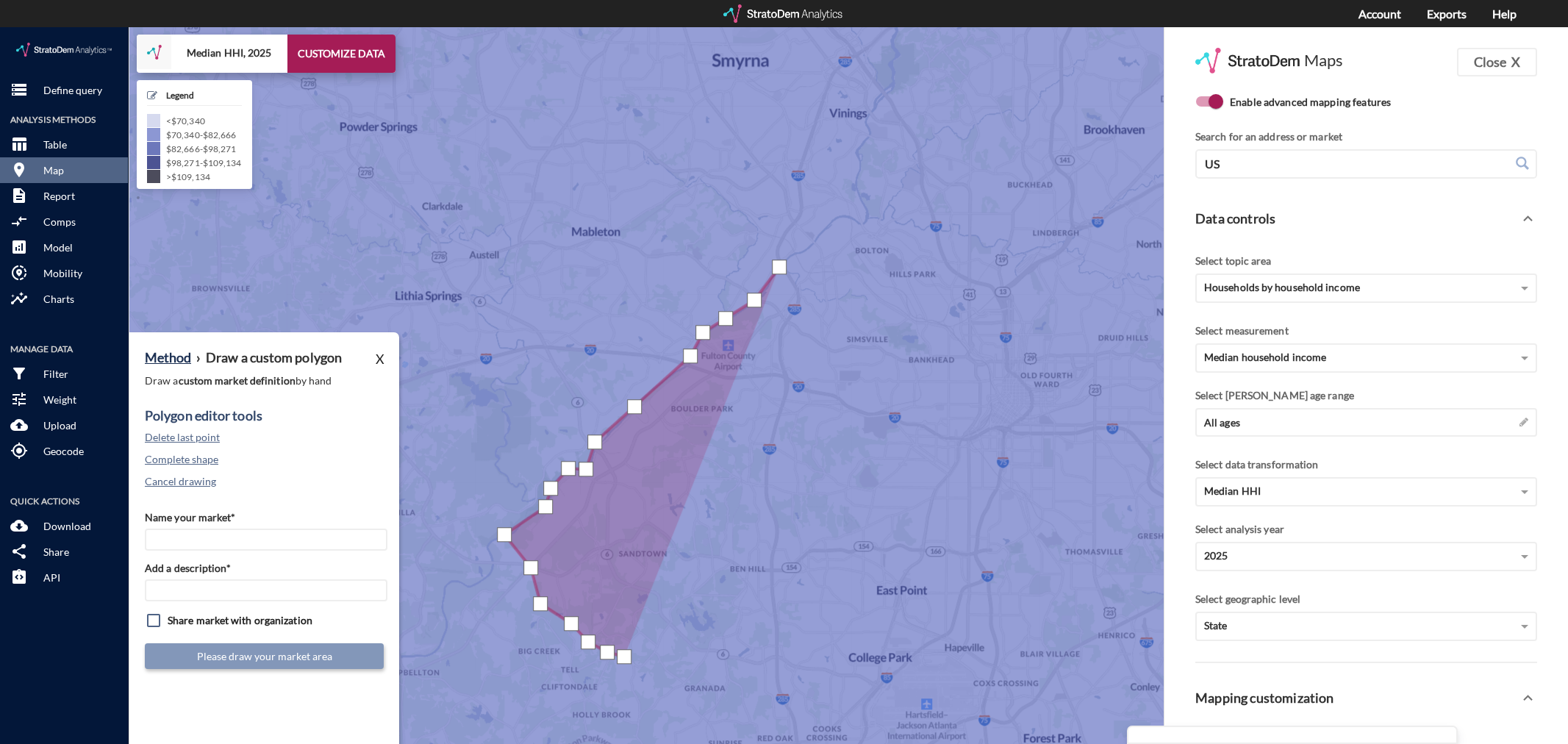
click div
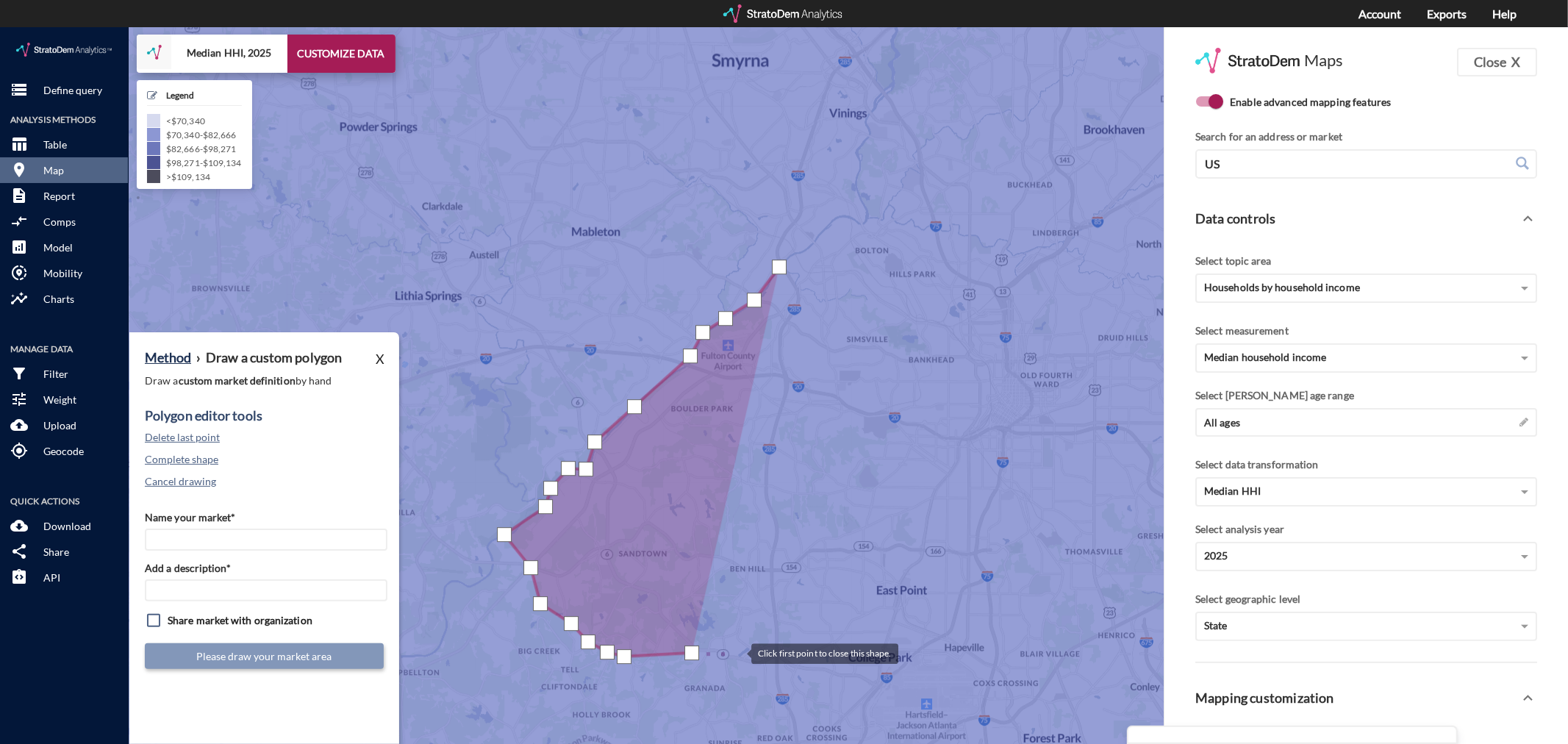
click div
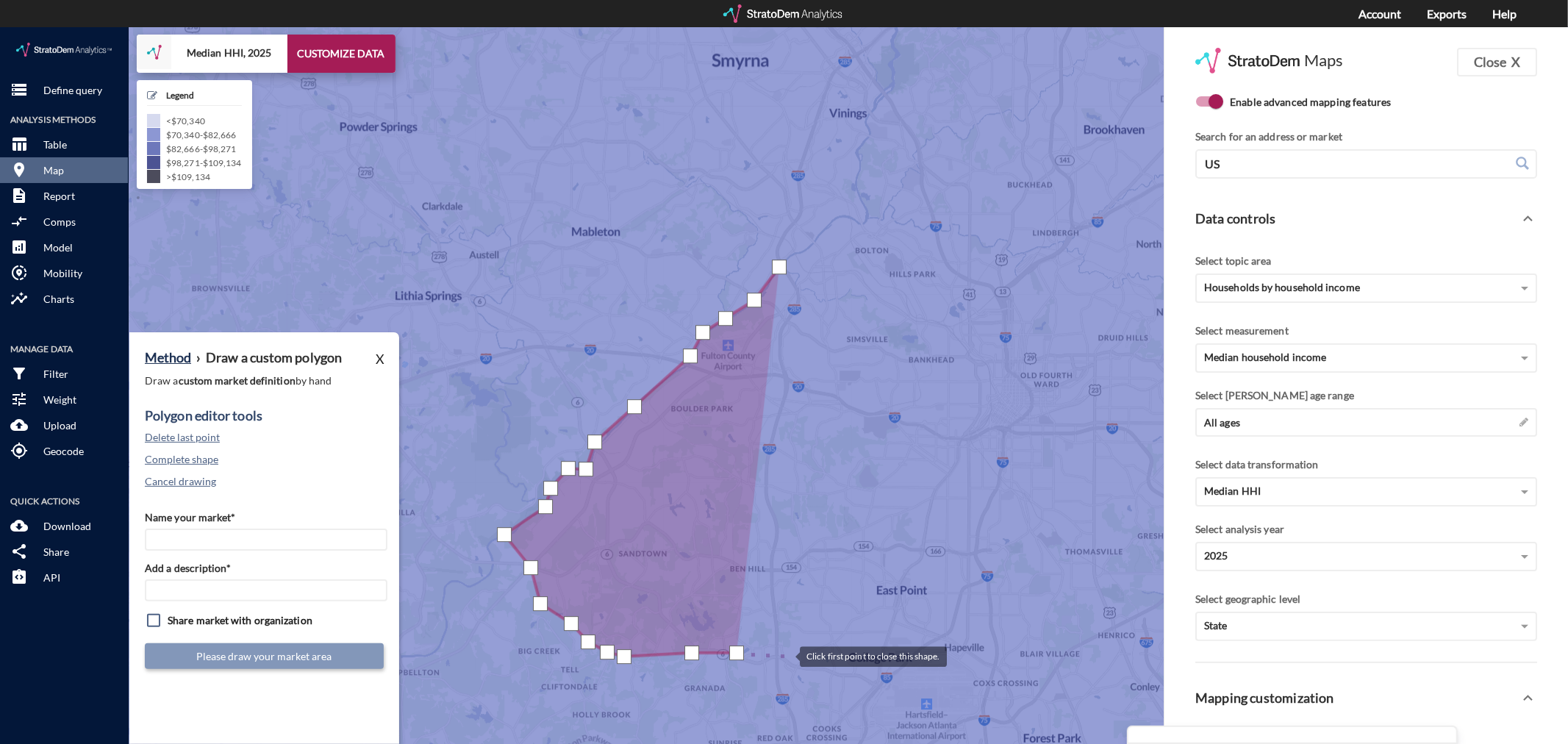
click div
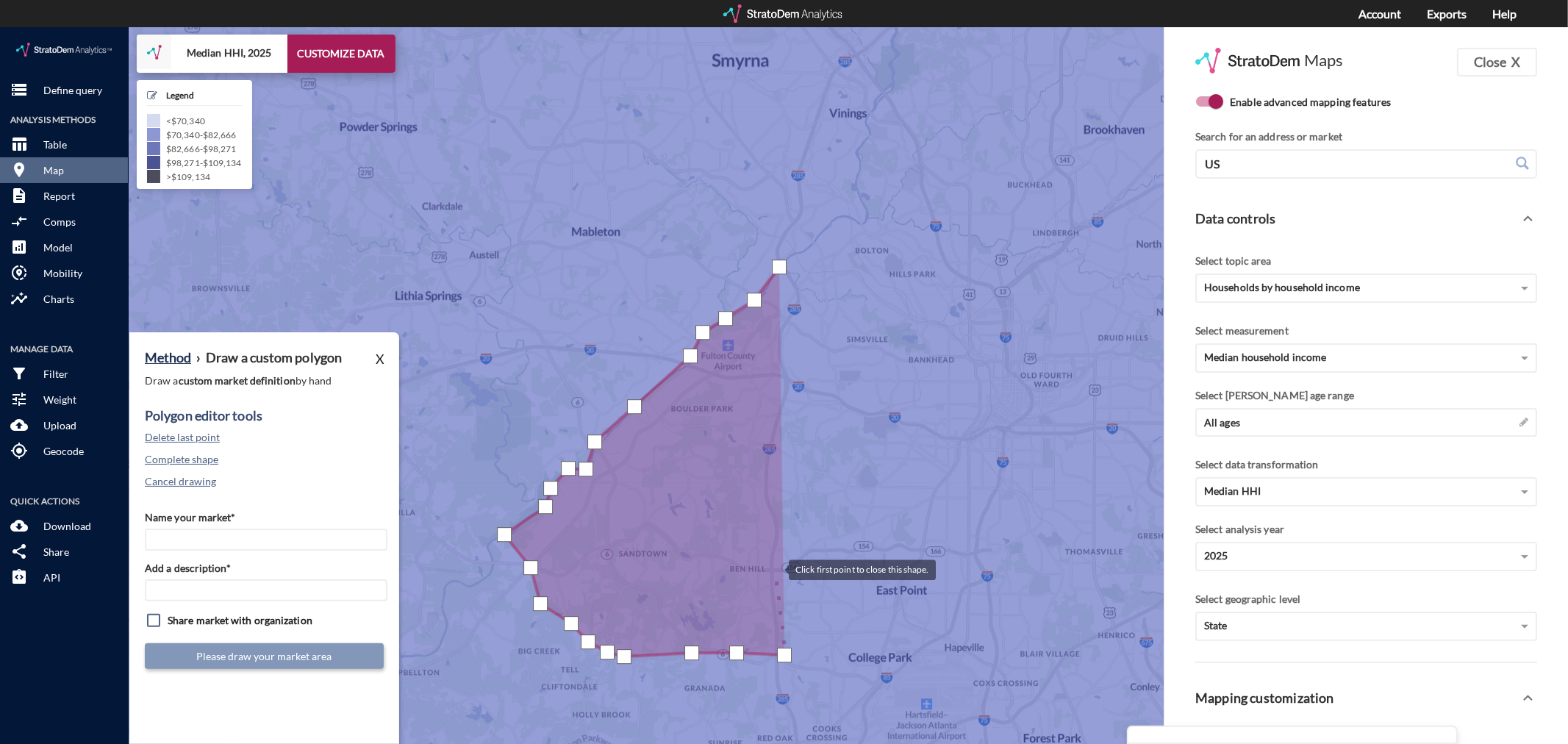
click div
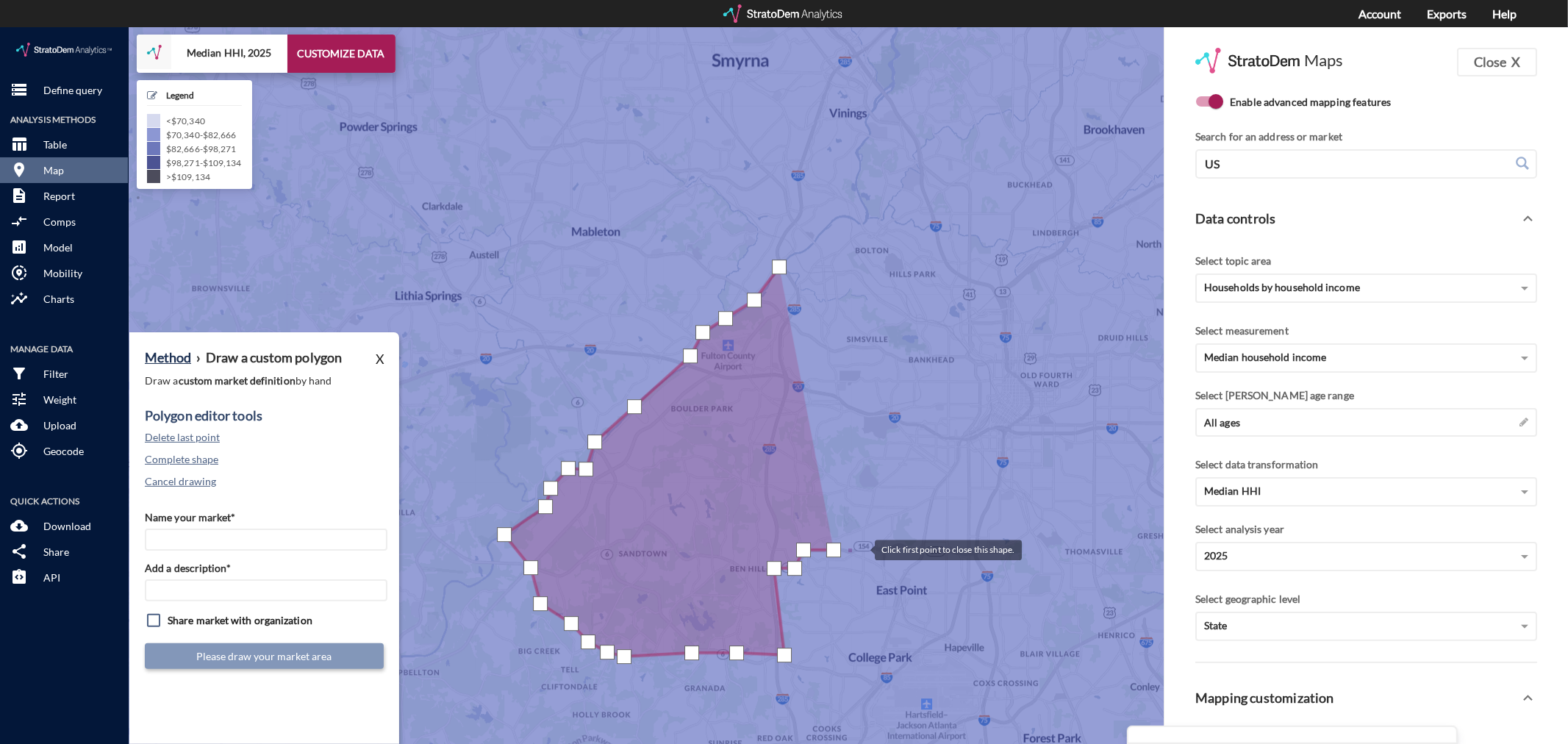
click div
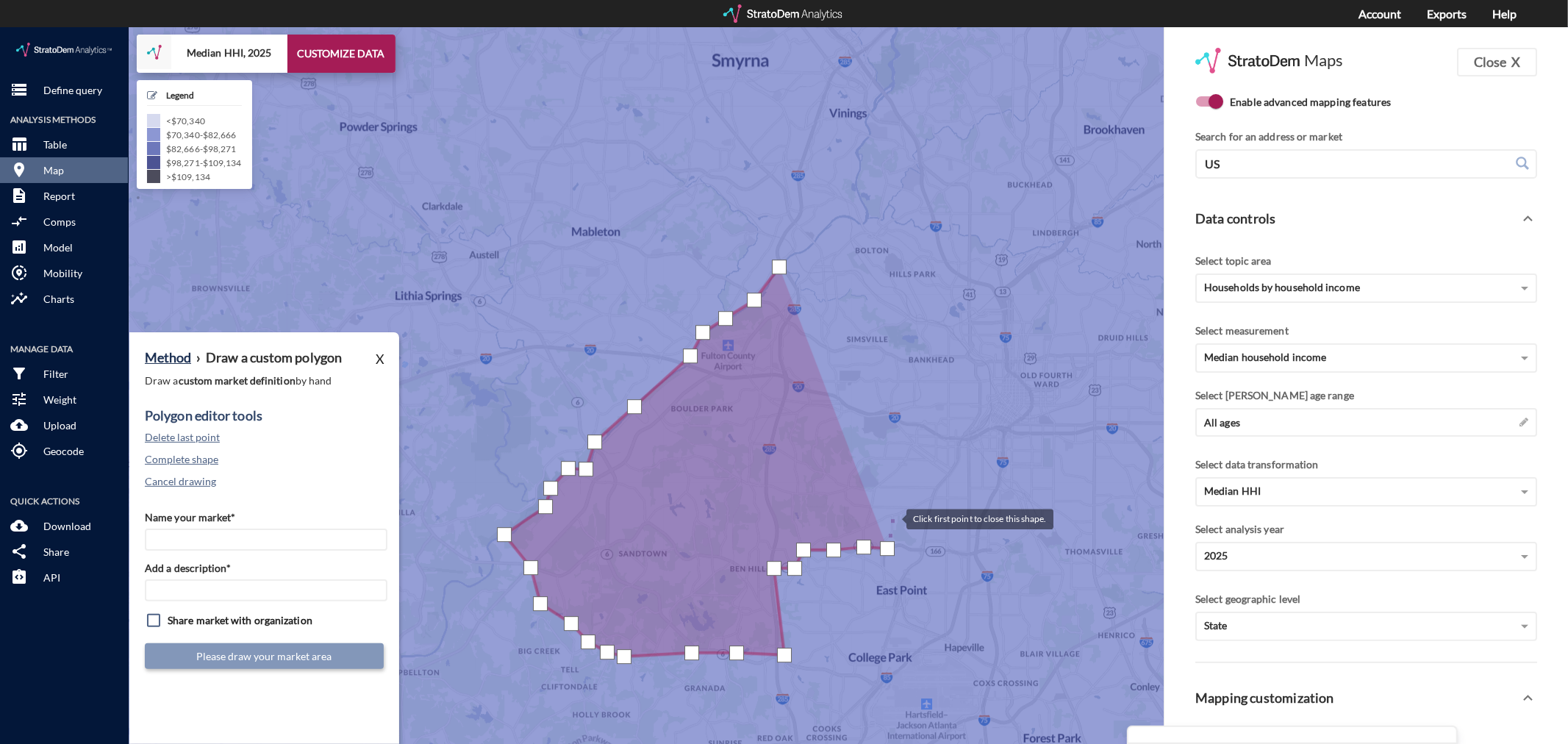
click div
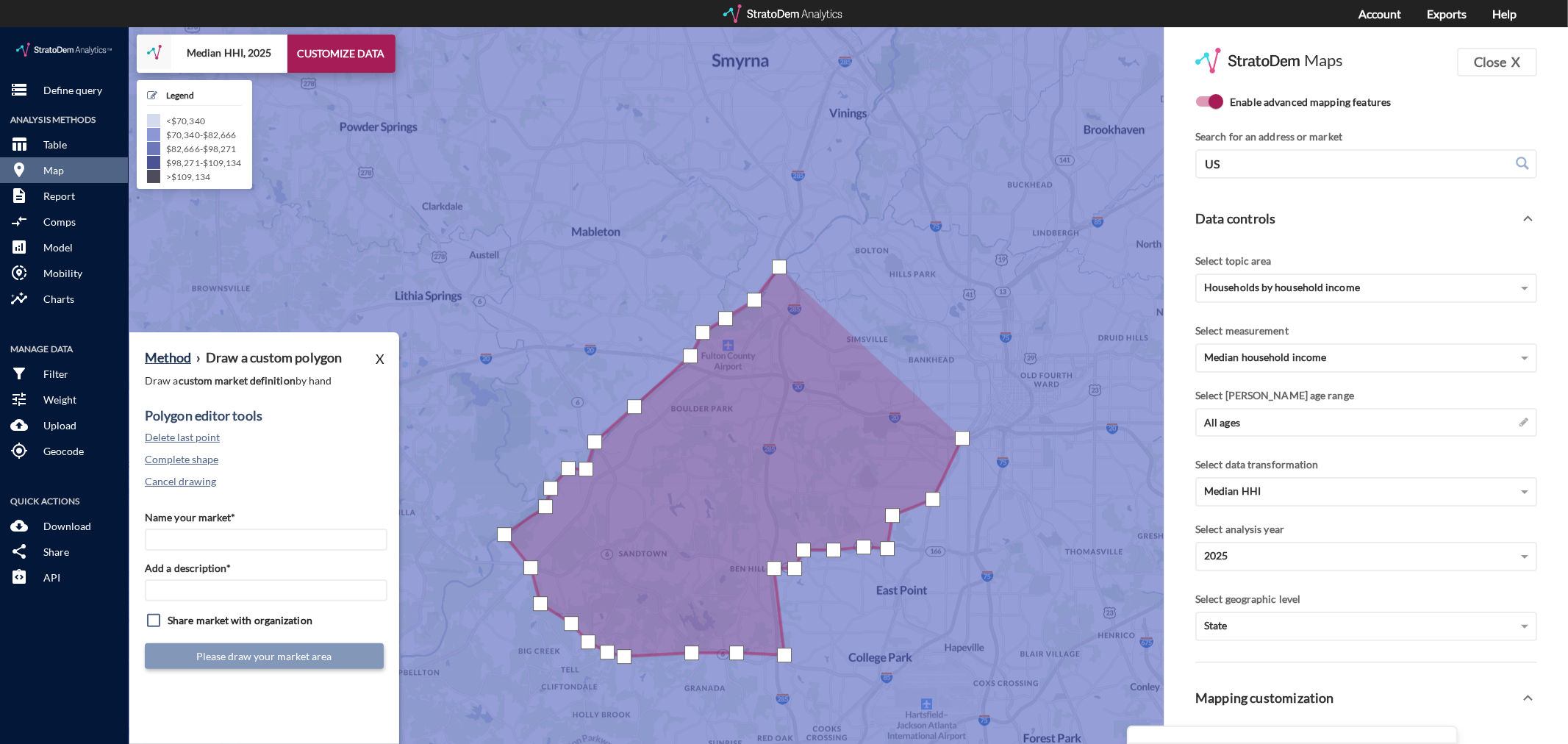
click div
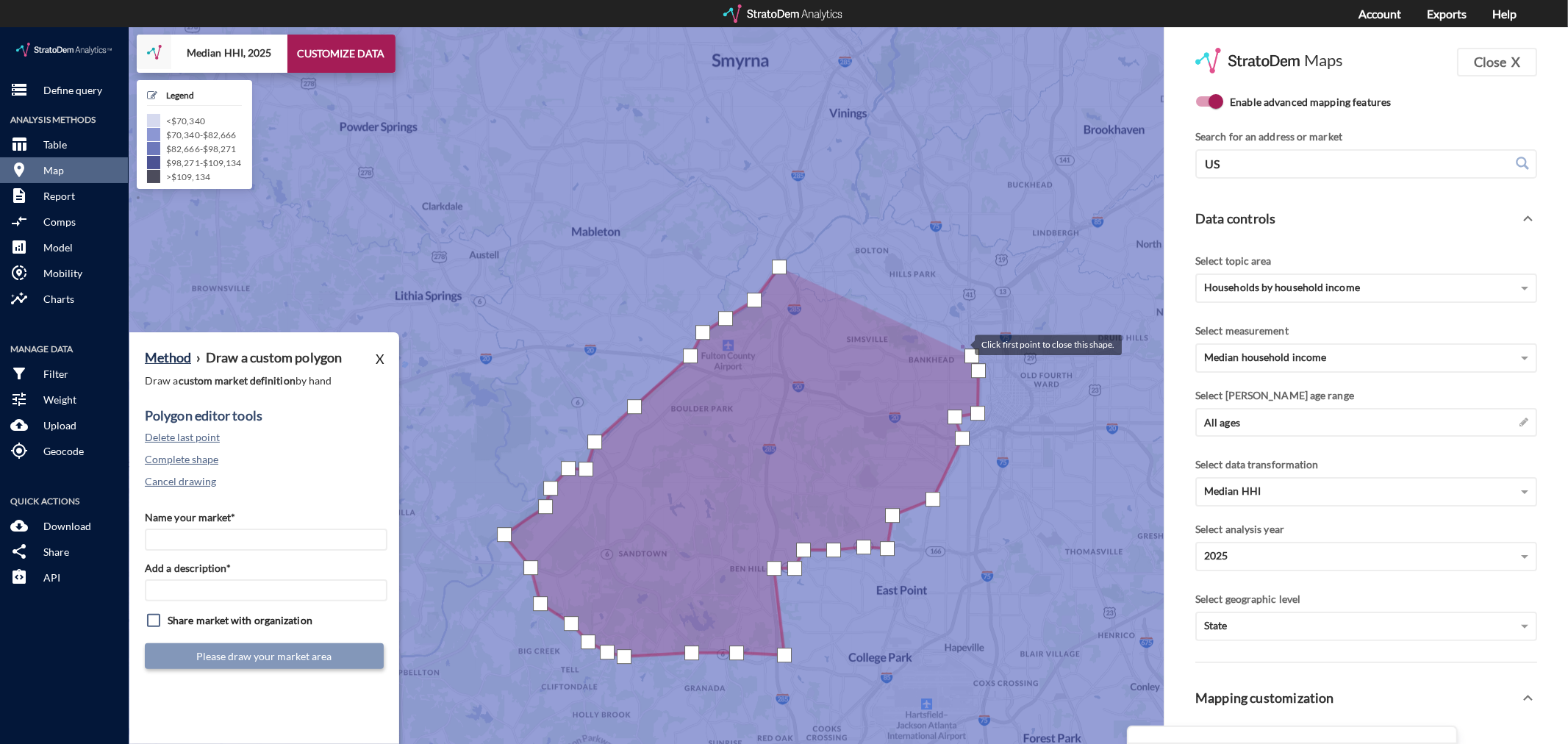
click div
drag, startPoint x: 897, startPoint y: 283, endPoint x: 875, endPoint y: 272, distance: 24.6
click div
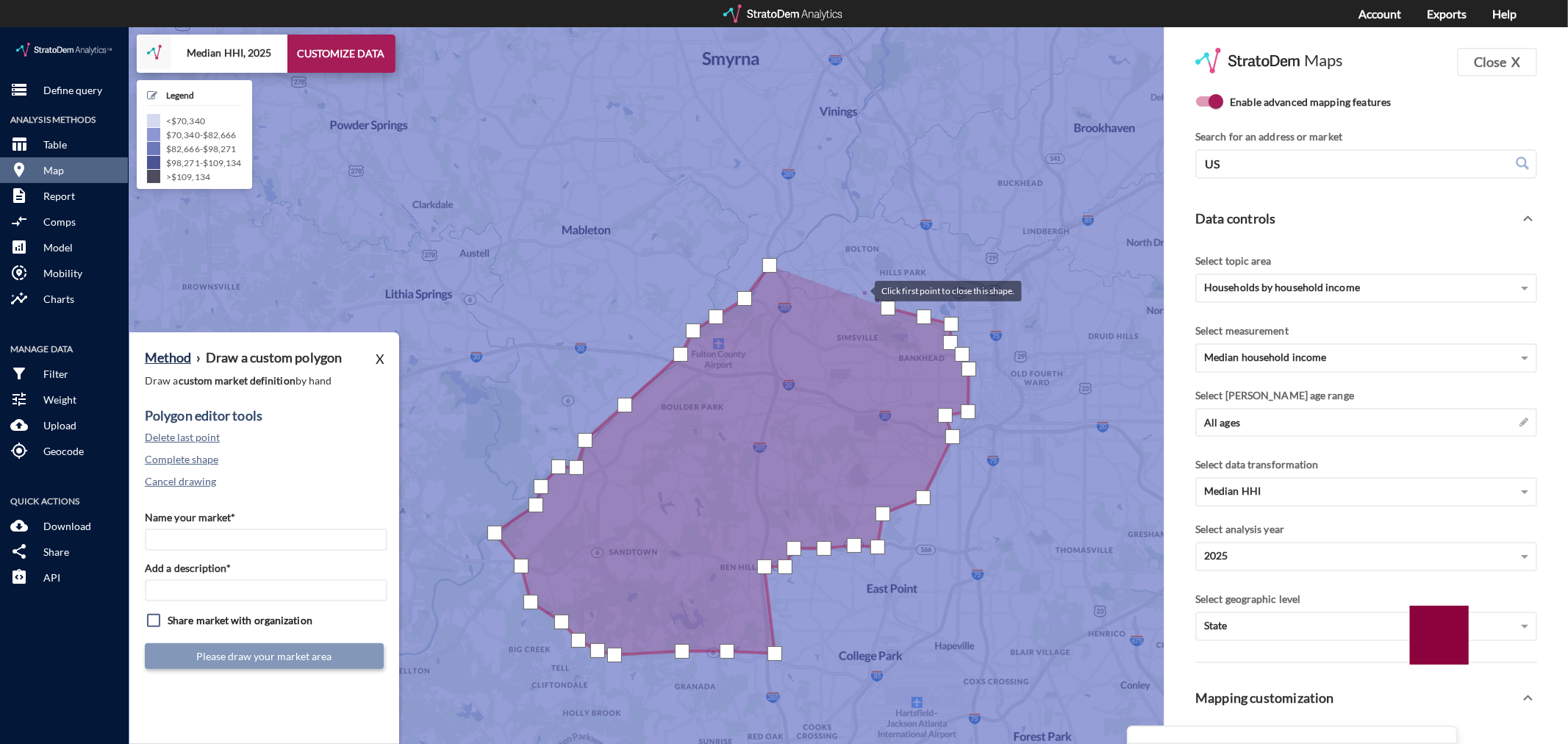
click div
drag, startPoint x: 818, startPoint y: 246, endPoint x: 789, endPoint y: 246, distance: 29.0
click div
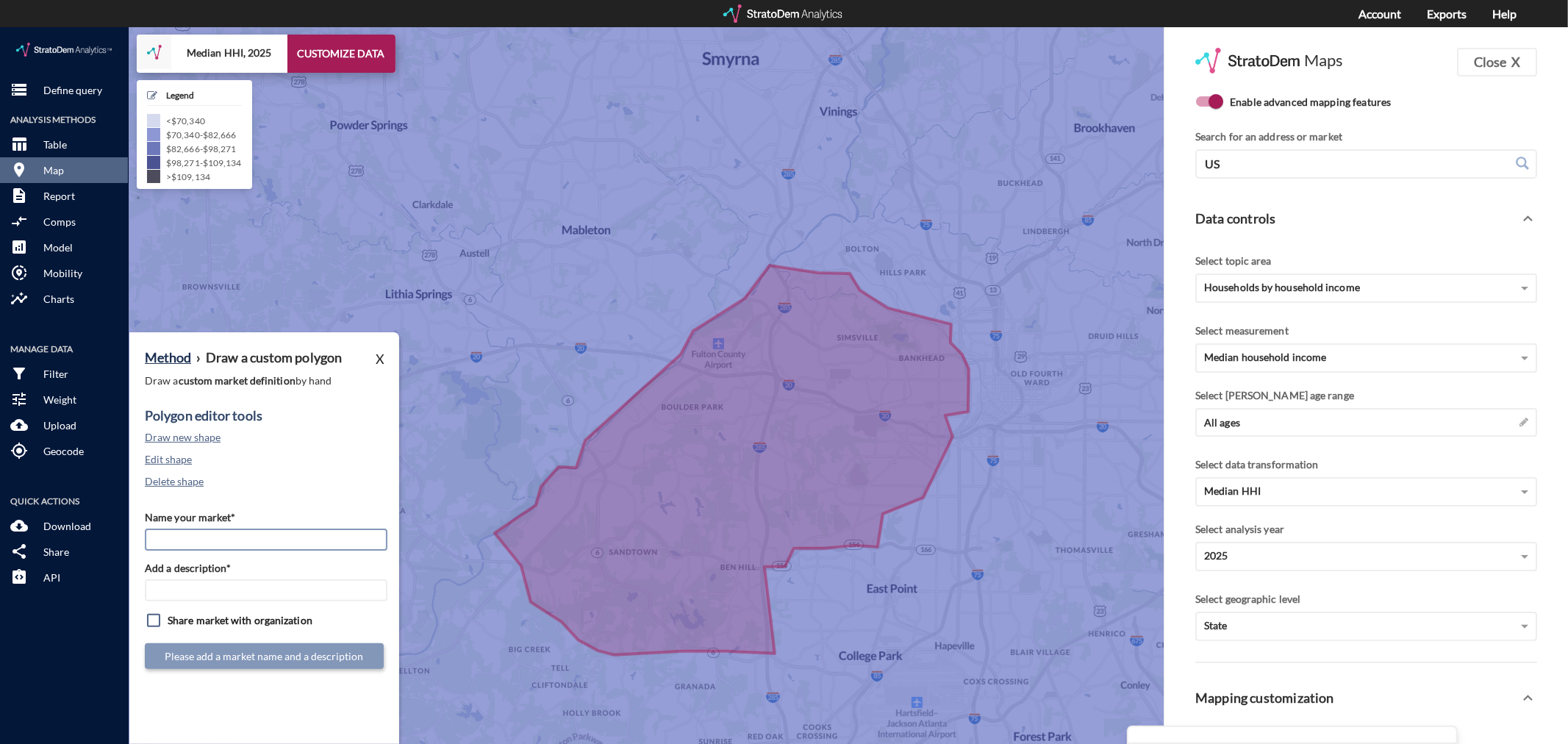
click input "Name your market*"
type input "Westside [GEOGRAPHIC_DATA] - [GEOGRAPHIC_DATA] MSA"
paste input "Westside [GEOGRAPHIC_DATA] - [GEOGRAPHIC_DATA] MSA"
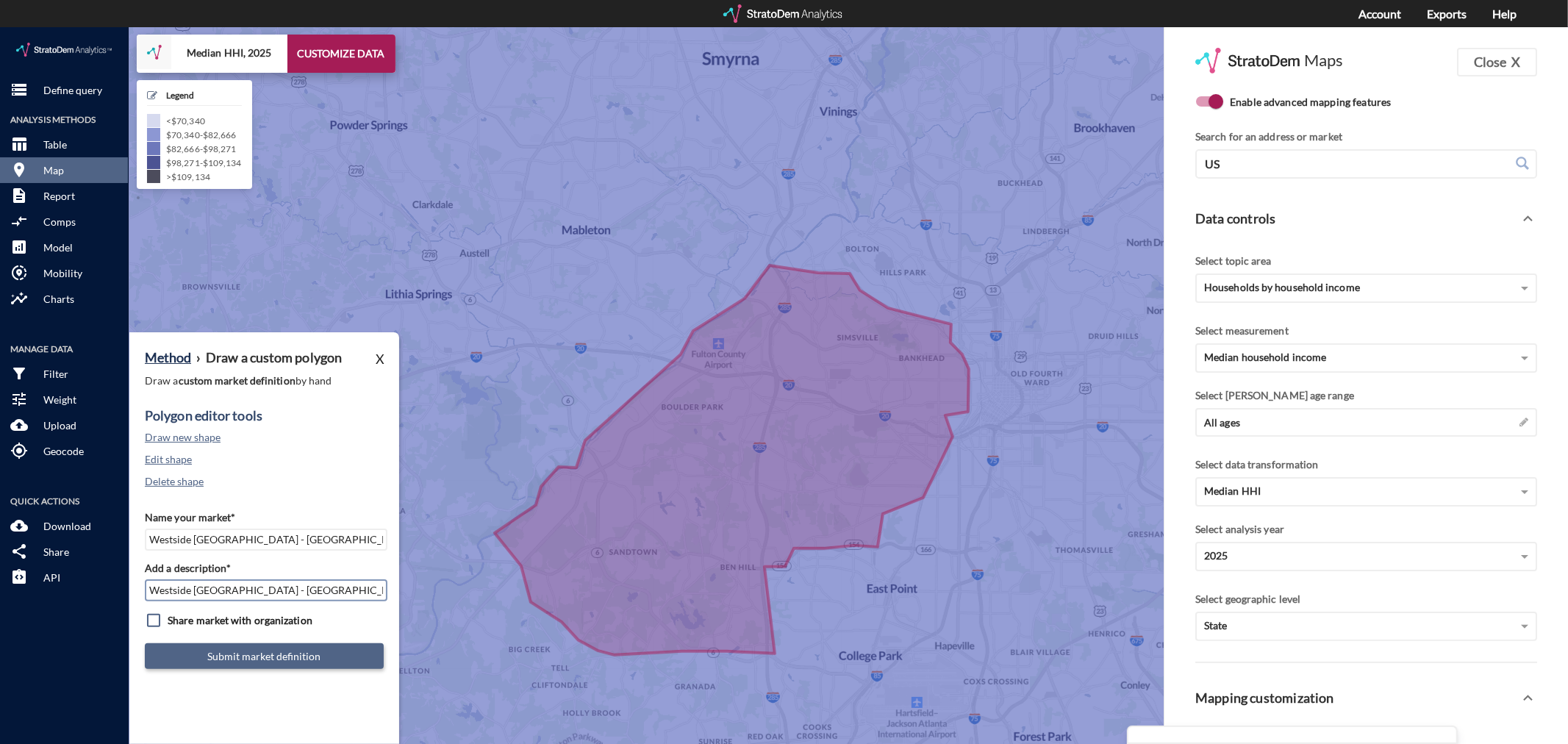
type input "Westside [GEOGRAPHIC_DATA] - [GEOGRAPHIC_DATA] MSA"
click button "Submit market definition"
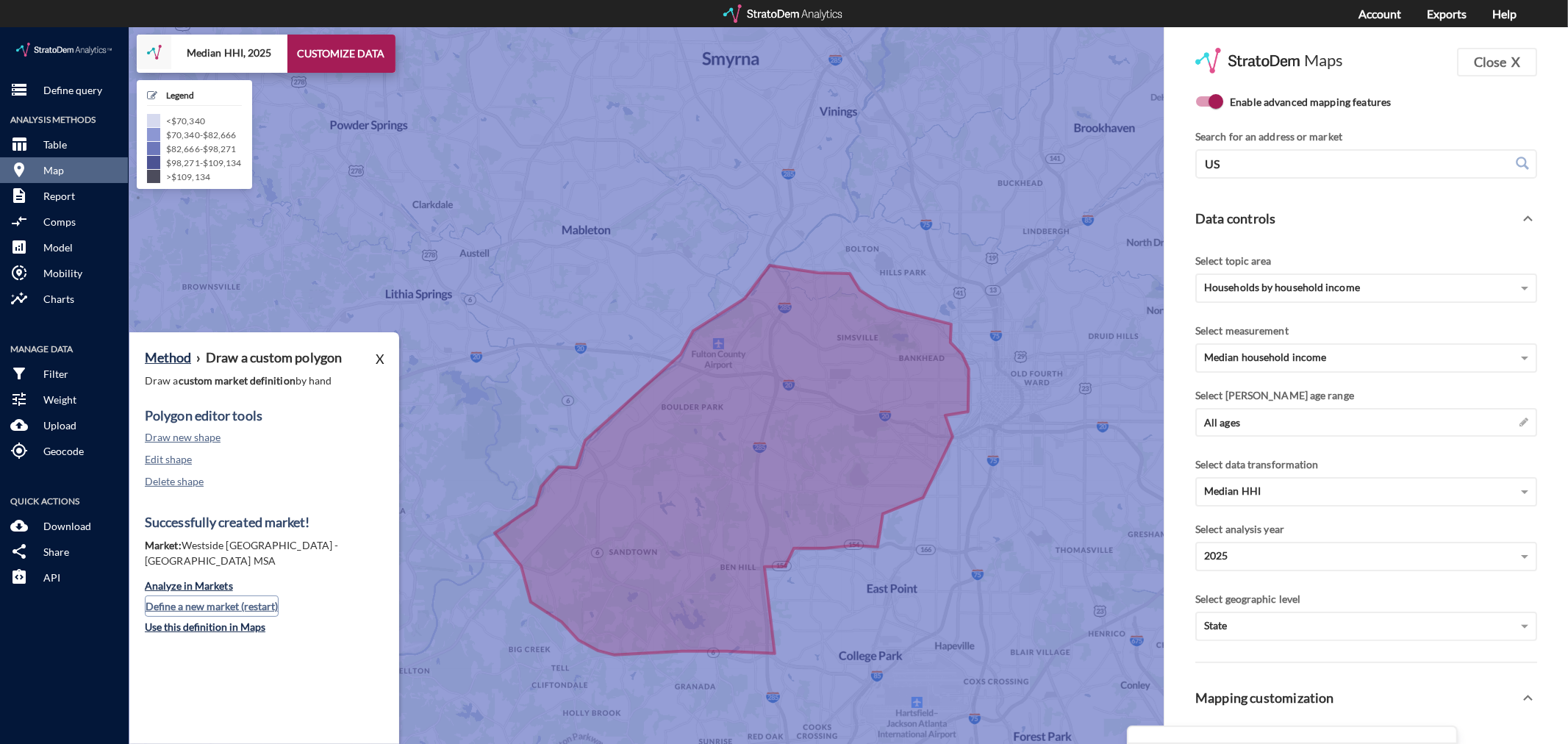
click button "Define a new market (restart)"
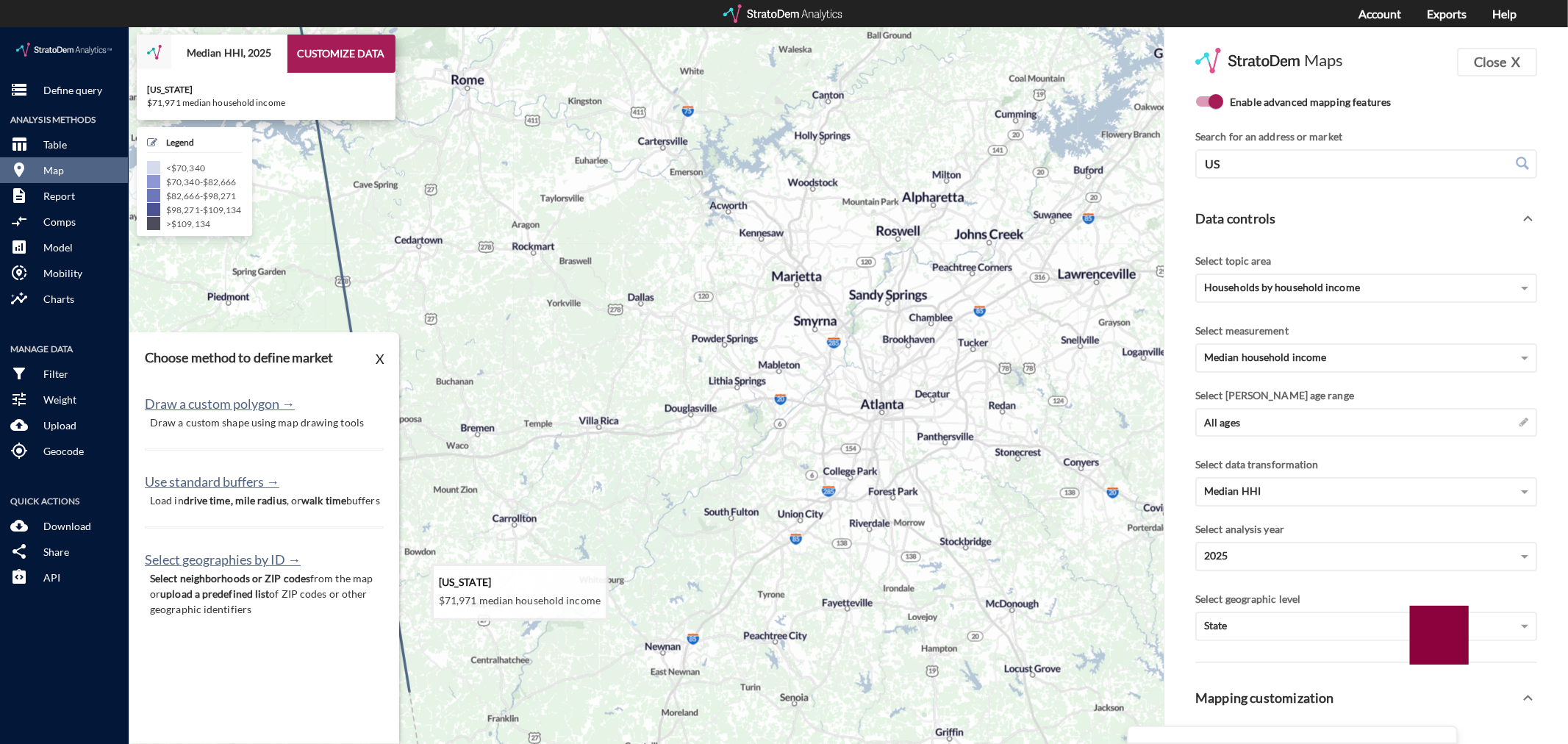
drag, startPoint x: 921, startPoint y: 547, endPoint x: 871, endPoint y: 465, distance: 96.0
click icon
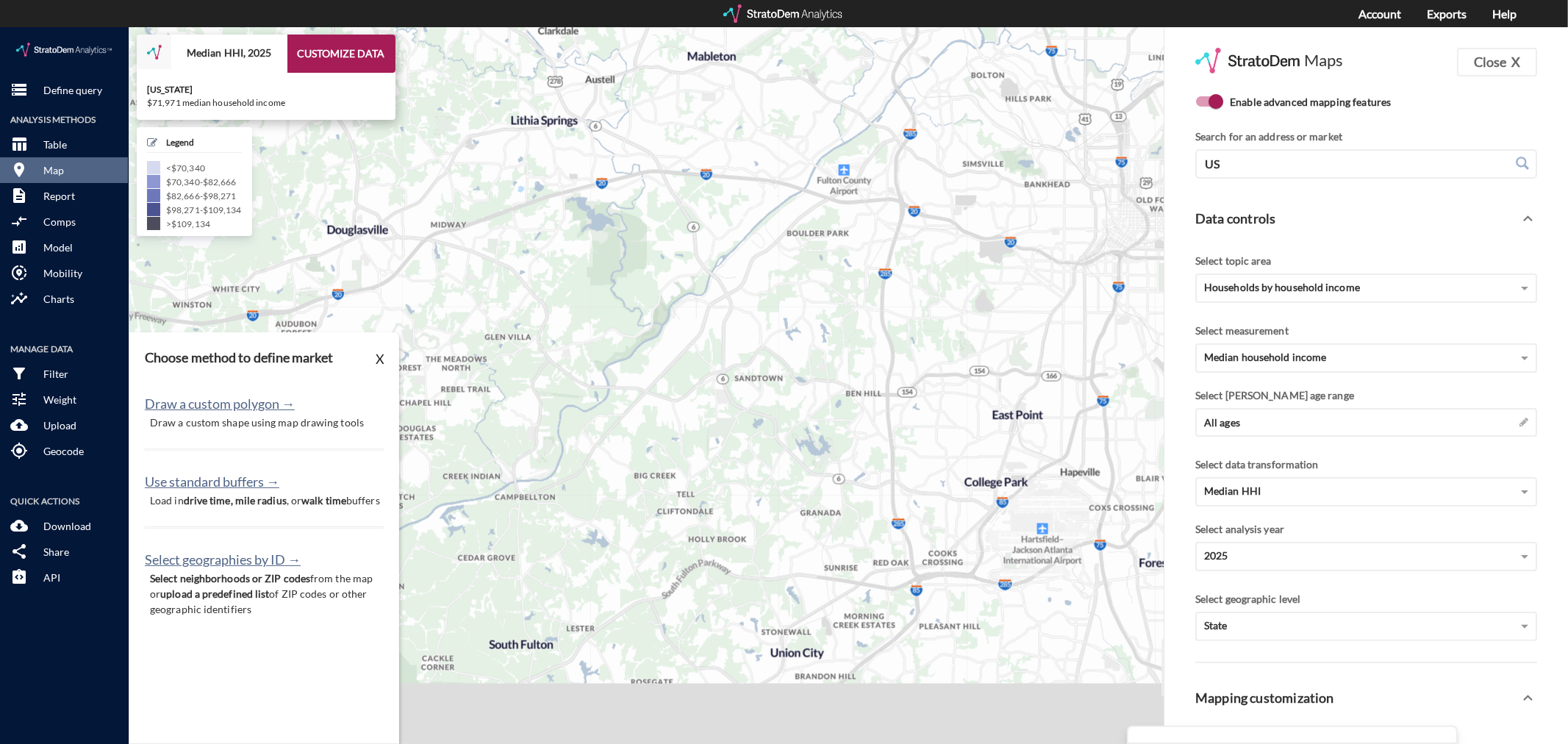
drag, startPoint x: 922, startPoint y: 562, endPoint x: 998, endPoint y: 465, distance: 123.2
click icon
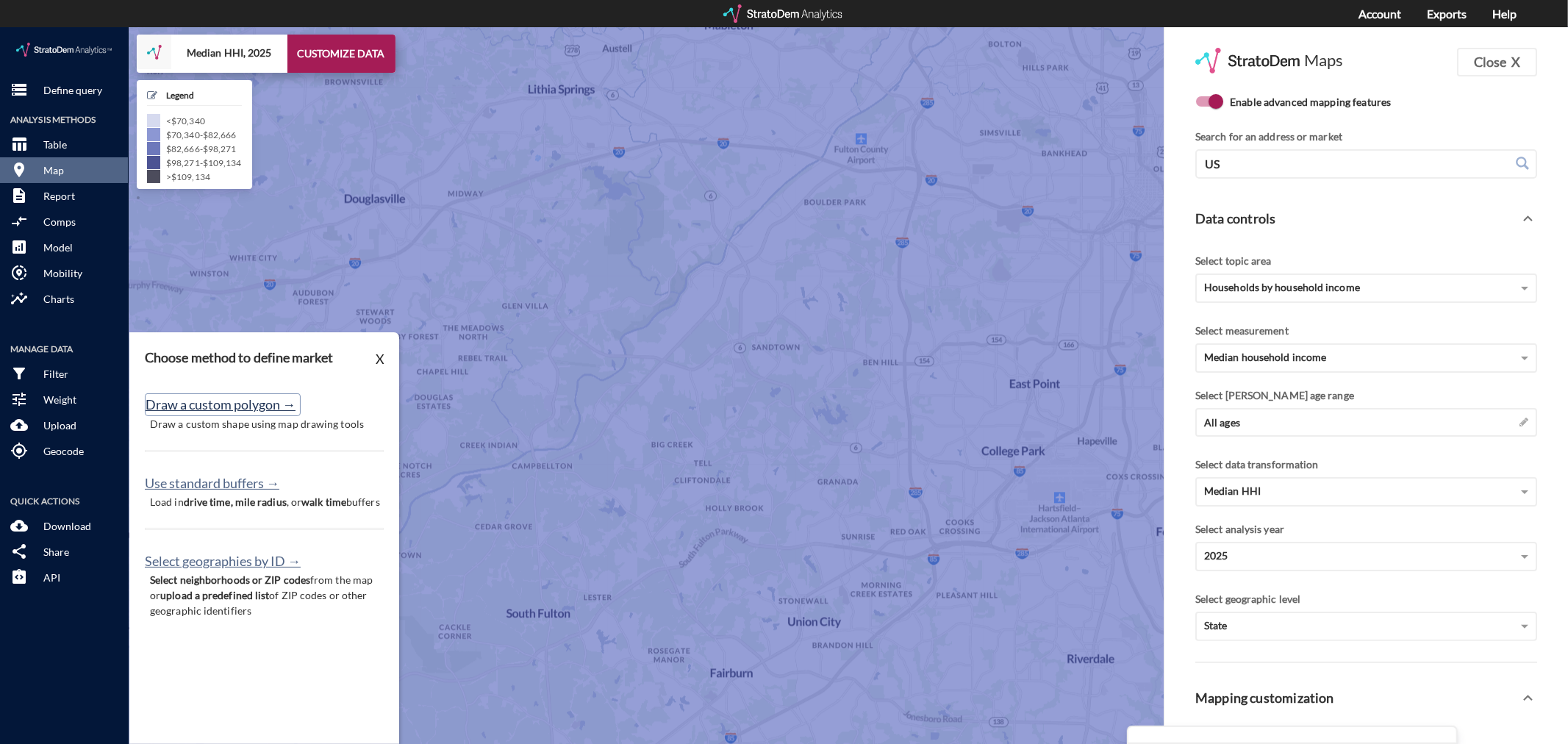
click button "Draw a custom polygon →"
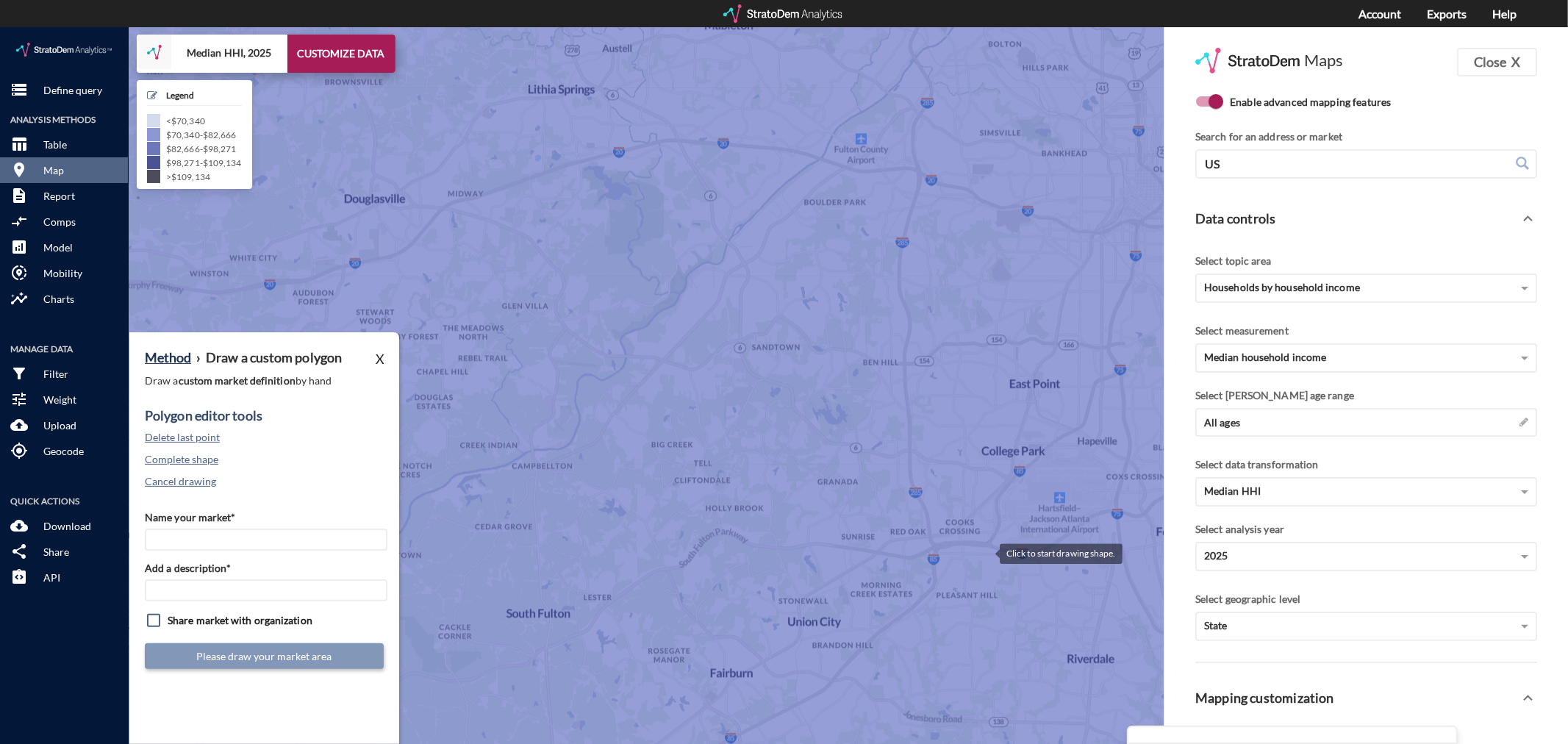
click div
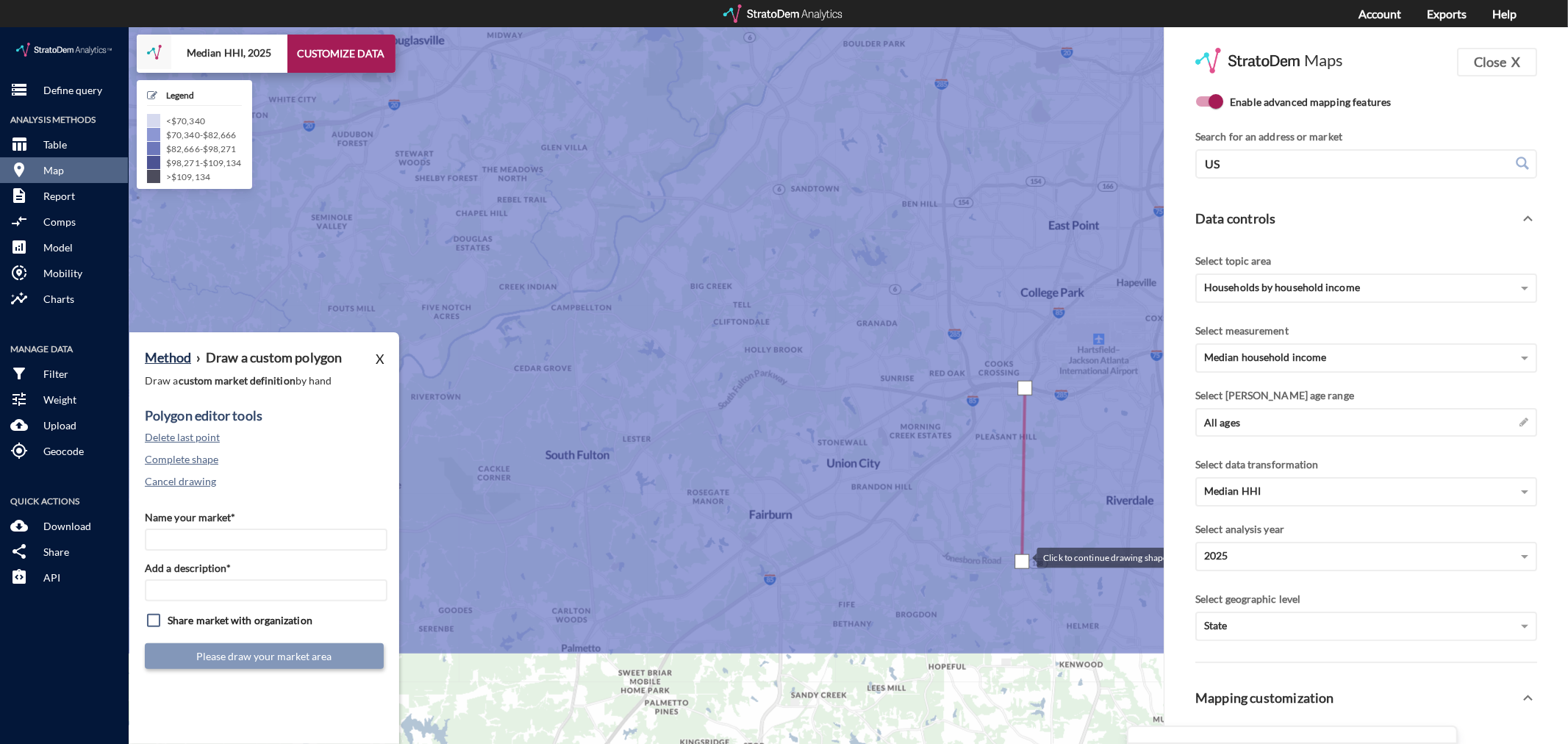
drag, startPoint x: 983, startPoint y: 691, endPoint x: 1023, endPoint y: 530, distance: 165.9
click div
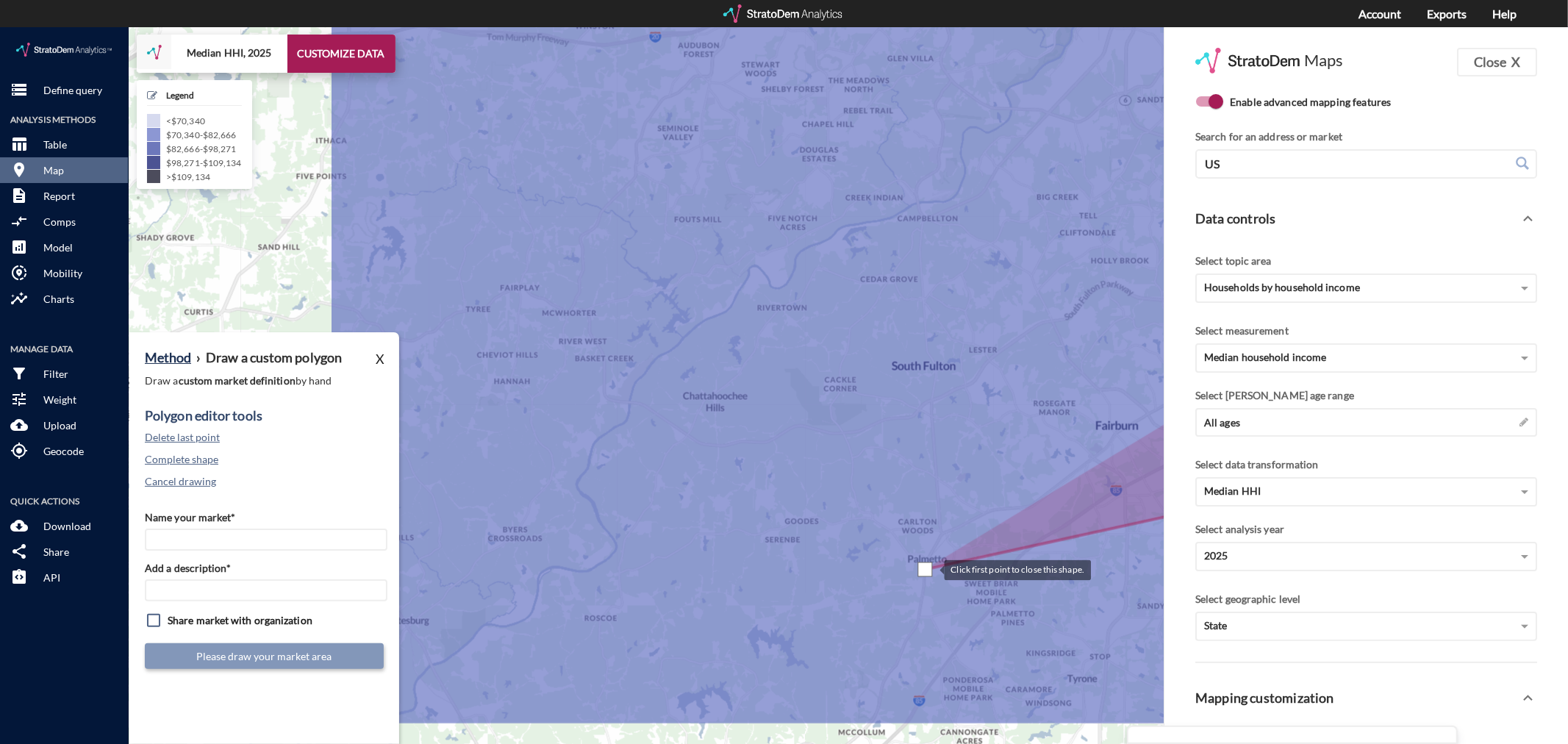
drag, startPoint x: 579, startPoint y: 630, endPoint x: 927, endPoint y: 541, distance: 359.2
click div
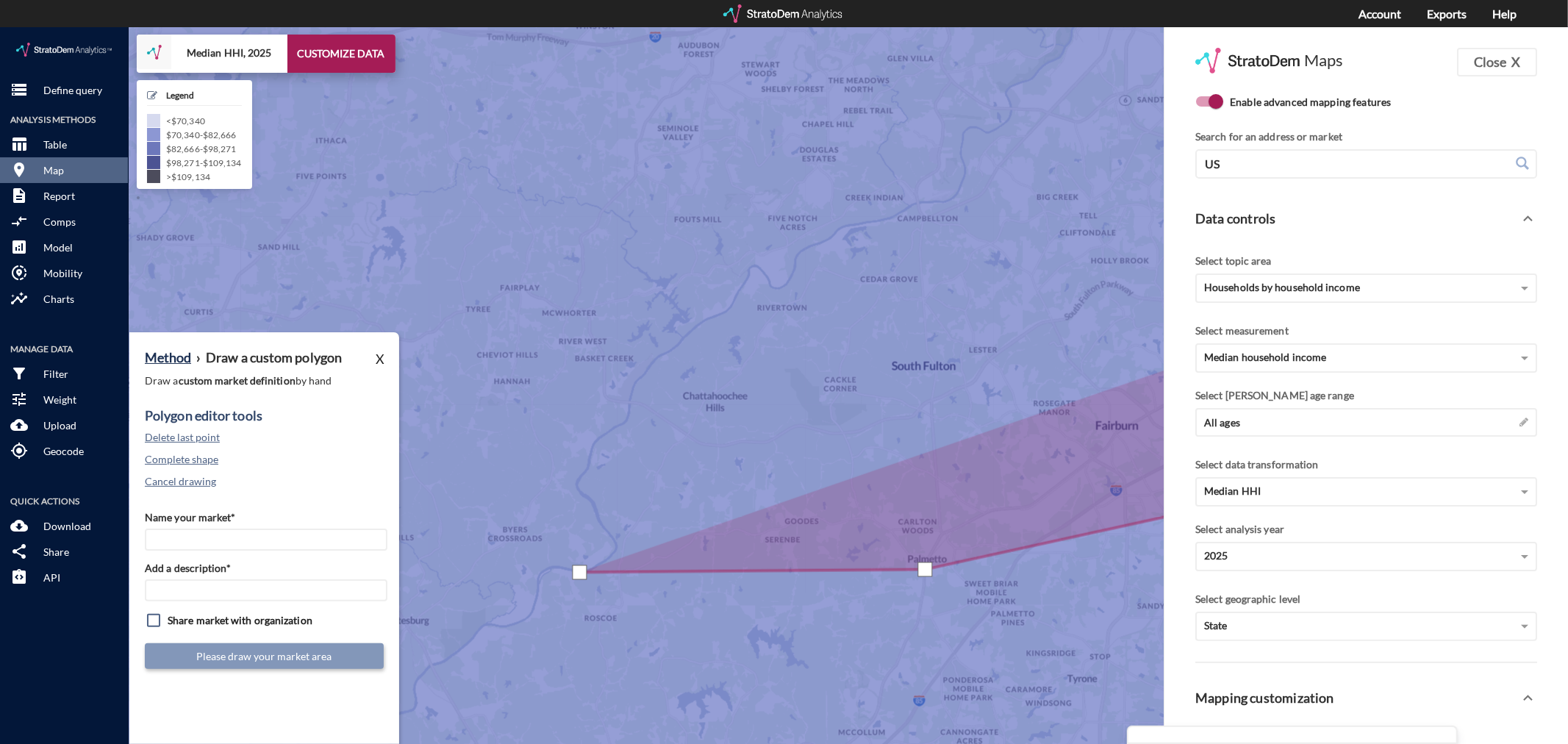
click div
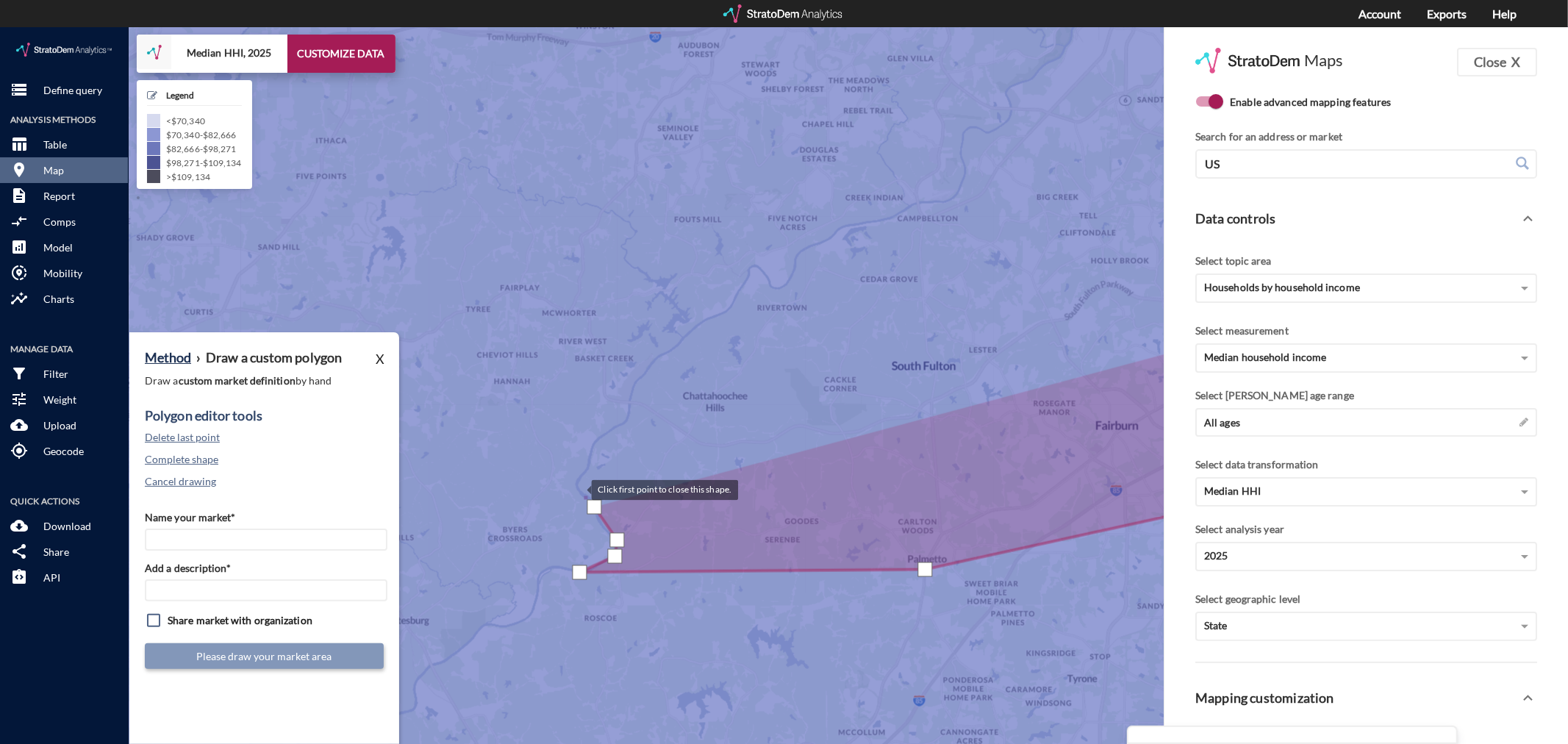
click div
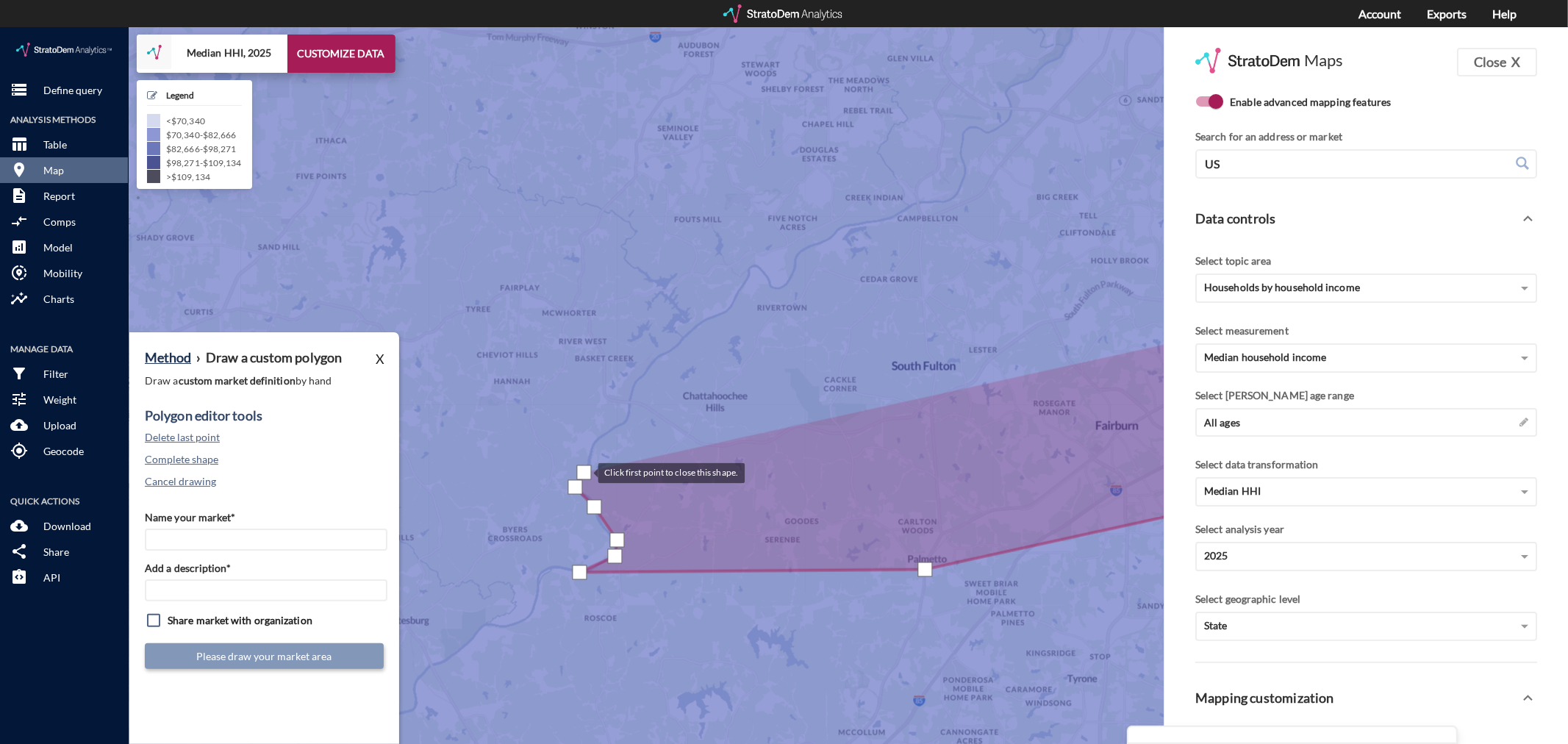
drag, startPoint x: 584, startPoint y: 445, endPoint x: 592, endPoint y: 423, distance: 23.4
click div
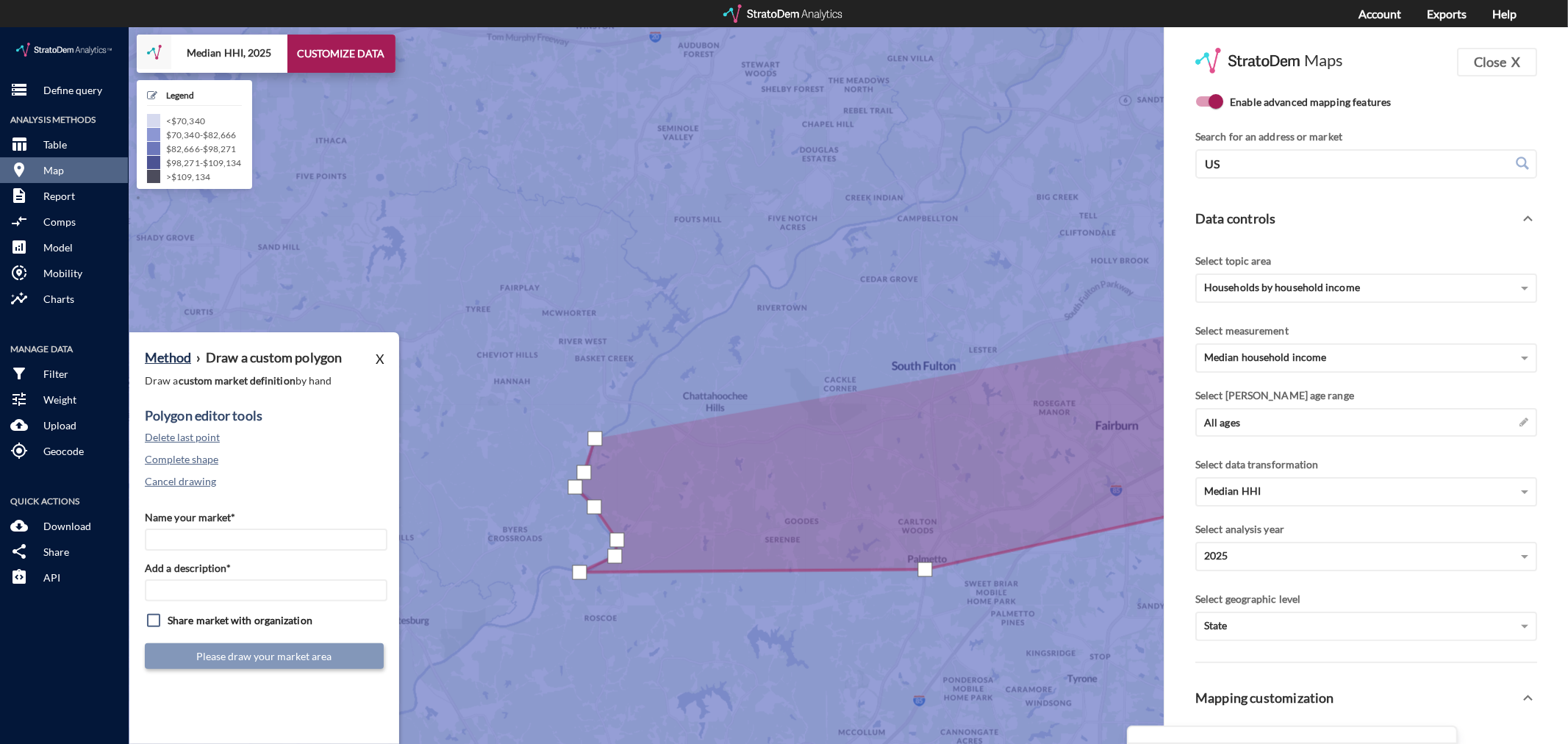
drag, startPoint x: 595, startPoint y: 410, endPoint x: 610, endPoint y: 403, distance: 16.6
click div
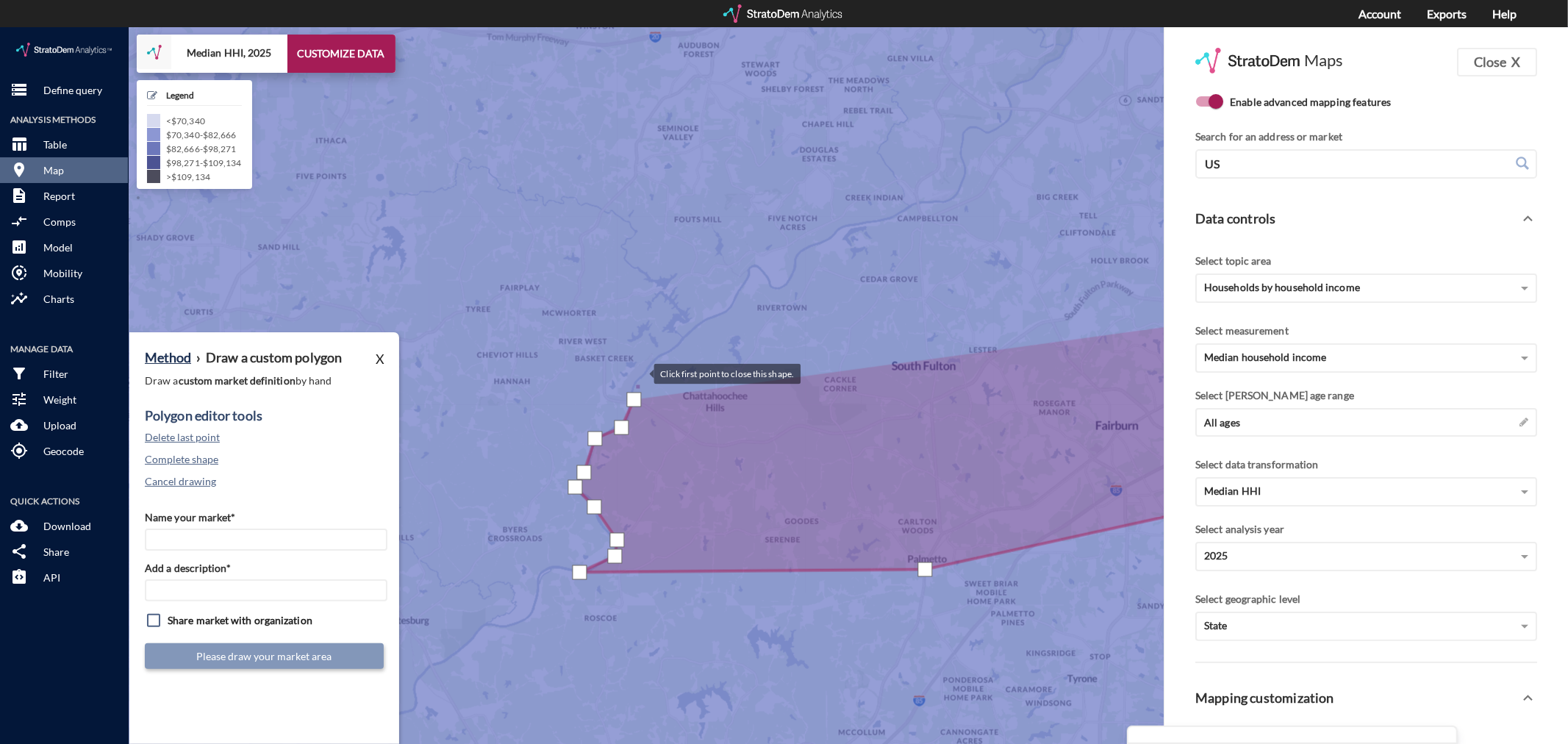
click div
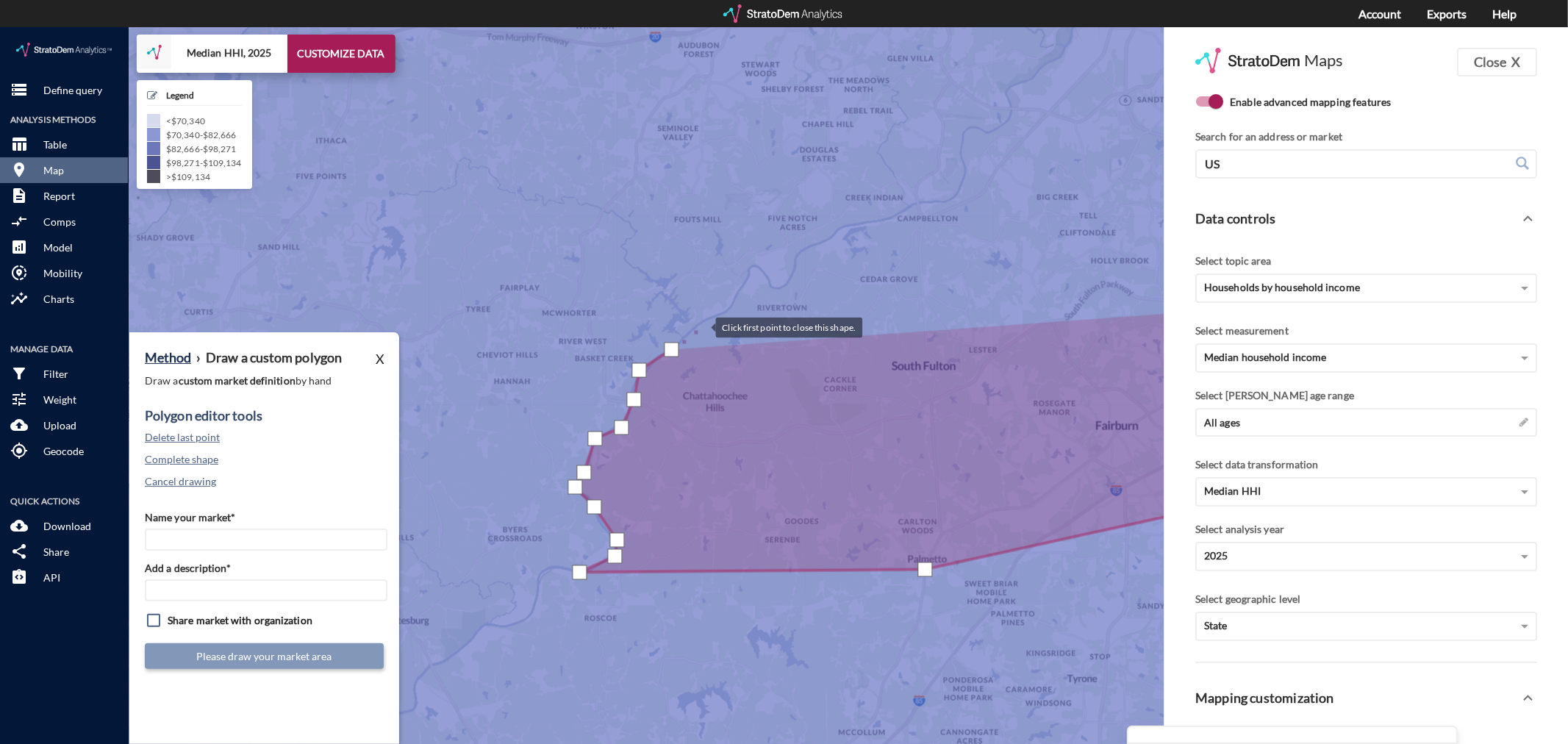
click div
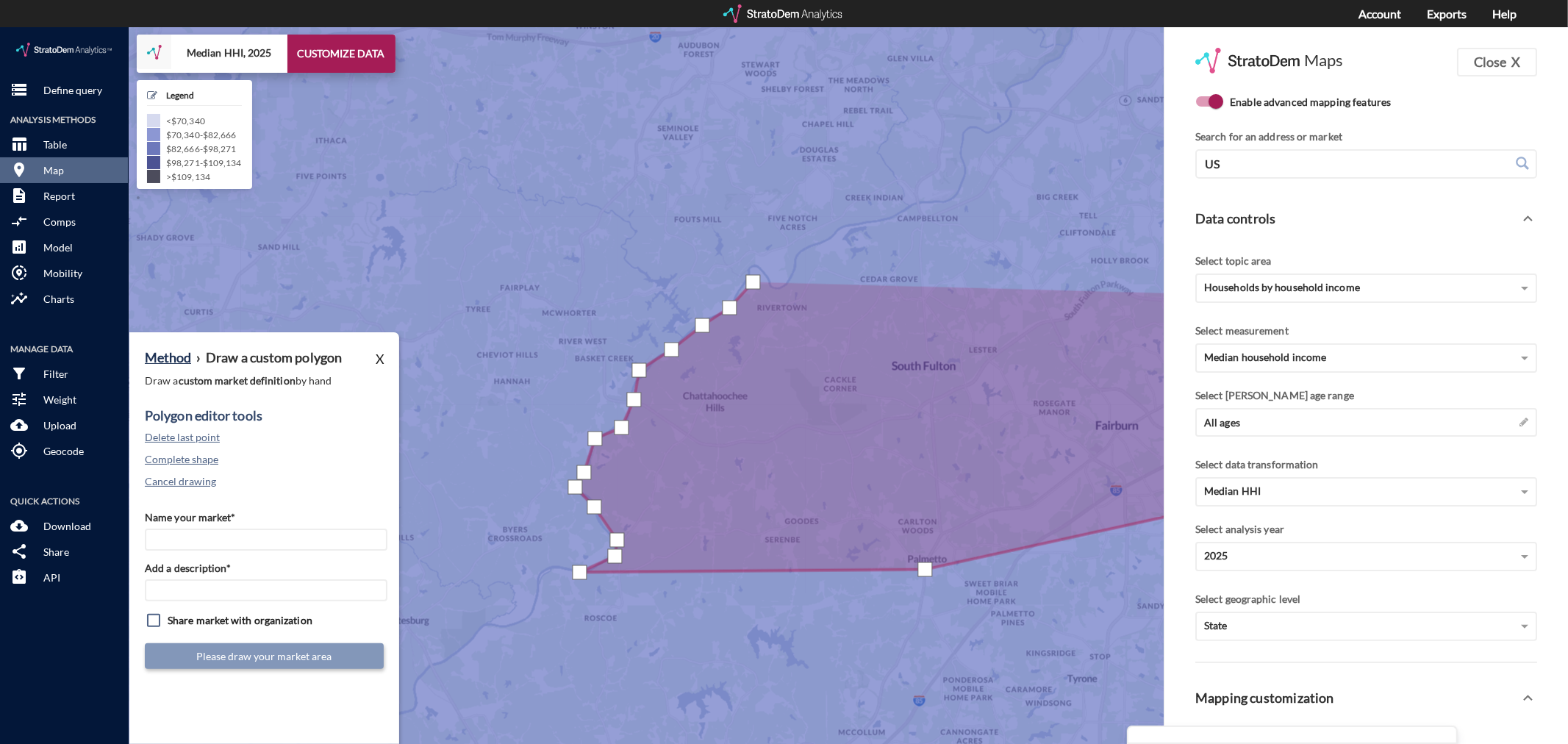
drag, startPoint x: 753, startPoint y: 254, endPoint x: 748, endPoint y: 246, distance: 9.4
click div
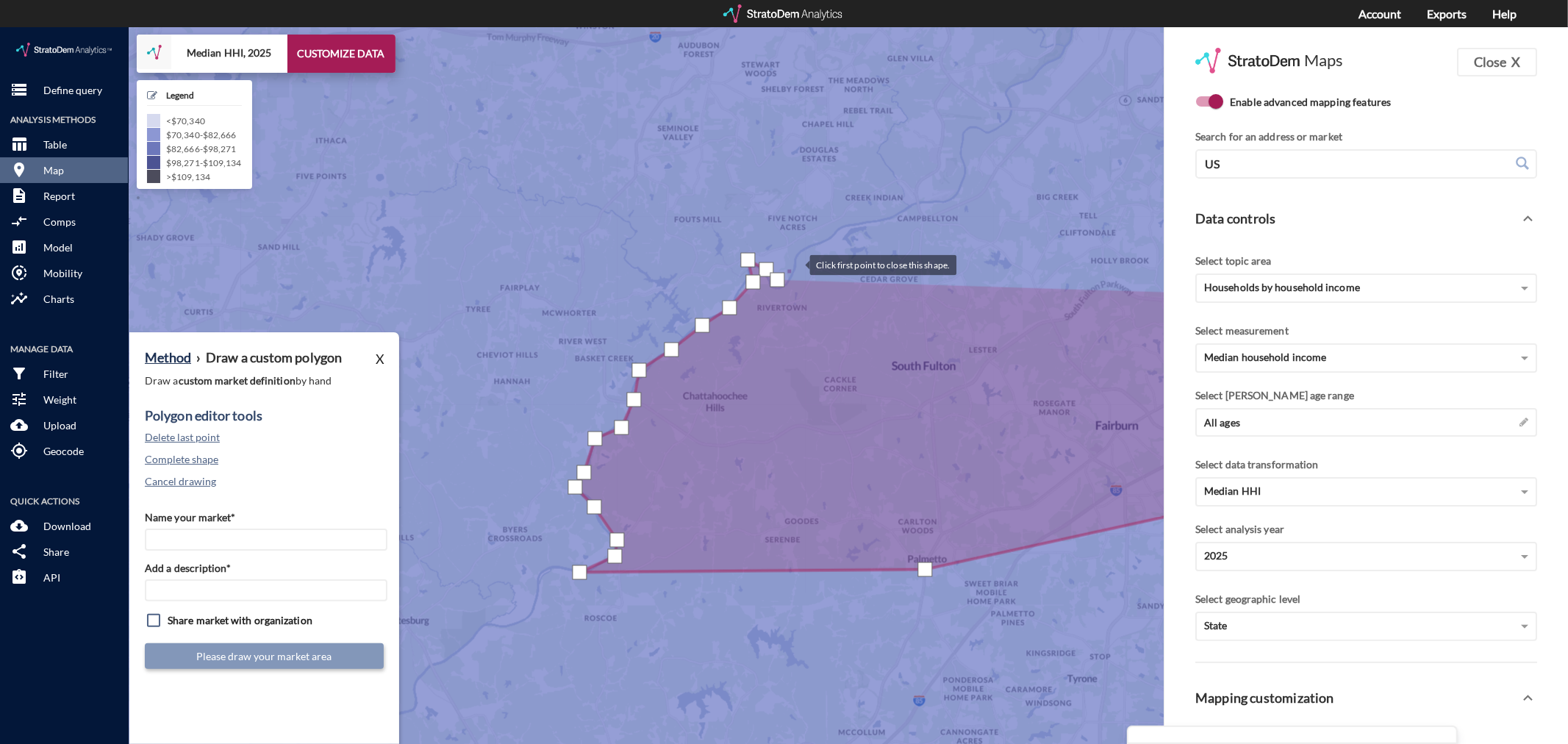
click div
drag, startPoint x: 804, startPoint y: 222, endPoint x: 851, endPoint y: 204, distance: 50.3
click div
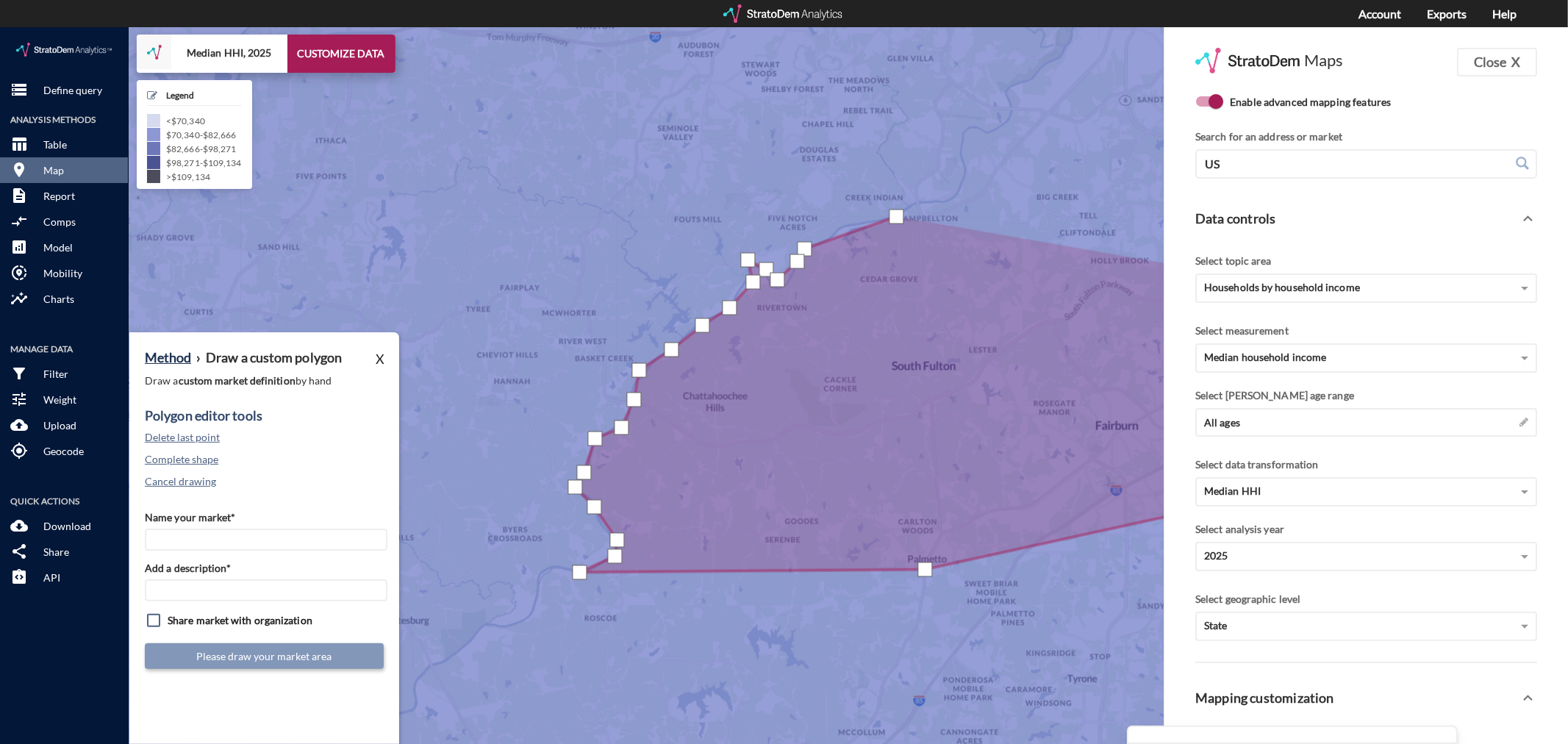
click div
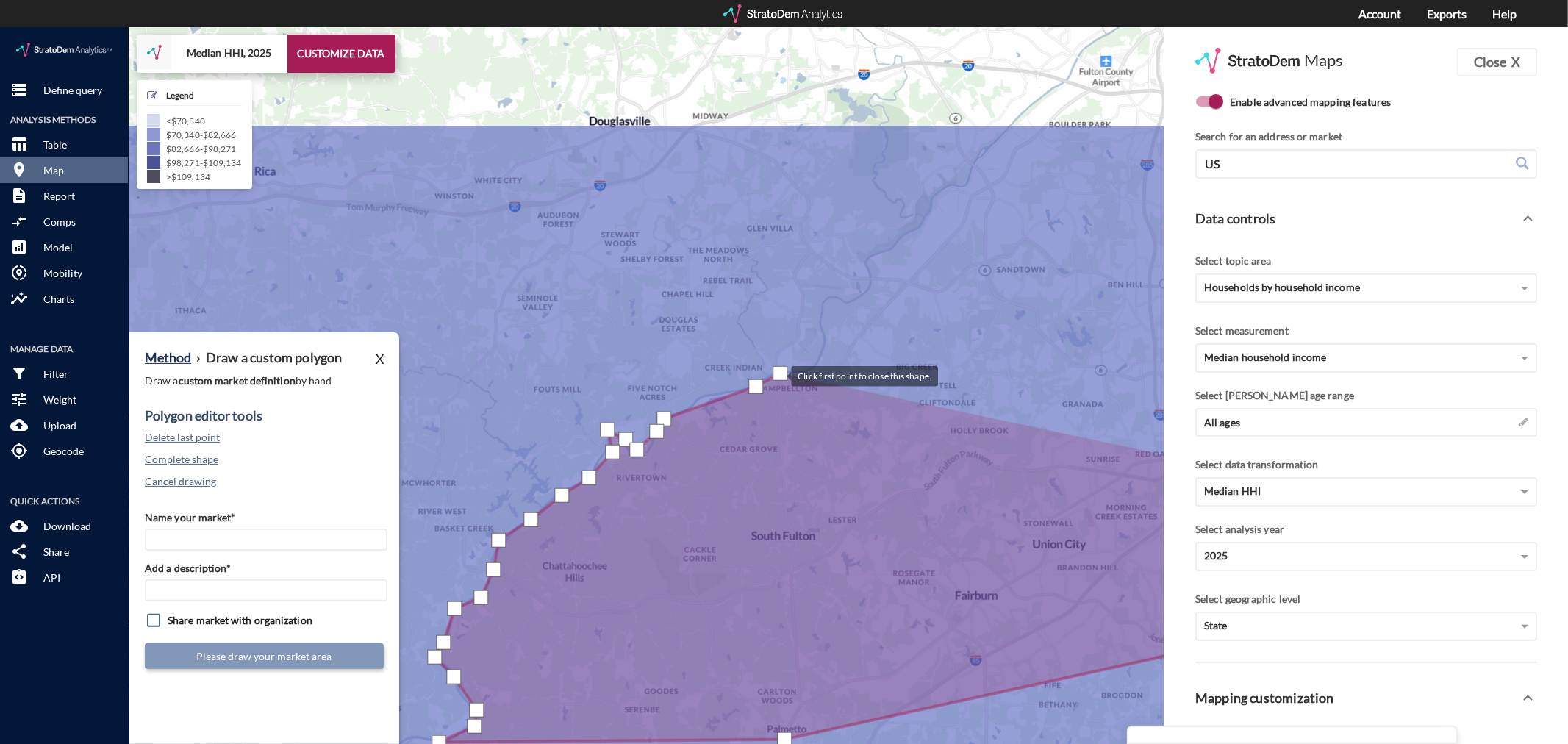
drag, startPoint x: 921, startPoint y: 176, endPoint x: 778, endPoint y: 346, distance: 222.1
click div
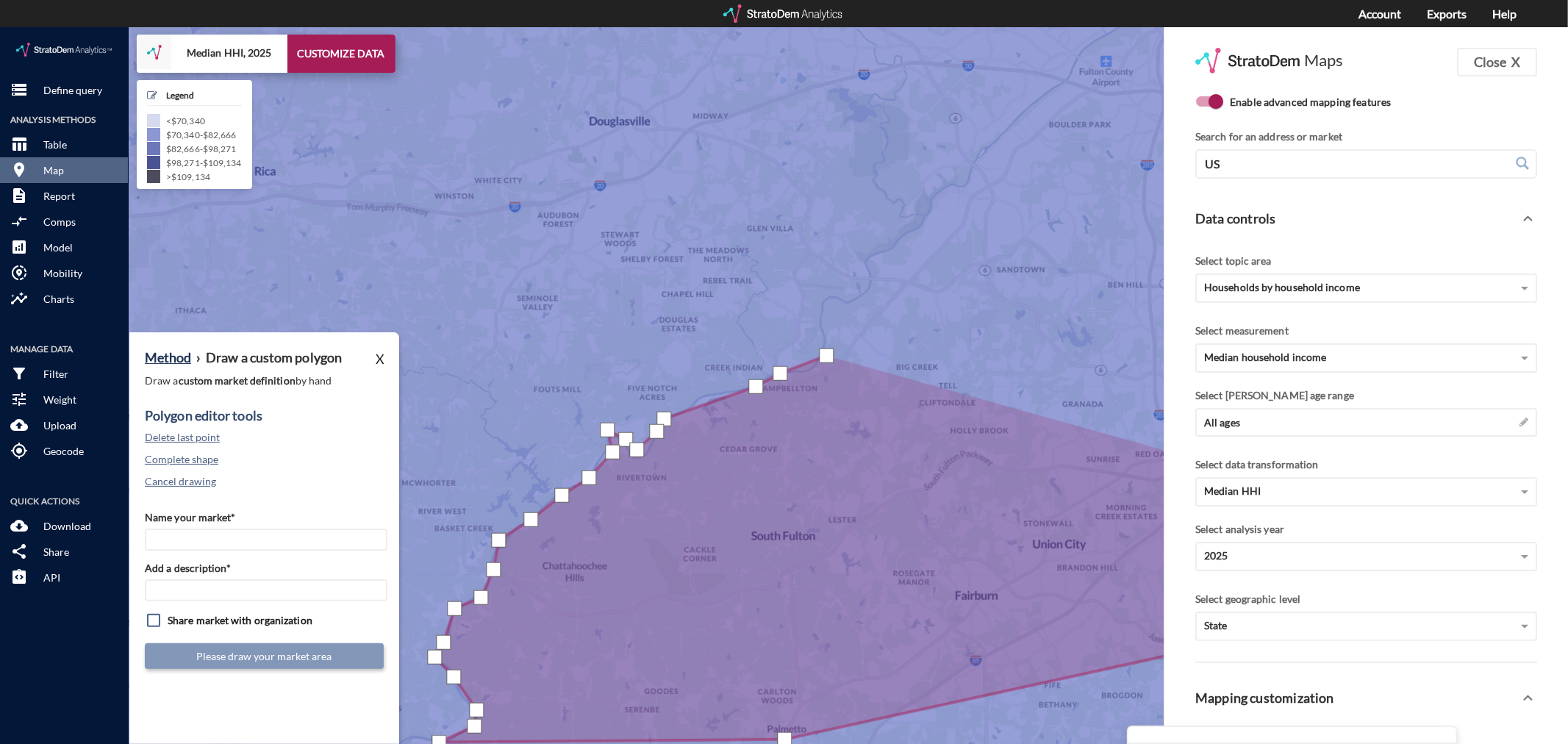
click div
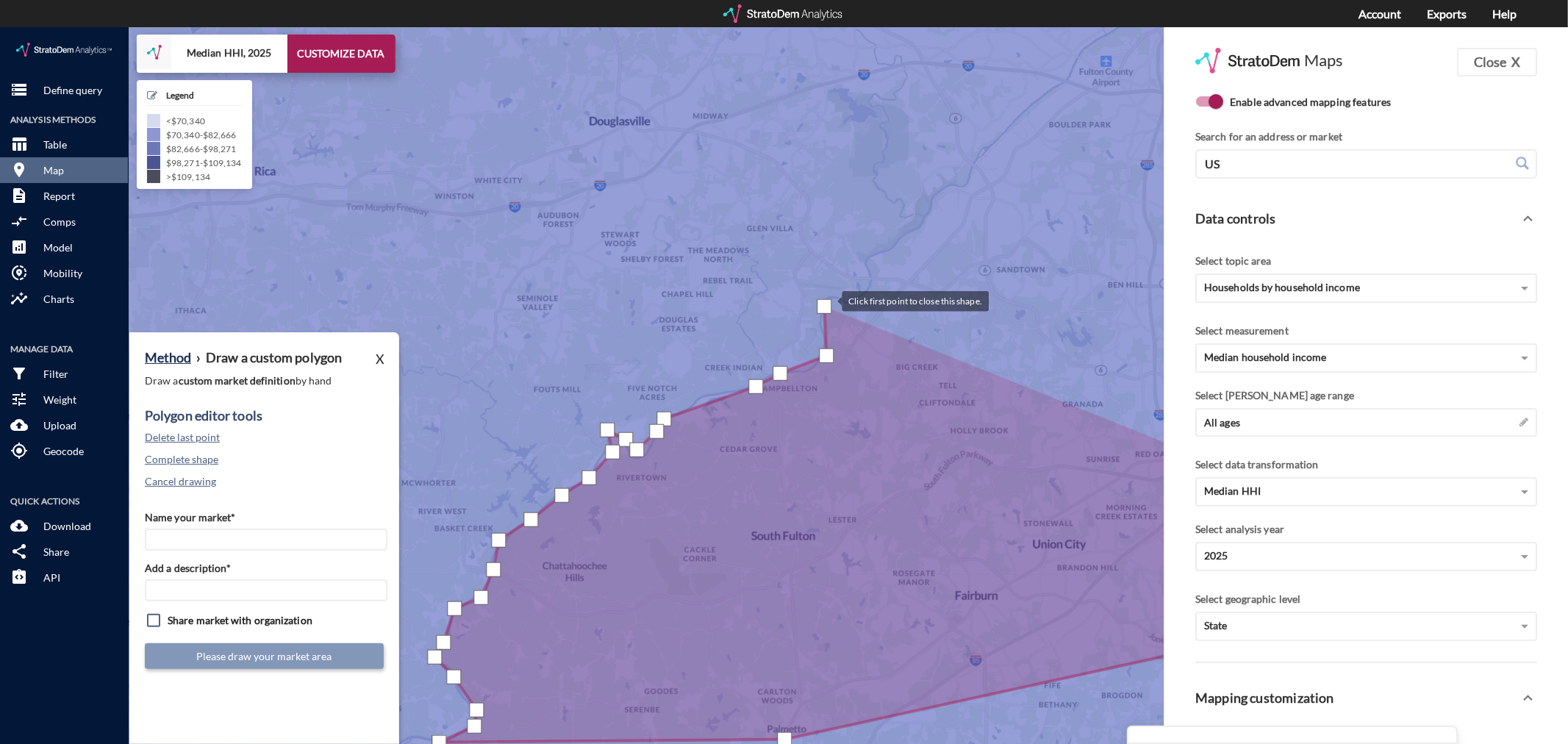
click div
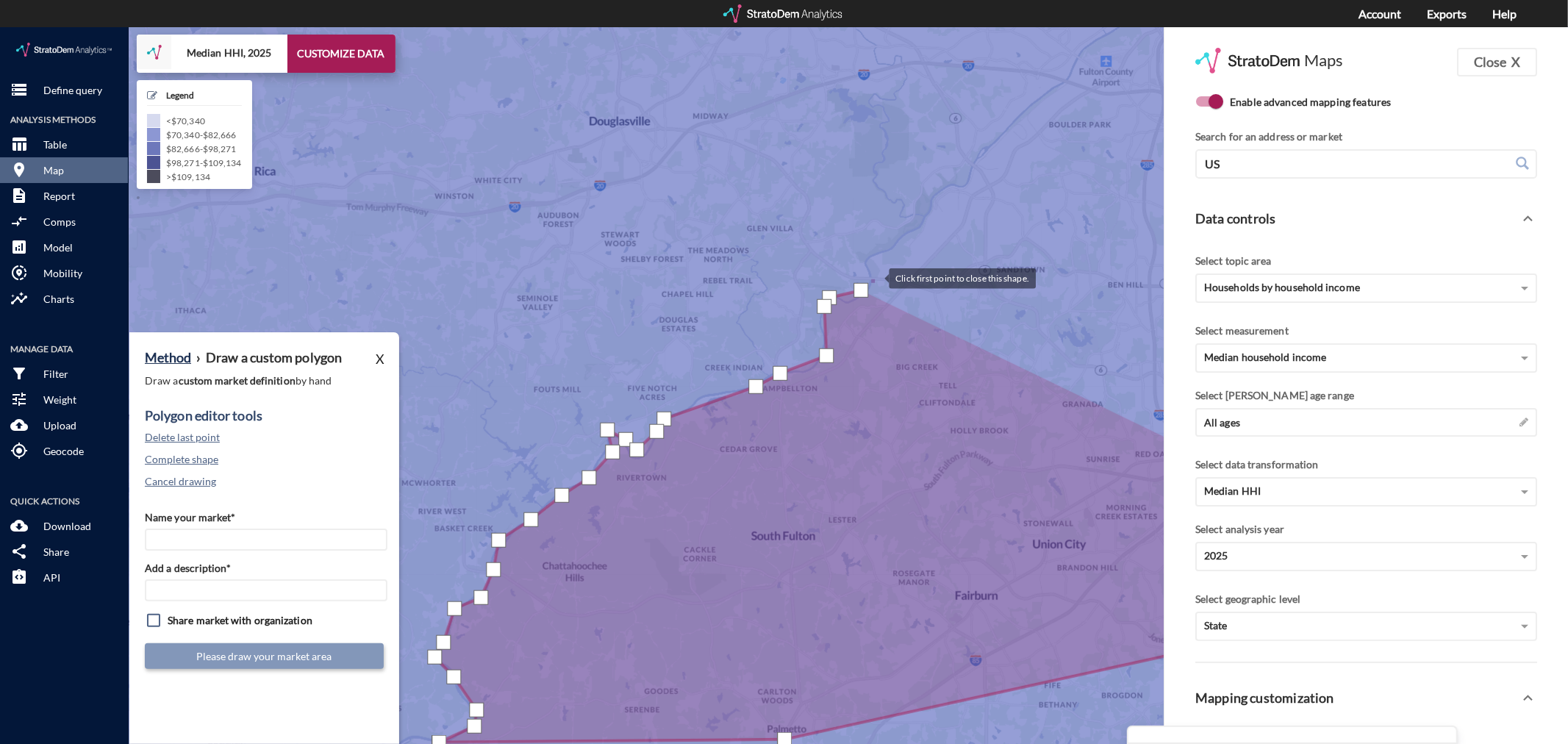
click div
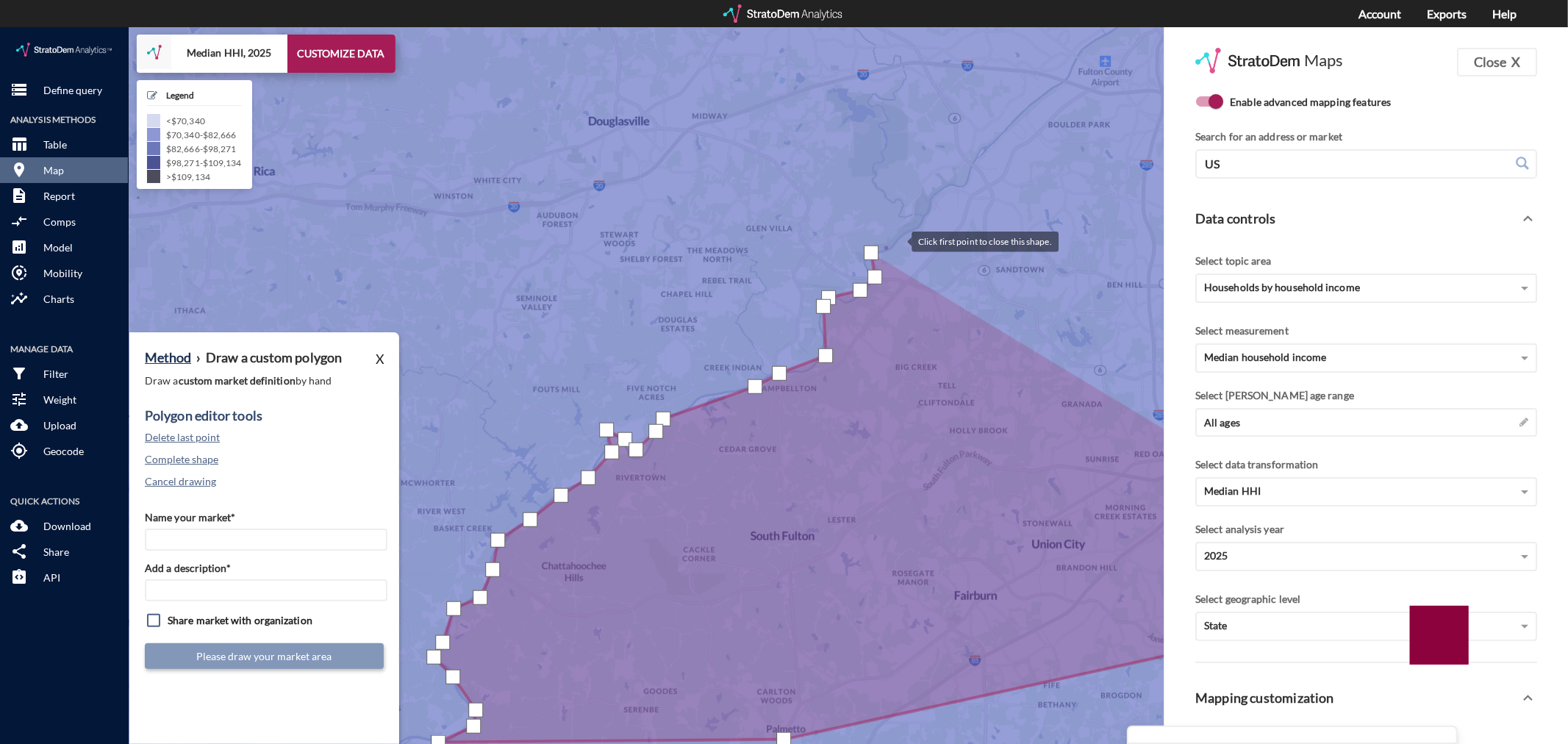
click div
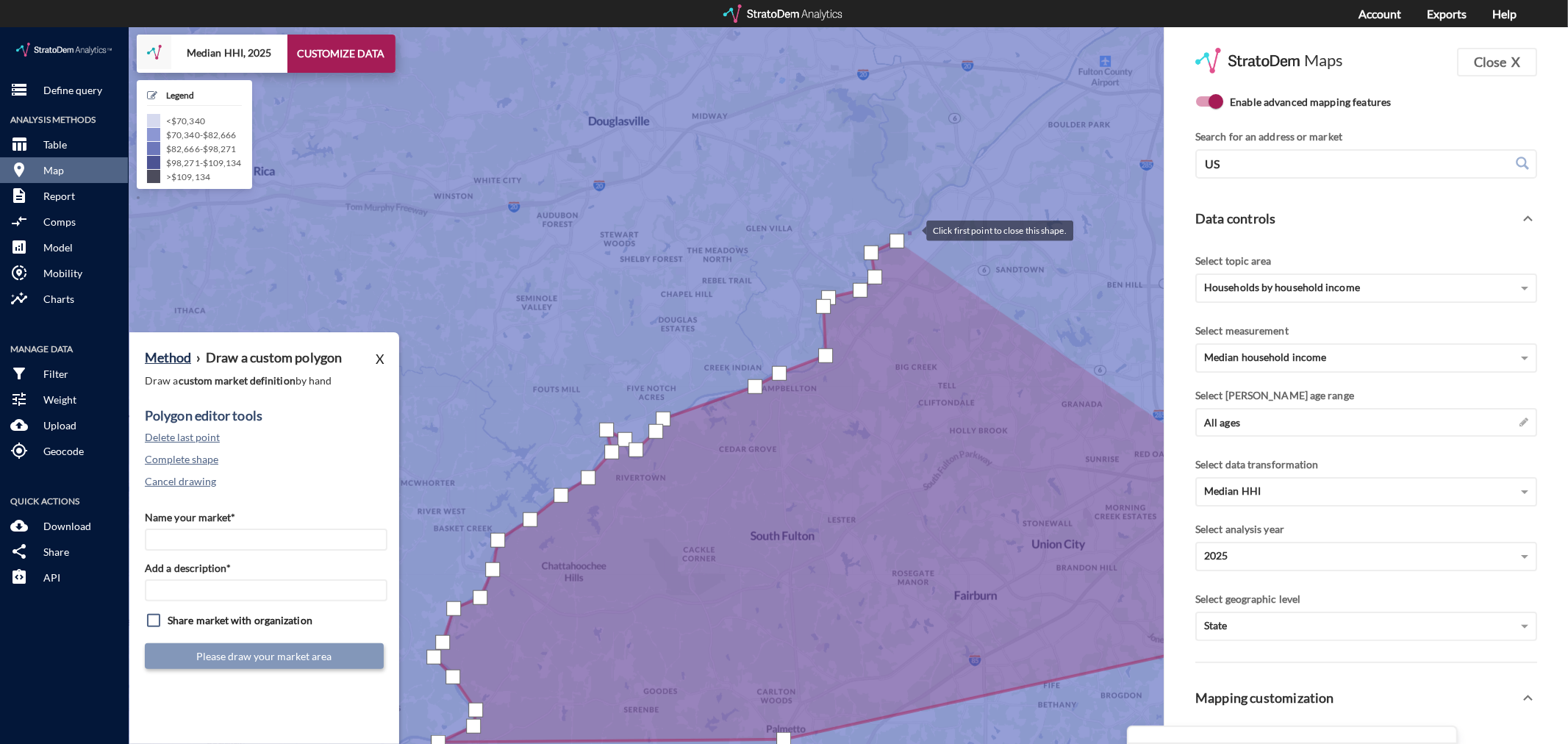
click div
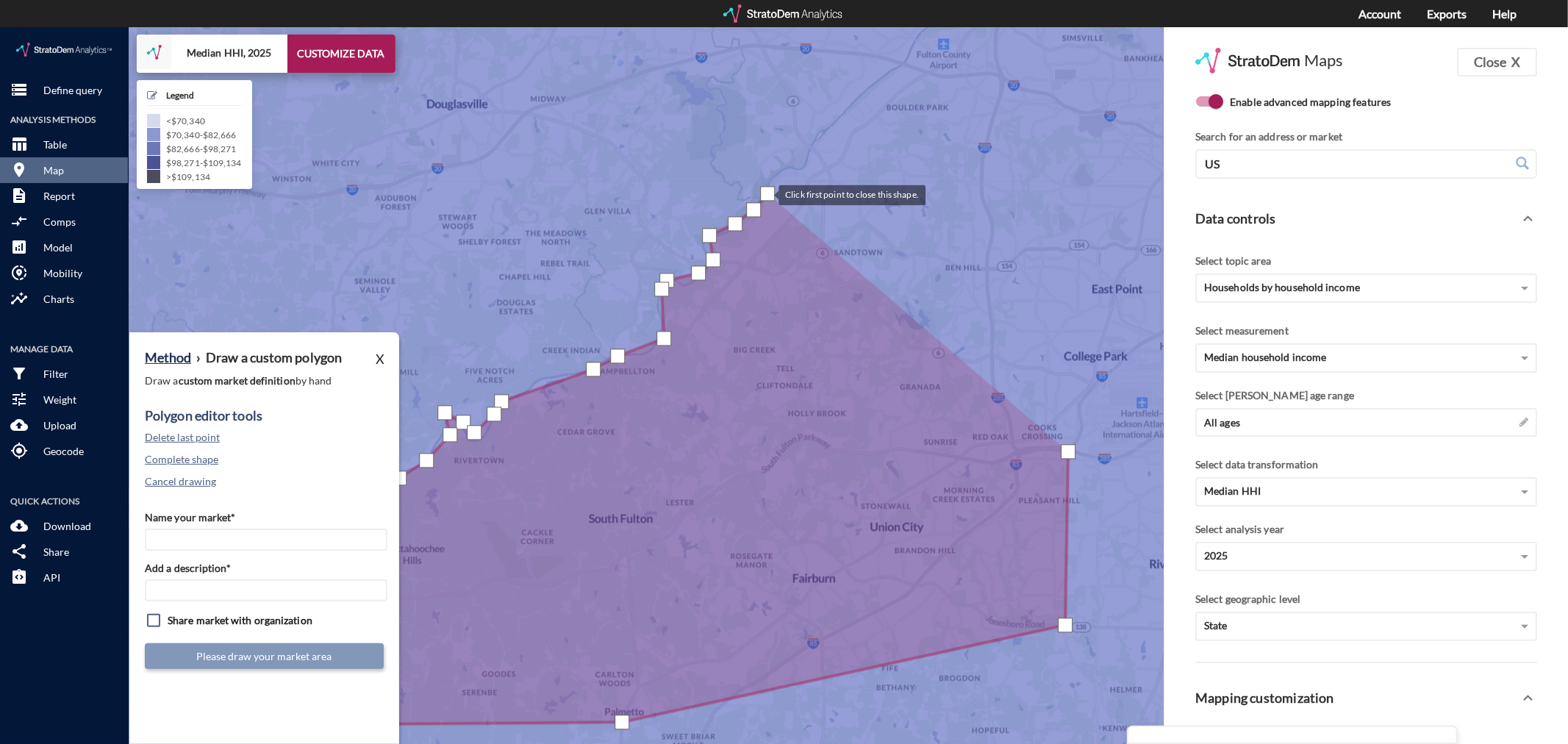
drag, startPoint x: 929, startPoint y: 183, endPoint x: 765, endPoint y: 166, distance: 164.9
click div
drag, startPoint x: 924, startPoint y: 324, endPoint x: 951, endPoint y: 330, distance: 27.7
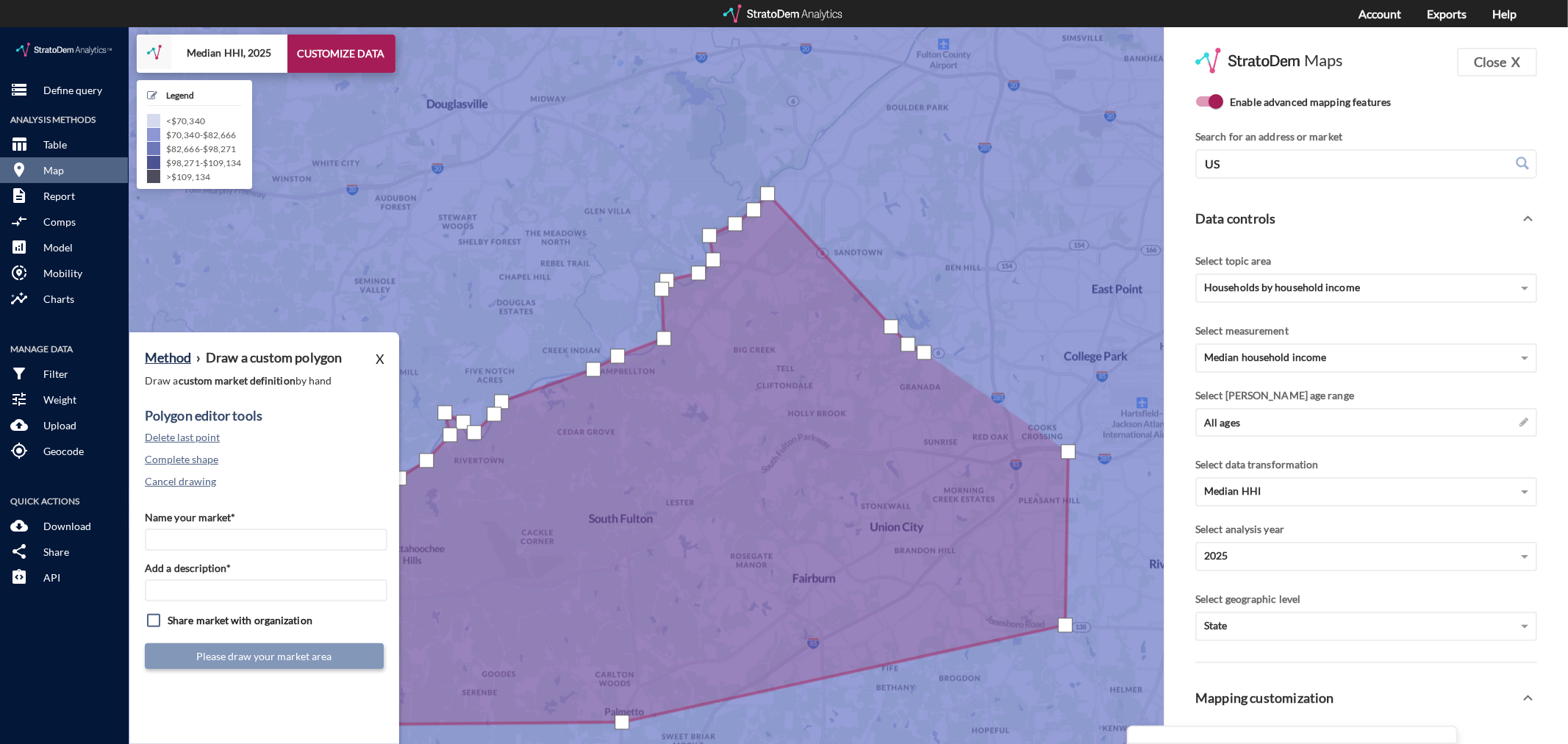
click div
drag, startPoint x: 981, startPoint y: 334, endPoint x: 993, endPoint y: 335, distance: 12.0
click div
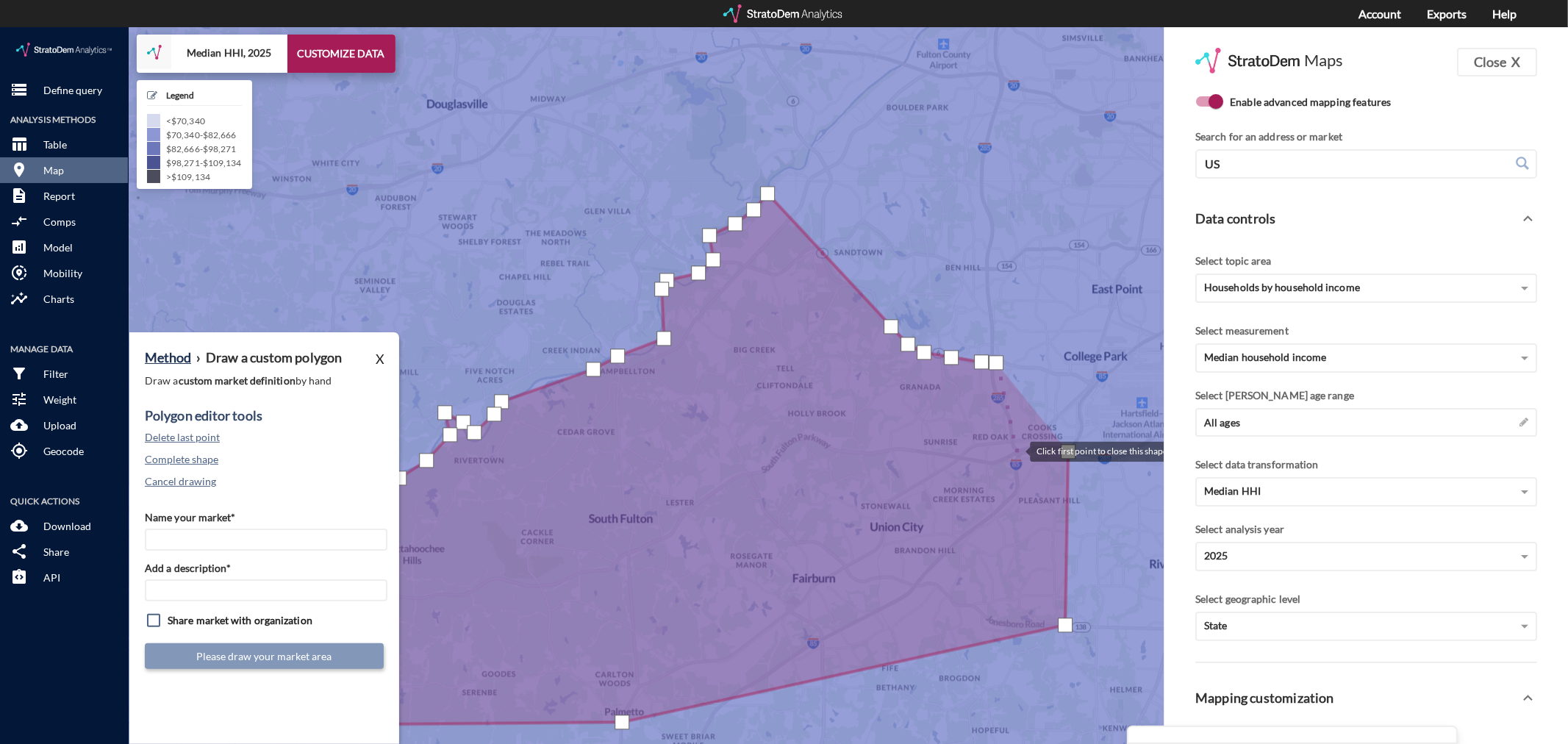
click div
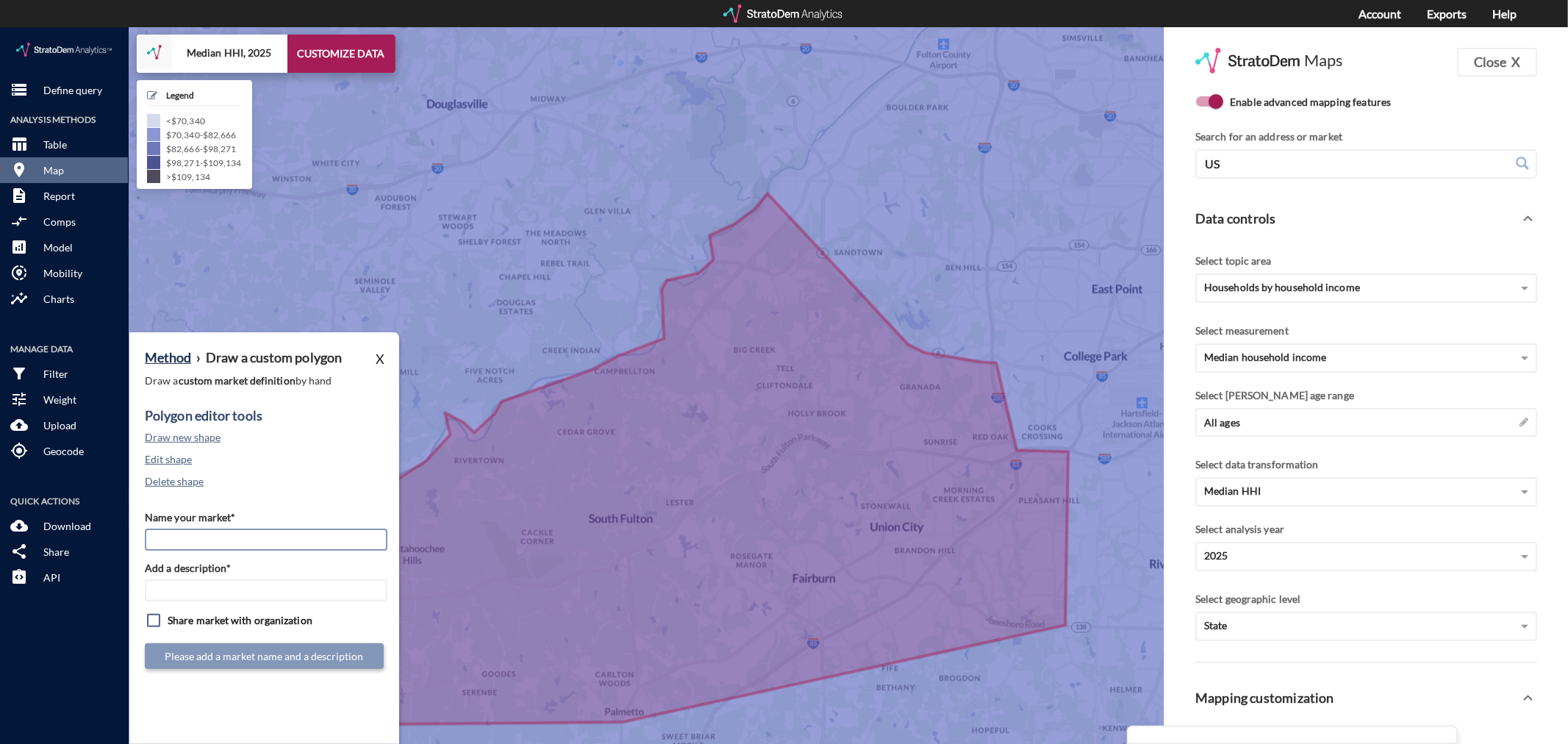
click input "Name your market*"
type input "[GEOGRAPHIC_DATA][PERSON_NAME] - [GEOGRAPHIC_DATA] MSA"
paste input "[GEOGRAPHIC_DATA][PERSON_NAME] - [GEOGRAPHIC_DATA] MSA"
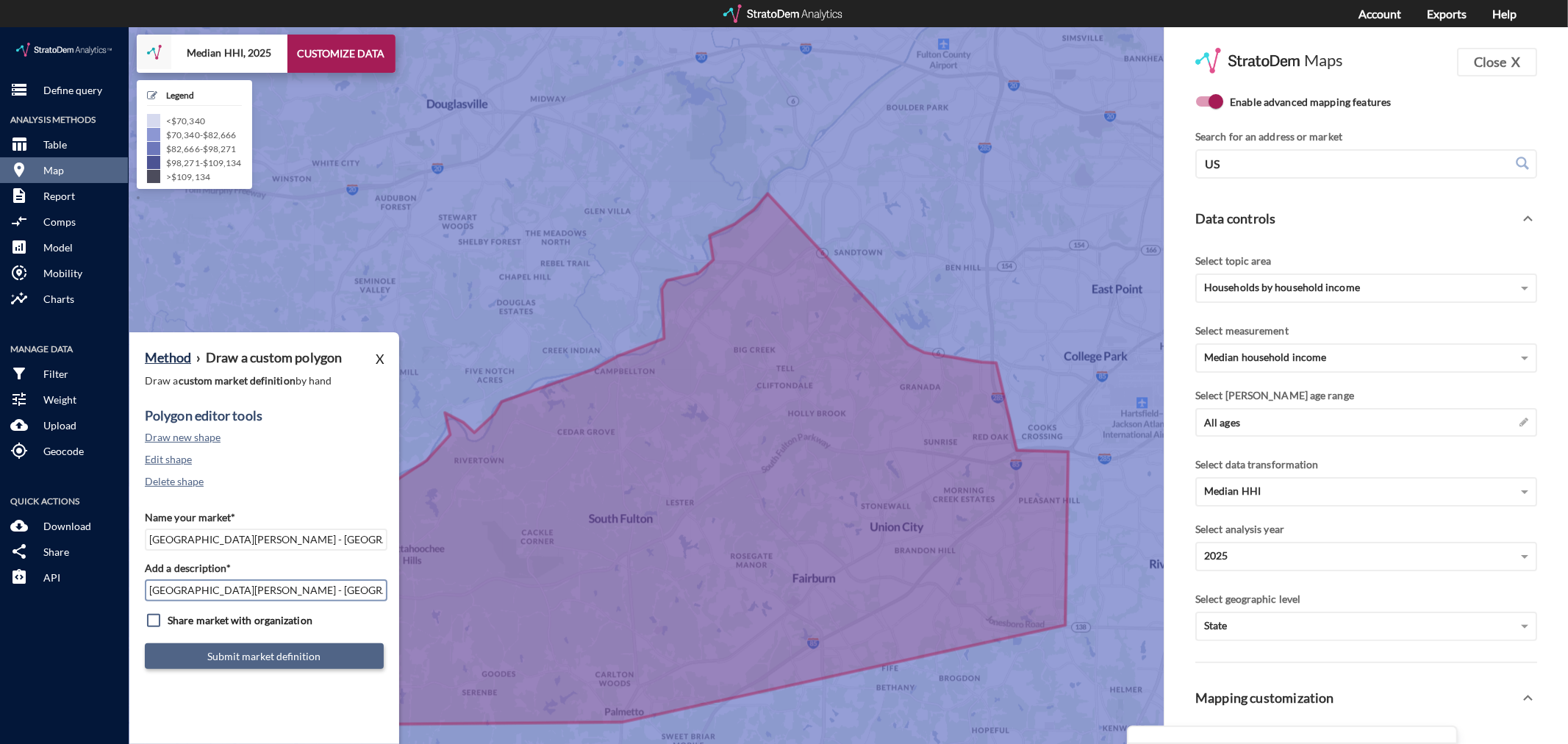
type input "[GEOGRAPHIC_DATA][PERSON_NAME] - [GEOGRAPHIC_DATA] MSA"
click button "Submit market definition"
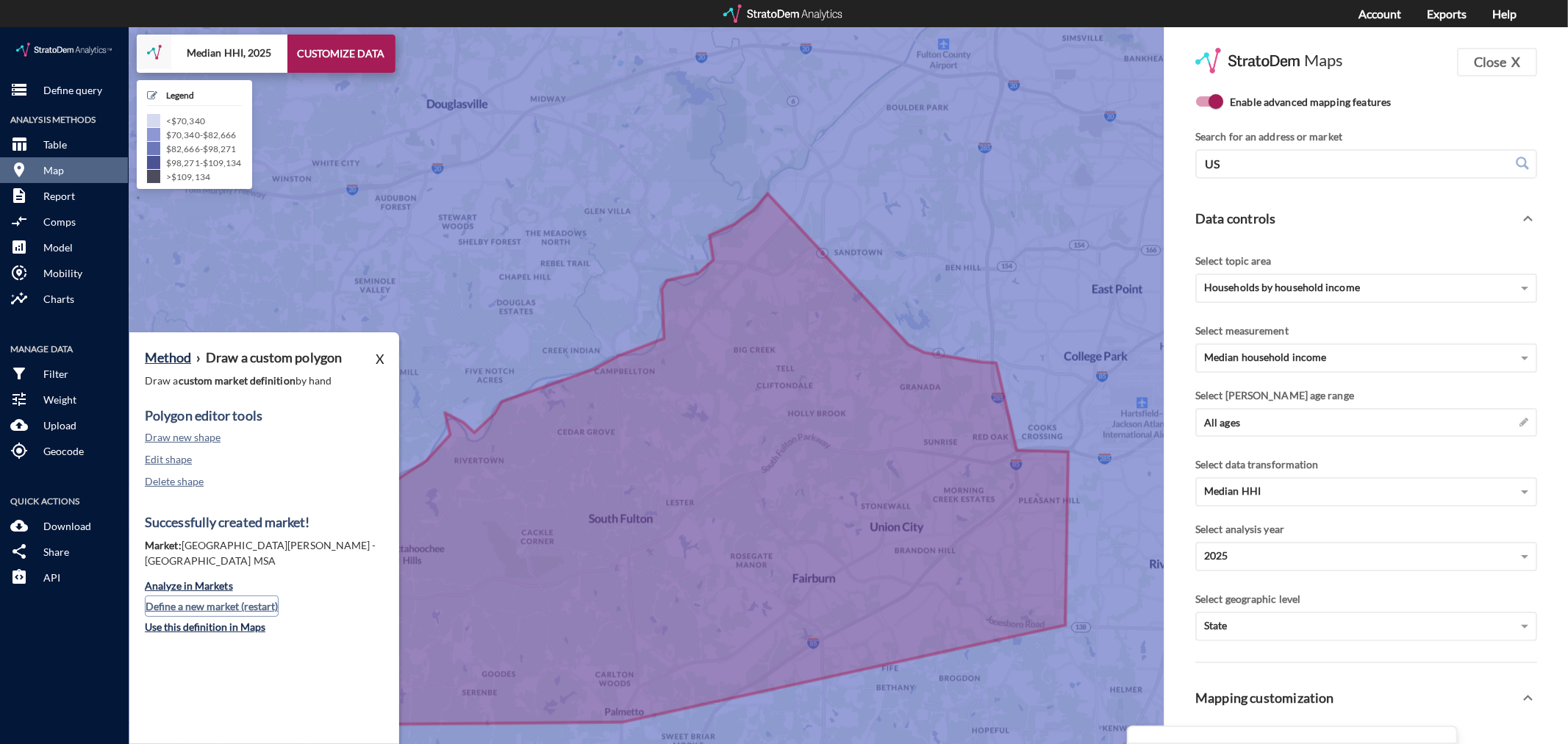
click button "Define a new market (restart)"
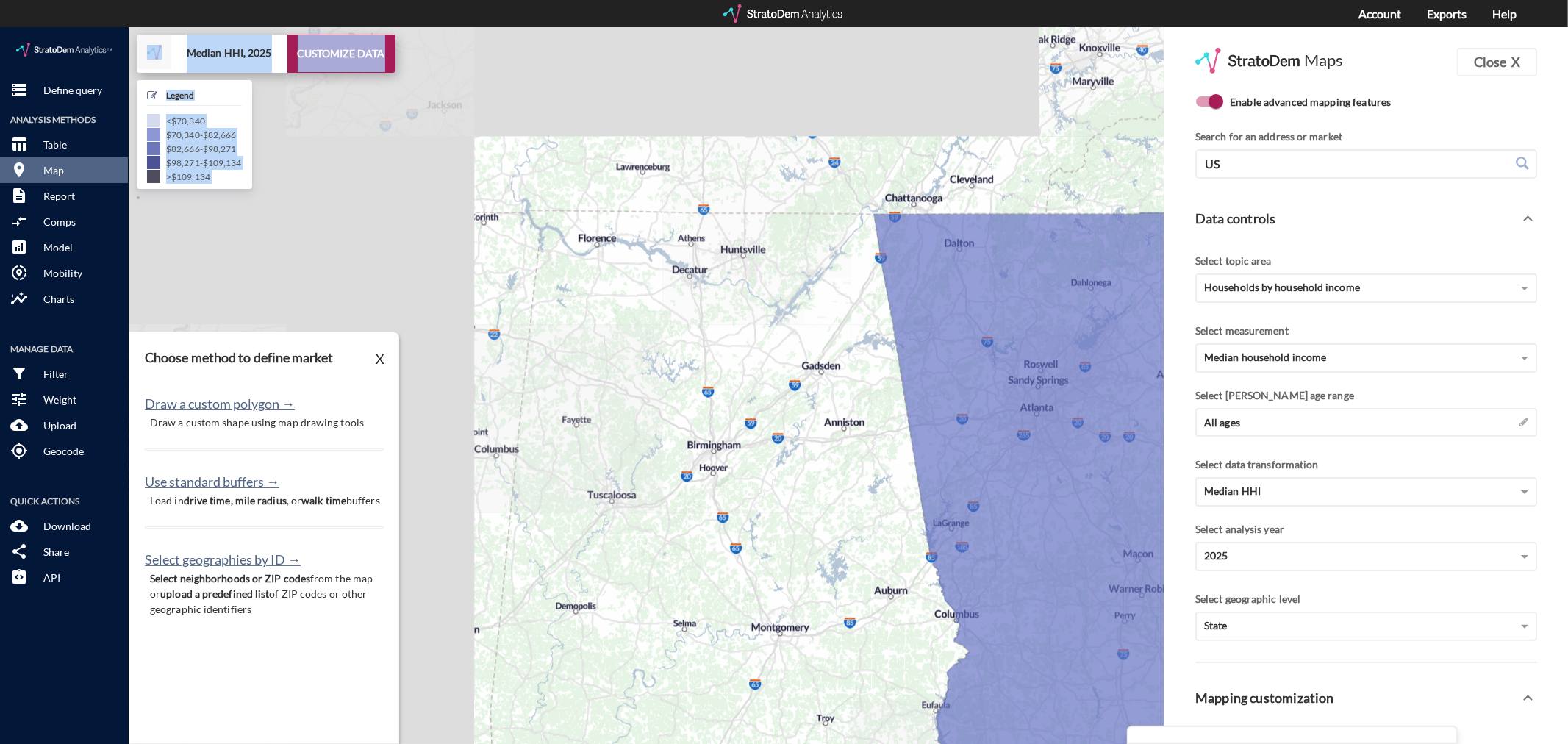
drag, startPoint x: 1014, startPoint y: 366, endPoint x: 740, endPoint y: 512, distance: 310.5
click div "+ − Median HHI, 2025 CUSTOMIZE DATA Legend < $70,340 $70,340 - $82,666 $82,666 …"
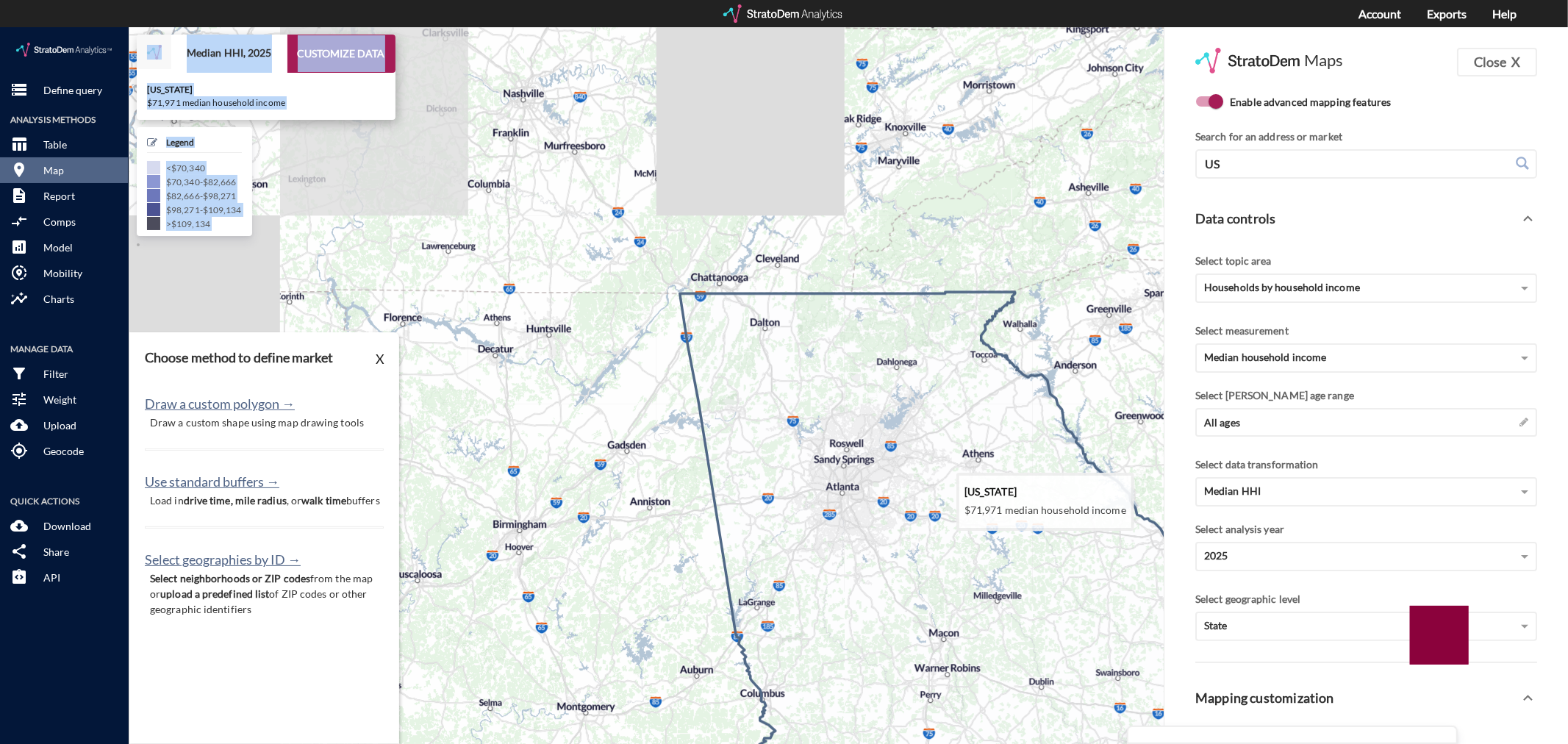
drag, startPoint x: 1065, startPoint y: 436, endPoint x: 876, endPoint y: 515, distance: 204.8
click icon
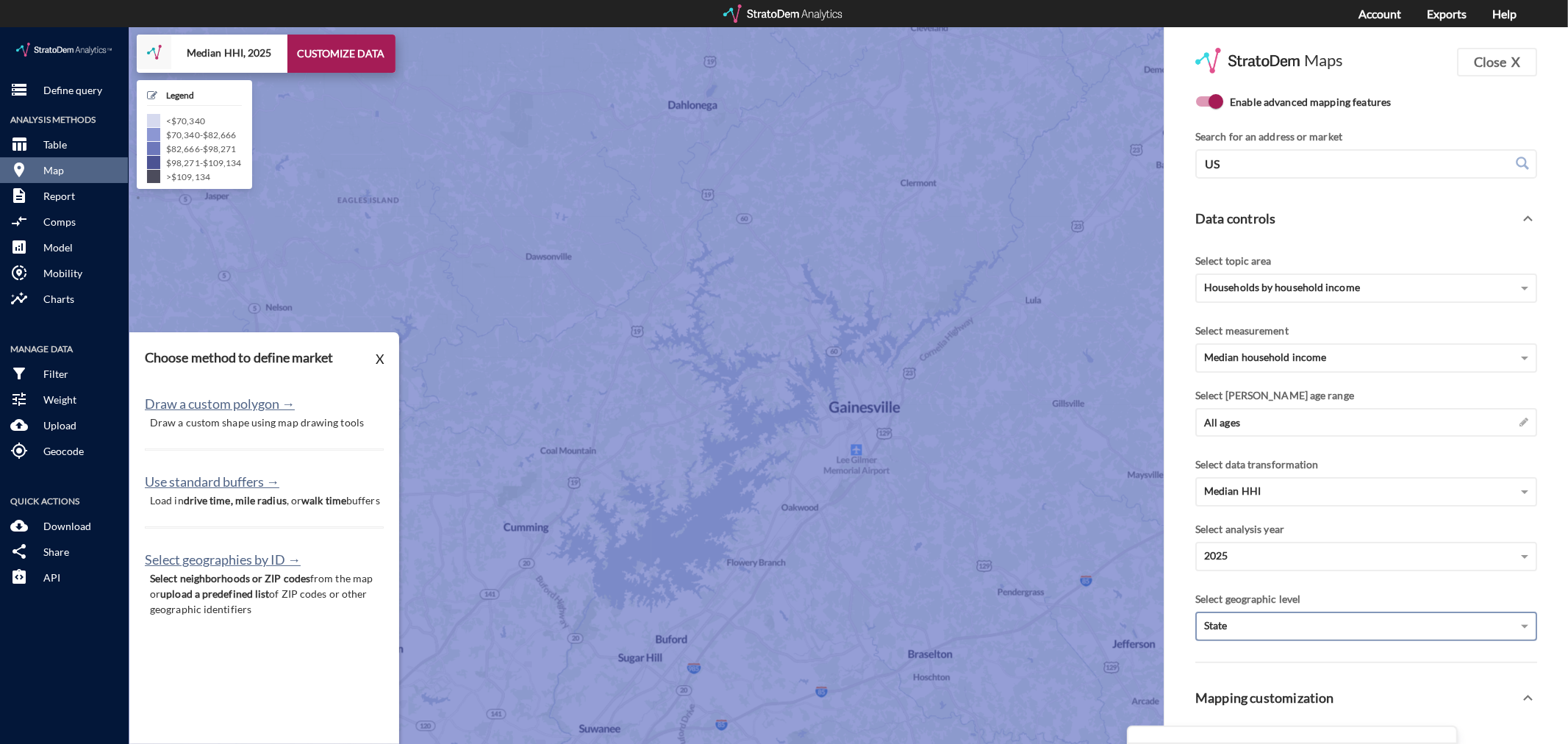
click div "State"
click div "County"
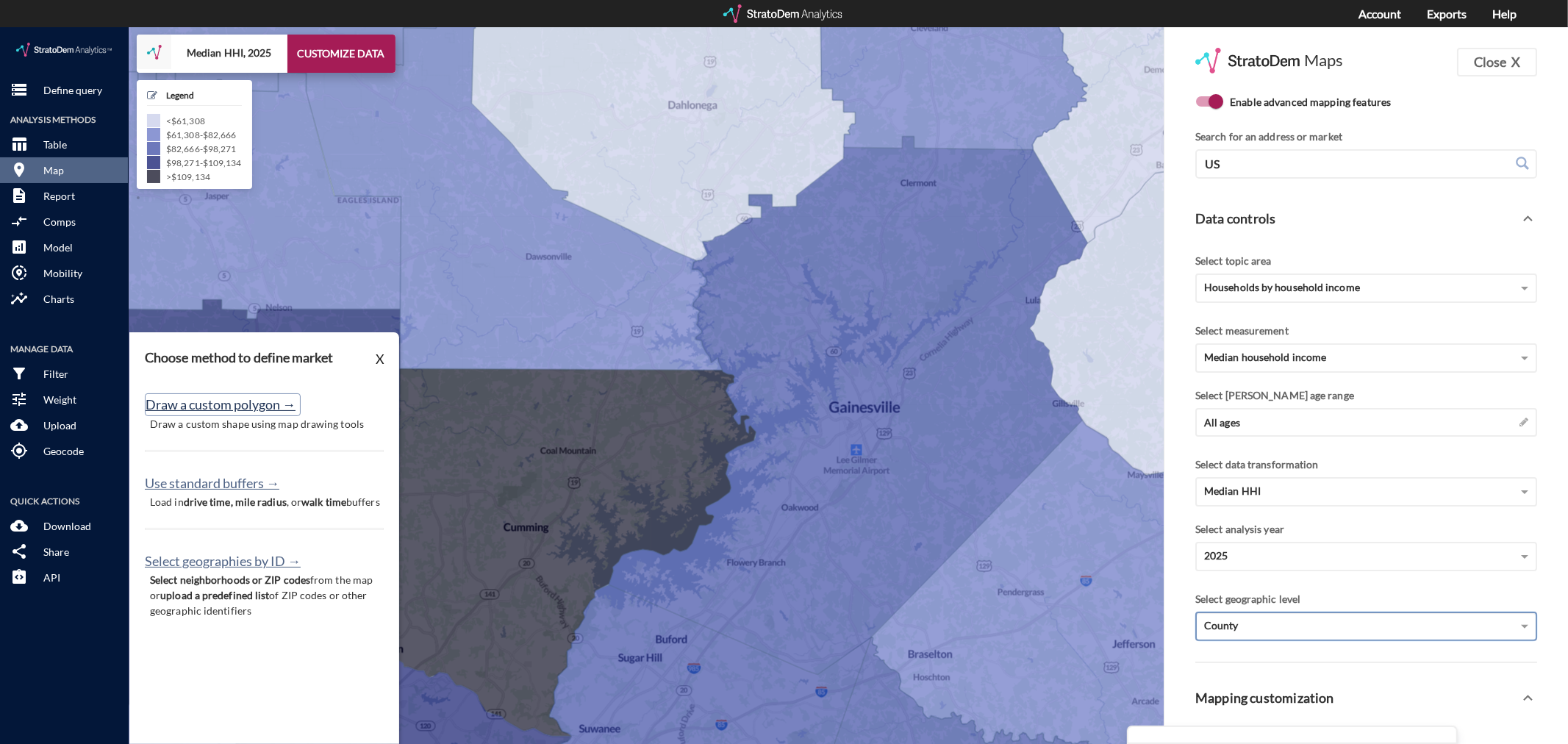
click button "Draw a custom polygon →"
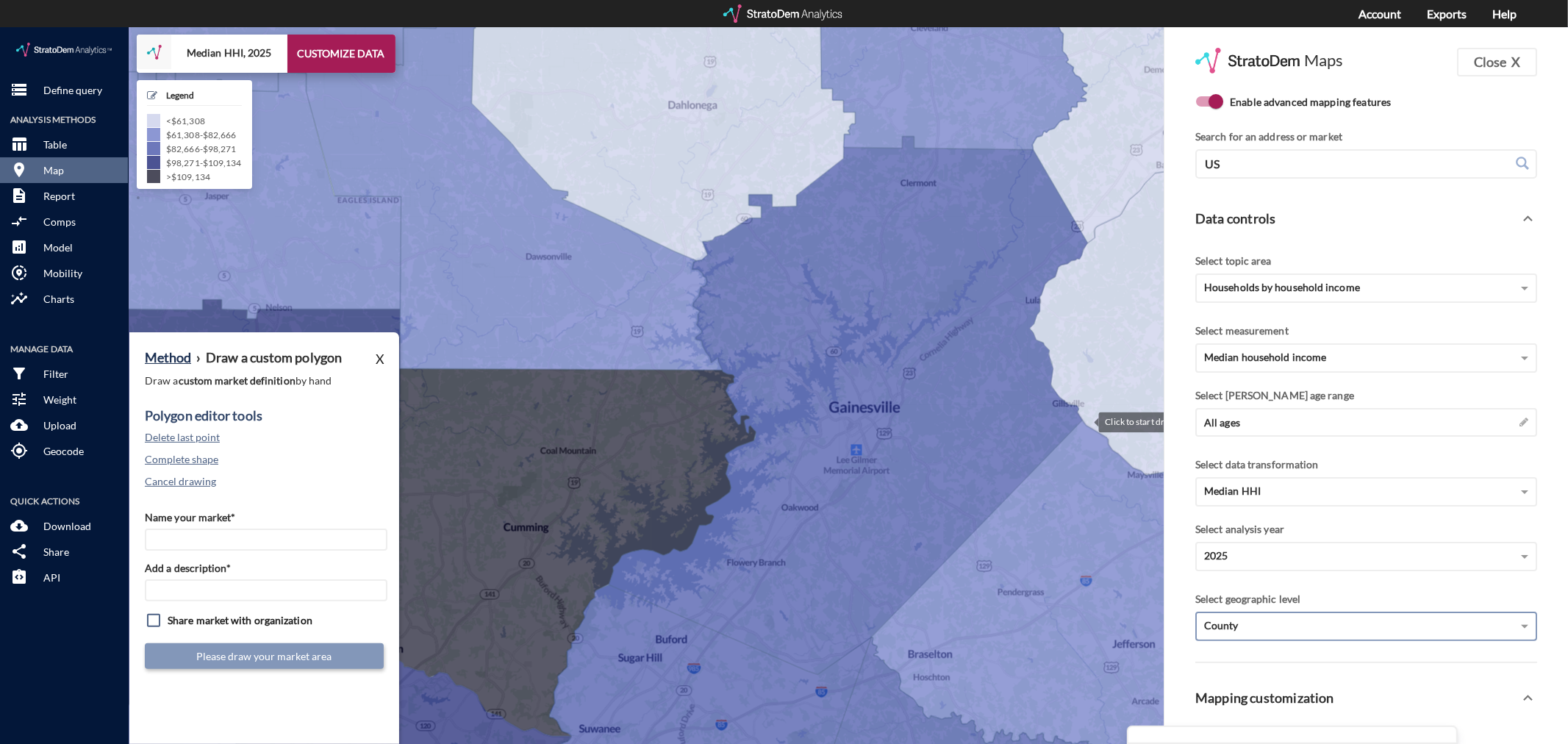
click div
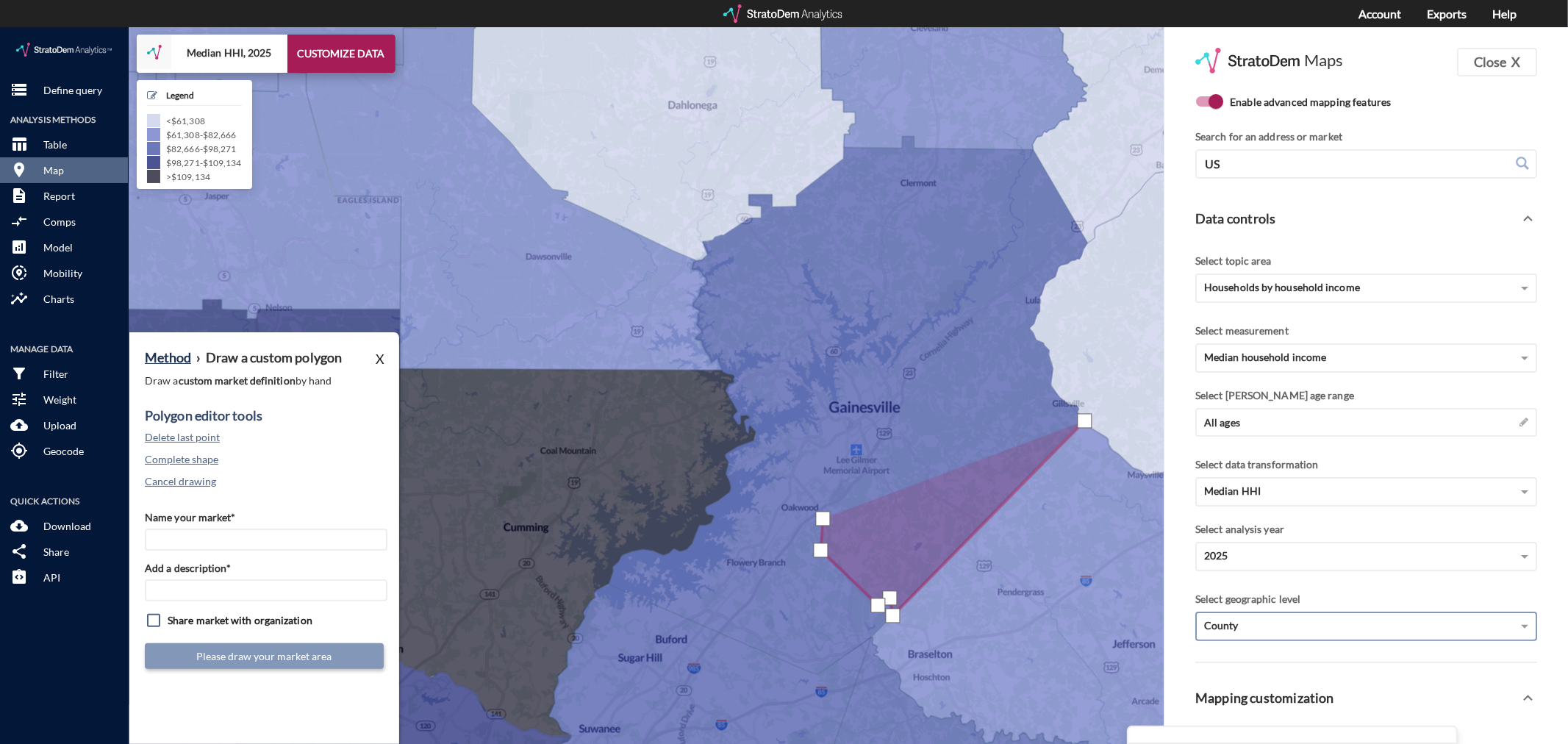
drag, startPoint x: 823, startPoint y: 491, endPoint x: 802, endPoint y: 467, distance: 31.9
click div
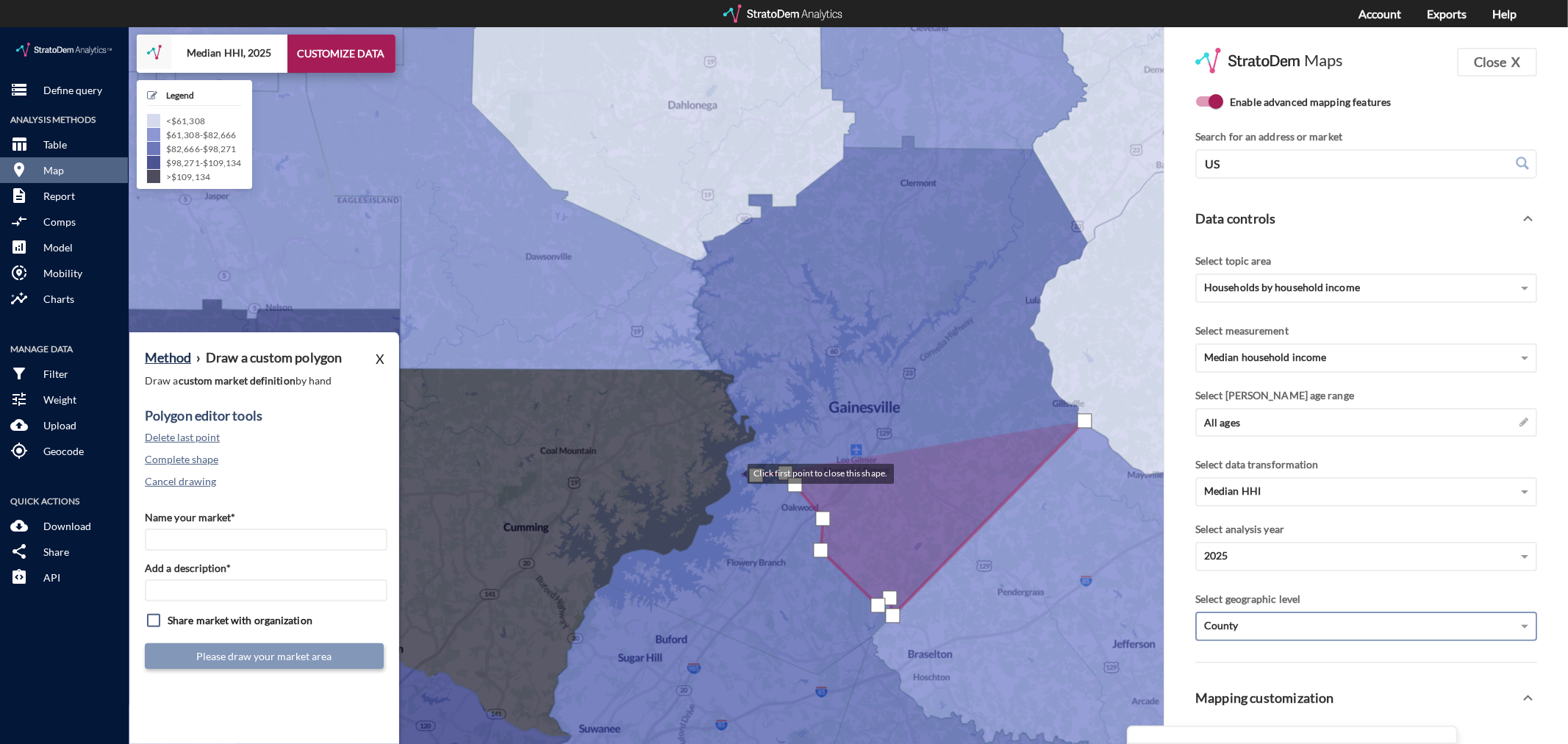
click div
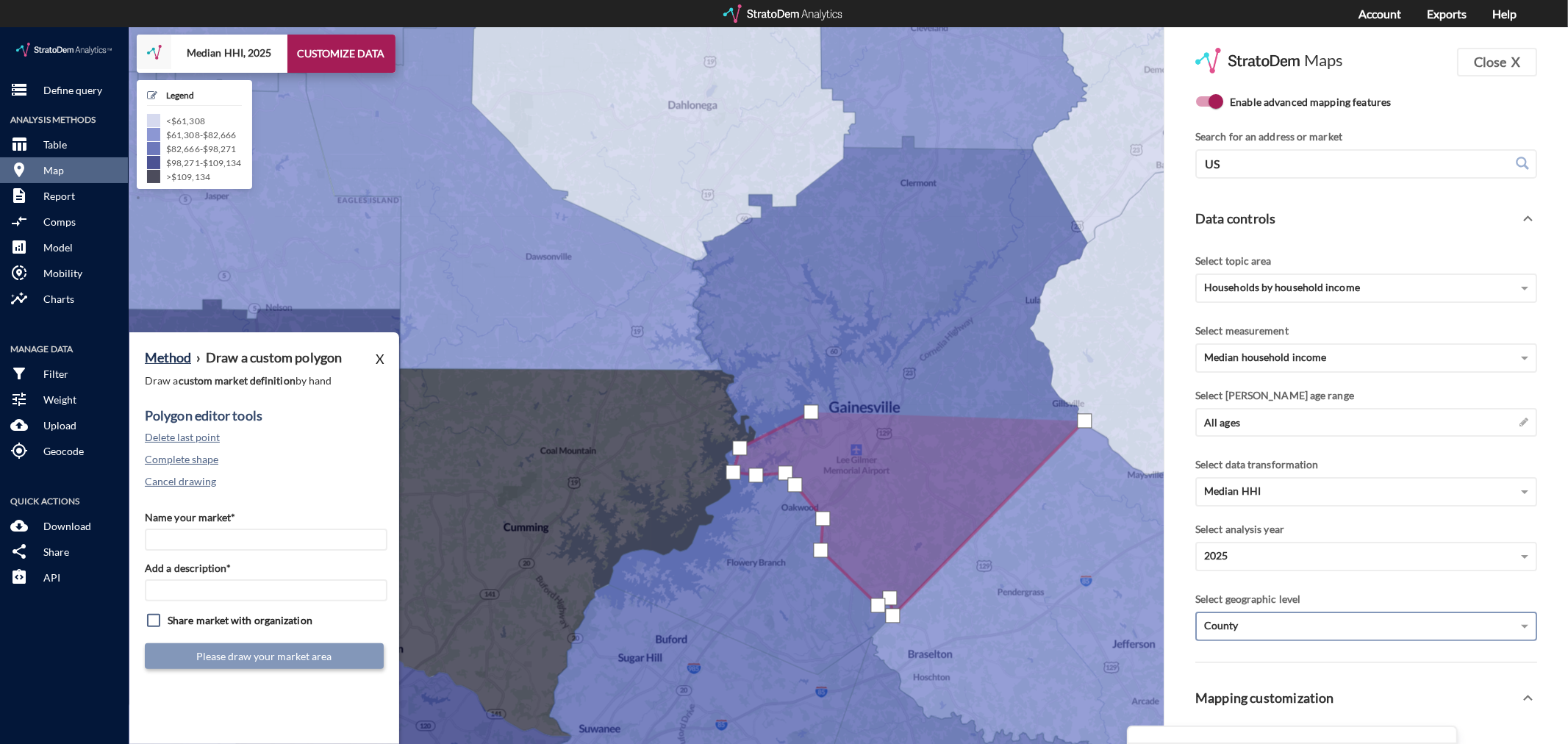
click div
drag, startPoint x: 835, startPoint y: 371, endPoint x: 831, endPoint y: 356, distance: 15.5
click div
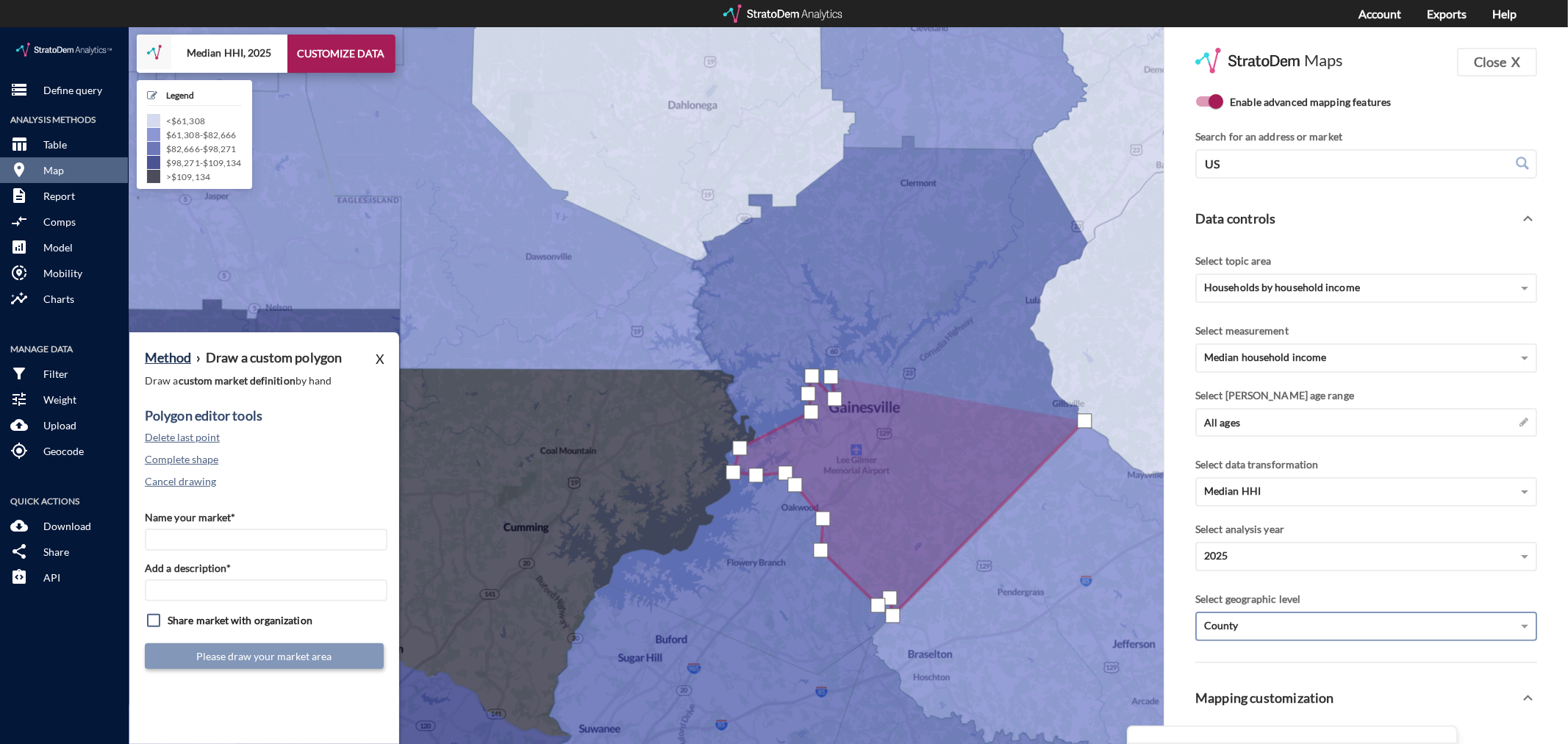
drag, startPoint x: 831, startPoint y: 349, endPoint x: 835, endPoint y: 335, distance: 14.6
click div
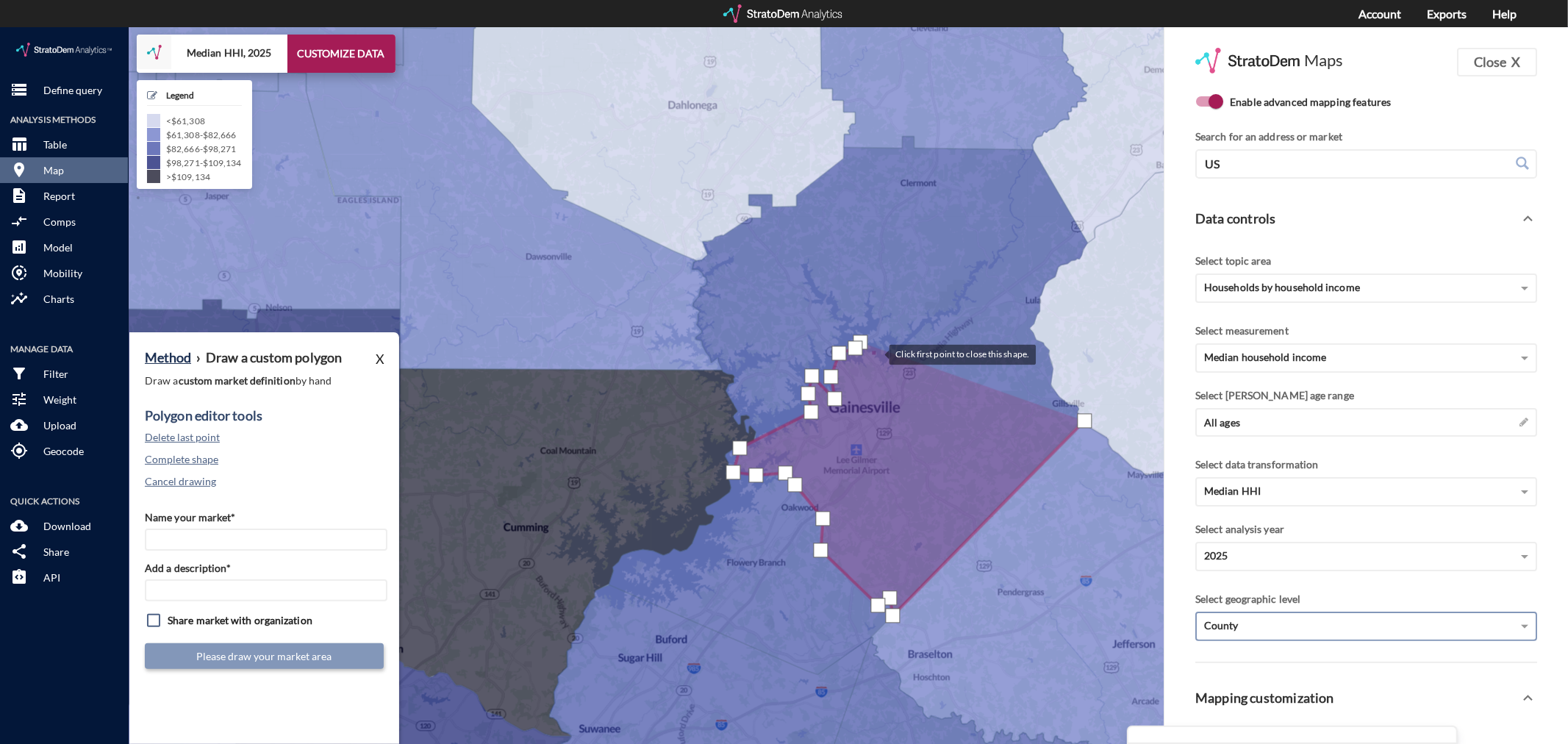
click div
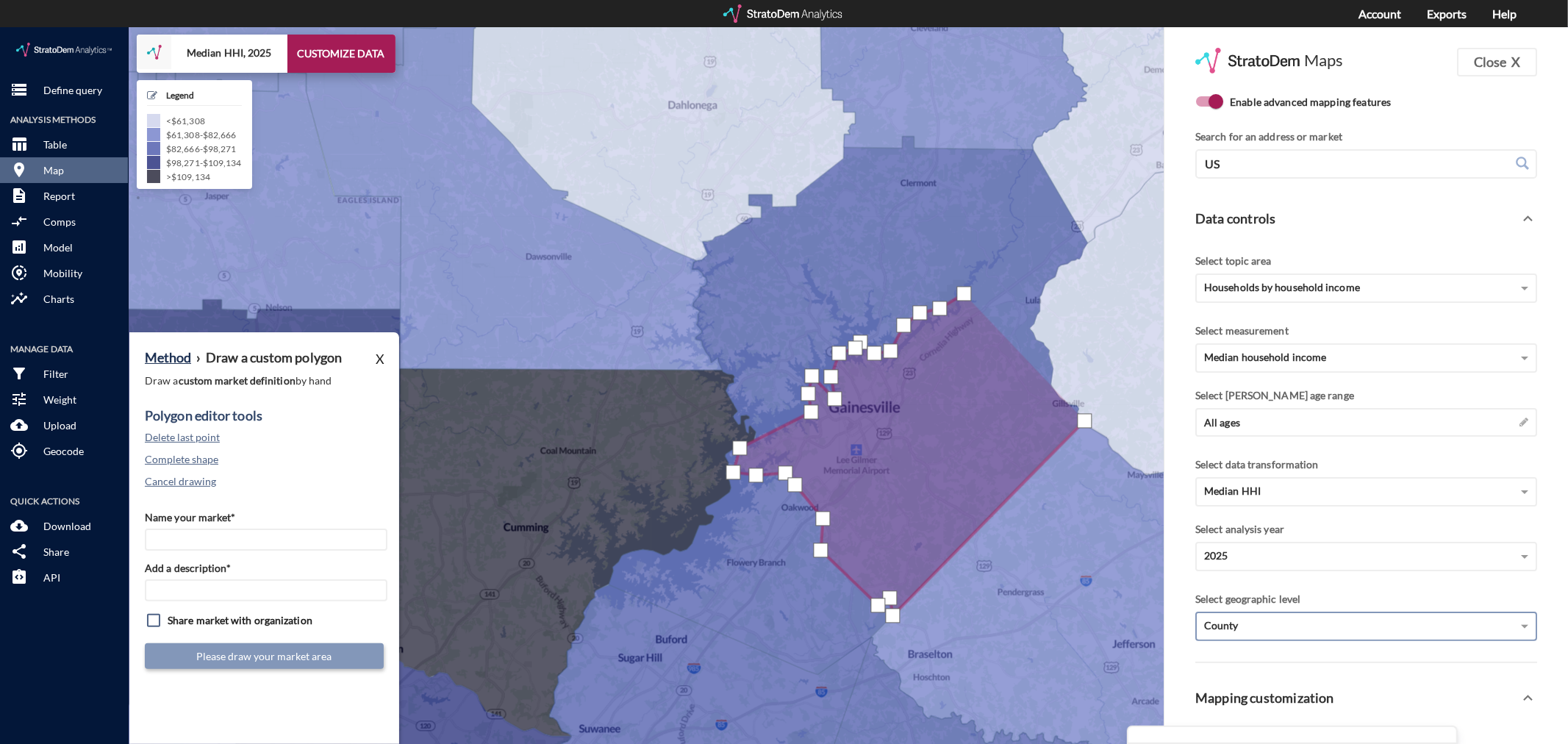
click div
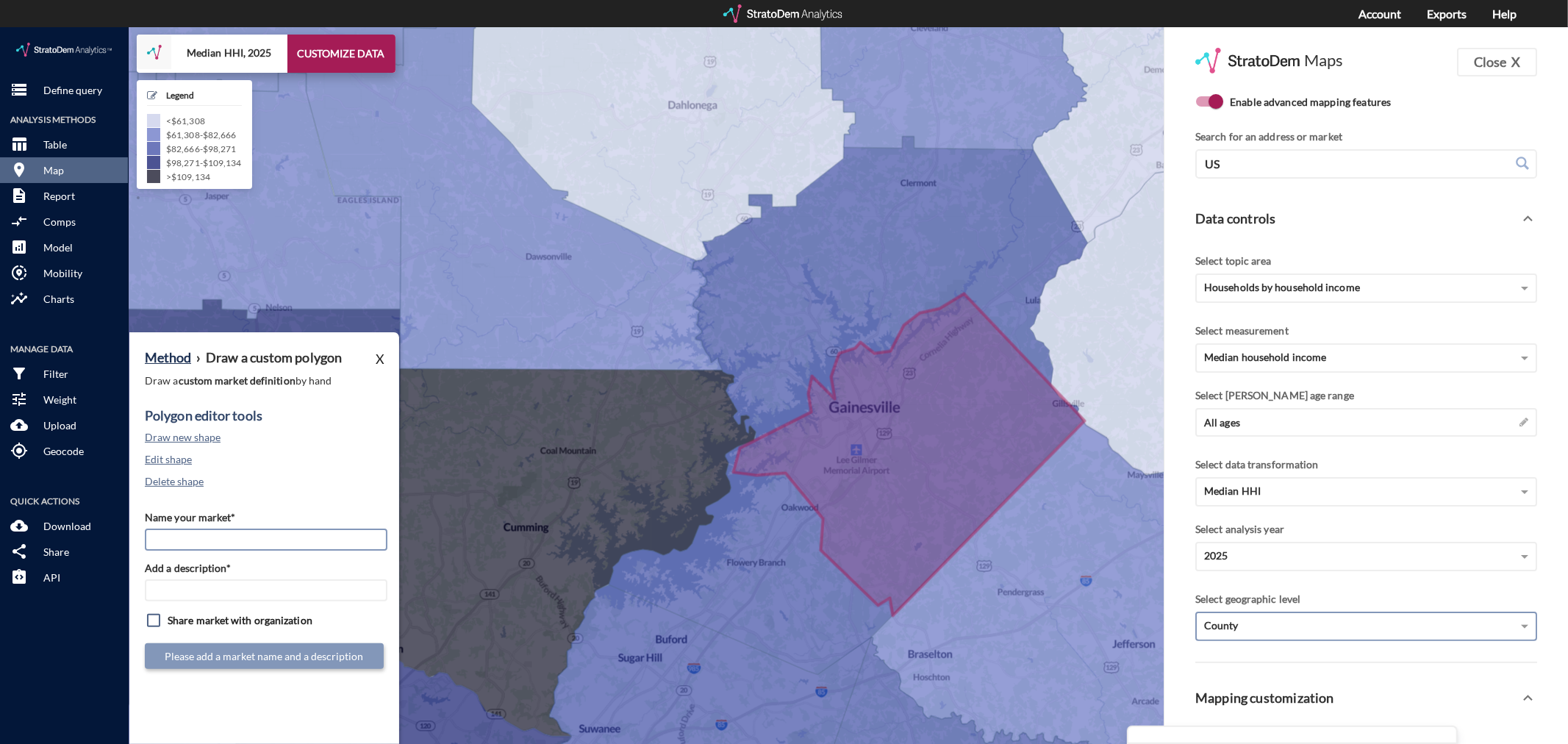
click input "Name your market*"
type input "Gainesville - [GEOGRAPHIC_DATA] MSA"
paste input "Gainesville - [GEOGRAPHIC_DATA] MSA"
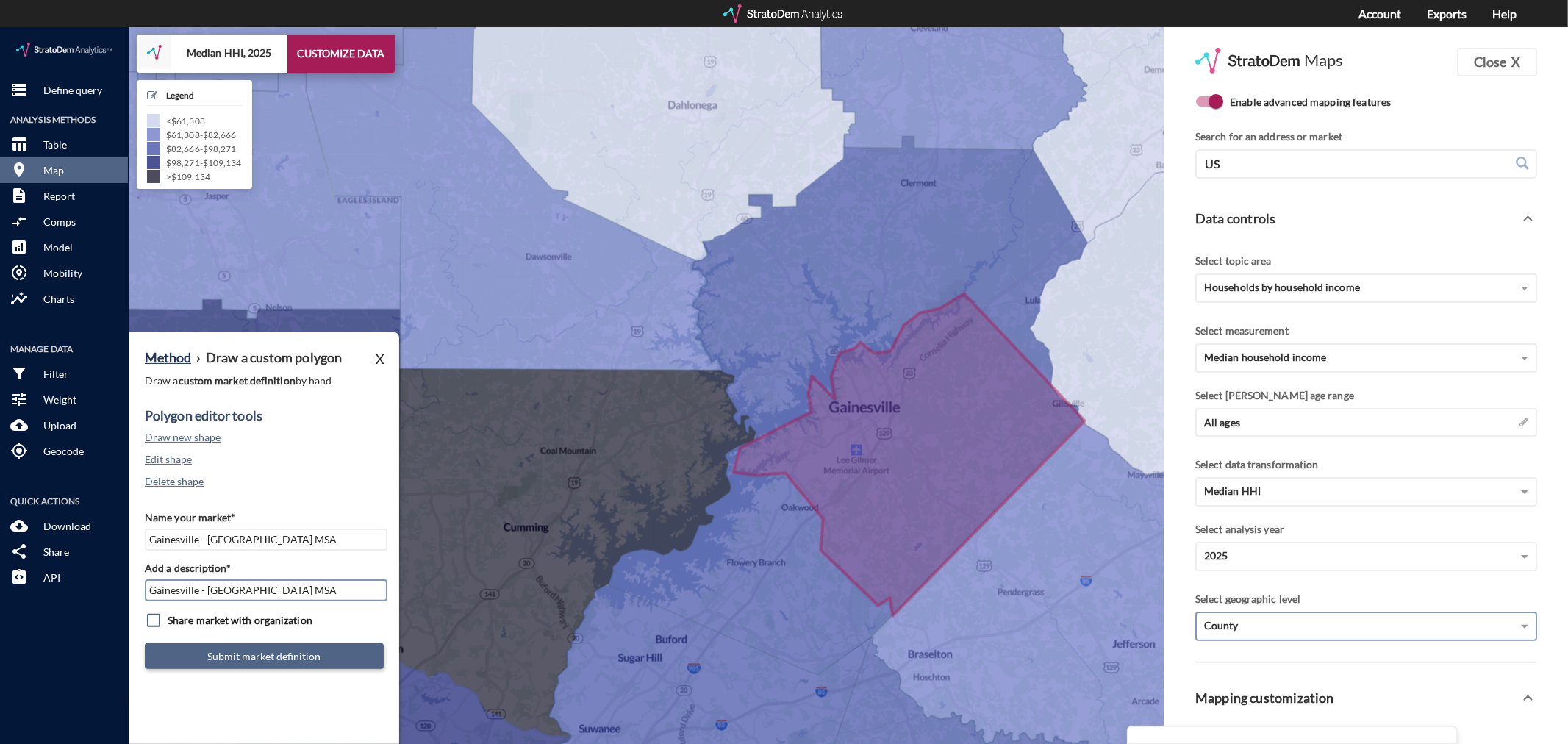
type input "Gainesville - [GEOGRAPHIC_DATA] MSA"
click button "Submit market definition"
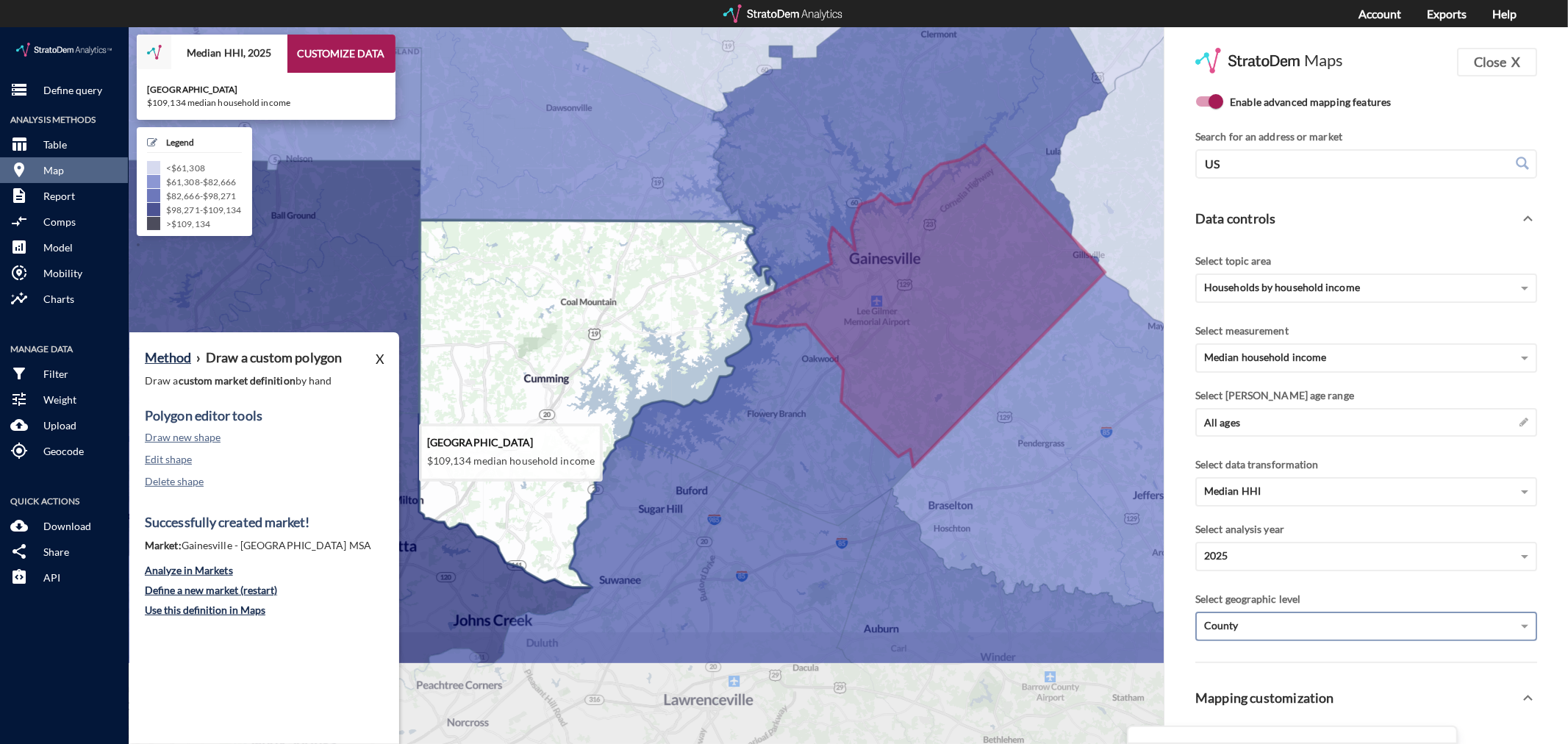
drag, startPoint x: 549, startPoint y: 512, endPoint x: 569, endPoint y: 357, distance: 156.3
click icon
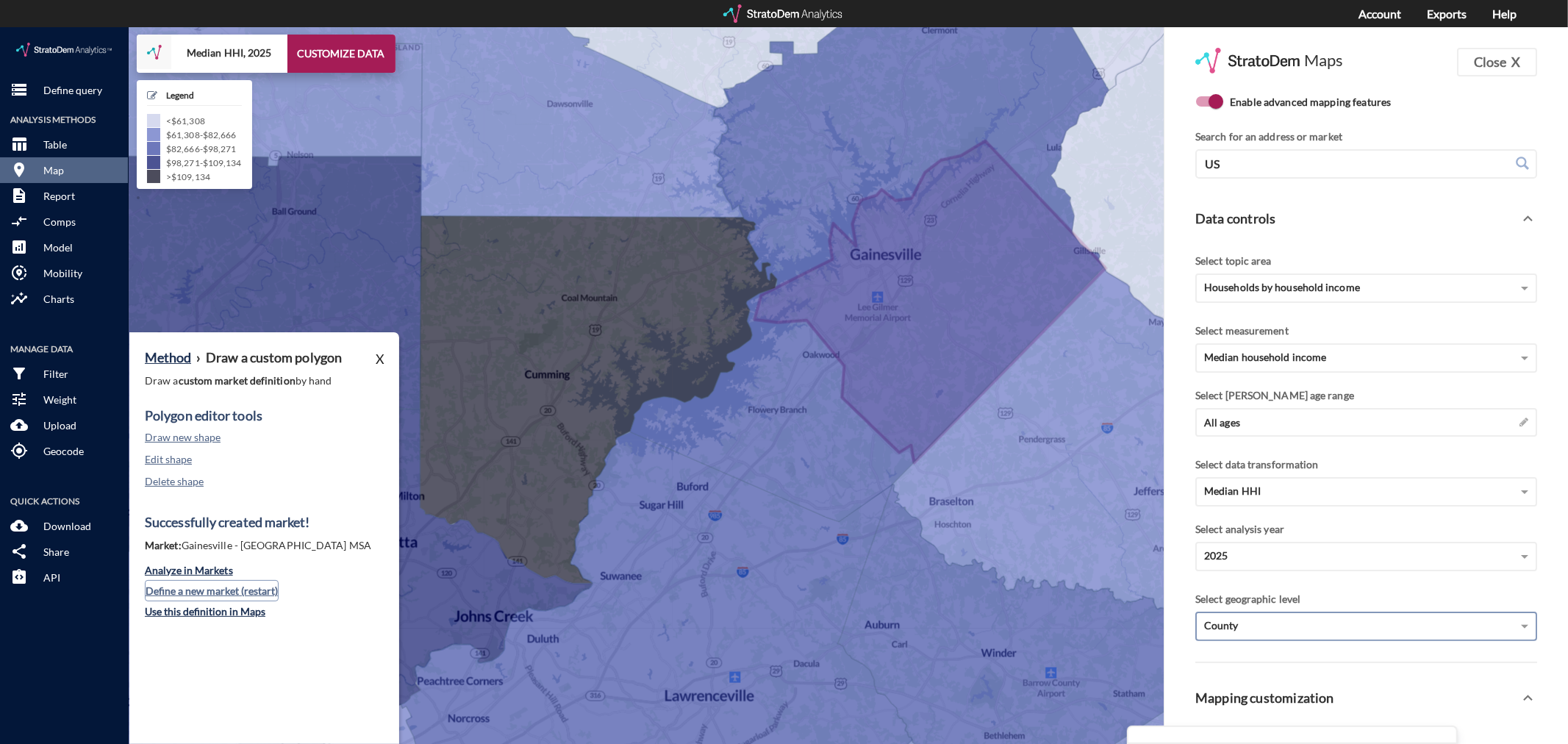
click button "Define a new market (restart)"
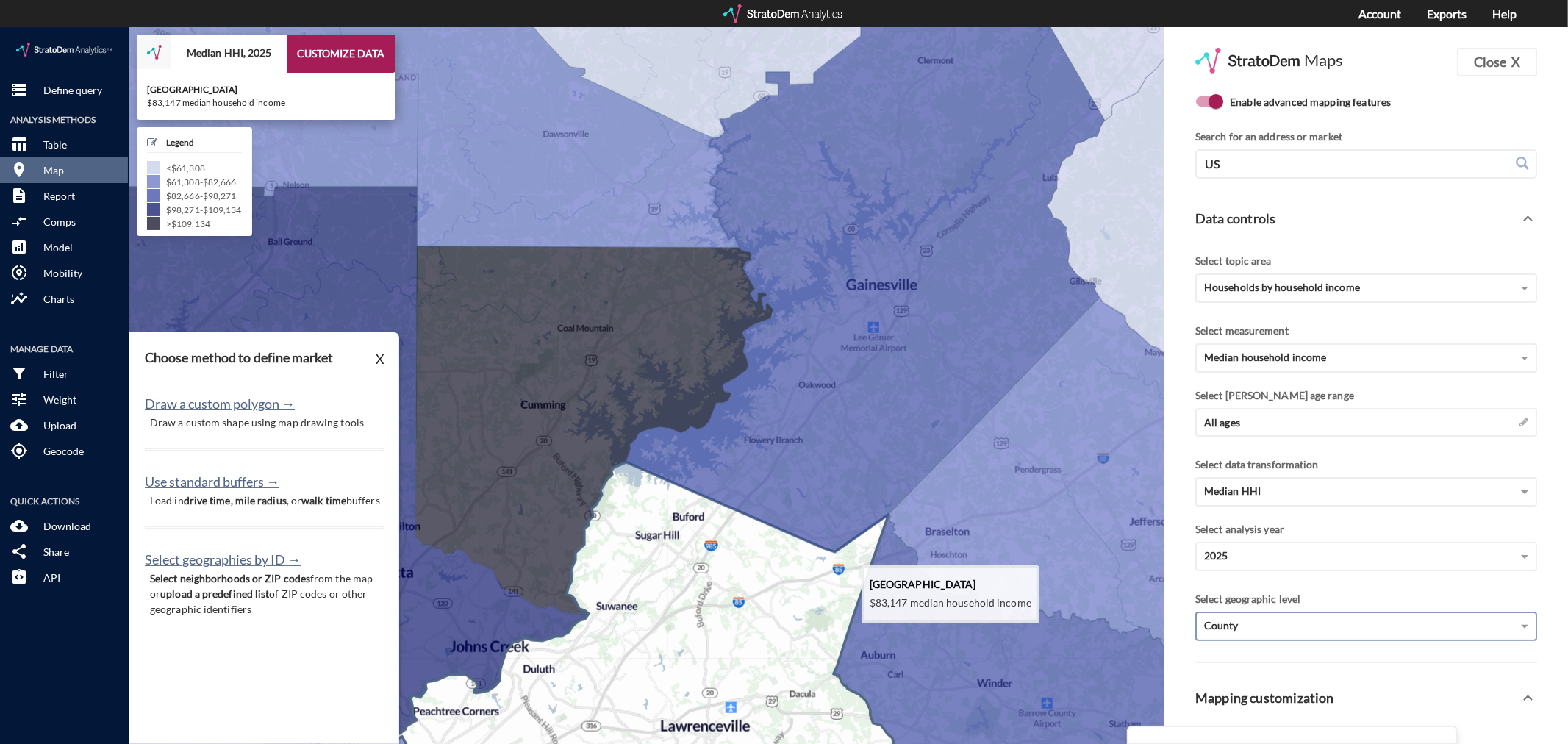
drag, startPoint x: 798, startPoint y: 535, endPoint x: 791, endPoint y: 576, distance: 41.6
click icon
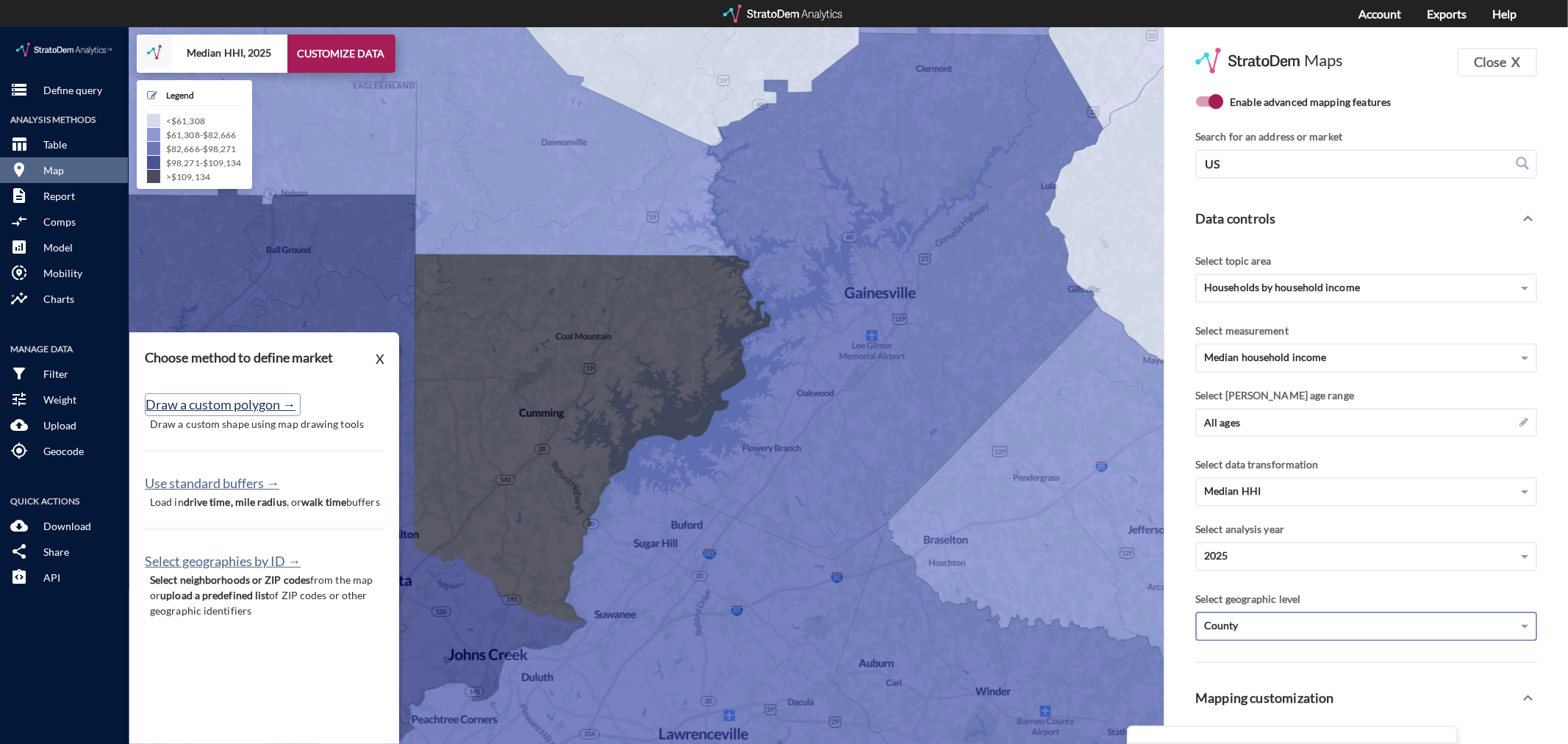
click button "Draw a custom polygon →"
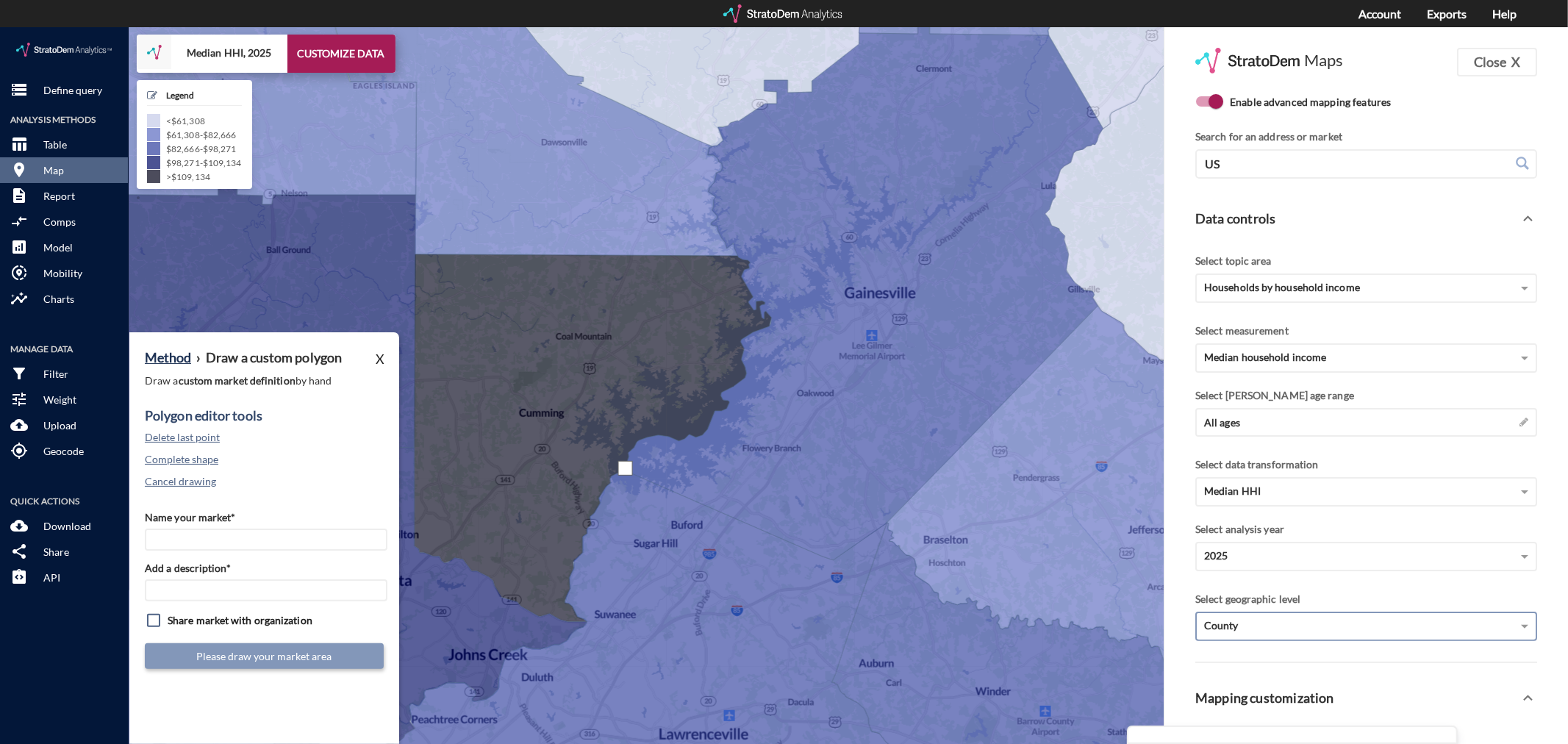
click div
drag, startPoint x: 905, startPoint y: 459, endPoint x: 893, endPoint y: 459, distance: 12.0
click div
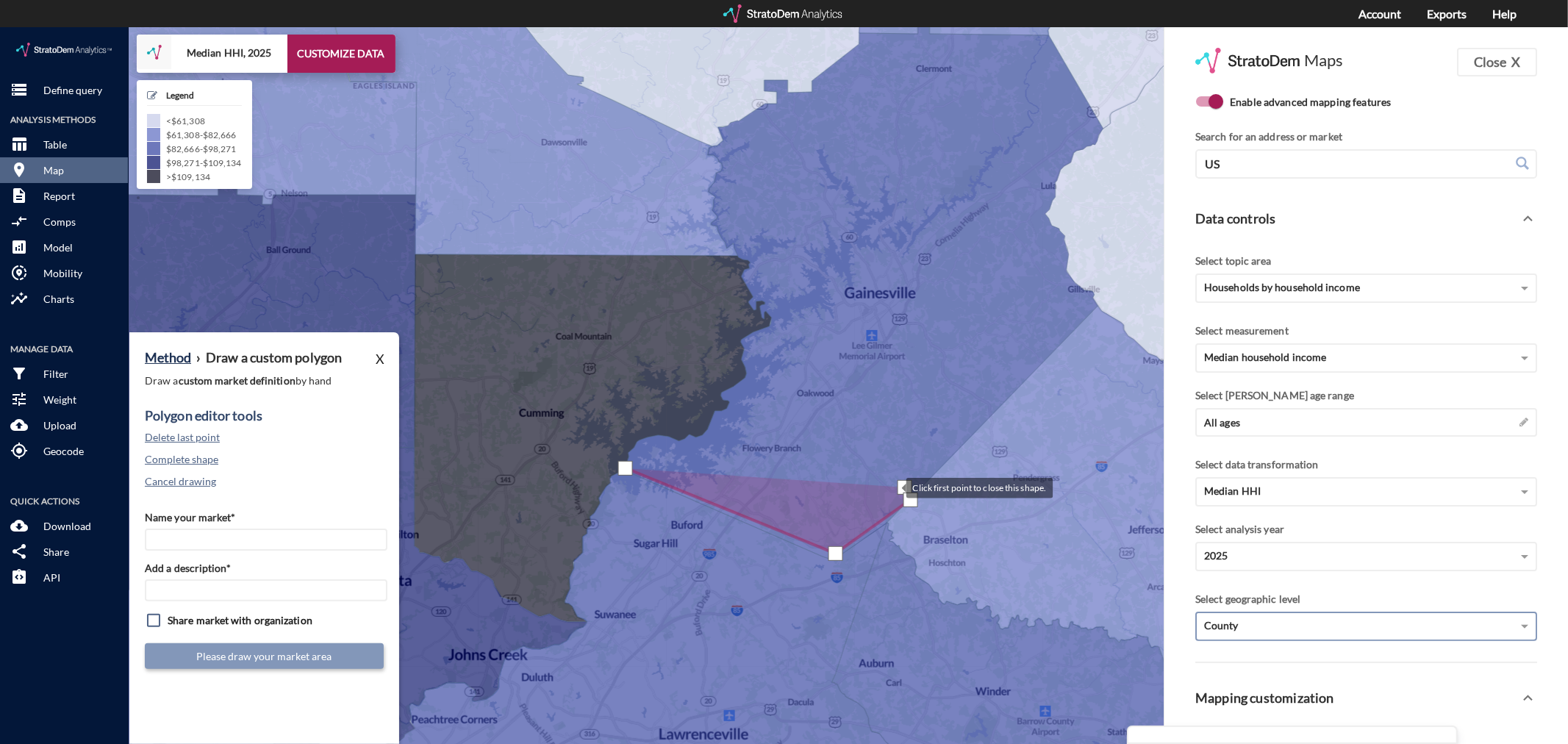
click div
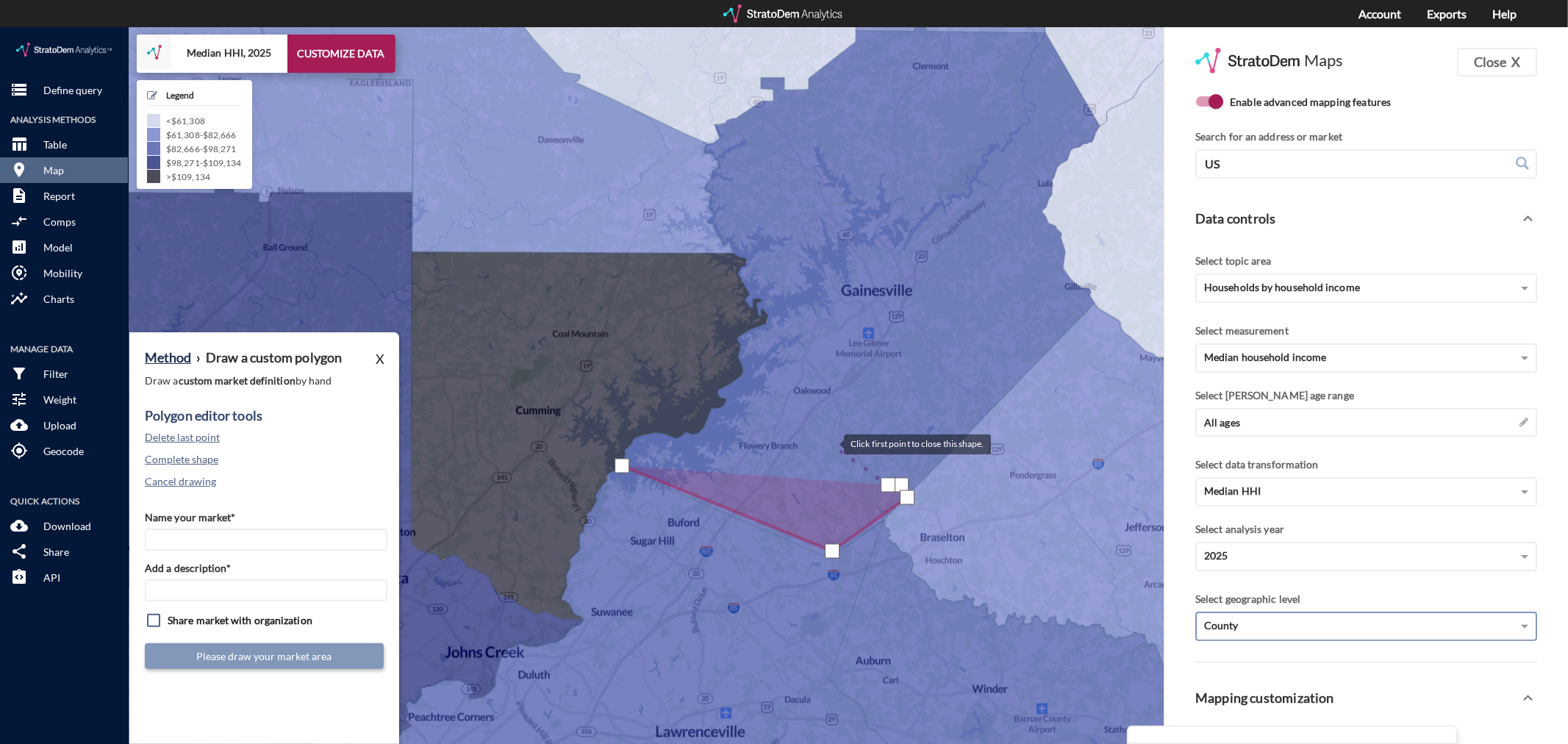
click div
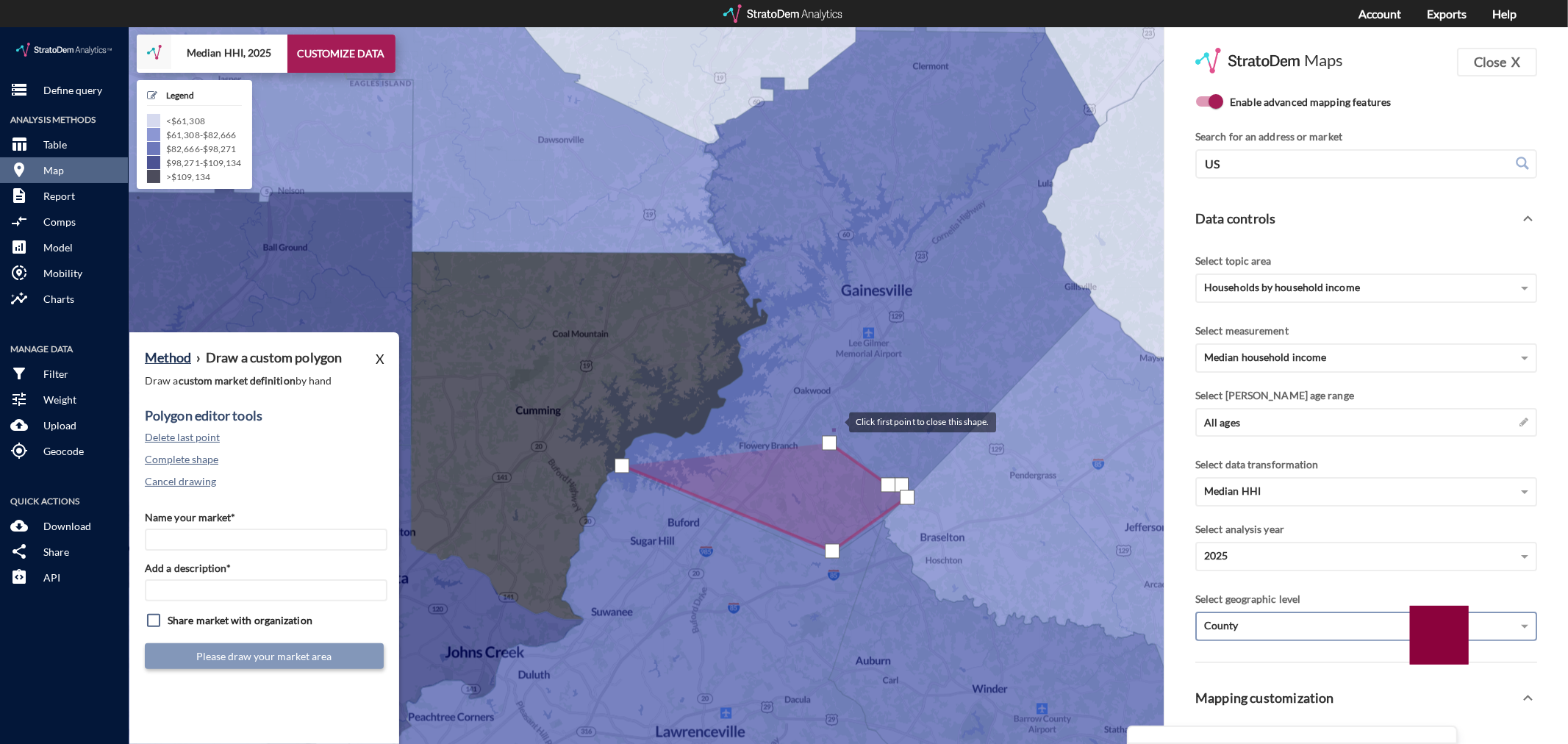
click div
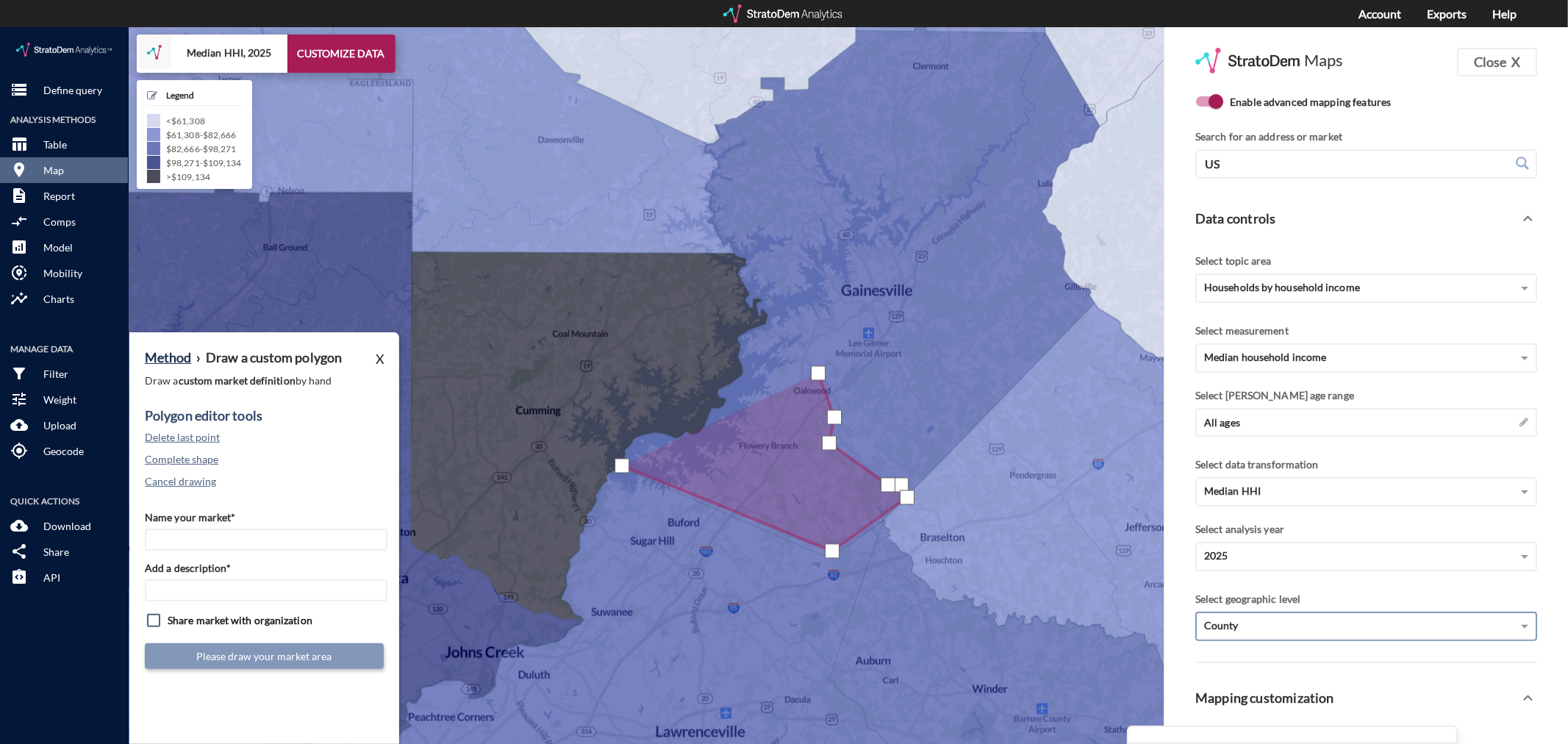
click div
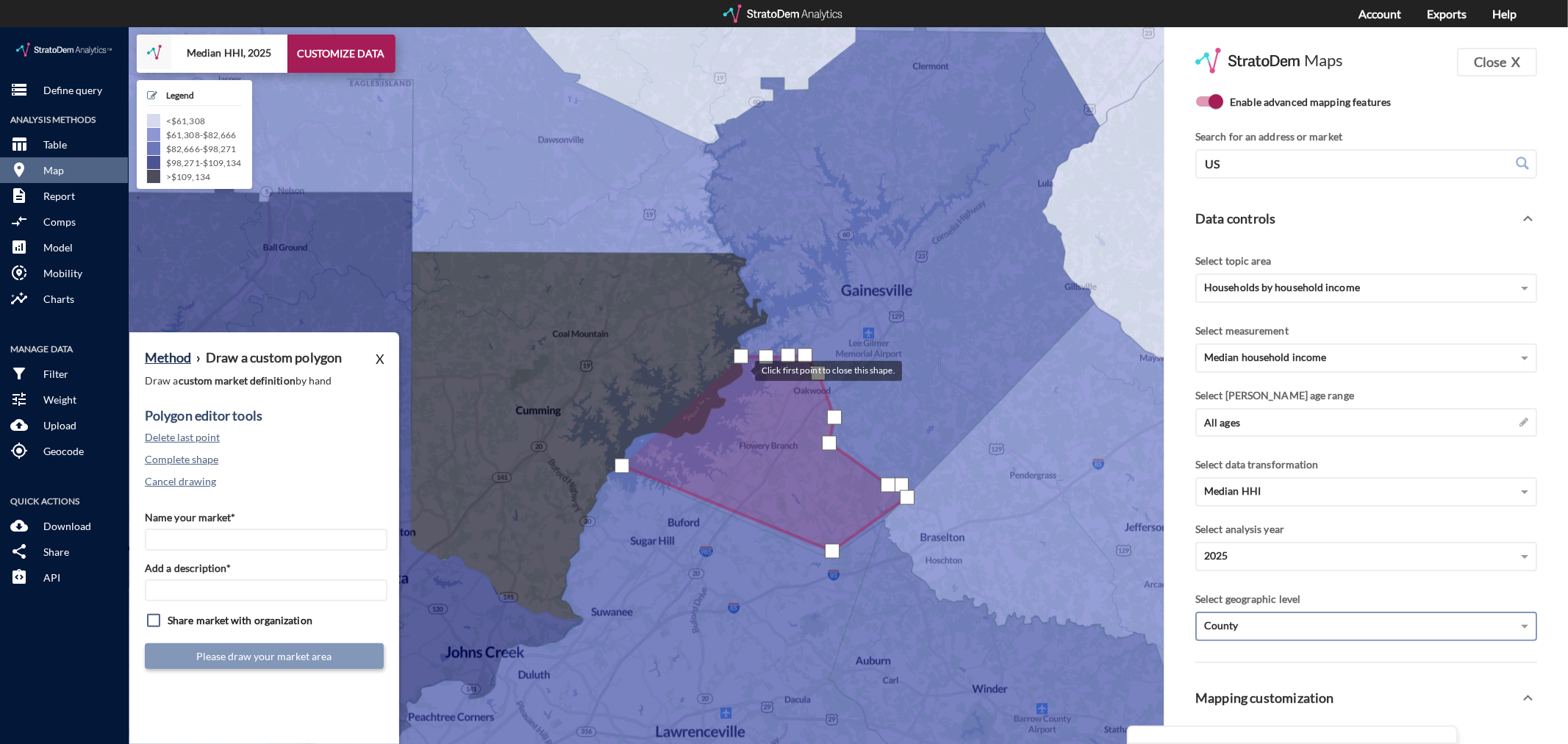
click div
drag, startPoint x: 738, startPoint y: 351, endPoint x: 731, endPoint y: 356, distance: 8.6
click div
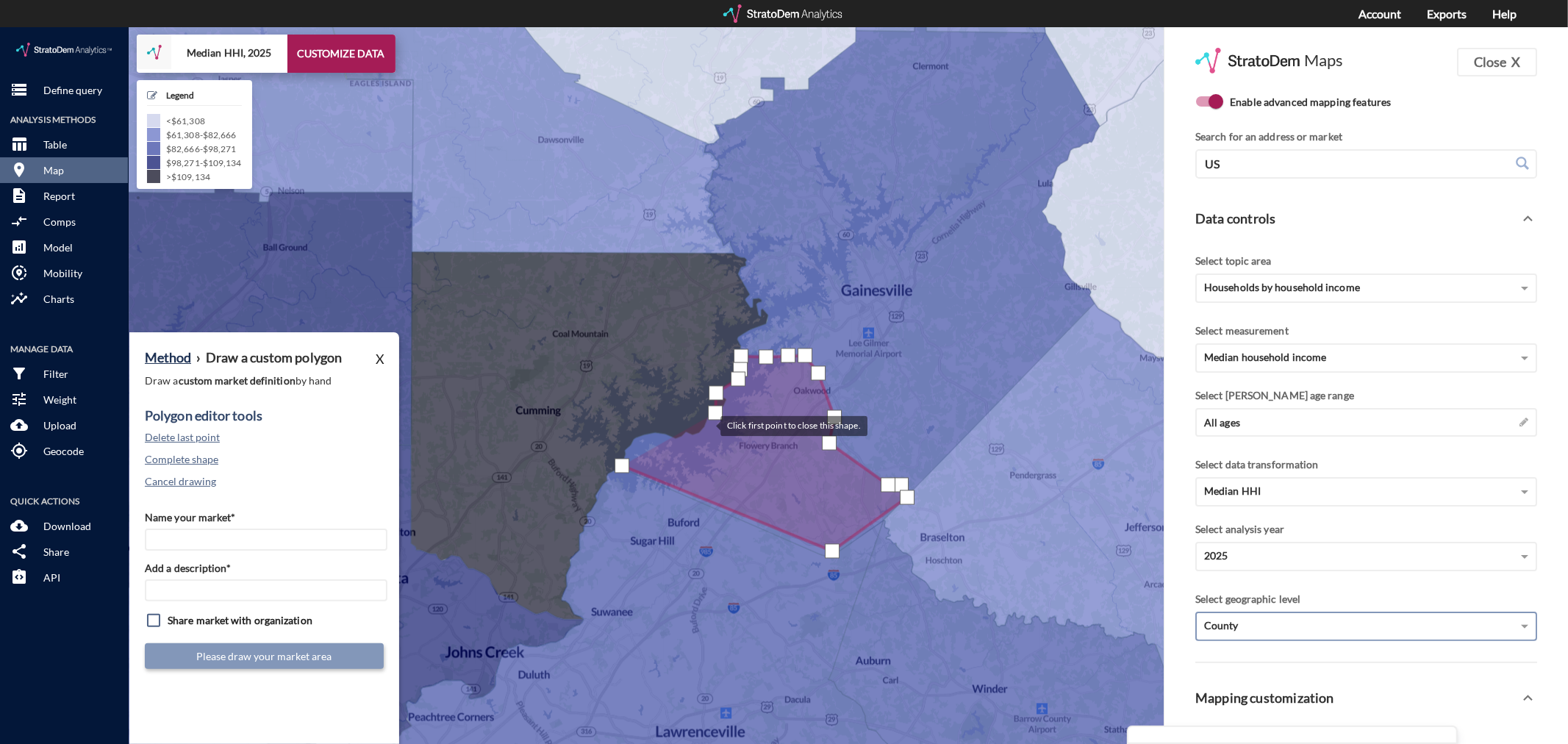
click div
drag, startPoint x: 672, startPoint y: 405, endPoint x: 648, endPoint y: 410, distance: 24.5
click div
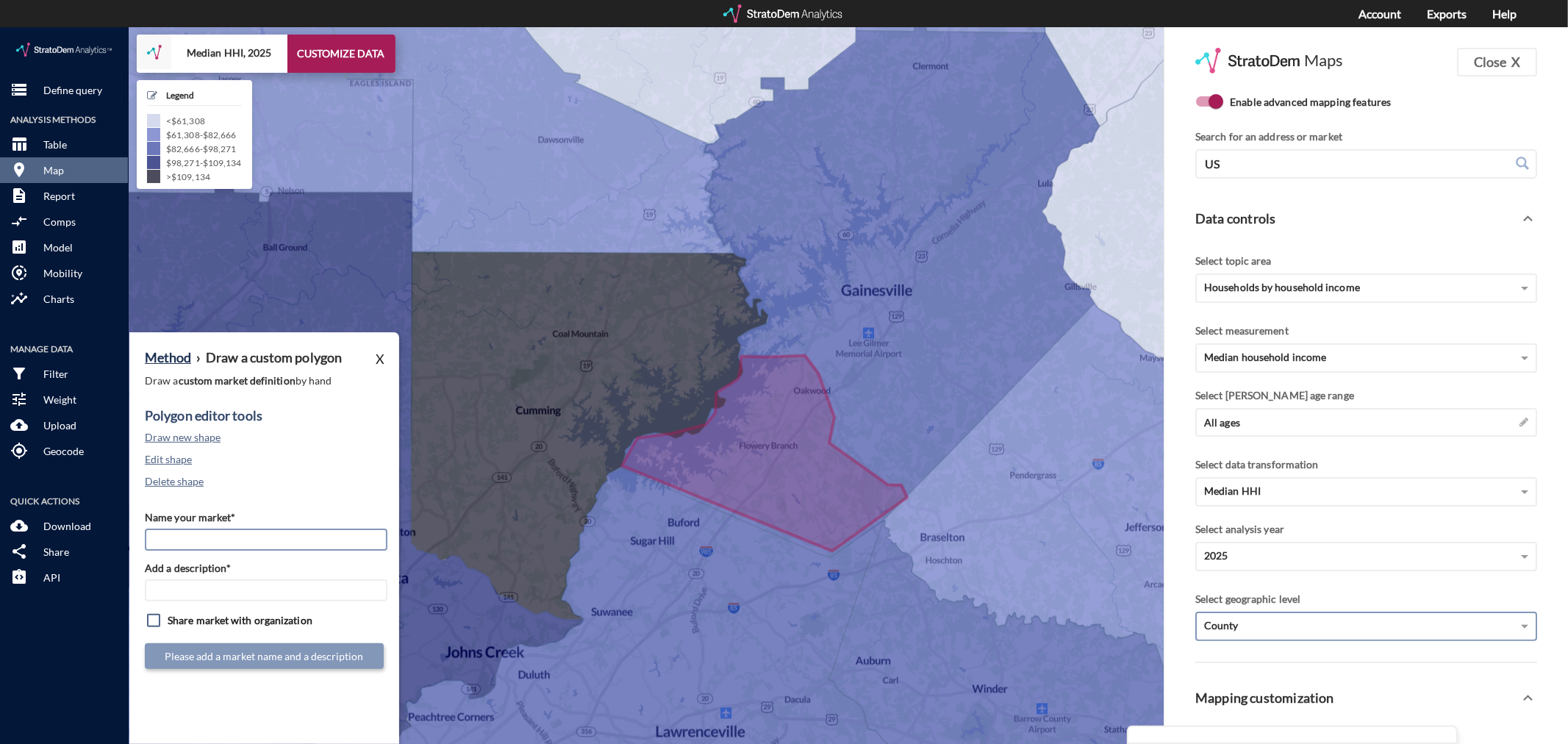
click input "Name your market*"
type input "F"
type input "A"
type input "Oakwood / Flowery Branch - [GEOGRAPHIC_DATA] MSA"
paste input "Oakwood / Flowery Branch - [GEOGRAPHIC_DATA] MSA"
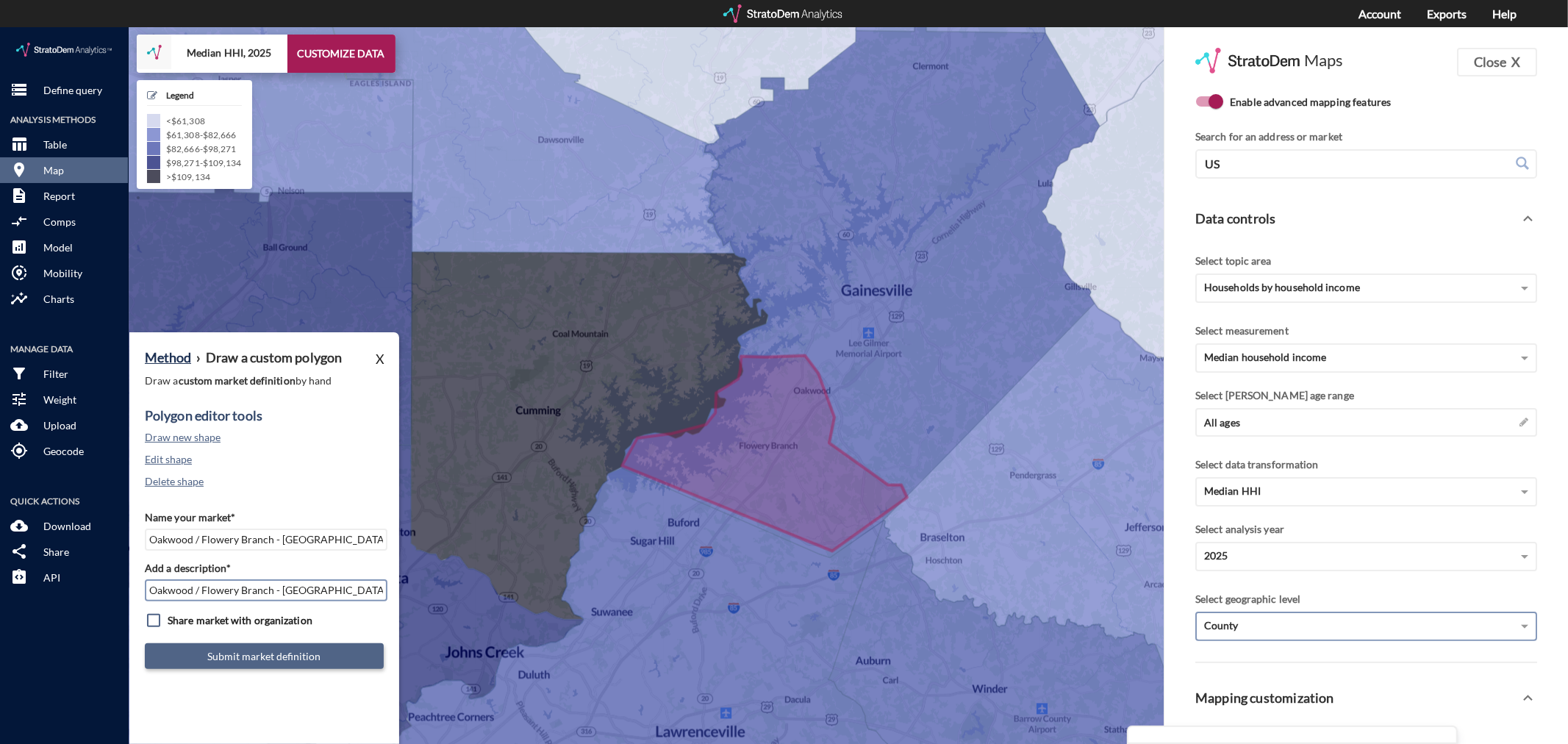
type input "Oakwood / Flowery Branch - [GEOGRAPHIC_DATA] MSA"
click button "Submit market definition"
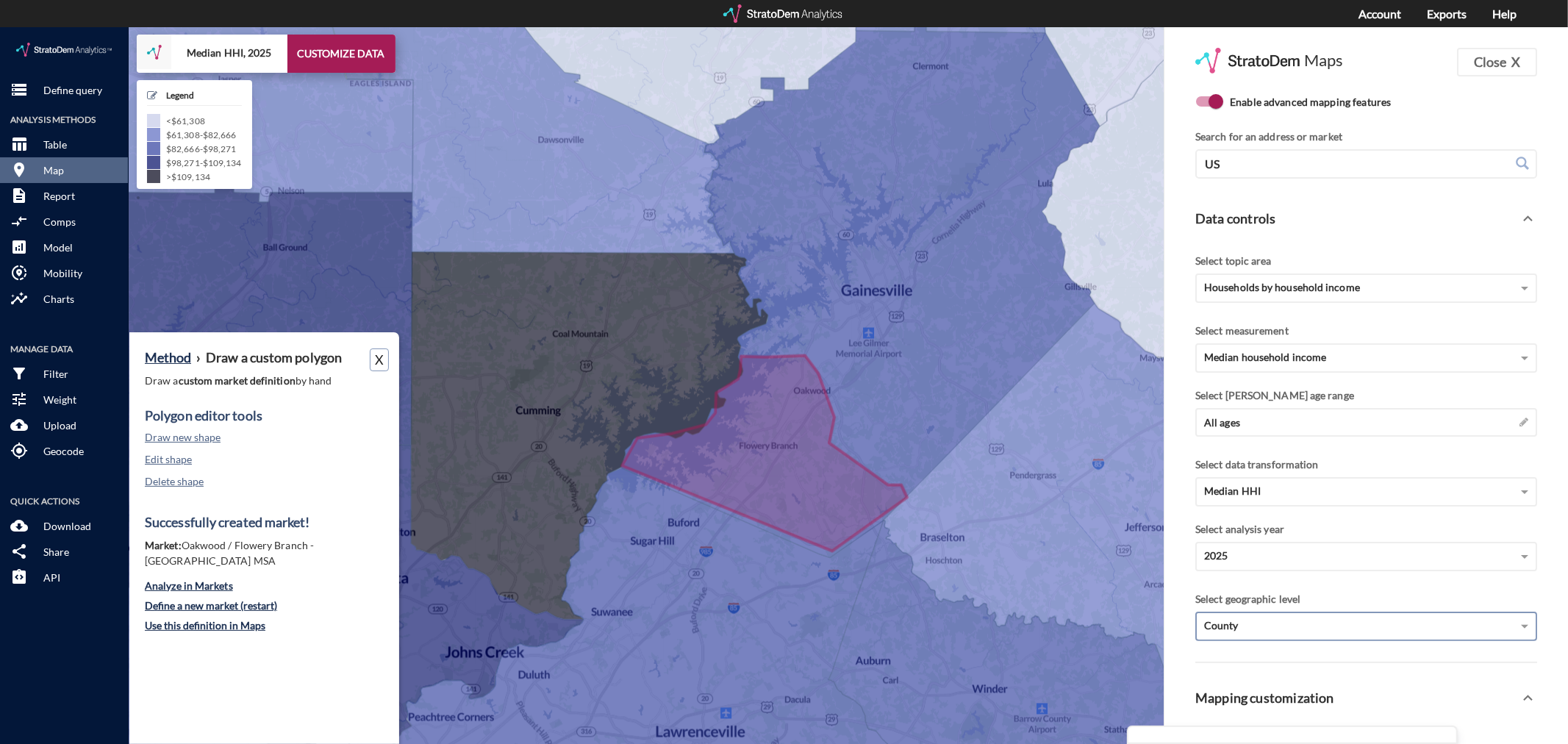
drag, startPoint x: 381, startPoint y: 331, endPoint x: 373, endPoint y: 323, distance: 11.3
click button "X"
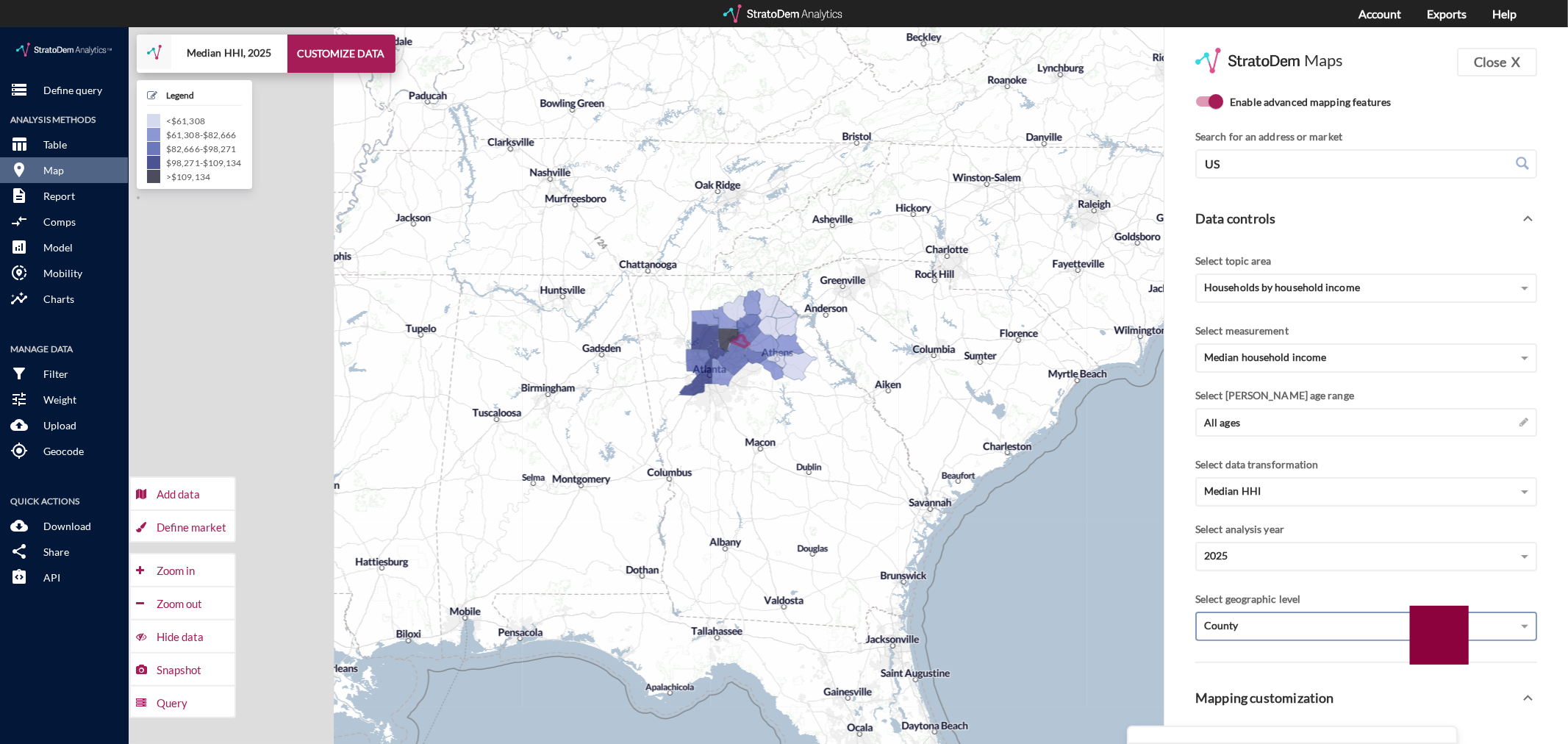
drag, startPoint x: 601, startPoint y: 362, endPoint x: 721, endPoint y: 359, distance: 120.0
click div "+ − Median HHI, 2025 CUSTOMIZE DATA Legend < $61,308 $61,308 - $82,666 $82,666 …"
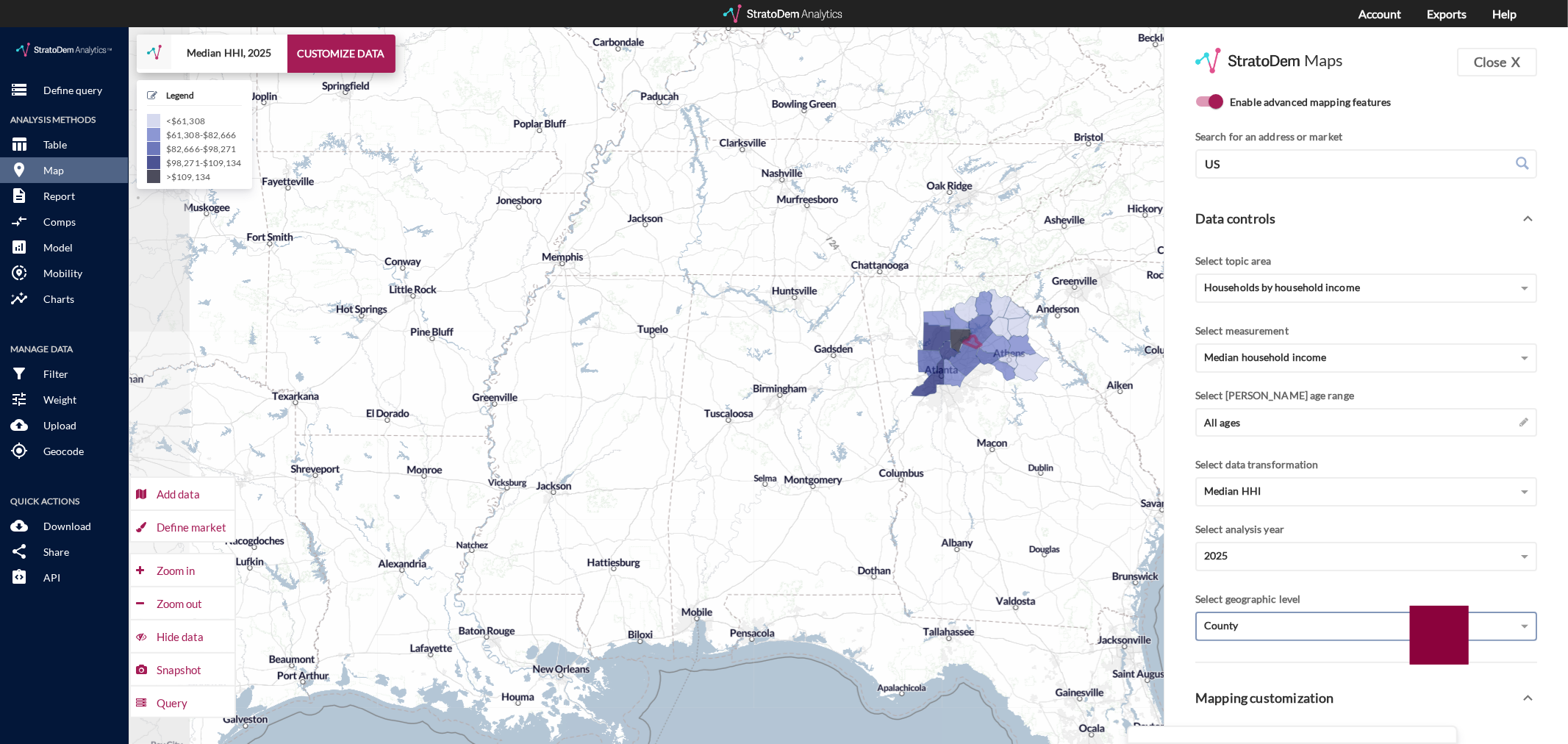
drag, startPoint x: 576, startPoint y: 484, endPoint x: 856, endPoint y: 420, distance: 287.2
click div "+ − Median HHI, 2025 CUSTOMIZE DATA Legend < $61,308 $61,308 - $82,666 $82,666 …"
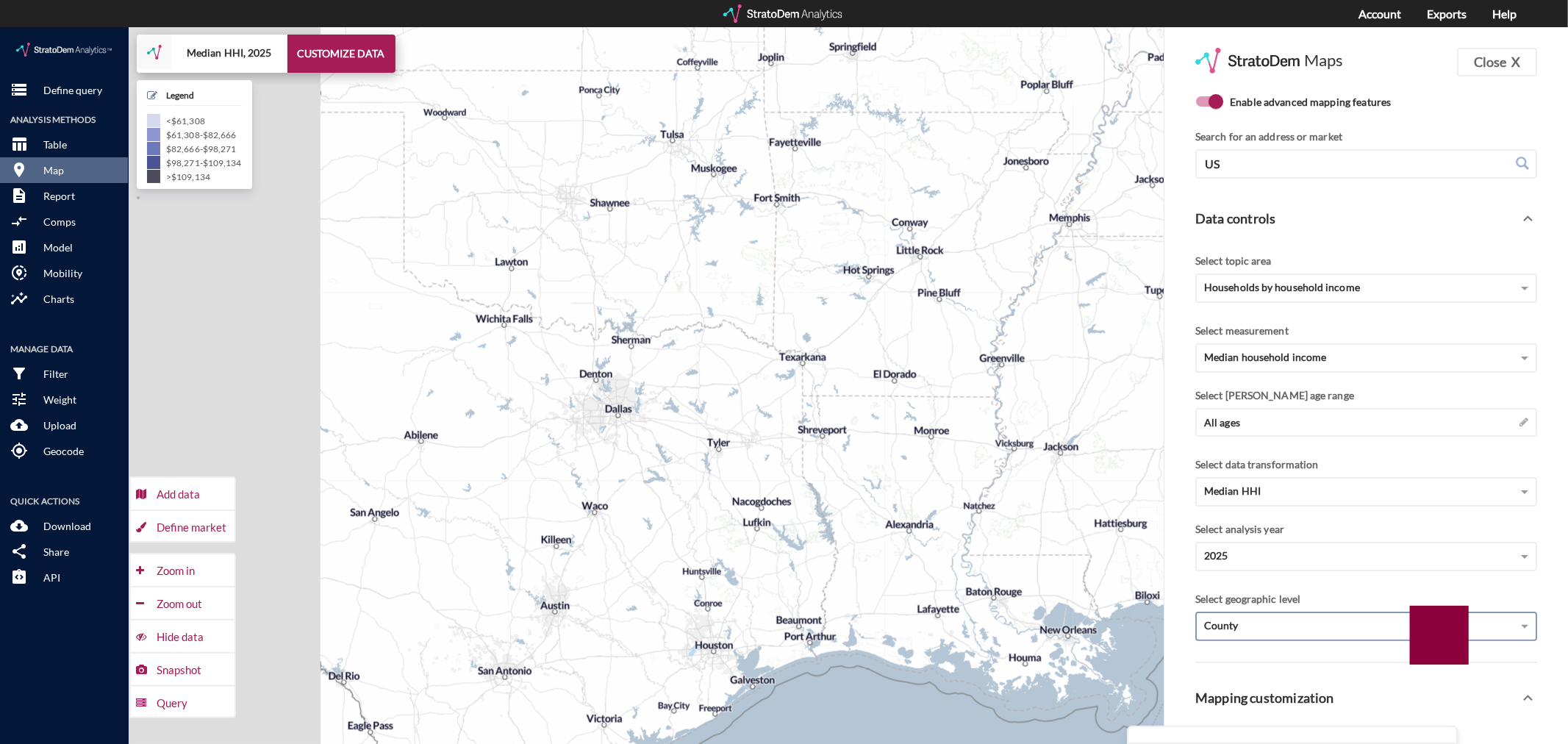
drag, startPoint x: 448, startPoint y: 441, endPoint x: 733, endPoint y: 466, distance: 286.1
click div "+ − Median HHI, 2025 CUSTOMIZE DATA Legend < $61,308 $61,308 - $82,666 $82,666 …"
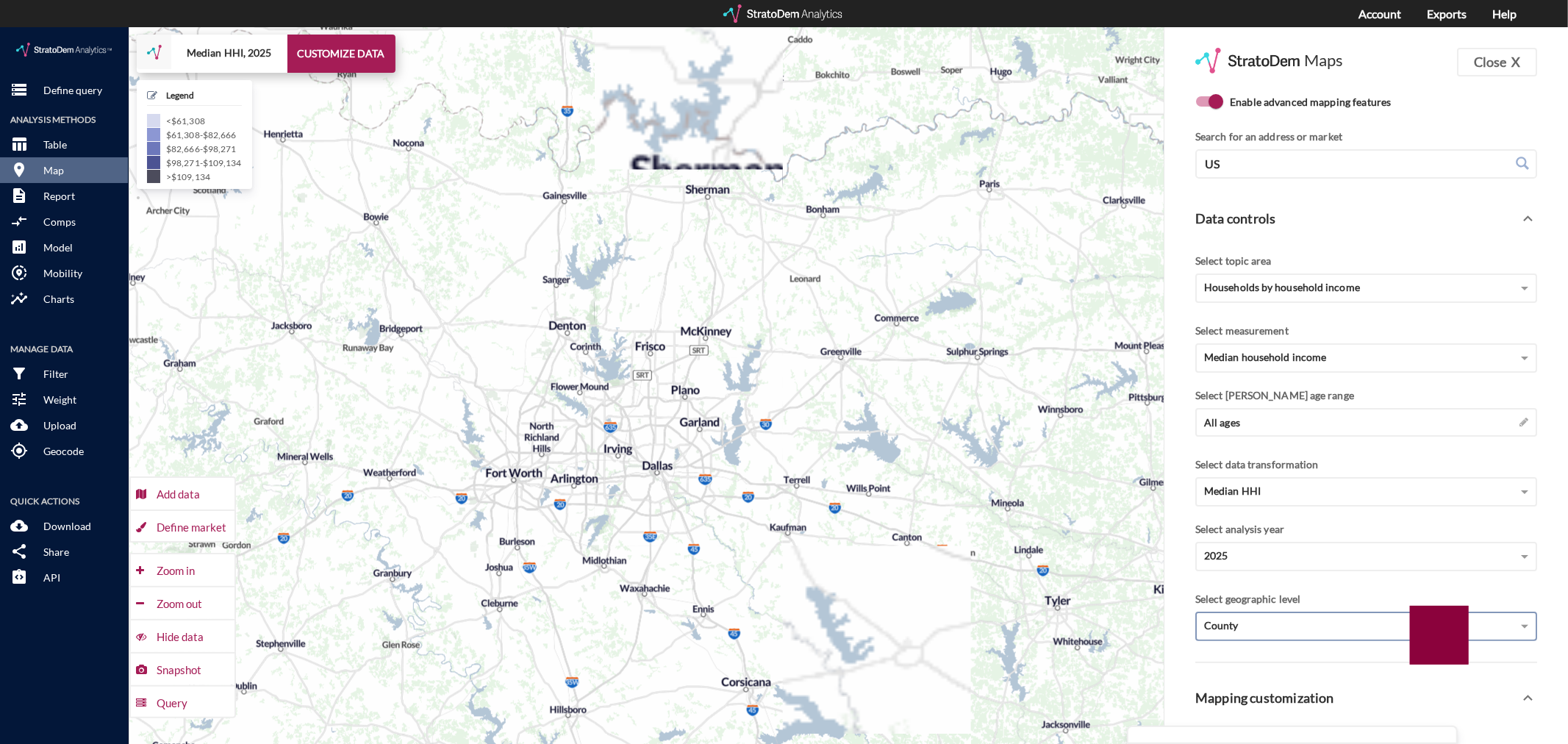
drag, startPoint x: 569, startPoint y: 437, endPoint x: 599, endPoint y: 443, distance: 30.6
click div "+ − Median HHI, 2025 CUSTOMIZE DATA Legend < $61,308 $61,308 - $82,666 $82,666 …"
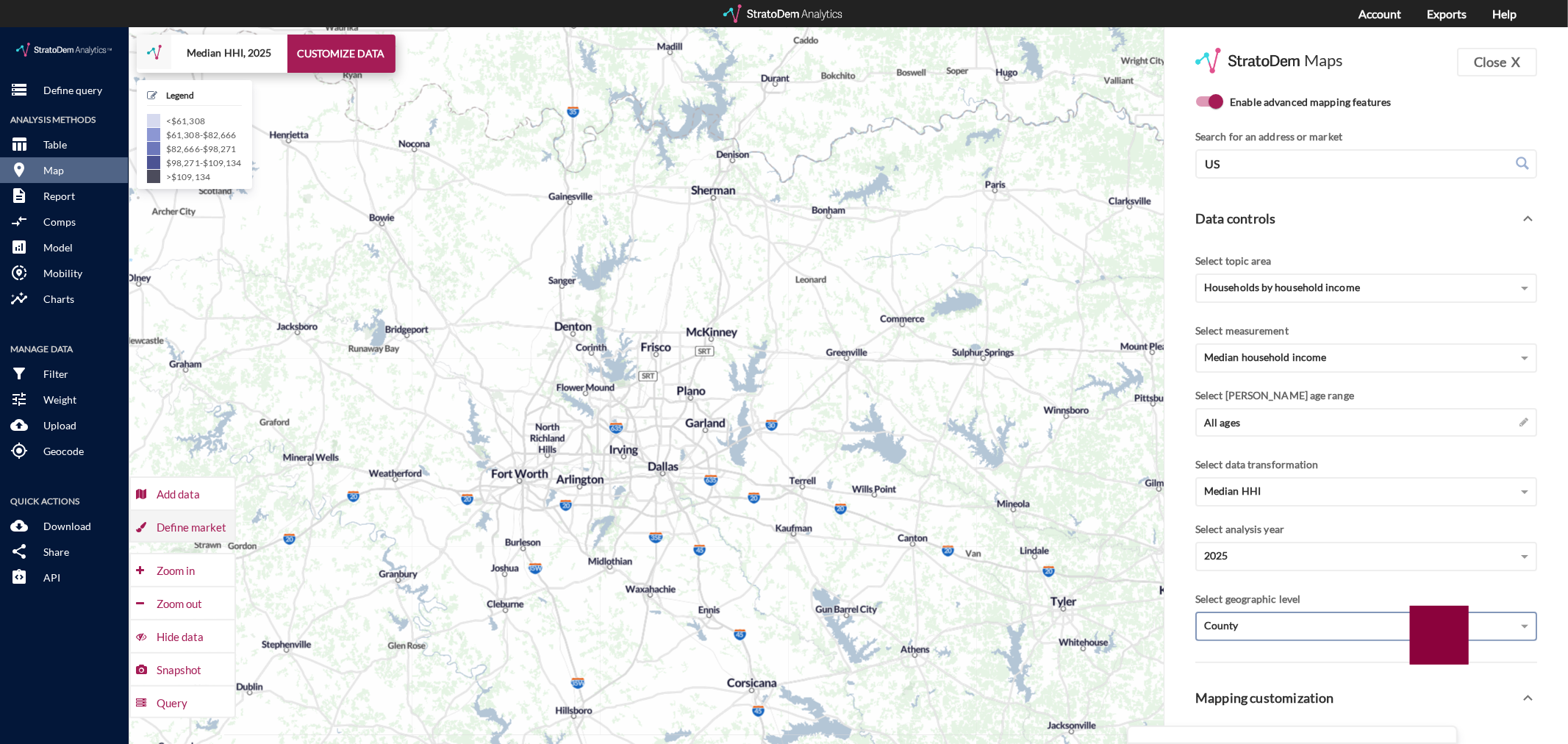
click div "Define market"
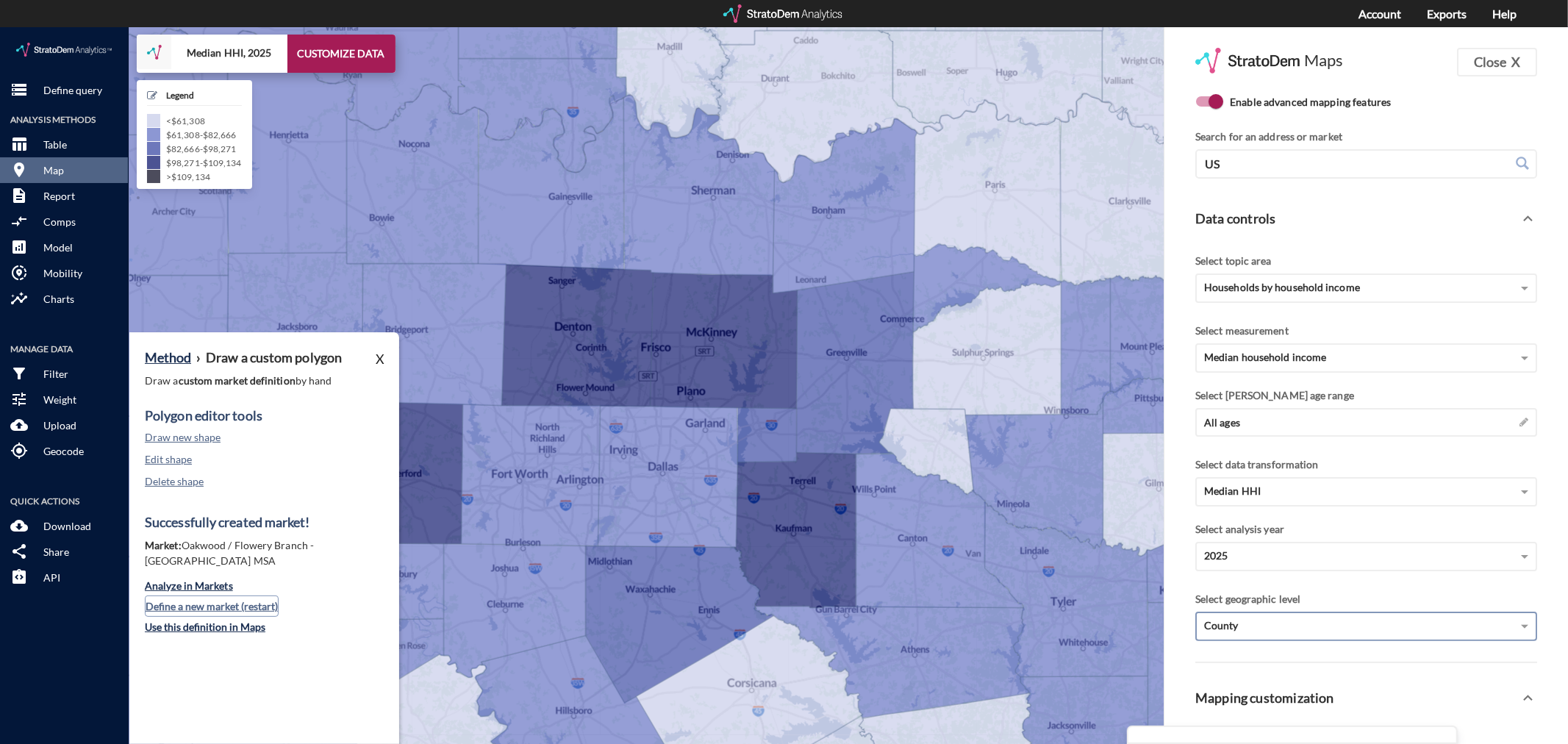
click button "Define a new market (restart)"
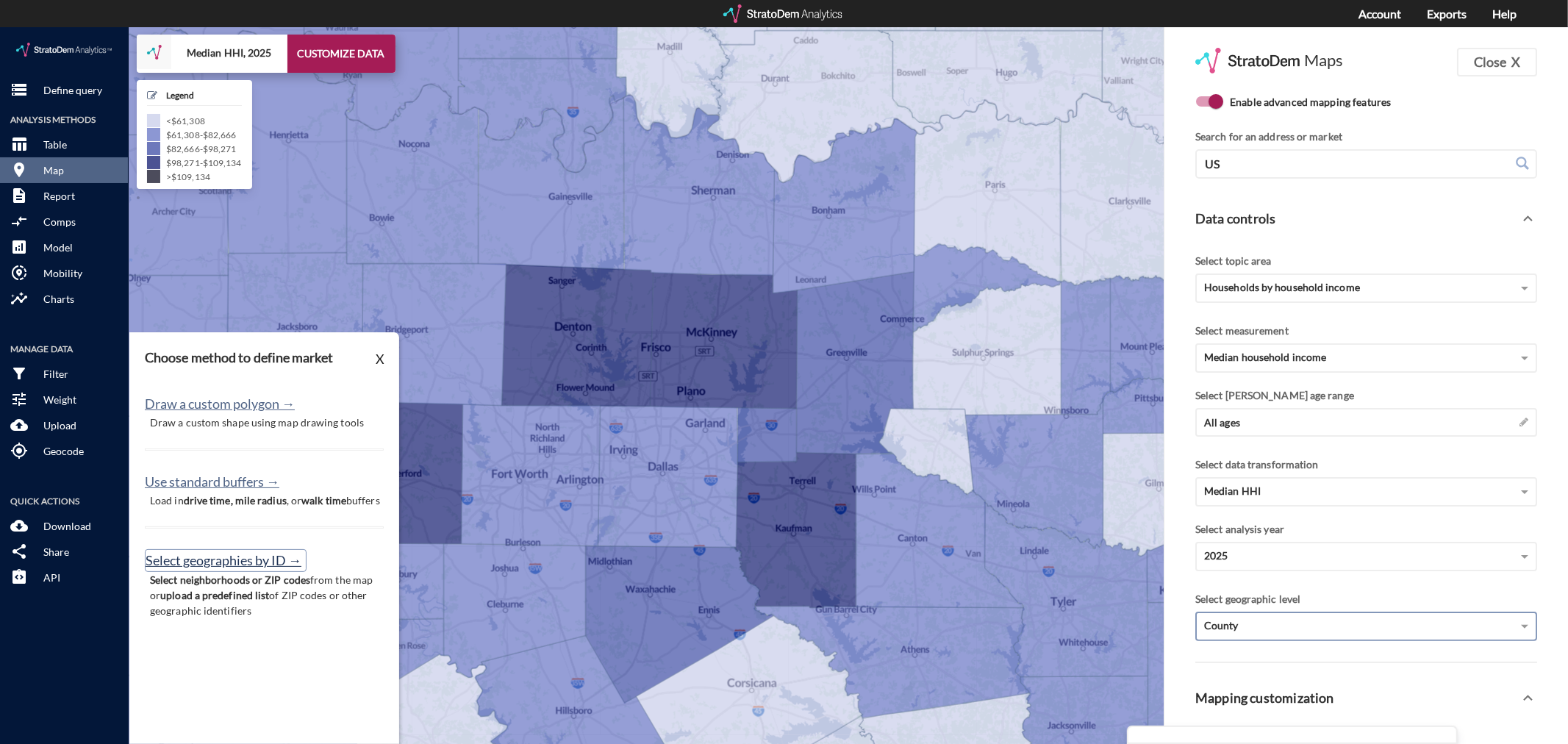
click button "Select geographies by ID →"
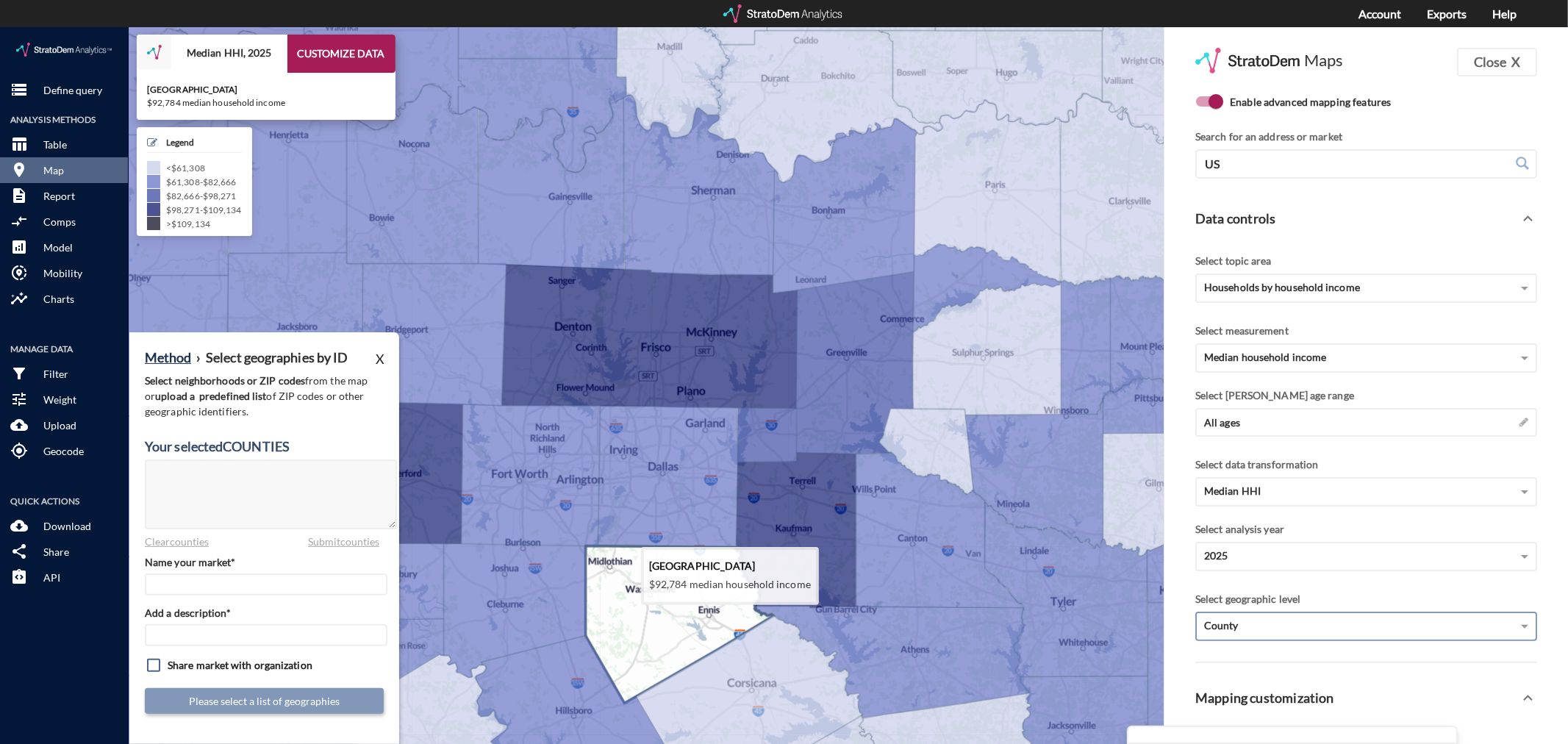
click icon
type textarea "48139"
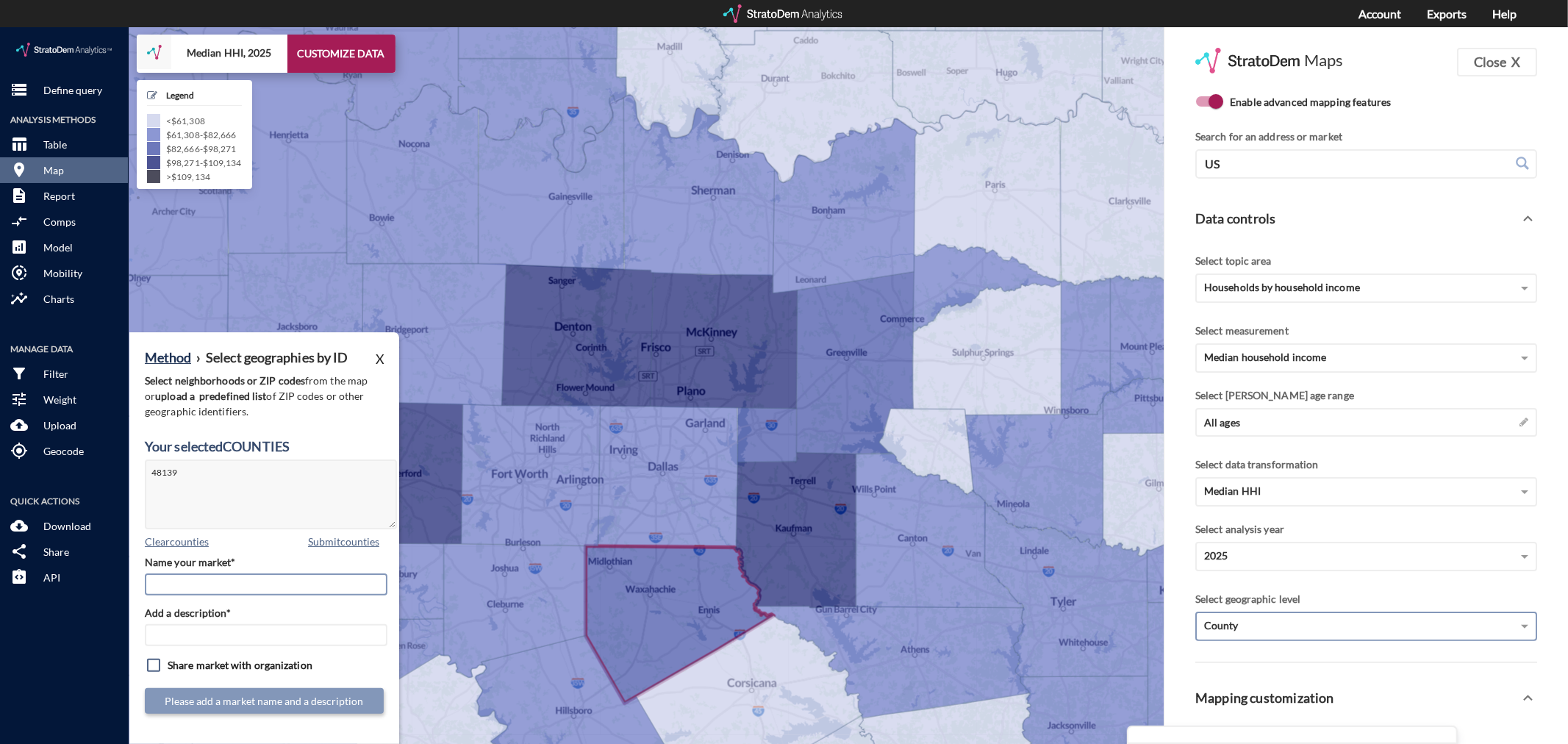
click input "Name your market*"
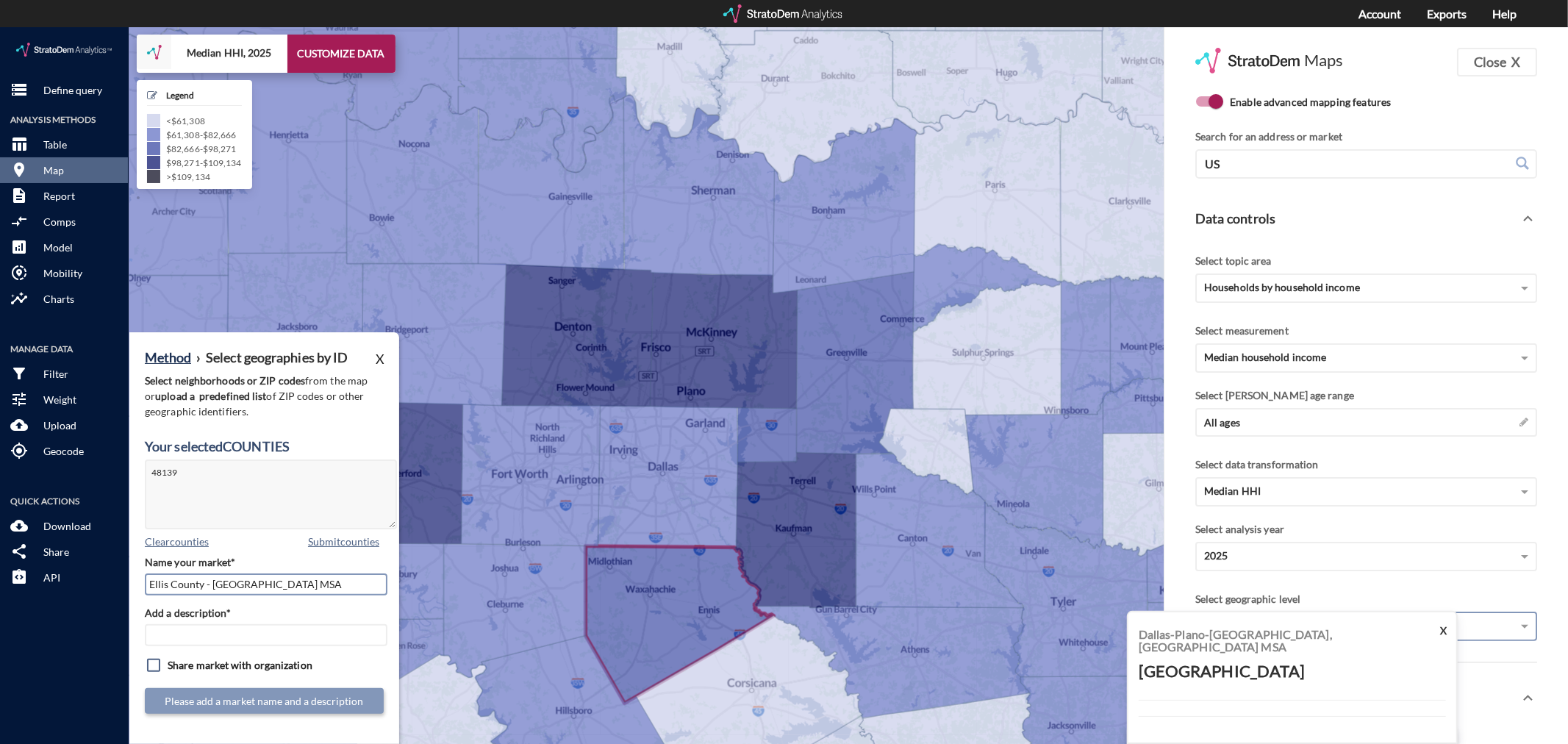
type input "Ellis County - [GEOGRAPHIC_DATA] MSA"
paste input "Ellis County - [GEOGRAPHIC_DATA] MSA"
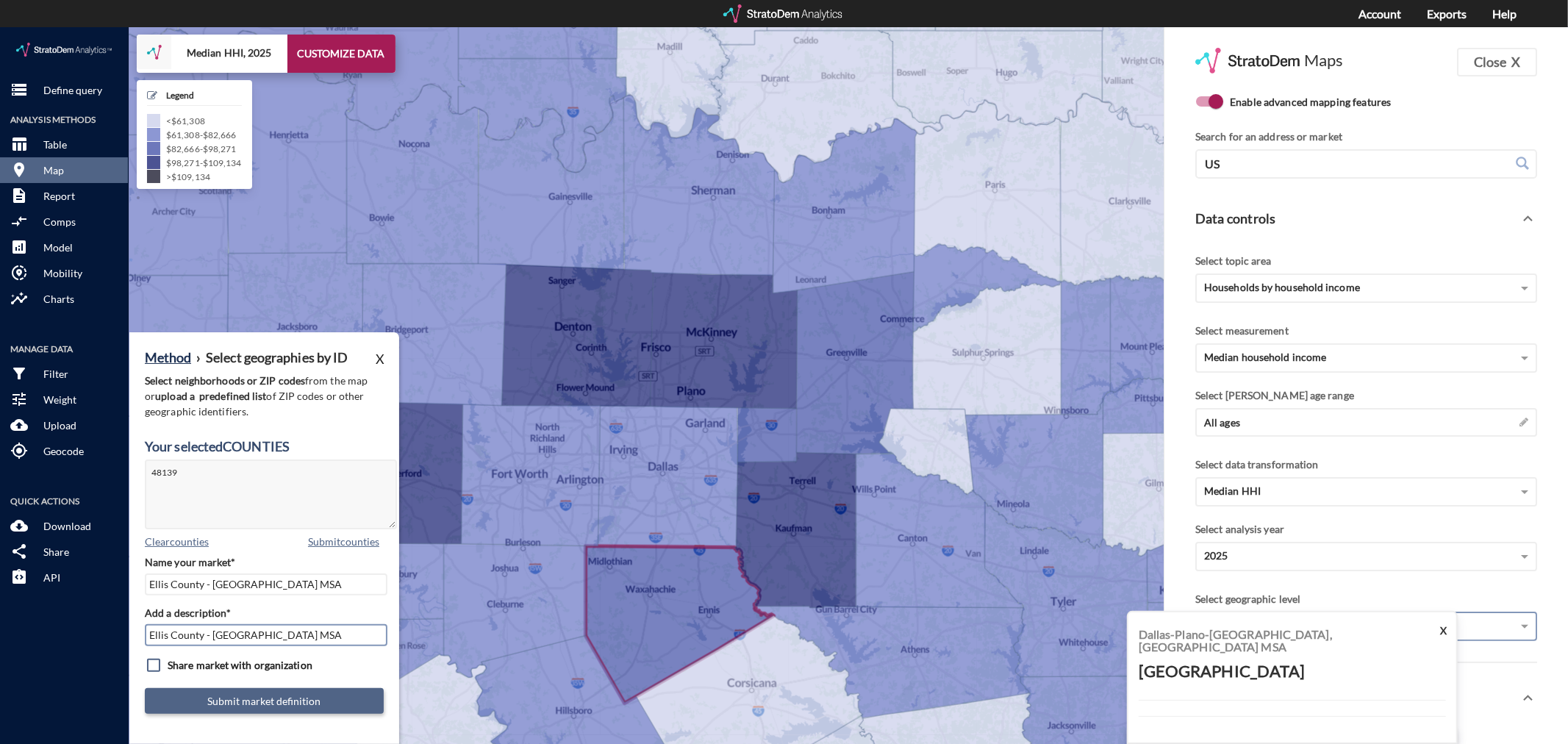
type input "Ellis County - [GEOGRAPHIC_DATA] MSA"
click button "Submit market definition"
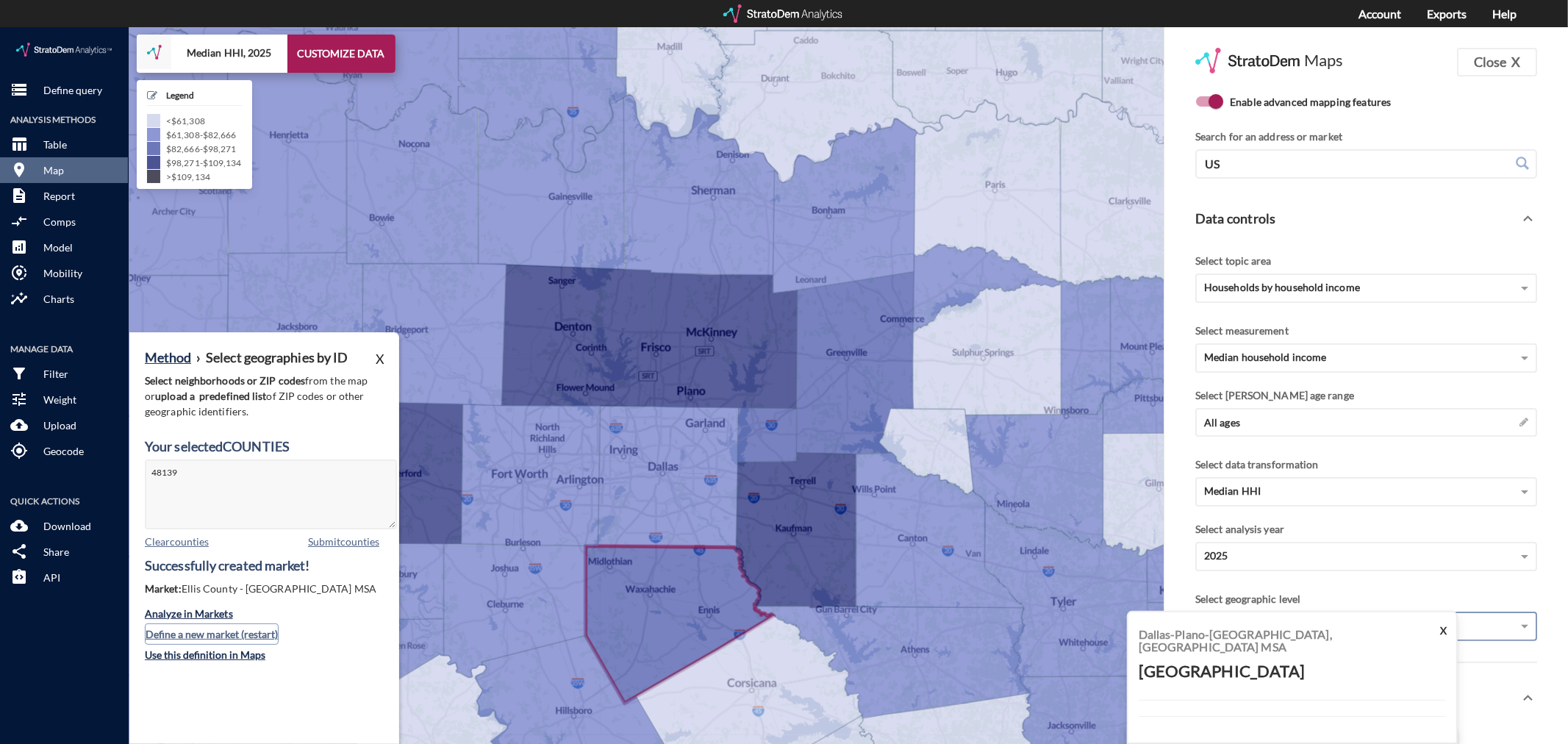
click button "Define a new market (restart)"
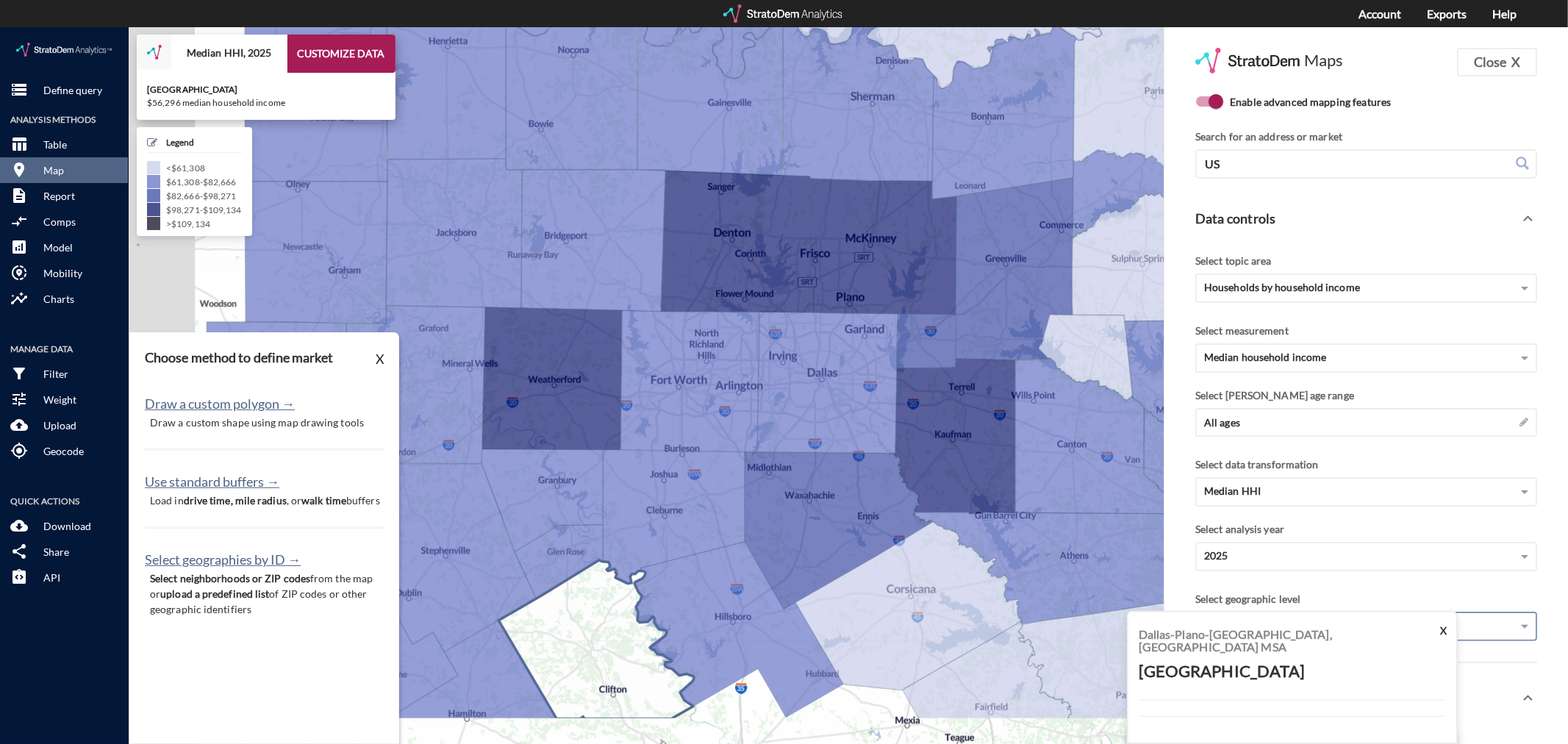
drag, startPoint x: 460, startPoint y: 669, endPoint x: 672, endPoint y: 543, distance: 246.6
click icon
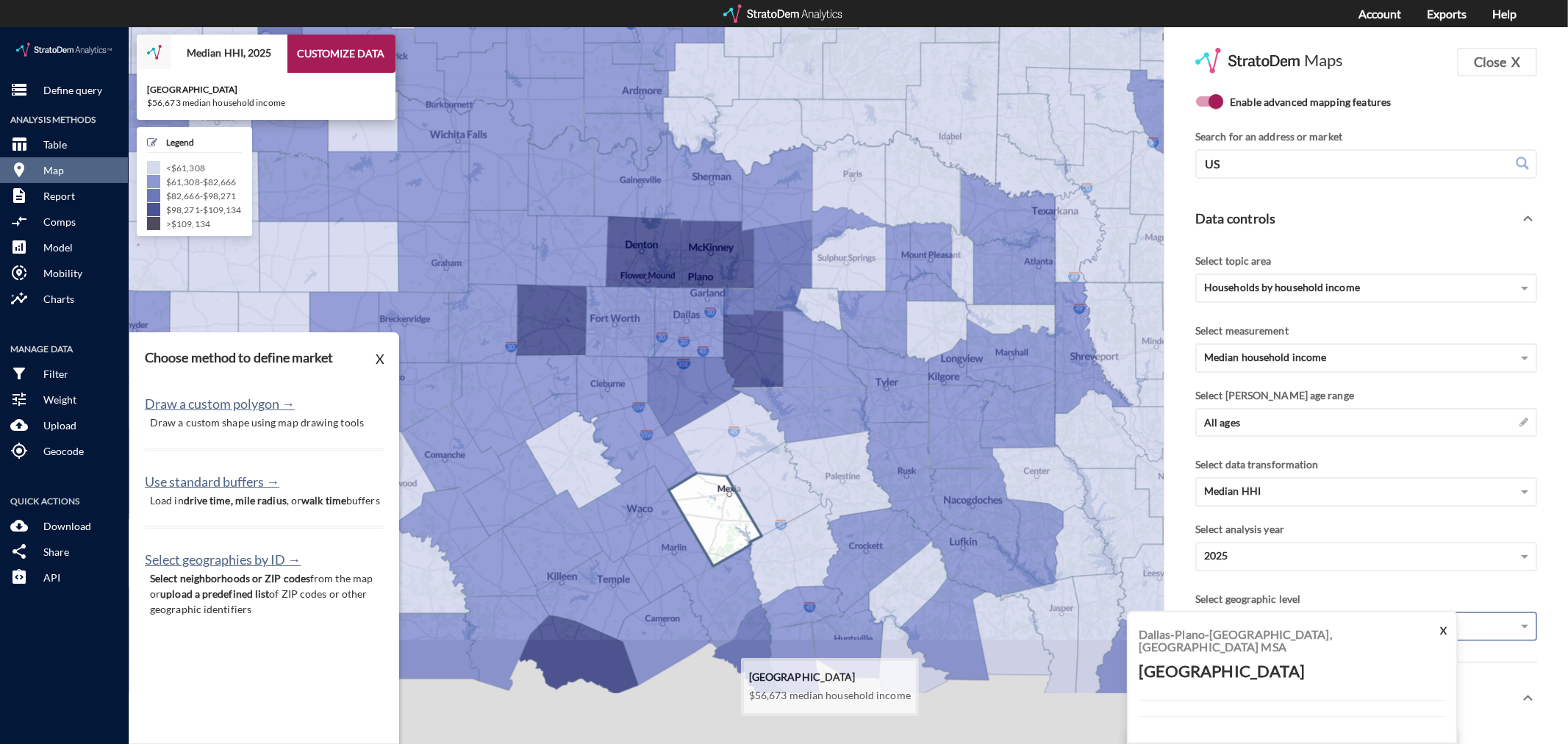
drag, startPoint x: 731, startPoint y: 654, endPoint x: 718, endPoint y: 507, distance: 147.6
click g
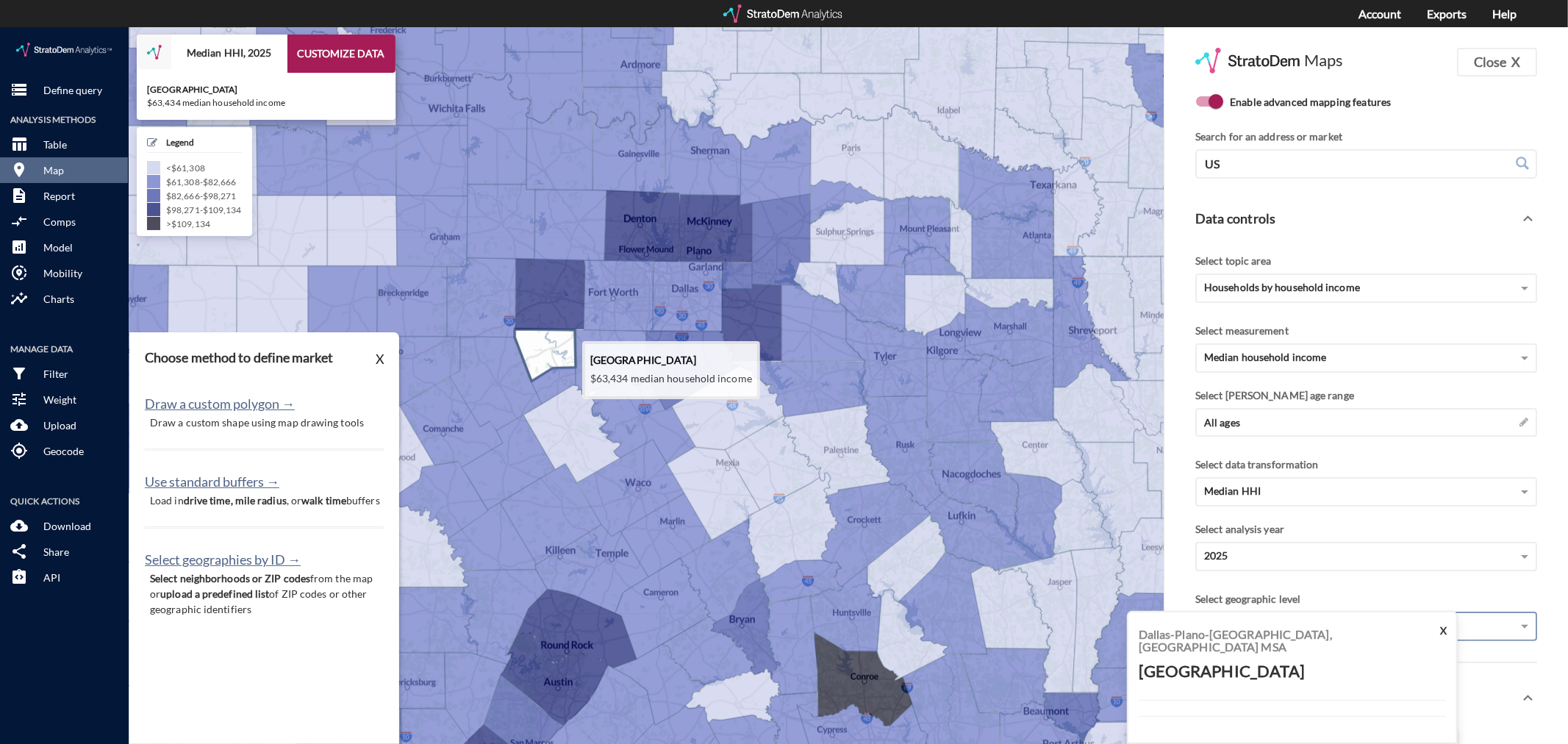
click icon
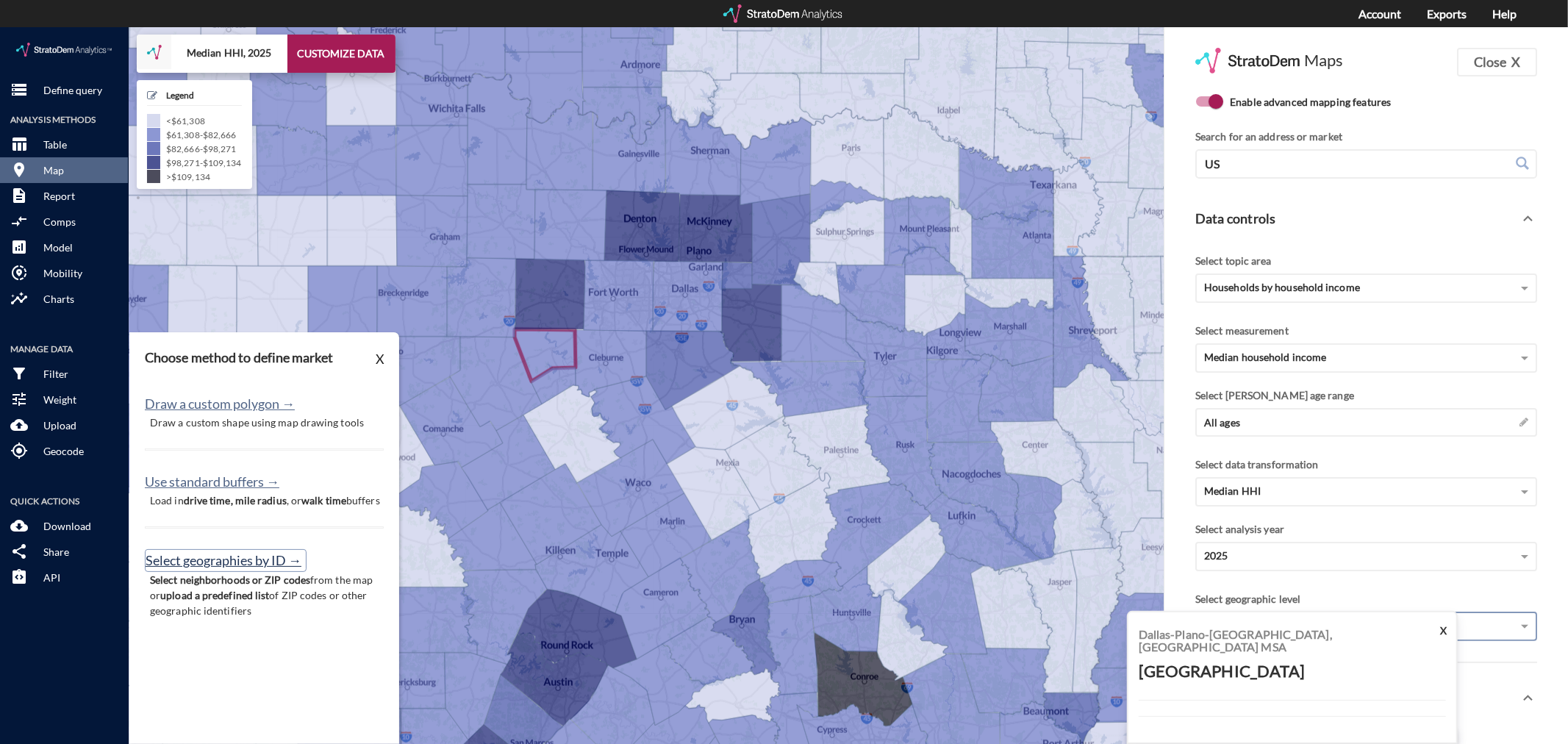
click button "Select geographies by ID →"
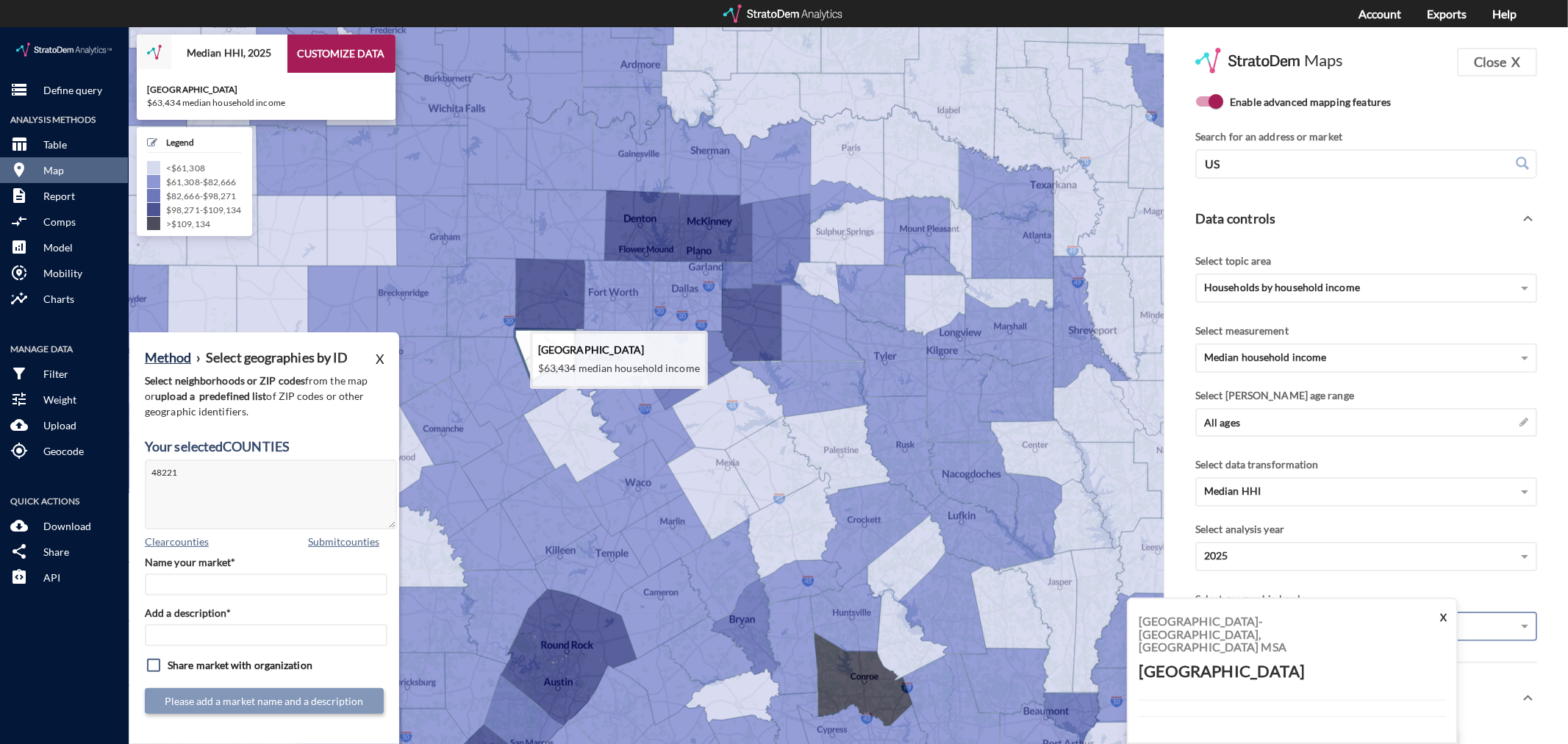
click icon
type textarea "48221"
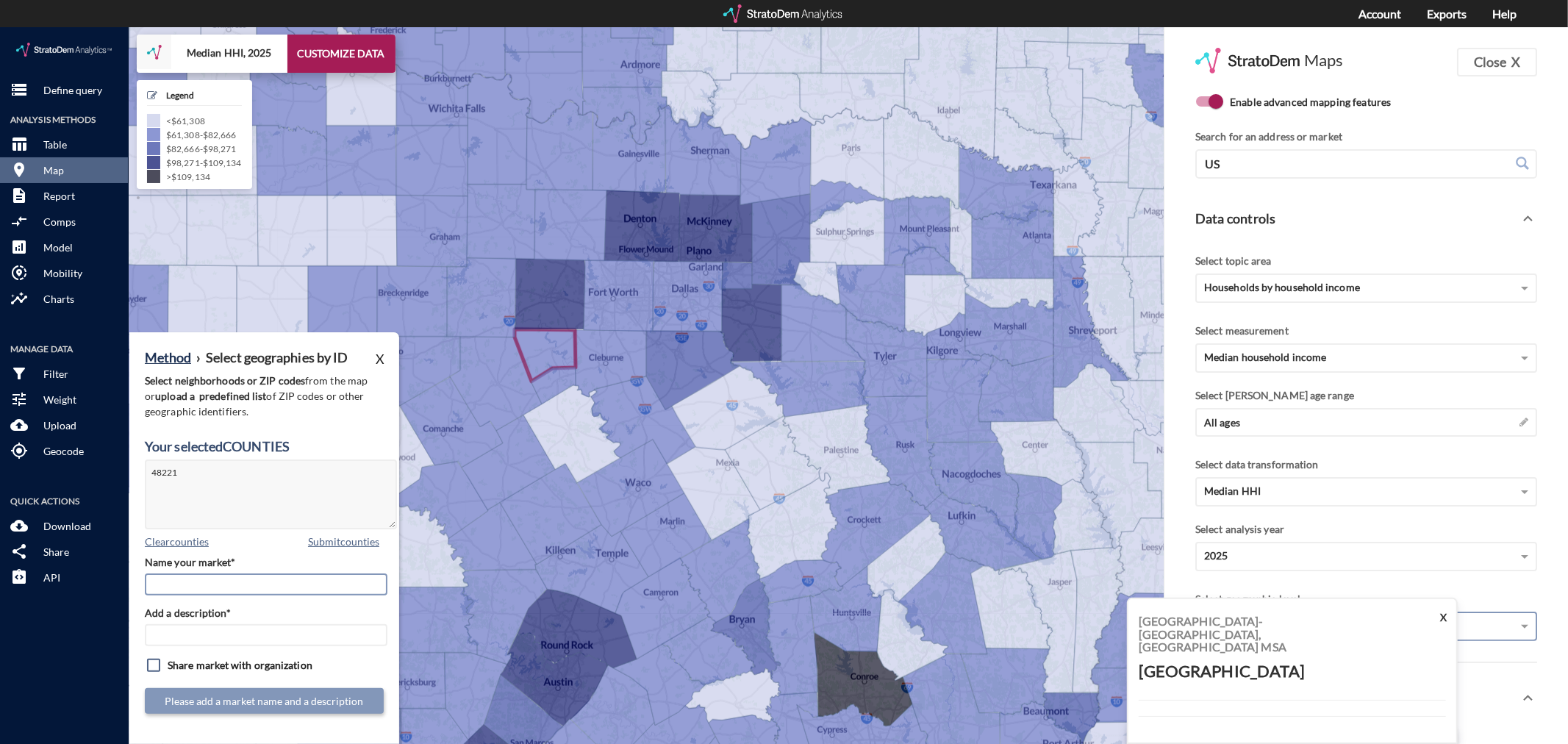
click input "Name your market*"
type input "Hood County - [GEOGRAPHIC_DATA] MSA"
paste input "Hood County - [GEOGRAPHIC_DATA] MSA"
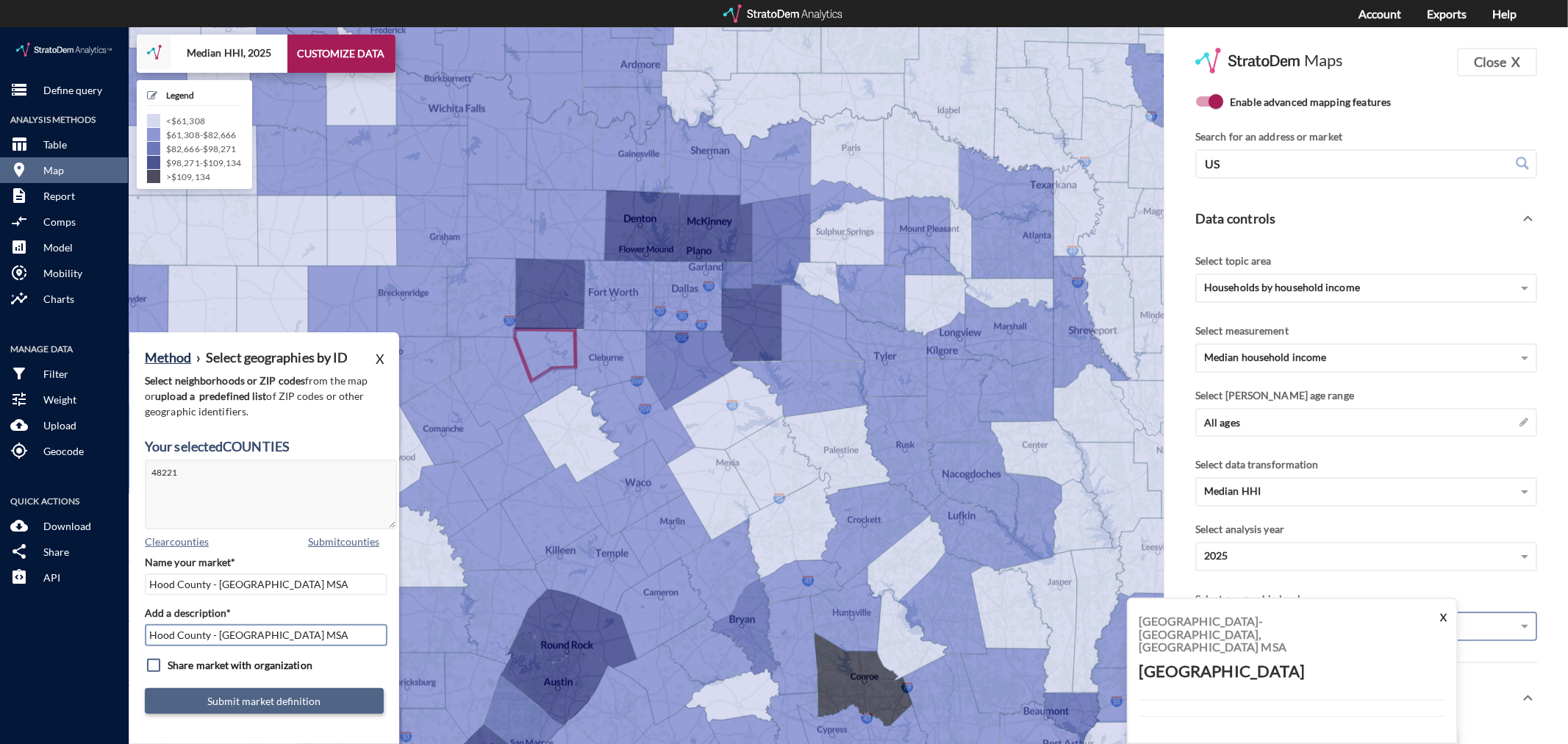
type input "Hood County - [GEOGRAPHIC_DATA] MSA"
click button "Submit market definition"
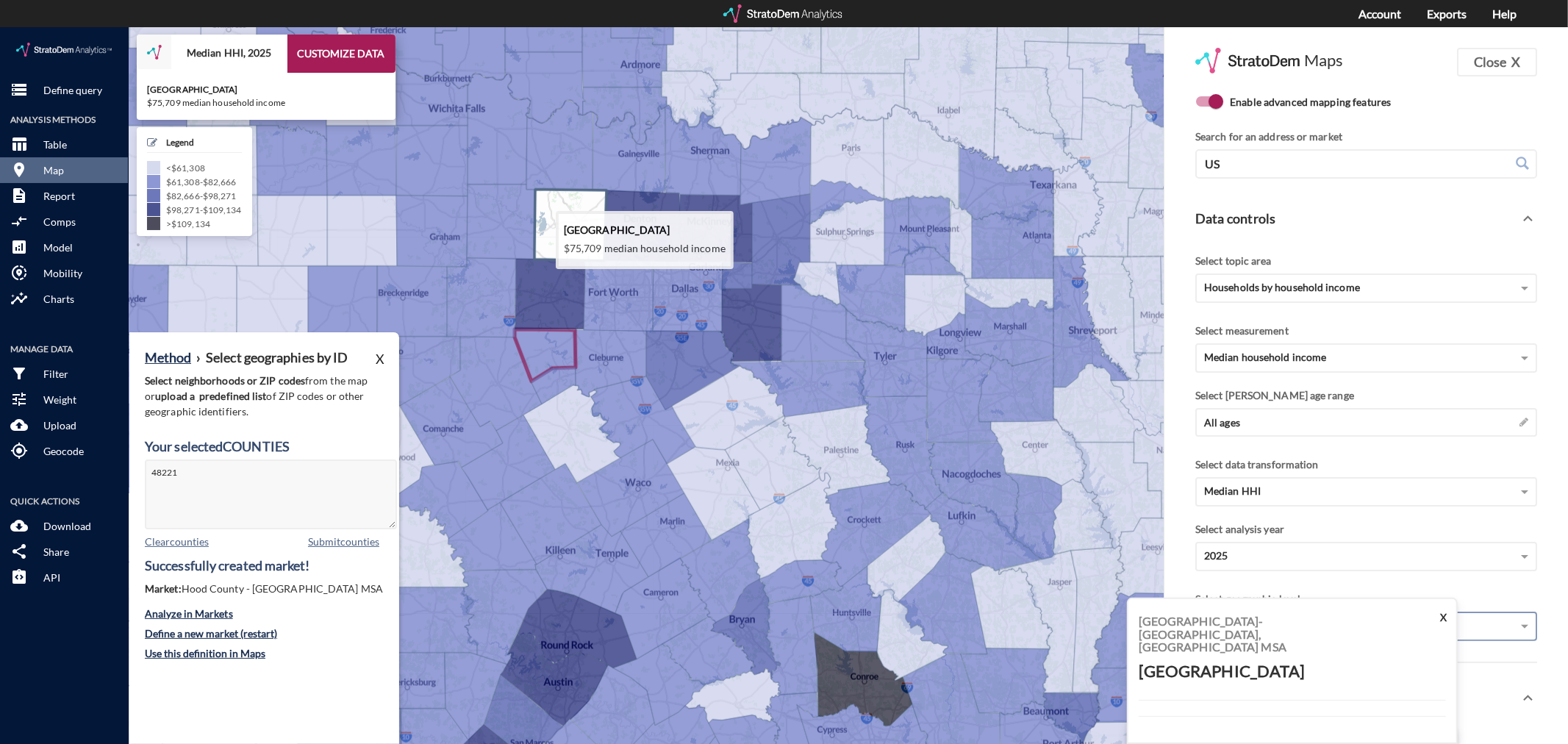
click icon
type textarea "48221, 48497"
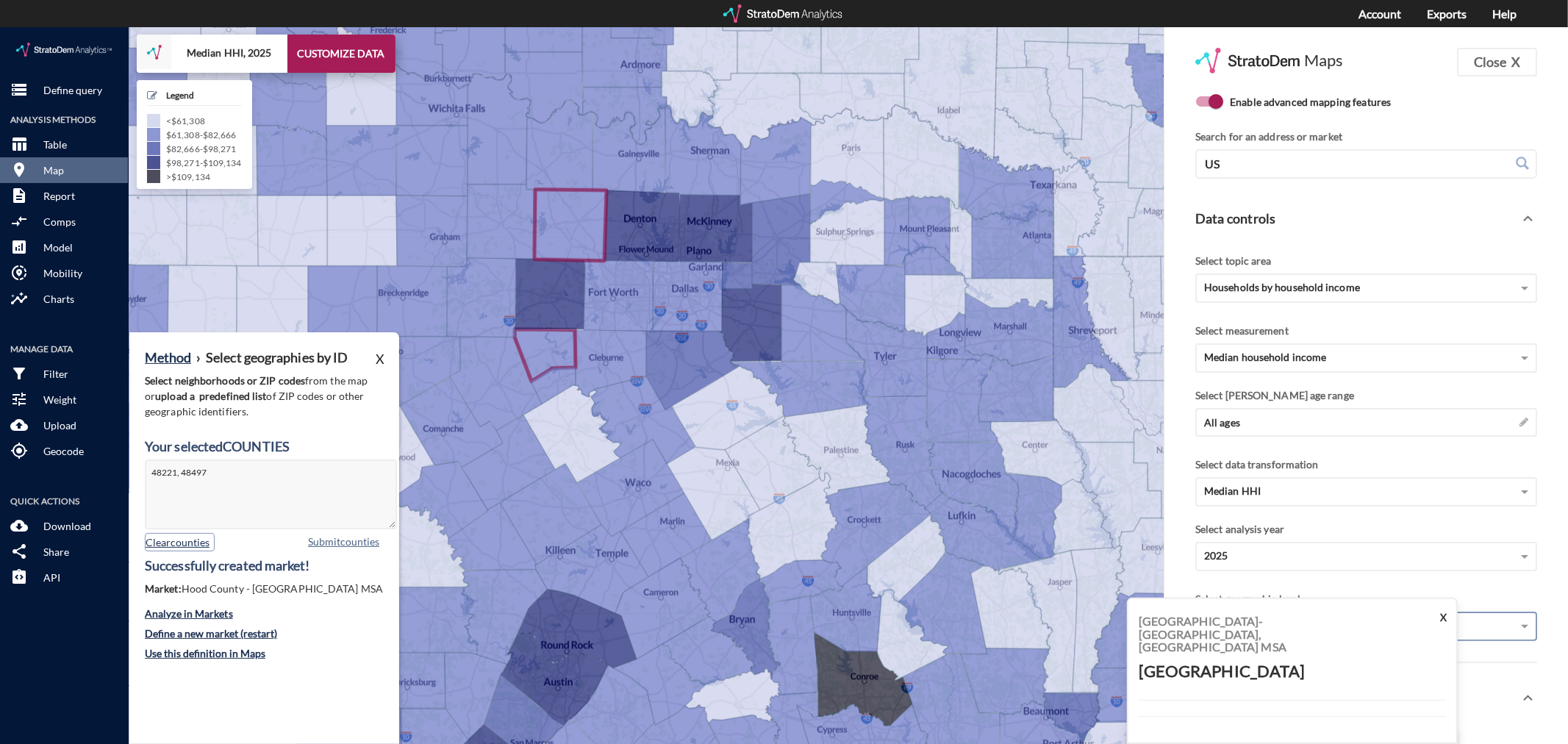
click button "Clear counties"
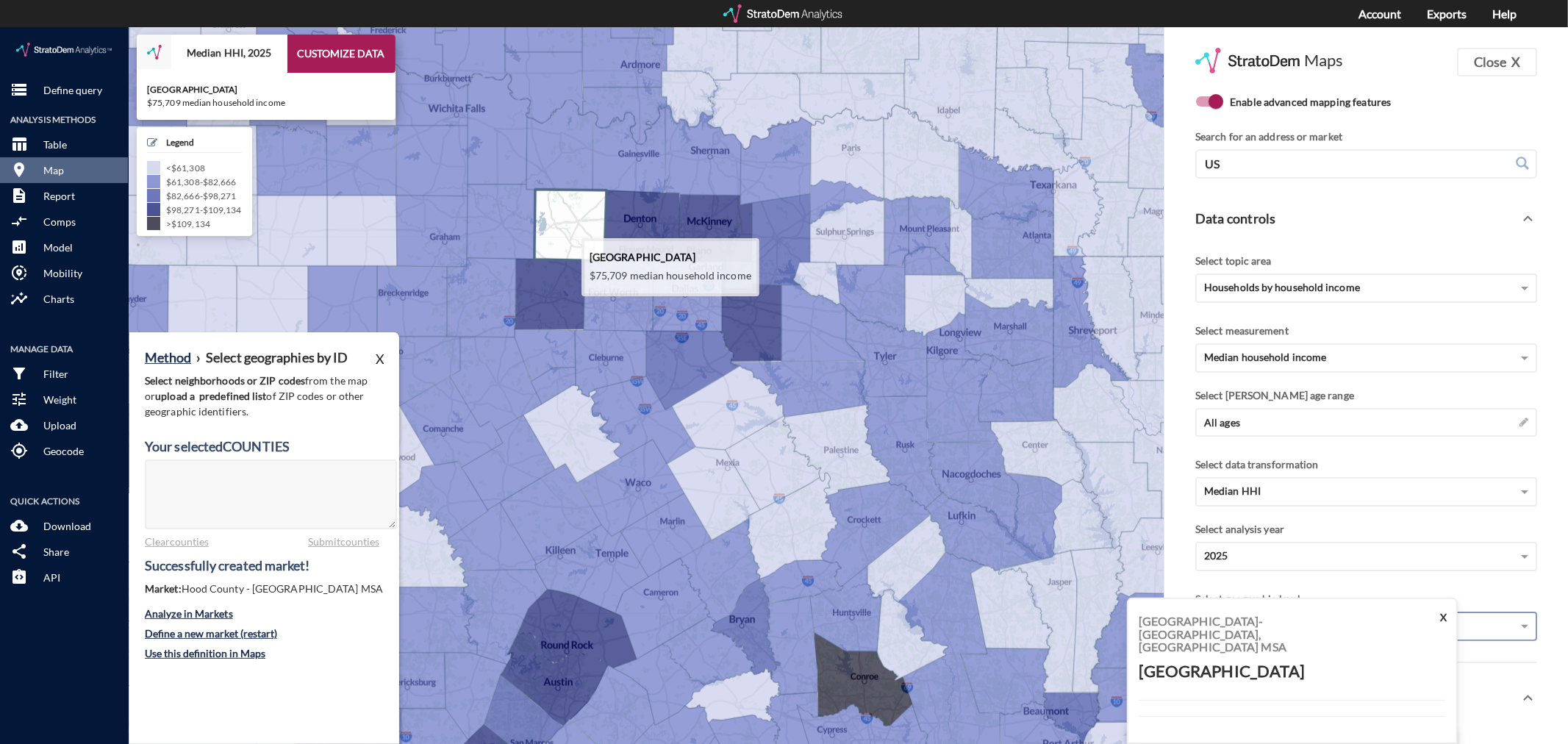
click icon
type textarea "48497"
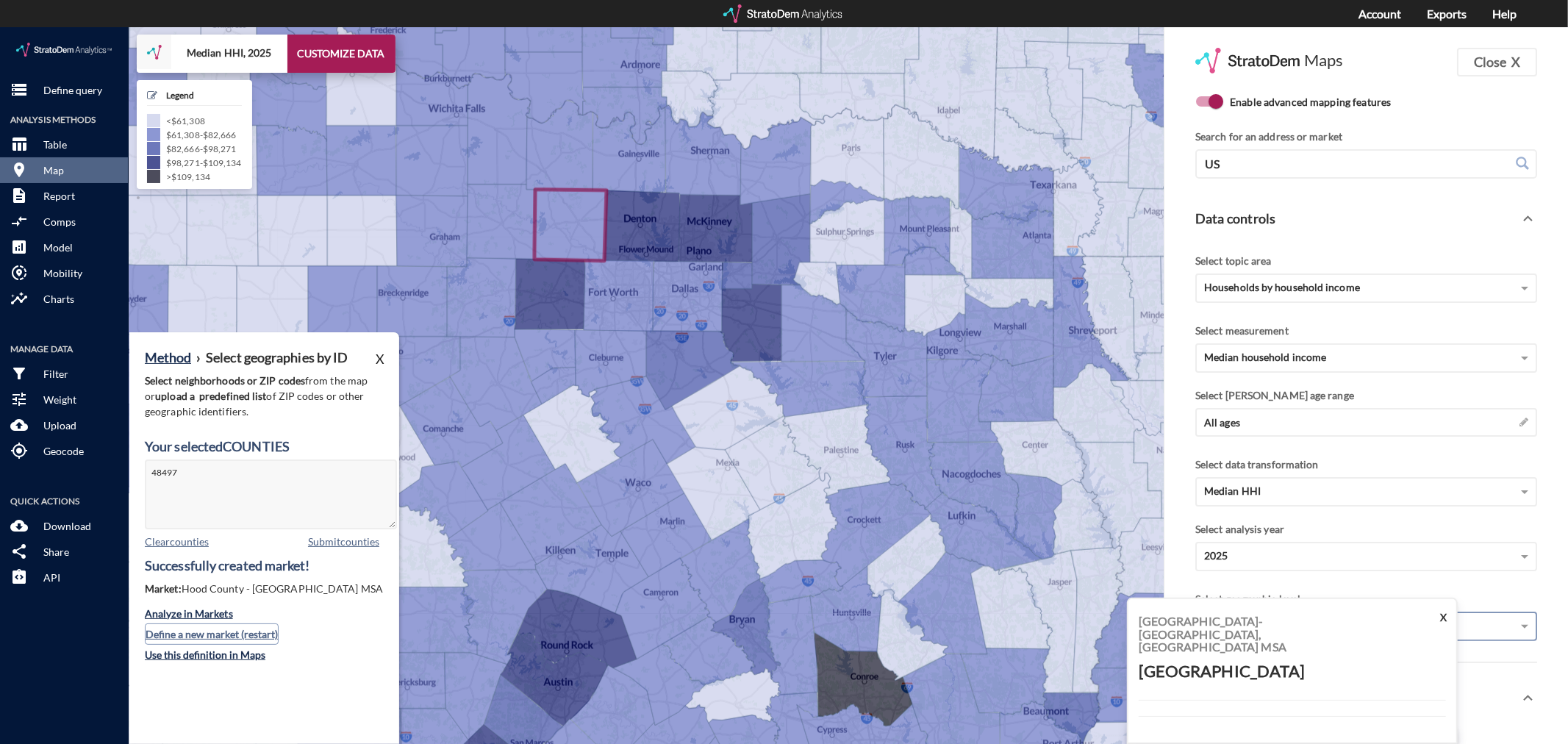
click button "Define a new market (restart)"
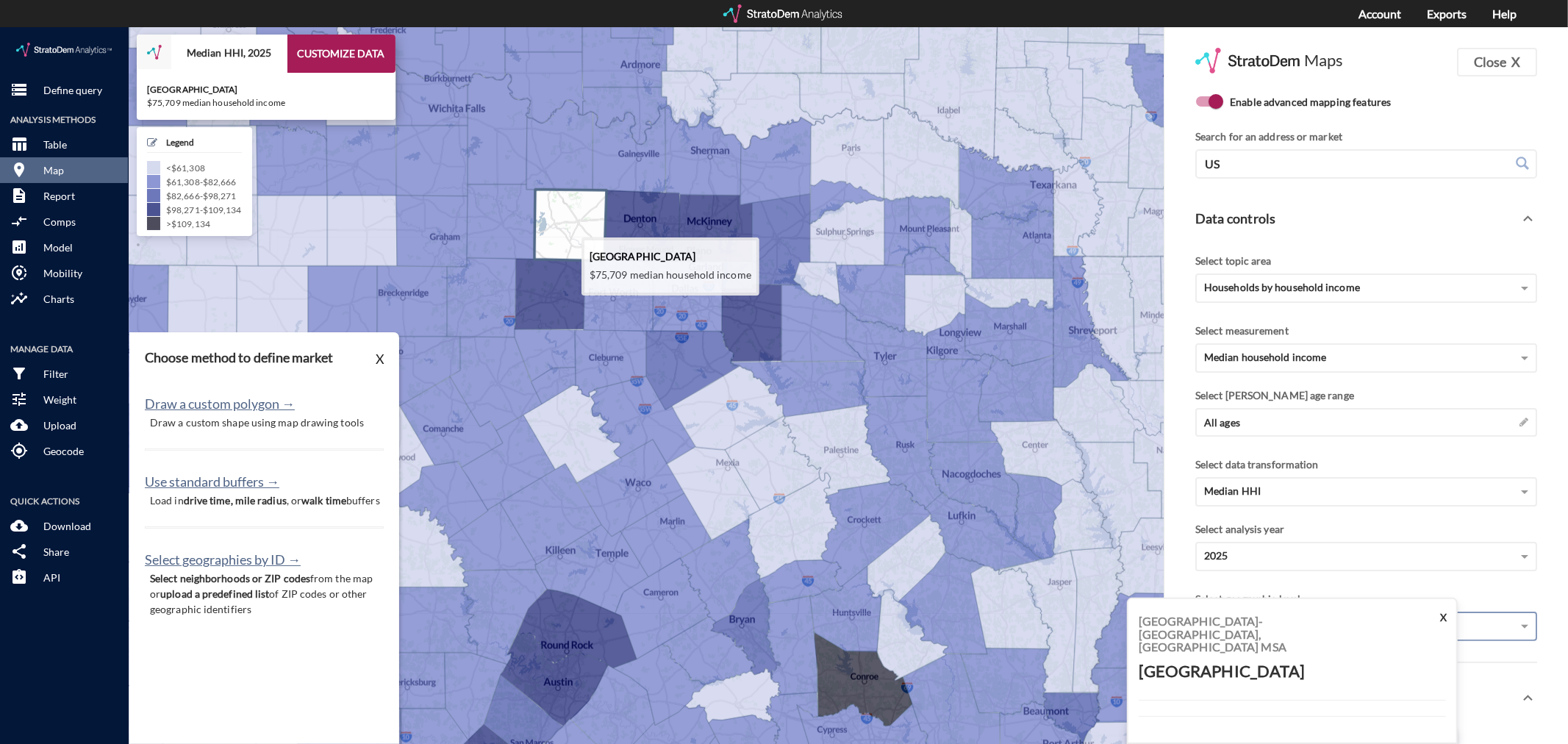
click icon
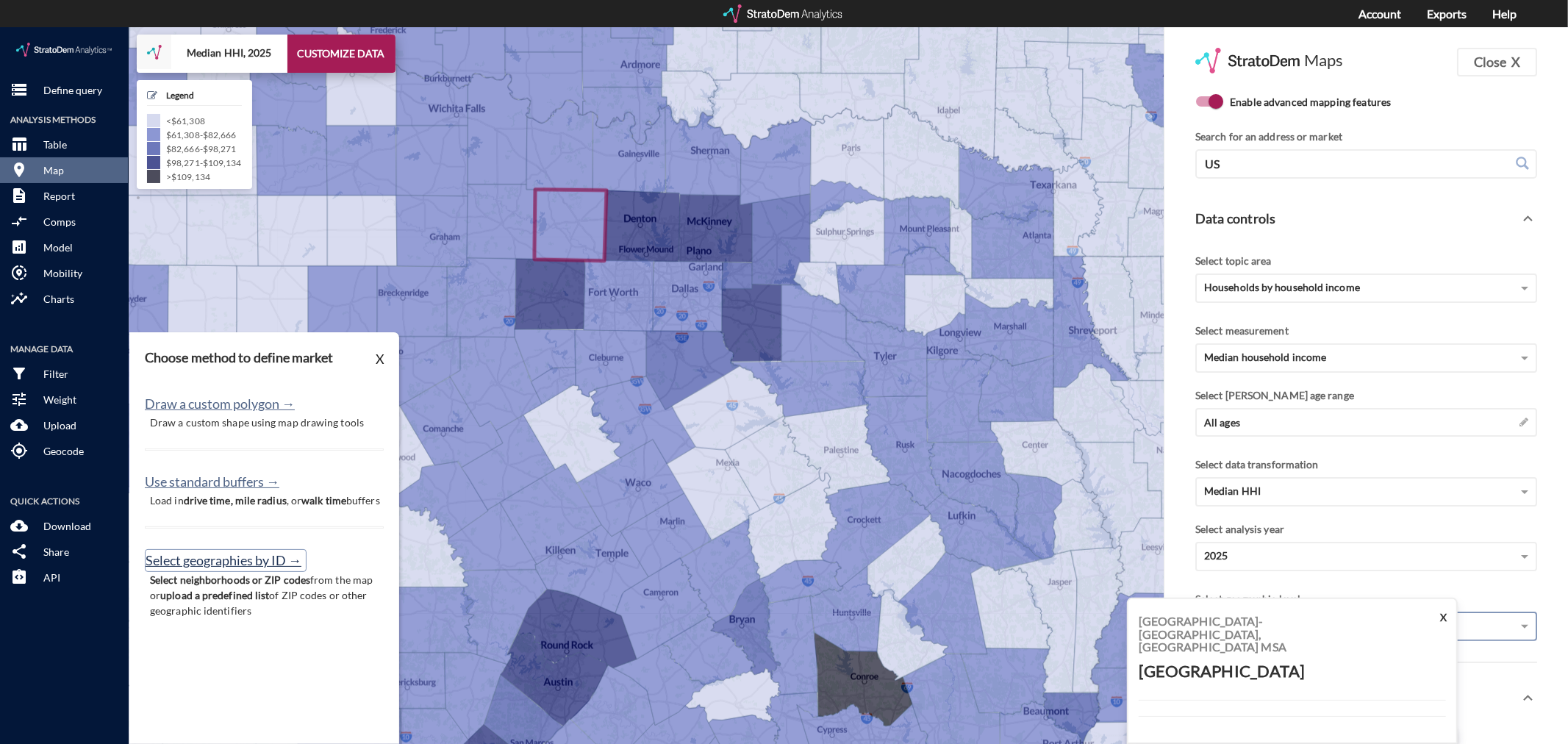
click button "Select geographies by ID →"
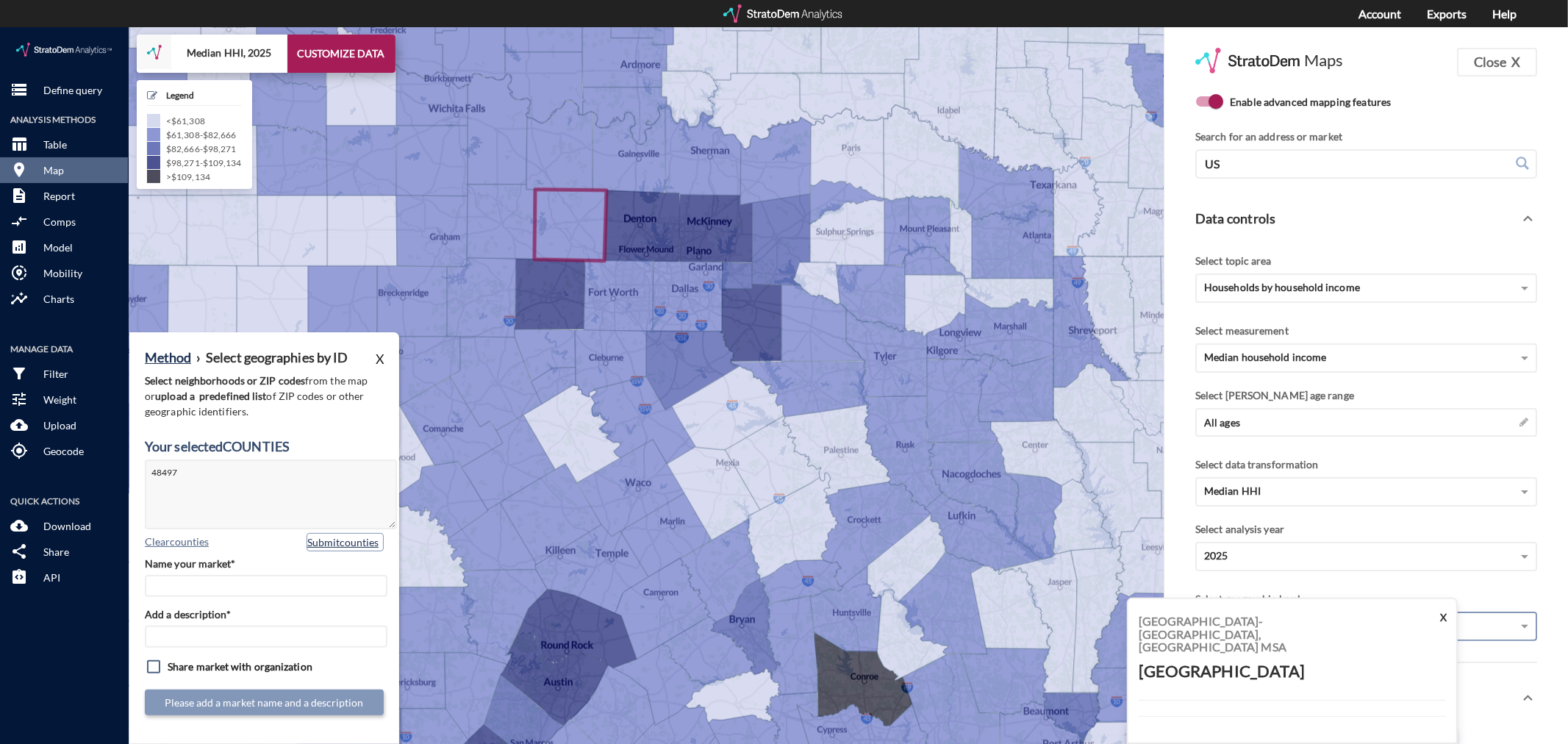
click button "Submit counties"
click input "Name your market*"
type input "Wise County - [GEOGRAPHIC_DATA] MSA"
paste input "Wise County - [GEOGRAPHIC_DATA] MSA"
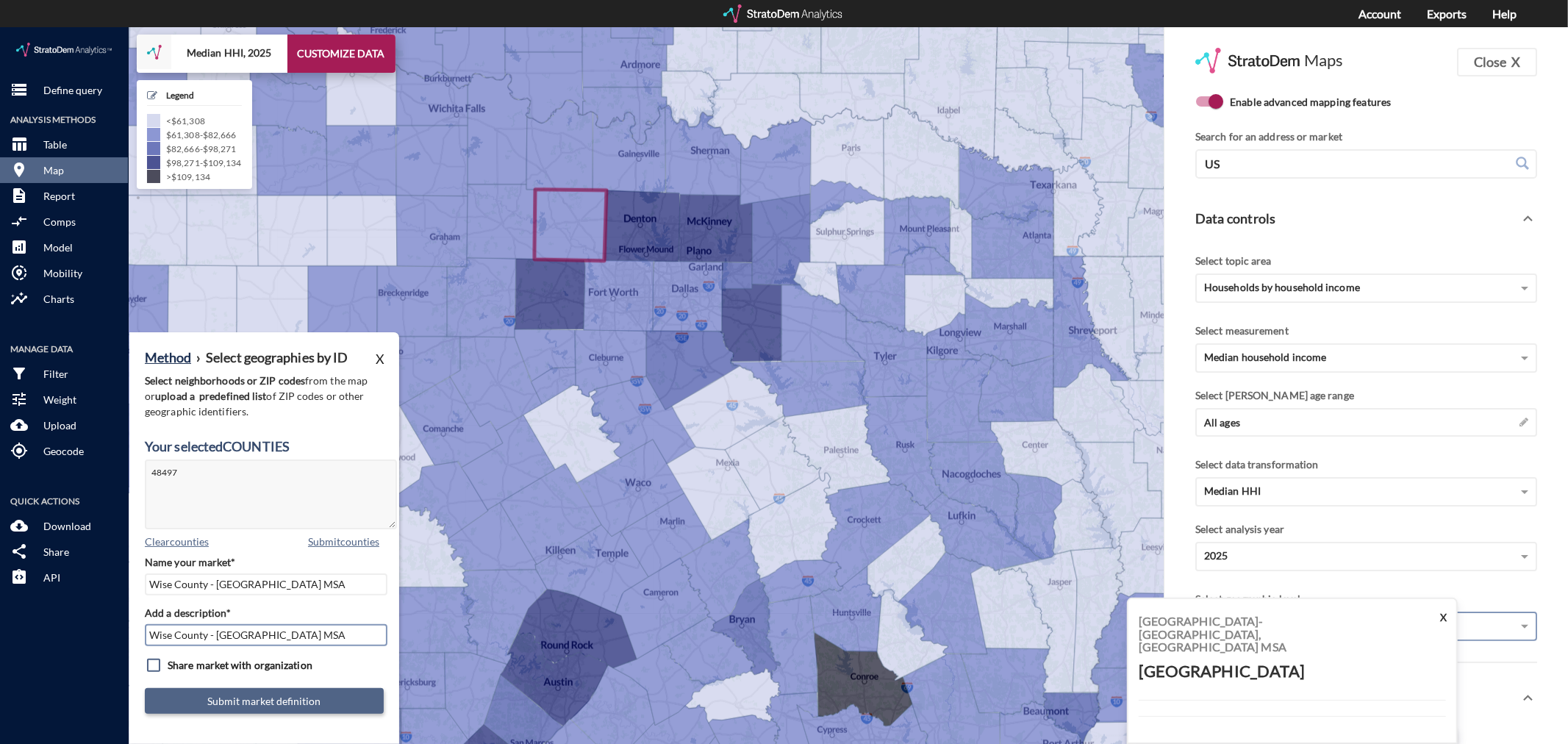
type input "Wise County - [GEOGRAPHIC_DATA] MSA"
click button "Submit market definition"
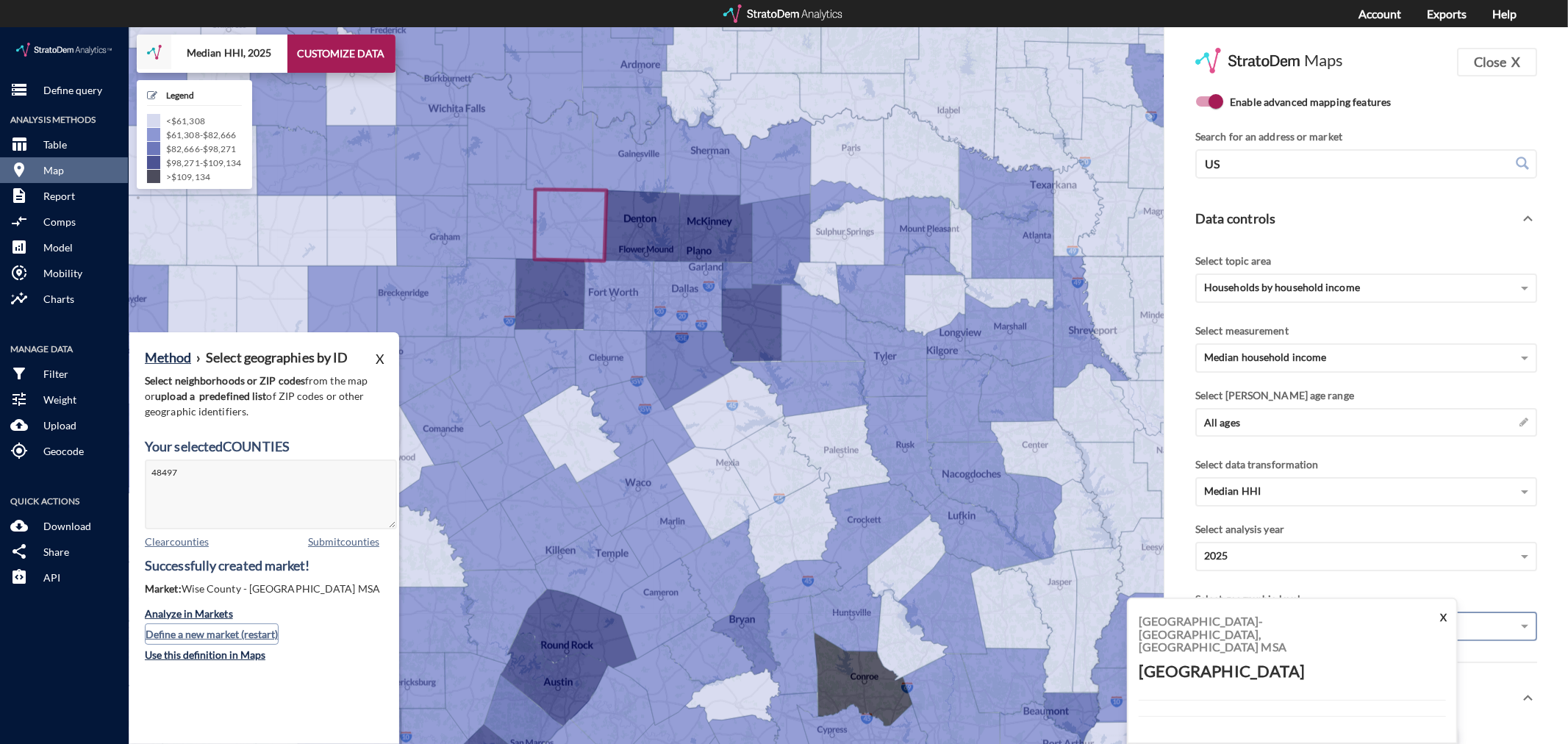
click button "Define a new market (restart)"
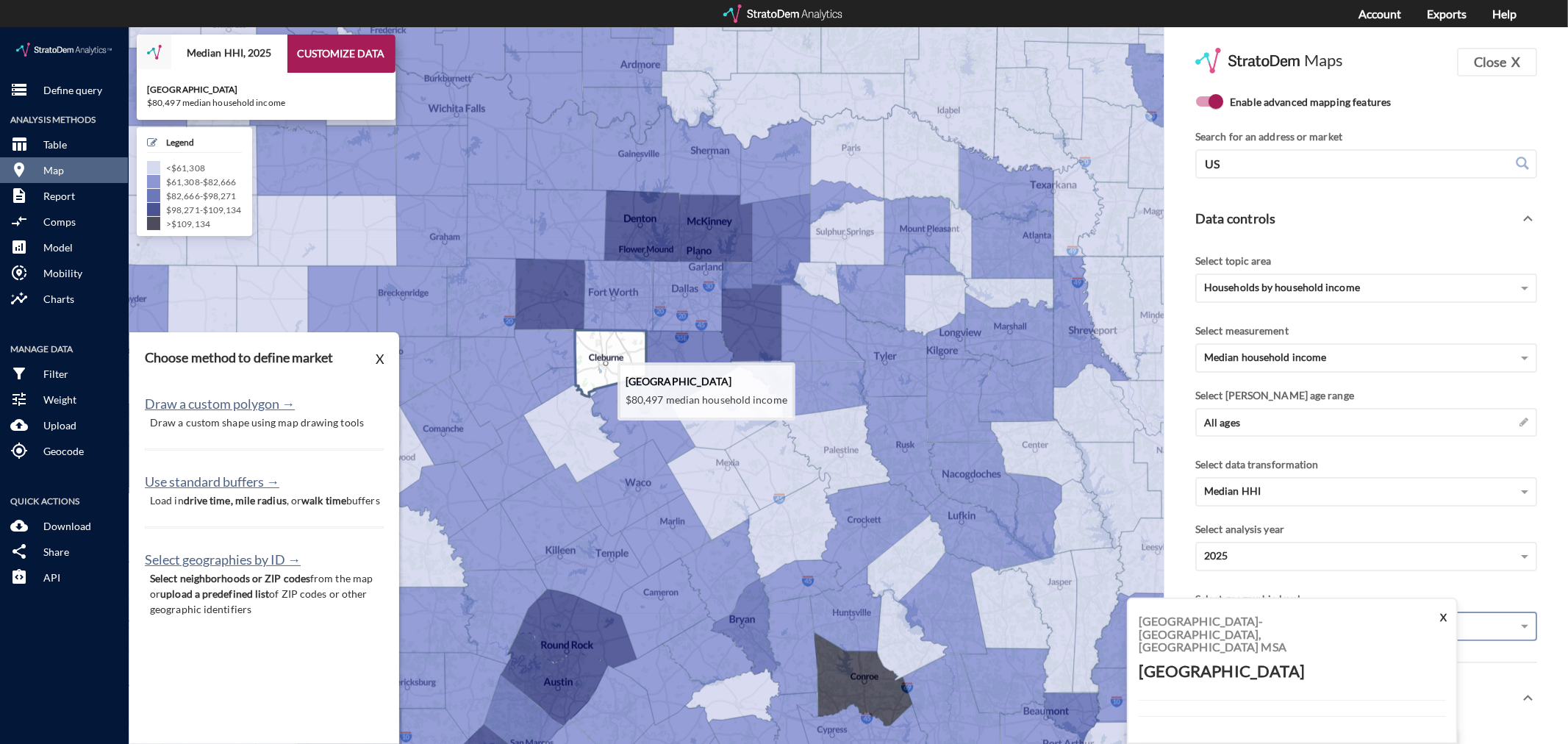
click icon
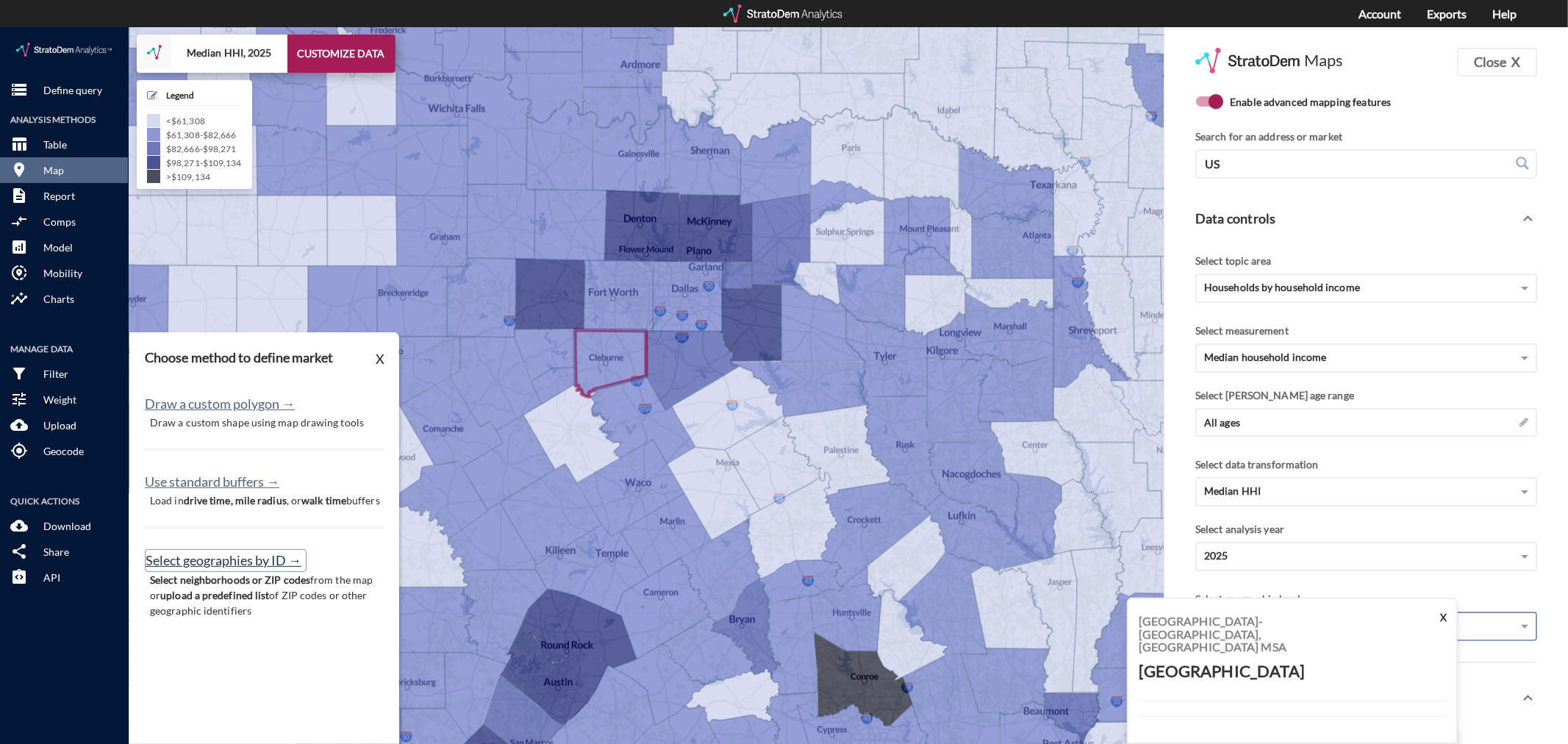
click button "Select geographies by ID →"
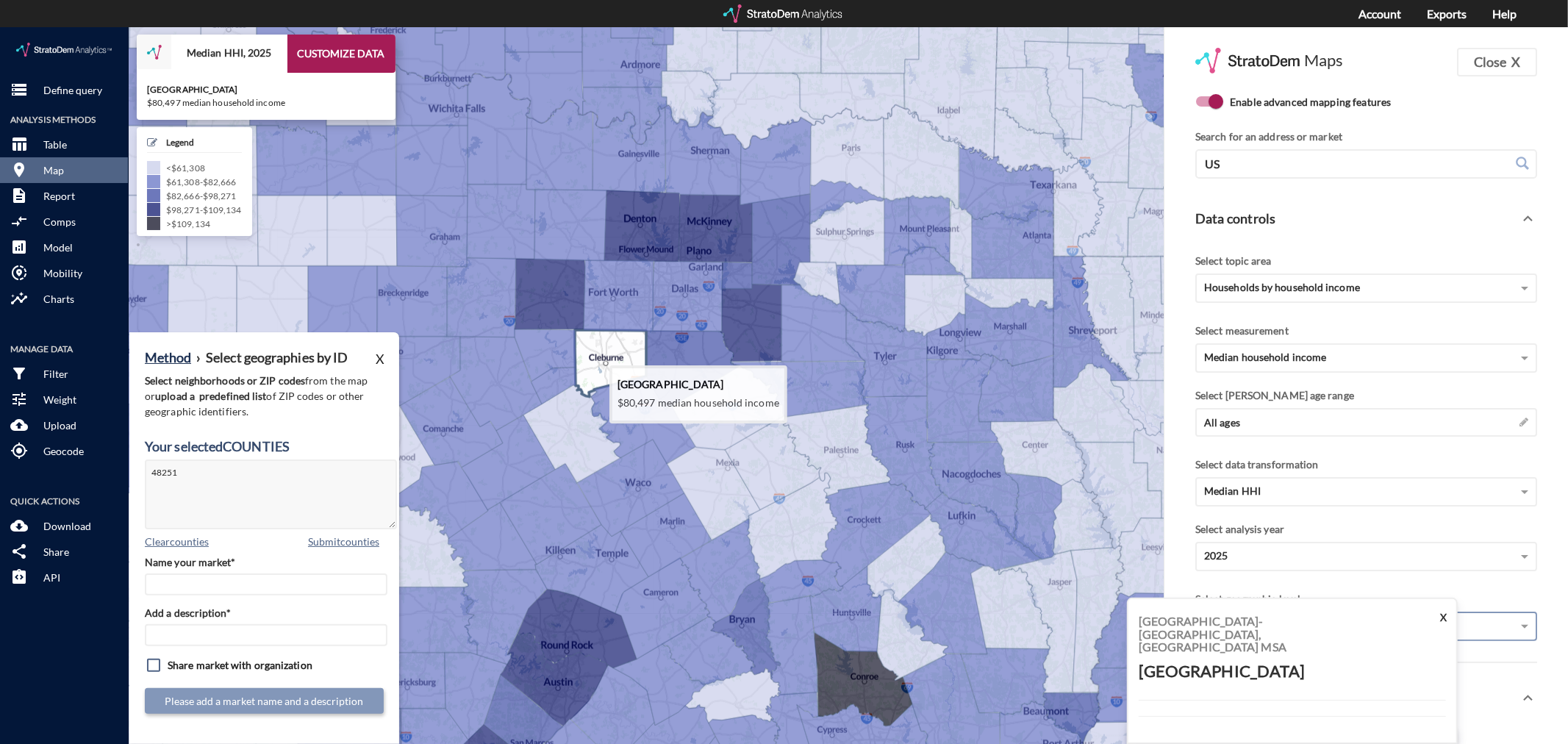
click icon
type textarea "48251"
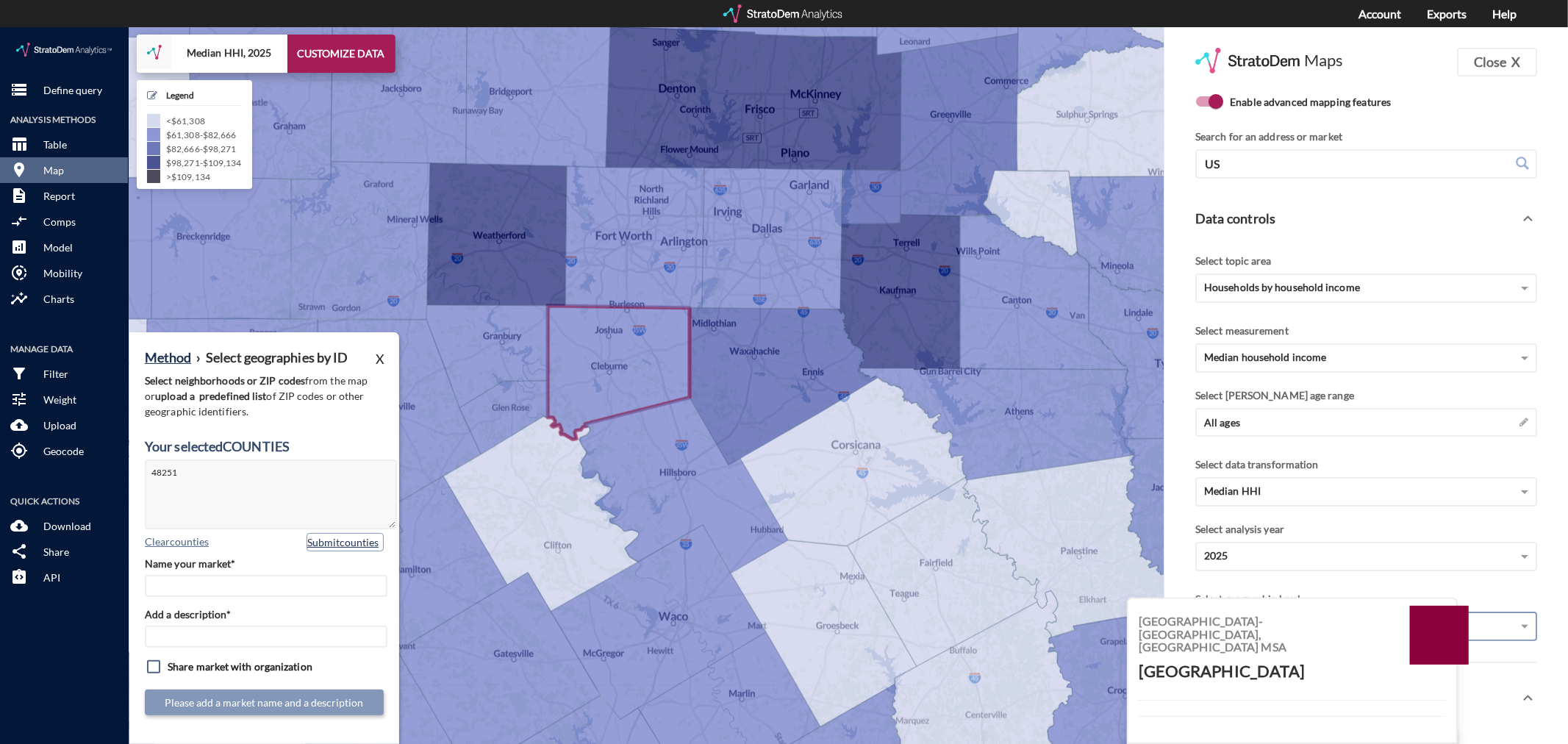
click button "Submit counties"
click input "Name your market*"
type input "Johnson County - [GEOGRAPHIC_DATA] MSA"
paste input "Johnson County - [GEOGRAPHIC_DATA] MSA"
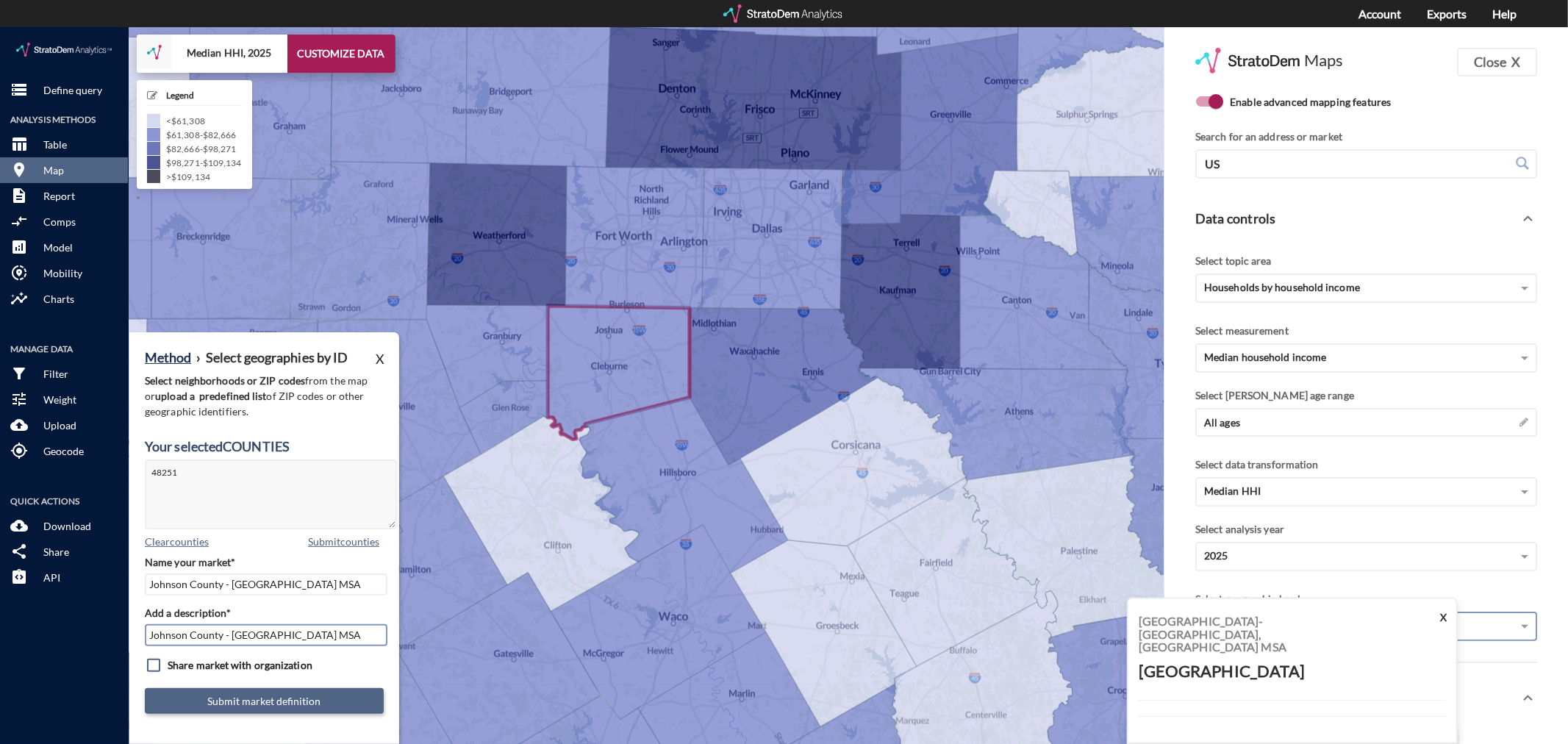
type input "Johnson County - [GEOGRAPHIC_DATA] MSA"
click button "Submit market definition"
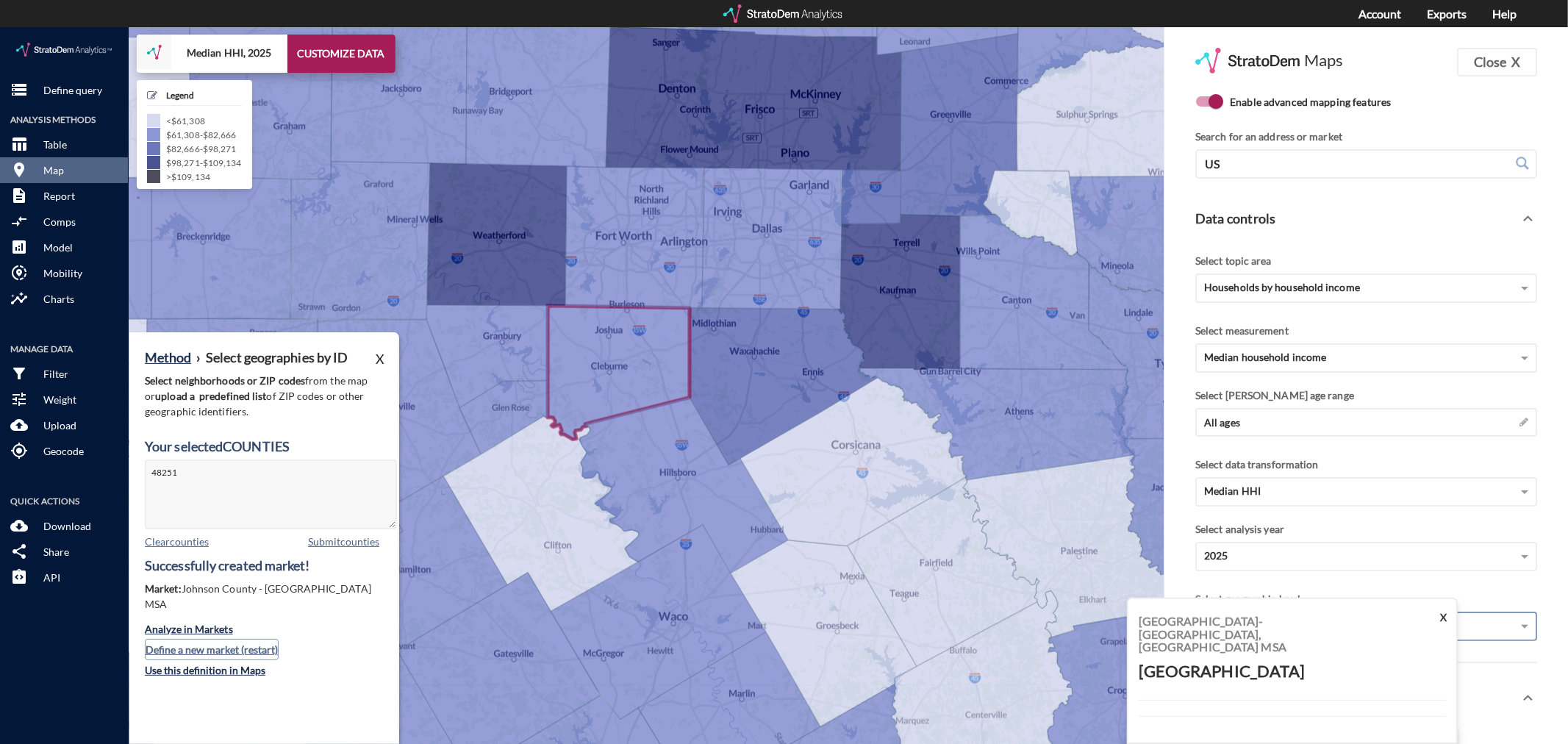
click button "Define a new market (restart)"
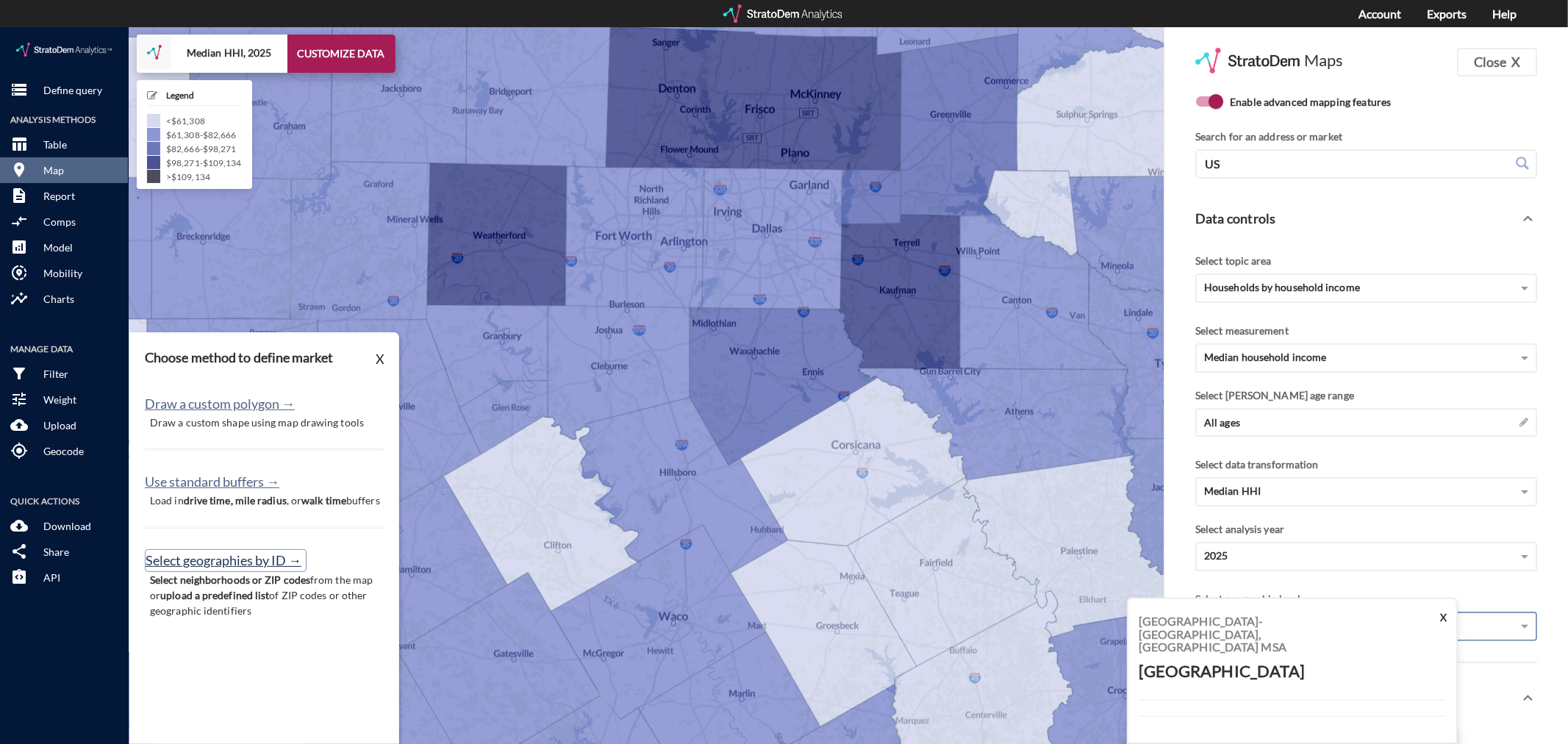
click button "Select geographies by ID →"
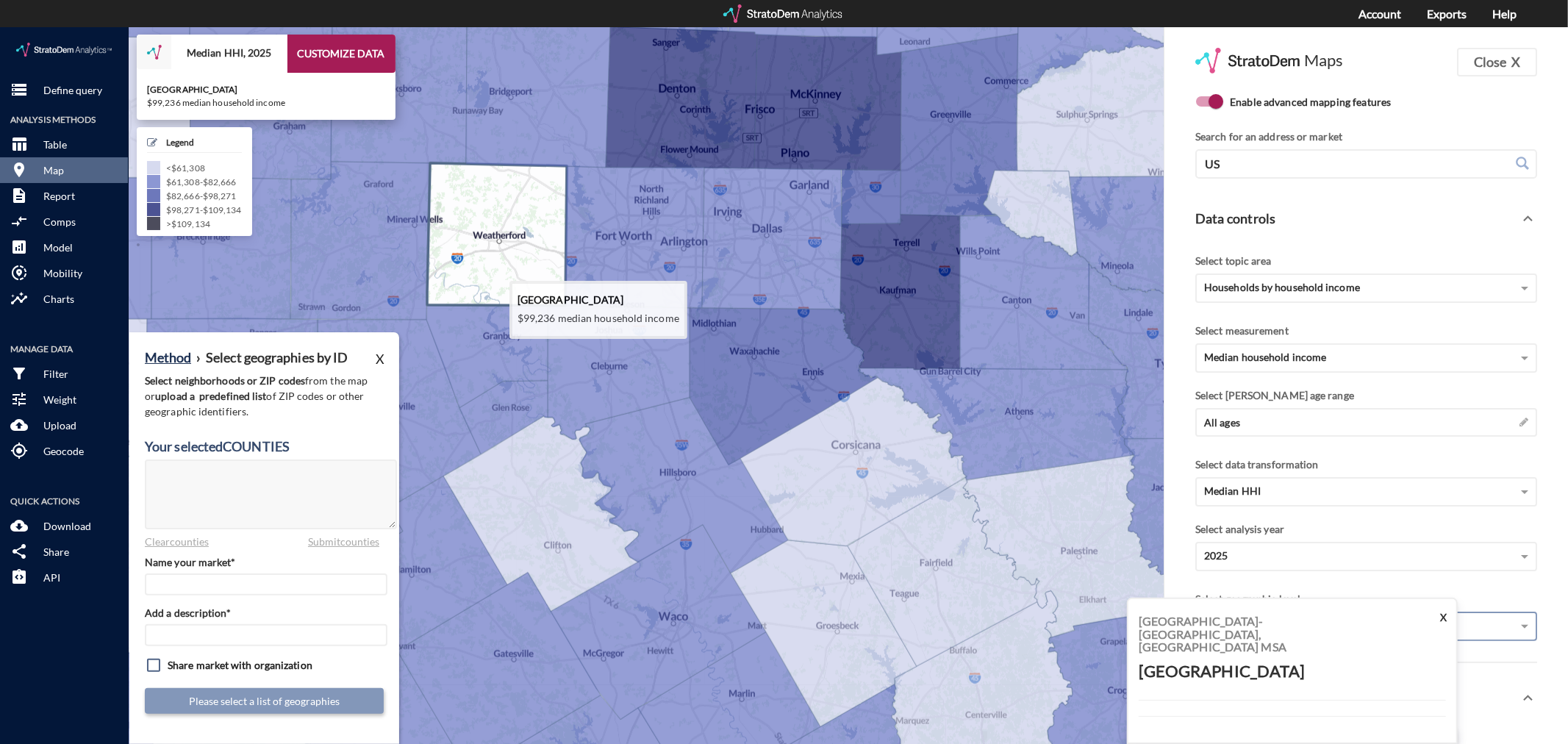
click icon
type textarea "48367"
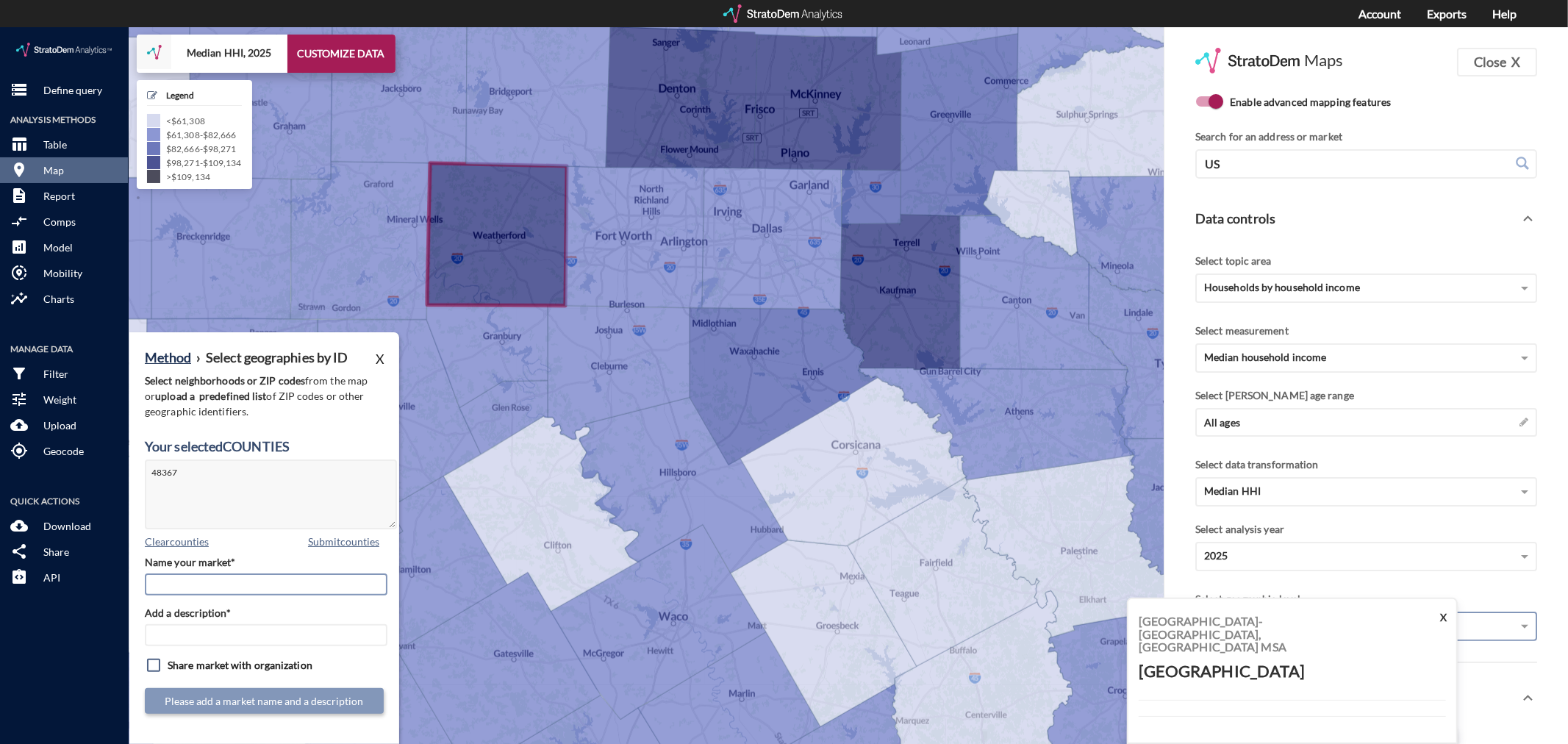
click input "Name your market*"
type input "Parker County - [GEOGRAPHIC_DATA] MSA"
paste input "Parker County - [GEOGRAPHIC_DATA] MSA"
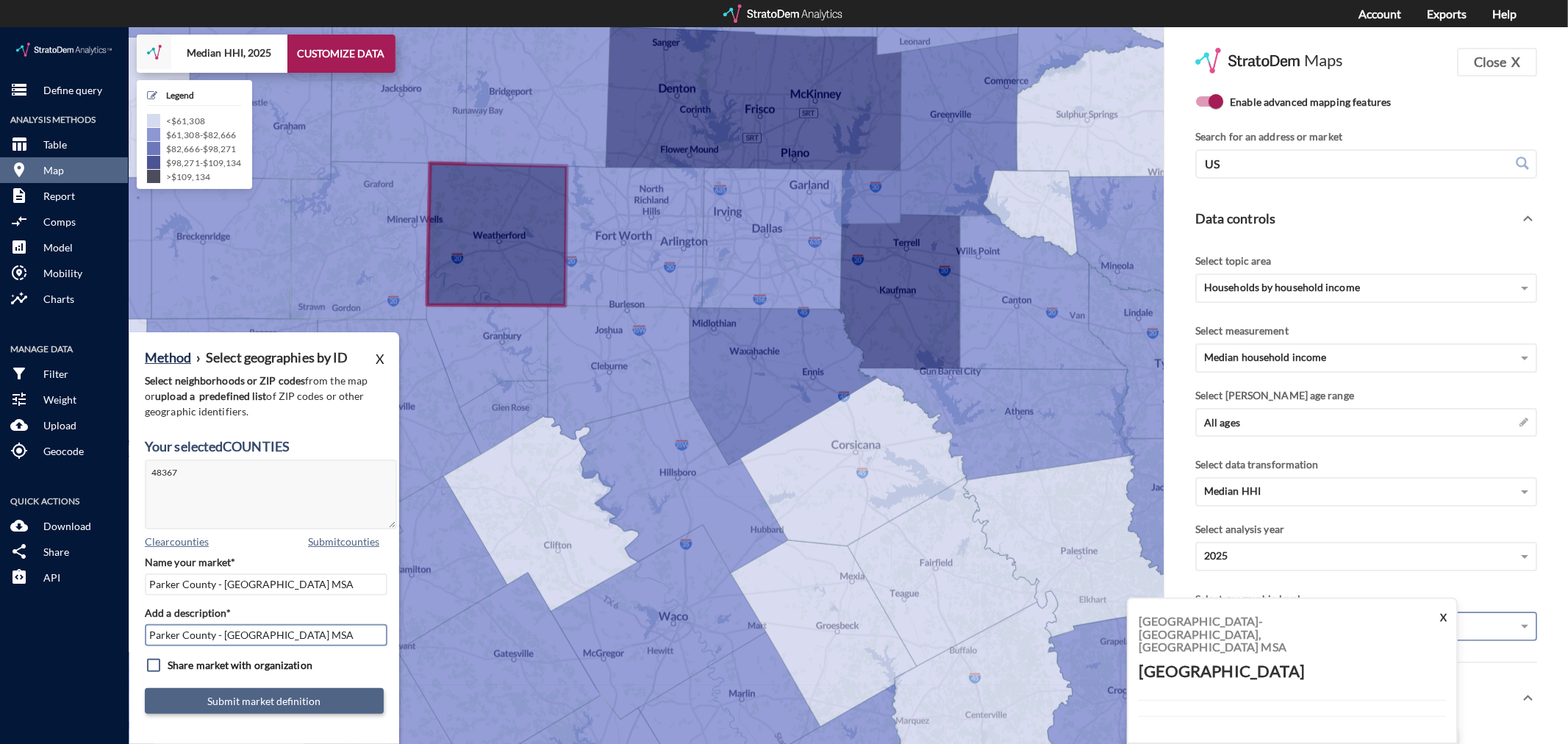
type input "Parker County - [GEOGRAPHIC_DATA] MSA"
click button "Submit market definition"
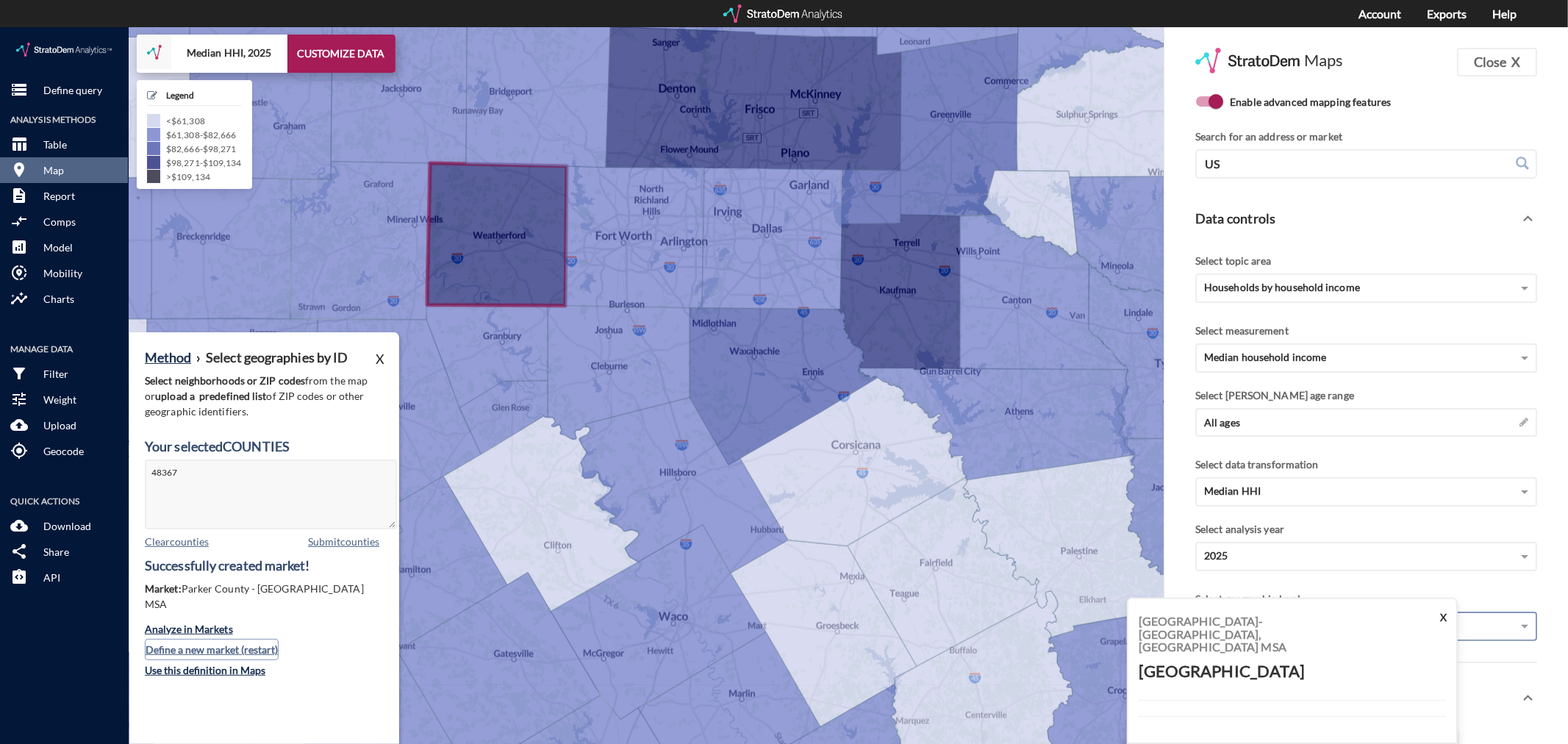
click button "Define a new market (restart)"
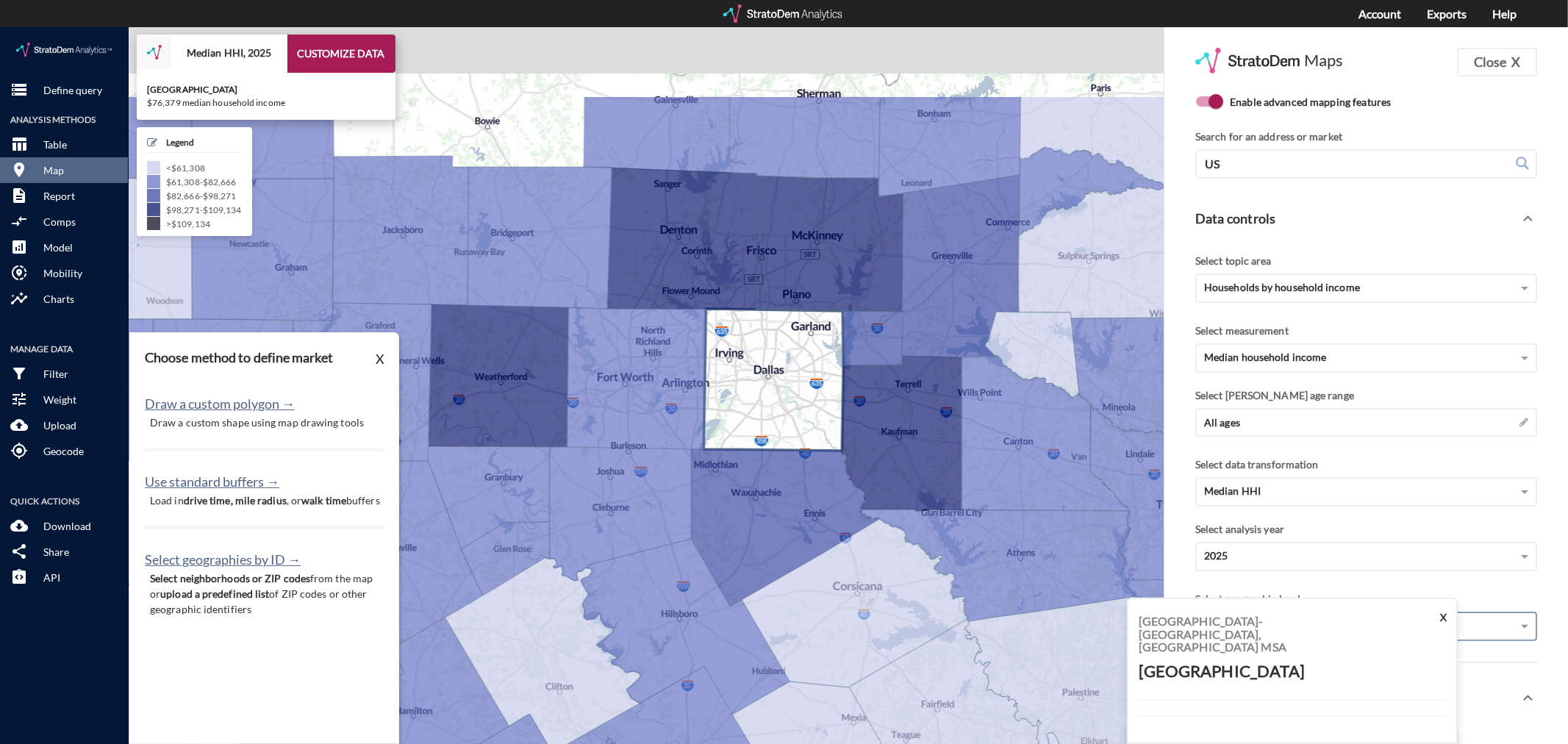
drag, startPoint x: 755, startPoint y: 247, endPoint x: 758, endPoint y: 416, distance: 169.0
click icon
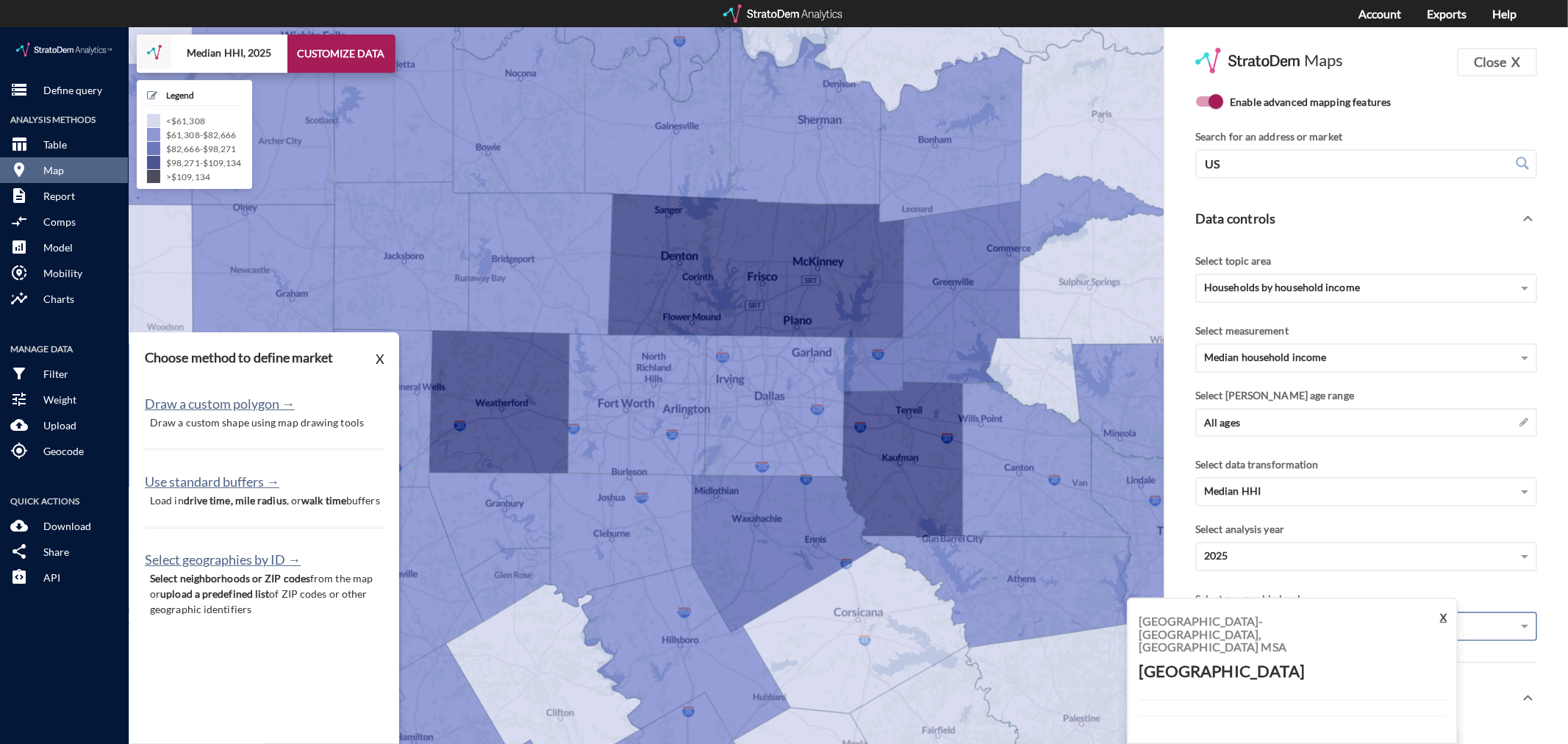
click button "X"
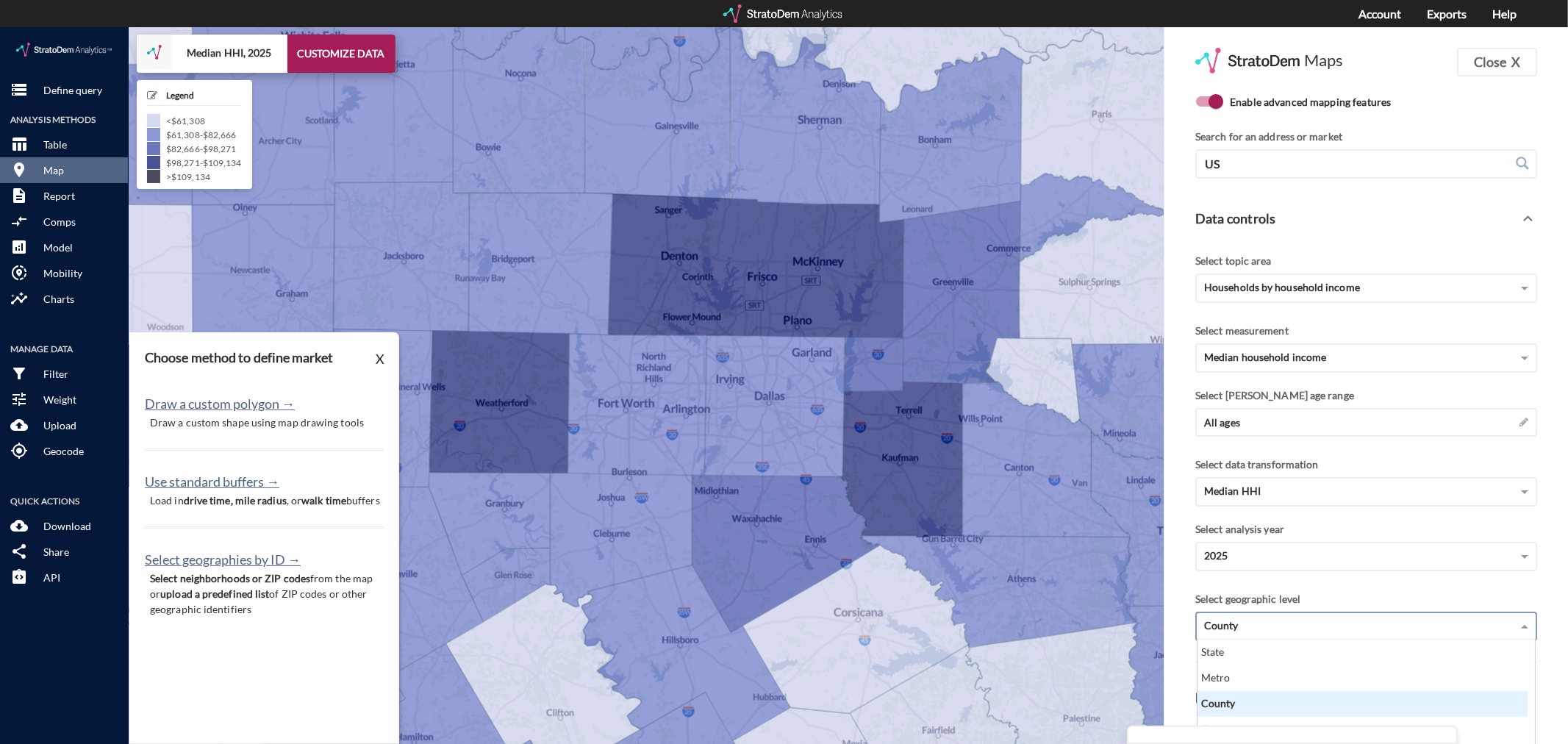
click div "County"
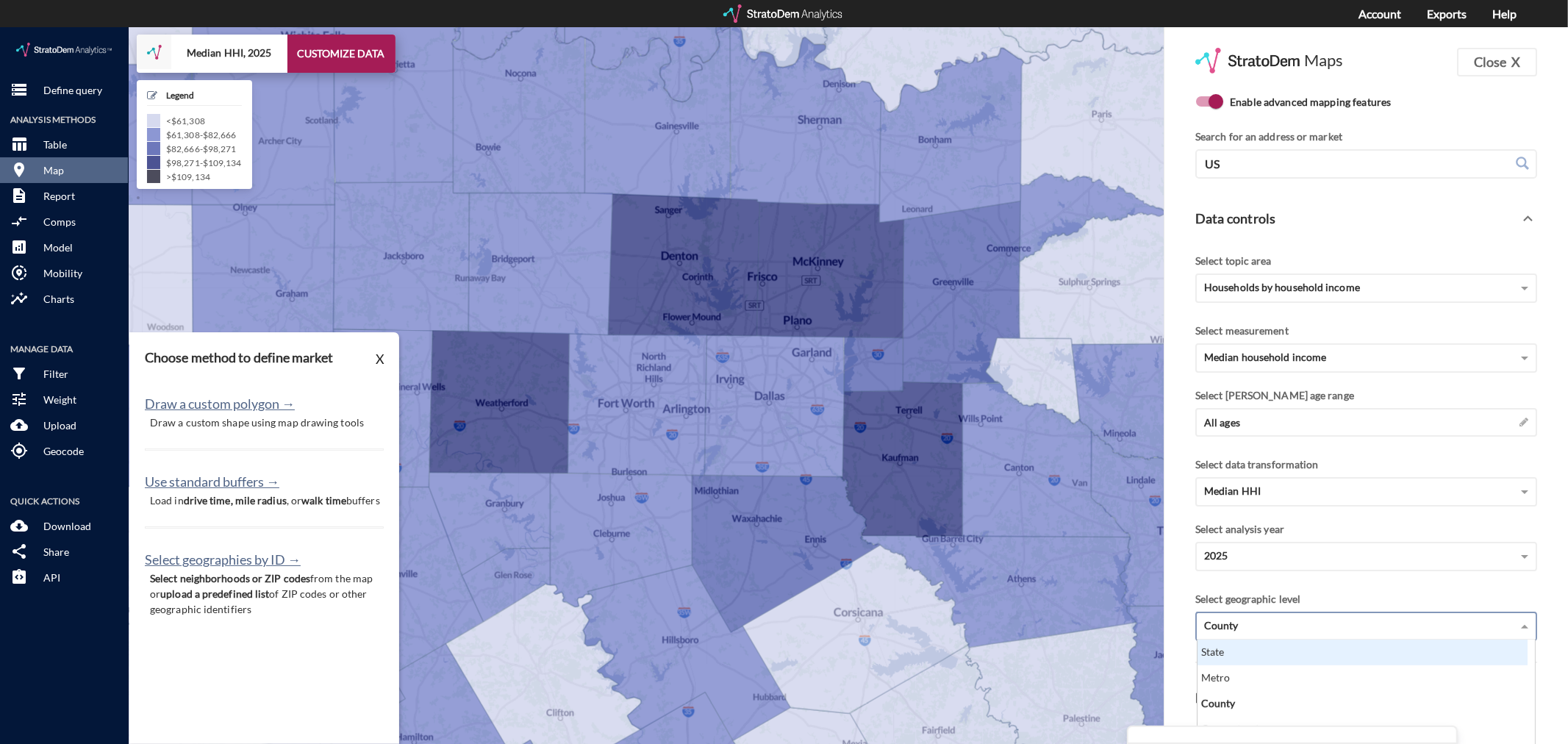
scroll to position [326, 0]
click div "State"
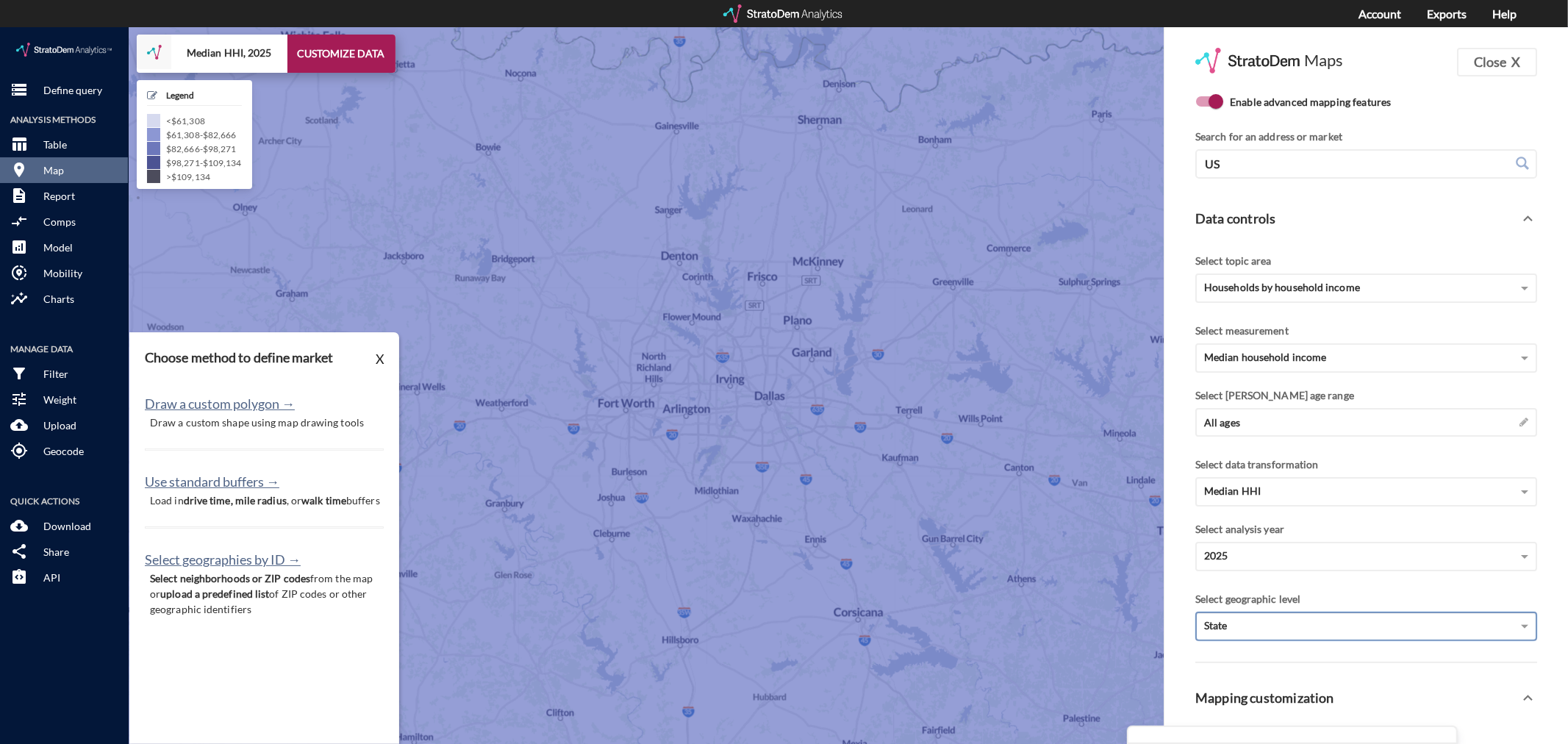
scroll to position [343, 0]
click span "State"
click div "County"
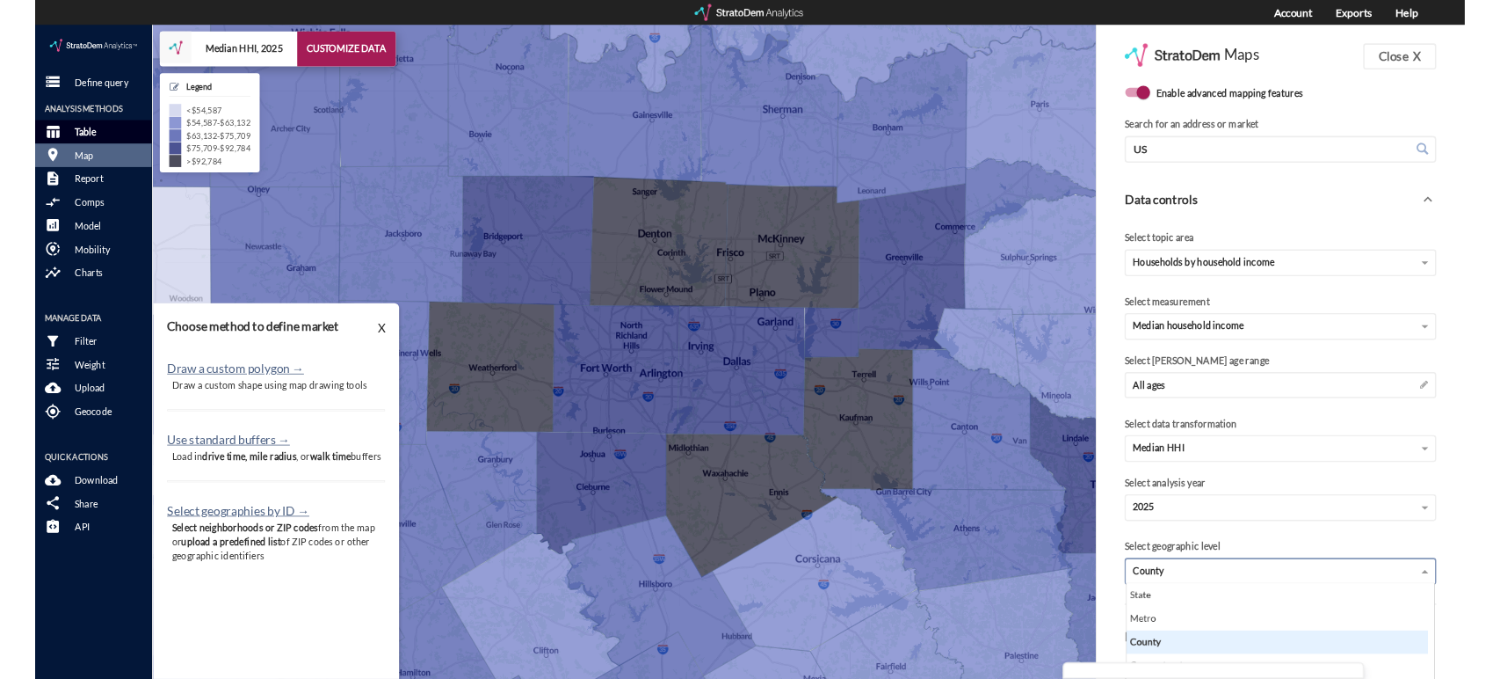
scroll to position [138, 385]
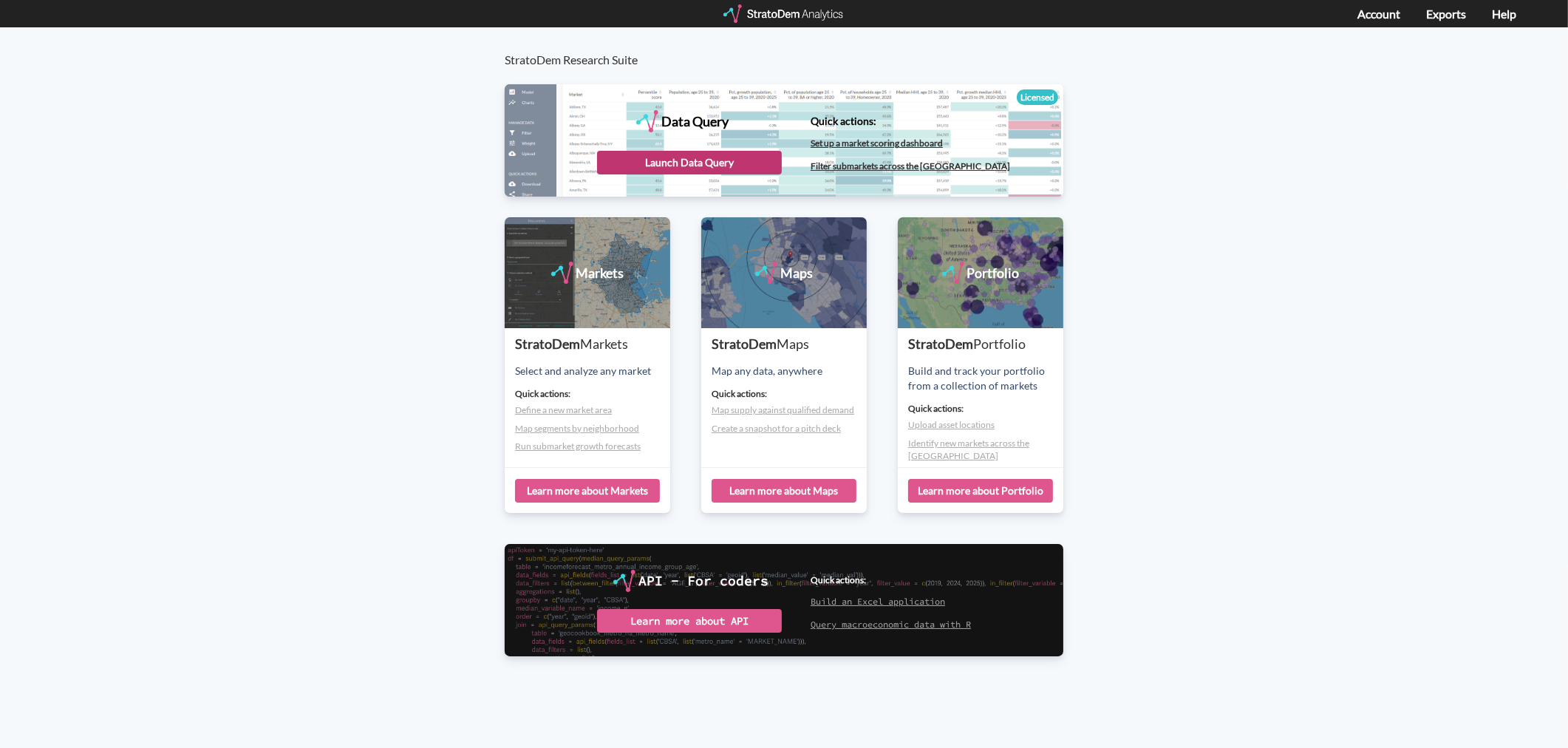
click at [674, 150] on div "Launch Data Query" at bounding box center [689, 162] width 185 height 24
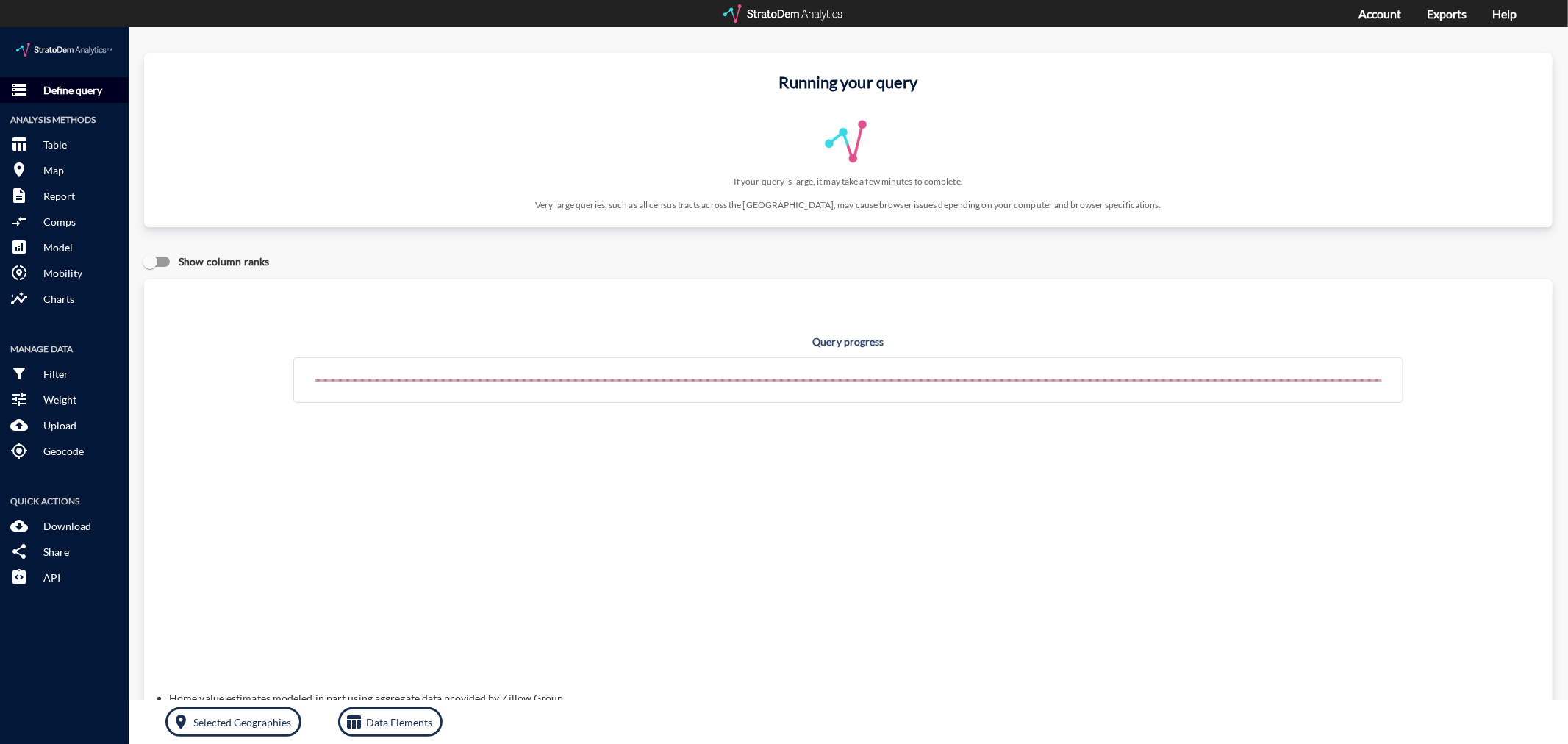
click p "Define query"
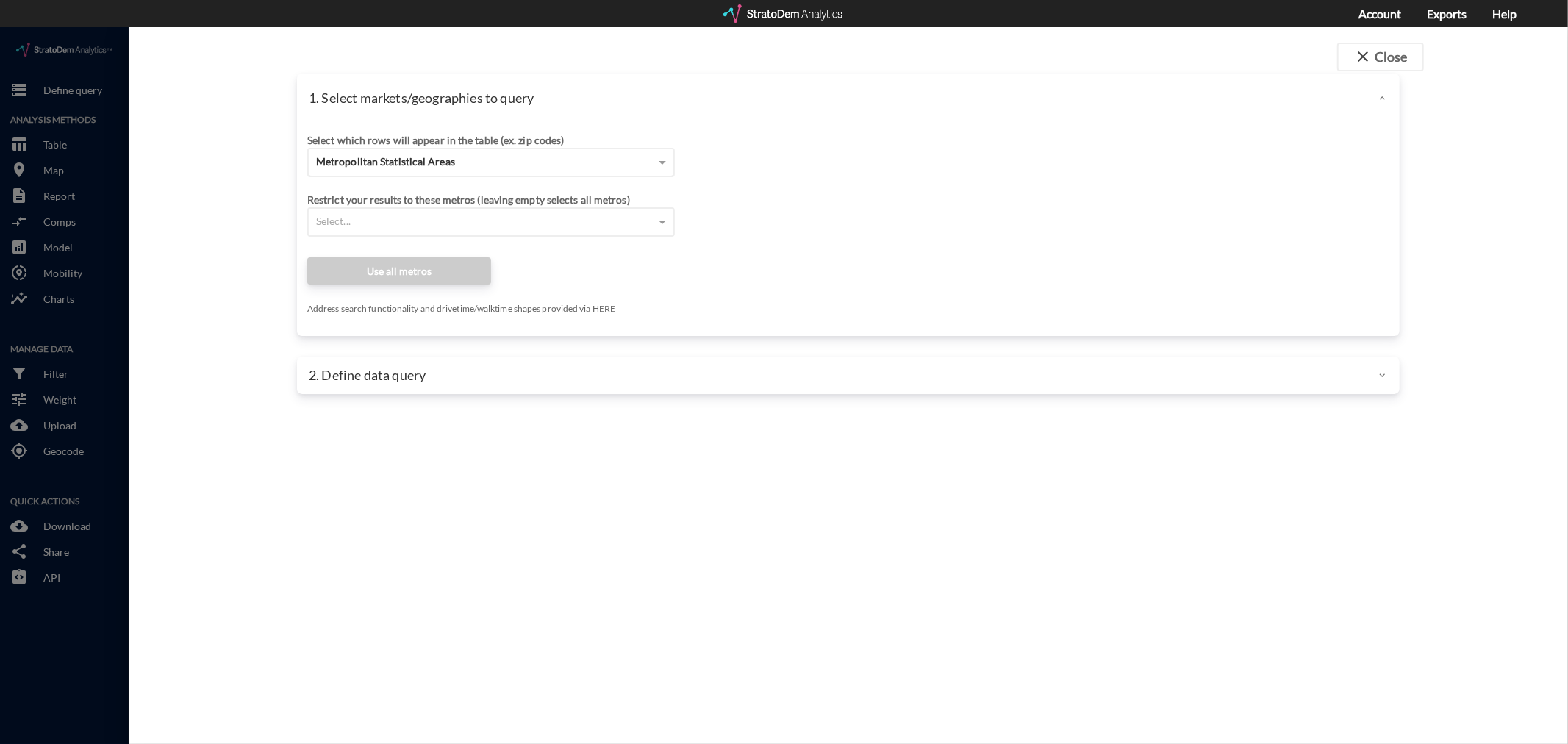
click div "Metropolitan Statistical Areas"
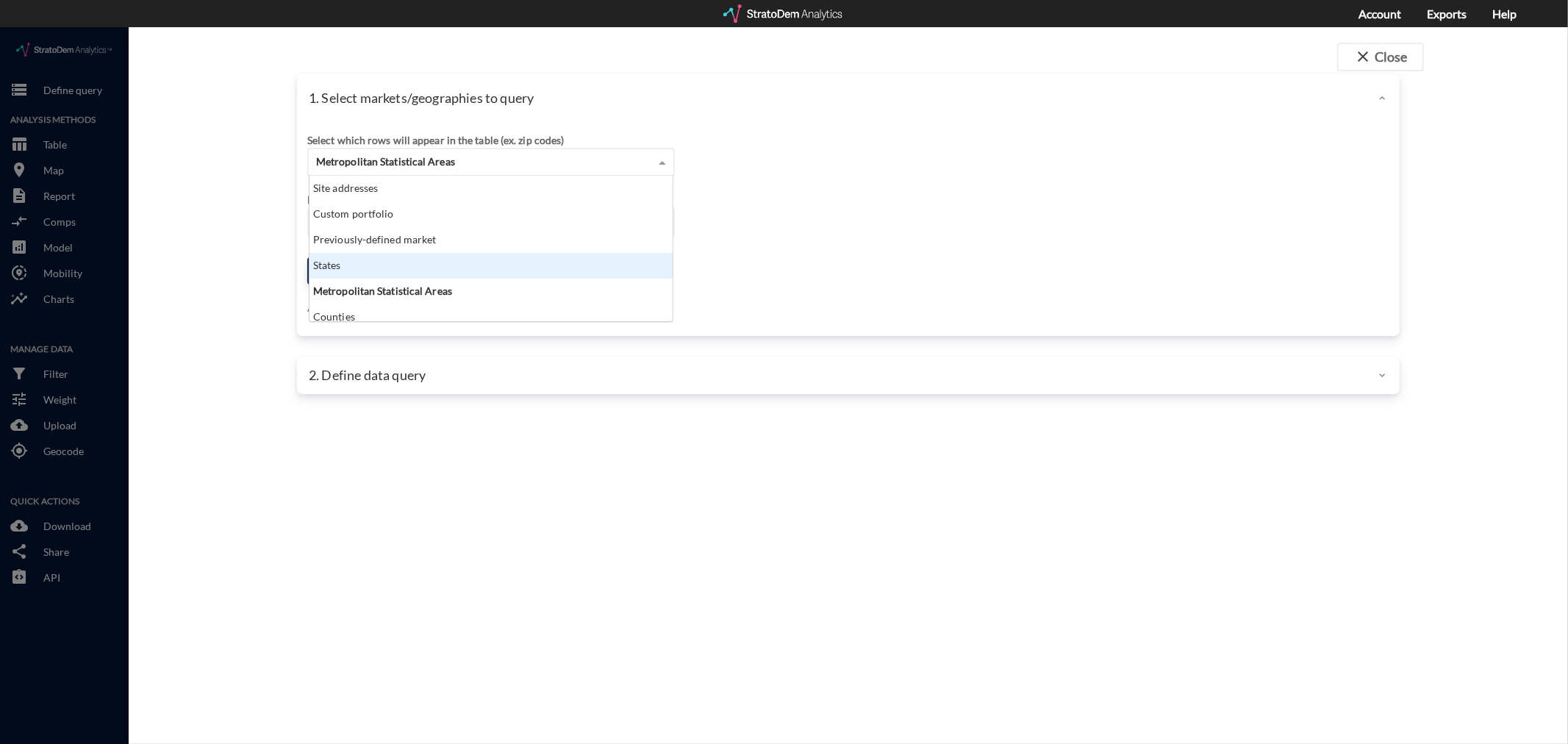
scroll to position [133, 355]
click div "Previously-defined market"
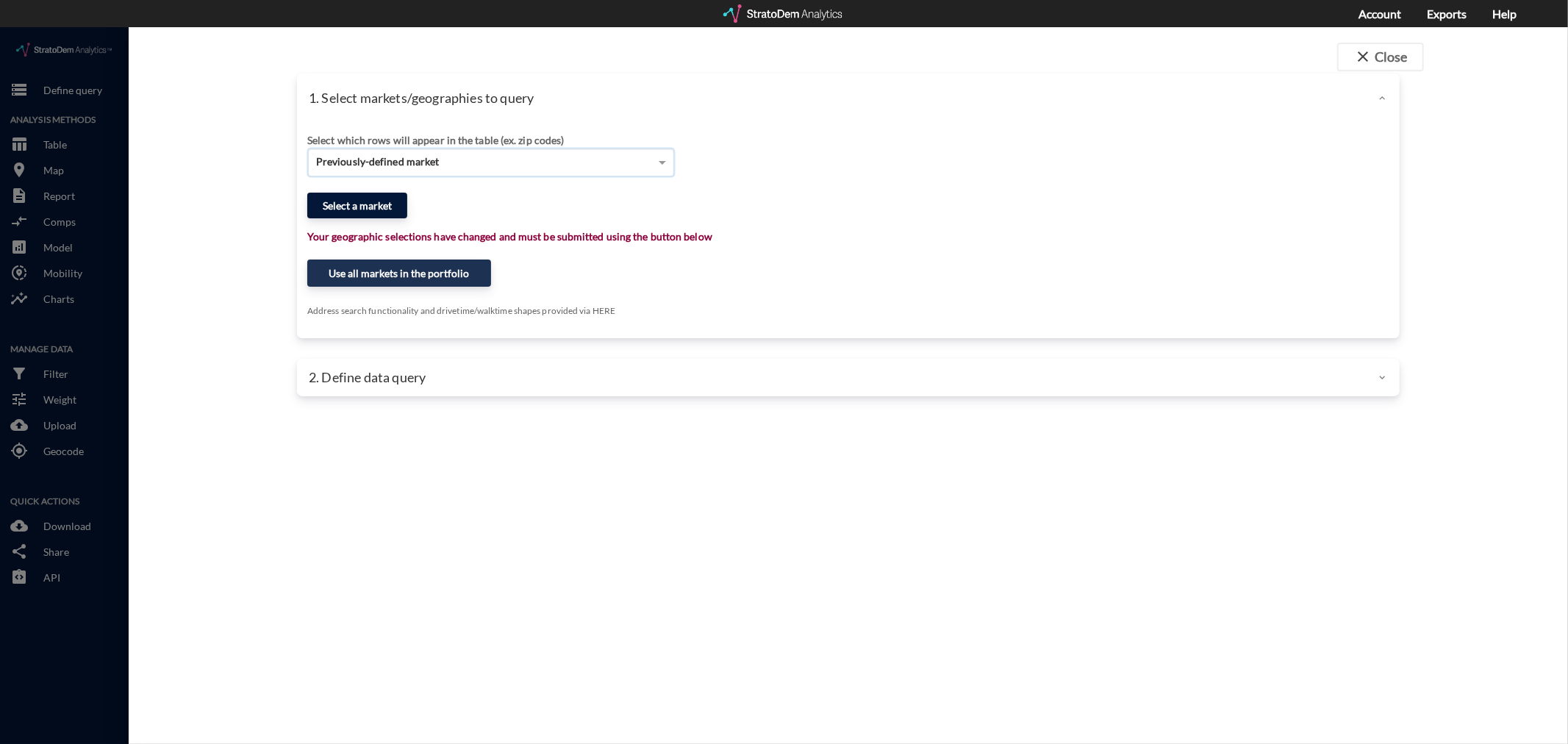
click button "Select a market"
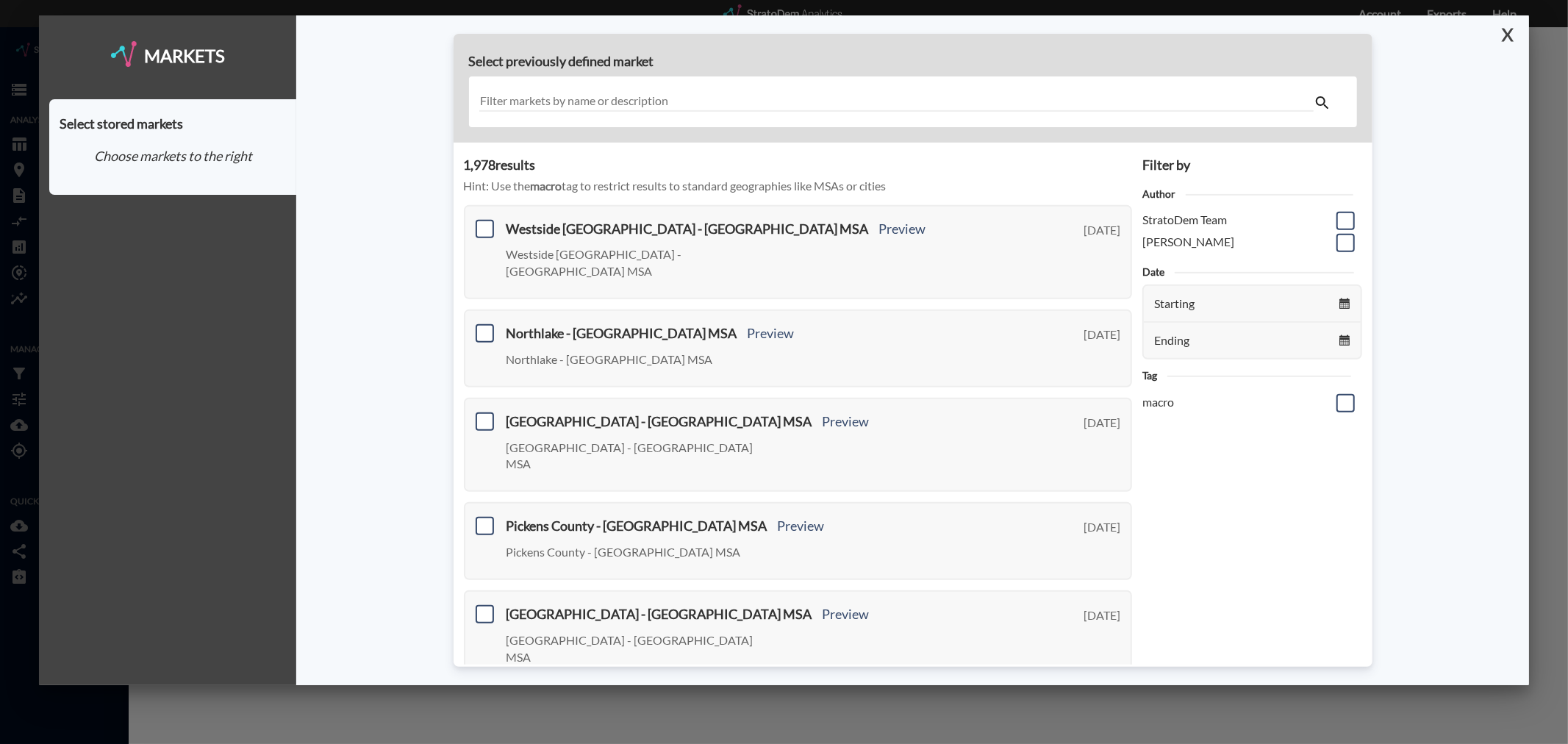
click at [1512, 29] on button "X" at bounding box center [1504, 34] width 26 height 38
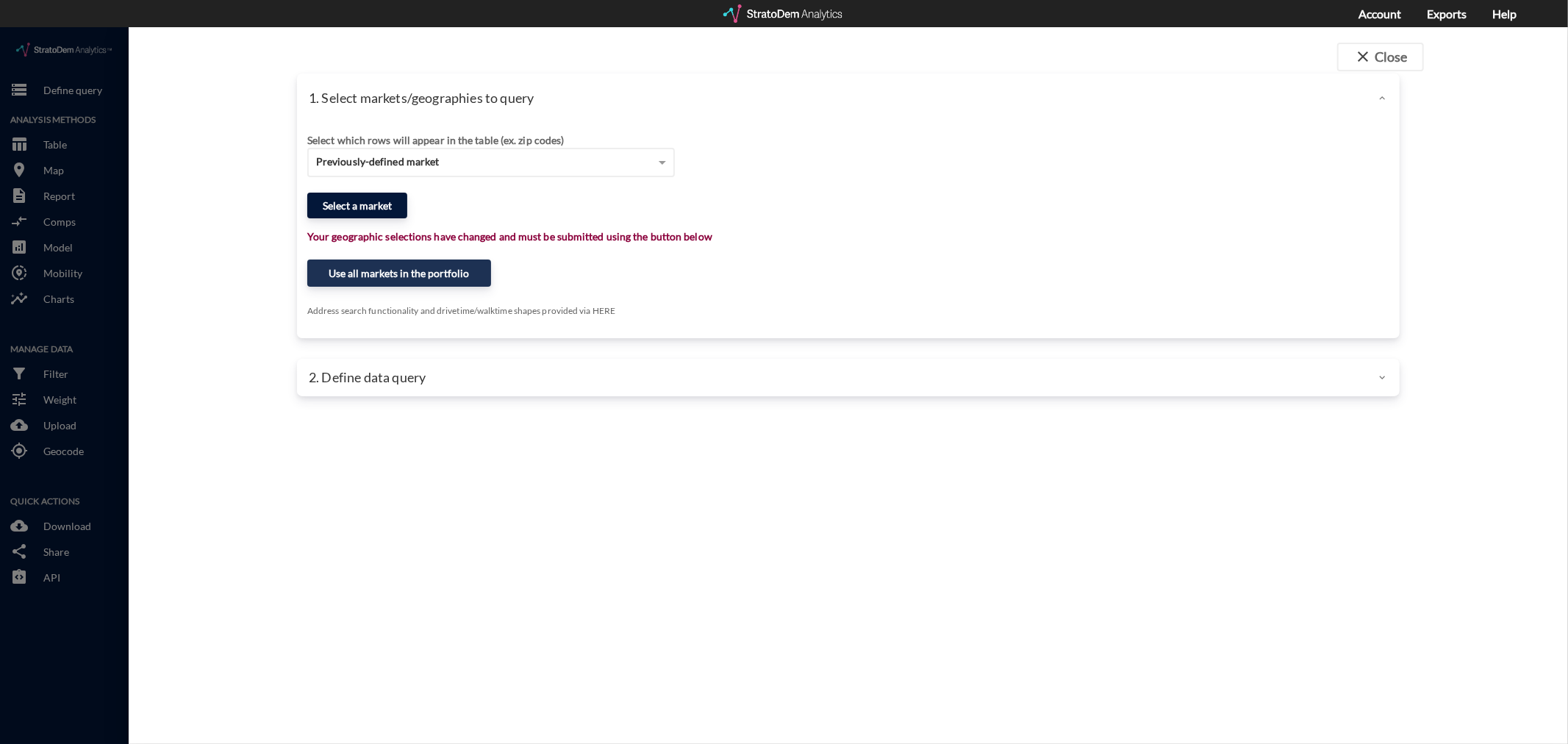
click button "Select a market"
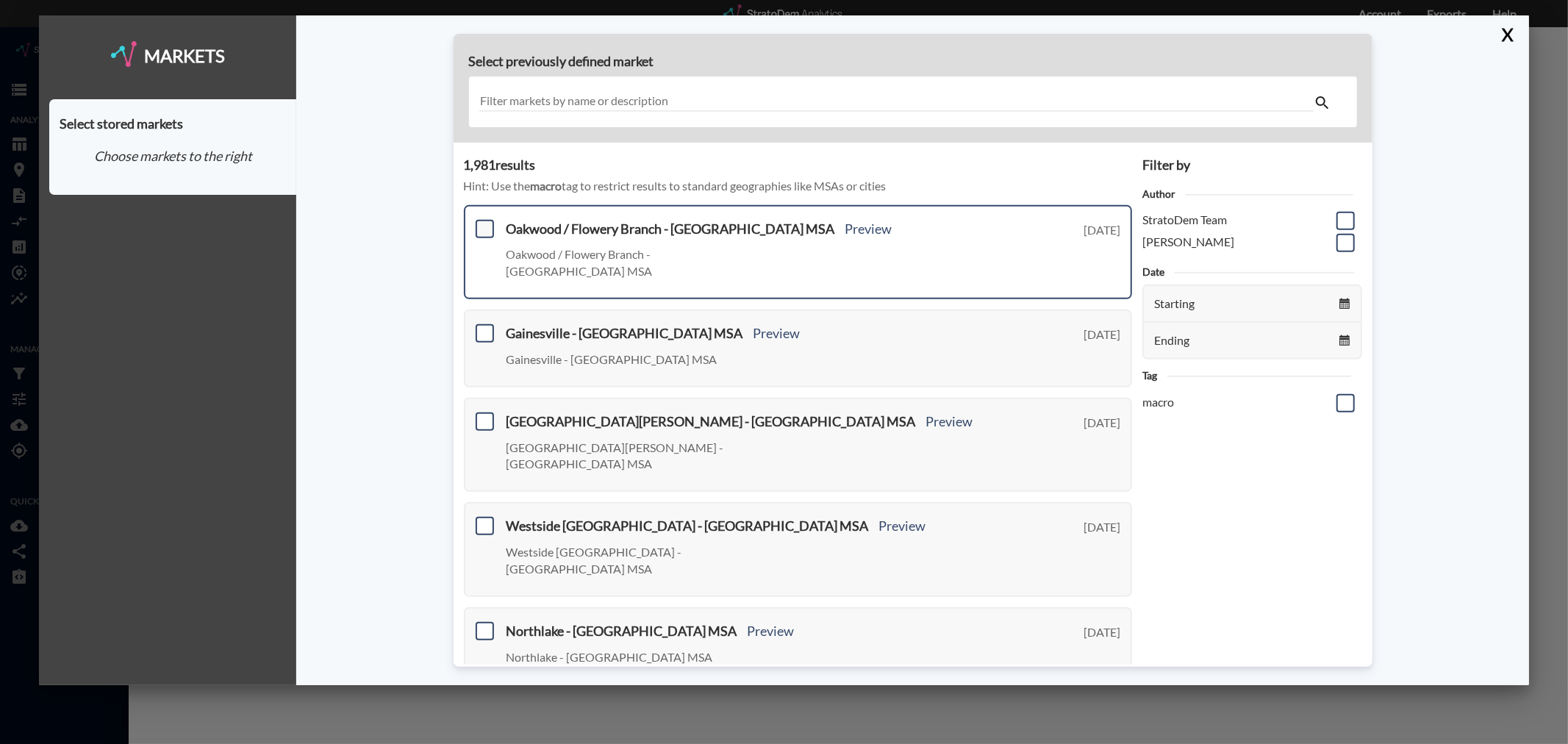
click at [482, 223] on span at bounding box center [485, 229] width 18 height 18
click at [483, 222] on input "checkbox" at bounding box center [483, 222] width 0 height 0
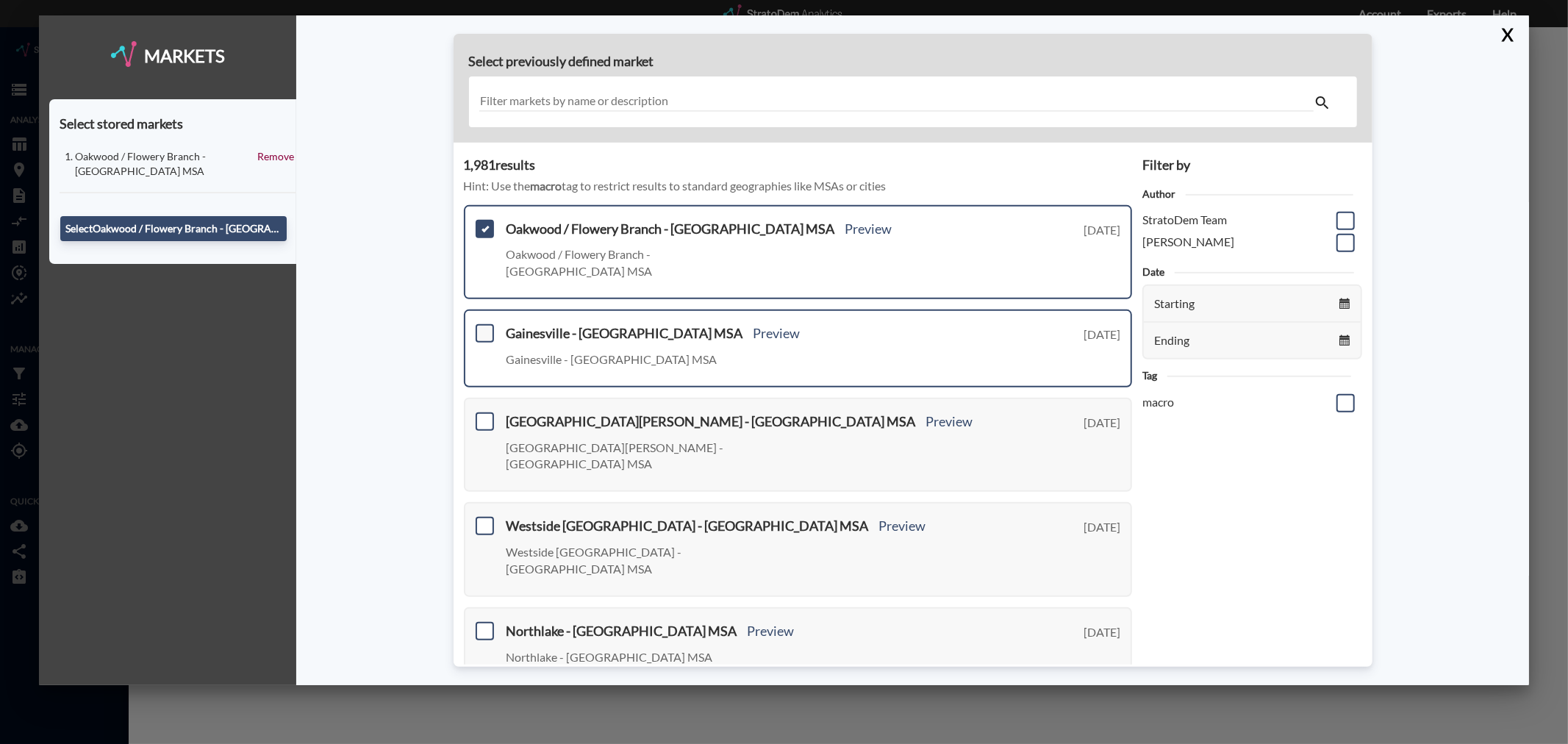
click at [485, 324] on span at bounding box center [485, 334] width 18 height 18
click at [483, 327] on input "checkbox" at bounding box center [483, 327] width 0 height 0
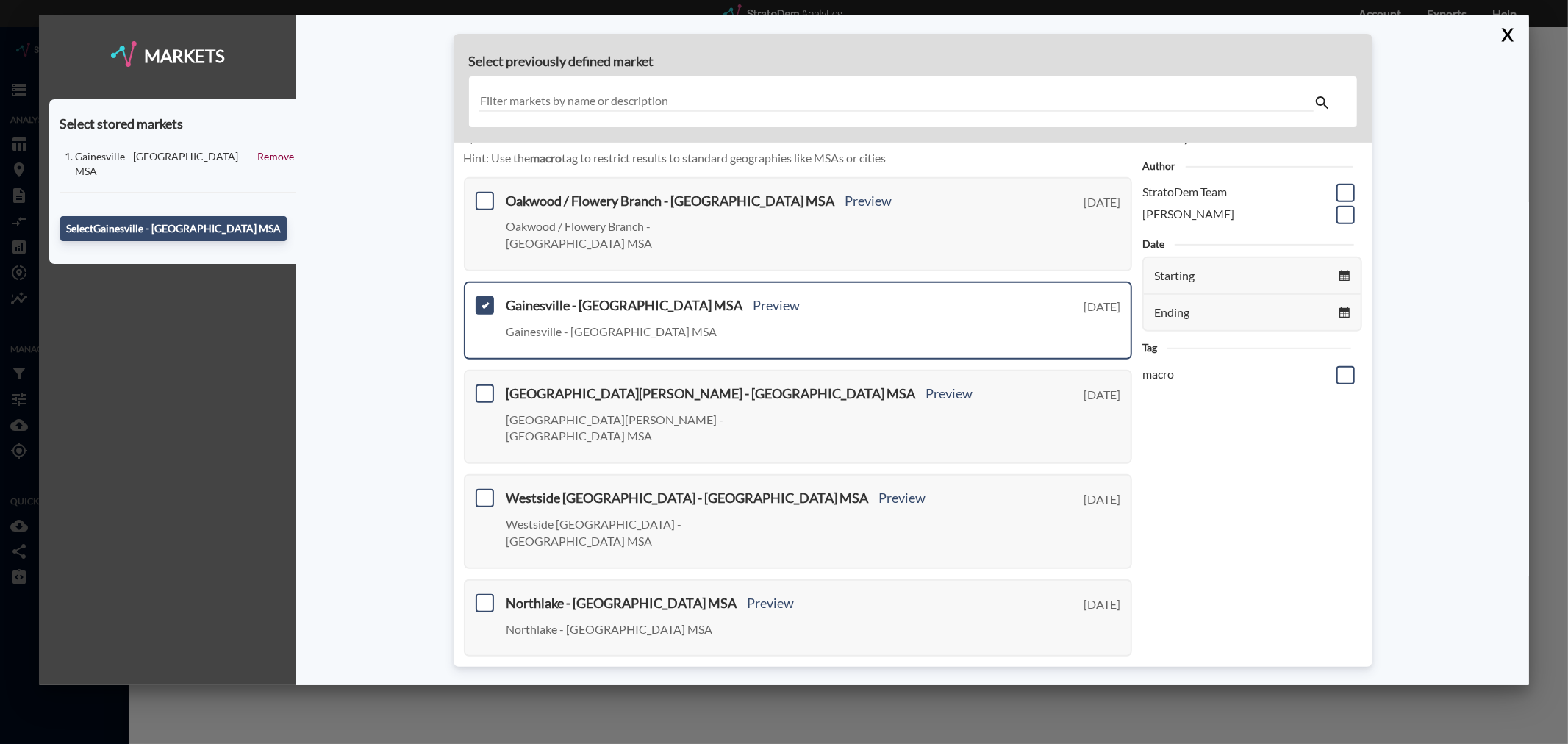
scroll to position [0, 0]
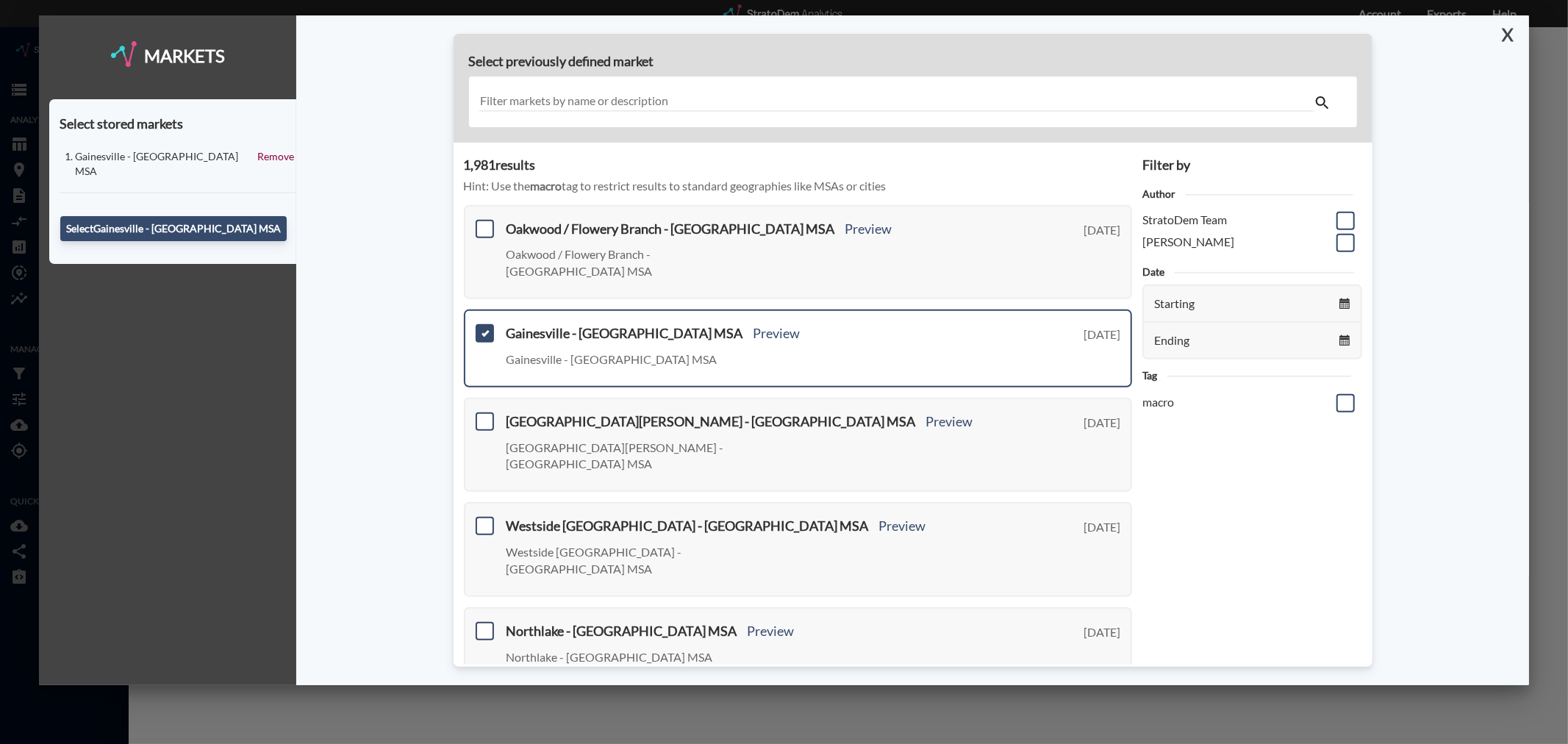
click at [1510, 39] on button "X" at bounding box center [1504, 34] width 26 height 38
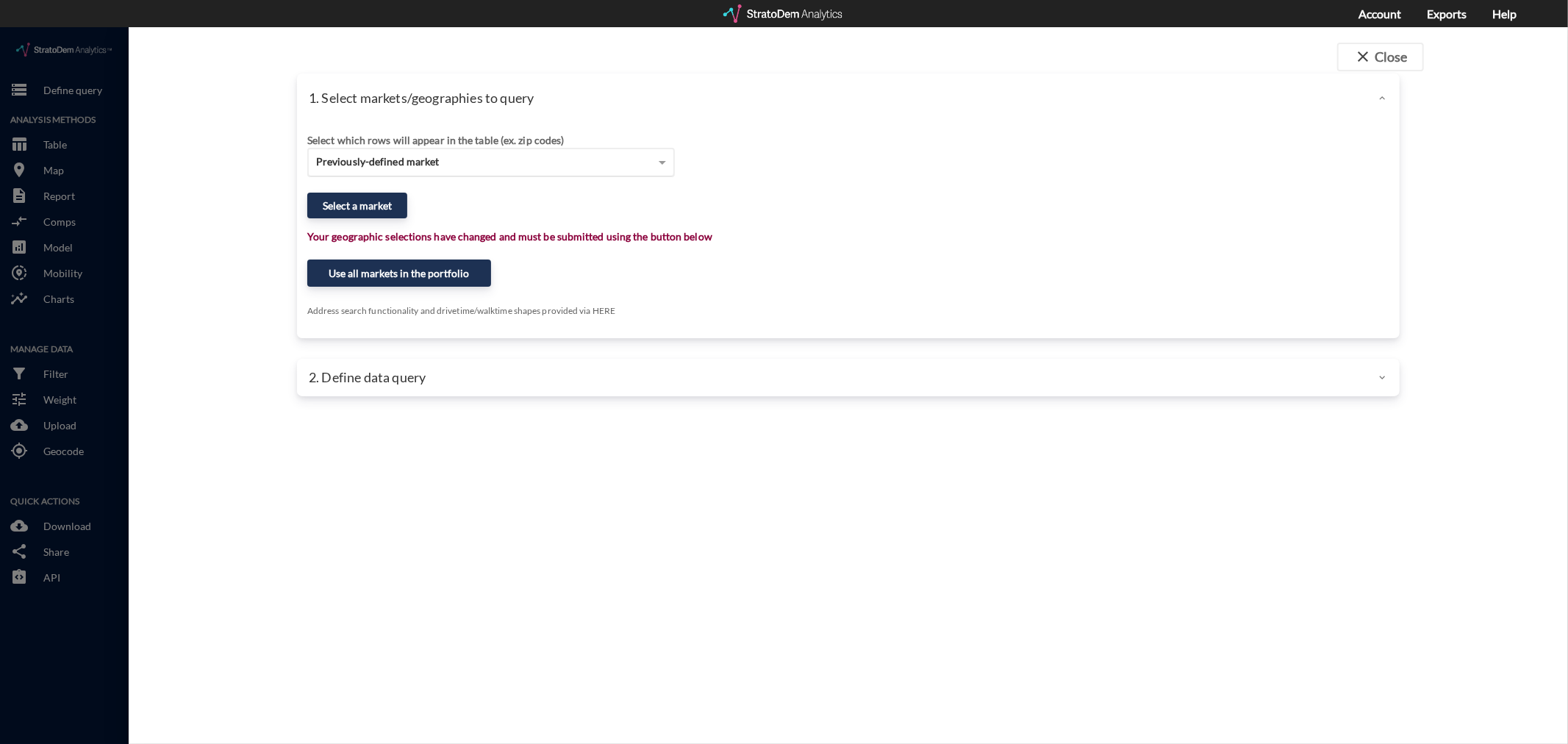
click span "Previously-defined market"
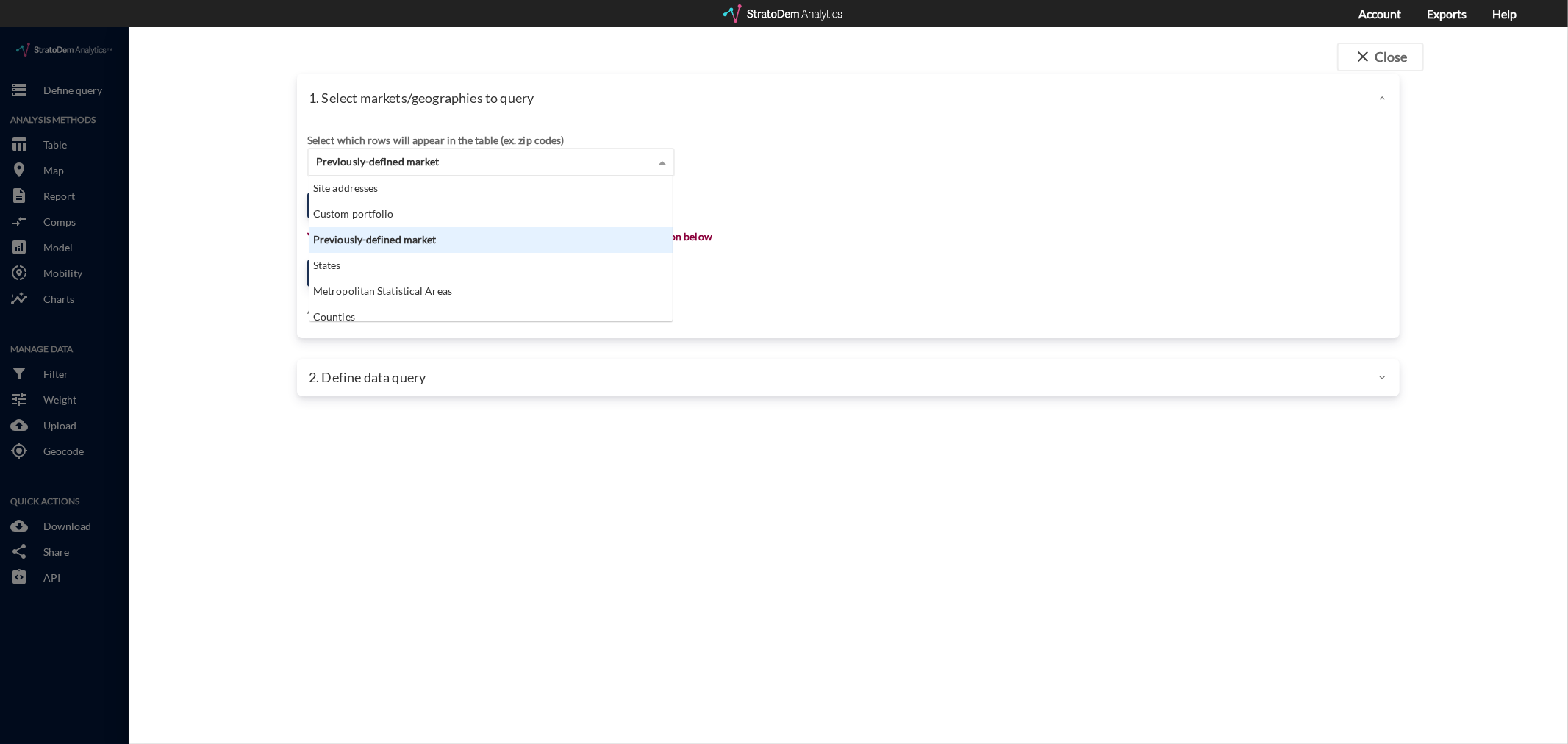
scroll to position [133, 355]
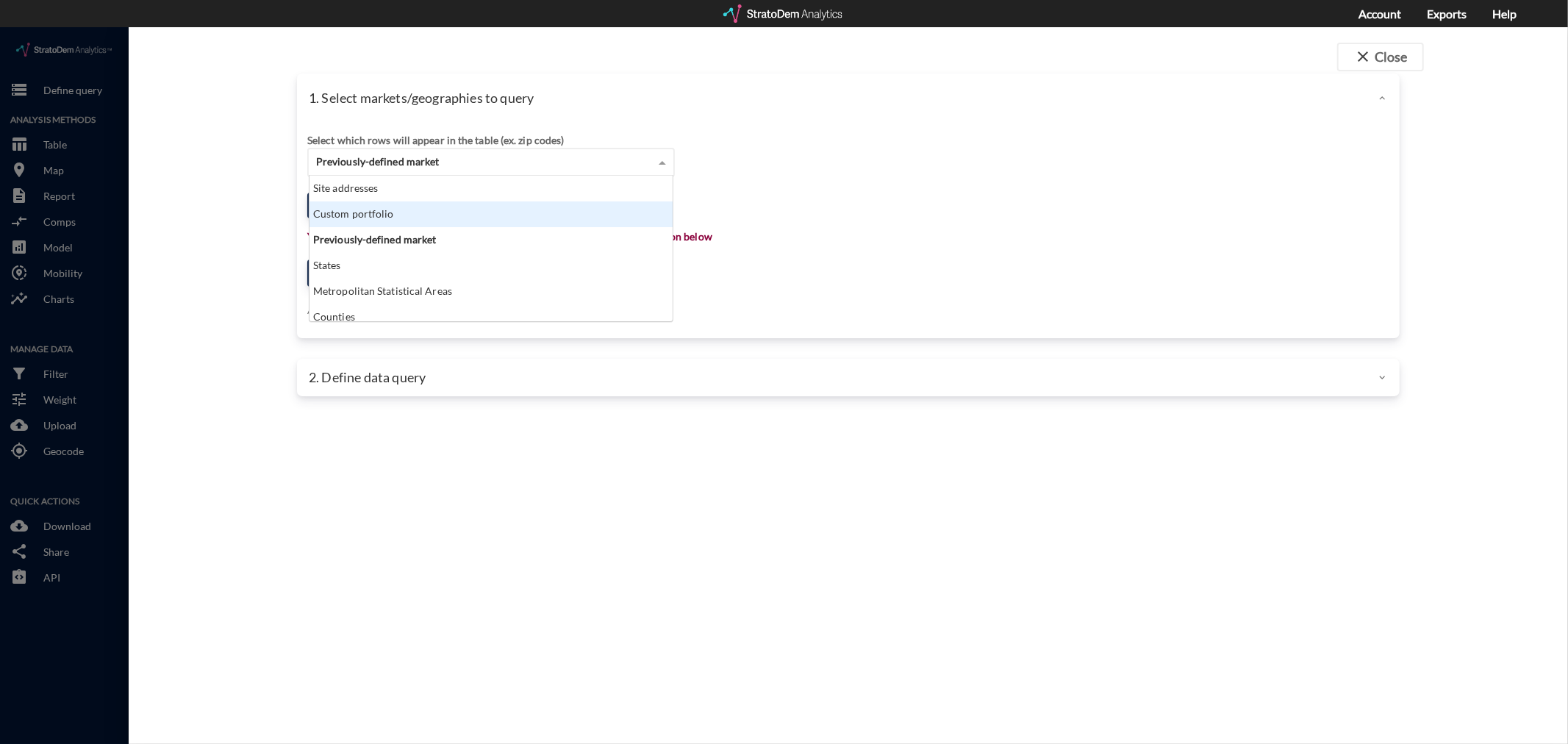
click div "Custom portfolio"
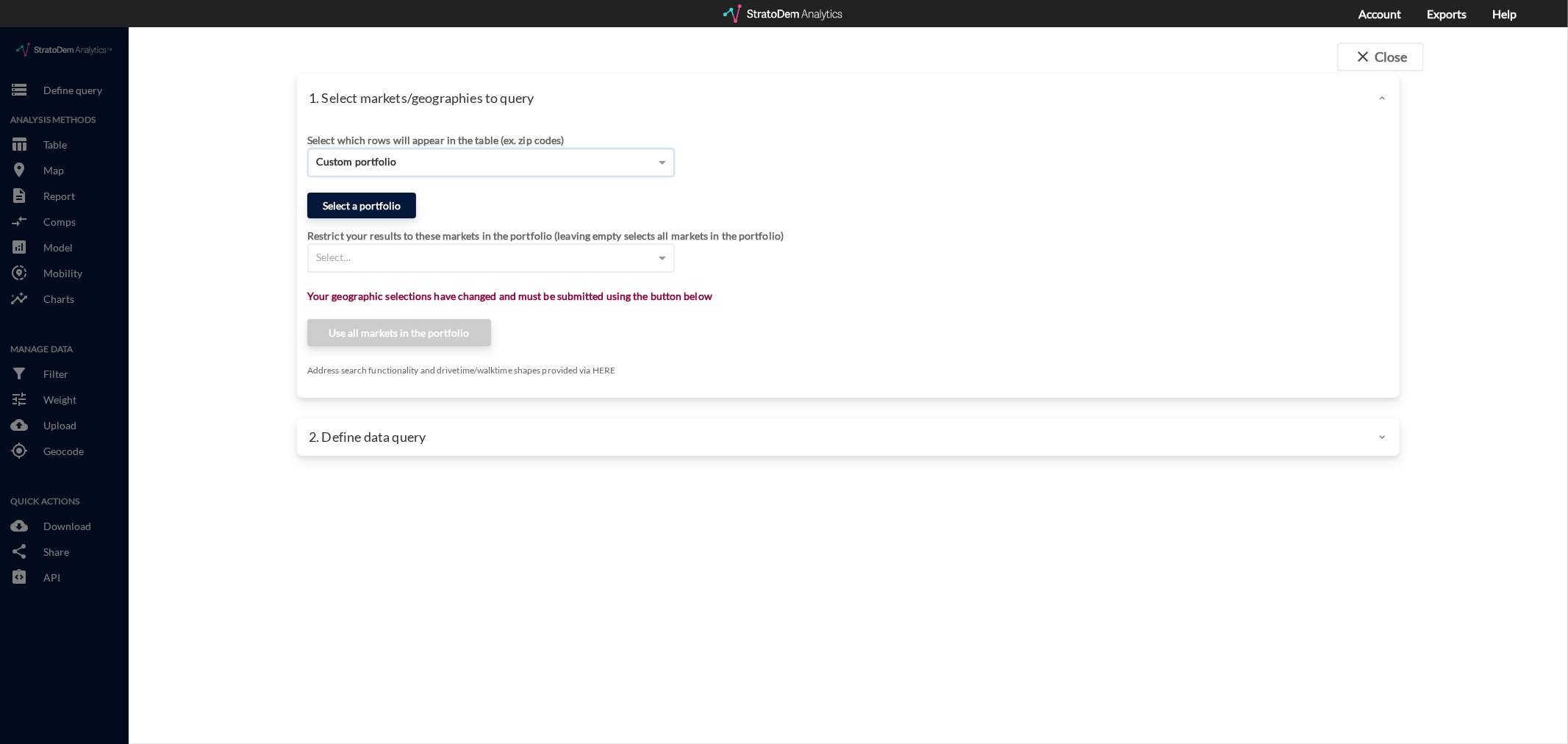
click button "Select a portfolio"
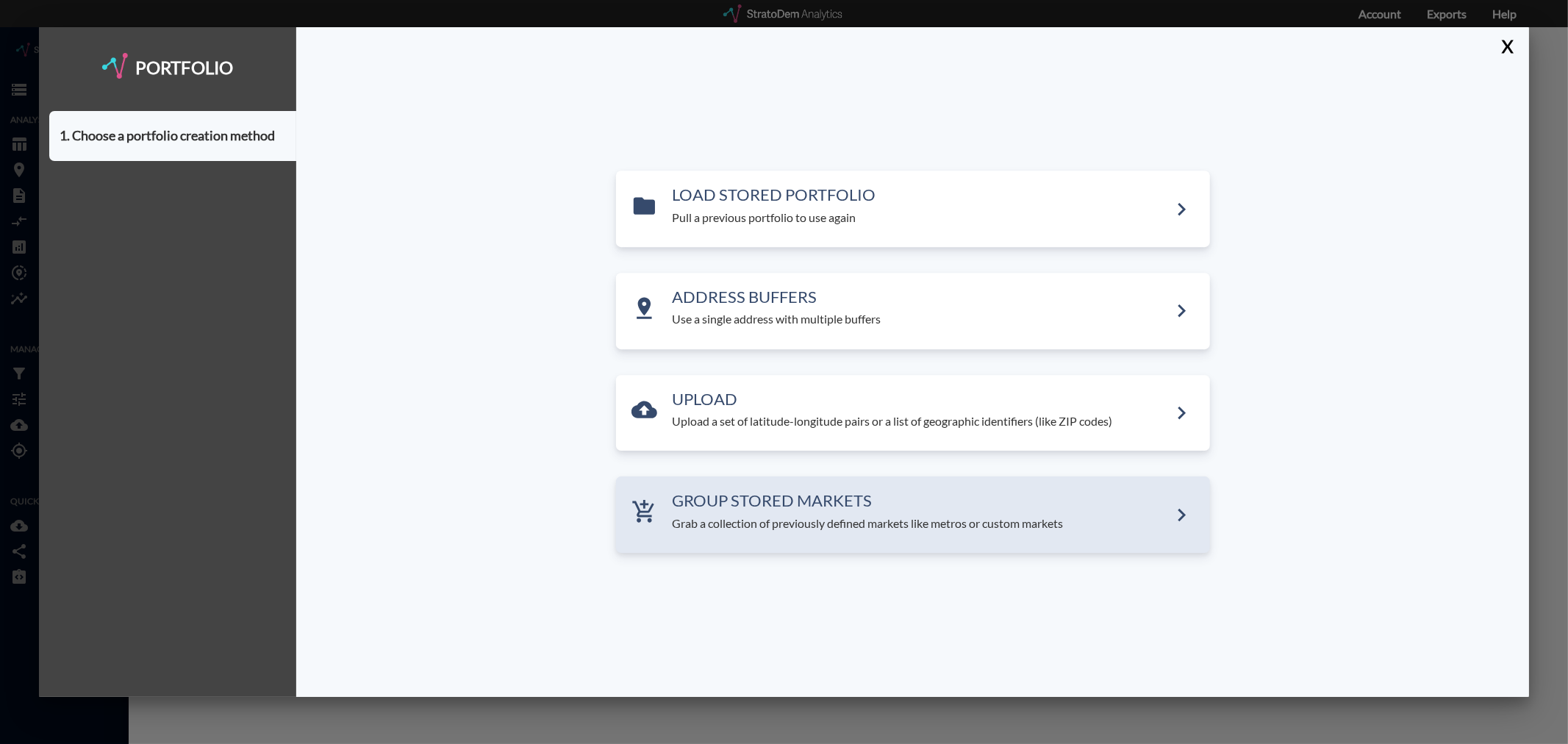
click at [757, 508] on h3 "GROUP STORED MARKETS" at bounding box center [920, 501] width 496 height 18
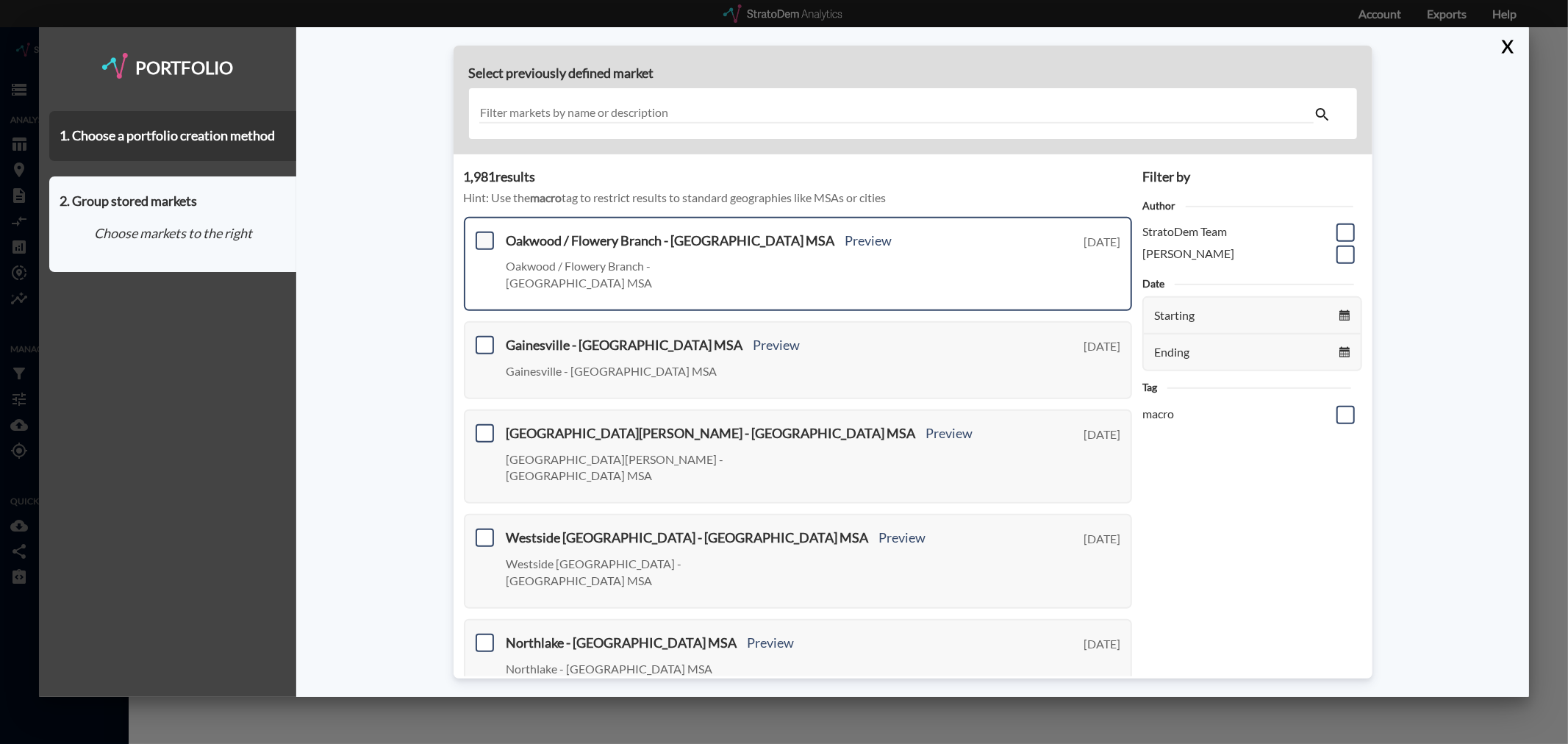
click at [482, 234] on span at bounding box center [485, 241] width 18 height 18
click at [483, 234] on input "checkbox" at bounding box center [483, 234] width 0 height 0
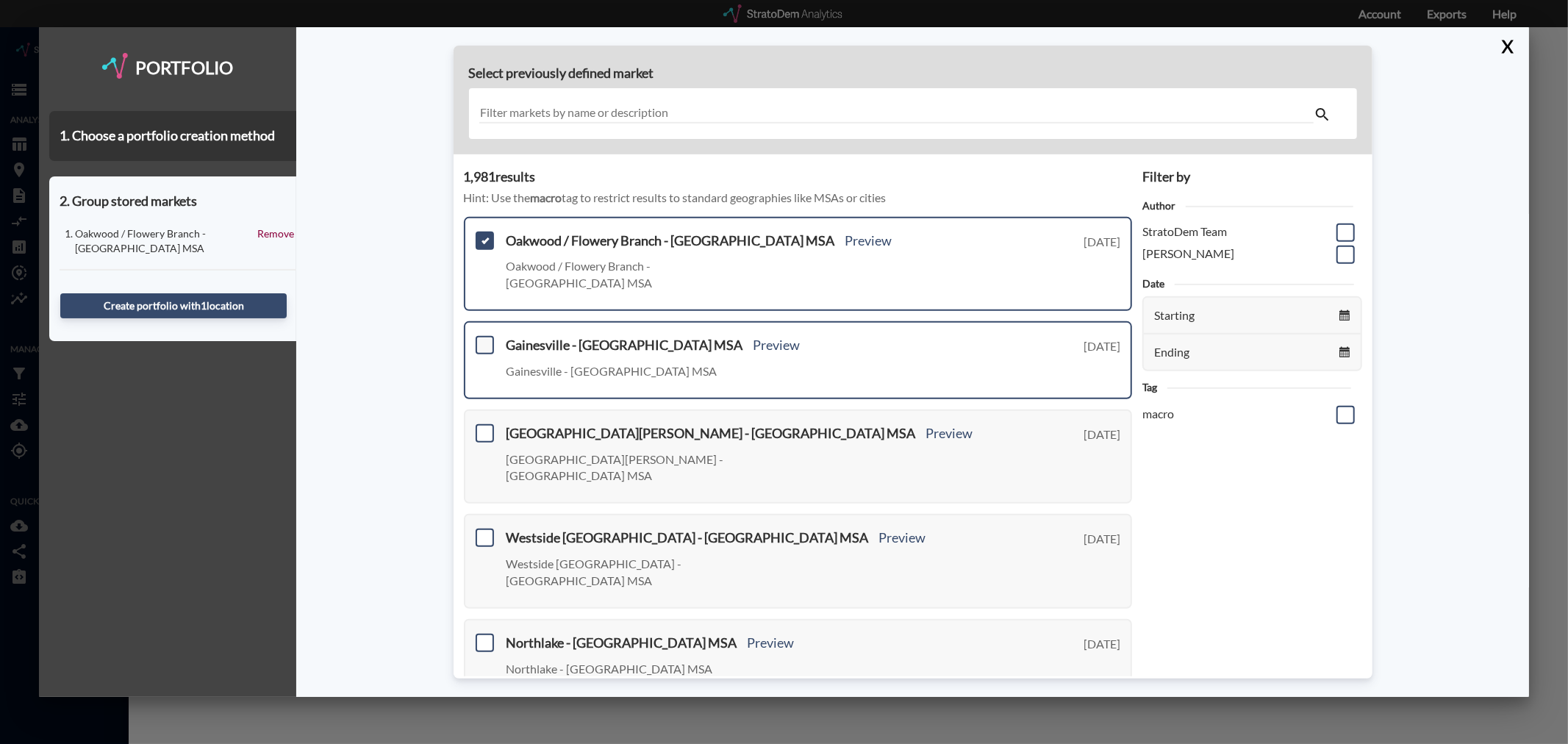
click at [483, 336] on span at bounding box center [485, 345] width 18 height 18
click at [483, 339] on input "checkbox" at bounding box center [483, 339] width 0 height 0
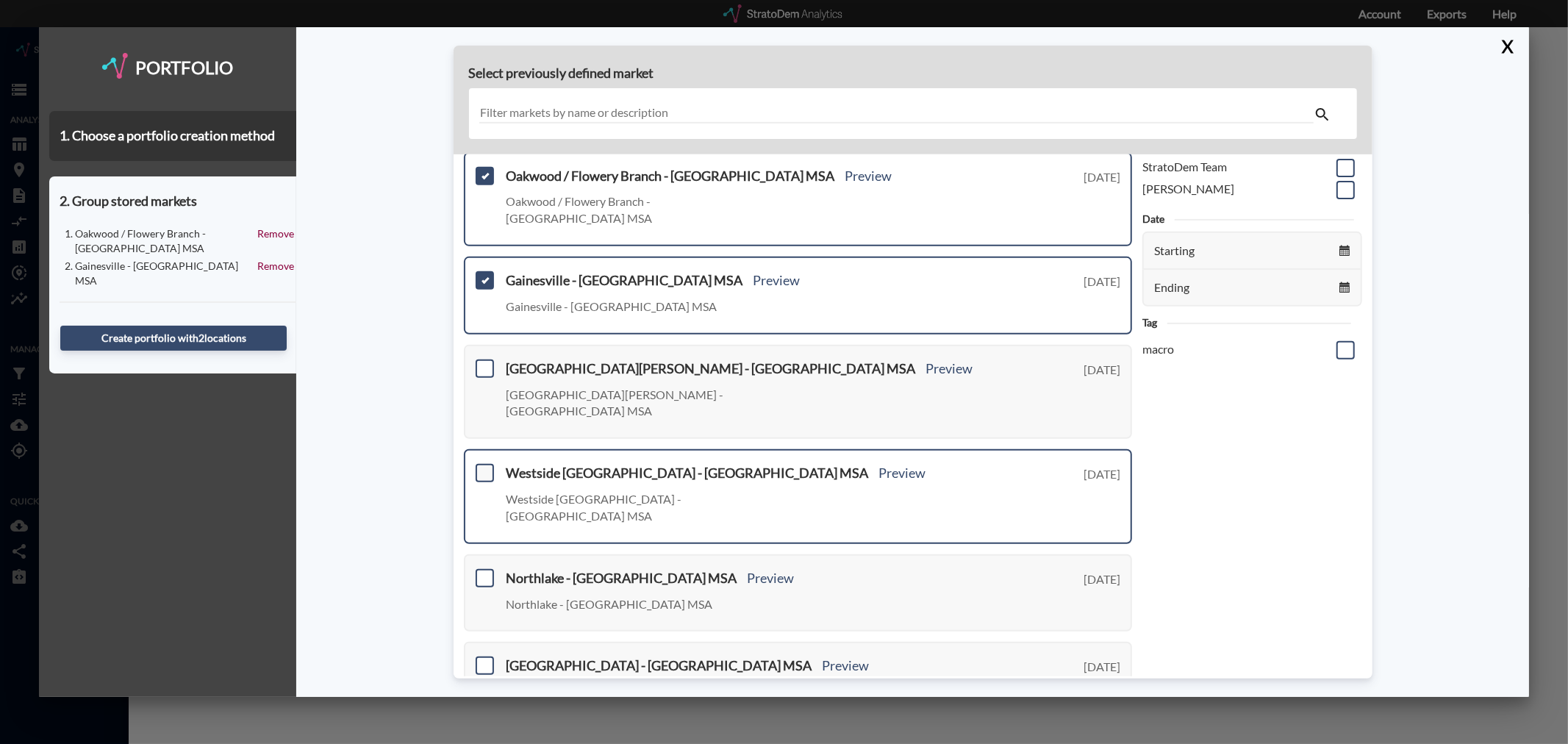
scroll to position [163, 0]
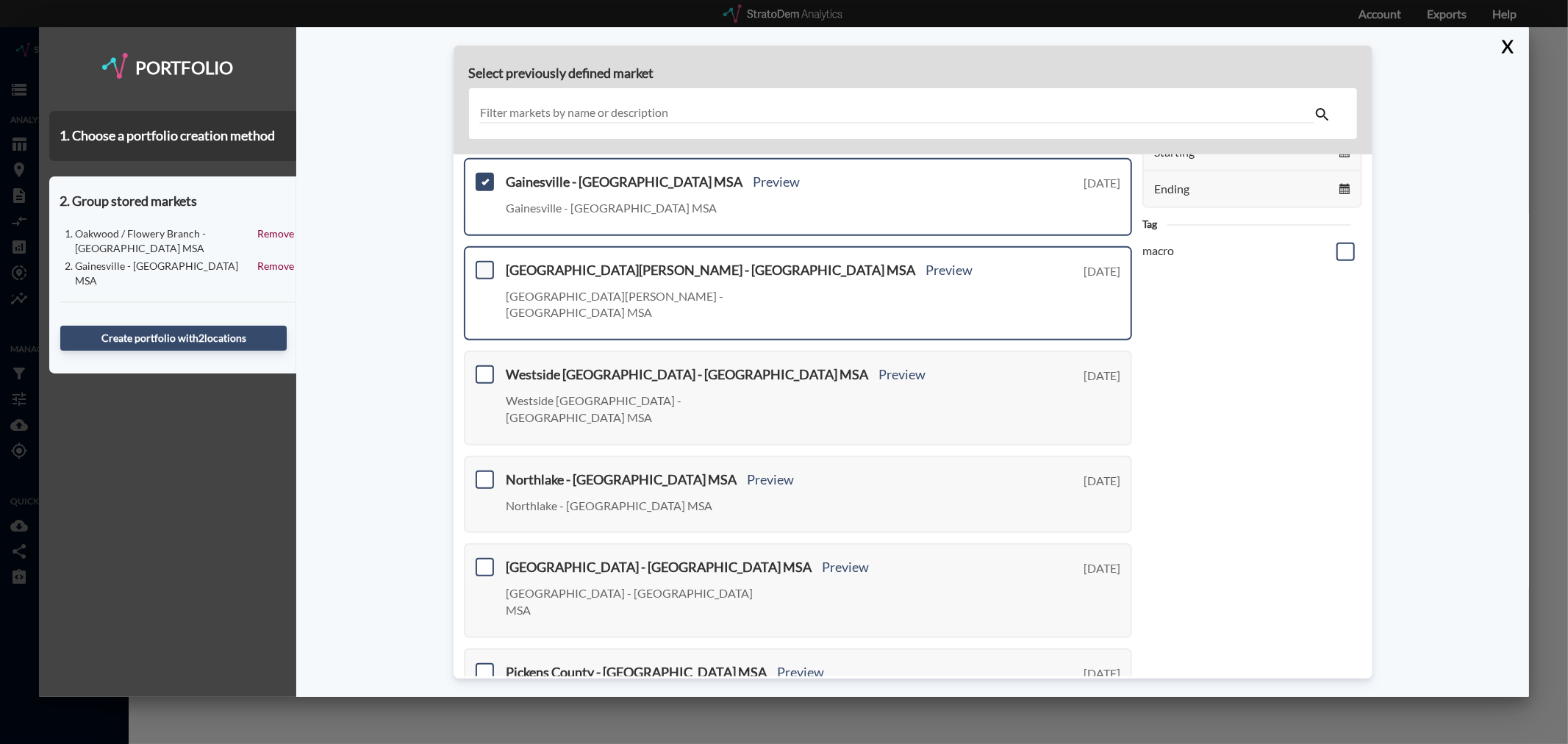
click at [483, 261] on span at bounding box center [485, 270] width 18 height 18
click at [483, 264] on input "checkbox" at bounding box center [483, 264] width 0 height 0
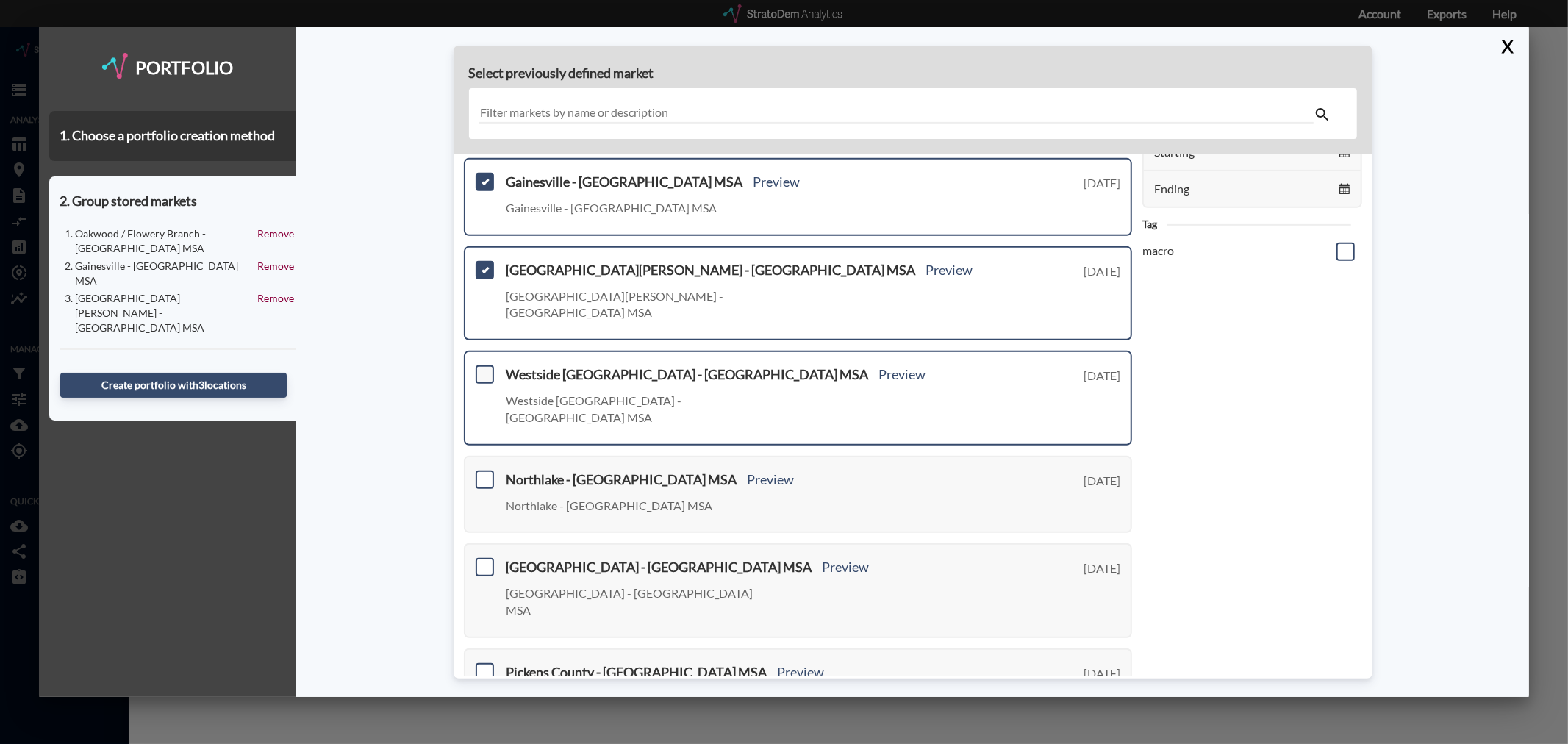
click at [483, 365] on span at bounding box center [485, 375] width 18 height 18
click at [483, 368] on input "checkbox" at bounding box center [483, 368] width 0 height 0
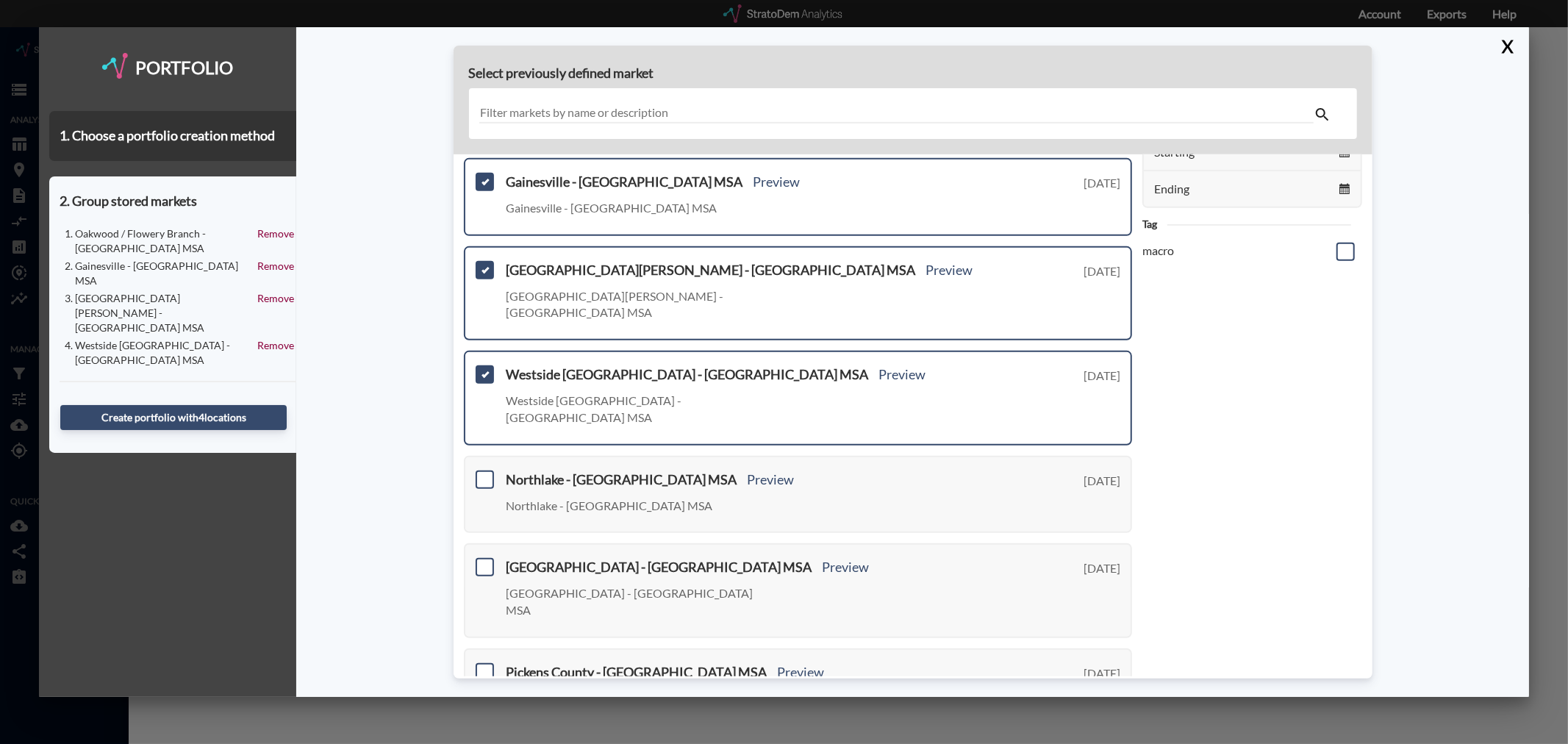
scroll to position [245, 0]
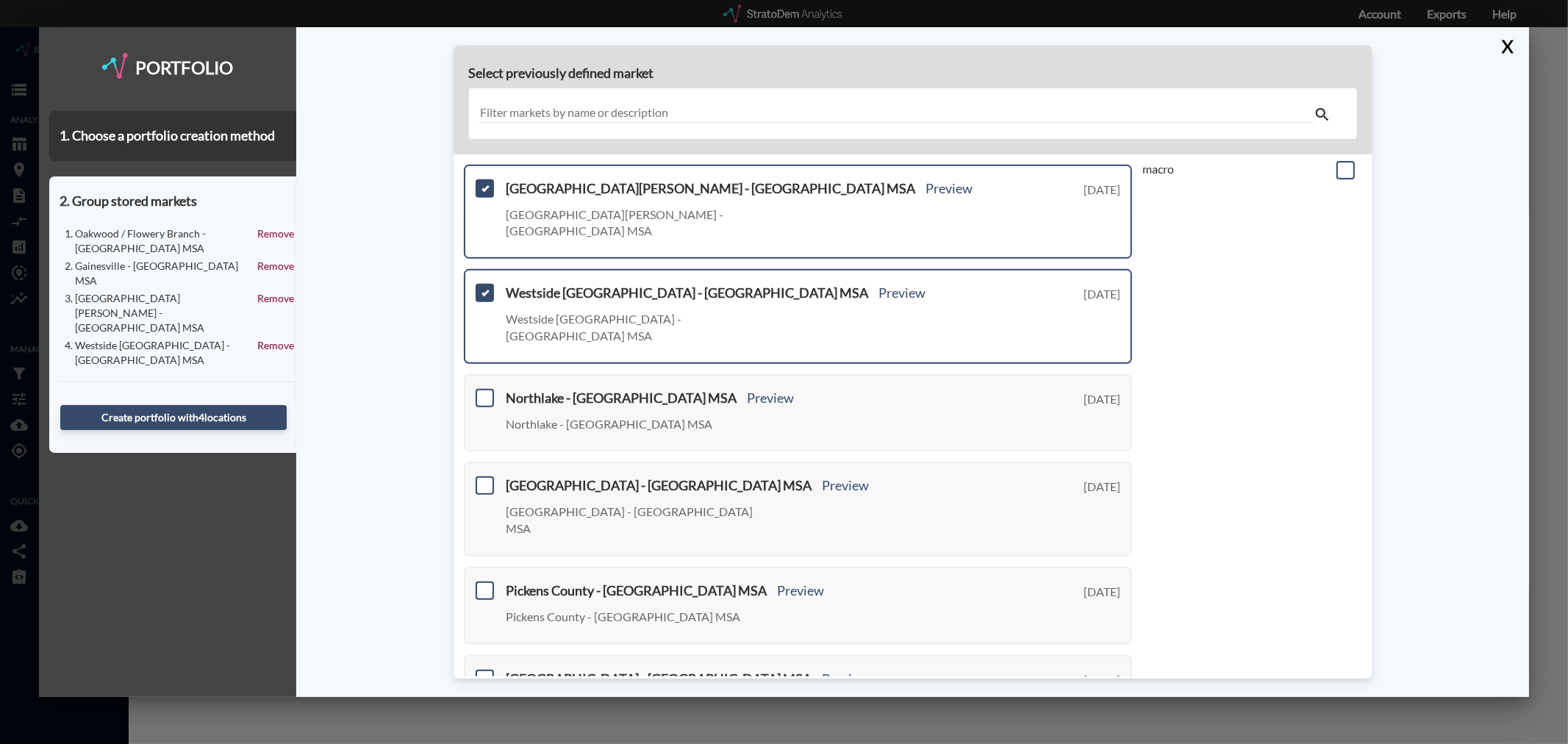
click at [483, 389] on span at bounding box center [485, 398] width 18 height 18
click at [483, 392] on input "checkbox" at bounding box center [483, 392] width 0 height 0
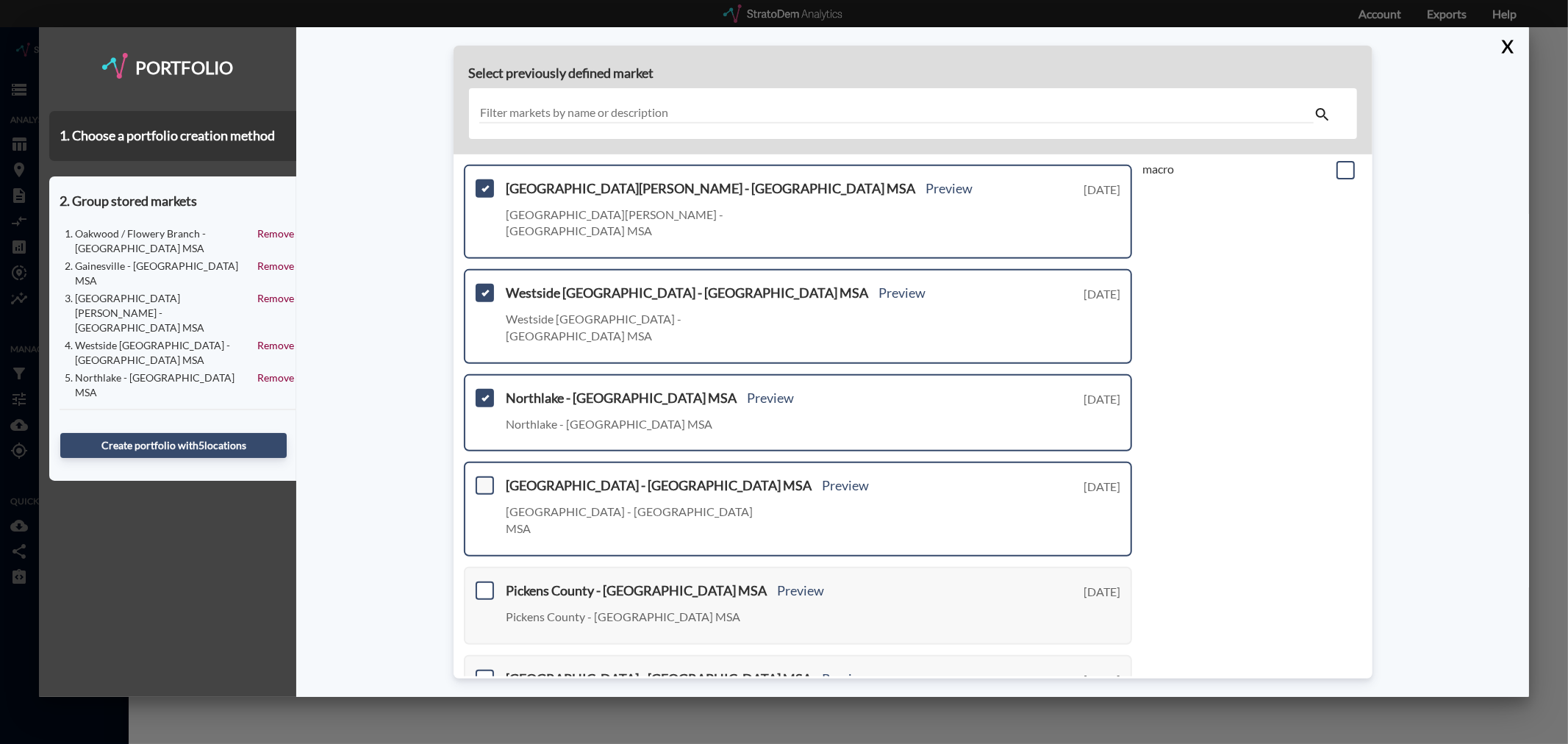
click at [476, 476] on span at bounding box center [485, 486] width 18 height 18
click at [483, 479] on input "checkbox" at bounding box center [483, 479] width 0 height 0
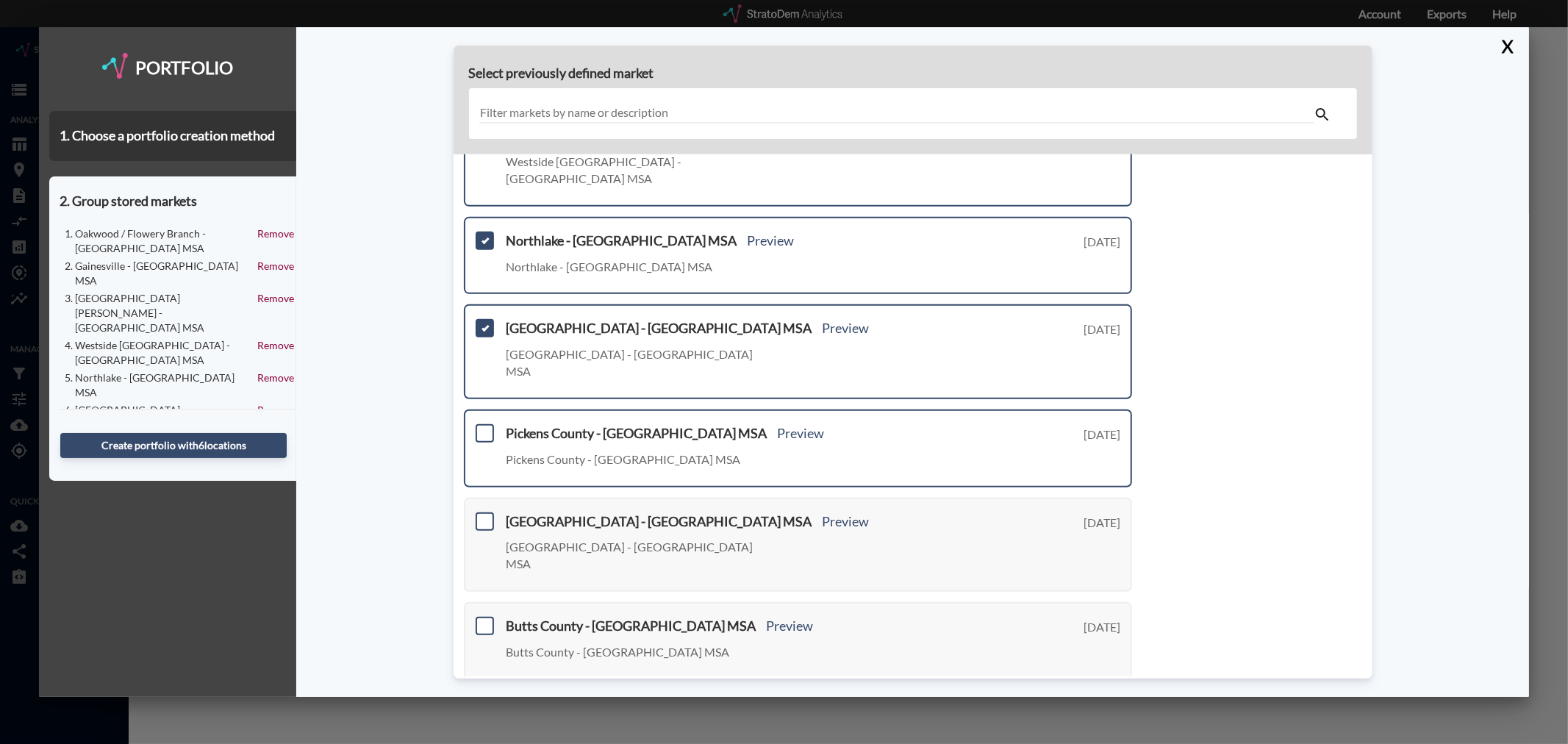
scroll to position [408, 0]
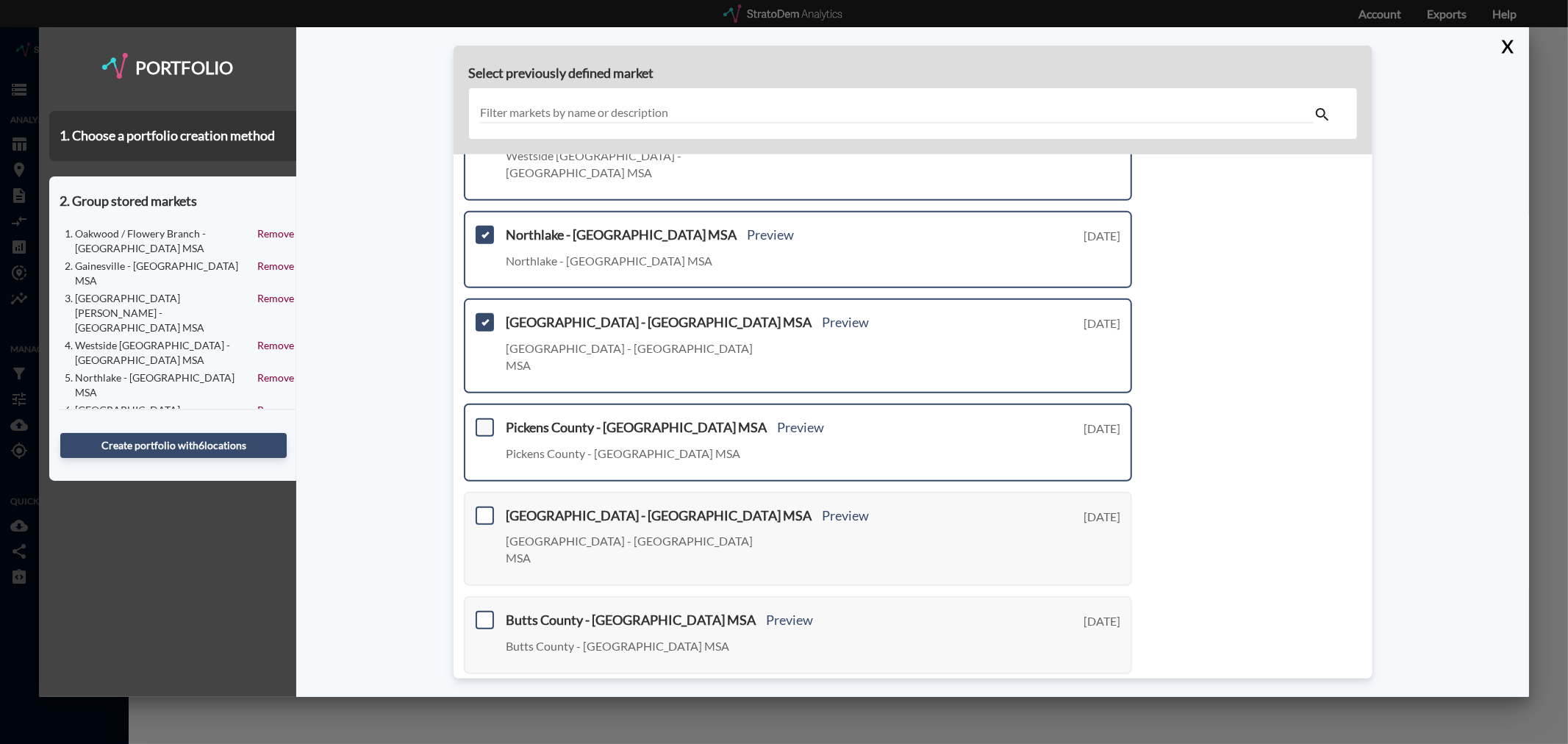
click at [483, 418] on span at bounding box center [485, 427] width 18 height 18
click at [483, 421] on input "checkbox" at bounding box center [483, 421] width 0 height 0
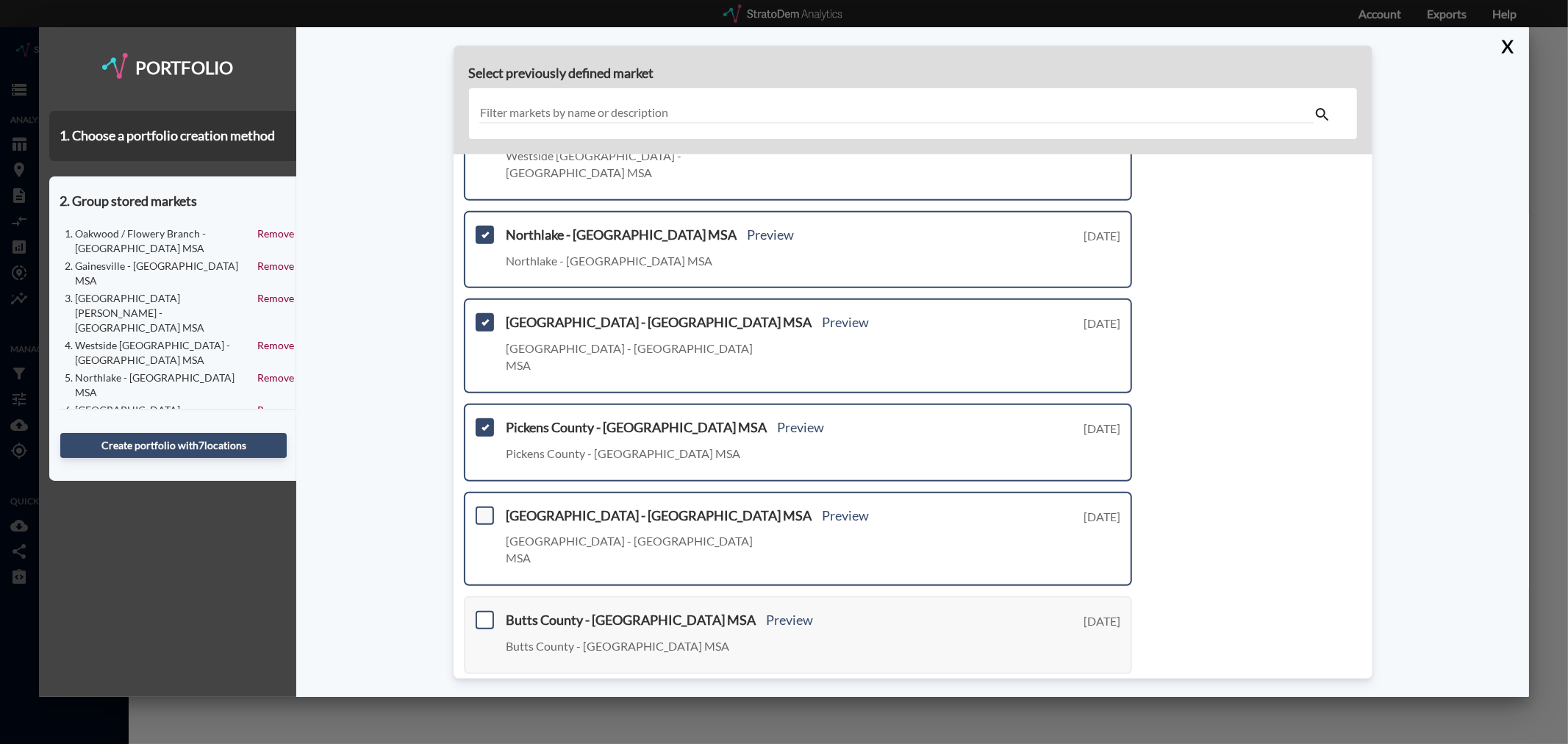
click at [482, 506] on span at bounding box center [485, 515] width 18 height 18
click at [483, 508] on input "checkbox" at bounding box center [483, 508] width 0 height 0
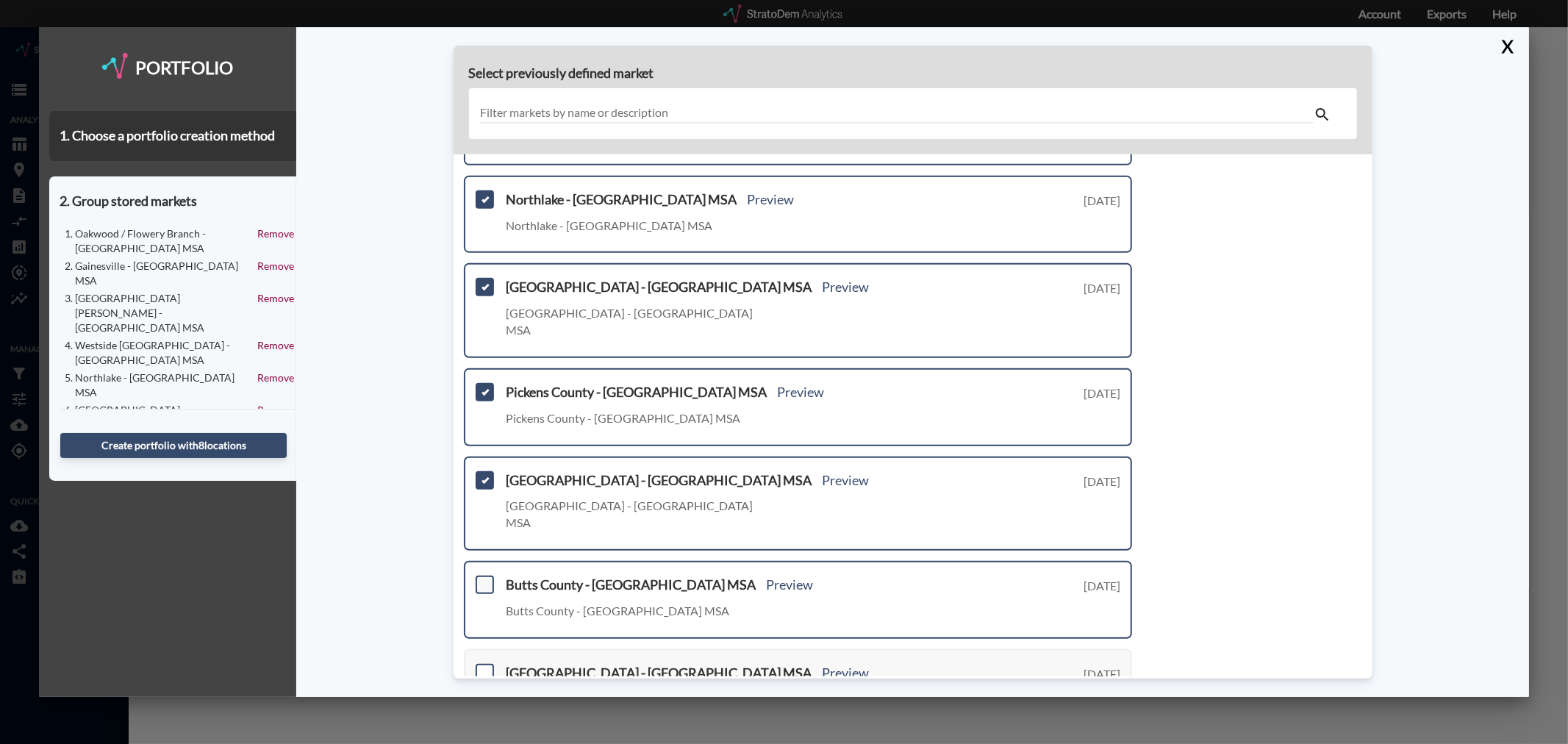
drag, startPoint x: 482, startPoint y: 487, endPoint x: 488, endPoint y: 556, distance: 69.3
click at [483, 575] on span at bounding box center [485, 584] width 18 height 18
click at [483, 578] on input "checkbox" at bounding box center [483, 578] width 0 height 0
click at [483, 664] on span at bounding box center [485, 673] width 18 height 18
click at [483, 666] on input "checkbox" at bounding box center [483, 666] width 0 height 0
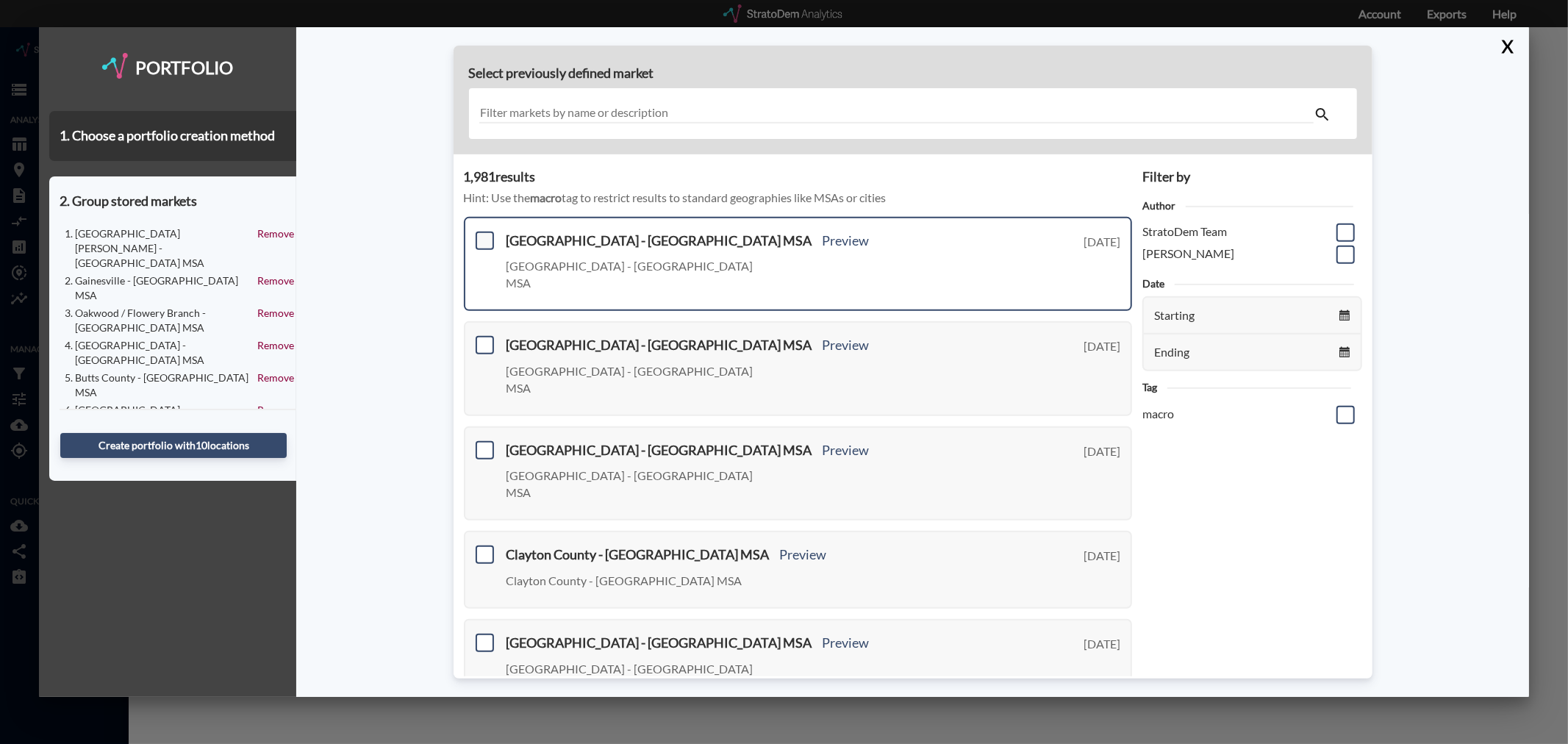
click at [483, 241] on span at bounding box center [485, 241] width 18 height 18
click at [483, 234] on input "checkbox" at bounding box center [483, 234] width 0 height 0
click at [487, 336] on span at bounding box center [485, 345] width 18 height 18
click at [483, 339] on input "checkbox" at bounding box center [483, 339] width 0 height 0
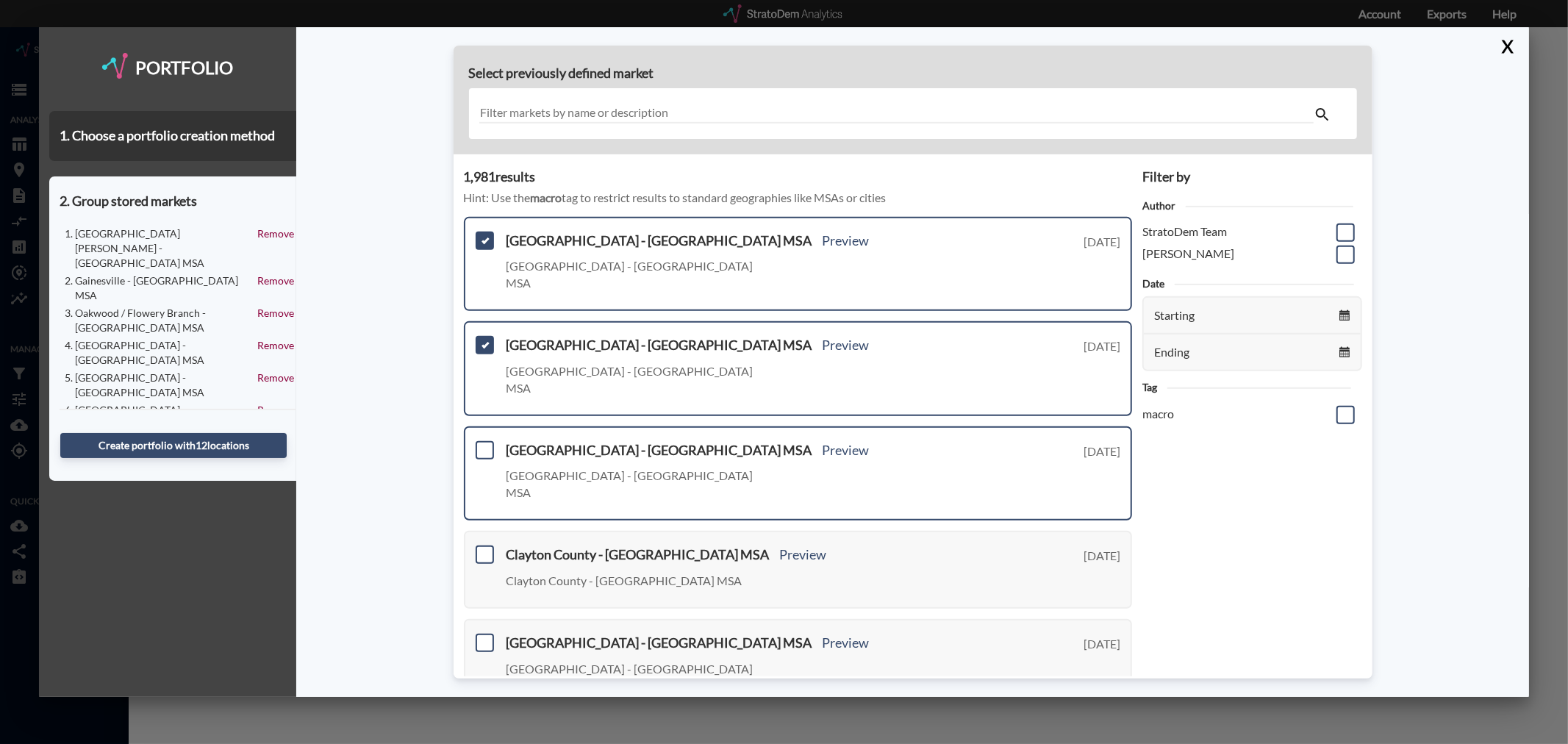
click at [483, 426] on div "[GEOGRAPHIC_DATA] - [GEOGRAPHIC_DATA] [GEOGRAPHIC_DATA] Preview [GEOGRAPHIC_DAT…" at bounding box center [799, 473] width 669 height 94
click at [483, 441] on span at bounding box center [485, 450] width 18 height 18
click at [483, 444] on input "checkbox" at bounding box center [483, 444] width 0 height 0
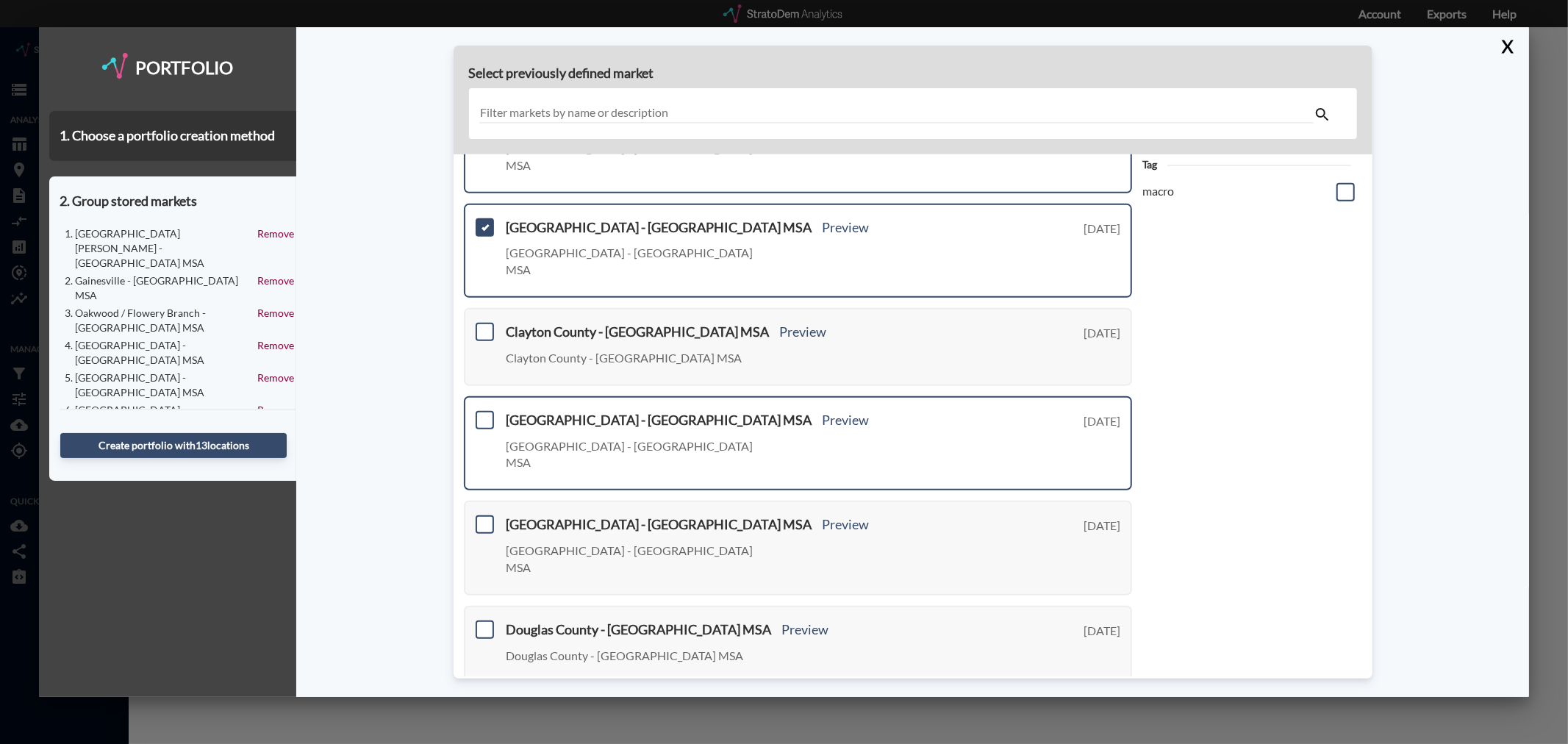
scroll to position [245, 0]
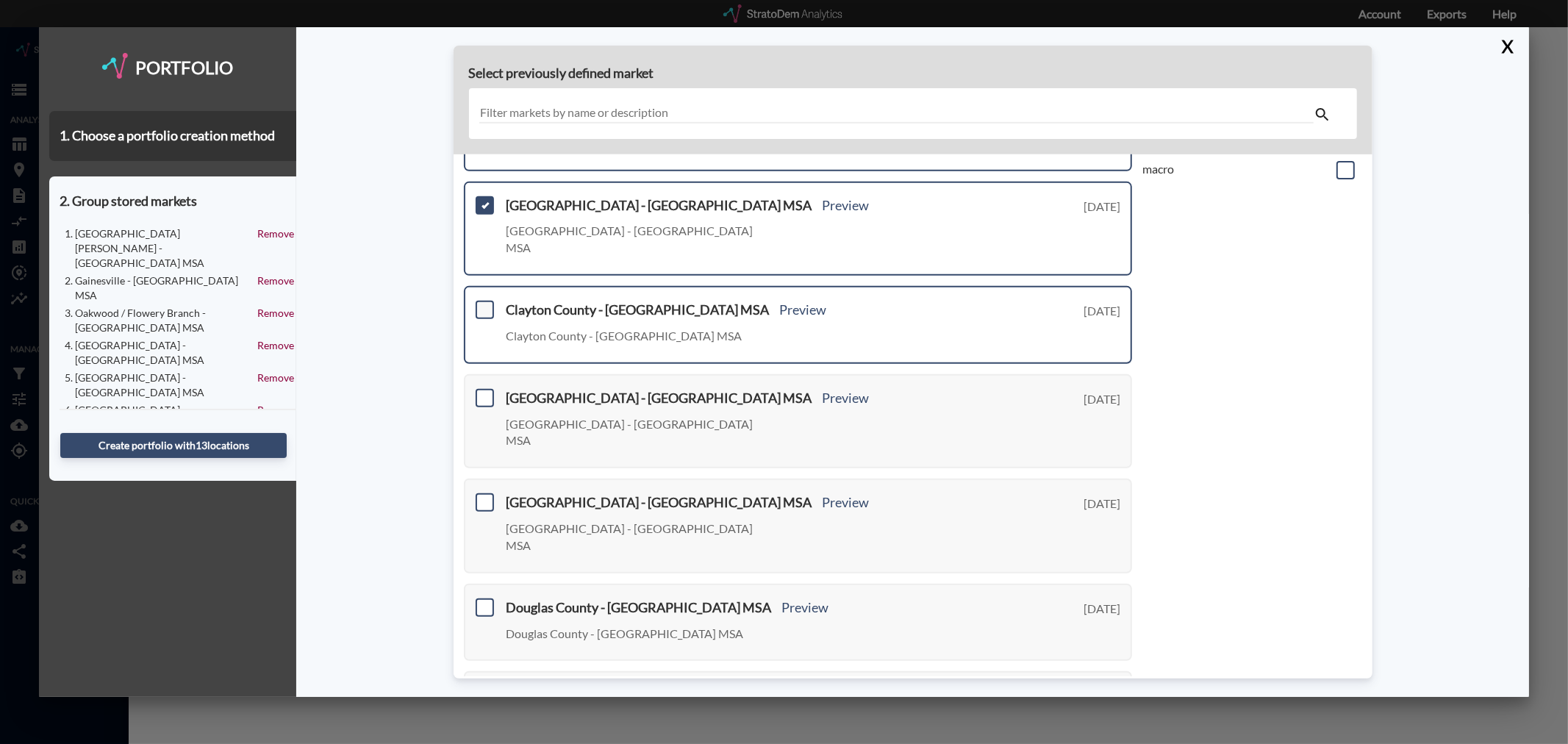
click at [487, 301] on span at bounding box center [485, 310] width 18 height 18
click at [483, 303] on input "checkbox" at bounding box center [483, 303] width 0 height 0
click at [480, 389] on span at bounding box center [485, 398] width 18 height 18
click at [483, 392] on input "checkbox" at bounding box center [483, 392] width 0 height 0
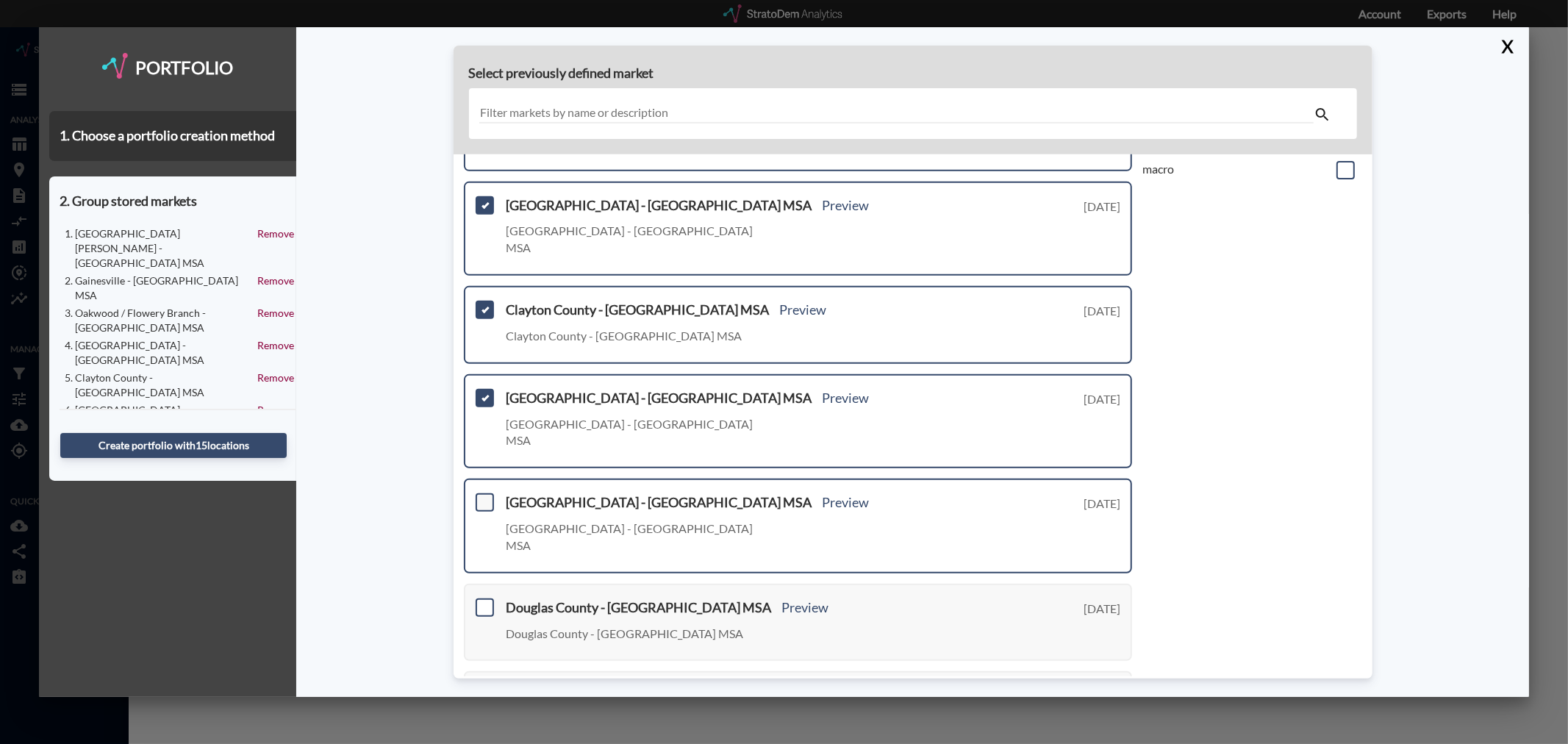
click at [482, 493] on span at bounding box center [485, 502] width 18 height 18
click at [483, 496] on input "checkbox" at bounding box center [483, 496] width 0 height 0
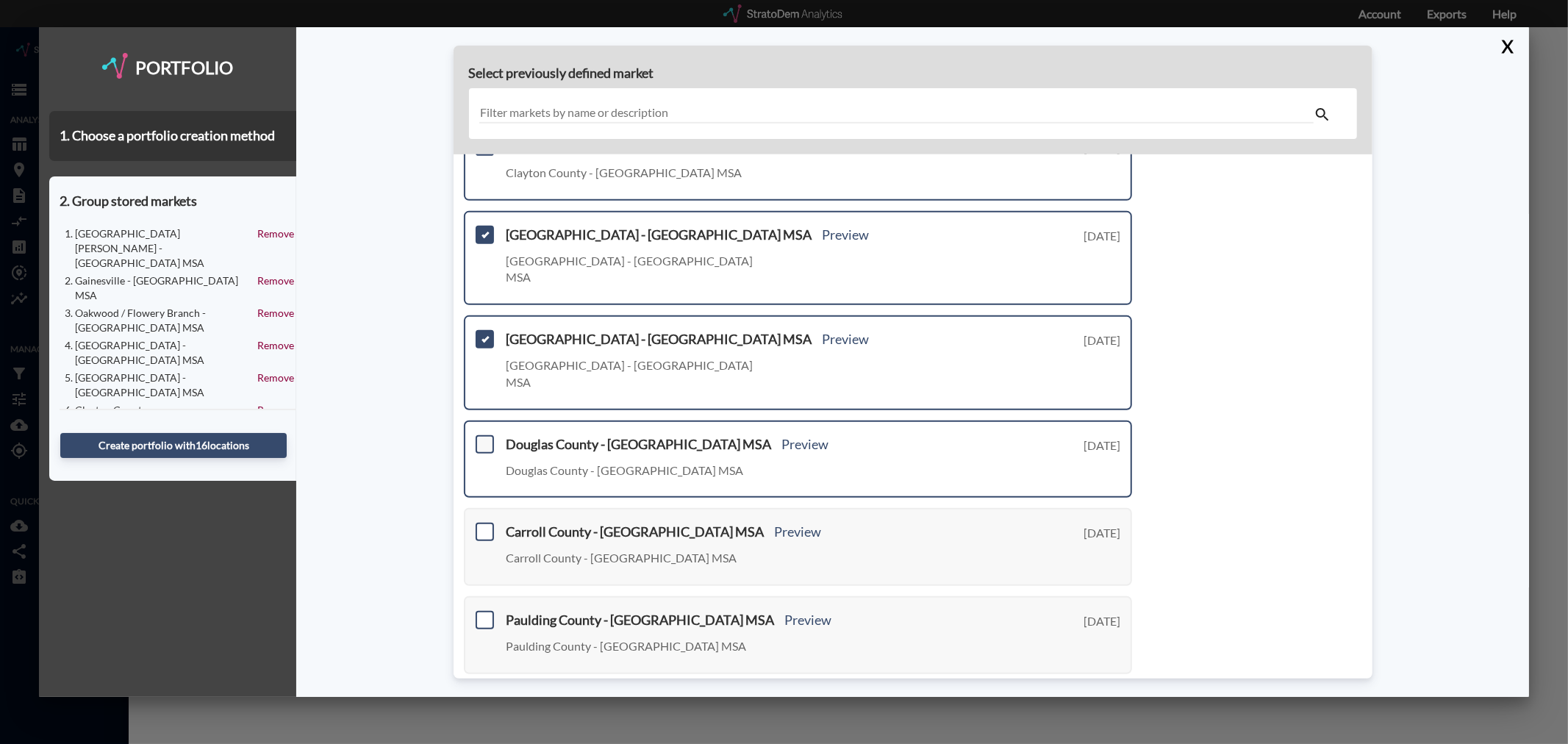
click at [487, 435] on span at bounding box center [485, 444] width 18 height 18
click at [483, 438] on input "checkbox" at bounding box center [483, 438] width 0 height 0
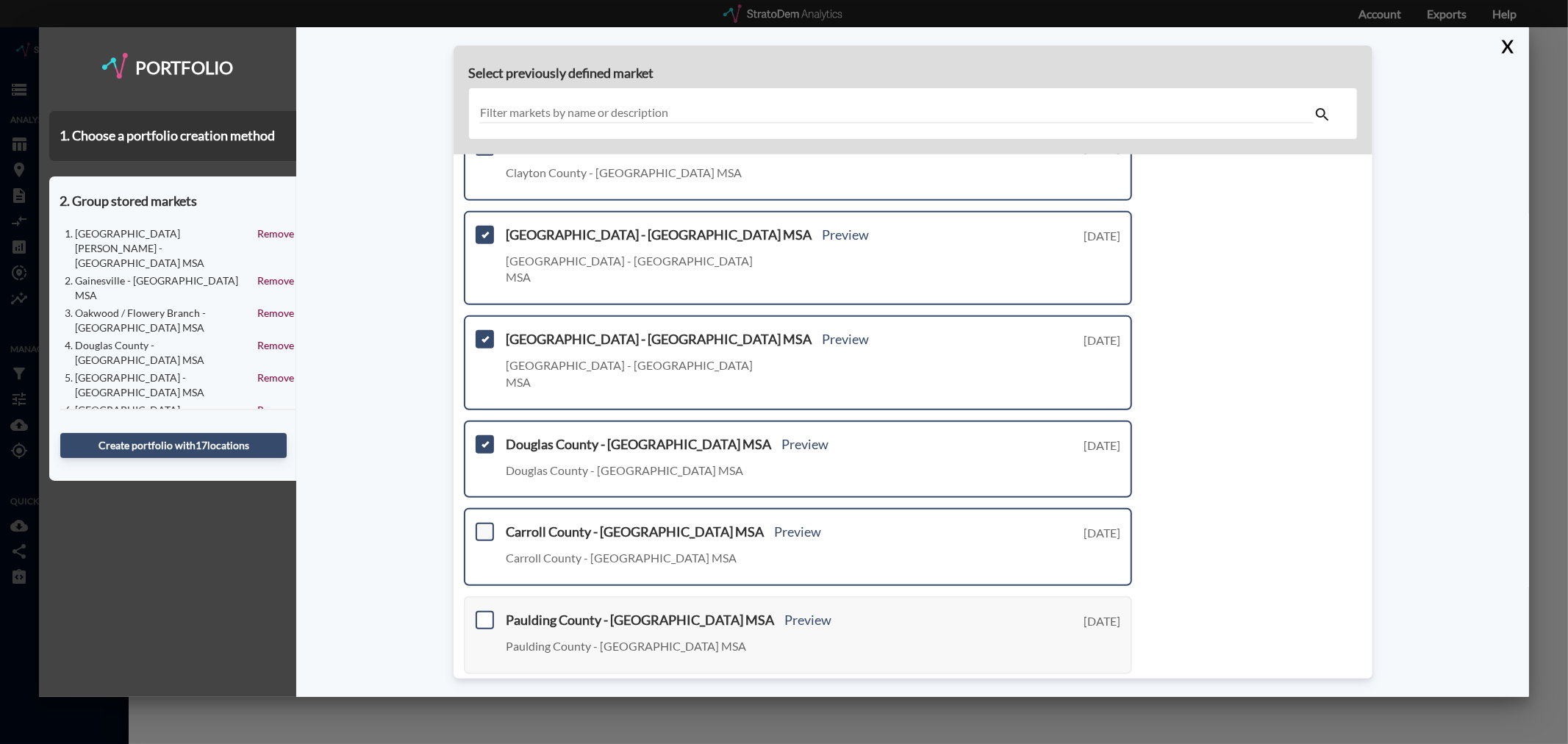
click at [483, 522] on span at bounding box center [485, 532] width 18 height 18
click at [483, 525] on input "checkbox" at bounding box center [483, 525] width 0 height 0
click at [487, 610] on span at bounding box center [485, 619] width 18 height 18
click at [483, 614] on input "checkbox" at bounding box center [483, 614] width 0 height 0
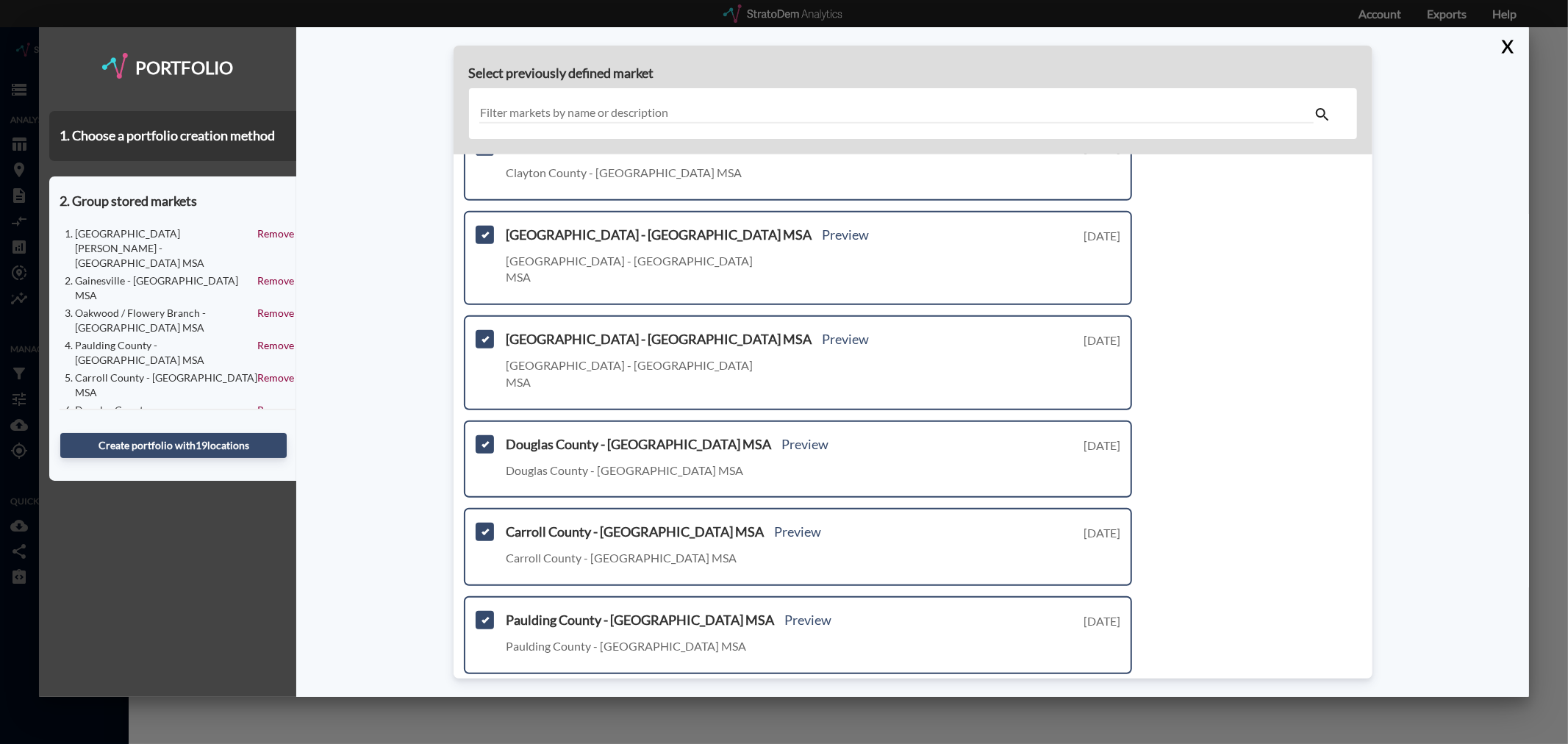
scroll to position [443, 0]
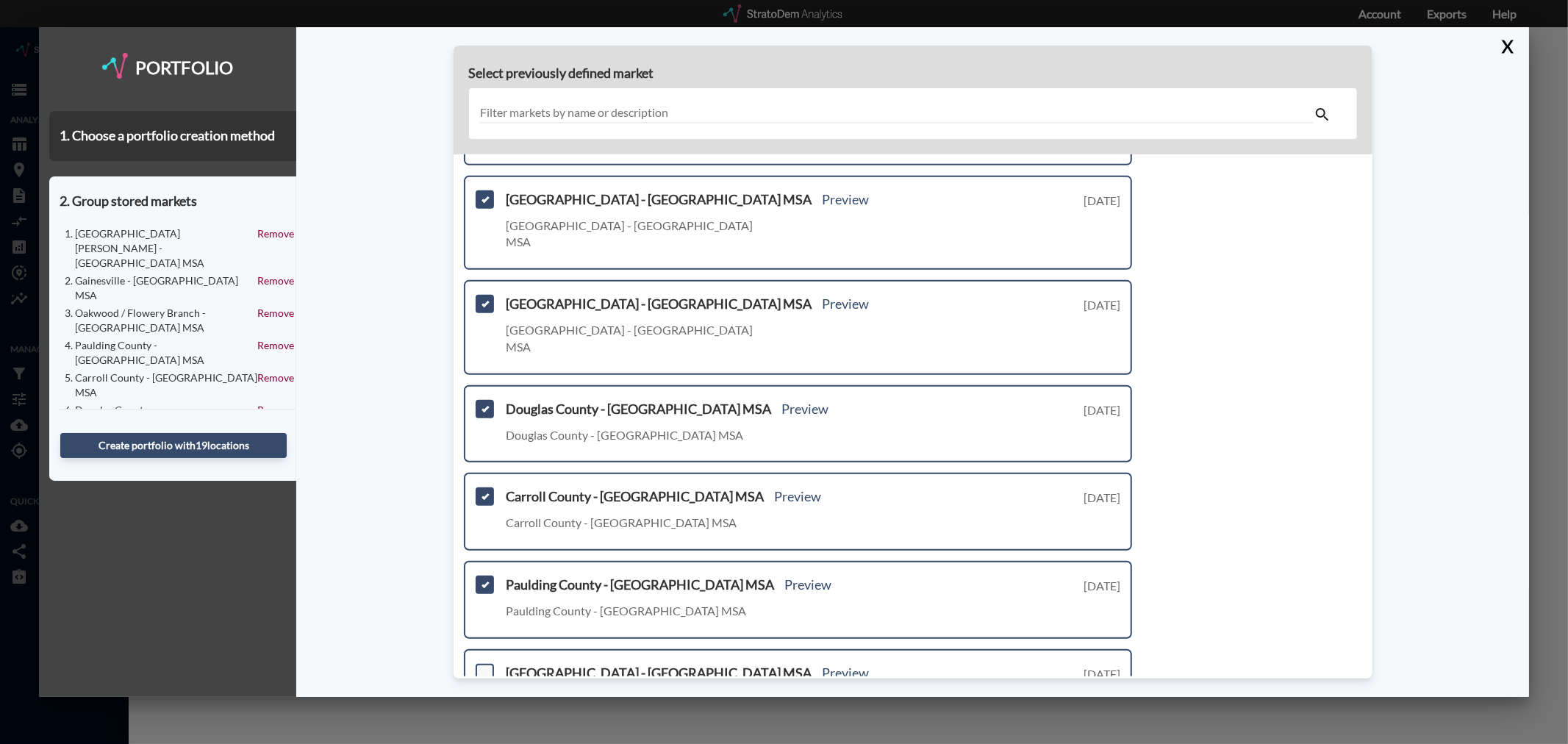
click at [488, 664] on span at bounding box center [485, 673] width 18 height 18
click at [483, 666] on input "checkbox" at bounding box center [483, 666] width 0 height 0
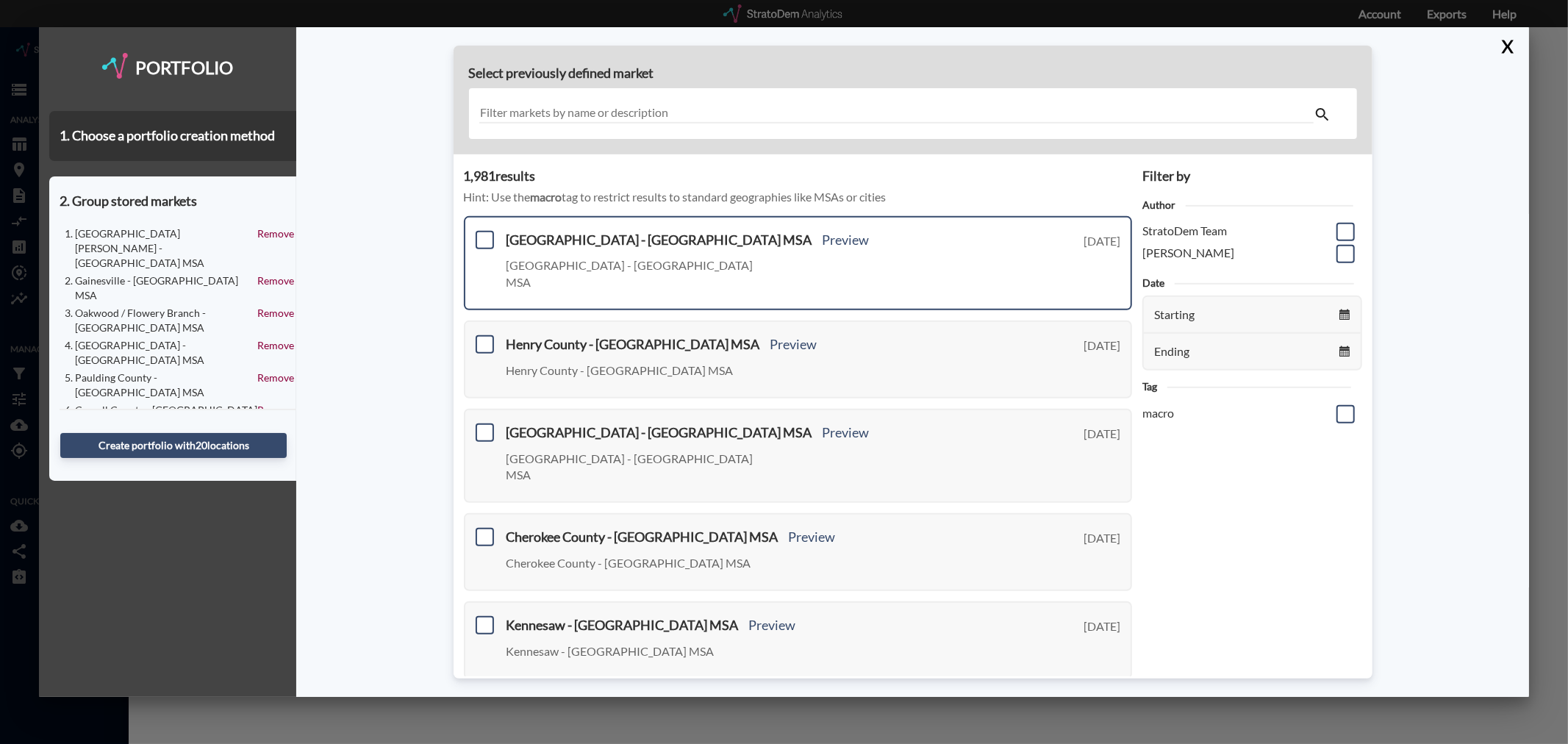
scroll to position [0, 0]
click at [483, 237] on span at bounding box center [485, 241] width 18 height 18
click at [483, 234] on input "checkbox" at bounding box center [483, 234] width 0 height 0
click at [483, 336] on span at bounding box center [485, 345] width 18 height 18
click at [483, 339] on input "checkbox" at bounding box center [483, 339] width 0 height 0
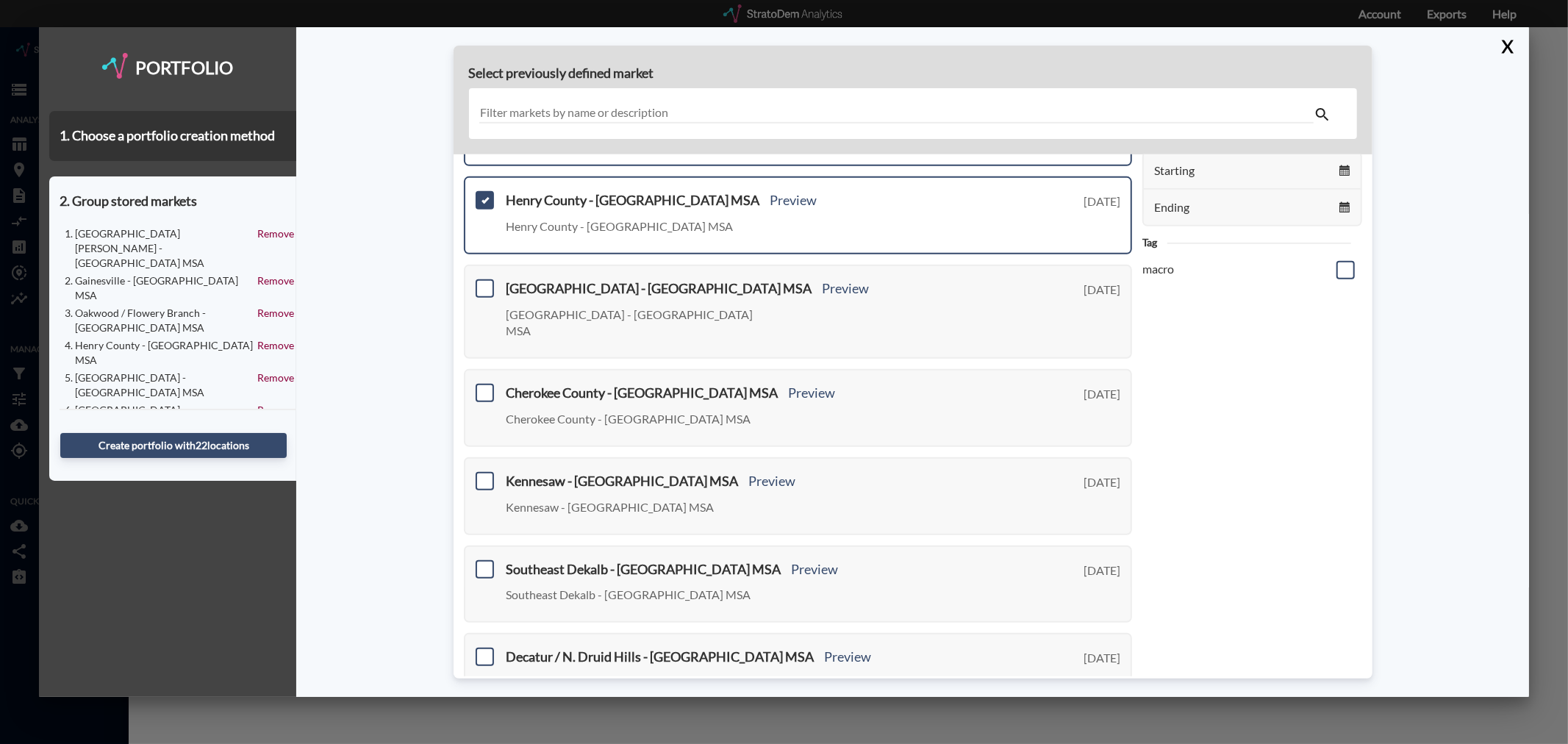
scroll to position [163, 0]
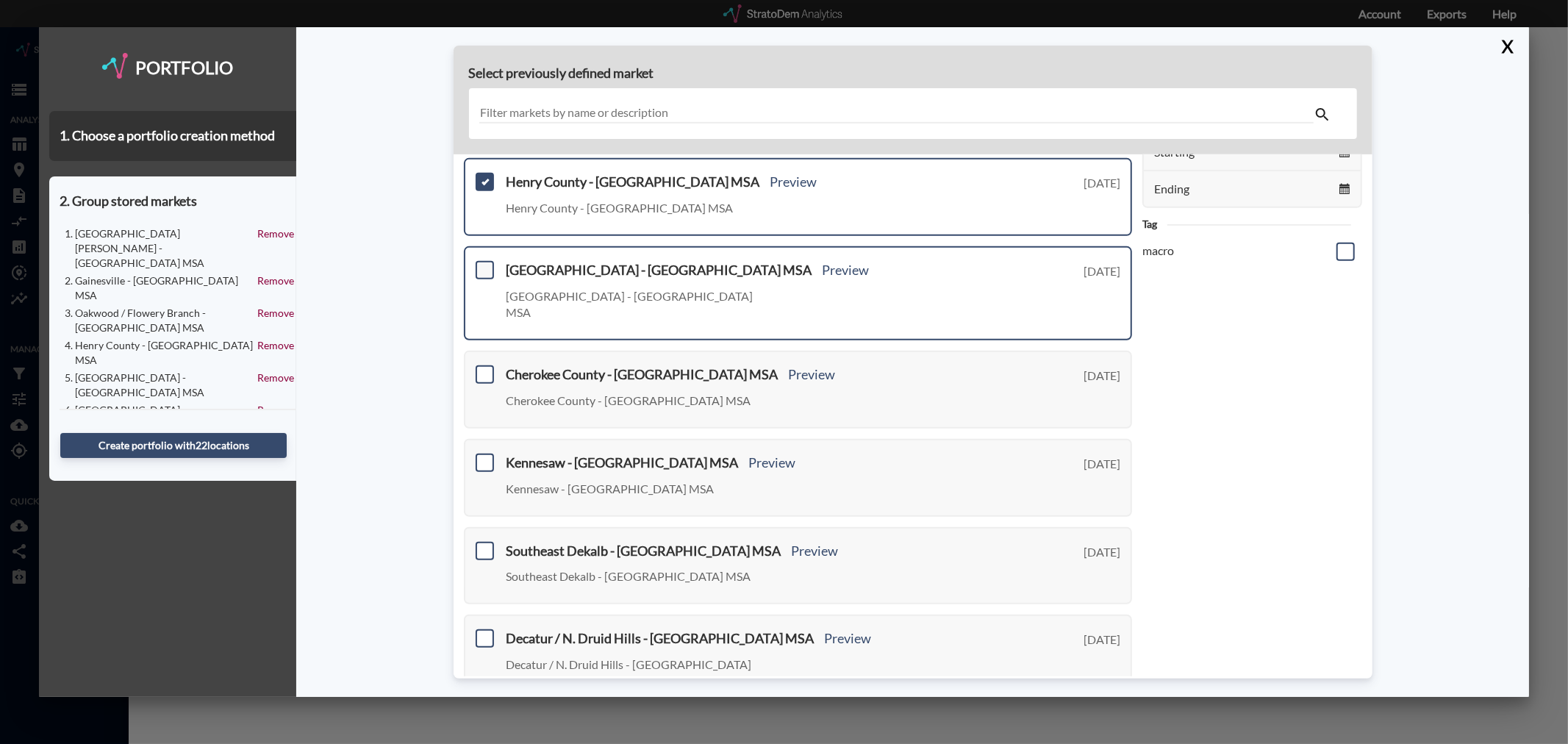
click at [483, 261] on span at bounding box center [485, 270] width 18 height 18
click at [483, 264] on input "checkbox" at bounding box center [483, 264] width 0 height 0
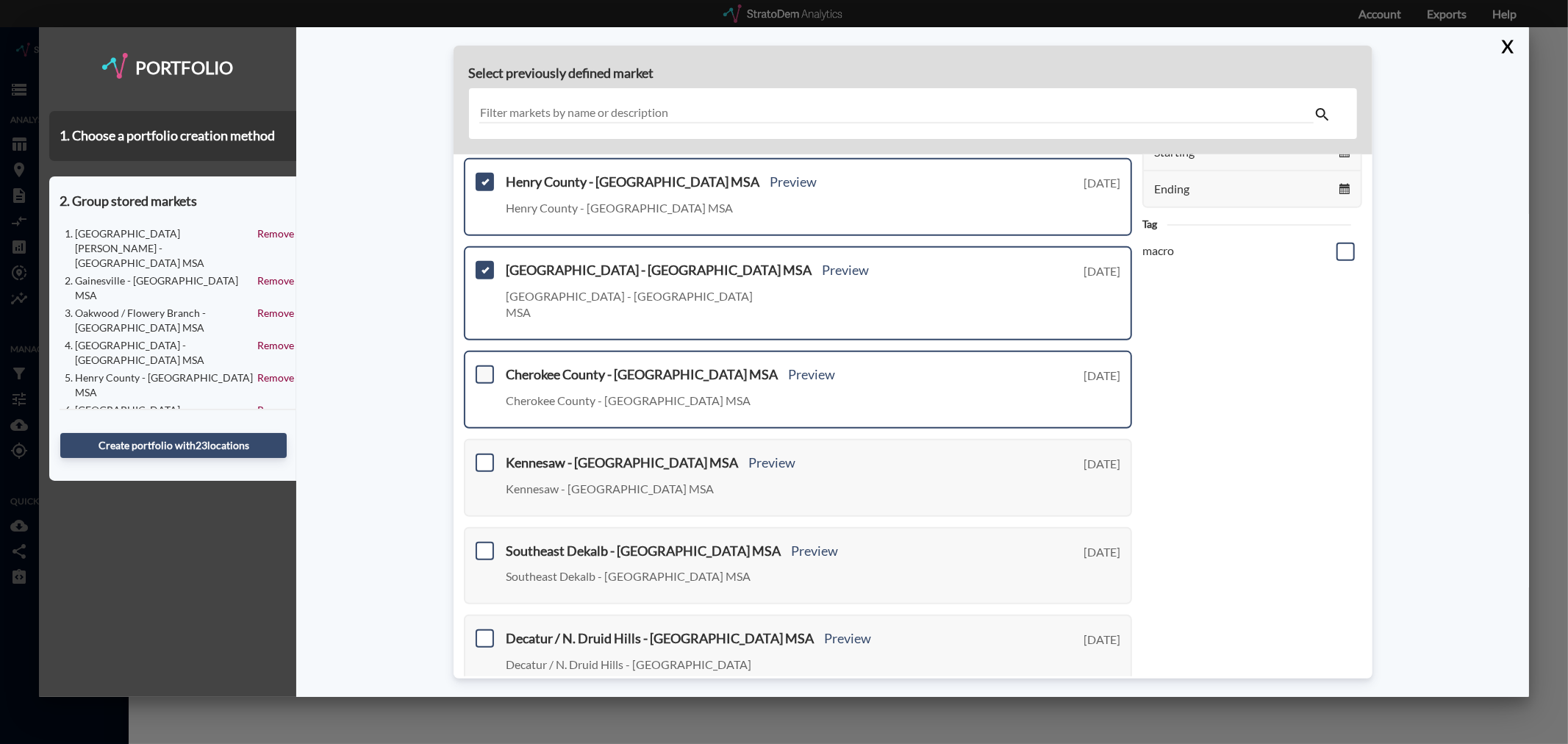
click at [483, 365] on span at bounding box center [485, 375] width 18 height 18
click at [483, 368] on input "checkbox" at bounding box center [483, 368] width 0 height 0
click at [488, 453] on span at bounding box center [485, 462] width 18 height 18
click at [483, 456] on input "checkbox" at bounding box center [483, 456] width 0 height 0
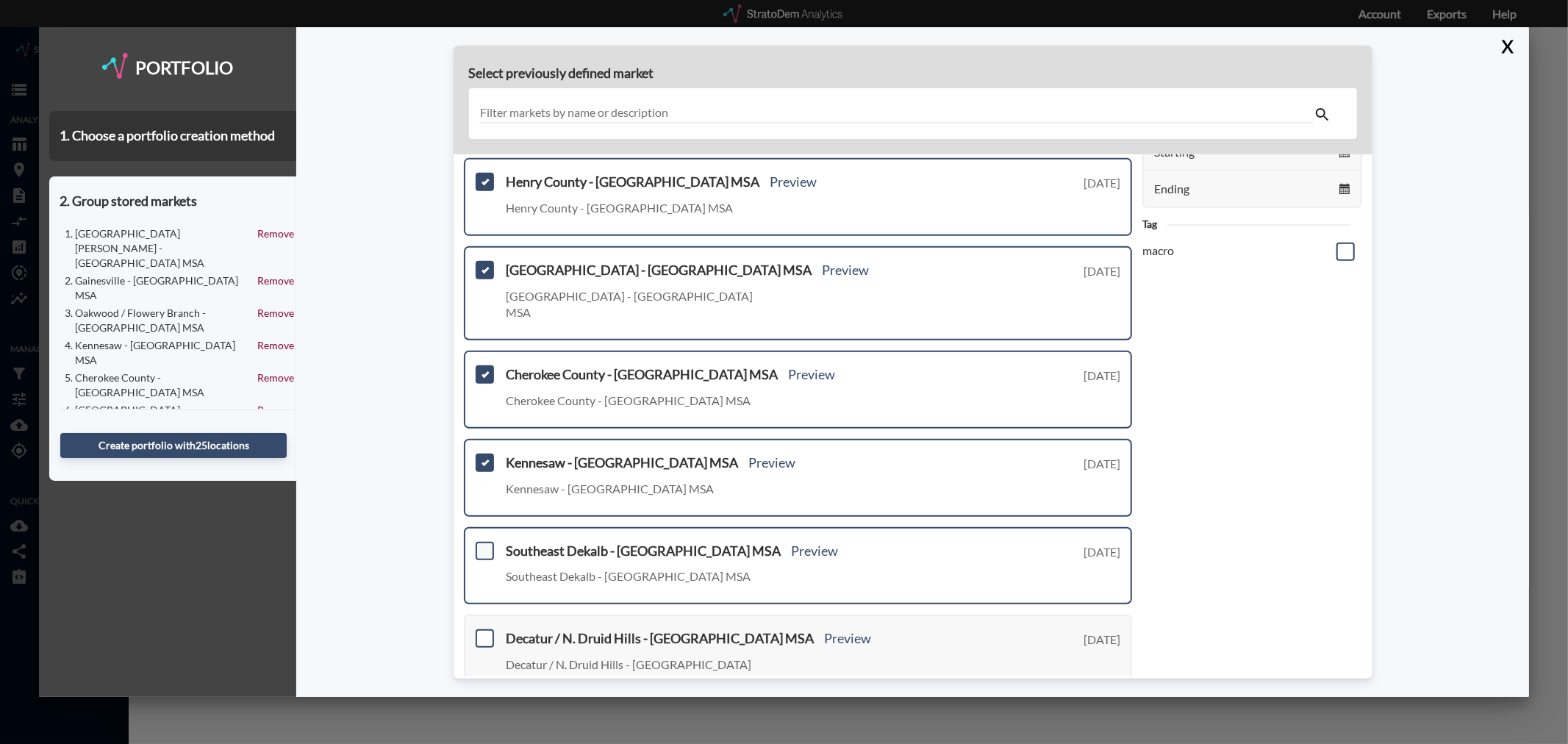
click at [483, 541] on span at bounding box center [485, 550] width 18 height 18
click at [483, 543] on input "checkbox" at bounding box center [483, 543] width 0 height 0
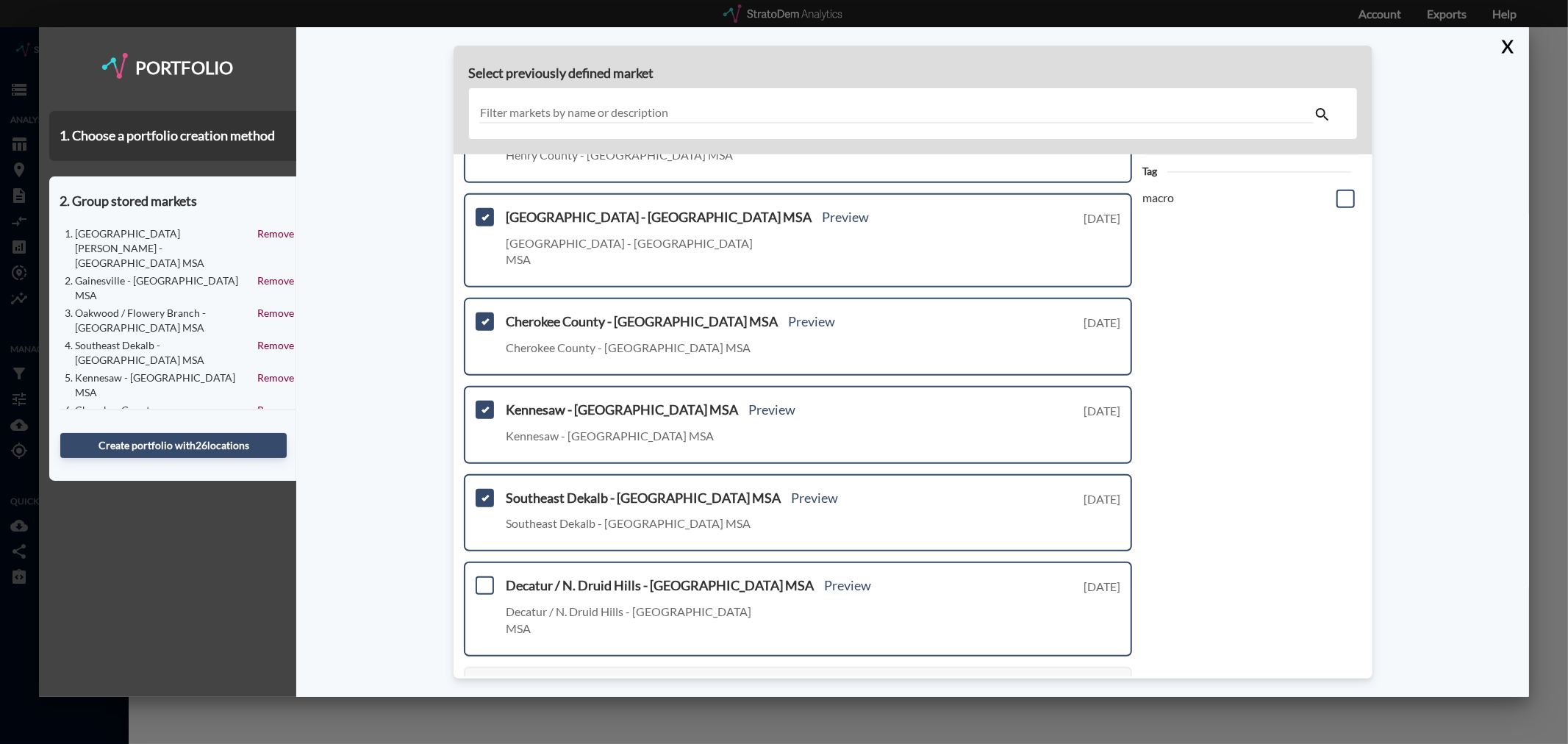
scroll to position [245, 0]
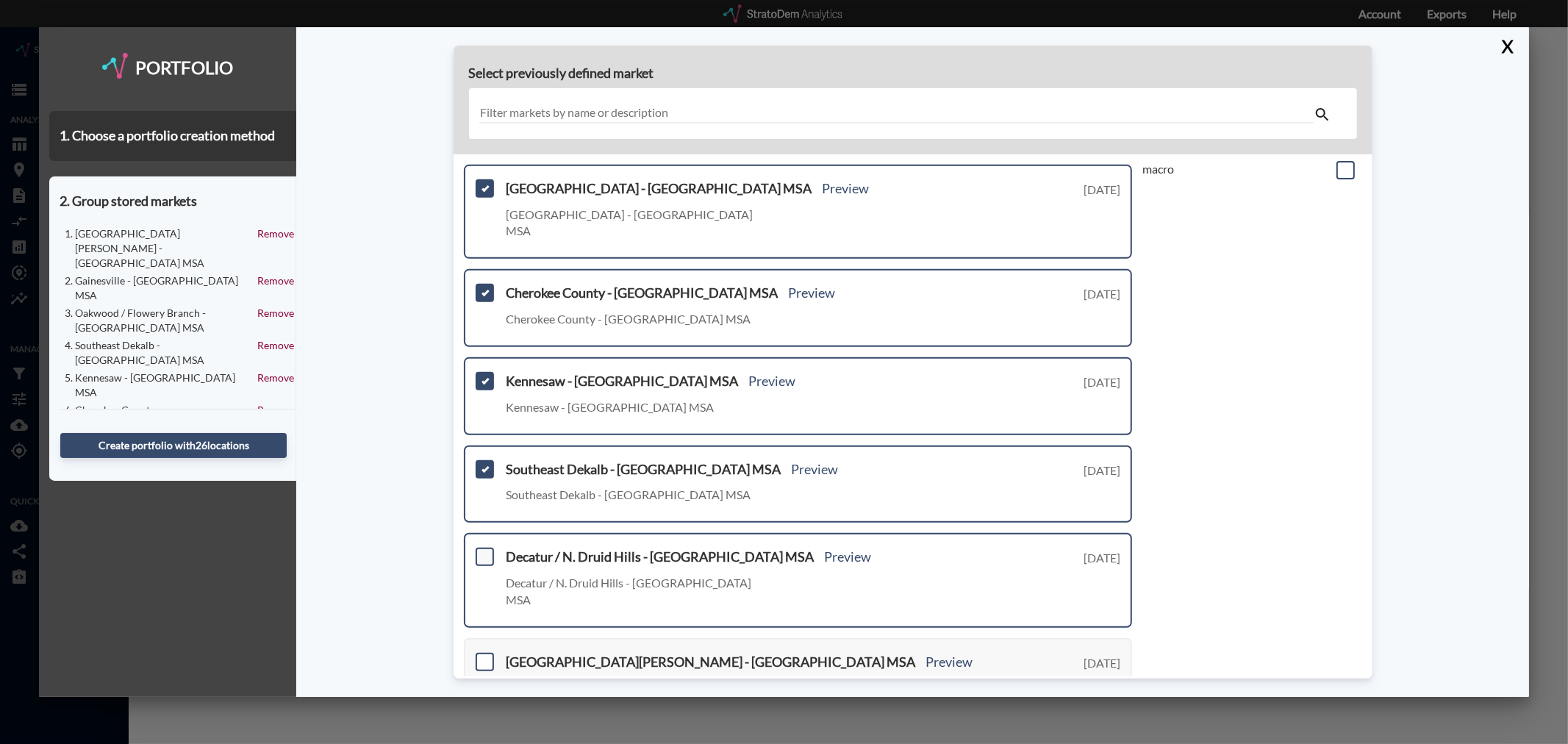
click at [483, 548] on span at bounding box center [485, 557] width 18 height 18
click at [483, 550] on input "checkbox" at bounding box center [483, 550] width 0 height 0
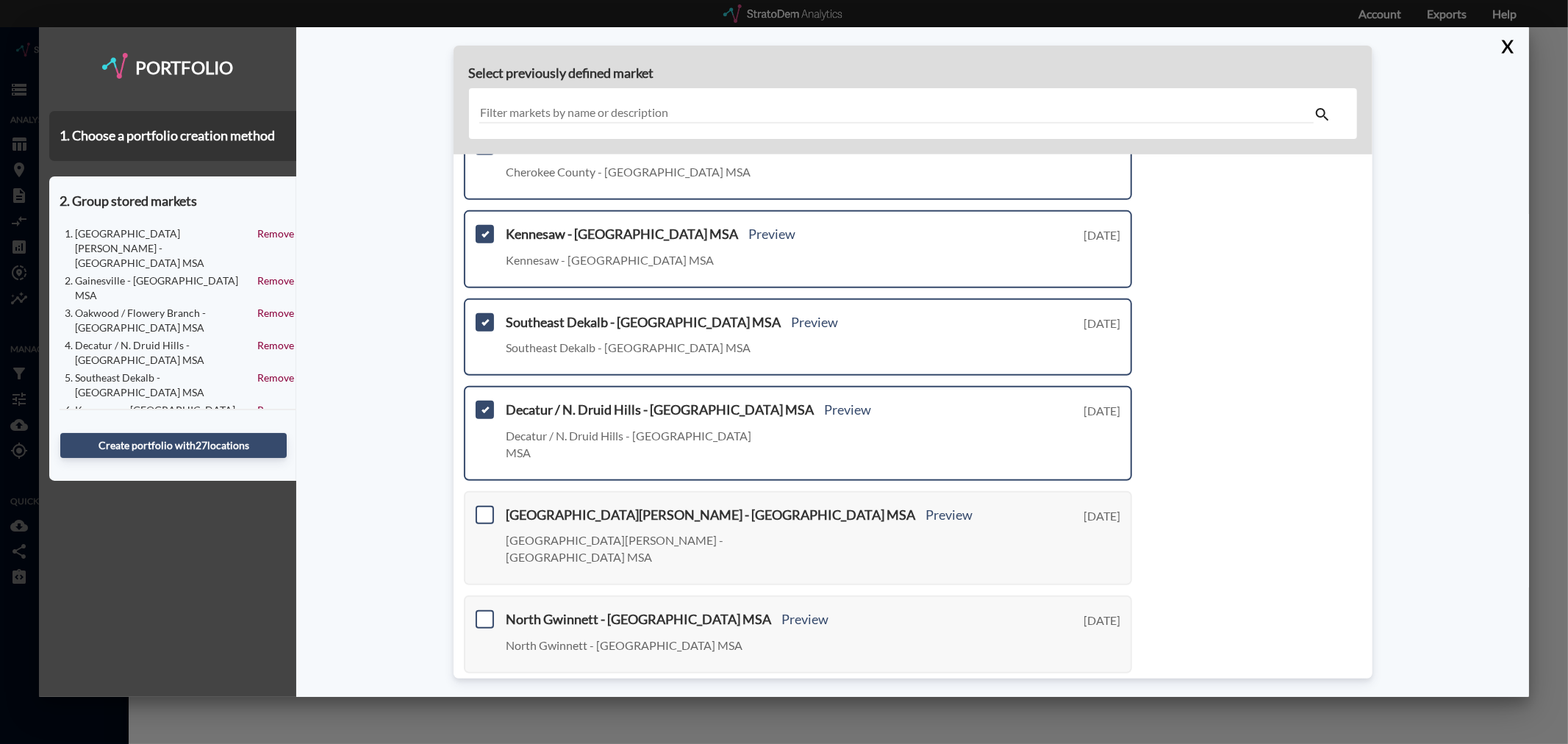
scroll to position [408, 0]
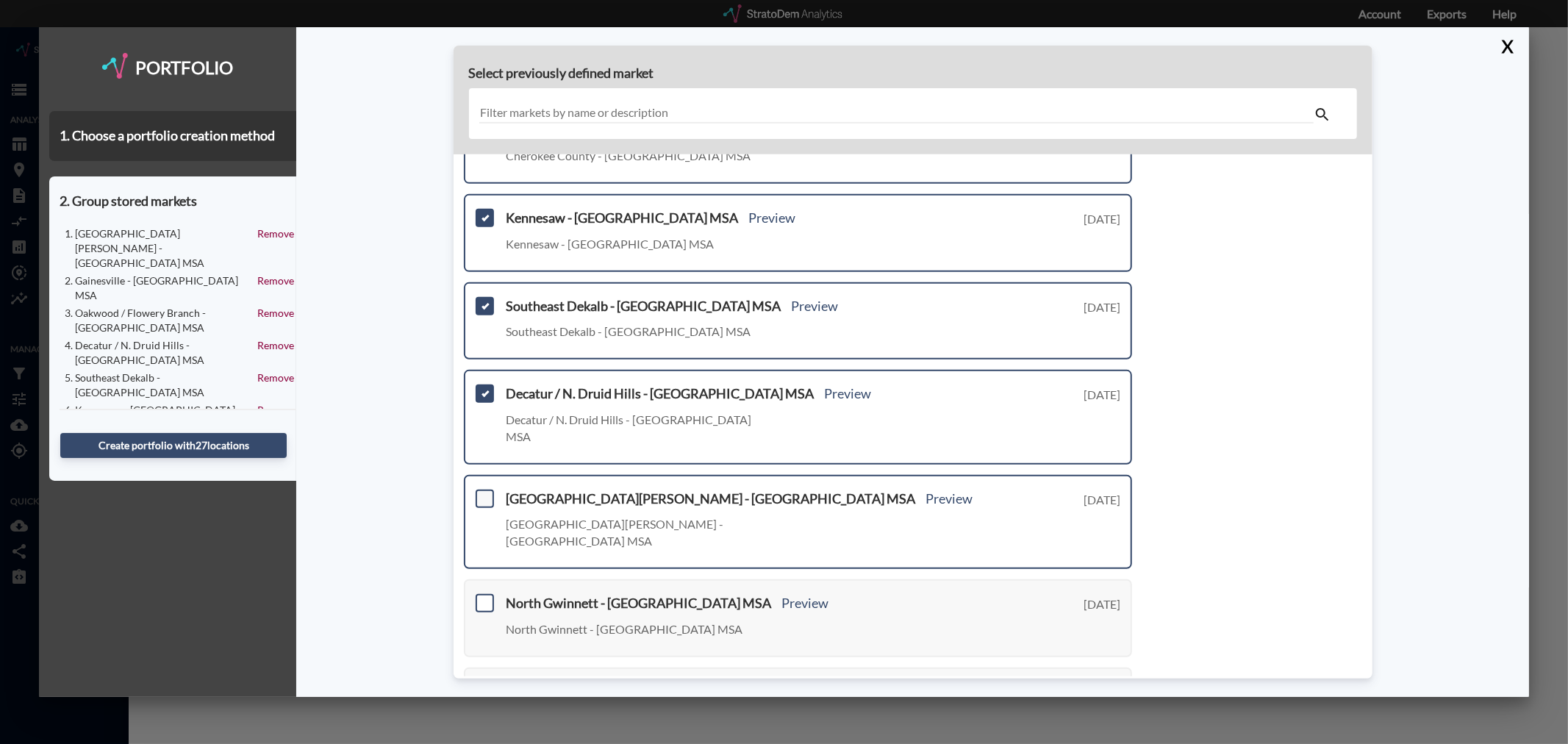
click at [483, 489] on span at bounding box center [485, 498] width 18 height 18
click at [483, 492] on input "checkbox" at bounding box center [483, 492] width 0 height 0
click at [486, 594] on span at bounding box center [485, 603] width 18 height 18
click at [483, 597] on input "checkbox" at bounding box center [483, 597] width 0 height 0
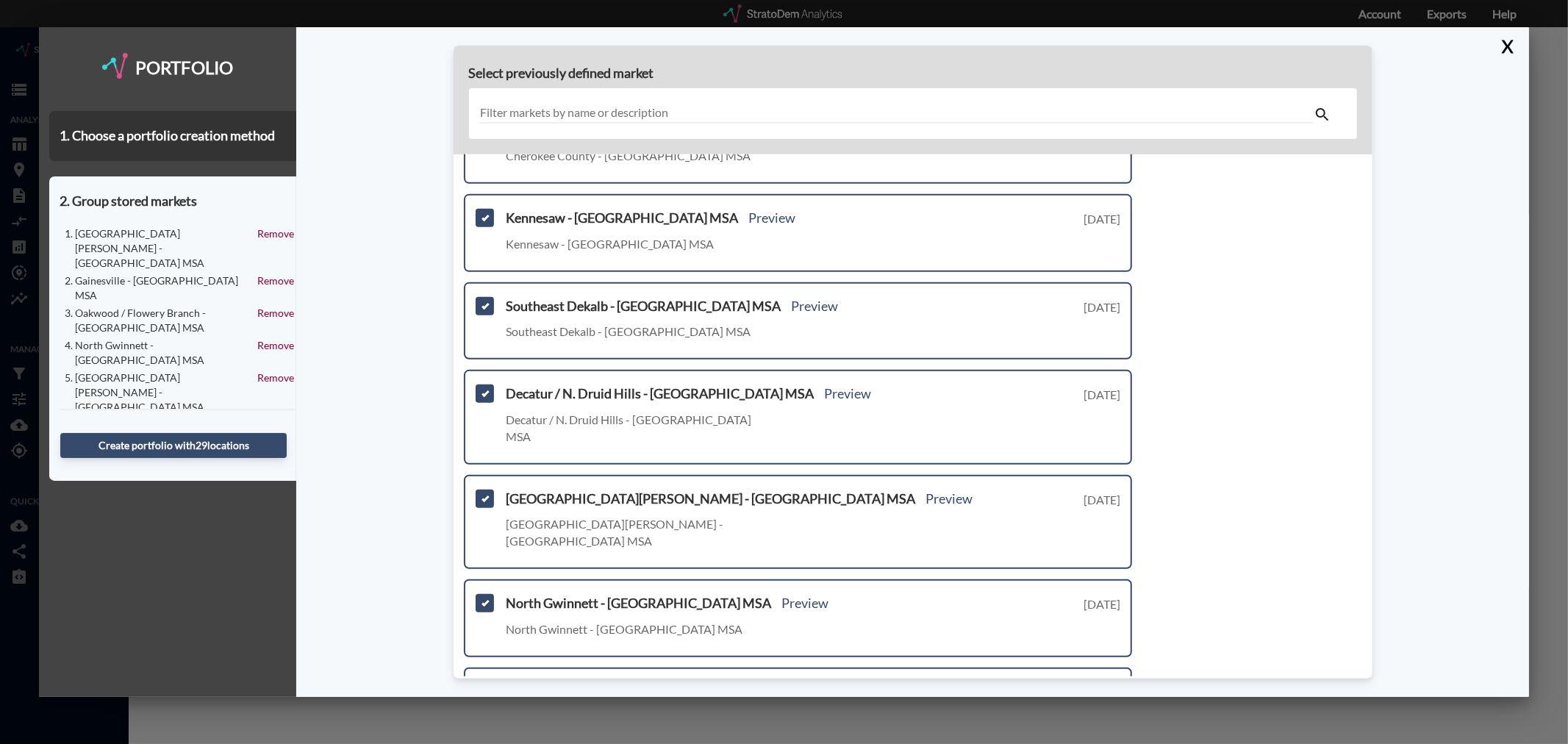
click at [489, 682] on span at bounding box center [485, 691] width 18 height 18
click at [483, 685] on input "checkbox" at bounding box center [483, 685] width 0 height 0
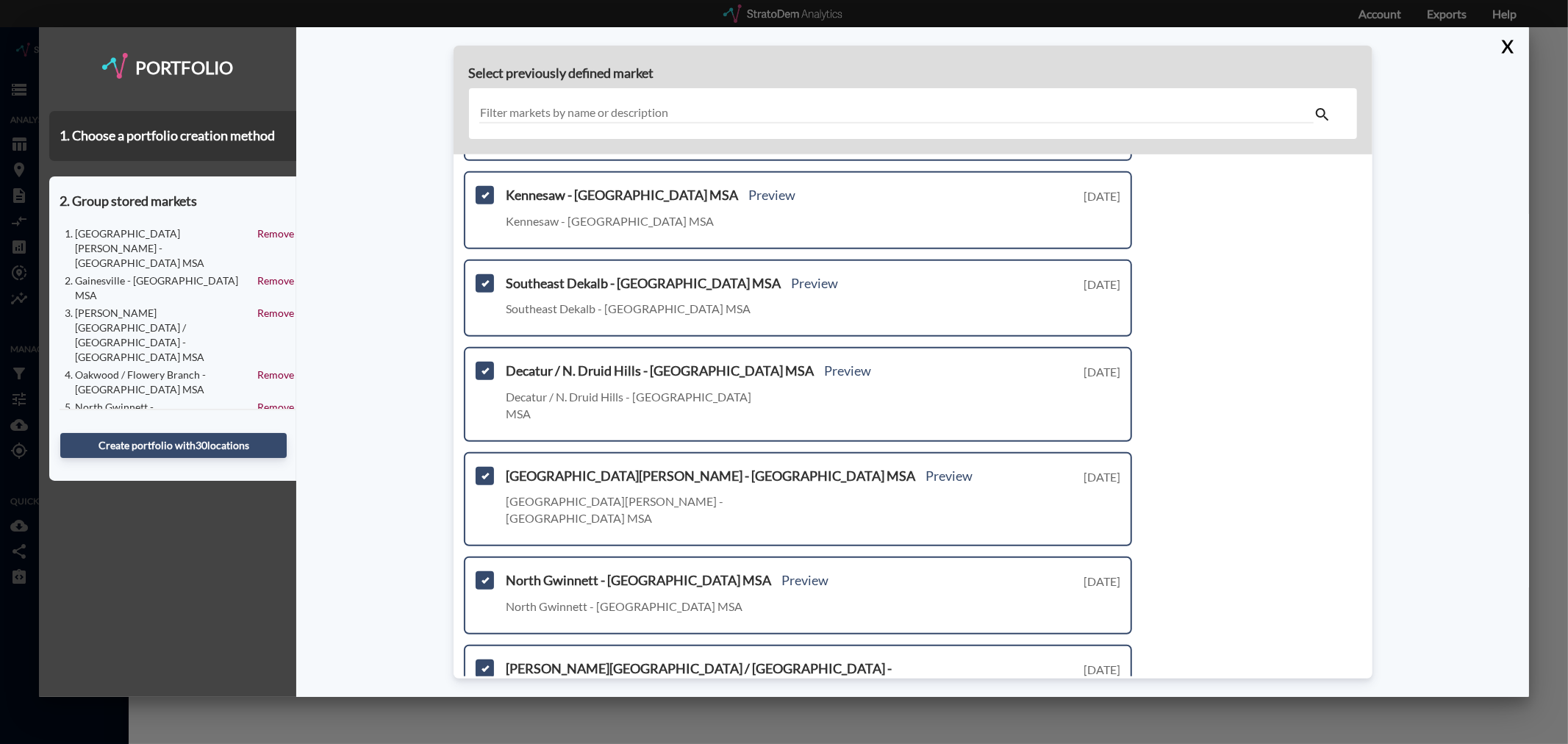
scroll to position [443, 0]
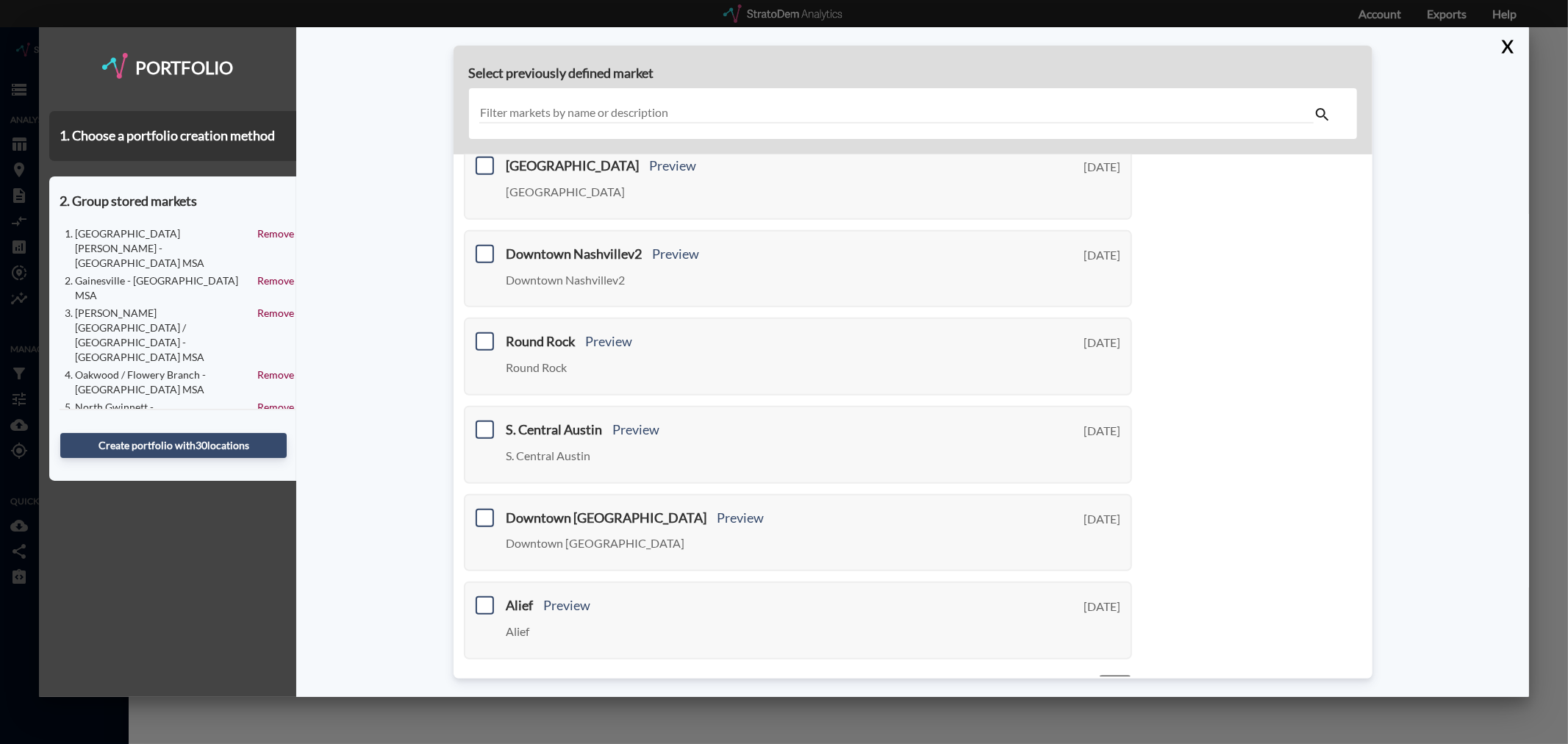
click at [1110, 675] on link "Next >" at bounding box center [1115, 683] width 33 height 17
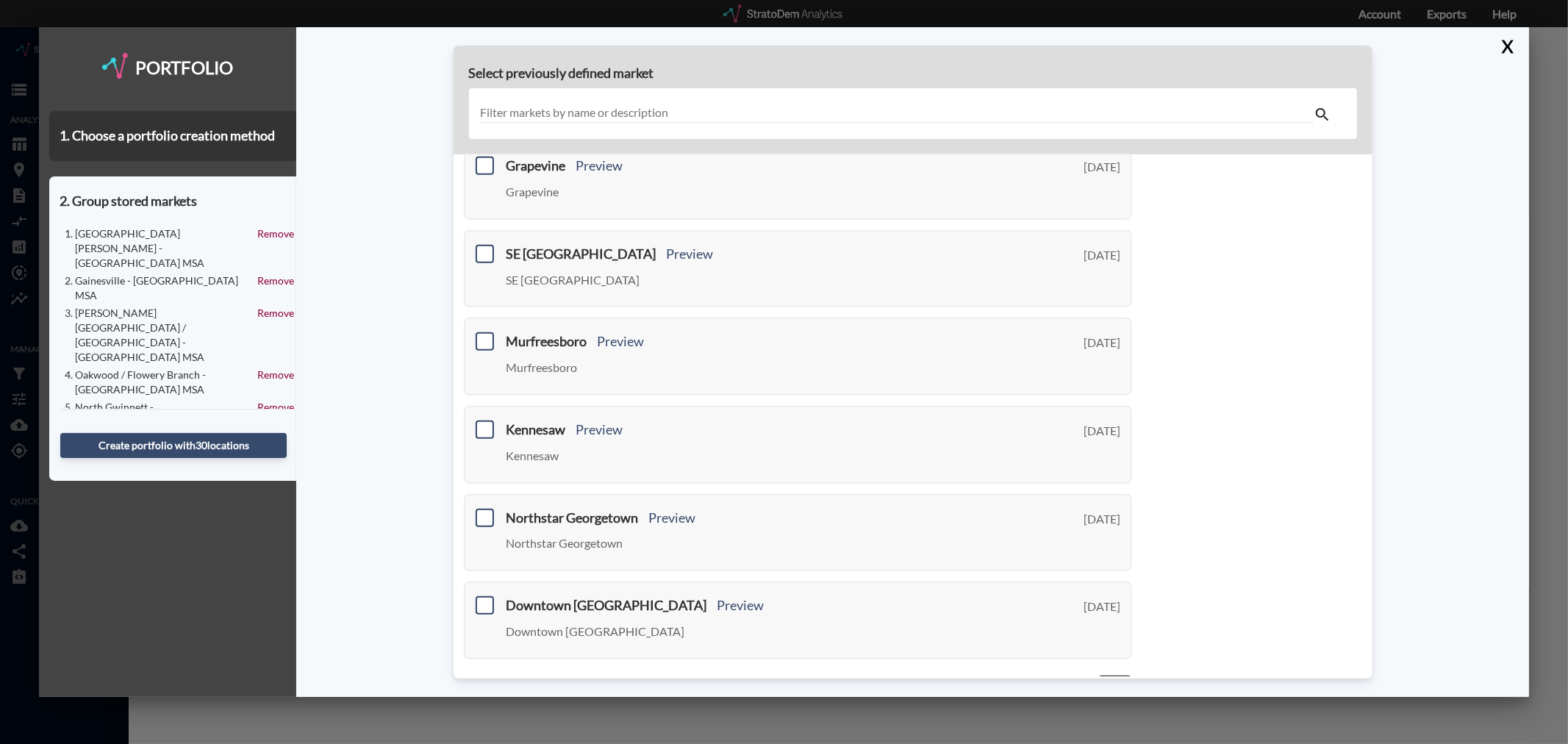
click at [1104, 675] on link "Next >" at bounding box center [1115, 683] width 33 height 17
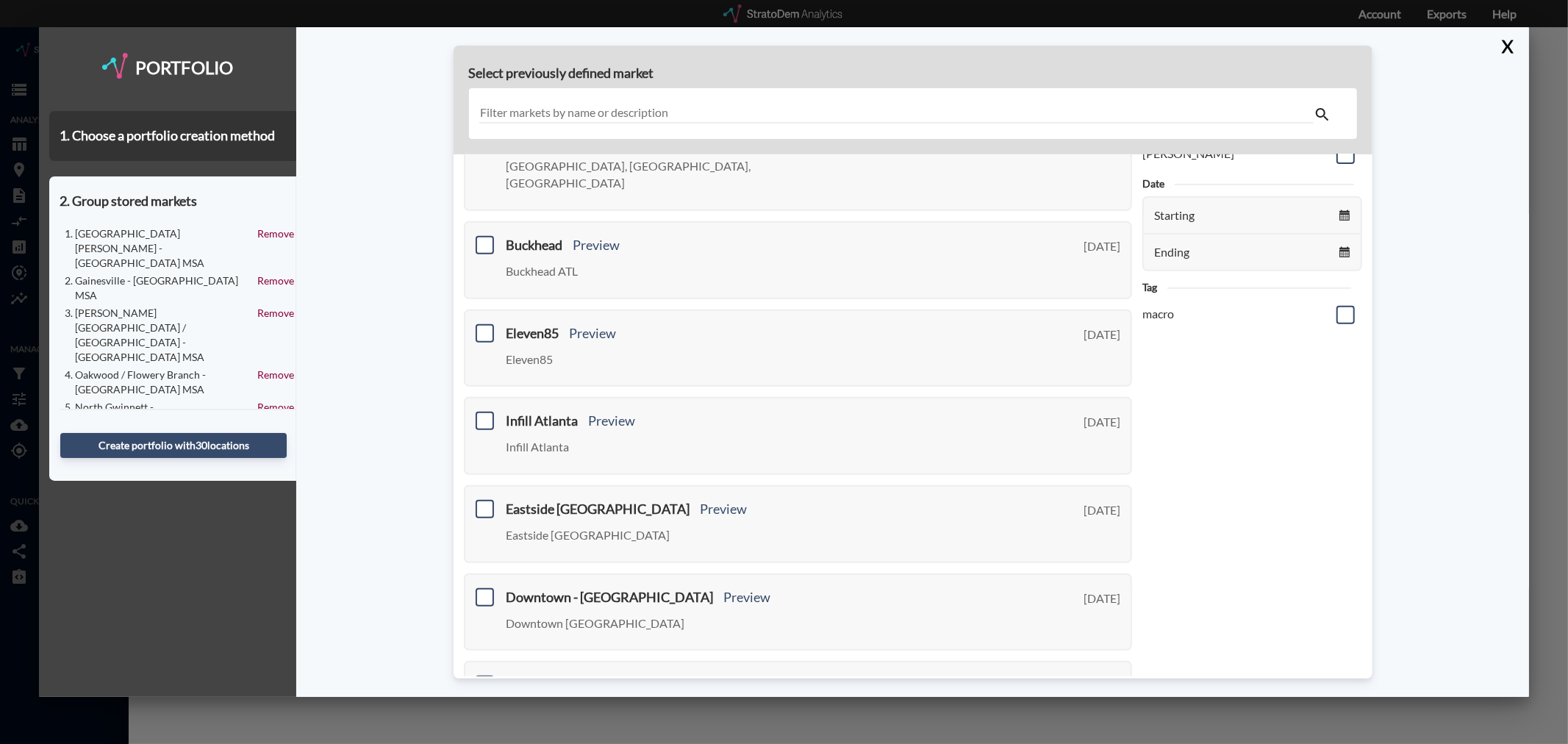
scroll to position [0, 0]
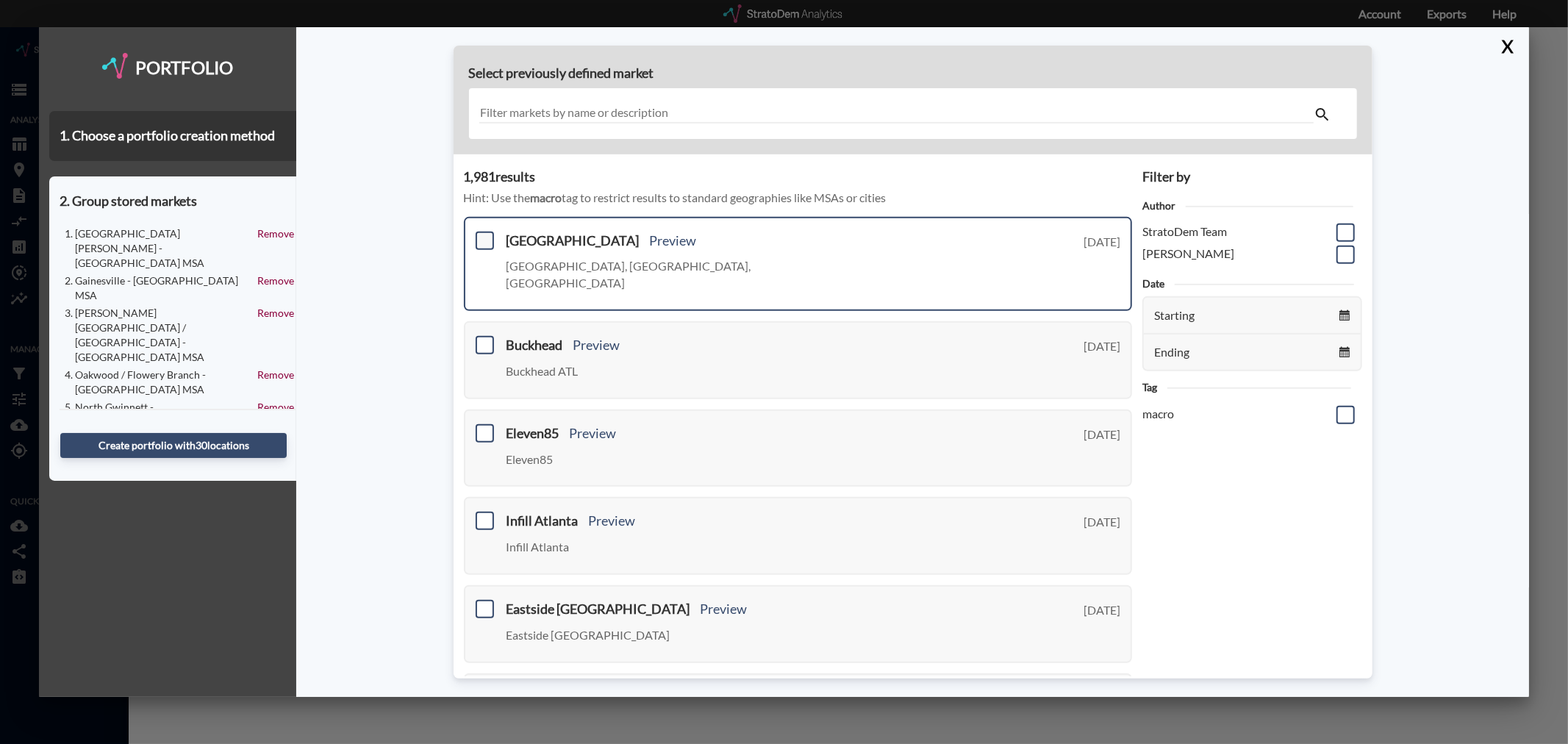
click at [482, 238] on span at bounding box center [485, 241] width 18 height 18
click at [483, 234] on input "checkbox" at bounding box center [483, 234] width 0 height 0
click at [482, 336] on span at bounding box center [485, 345] width 18 height 18
click at [483, 339] on input "checkbox" at bounding box center [483, 339] width 0 height 0
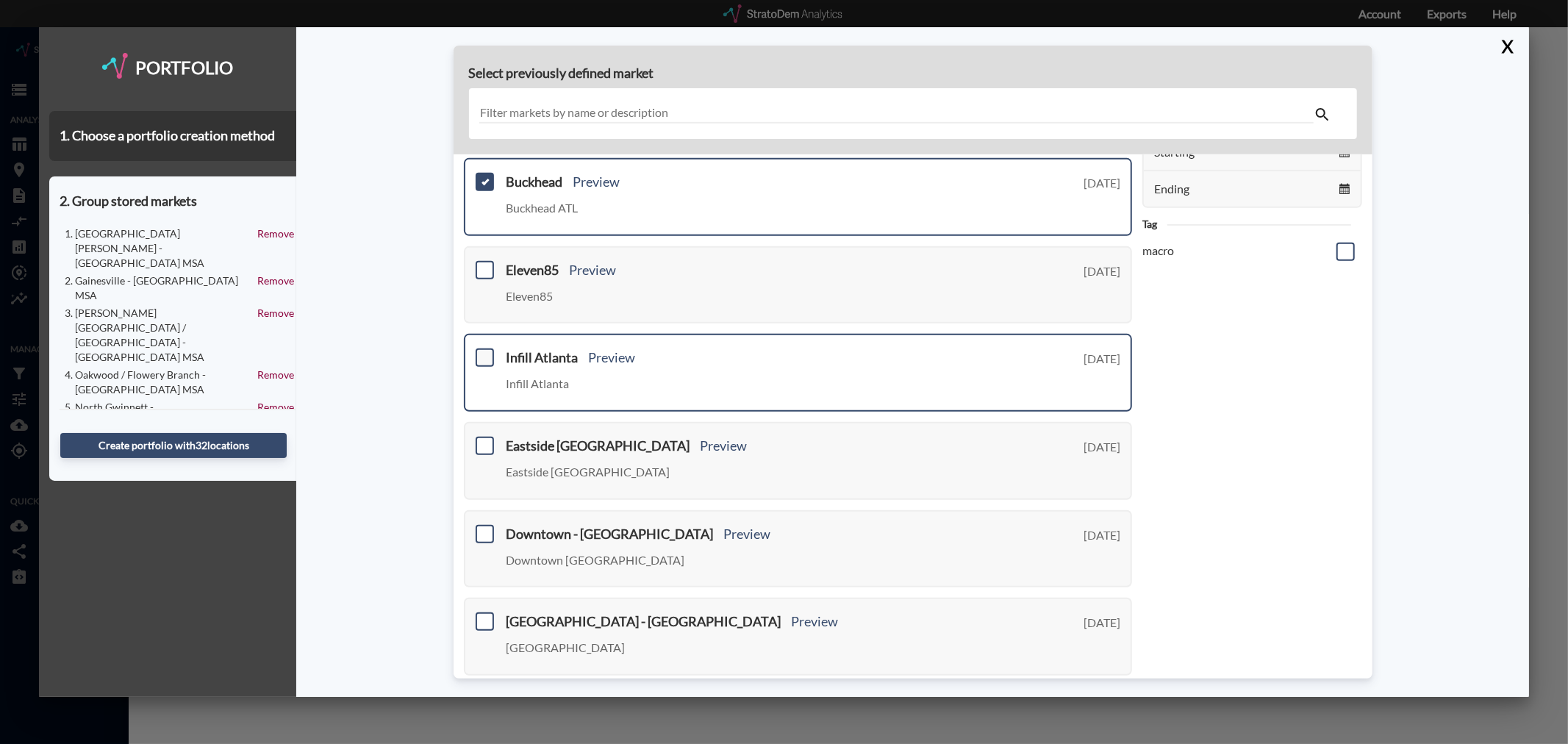
click at [483, 349] on span at bounding box center [485, 358] width 18 height 18
click at [483, 351] on input "checkbox" at bounding box center [483, 351] width 0 height 0
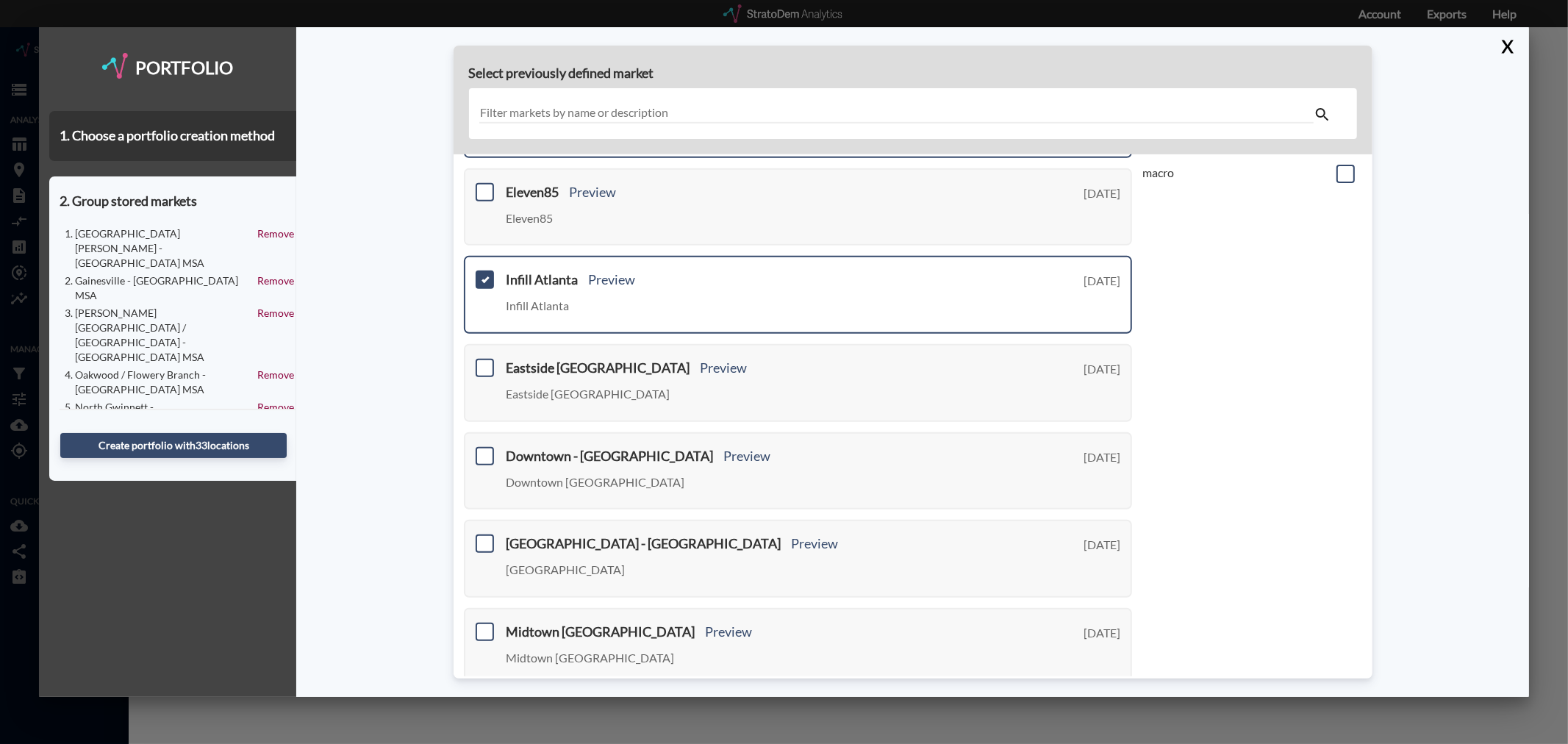
scroll to position [245, 0]
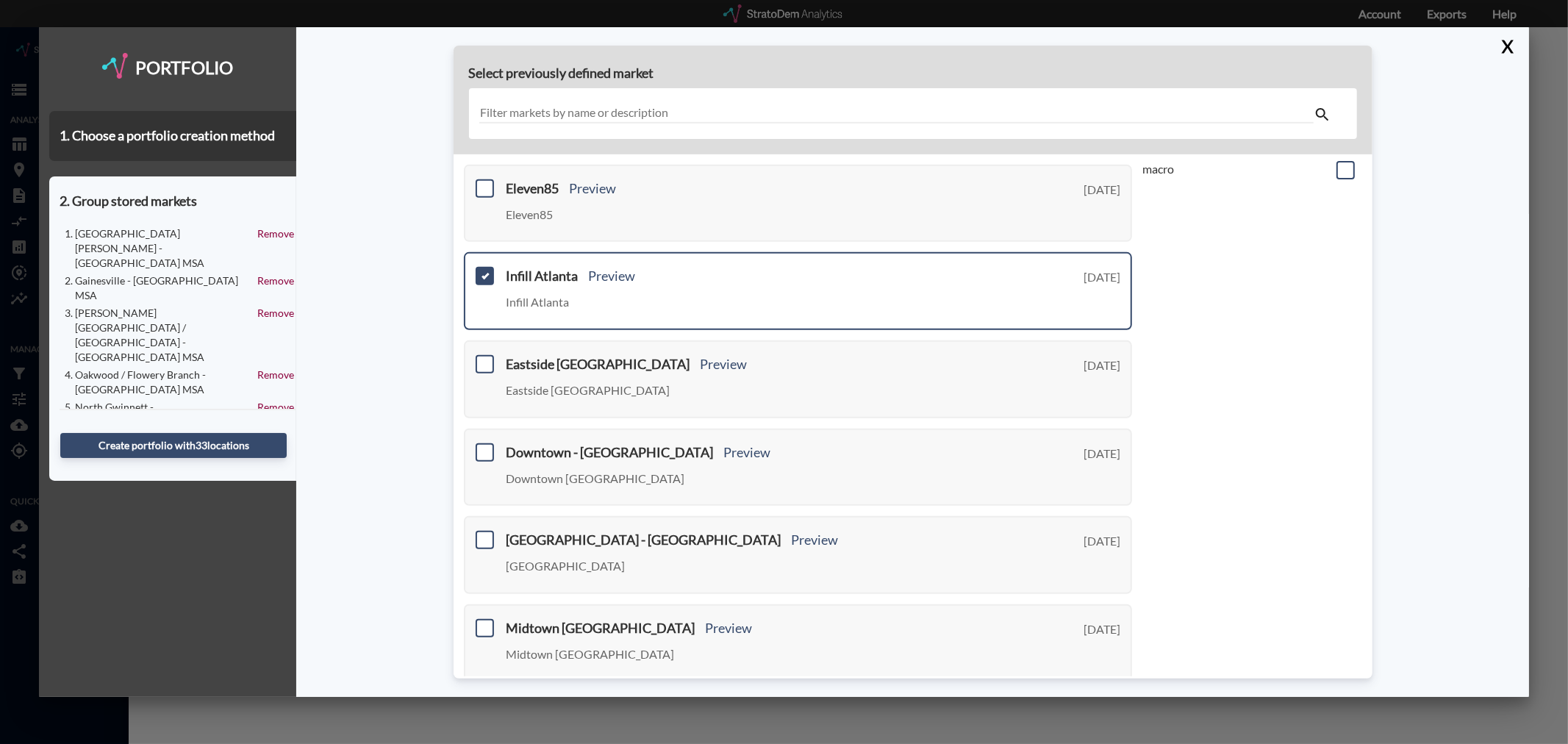
click at [485, 267] on span at bounding box center [485, 276] width 18 height 18
click at [483, 270] on input "checkbox" at bounding box center [483, 270] width 0 height 0
click at [479, 355] on span at bounding box center [485, 364] width 18 height 18
click at [483, 358] on input "checkbox" at bounding box center [483, 358] width 0 height 0
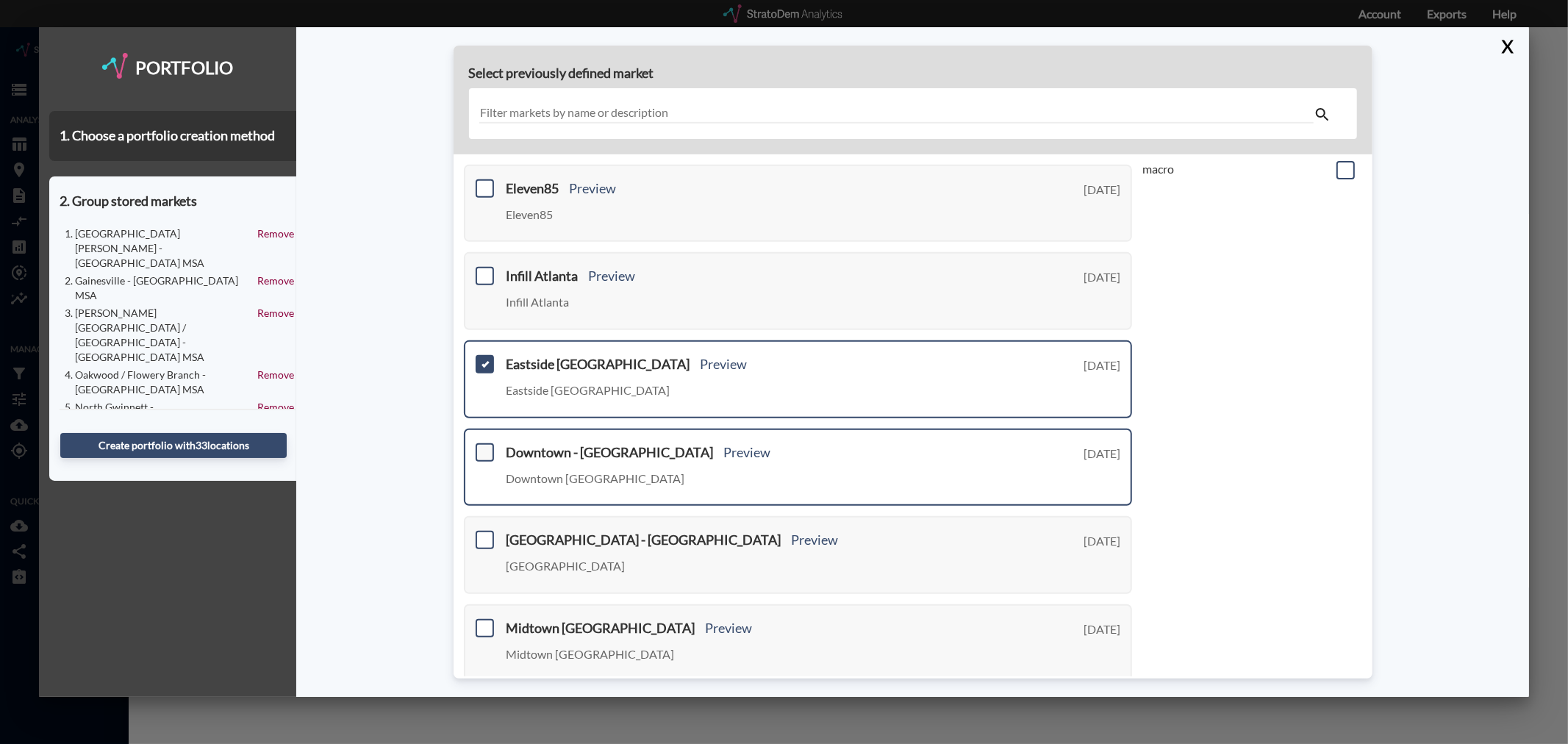
click at [483, 443] on span at bounding box center [485, 452] width 18 height 18
click at [483, 446] on input "checkbox" at bounding box center [483, 446] width 0 height 0
click at [489, 531] on span at bounding box center [485, 540] width 18 height 18
click at [483, 533] on input "checkbox" at bounding box center [483, 533] width 0 height 0
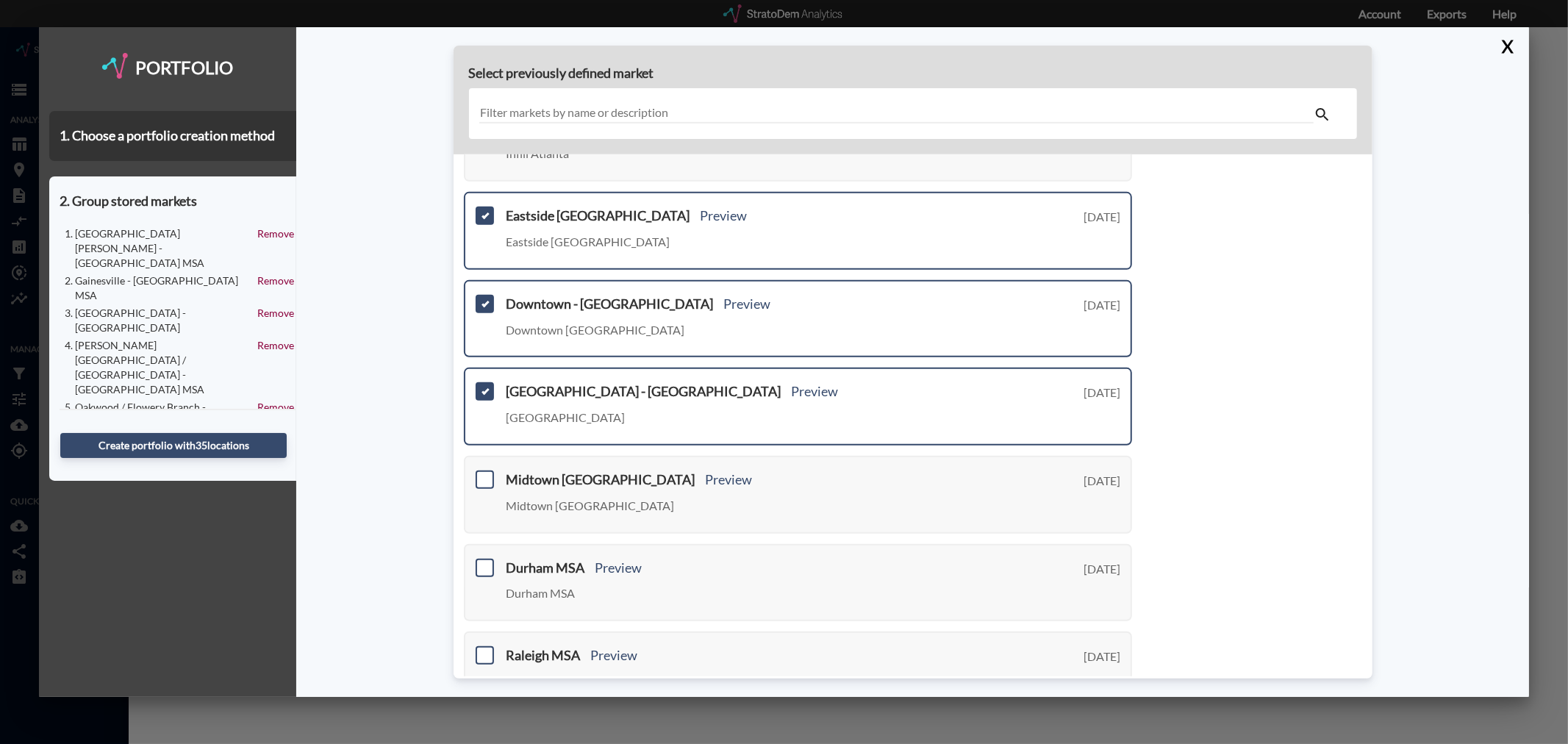
scroll to position [408, 0]
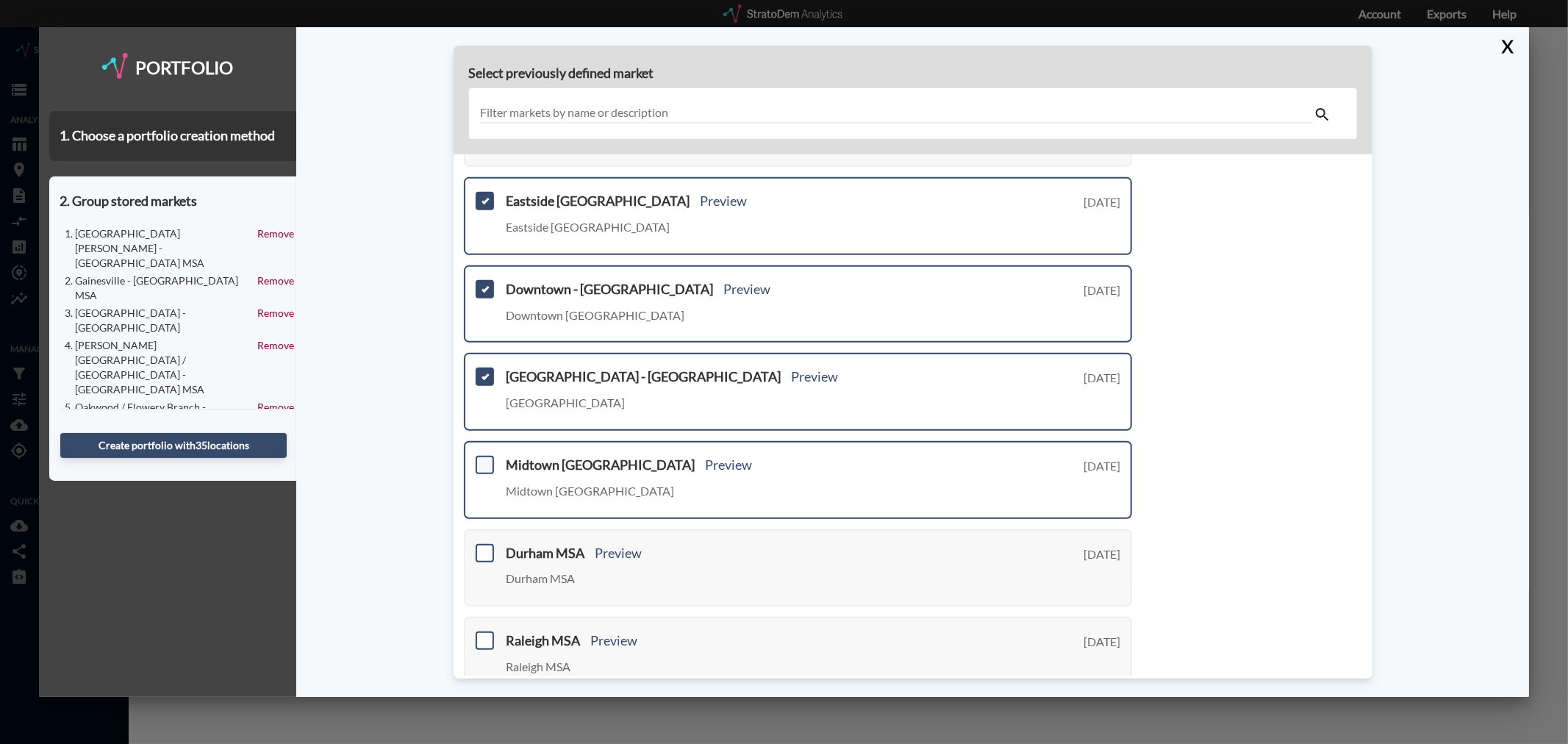
click at [483, 456] on span at bounding box center [485, 465] width 18 height 18
click at [483, 458] on input "checkbox" at bounding box center [483, 458] width 0 height 0
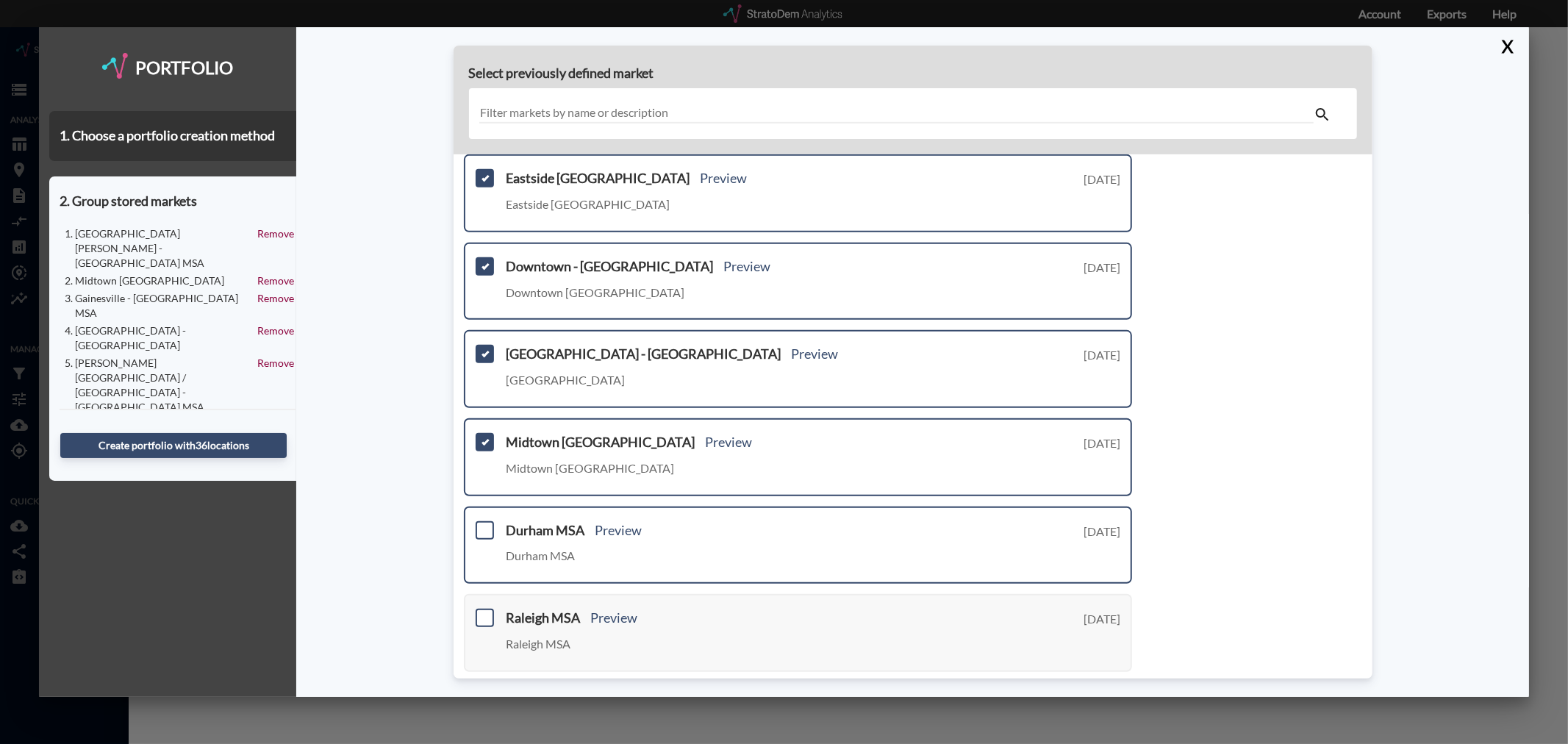
scroll to position [443, 0]
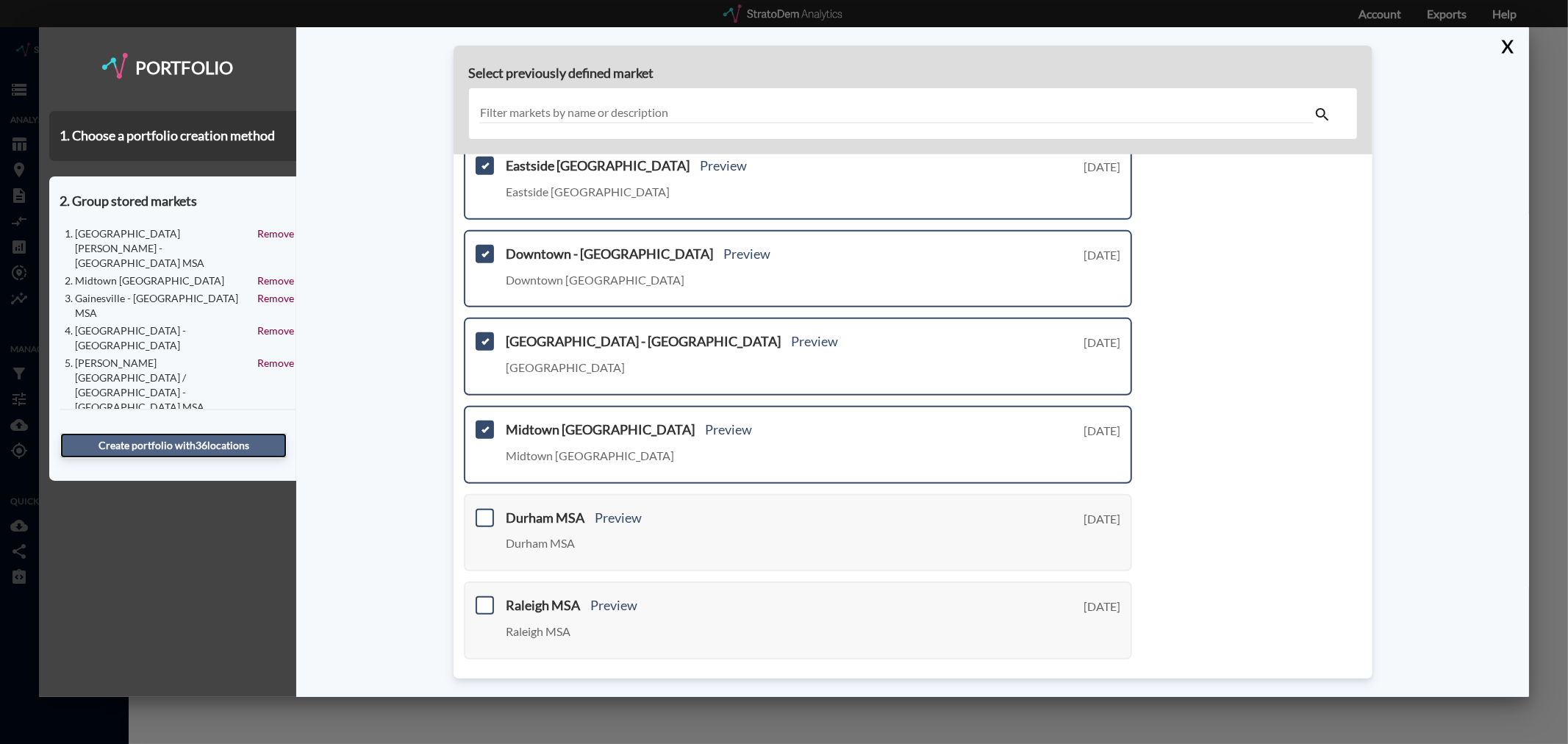
click at [194, 443] on button "Create portfolio with 36 location s" at bounding box center [173, 446] width 227 height 25
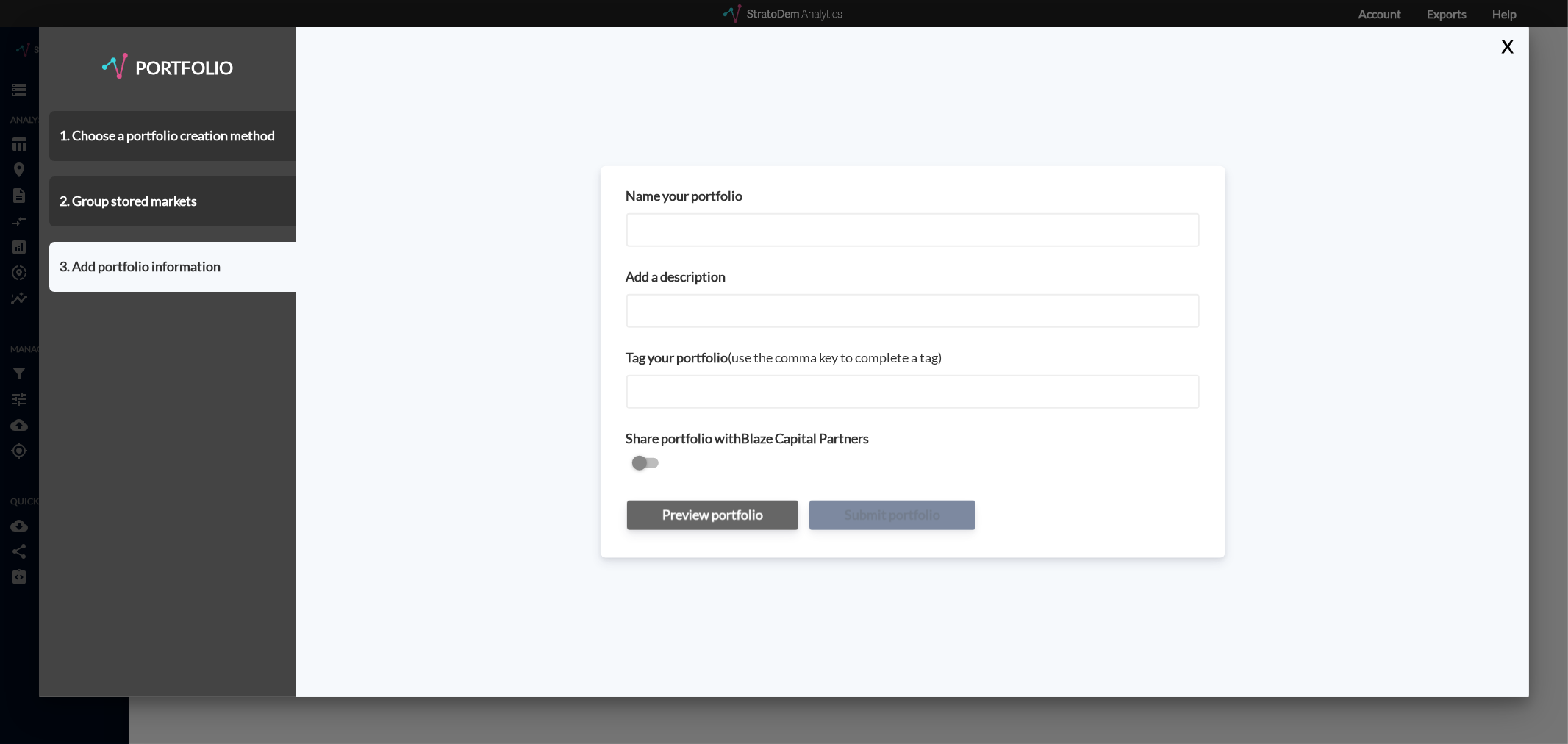
click at [704, 227] on input "Name your portfolio" at bounding box center [913, 230] width 574 height 33
type input "Atlanta Submarkets_COSTAR"
paste input "Atlanta Submarkets_COSTAR"
type input "Atlanta Submarkets_COSTAR"
click at [650, 455] on input "checkbox" at bounding box center [913, 463] width 574 height 18
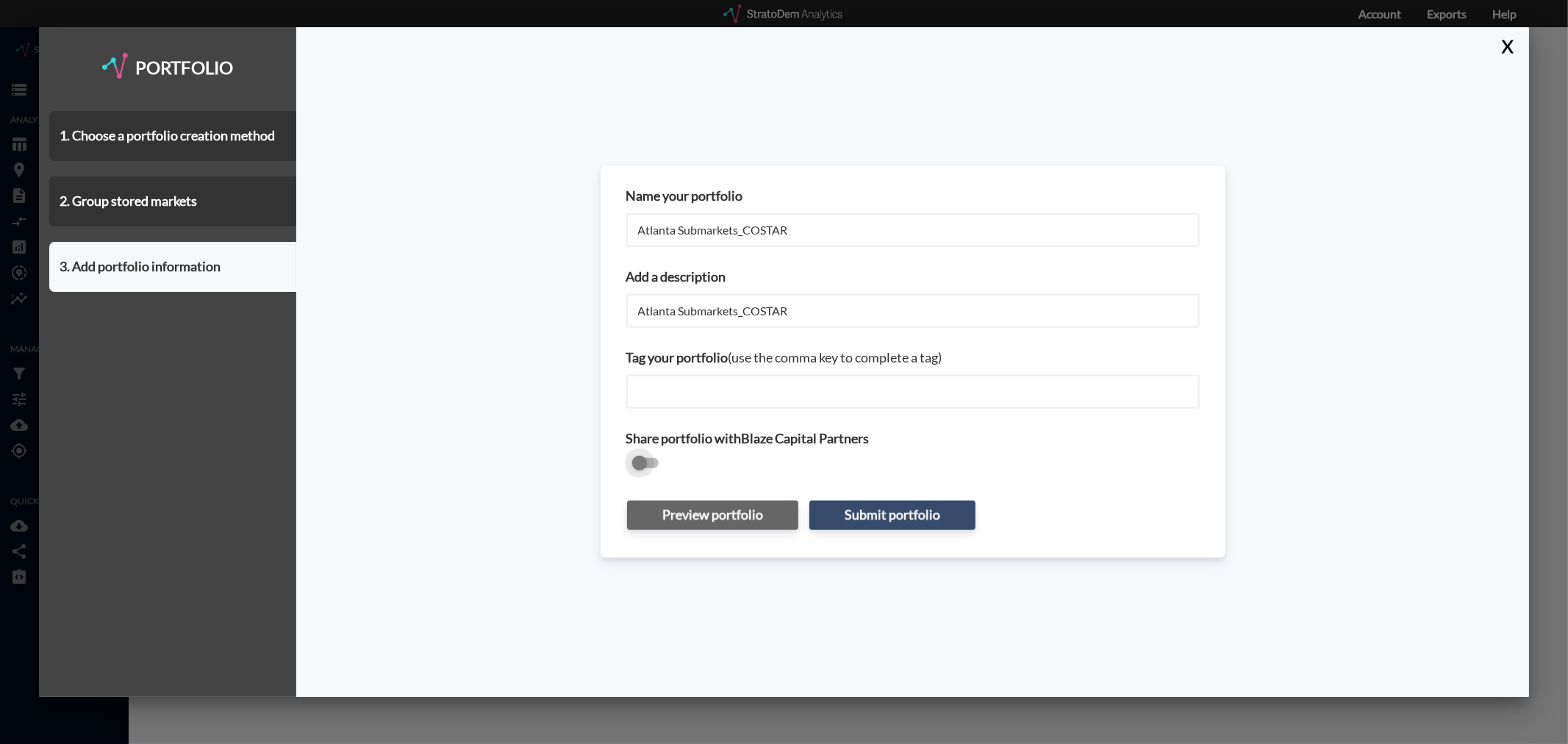
checkbox input "true"
click at [912, 519] on button "Submit portfolio" at bounding box center [892, 515] width 166 height 29
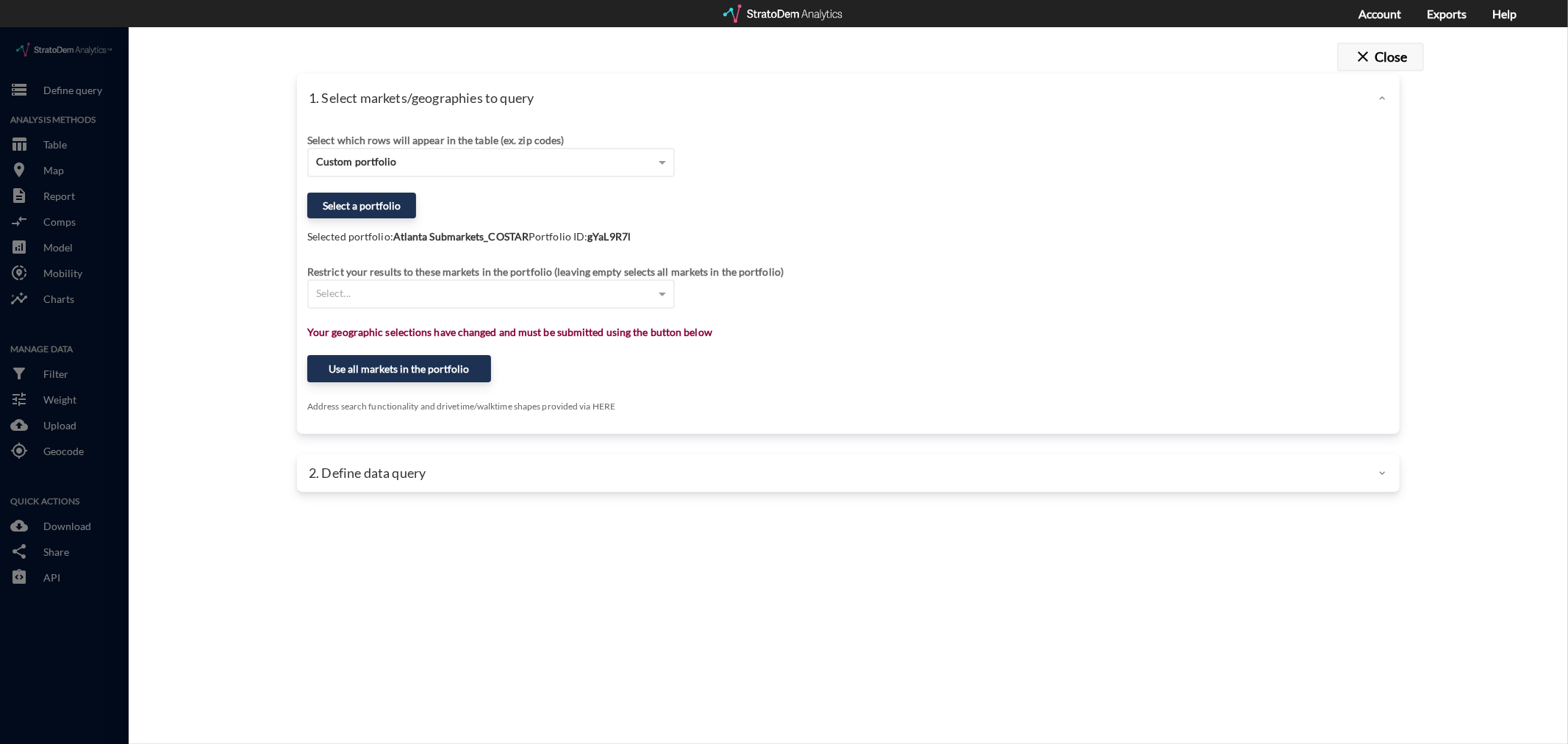
click button "close Close"
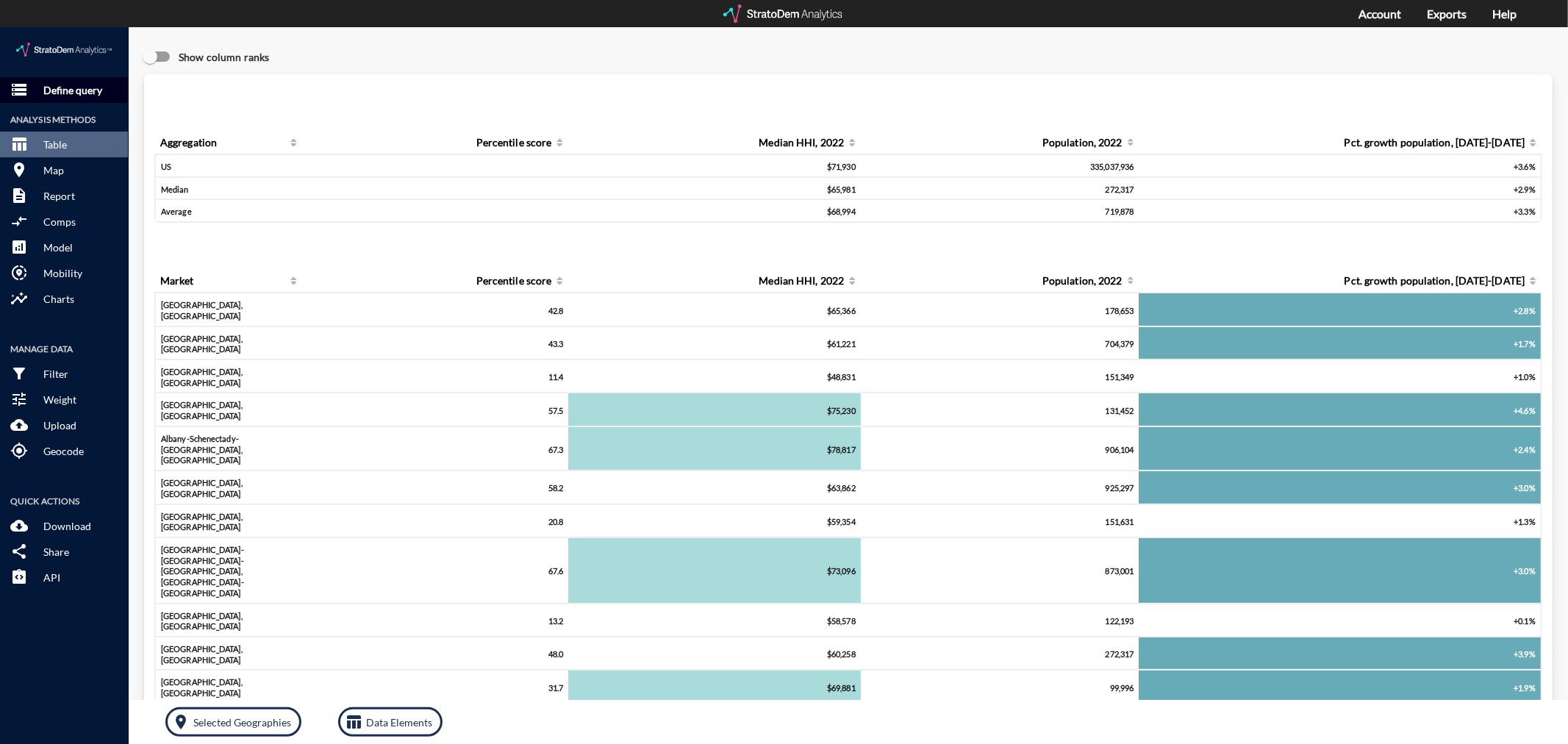
click p "Define query"
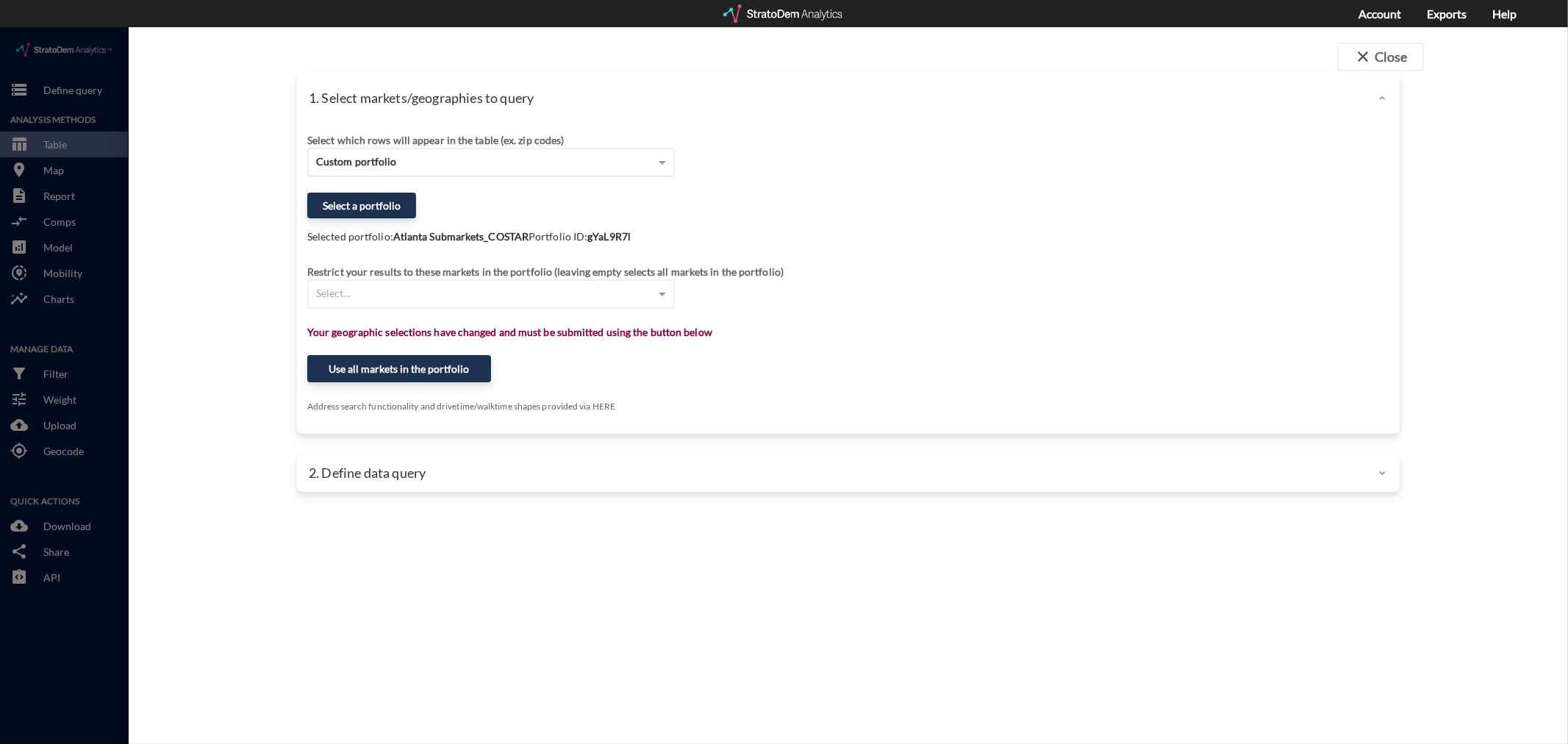
click div "Custom portfolio"
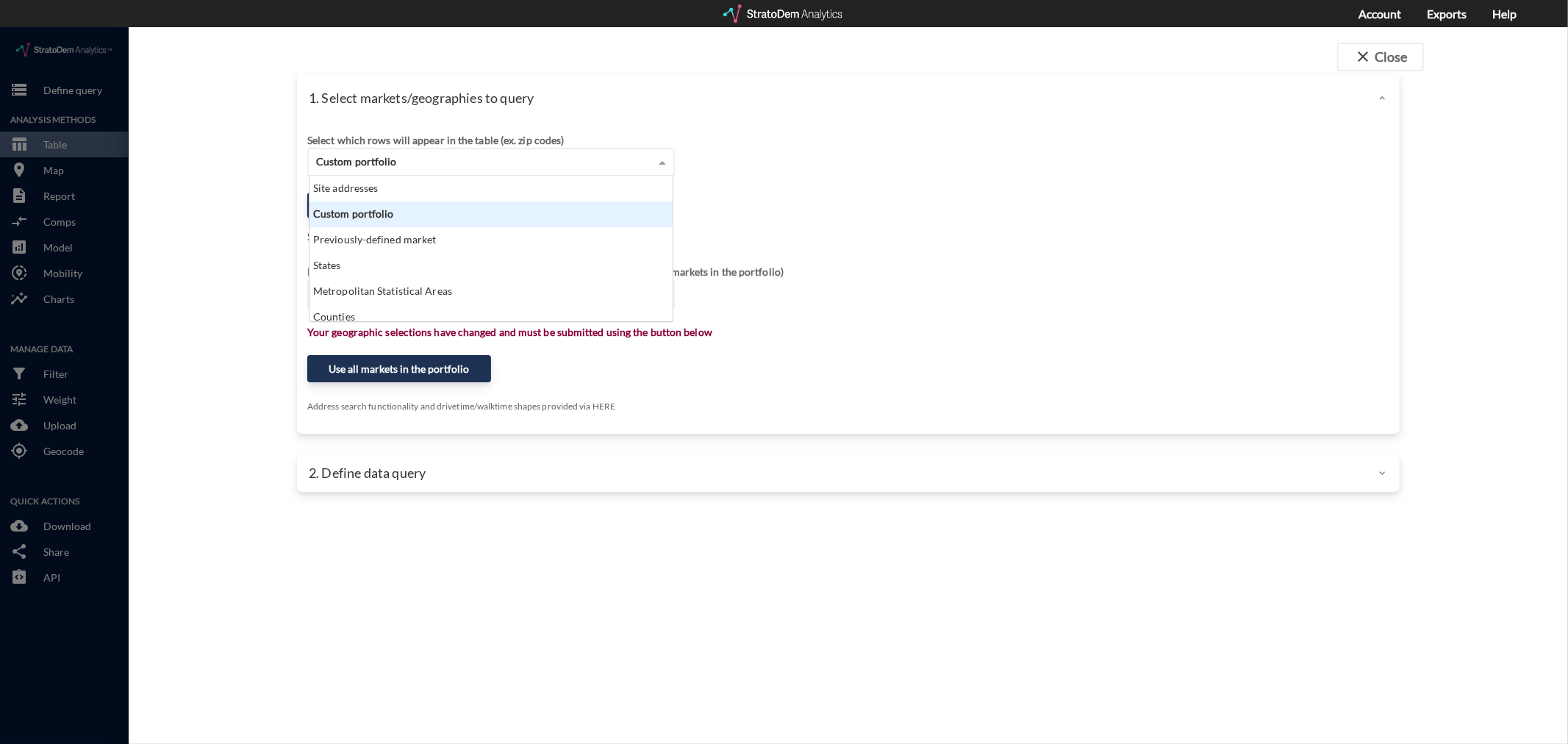
scroll to position [133, 355]
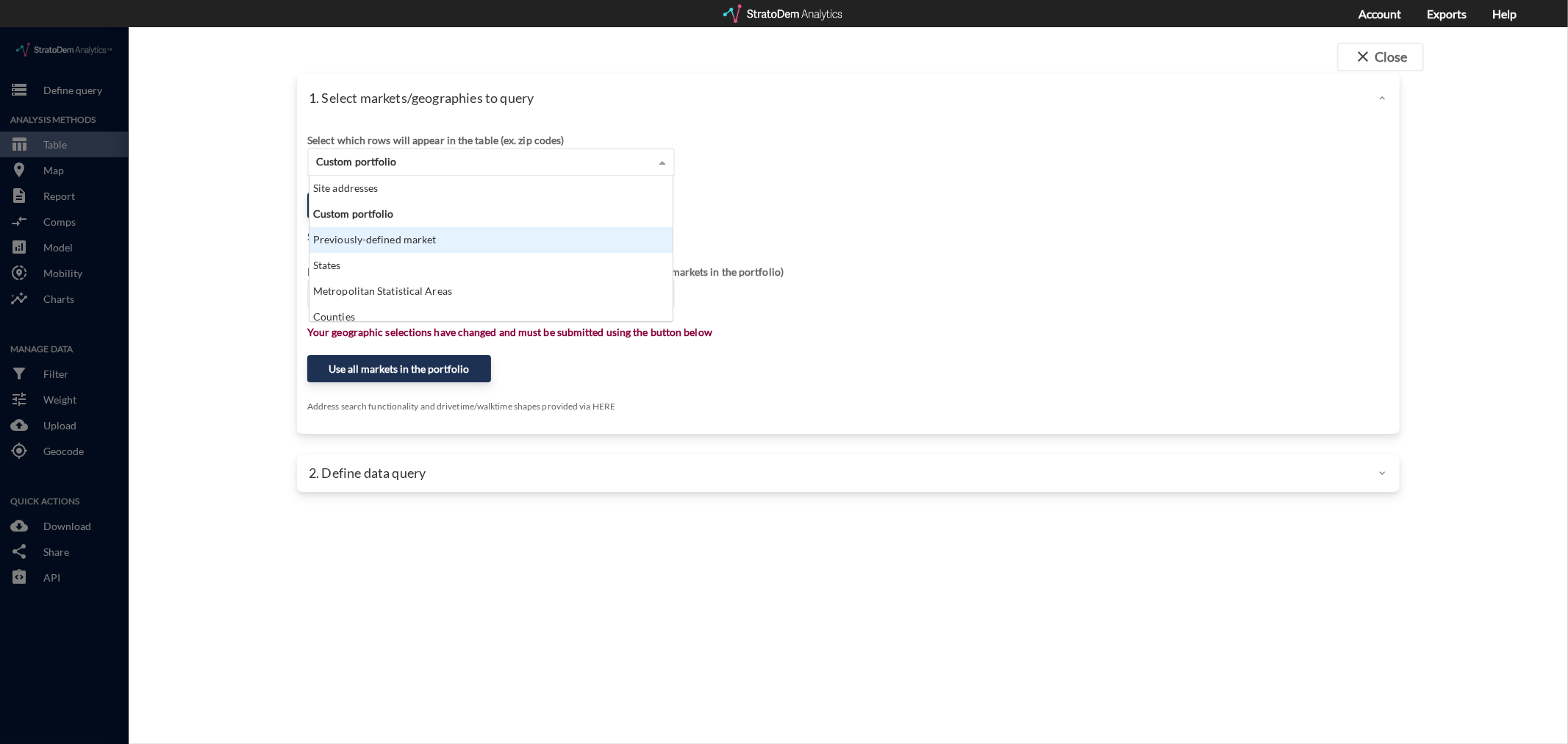
click div "Previously-defined market"
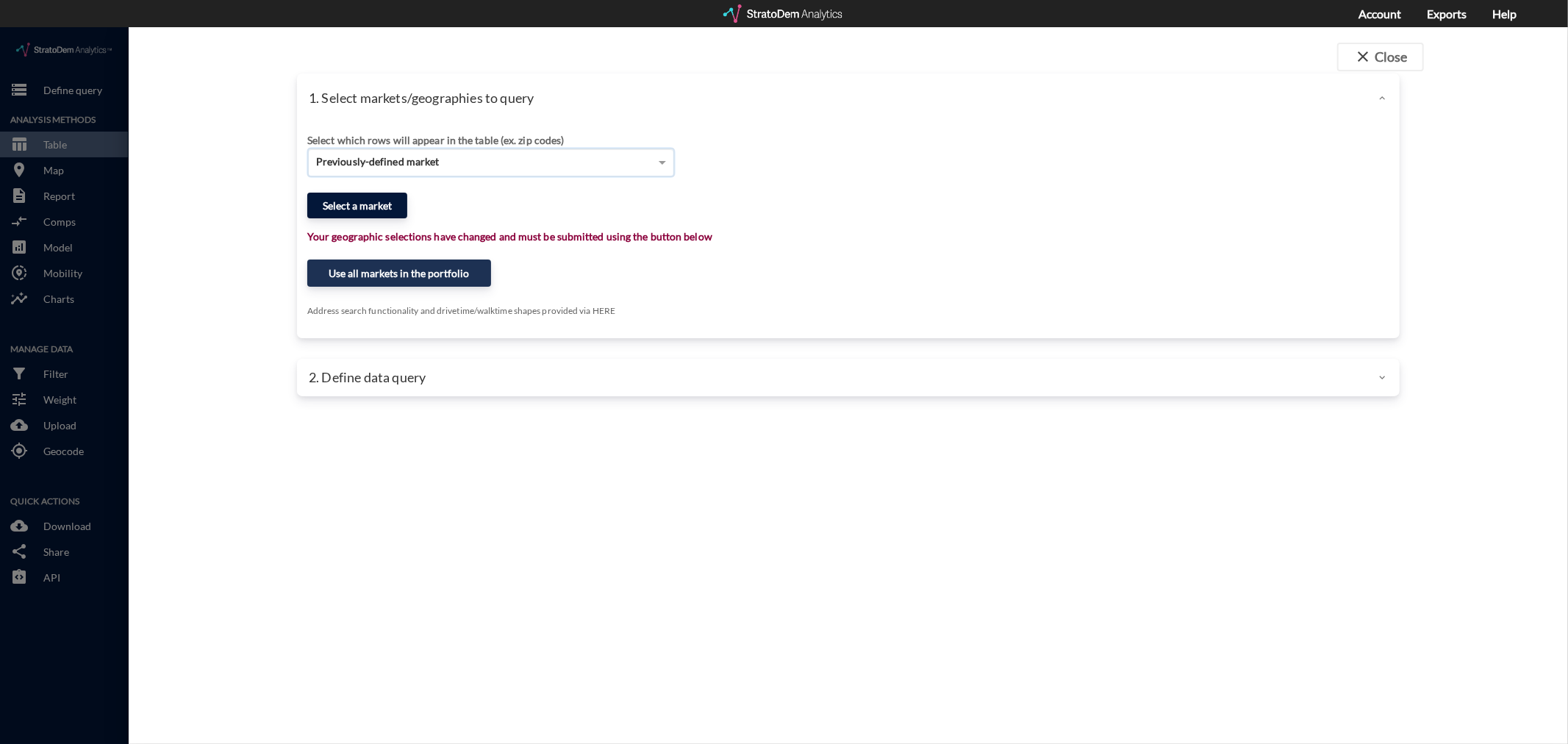
click button "Select a market"
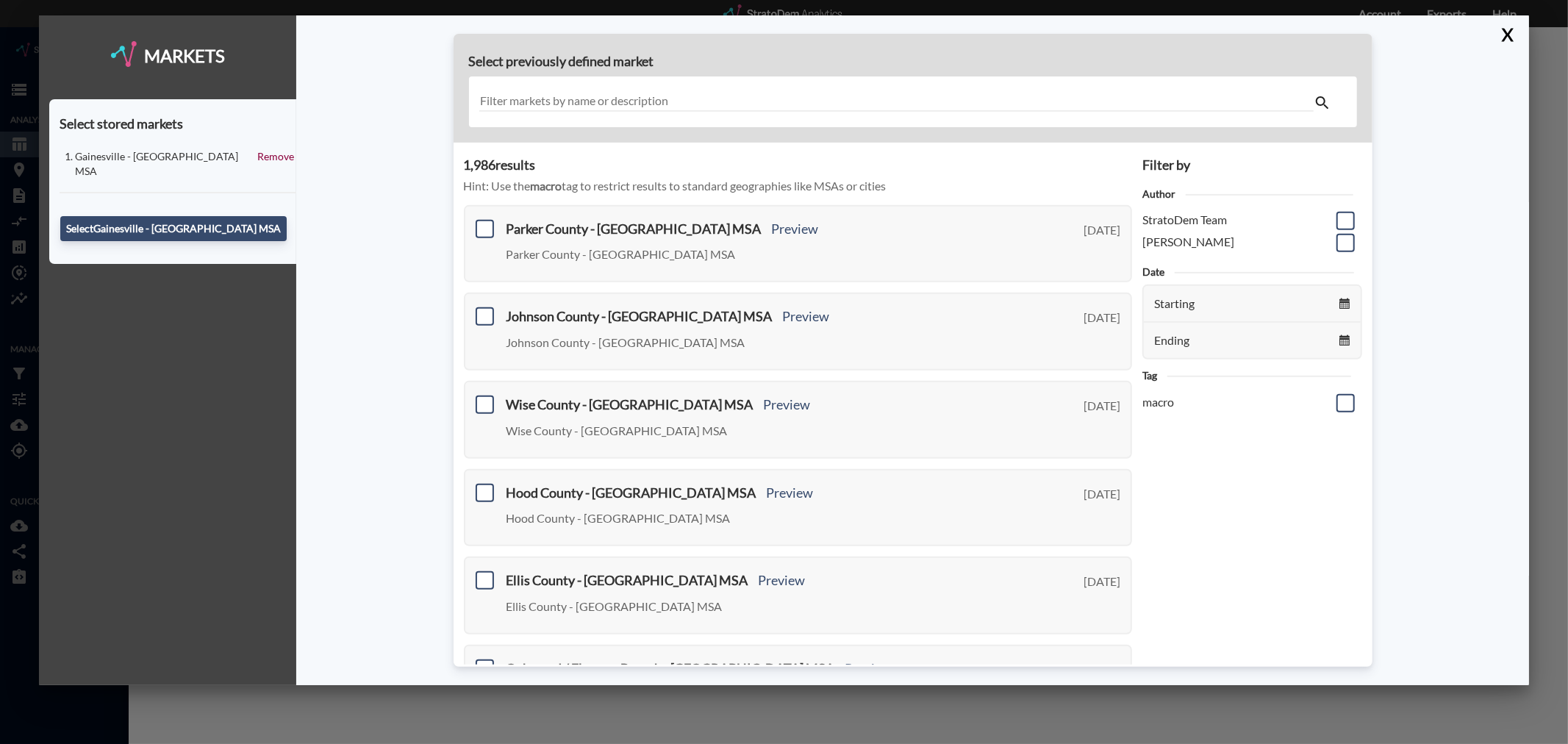
scroll to position [444, 0]
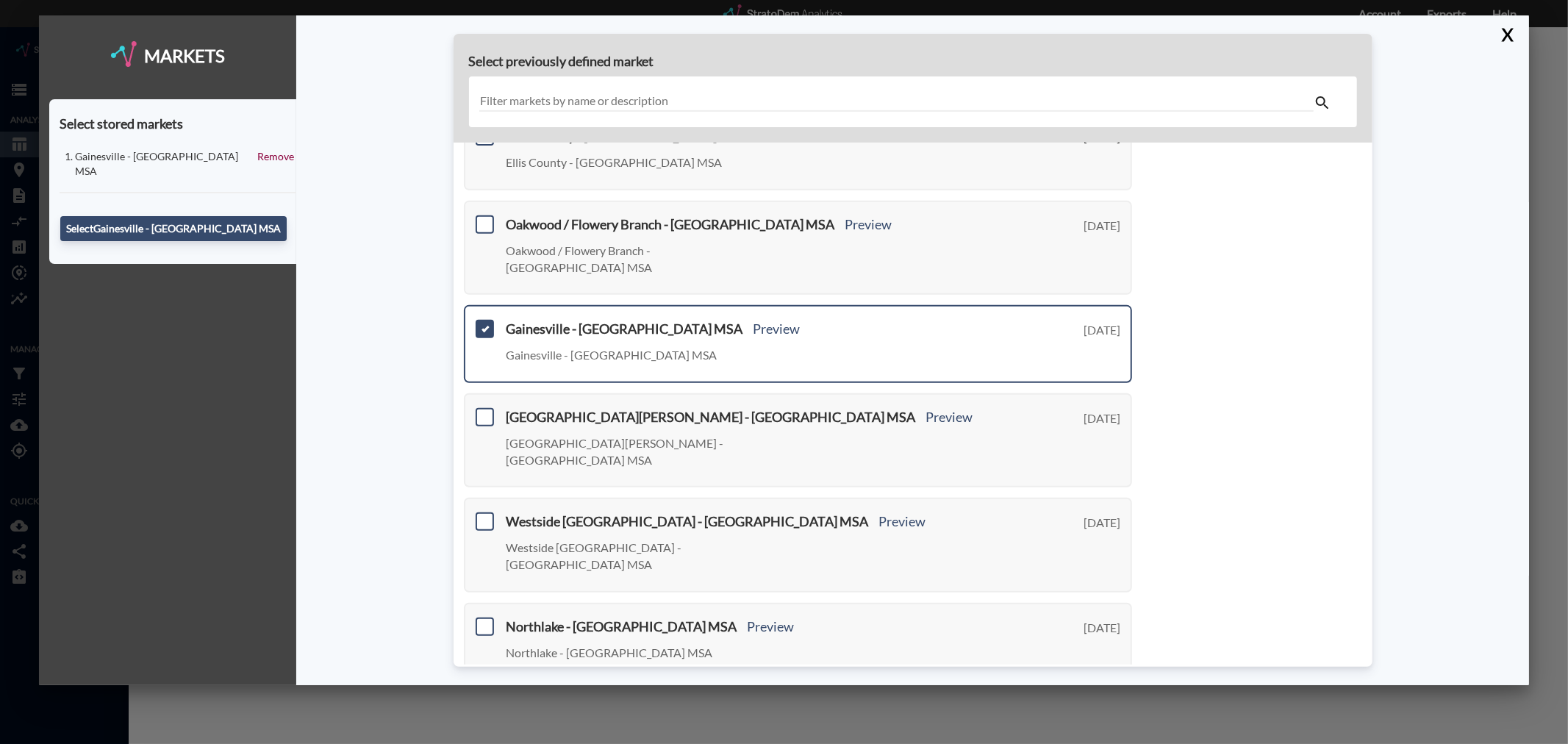
click at [486, 319] on span at bounding box center [485, 329] width 18 height 18
click at [483, 323] on input "checkbox" at bounding box center [483, 323] width 0 height 0
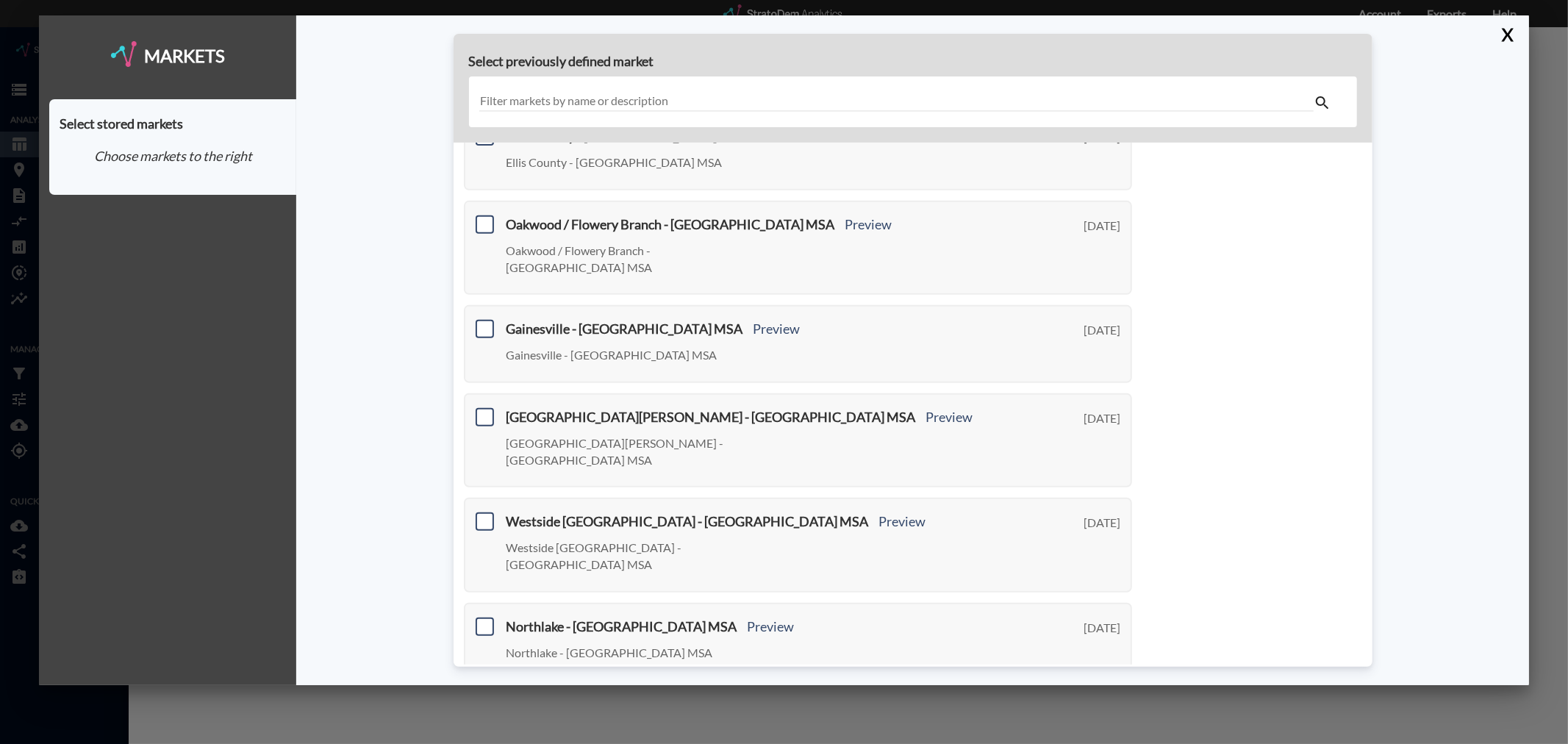
click at [1111, 696] on link "Next >" at bounding box center [1115, 704] width 33 height 17
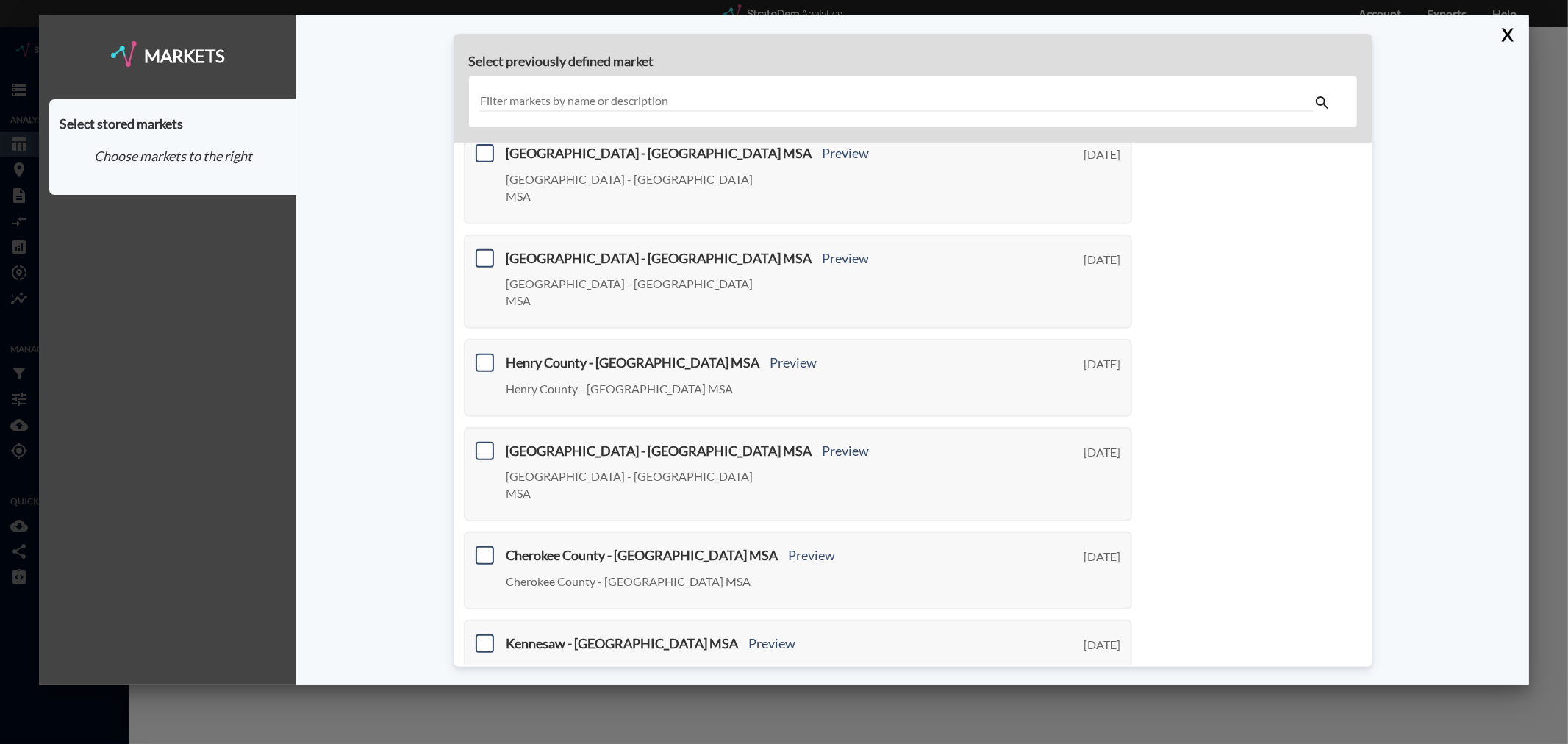
click at [1108, 712] on link "Next >" at bounding box center [1115, 721] width 33 height 17
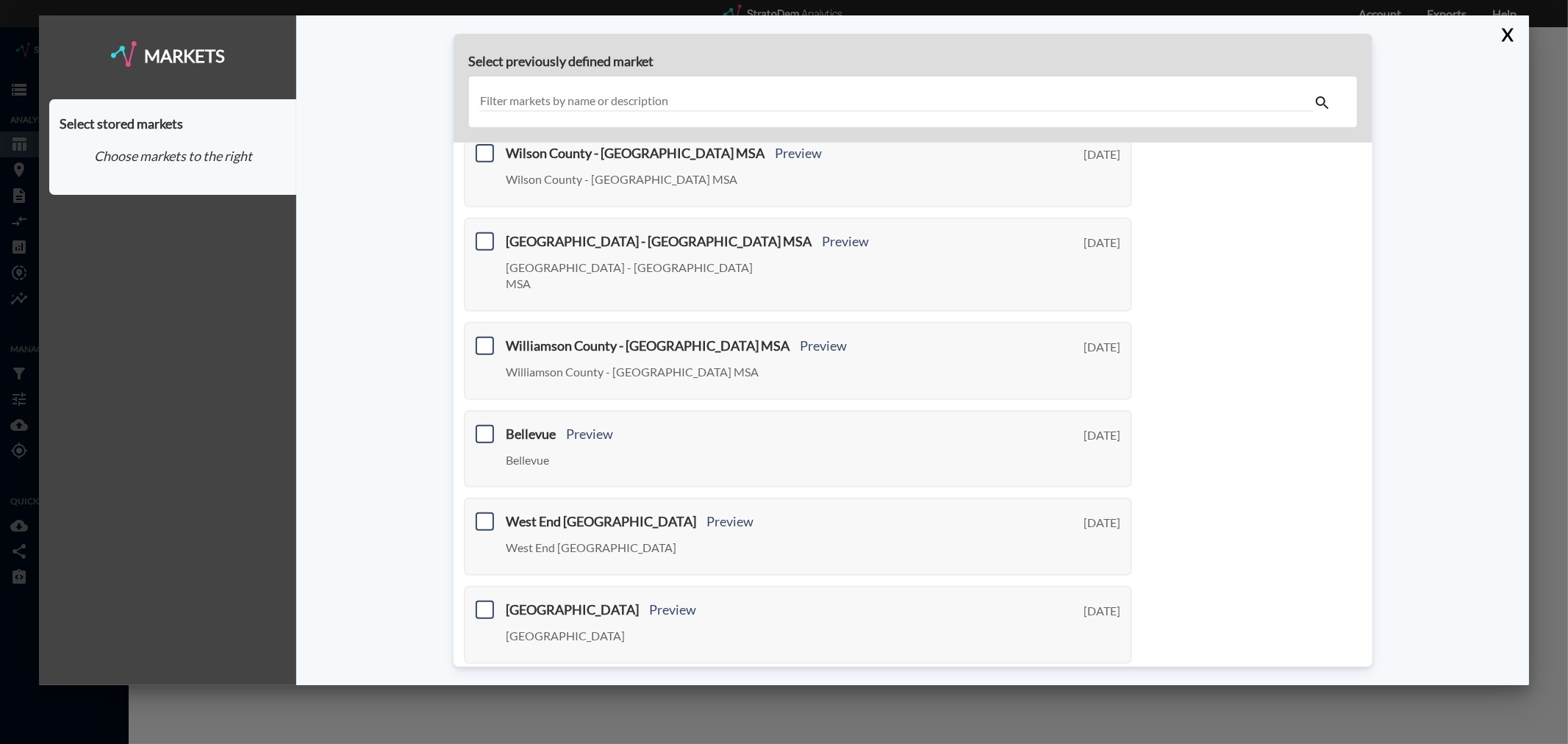
click at [1102, 679] on link "Next >" at bounding box center [1115, 687] width 33 height 17
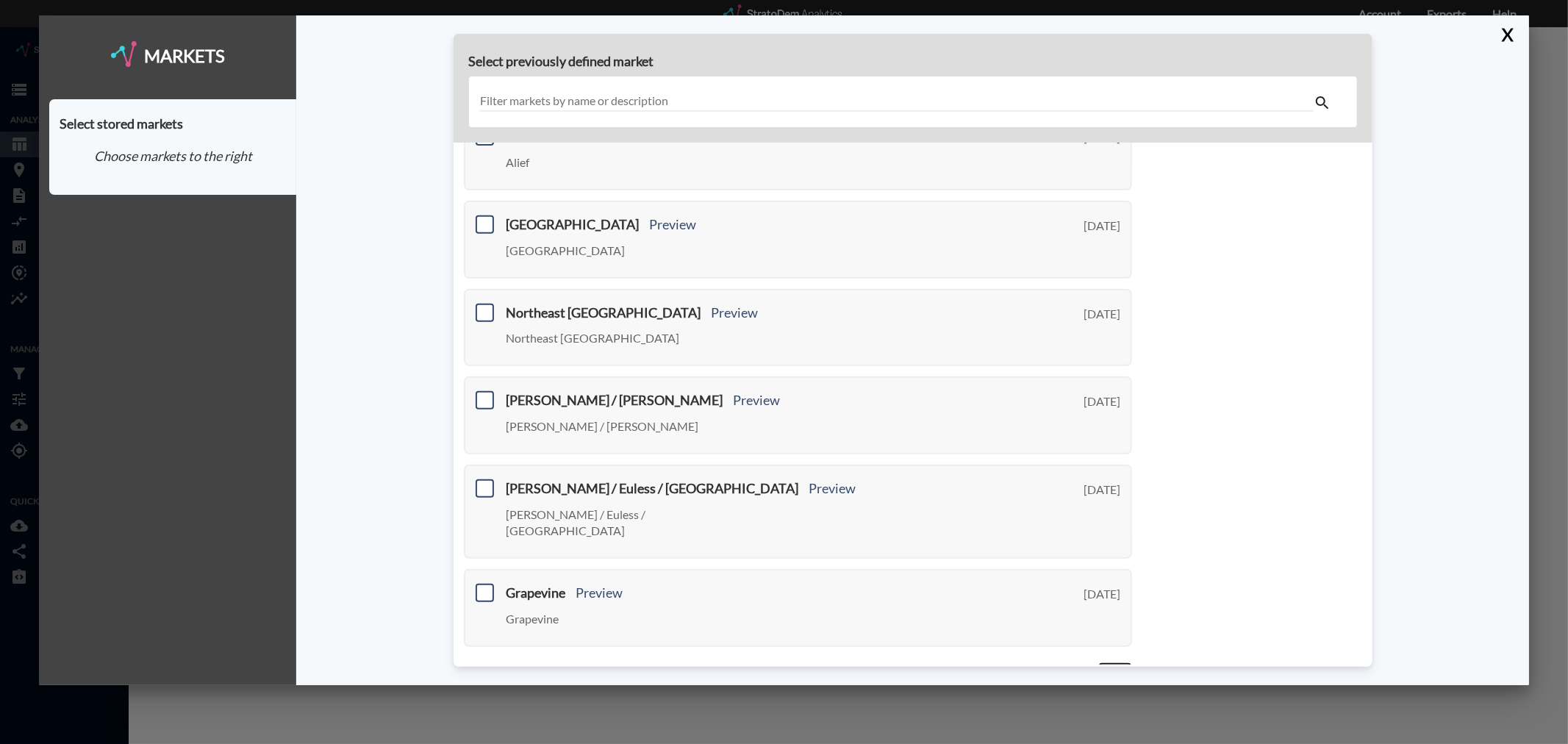
click at [1111, 662] on link "Next >" at bounding box center [1115, 670] width 33 height 17
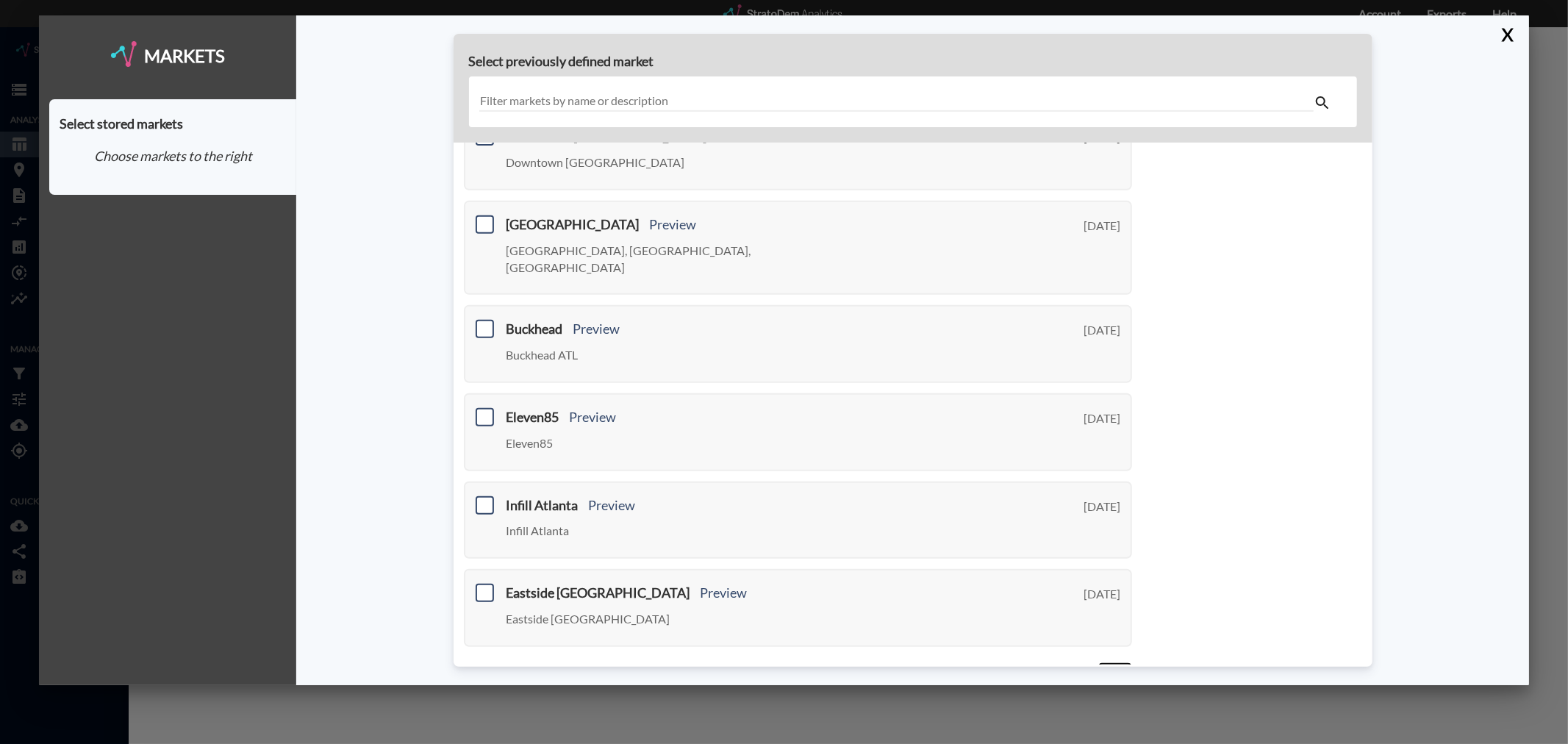
click at [1099, 662] on link "Next >" at bounding box center [1115, 670] width 33 height 17
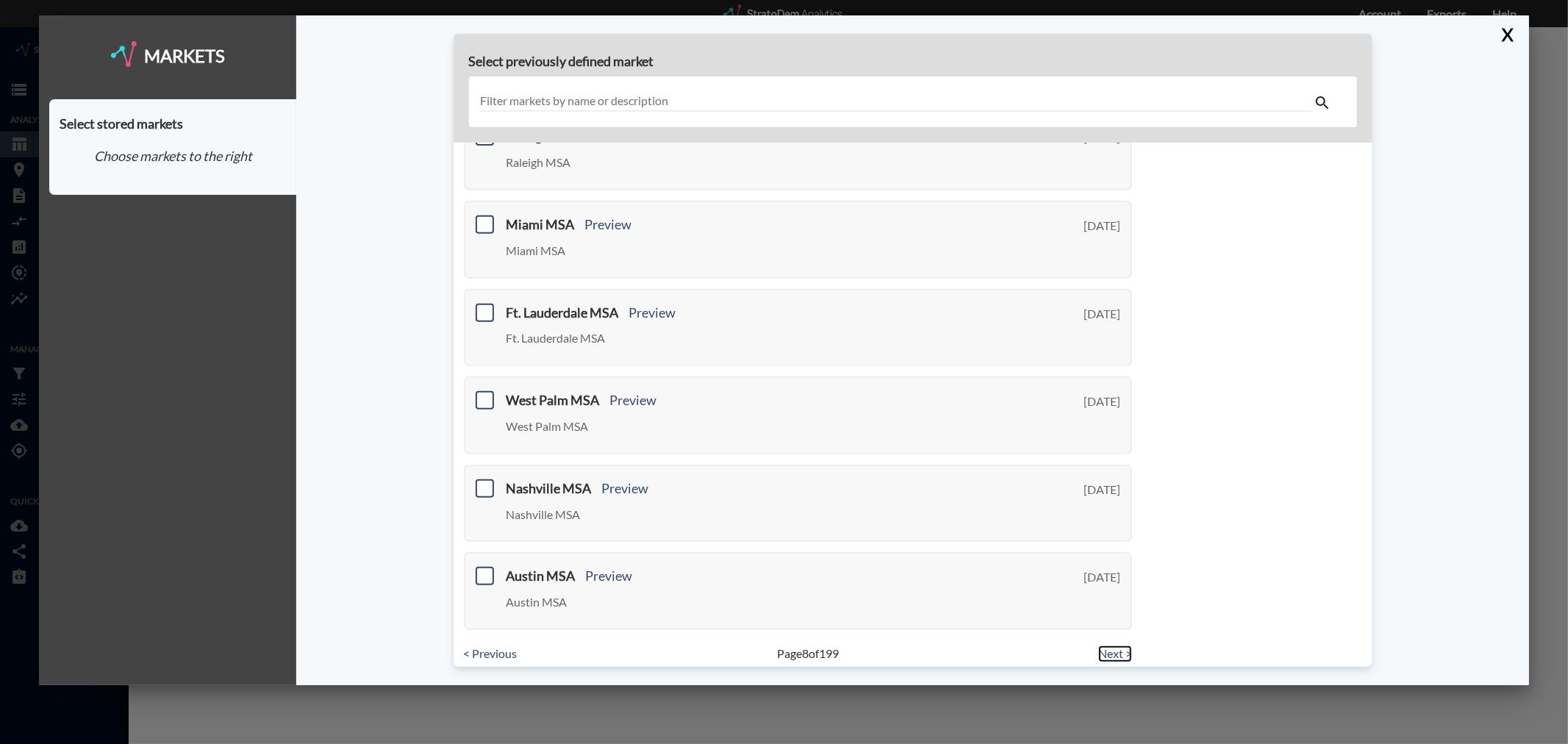
click at [1102, 645] on link "Next >" at bounding box center [1115, 654] width 33 height 17
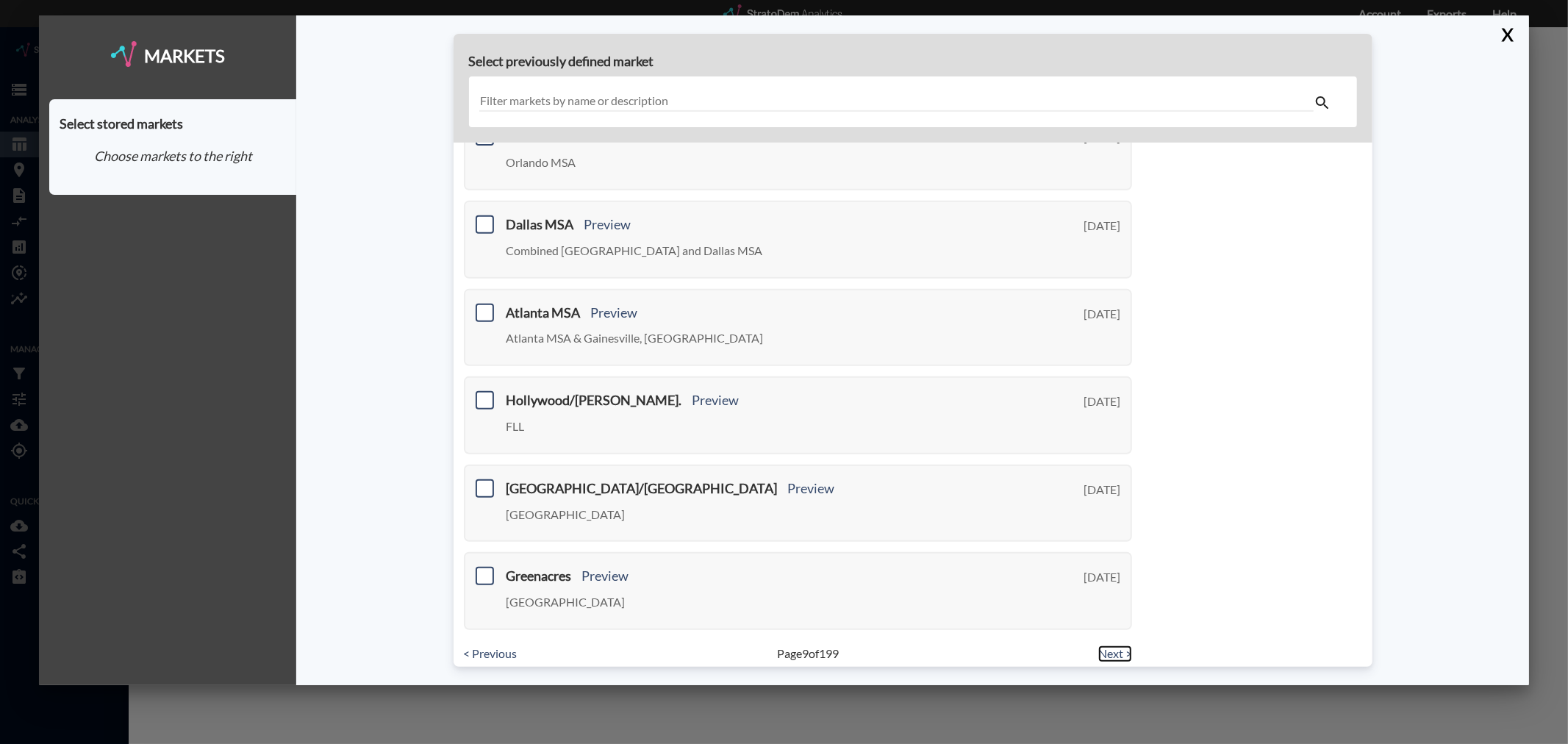
click at [1099, 645] on link "Next >" at bounding box center [1115, 654] width 33 height 17
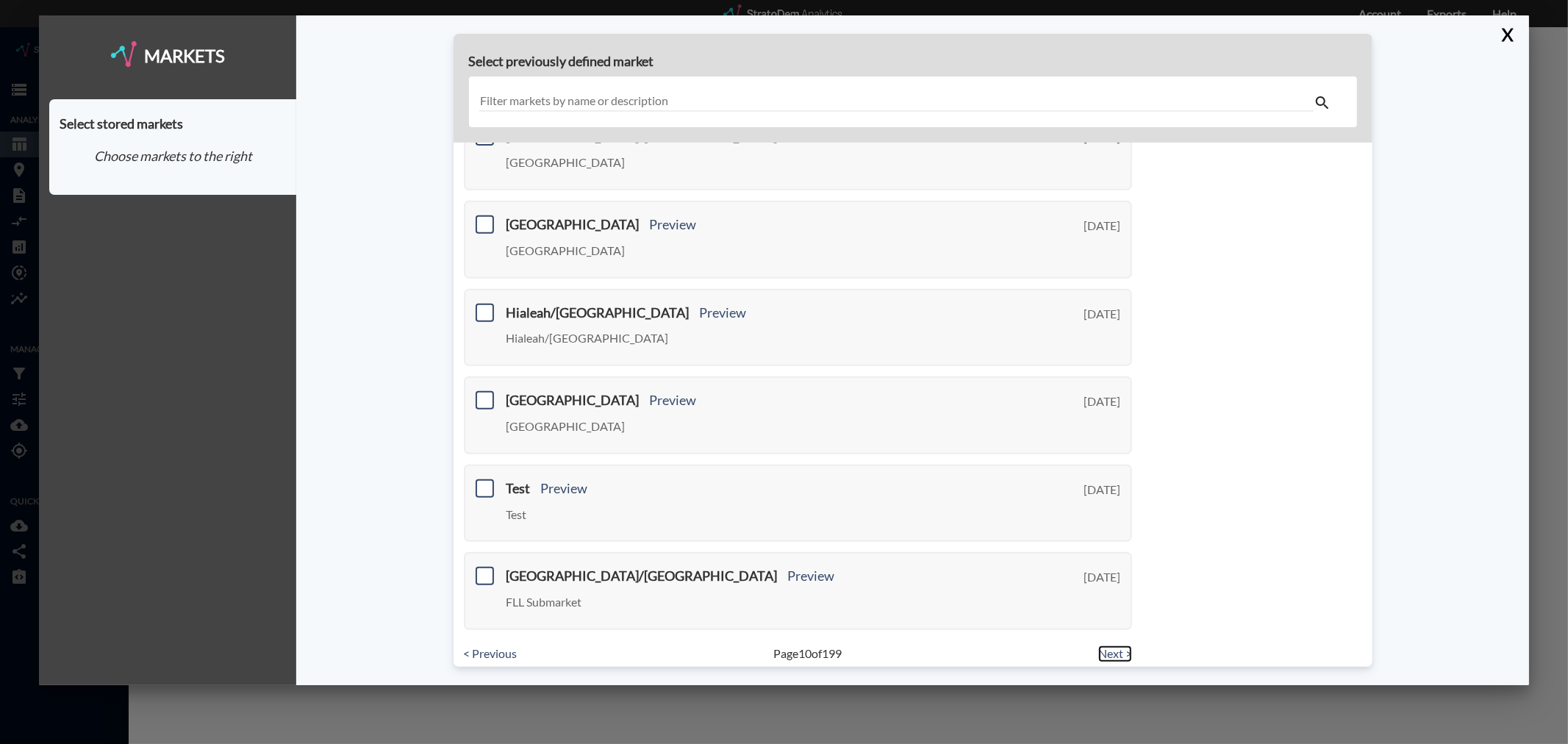
click at [1107, 645] on link "Next >" at bounding box center [1115, 654] width 33 height 17
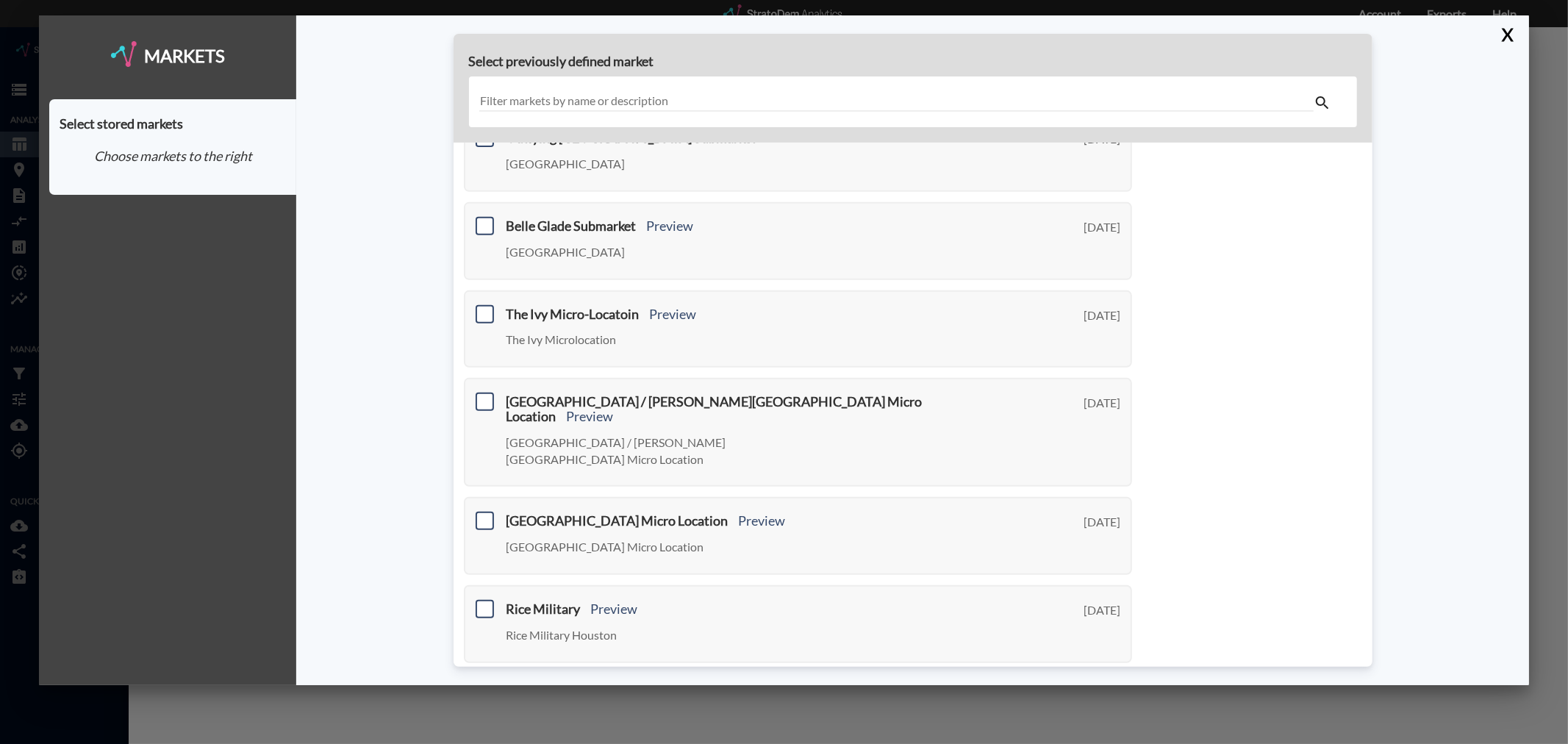
scroll to position [460, 0]
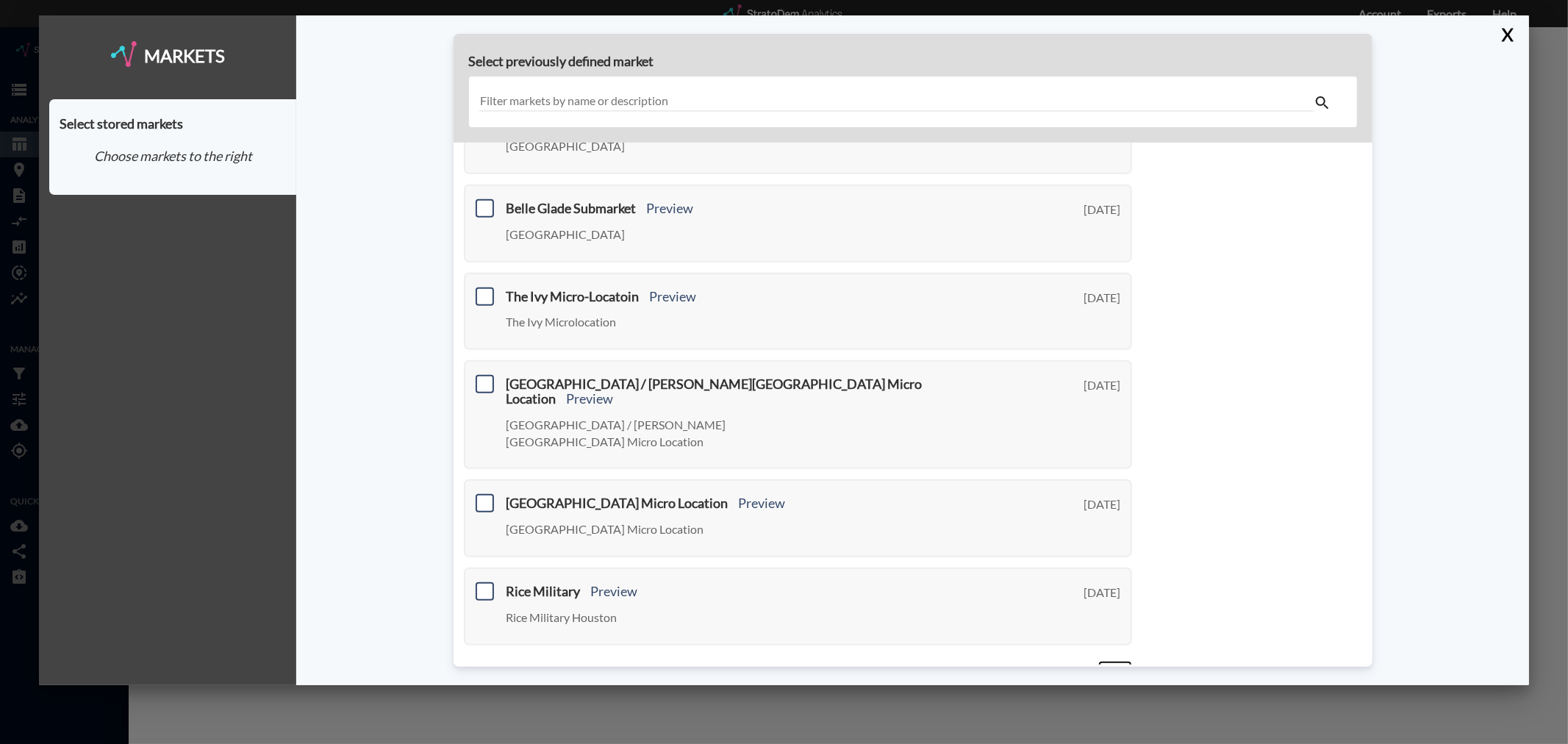
click at [1105, 660] on link "Next >" at bounding box center [1115, 669] width 33 height 17
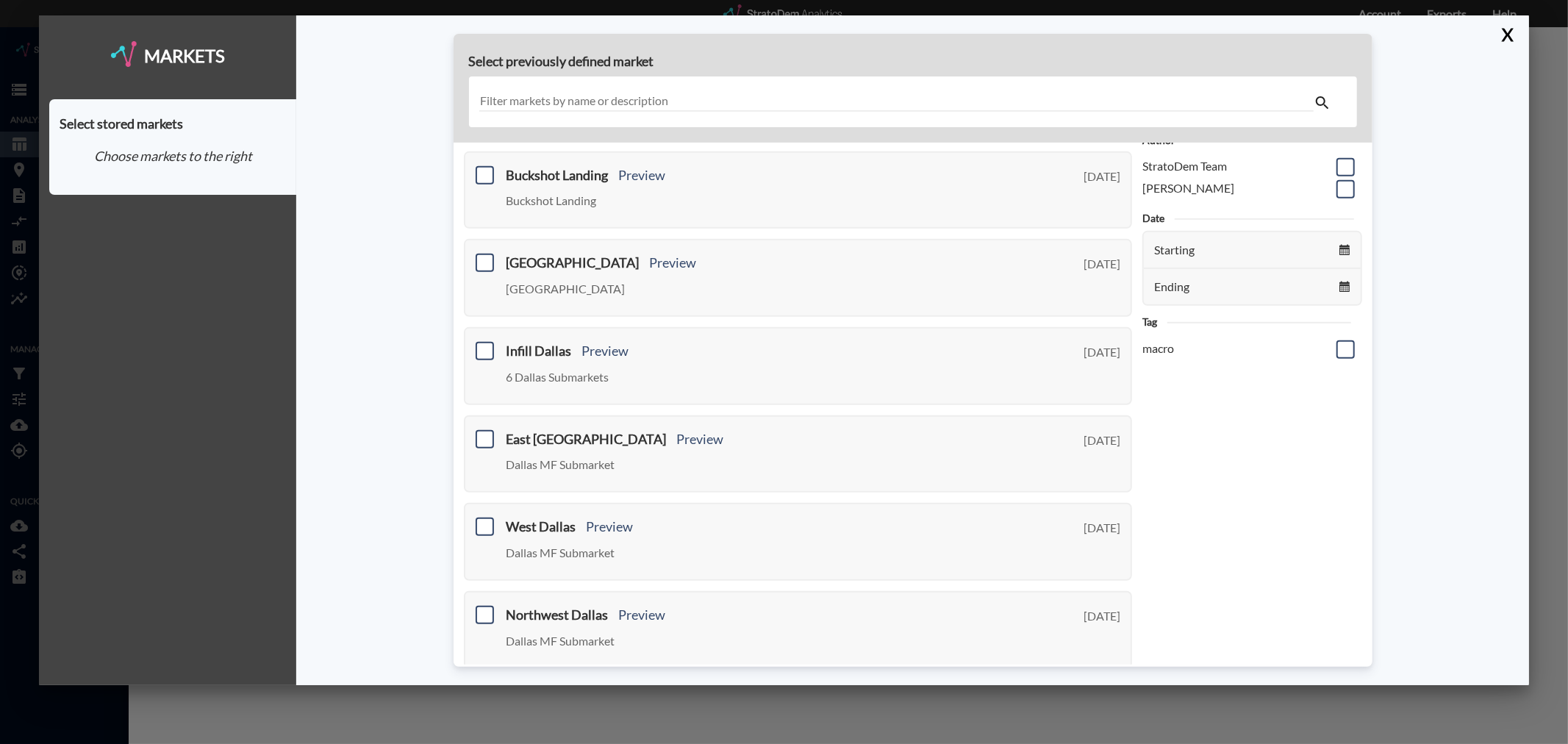
scroll to position [82, 0]
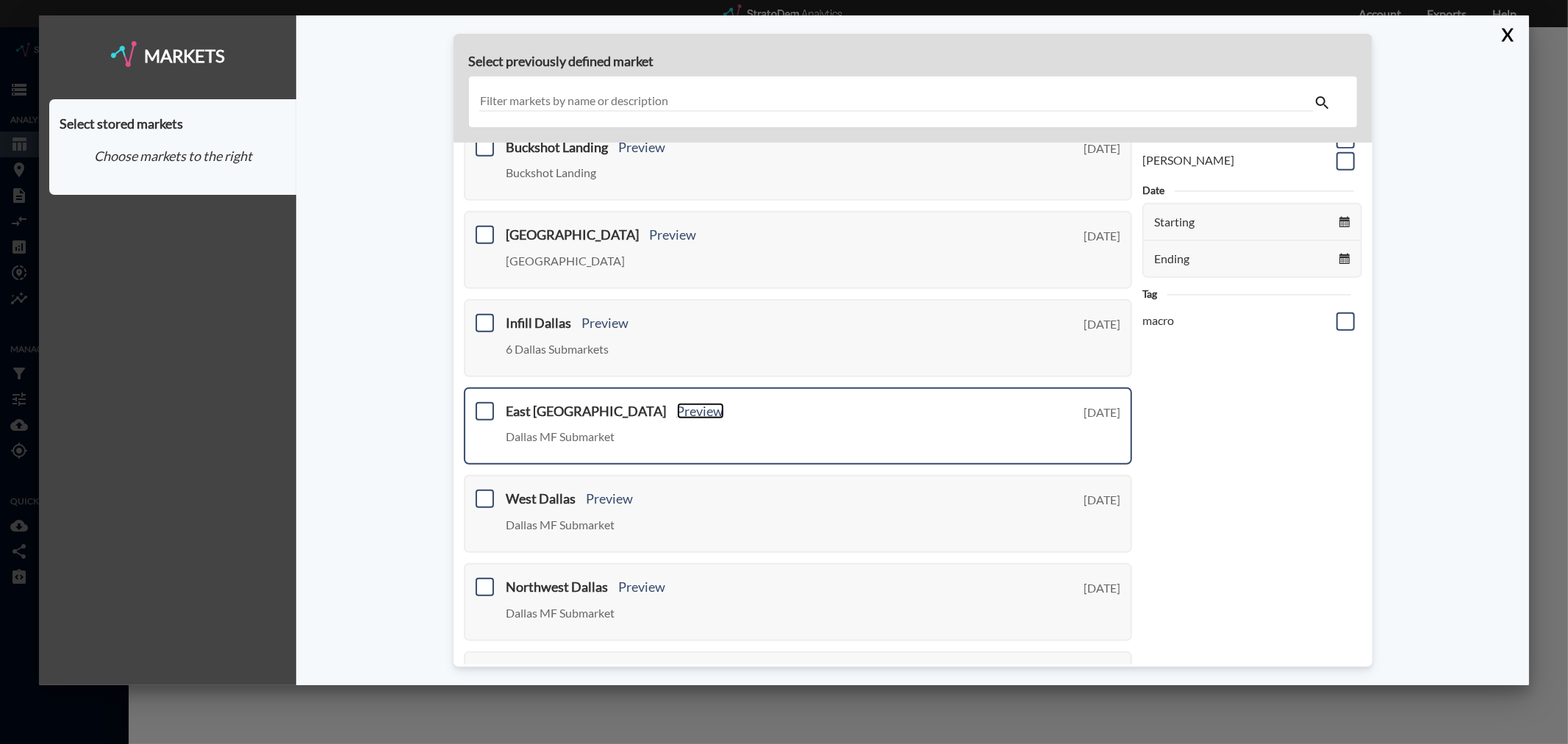
click at [677, 407] on link "Preview" at bounding box center [701, 410] width 47 height 16
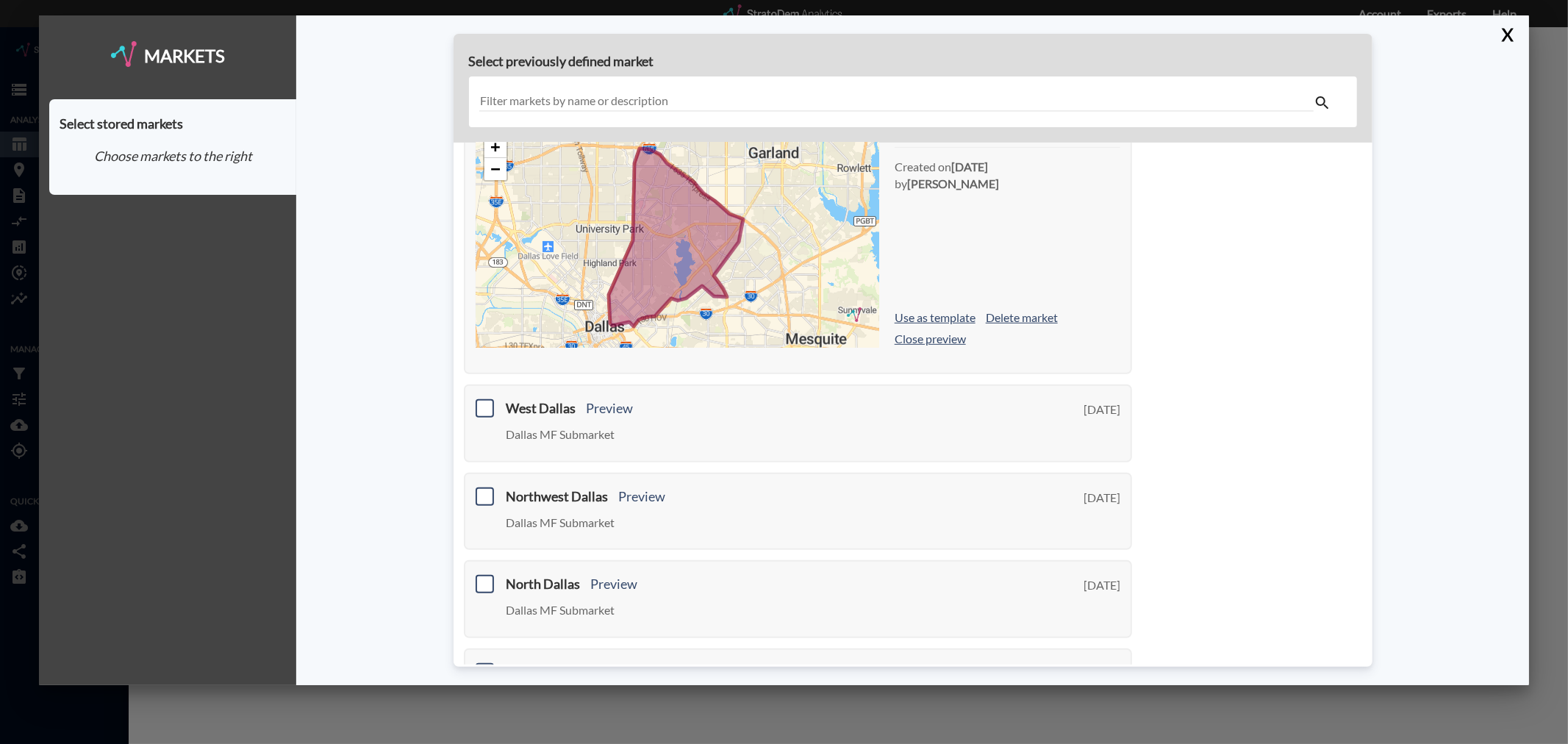
scroll to position [489, 0]
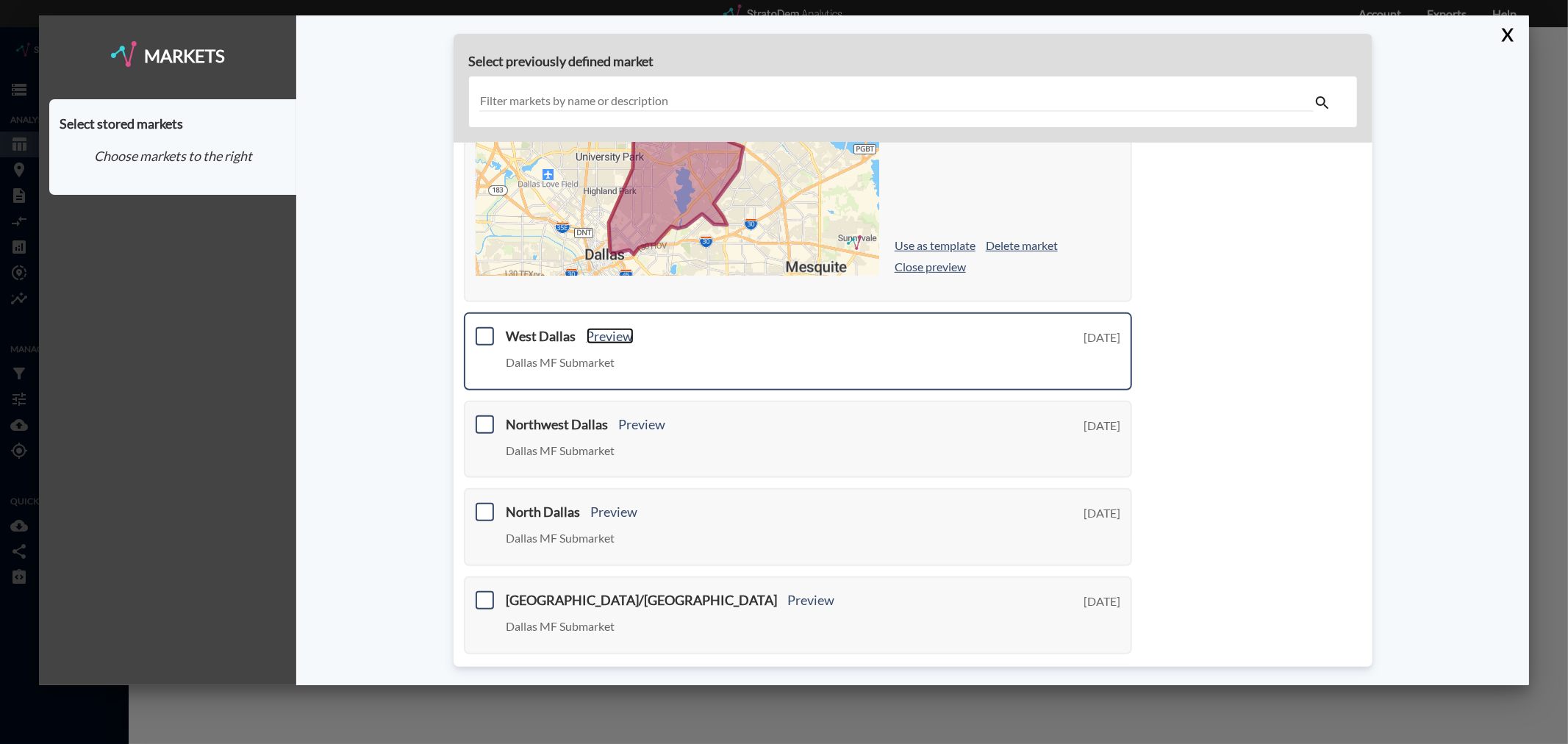
click at [618, 331] on link "Preview" at bounding box center [610, 335] width 47 height 16
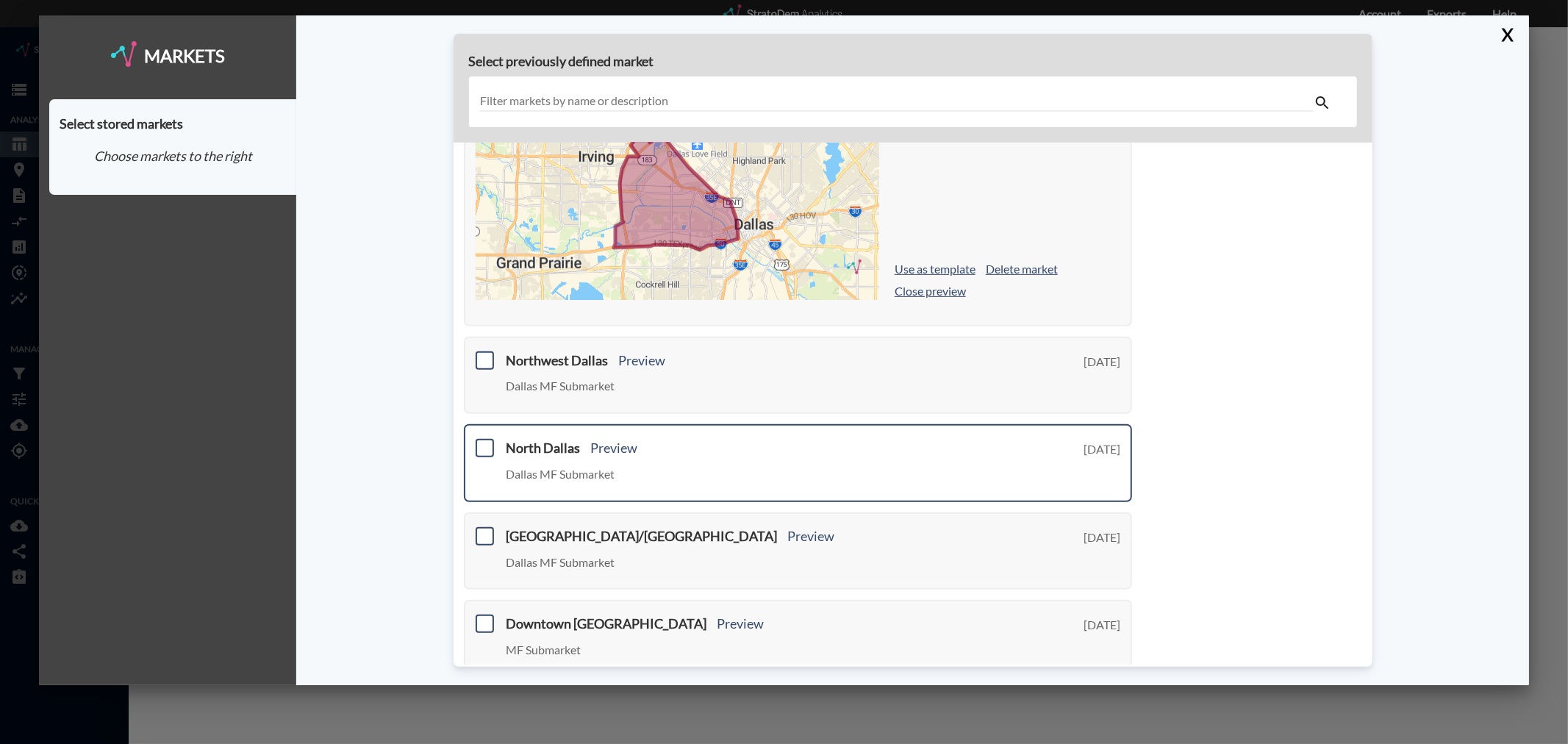
scroll to position [817, 0]
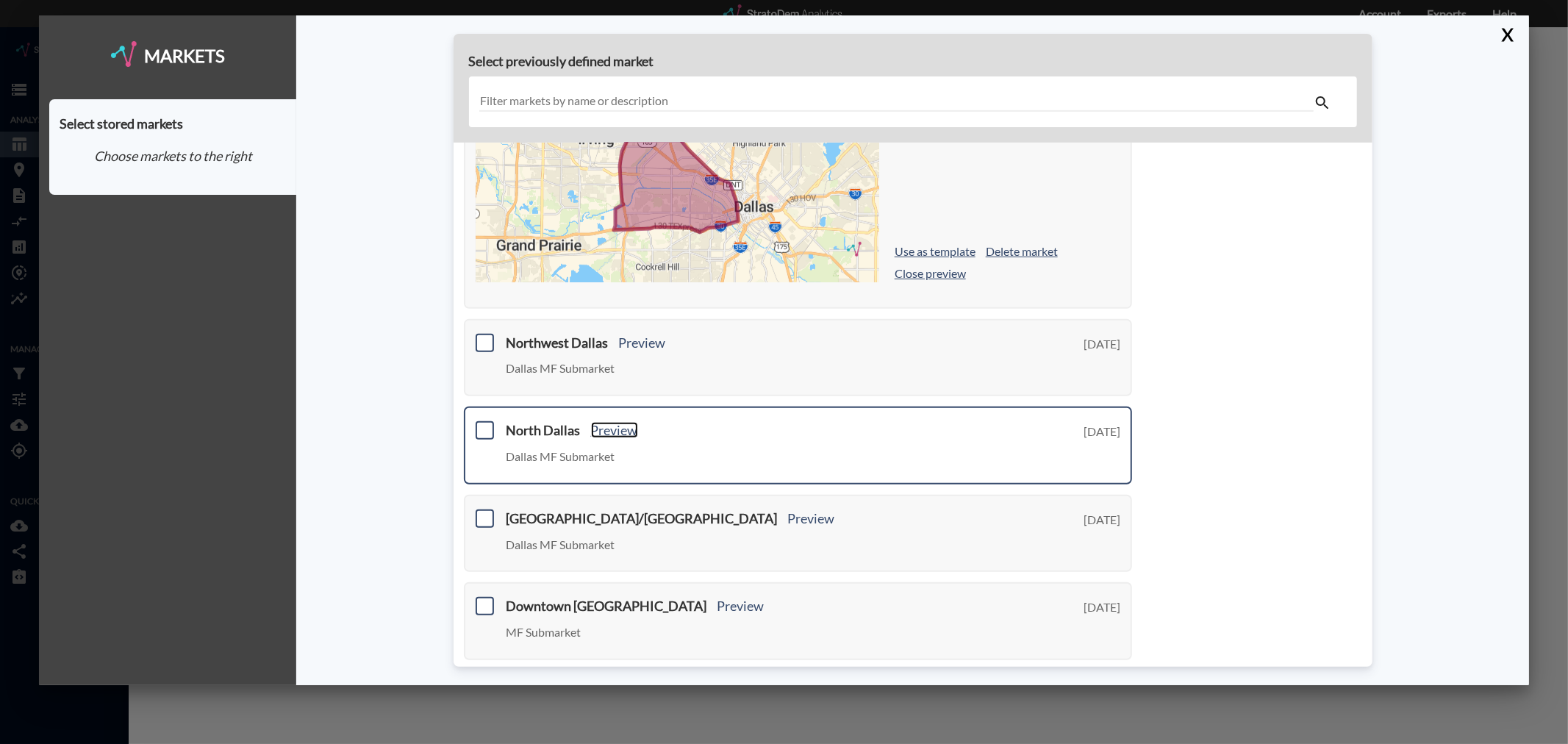
click at [623, 423] on link "Preview" at bounding box center [615, 430] width 47 height 16
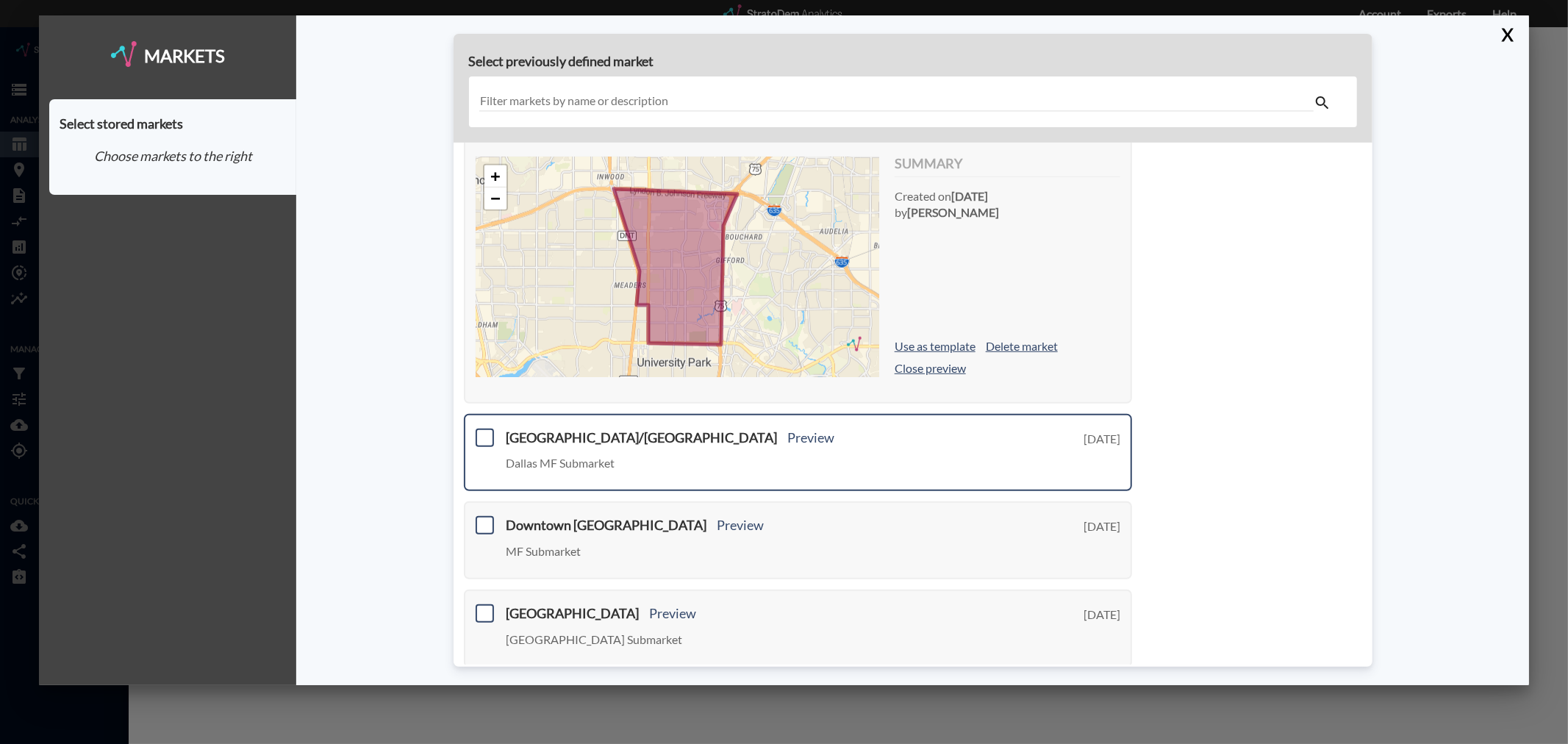
scroll to position [1180, 0]
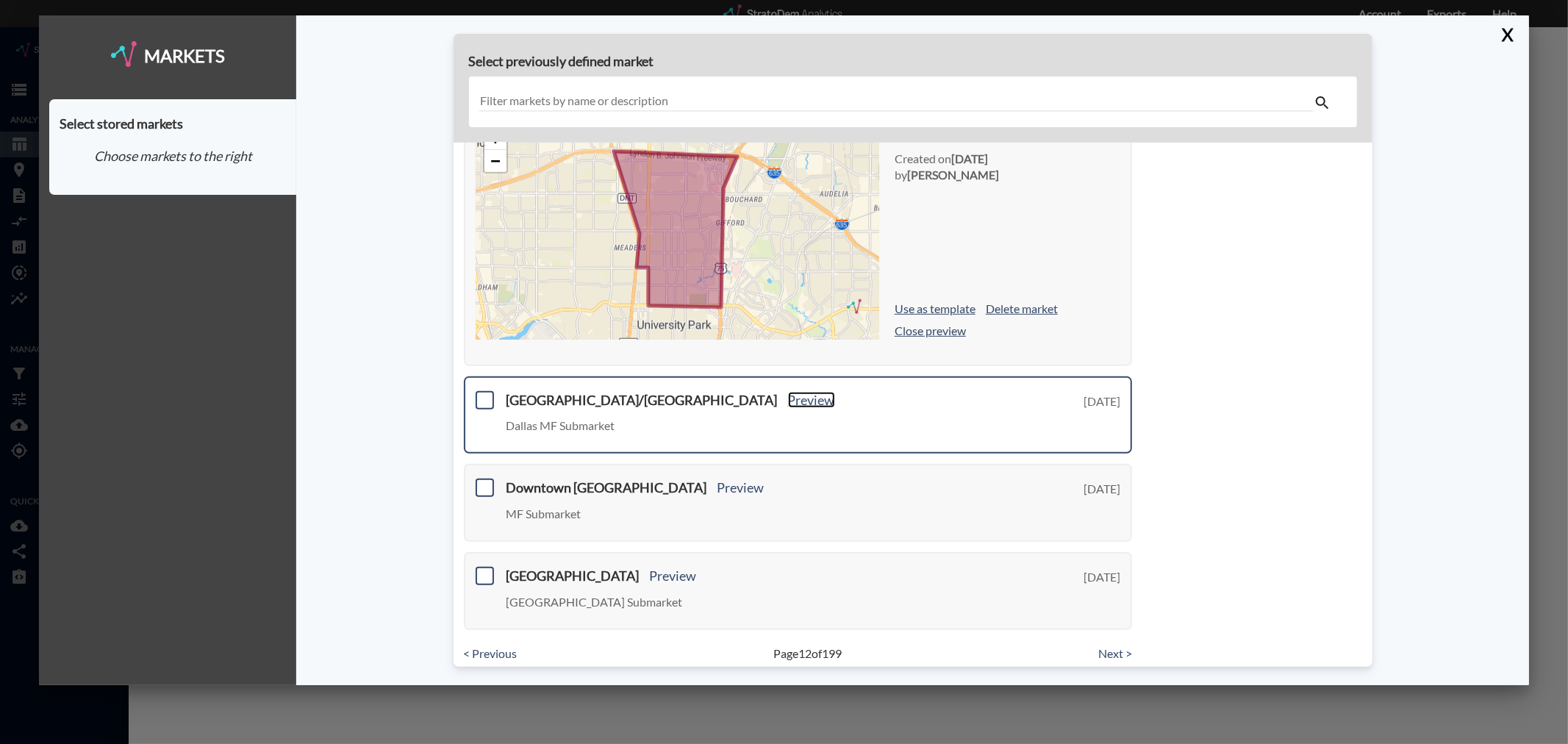
click at [788, 392] on link "Preview" at bounding box center [811, 400] width 47 height 16
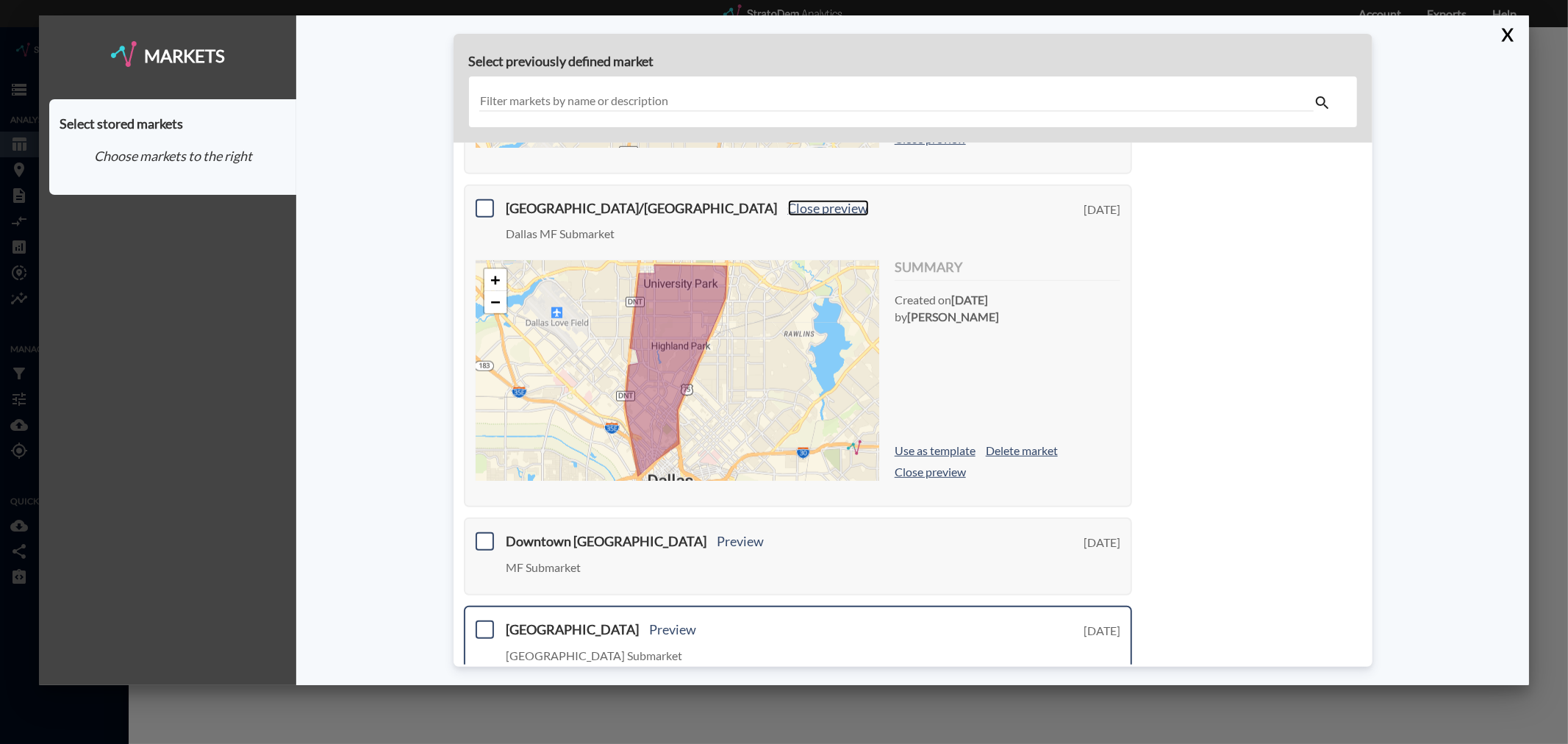
scroll to position [1425, 0]
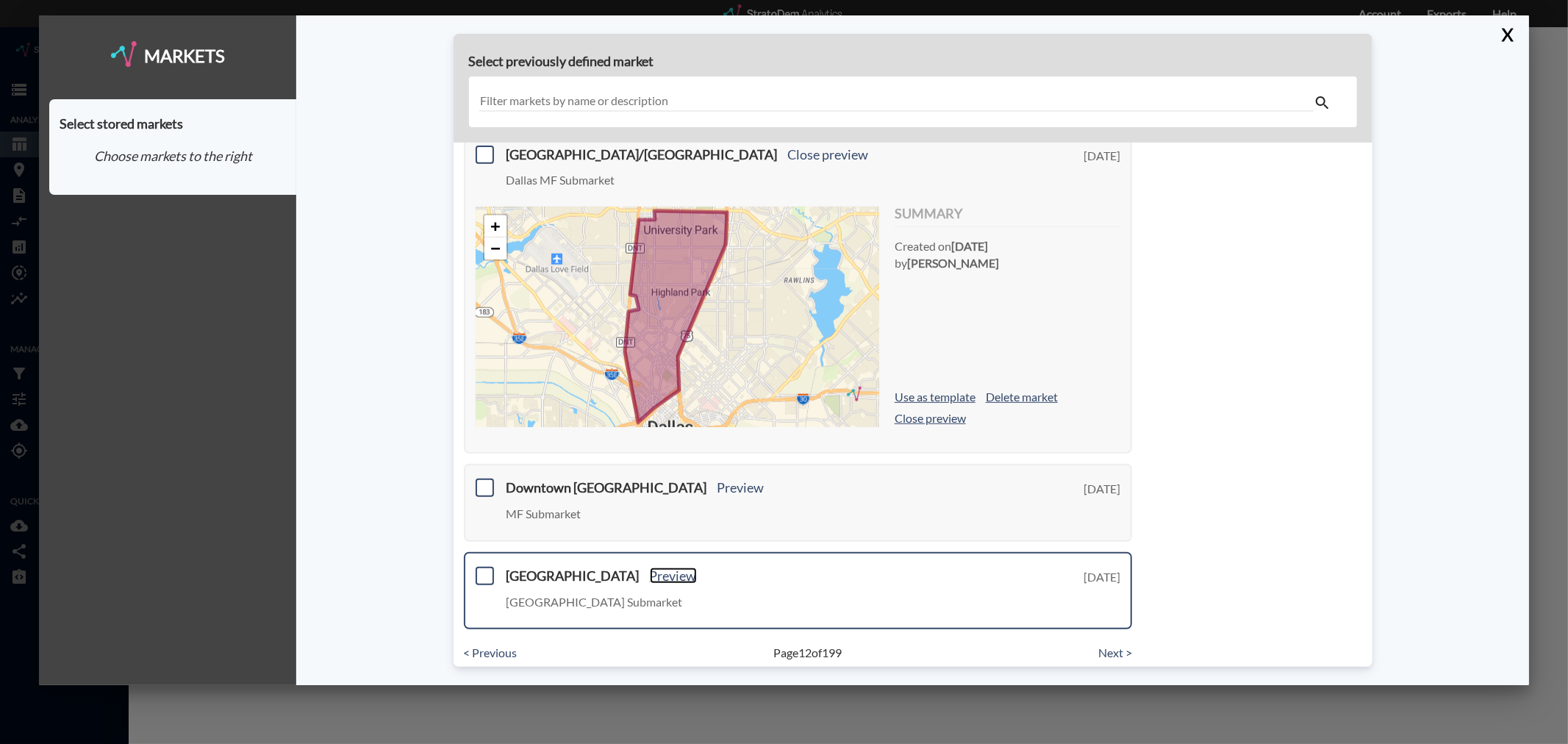
click at [650, 568] on link "Preview" at bounding box center [673, 575] width 47 height 16
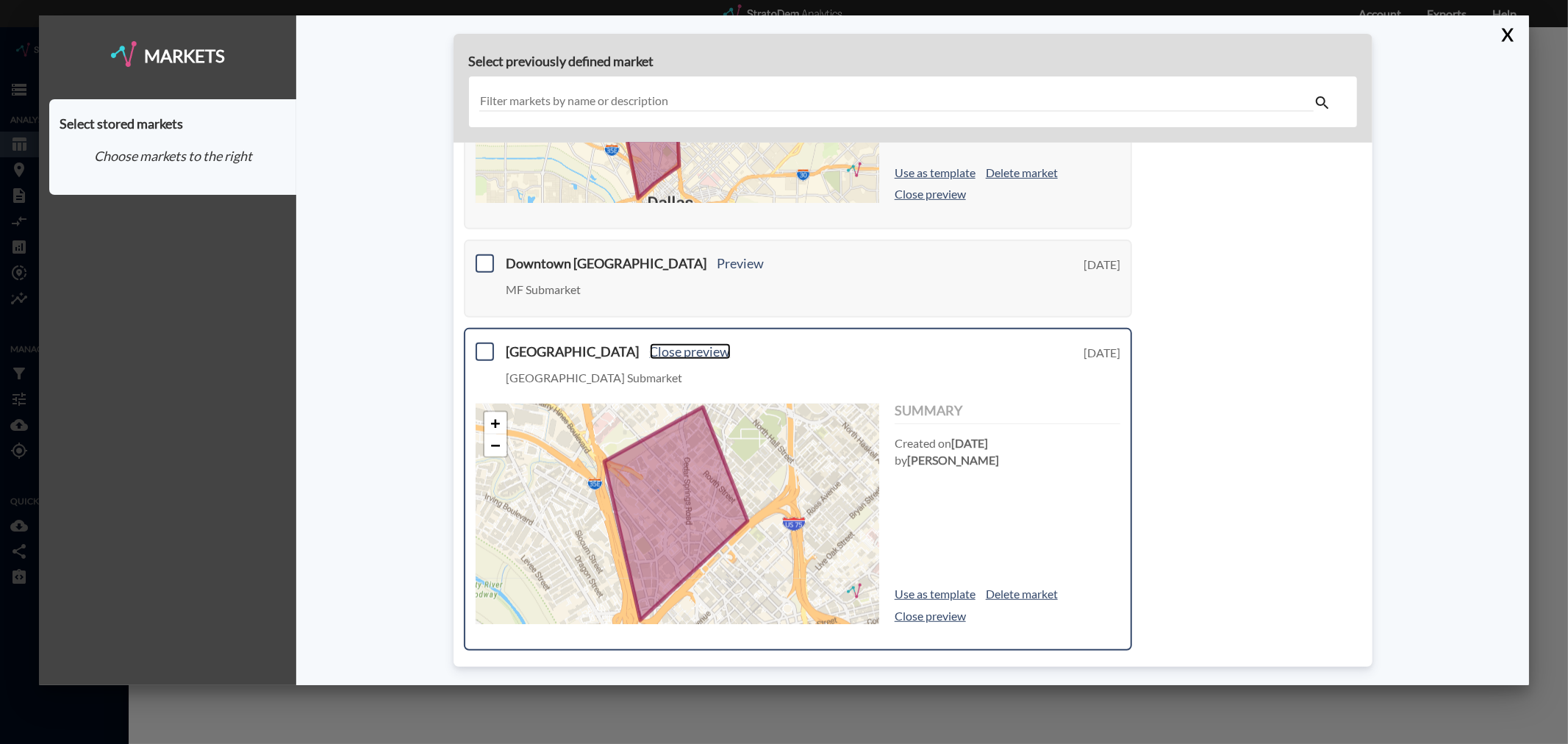
scroll to position [1670, 0]
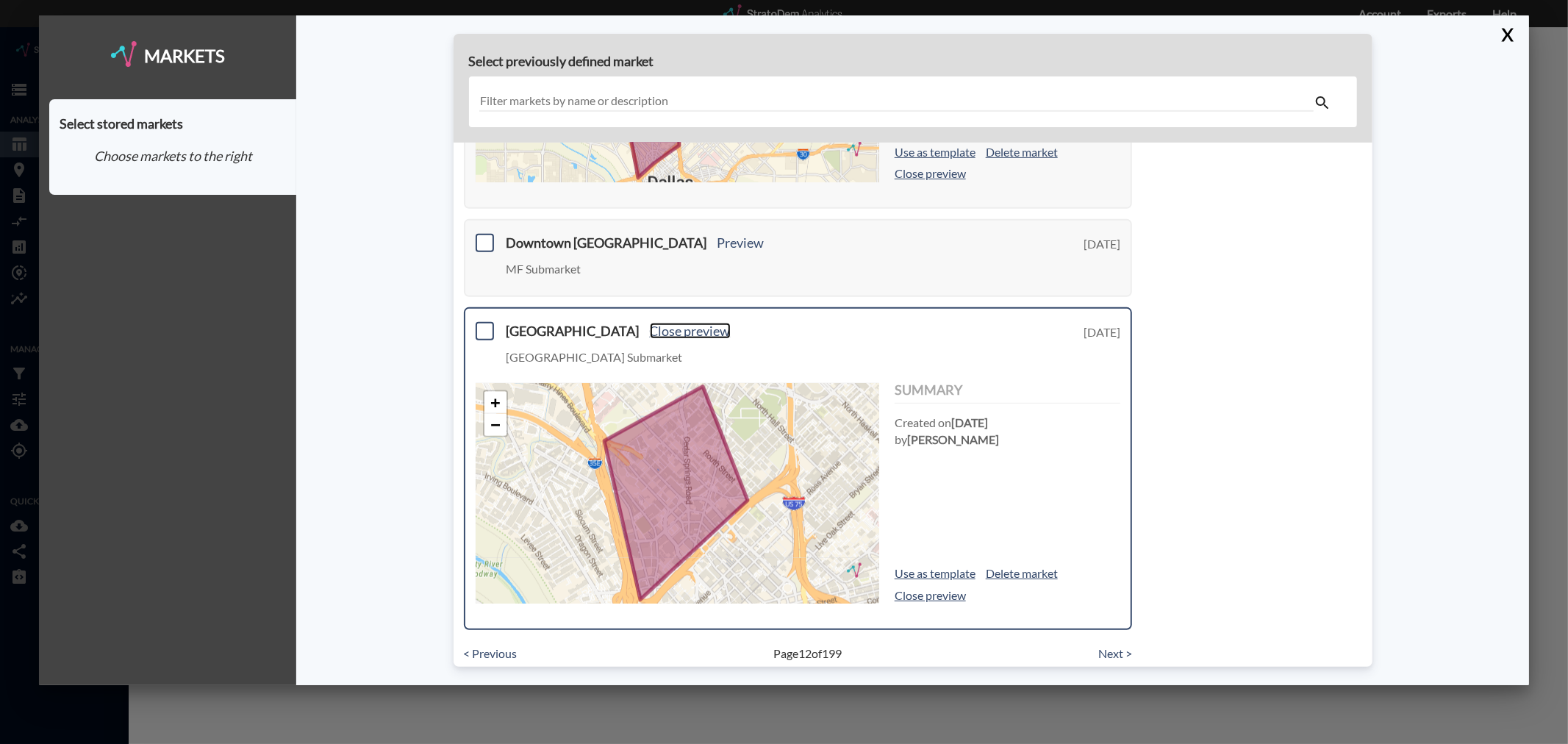
click at [650, 323] on link "Close preview" at bounding box center [690, 330] width 81 height 16
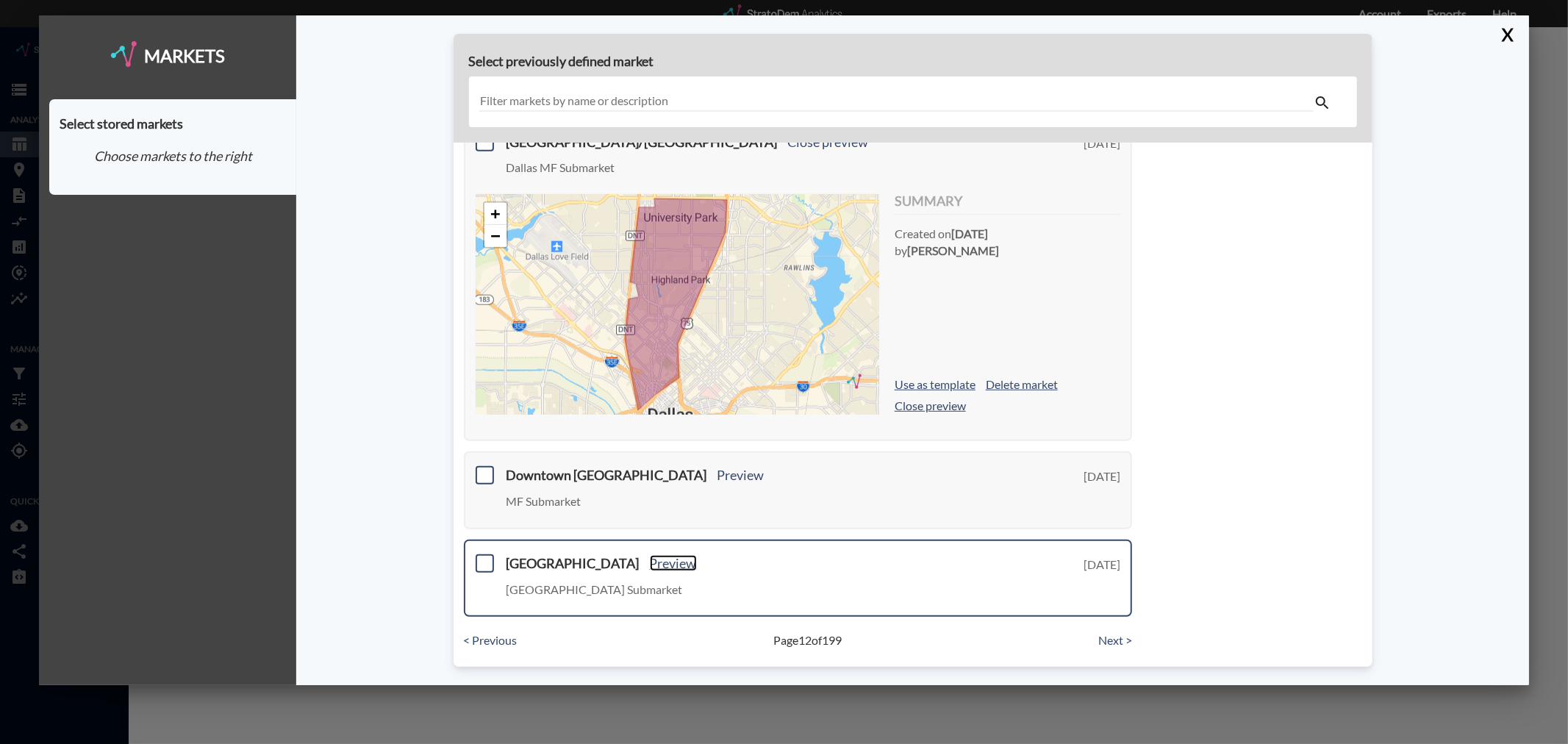
scroll to position [1426, 0]
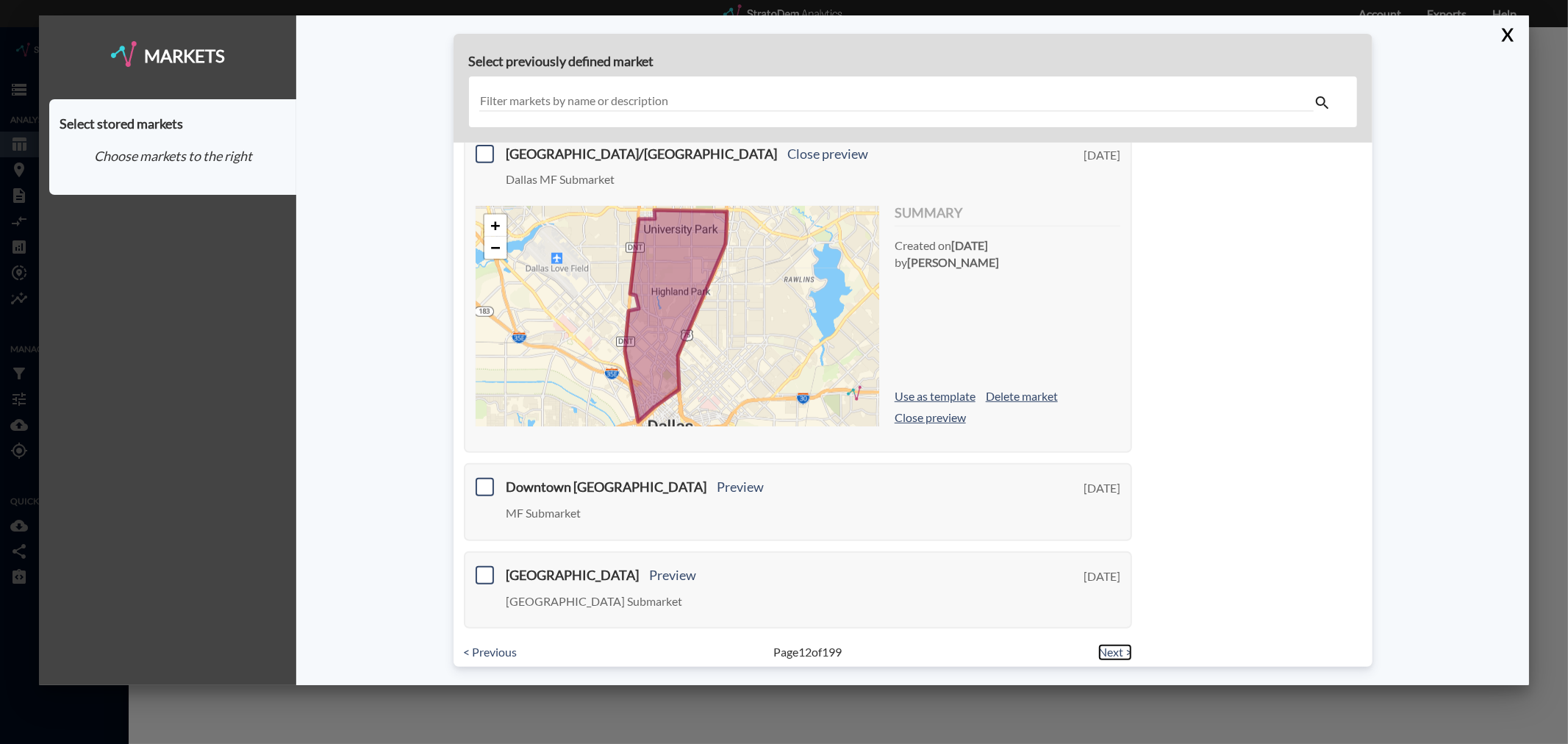
click at [1107, 644] on link "Next >" at bounding box center [1115, 652] width 33 height 17
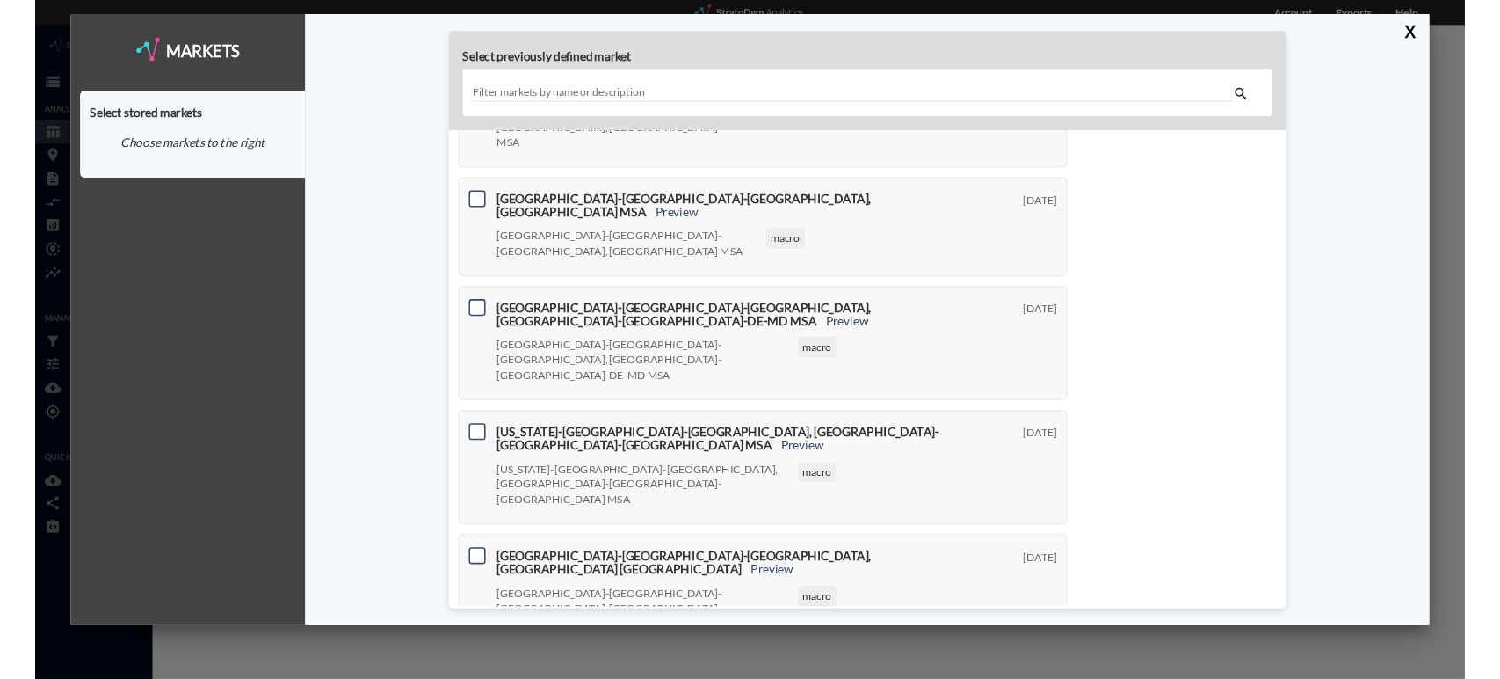
scroll to position [488, 0]
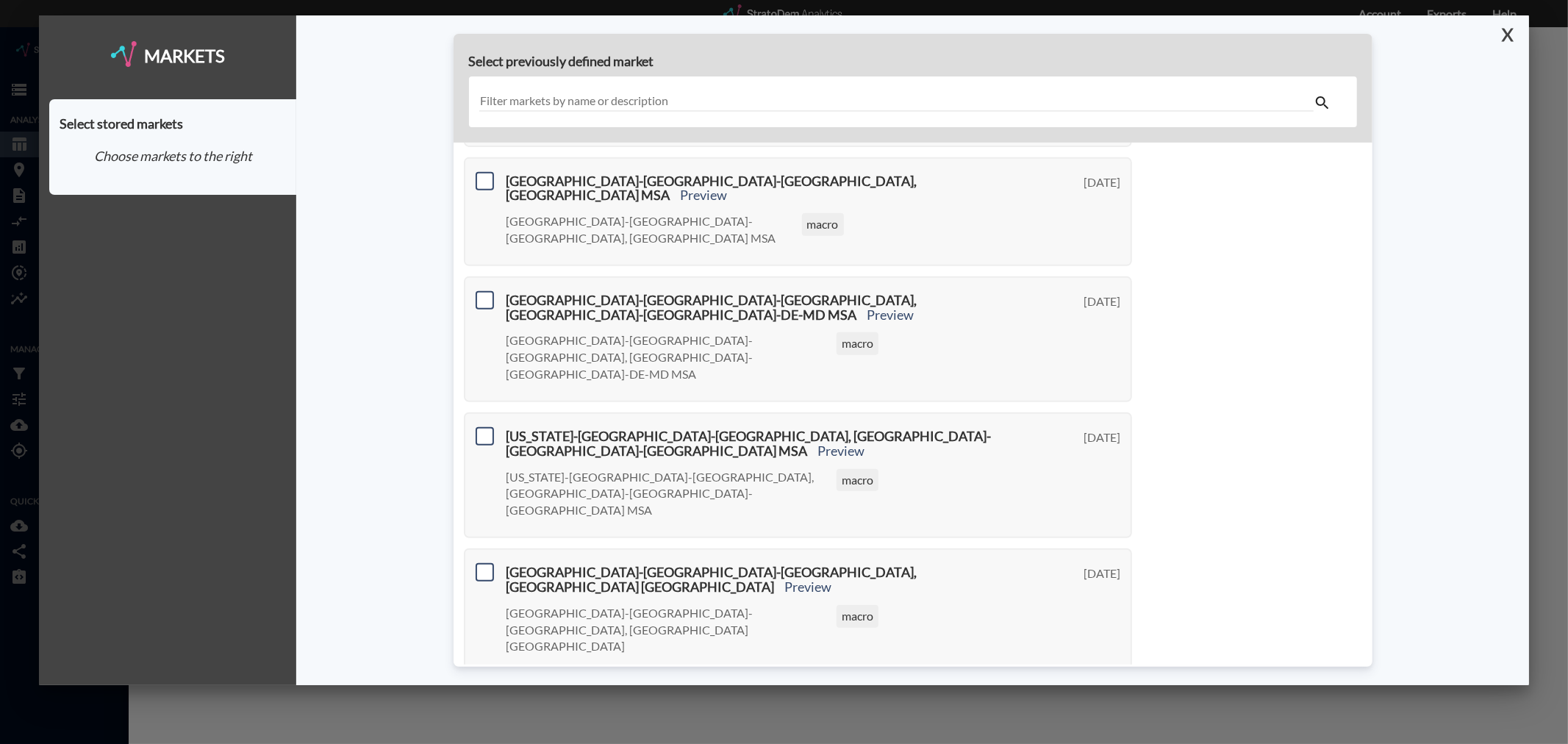
click at [1509, 38] on button "X" at bounding box center [1504, 34] width 26 height 38
